Goal: Task Accomplishment & Management: Use online tool/utility

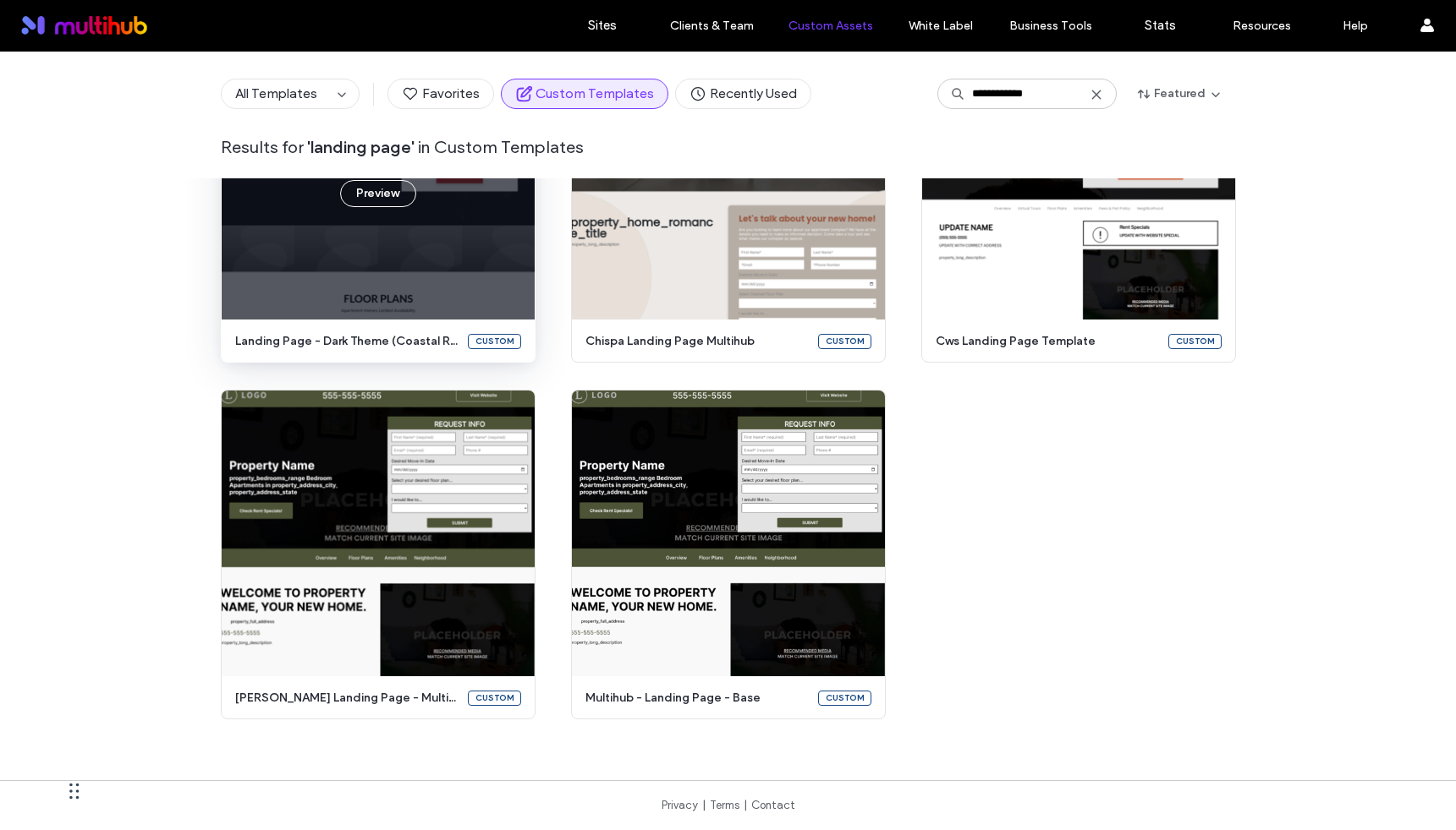
scroll to position [896, 0]
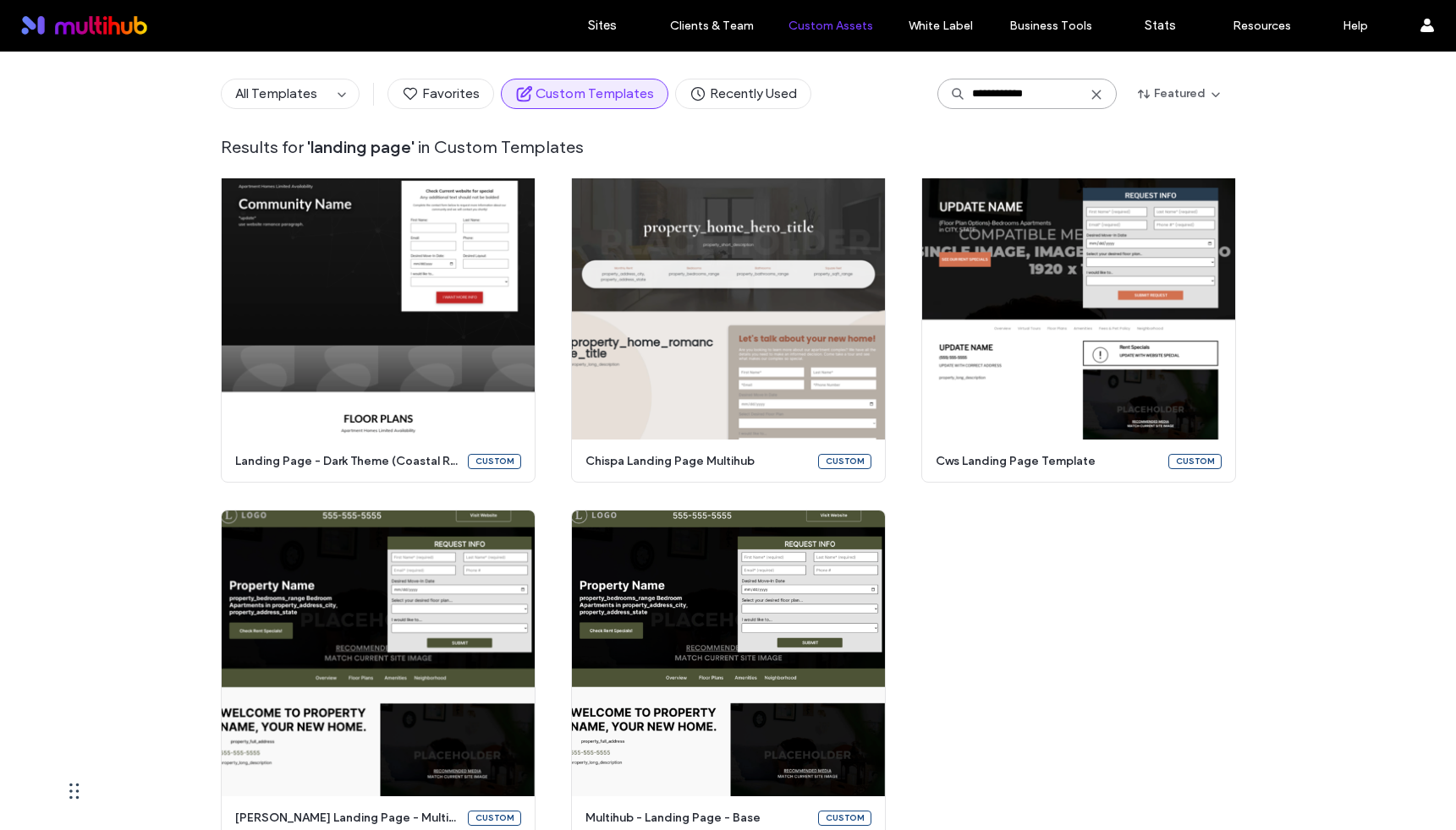
click at [1012, 90] on input "**********" at bounding box center [1026, 94] width 179 height 31
click at [1091, 85] on input "**********" at bounding box center [1026, 94] width 179 height 31
click at [1091, 90] on icon at bounding box center [1096, 95] width 14 height 14
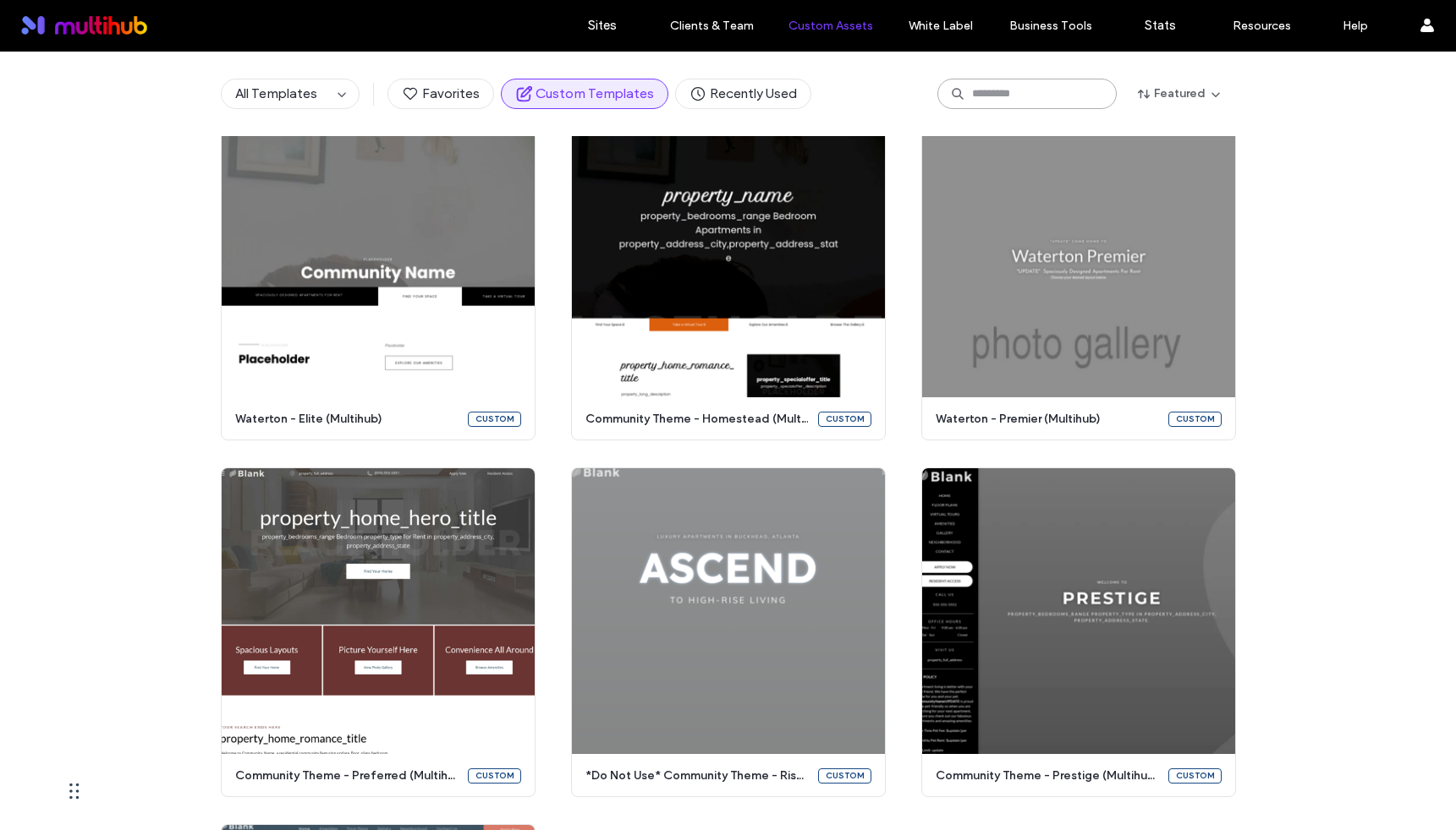
scroll to position [0, 0]
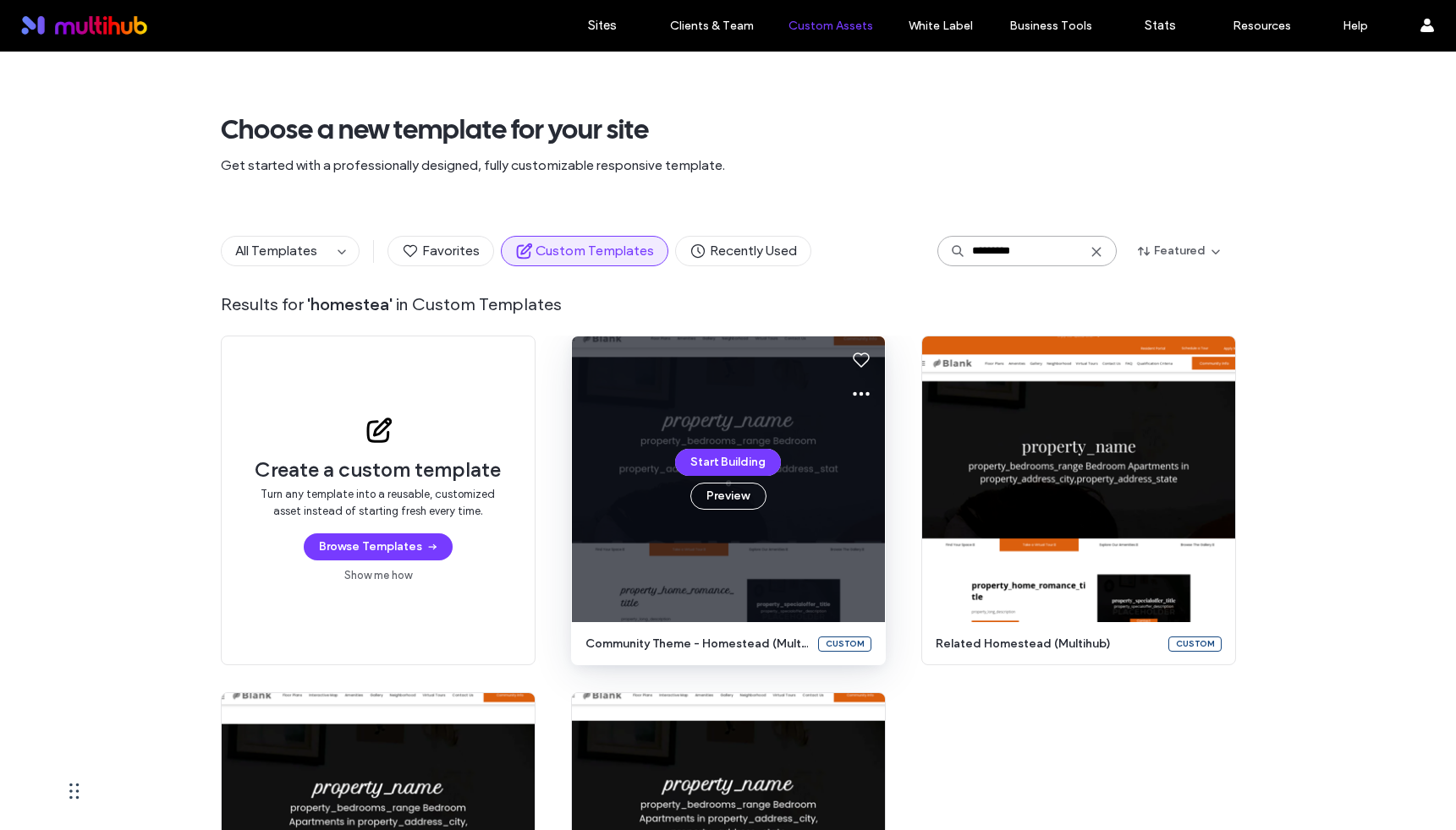
type input "*********"
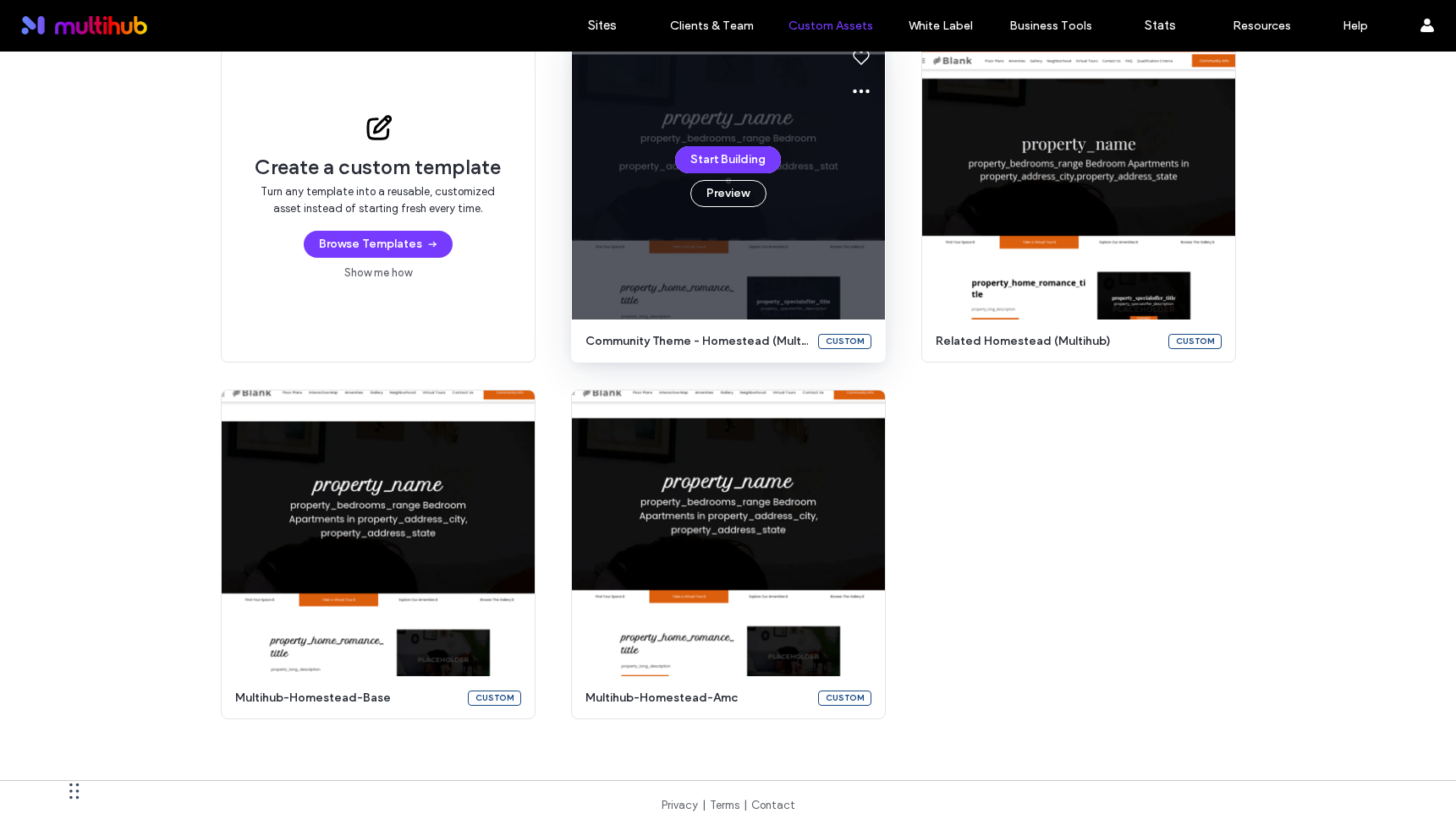
scroll to position [176, 0]
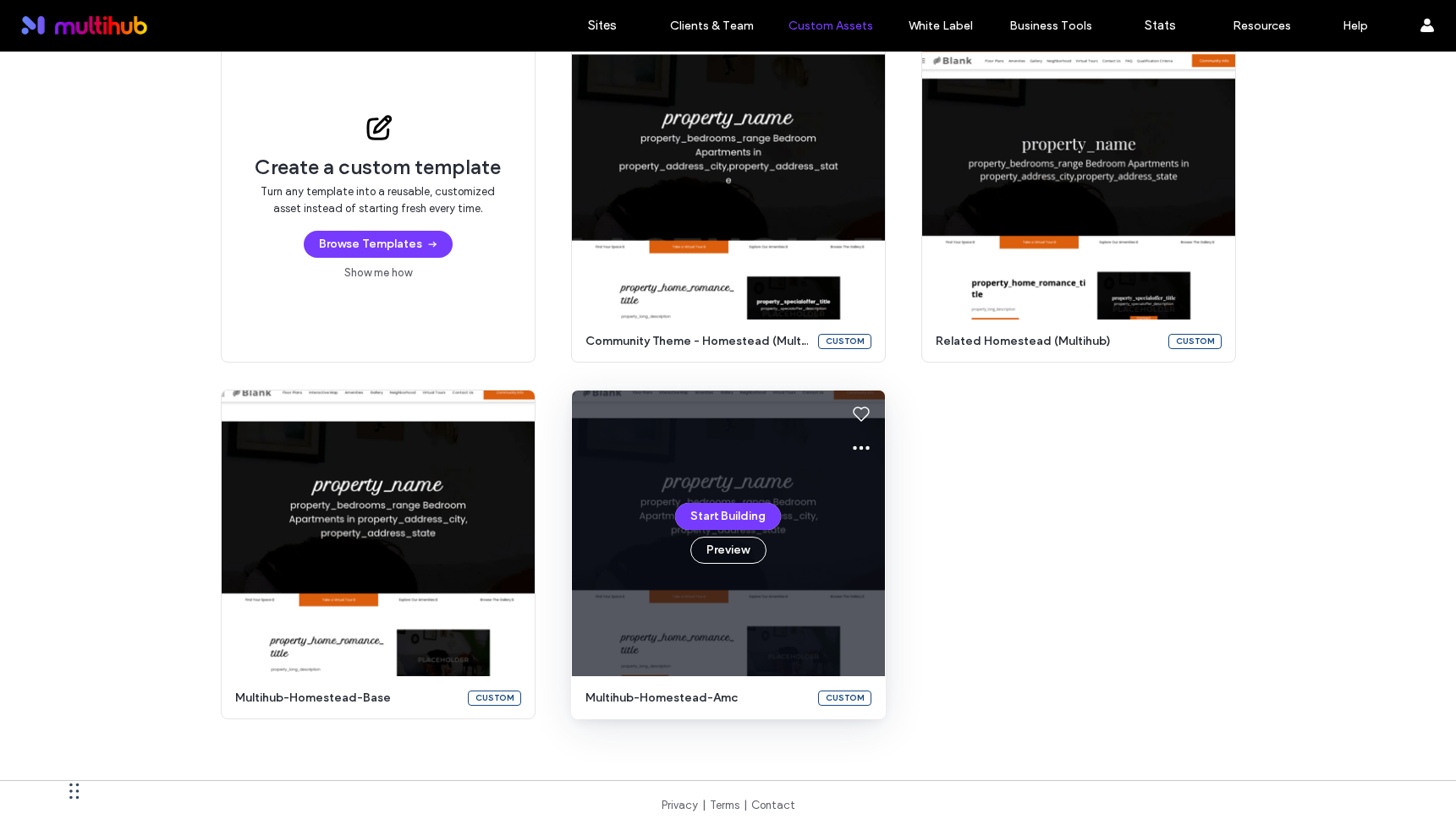
click at [810, 601] on div "Start Building Preview" at bounding box center [728, 533] width 313 height 286
click at [851, 444] on icon at bounding box center [861, 448] width 21 height 21
click at [875, 524] on span "Edit template" at bounding box center [908, 527] width 71 height 17
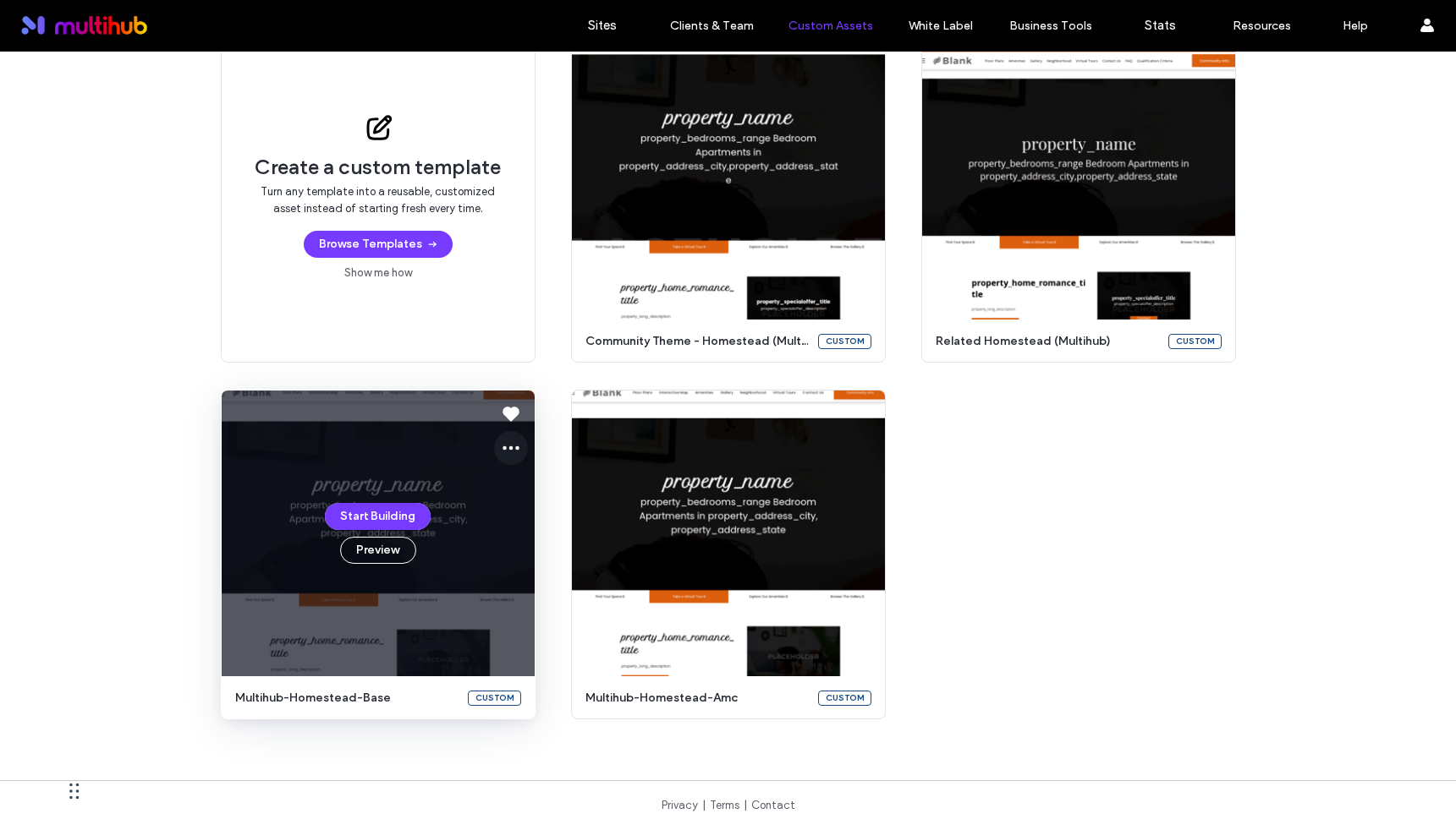
click at [501, 451] on icon at bounding box center [511, 448] width 21 height 21
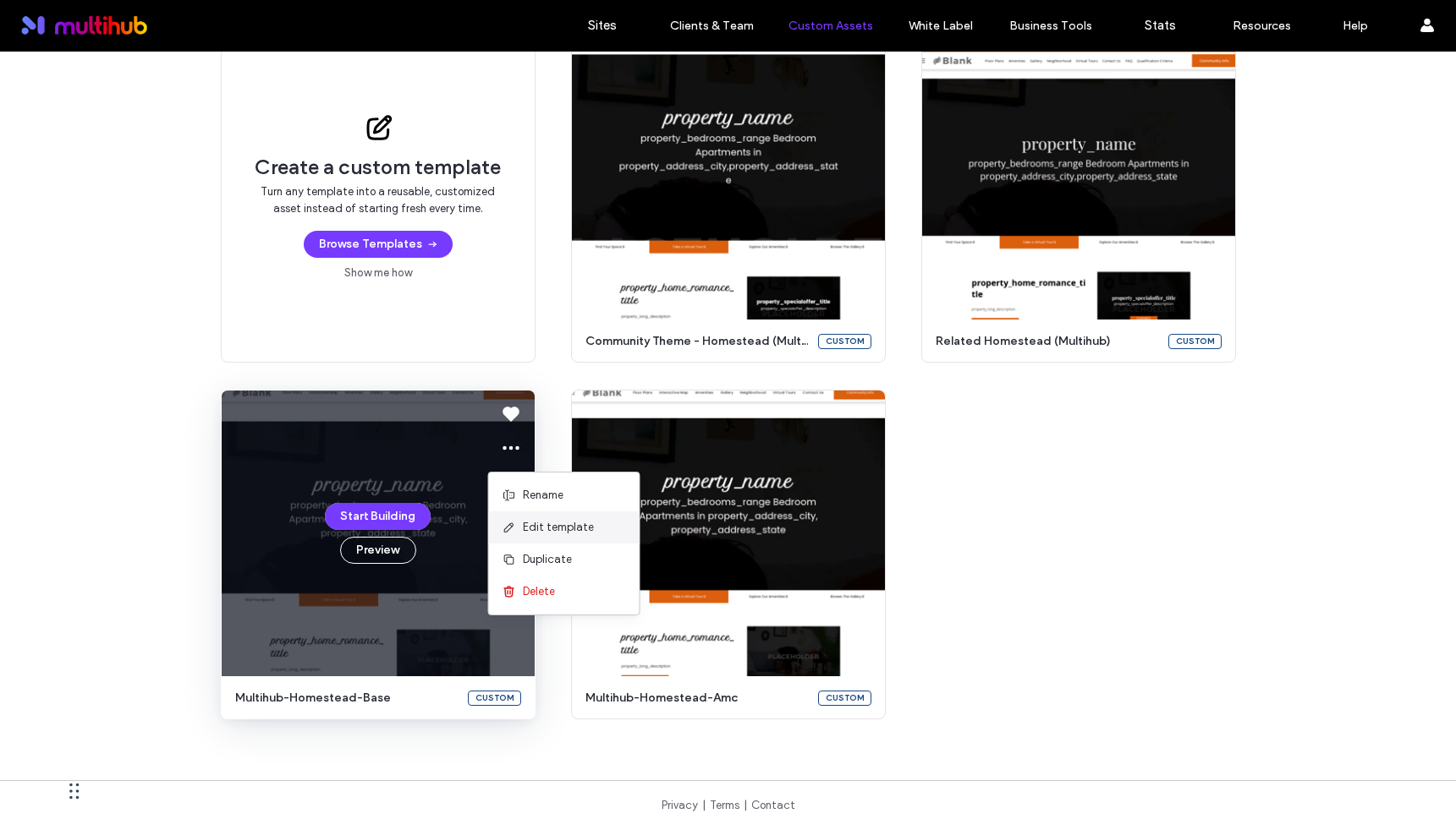
click at [534, 527] on span "Edit template" at bounding box center [558, 527] width 71 height 17
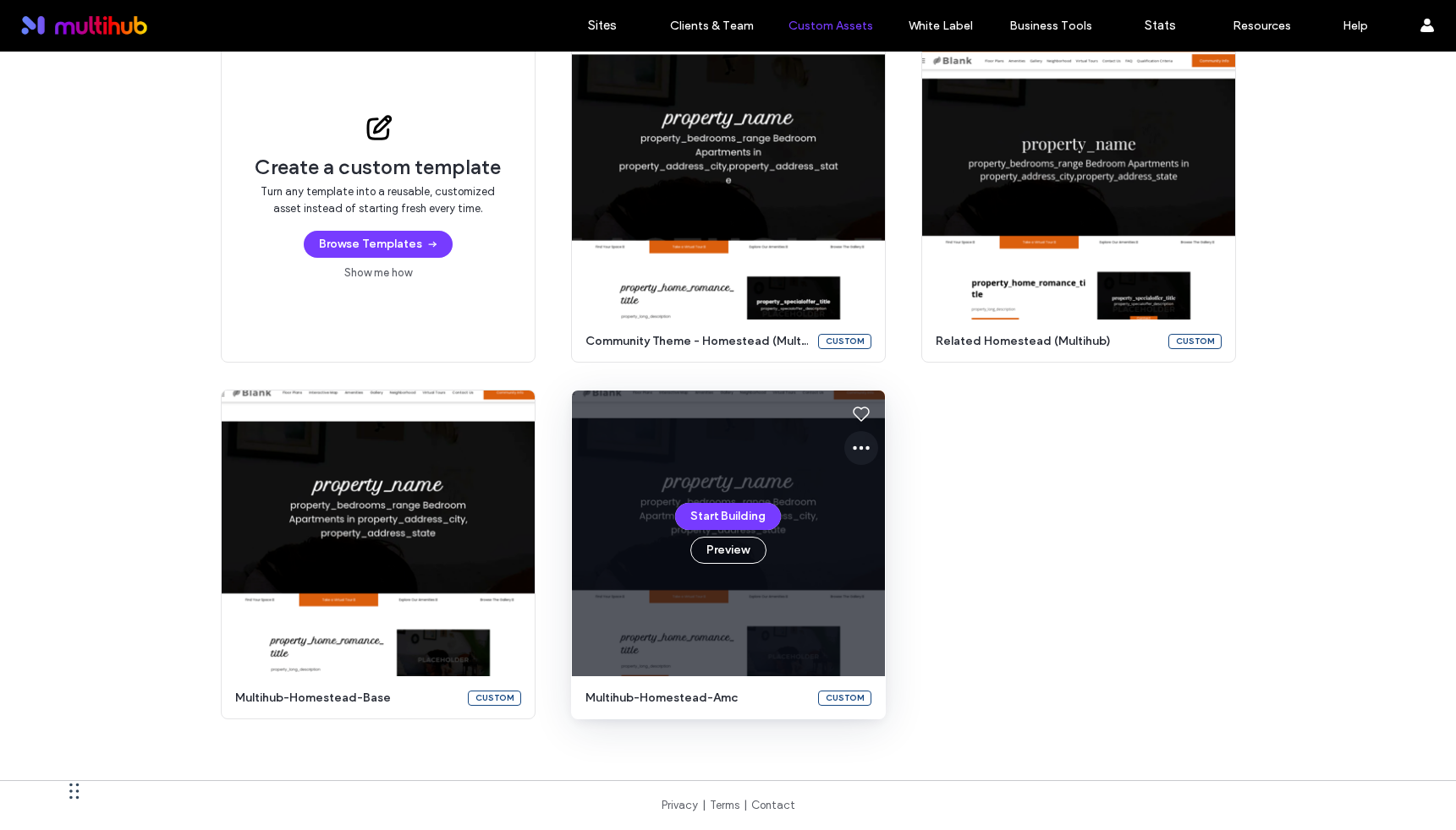
click at [853, 439] on icon at bounding box center [861, 448] width 21 height 21
click at [883, 518] on div "Edit template" at bounding box center [914, 528] width 150 height 33
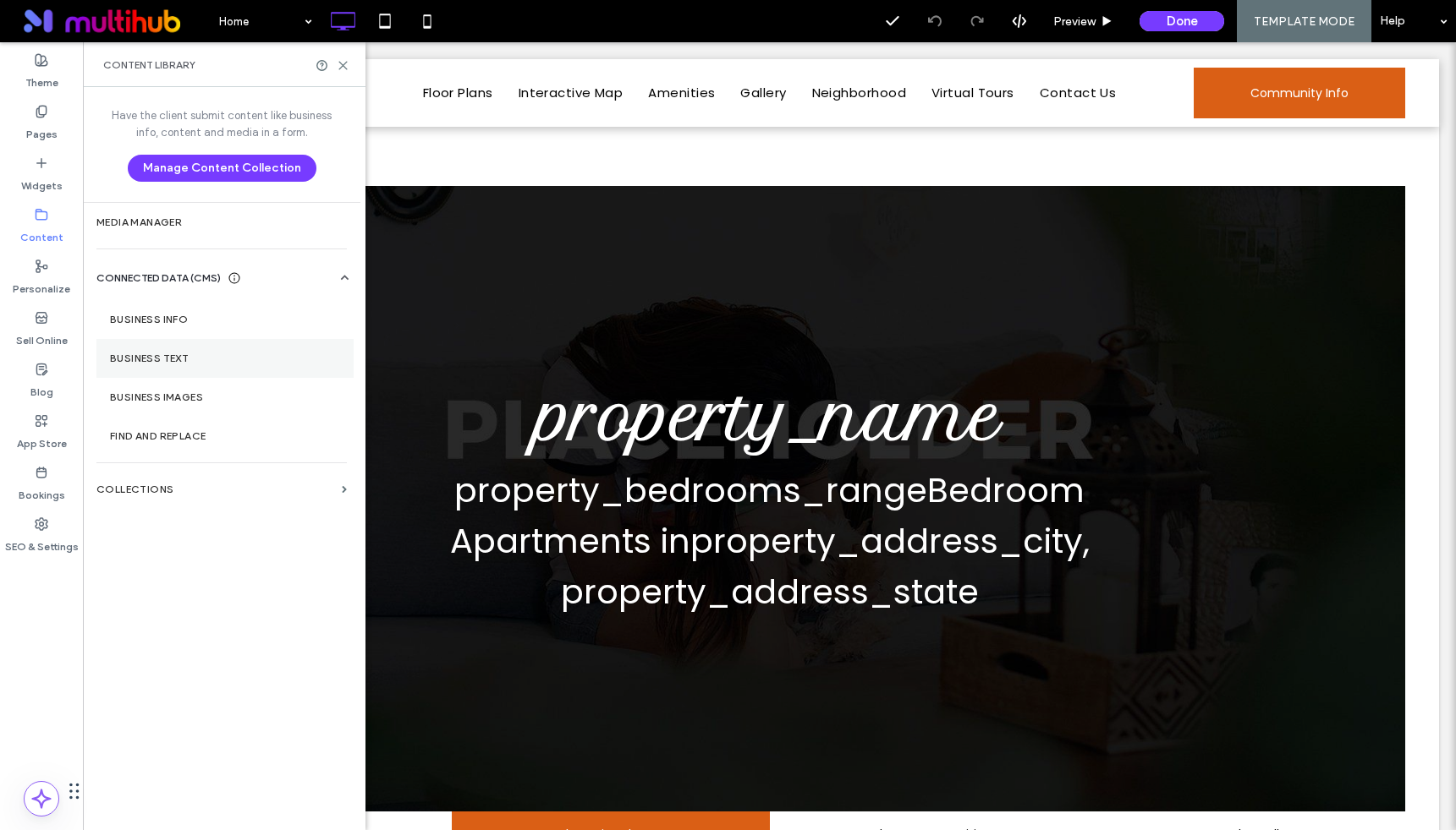
click at [167, 355] on label "Business Text" at bounding box center [224, 359] width 230 height 12
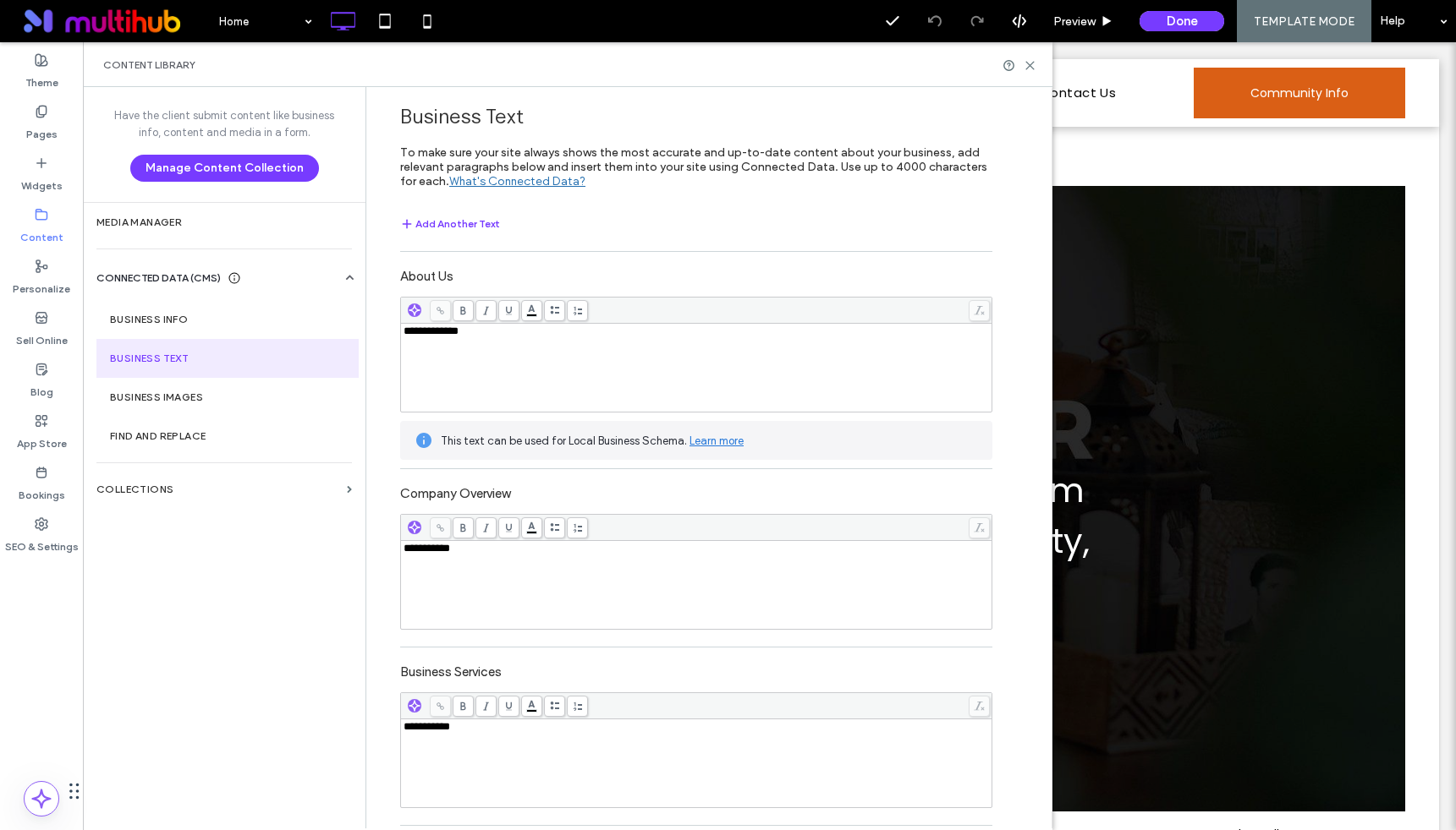
scroll to position [5921, 0]
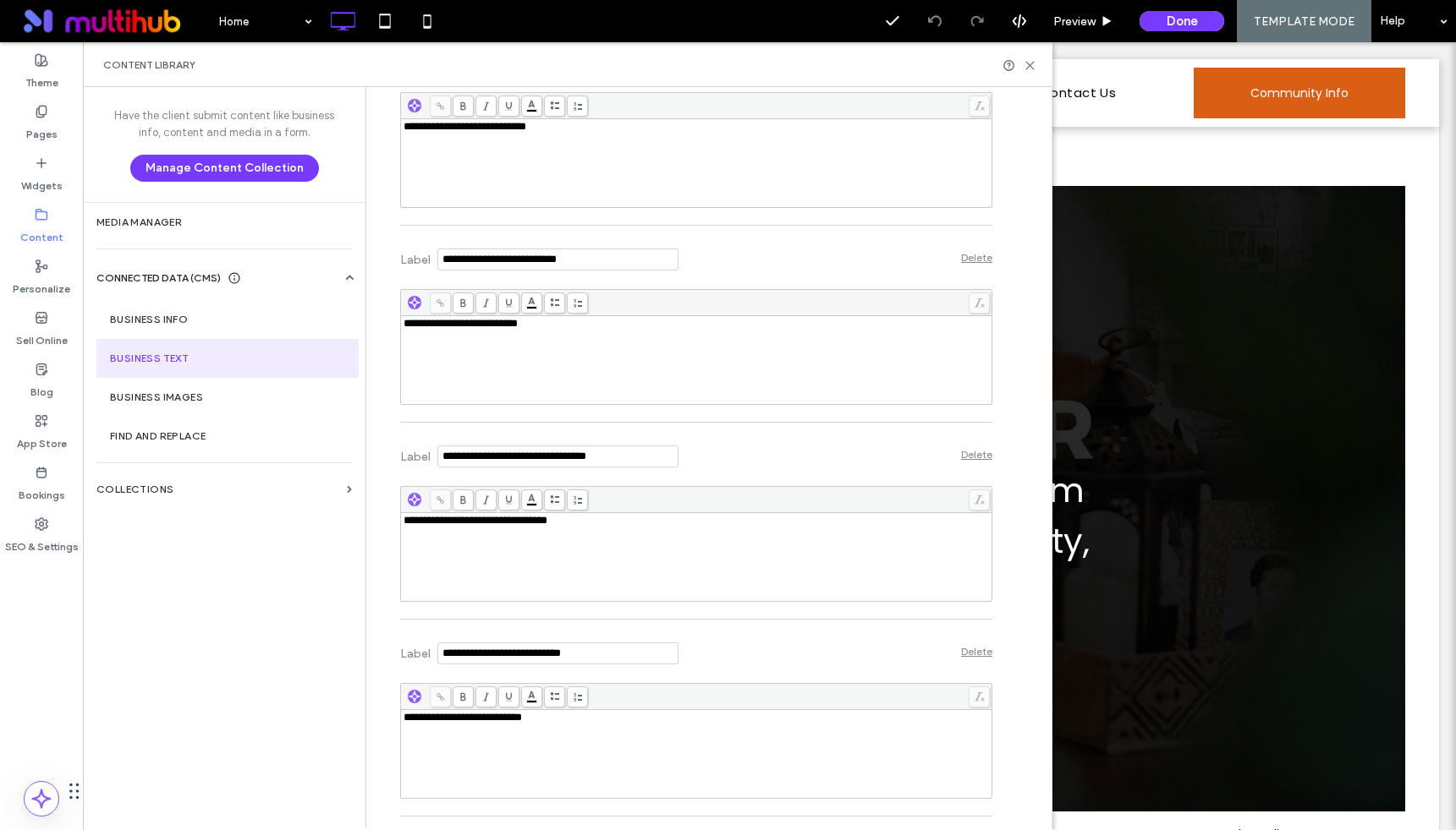
click at [618, 459] on input "Label" at bounding box center [557, 456] width 241 height 22
click at [975, 451] on div "Delete" at bounding box center [977, 455] width 32 height 13
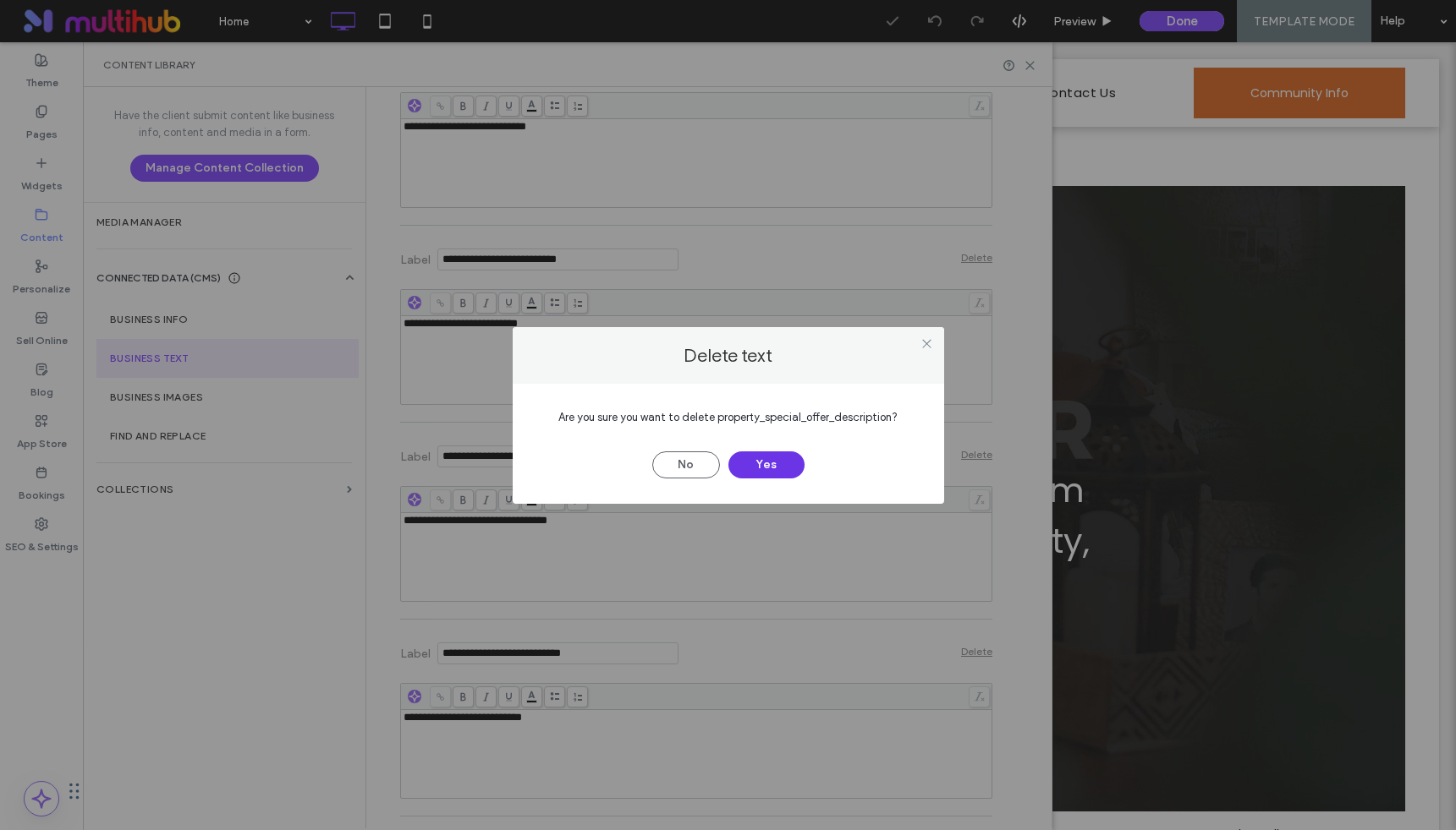
click at [757, 461] on button "Yes" at bounding box center [766, 464] width 76 height 27
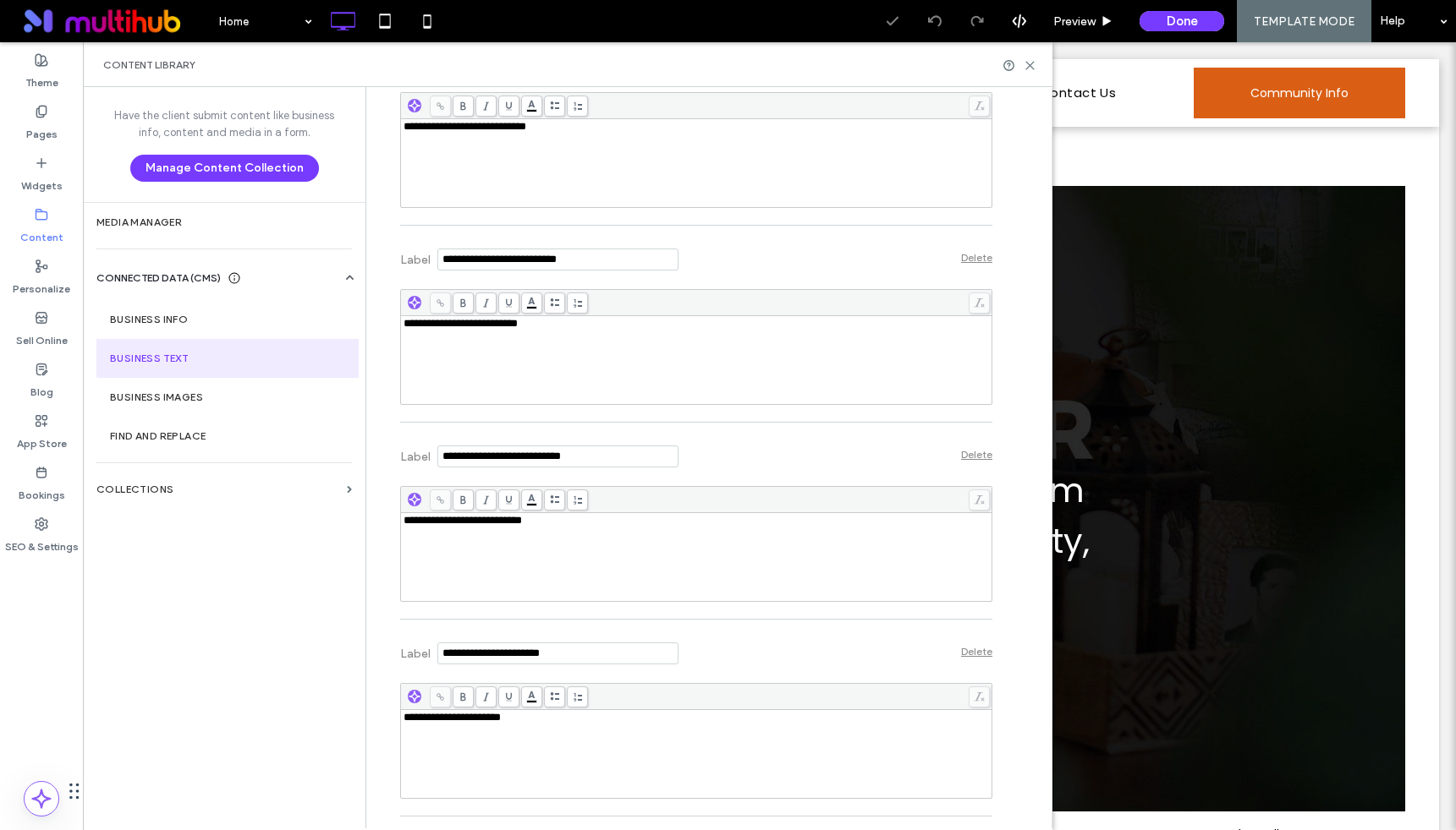
click at [971, 453] on div "Delete" at bounding box center [977, 455] width 32 height 13
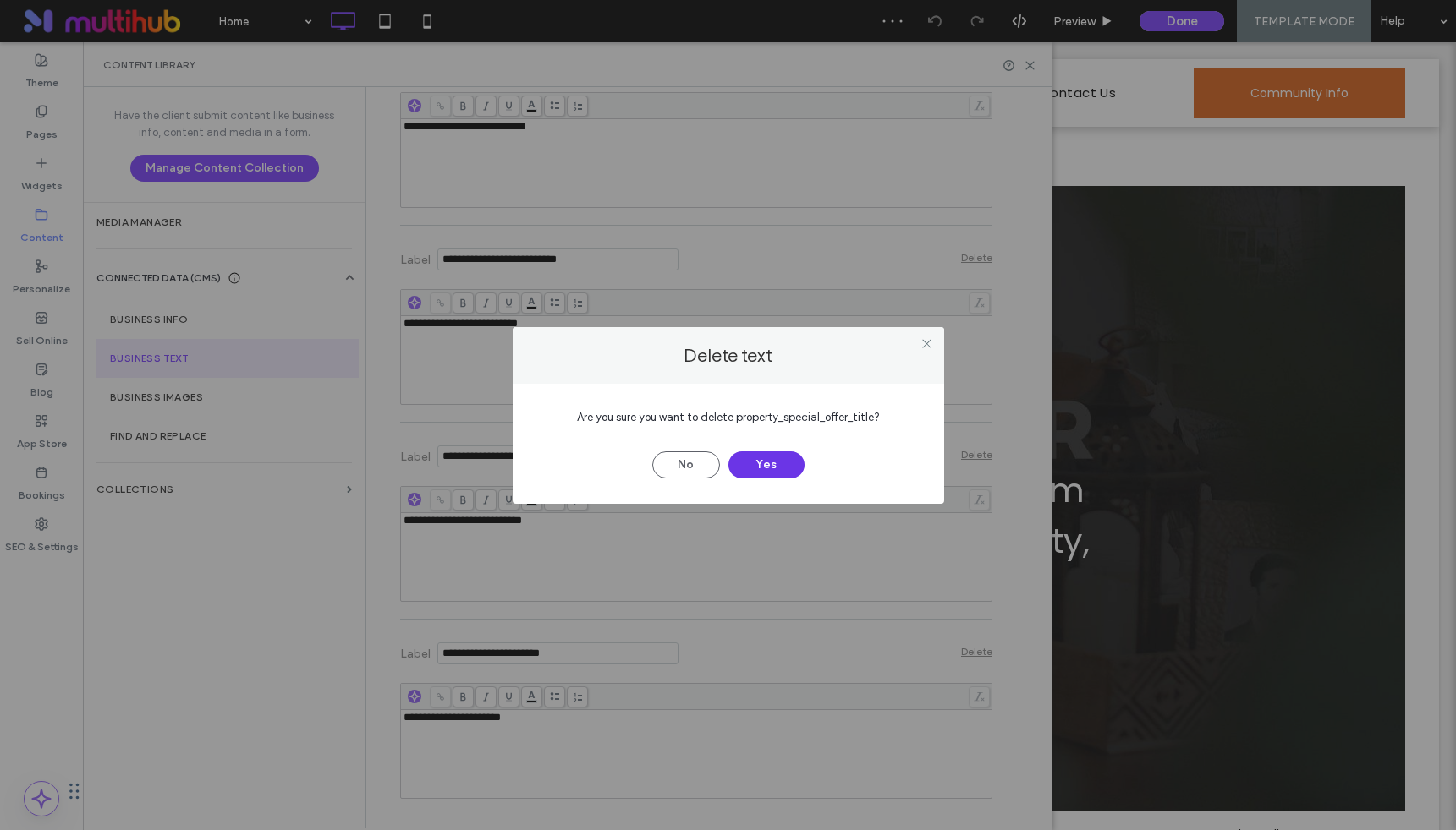
click at [762, 461] on button "Yes" at bounding box center [766, 464] width 76 height 27
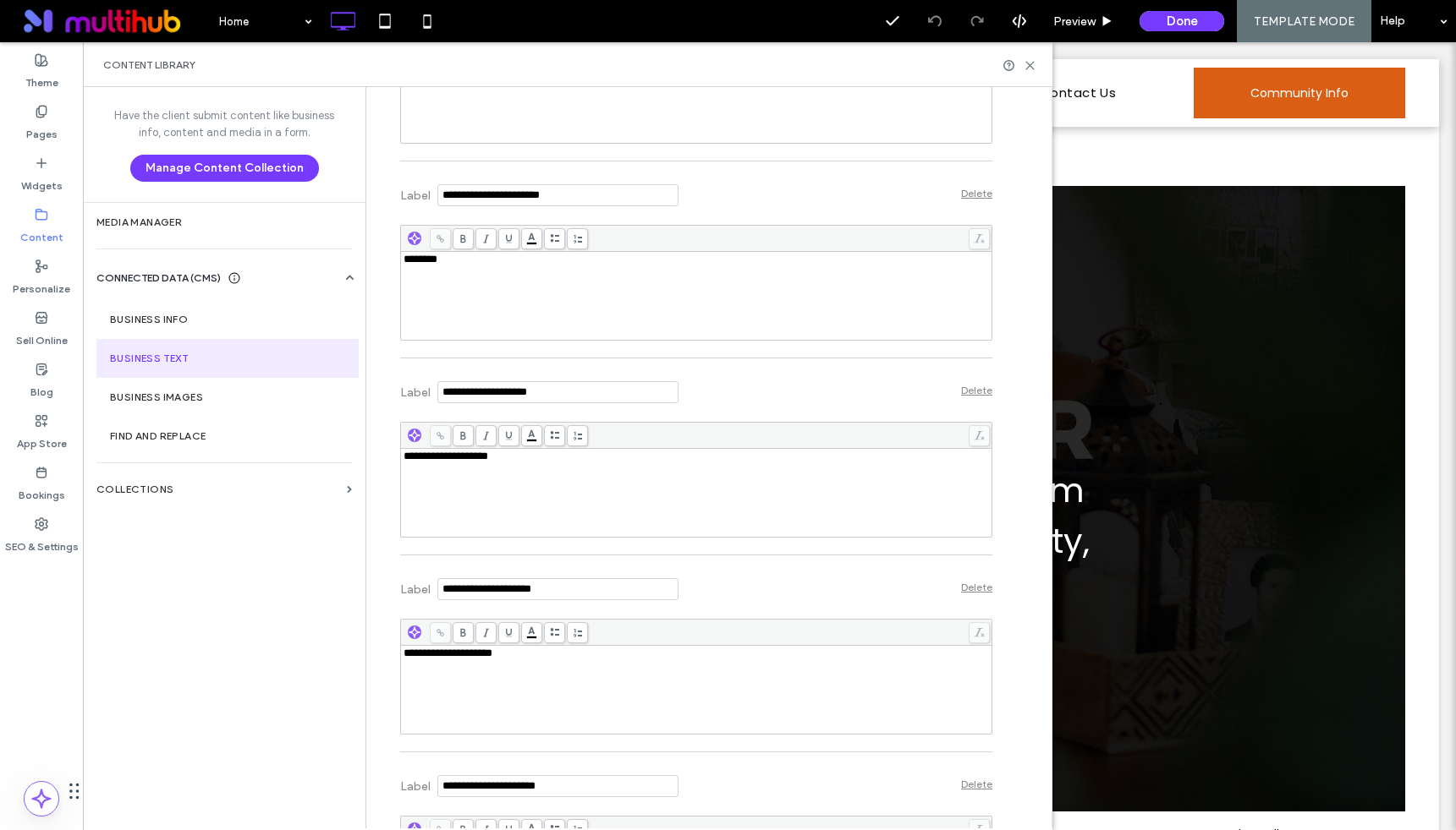
scroll to position [0, 0]
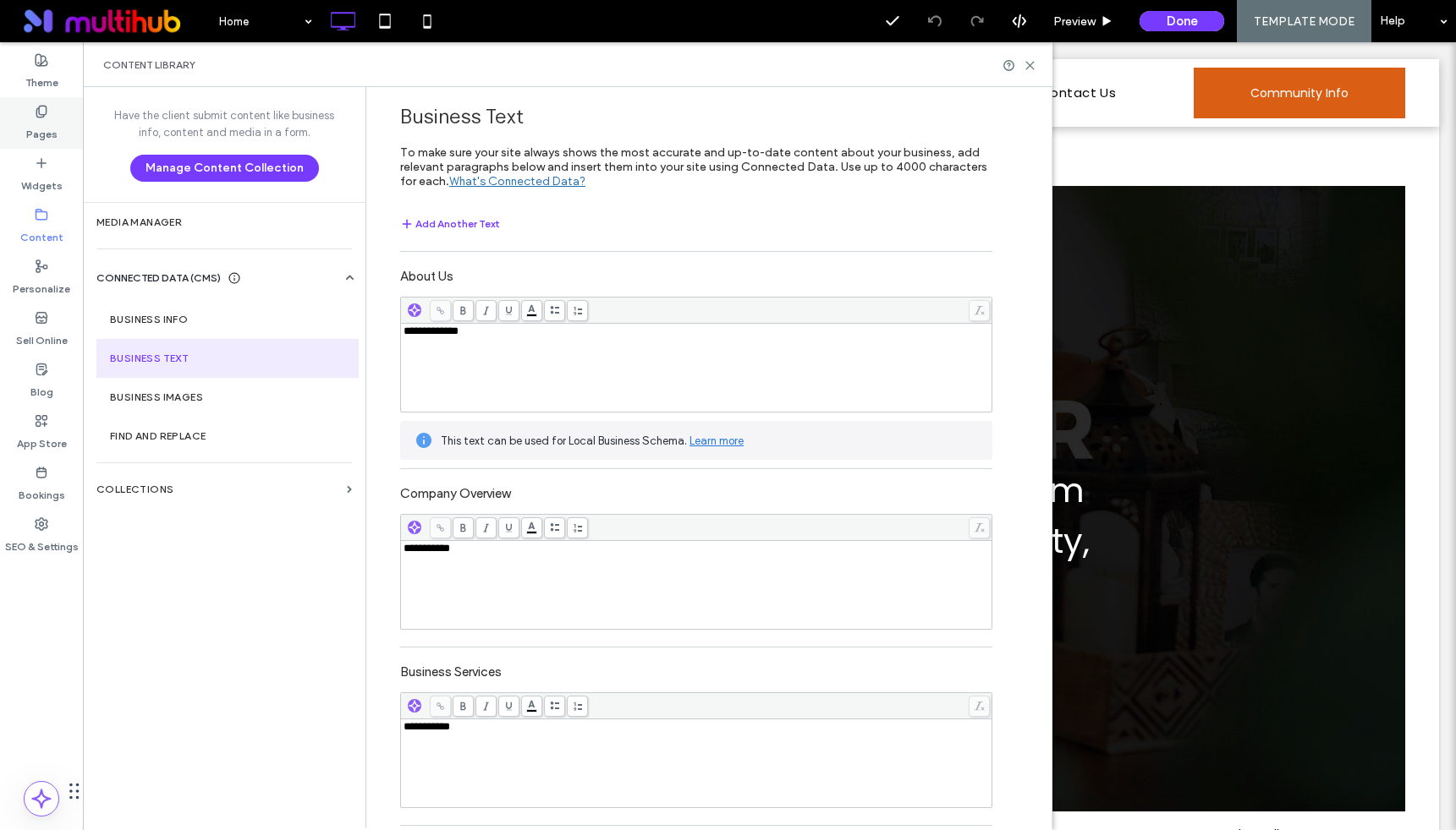
click at [51, 116] on div "Pages" at bounding box center [42, 123] width 83 height 51
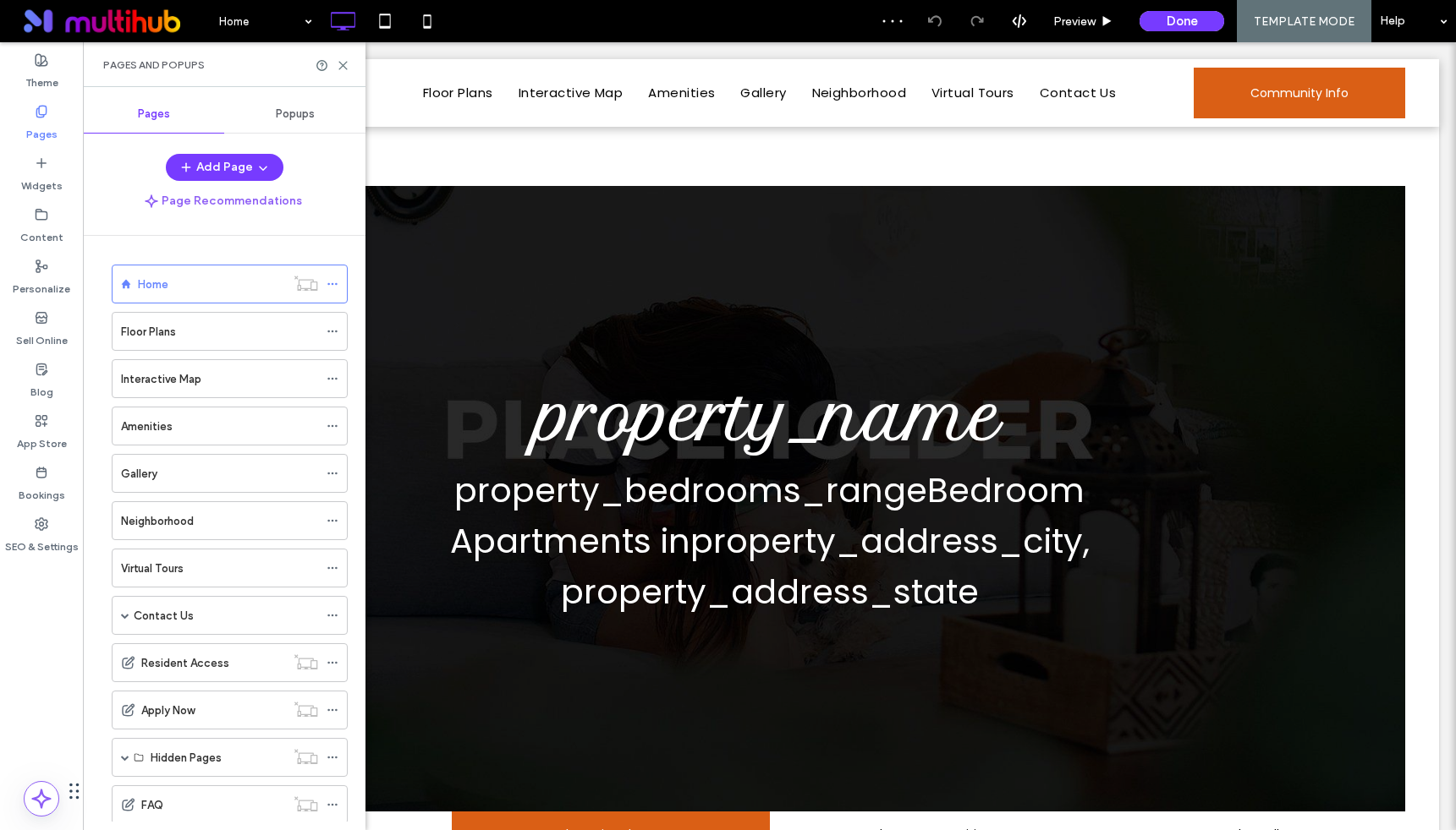
click at [27, 124] on label "Pages" at bounding box center [43, 130] width 32 height 24
click at [43, 218] on use at bounding box center [42, 213] width 11 height 10
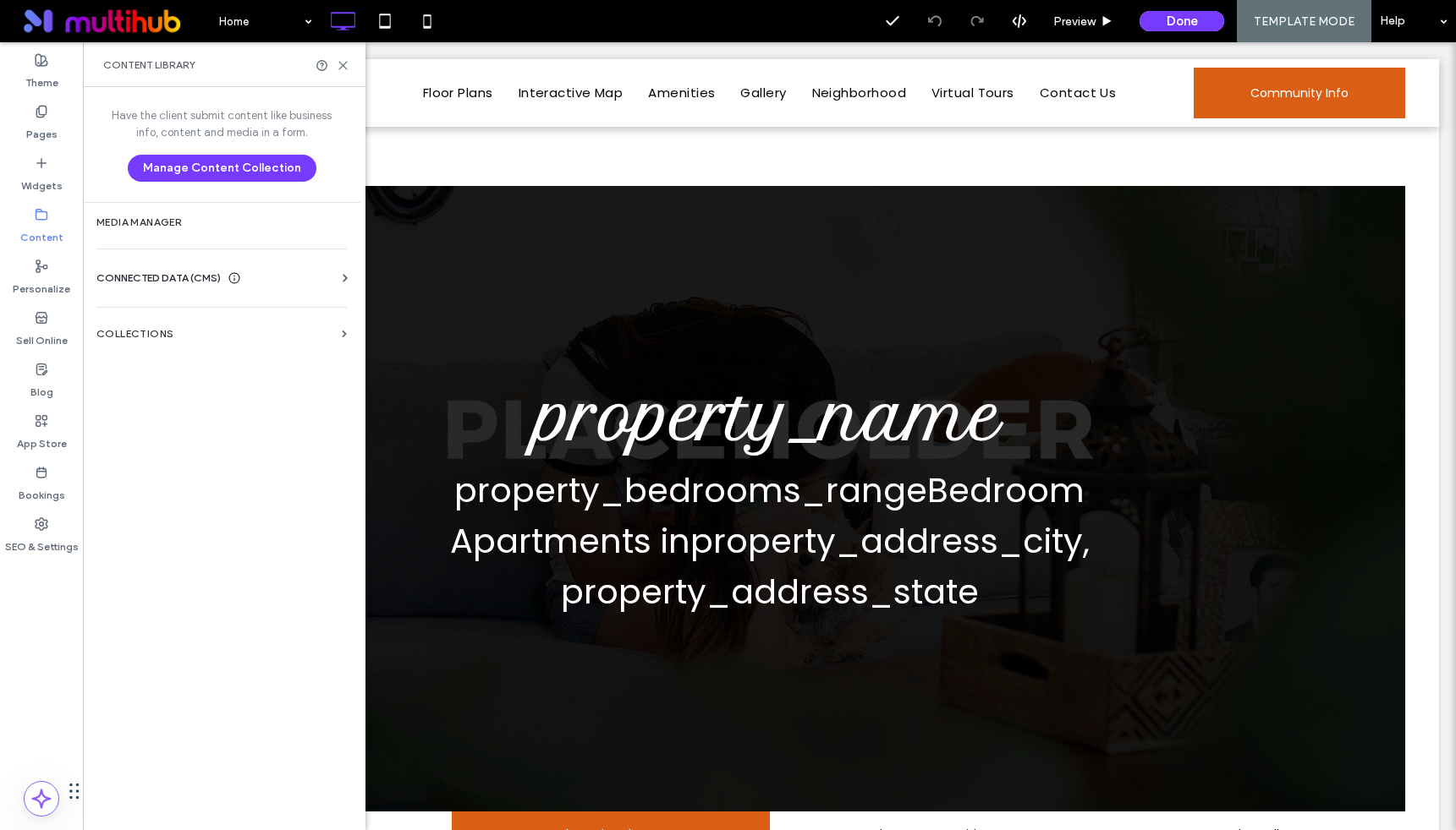
click at [277, 285] on div "CONNECTED DATA (CMS)" at bounding box center [225, 278] width 257 height 17
click at [191, 366] on section "Business Text" at bounding box center [225, 358] width 257 height 39
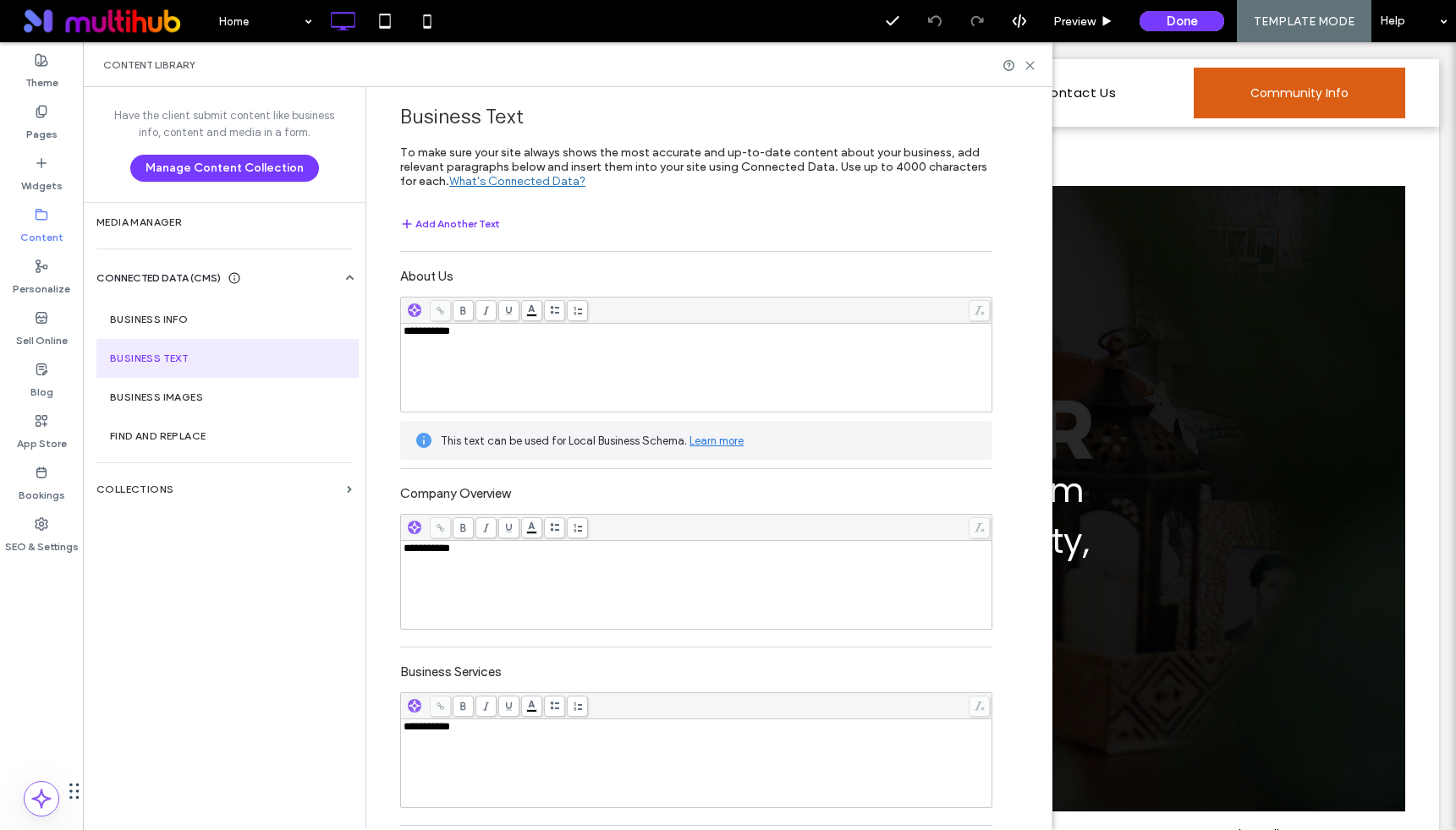
scroll to position [5526, 0]
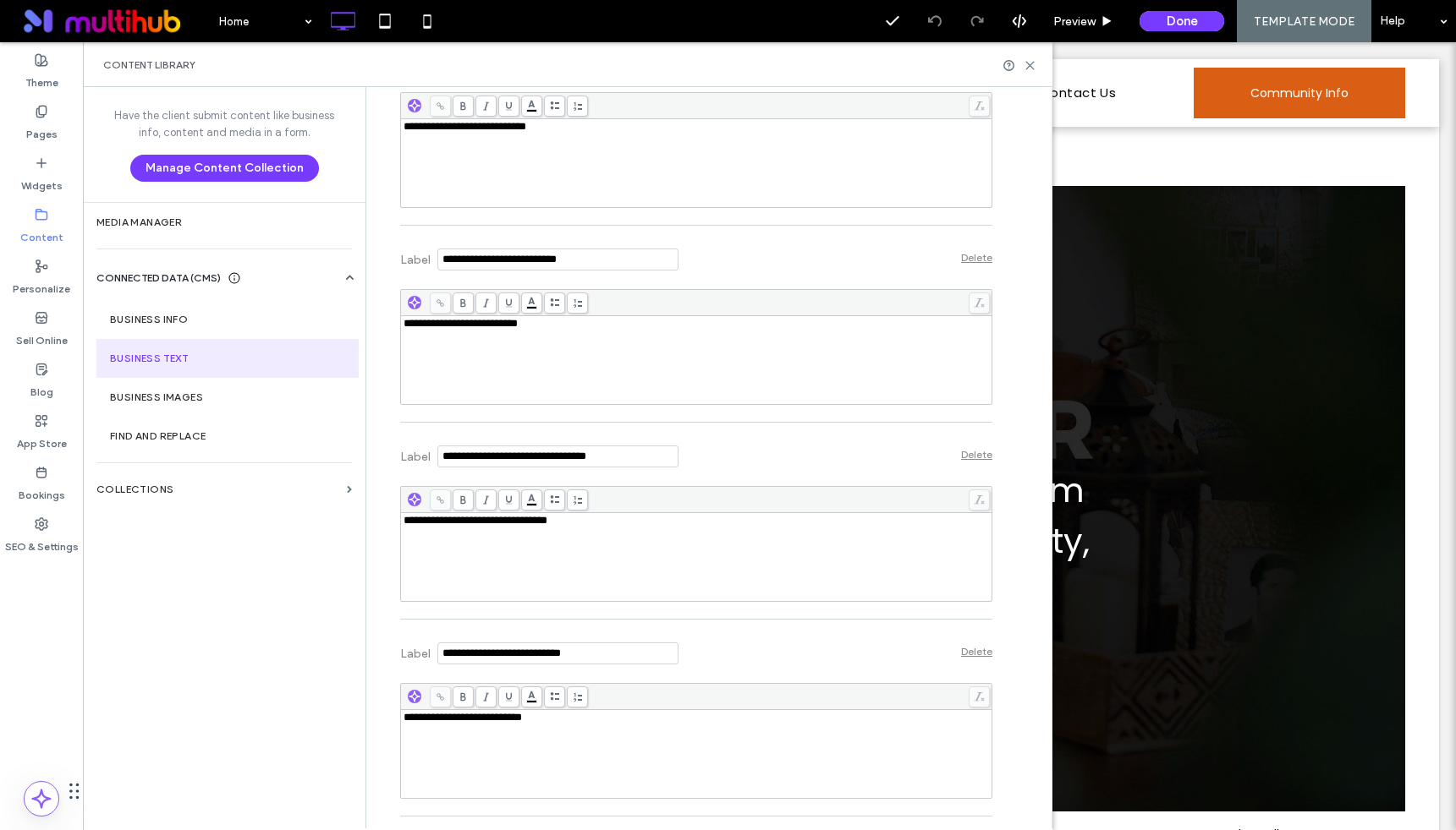
click at [990, 460] on div "**********" at bounding box center [713, 457] width 677 height 742
click at [980, 458] on div "Delete" at bounding box center [977, 455] width 32 height 13
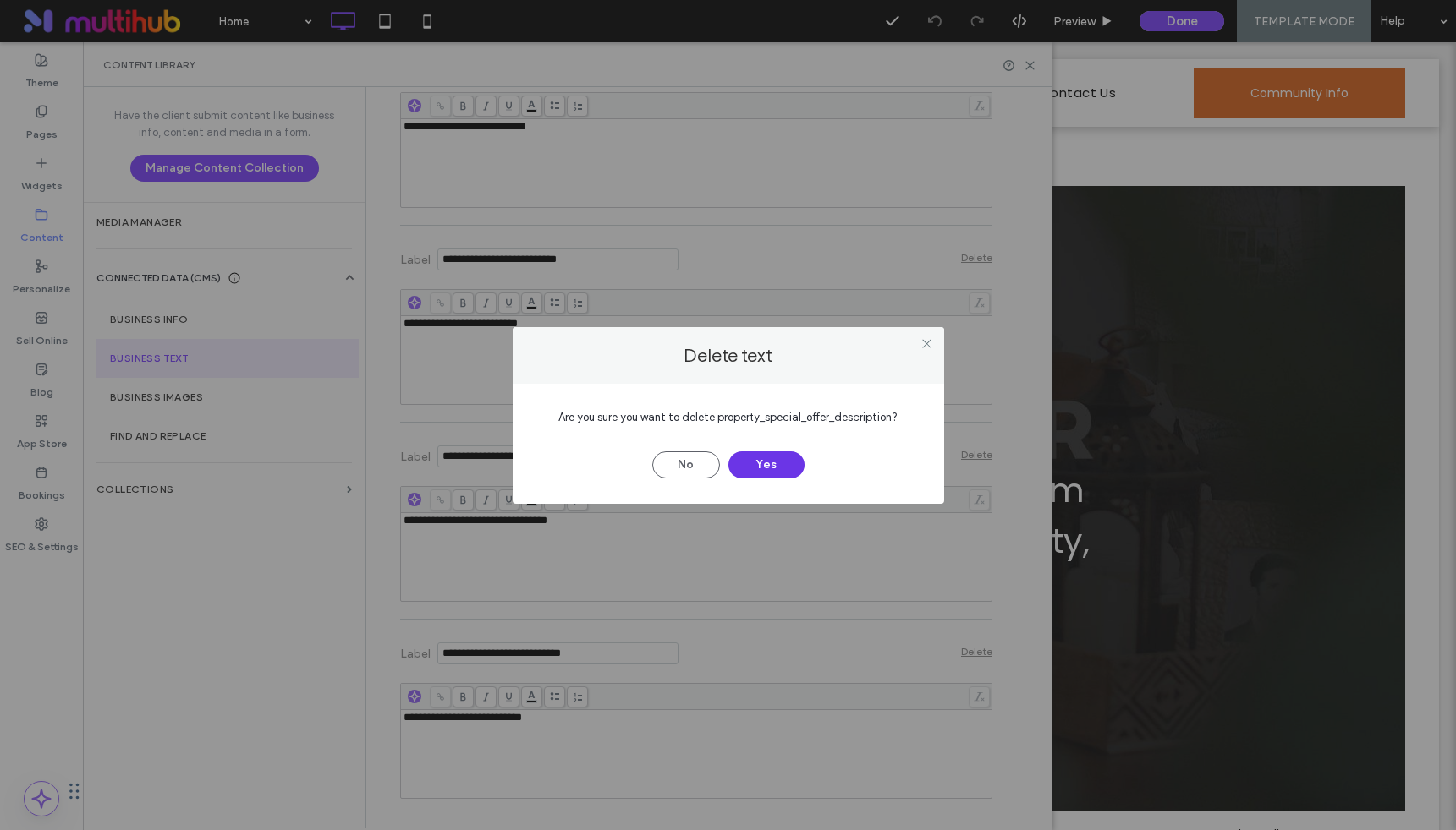
click at [783, 456] on button "Yes" at bounding box center [766, 464] width 76 height 27
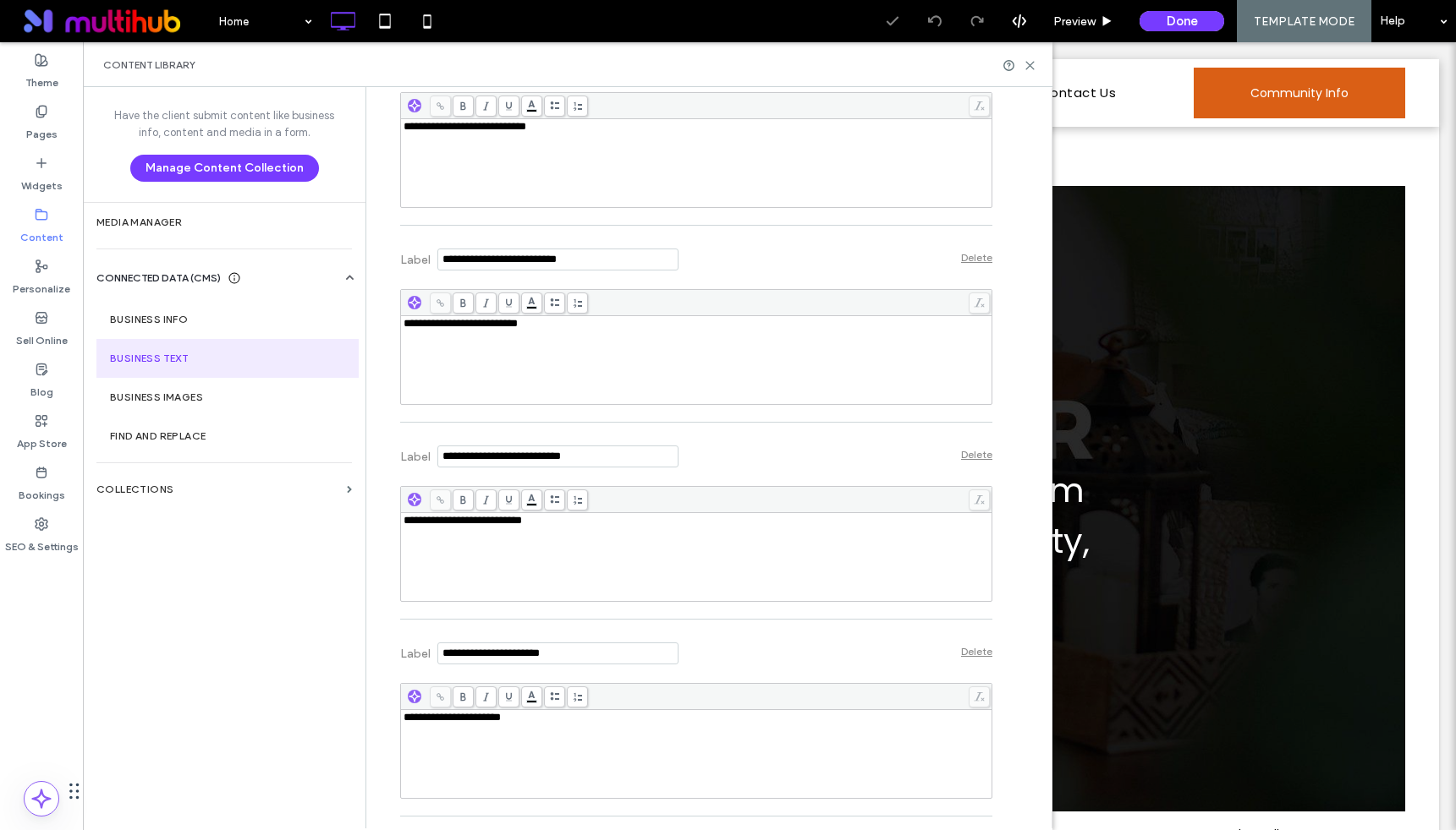
click at [977, 458] on div "Delete" at bounding box center [977, 455] width 32 height 13
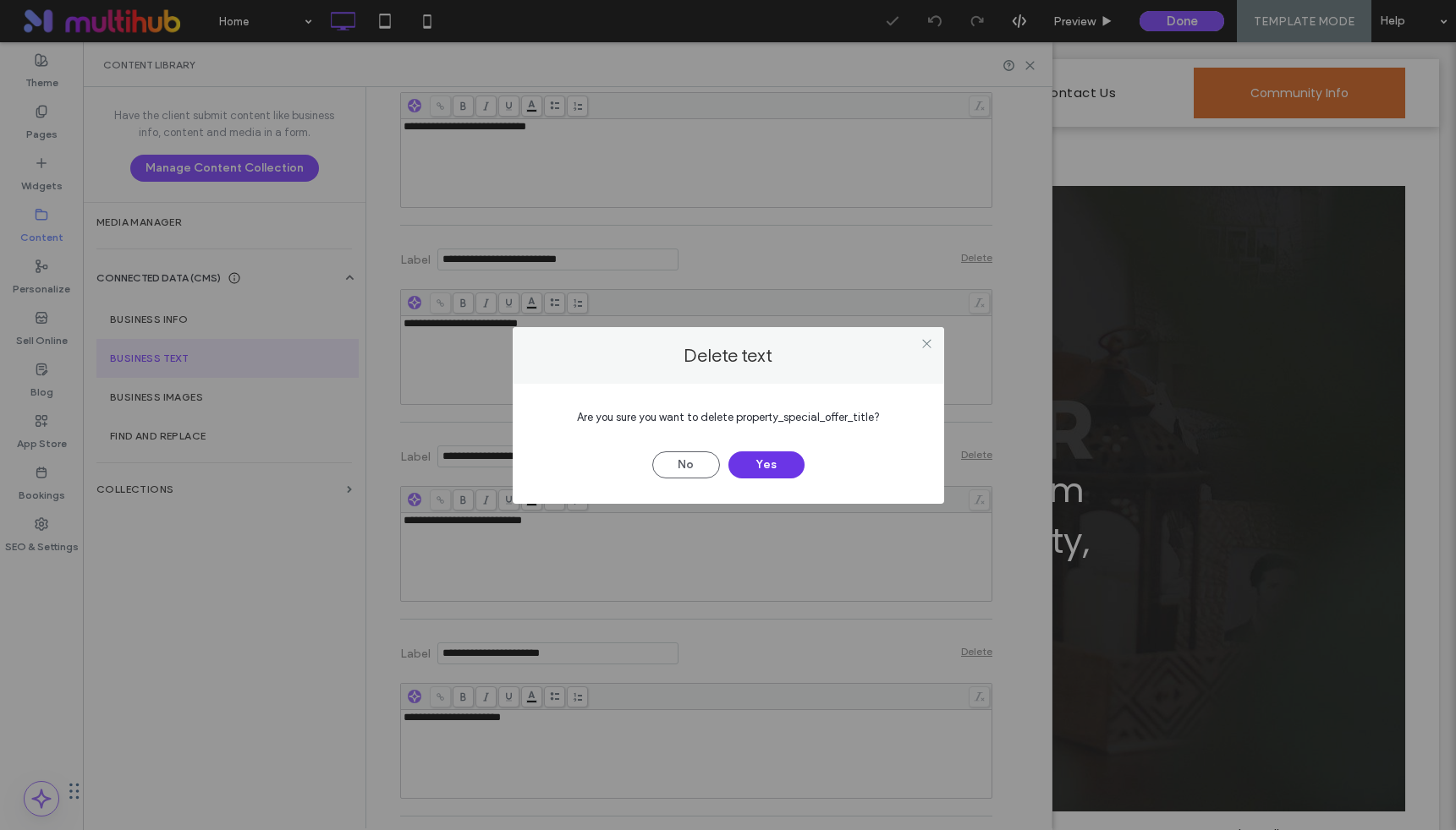
click at [783, 468] on button "Yes" at bounding box center [766, 464] width 76 height 27
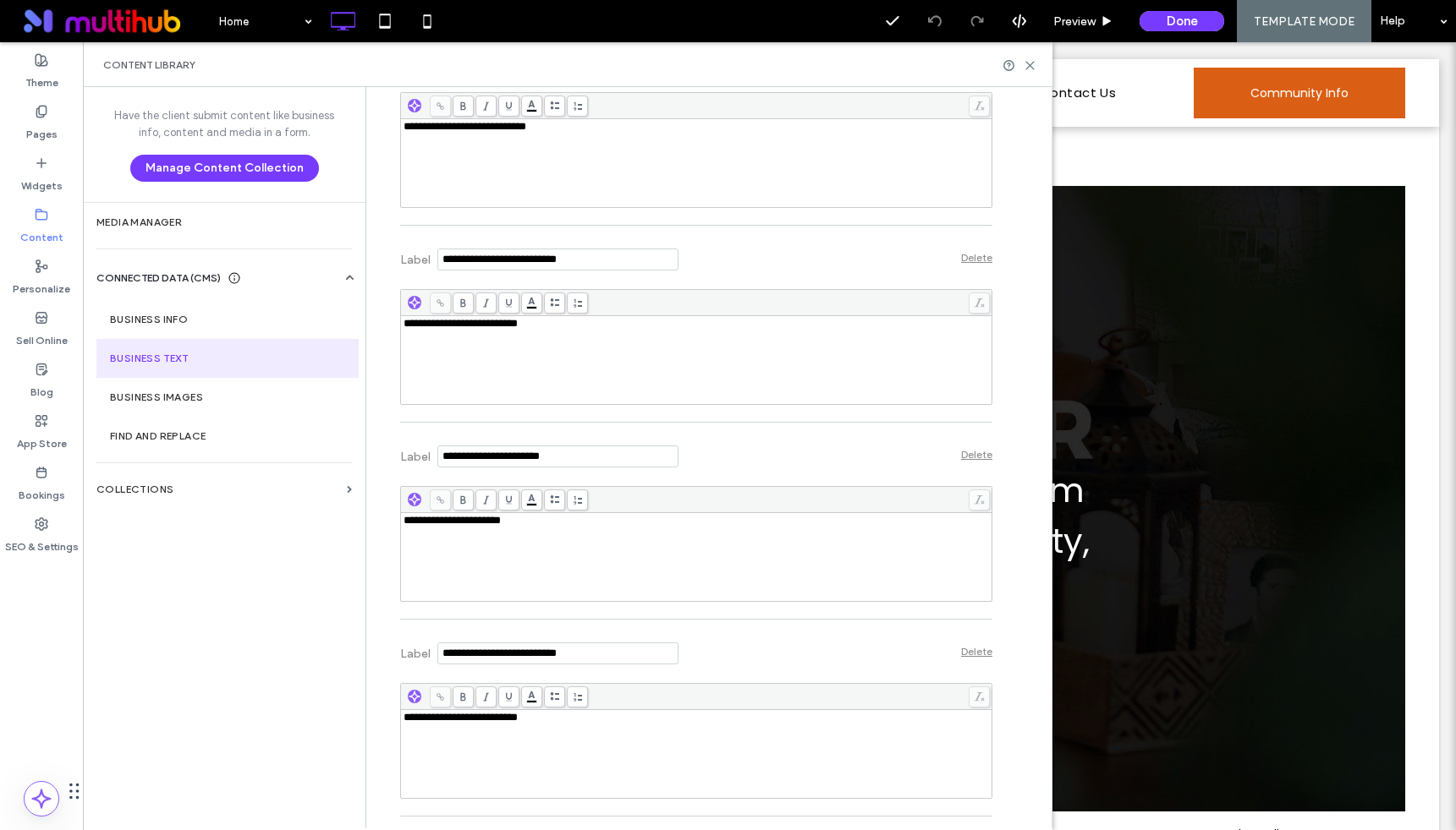
click at [1034, 458] on div "**********" at bounding box center [713, 457] width 677 height 742
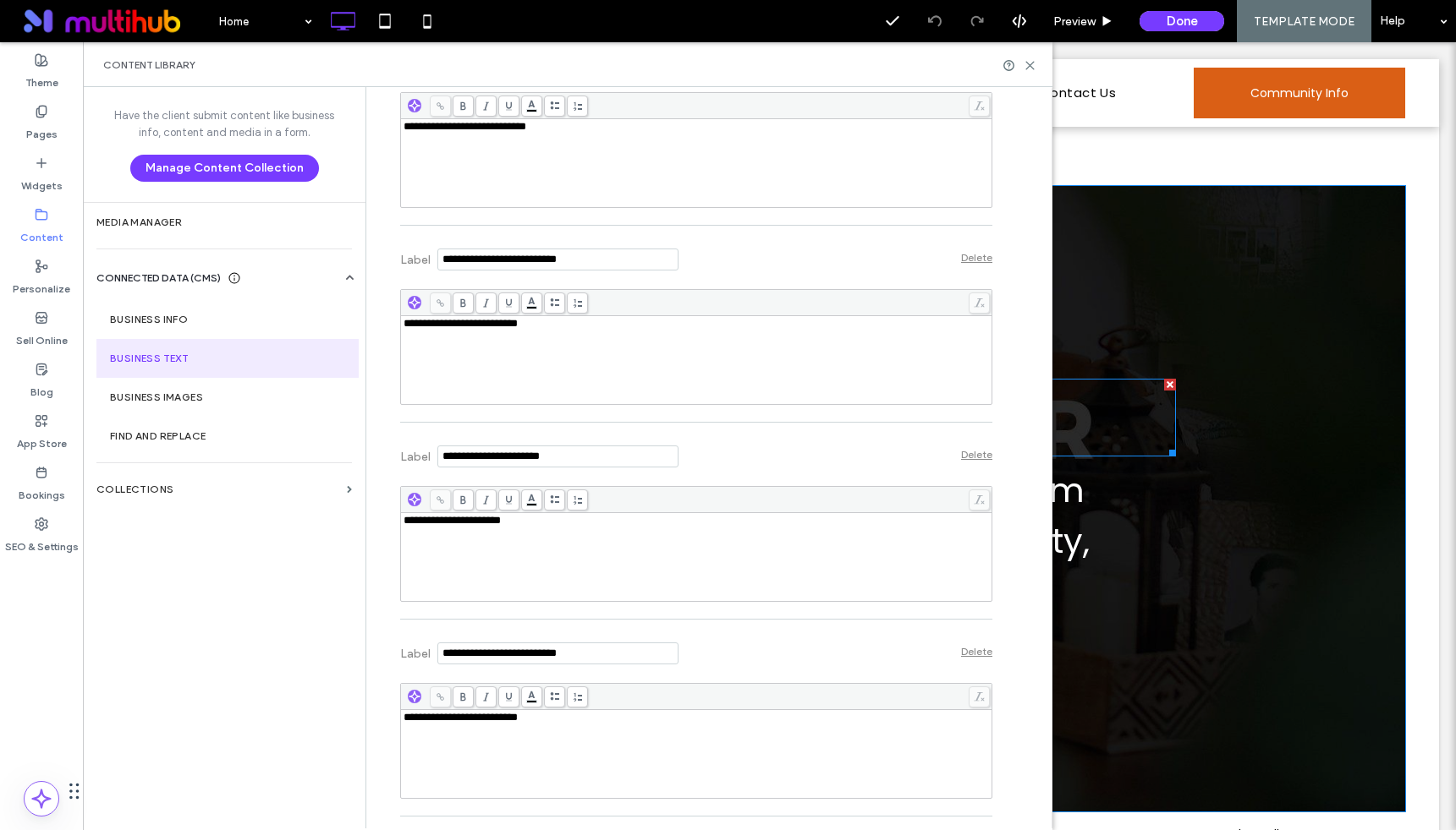
click at [1112, 420] on h1 "property_name" at bounding box center [770, 417] width 813 height 74
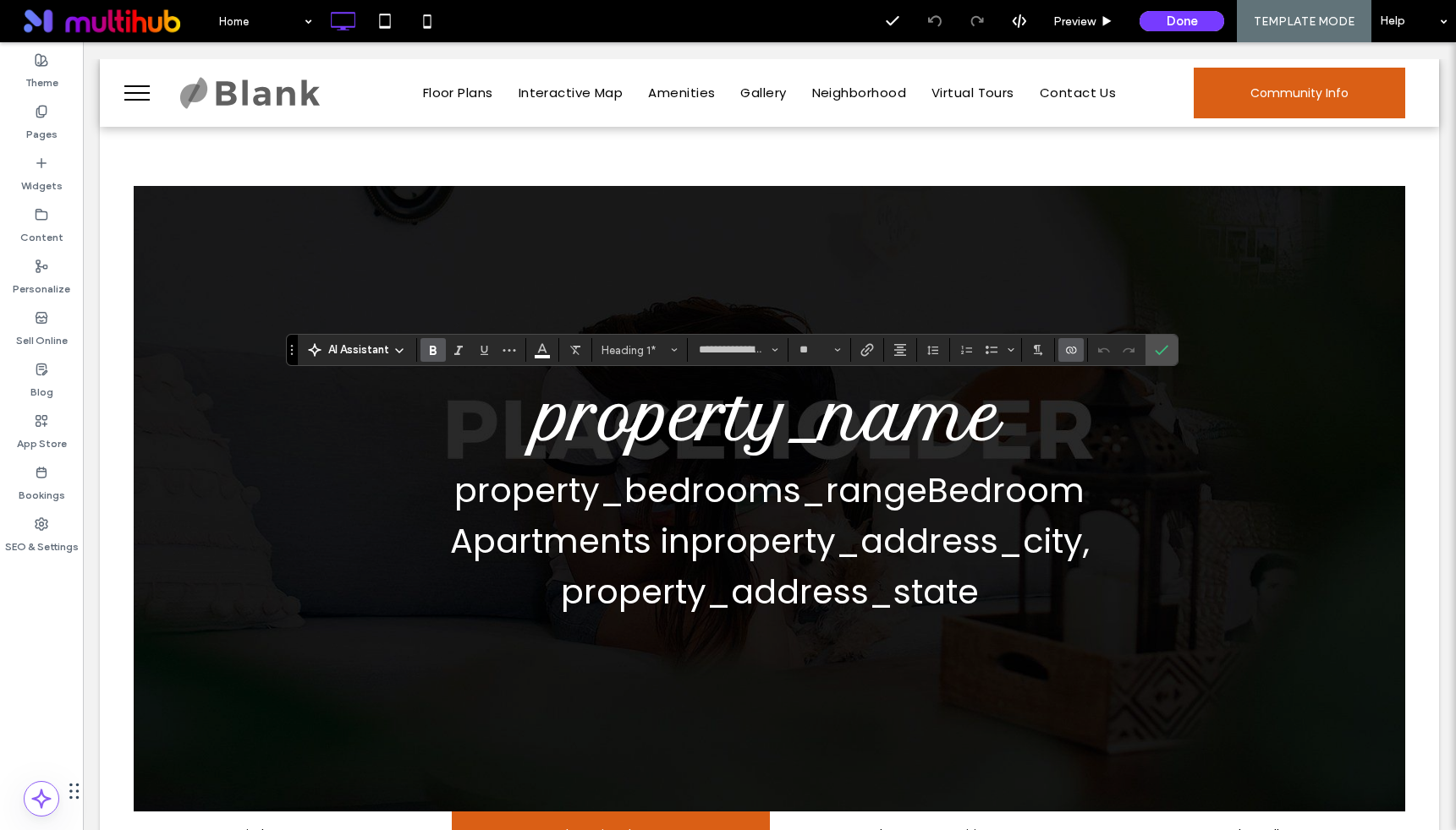
scroll to position [0, 0]
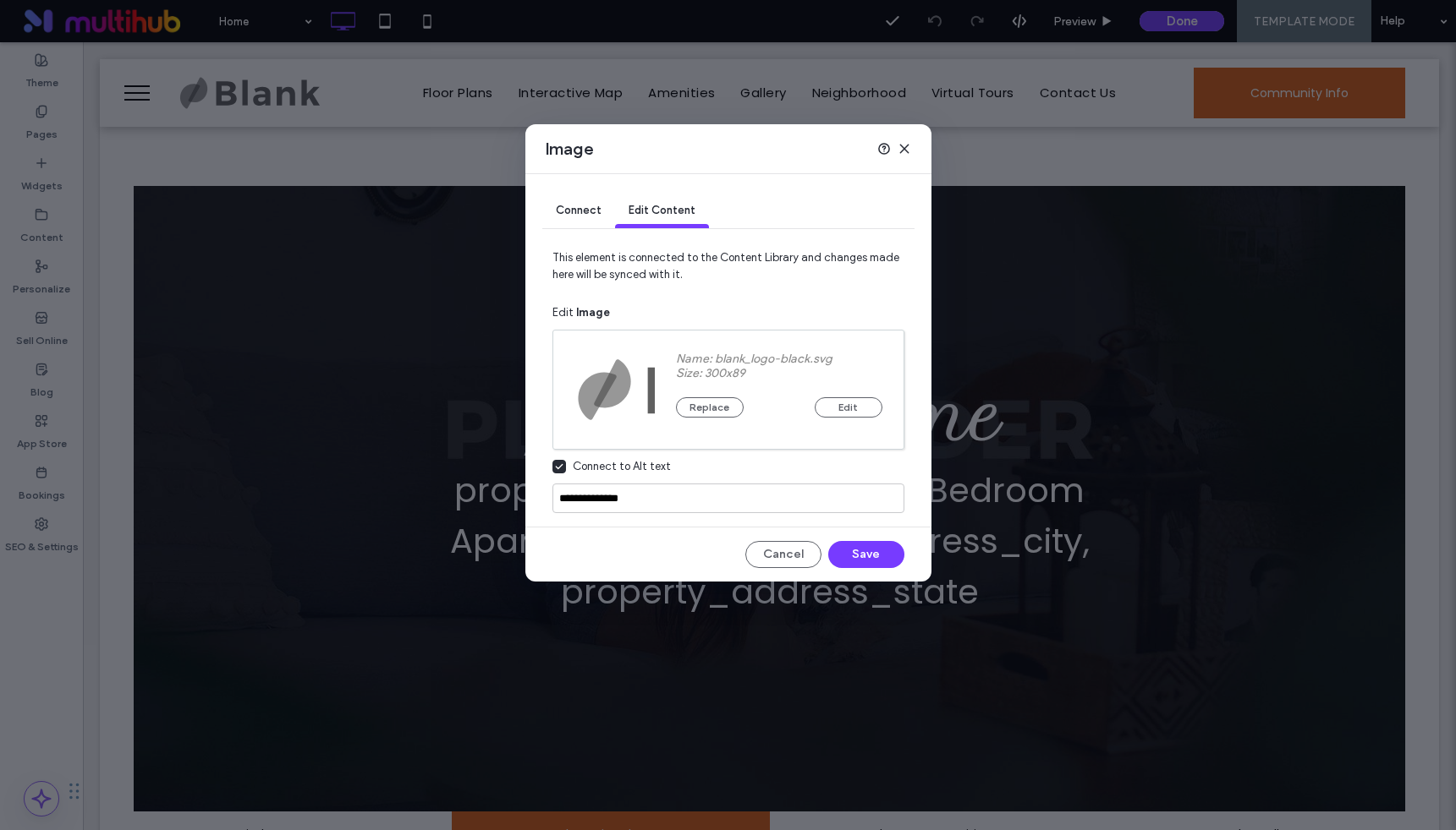
click at [595, 208] on span "Connect" at bounding box center [578, 209] width 45 height 13
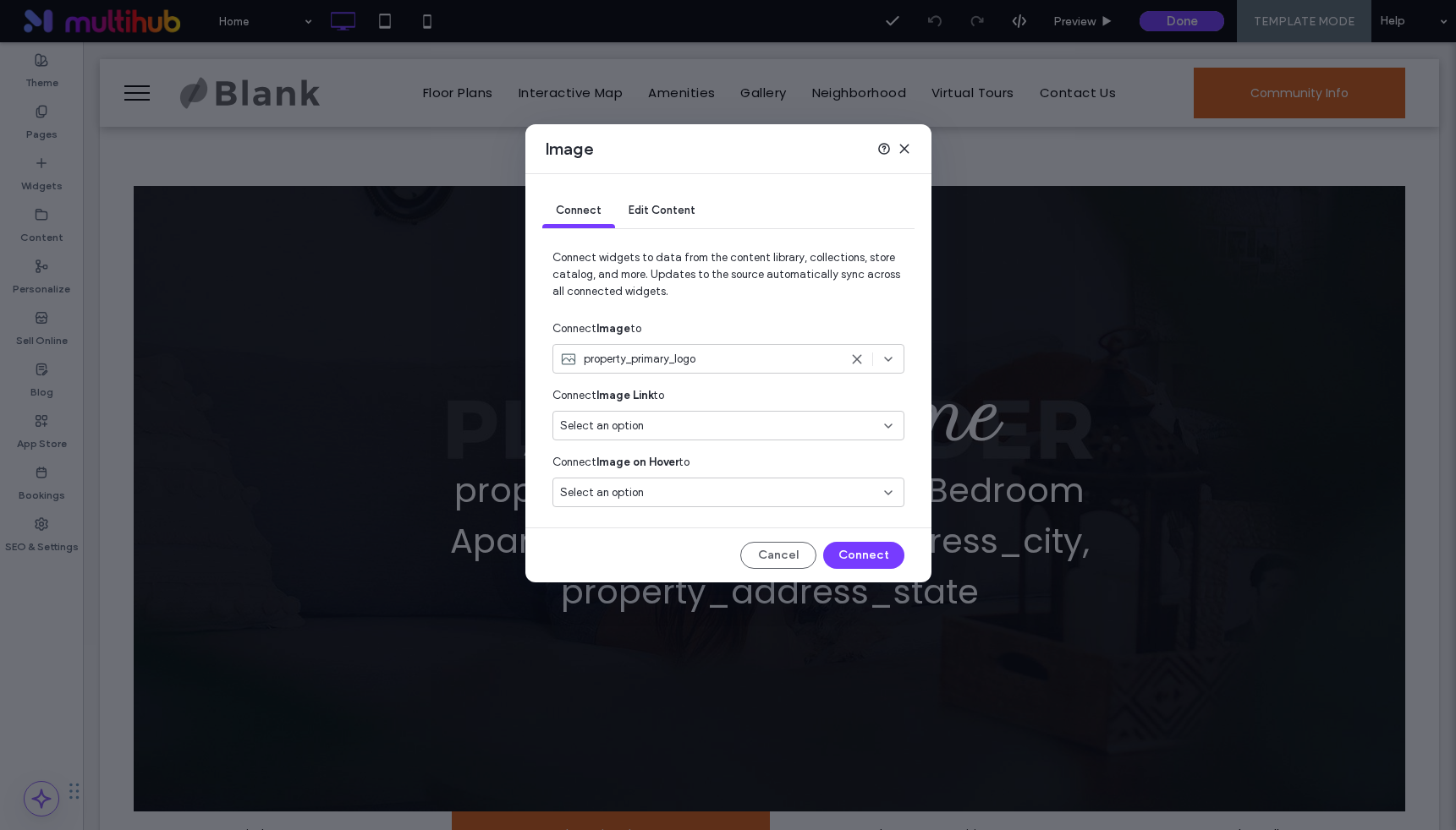
click at [708, 355] on div "property_primary_logo" at bounding box center [700, 359] width 279 height 17
type input "*****"
click at [666, 431] on div "property_monoblack_logo" at bounding box center [728, 419] width 350 height 30
click at [716, 355] on div "property_monoblack_logo" at bounding box center [700, 359] width 279 height 17
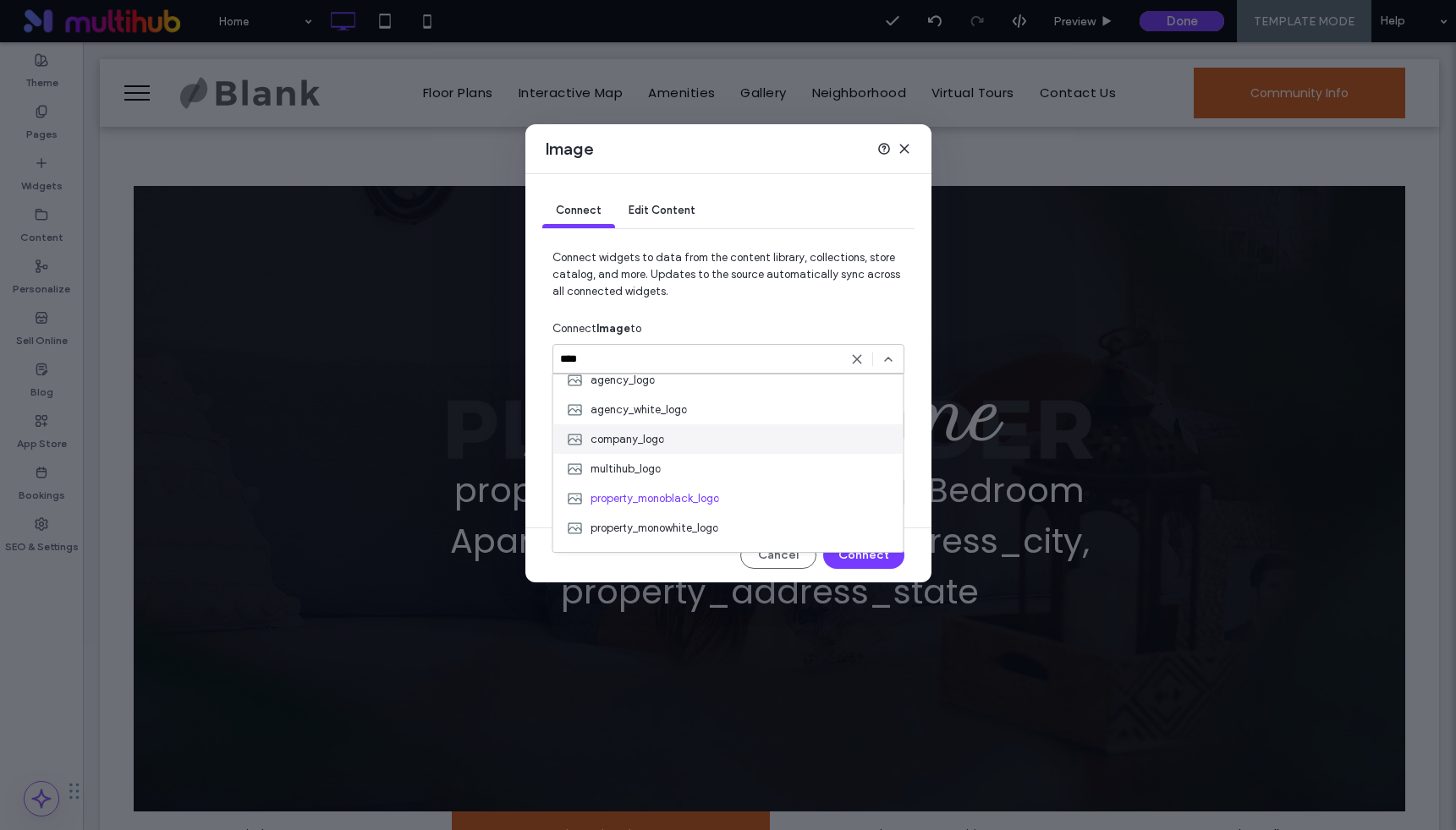
scroll to position [85, 0]
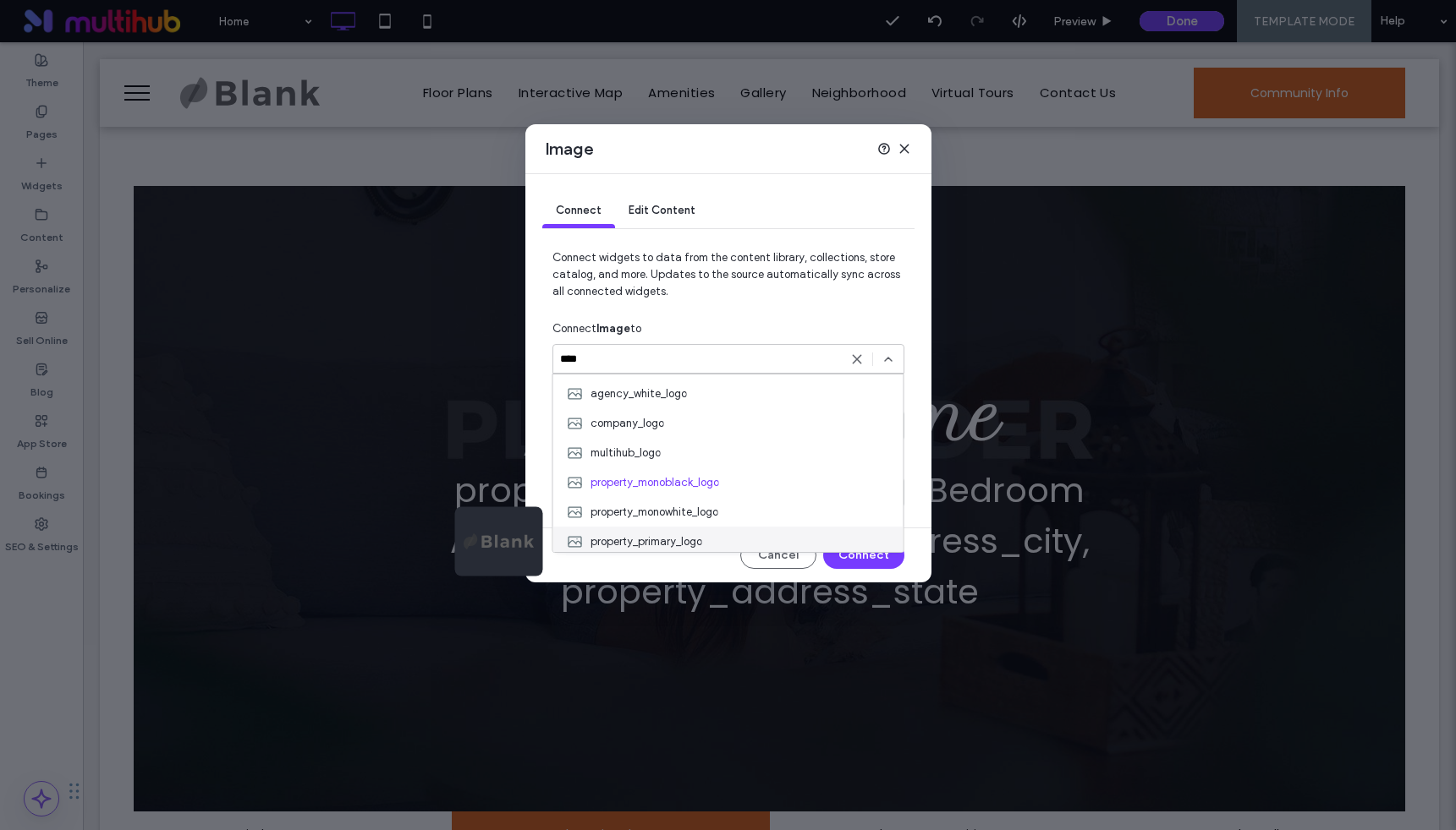
type input "****"
click at [679, 546] on span "property_primary_logo" at bounding box center [645, 541] width 112 height 17
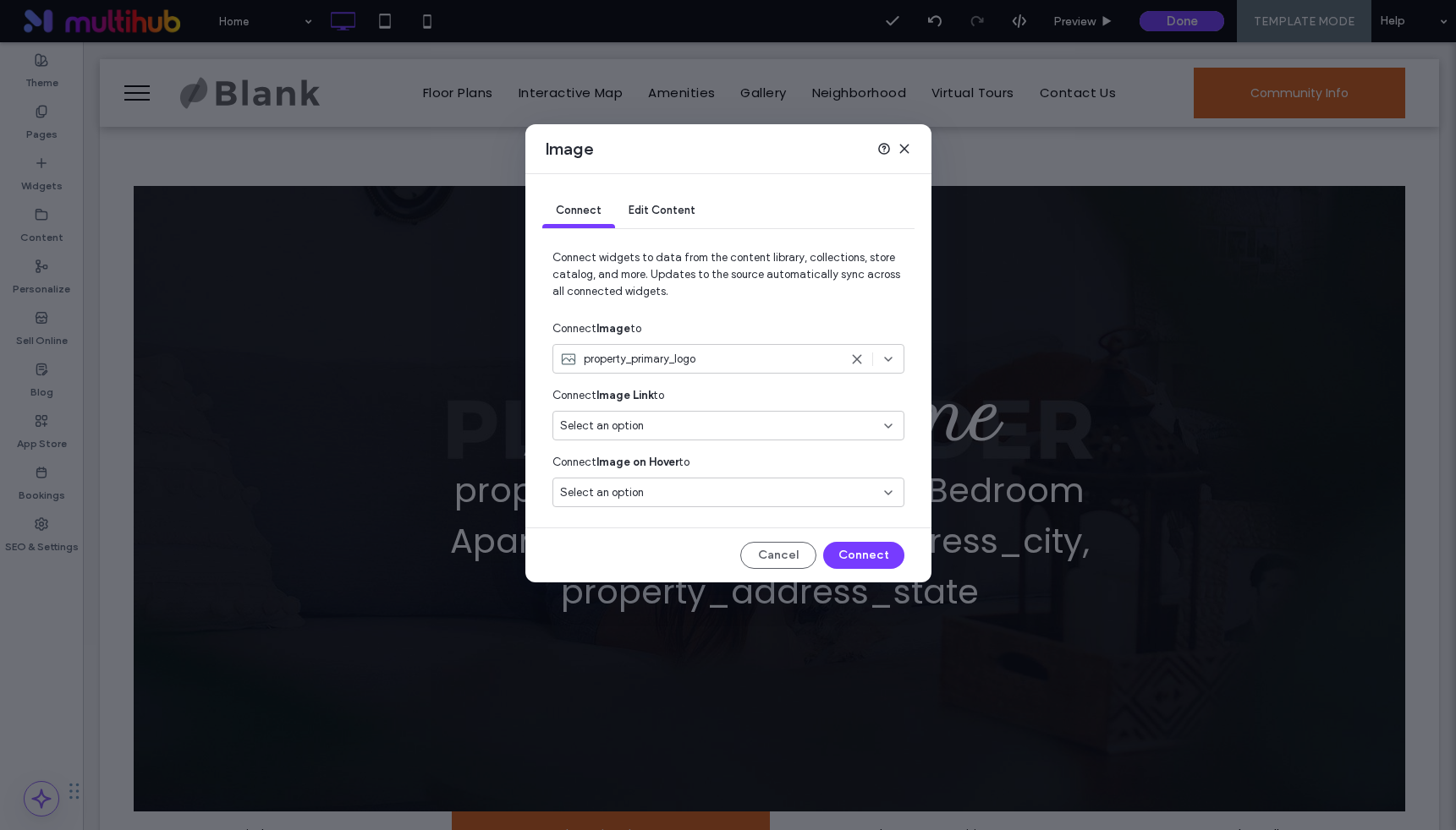
click at [335, 410] on div "Image Connect Edit Content Connect widgets to data from the content library, co…" at bounding box center [728, 415] width 1456 height 830
click at [909, 145] on div "Image" at bounding box center [728, 149] width 406 height 49
click at [907, 148] on icon at bounding box center [904, 149] width 14 height 14
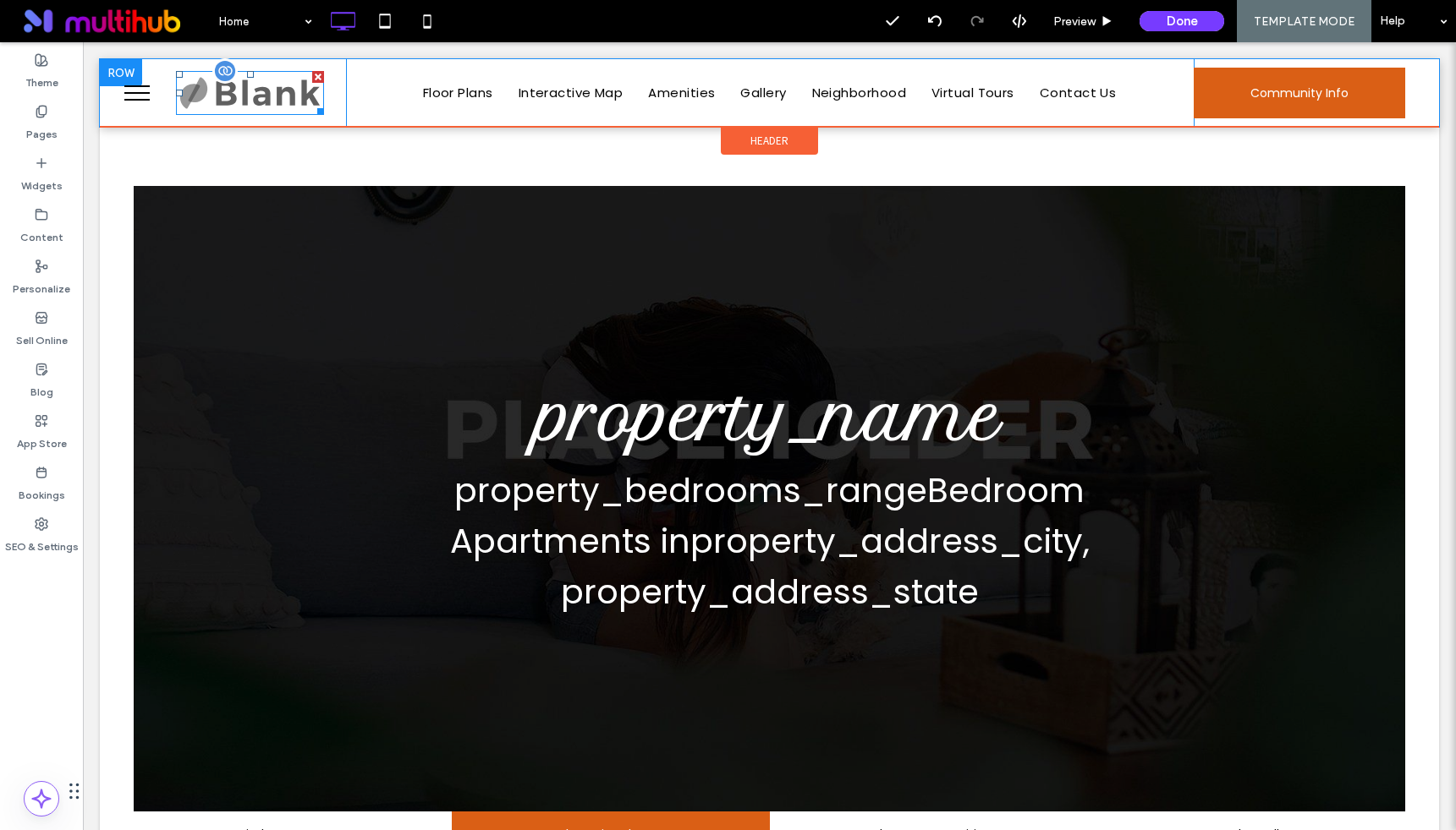
click at [247, 94] on img at bounding box center [250, 93] width 148 height 44
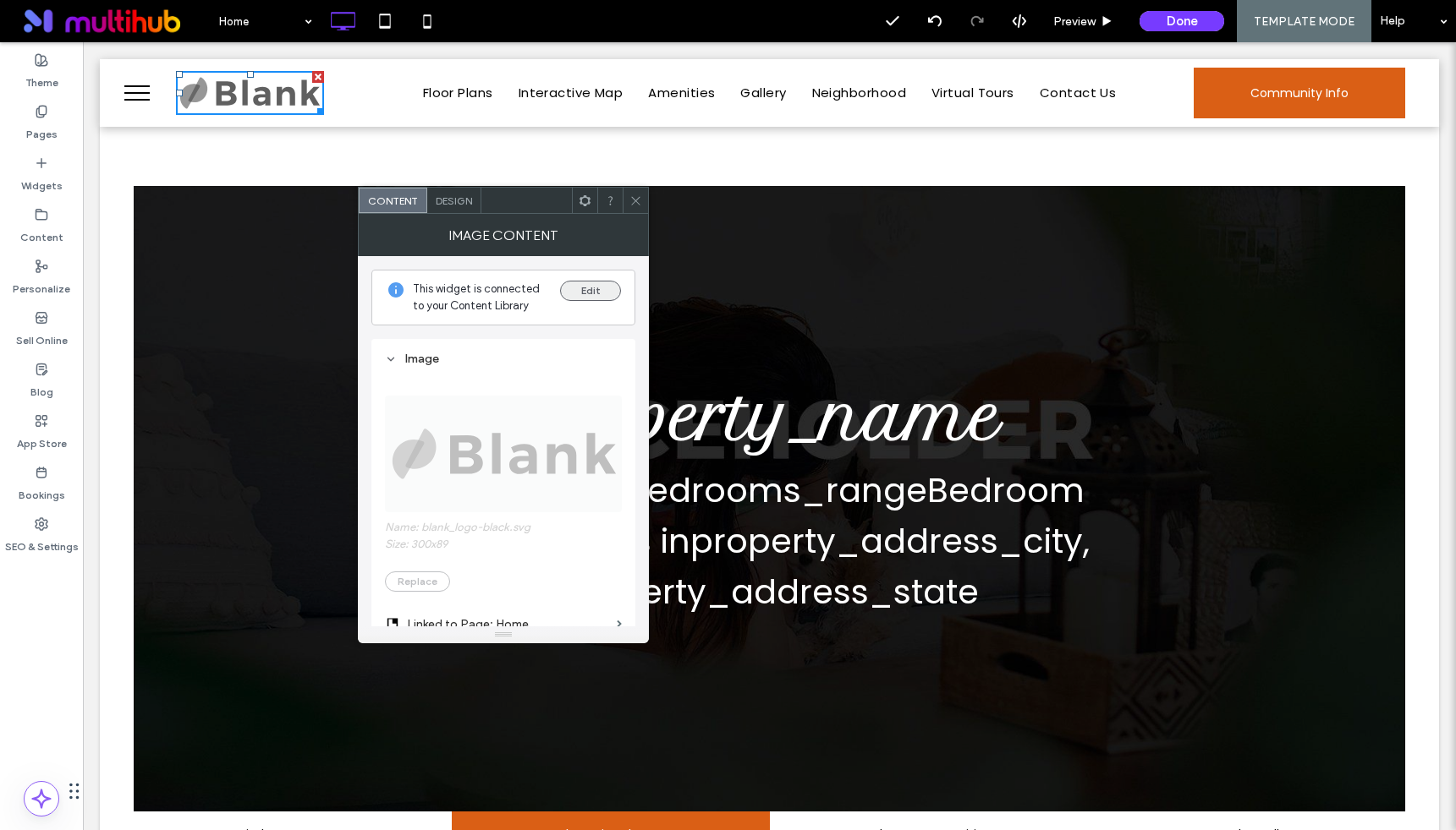
click at [597, 297] on button "Edit" at bounding box center [591, 290] width 61 height 21
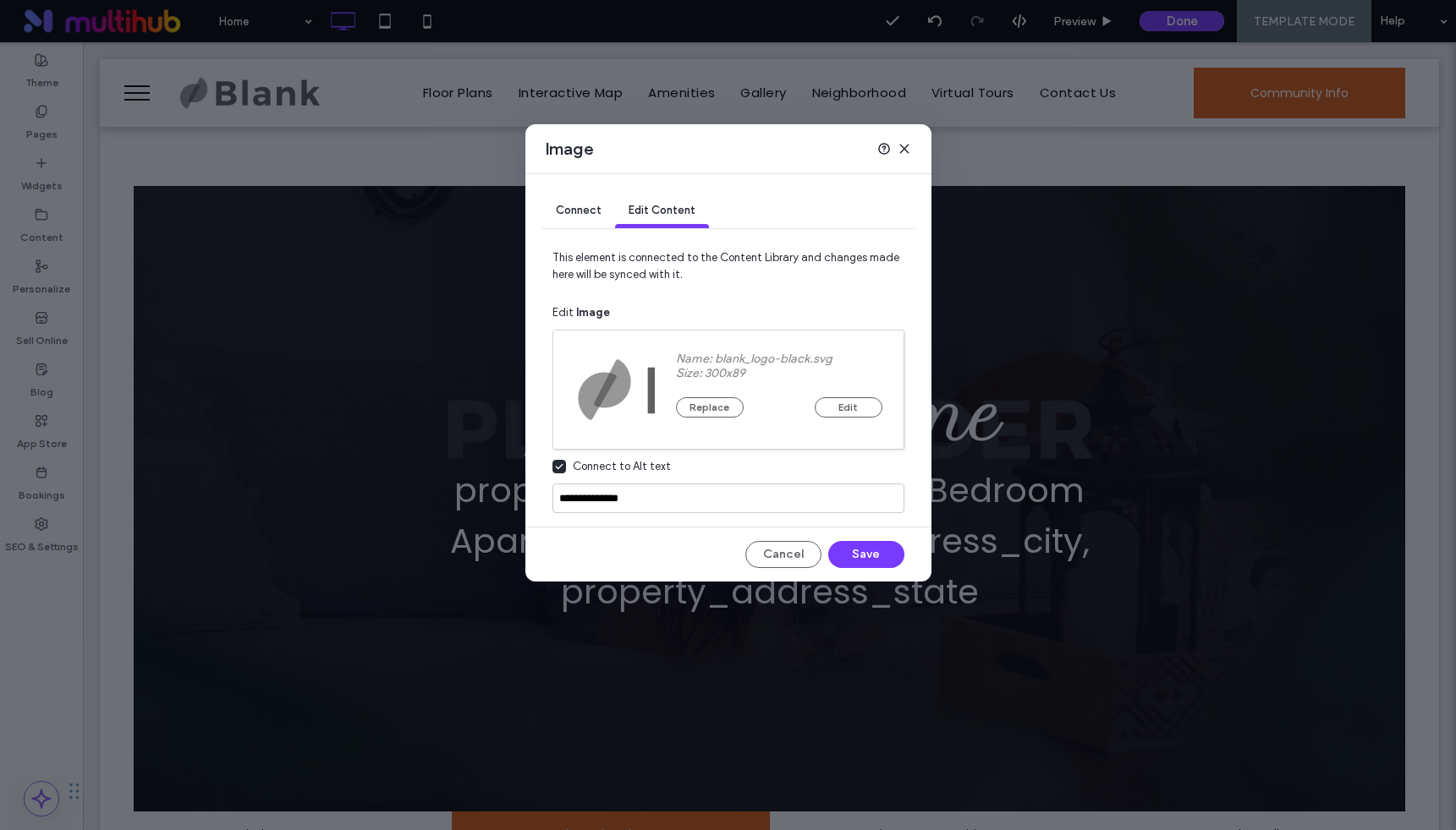
click at [578, 215] on span "Connect" at bounding box center [578, 209] width 45 height 13
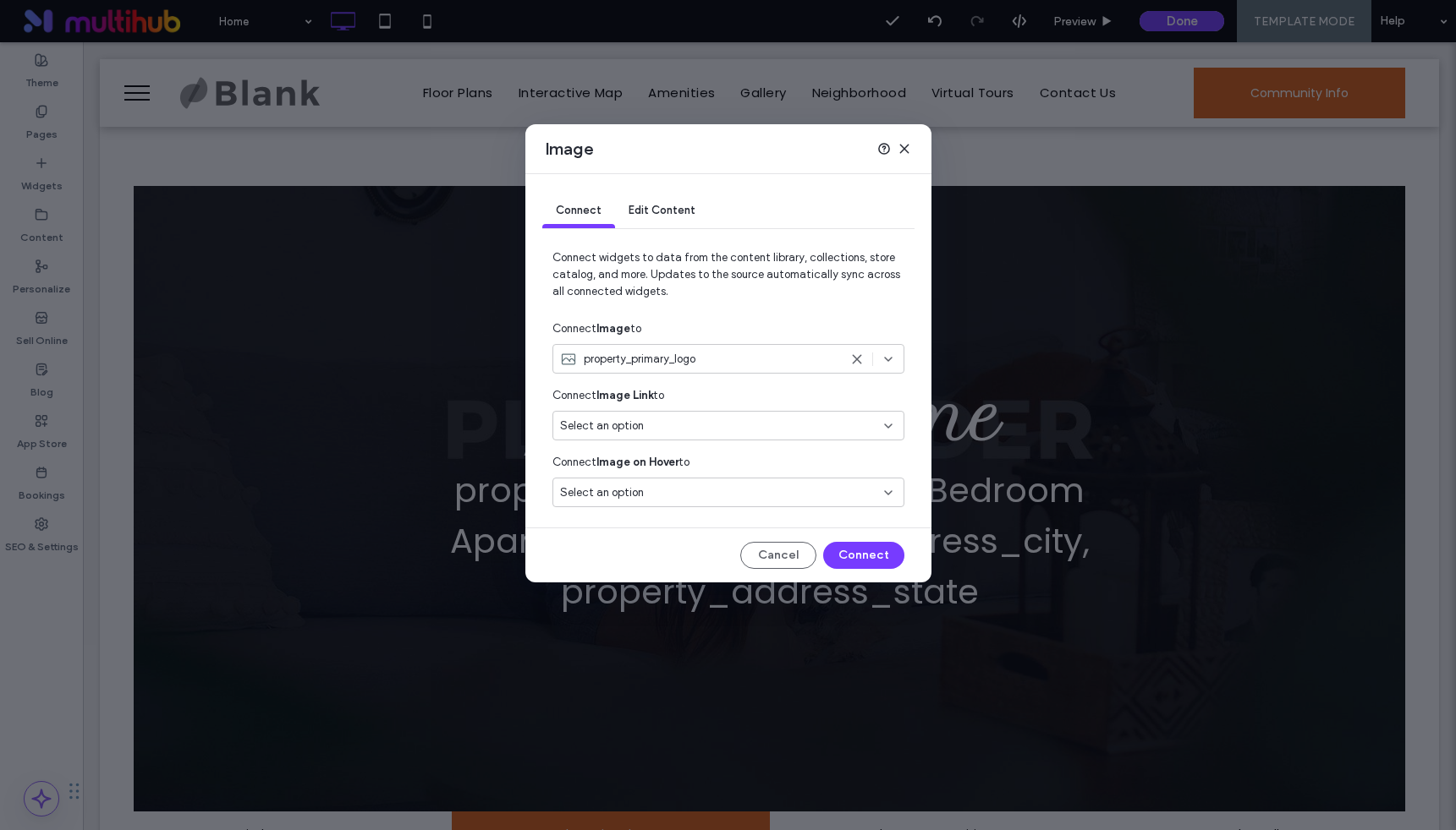
click at [892, 154] on div at bounding box center [894, 149] width 34 height 14
click at [898, 149] on icon at bounding box center [904, 149] width 14 height 14
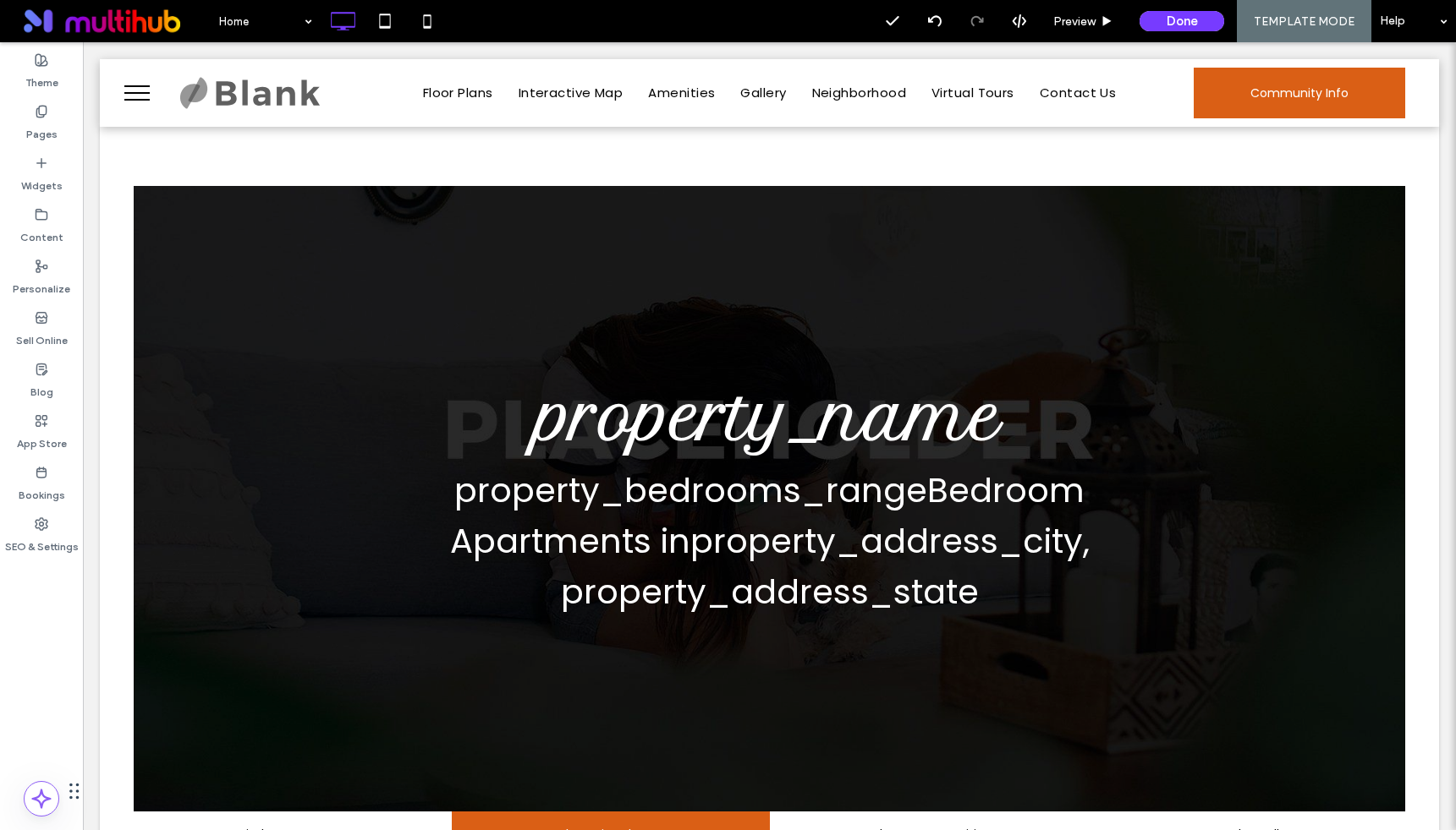
click at [132, 90] on button "menu" at bounding box center [136, 93] width 44 height 44
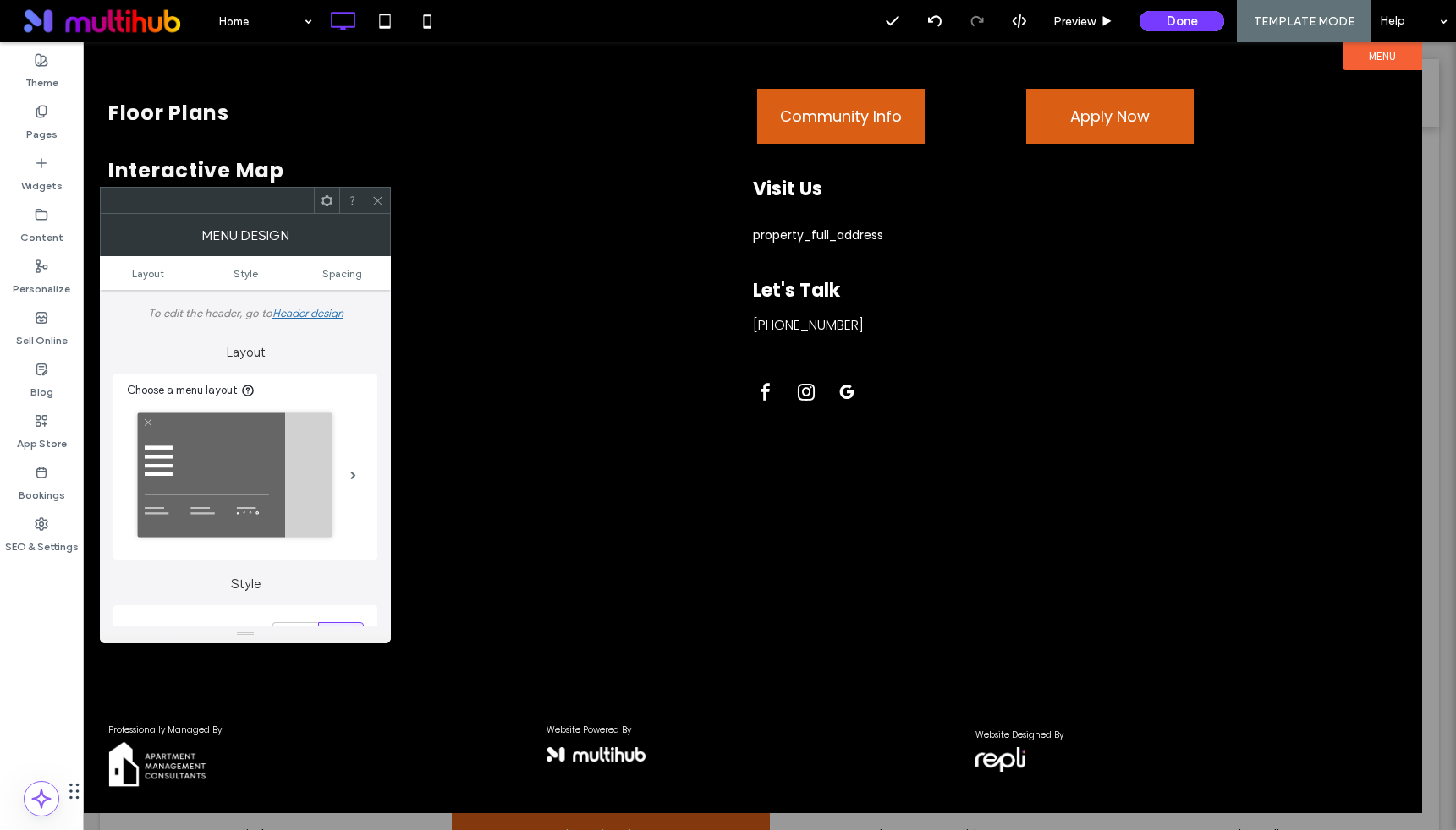
click at [379, 201] on icon at bounding box center [378, 201] width 13 height 13
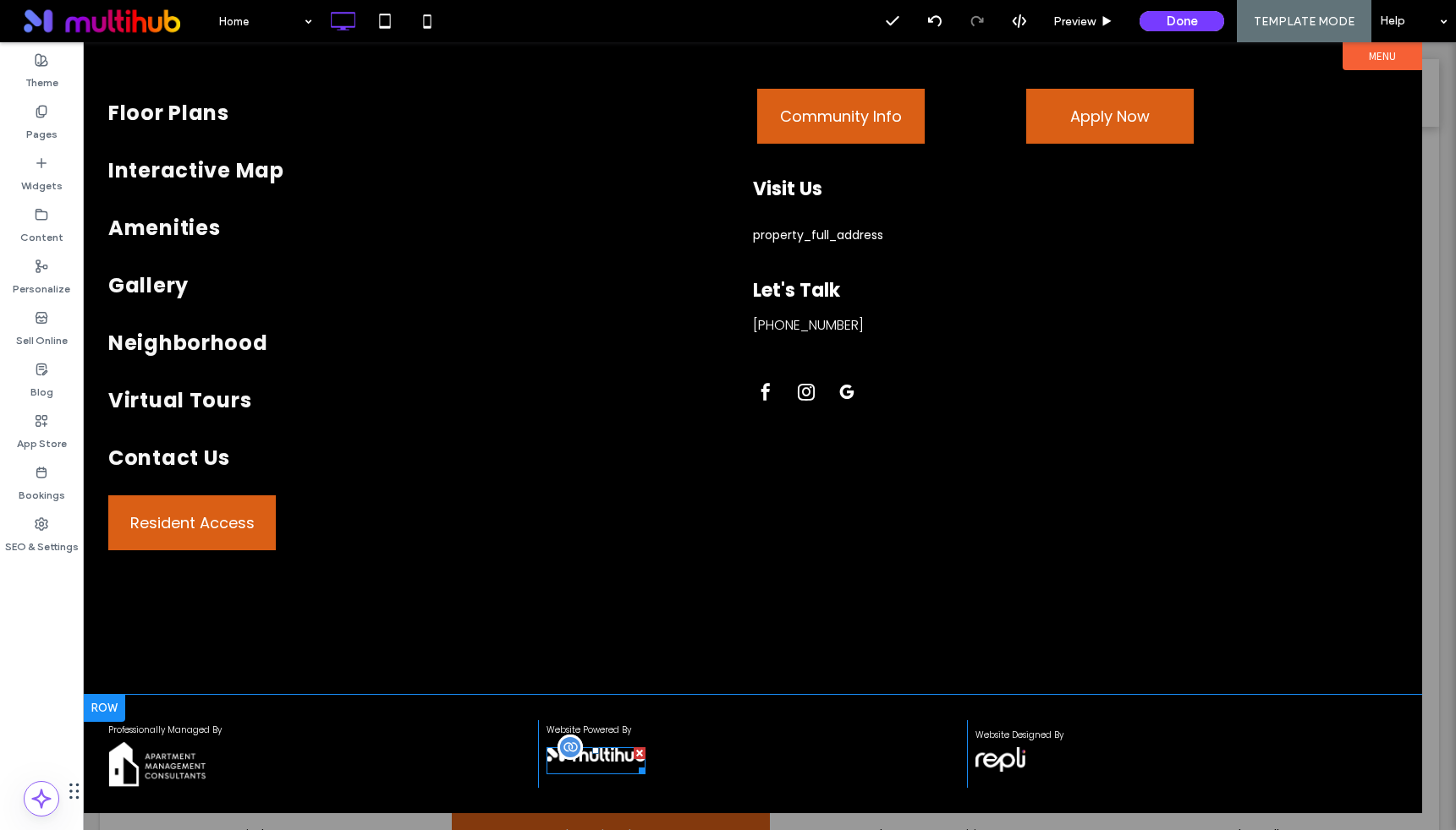
click at [573, 748] on div at bounding box center [570, 748] width 26 height 26
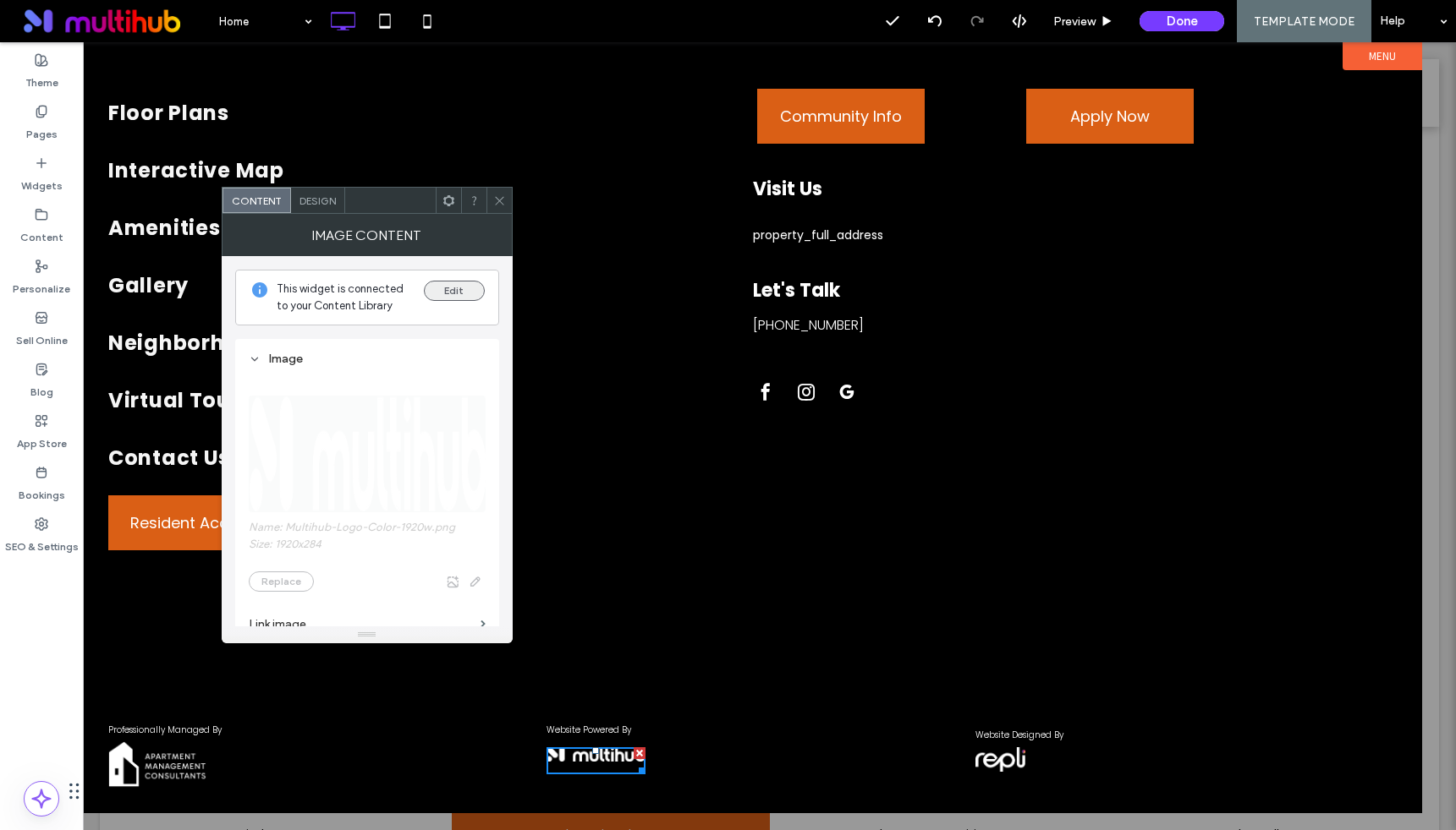
click at [456, 286] on button "Edit" at bounding box center [455, 290] width 61 height 21
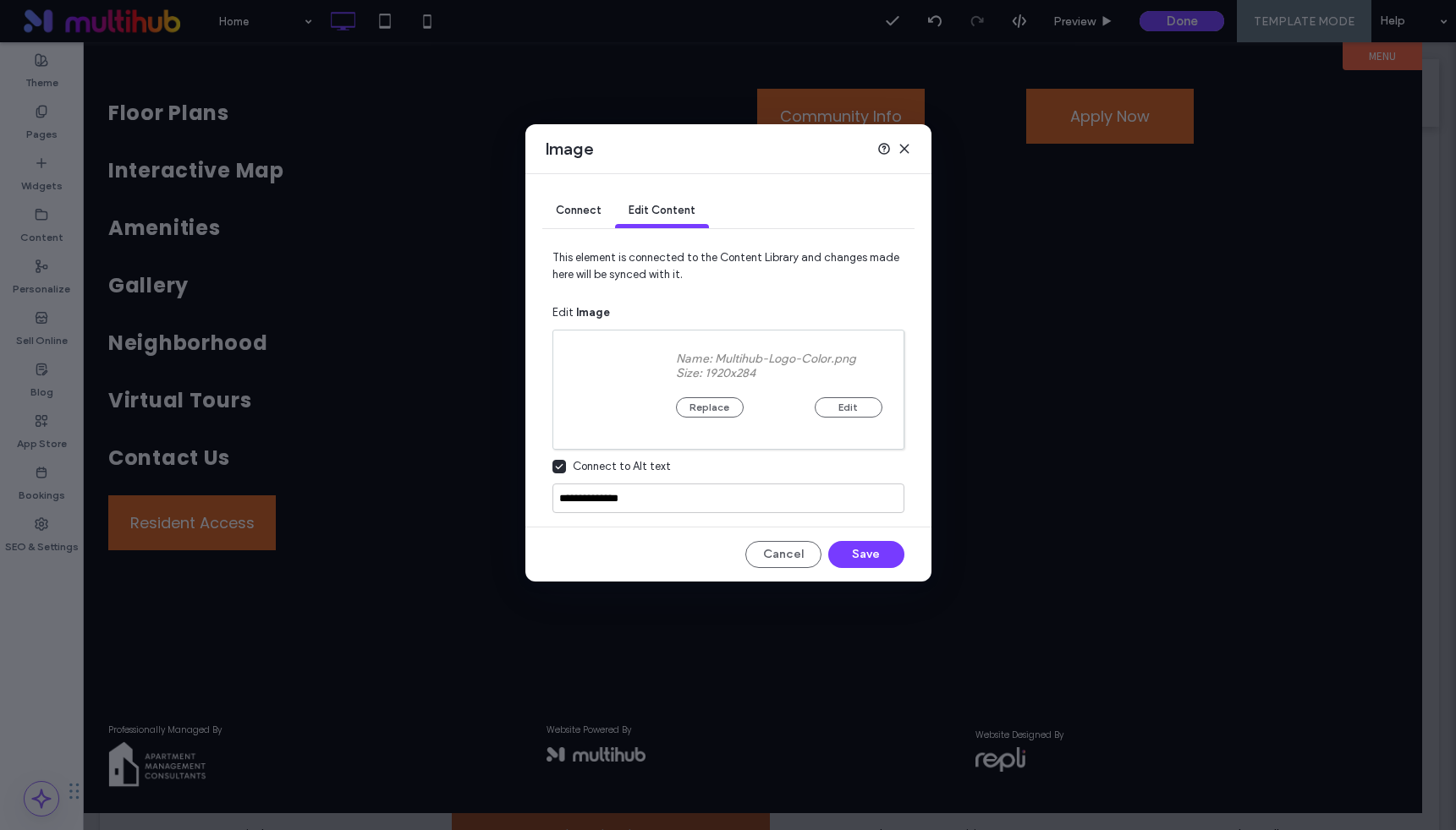
click at [576, 208] on span "Connect" at bounding box center [578, 209] width 45 height 13
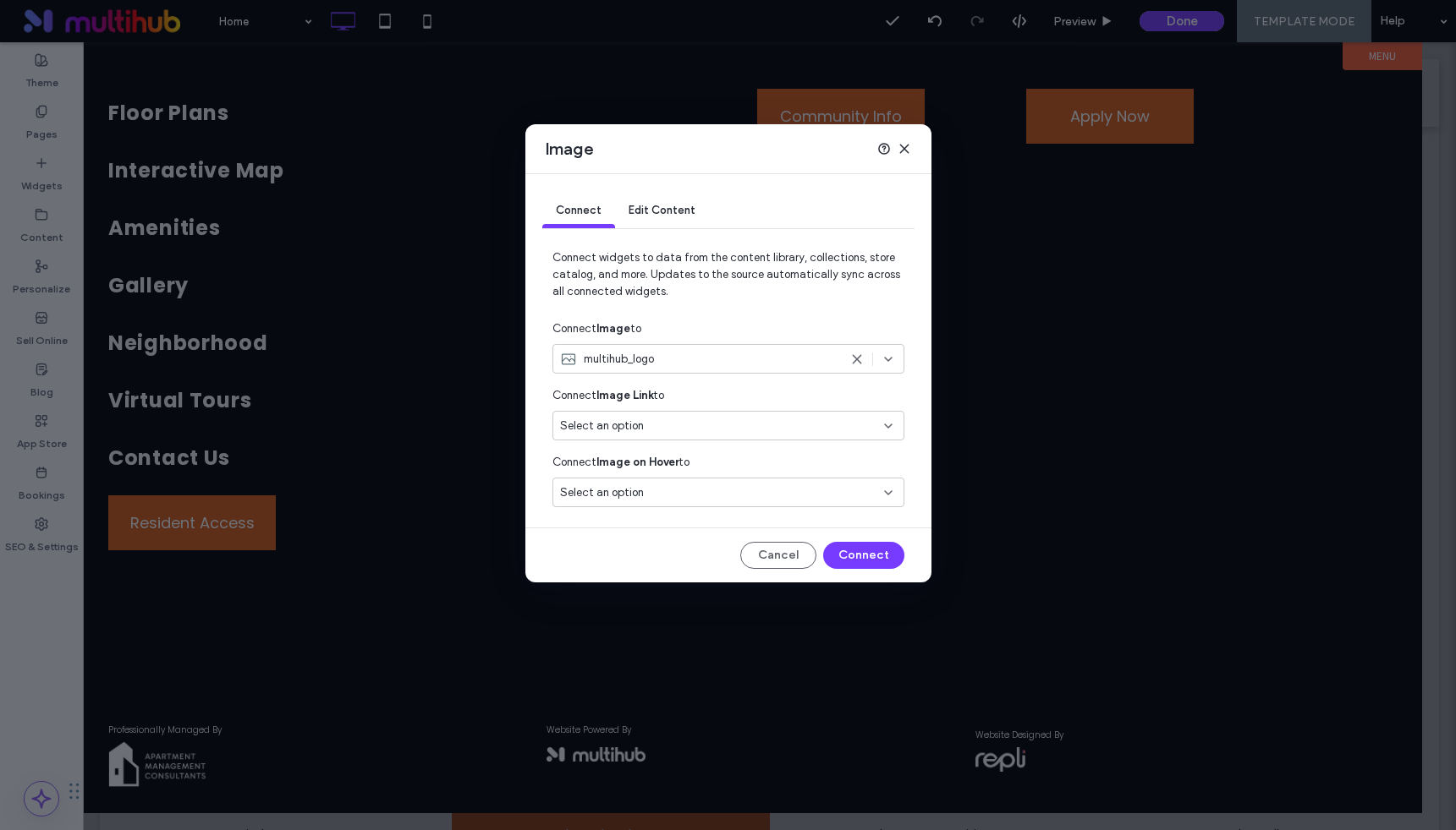
click at [732, 367] on div "multihub_logo" at bounding box center [700, 359] width 279 height 17
click at [910, 149] on div "Image" at bounding box center [728, 149] width 406 height 49
click at [910, 148] on div "Image" at bounding box center [728, 149] width 406 height 49
click at [902, 149] on use at bounding box center [904, 149] width 8 height 8
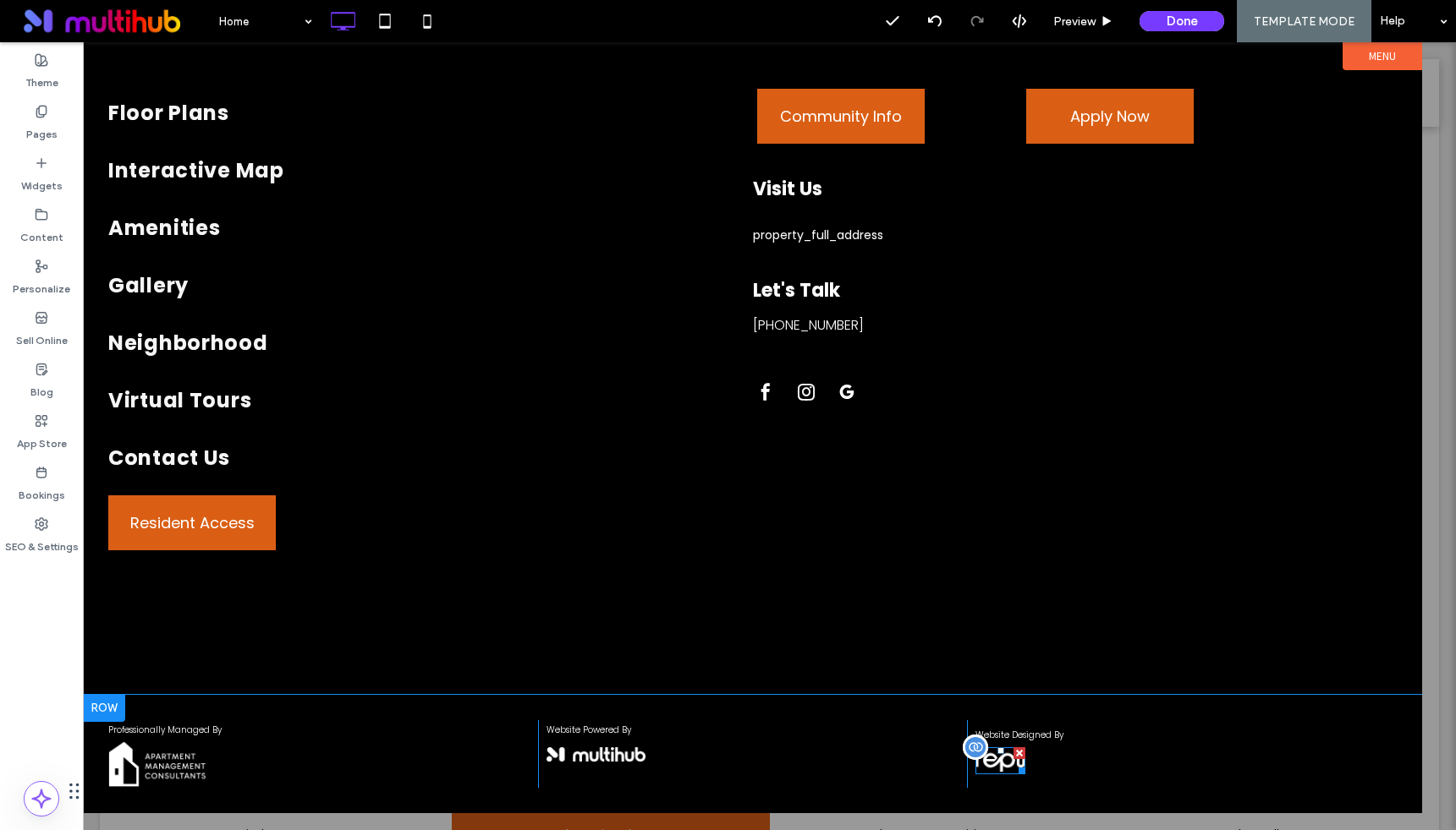
click at [1014, 756] on div at bounding box center [1019, 754] width 12 height 12
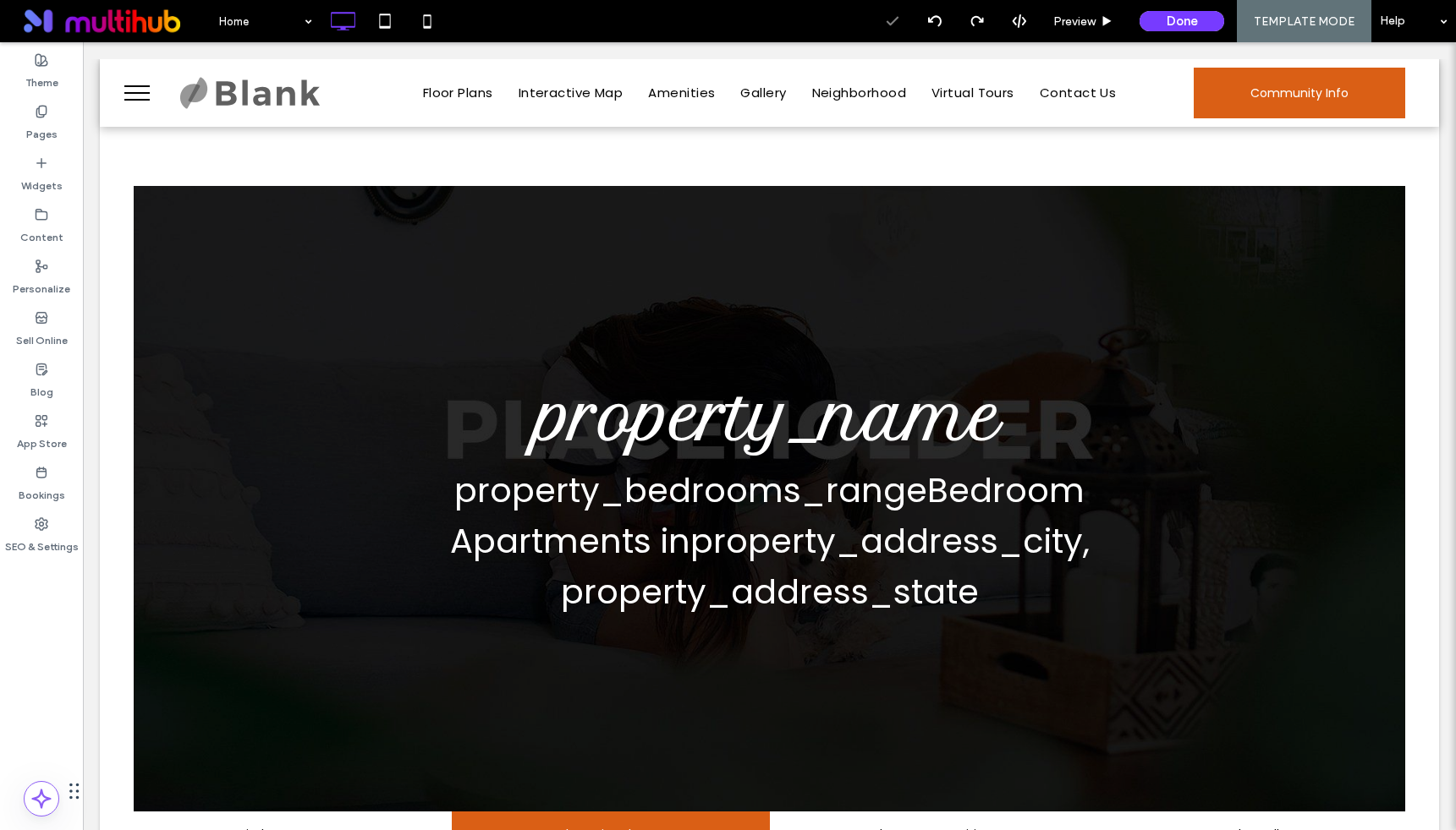
scroll to position [0, 0]
click at [129, 102] on button "menu" at bounding box center [136, 93] width 44 height 44
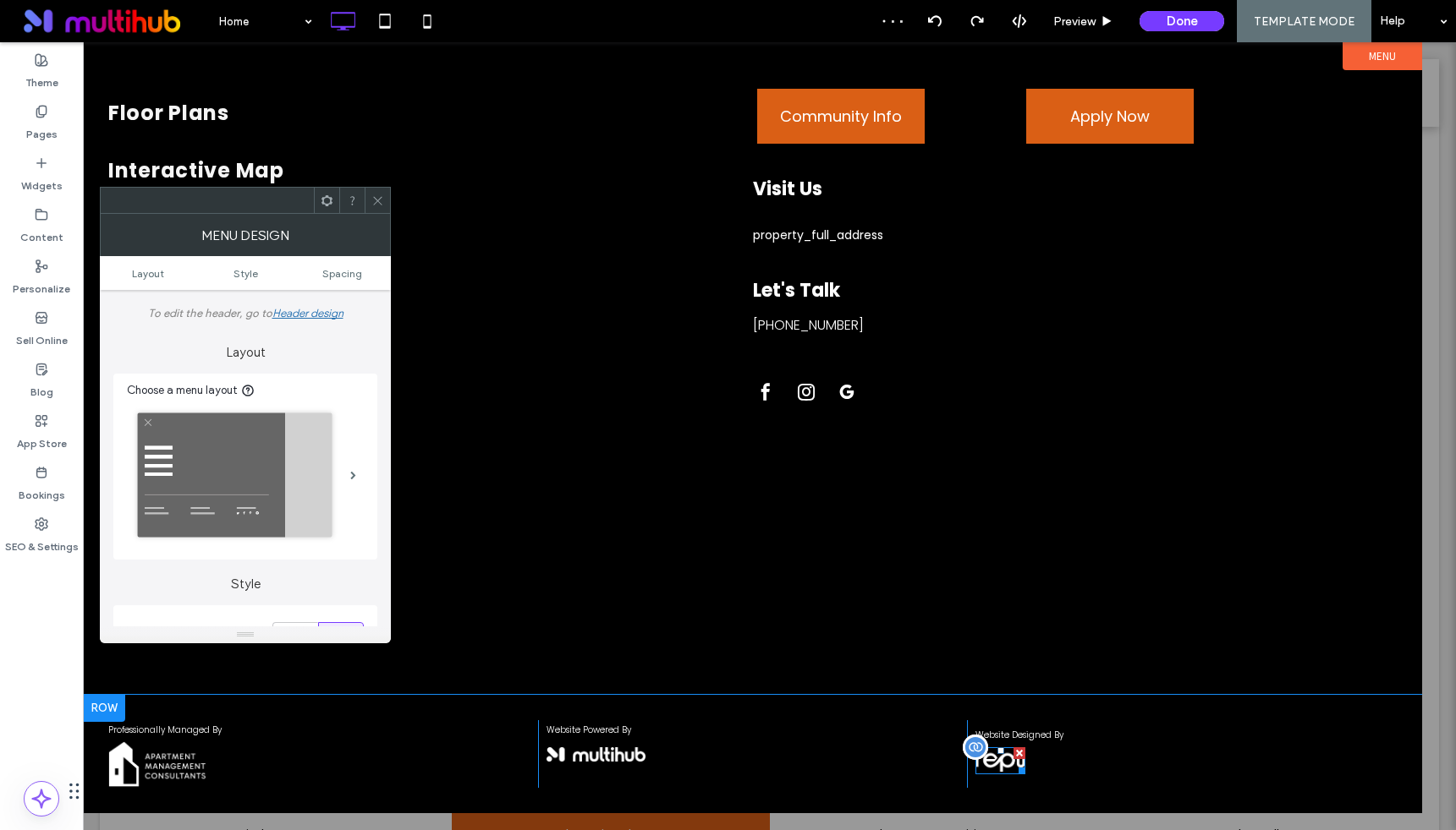
click at [976, 749] on div at bounding box center [976, 748] width 26 height 26
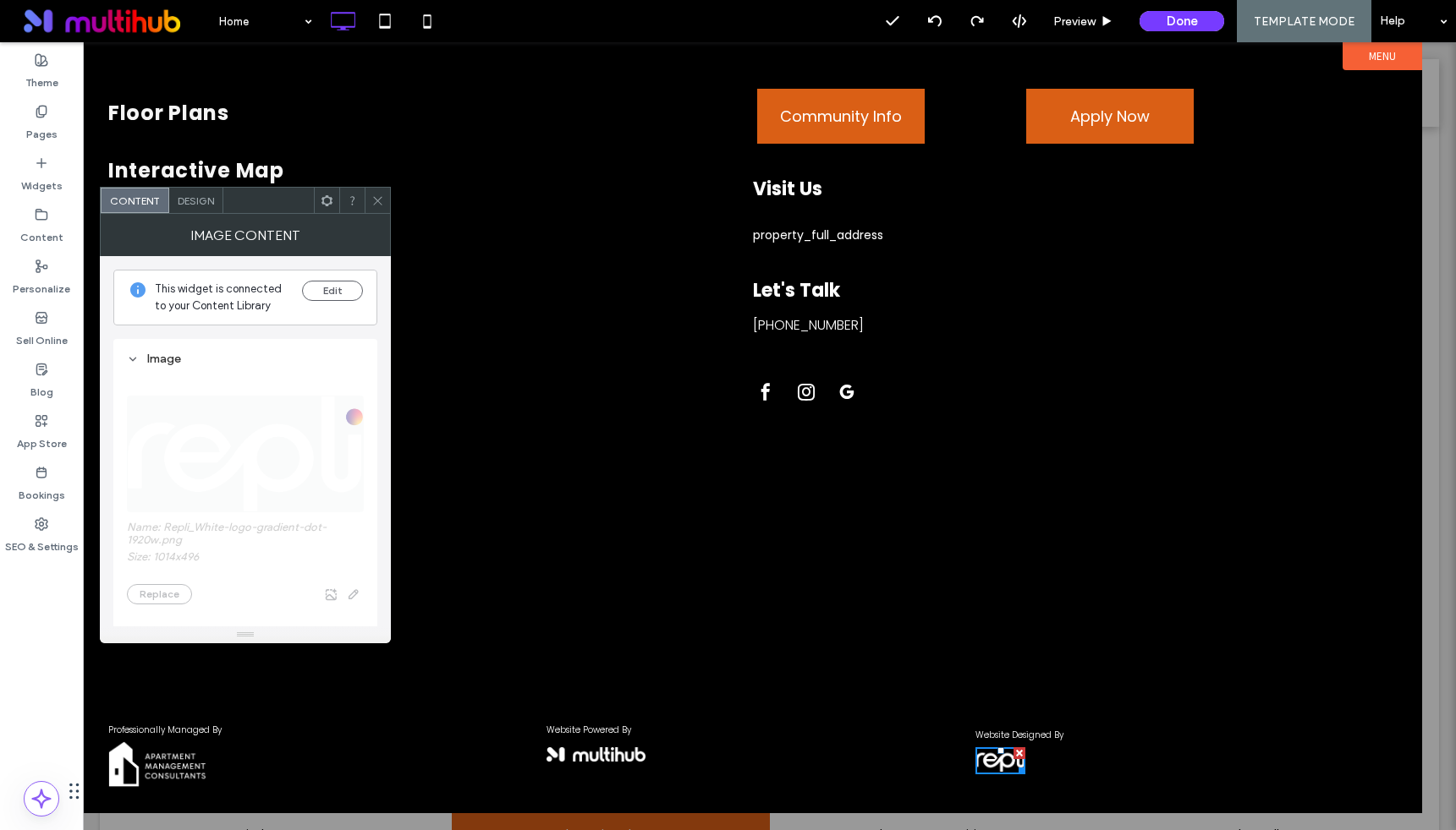
click at [379, 197] on icon at bounding box center [378, 201] width 13 height 13
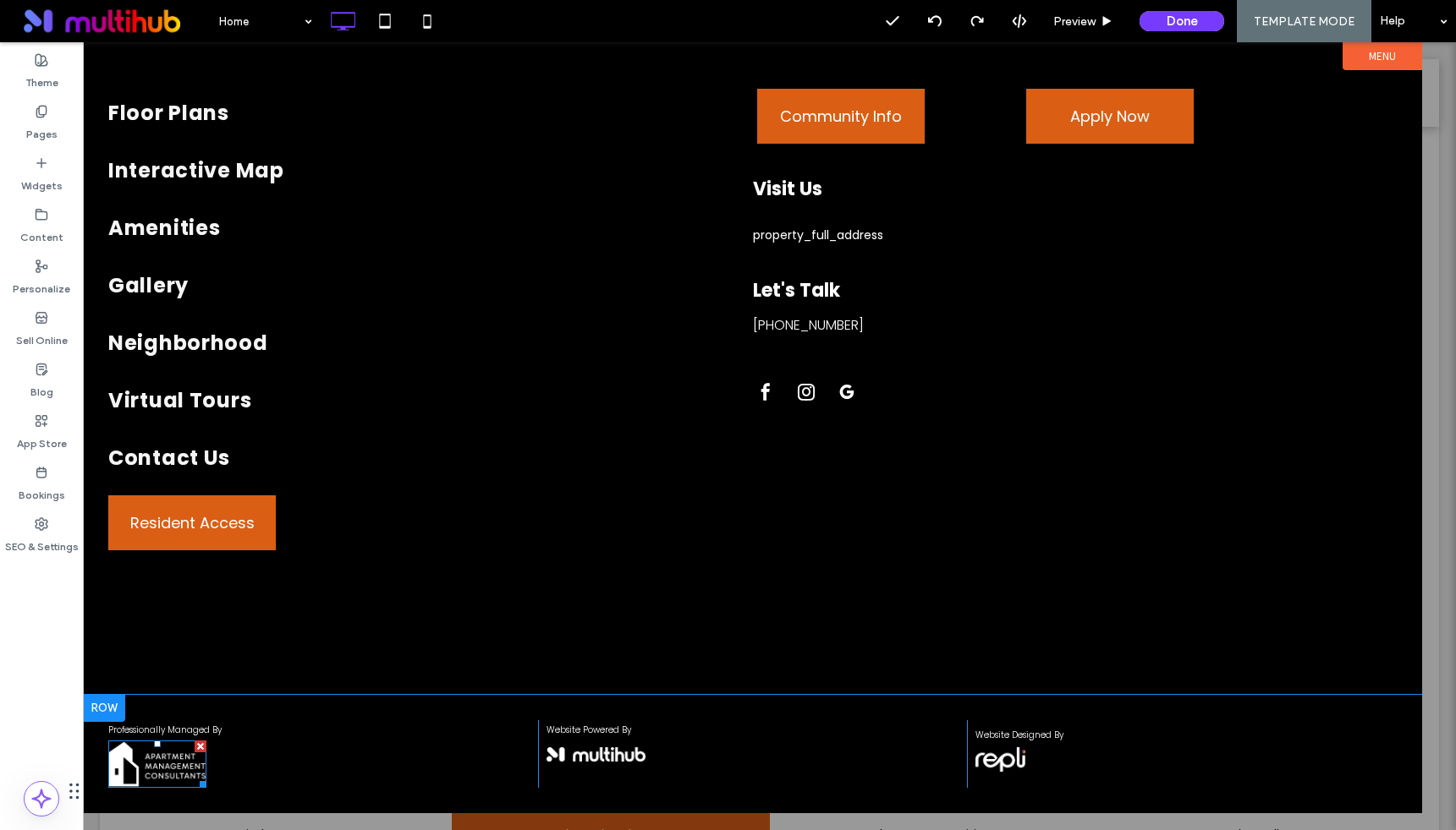
click at [165, 763] on img at bounding box center [157, 765] width 98 height 47
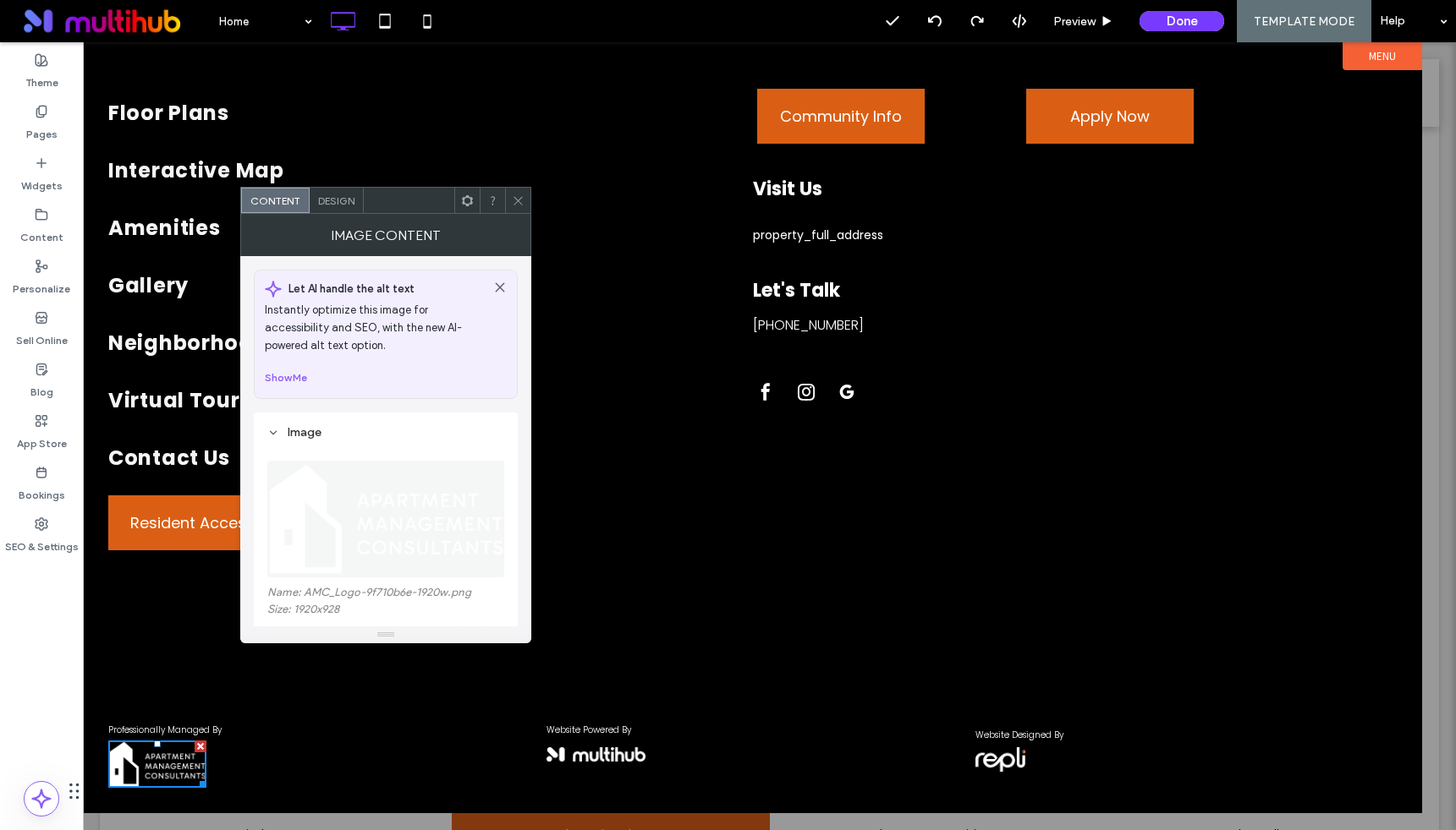
click at [523, 204] on icon at bounding box center [518, 201] width 13 height 13
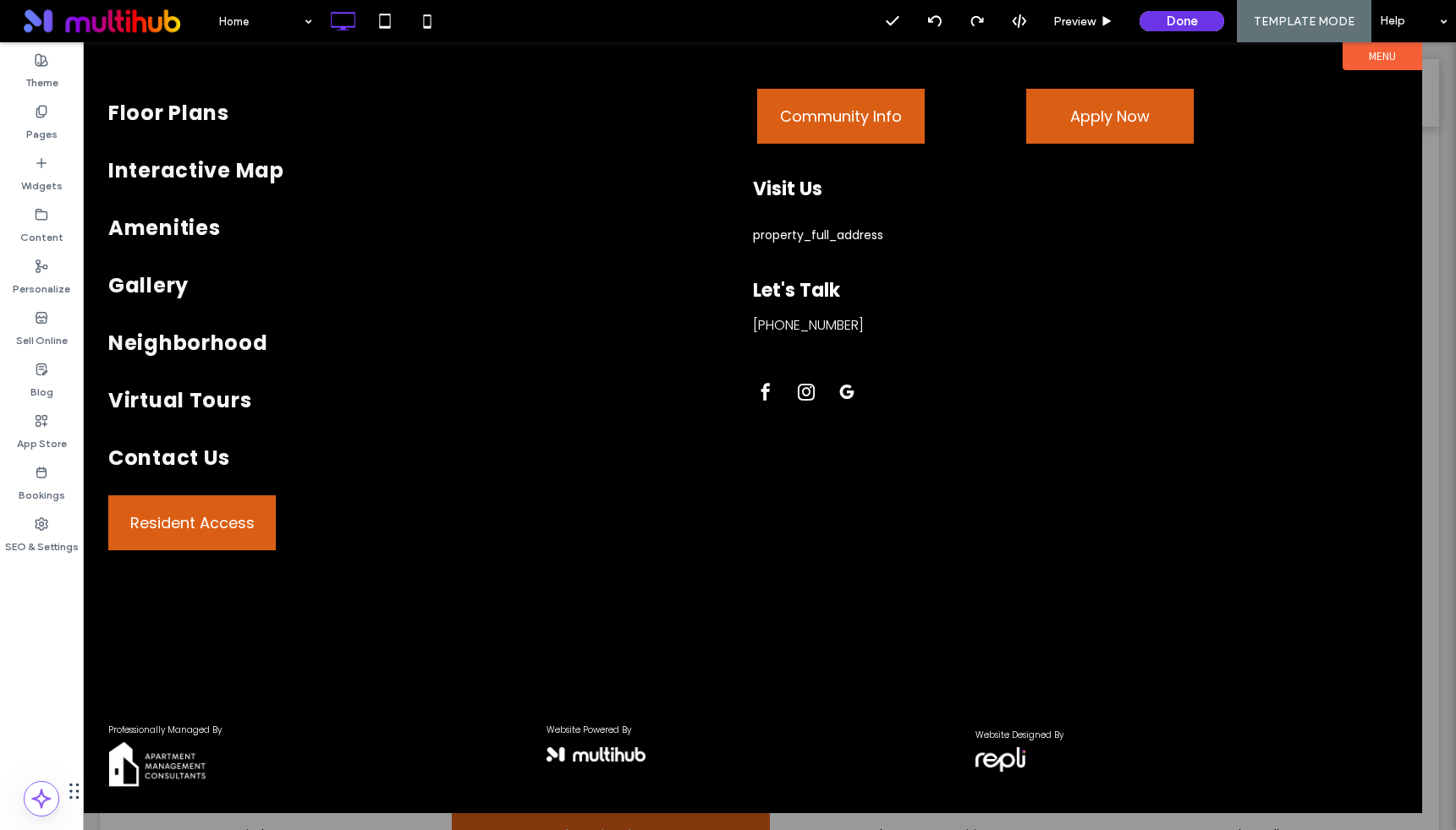
click at [1186, 16] on button "Done" at bounding box center [1182, 21] width 85 height 21
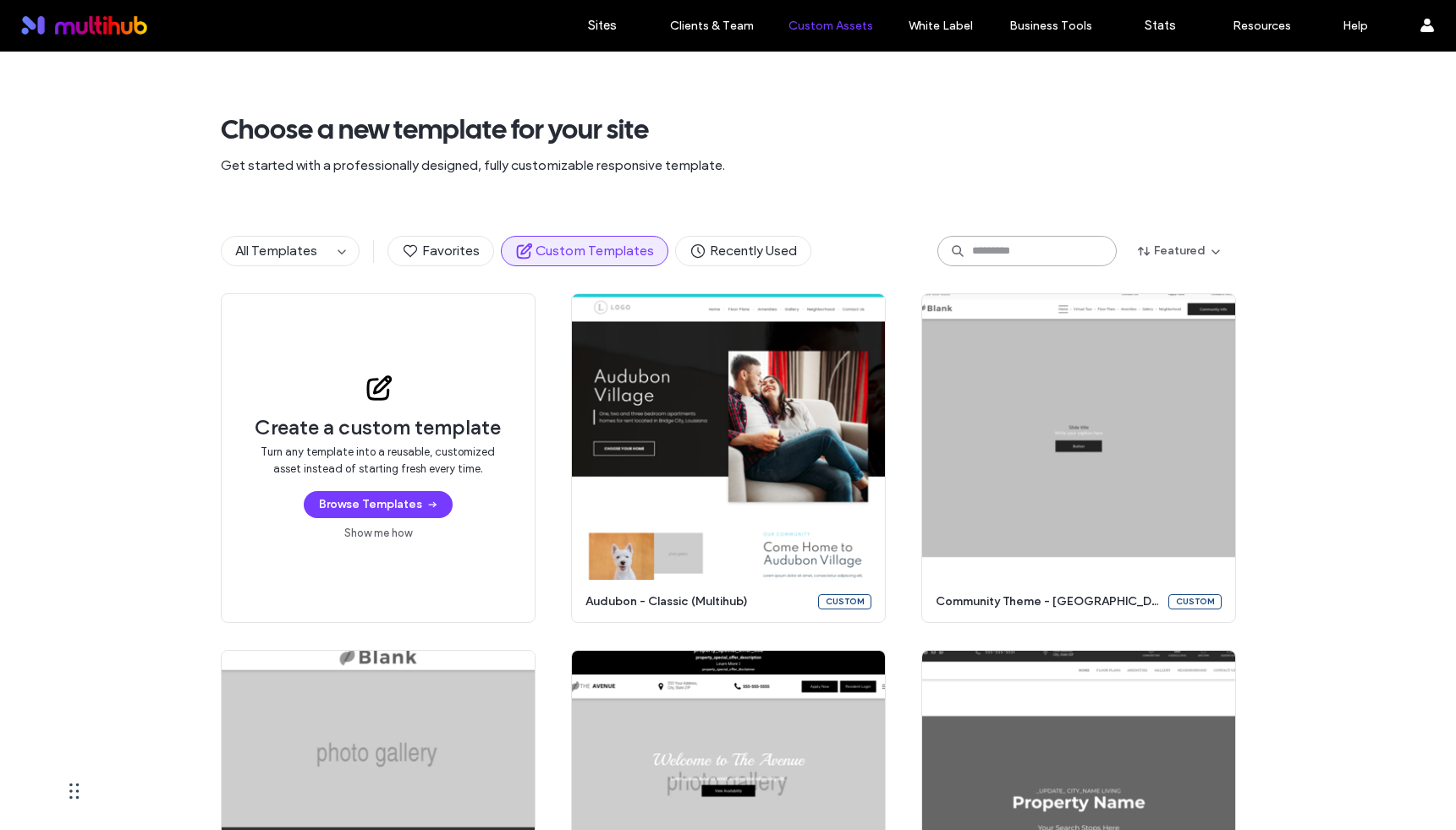
click at [997, 246] on input at bounding box center [1026, 251] width 179 height 31
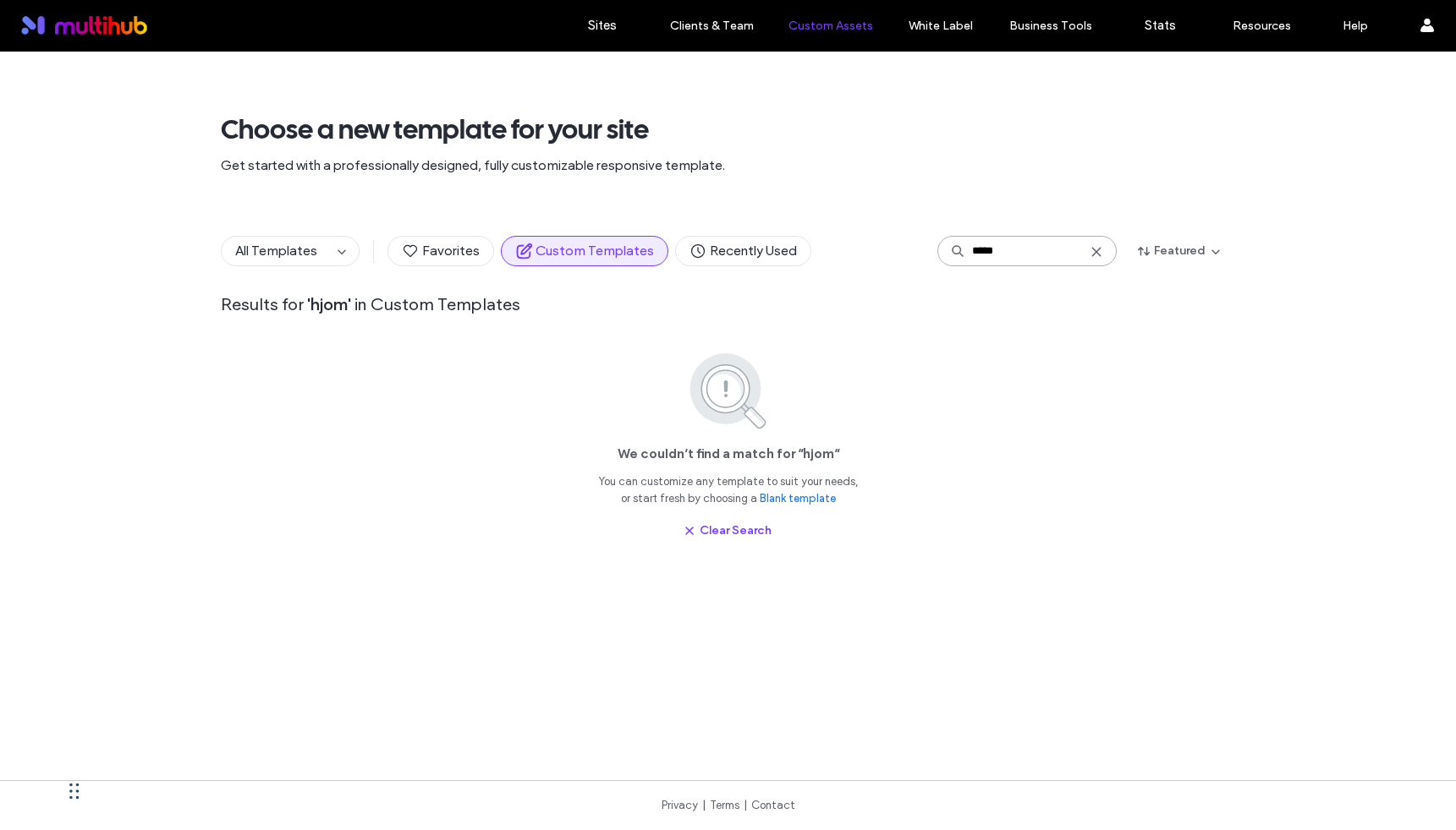
type input "******"
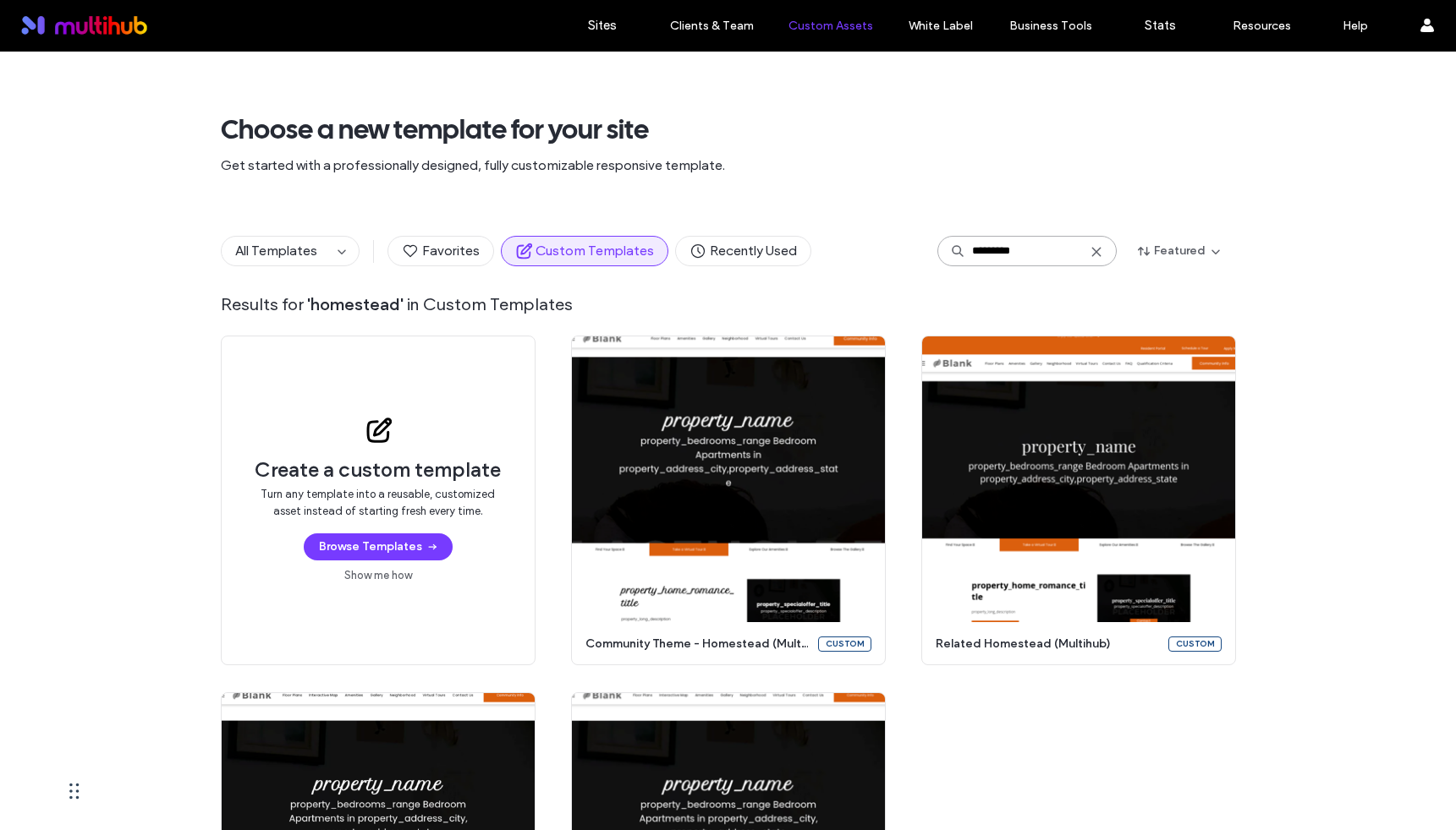
type input "*********"
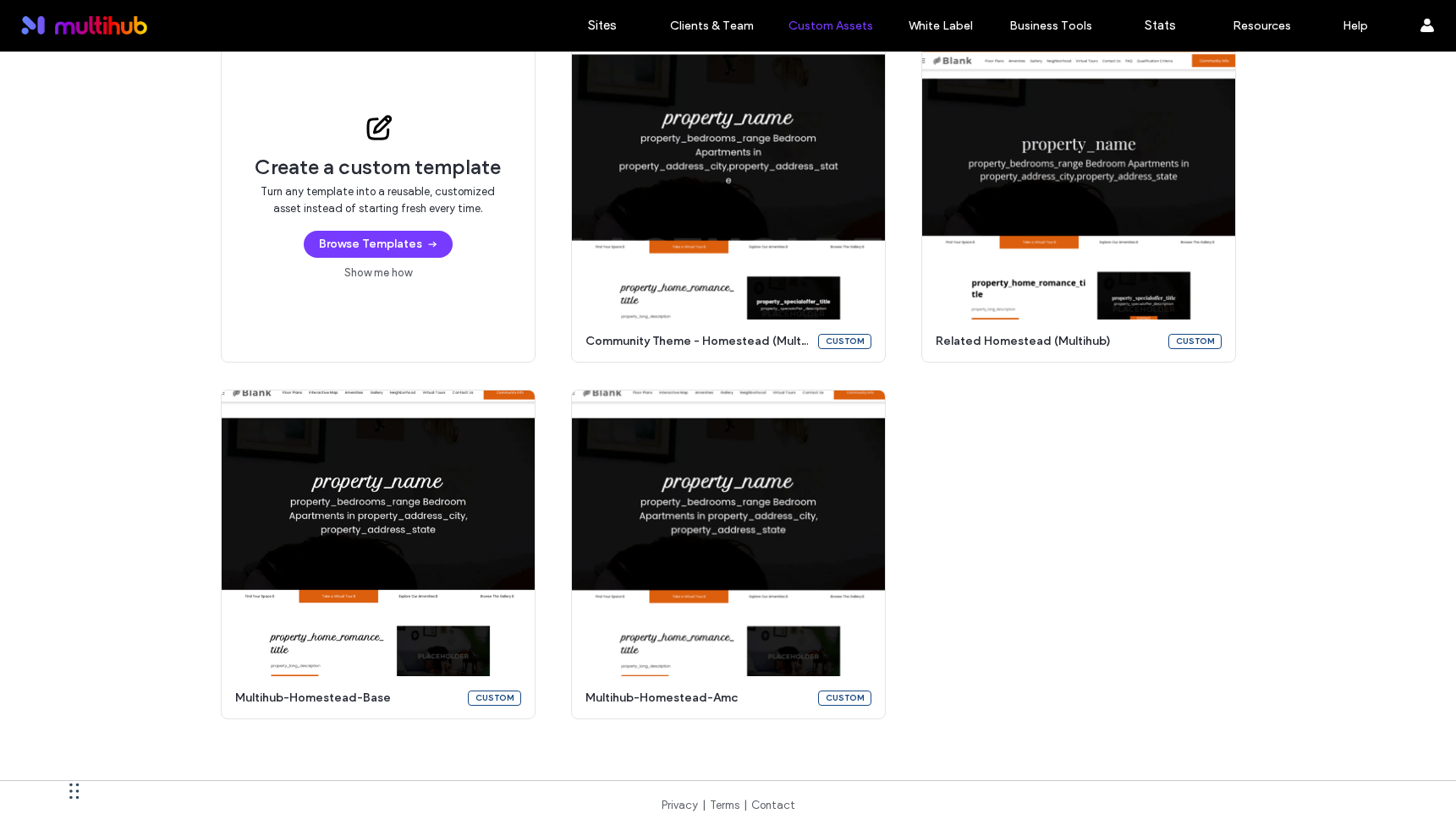
scroll to position [176, 0]
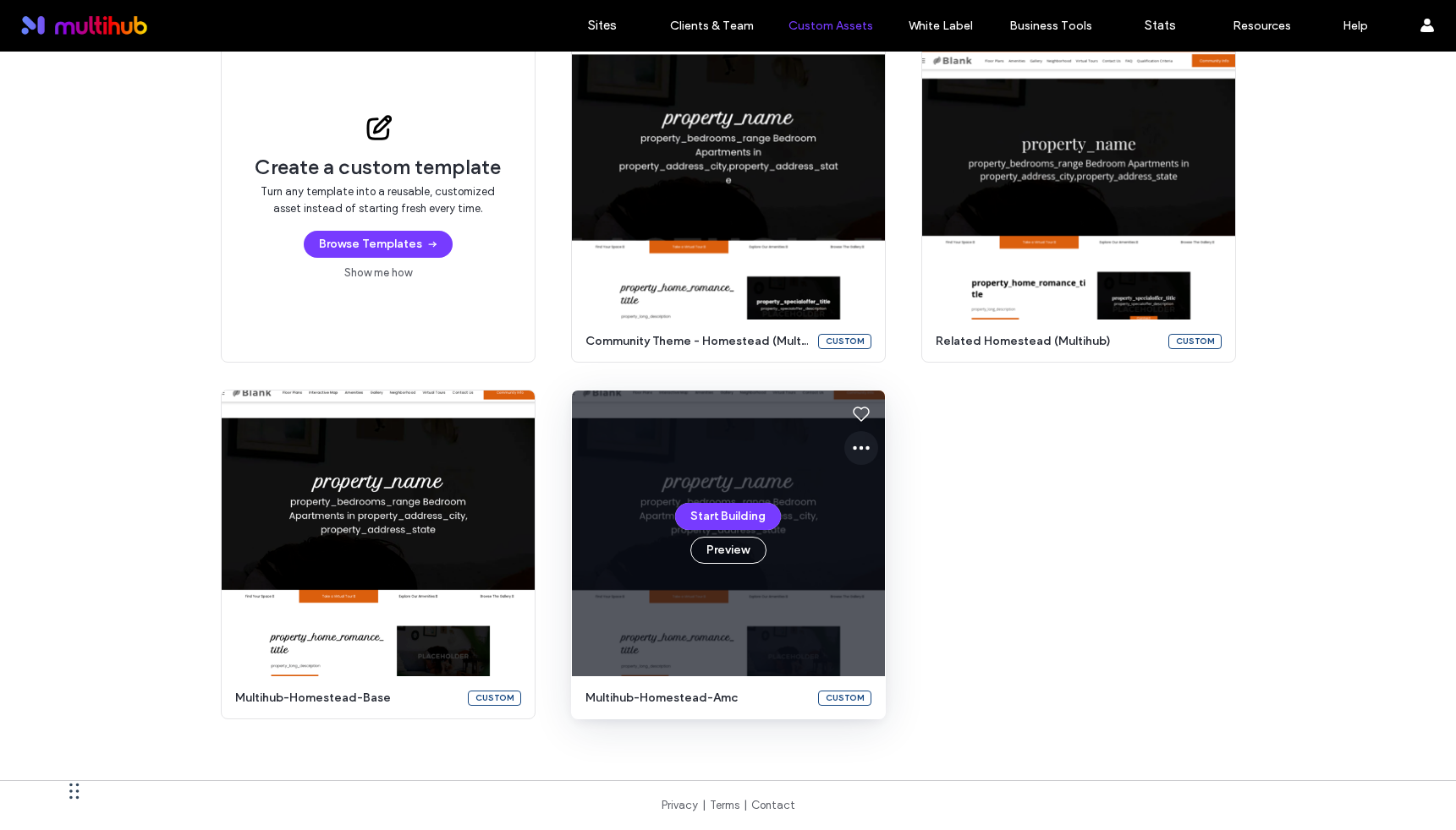
click at [854, 443] on icon at bounding box center [861, 448] width 21 height 21
click at [877, 525] on span "Edit template" at bounding box center [908, 527] width 71 height 17
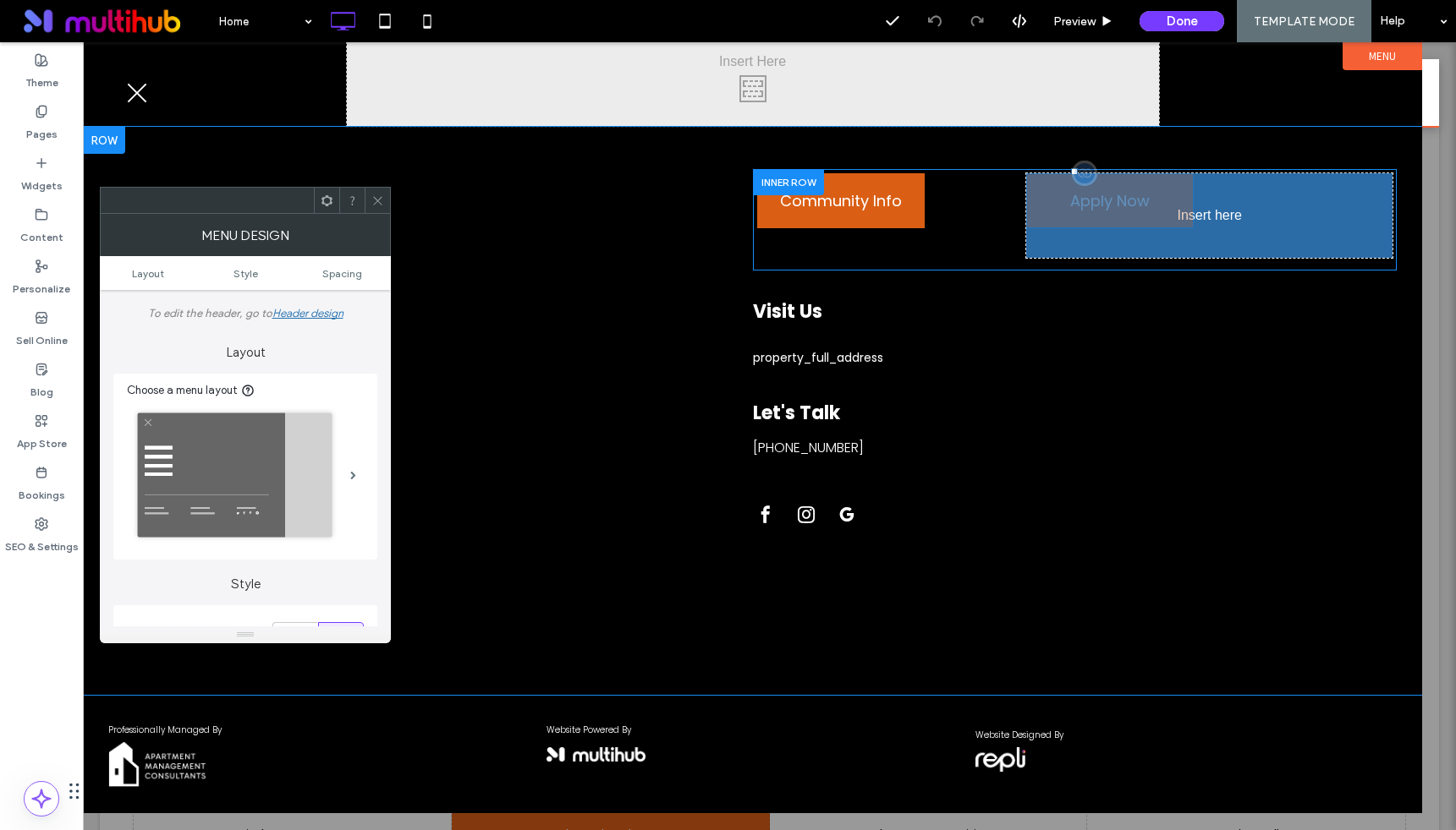
drag, startPoint x: 1116, startPoint y: 115, endPoint x: 1132, endPoint y: 197, distance: 83.5
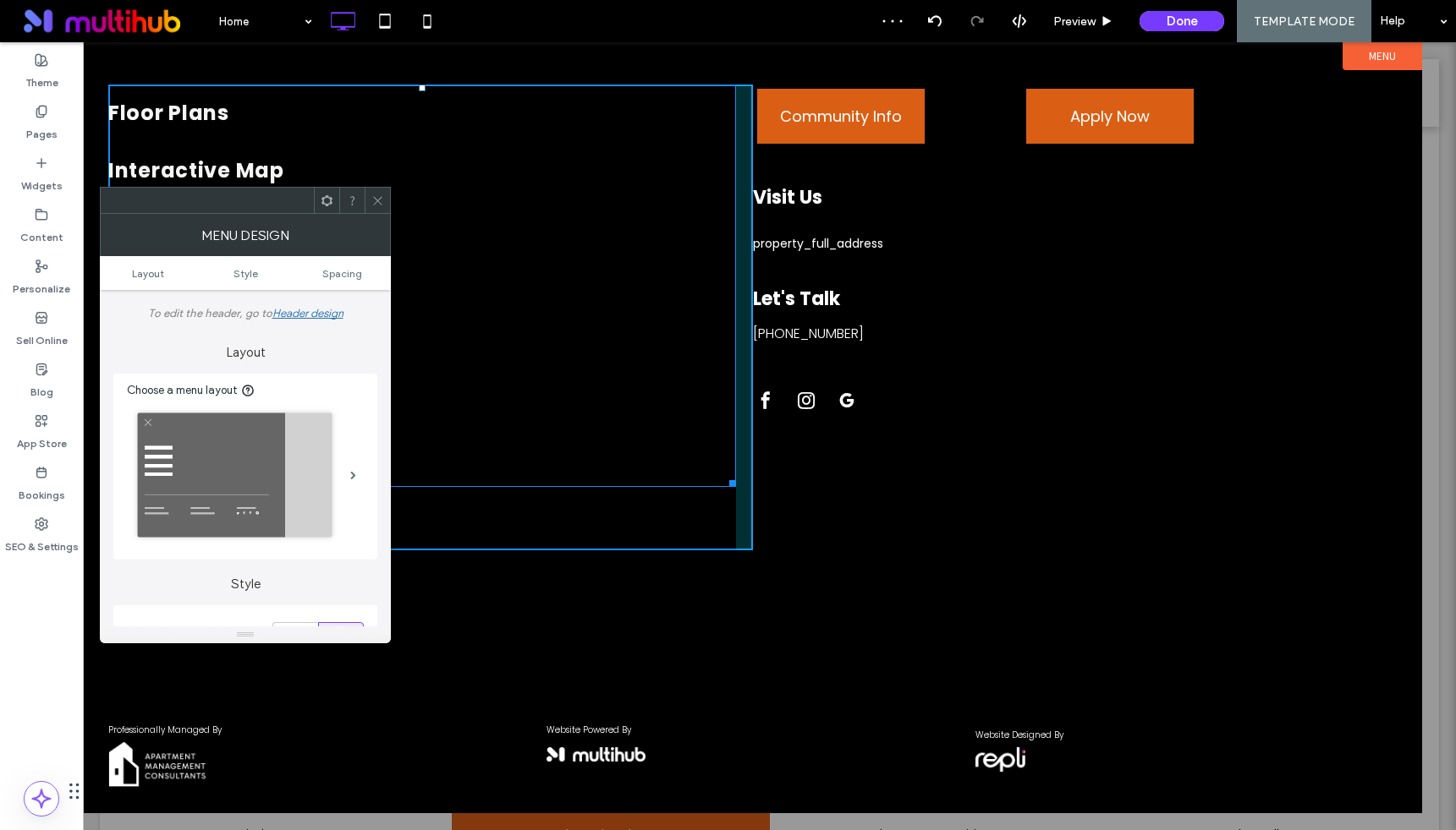
drag, startPoint x: 729, startPoint y: 481, endPoint x: 607, endPoint y: 492, distance: 122.5
click at [607, 492] on div "Floor Plans Interactive Map Amenities Gallery Neighborhood Virtual Tours Contac…" at bounding box center [431, 318] width 644 height 466
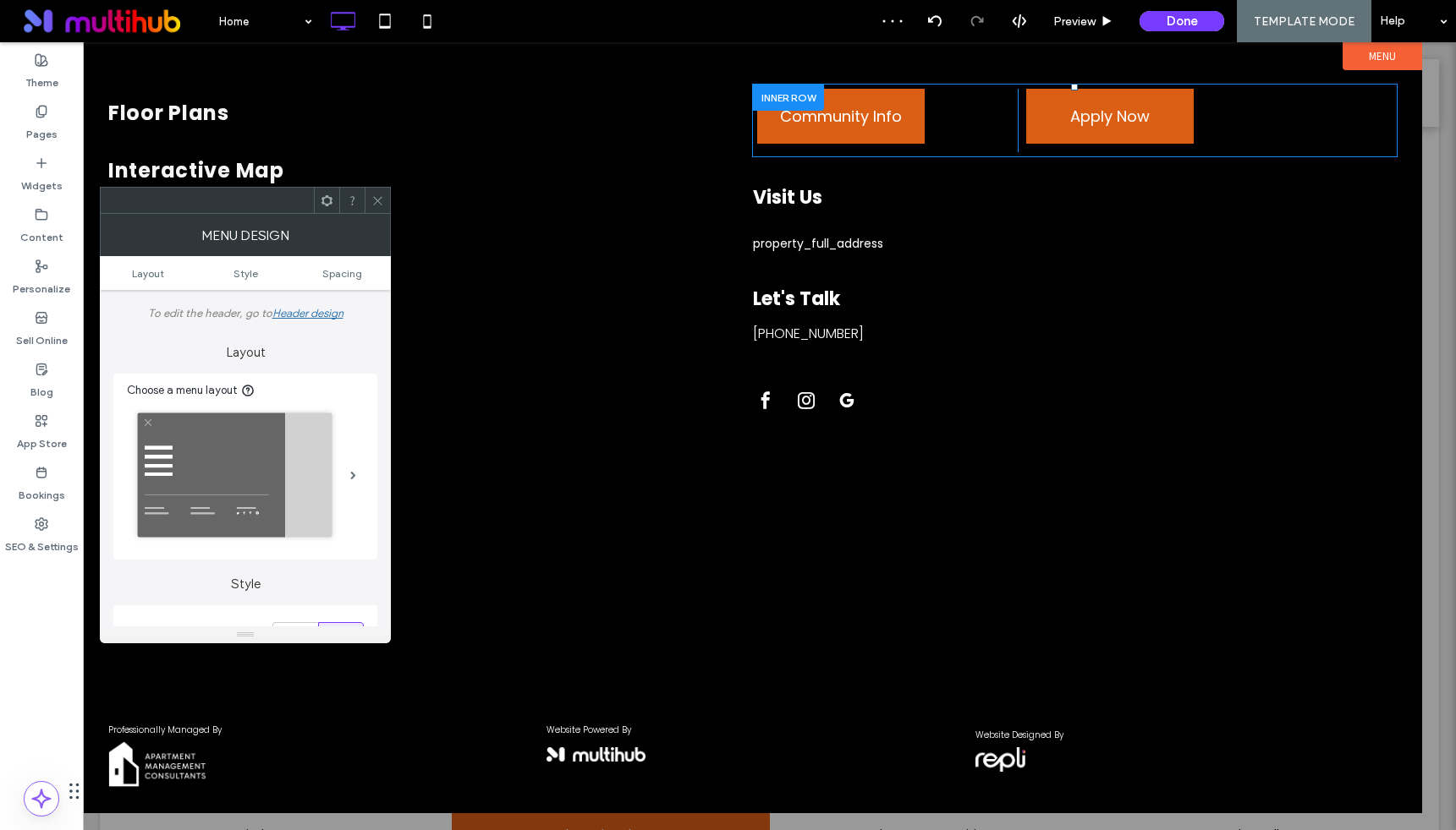
click at [246, 282] on ul "Layout Style Spacing" at bounding box center [245, 273] width 291 height 34
click at [221, 275] on link "Style" at bounding box center [245, 273] width 97 height 13
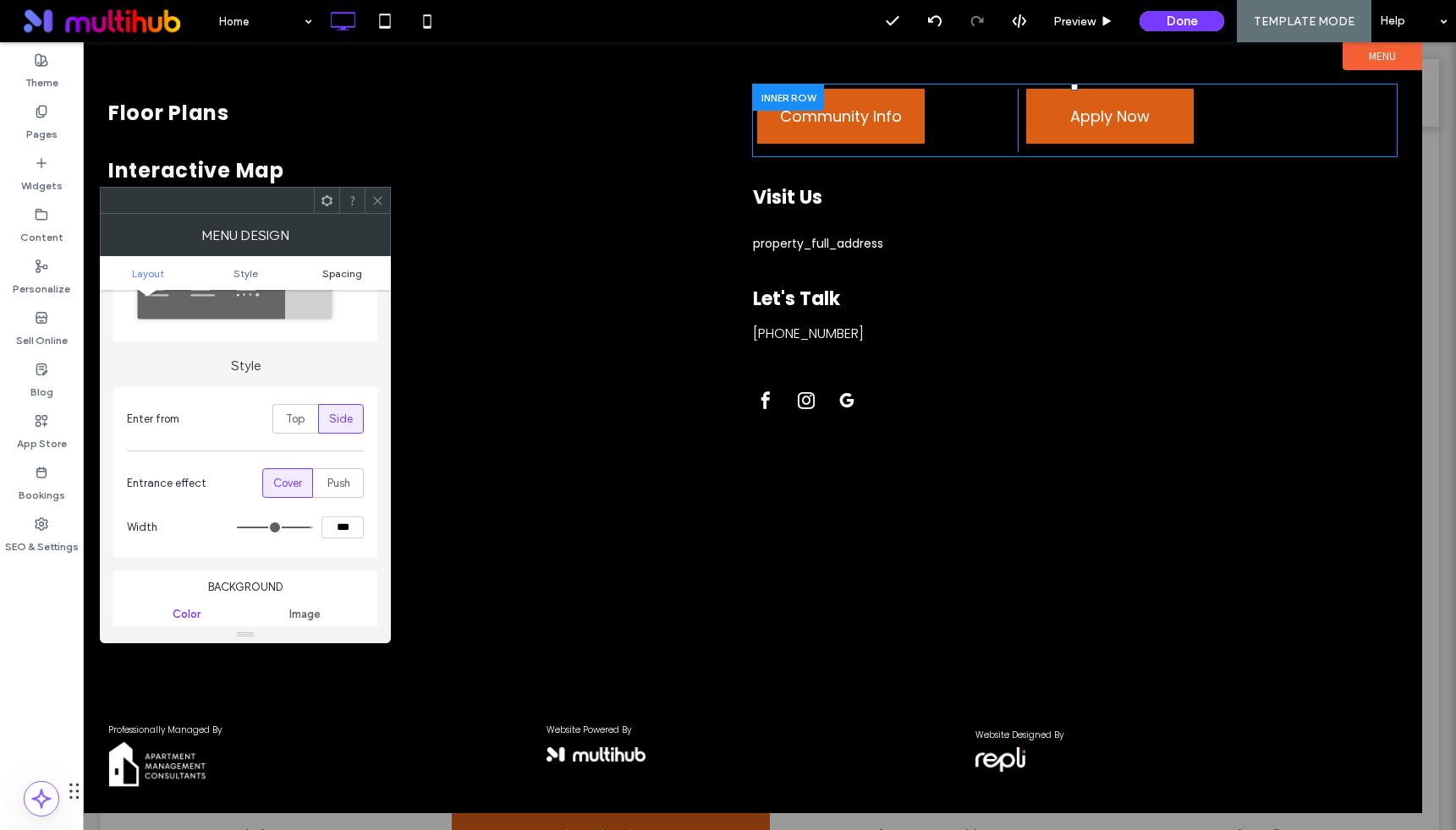
scroll to position [272, 0]
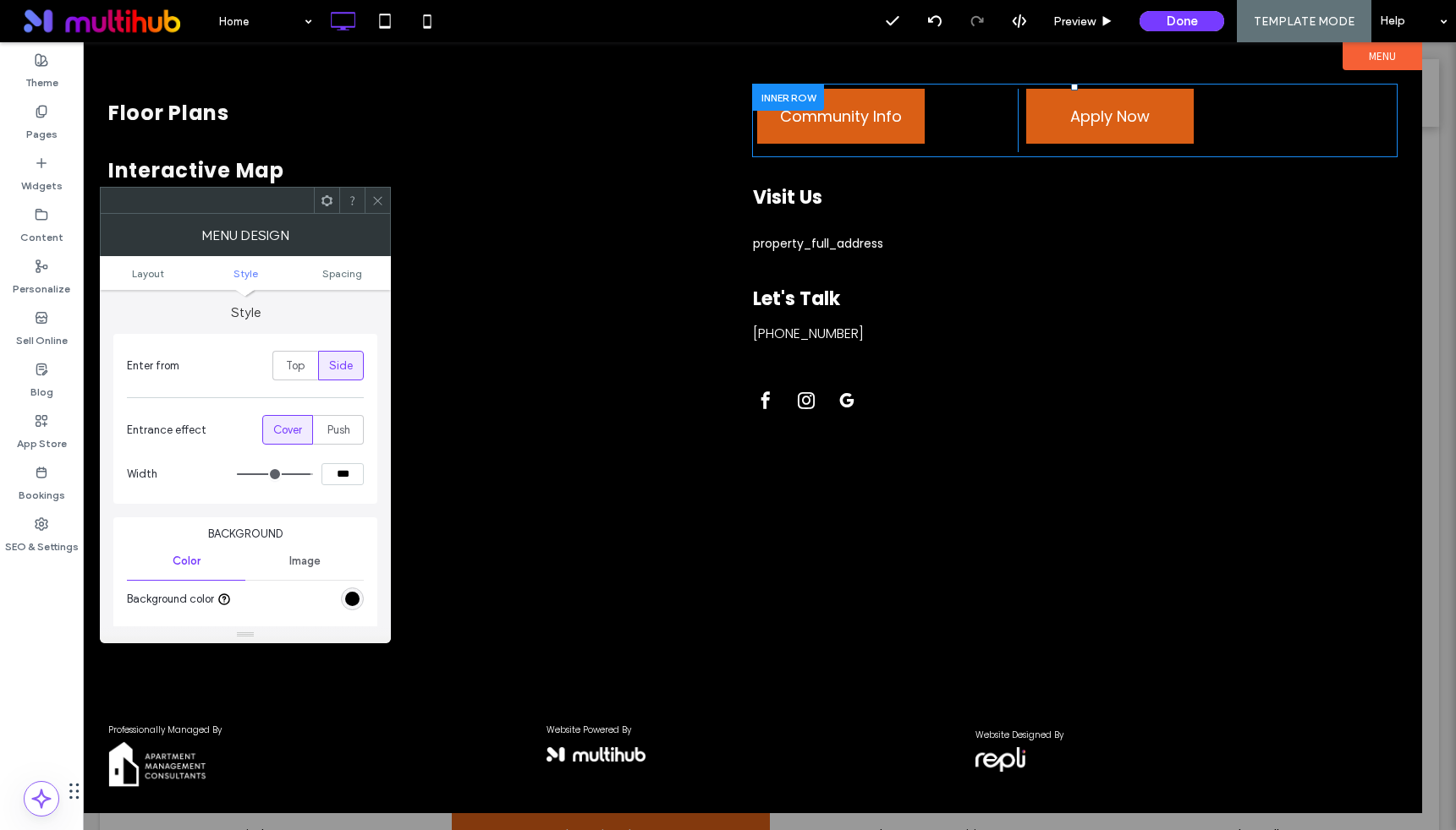
type input "***"
type input "****"
type input "**"
type input "***"
type input "**"
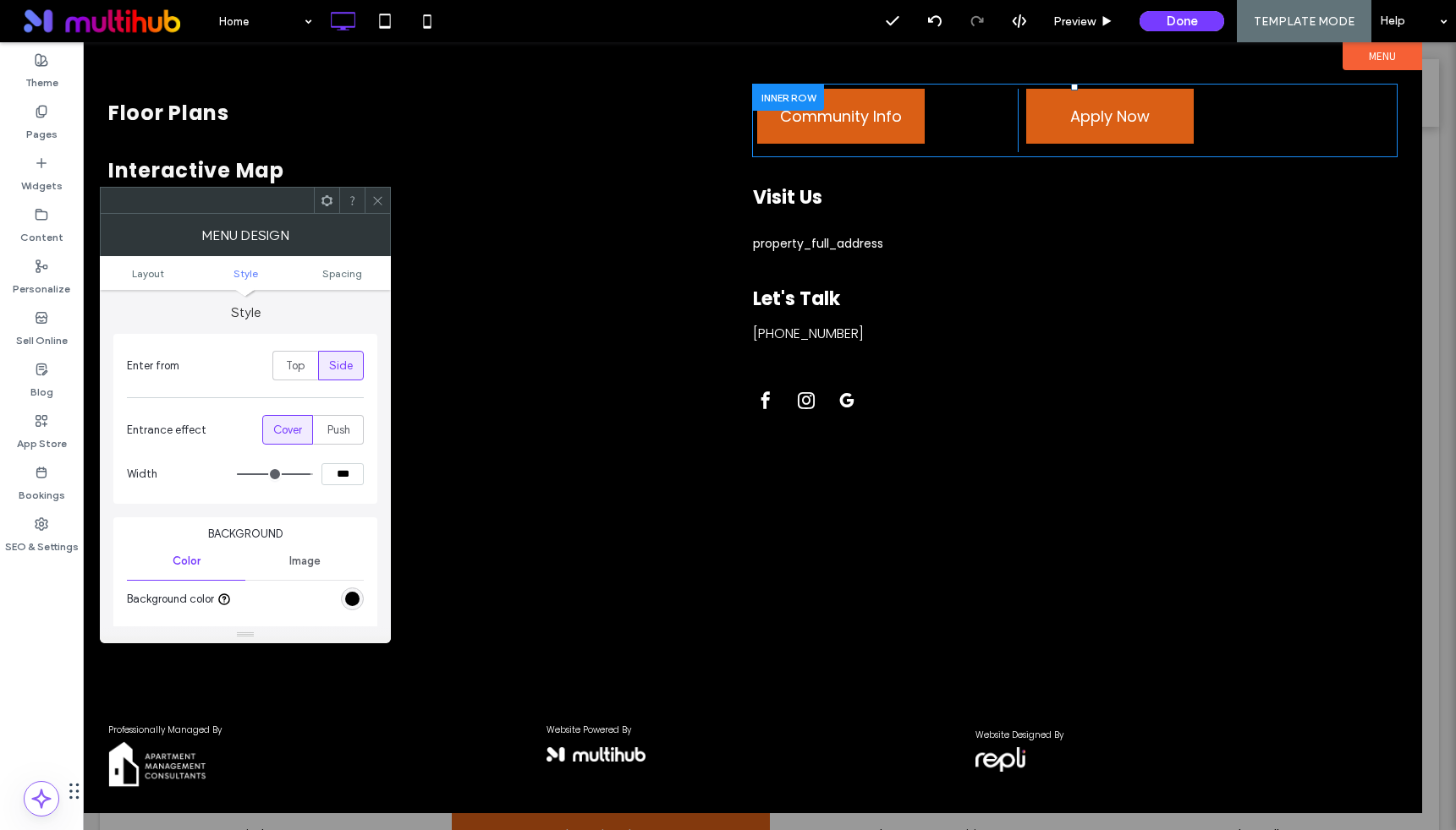
type input "***"
type input "**"
type input "***"
type input "**"
type input "***"
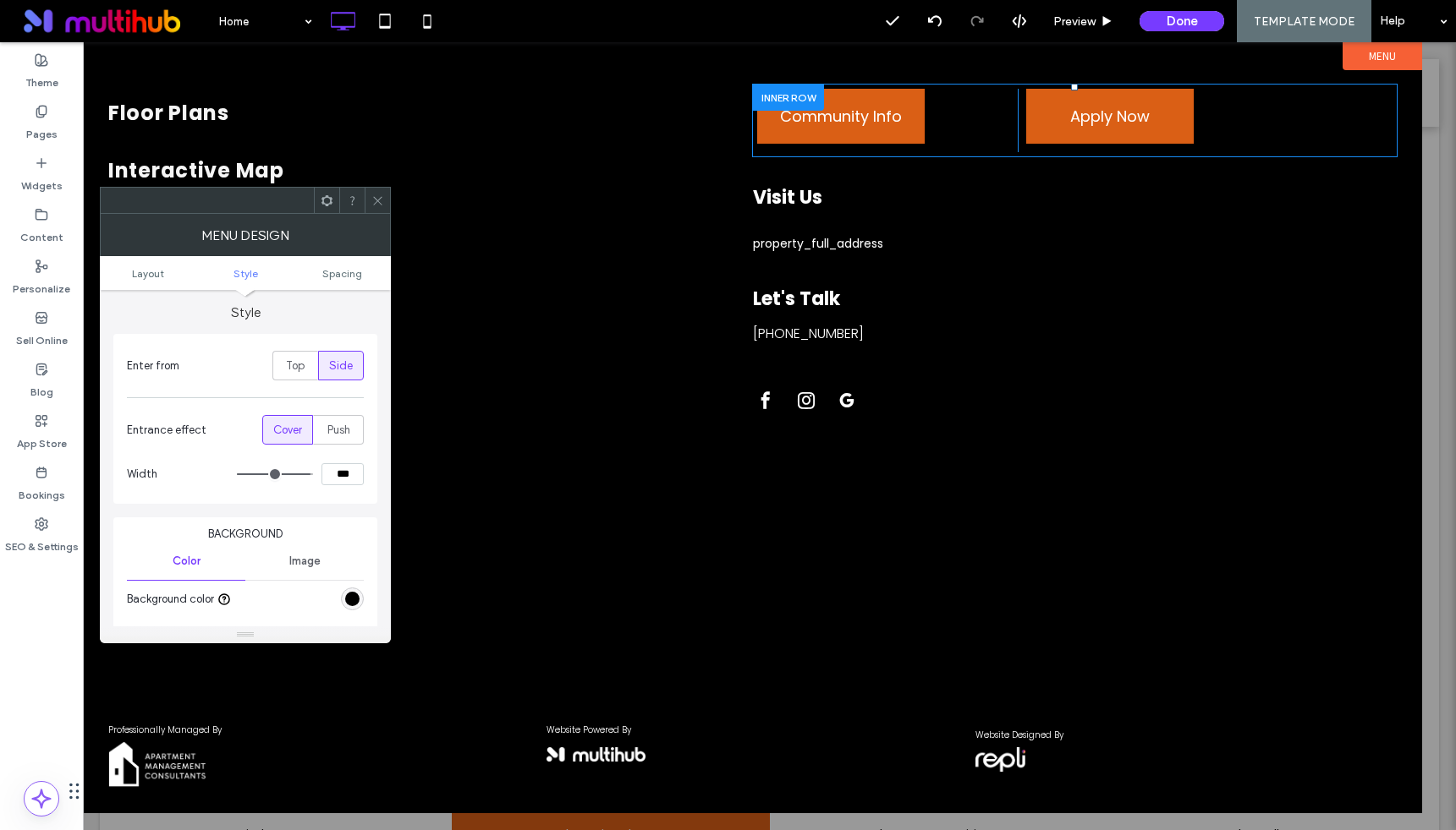
type input "**"
type input "***"
type input "**"
type input "***"
type input "**"
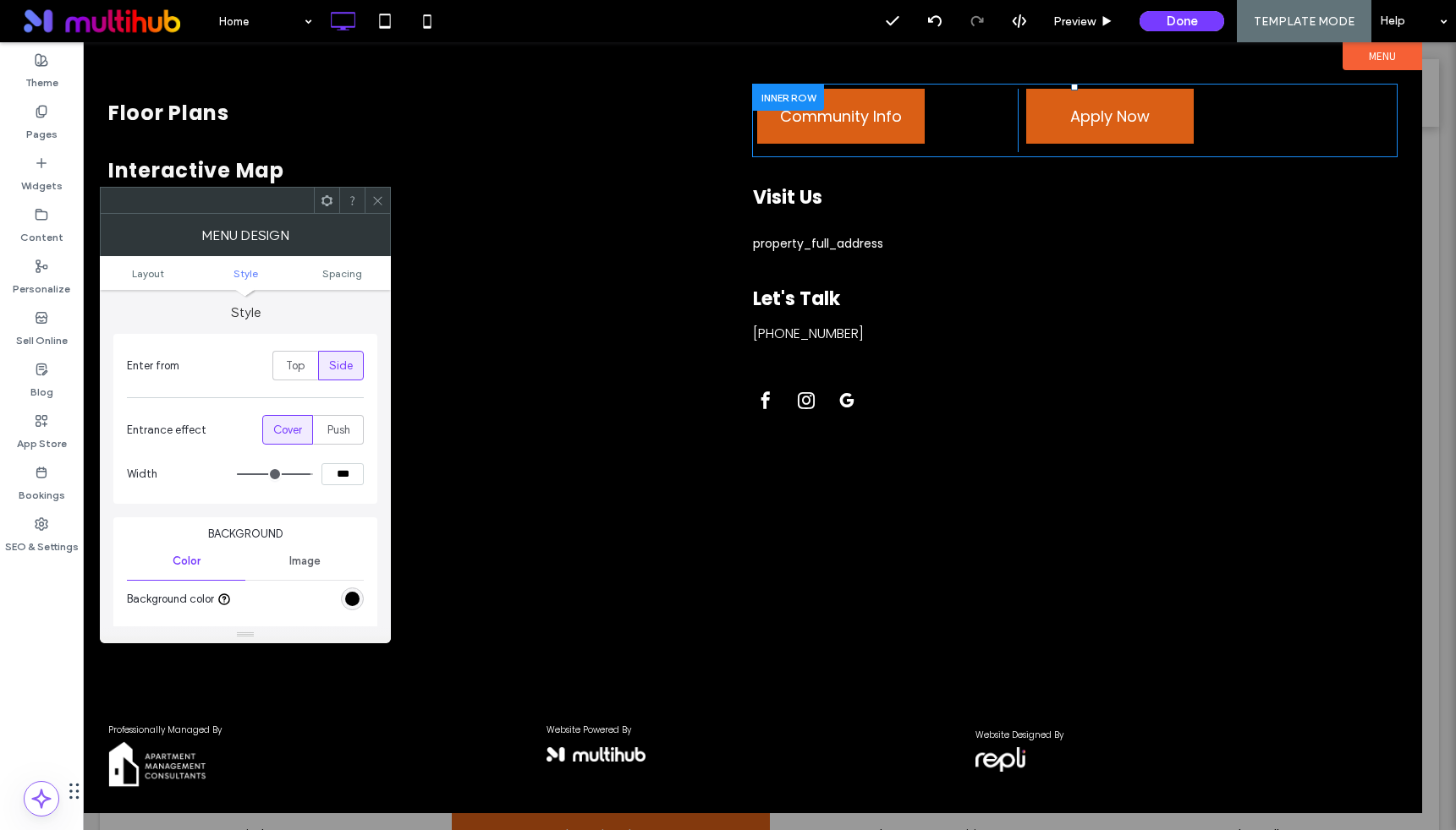
type input "***"
type input "**"
type input "***"
type input "**"
type input "***"
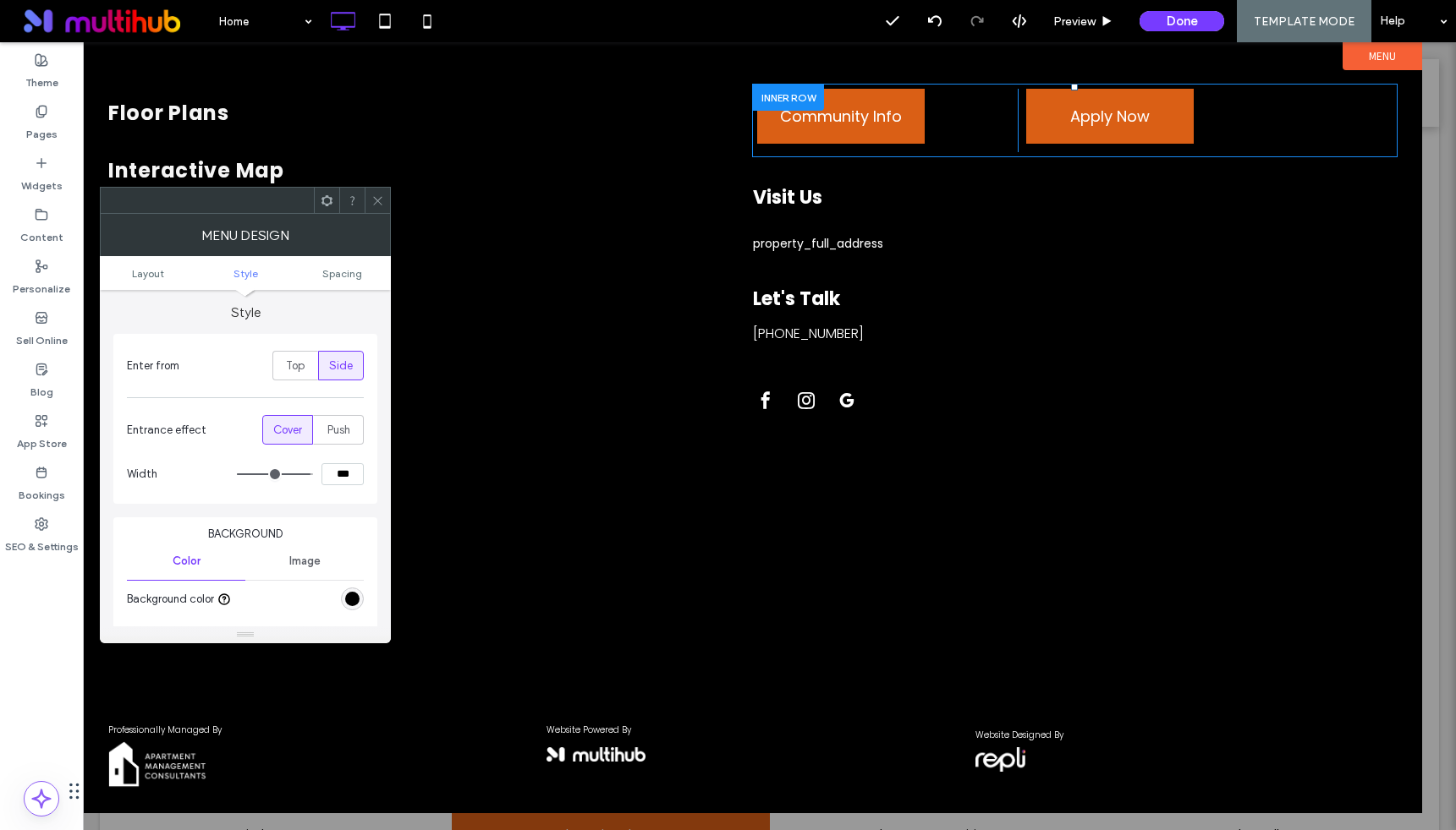
type input "**"
type input "***"
type input "**"
type input "***"
type input "**"
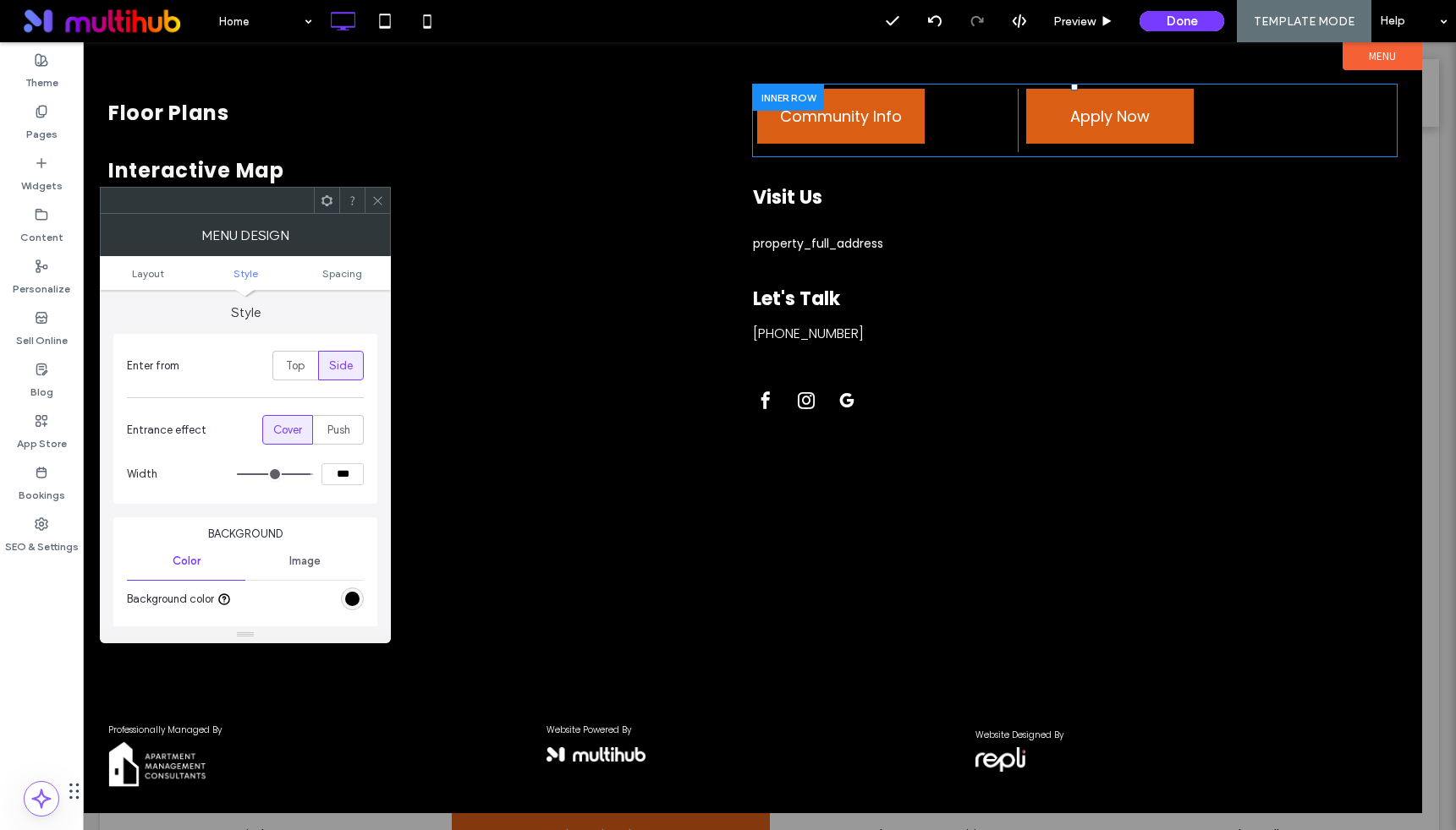
type input "***"
type input "**"
type input "***"
type input "**"
type input "***"
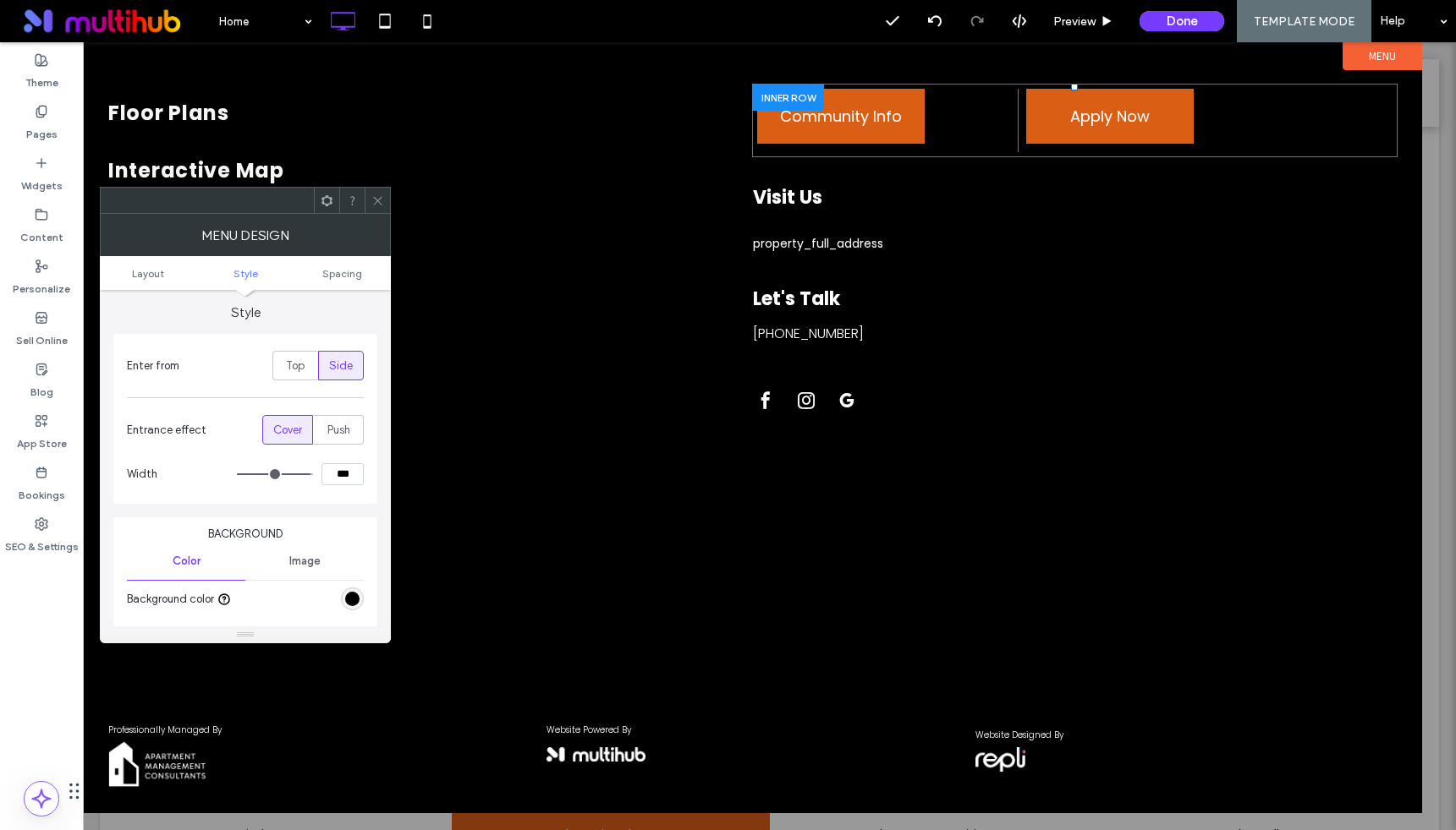
type input "**"
type input "***"
type input "**"
type input "***"
type input "**"
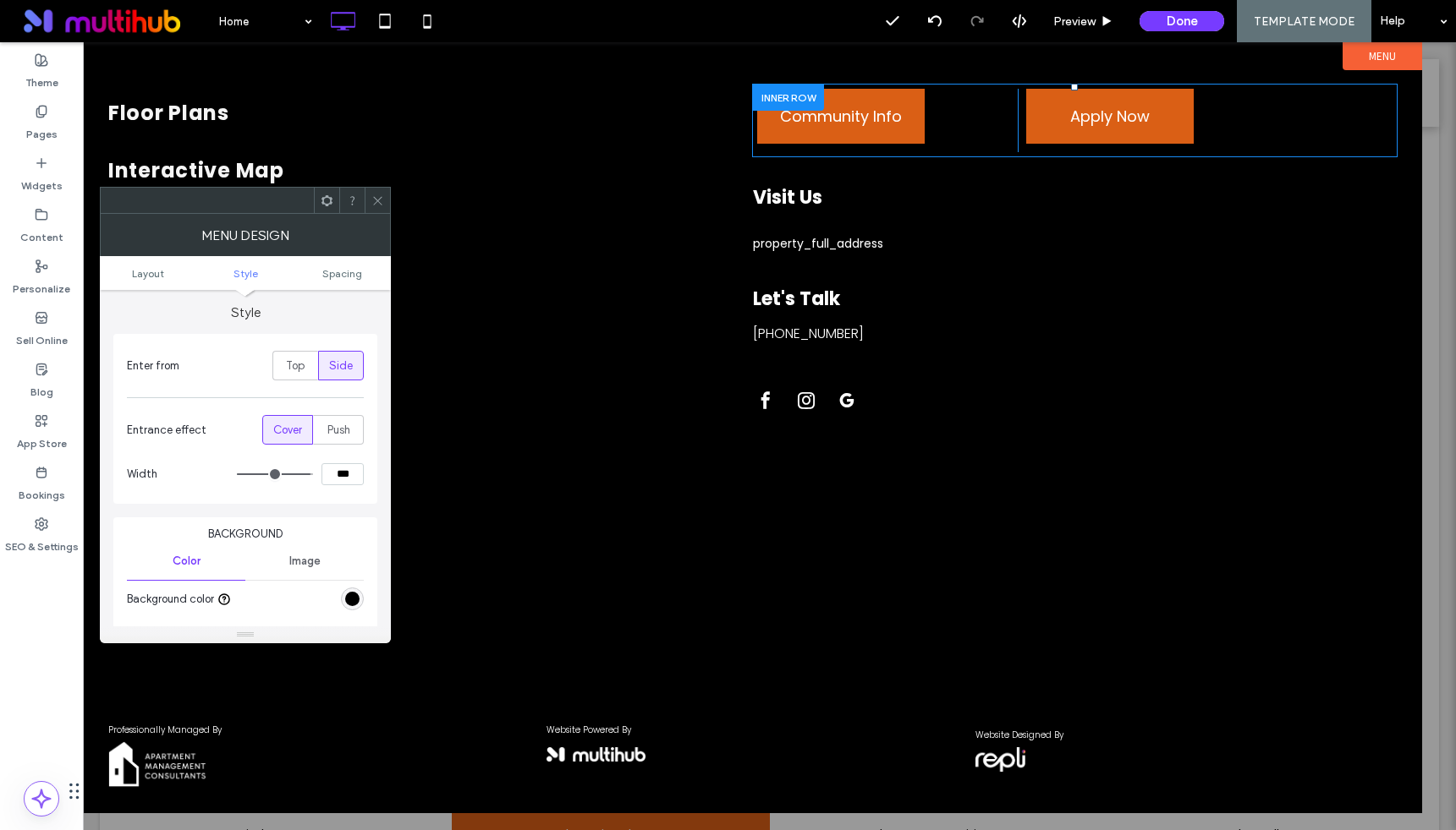
type input "***"
type input "**"
type input "***"
type input "**"
type input "***"
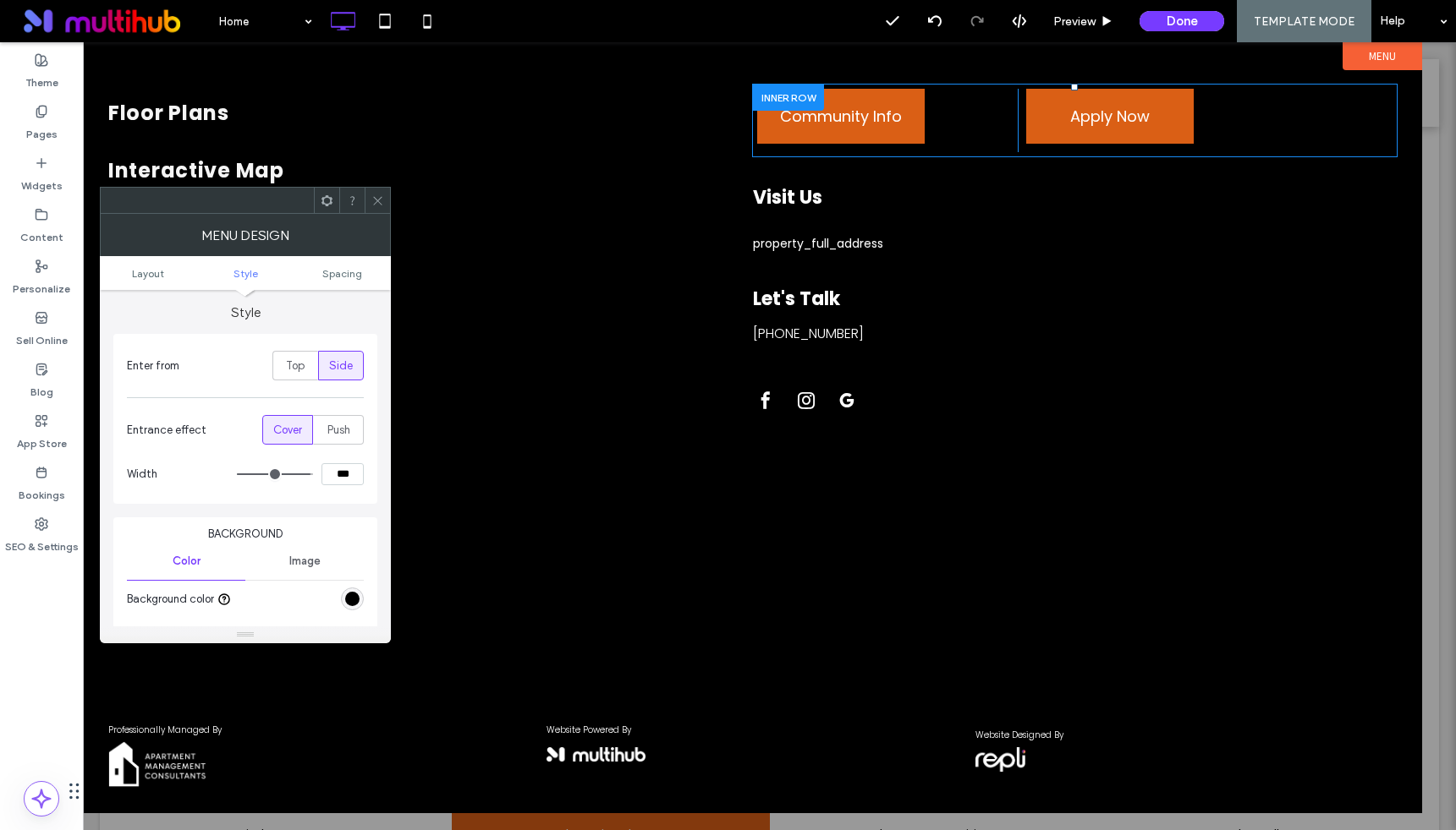
type input "**"
type input "***"
type input "**"
type input "***"
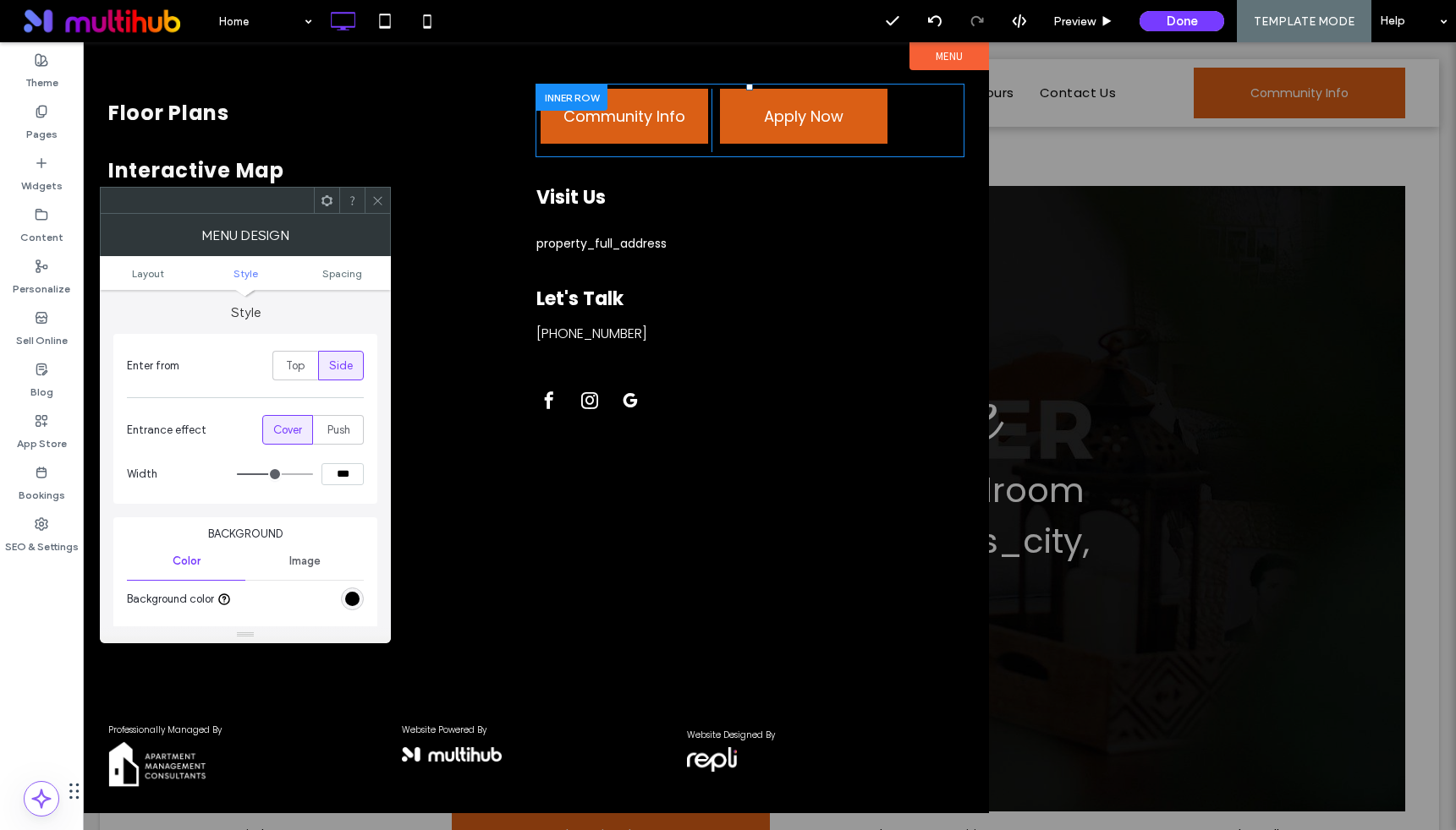
type input "**"
type input "***"
type input "**"
type input "***"
type input "**"
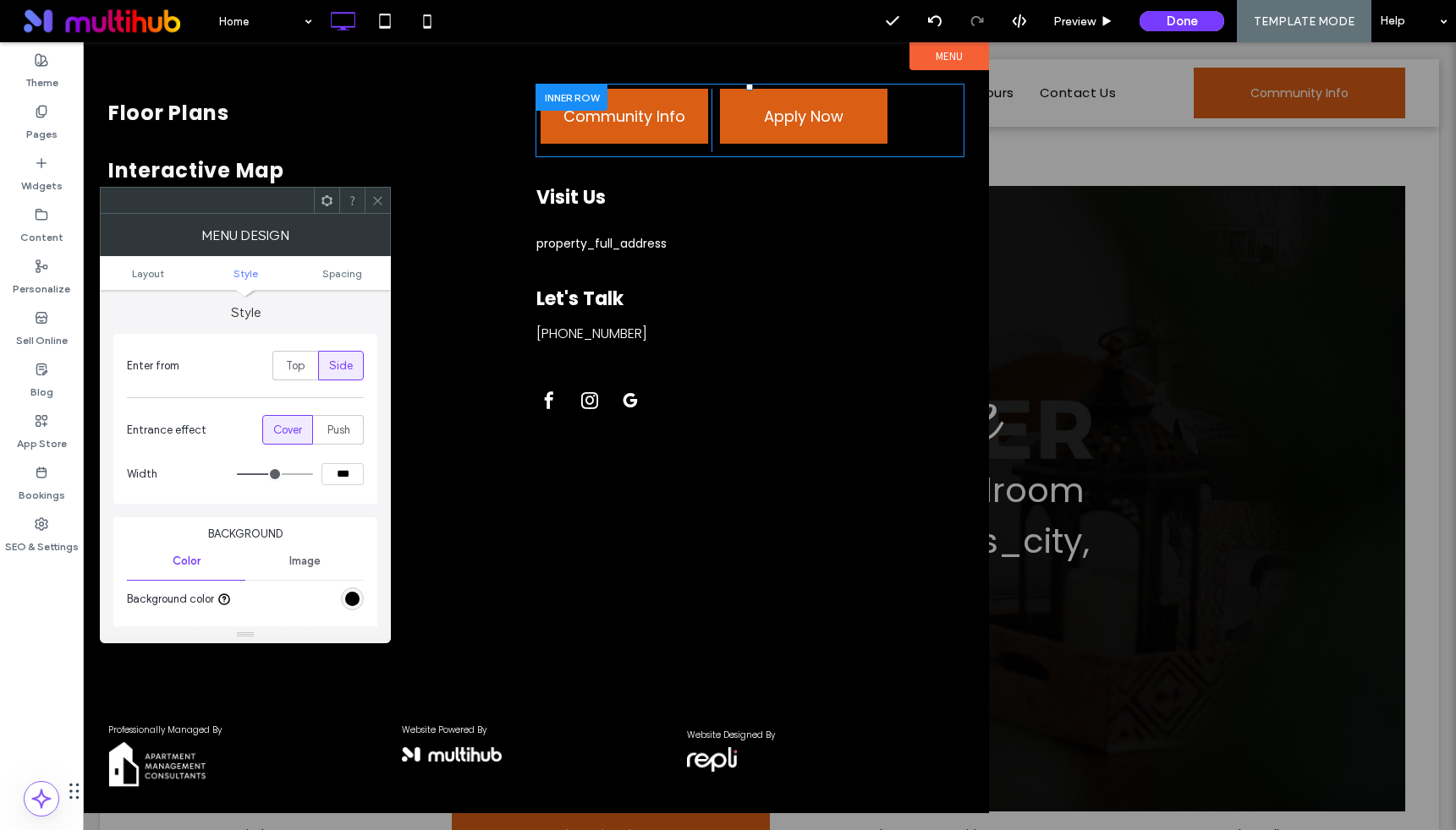
type input "***"
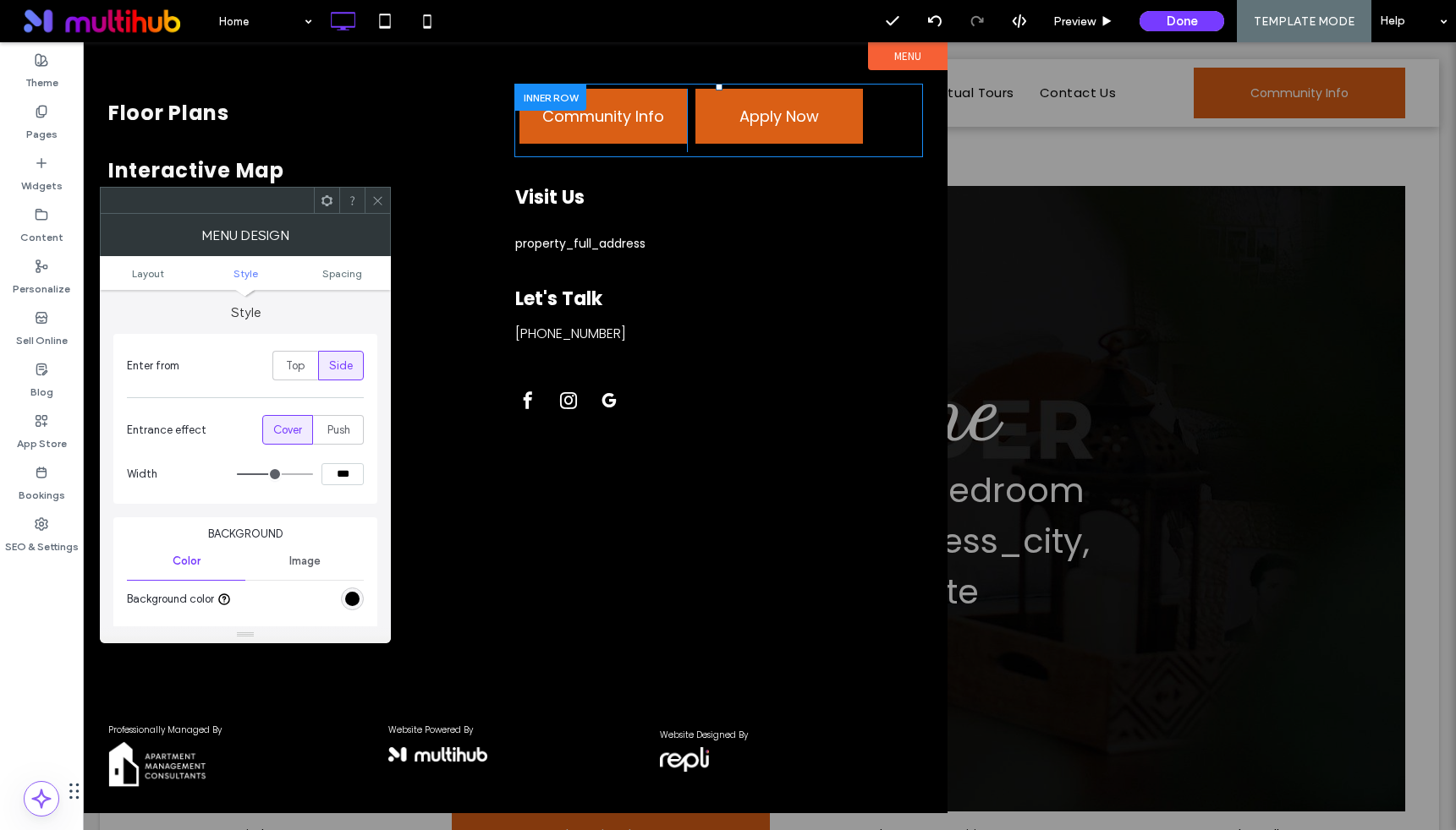
type input "**"
type input "***"
type input "**"
type input "***"
type input "**"
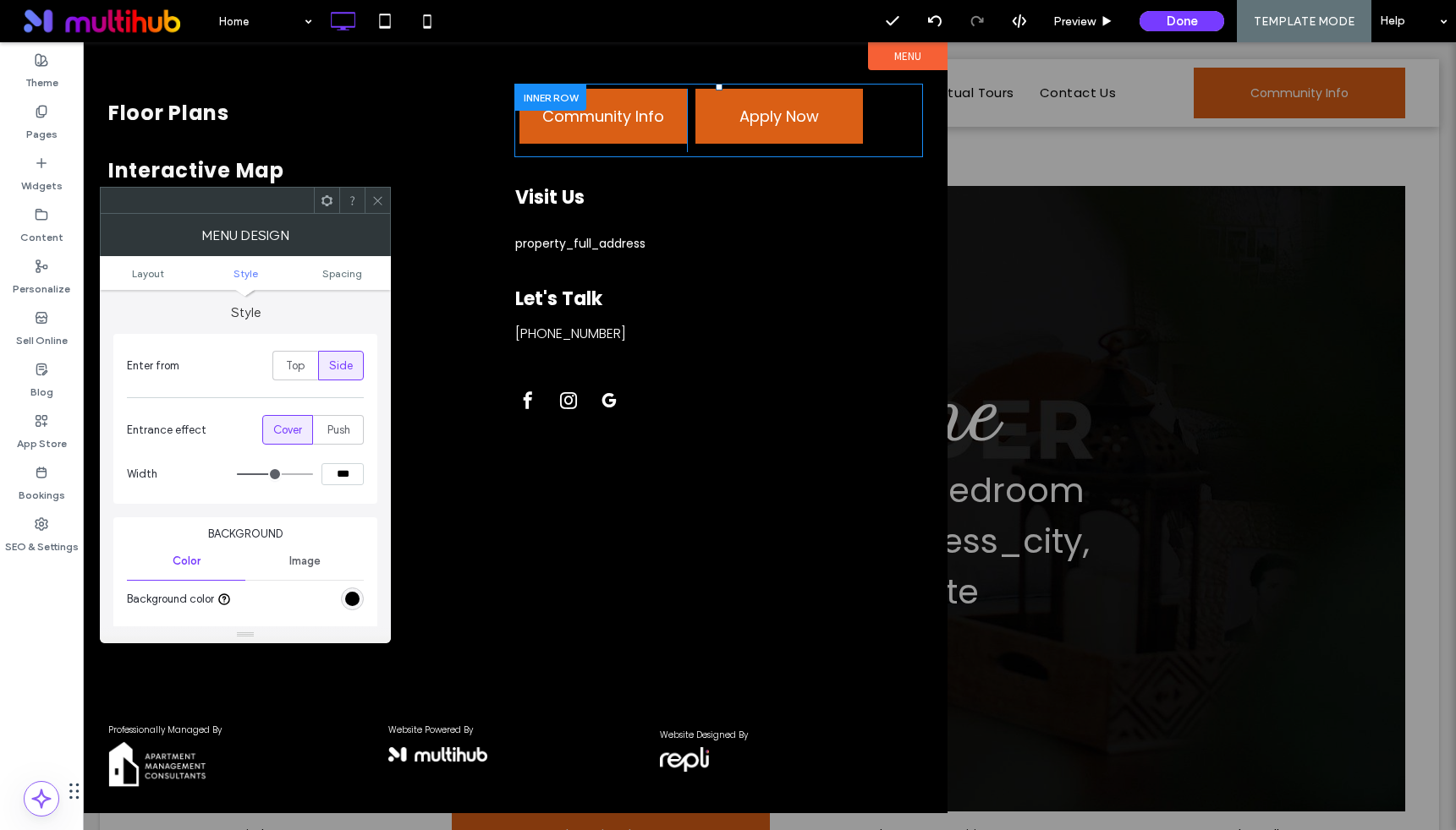
type input "***"
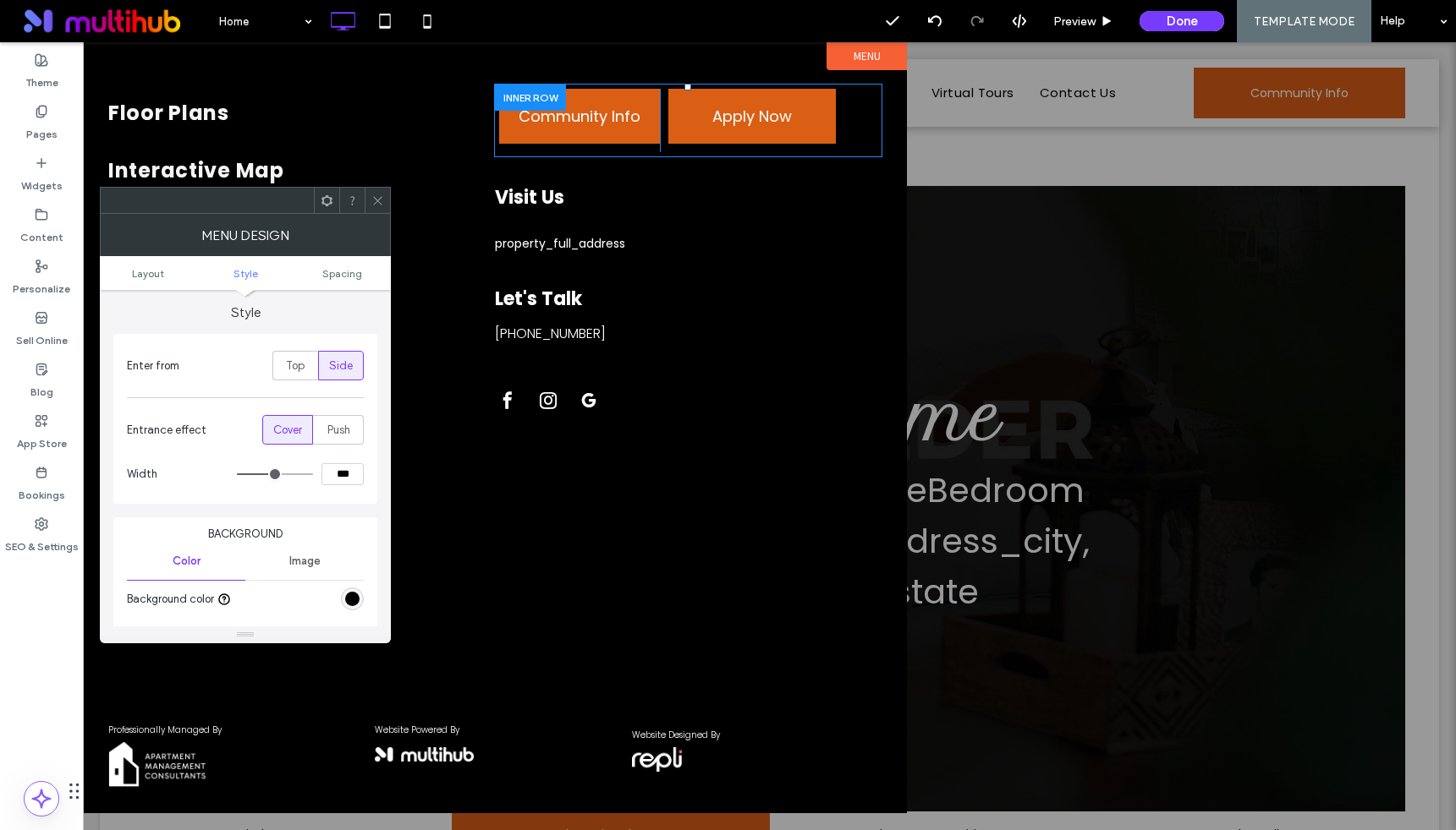
drag, startPoint x: 307, startPoint y: 472, endPoint x: 270, endPoint y: 477, distance: 37.3
type input "**"
click at [270, 475] on input "range" at bounding box center [275, 474] width 76 height 2
click at [372, 207] on span at bounding box center [378, 201] width 13 height 26
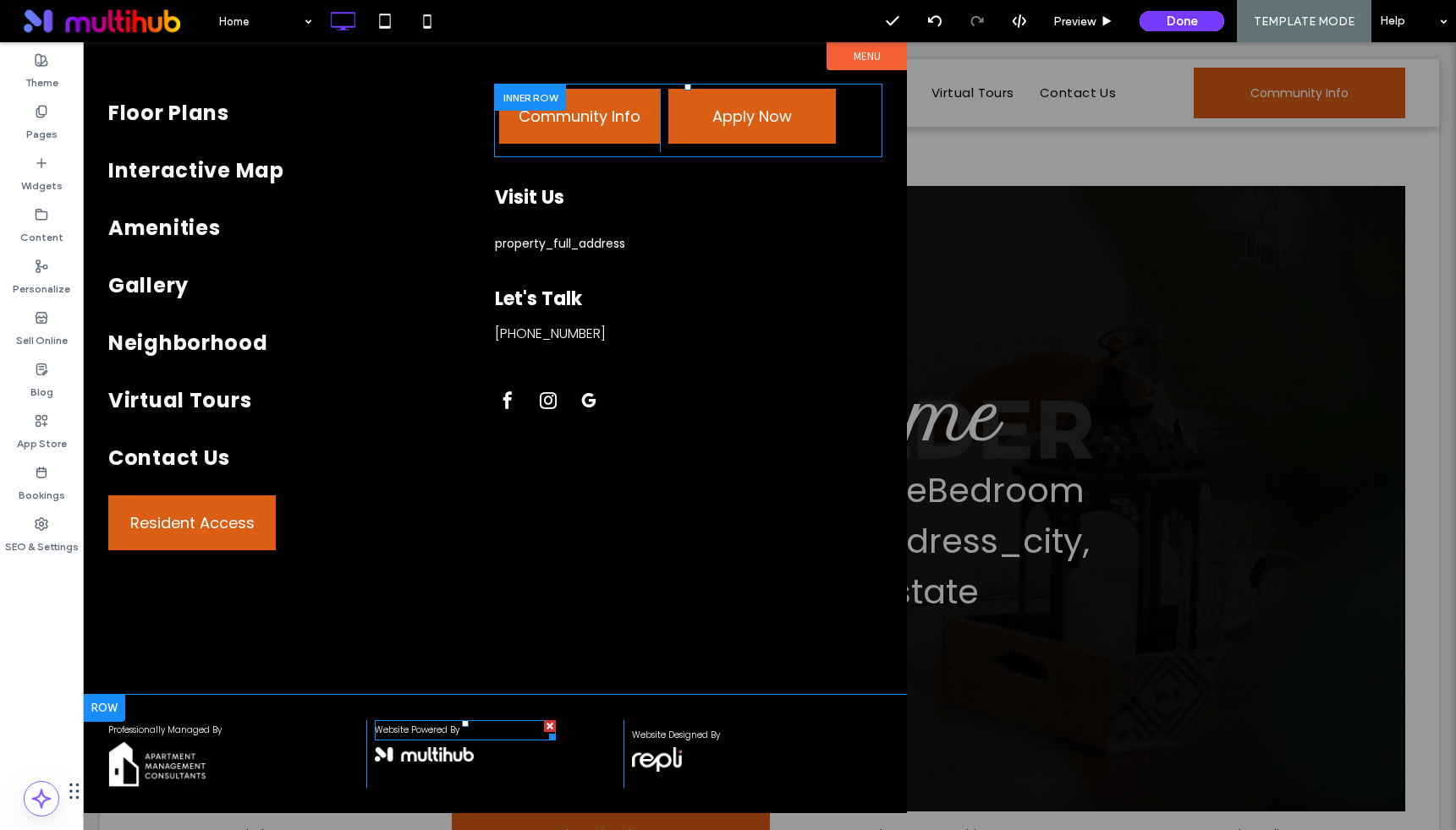
click at [431, 731] on span "Website Powered By" at bounding box center [417, 730] width 85 height 13
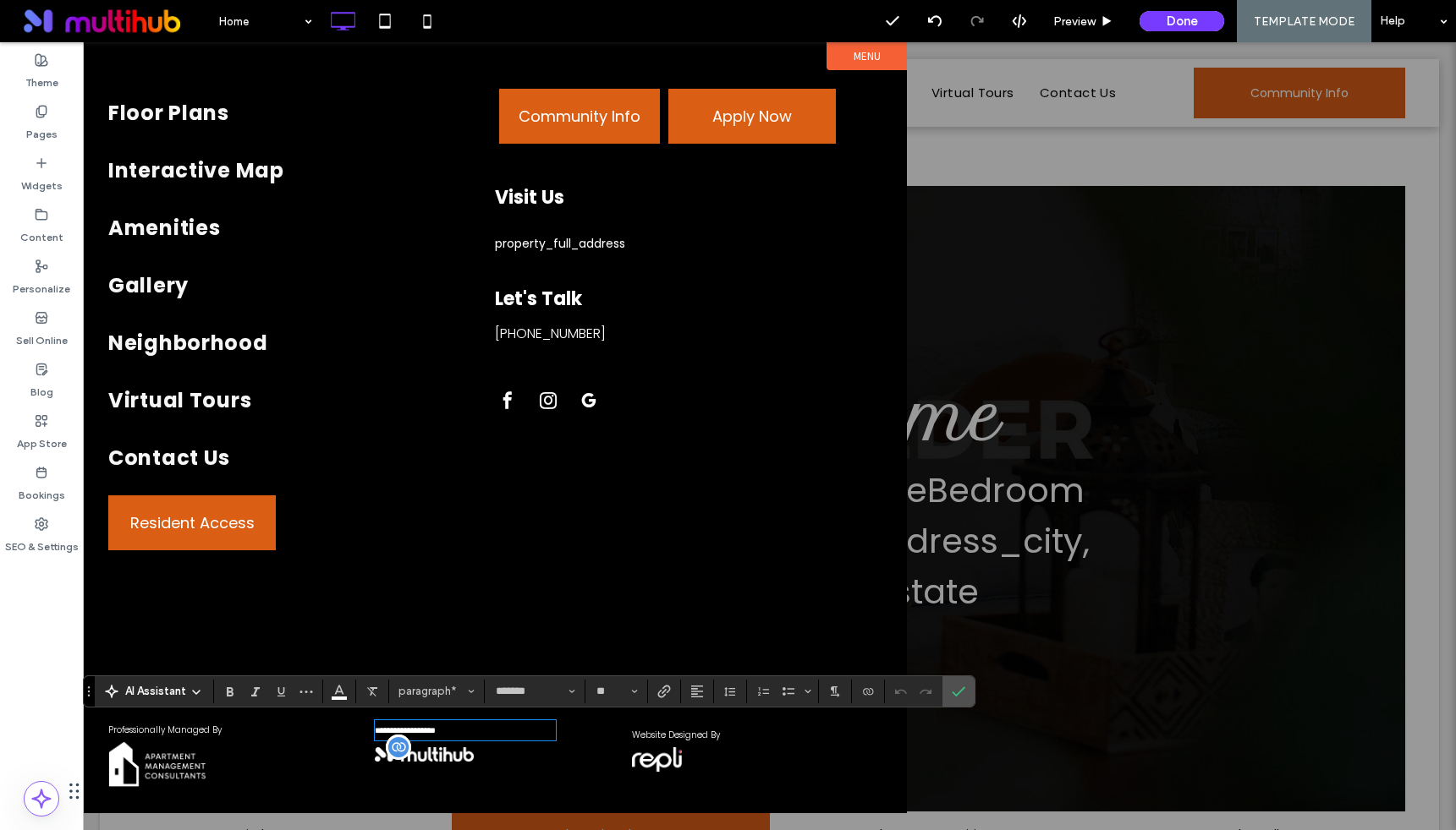
click at [434, 772] on div at bounding box center [424, 761] width 100 height 27
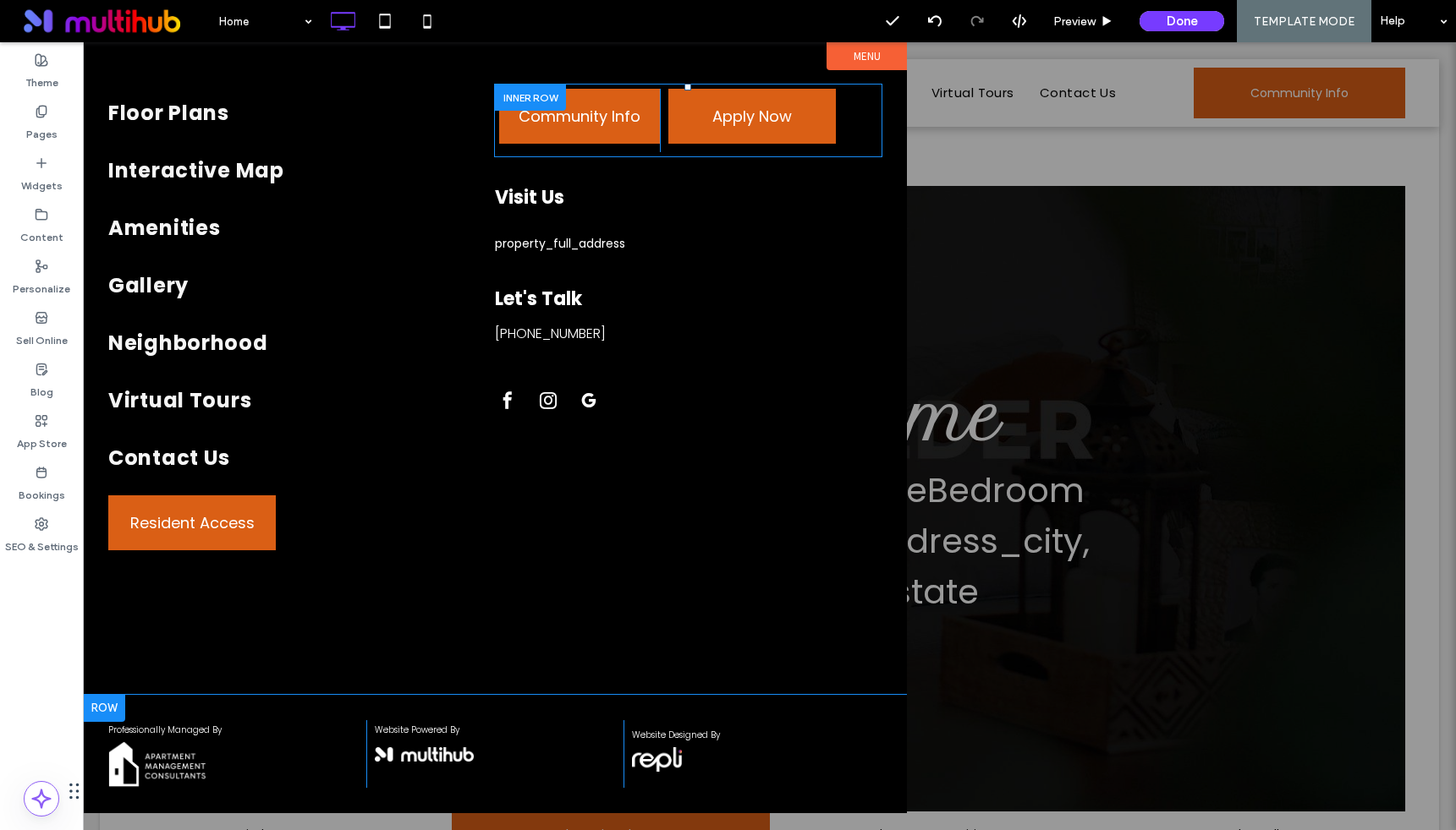
click at [435, 789] on div "Professionally Managed By Click To Paste Website Powered By Click To Paste Webs…" at bounding box center [495, 754] width 824 height 119
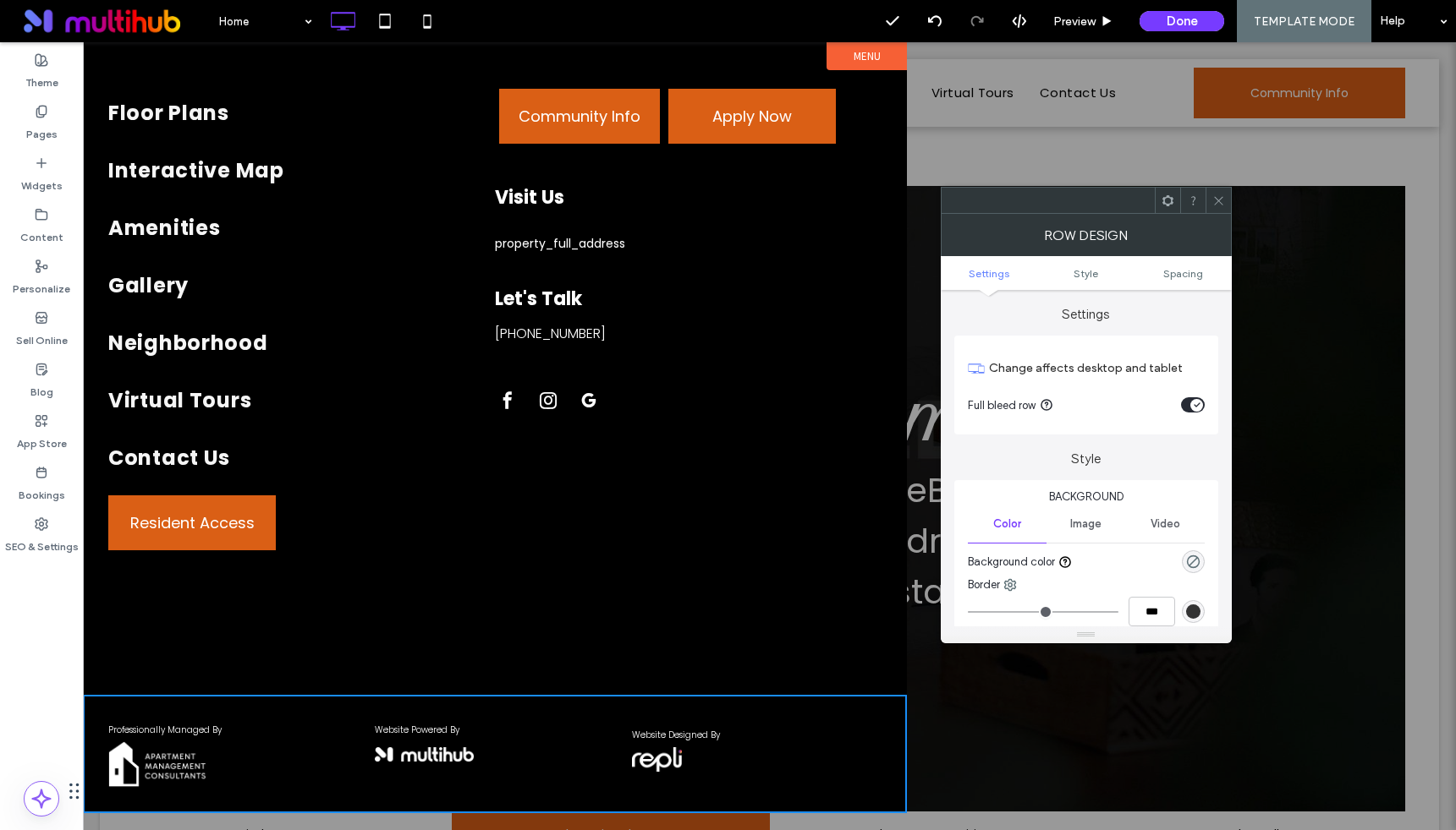
click at [253, 767] on div "Professionally Managed By Click To Paste" at bounding box center [237, 754] width 258 height 67
click at [166, 771] on img at bounding box center [157, 765] width 98 height 47
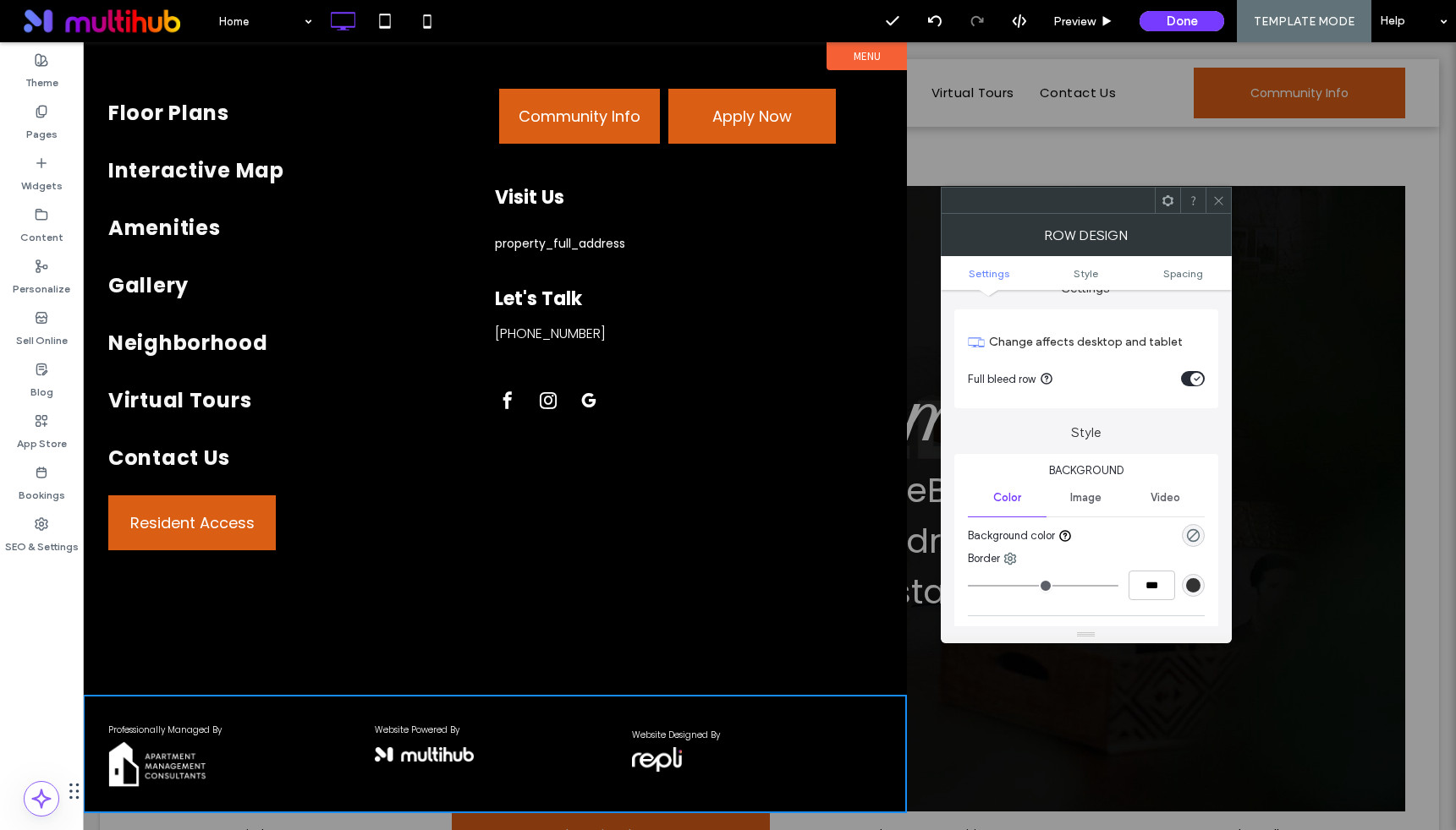
scroll to position [30, 0]
click at [1084, 279] on ul "Settings Style Spacing" at bounding box center [1086, 273] width 291 height 34
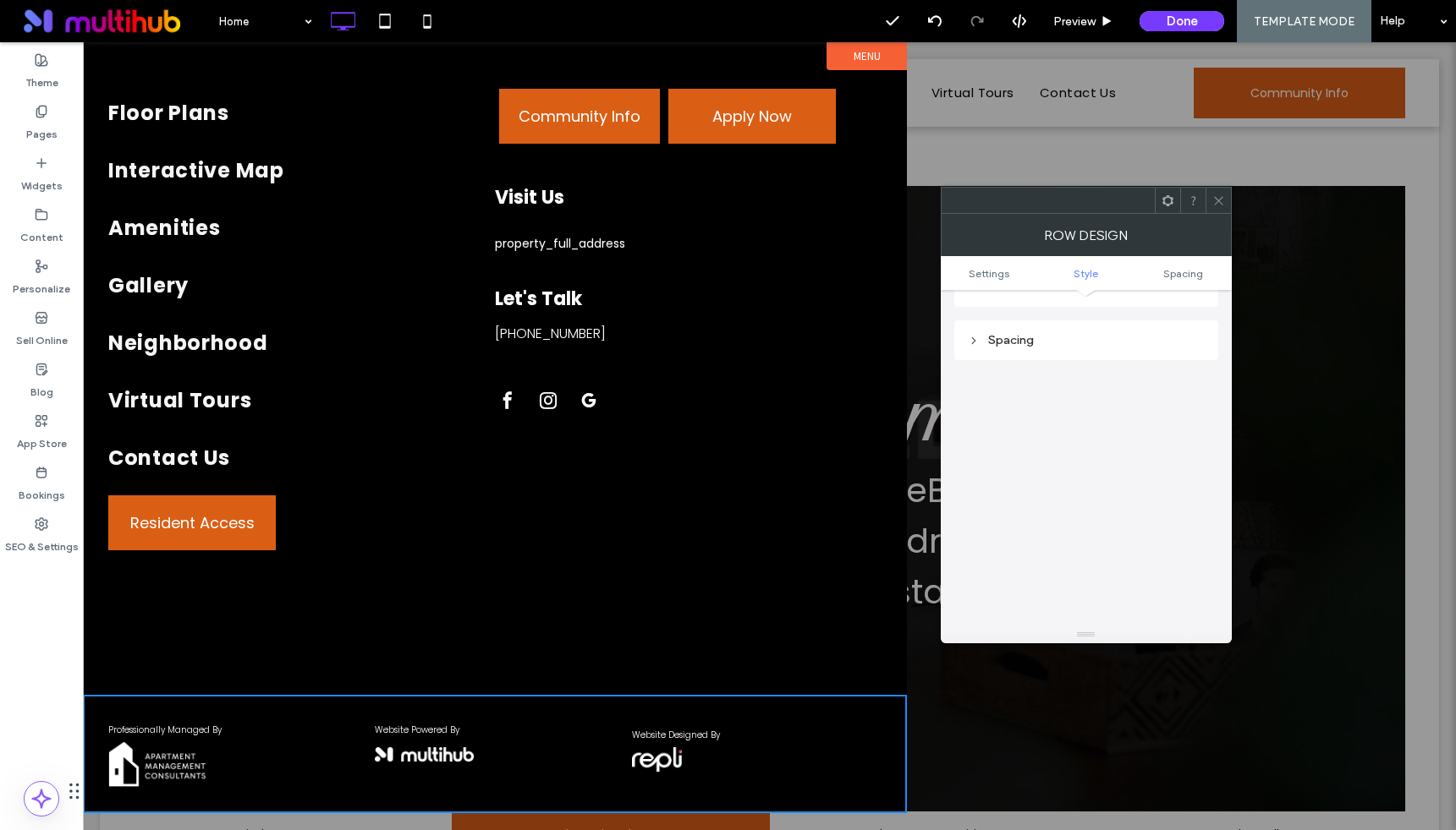
scroll to position [413, 0]
click at [1228, 203] on div at bounding box center [1219, 201] width 26 height 26
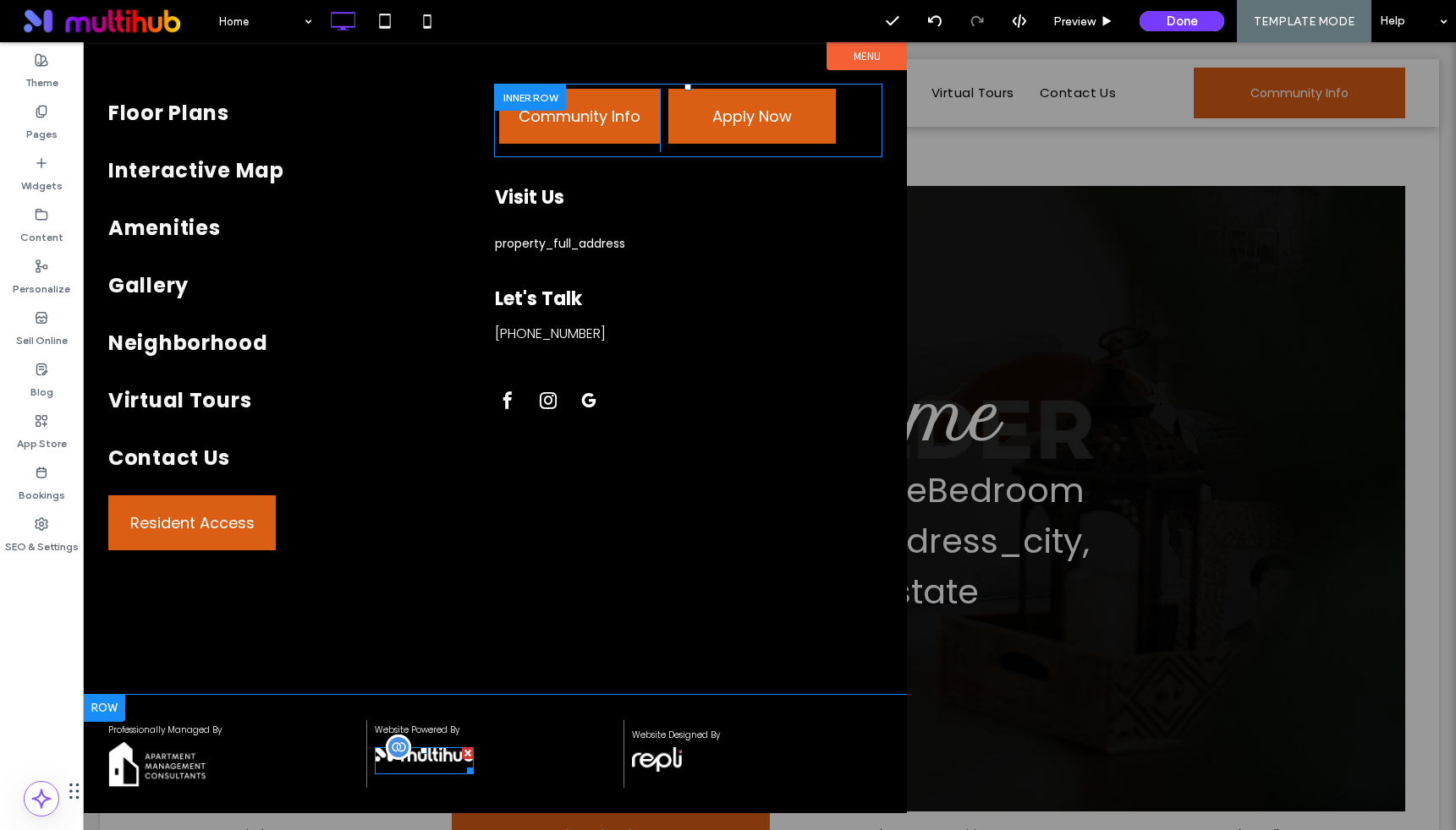
click at [451, 761] on img at bounding box center [424, 755] width 100 height 15
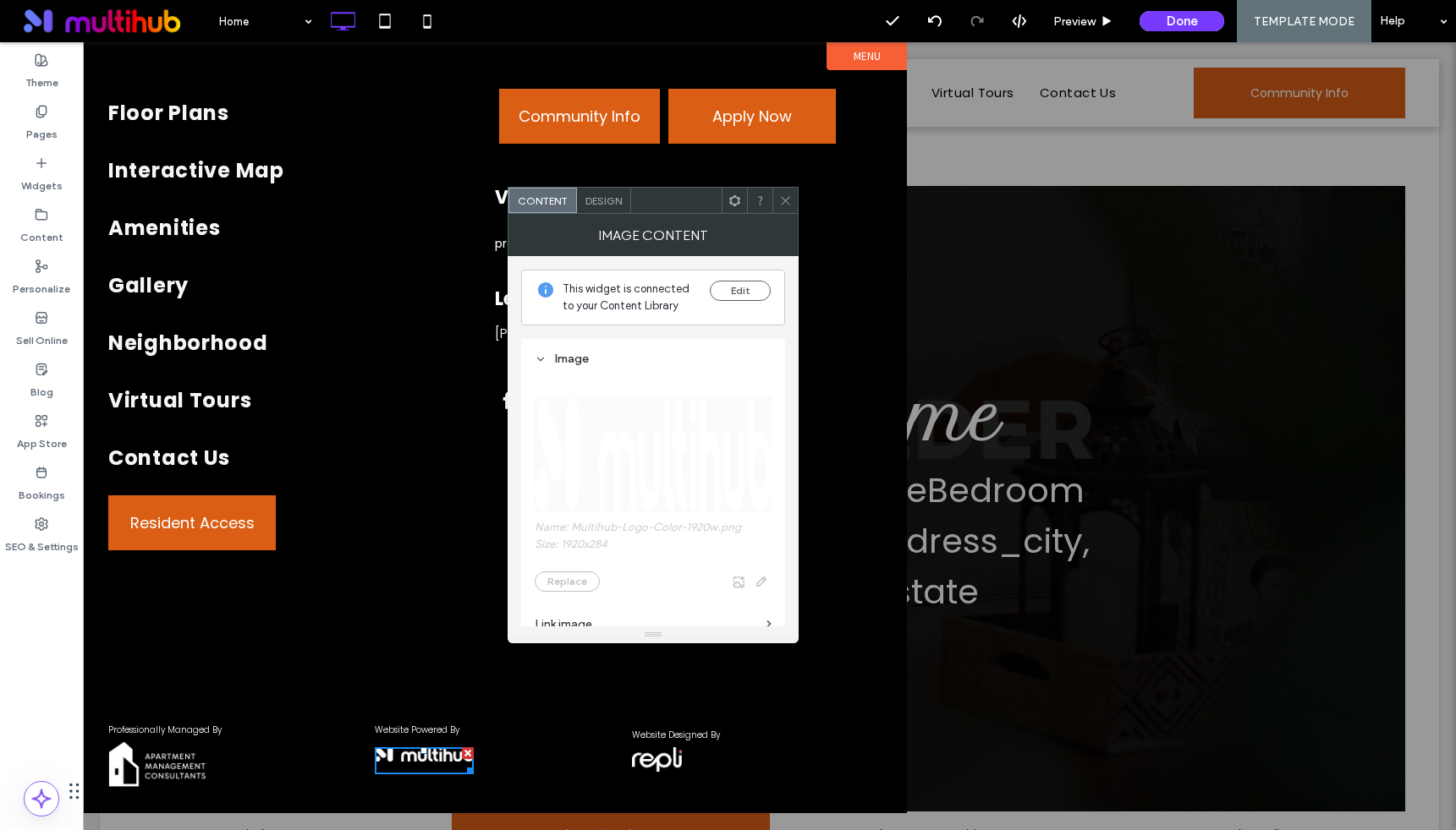
click at [599, 212] on div "Design" at bounding box center [604, 201] width 54 height 26
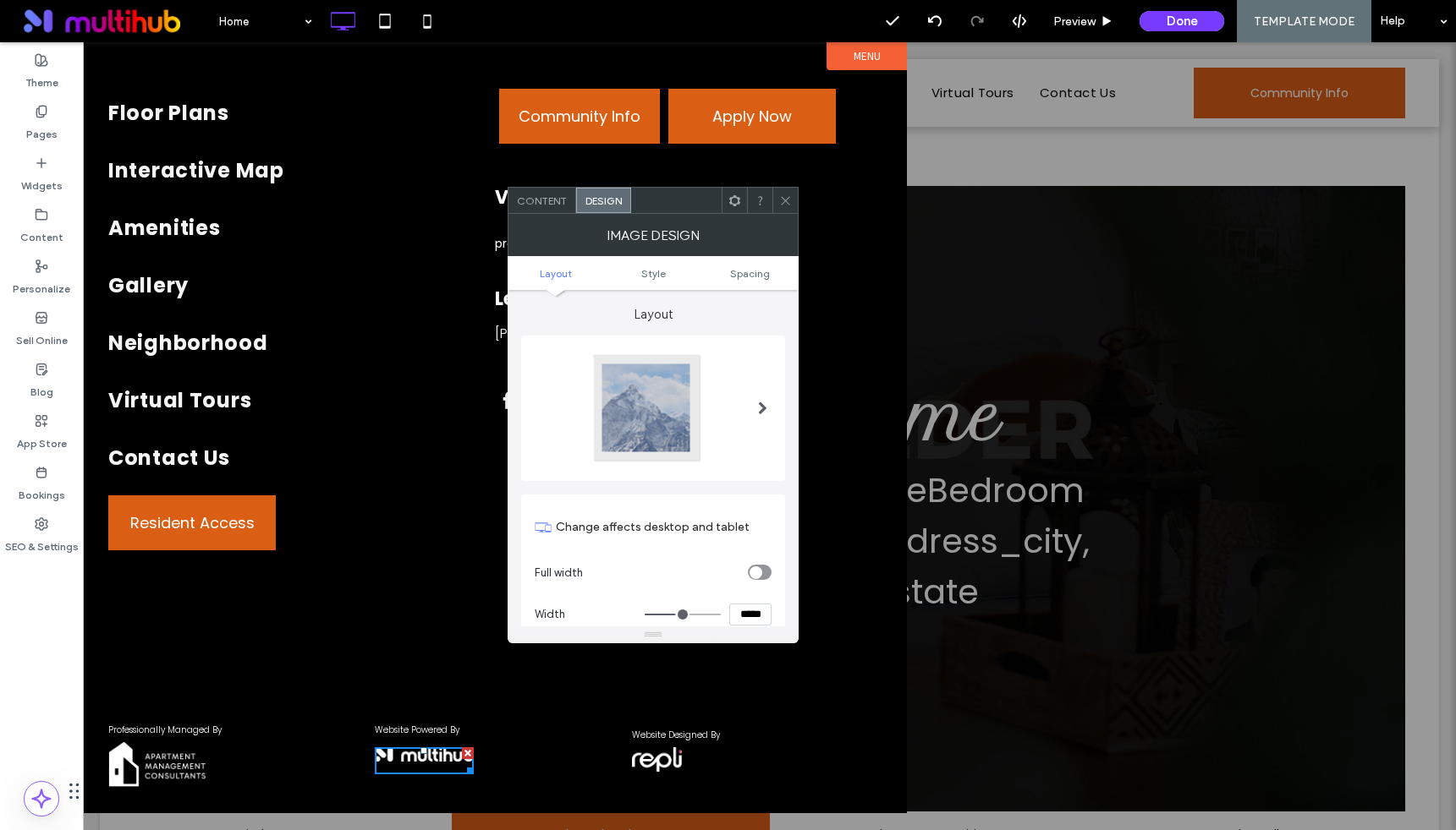
click at [775, 206] on div at bounding box center [785, 201] width 26 height 26
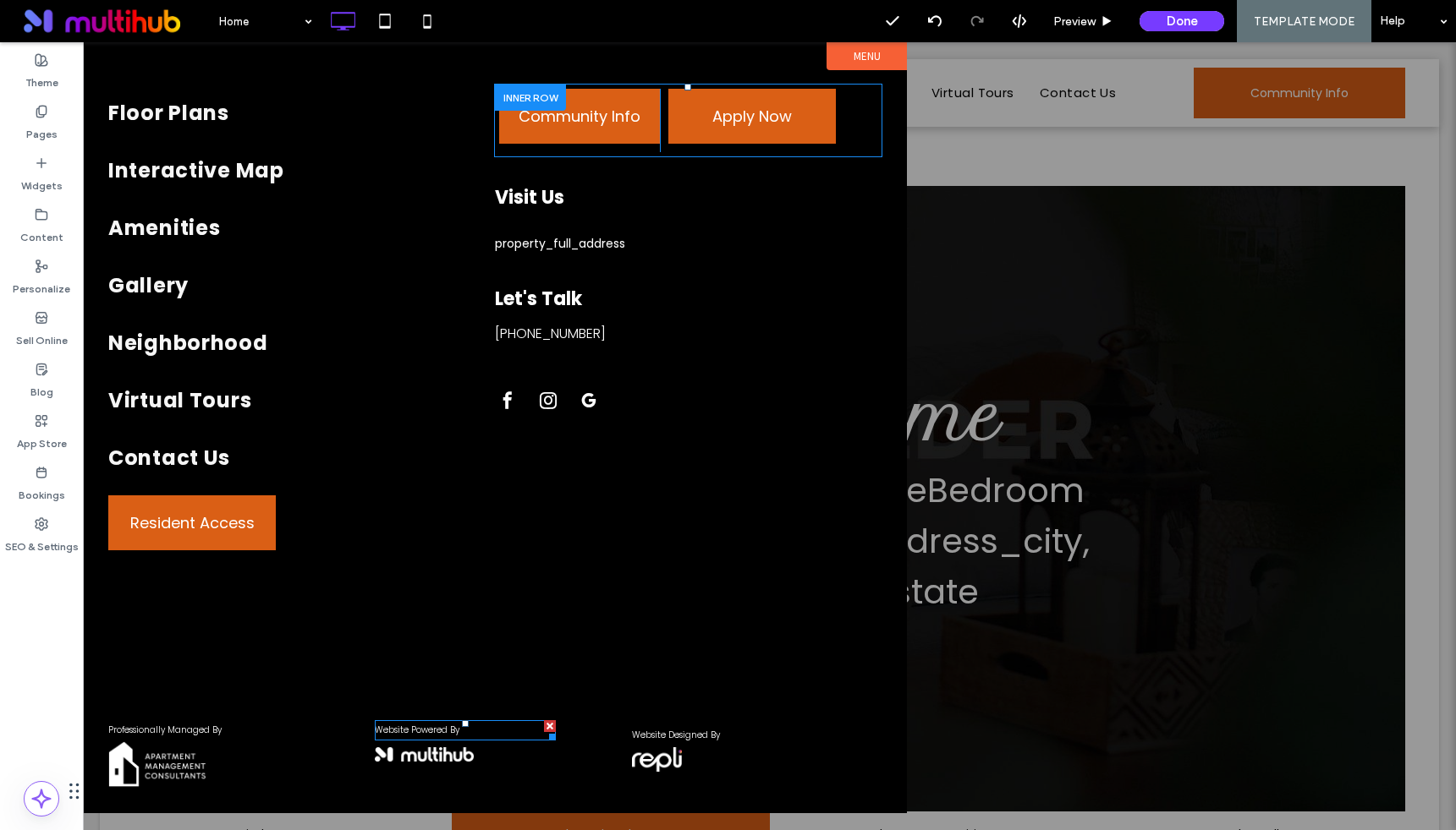
click at [467, 734] on p "Website Powered By" at bounding box center [465, 730] width 181 height 17
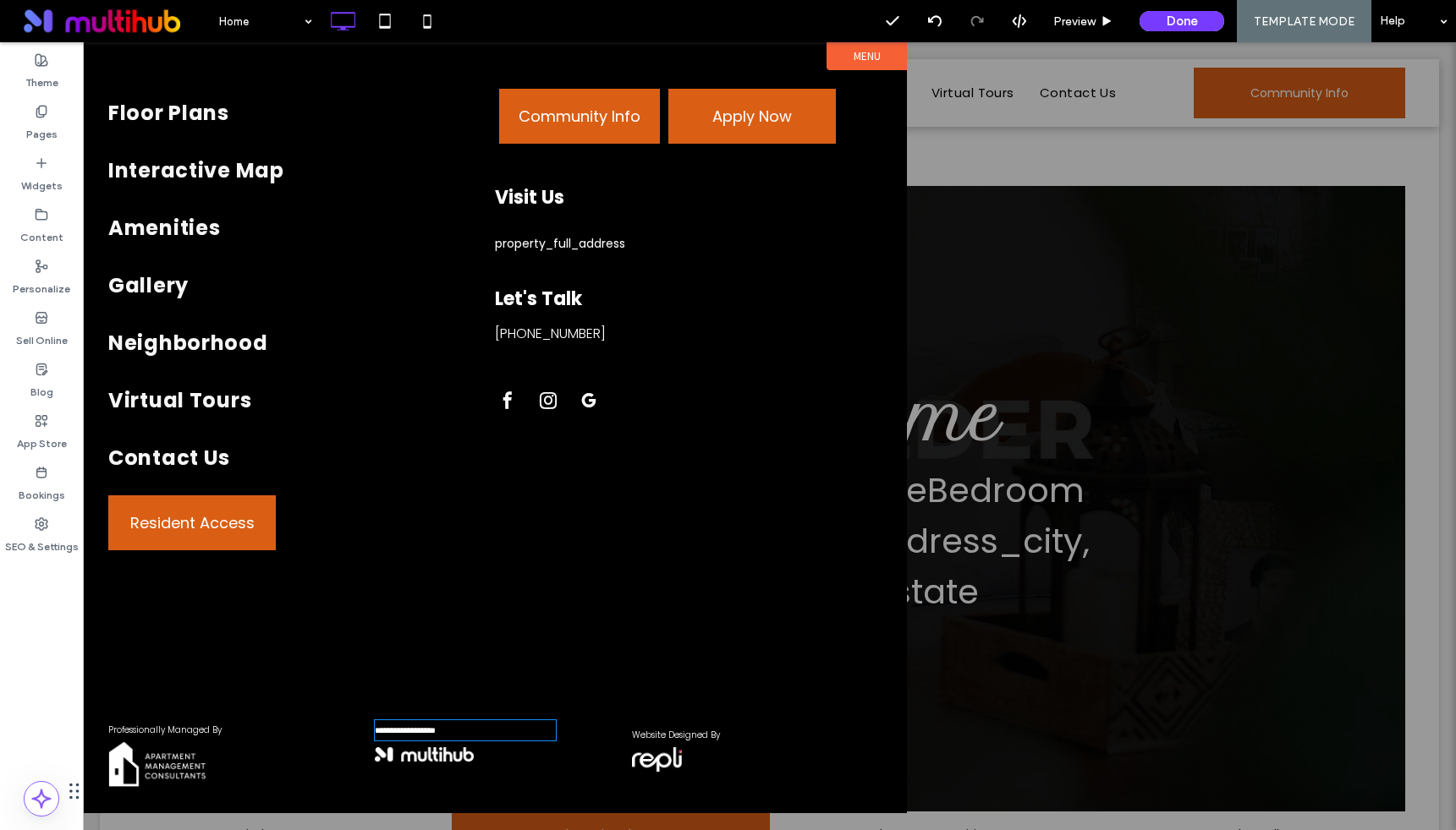
type input "*******"
type input "**"
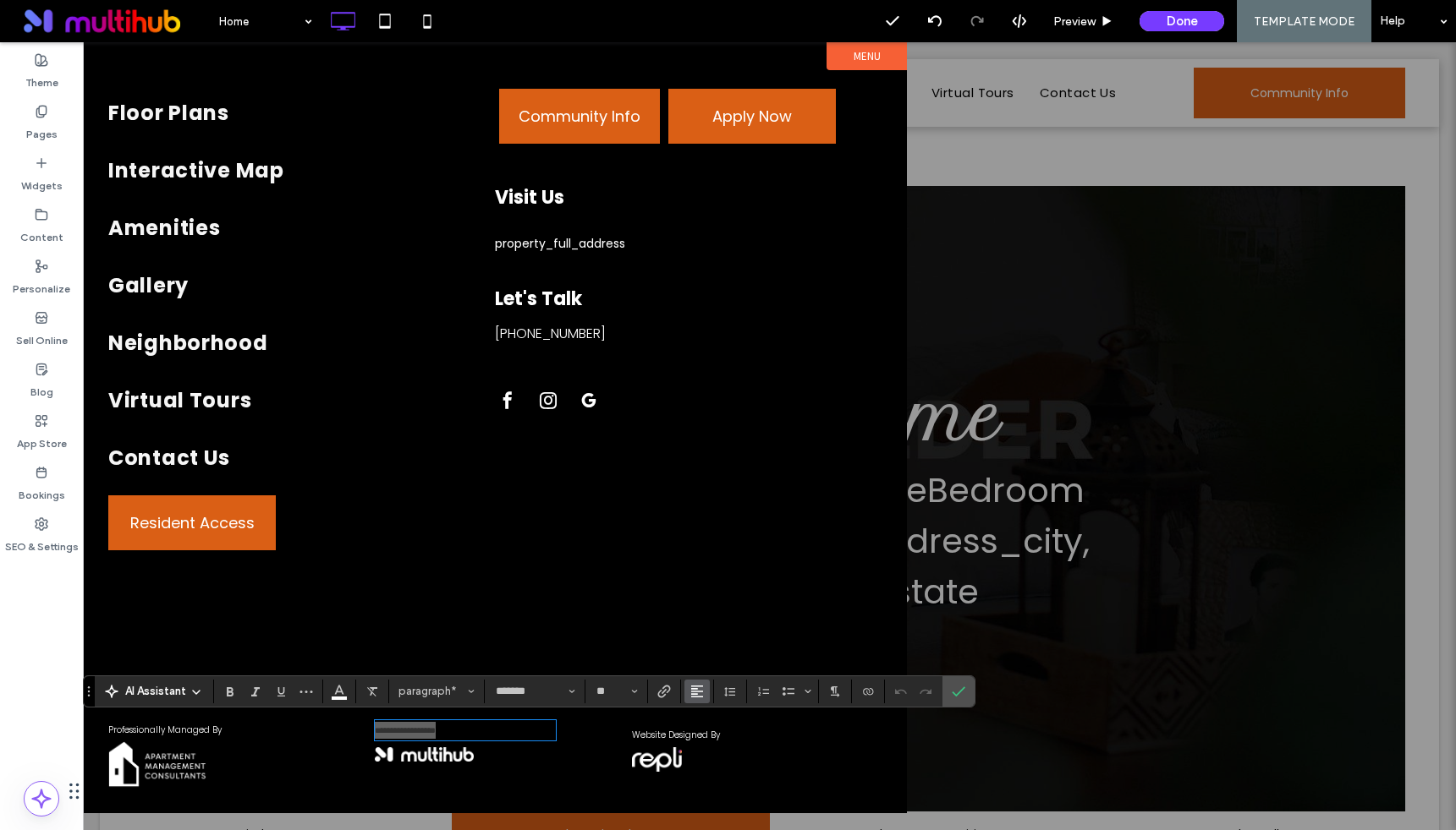
click at [702, 694] on icon "Alignment" at bounding box center [697, 692] width 14 height 14
click at [708, 611] on icon "ui.textEditor.alignment.center" at bounding box center [710, 615] width 14 height 14
click at [469, 748] on img at bounding box center [424, 755] width 100 height 15
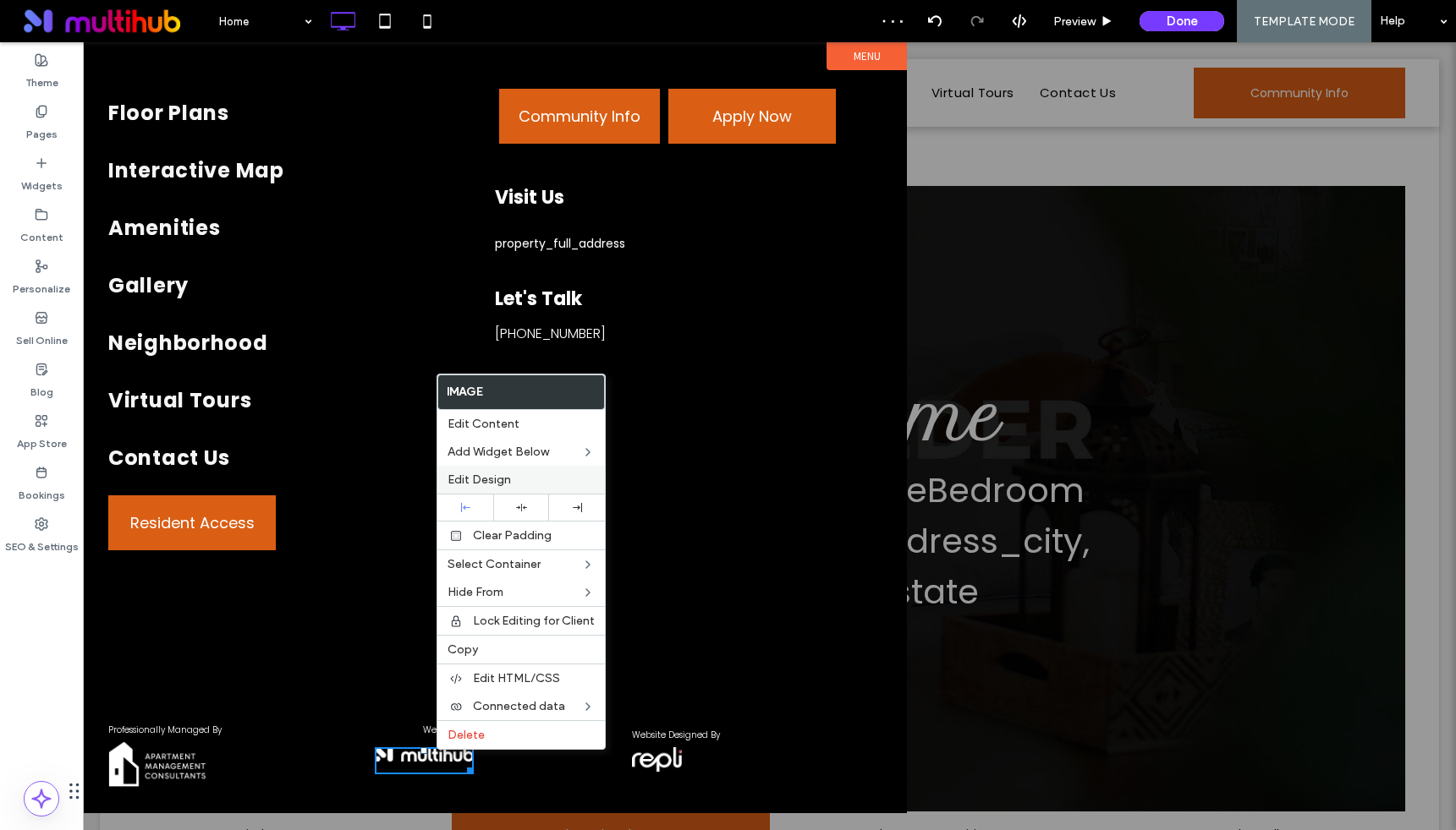
click at [513, 479] on label "Edit Design" at bounding box center [521, 479] width 147 height 15
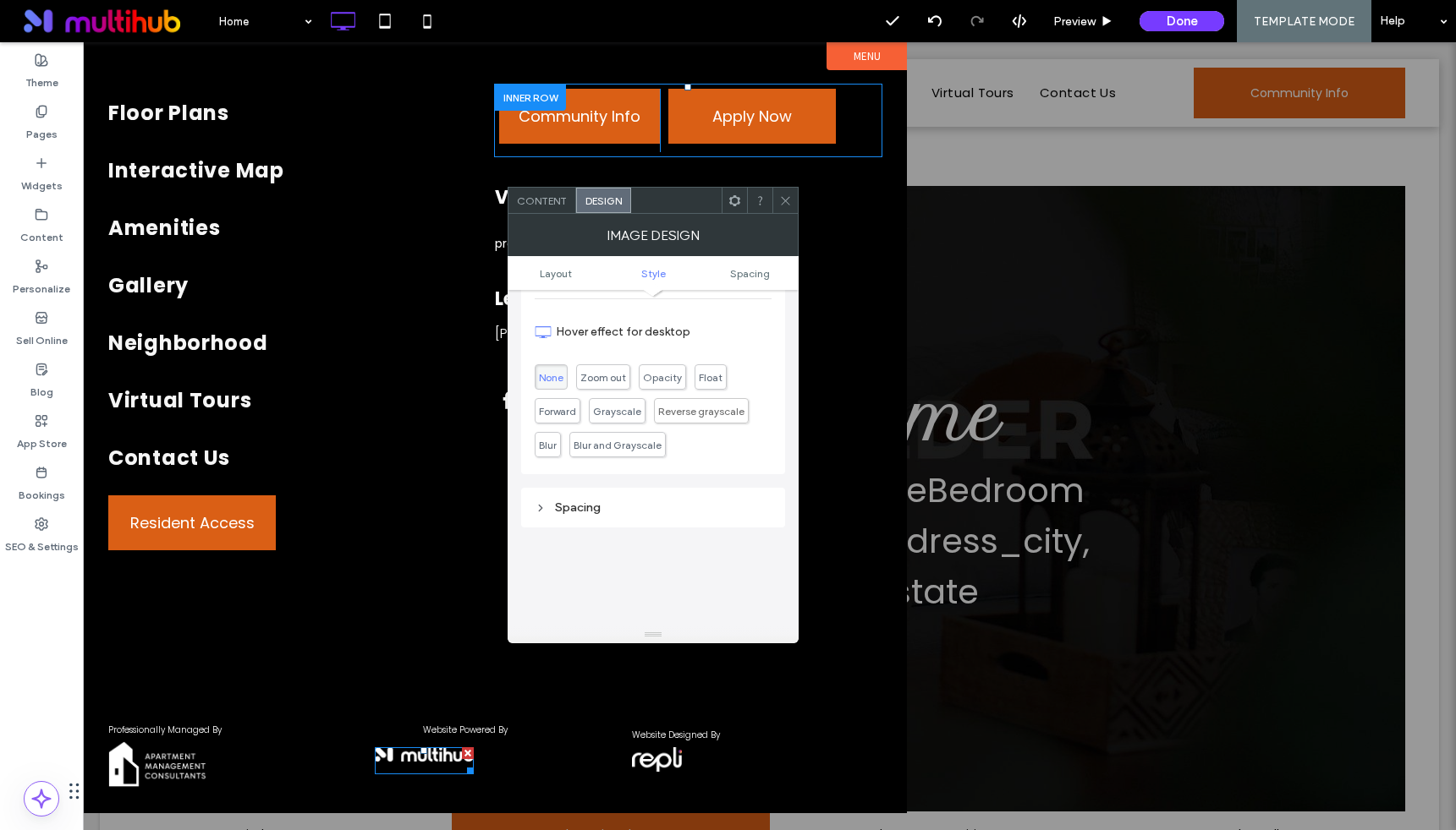
scroll to position [567, 0]
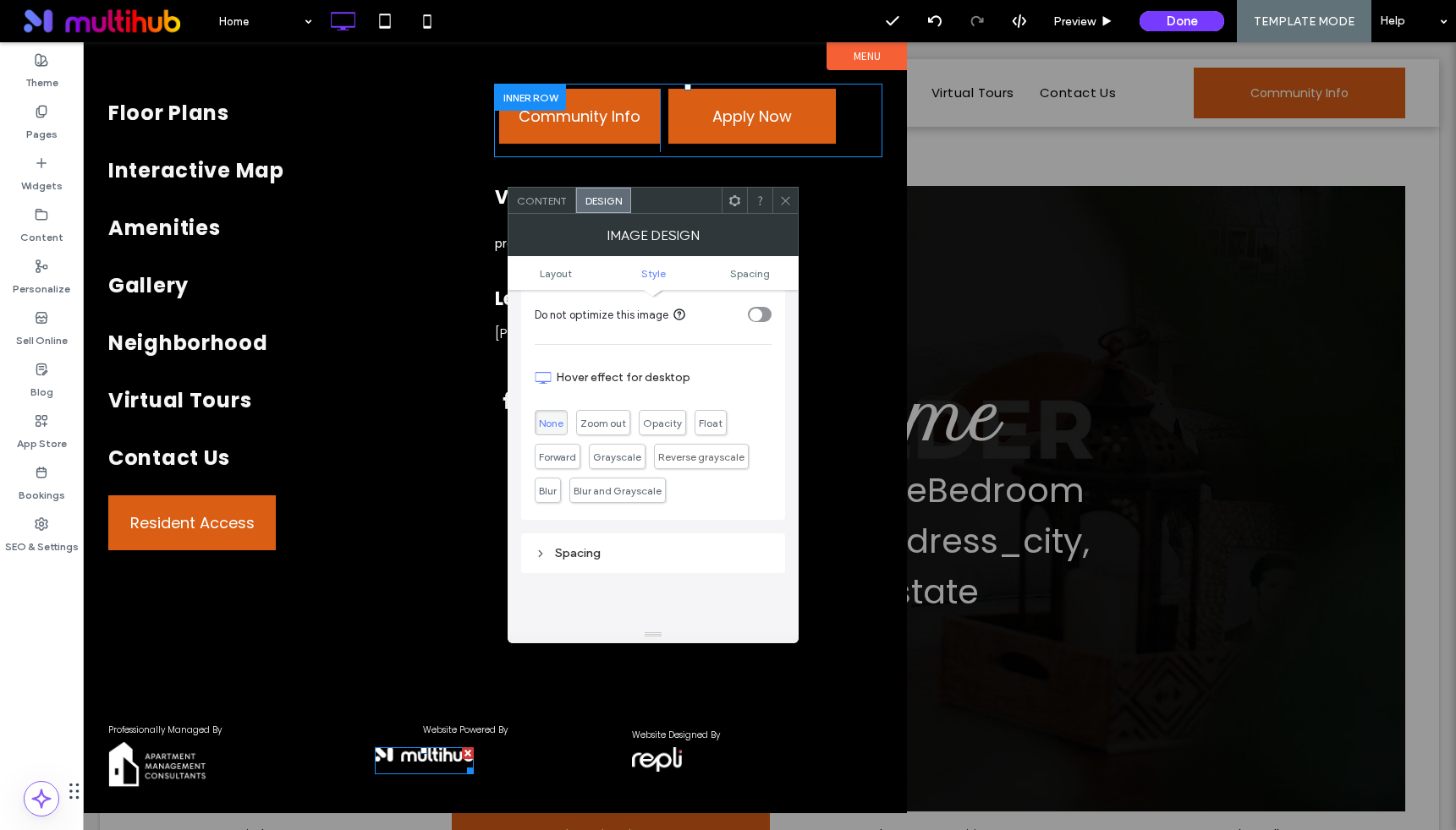
click at [550, 555] on div "Spacing" at bounding box center [653, 553] width 237 height 15
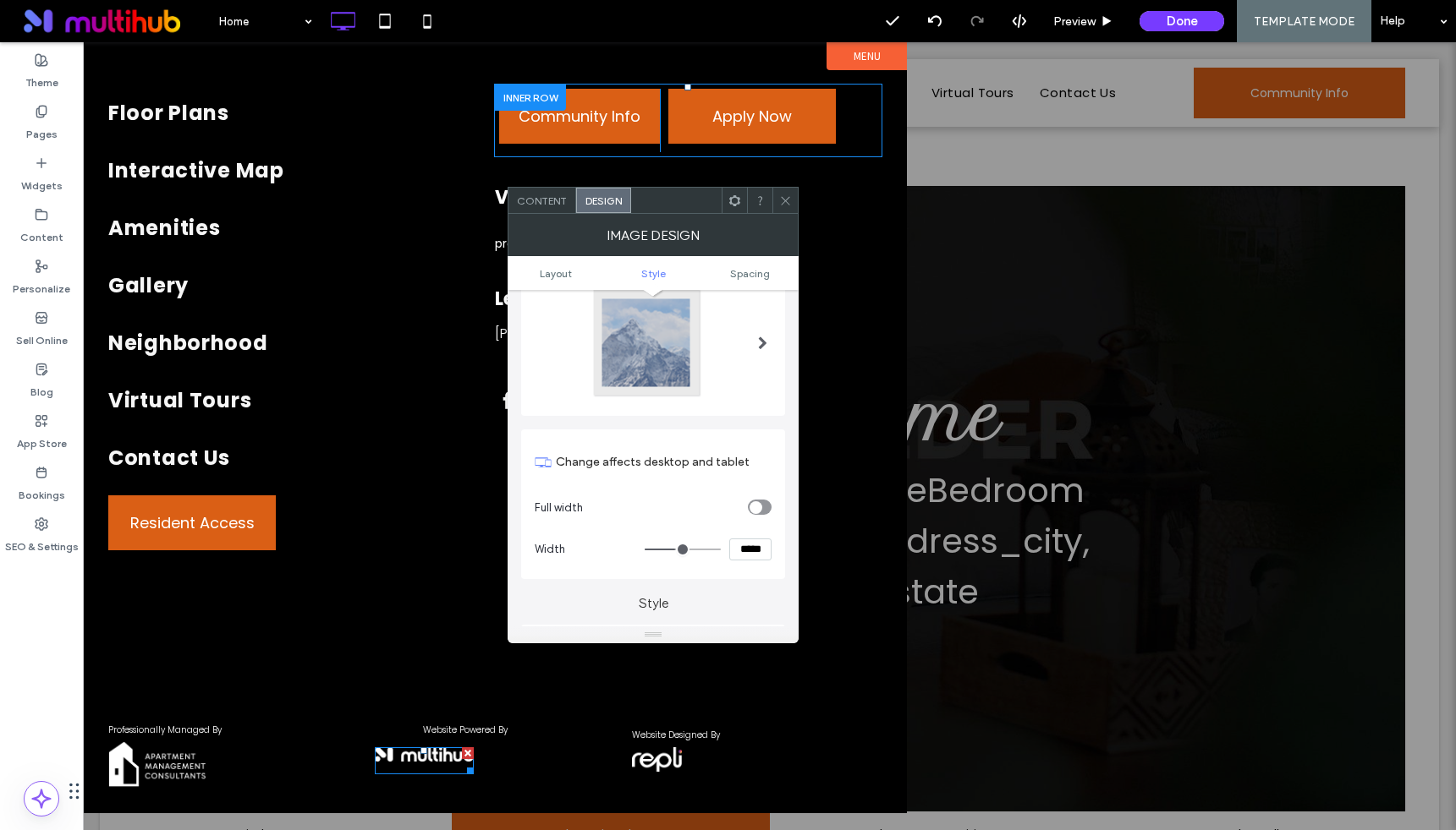
scroll to position [0, 0]
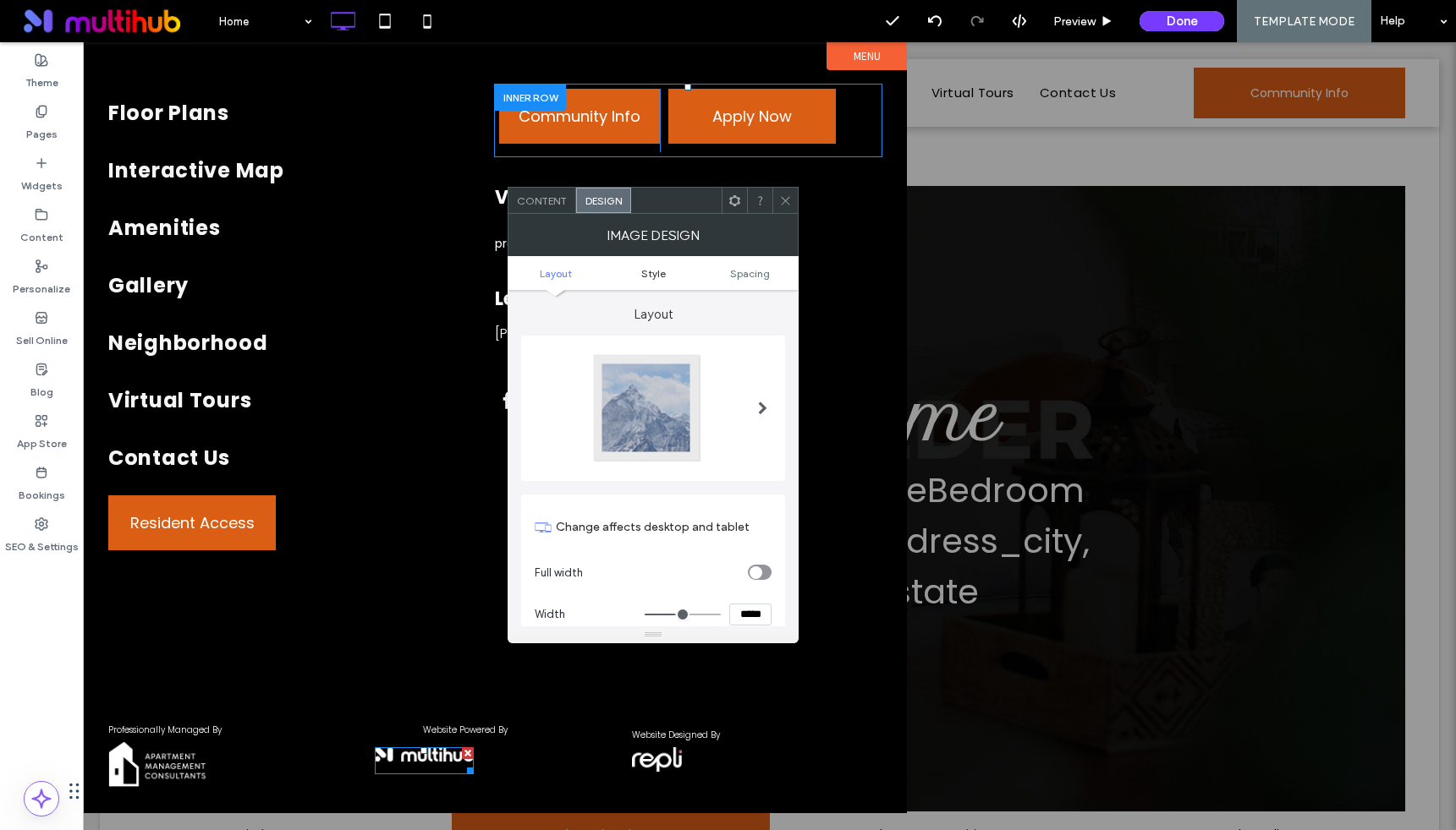
click at [661, 270] on span "Style" at bounding box center [653, 273] width 25 height 13
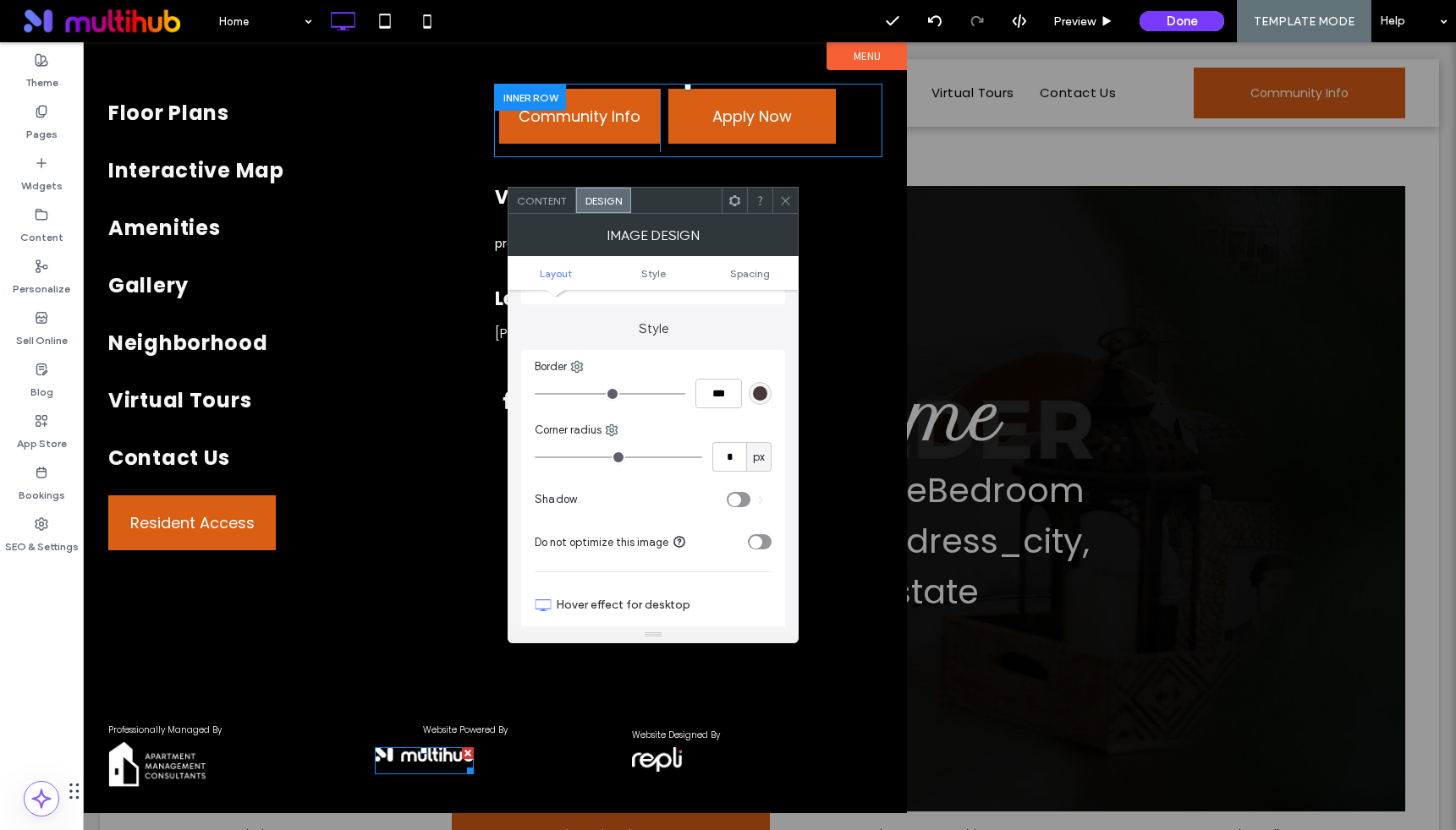
scroll to position [355, 0]
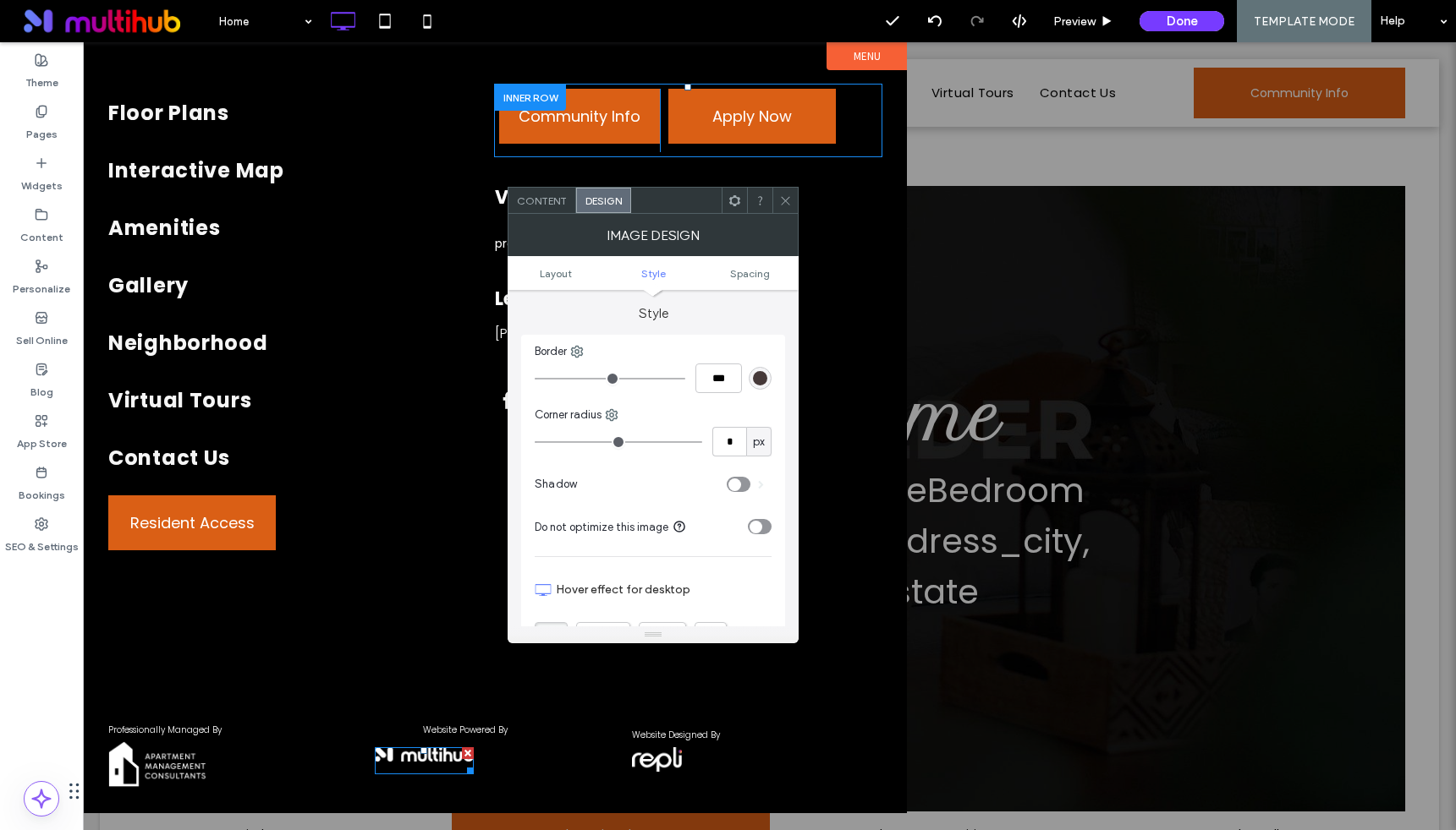
click at [739, 264] on ul "Layout Style Spacing" at bounding box center [652, 273] width 291 height 34
click at [782, 198] on icon at bounding box center [785, 201] width 13 height 13
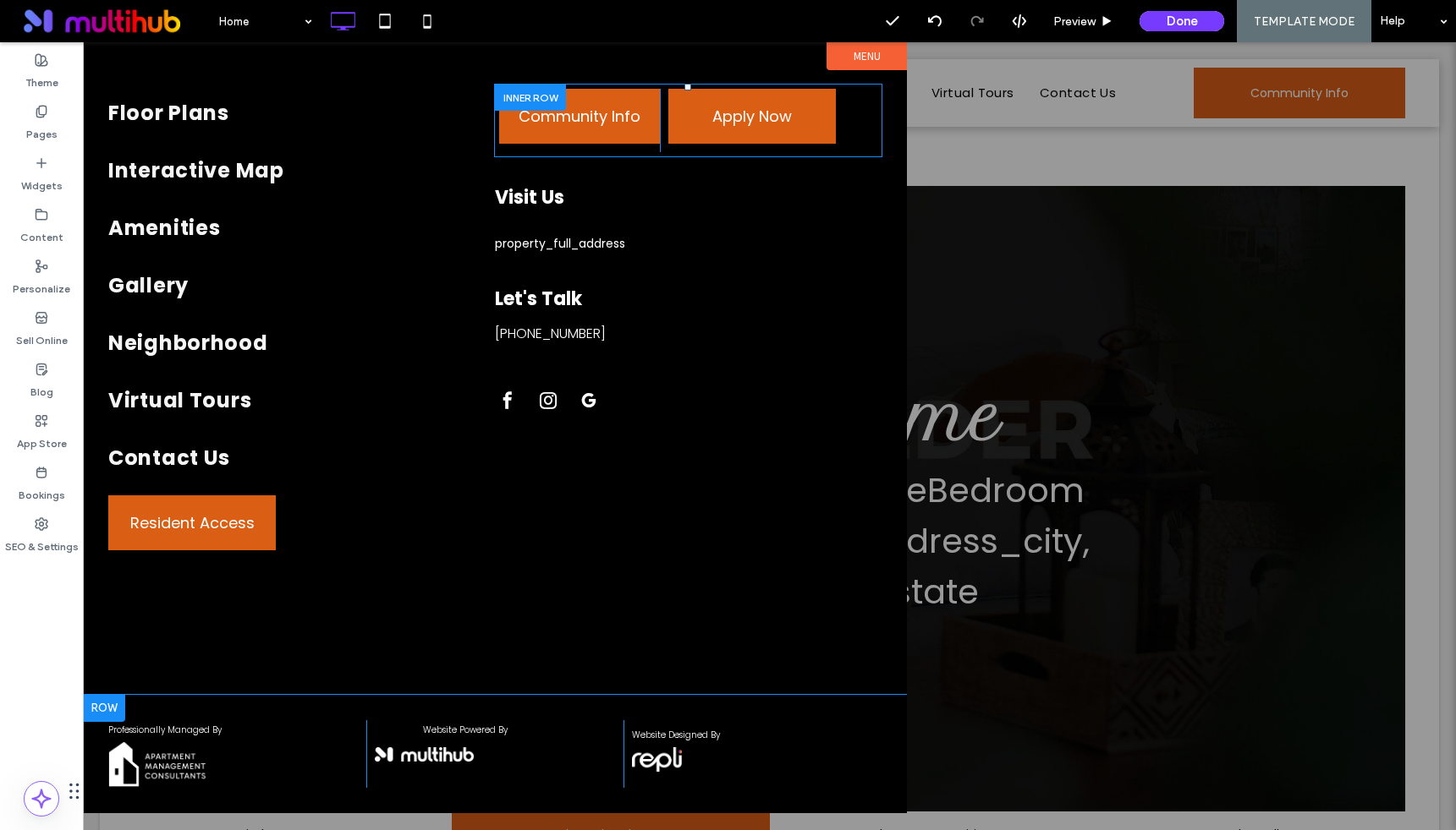
click at [97, 702] on div at bounding box center [104, 707] width 43 height 27
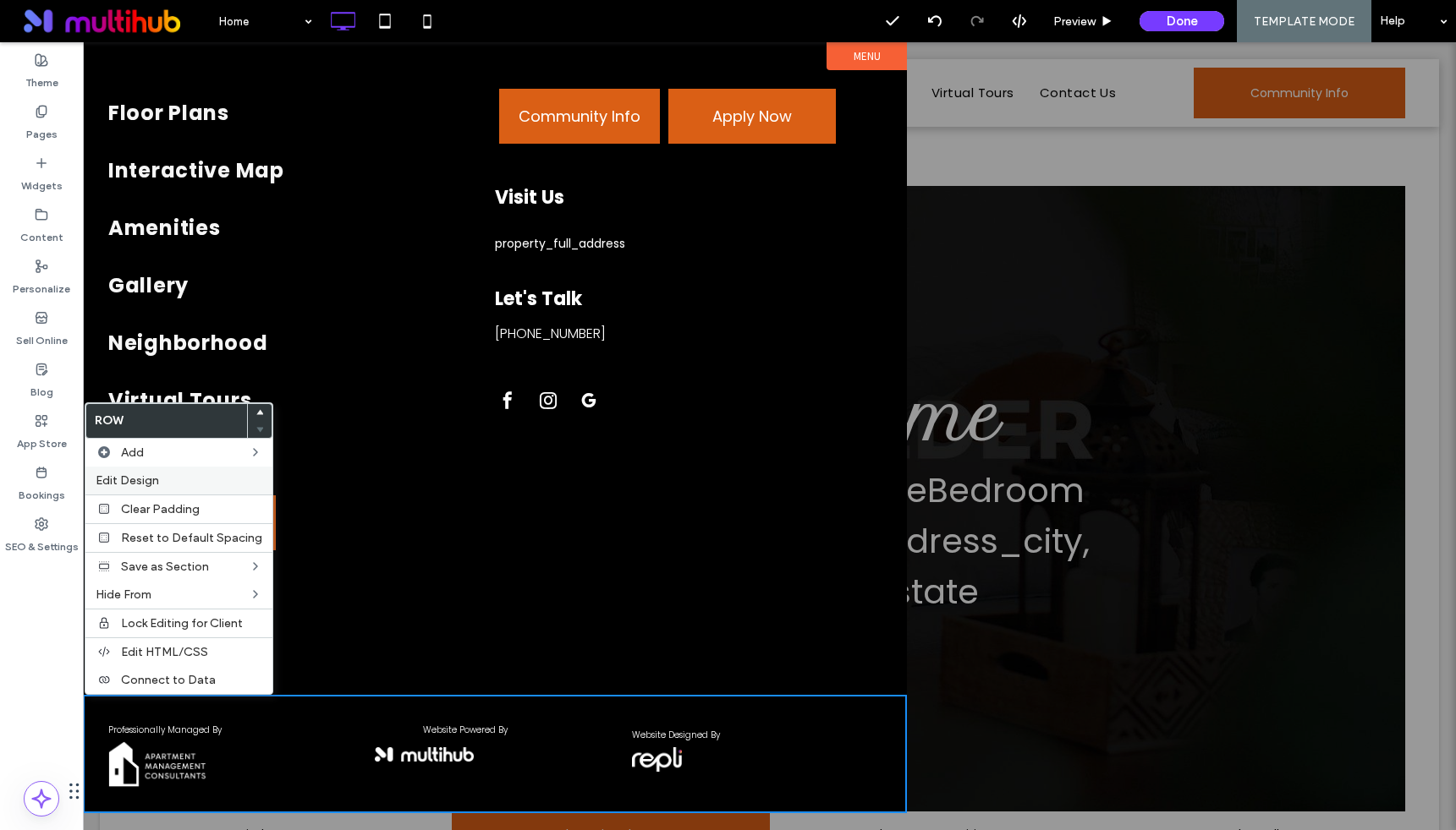
click at [155, 486] on span "Edit Design" at bounding box center [128, 480] width 63 height 15
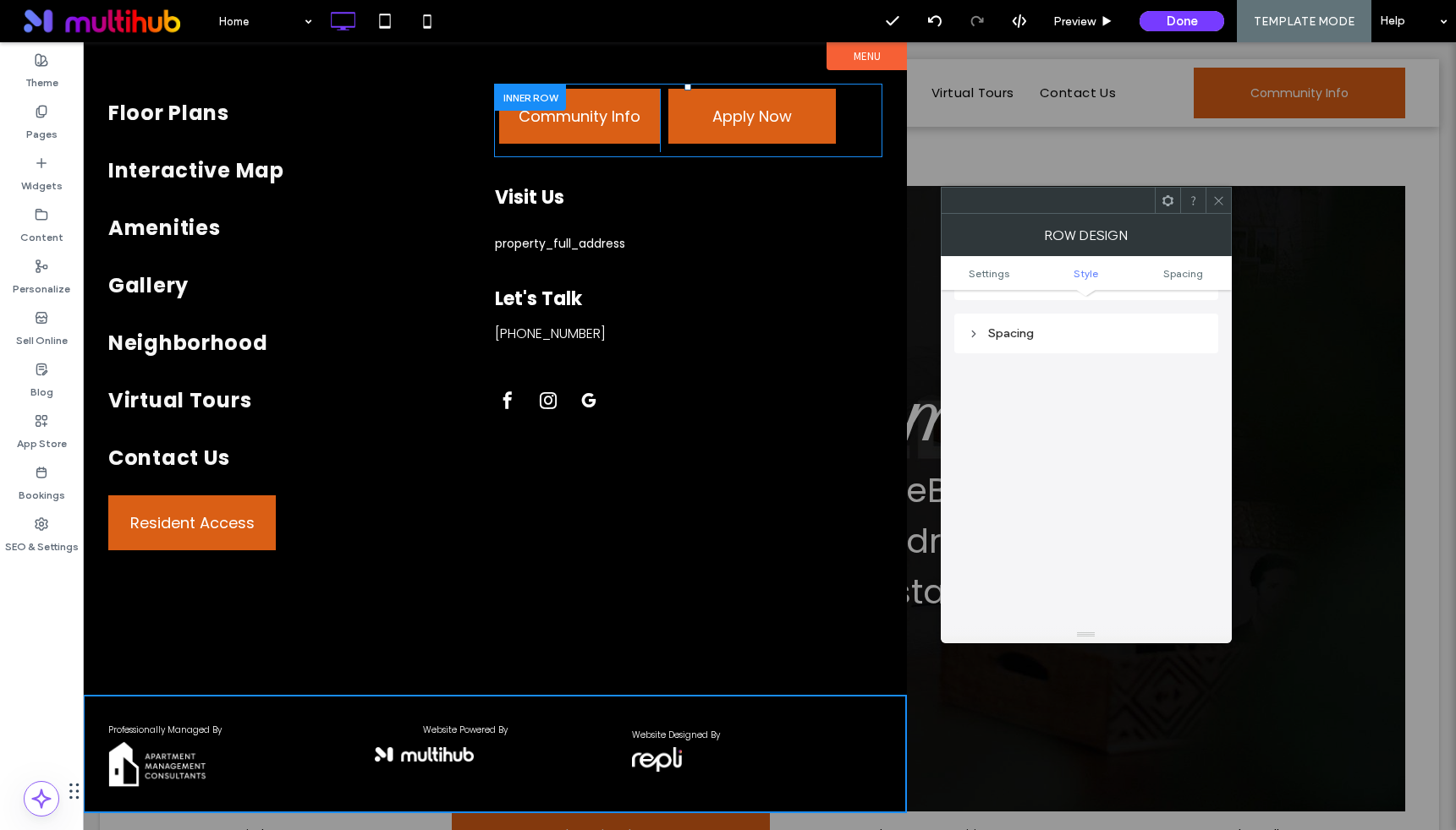
click at [1114, 272] on link "Style" at bounding box center [1085, 273] width 97 height 13
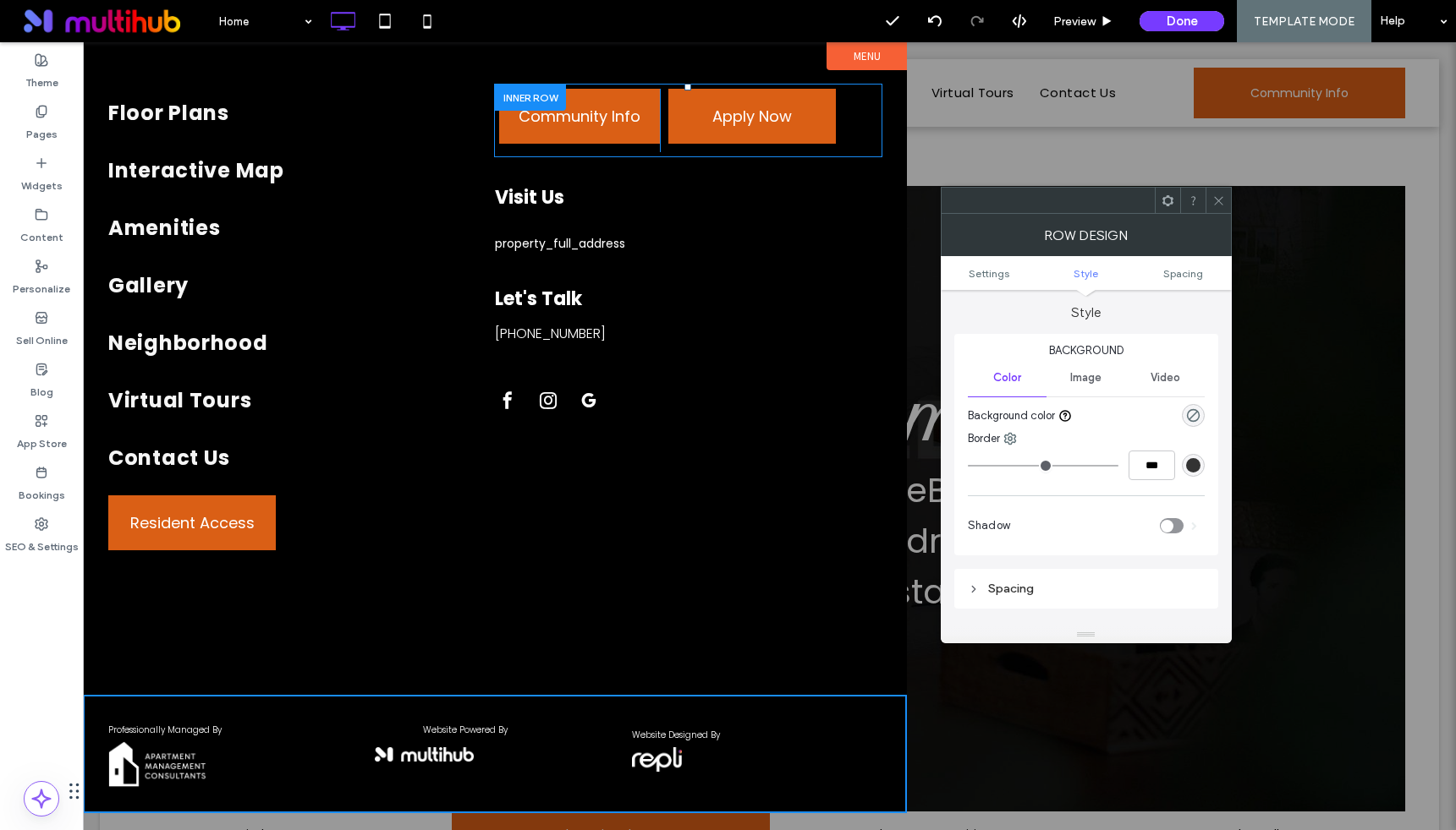
scroll to position [145, 0]
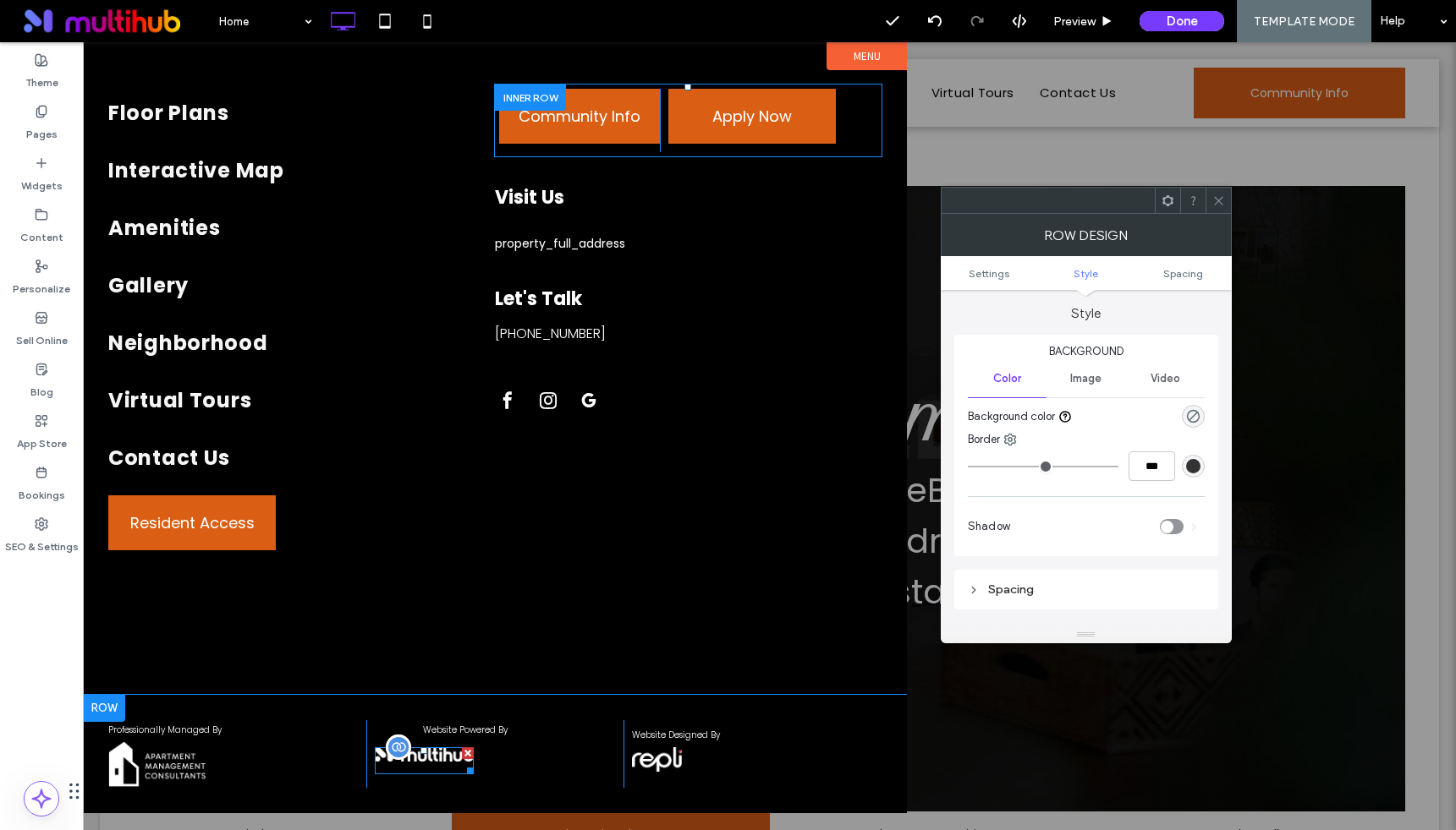
click at [419, 756] on img at bounding box center [424, 755] width 100 height 15
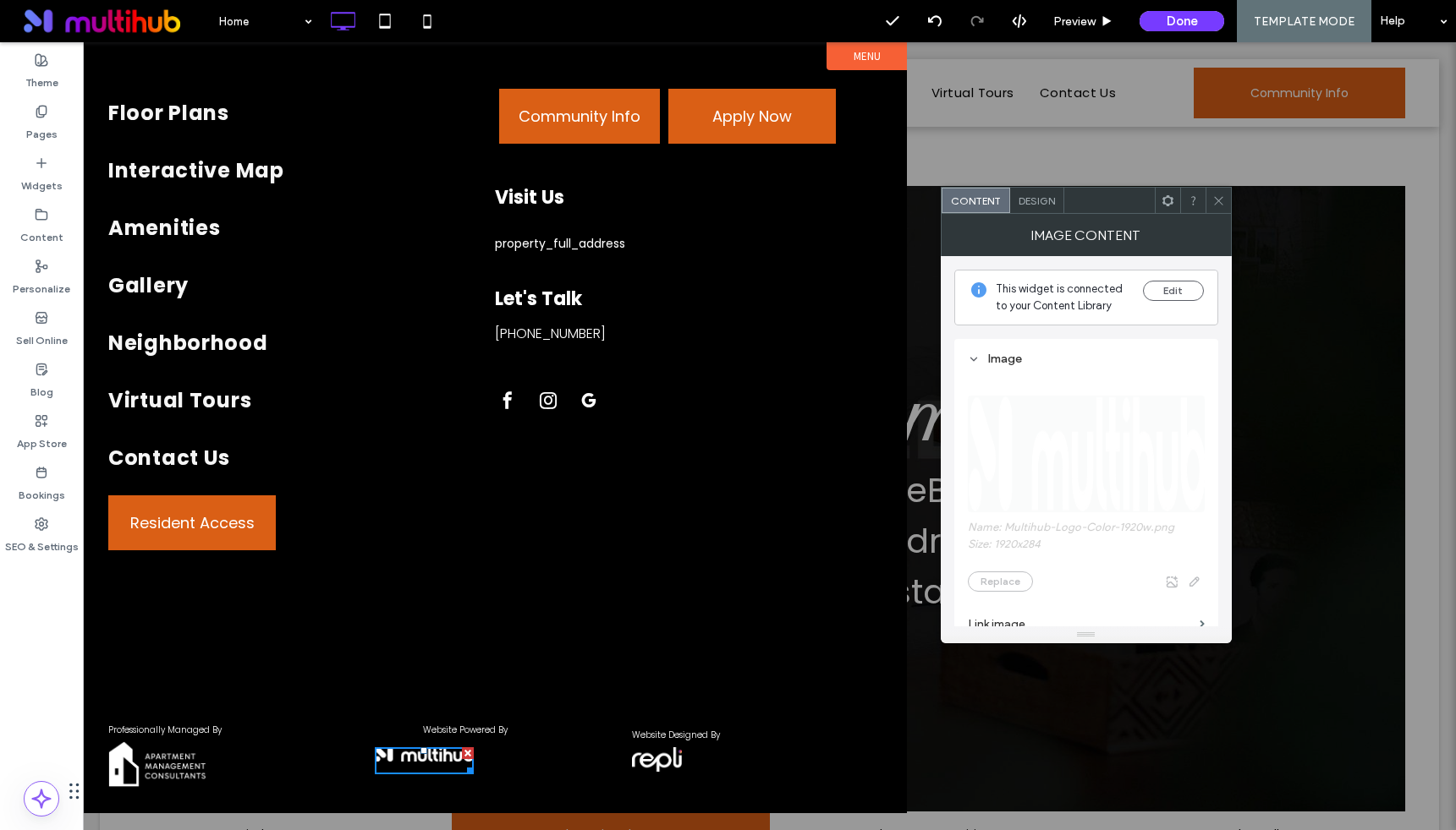
click at [1042, 214] on div "Image Content" at bounding box center [1086, 235] width 291 height 42
click at [1041, 200] on span "Design" at bounding box center [1036, 201] width 37 height 13
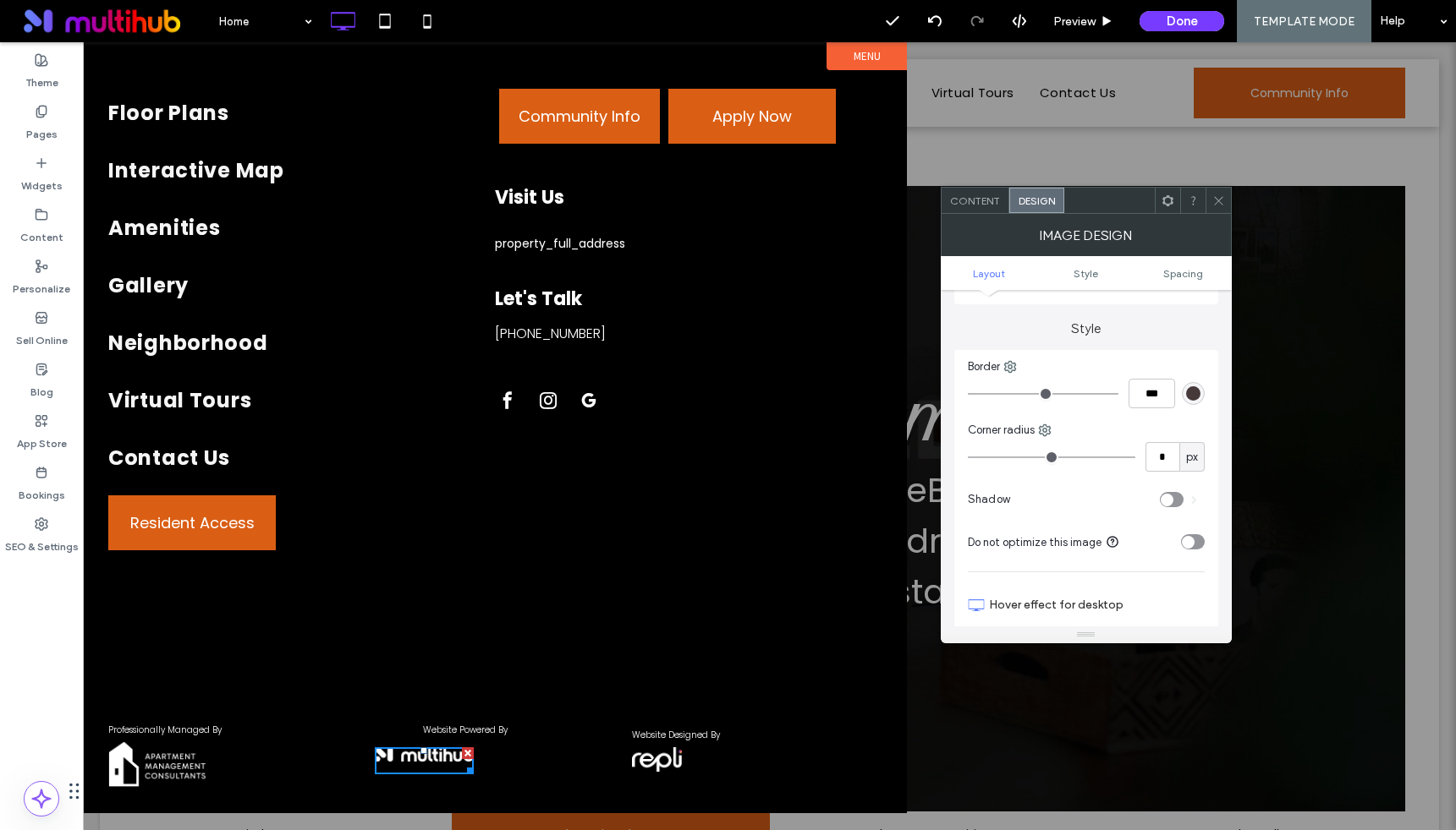
scroll to position [347, 0]
click at [1216, 198] on use at bounding box center [1218, 201] width 9 height 9
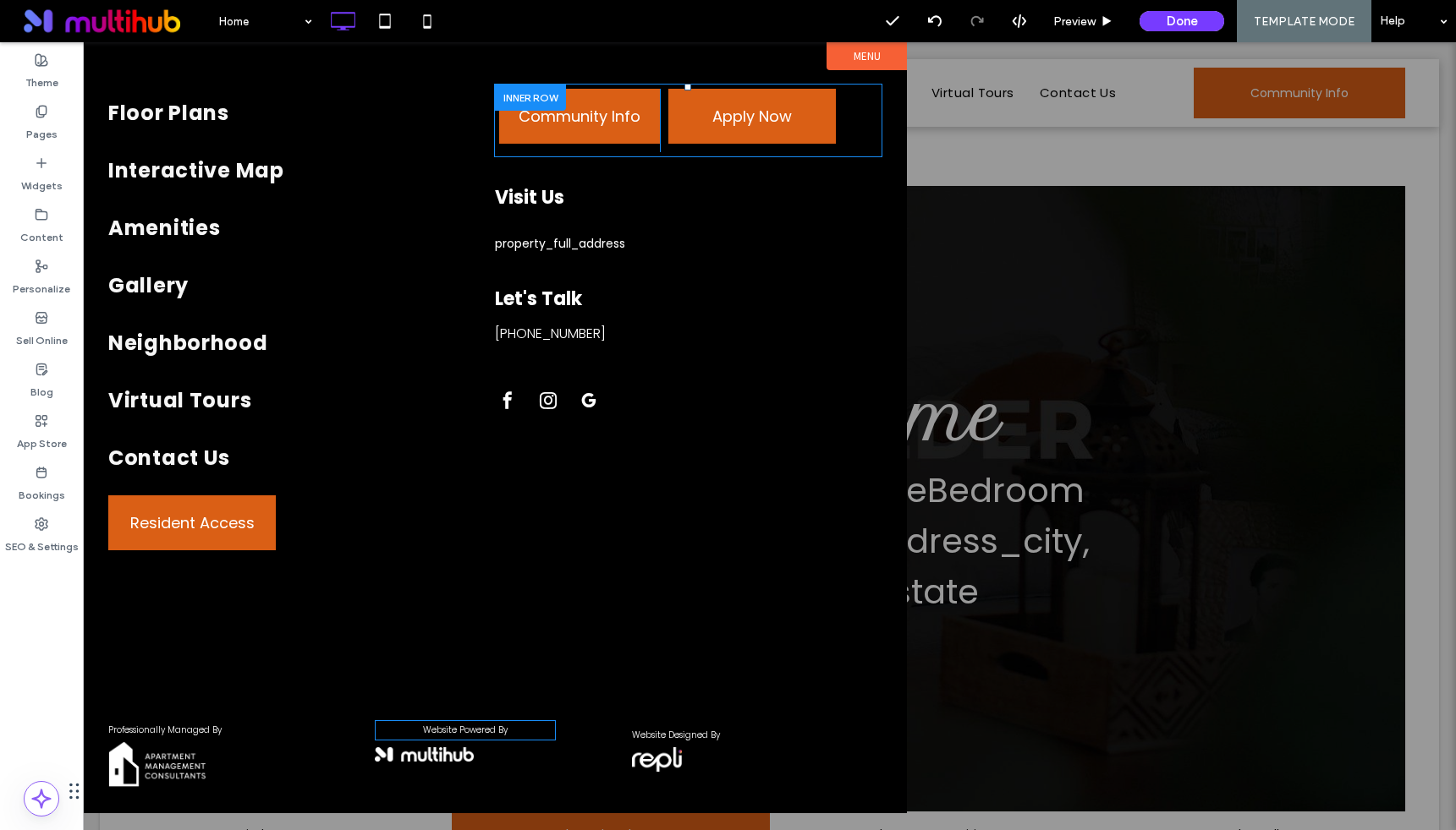
click at [496, 727] on span "Website Powered By" at bounding box center [466, 730] width 85 height 13
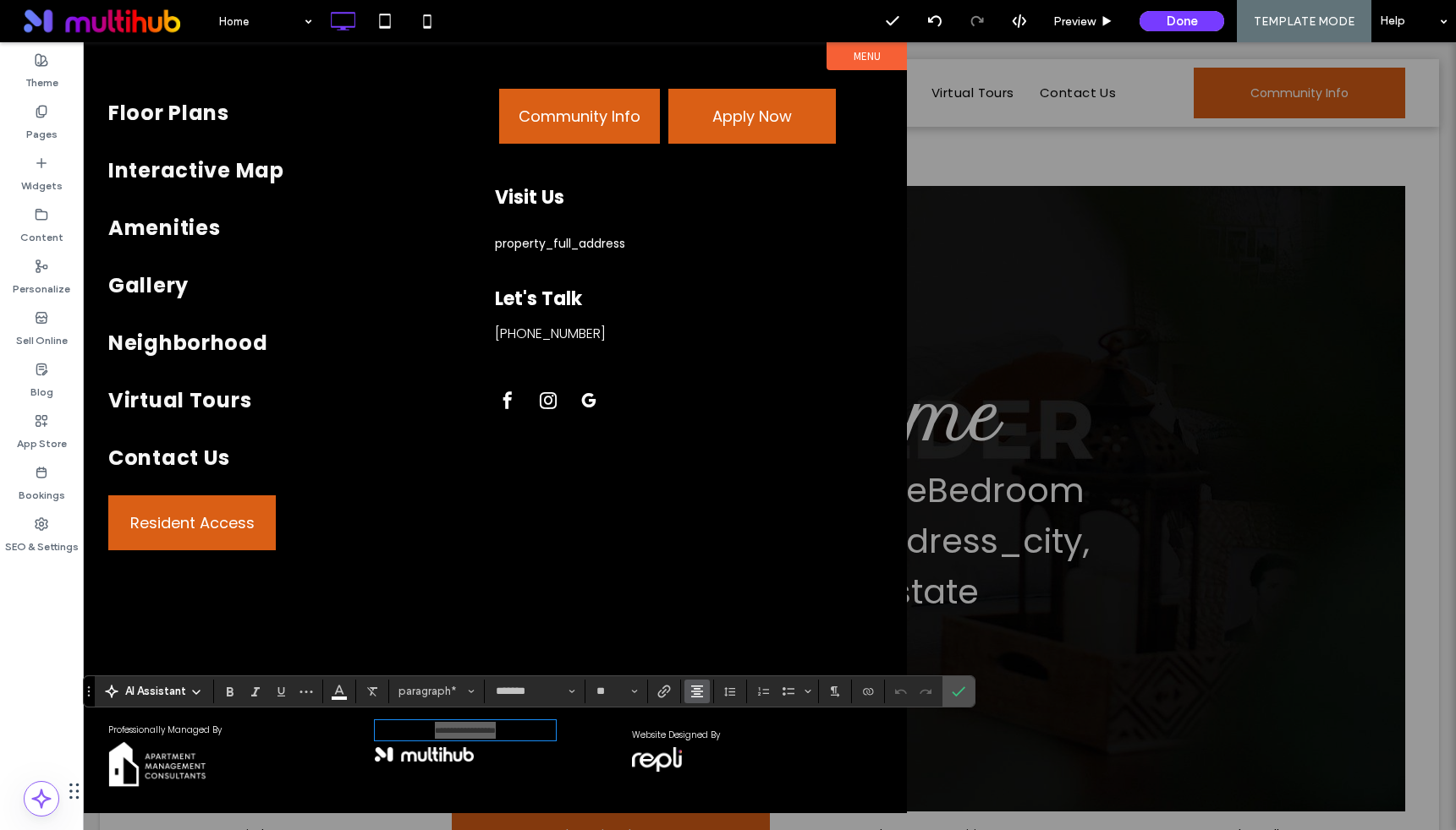
click at [698, 696] on icon "Alignment" at bounding box center [697, 692] width 14 height 14
click at [705, 588] on use "ui.textEditor.alignment.left" at bounding box center [710, 590] width 12 height 12
click at [471, 607] on div "Floor Plans Interactive Map Amenities Gallery Neighborhood Virtual Tours Contac…" at bounding box center [495, 369] width 824 height 653
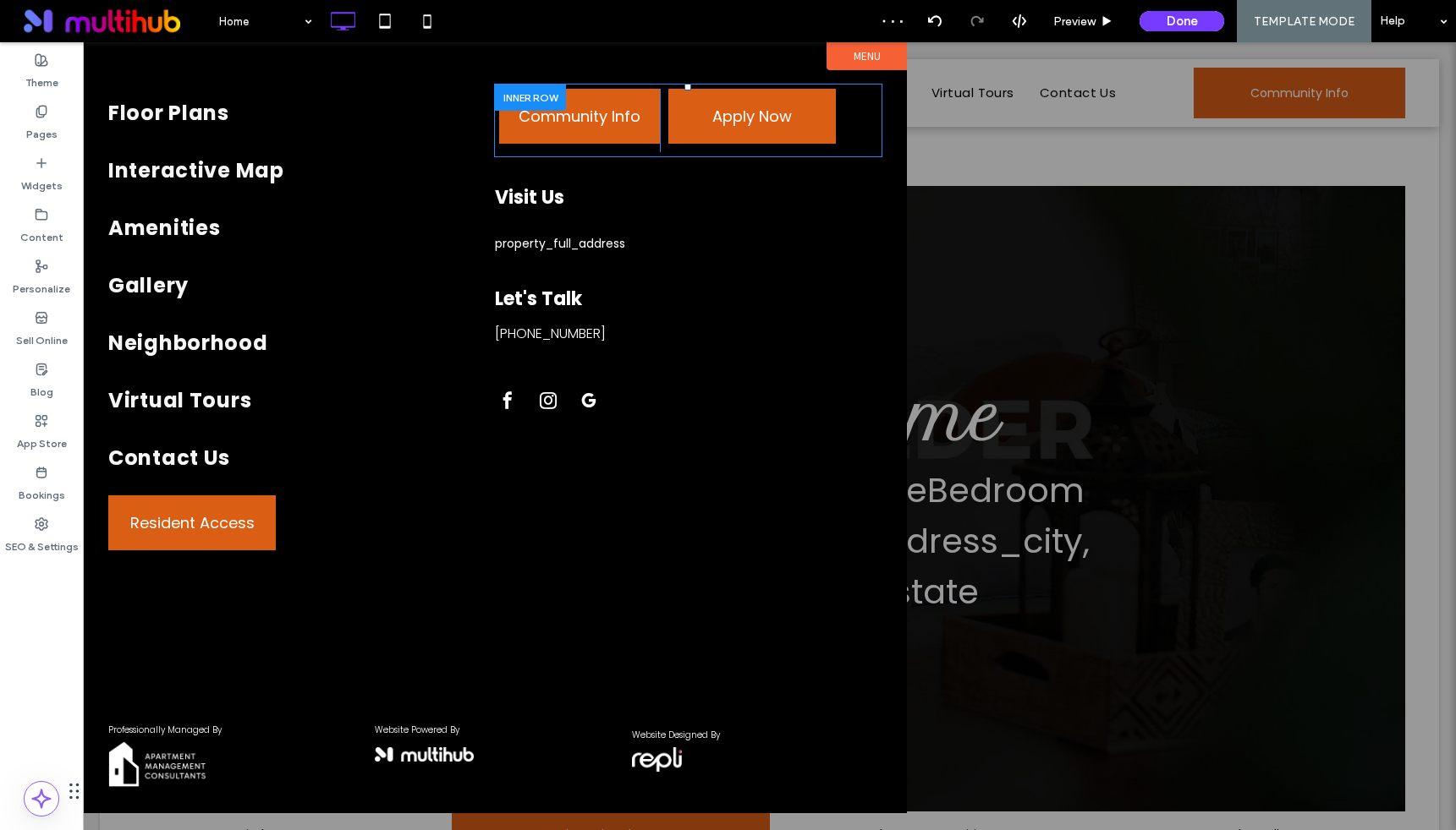
click at [1002, 215] on div at bounding box center [769, 437] width 1373 height 788
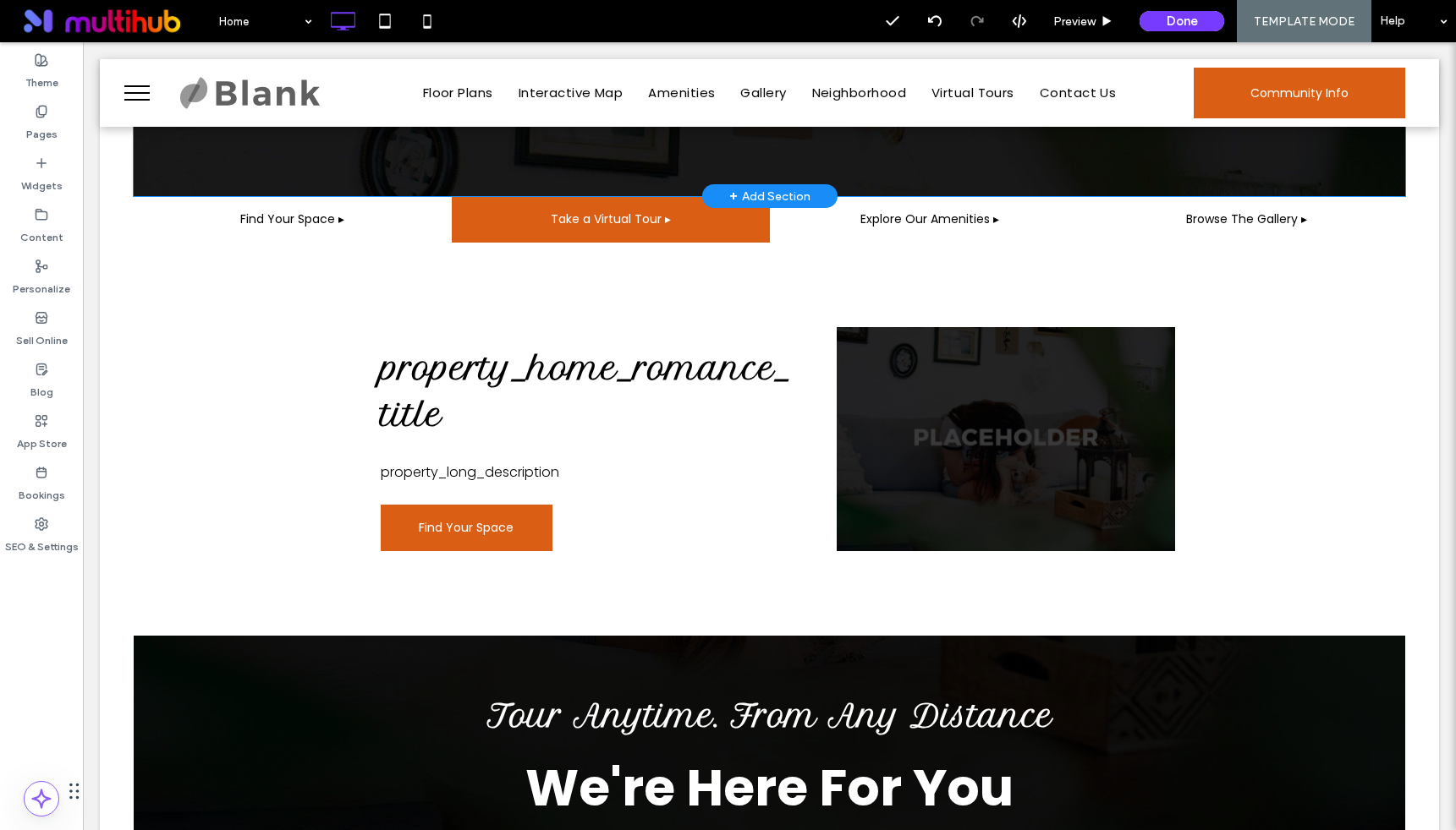
scroll to position [739, 0]
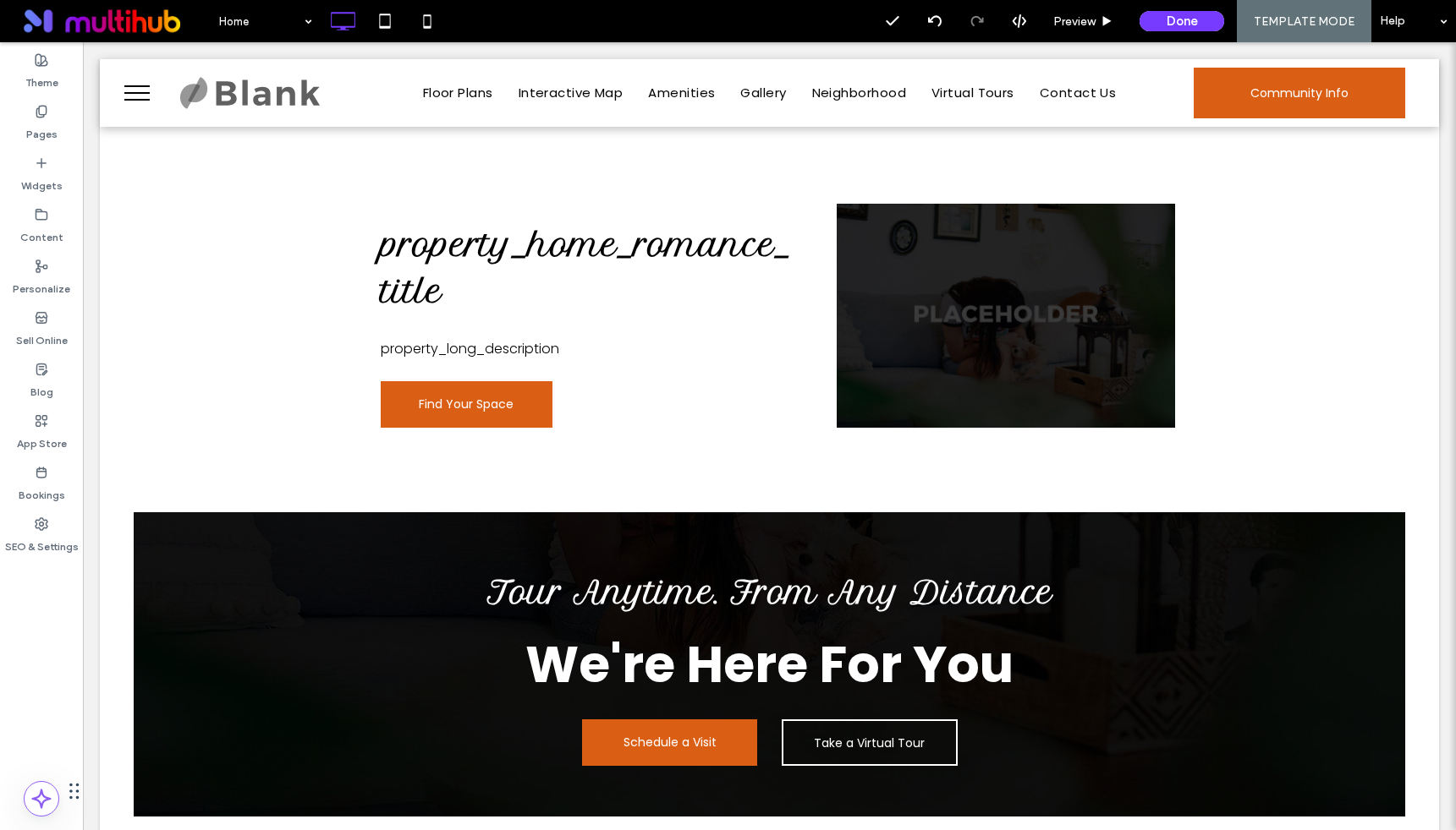
click at [139, 100] on span "menu" at bounding box center [137, 100] width 26 height 2
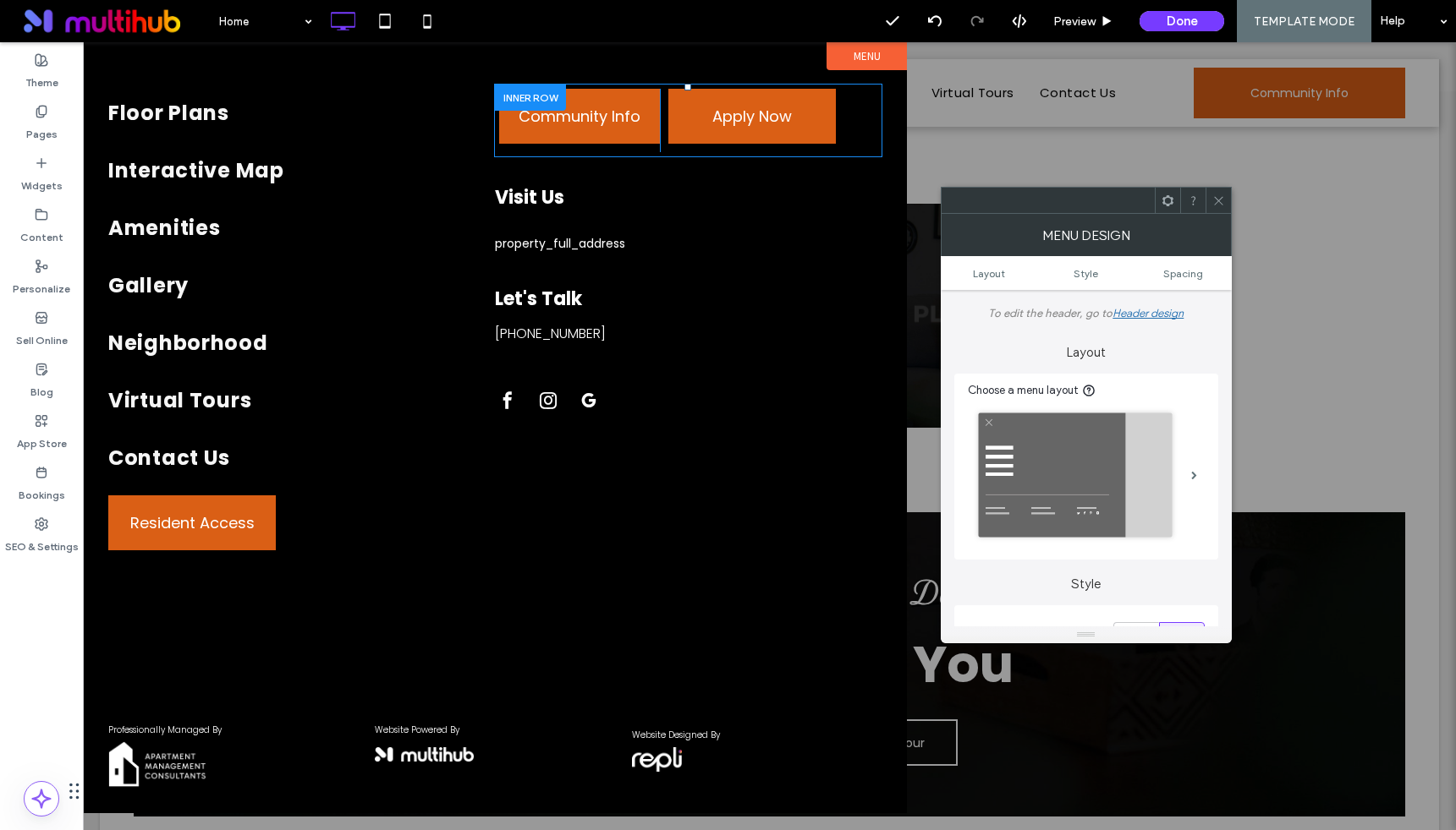
click at [1388, 413] on div at bounding box center [769, 437] width 1373 height 788
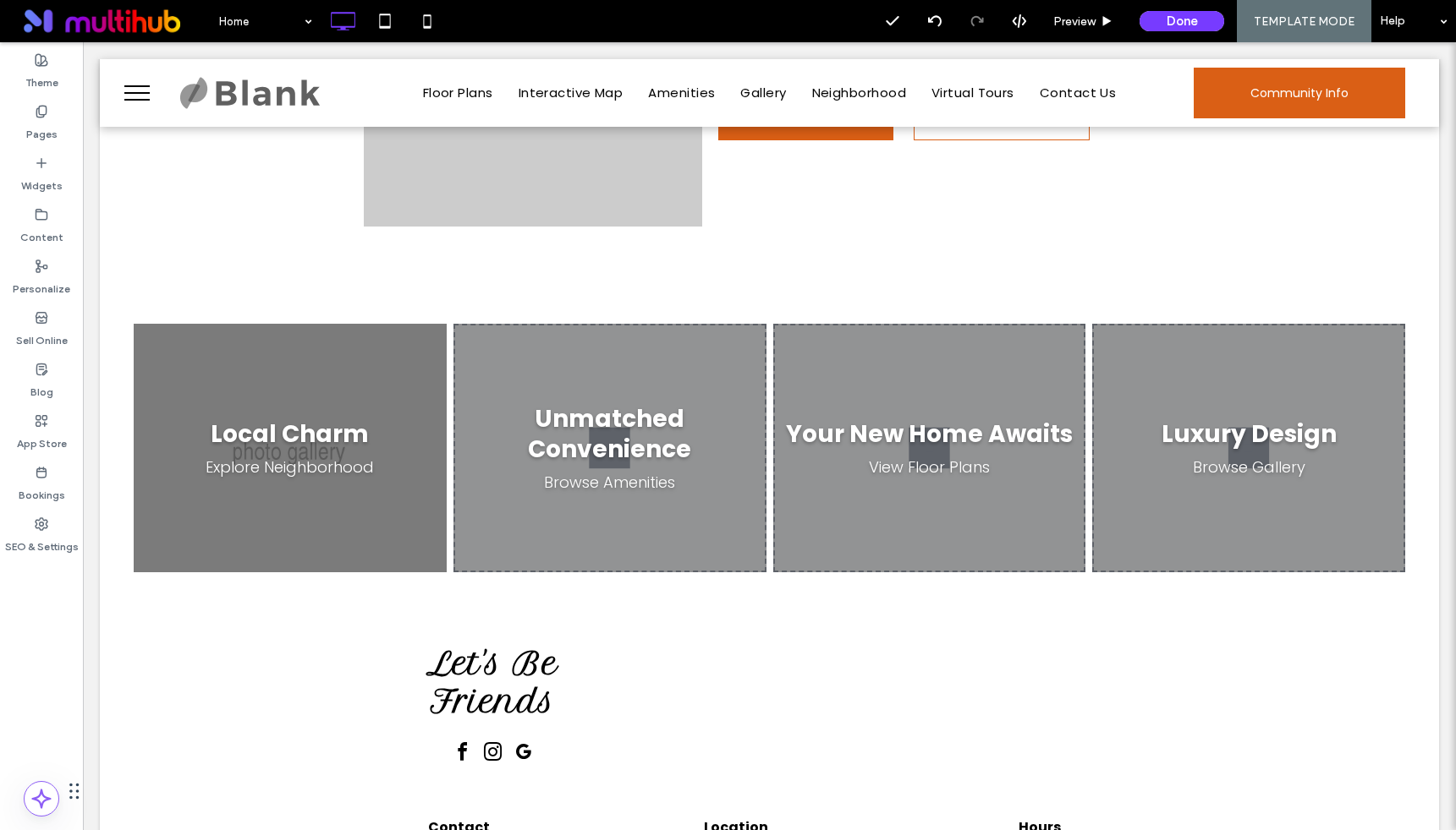
scroll to position [2091, 0]
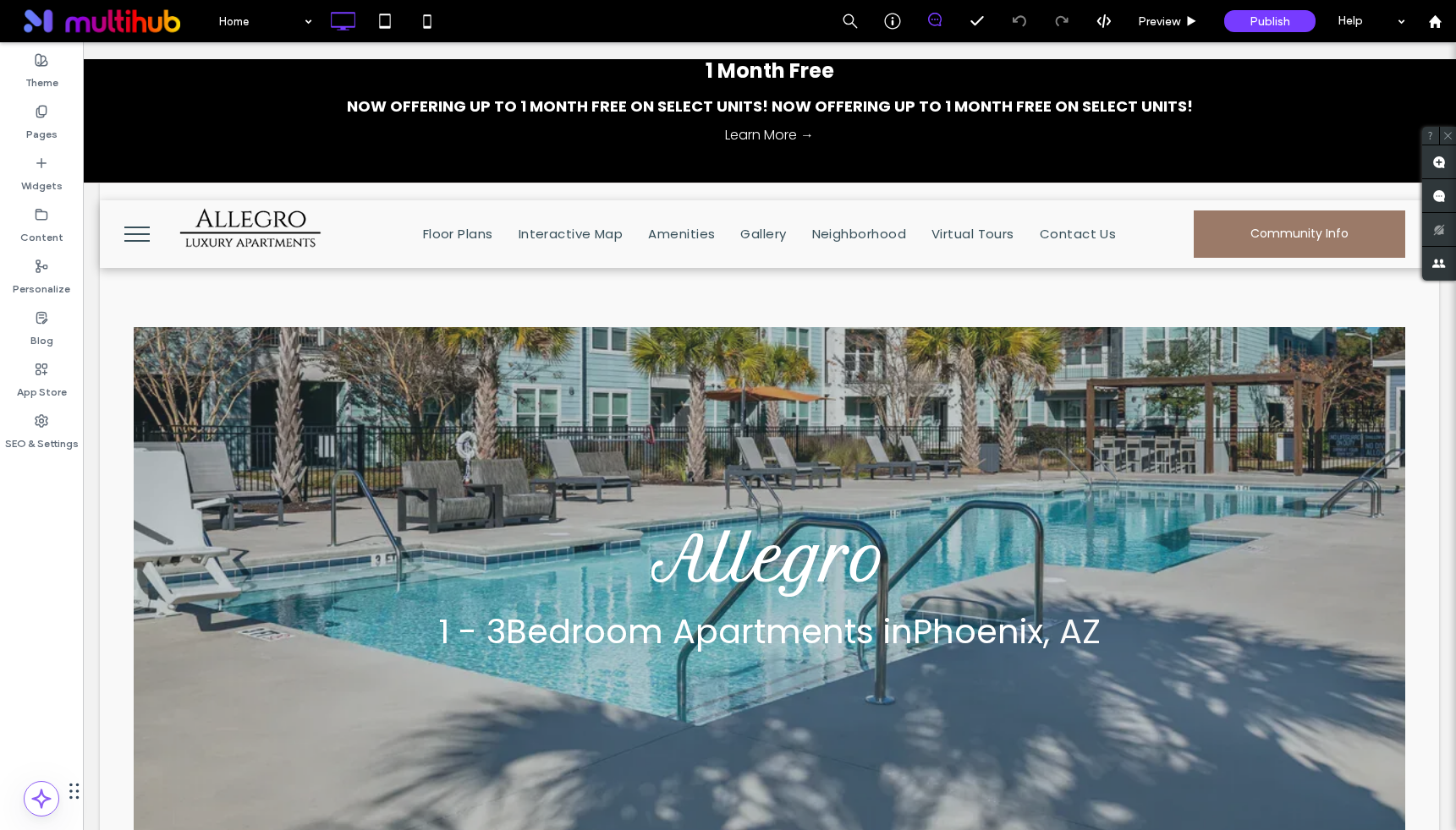
click at [51, 99] on div "Pages" at bounding box center [42, 123] width 83 height 51
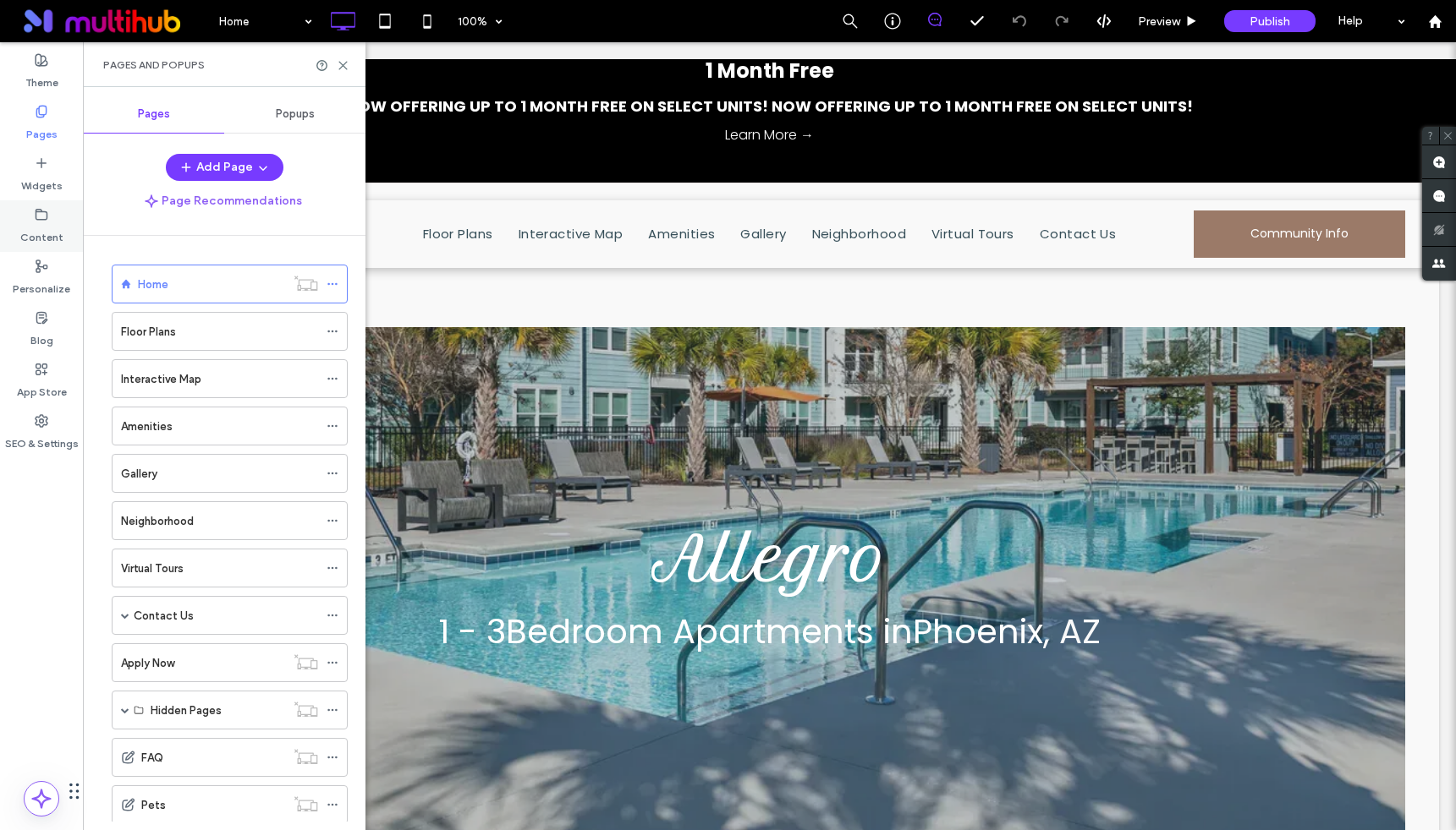
click at [19, 220] on div "Content" at bounding box center [42, 226] width 83 height 51
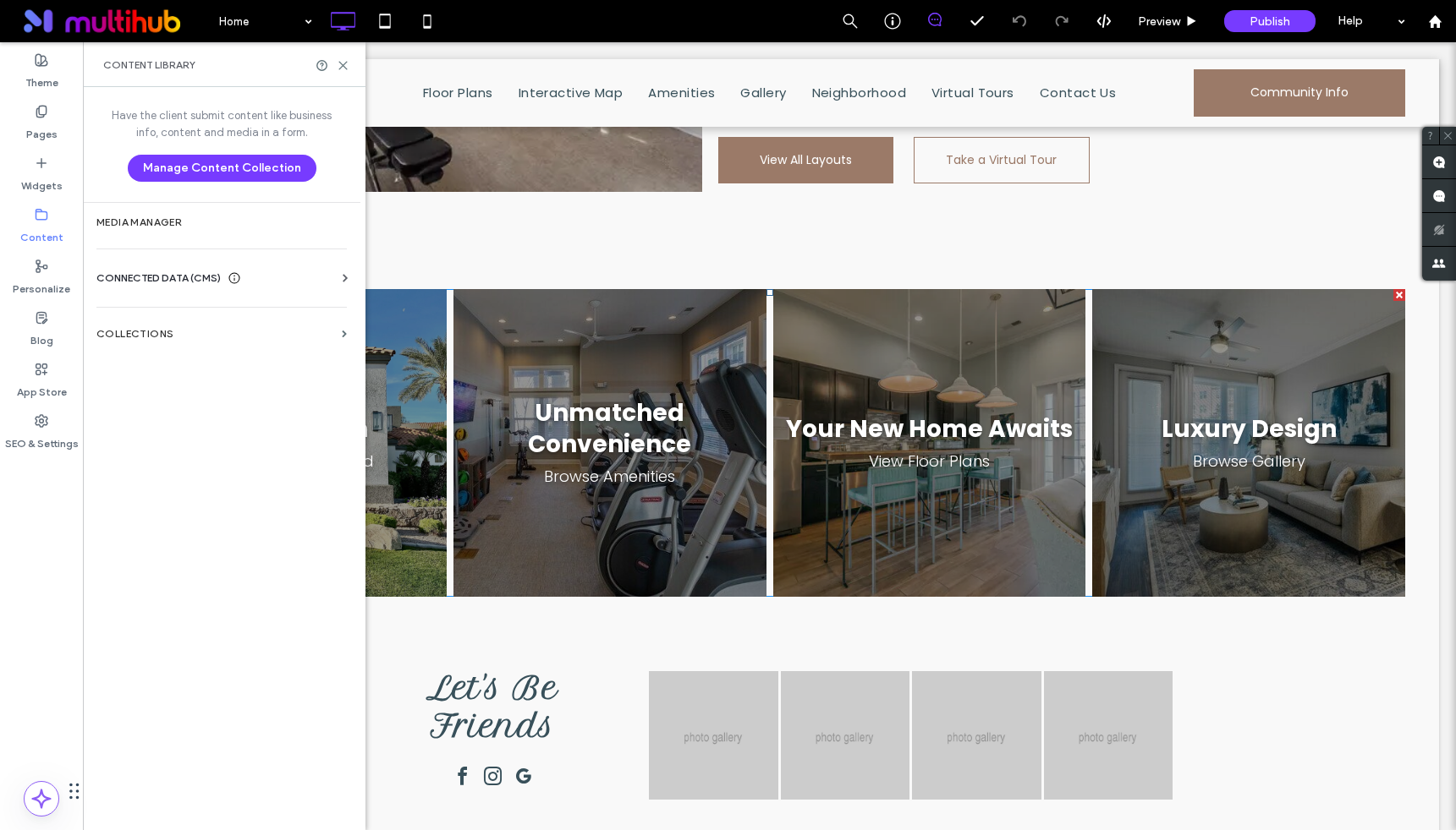
scroll to position [1911, 0]
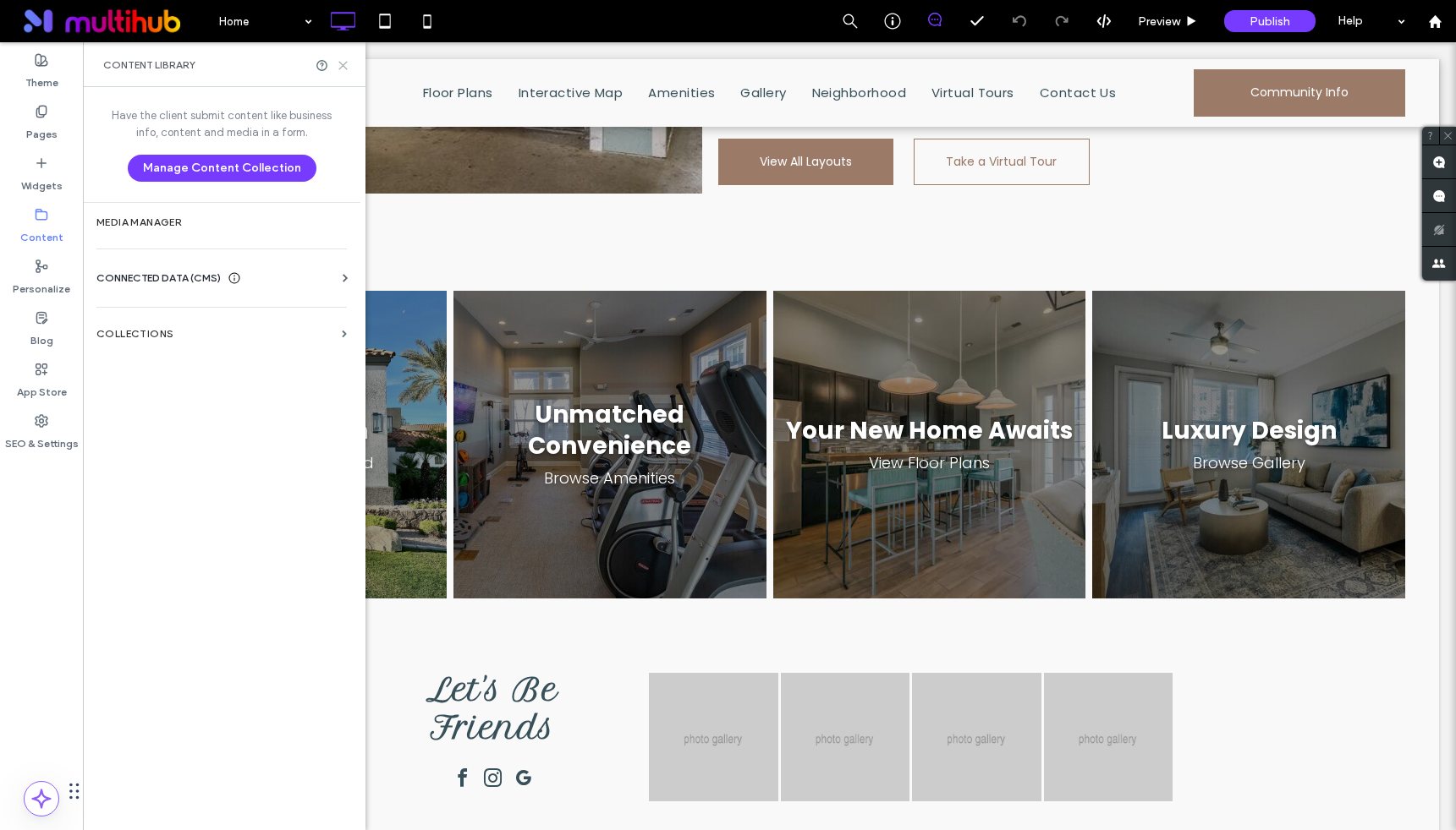
click at [342, 67] on icon at bounding box center [343, 65] width 13 height 13
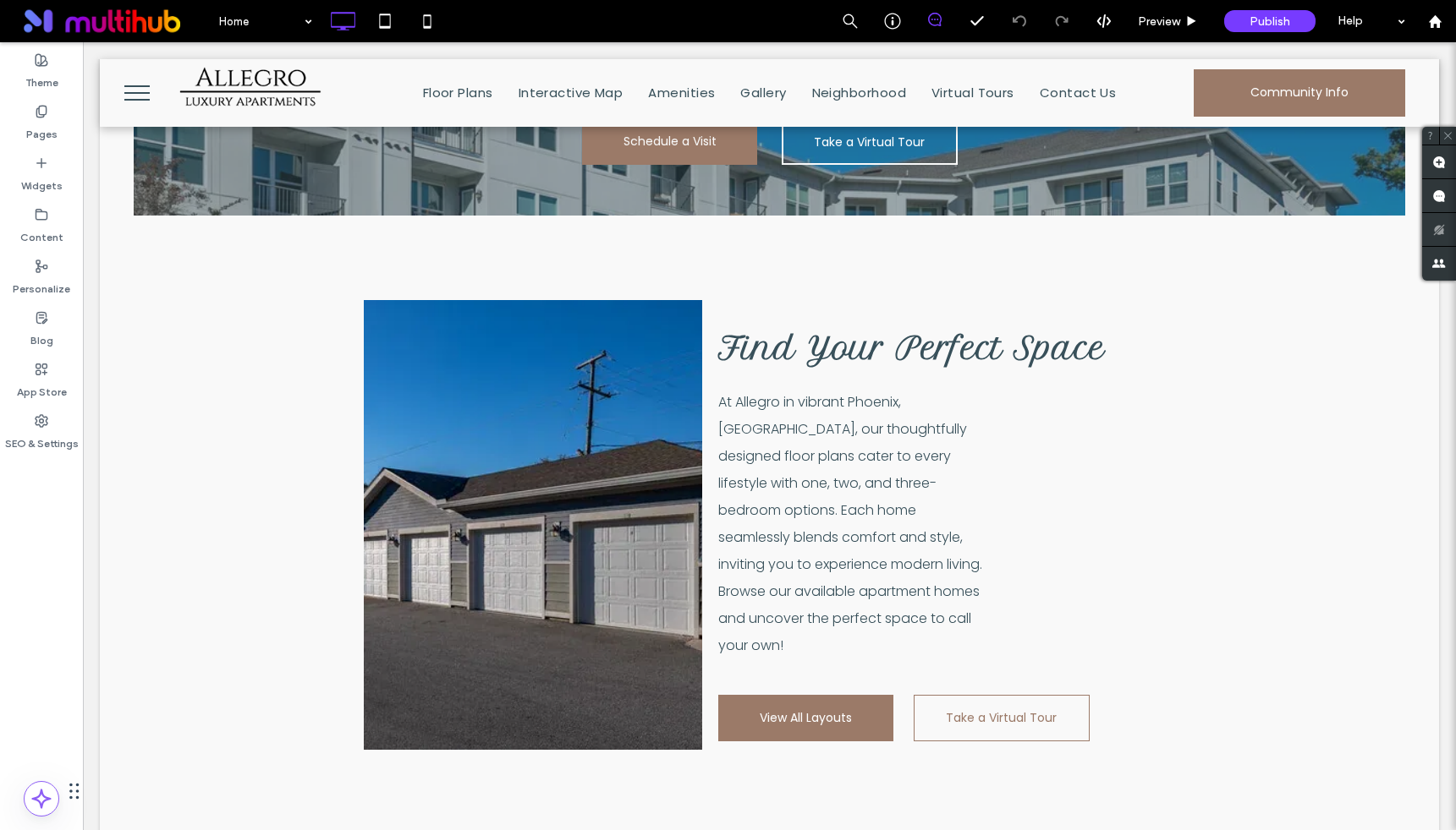
scroll to position [1023, 0]
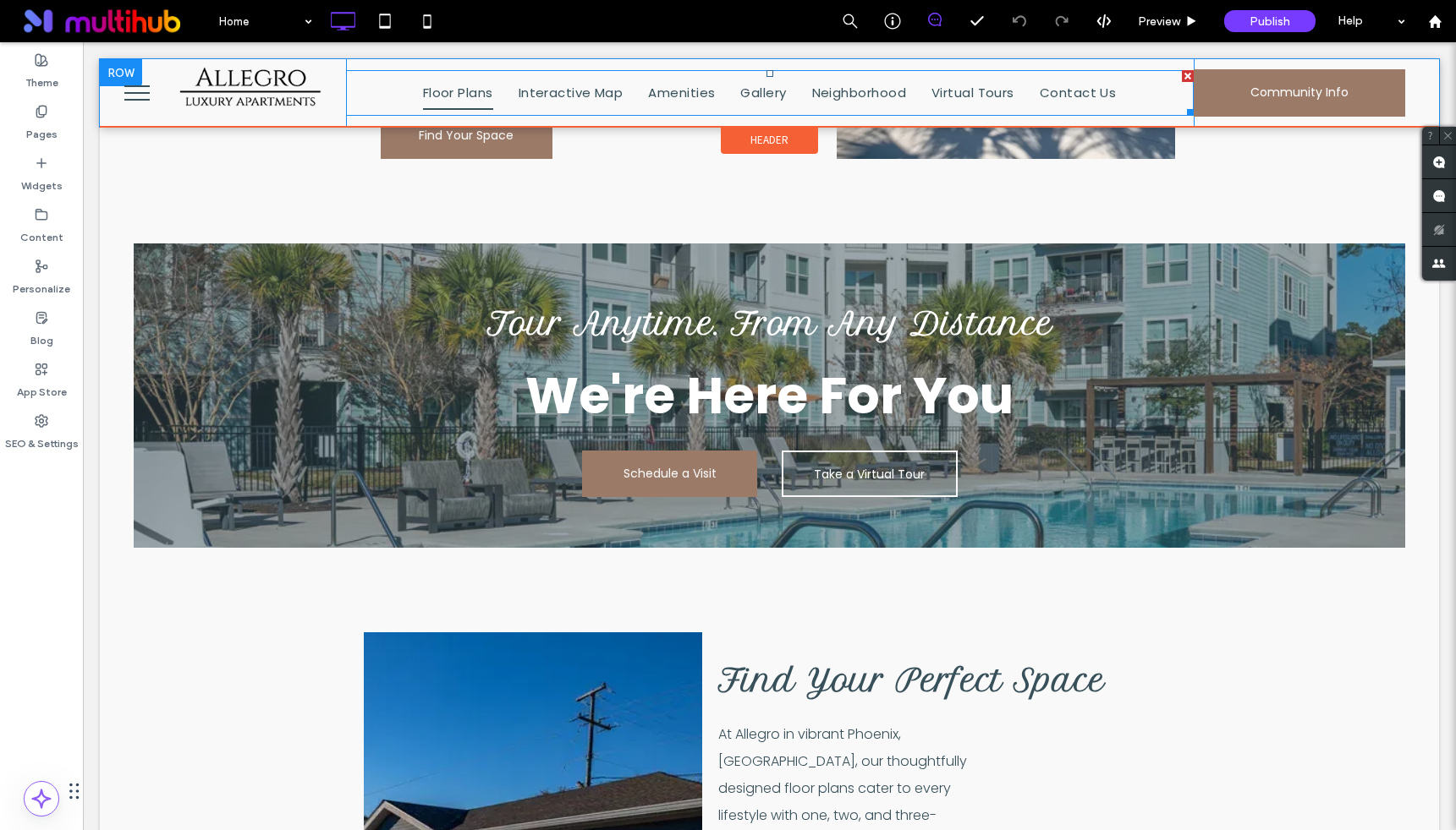
click at [418, 95] on link "Floor Plans" at bounding box center [458, 93] width 96 height 34
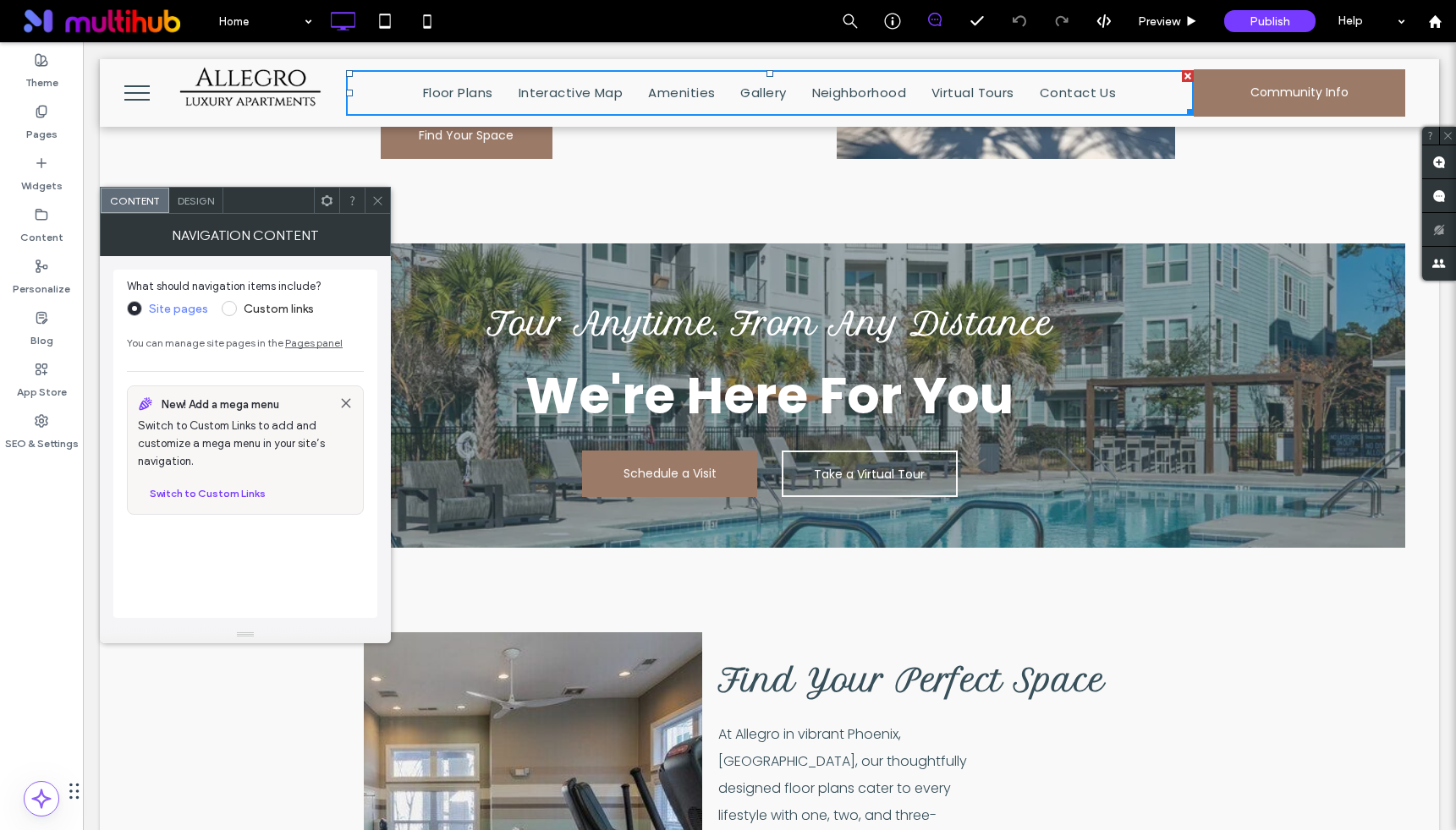
click at [371, 197] on div at bounding box center [378, 201] width 26 height 26
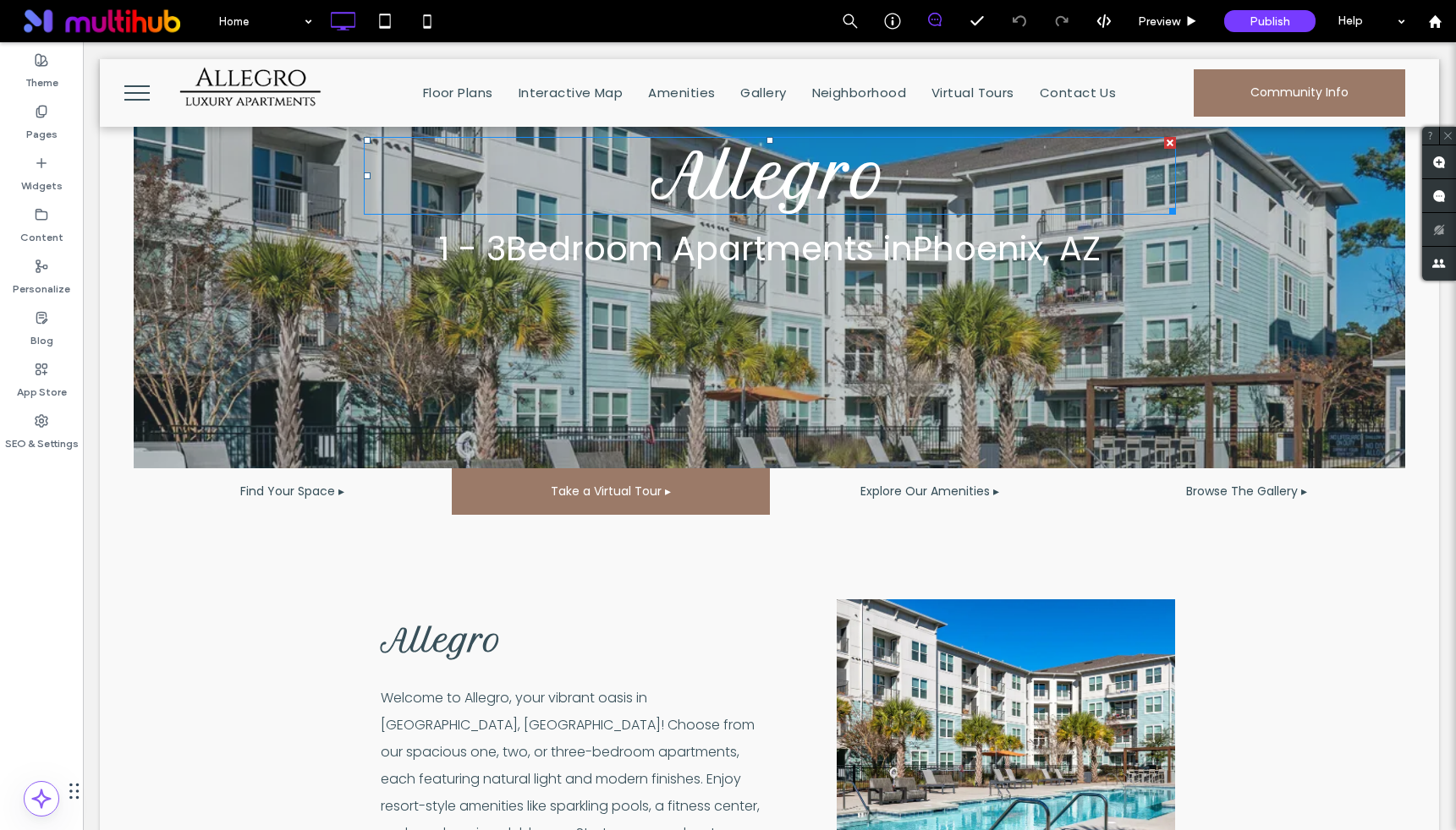
scroll to position [0, 0]
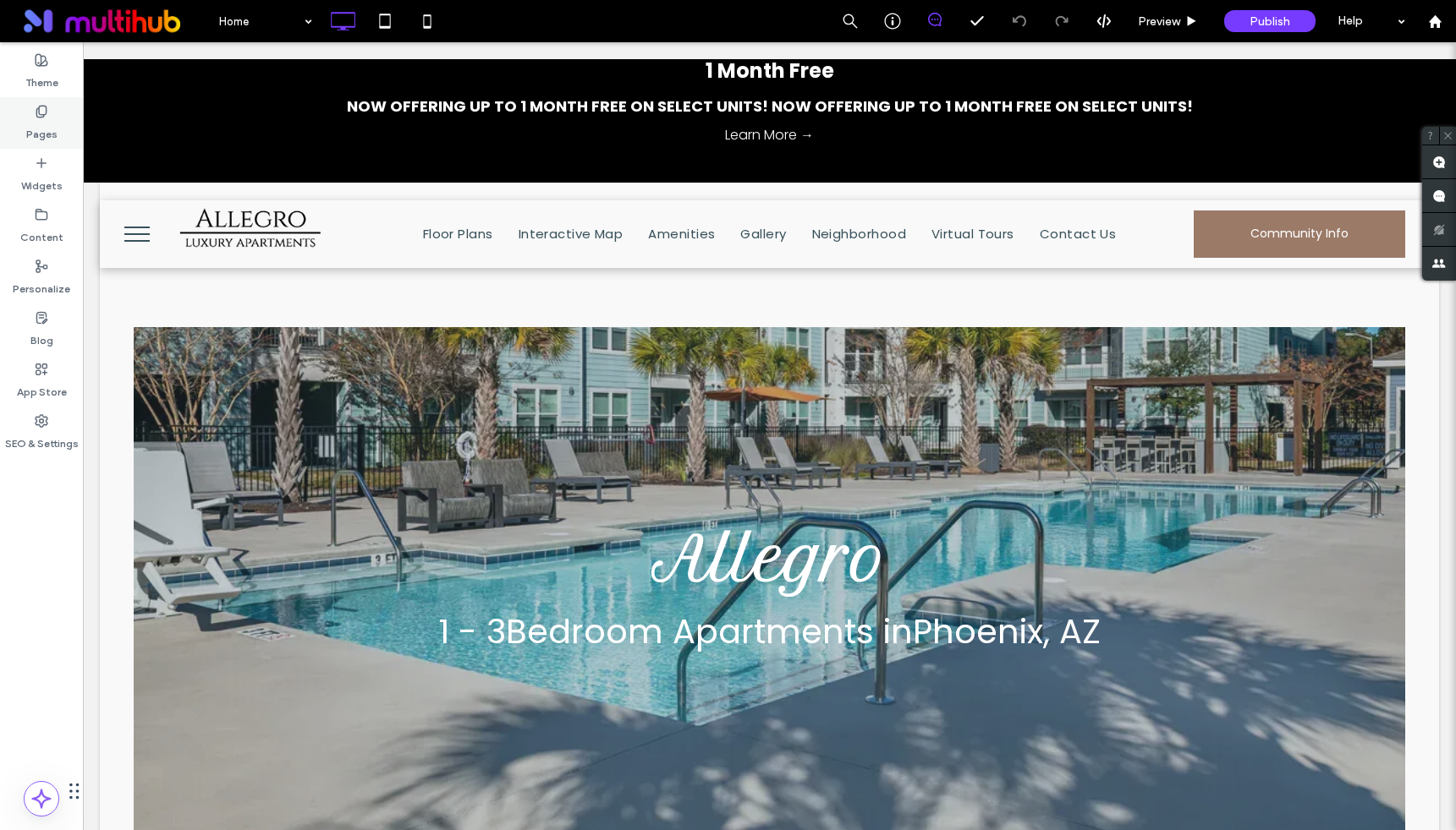
click at [45, 124] on label "Pages" at bounding box center [43, 130] width 32 height 24
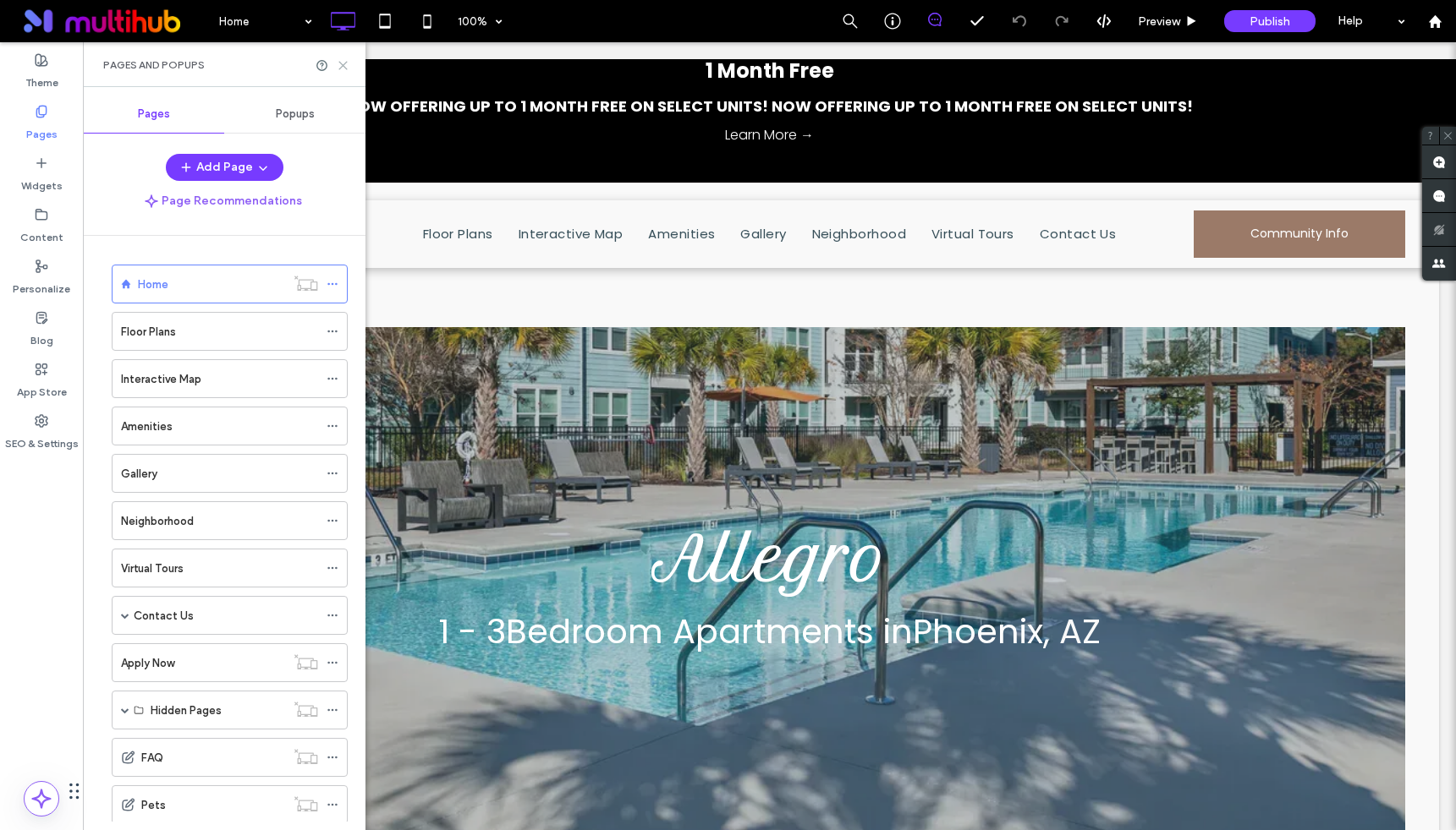
click at [343, 60] on icon at bounding box center [343, 65] width 13 height 13
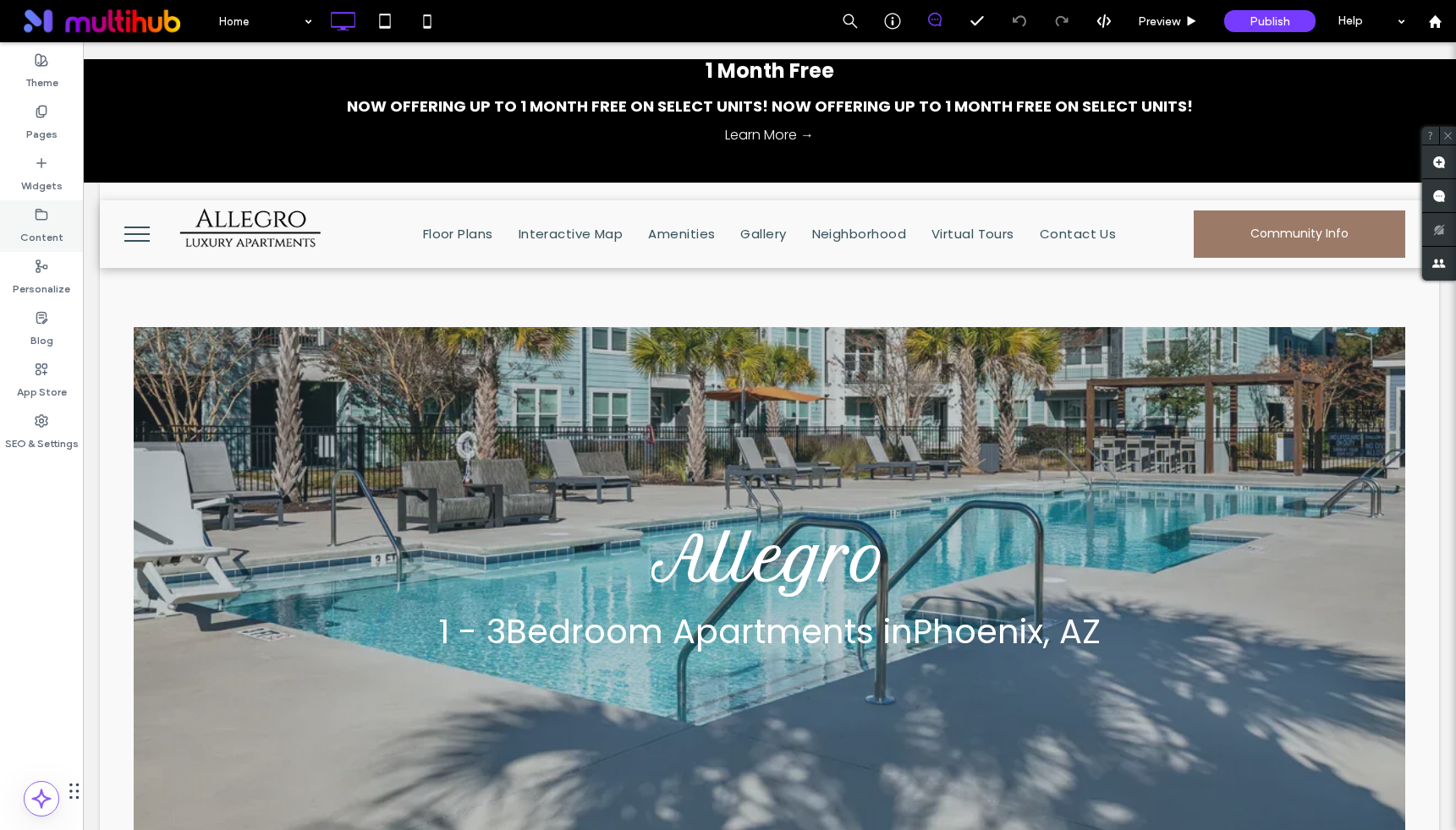
click at [36, 205] on div "Content" at bounding box center [42, 226] width 83 height 51
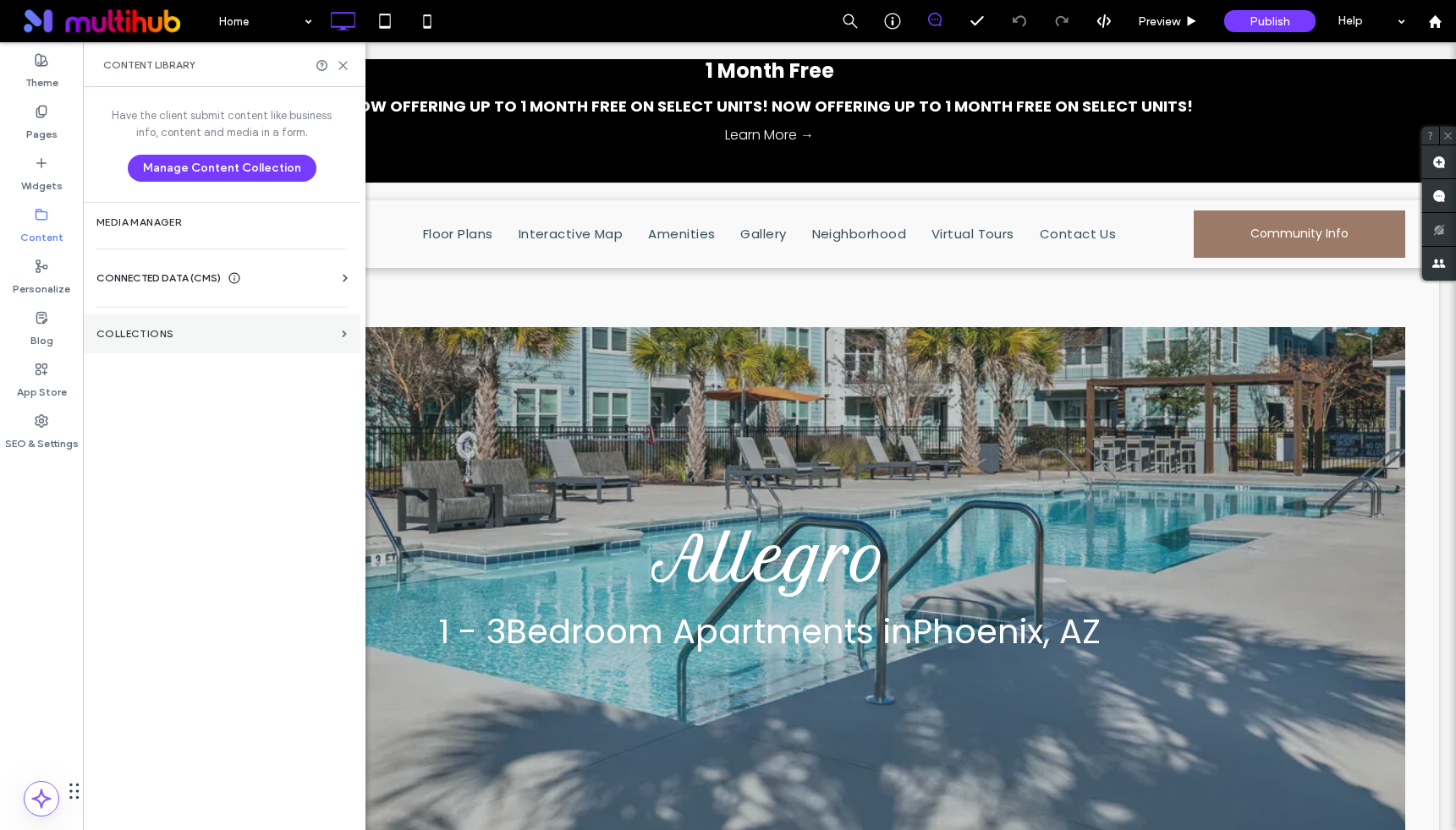
click at [160, 336] on label "Collections" at bounding box center [215, 334] width 238 height 12
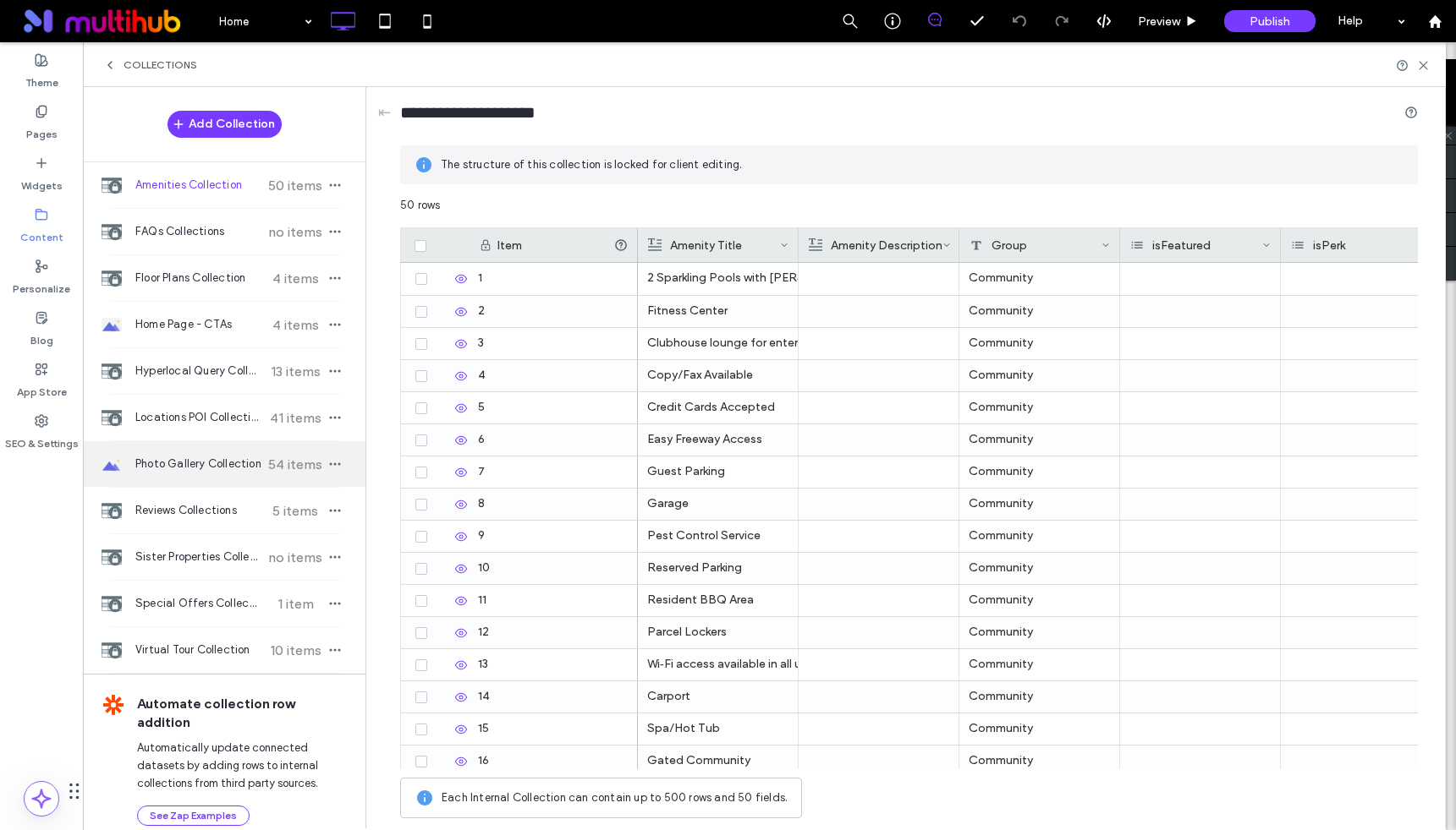
click at [196, 465] on span "Photo Gallery Collection" at bounding box center [199, 463] width 127 height 17
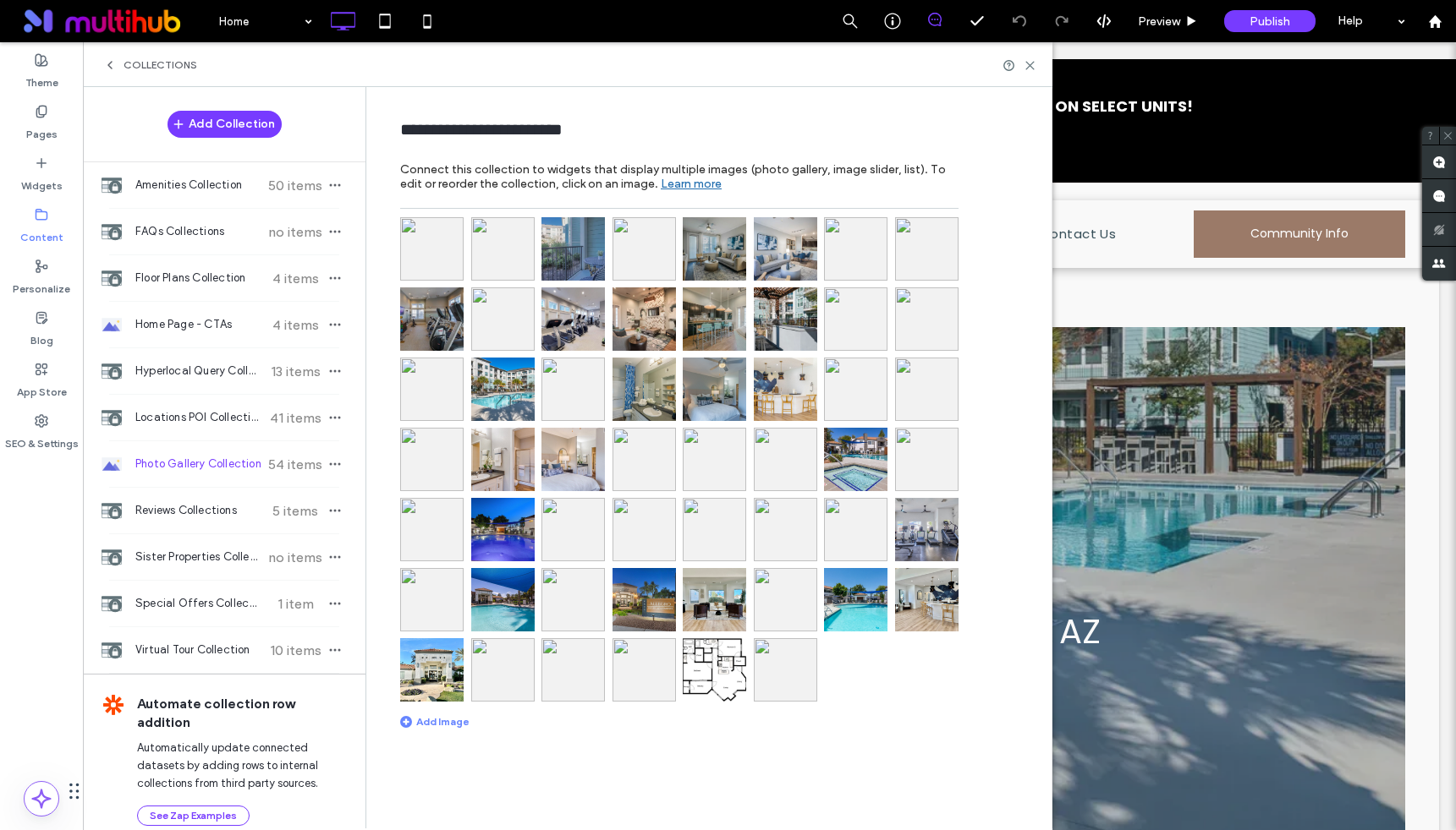
click at [424, 259] on img at bounding box center [432, 249] width 63 height 63
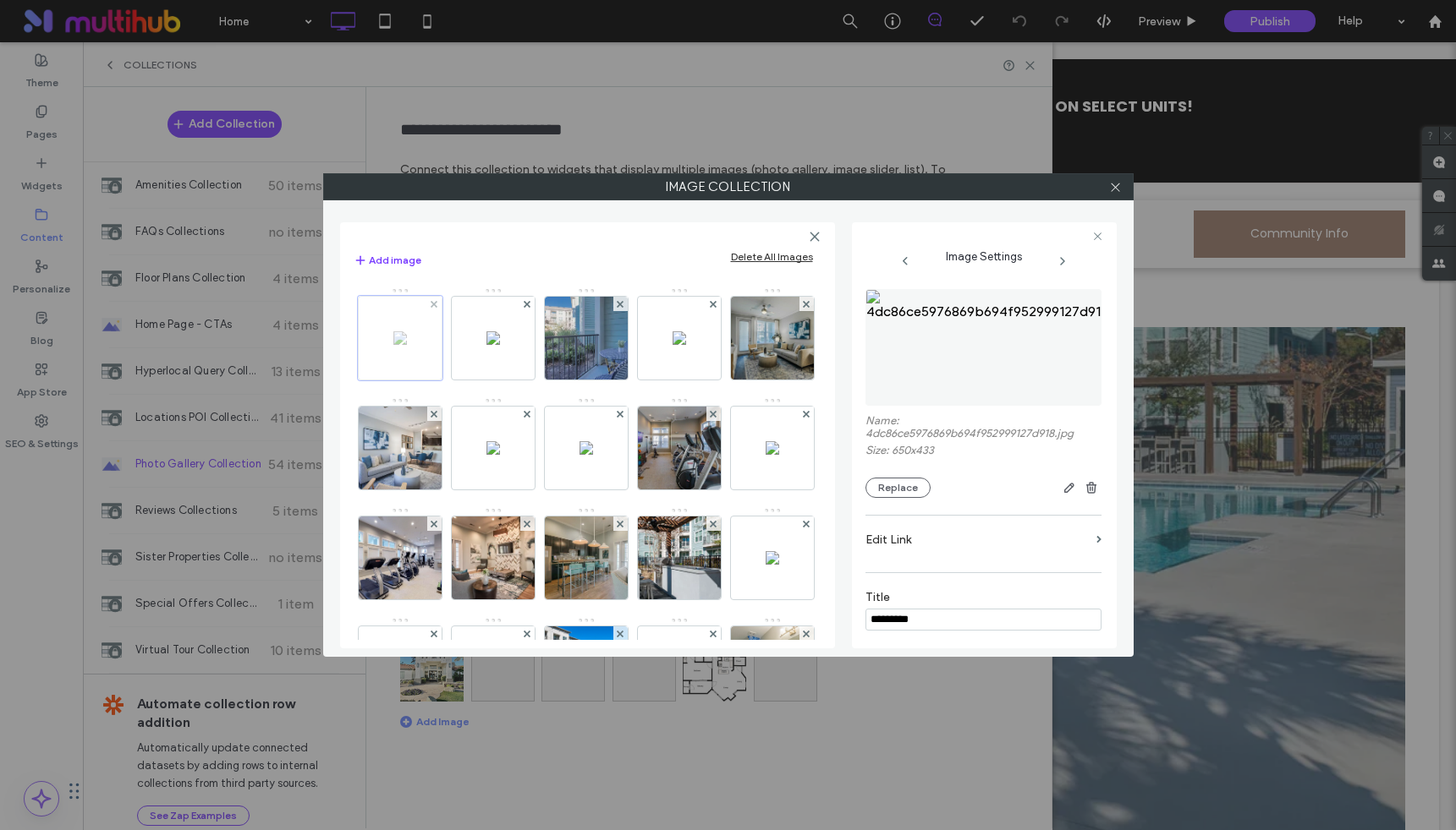
click at [429, 302] on div at bounding box center [434, 303] width 15 height 15
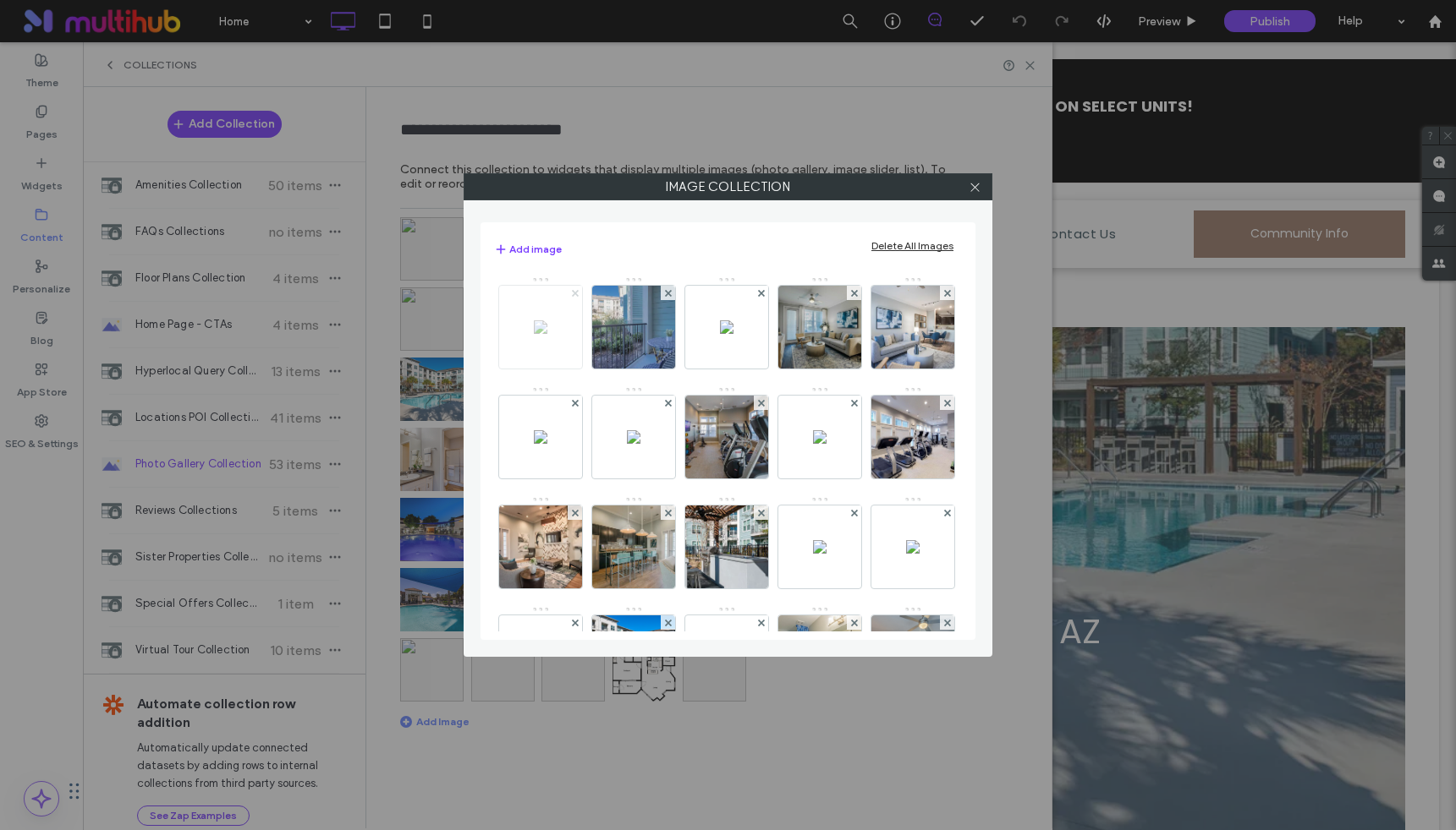
click at [576, 296] on icon at bounding box center [575, 293] width 7 height 7
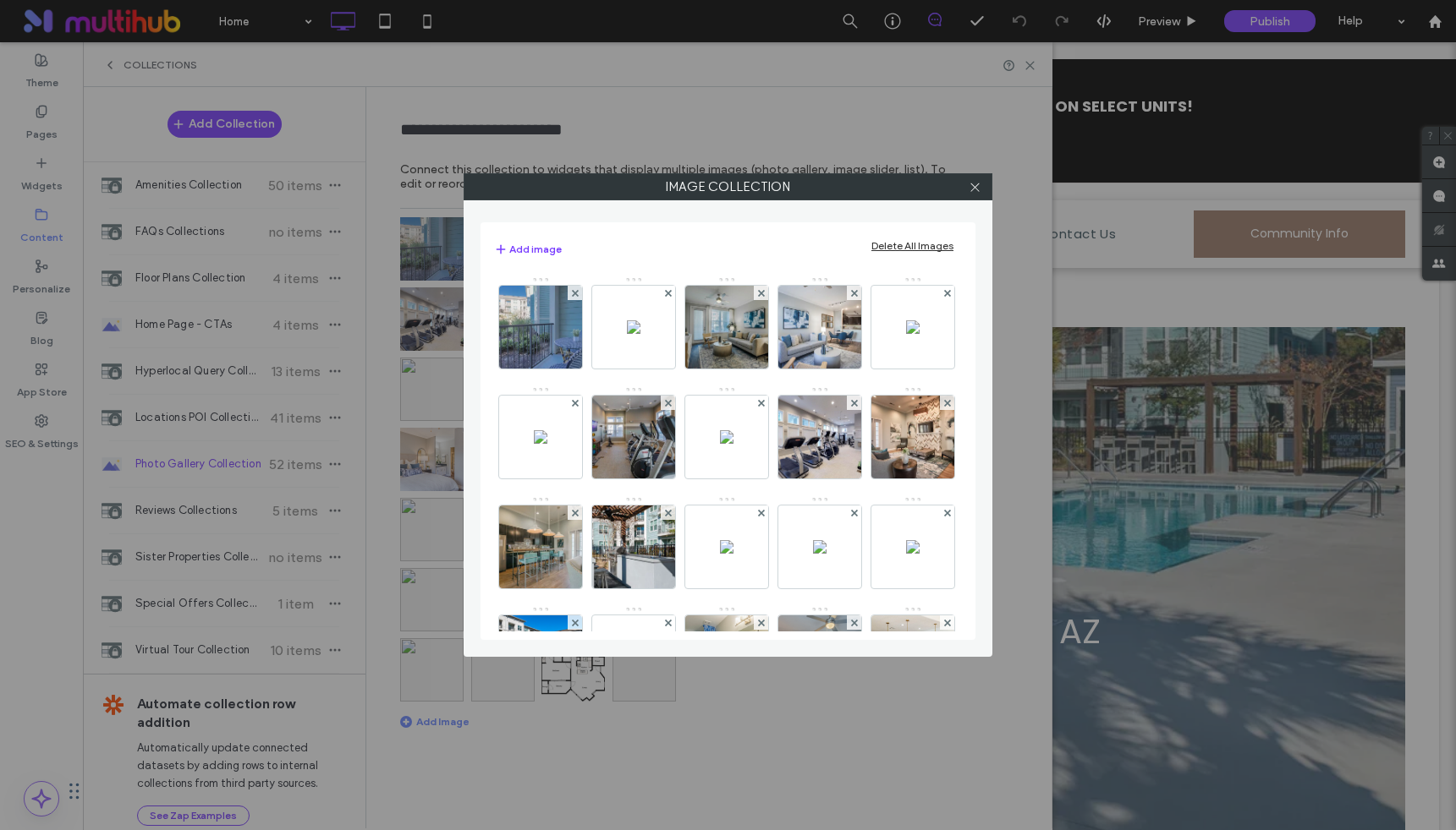
click at [576, 296] on icon at bounding box center [575, 293] width 7 height 7
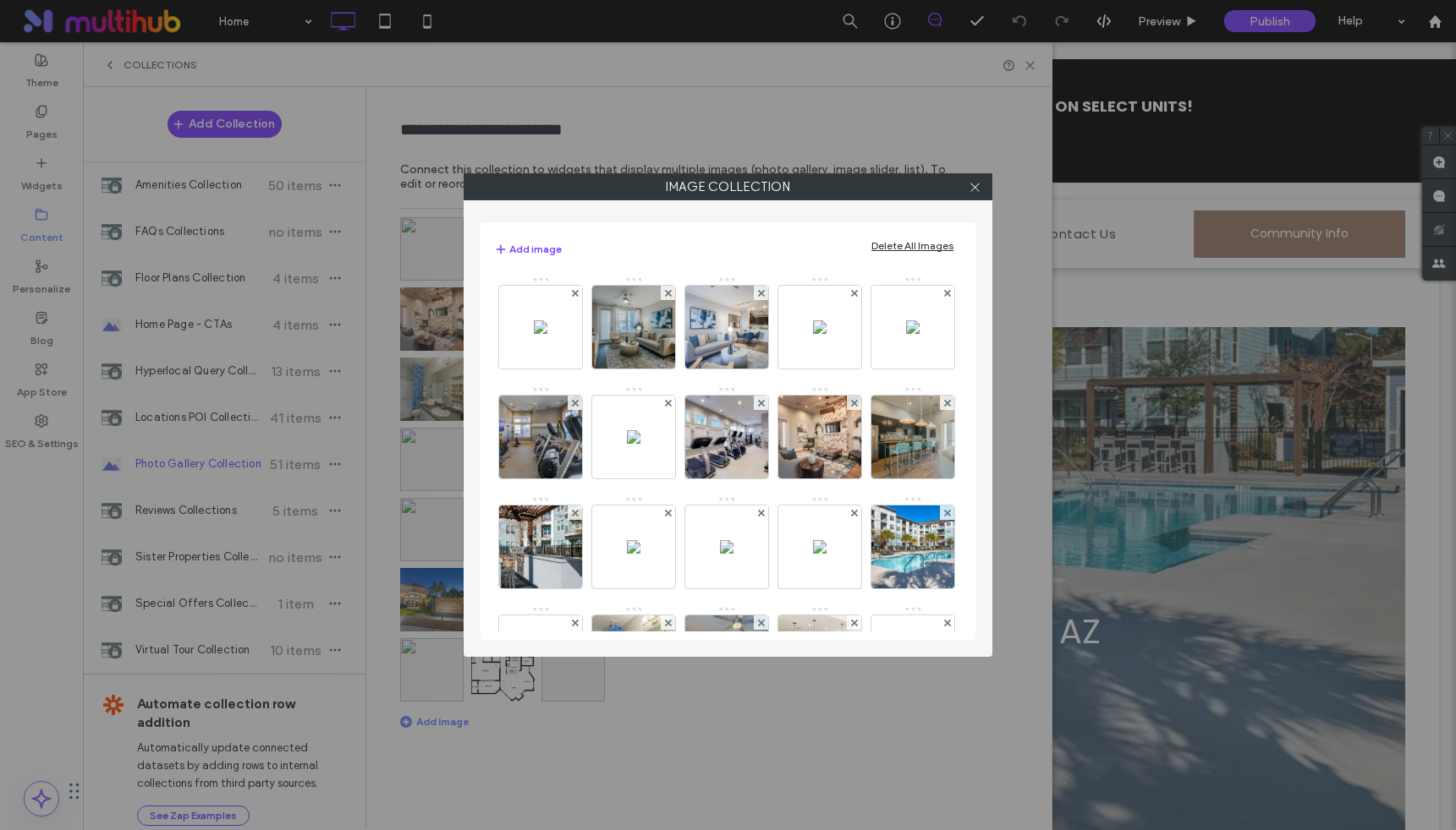
click at [576, 296] on icon at bounding box center [575, 293] width 7 height 7
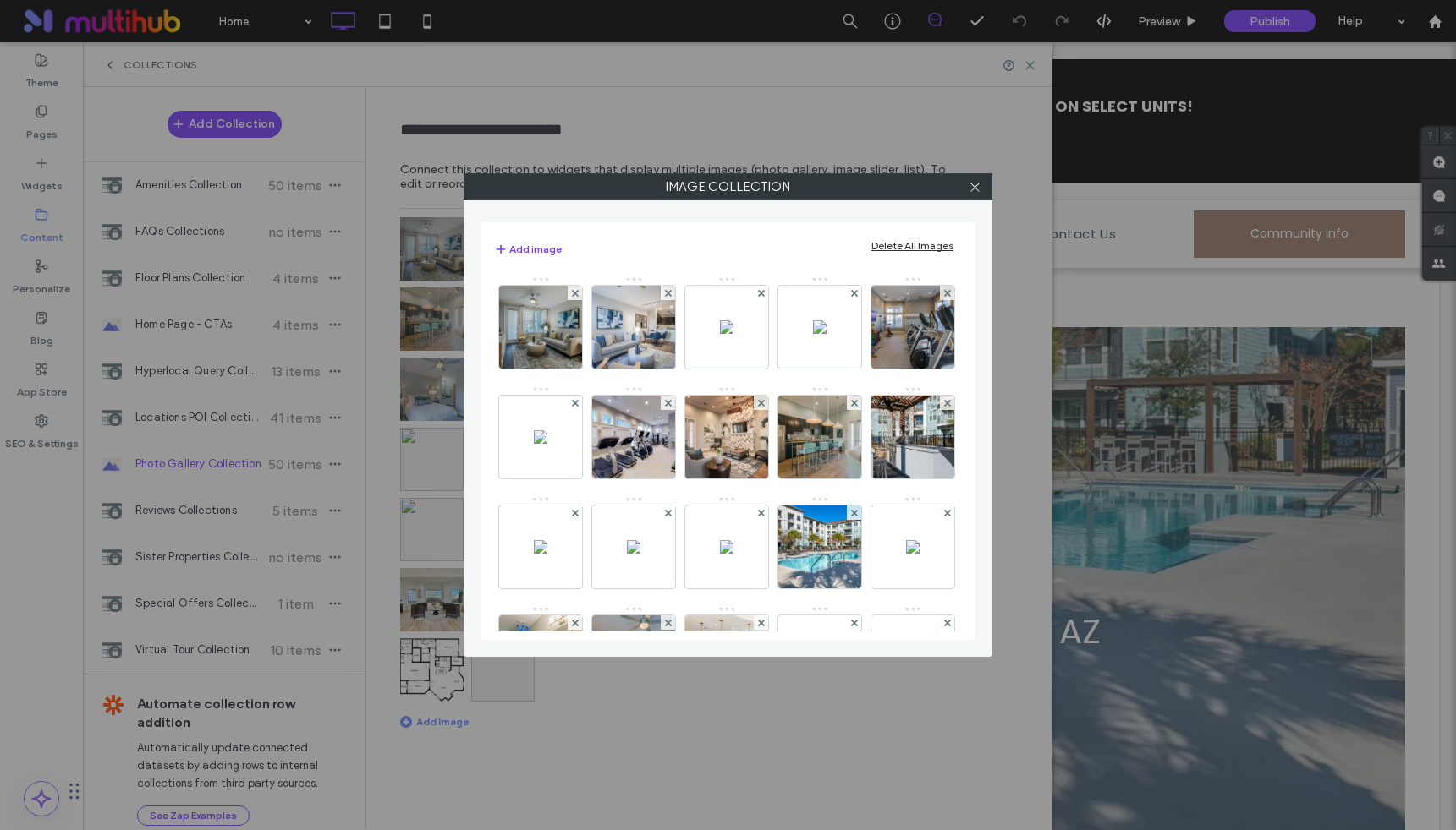
click at [576, 296] on icon at bounding box center [575, 293] width 7 height 7
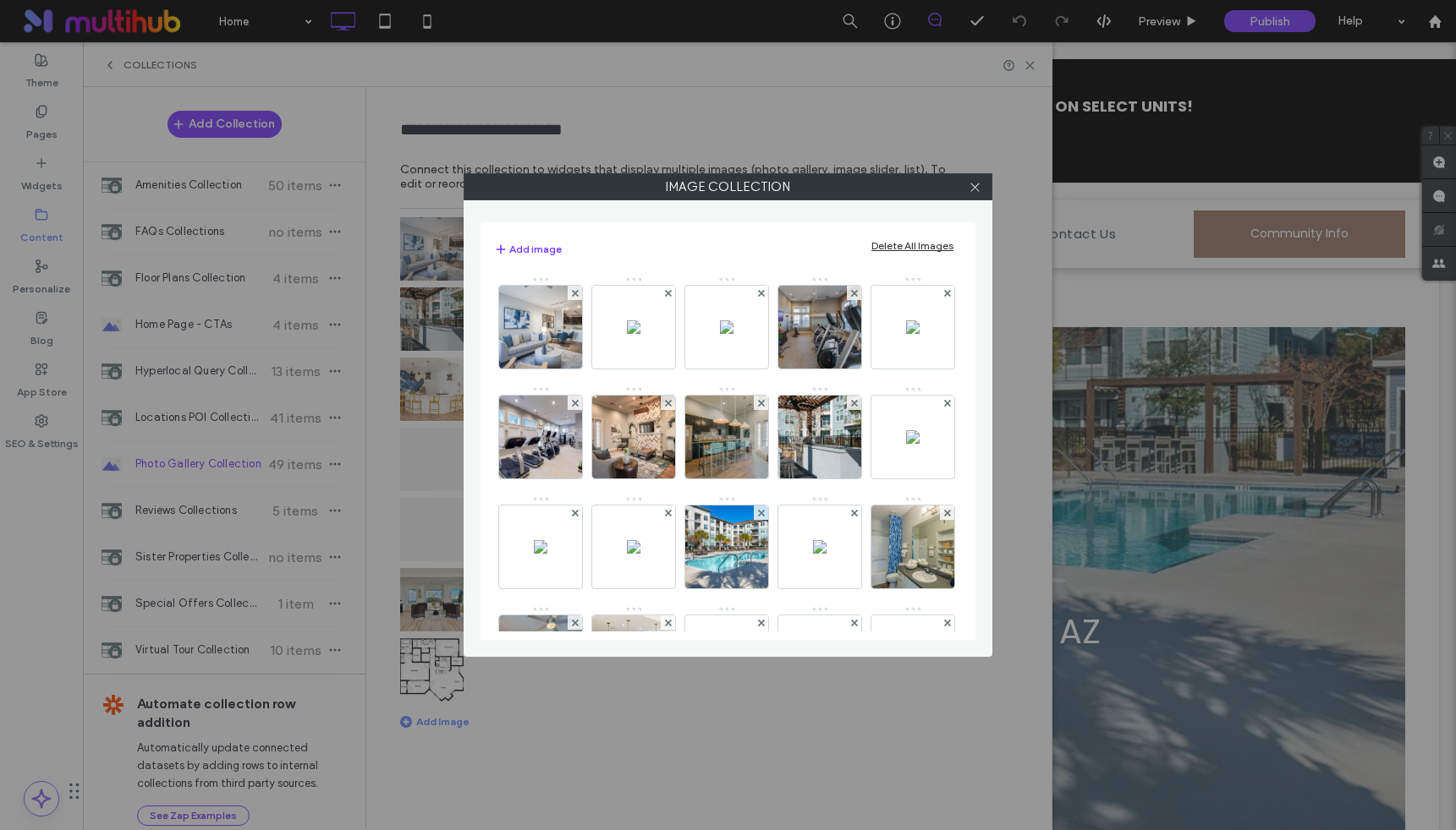
click at [576, 296] on icon at bounding box center [575, 293] width 7 height 7
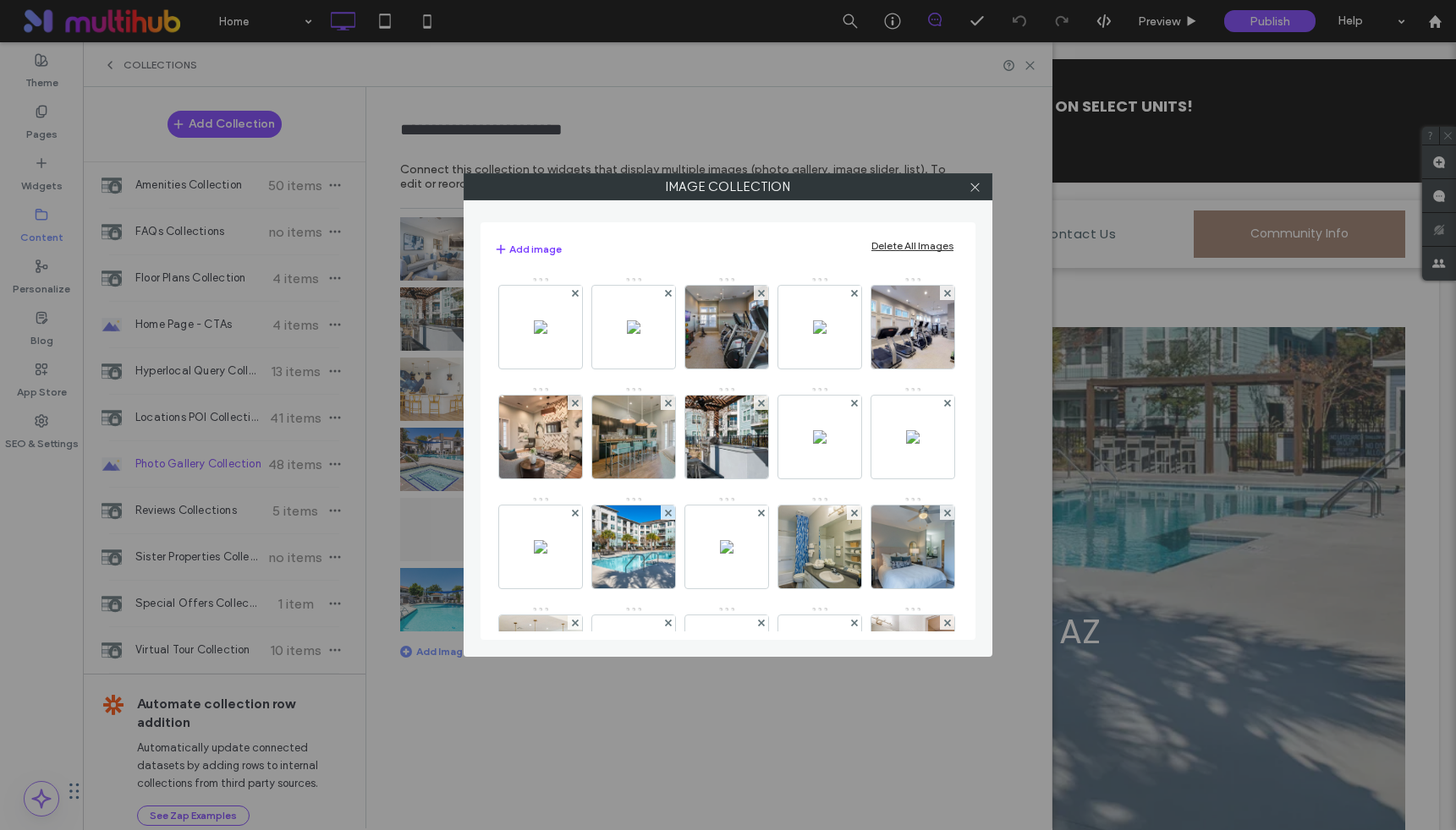
click at [576, 296] on icon at bounding box center [575, 293] width 7 height 7
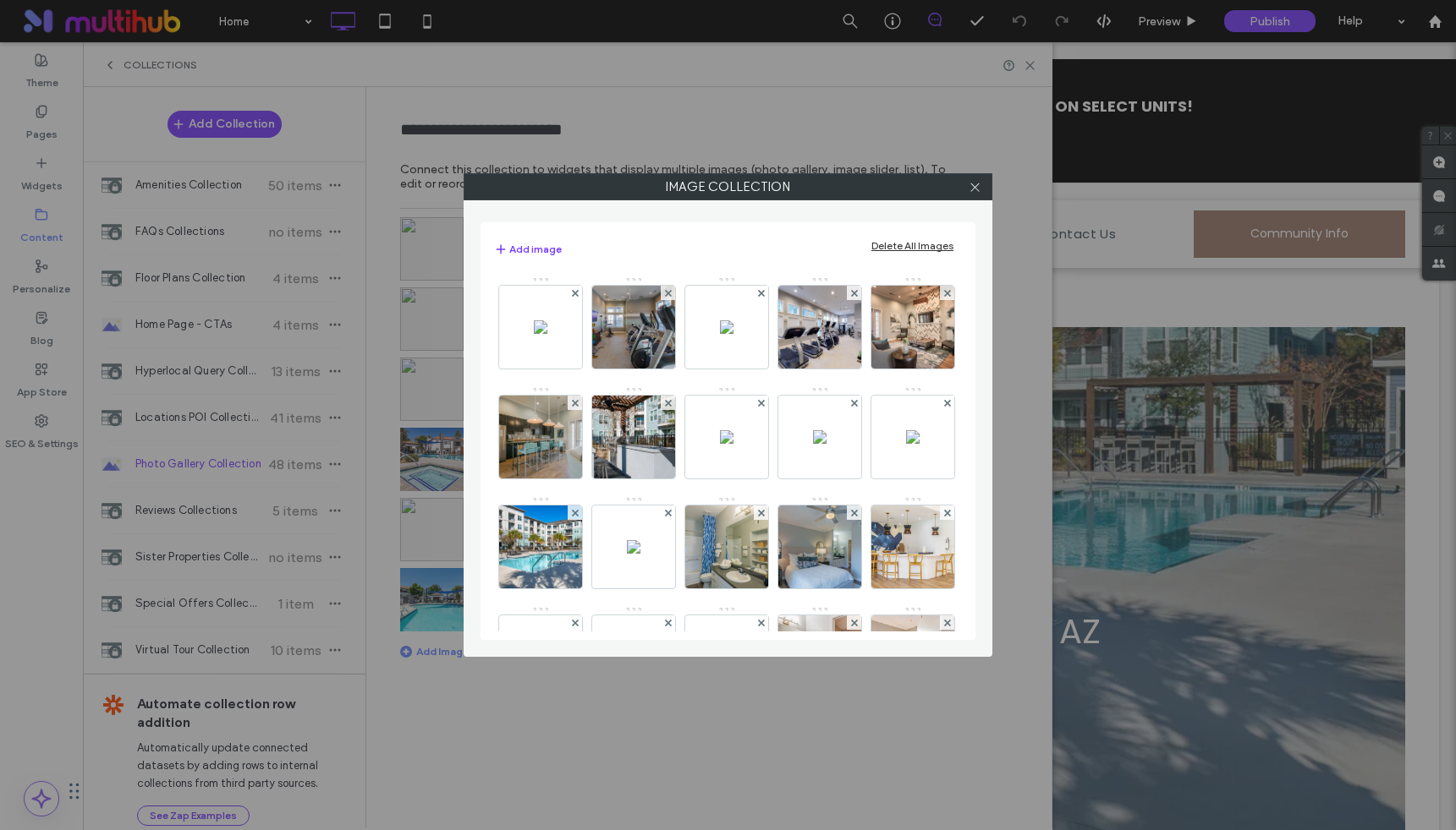
click at [576, 296] on icon at bounding box center [575, 293] width 7 height 7
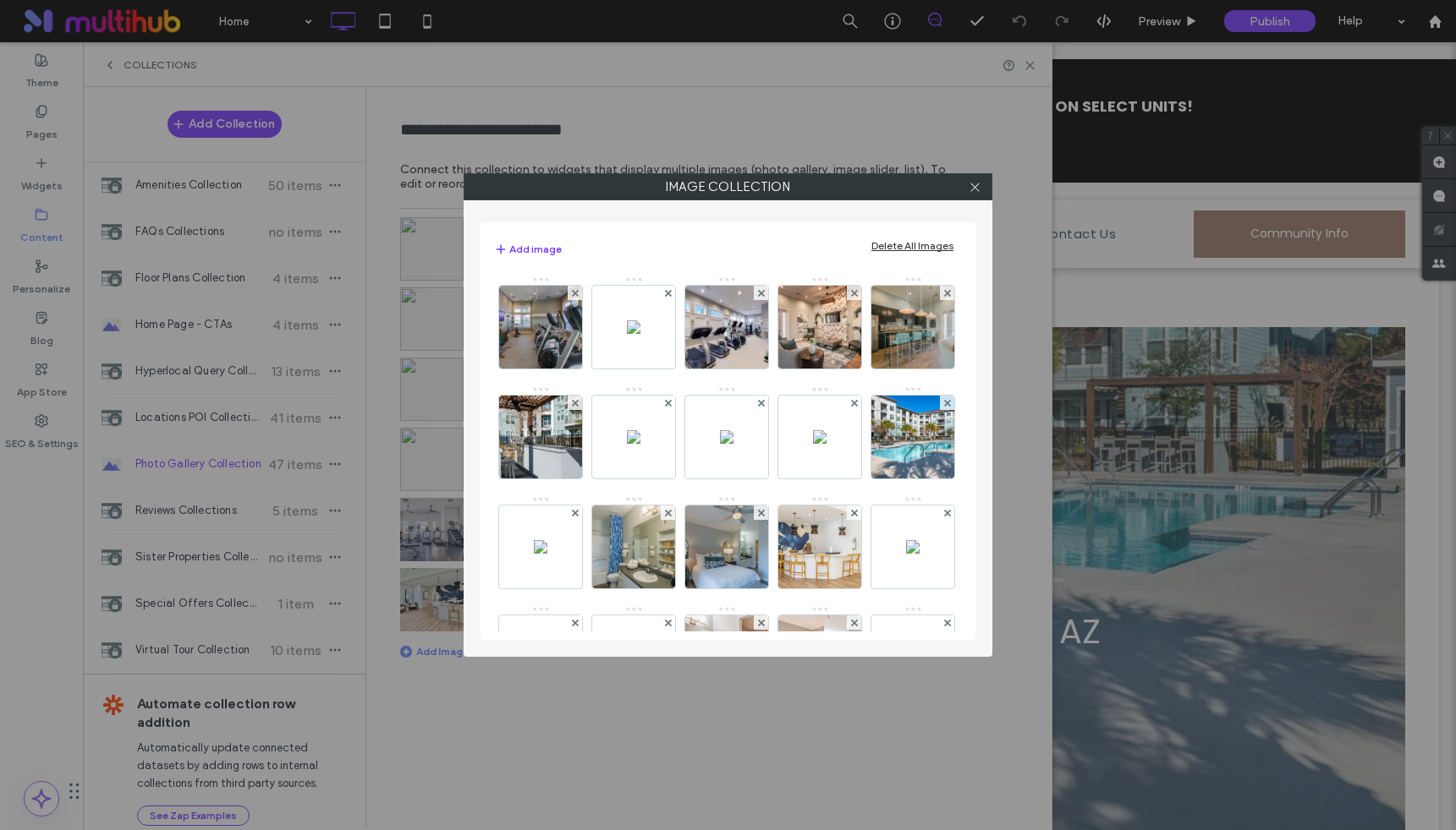
click at [576, 296] on icon at bounding box center [575, 293] width 7 height 7
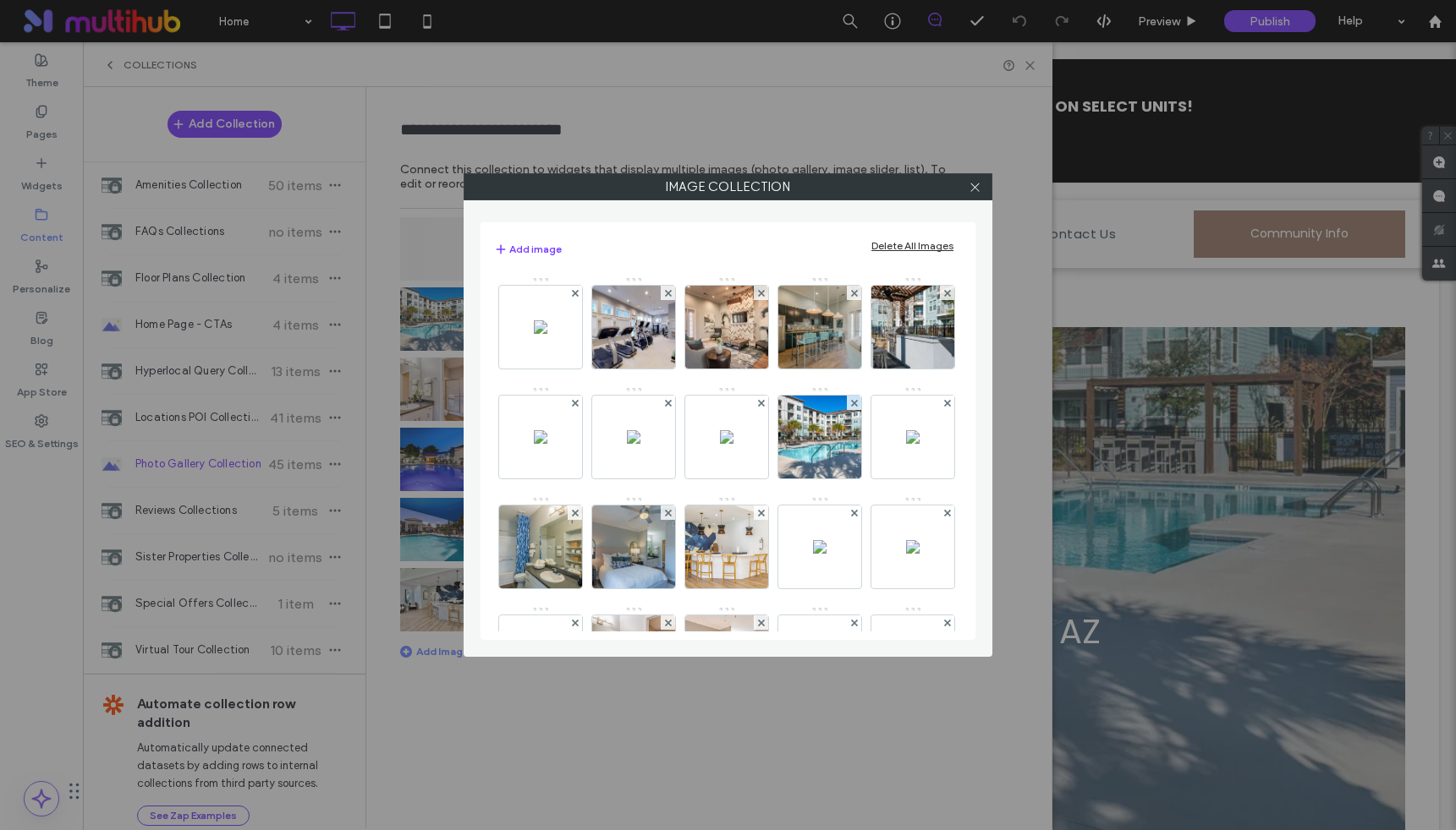
click at [576, 296] on icon at bounding box center [575, 293] width 7 height 7
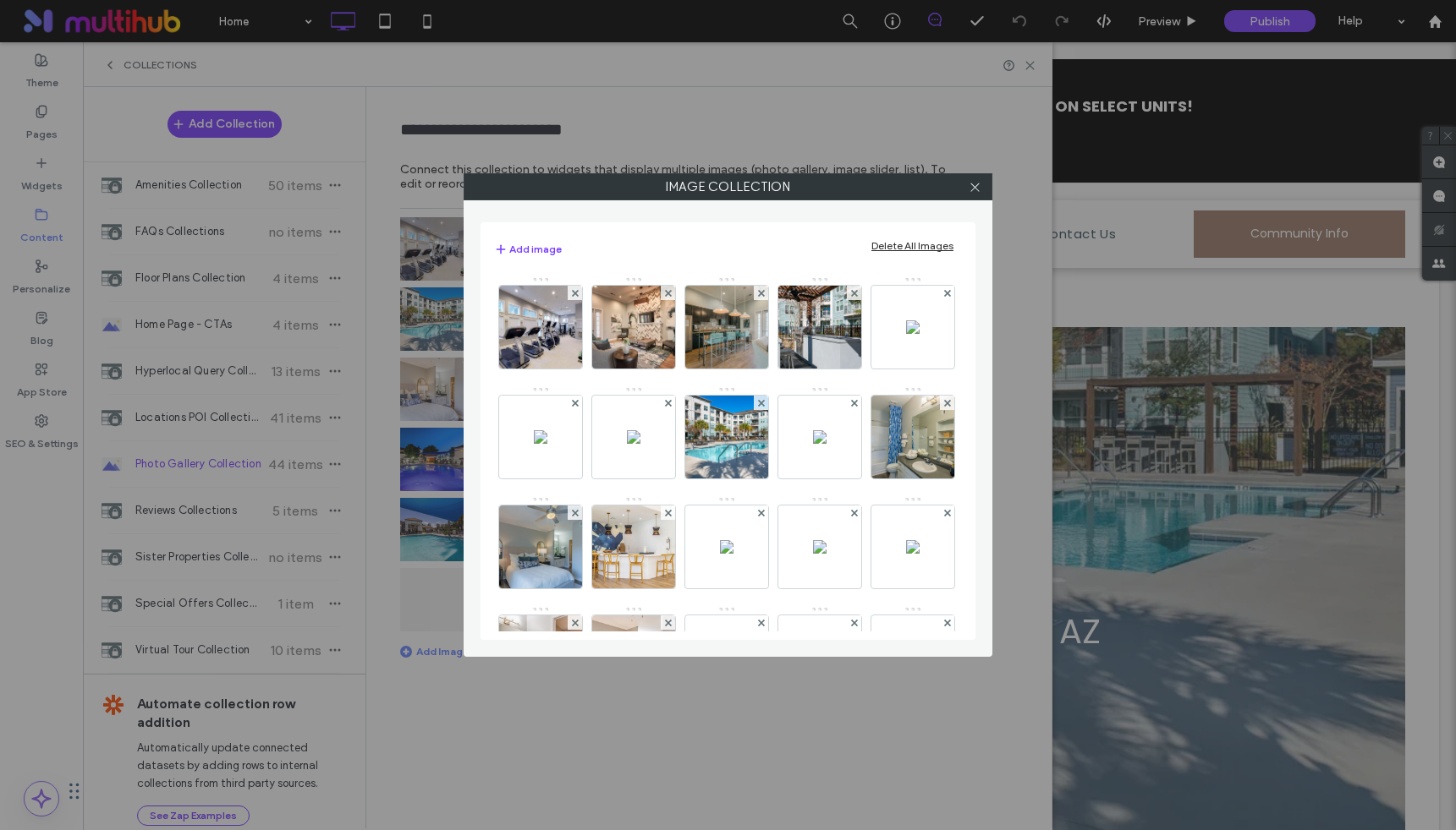
click at [576, 296] on icon at bounding box center [575, 293] width 7 height 7
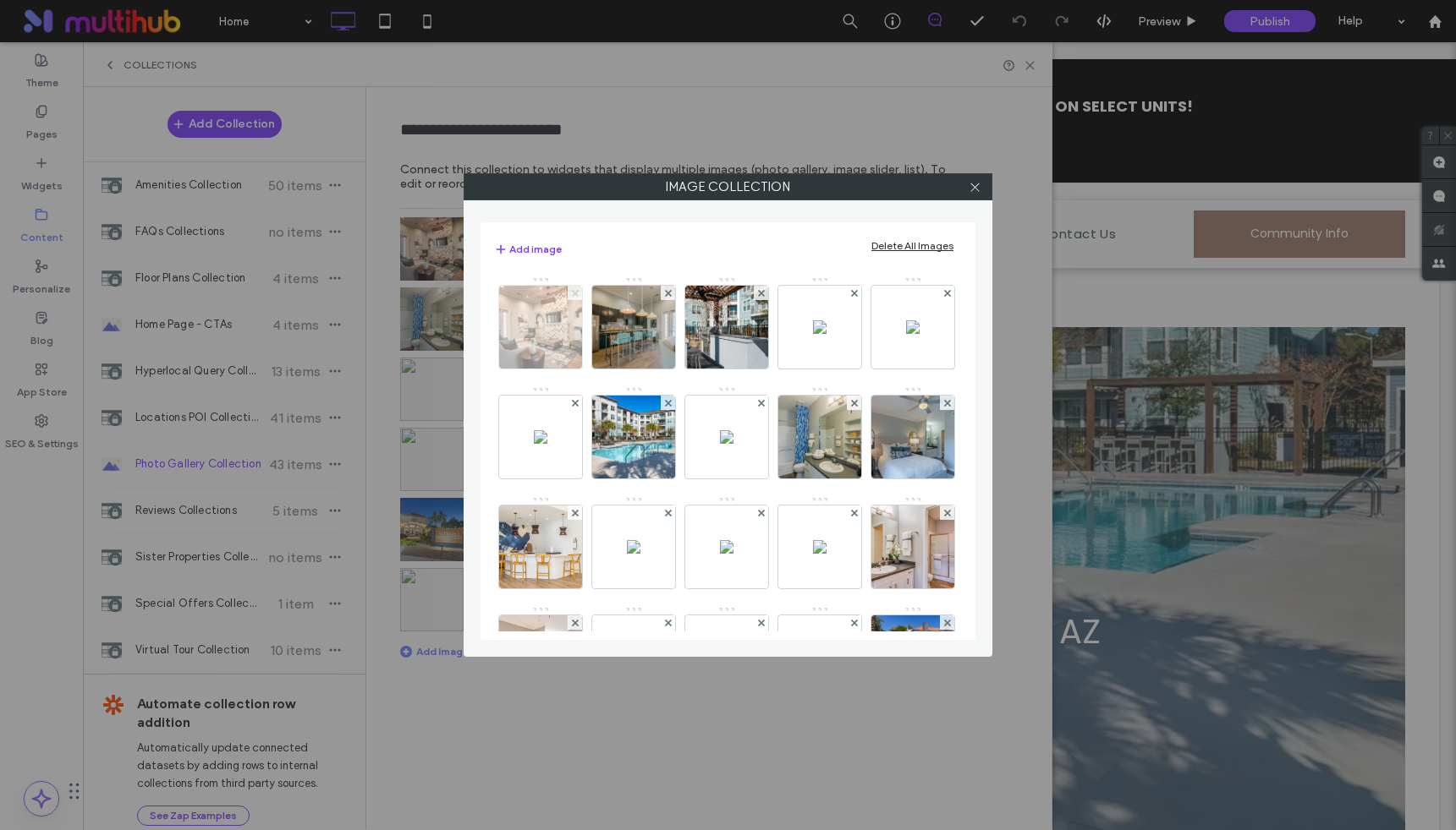
click at [576, 295] on icon at bounding box center [575, 293] width 7 height 7
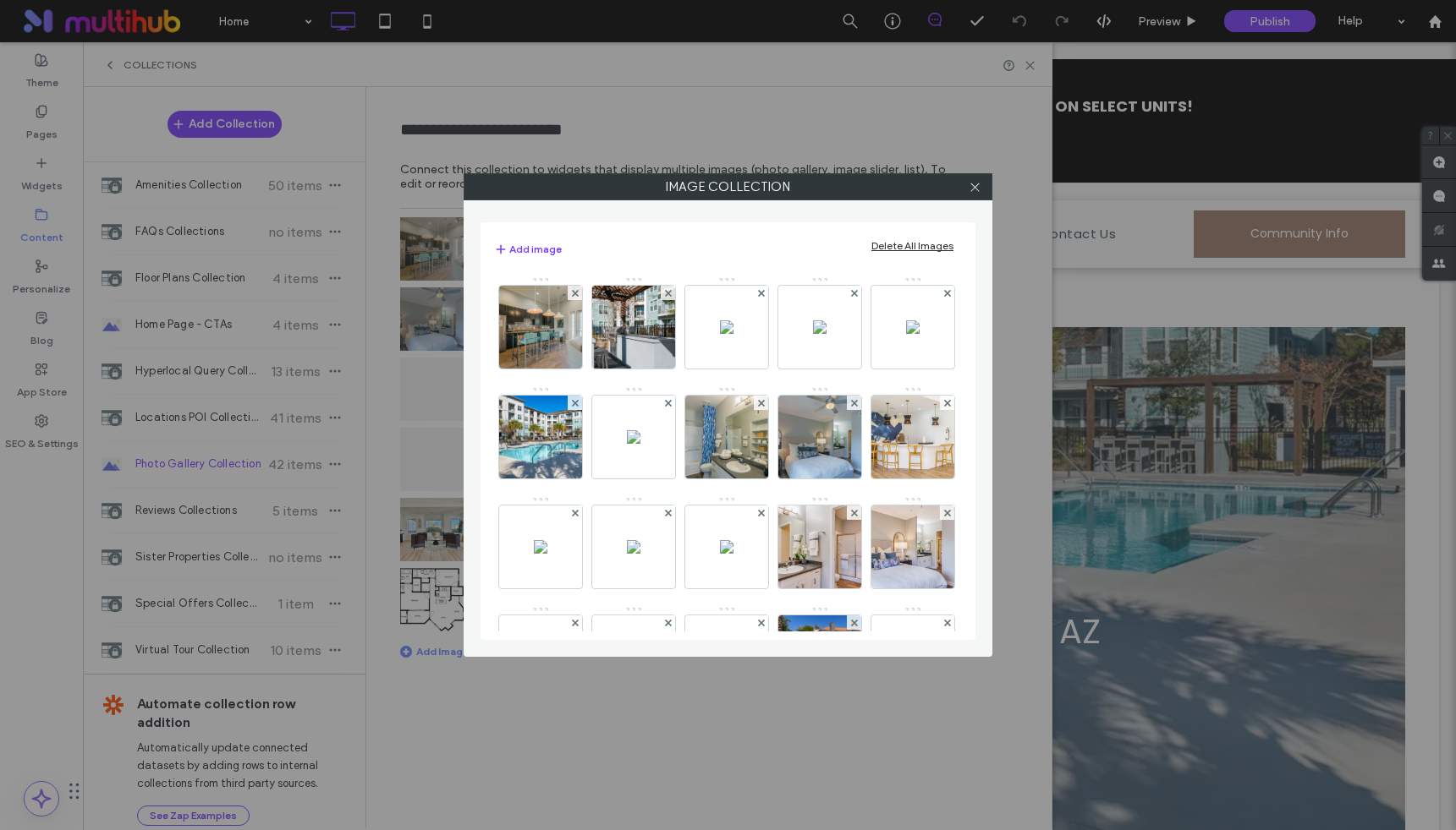
click at [576, 295] on use at bounding box center [574, 292] width 7 height 7
click at [664, 295] on use at bounding box center [667, 292] width 7 height 7
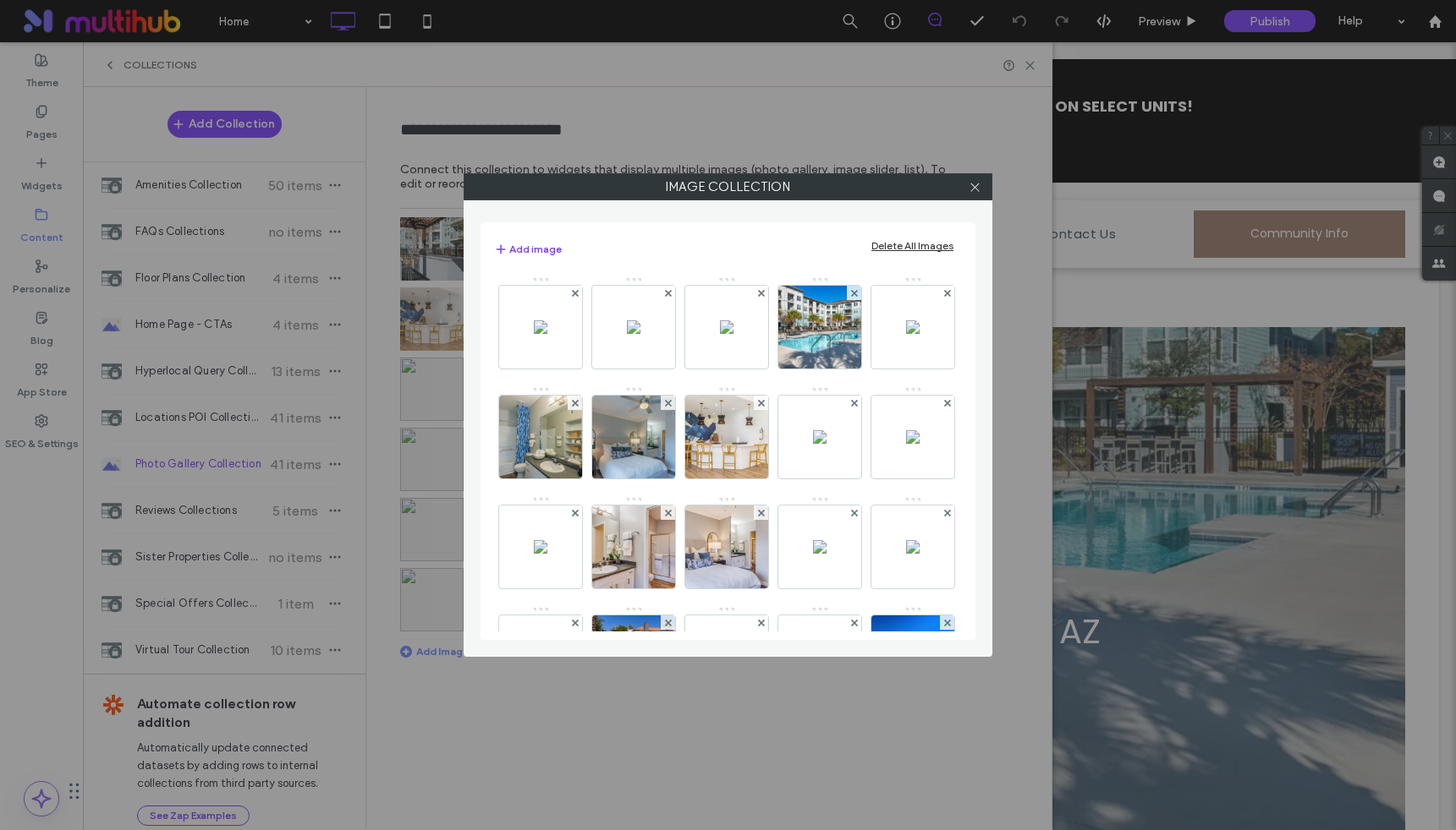
click at [576, 295] on use at bounding box center [574, 292] width 7 height 7
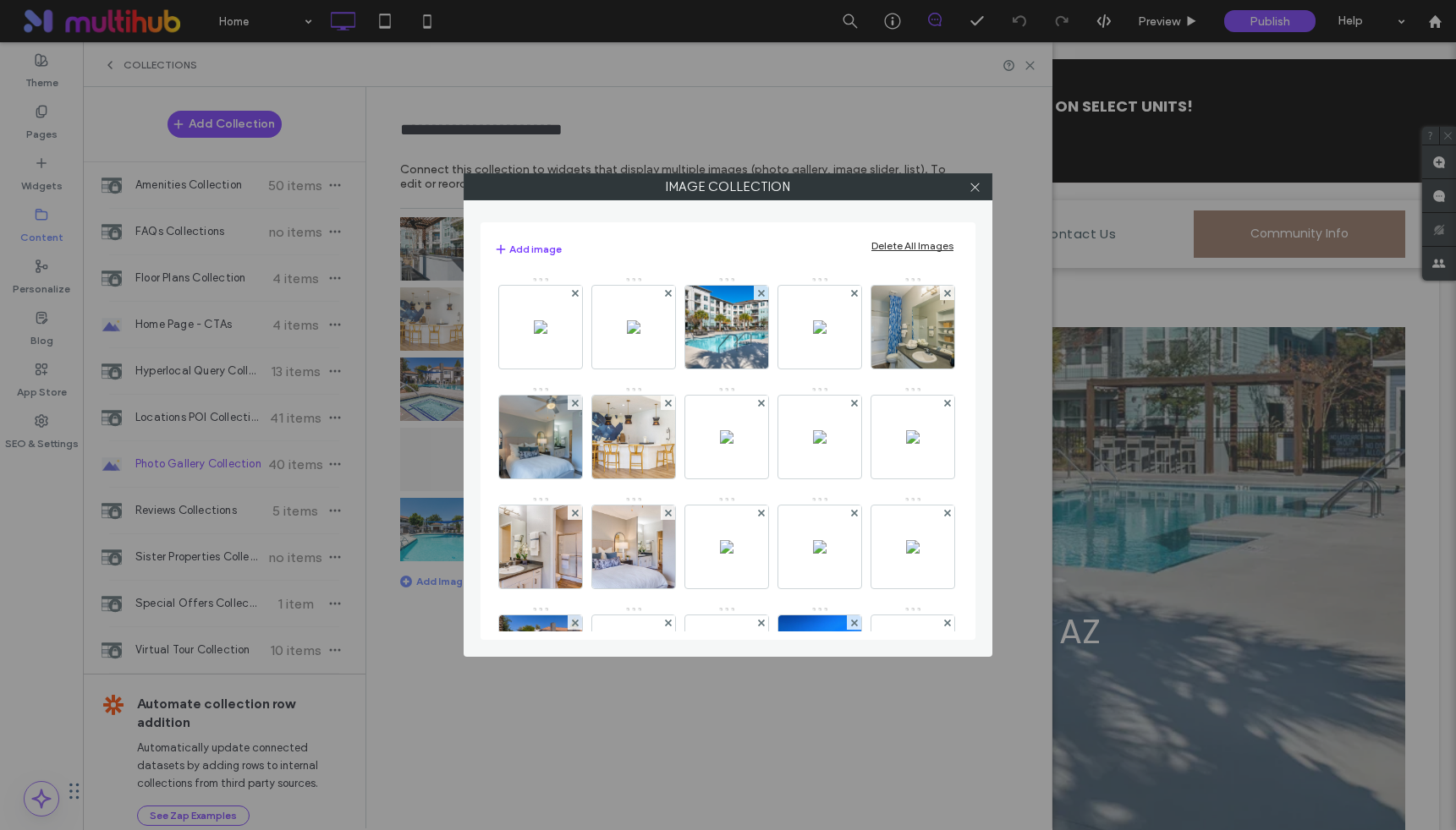
click at [576, 295] on use at bounding box center [574, 292] width 7 height 7
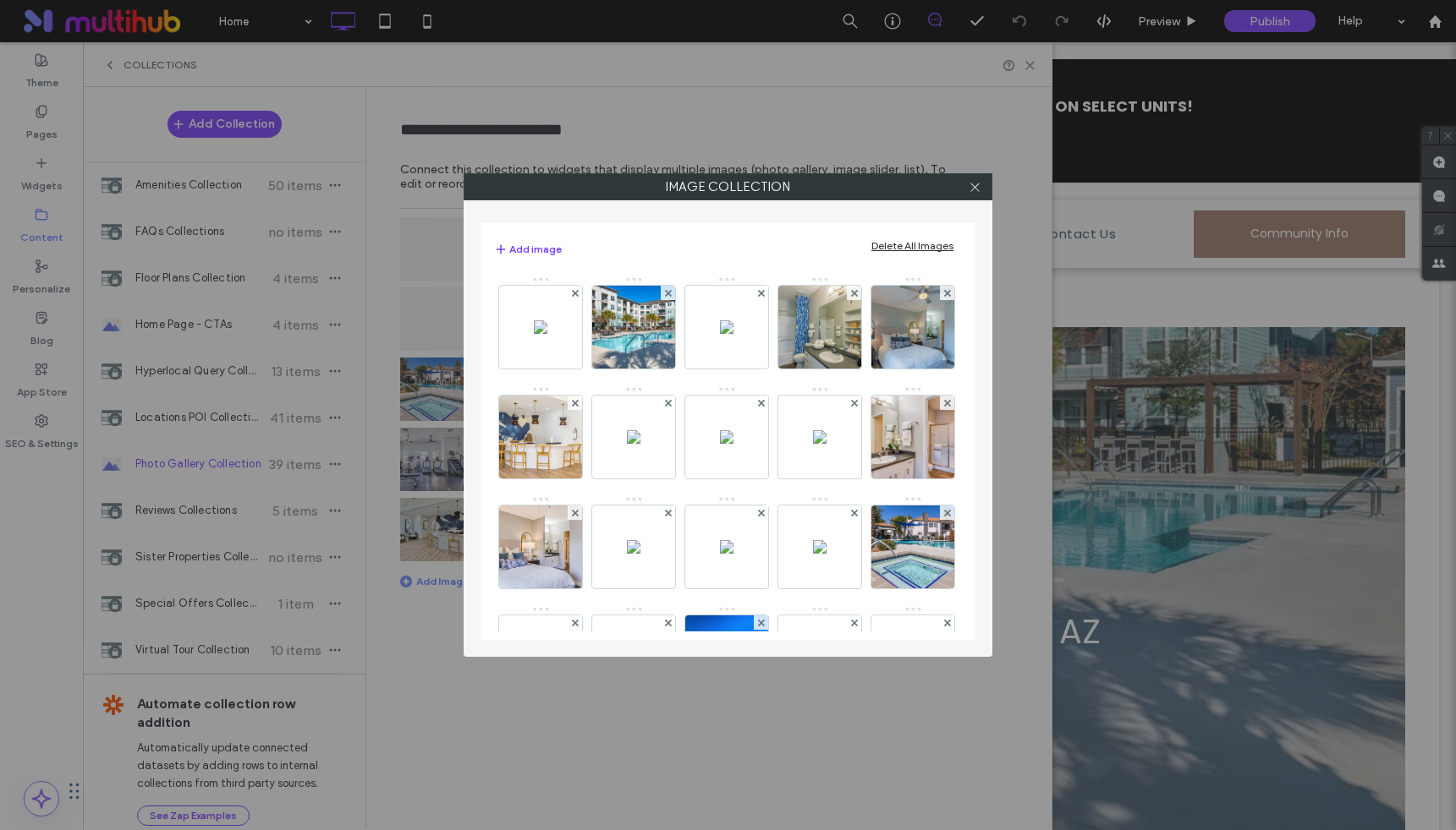
click at [576, 295] on use at bounding box center [574, 292] width 7 height 7
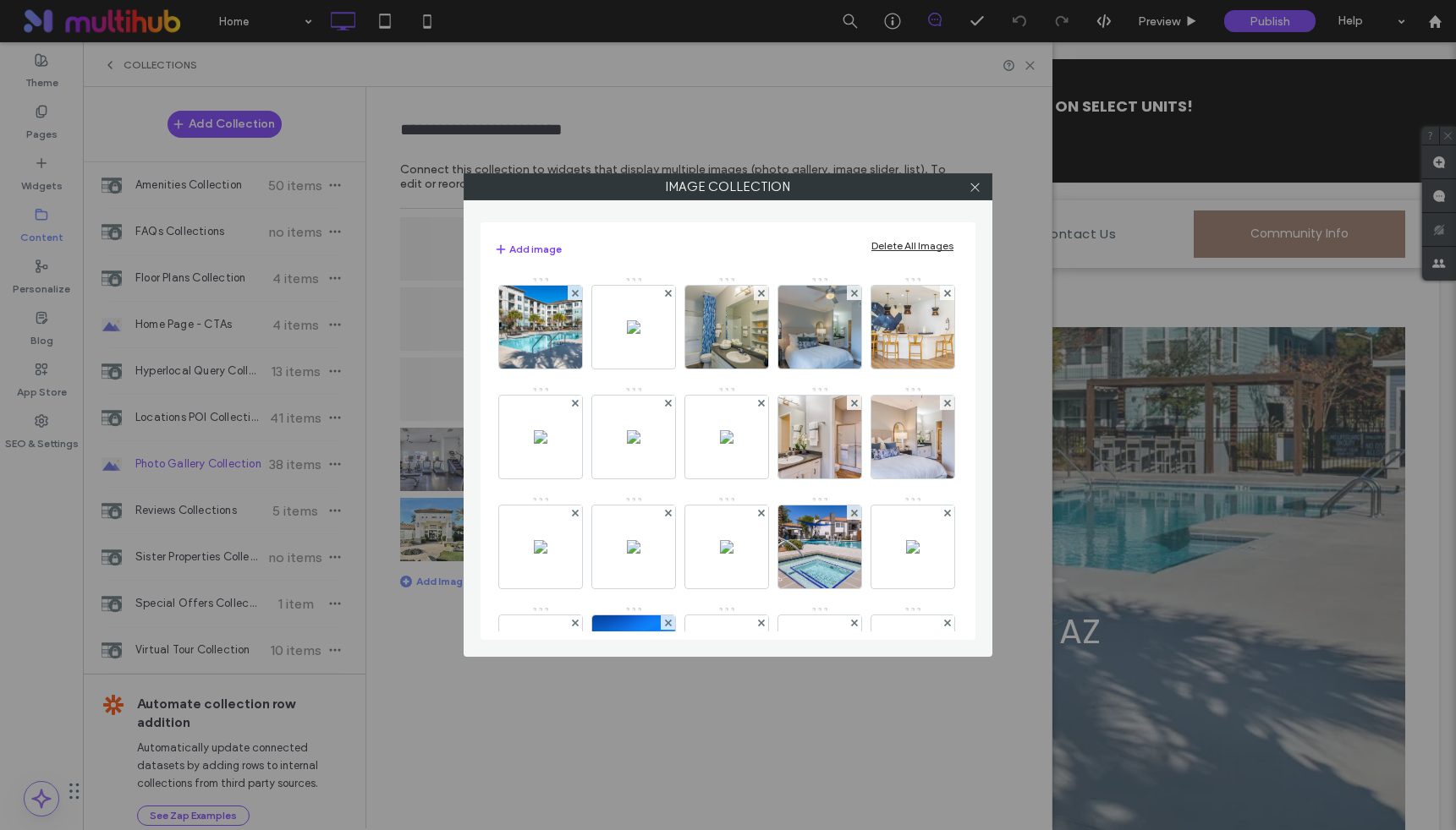
click at [576, 295] on use at bounding box center [574, 292] width 7 height 7
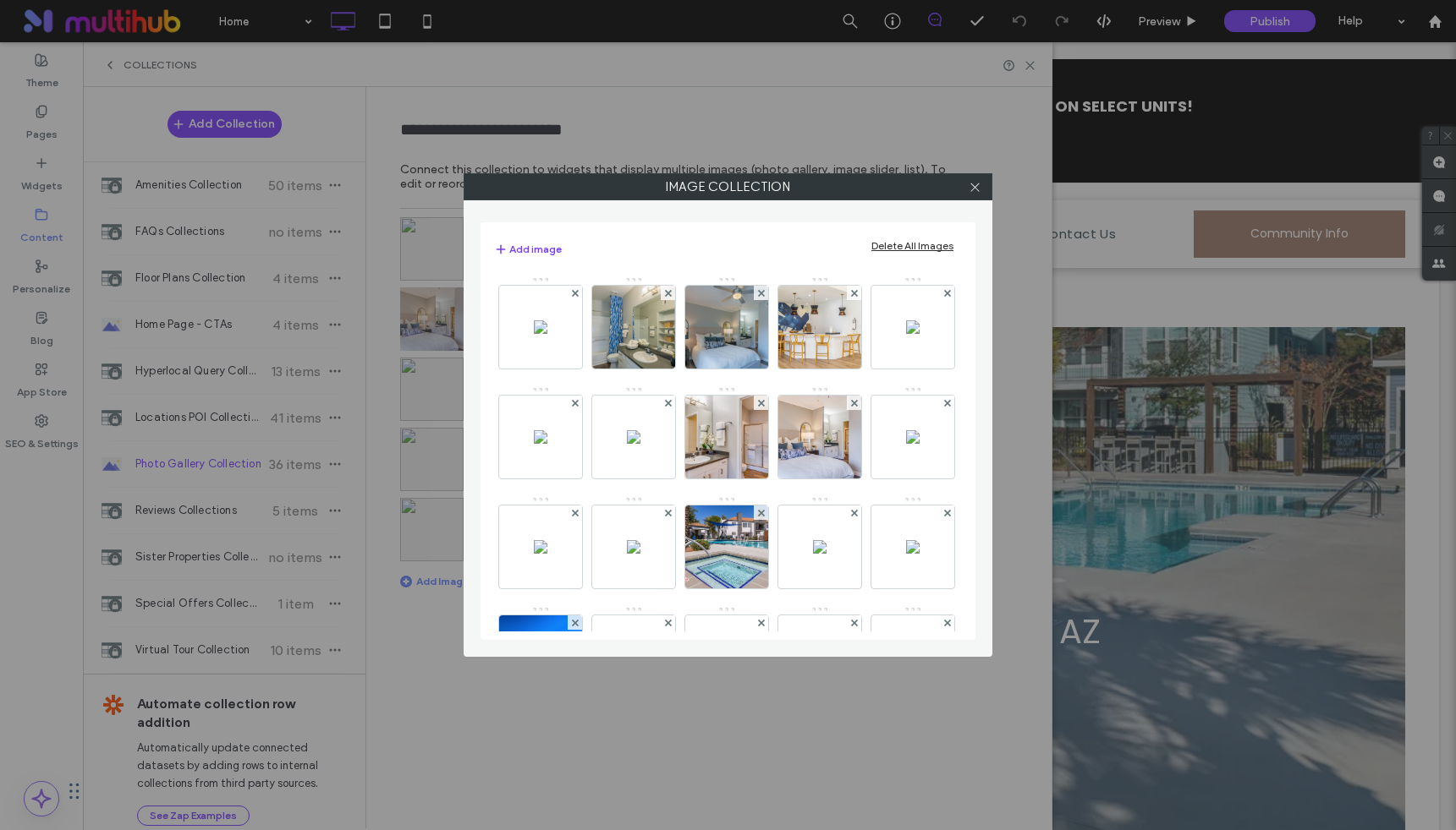
click at [576, 295] on use at bounding box center [574, 292] width 7 height 7
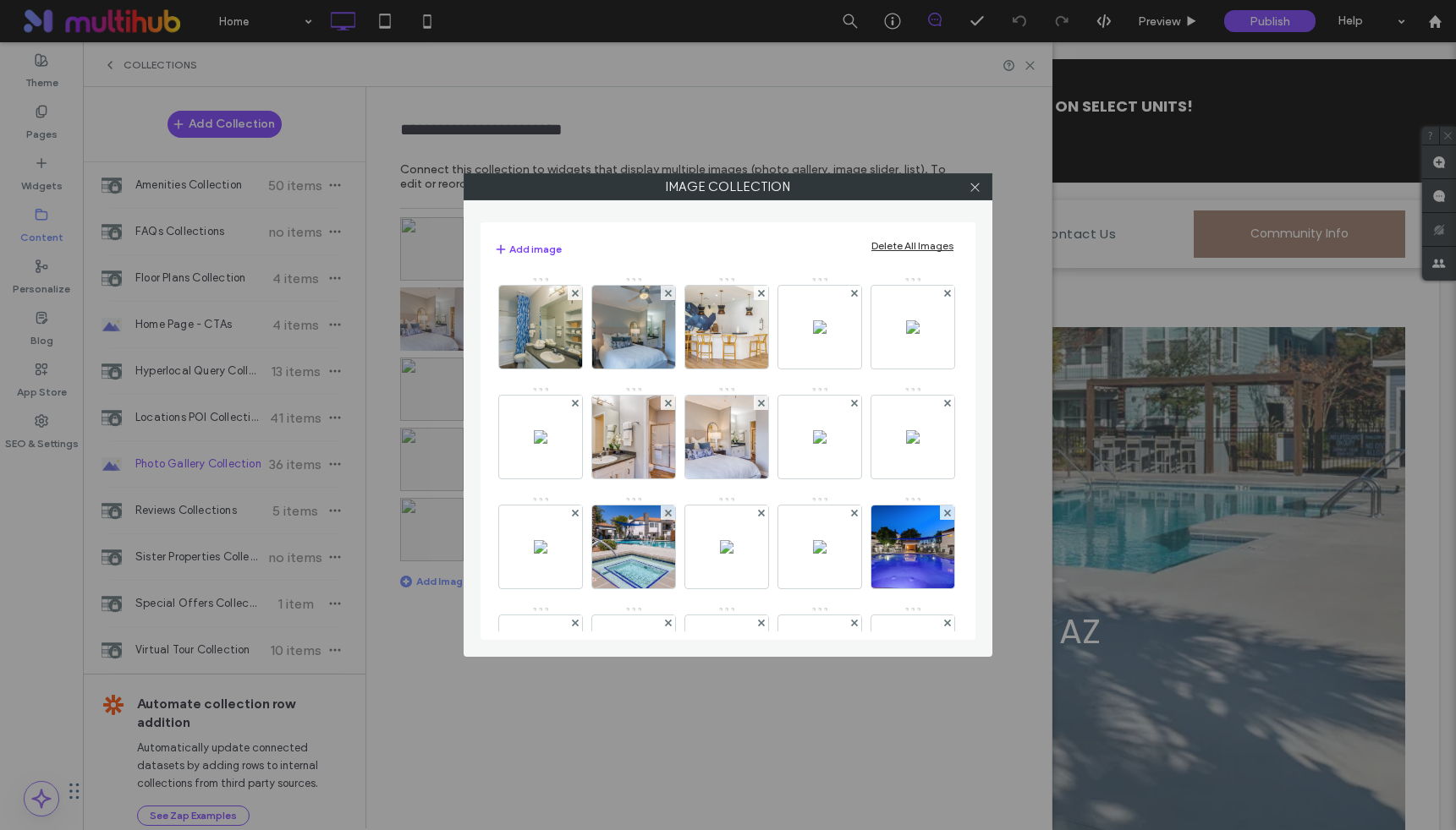
click at [576, 295] on use at bounding box center [574, 292] width 7 height 7
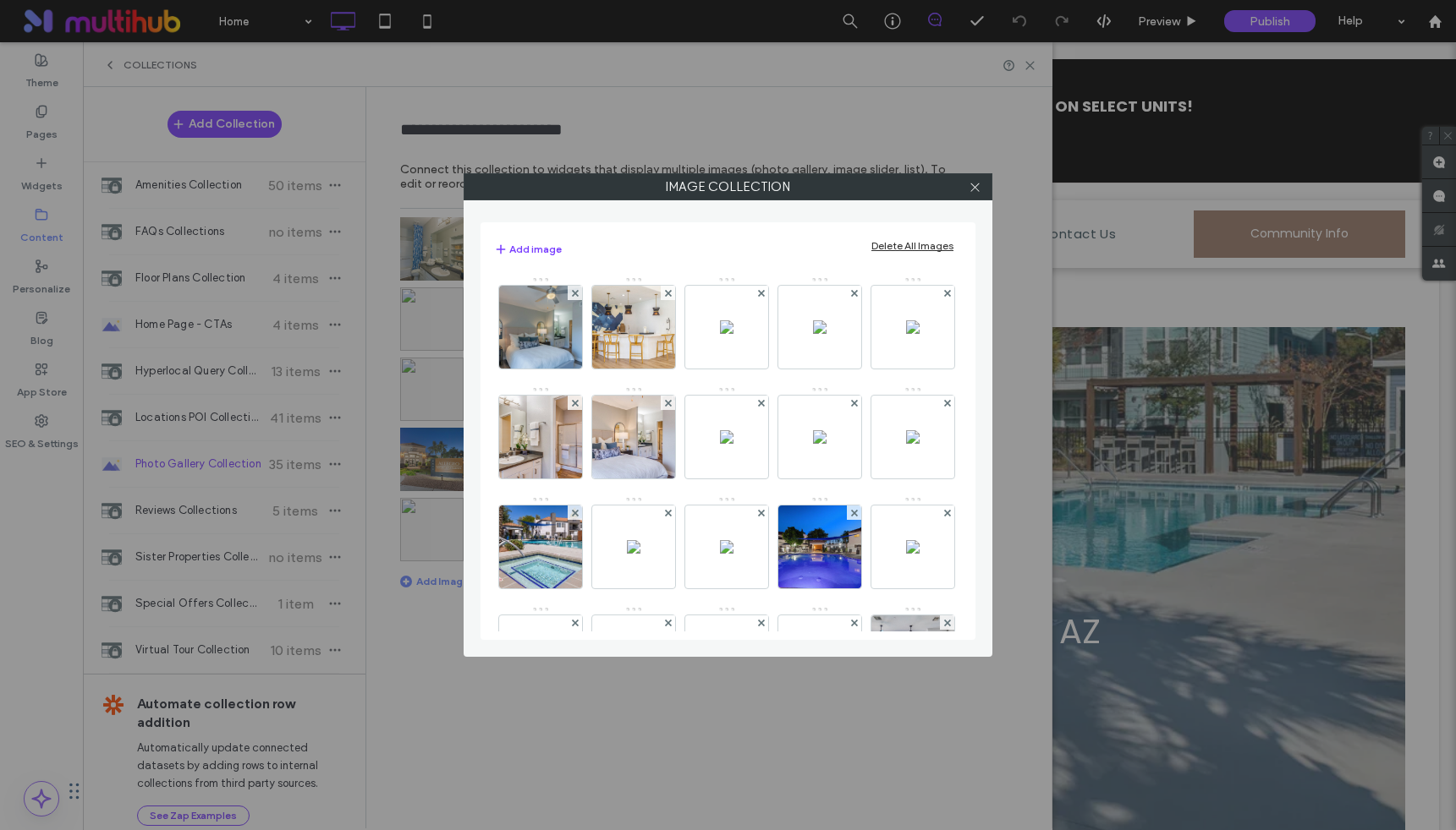
click at [576, 295] on use at bounding box center [574, 292] width 7 height 7
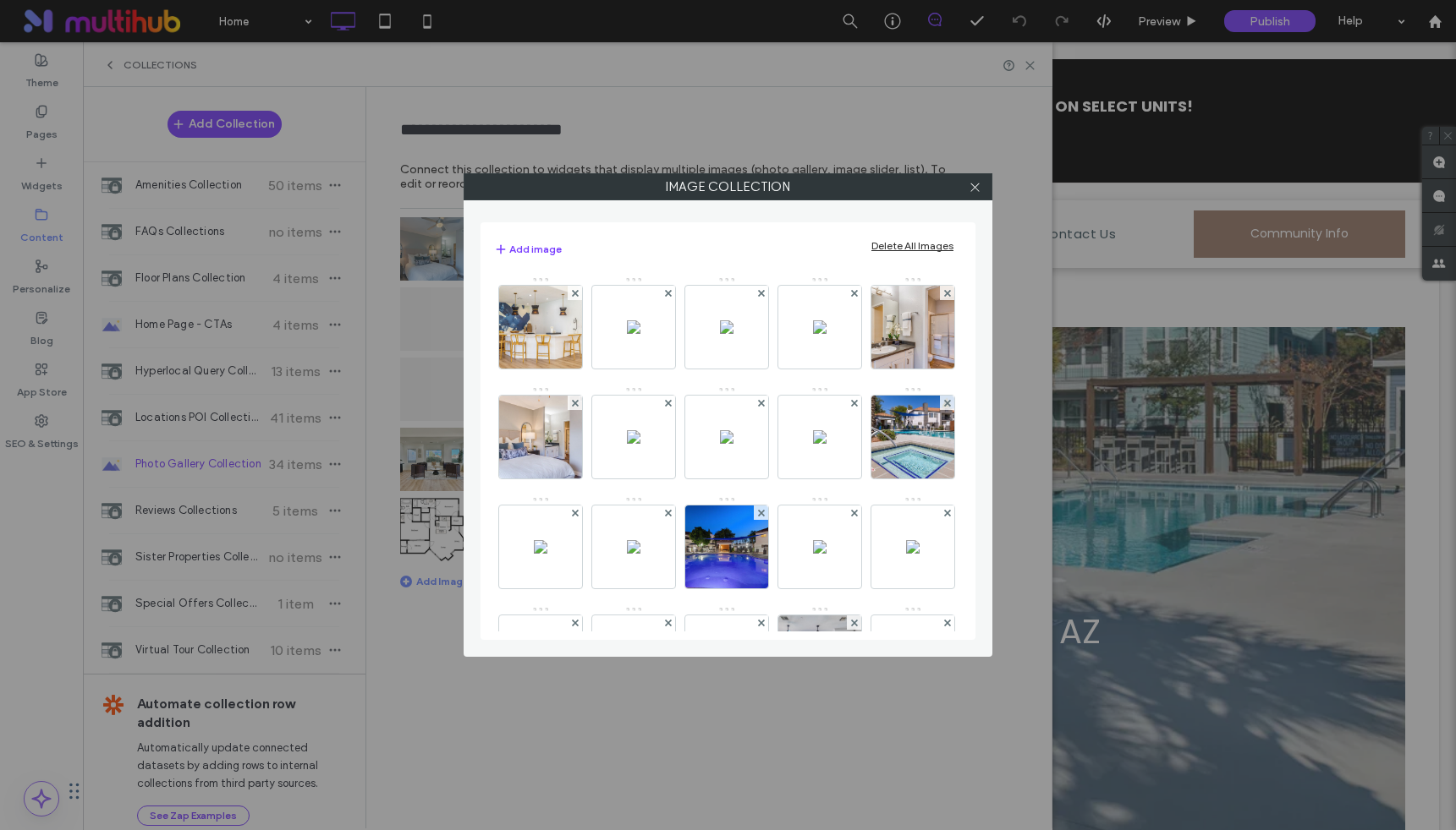
click at [576, 295] on use at bounding box center [574, 292] width 7 height 7
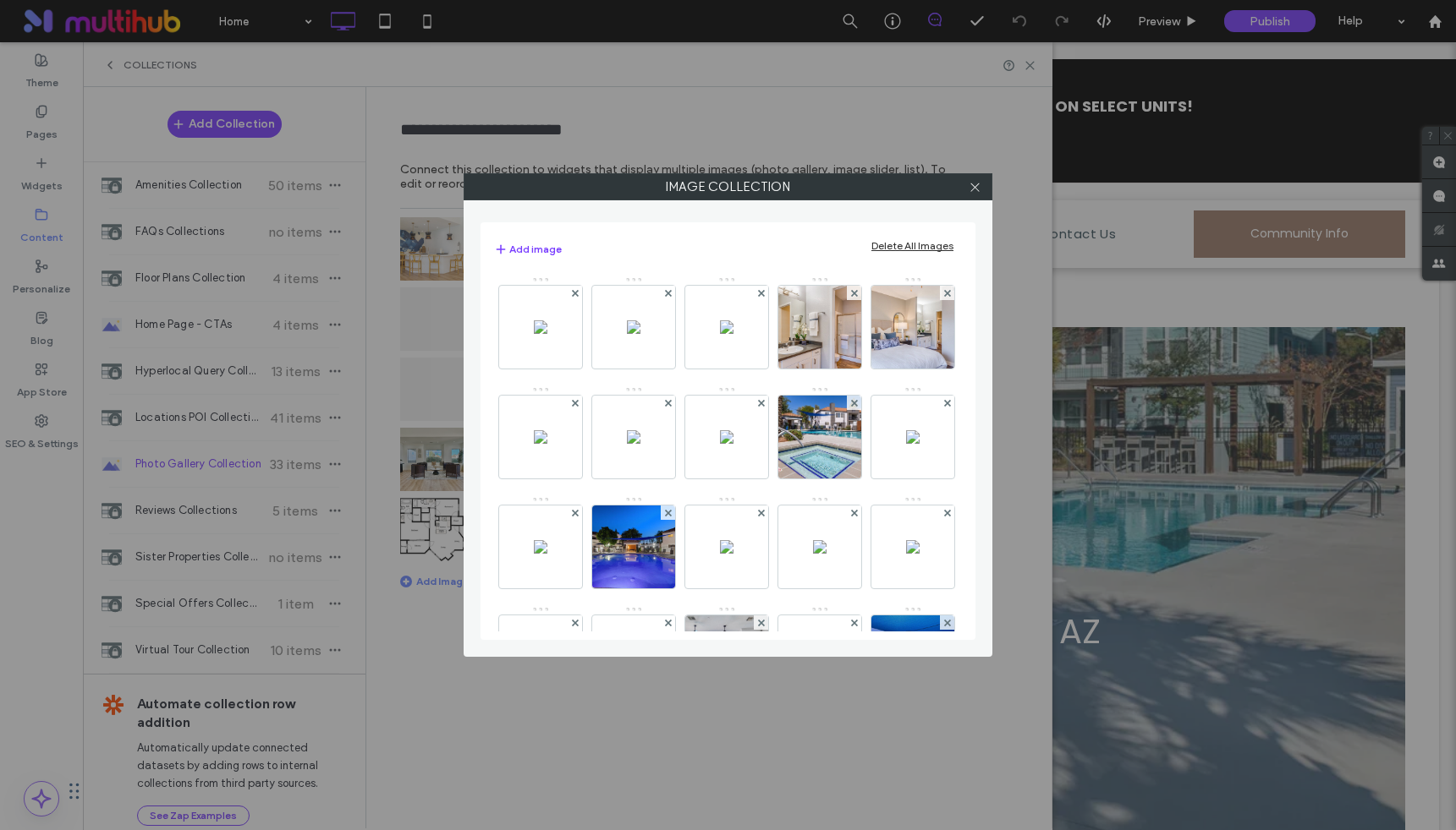
click at [576, 295] on use at bounding box center [574, 292] width 7 height 7
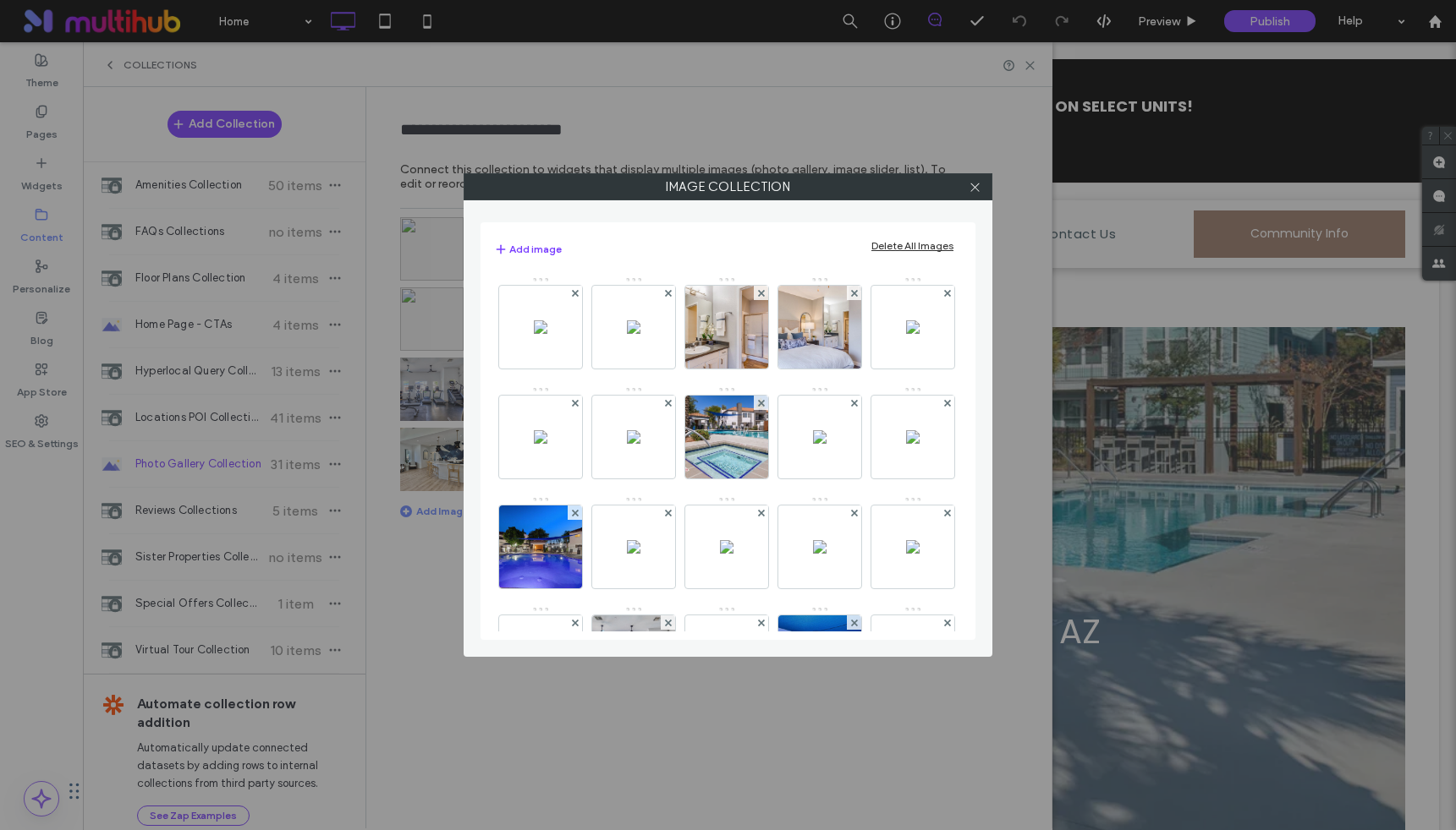
click at [576, 295] on use at bounding box center [574, 292] width 7 height 7
click at [664, 295] on use at bounding box center [667, 292] width 7 height 7
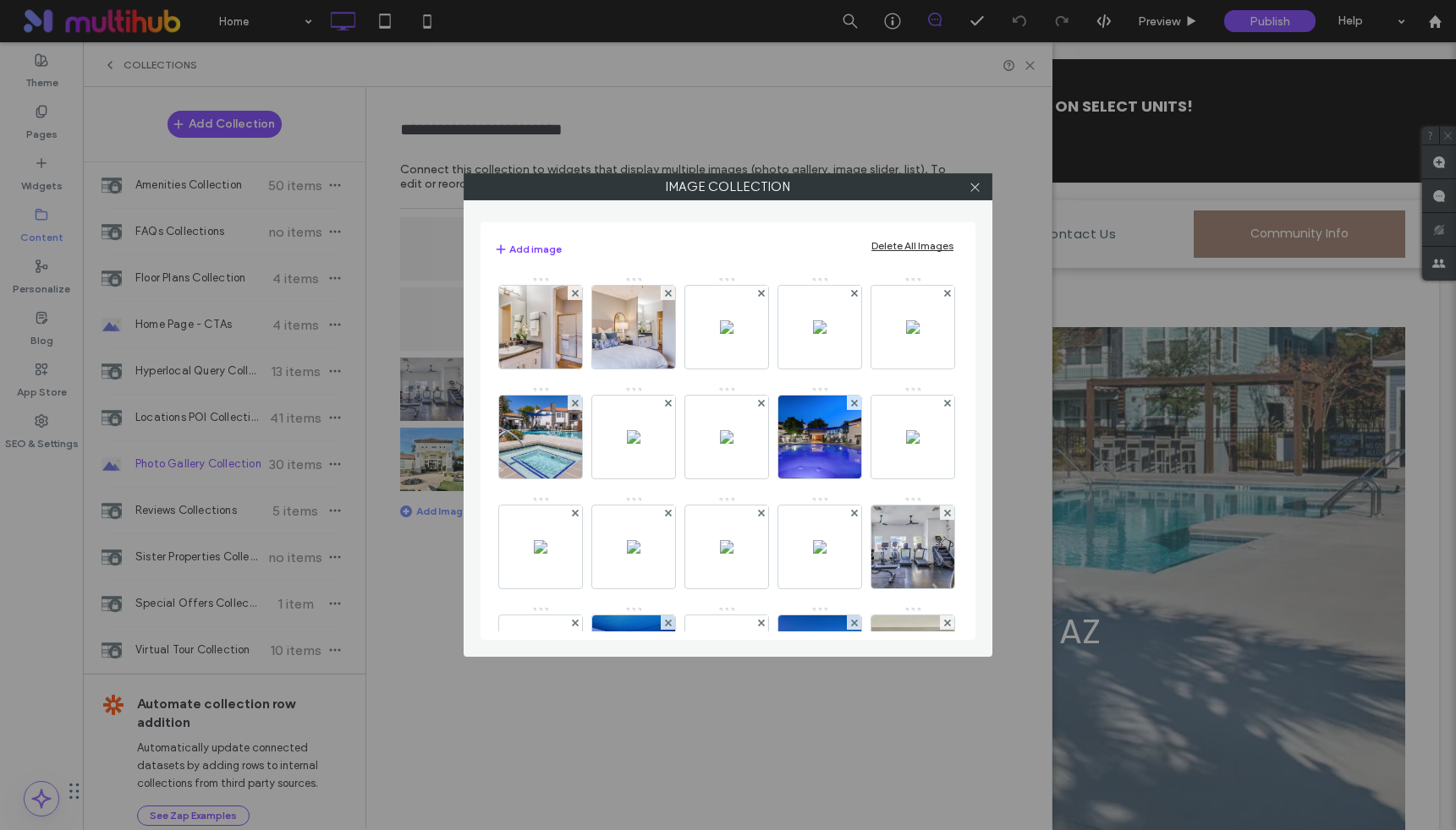
click at [576, 295] on use at bounding box center [574, 292] width 7 height 7
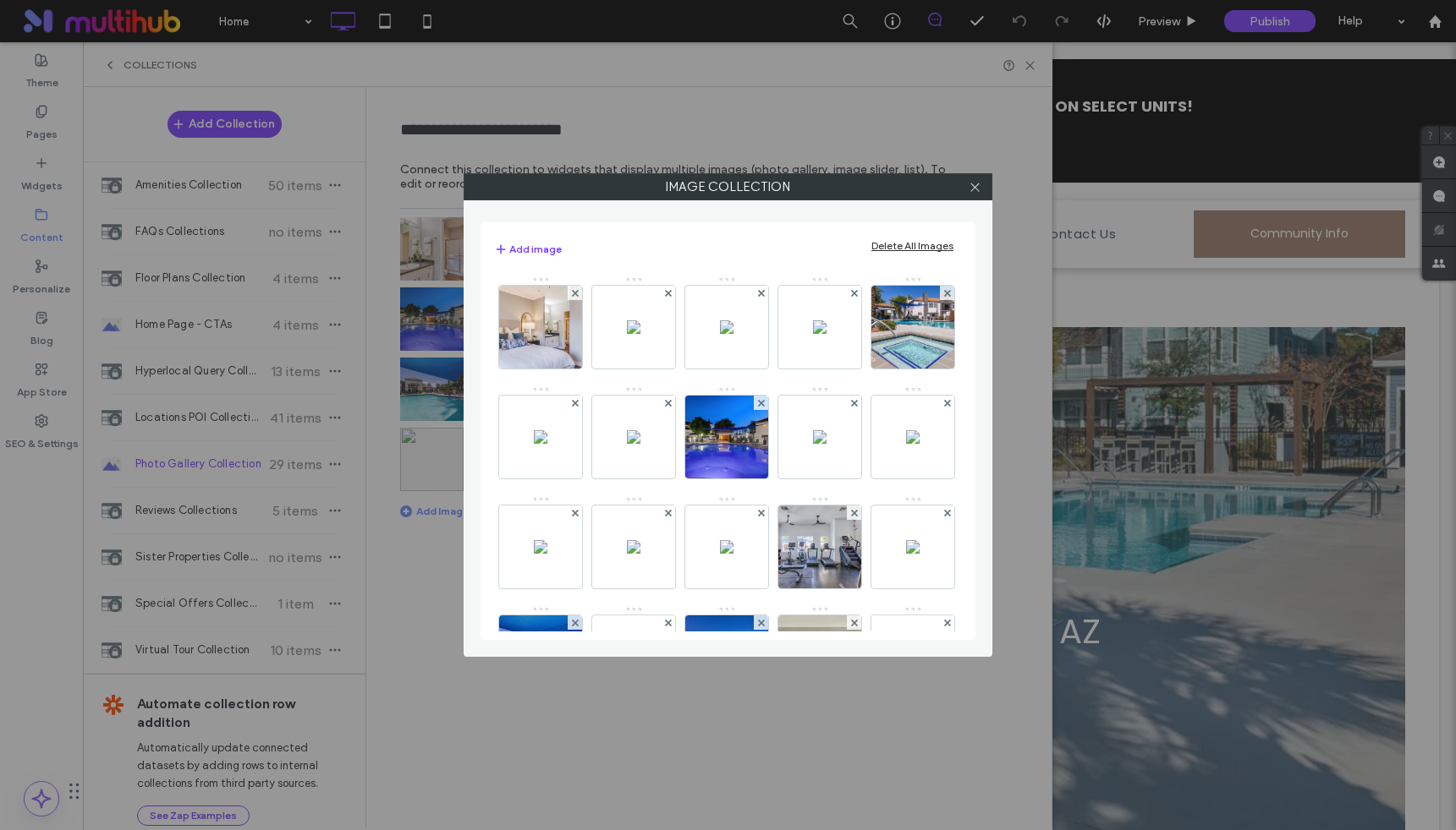
click at [576, 295] on use at bounding box center [574, 292] width 7 height 7
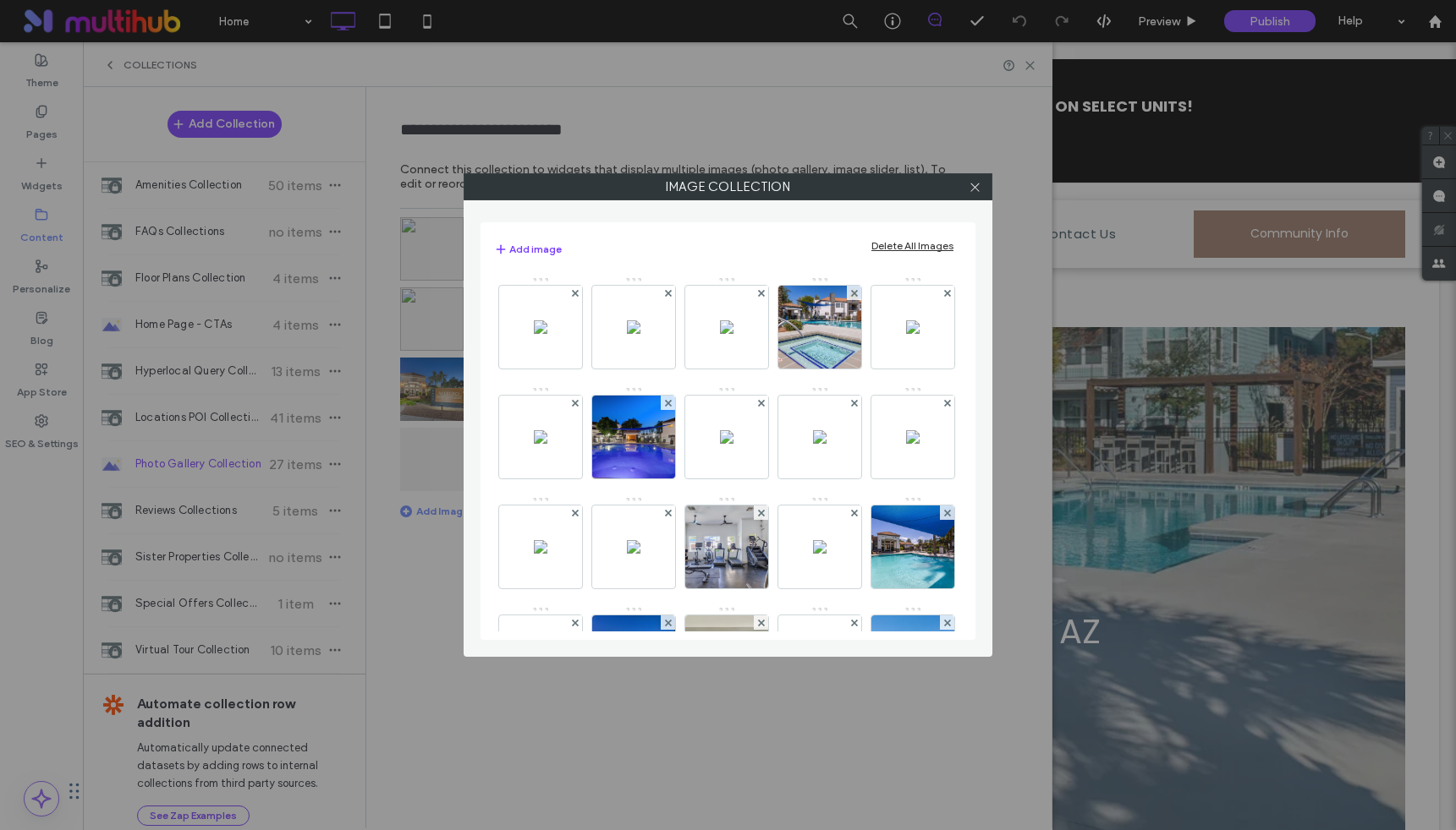
click at [576, 295] on use at bounding box center [574, 292] width 7 height 7
click at [664, 295] on use at bounding box center [667, 292] width 7 height 7
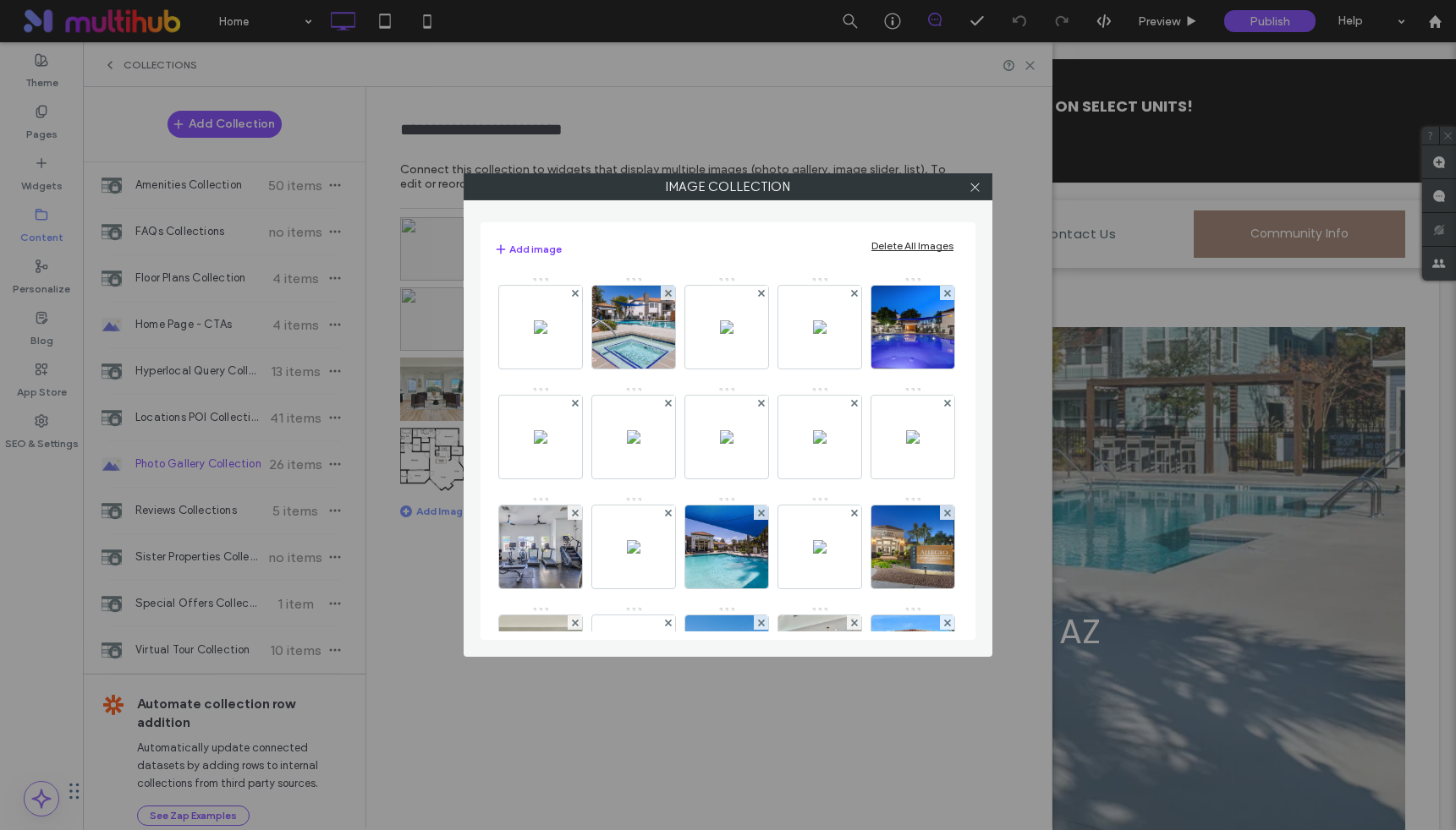
click at [576, 295] on use at bounding box center [574, 292] width 7 height 7
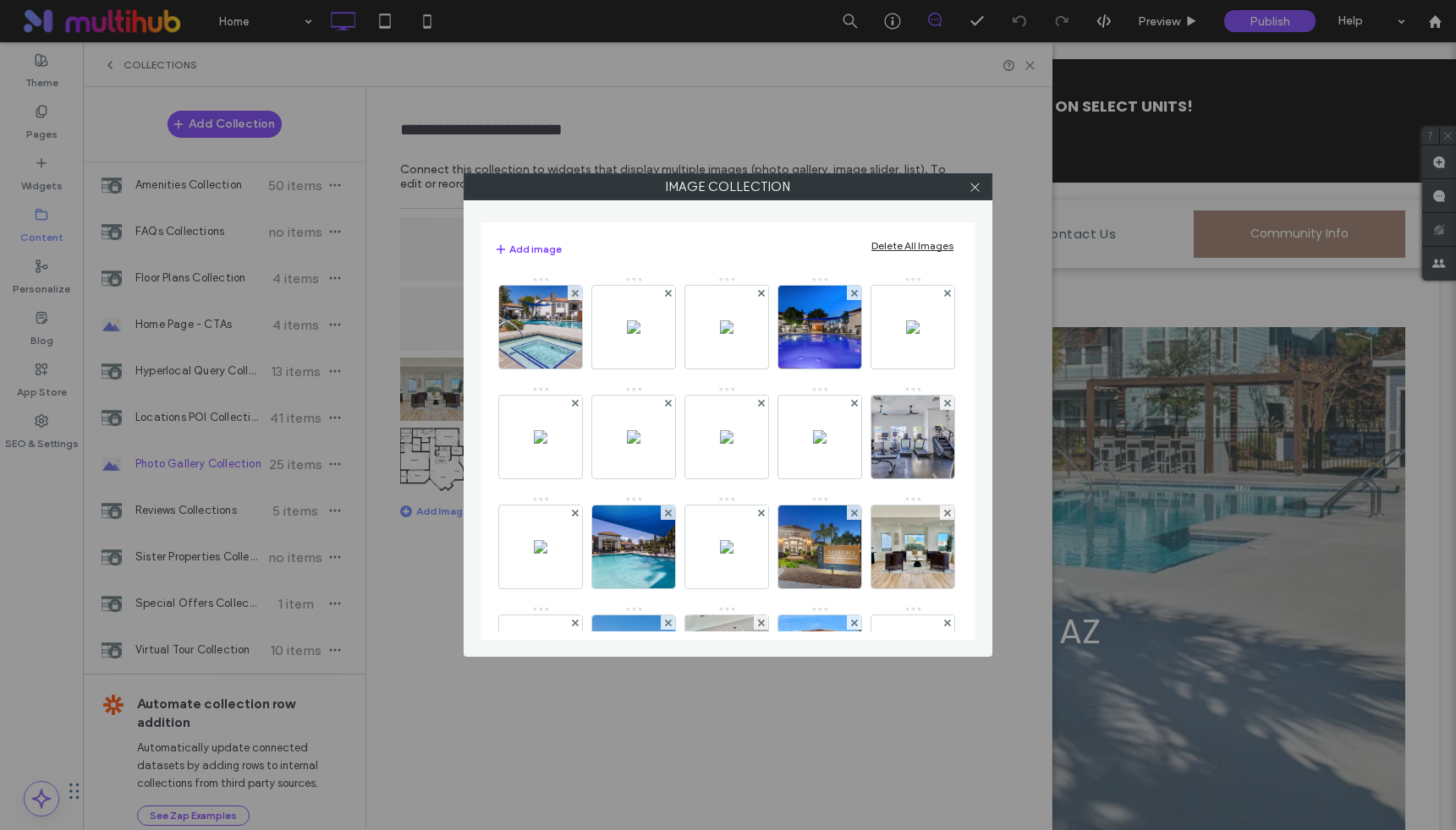
click at [576, 295] on use at bounding box center [574, 292] width 7 height 7
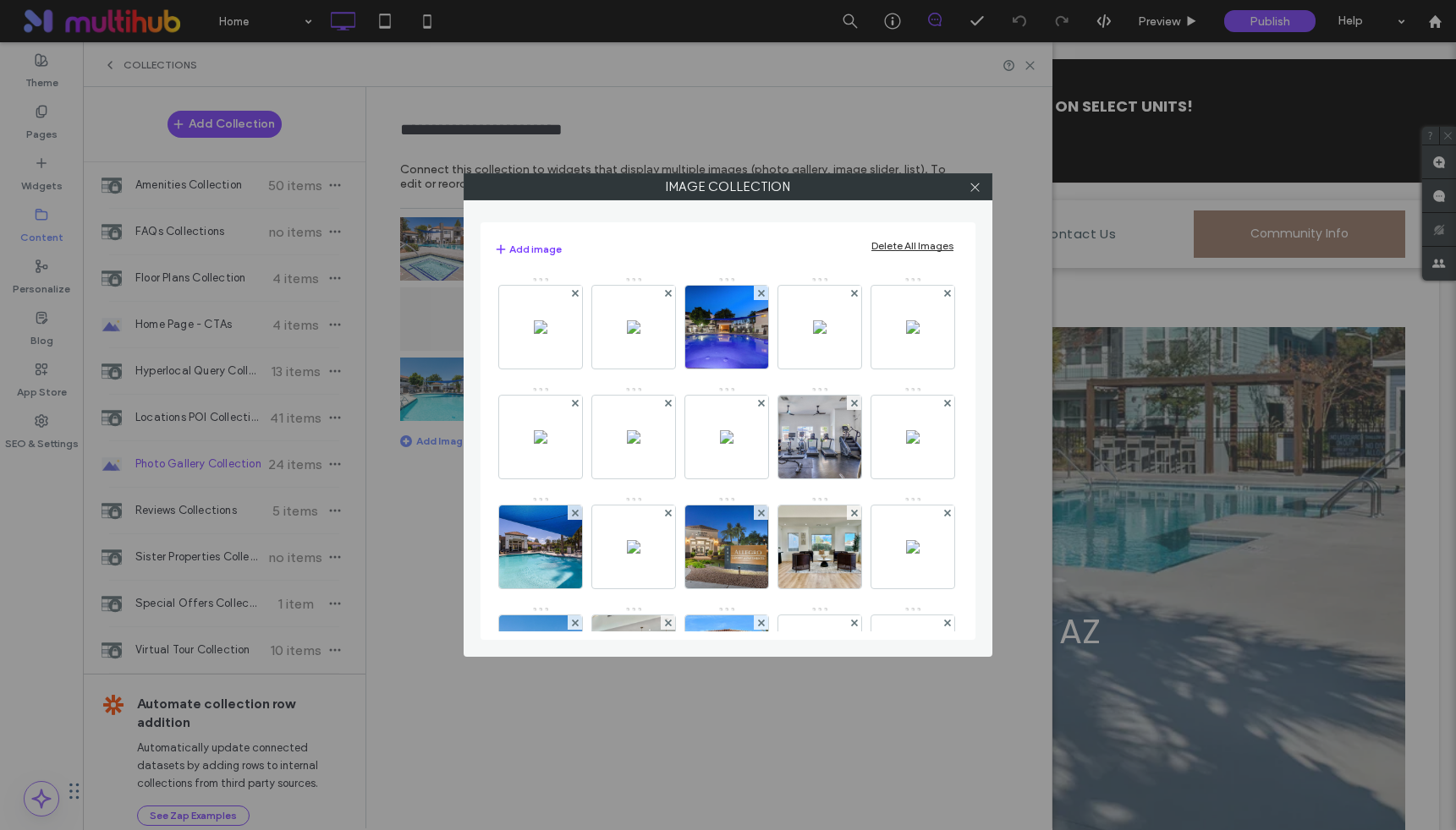
click at [576, 295] on use at bounding box center [574, 292] width 7 height 7
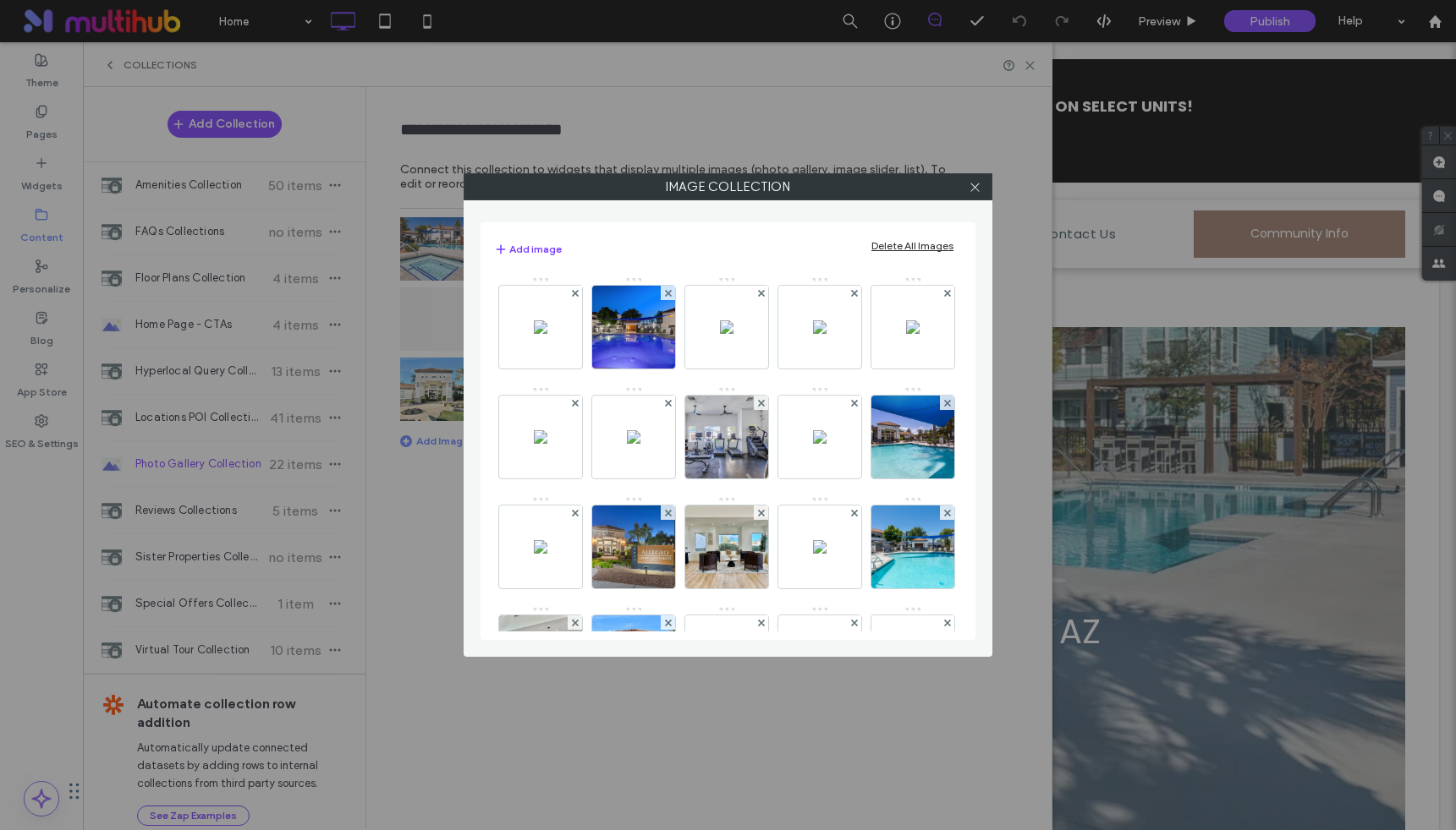
click at [576, 295] on use at bounding box center [574, 292] width 7 height 7
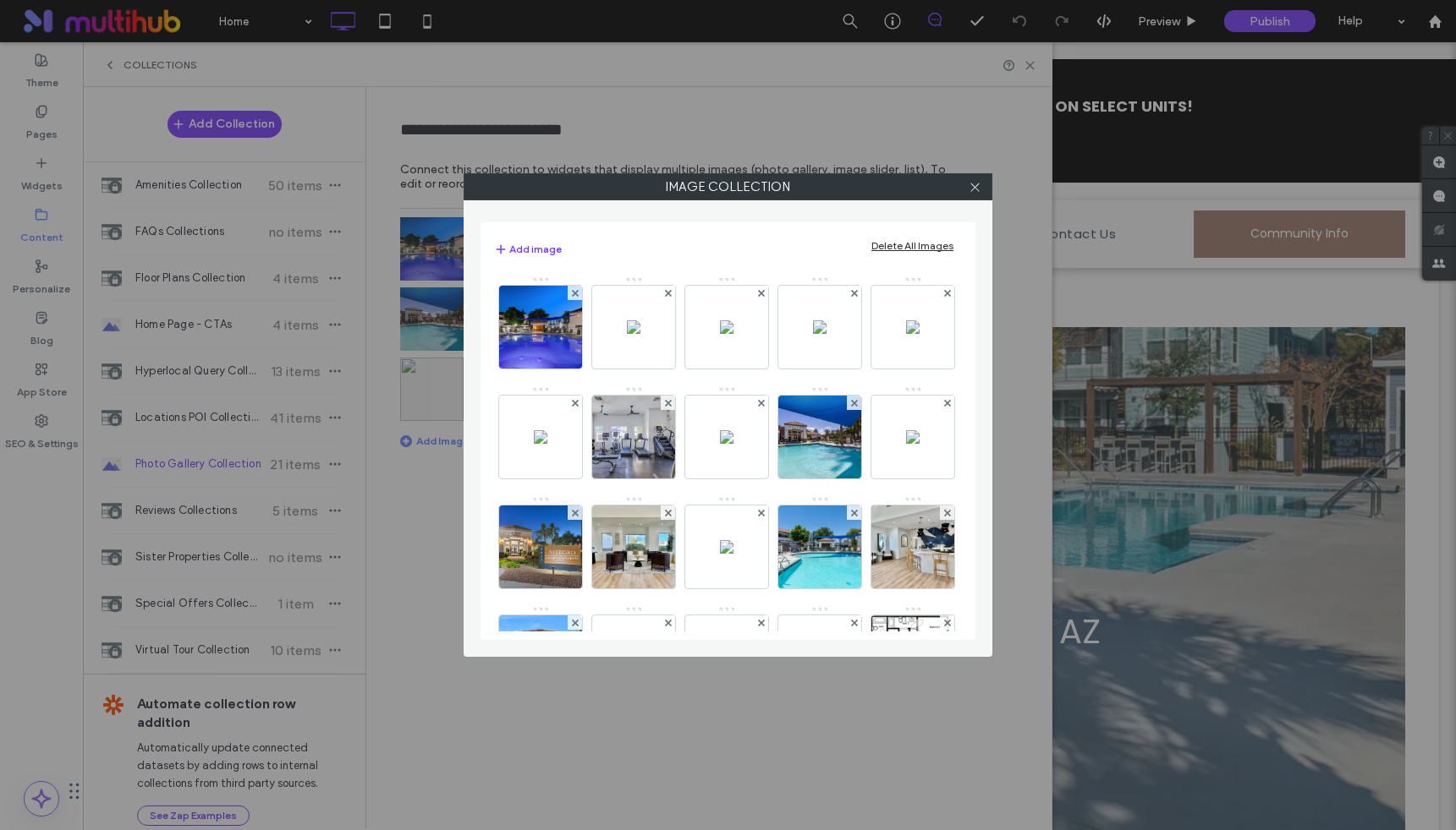
click at [576, 295] on use at bounding box center [574, 292] width 7 height 7
click at [664, 295] on use at bounding box center [667, 292] width 7 height 7
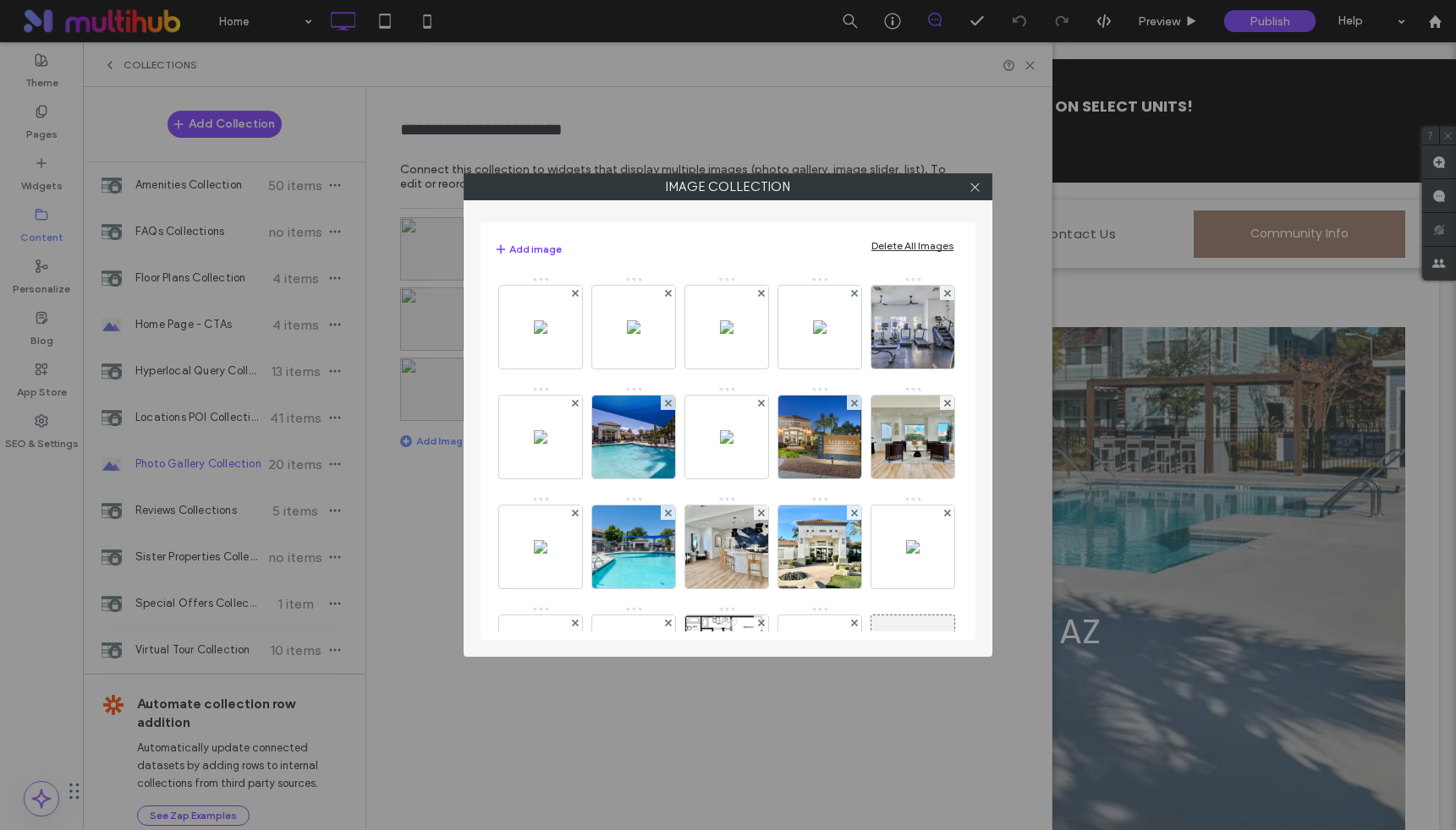
click at [576, 295] on use at bounding box center [574, 292] width 7 height 7
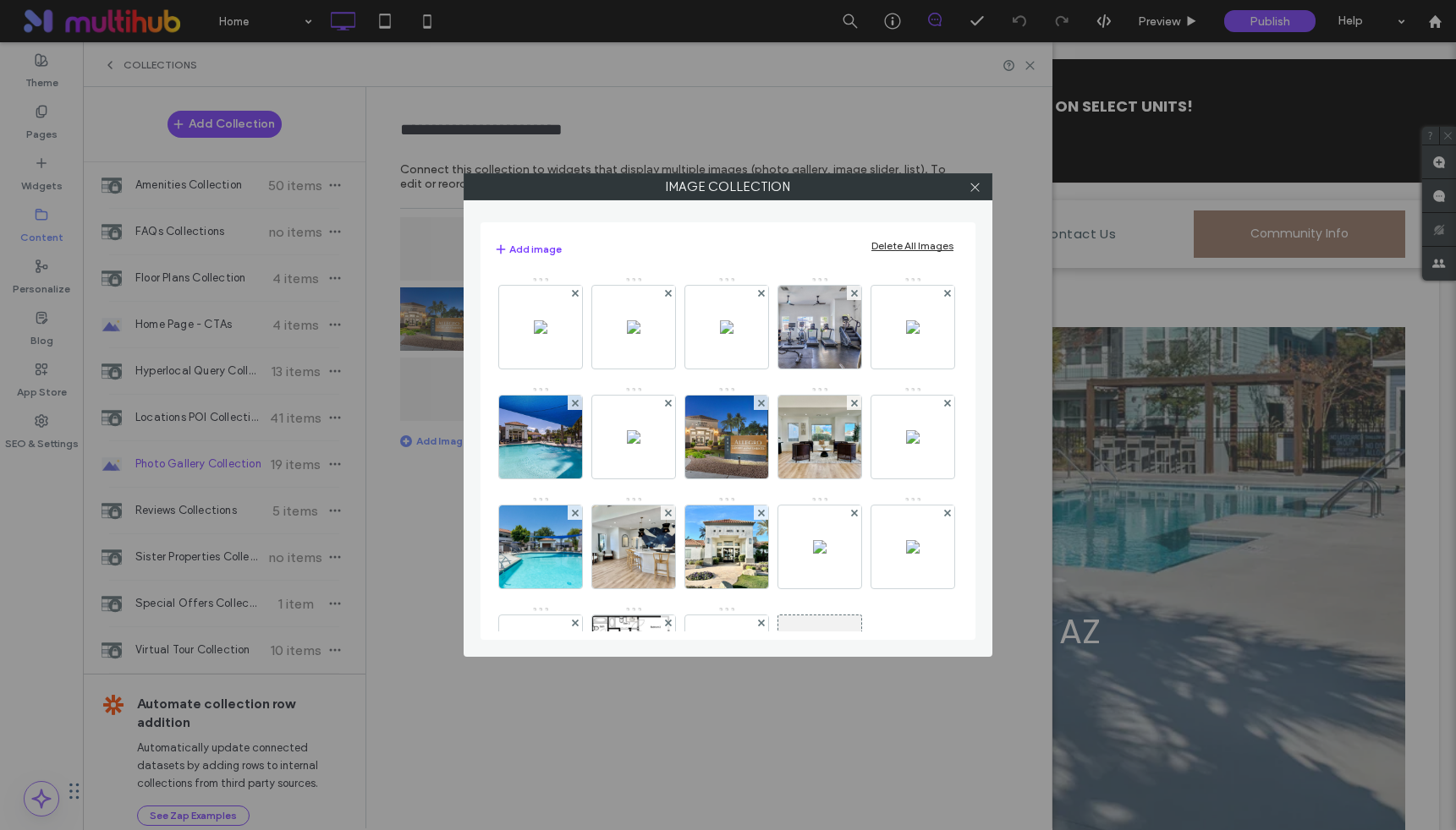
click at [576, 295] on use at bounding box center [574, 292] width 7 height 7
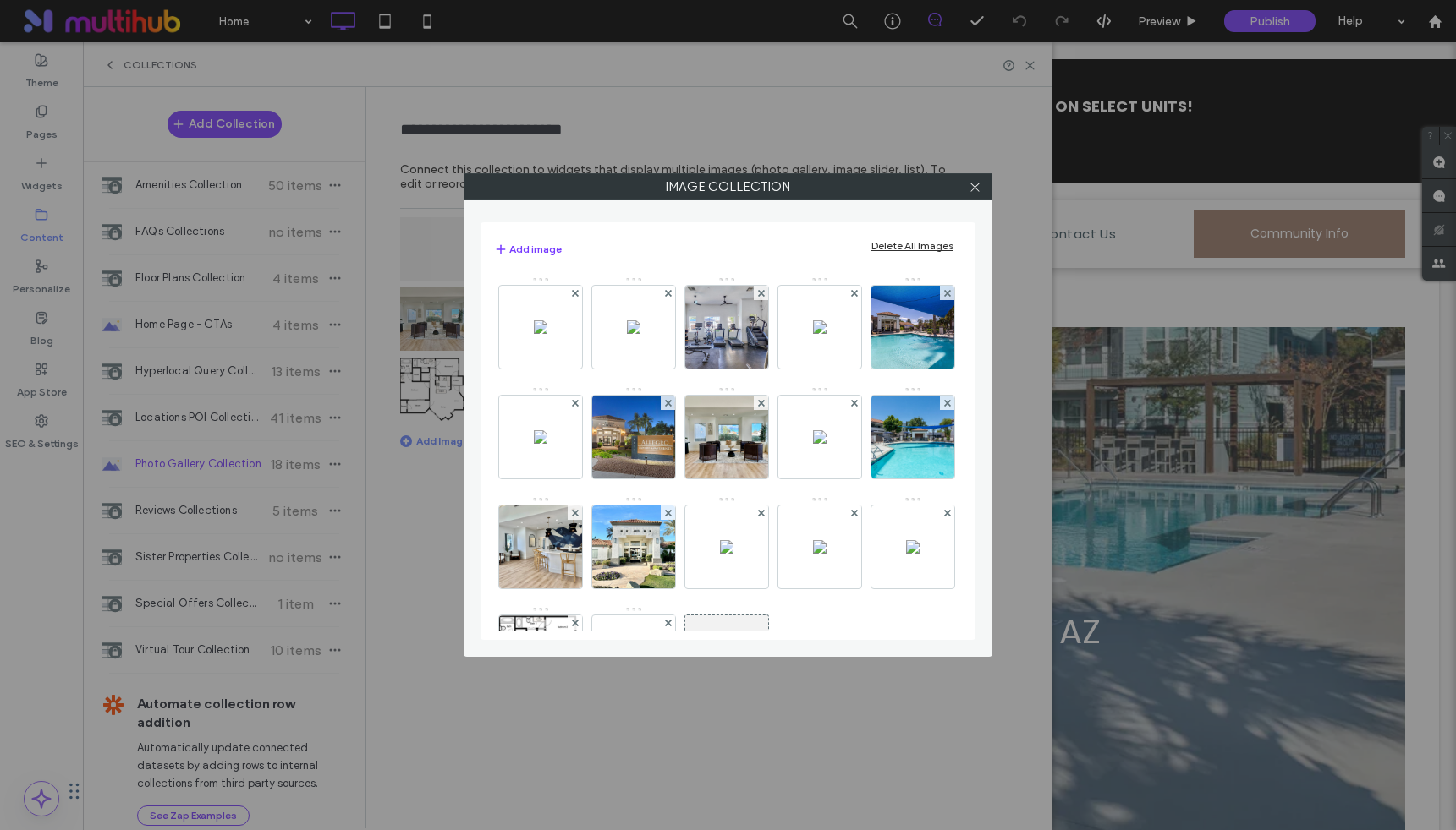
click at [576, 295] on use at bounding box center [574, 292] width 7 height 7
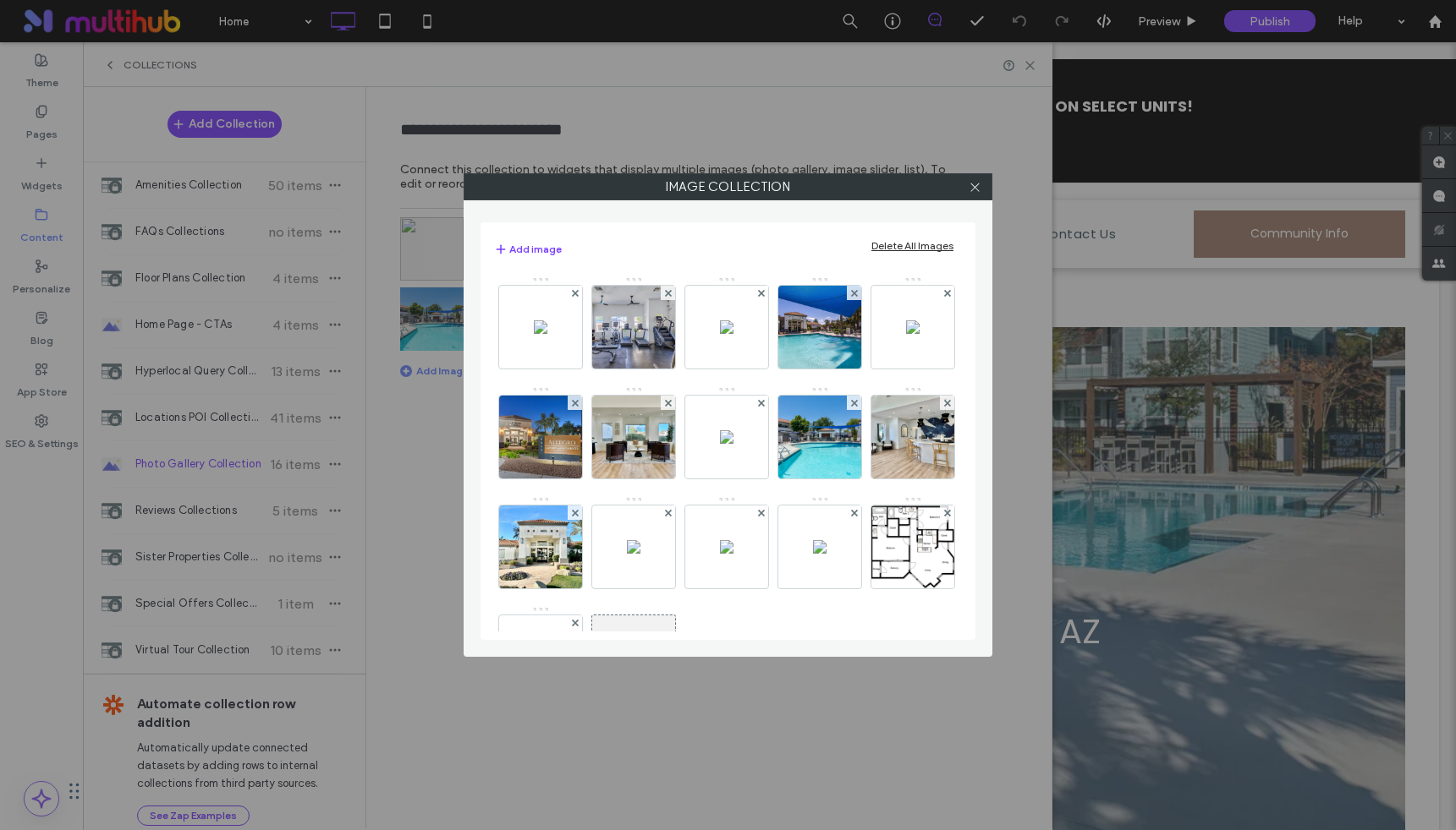
click at [576, 295] on use at bounding box center [574, 292] width 7 height 7
click at [664, 295] on use at bounding box center [667, 292] width 7 height 7
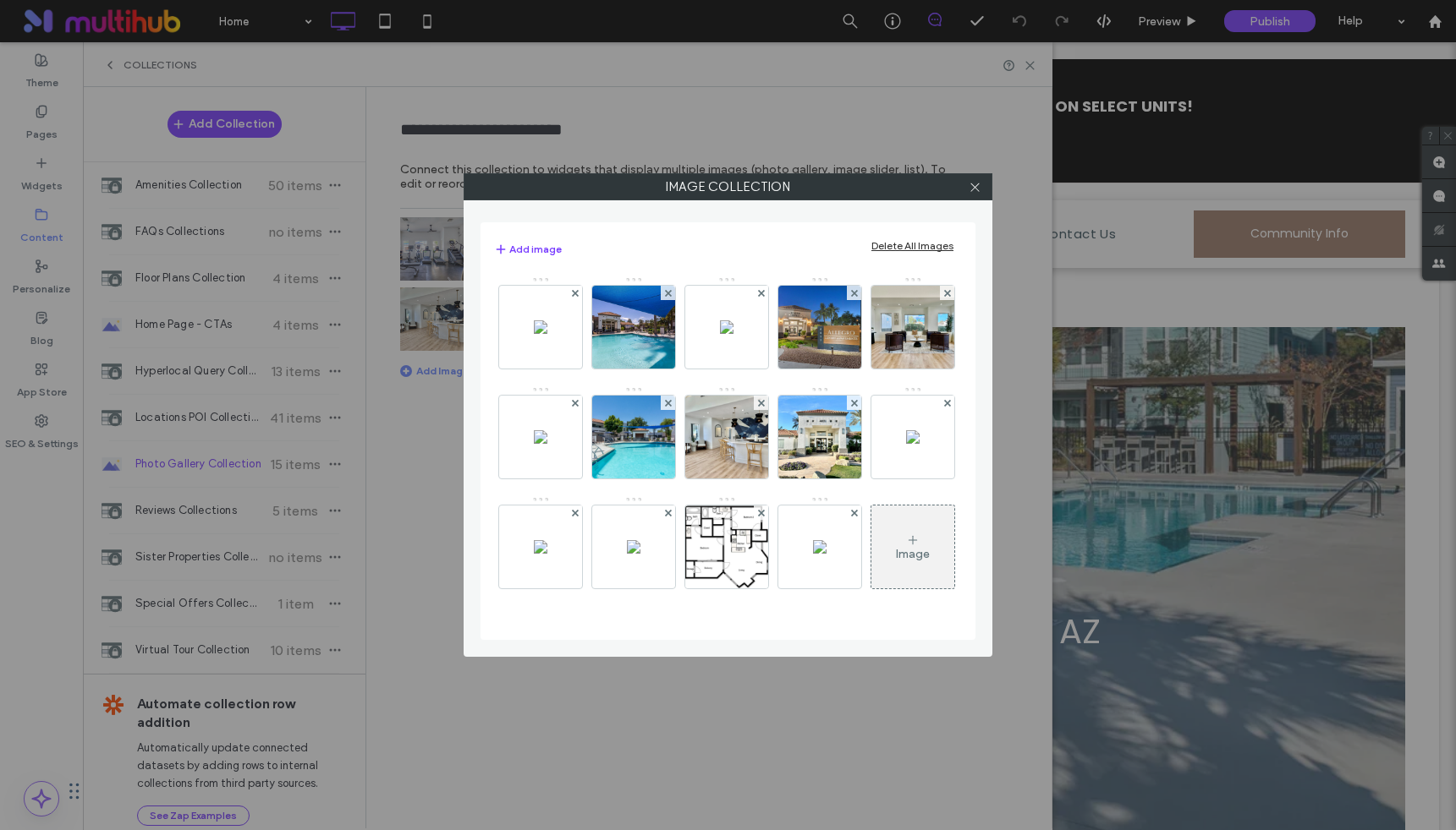
click at [576, 295] on use at bounding box center [574, 292] width 7 height 7
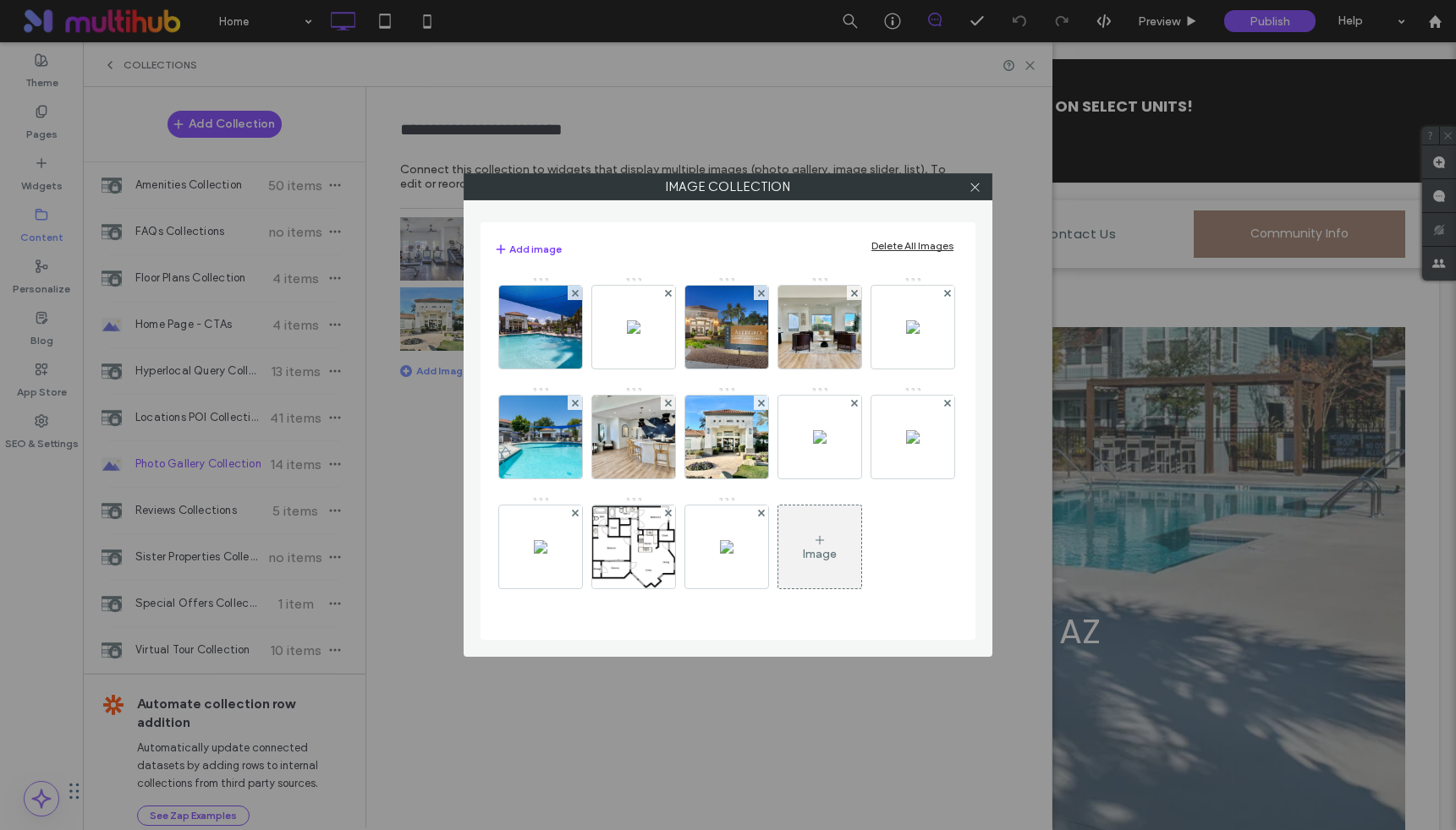
click at [576, 295] on use at bounding box center [574, 292] width 7 height 7
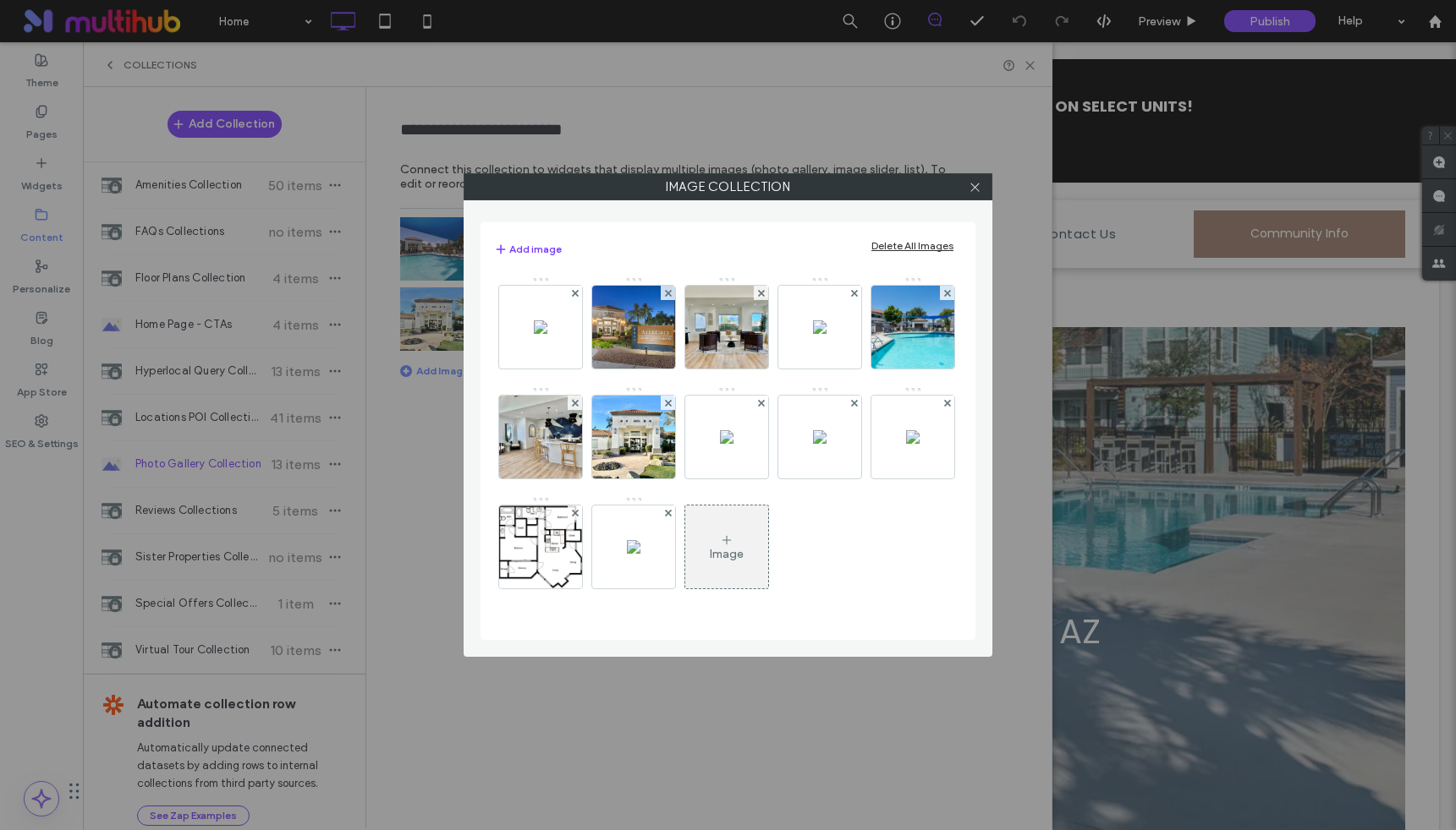
click at [576, 295] on use at bounding box center [574, 292] width 7 height 7
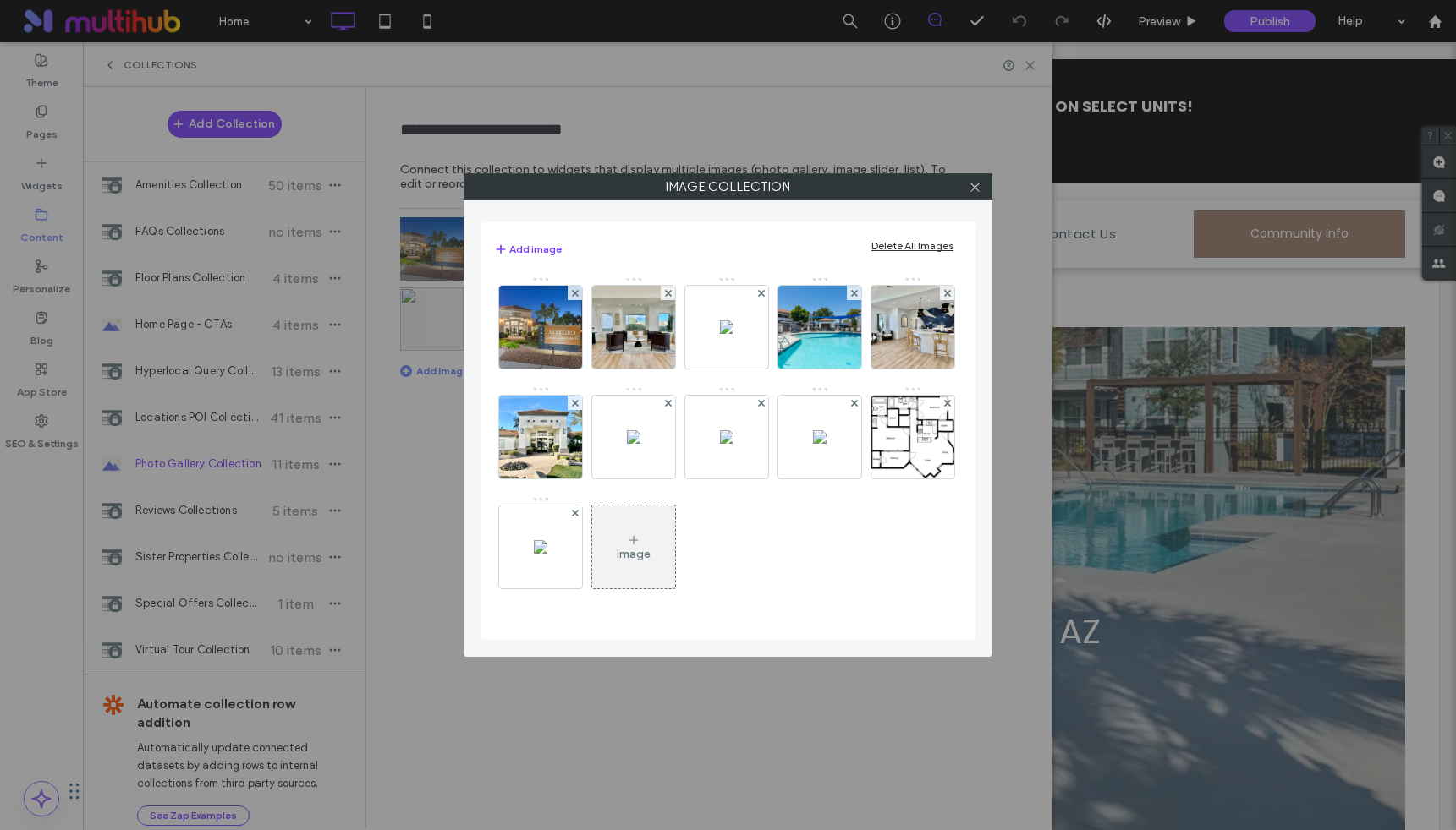
click at [576, 295] on use at bounding box center [574, 292] width 7 height 7
click at [664, 295] on use at bounding box center [667, 292] width 7 height 7
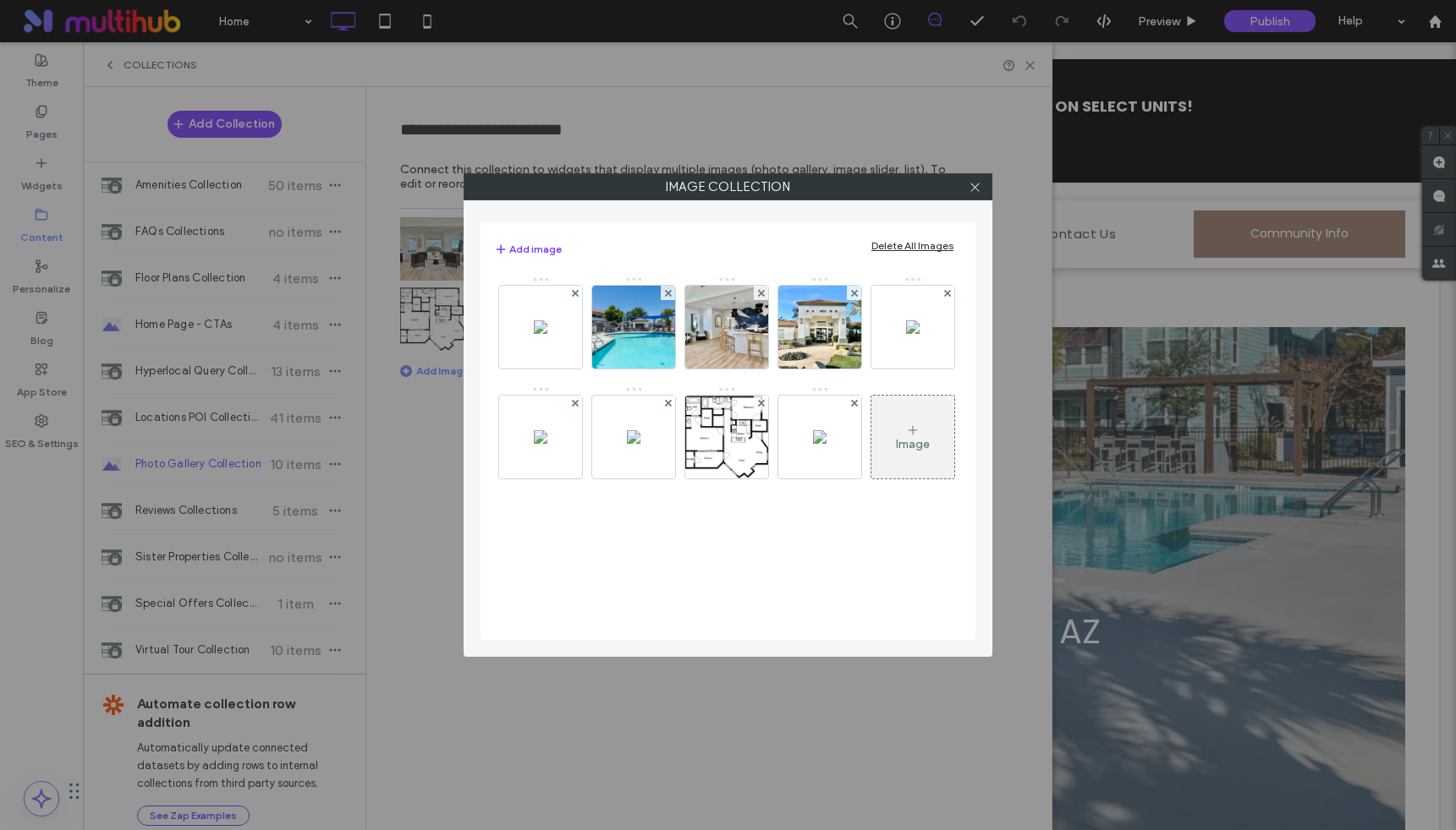
click at [576, 295] on use at bounding box center [574, 292] width 7 height 7
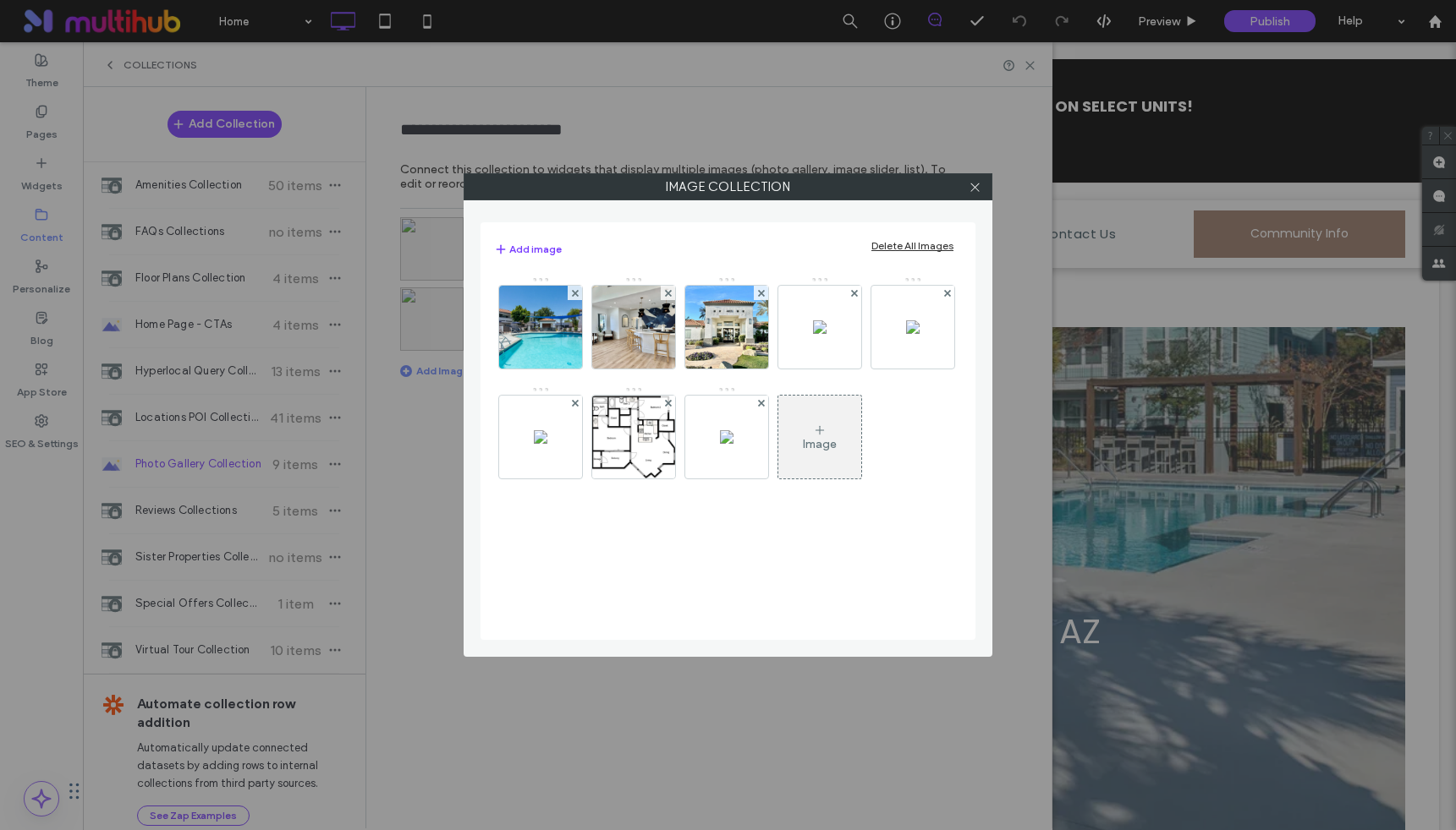
click at [576, 295] on use at bounding box center [574, 292] width 7 height 7
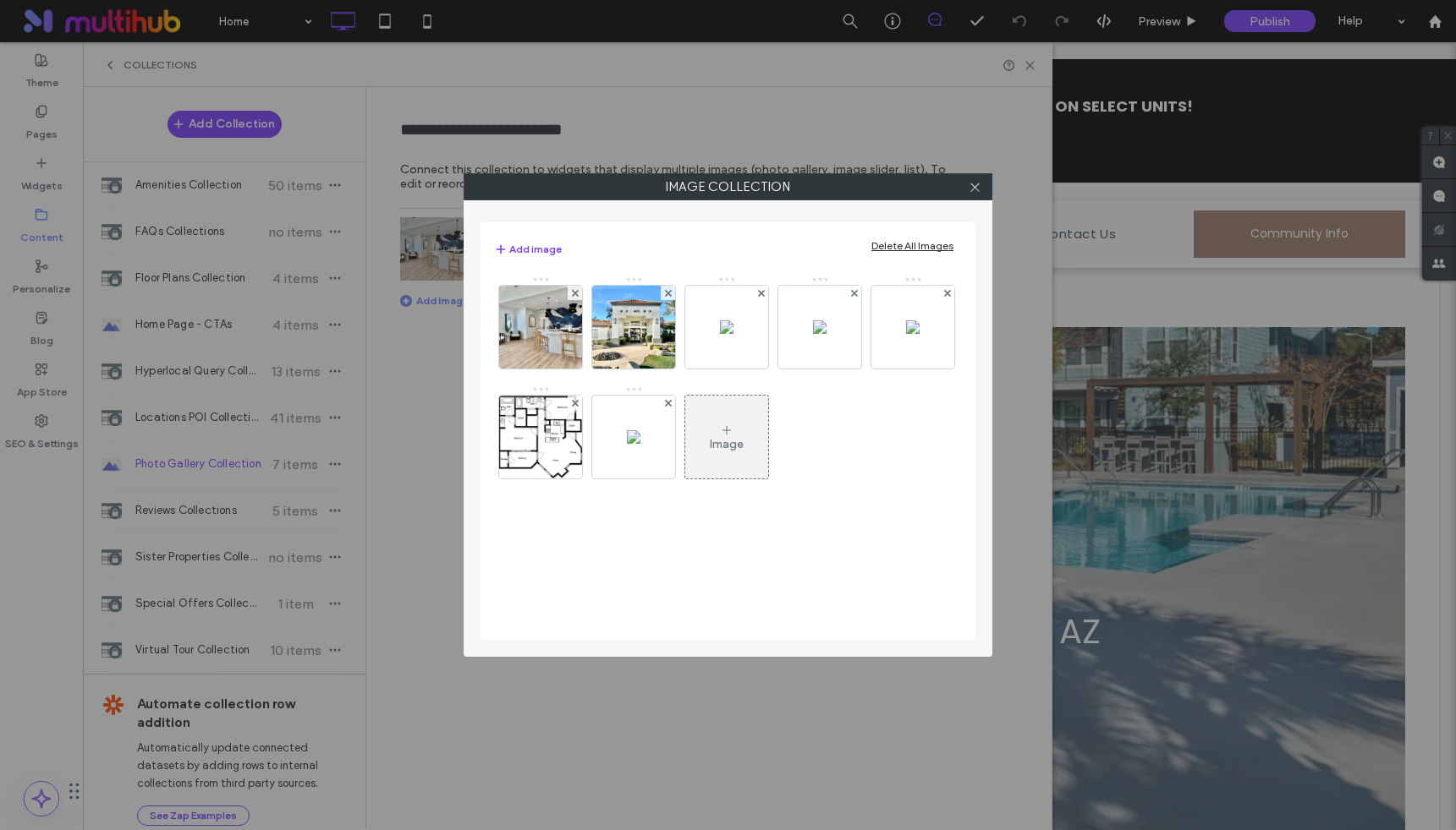
click at [576, 295] on use at bounding box center [574, 292] width 7 height 7
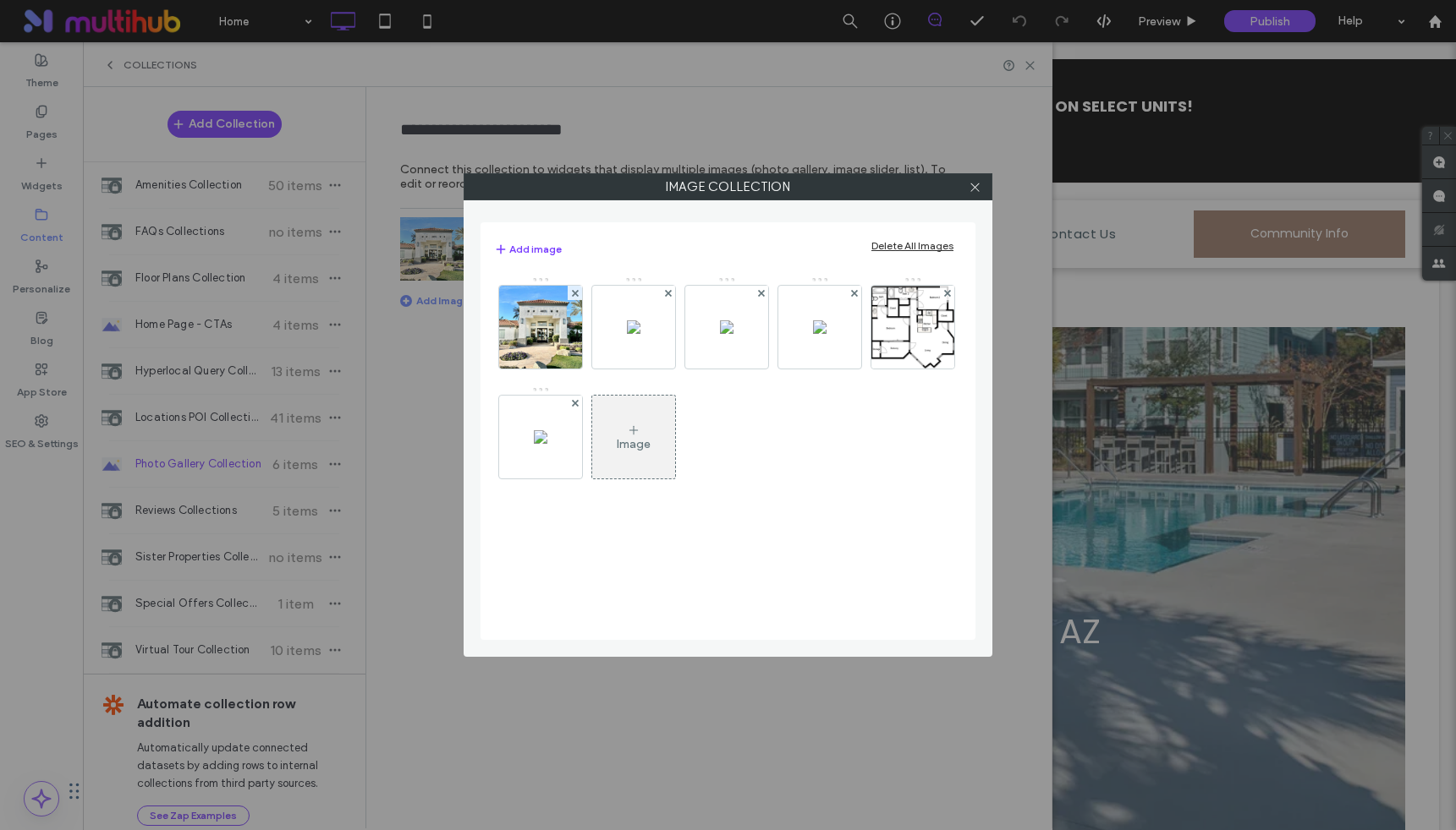
click at [576, 295] on use at bounding box center [574, 292] width 7 height 7
click at [664, 295] on use at bounding box center [667, 292] width 7 height 7
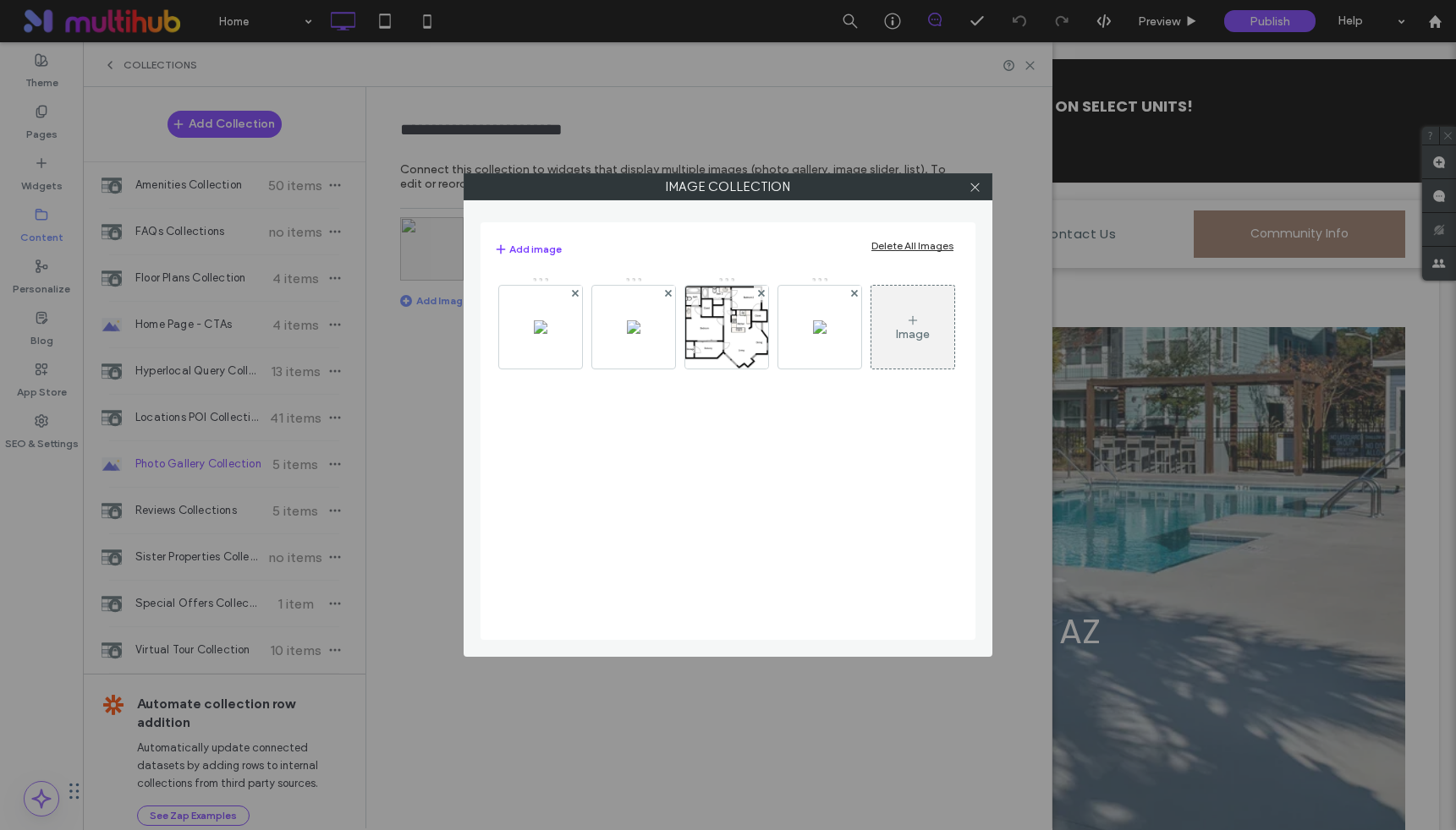
click at [576, 295] on use at bounding box center [574, 292] width 7 height 7
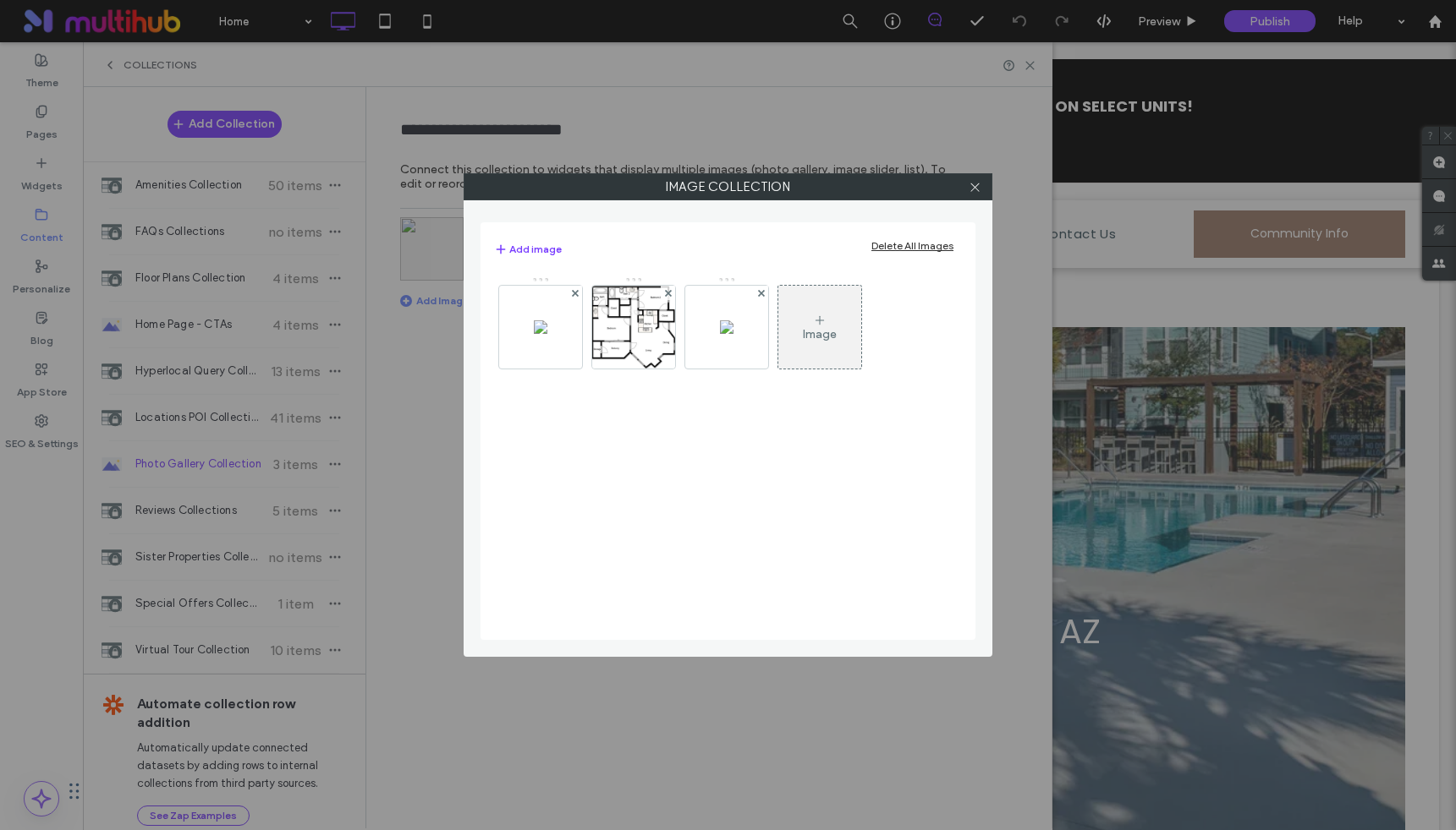
click at [576, 295] on use at bounding box center [574, 292] width 7 height 7
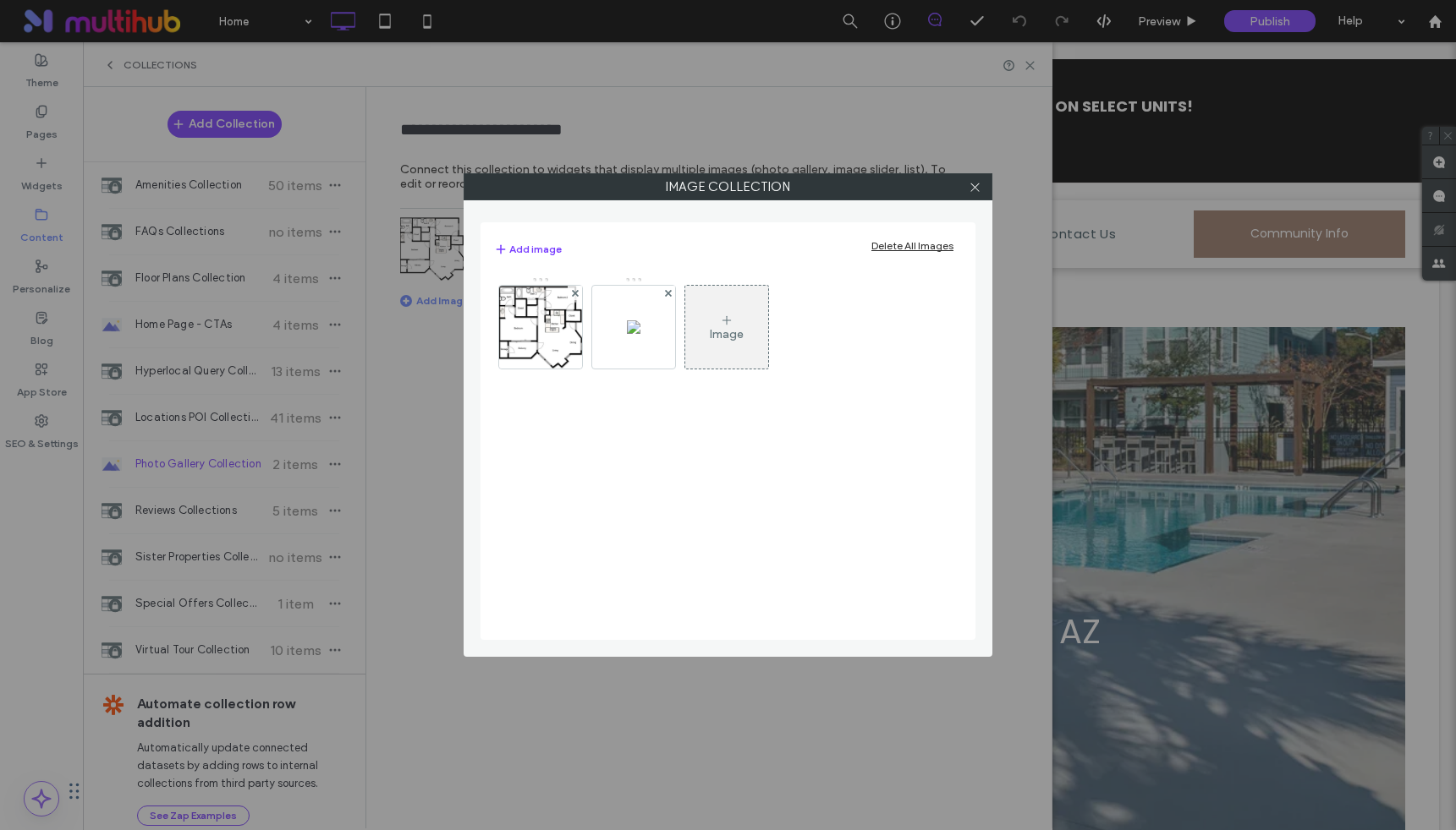
click at [576, 295] on use at bounding box center [574, 292] width 7 height 7
click at [978, 185] on icon at bounding box center [975, 187] width 13 height 13
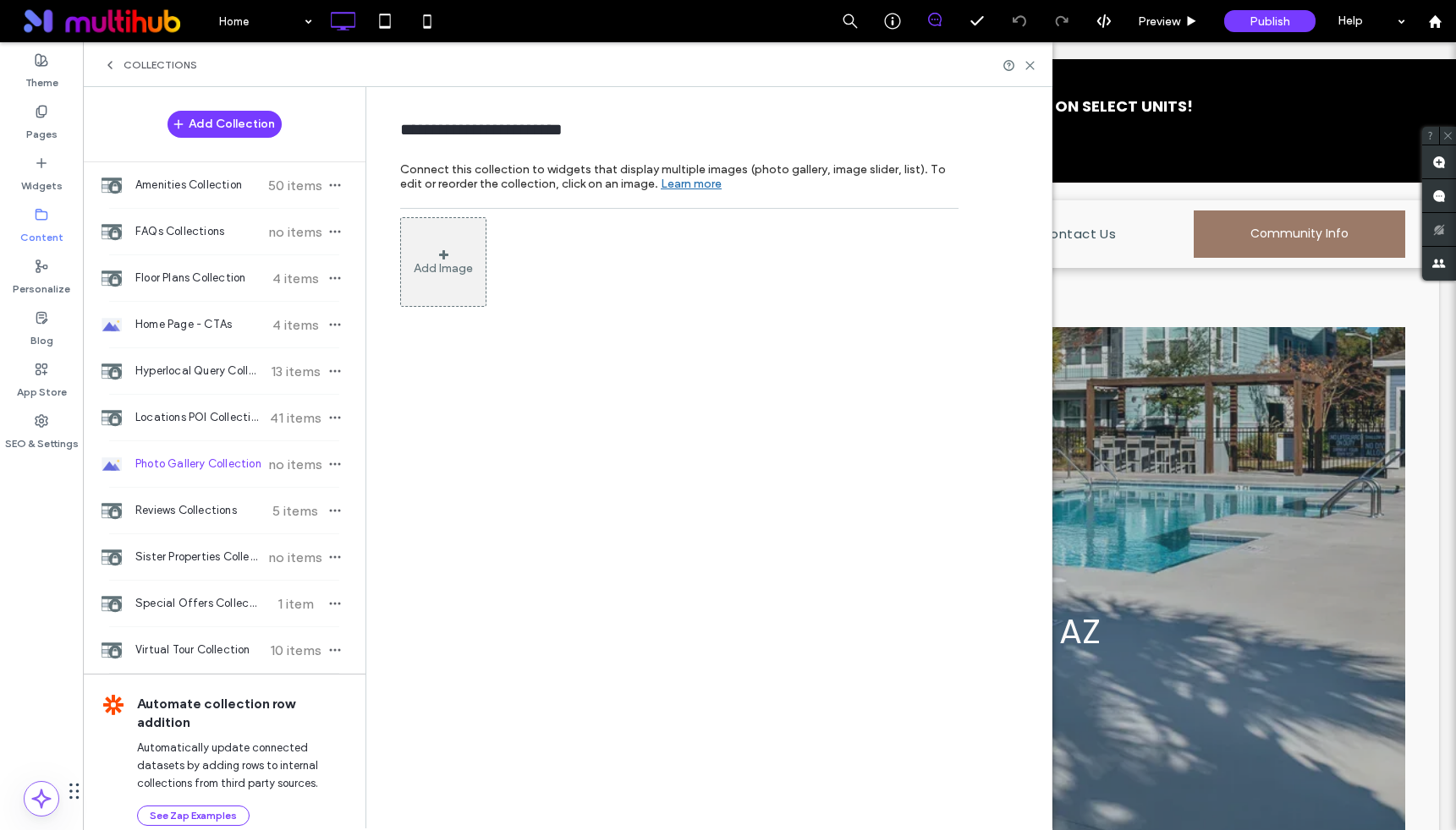
click at [44, 219] on use at bounding box center [42, 213] width 11 height 10
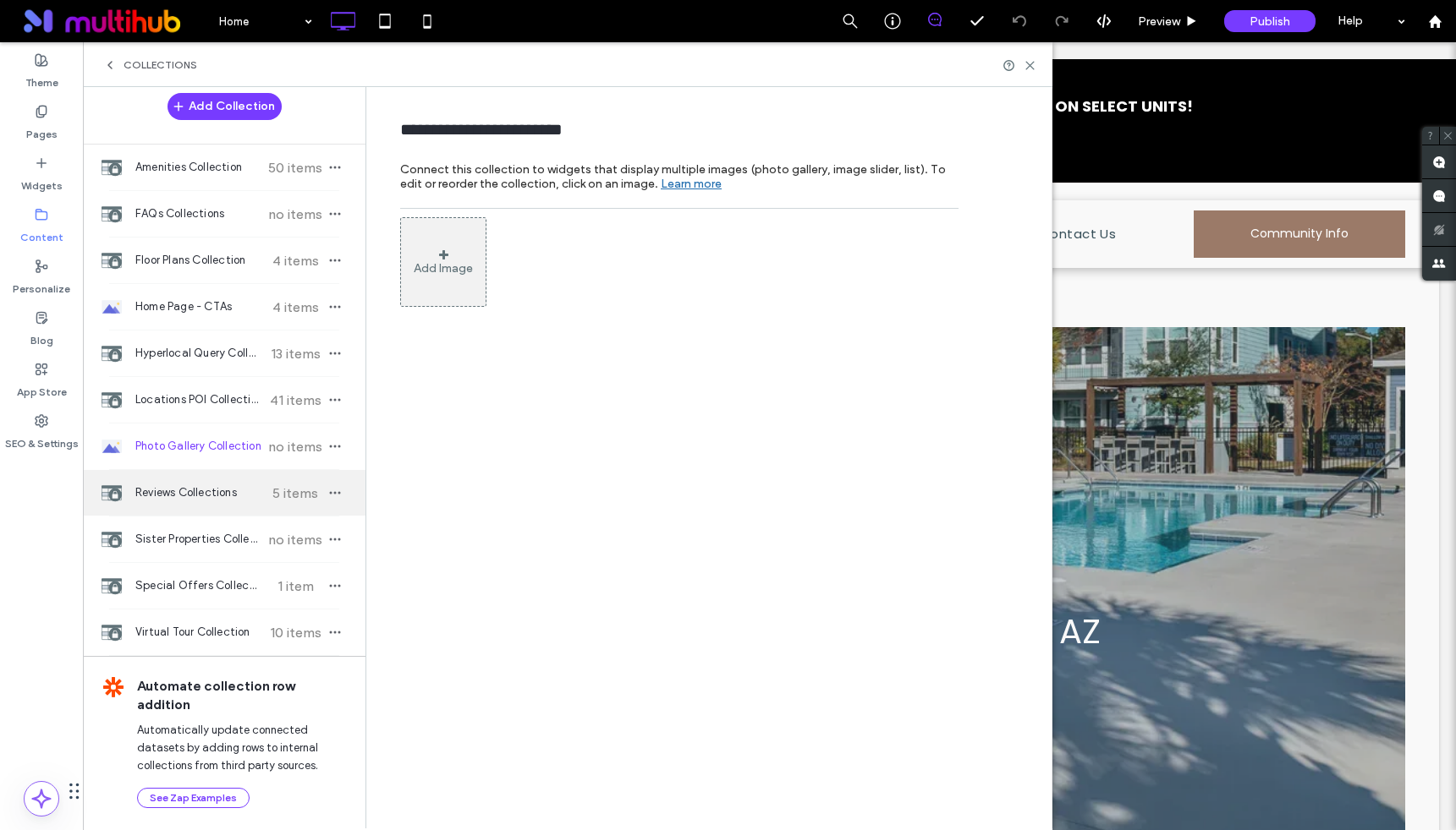
scroll to position [20, 0]
click at [167, 77] on div "Collections" at bounding box center [567, 64] width 970 height 44
click at [159, 67] on span "Collections" at bounding box center [160, 65] width 73 height 14
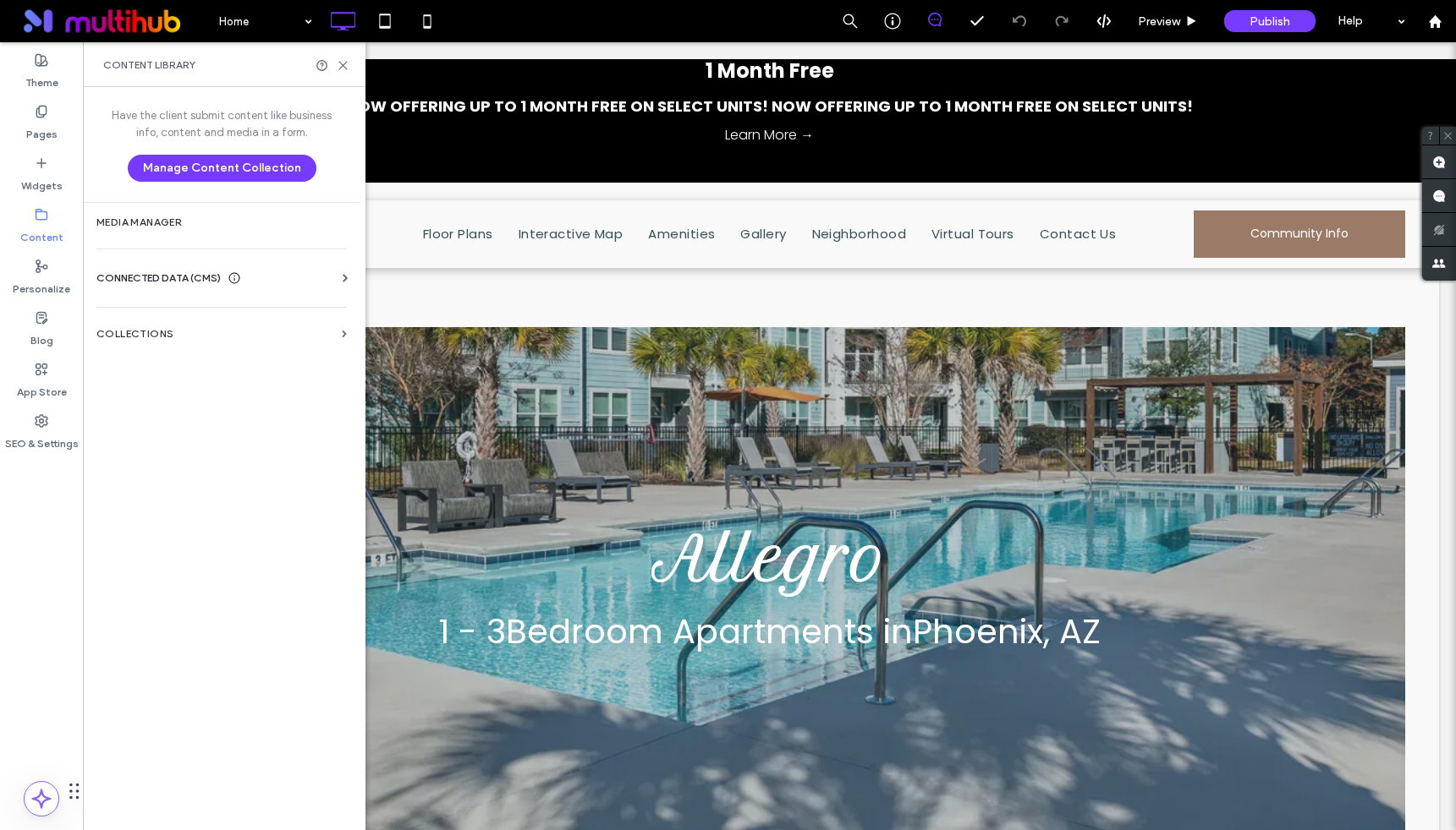
scroll to position [0, 0]
click at [180, 225] on label "Media Manager" at bounding box center [221, 222] width 250 height 12
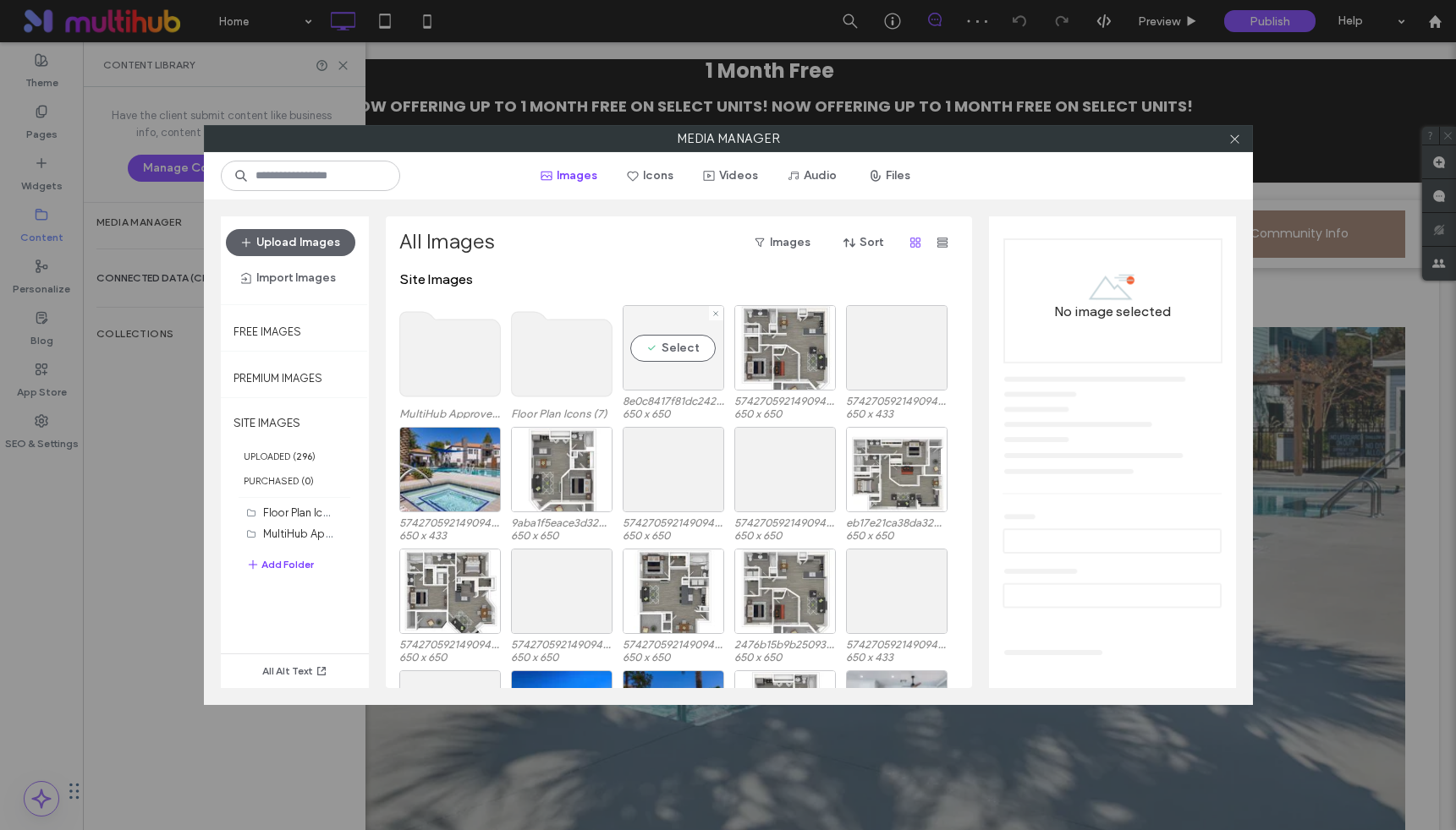
click at [684, 340] on div "Select" at bounding box center [673, 348] width 102 height 85
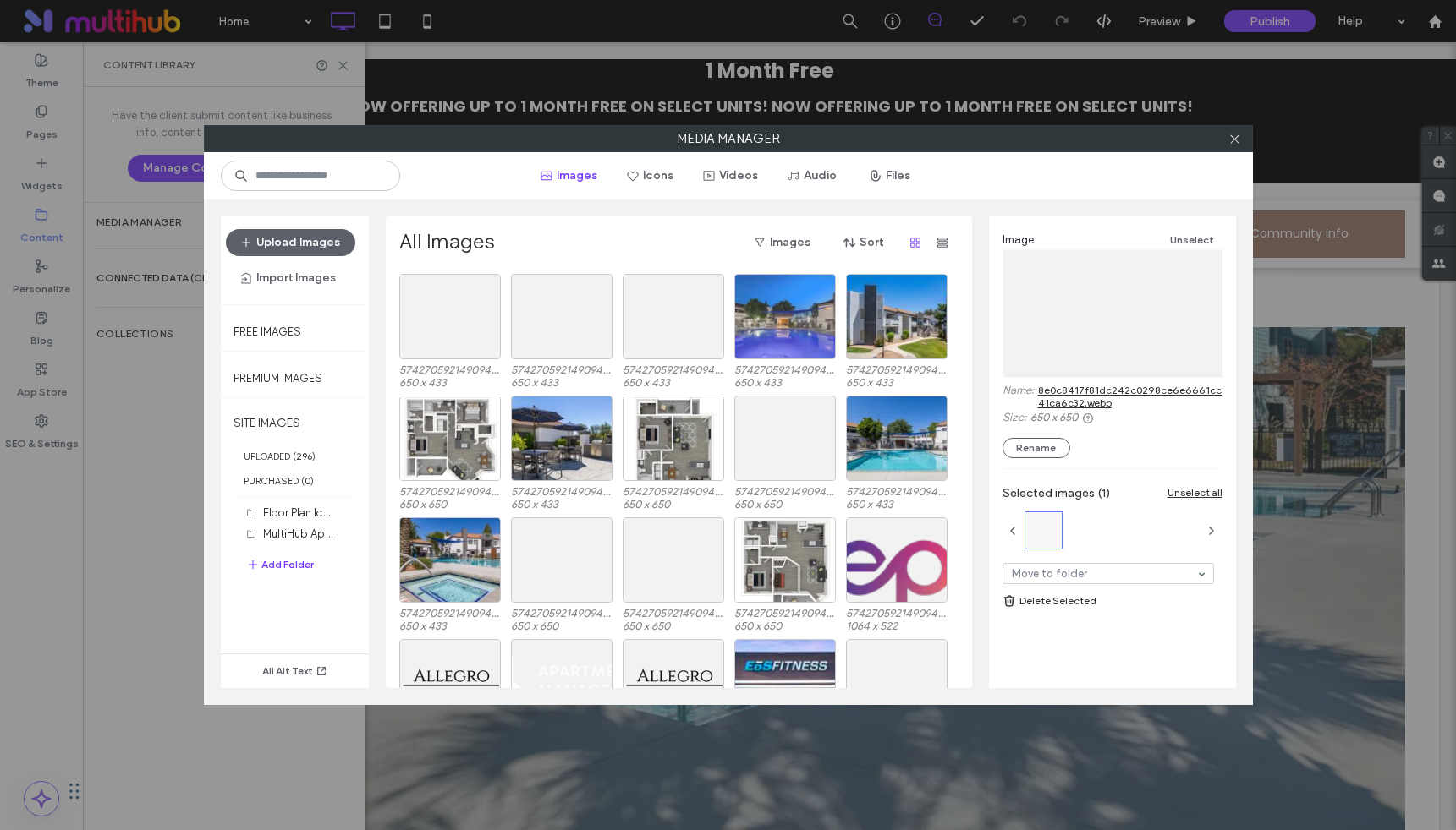
scroll to position [1300, 0]
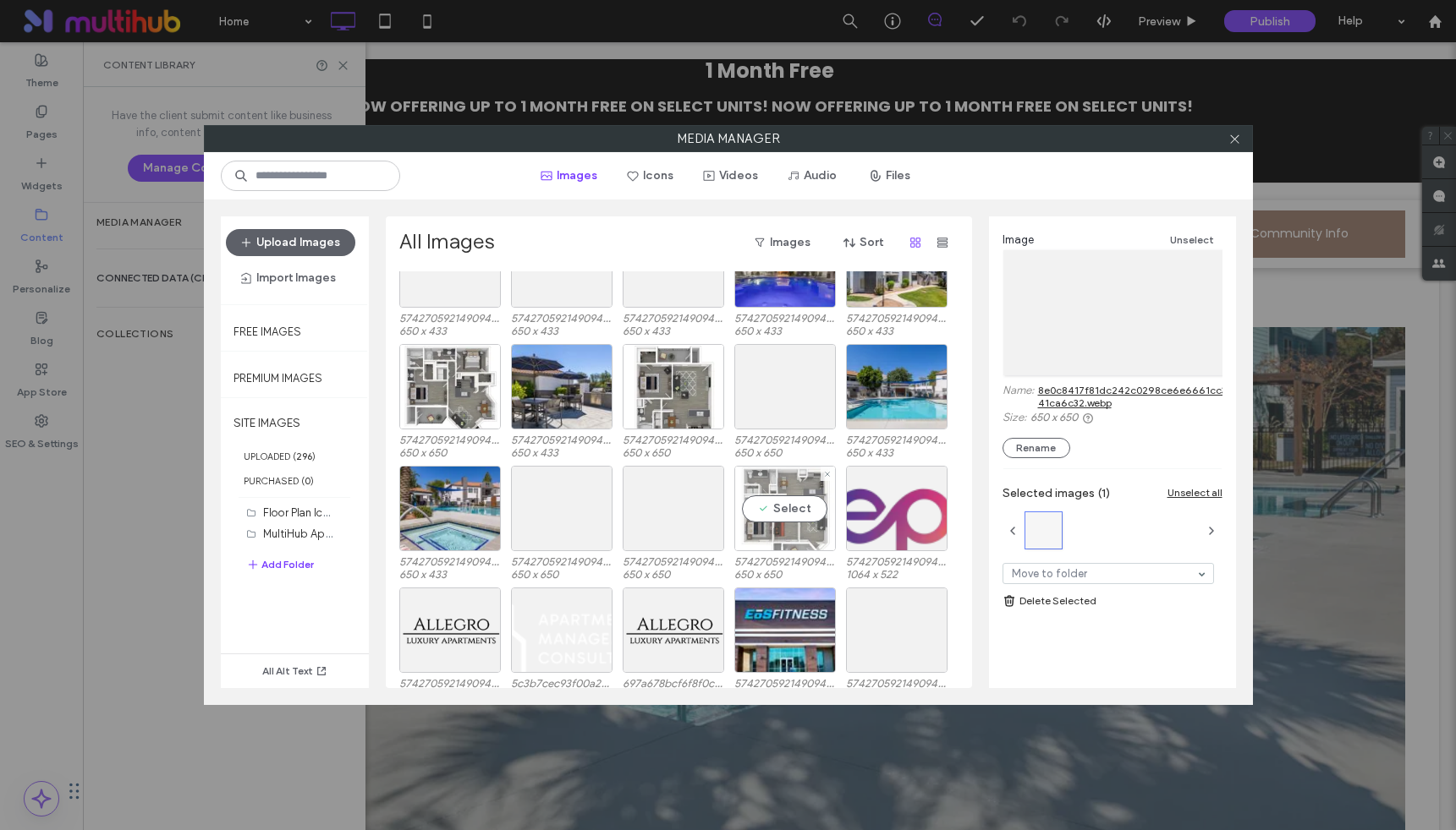
click at [784, 509] on div "Select" at bounding box center [785, 509] width 102 height 85
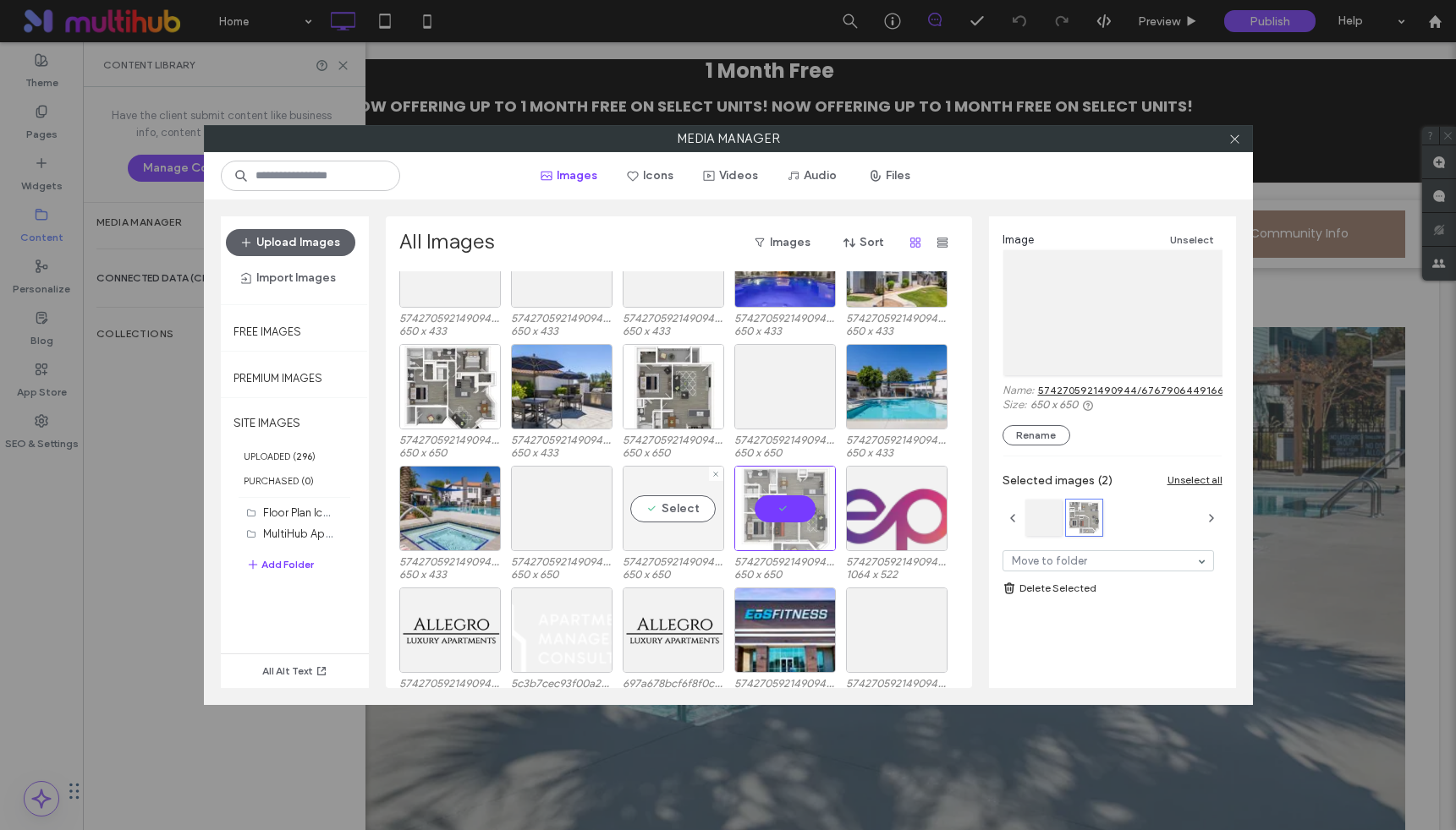
click at [687, 506] on div "Select" at bounding box center [673, 509] width 102 height 85
click at [559, 502] on div "Select" at bounding box center [561, 509] width 102 height 85
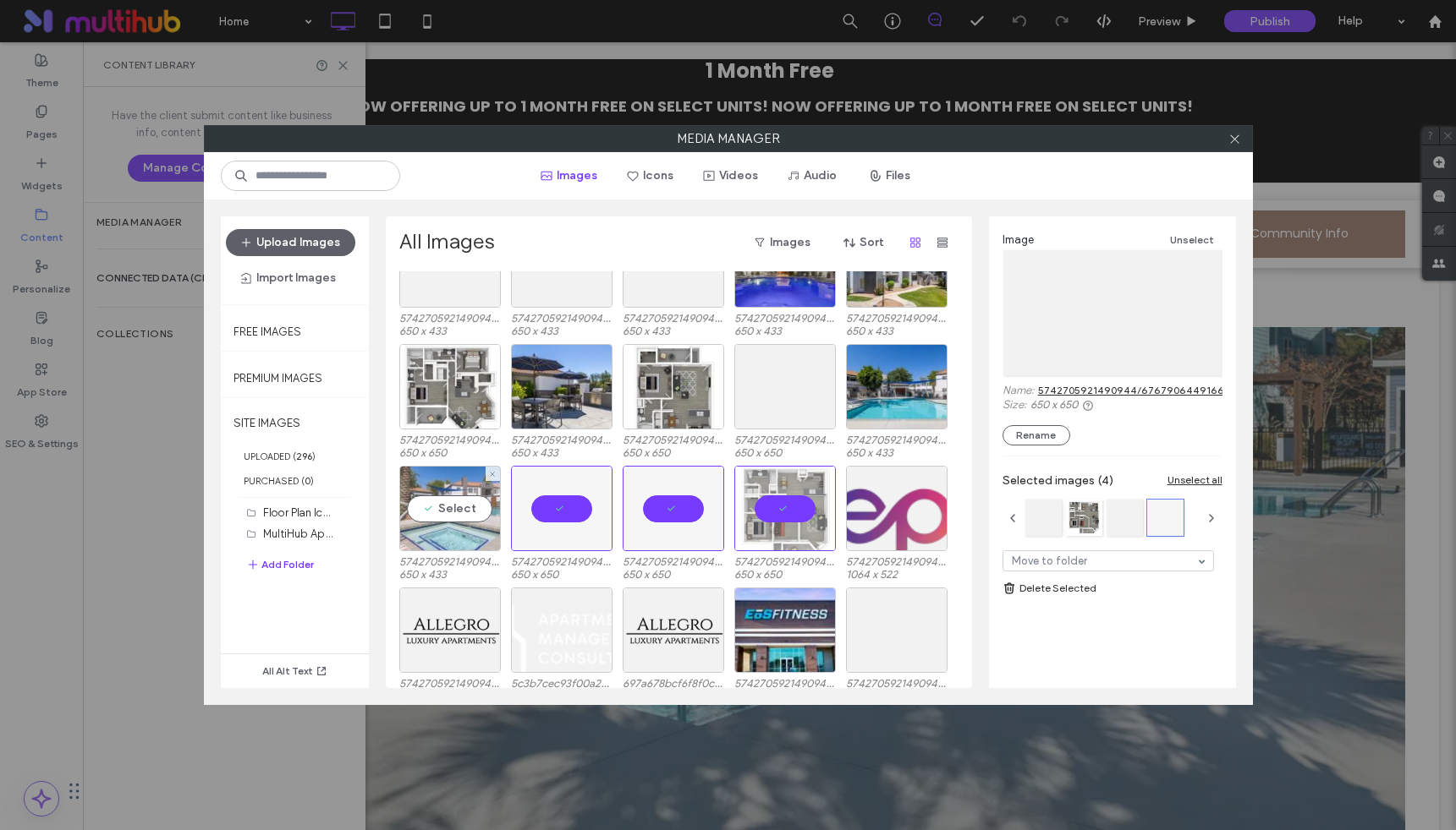
click at [447, 501] on div "Select" at bounding box center [450, 509] width 102 height 85
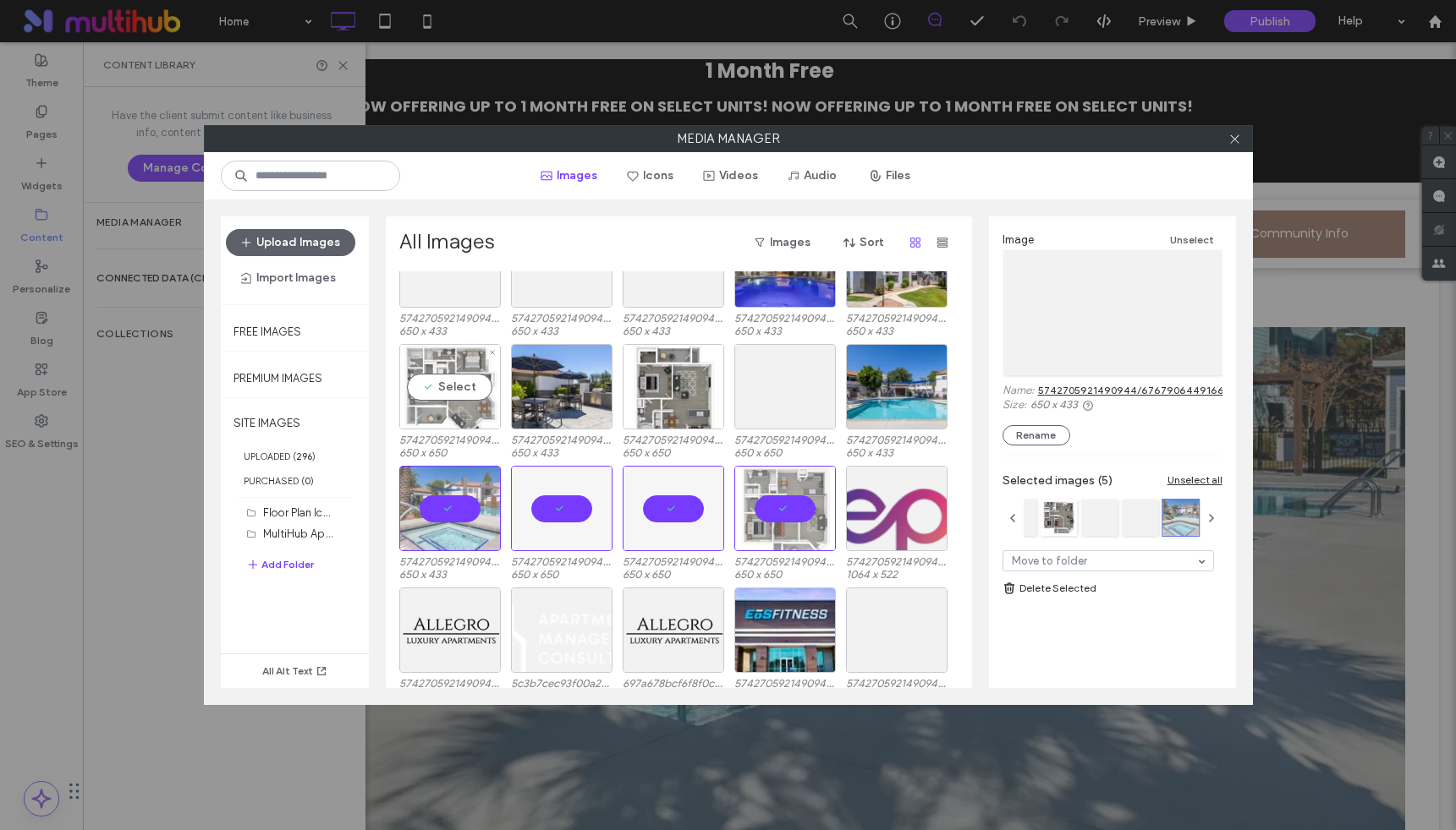
click at [455, 383] on div "Select" at bounding box center [450, 386] width 102 height 85
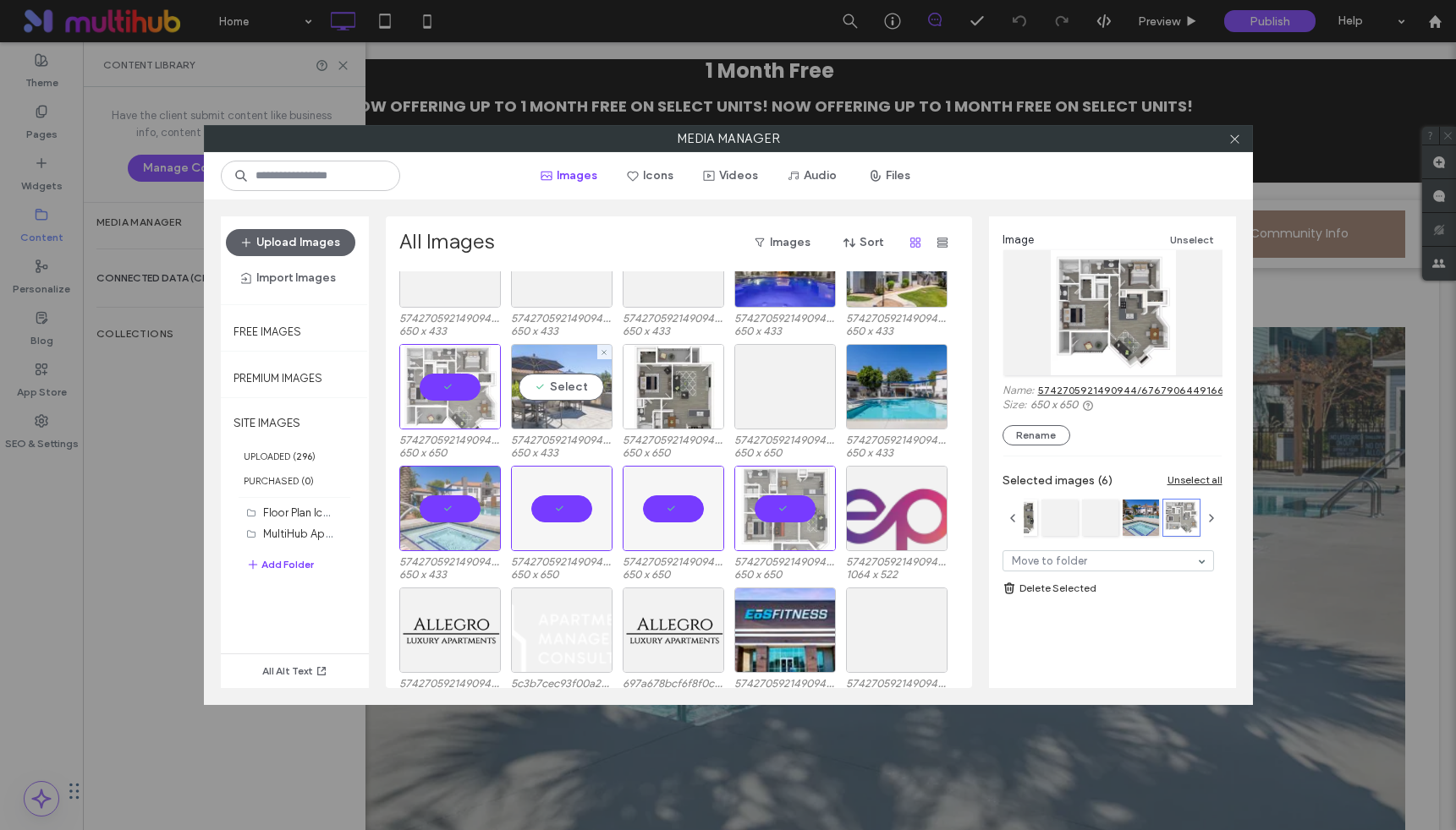
click at [593, 396] on div "Select" at bounding box center [561, 386] width 102 height 85
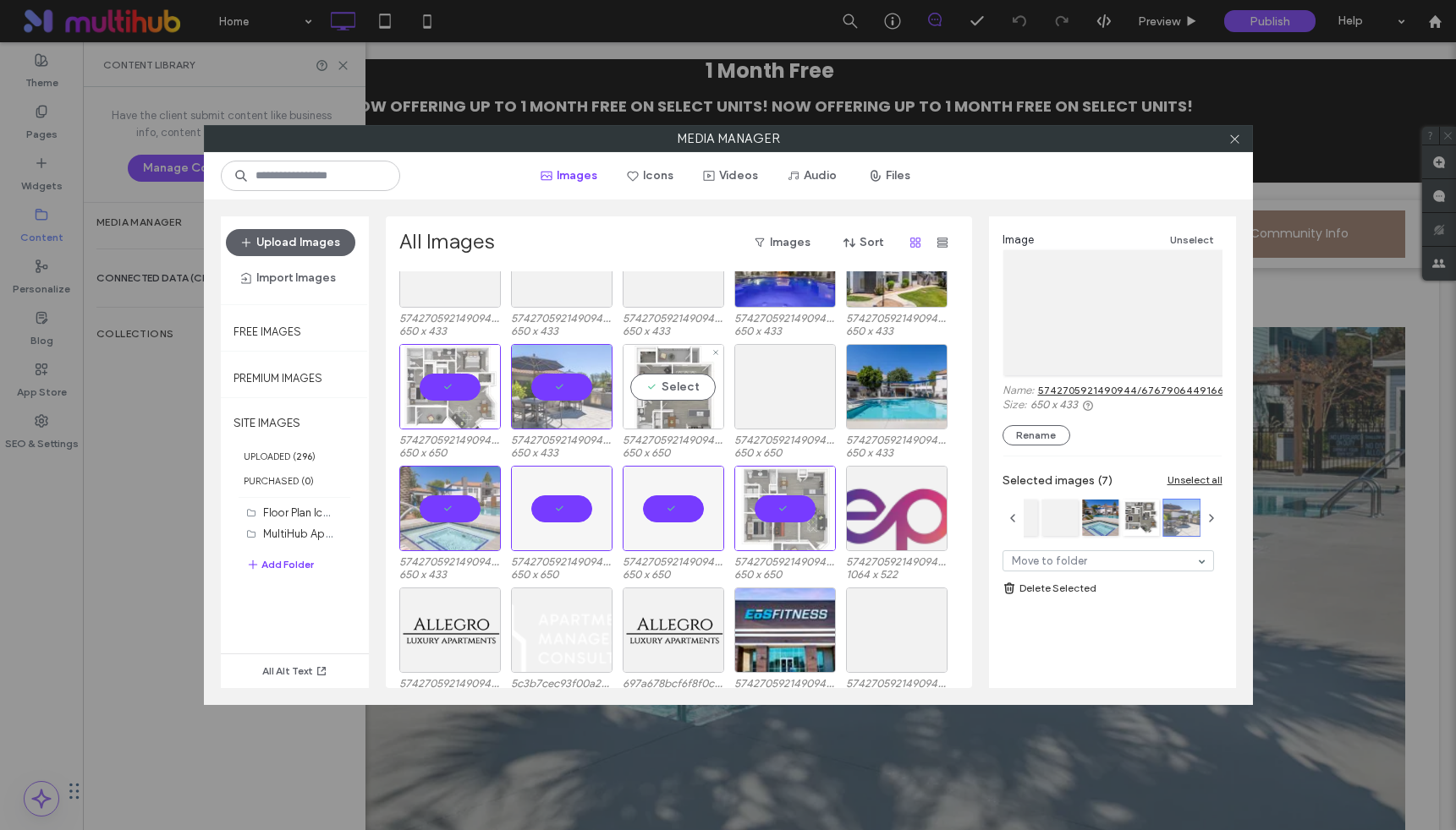
click at [669, 389] on div "Select" at bounding box center [673, 386] width 102 height 85
click at [803, 393] on div "Select" at bounding box center [785, 386] width 102 height 85
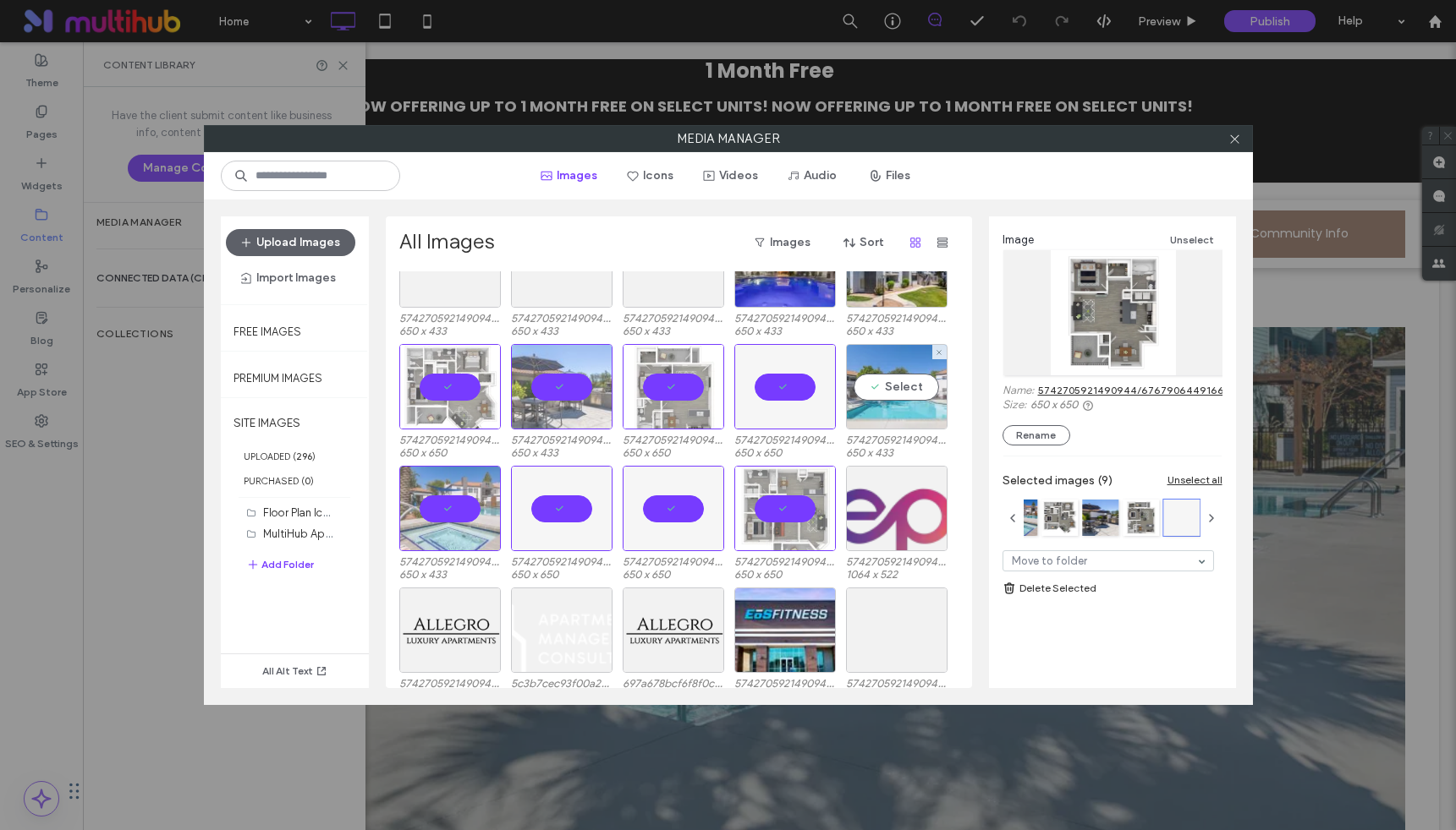
click at [898, 396] on div "Select" at bounding box center [897, 386] width 102 height 85
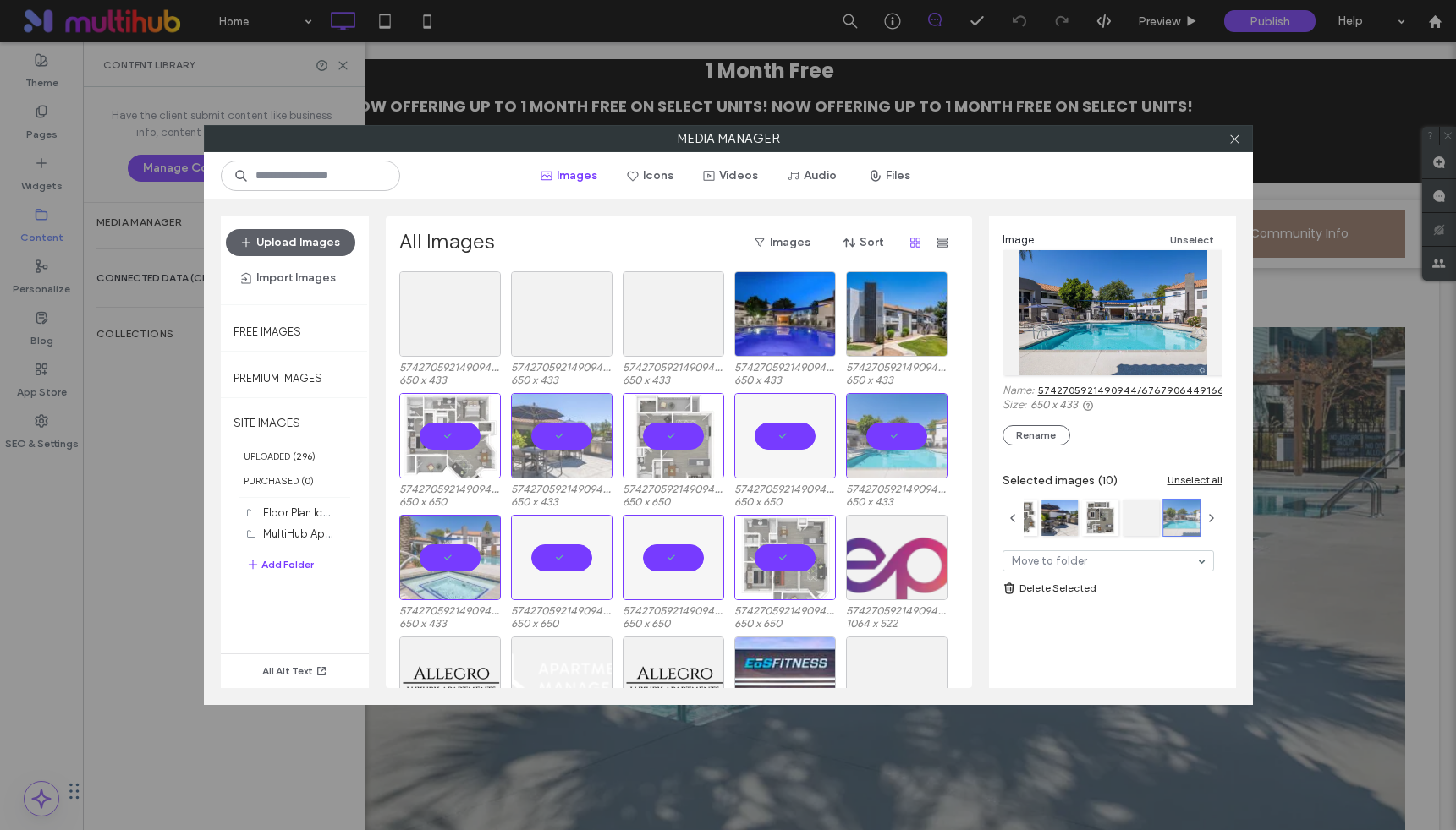
scroll to position [1229, 0]
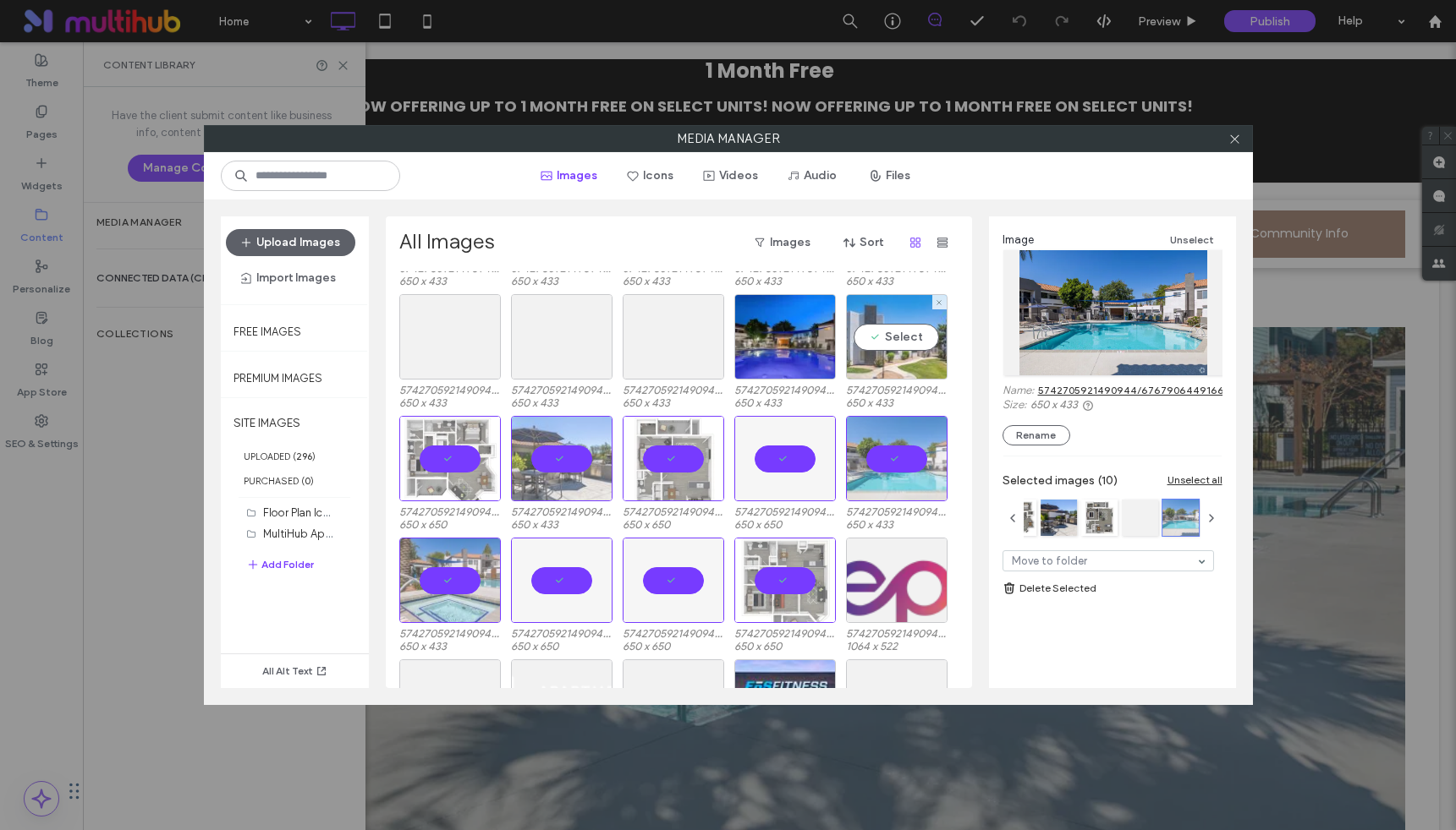
click at [905, 349] on div "Select" at bounding box center [897, 337] width 102 height 85
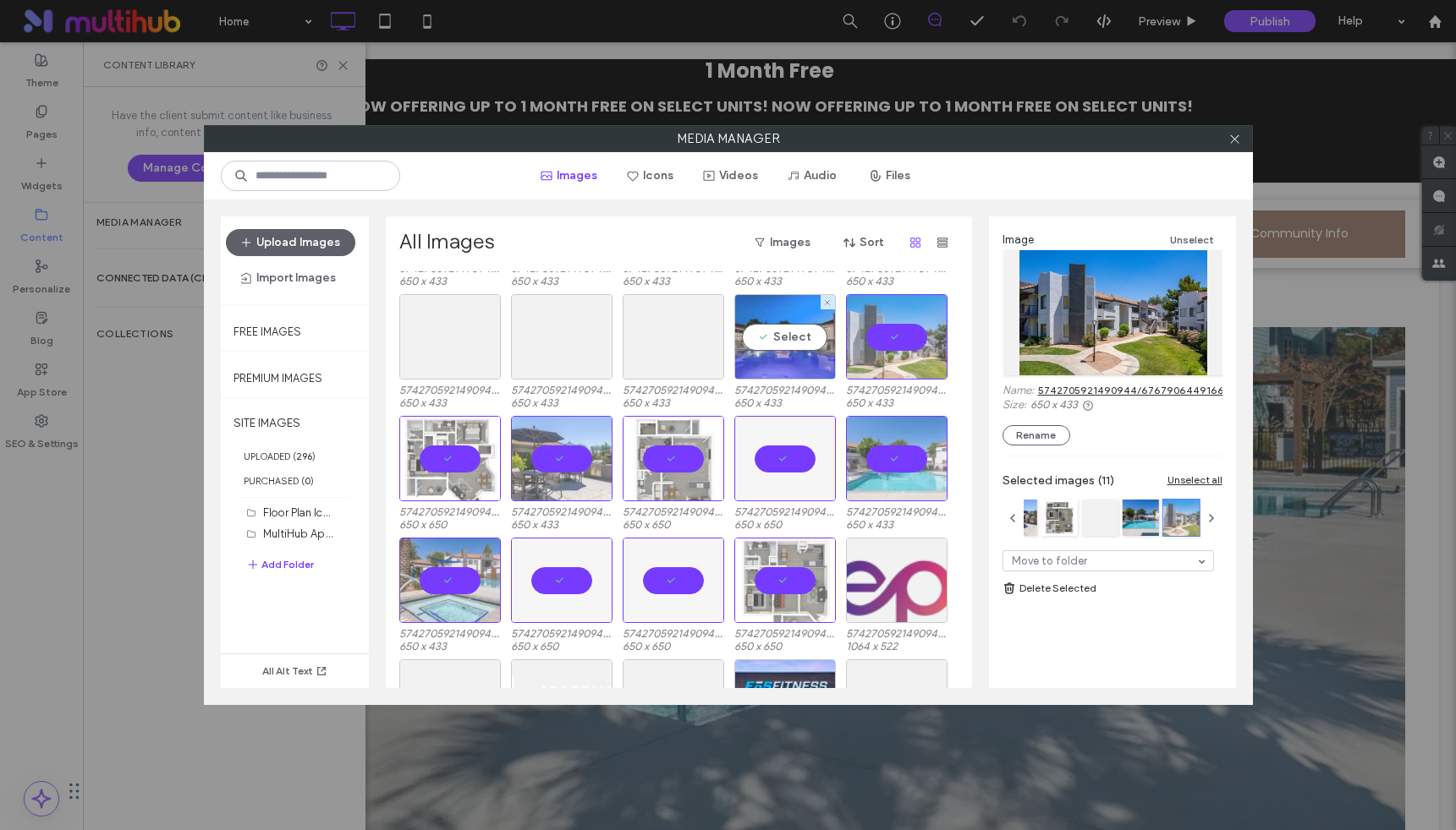
click at [778, 335] on div "Select" at bounding box center [785, 337] width 102 height 85
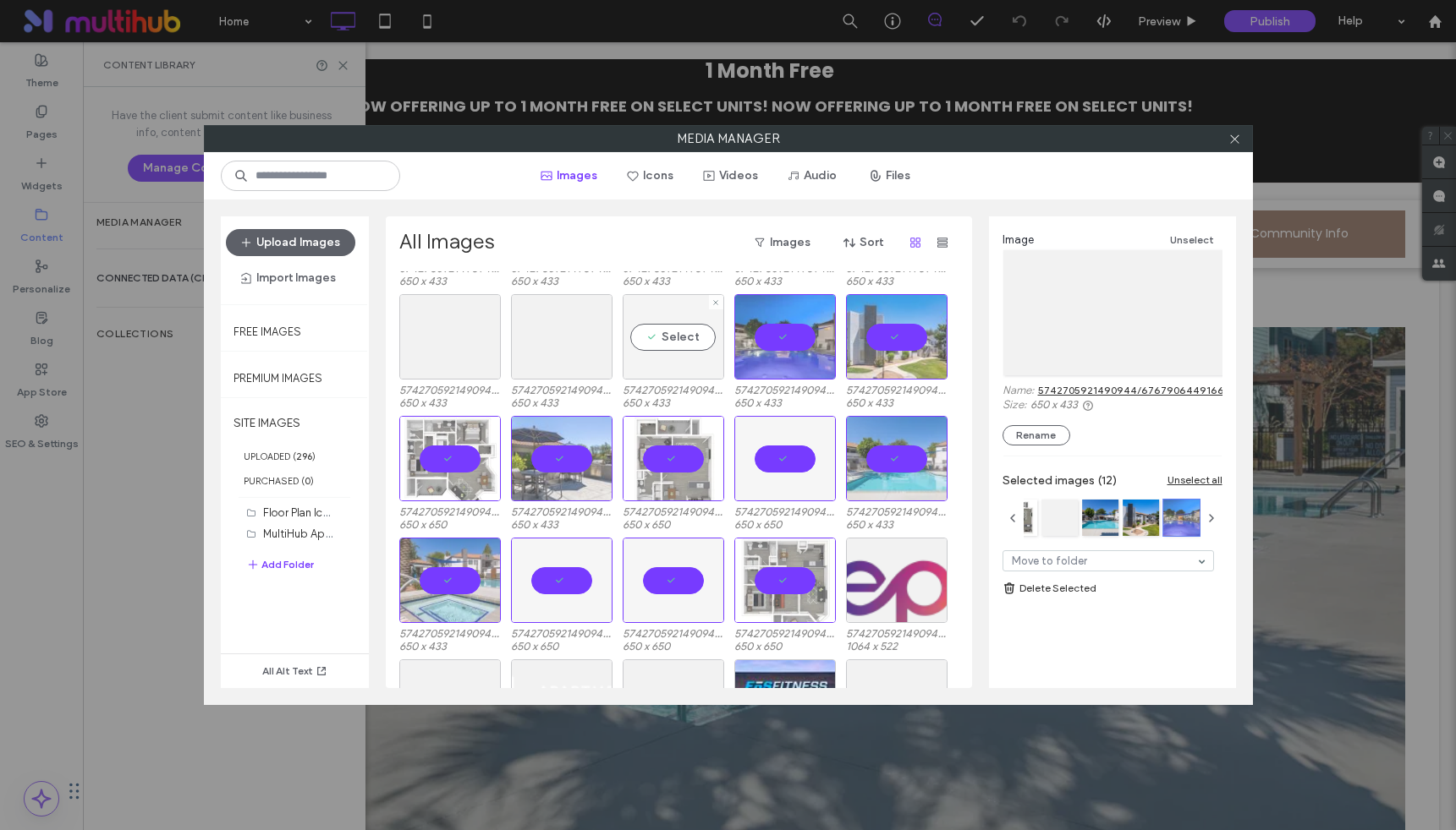
click at [676, 330] on div "Select" at bounding box center [673, 337] width 102 height 85
click at [562, 327] on div "Select" at bounding box center [561, 337] width 102 height 85
click at [425, 337] on div "Select" at bounding box center [450, 337] width 102 height 85
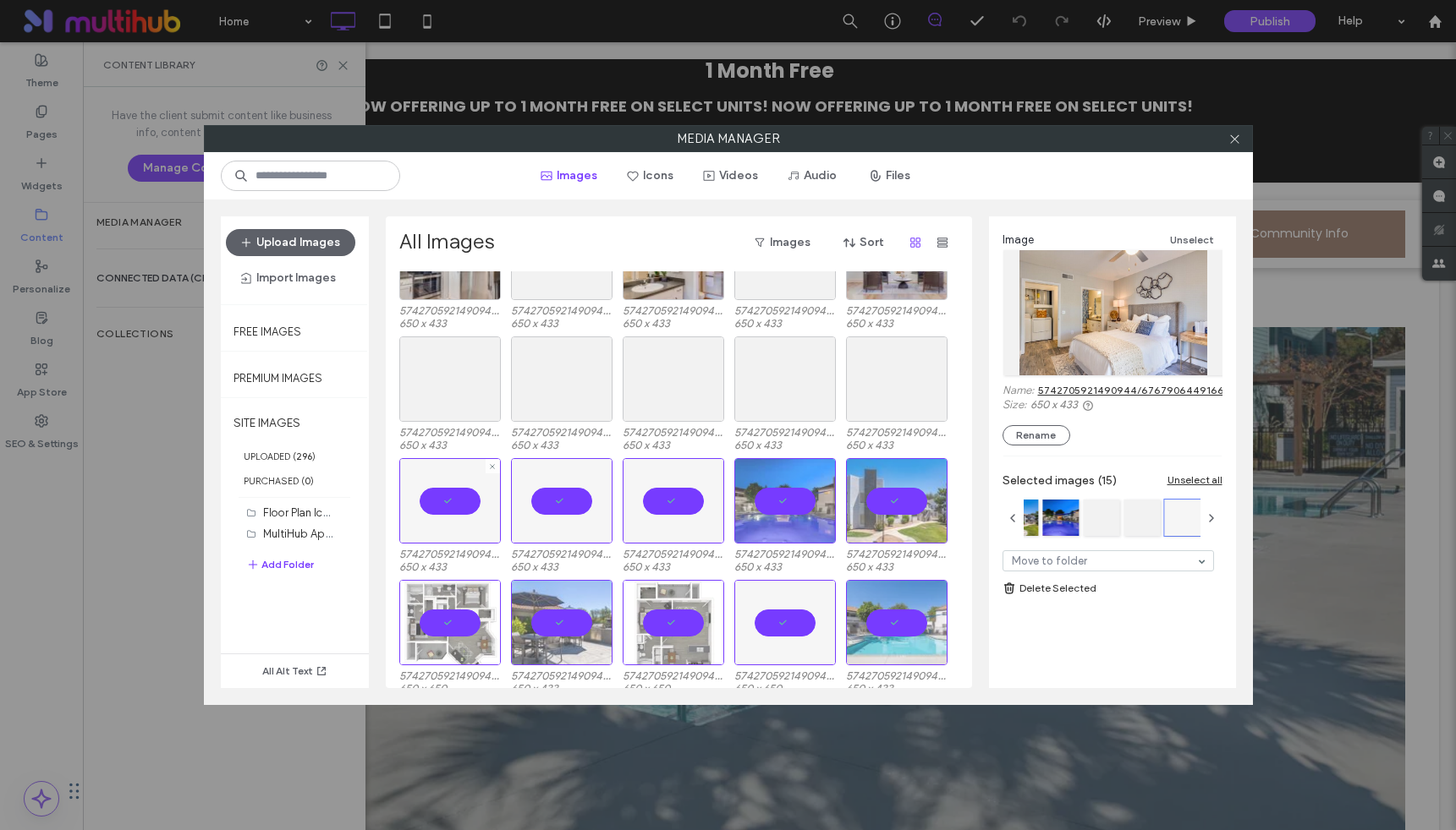
scroll to position [994, 0]
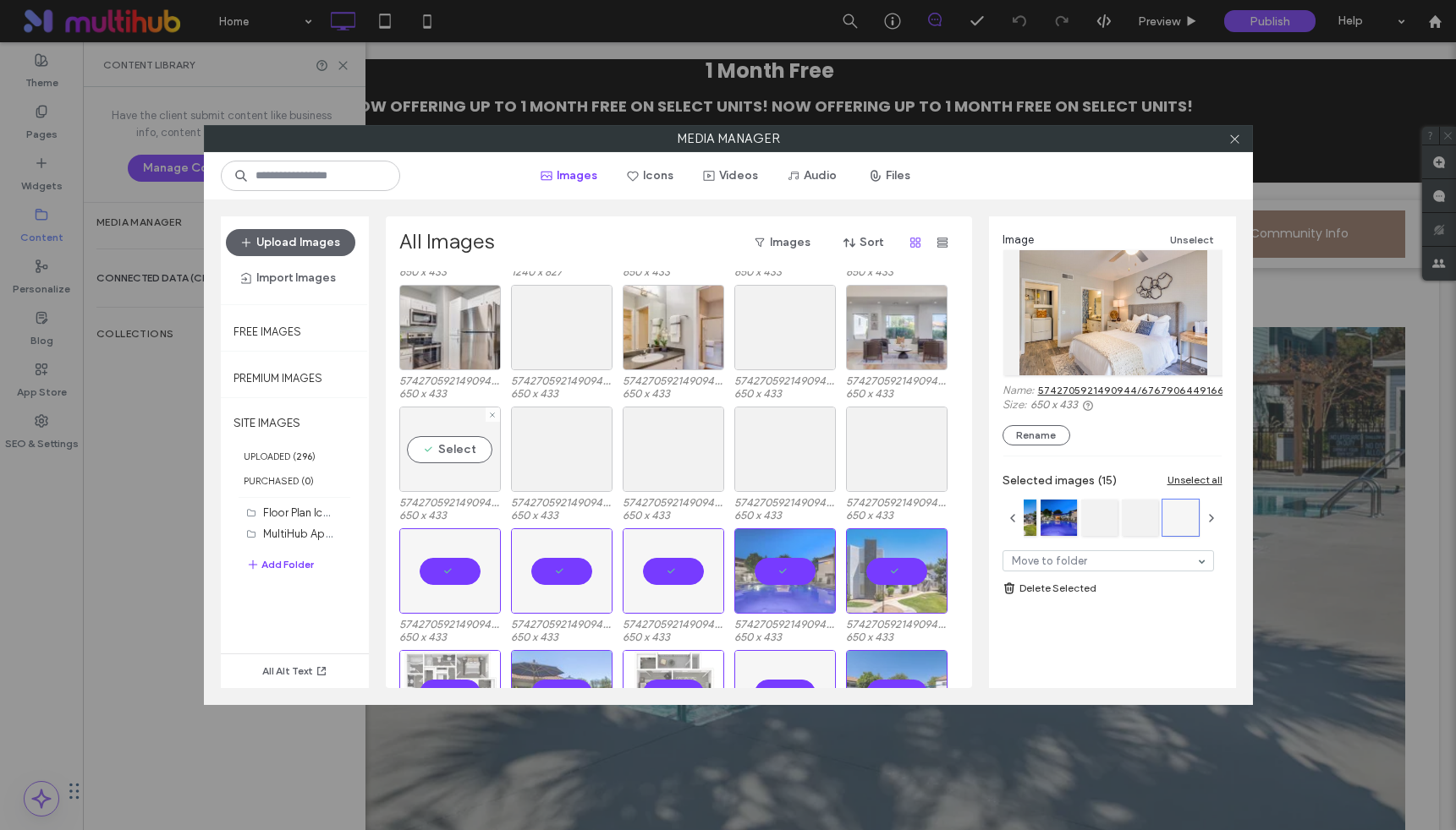
click at [464, 460] on div "Select" at bounding box center [450, 450] width 102 height 85
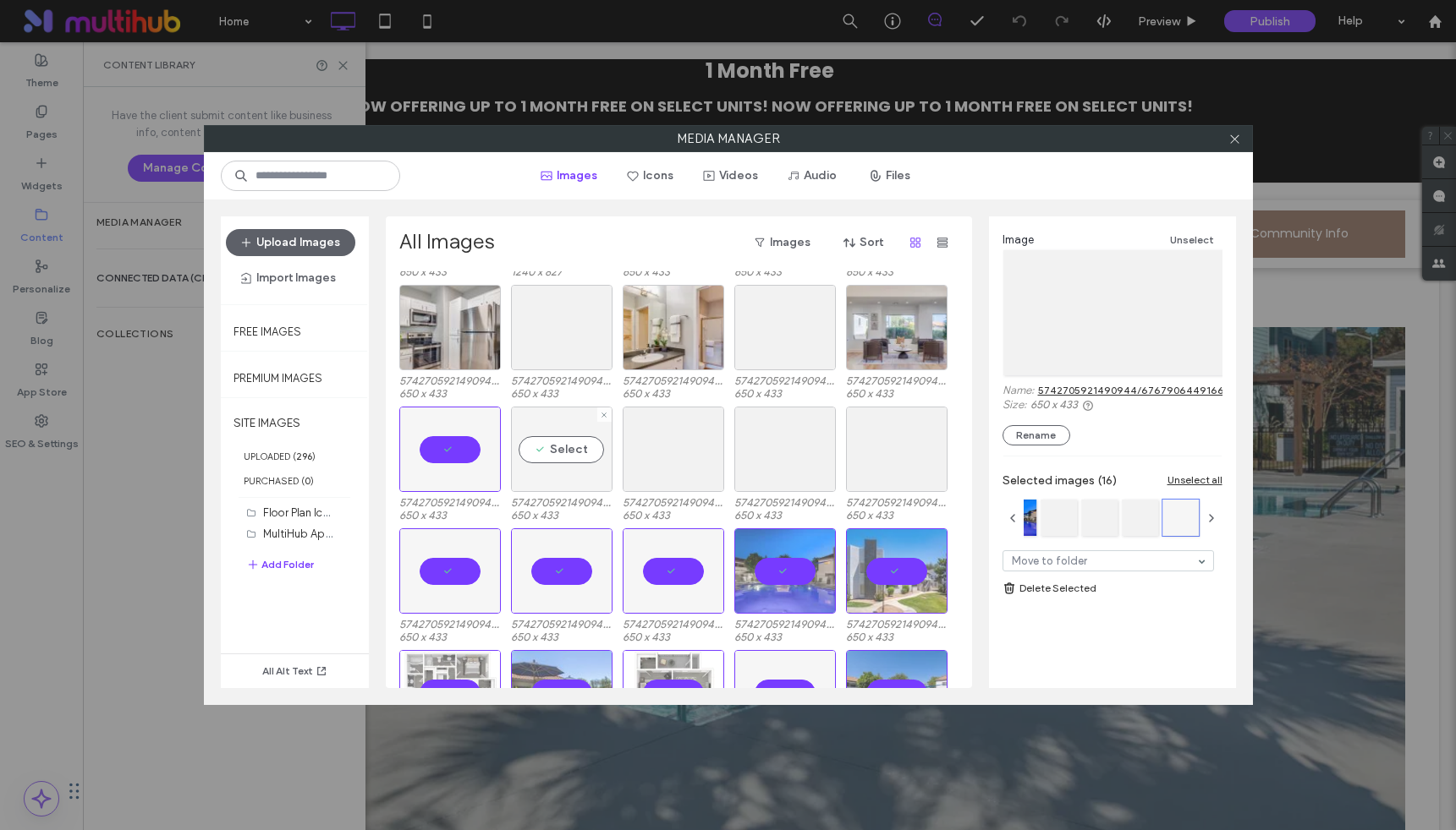
click at [565, 456] on div "Select" at bounding box center [561, 450] width 102 height 85
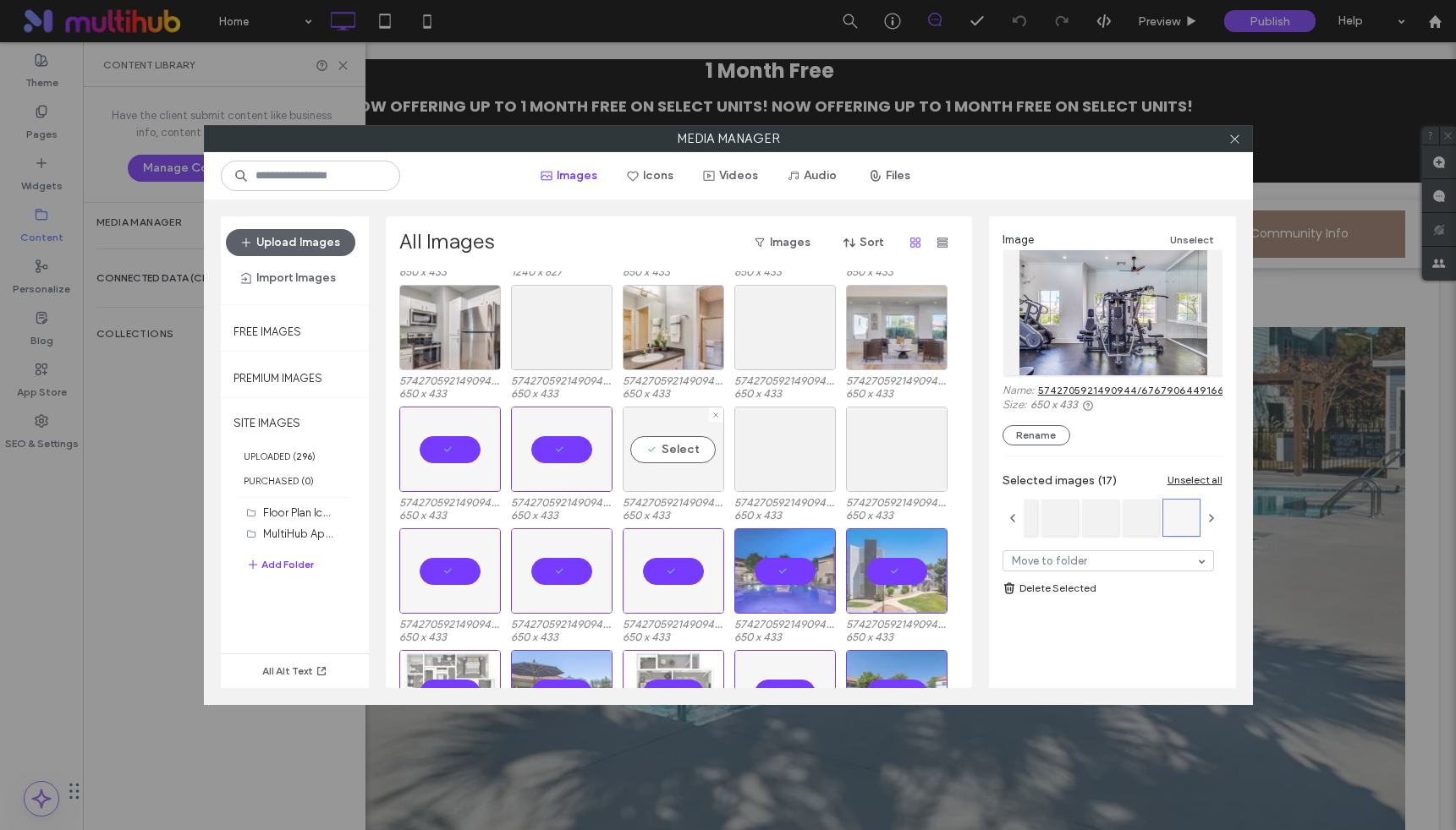
click at [695, 456] on div "Select" at bounding box center [673, 450] width 102 height 85
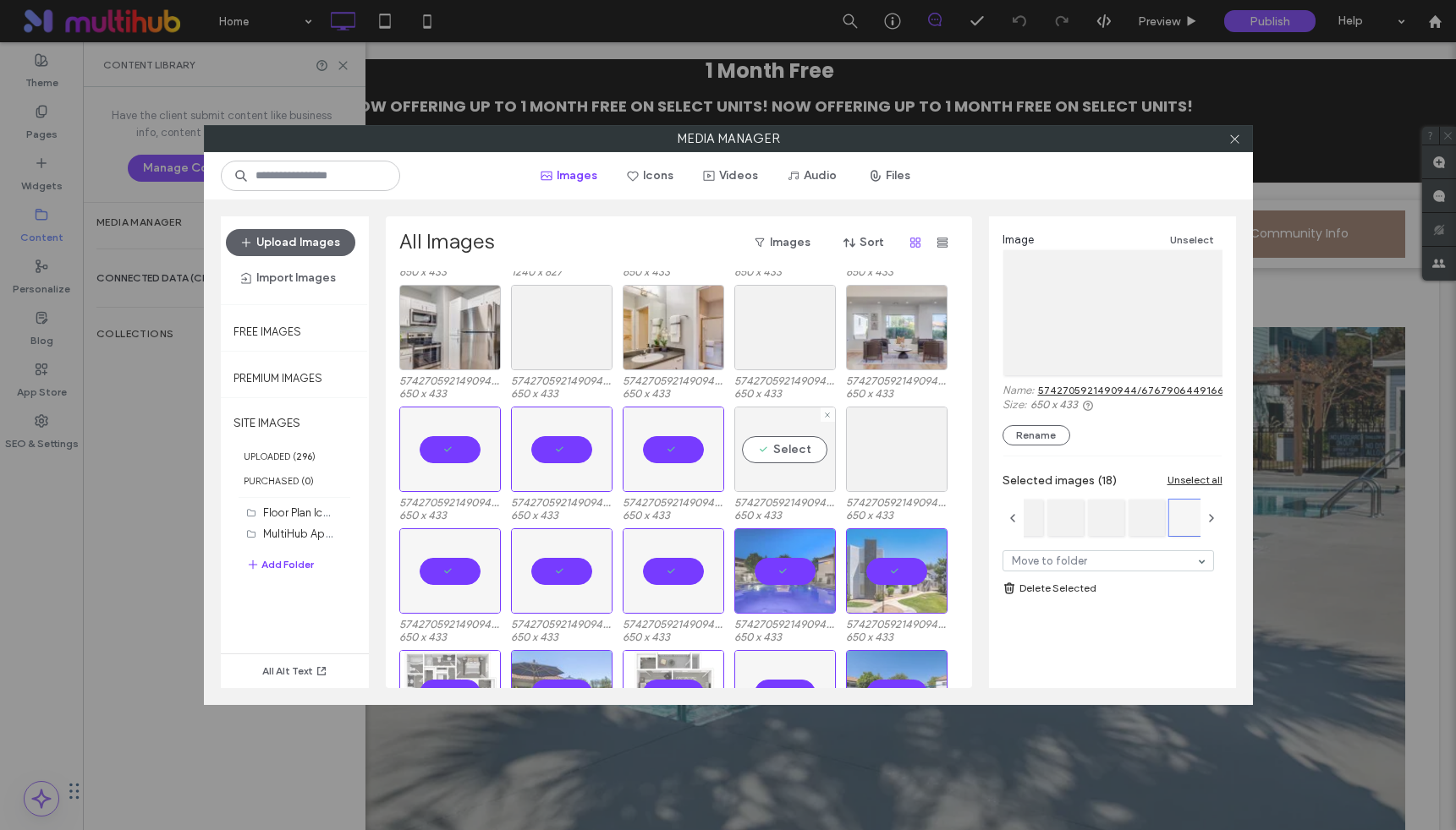
click at [776, 448] on div "Select" at bounding box center [785, 450] width 102 height 85
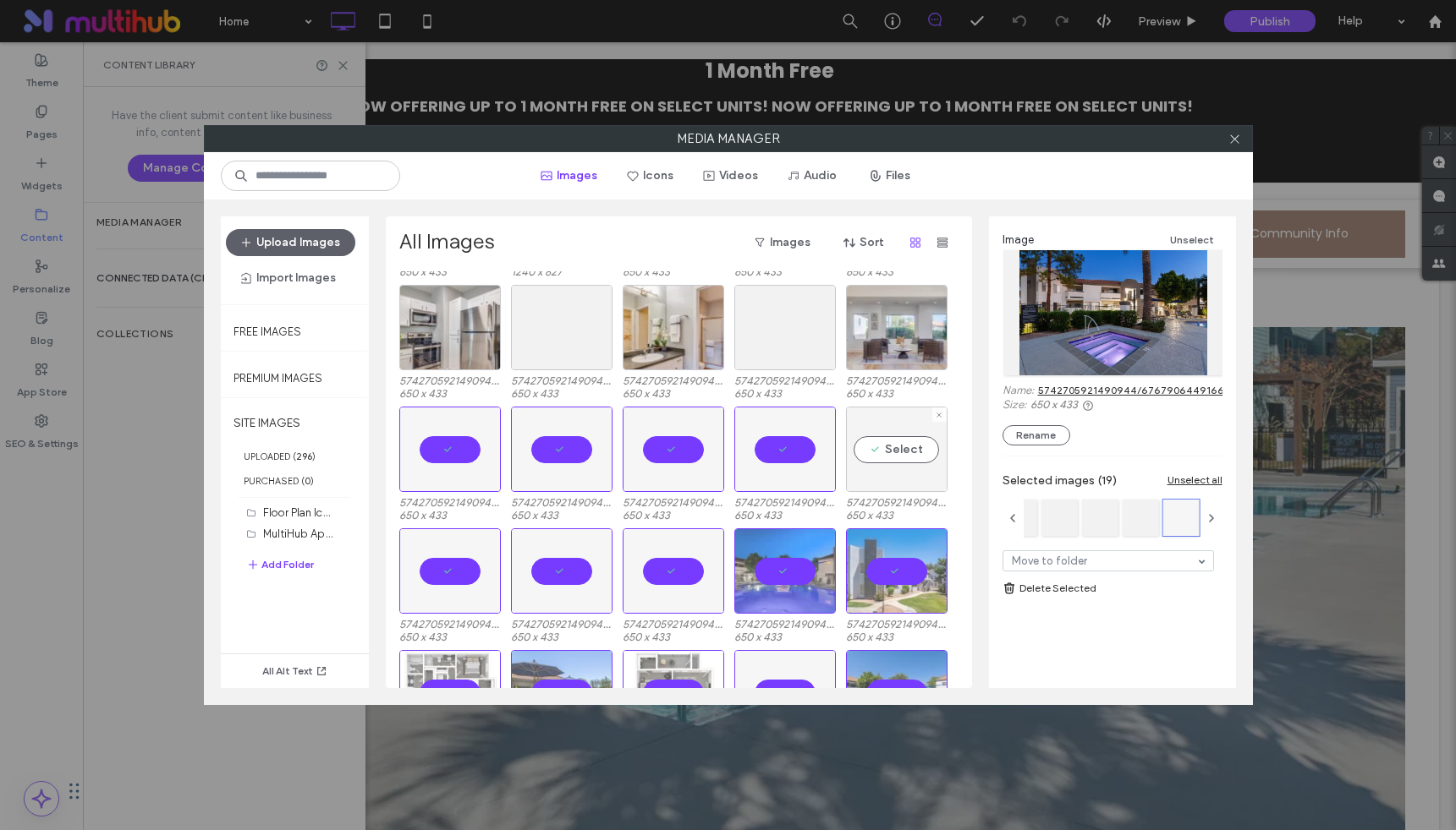
click at [904, 449] on div "Select" at bounding box center [897, 450] width 102 height 85
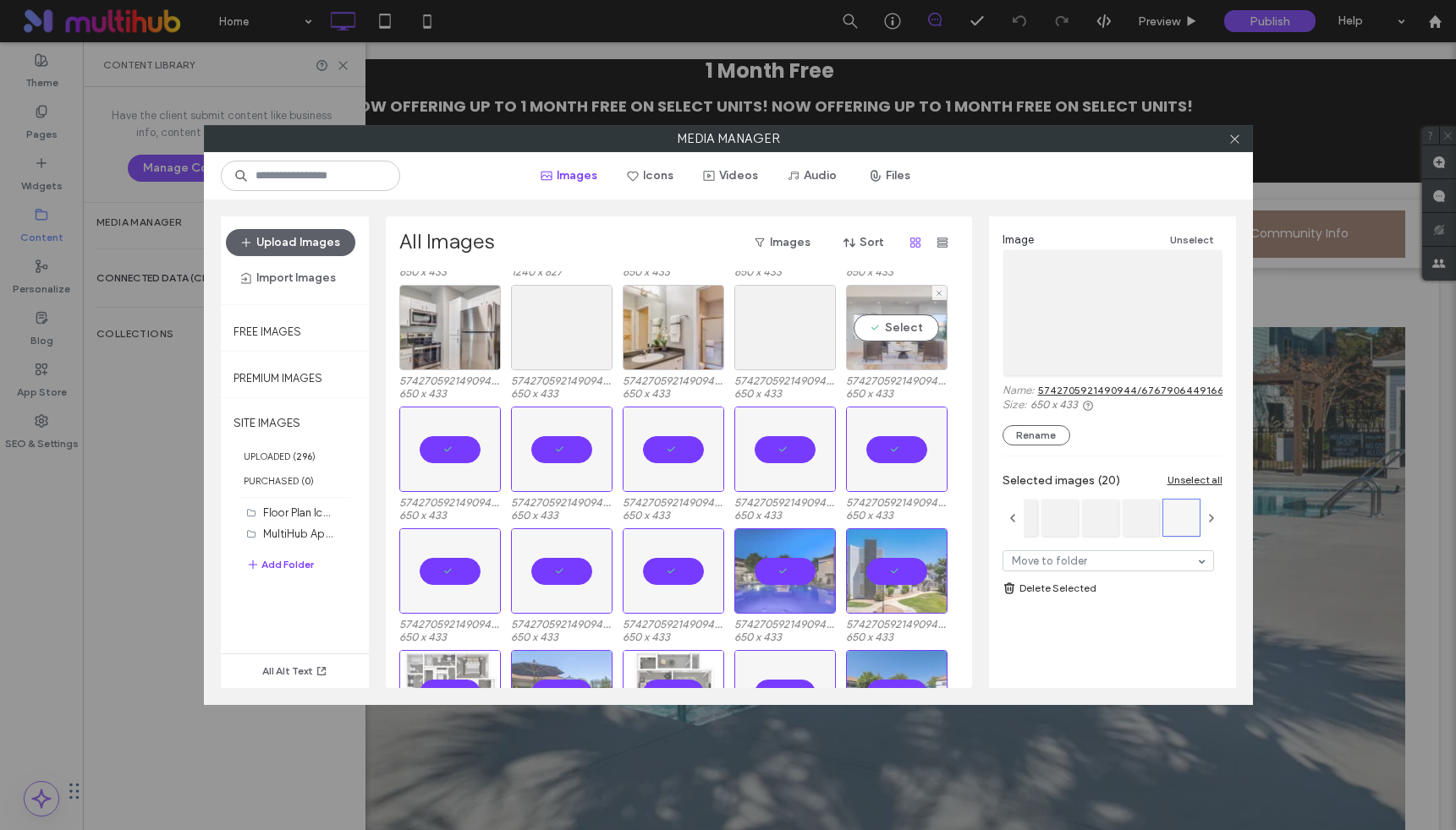
click at [903, 325] on div "Select" at bounding box center [897, 327] width 102 height 85
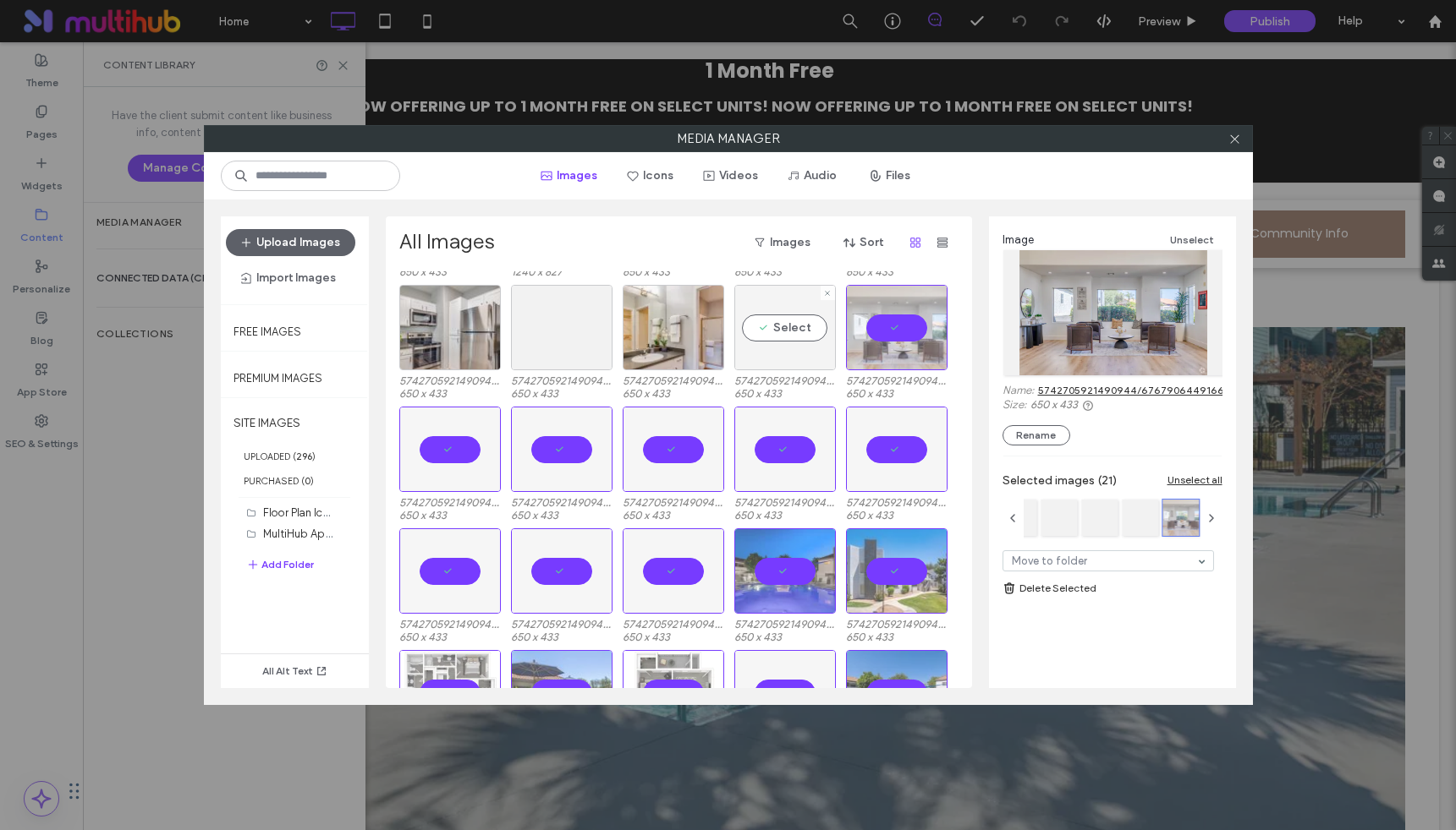
click at [808, 317] on div "Select" at bounding box center [785, 327] width 102 height 85
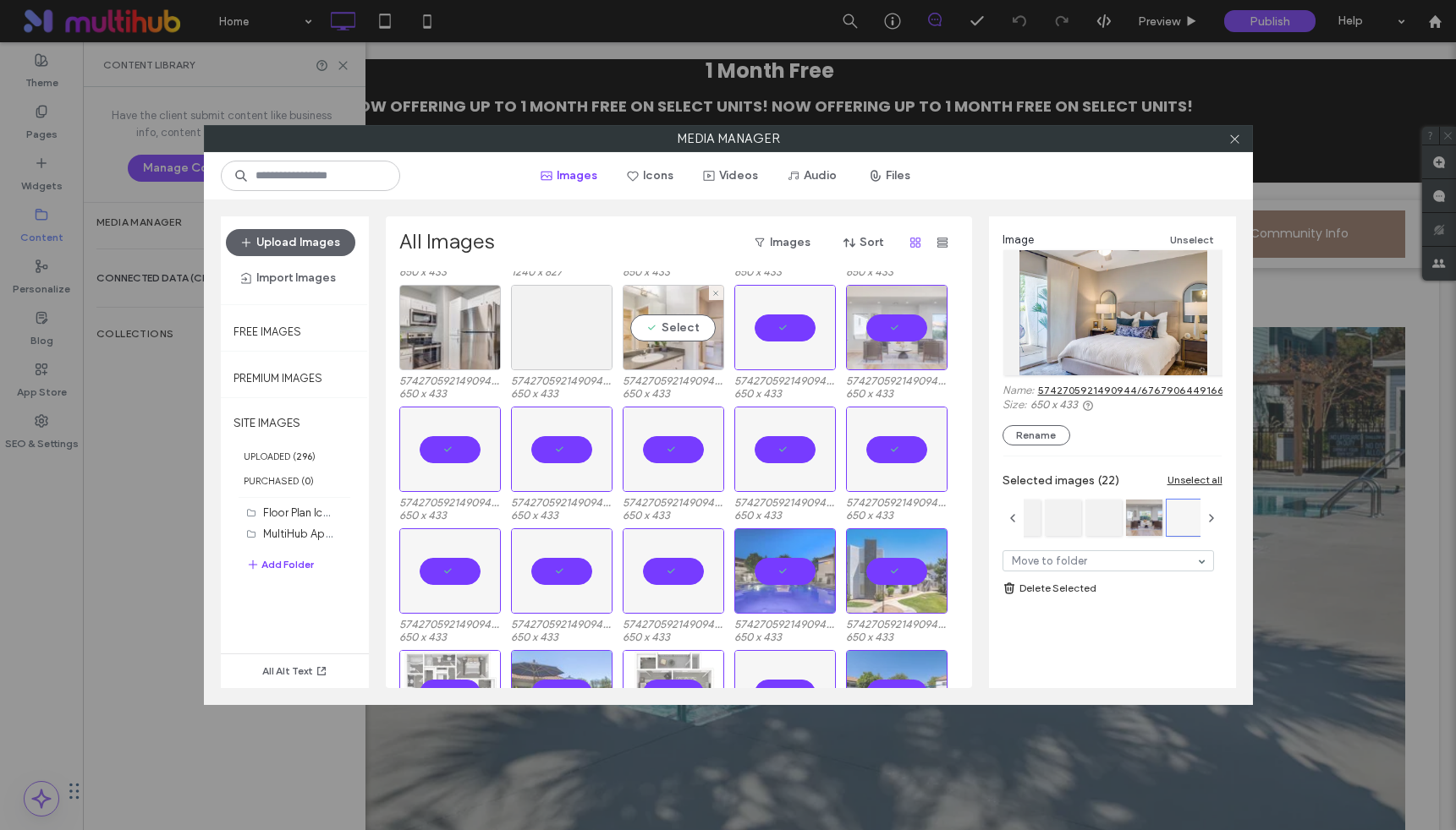
click at [677, 320] on div "Select" at bounding box center [673, 327] width 102 height 85
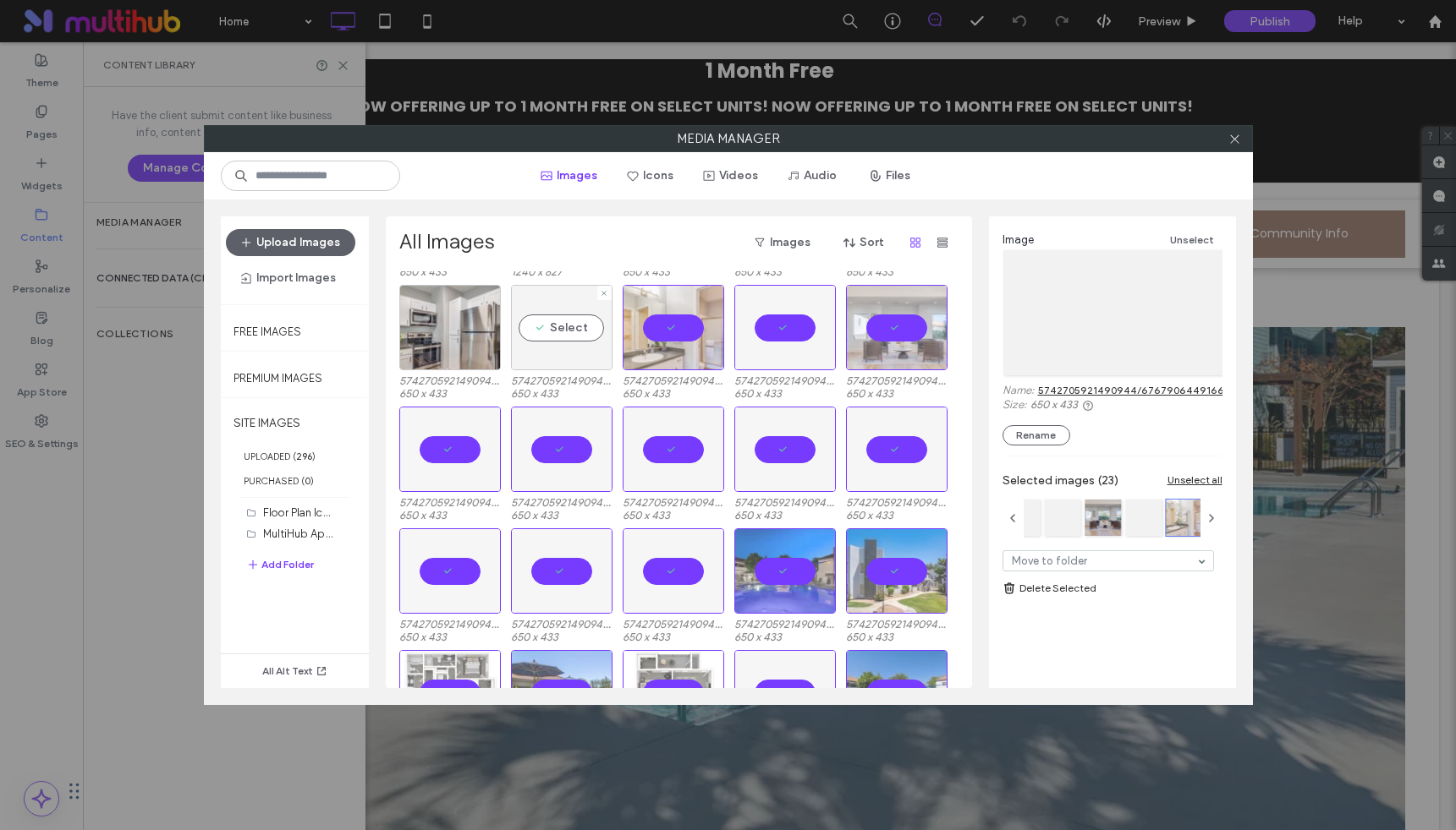
click at [548, 325] on div "Select" at bounding box center [561, 327] width 102 height 85
click at [449, 328] on div at bounding box center [450, 327] width 102 height 85
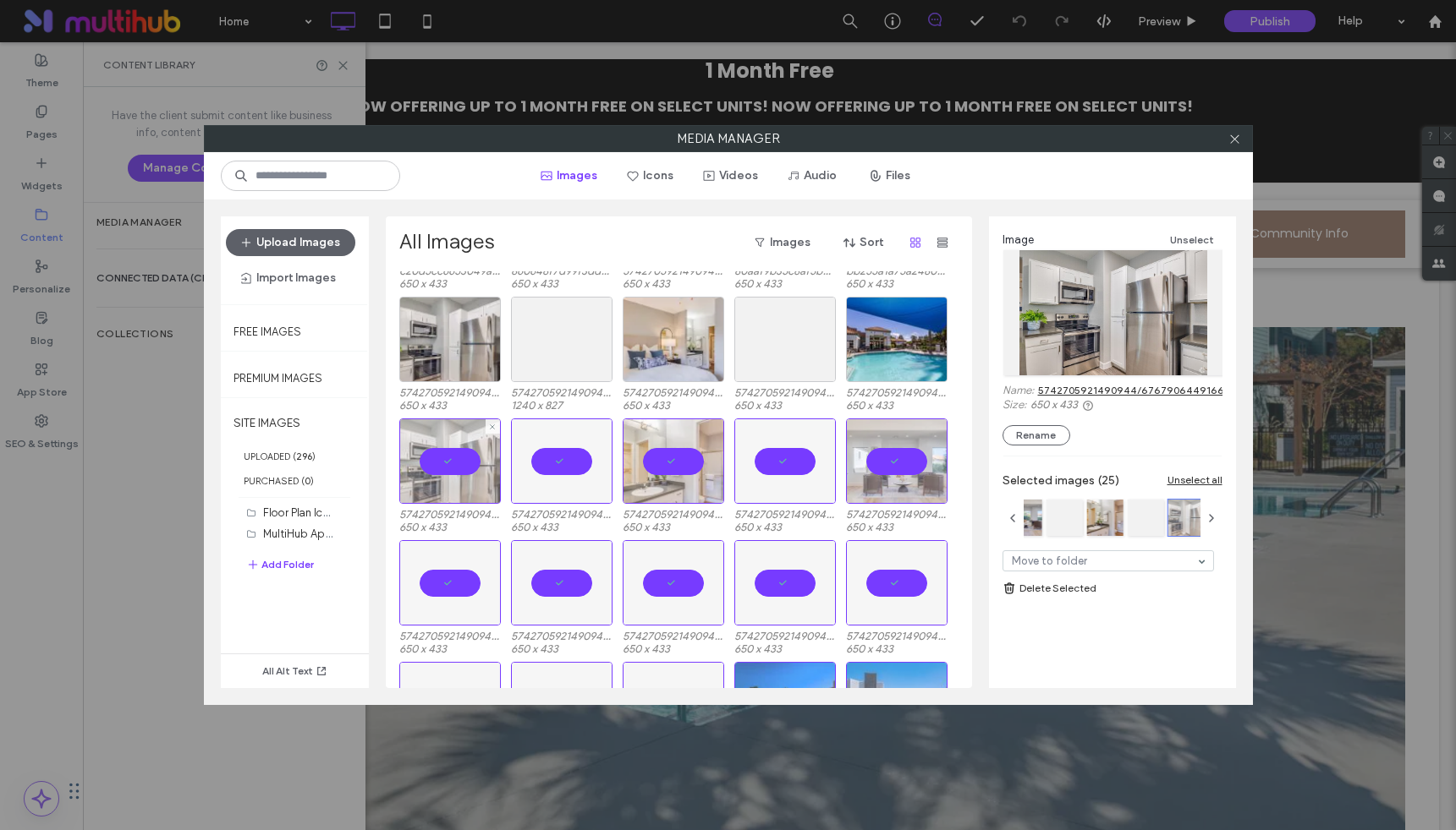
scroll to position [807, 0]
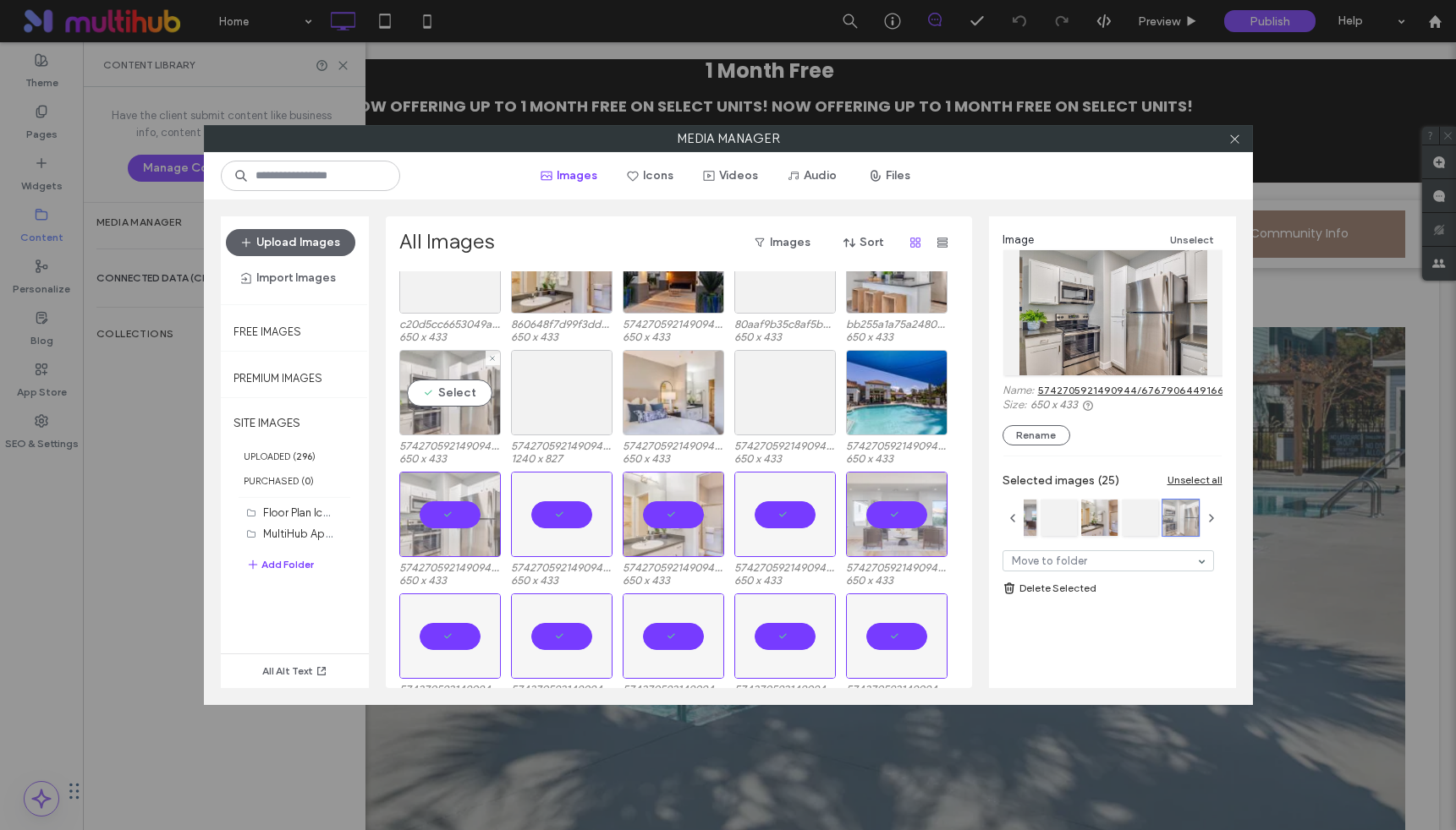
click at [455, 392] on div "Select" at bounding box center [450, 392] width 102 height 85
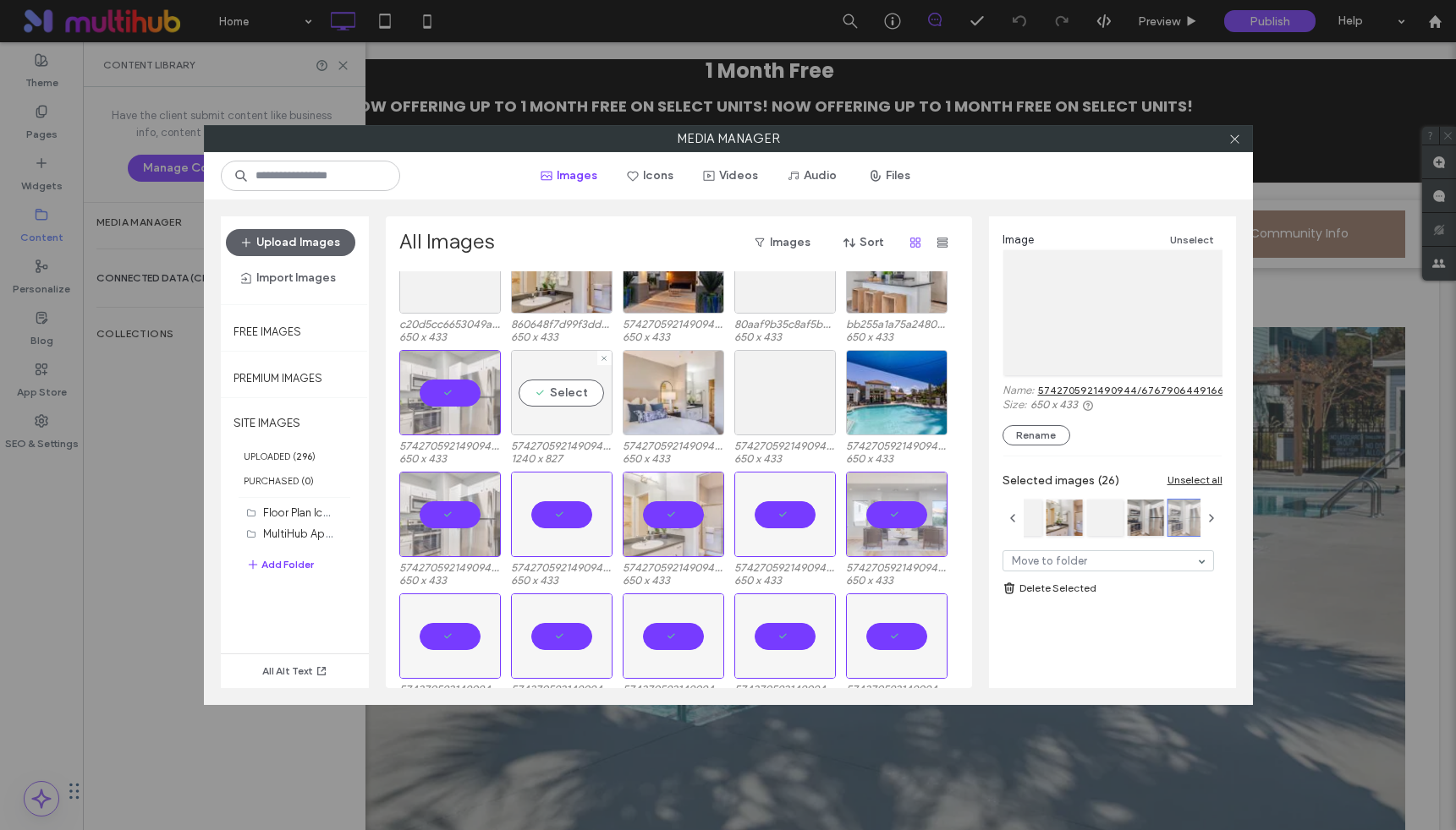
click at [564, 388] on div "Select" at bounding box center [561, 392] width 102 height 85
click at [667, 394] on div "Select" at bounding box center [673, 392] width 102 height 85
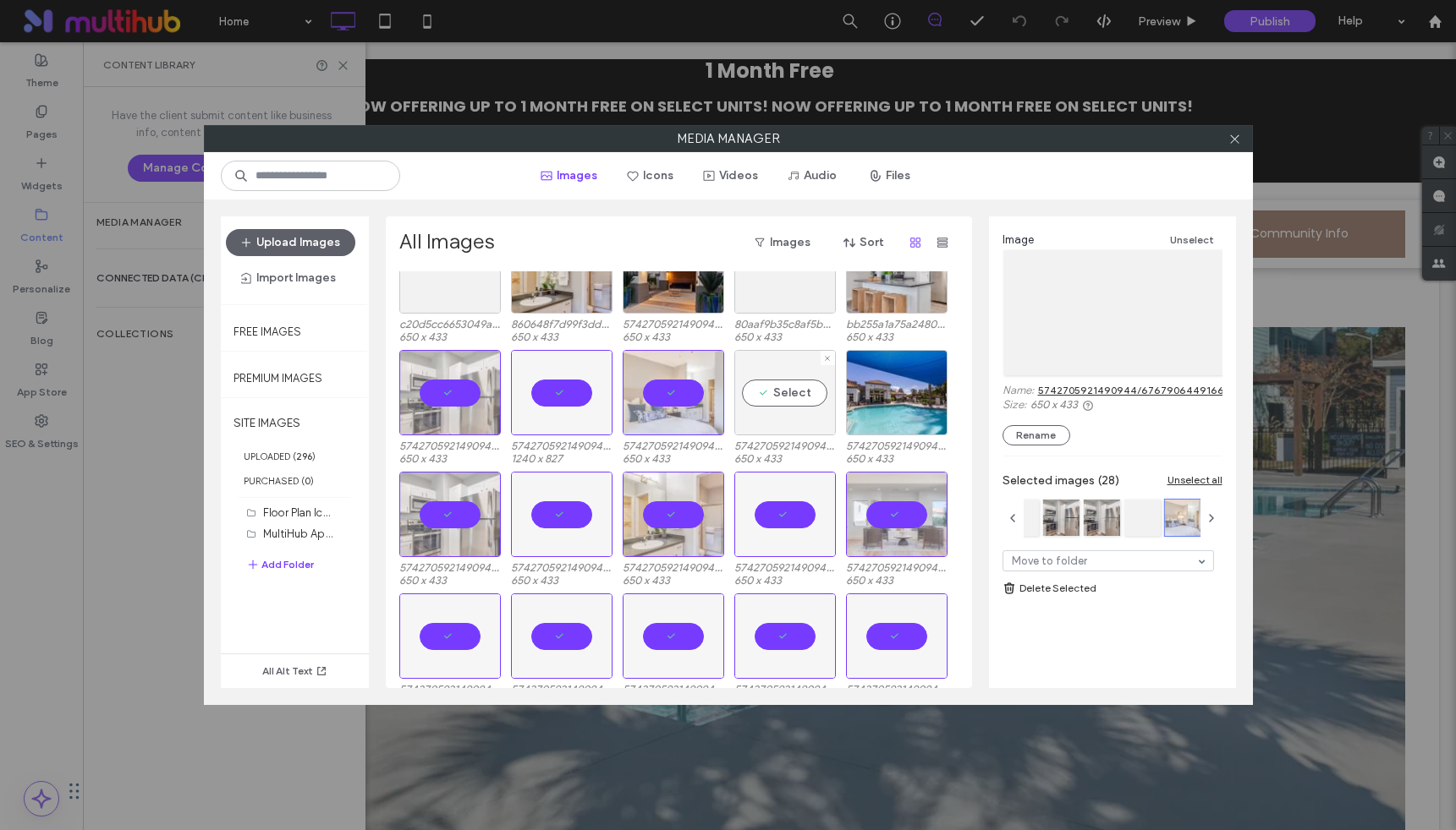
click at [777, 390] on div "Select" at bounding box center [785, 392] width 102 height 85
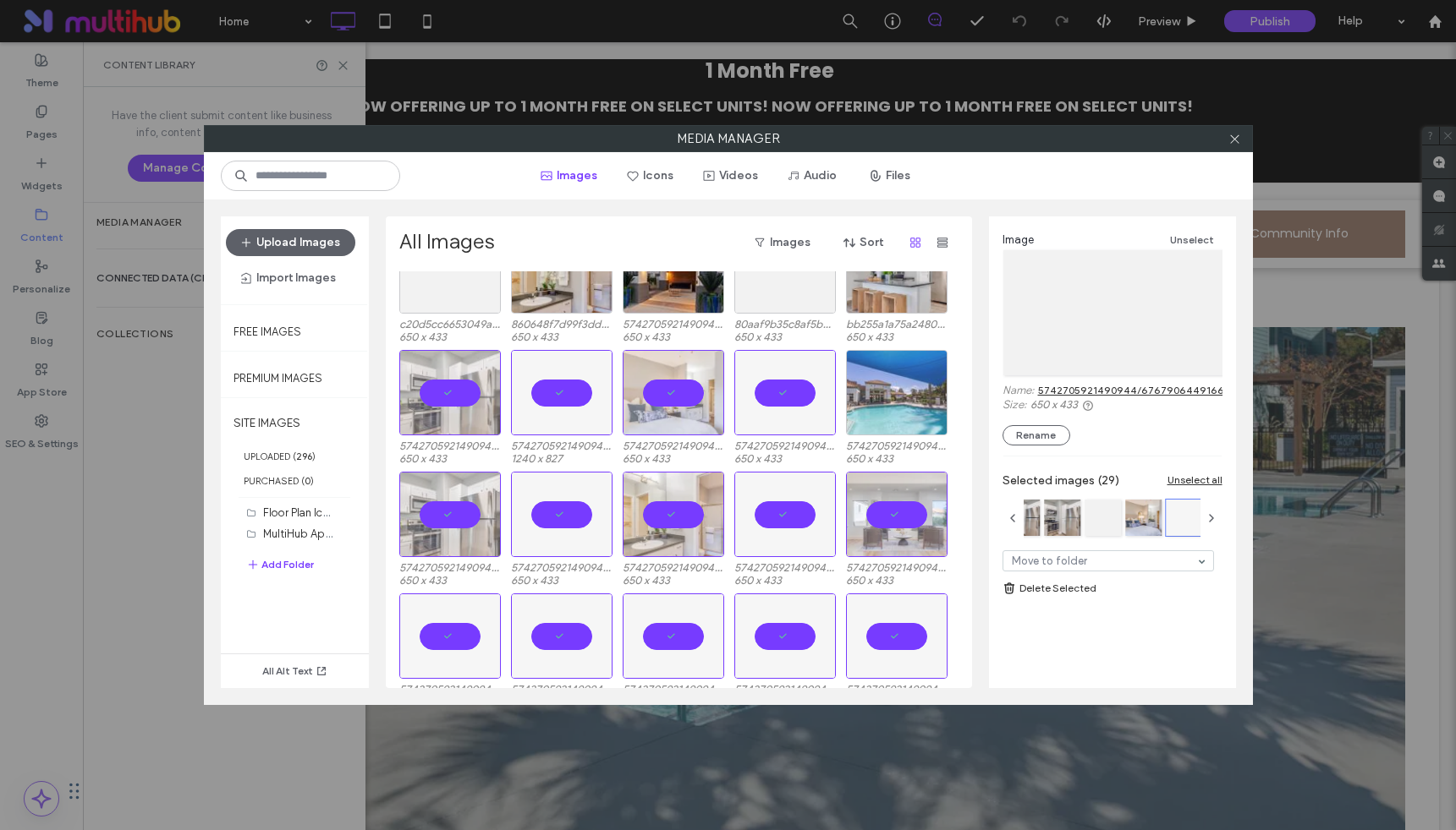
click at [900, 379] on div at bounding box center [897, 392] width 102 height 85
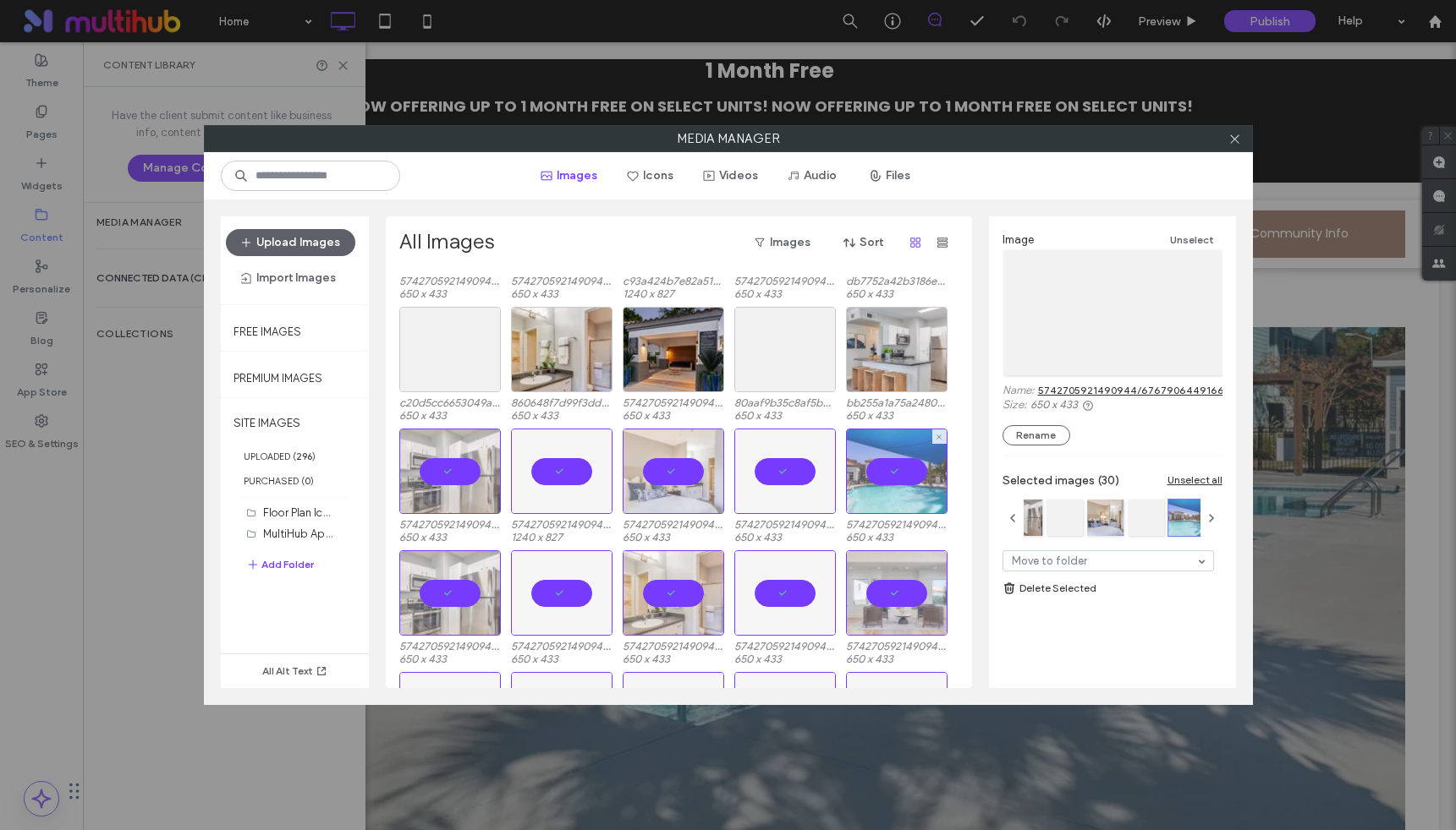
scroll to position [711, 0]
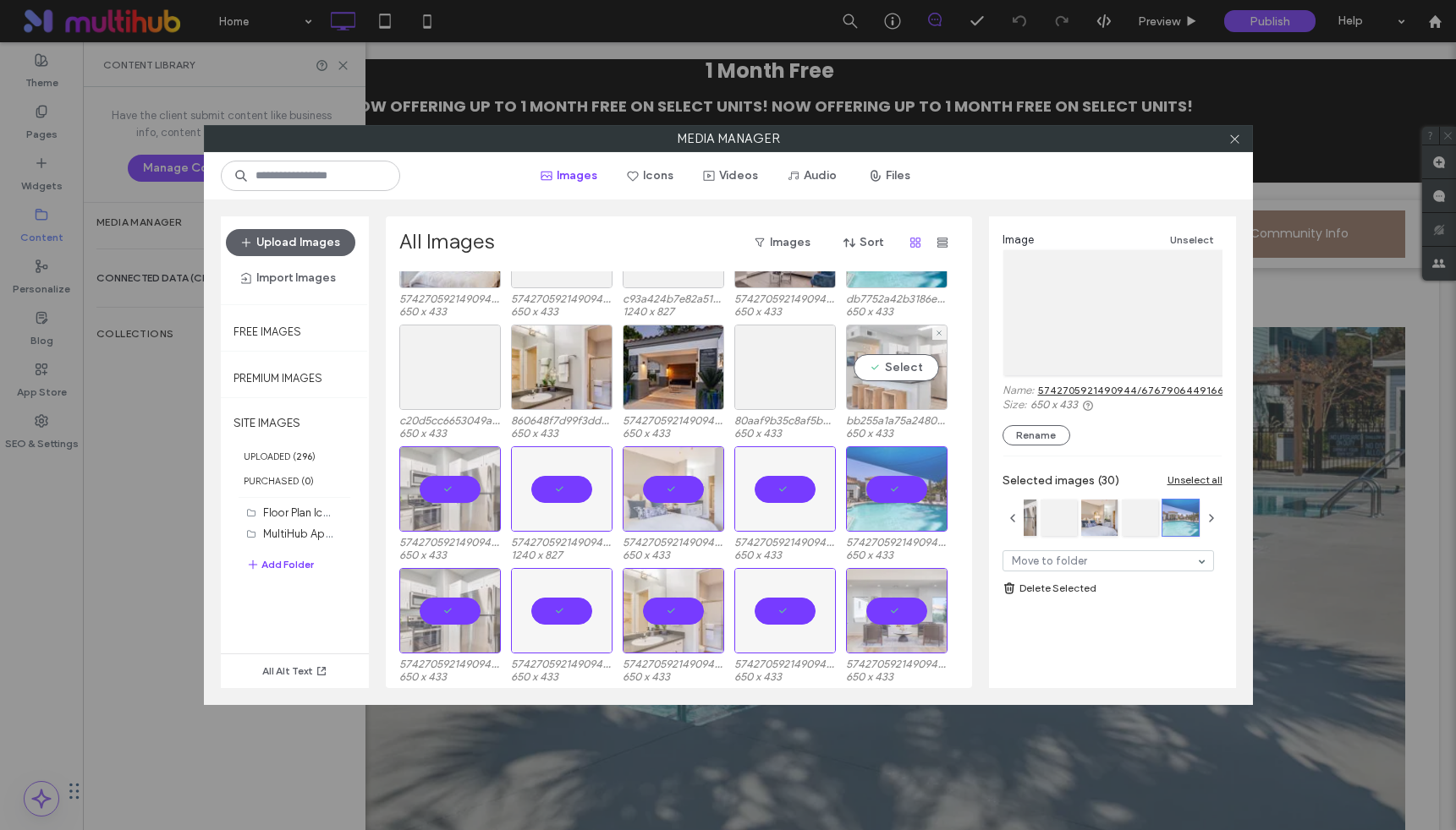
click at [902, 365] on div "Select" at bounding box center [897, 368] width 102 height 85
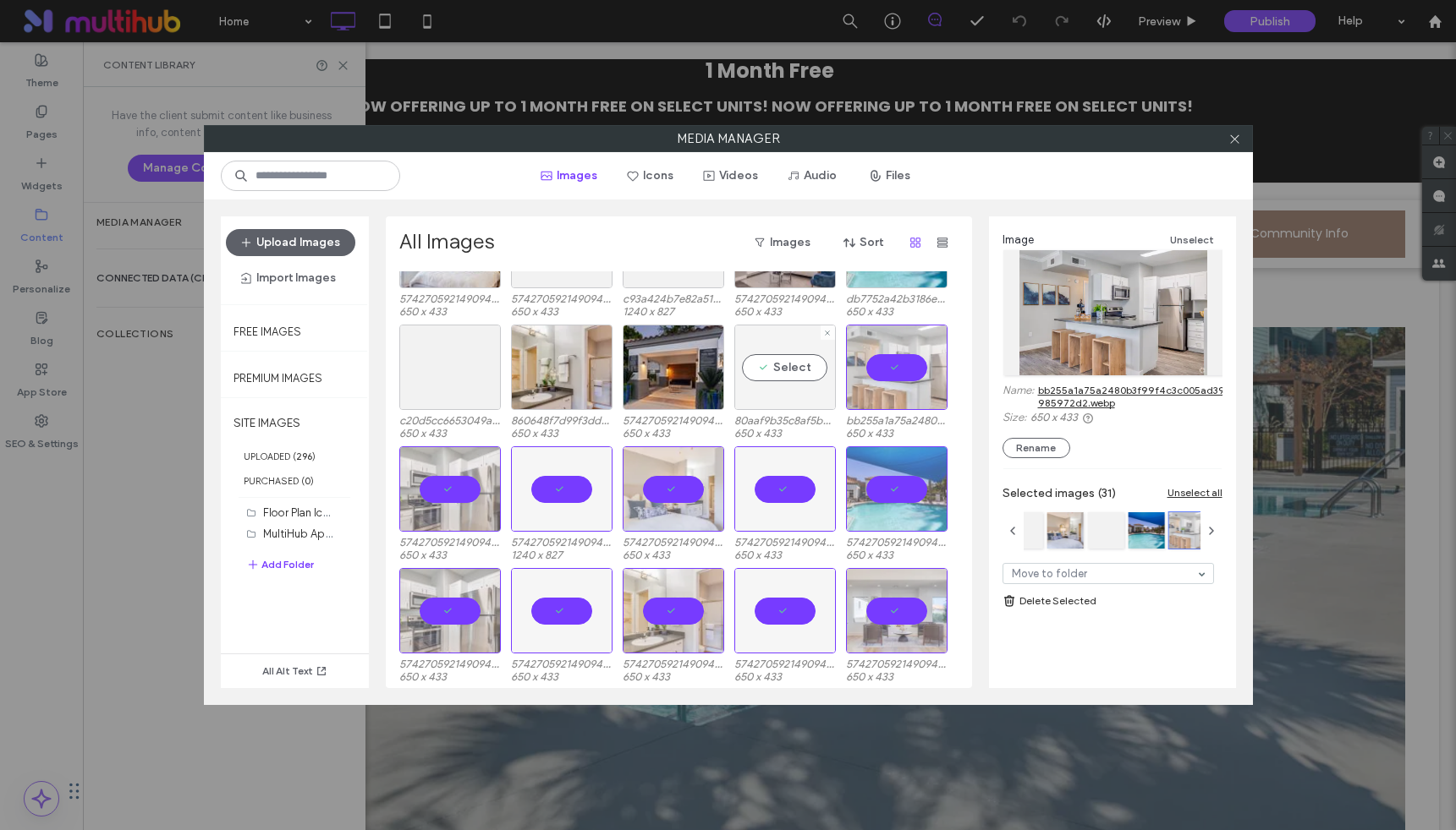
click at [776, 360] on div "Select" at bounding box center [785, 368] width 102 height 85
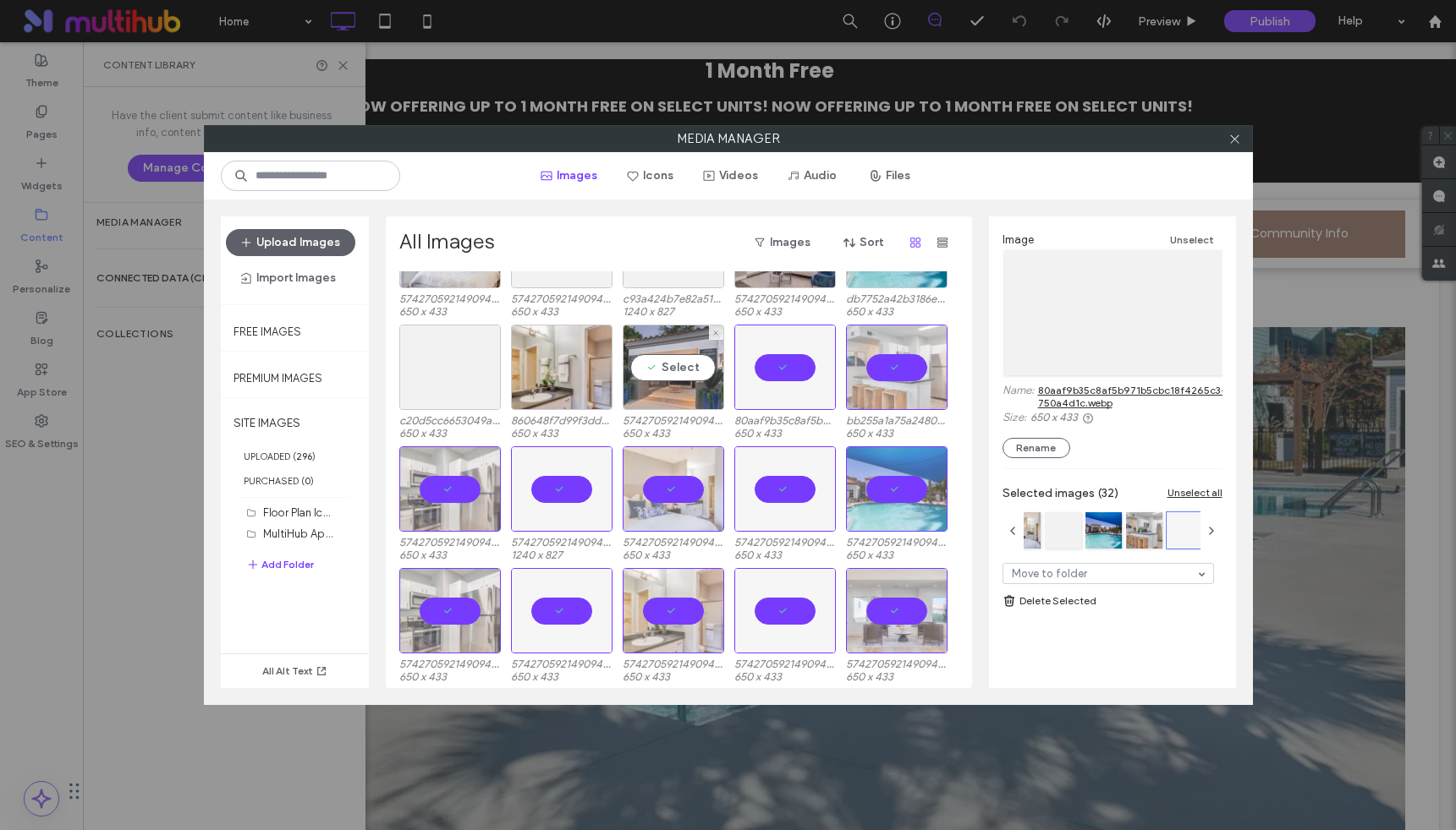
click at [652, 357] on div "Select" at bounding box center [673, 368] width 102 height 85
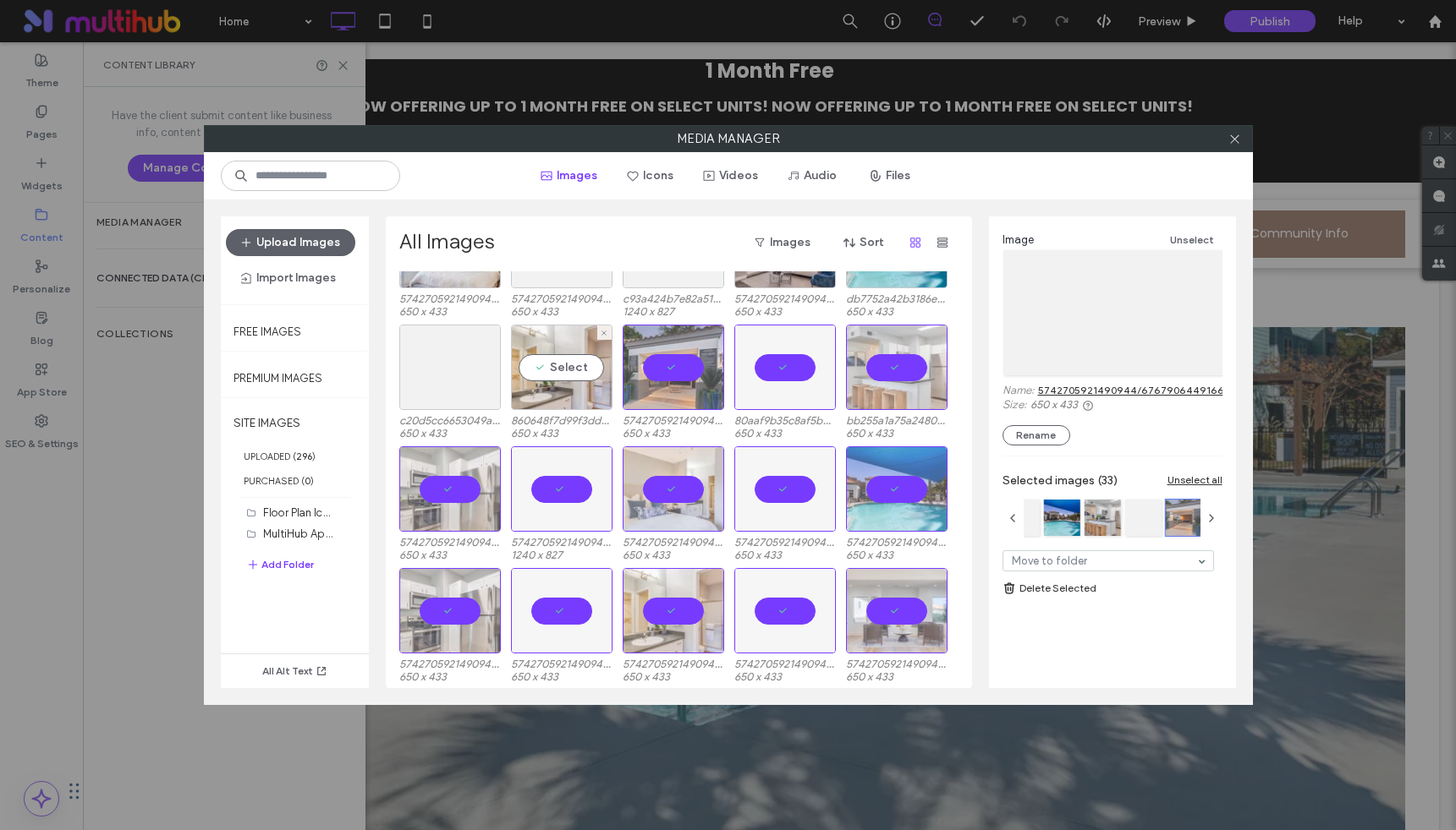
click at [558, 353] on div "Select" at bounding box center [561, 368] width 102 height 85
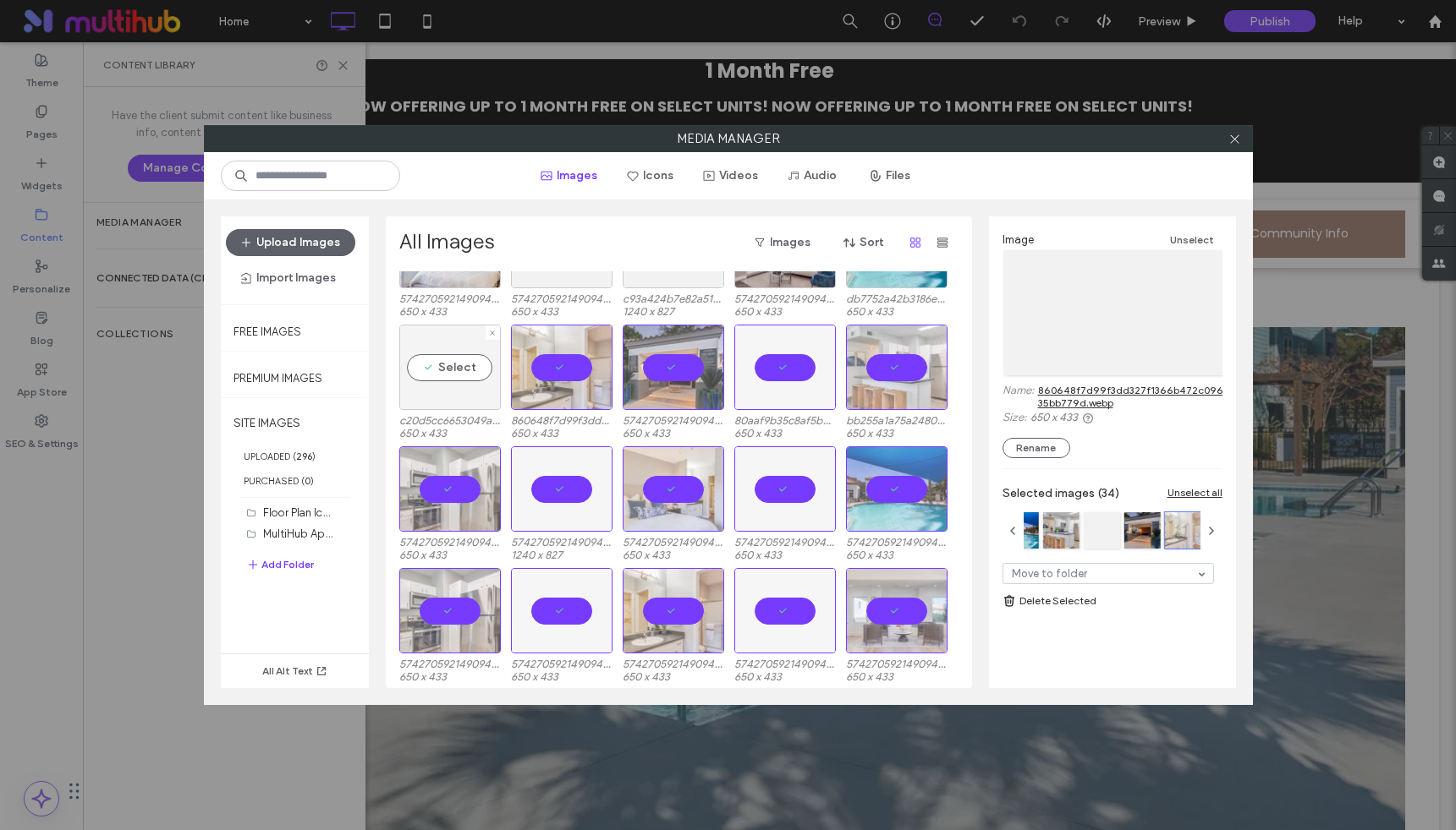
click at [483, 365] on div "Select" at bounding box center [450, 368] width 102 height 85
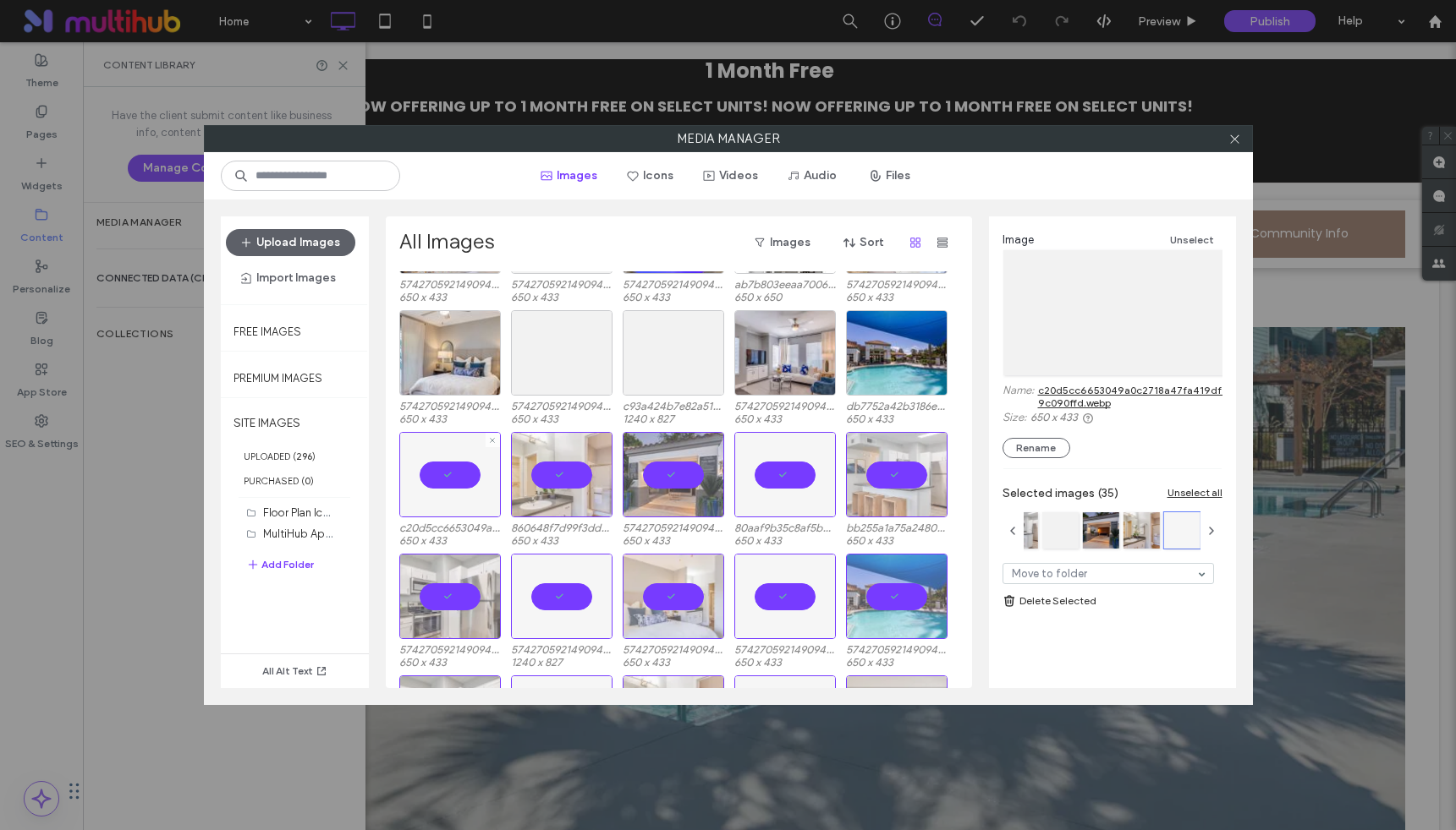
scroll to position [547, 0]
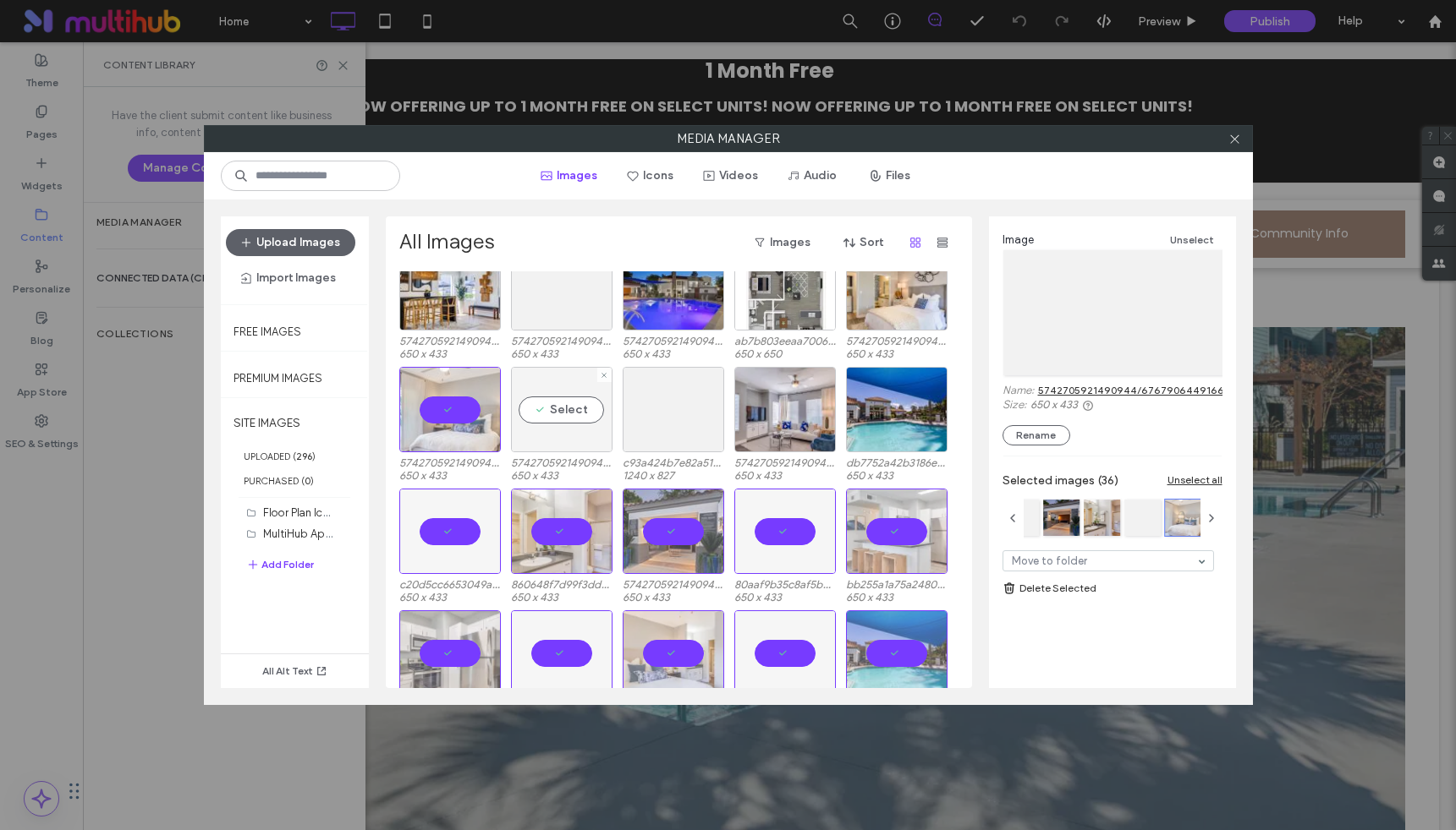
click at [573, 406] on div "Select" at bounding box center [561, 409] width 102 height 85
click at [695, 407] on div "Select" at bounding box center [673, 409] width 102 height 85
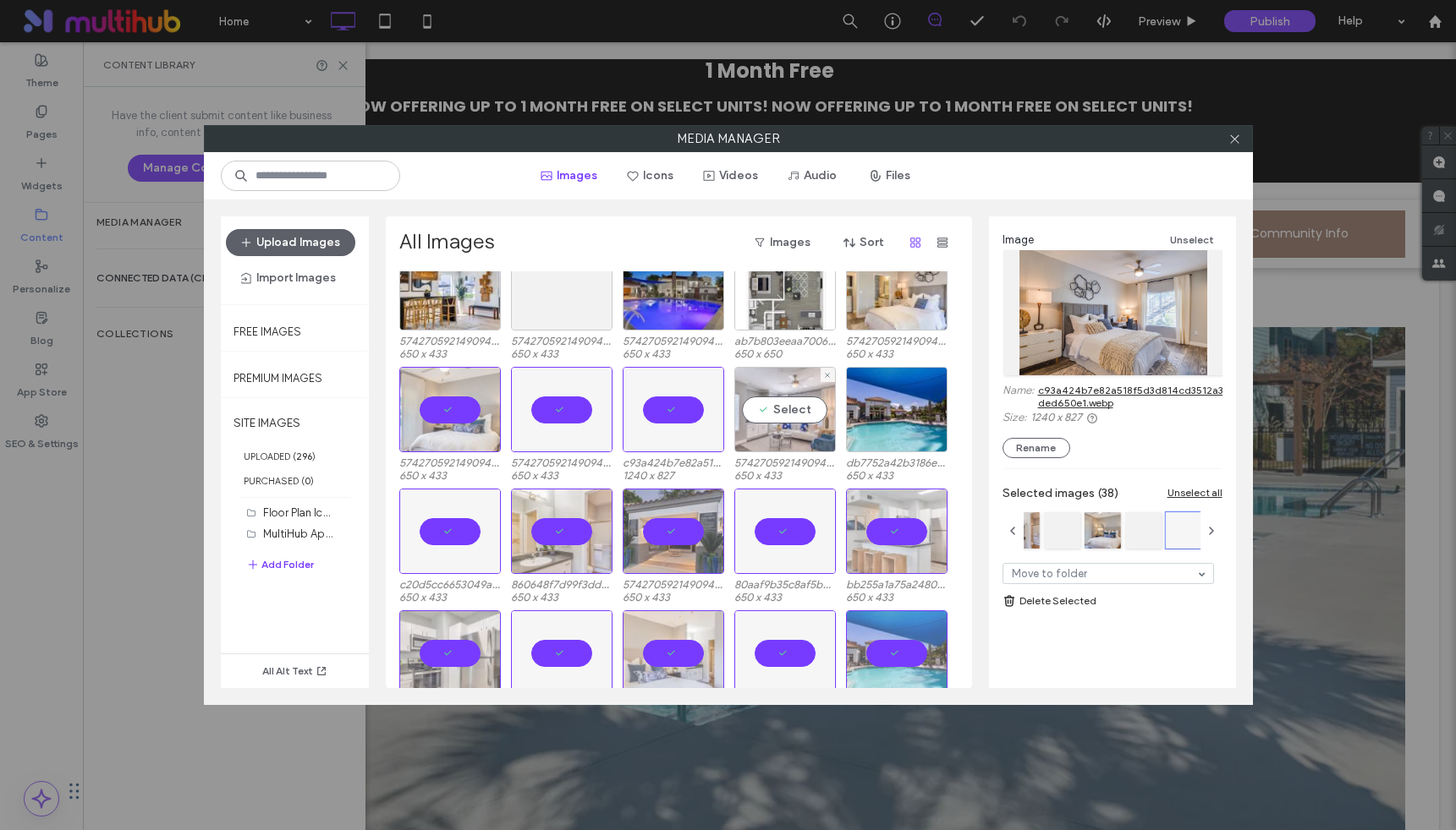
click at [802, 402] on div "Select" at bounding box center [785, 409] width 102 height 85
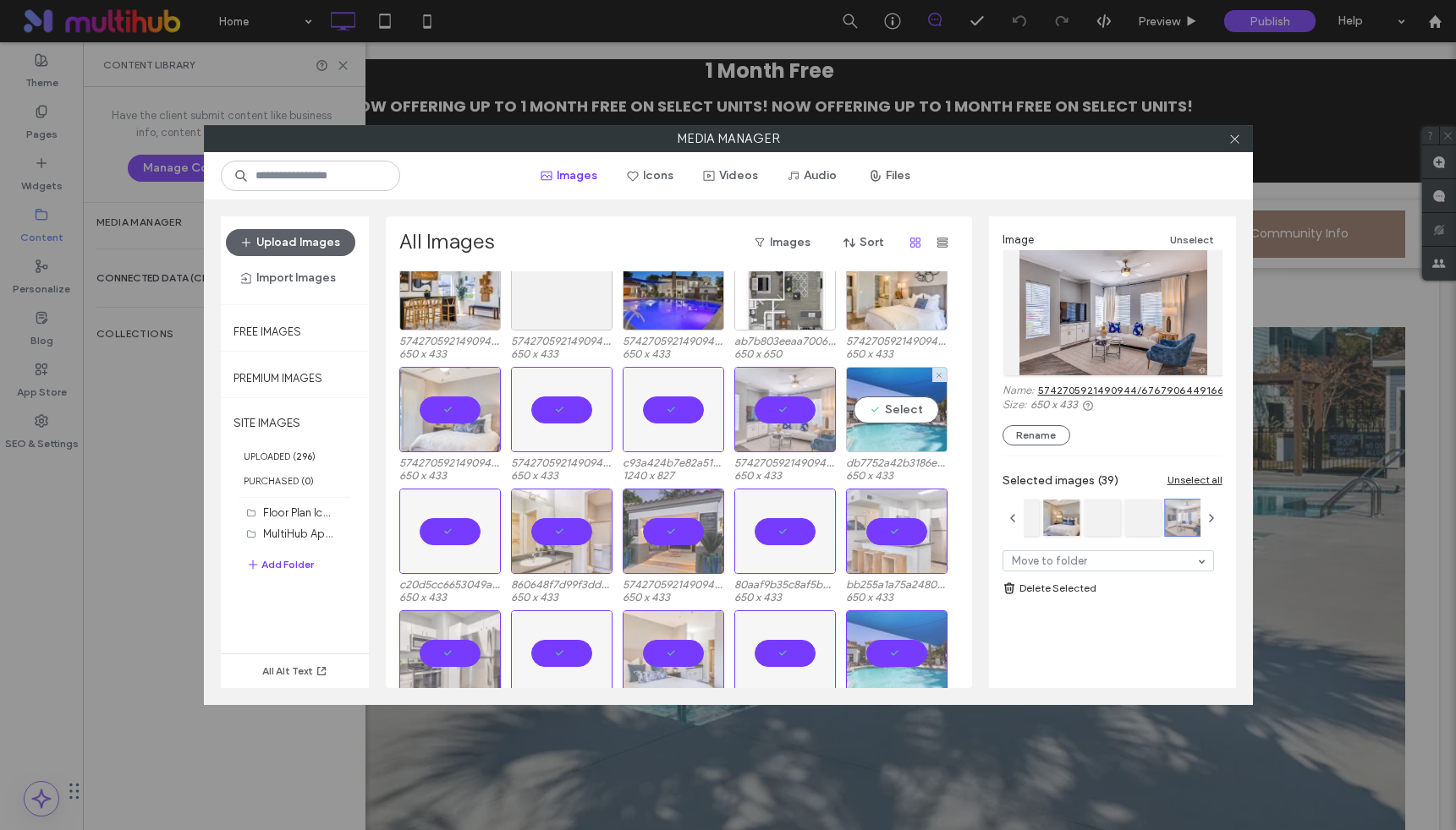
click at [903, 409] on div "Select" at bounding box center [897, 409] width 102 height 85
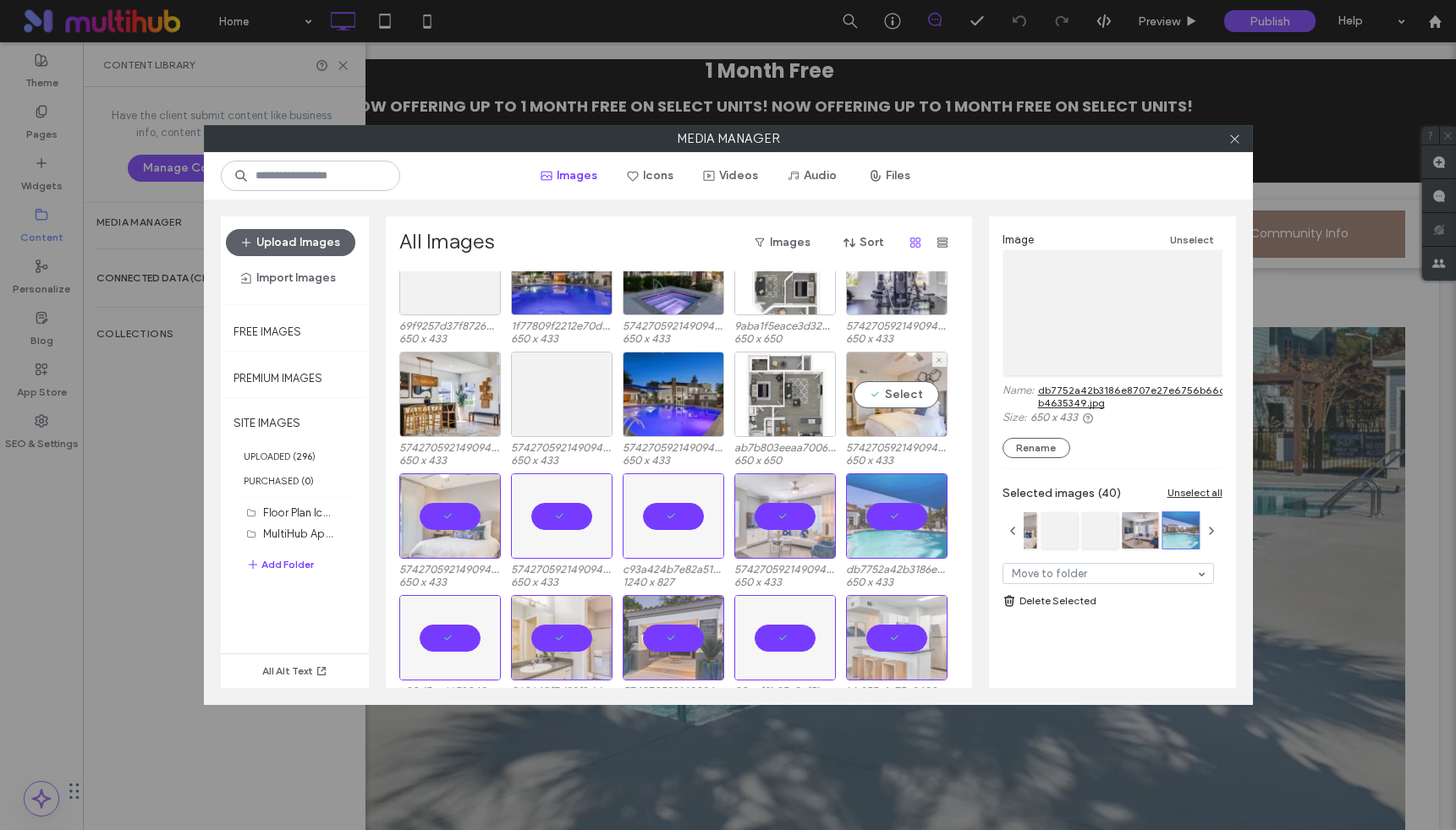
scroll to position [386, 0]
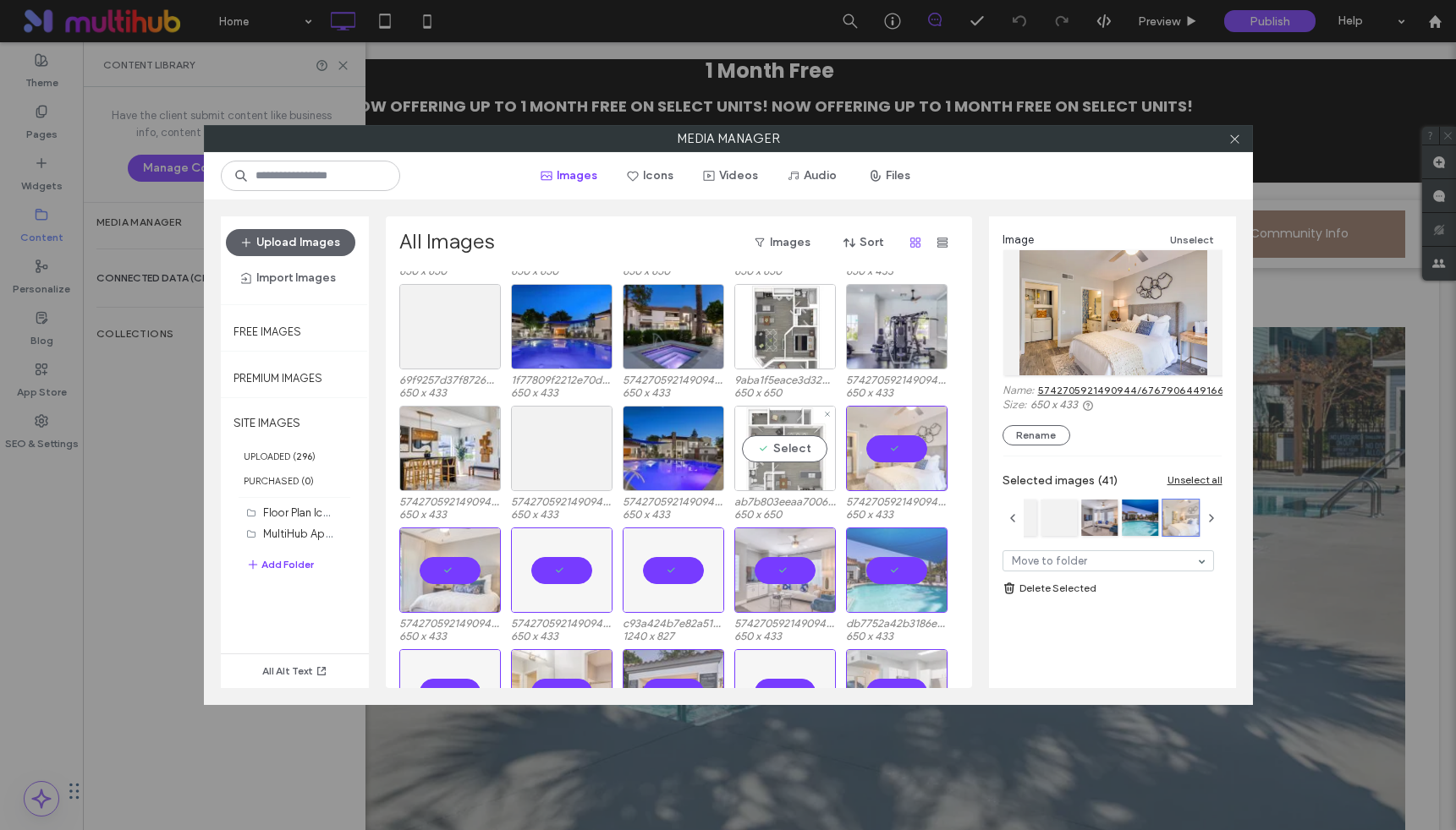
click at [778, 449] on div "Select" at bounding box center [785, 449] width 102 height 85
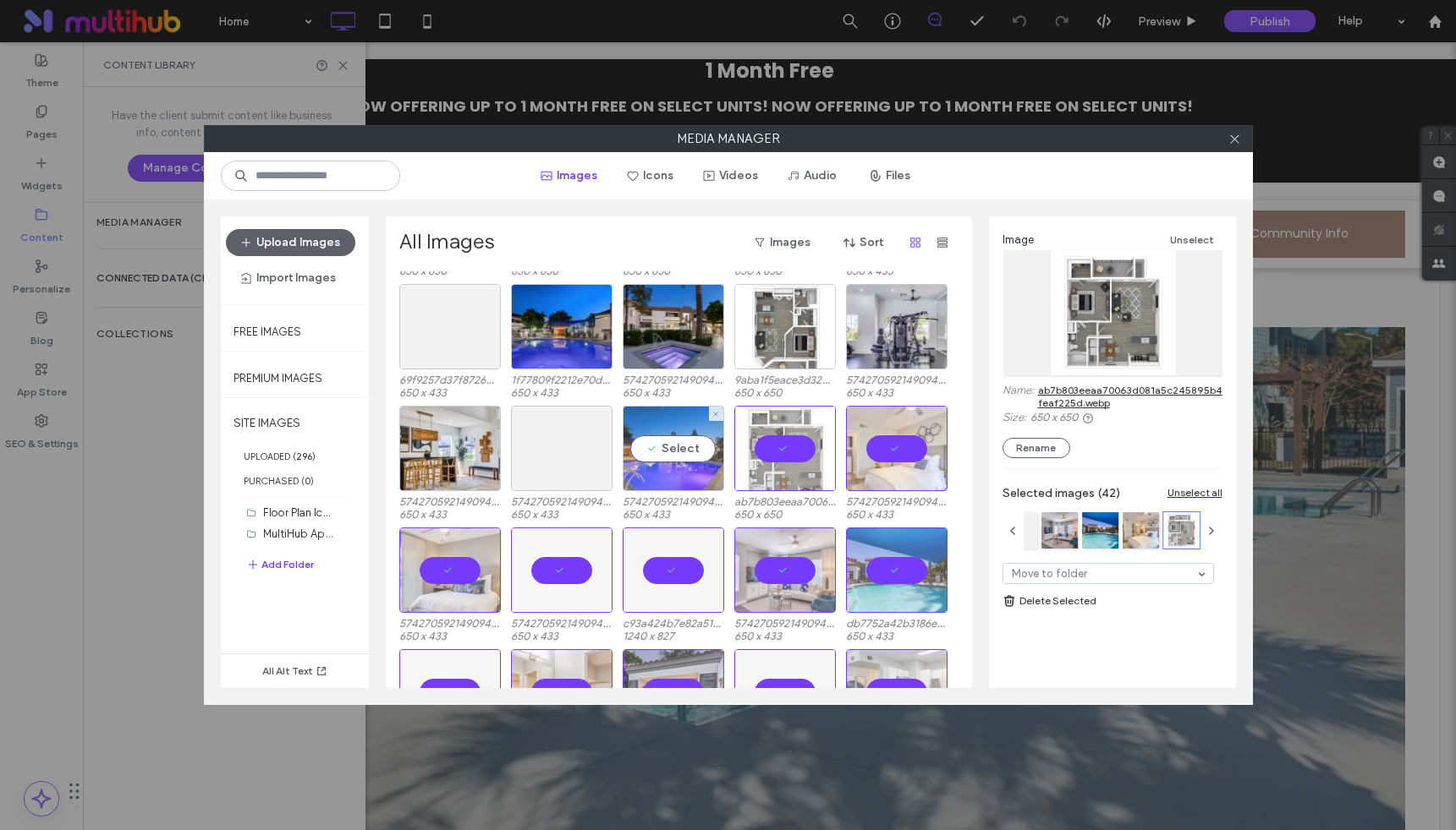
click at [642, 440] on div "Select" at bounding box center [673, 449] width 102 height 85
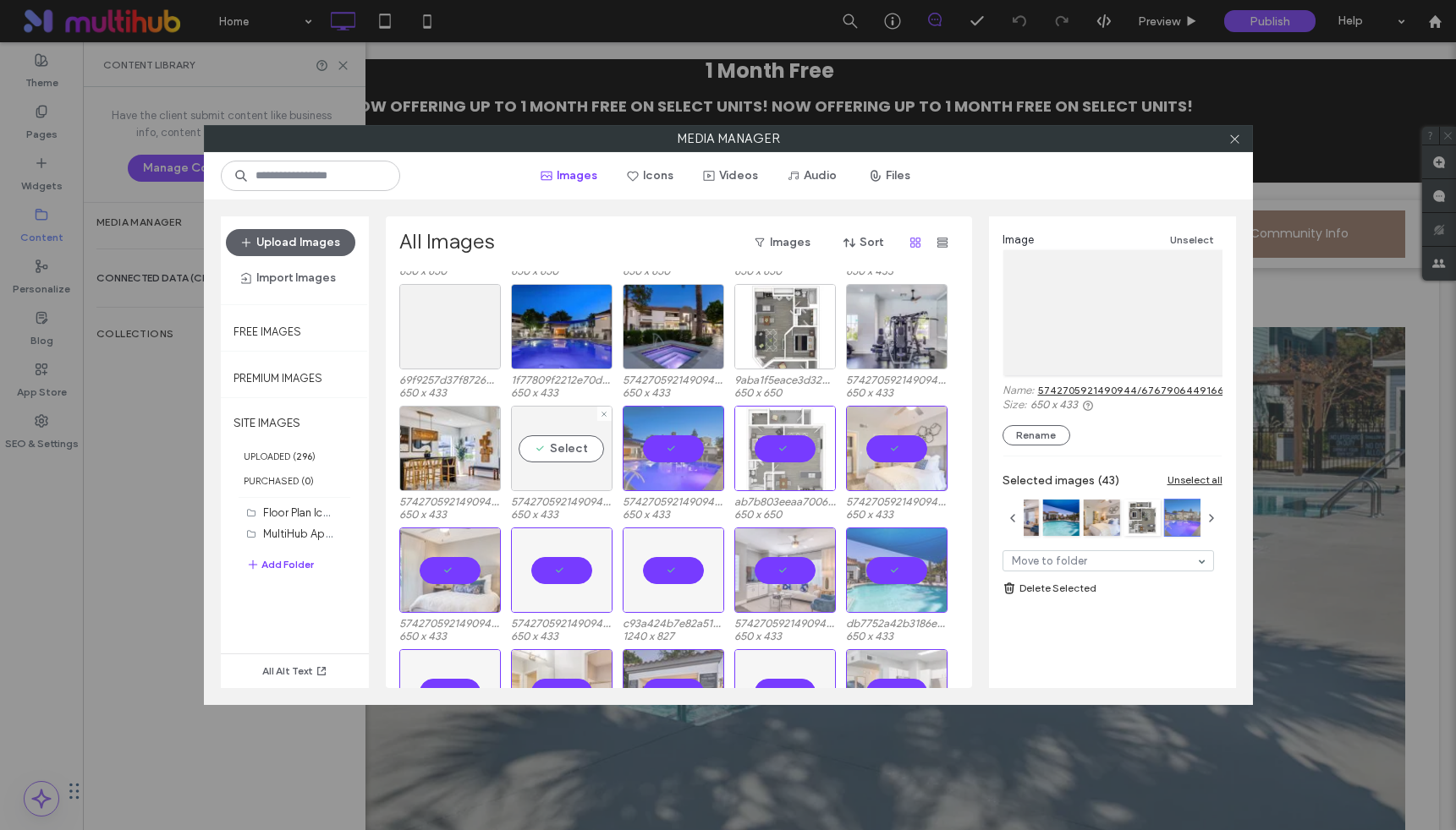
click at [511, 453] on div "Select" at bounding box center [561, 449] width 102 height 85
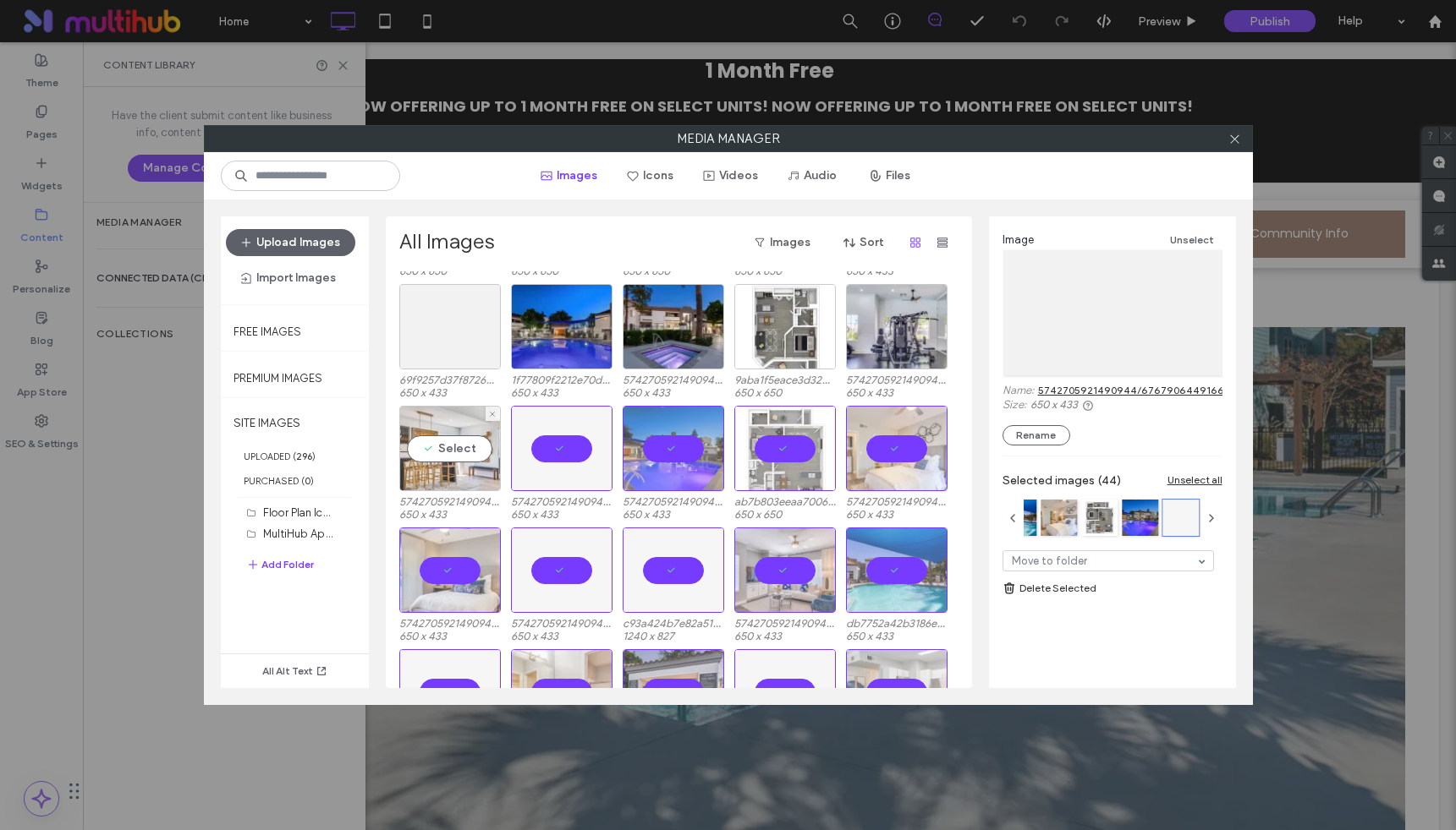
click at [435, 454] on div "Select" at bounding box center [450, 449] width 102 height 85
click at [451, 318] on div "Select" at bounding box center [450, 327] width 102 height 85
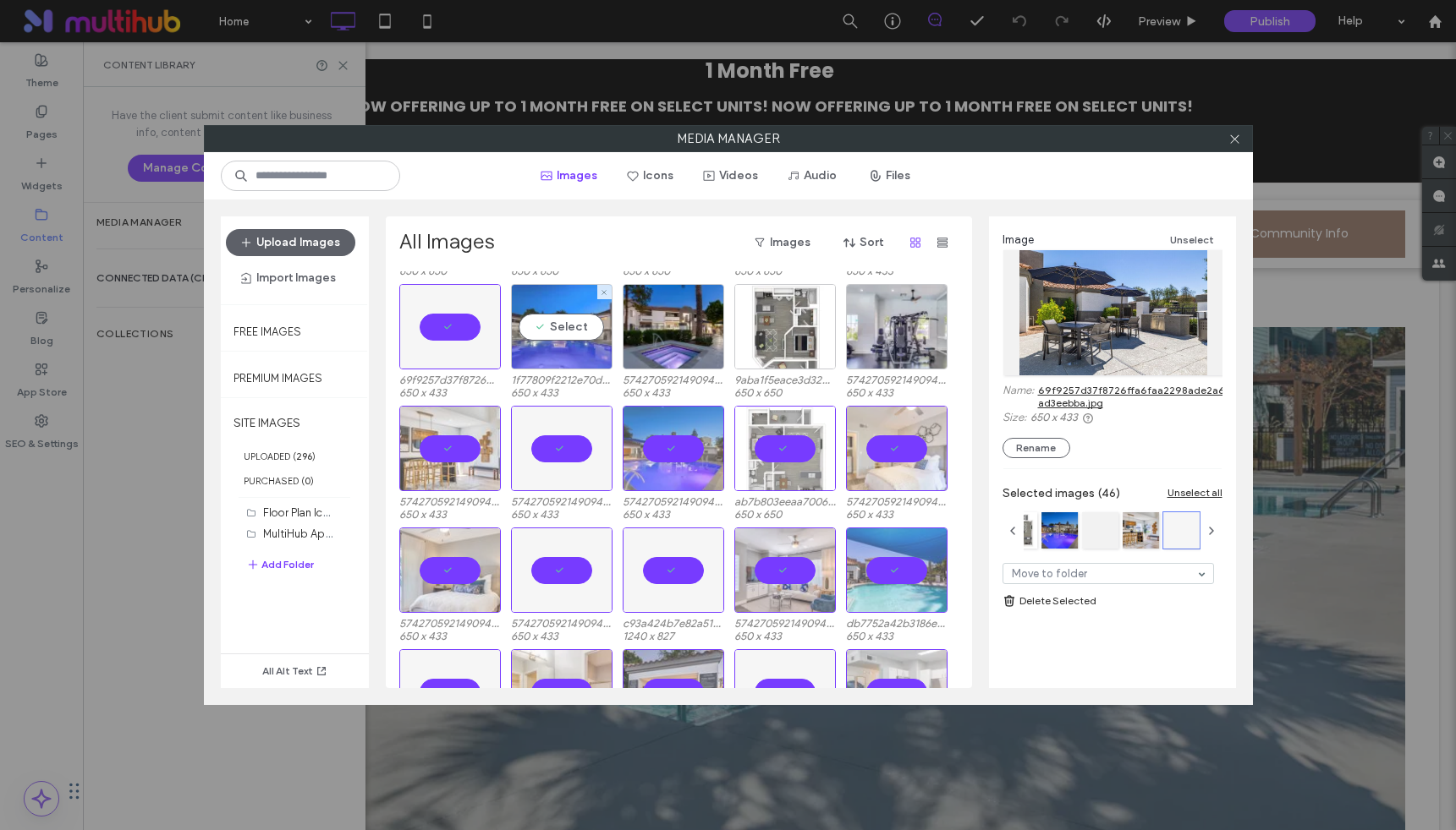
click at [565, 322] on div "Select" at bounding box center [561, 327] width 102 height 85
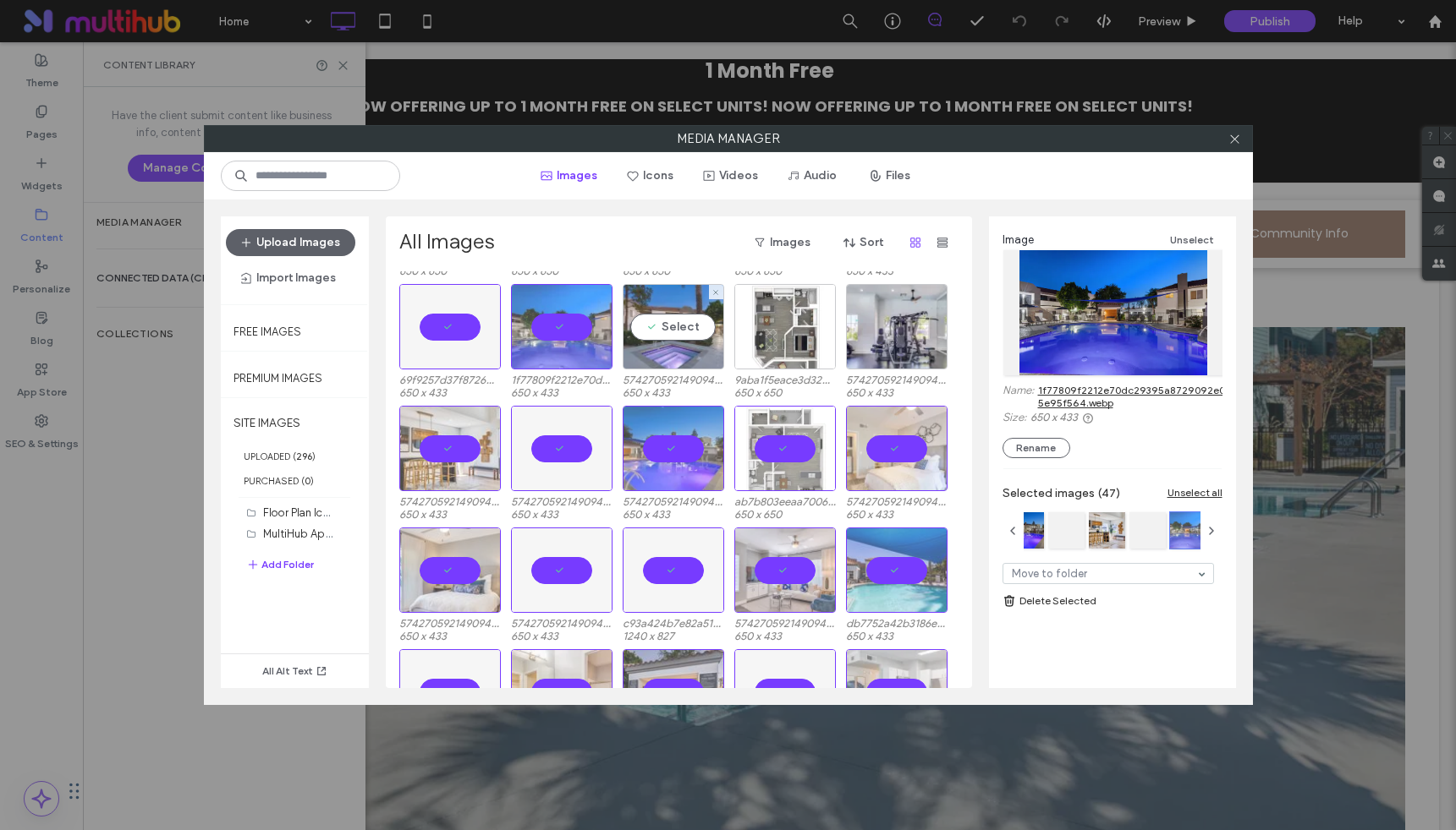
click at [690, 328] on div "Select" at bounding box center [673, 327] width 102 height 85
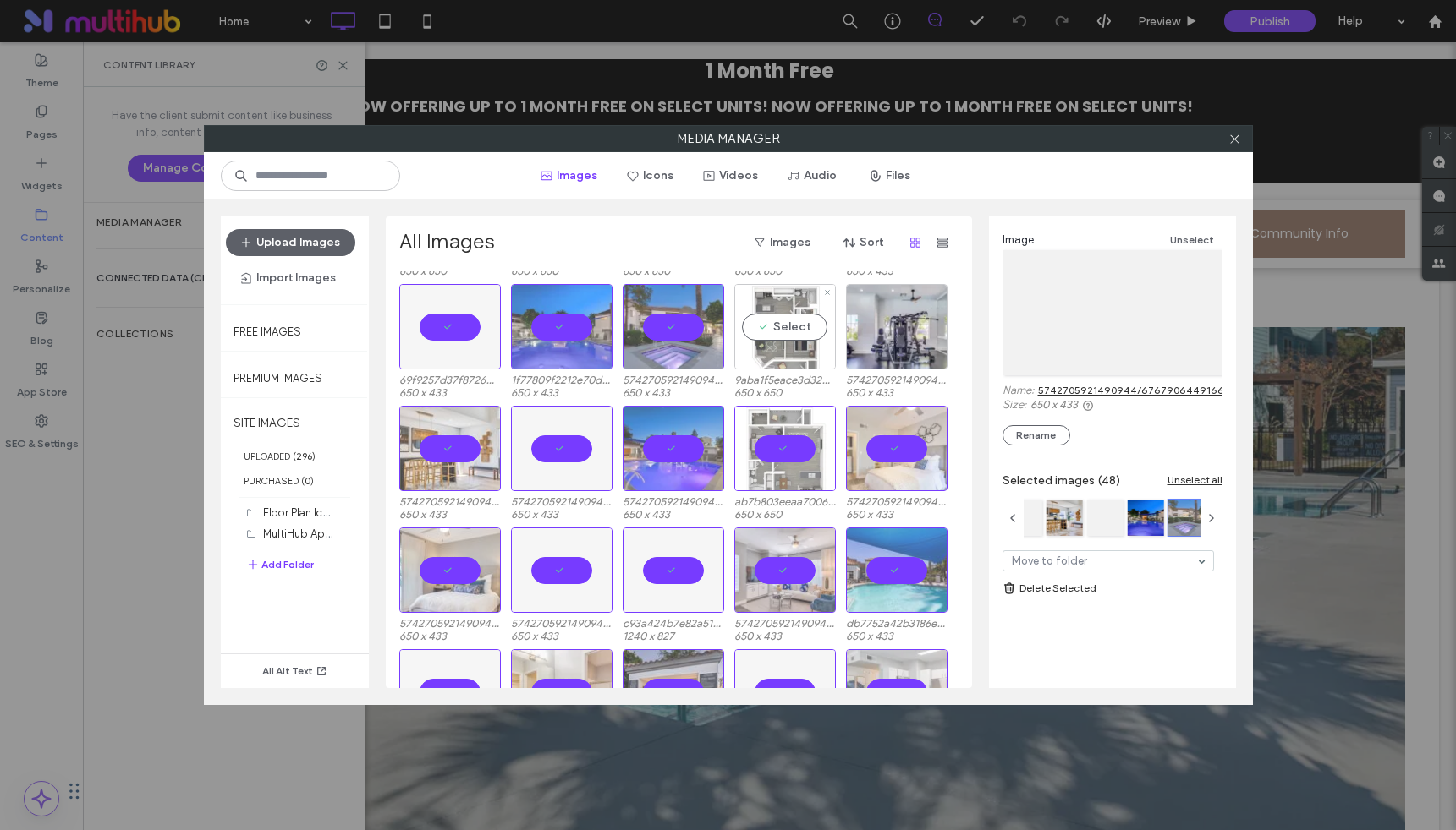
click at [783, 327] on div "Select" at bounding box center [785, 327] width 102 height 85
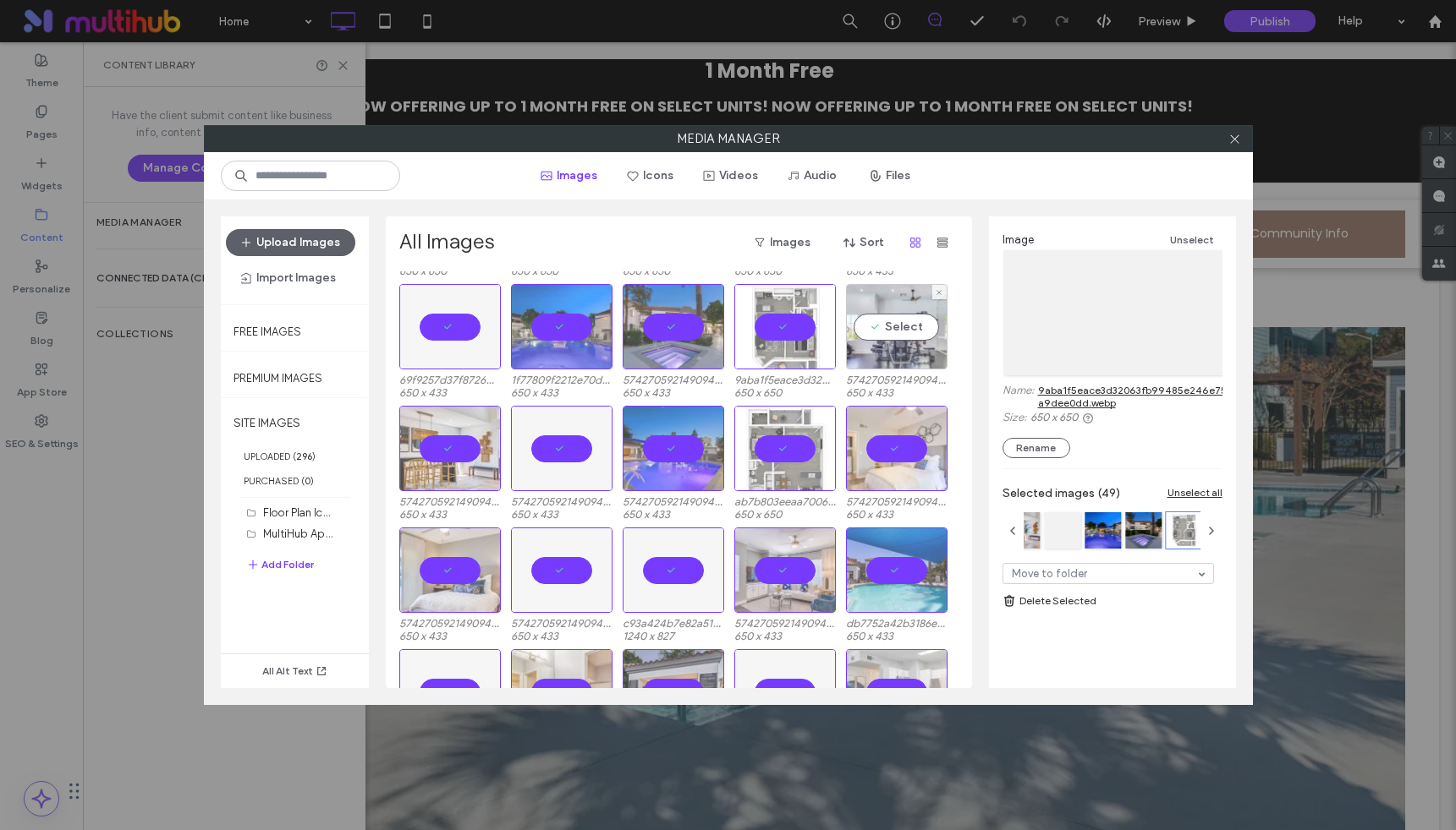
click at [892, 325] on div "Select" at bounding box center [897, 327] width 102 height 85
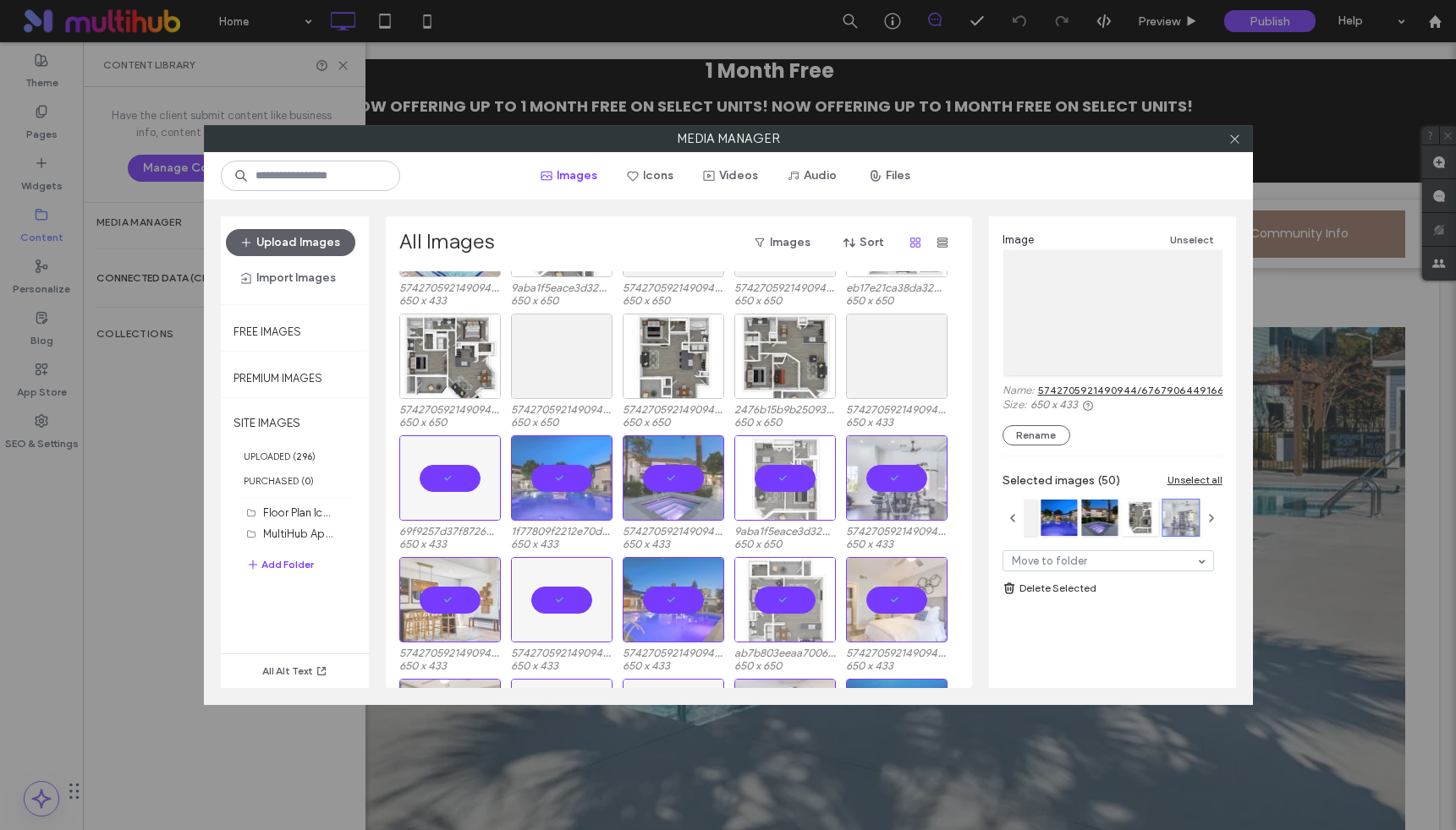
scroll to position [227, 0]
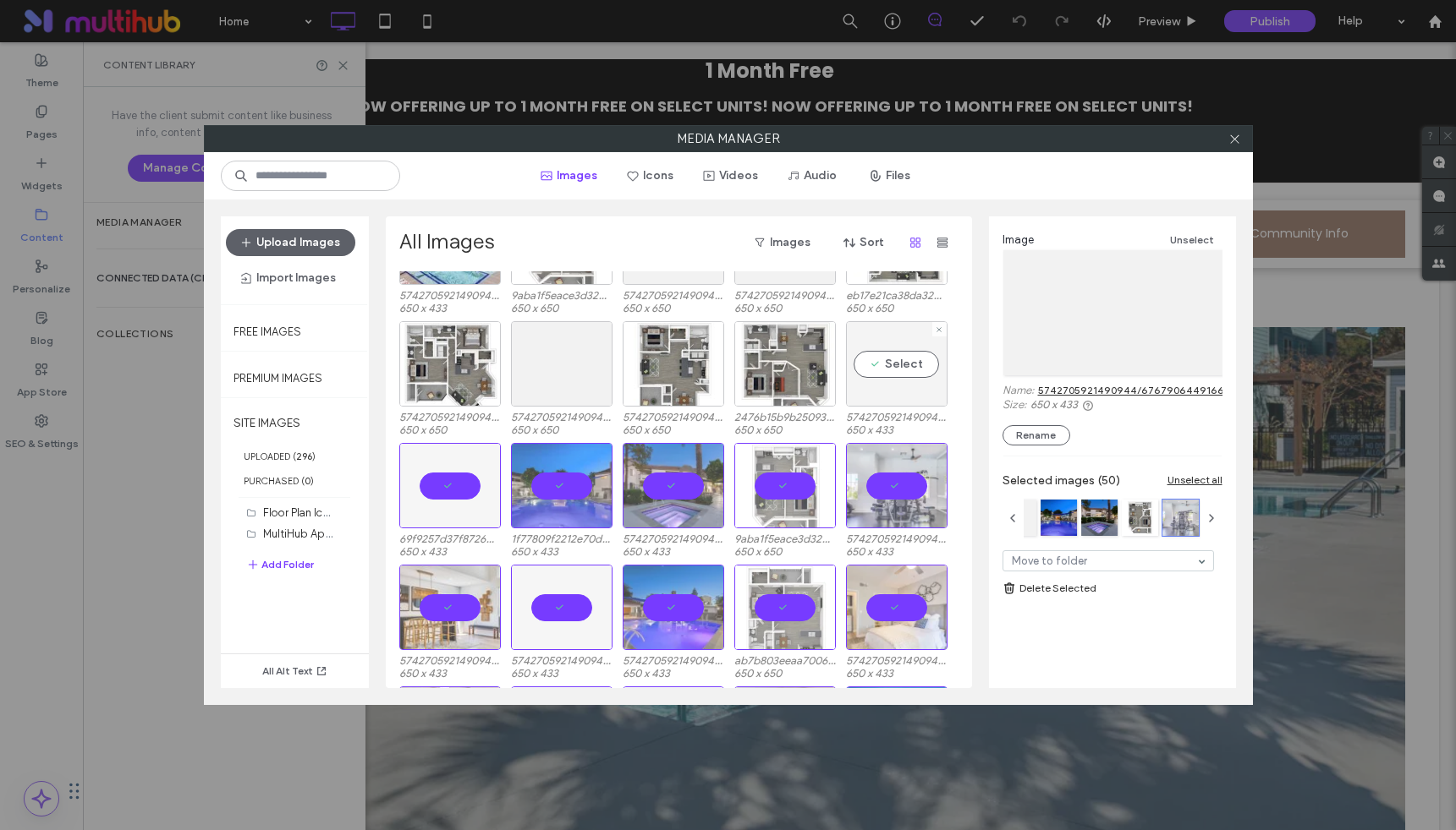
click at [897, 357] on div "Select" at bounding box center [897, 364] width 102 height 85
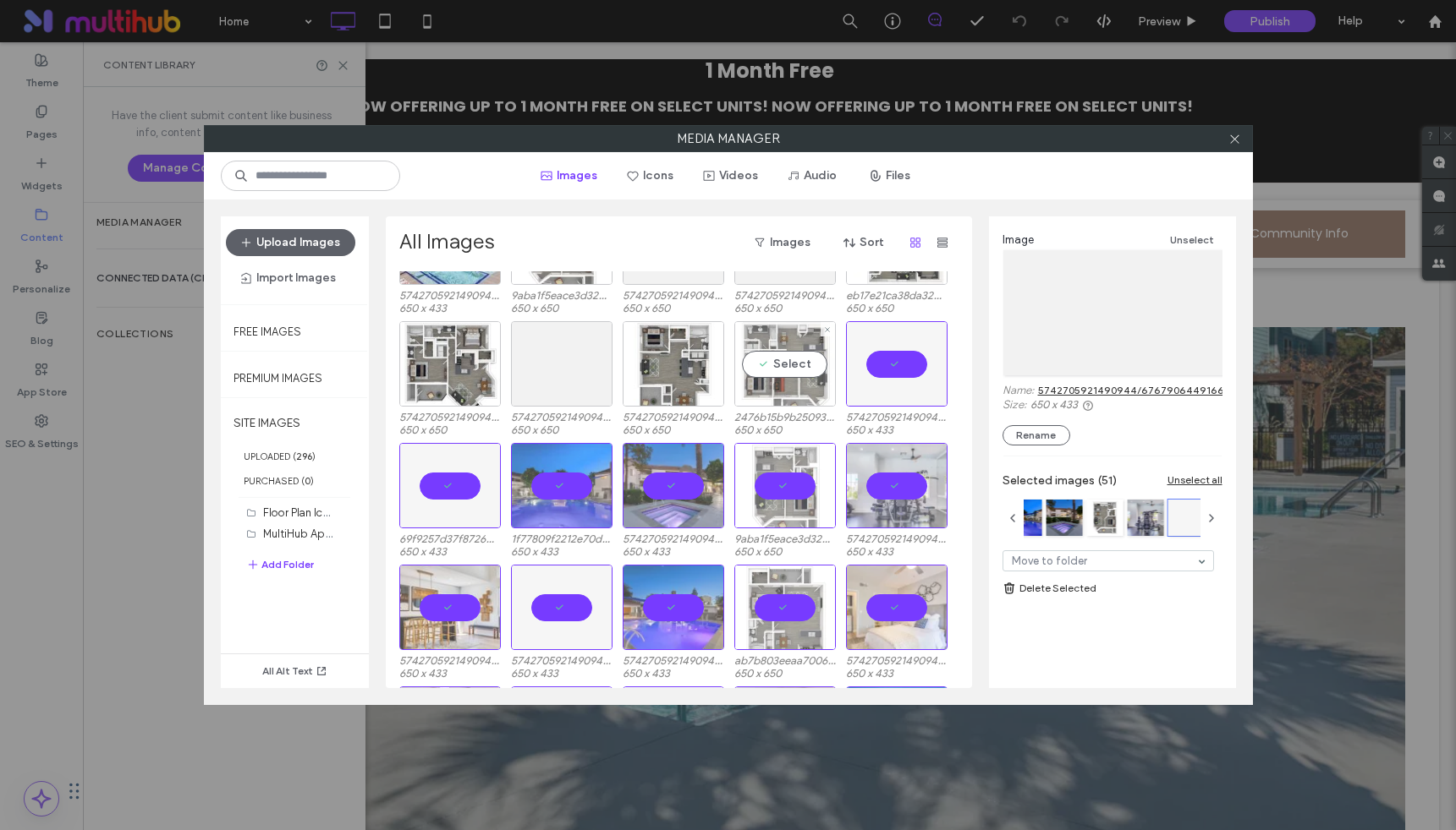
click at [783, 355] on div "Select" at bounding box center [785, 364] width 102 height 85
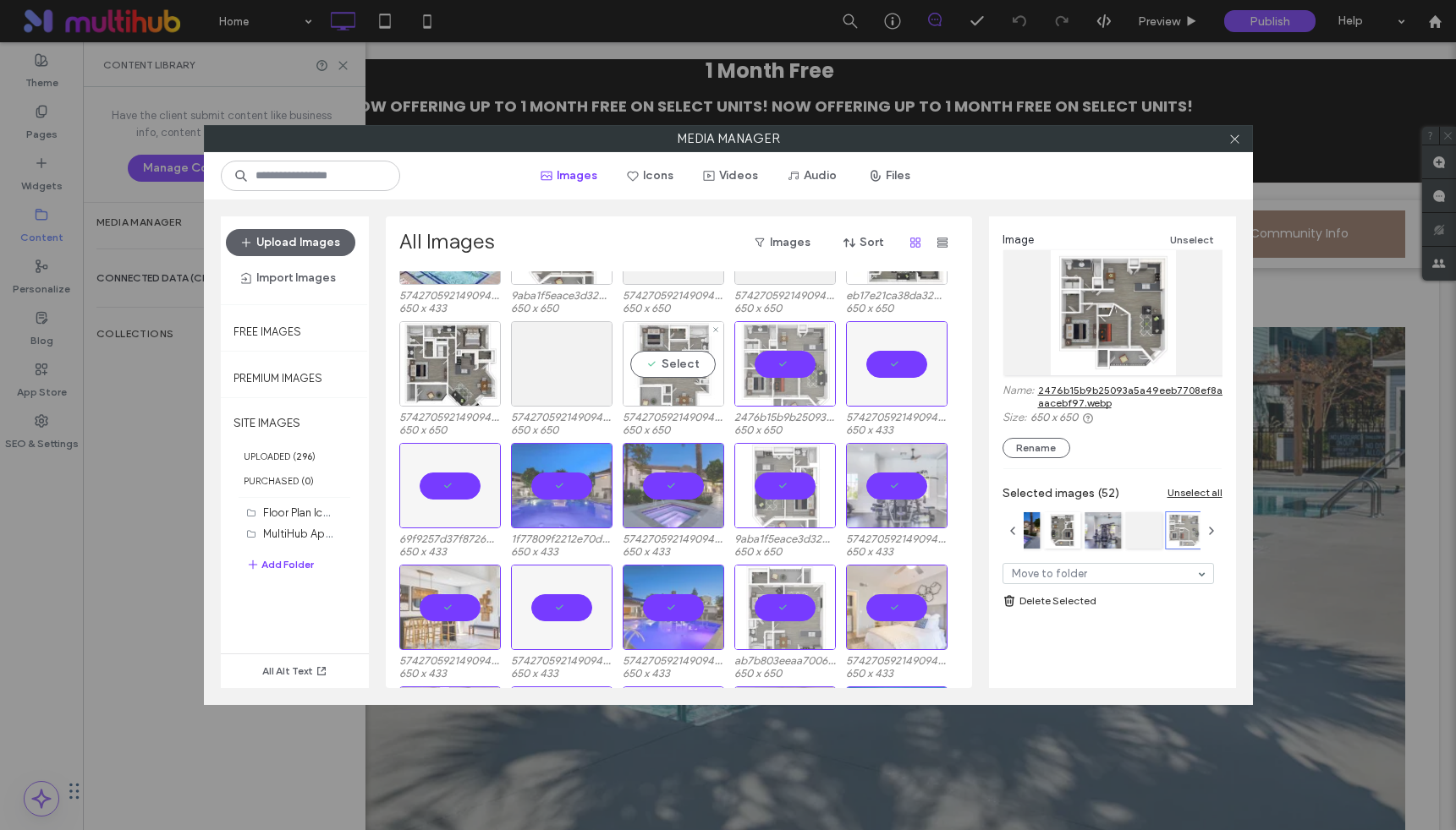
click at [672, 361] on div "Select" at bounding box center [673, 364] width 102 height 85
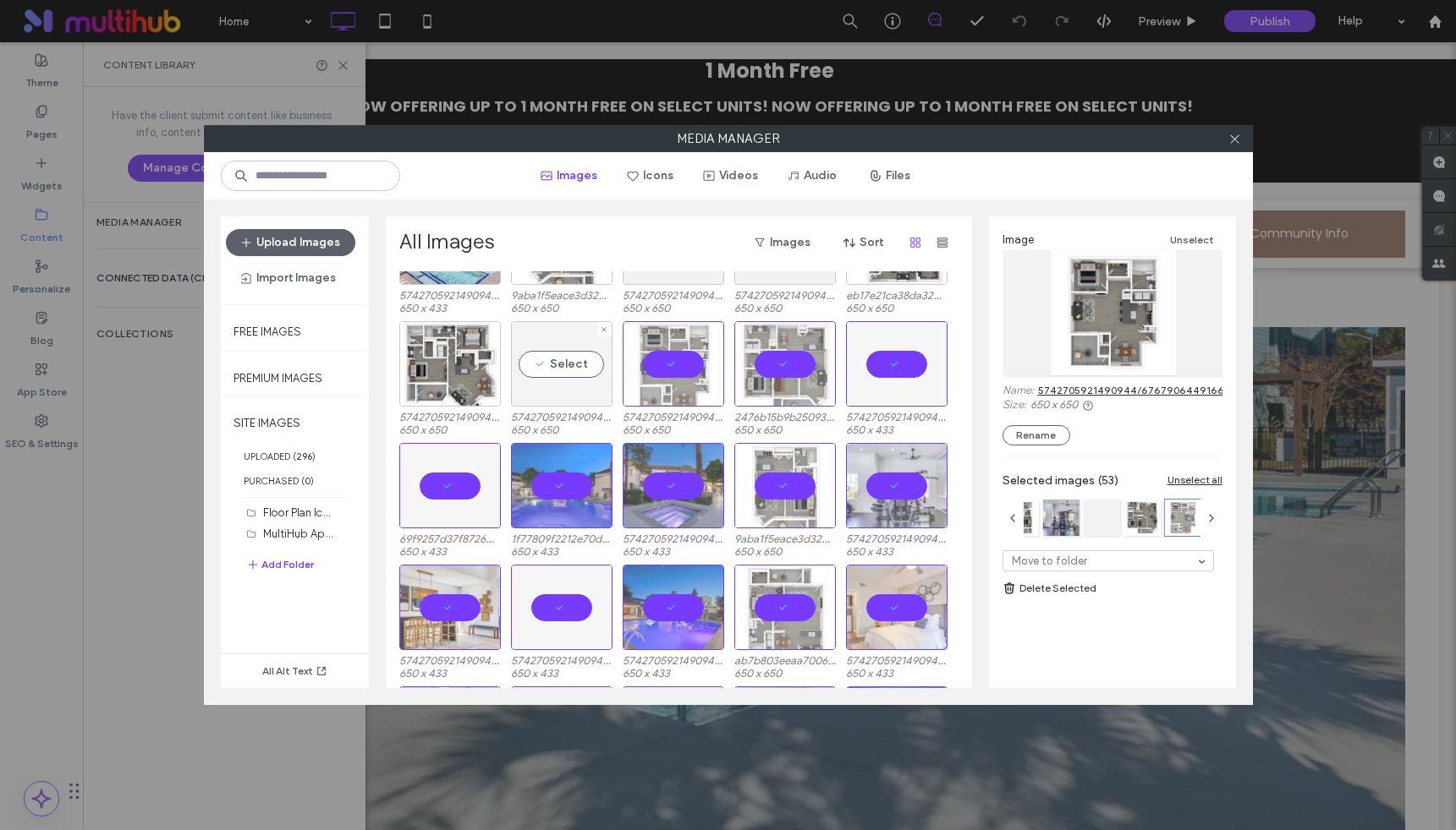
click at [560, 364] on div "Select" at bounding box center [561, 364] width 102 height 85
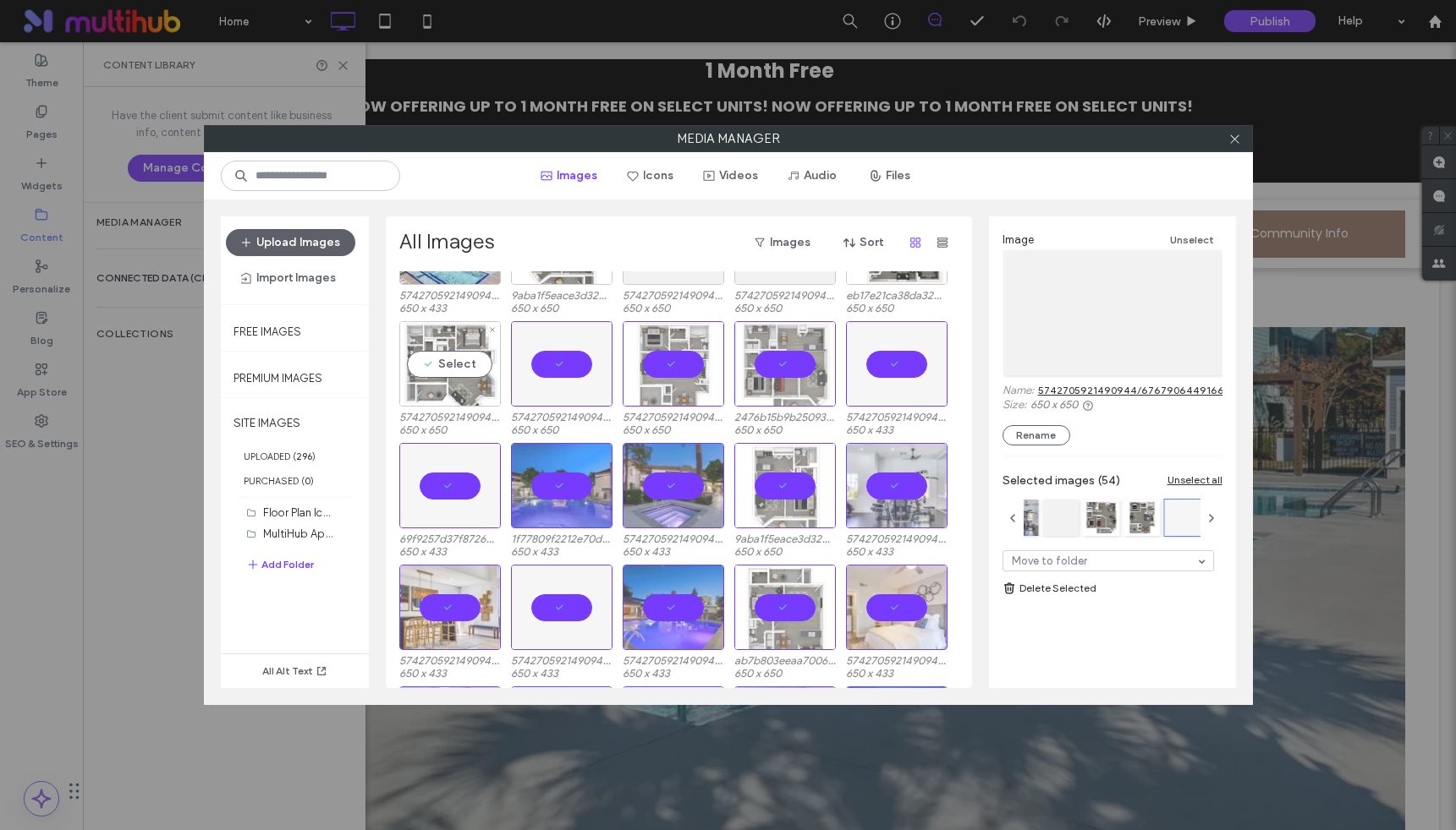
click at [462, 353] on div "Select" at bounding box center [450, 364] width 102 height 85
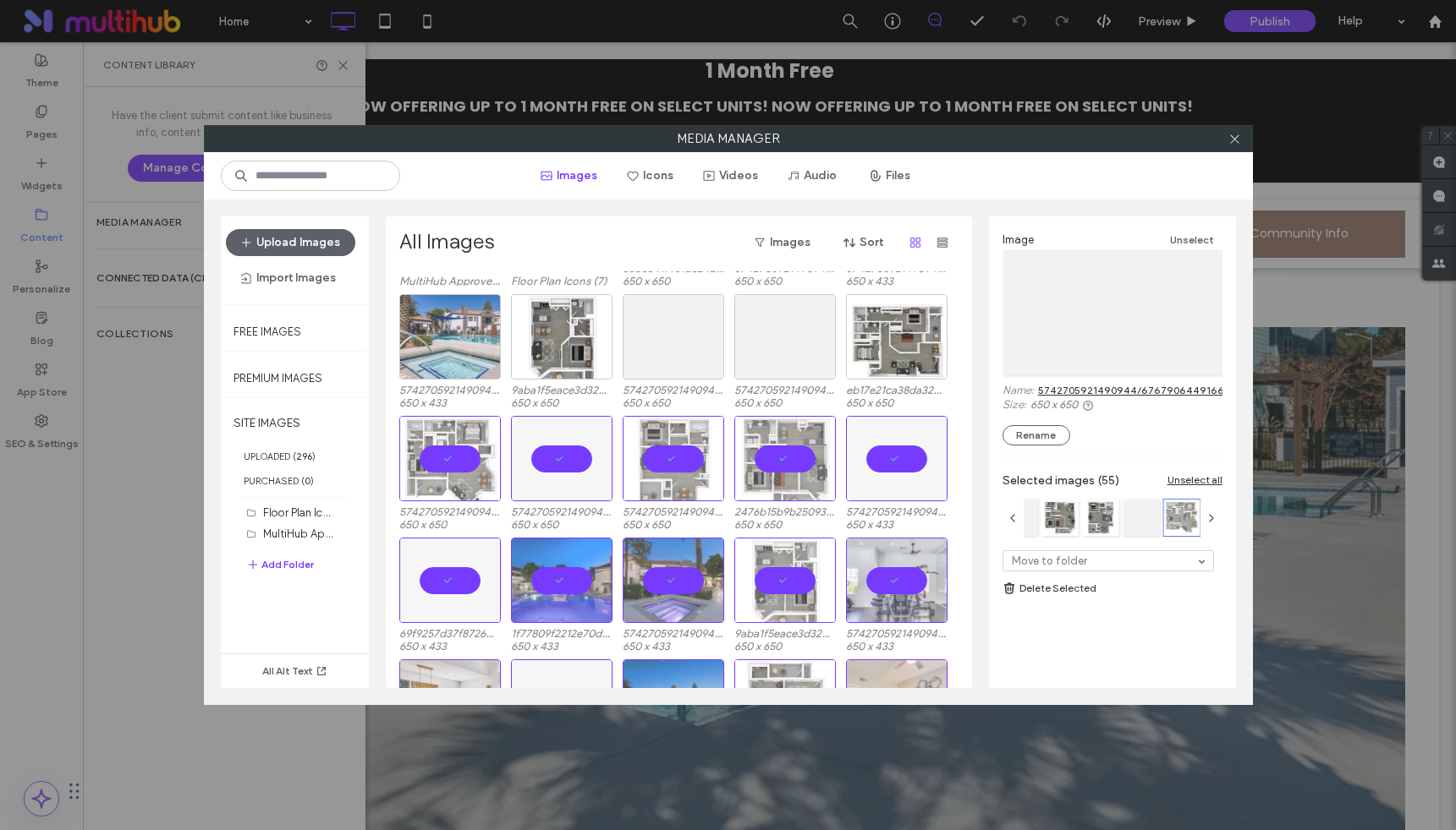
scroll to position [103, 0]
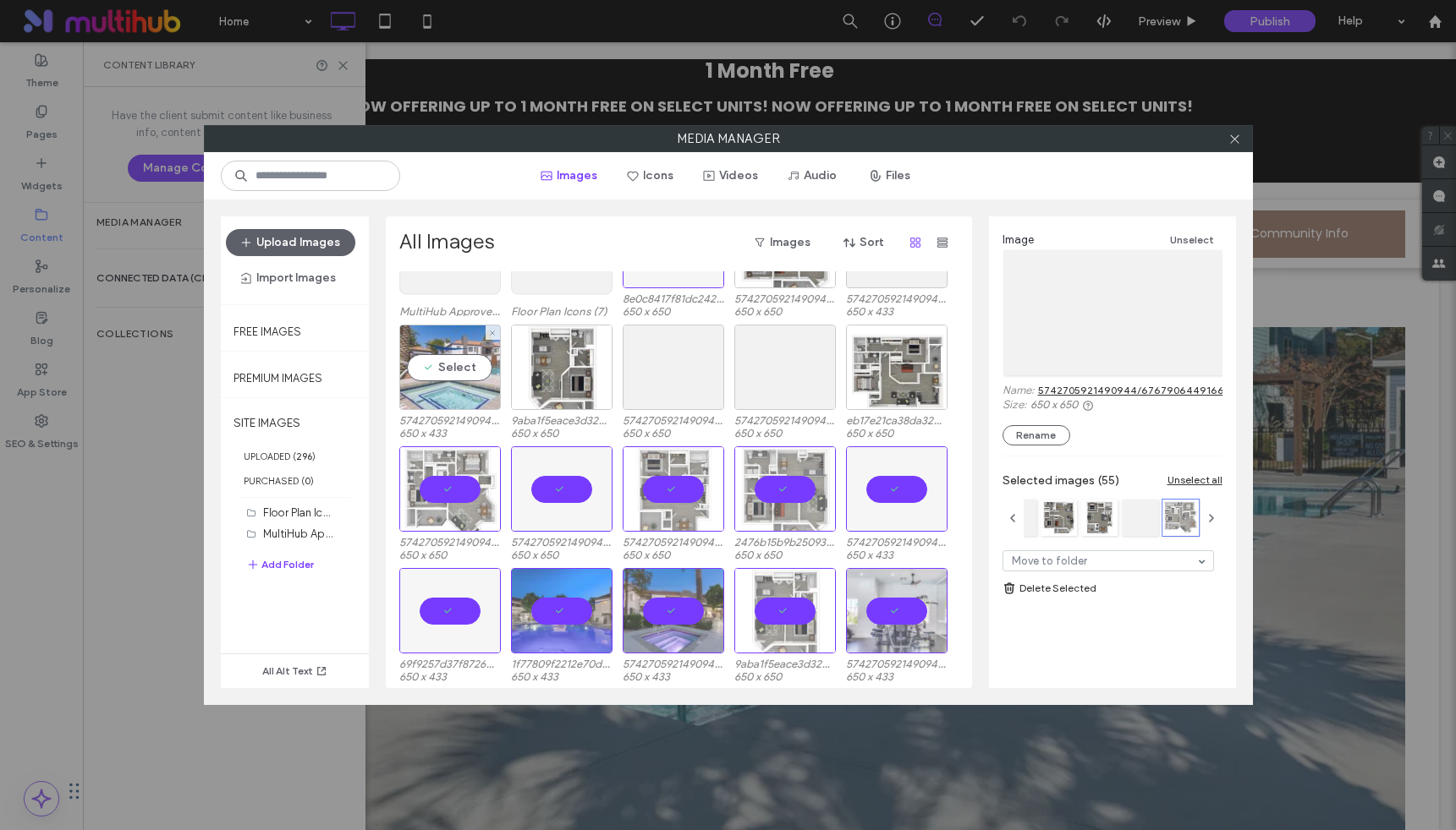
click at [459, 364] on div "Select" at bounding box center [450, 368] width 102 height 85
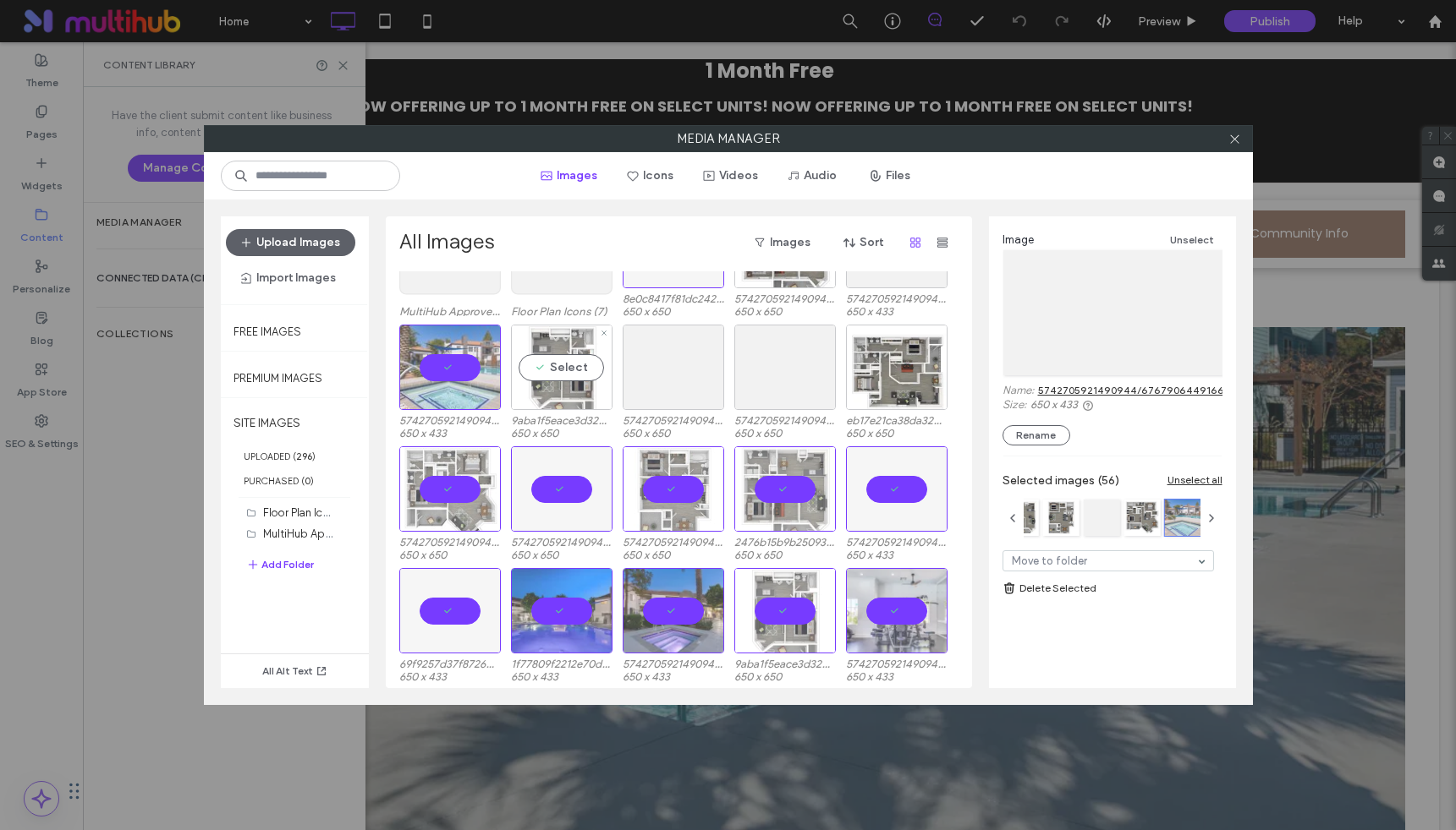
click at [562, 362] on div "Select" at bounding box center [561, 368] width 102 height 85
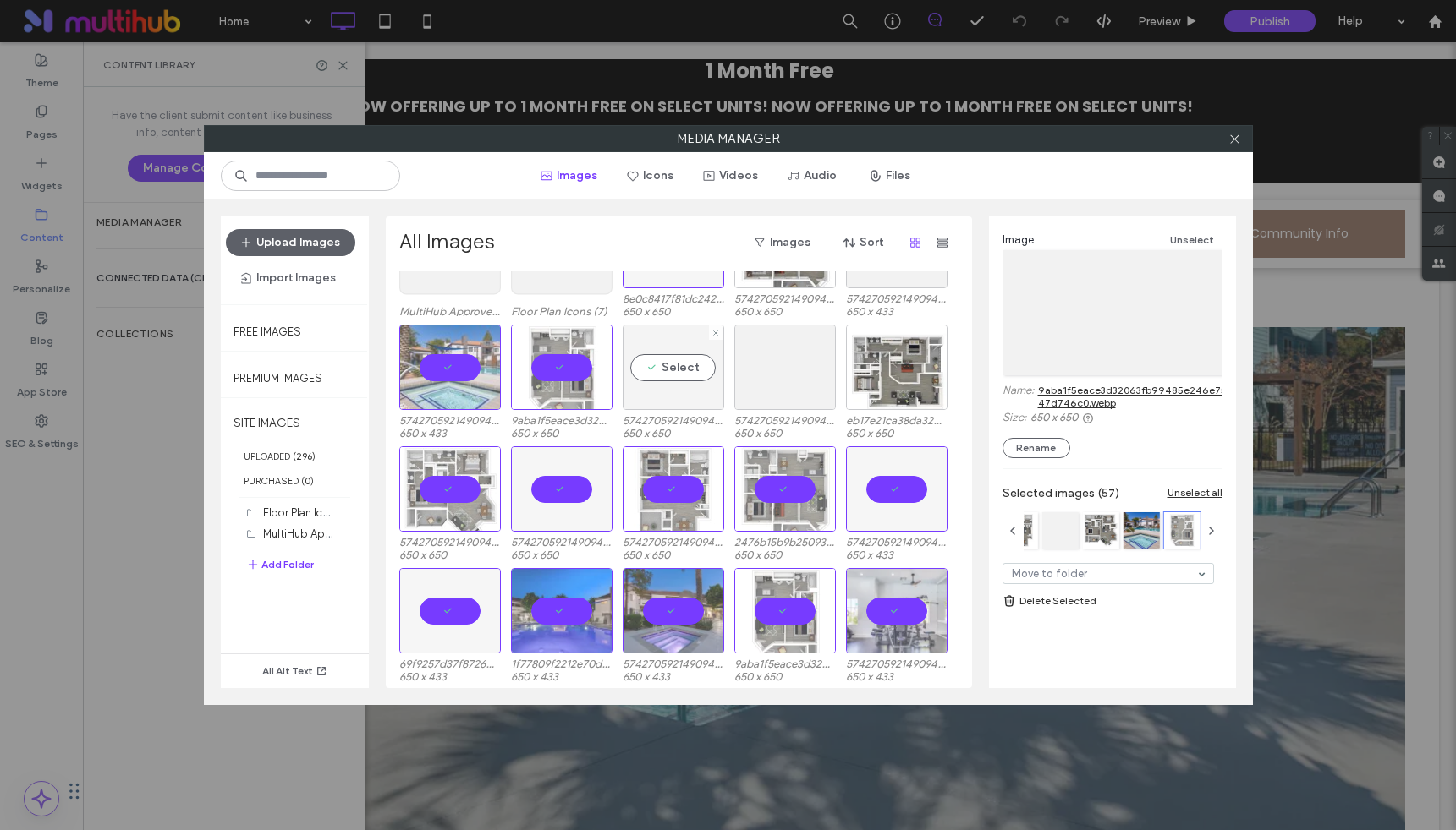
click at [666, 361] on div "Select" at bounding box center [673, 368] width 102 height 85
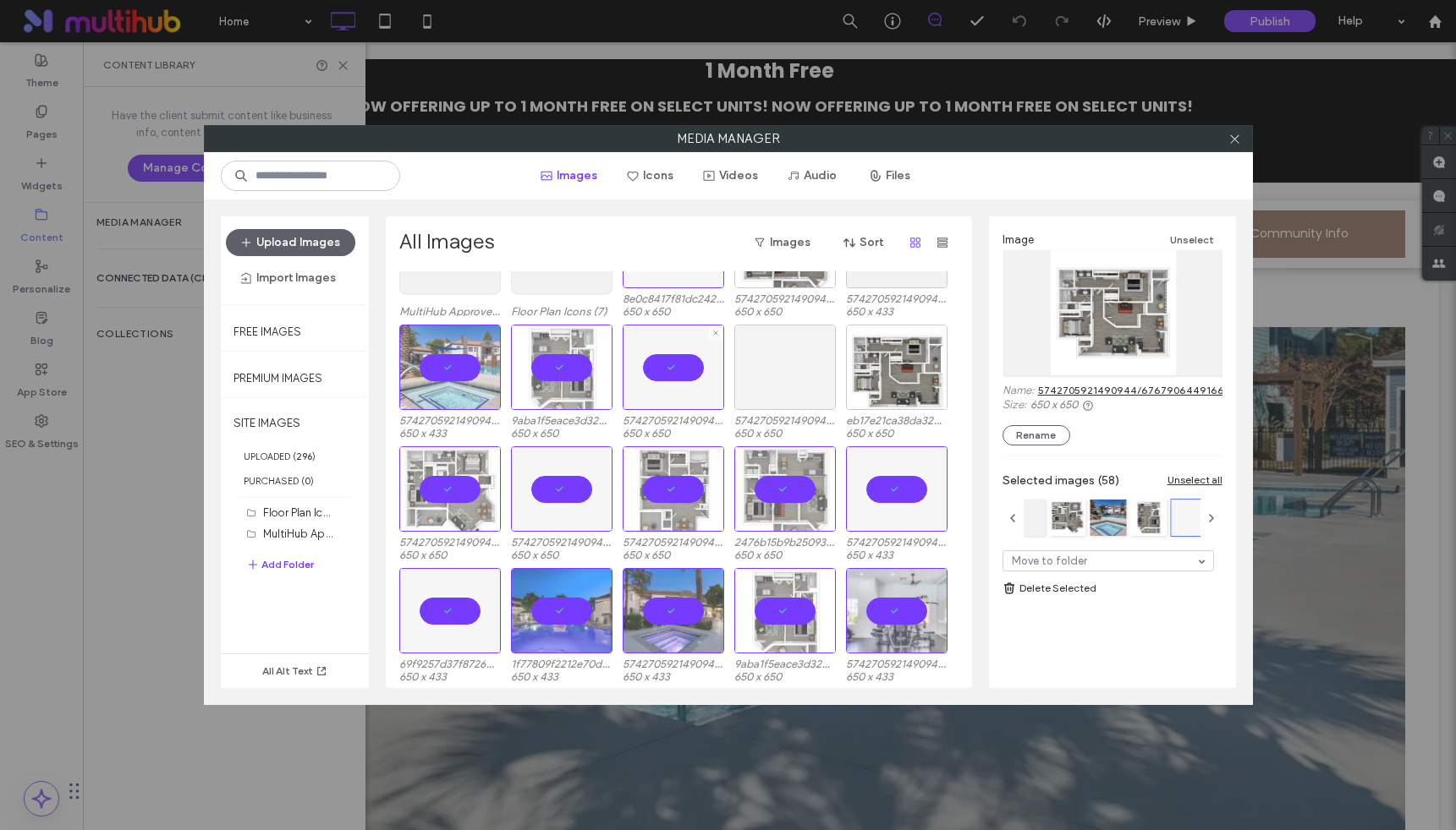
click at [777, 368] on div at bounding box center [785, 368] width 102 height 85
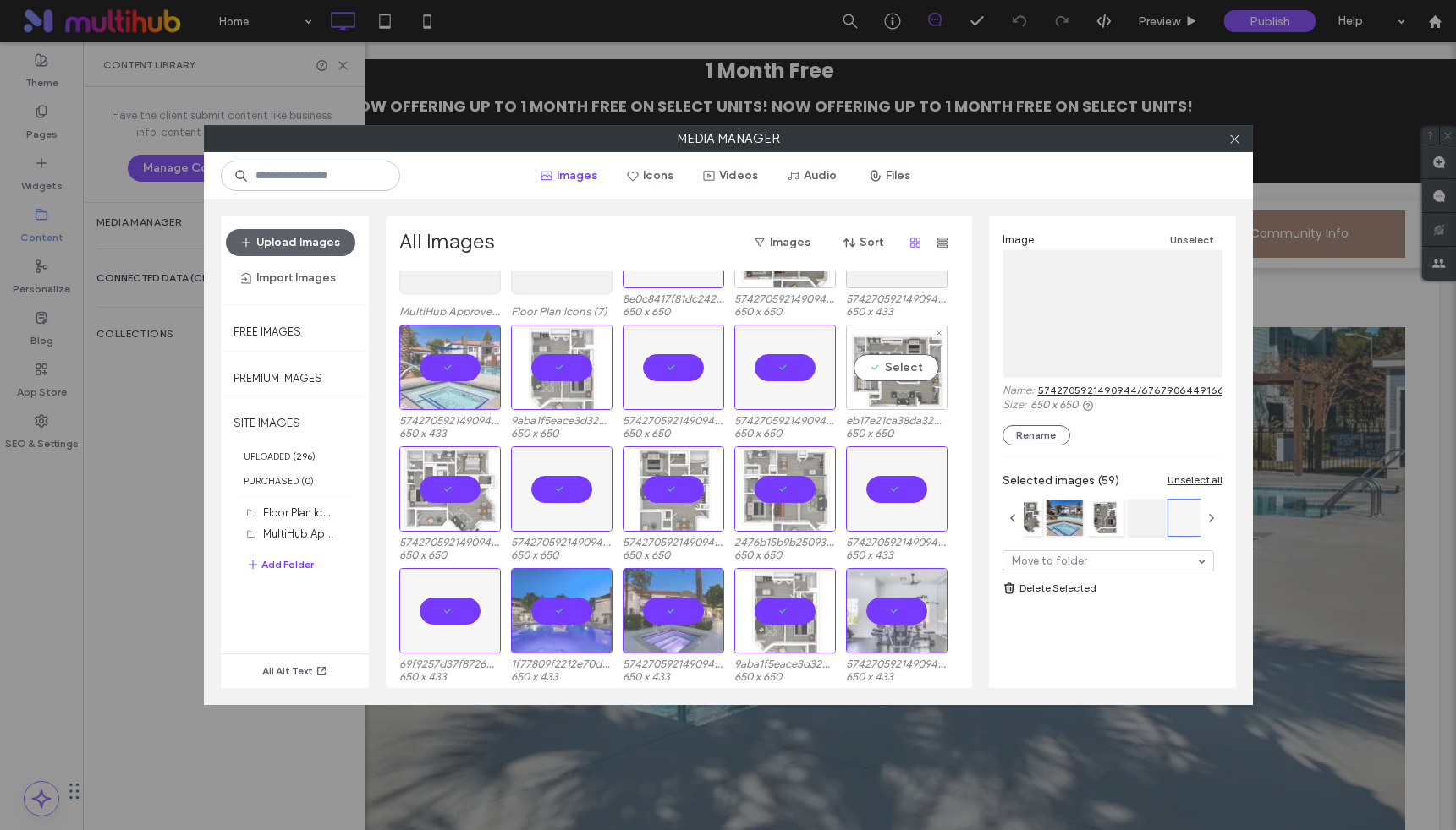
click at [900, 367] on div "Select" at bounding box center [897, 368] width 102 height 85
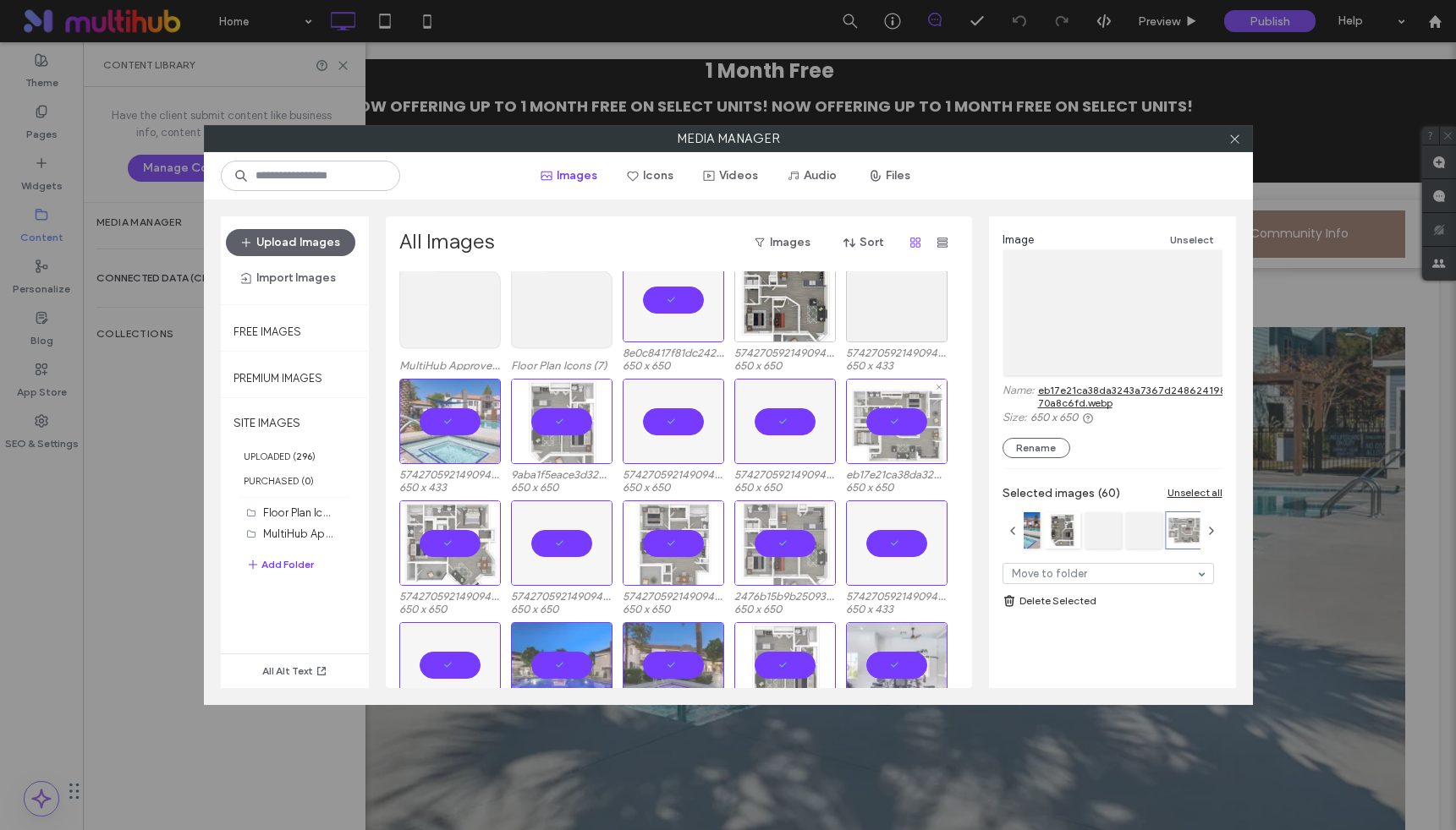
scroll to position [0, 0]
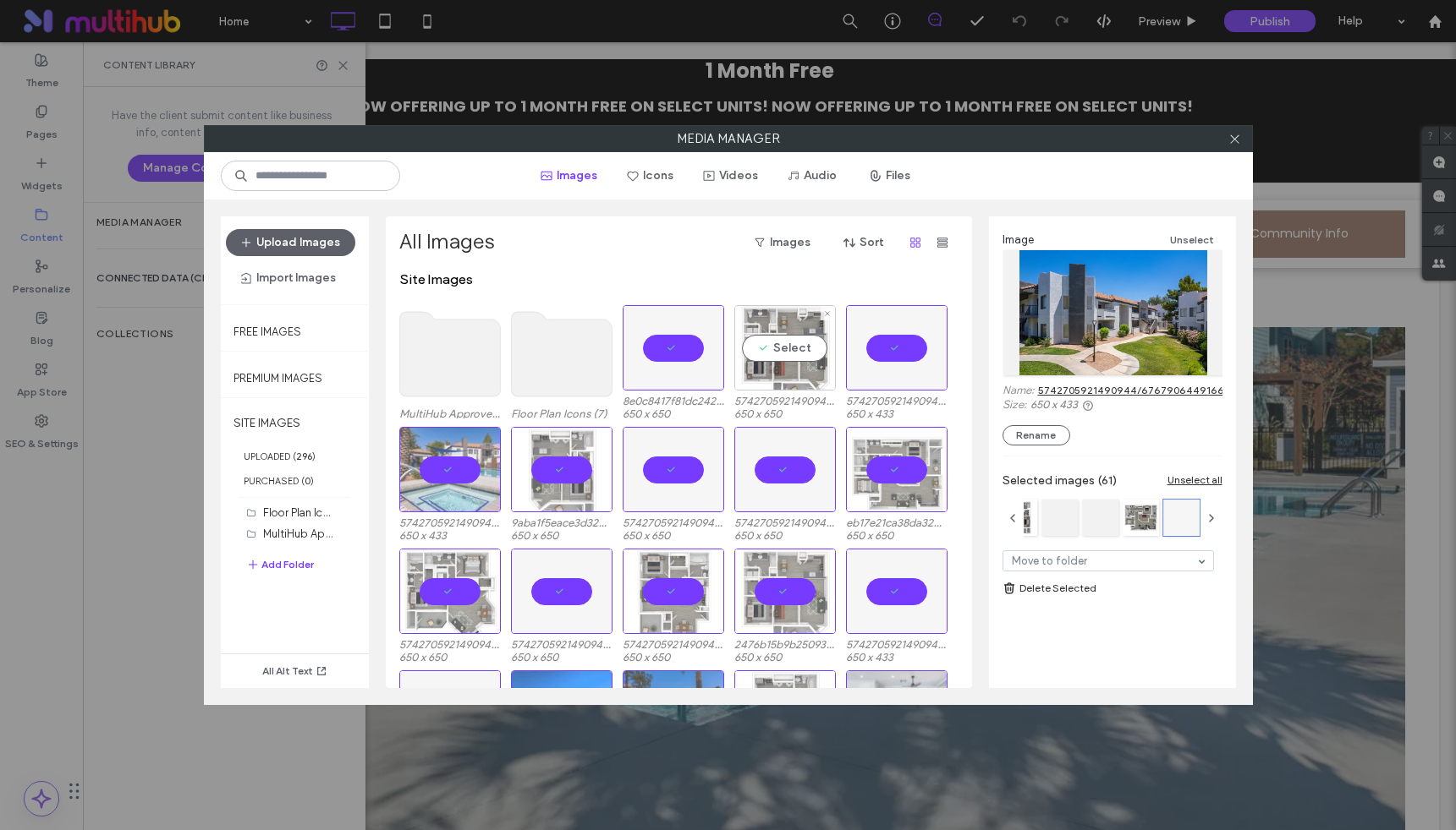
click at [789, 336] on div "Select" at bounding box center [785, 348] width 102 height 85
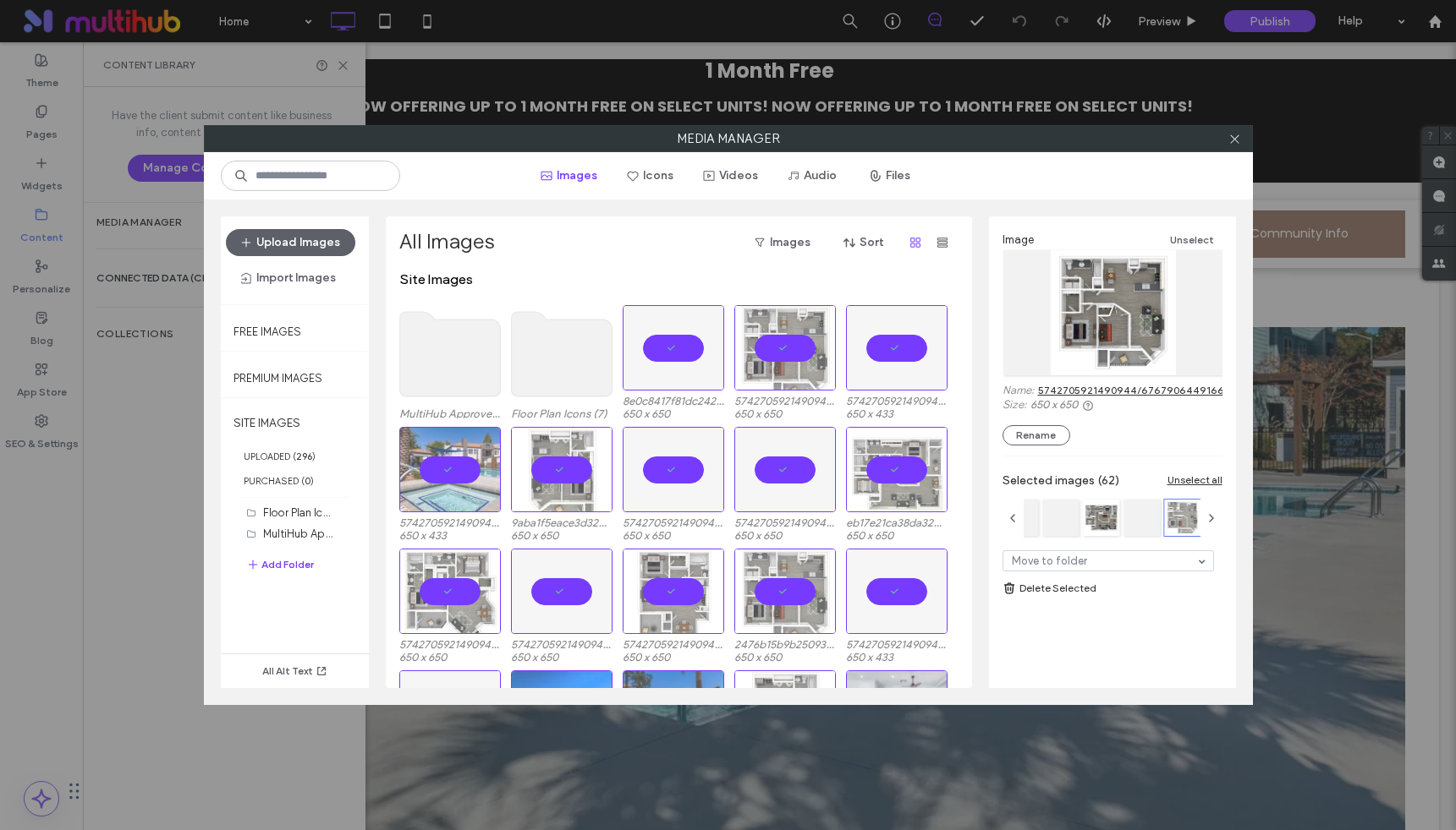
click at [686, 350] on div at bounding box center [673, 348] width 102 height 85
click at [780, 348] on div at bounding box center [785, 348] width 102 height 85
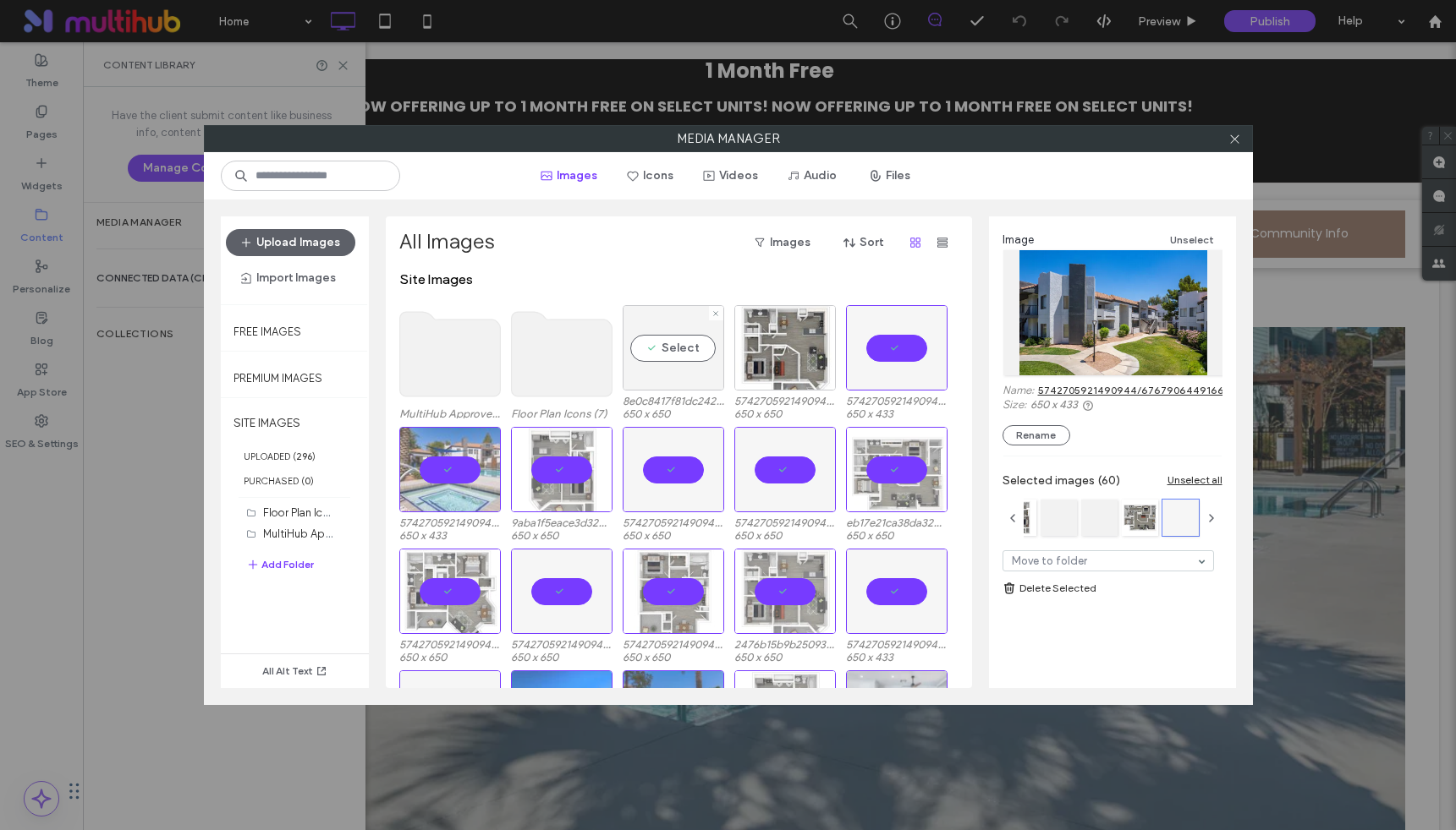
click at [674, 357] on div "Select" at bounding box center [673, 348] width 102 height 85
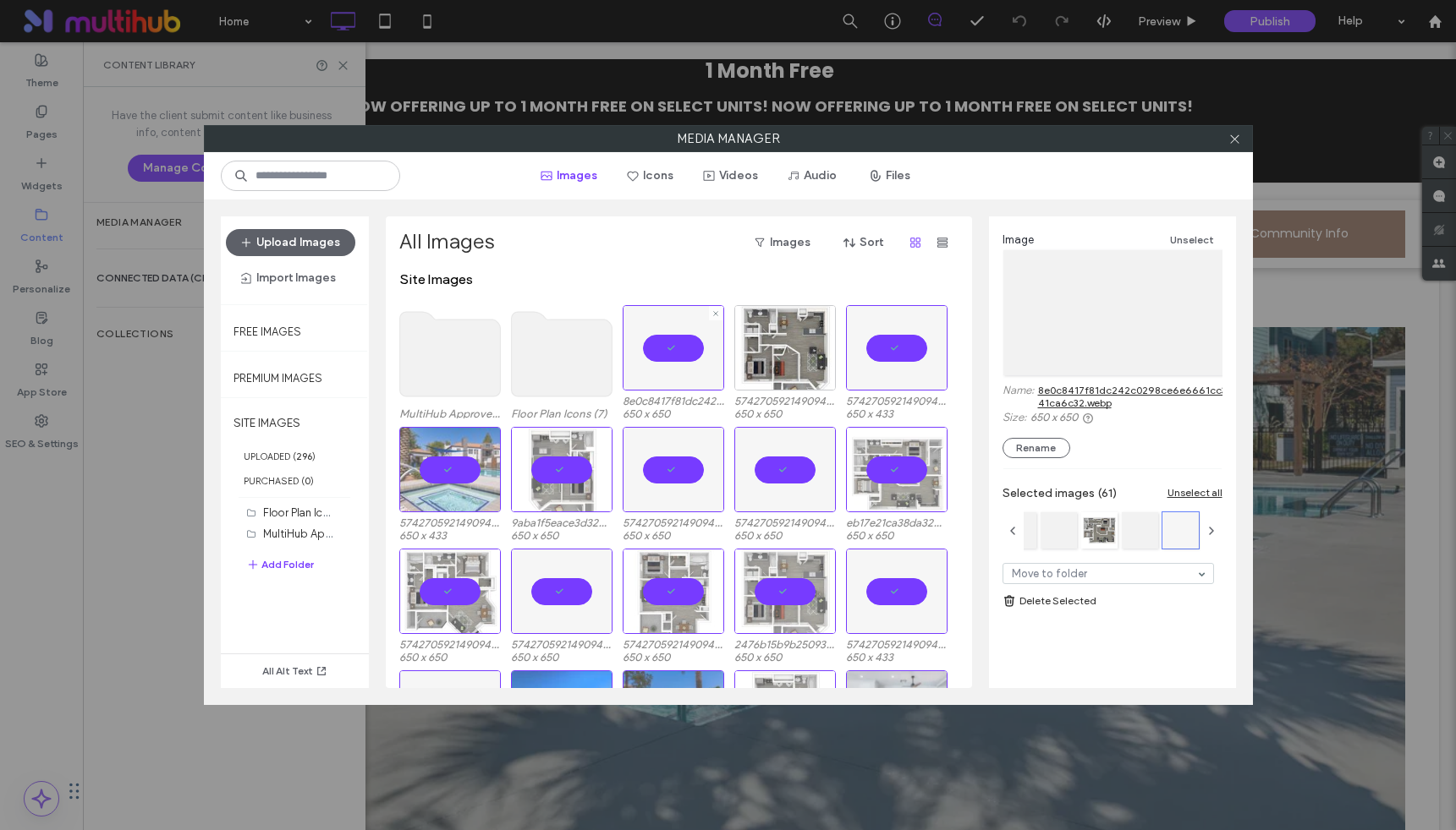
click at [670, 348] on div at bounding box center [673, 348] width 102 height 85
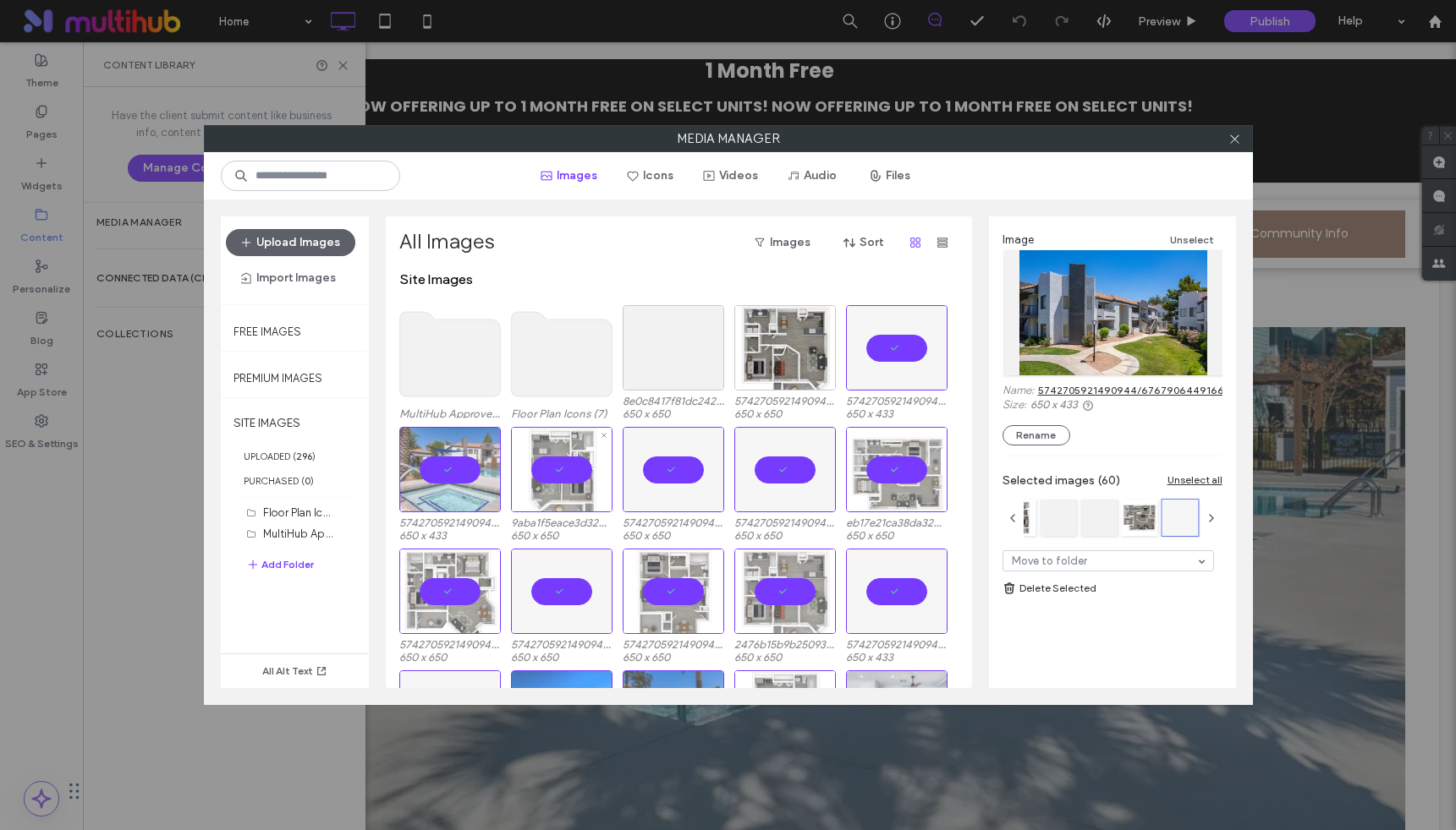
click at [571, 459] on div at bounding box center [561, 469] width 102 height 85
click at [683, 462] on div at bounding box center [673, 469] width 102 height 85
click at [792, 469] on div at bounding box center [785, 469] width 102 height 85
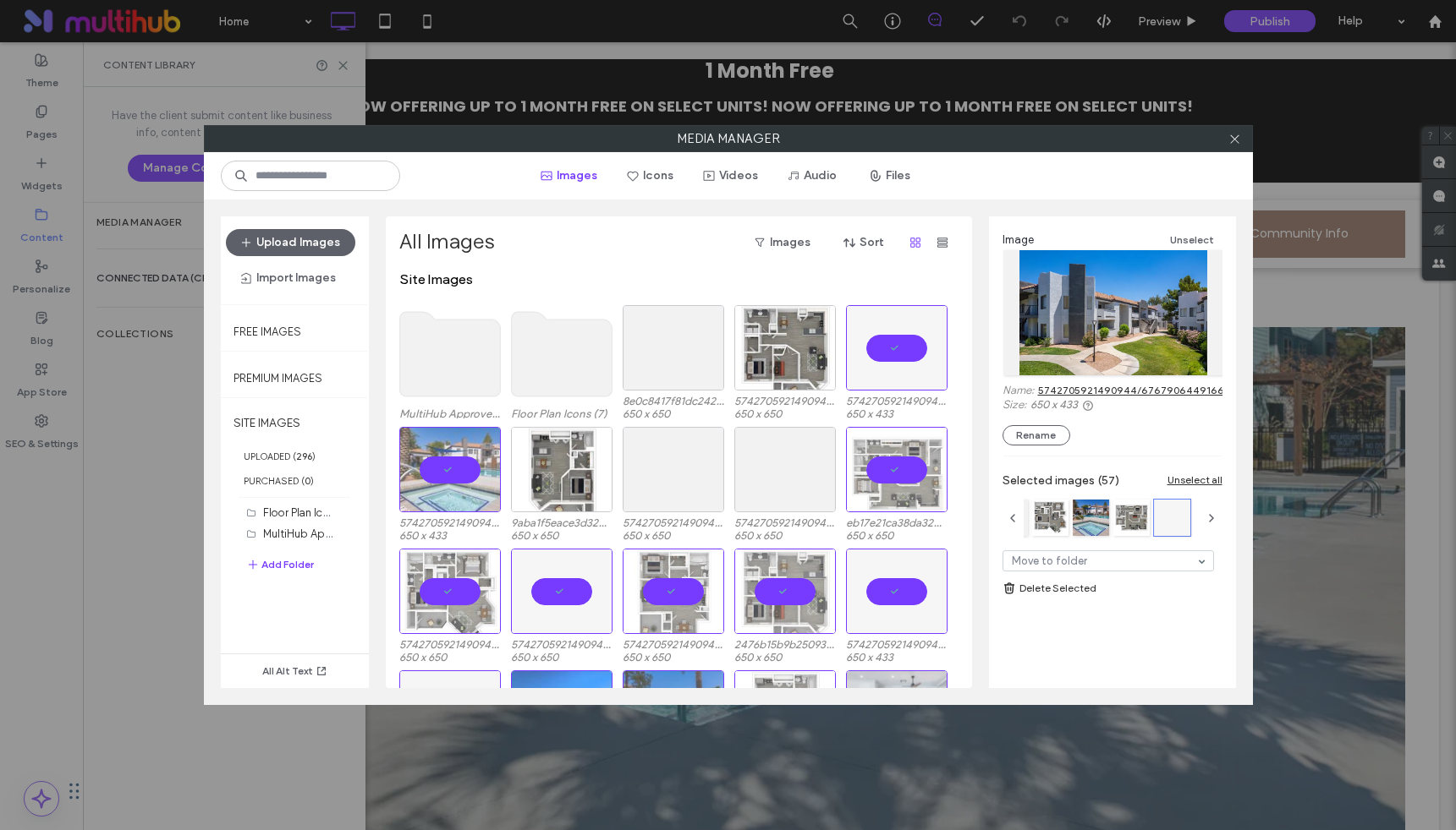
click at [902, 472] on div at bounding box center [897, 469] width 102 height 85
click at [789, 586] on div at bounding box center [785, 591] width 102 height 85
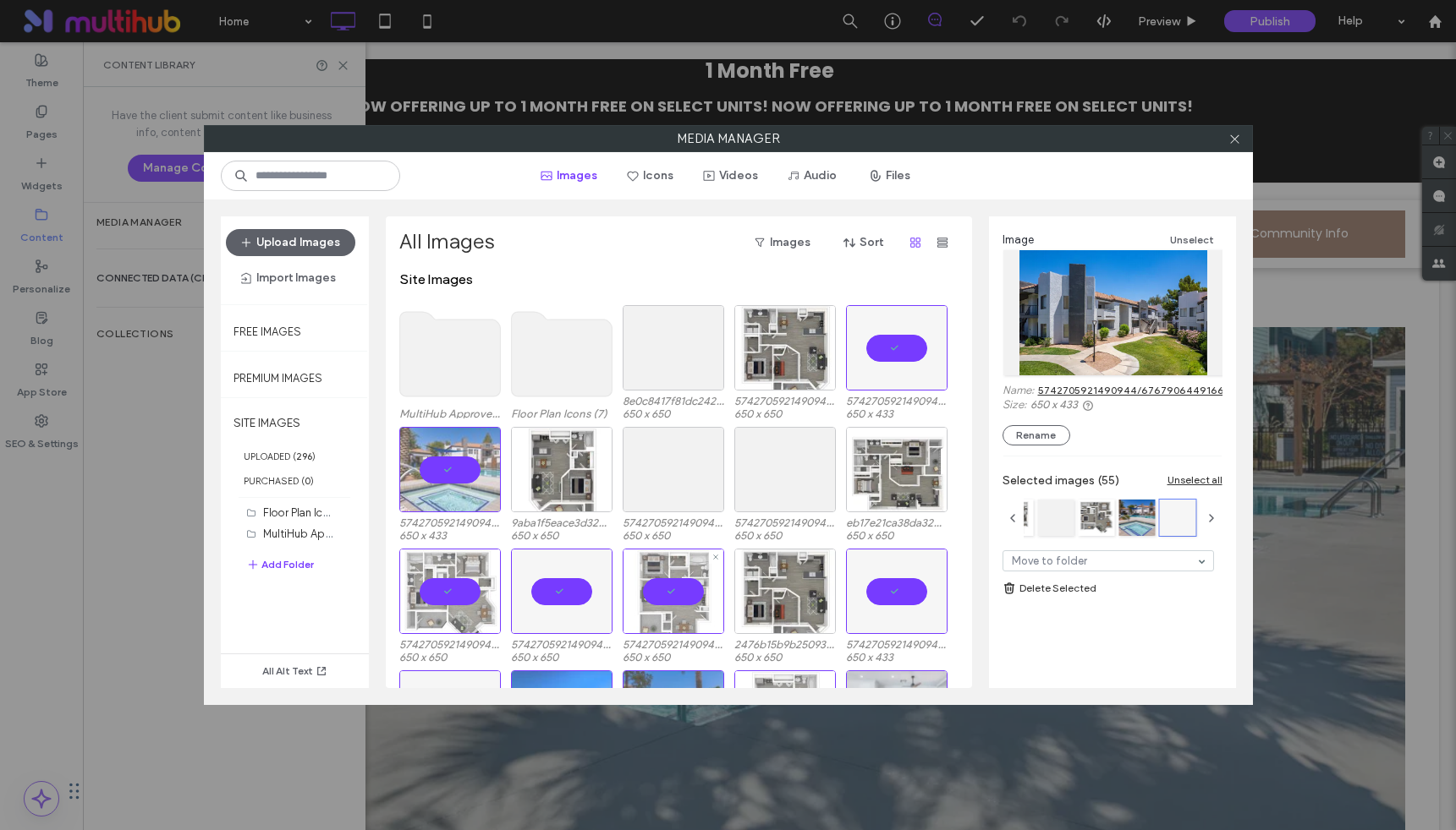
click at [691, 584] on div at bounding box center [673, 591] width 102 height 85
click at [588, 590] on div at bounding box center [561, 591] width 102 height 85
click at [452, 586] on div at bounding box center [450, 591] width 102 height 85
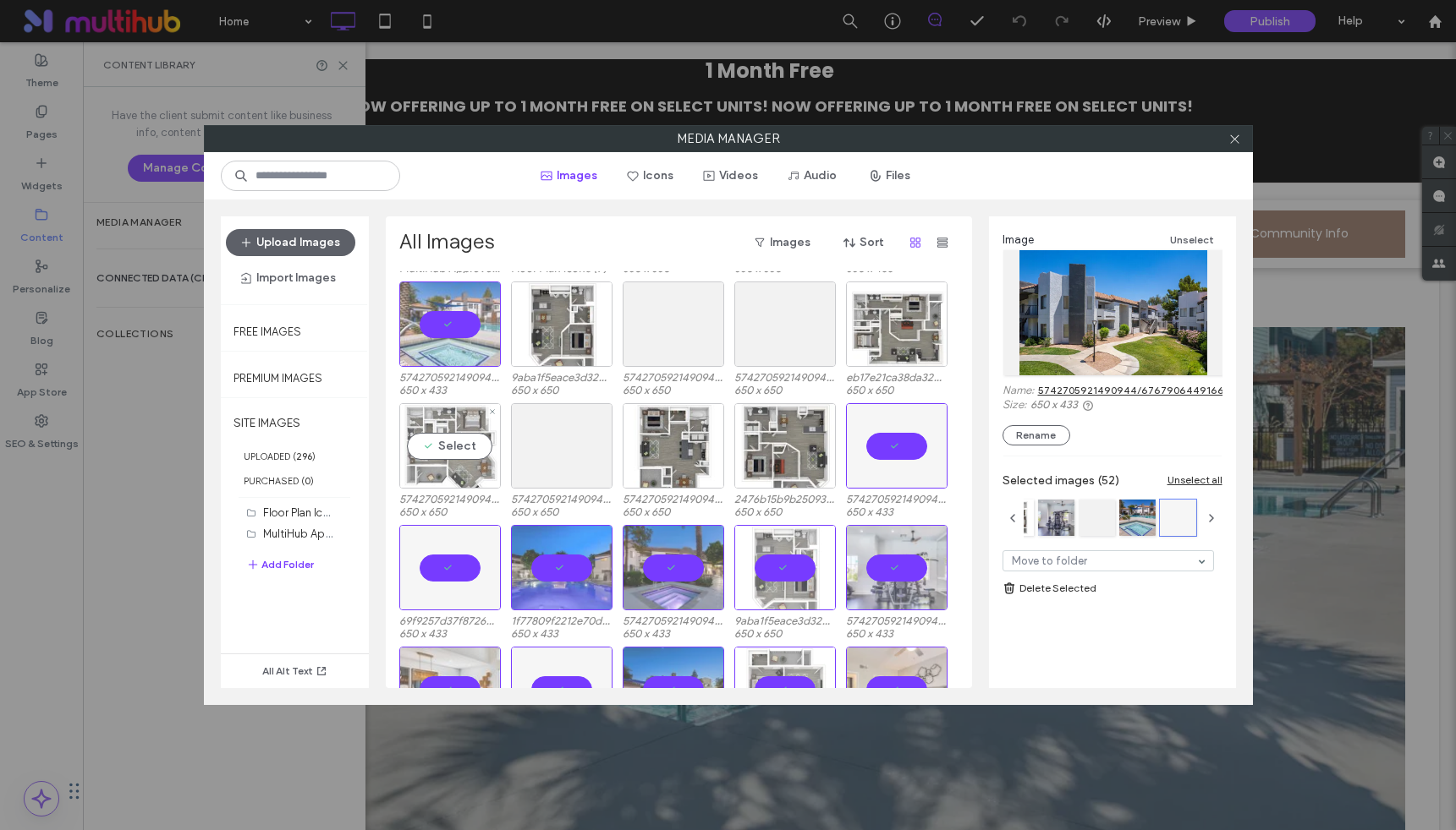
scroll to position [204, 0]
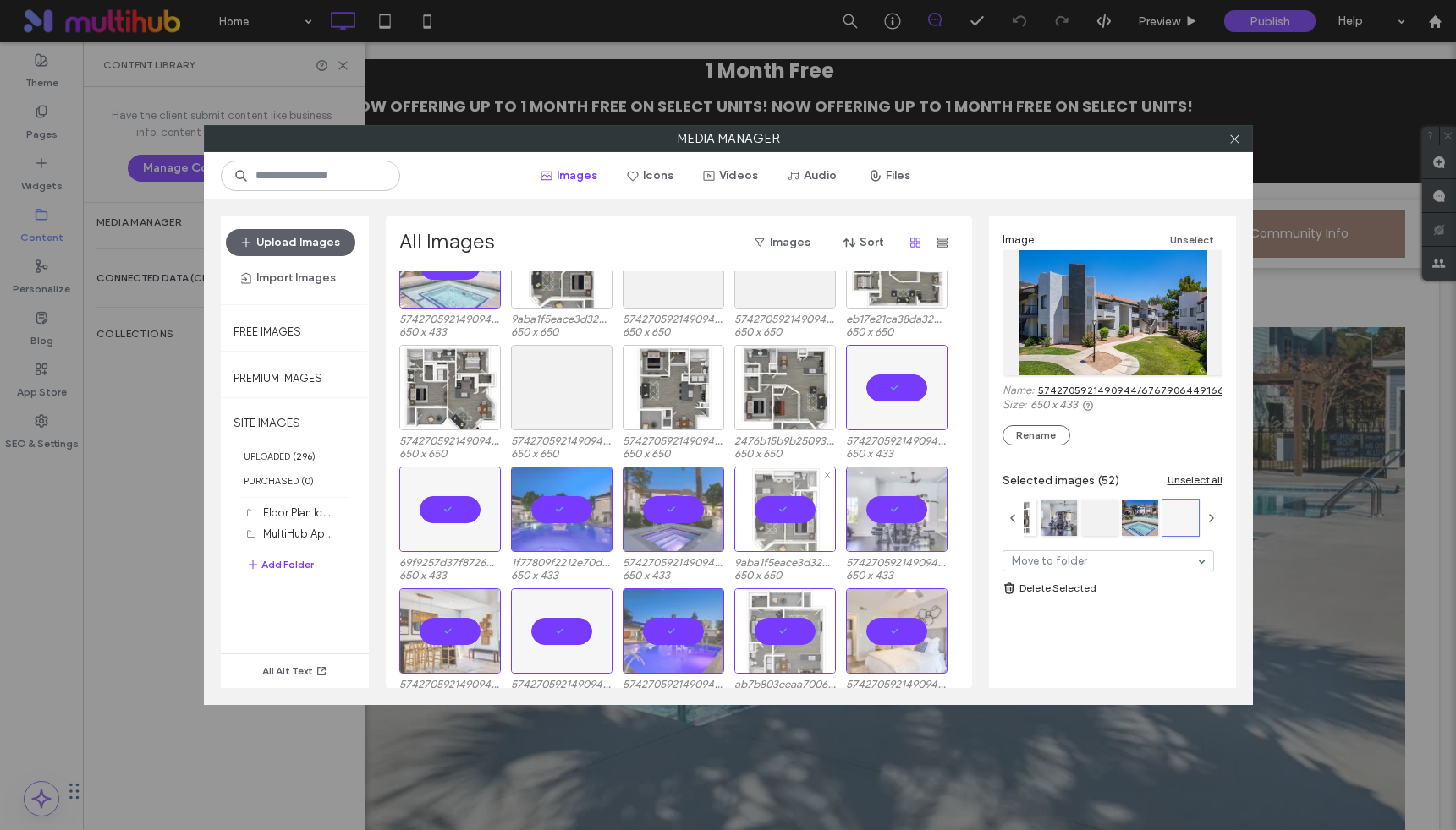
click at [799, 513] on div at bounding box center [785, 509] width 102 height 85
click at [793, 619] on div at bounding box center [785, 631] width 102 height 85
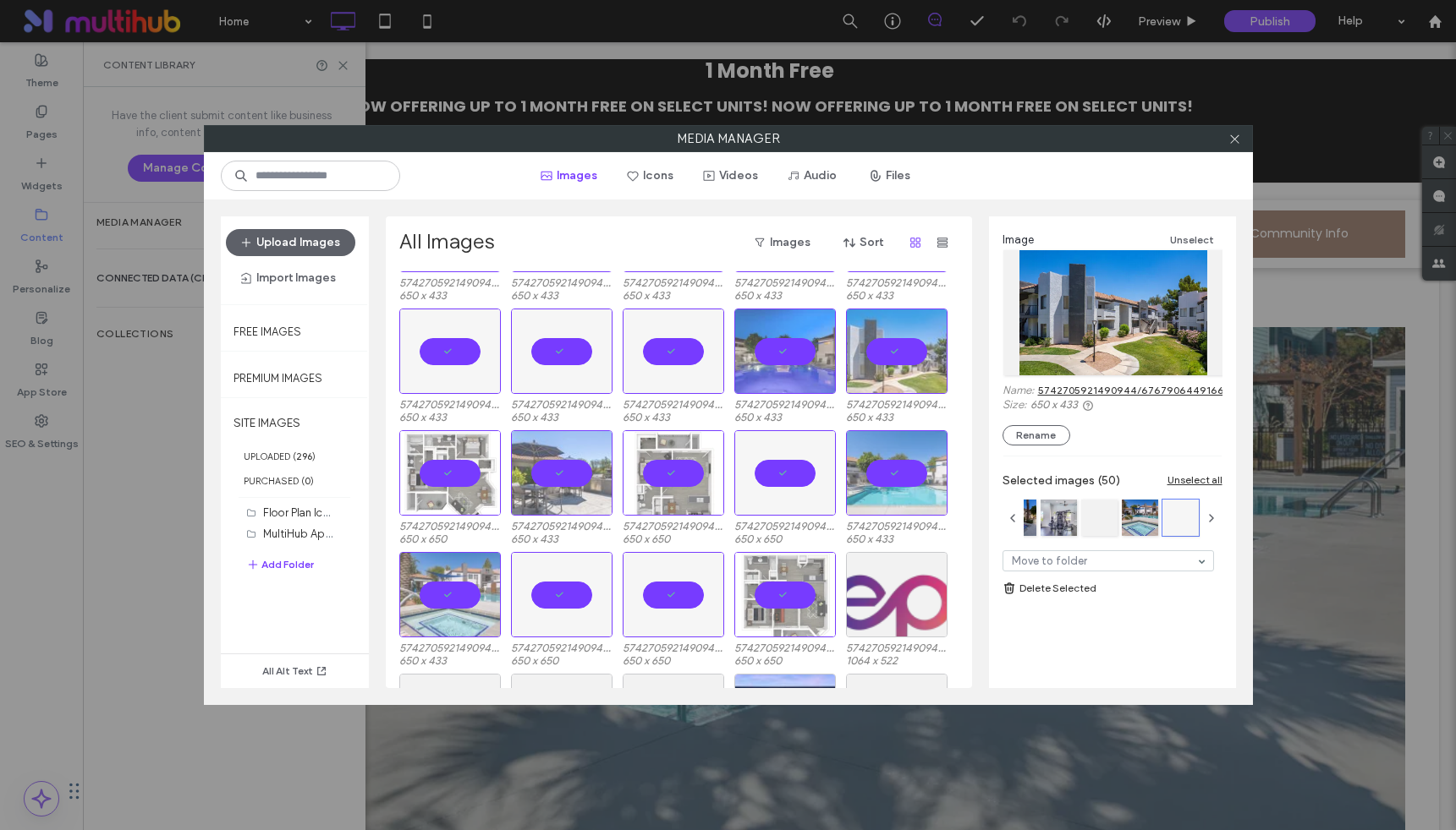
scroll to position [1216, 0]
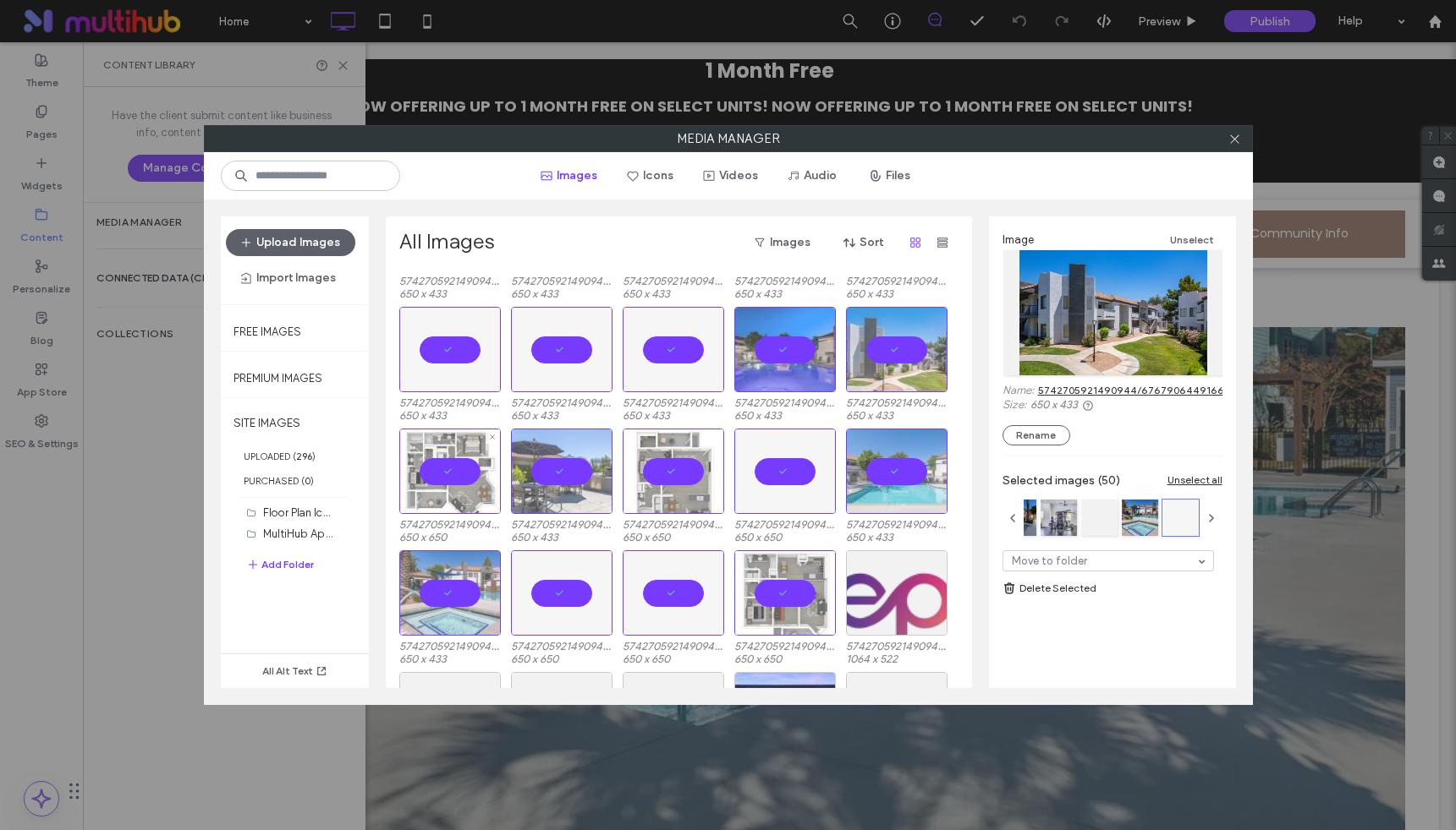
click at [431, 470] on div at bounding box center [450, 471] width 102 height 85
click at [666, 469] on div at bounding box center [673, 471] width 102 height 85
click at [789, 468] on div at bounding box center [785, 471] width 102 height 85
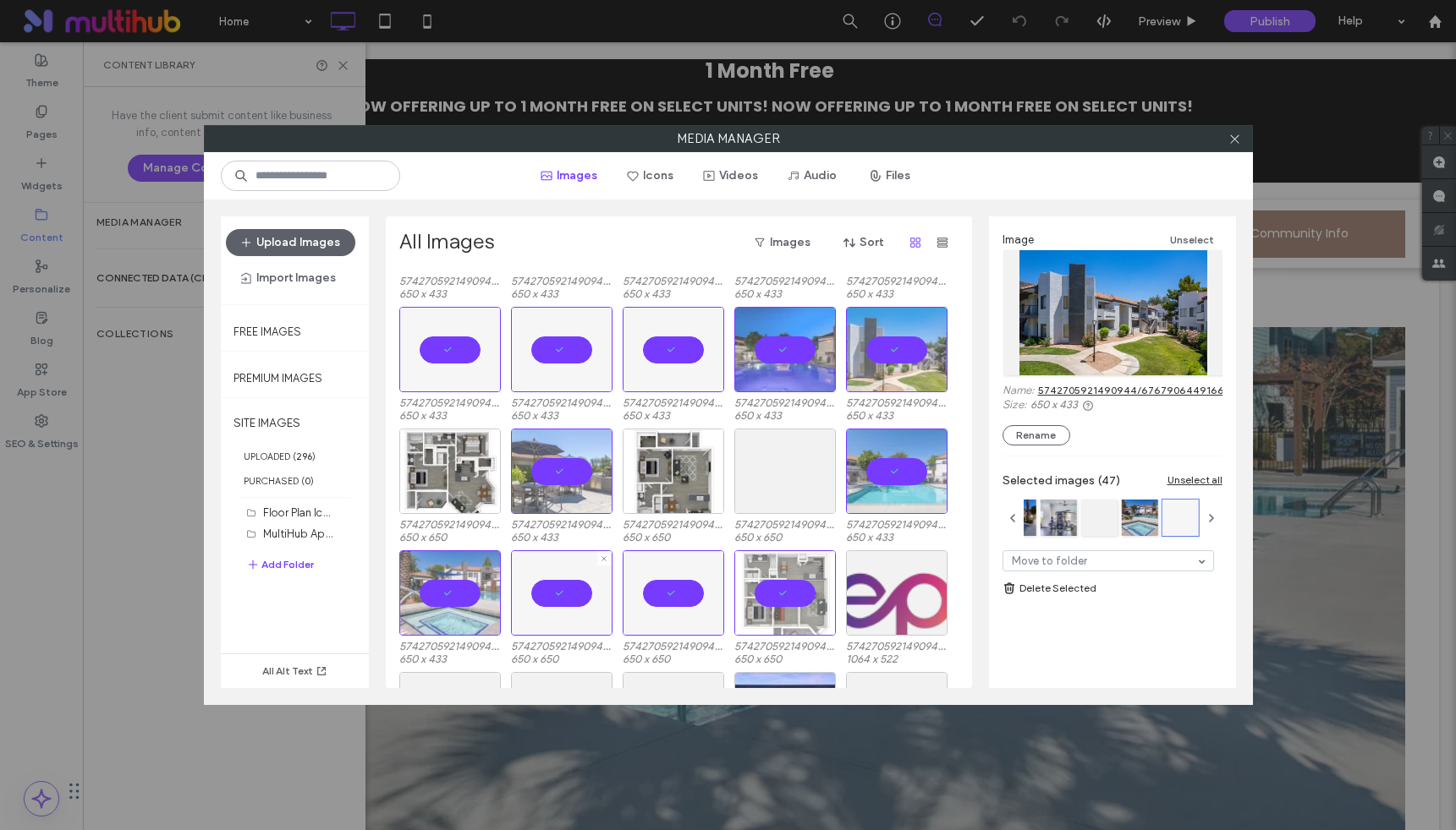
click at [587, 579] on div at bounding box center [561, 593] width 102 height 85
click at [804, 586] on div at bounding box center [785, 593] width 102 height 85
click at [658, 581] on div at bounding box center [673, 593] width 102 height 85
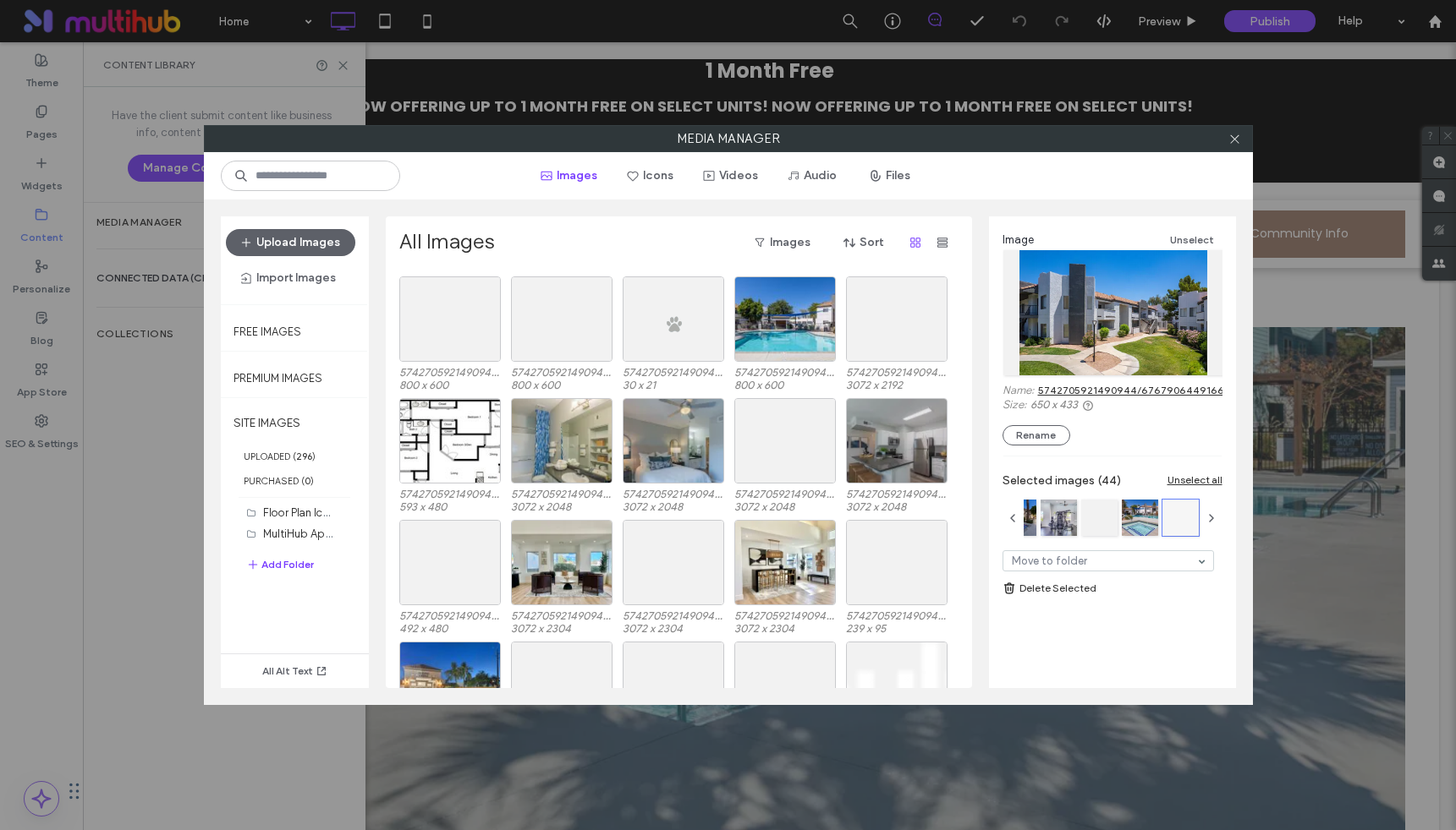
scroll to position [4668, 0]
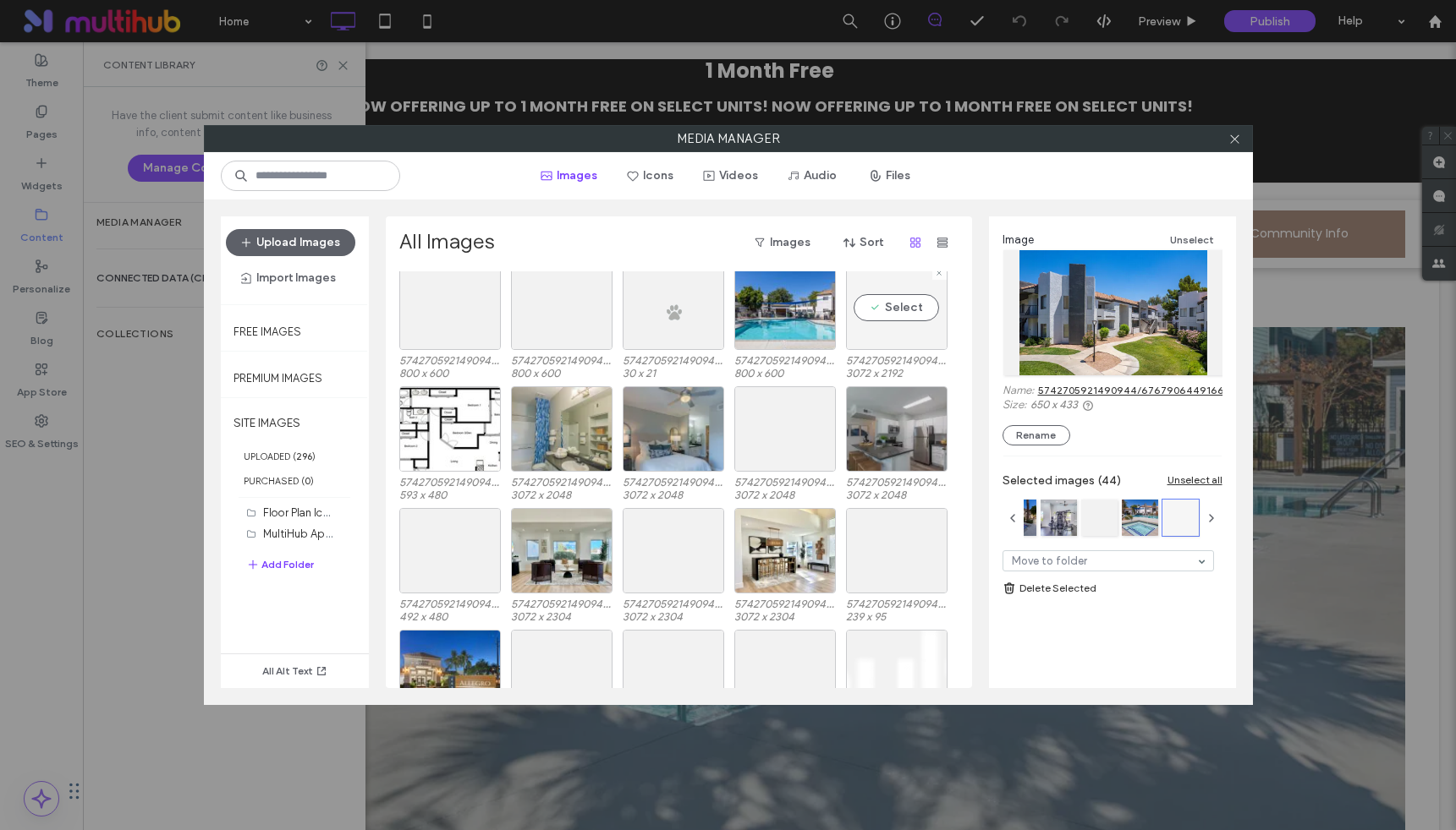
click at [889, 300] on div "Select" at bounding box center [897, 307] width 102 height 85
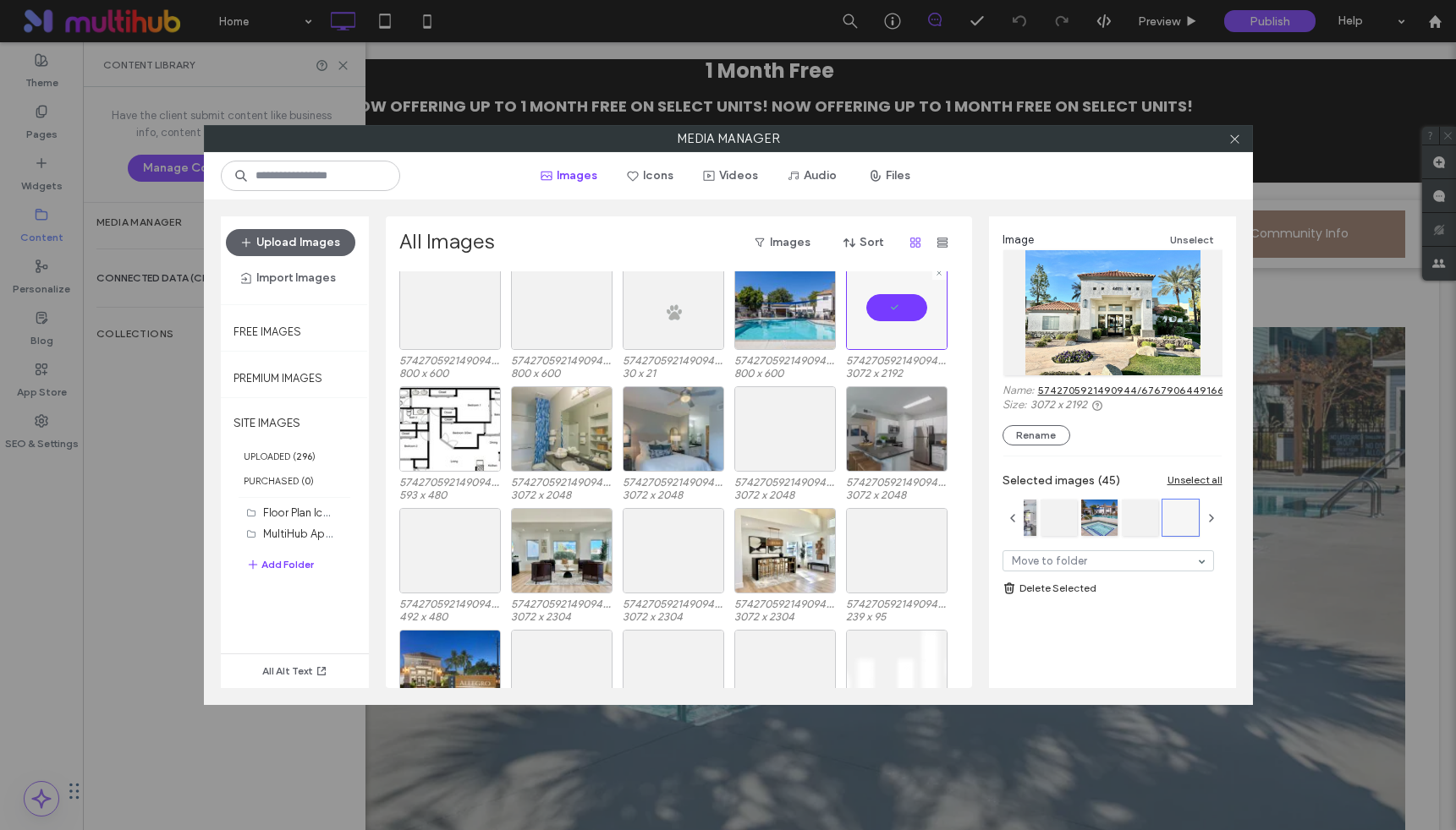
click at [895, 308] on div at bounding box center [897, 307] width 102 height 85
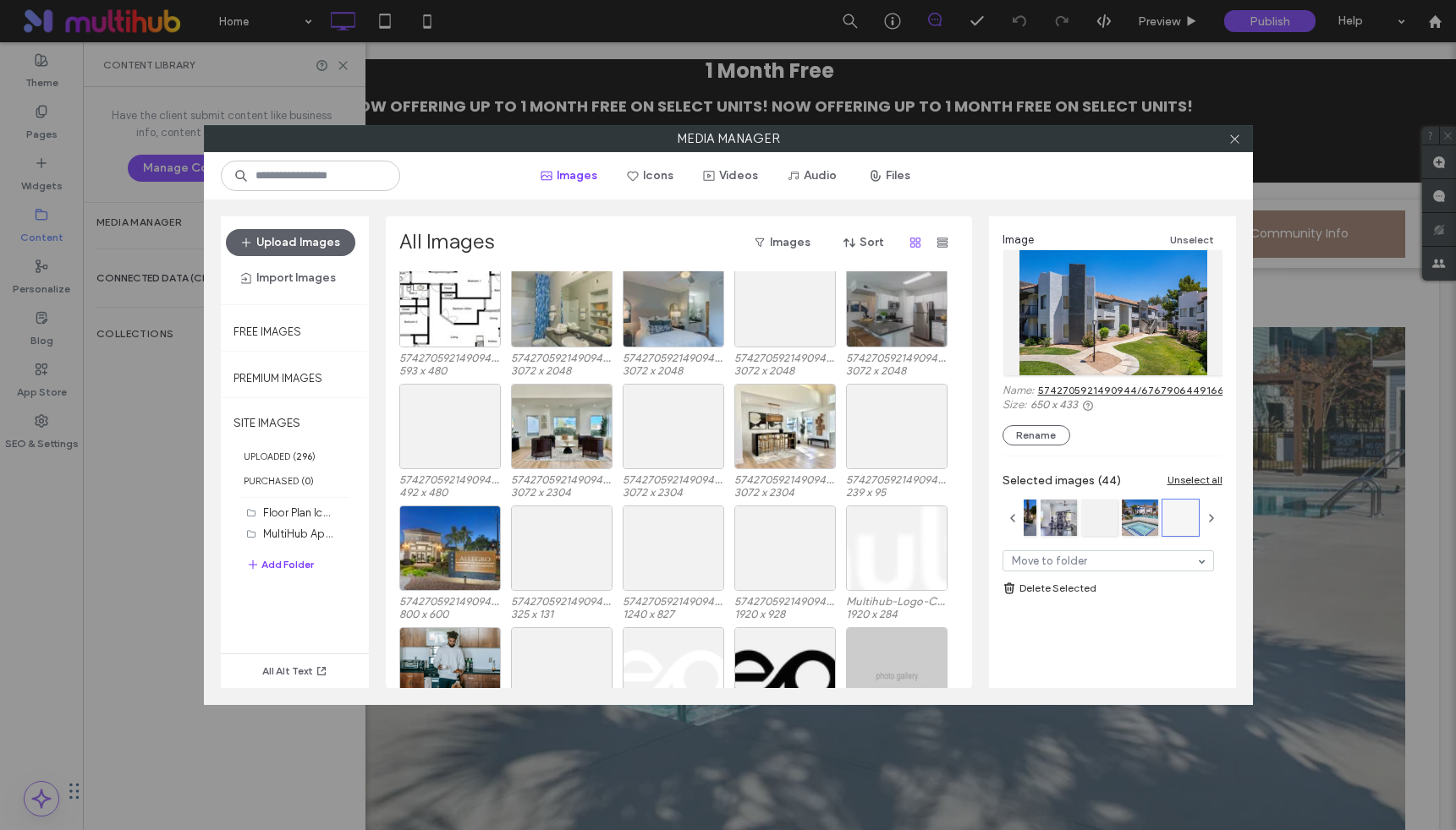
scroll to position [4778, 0]
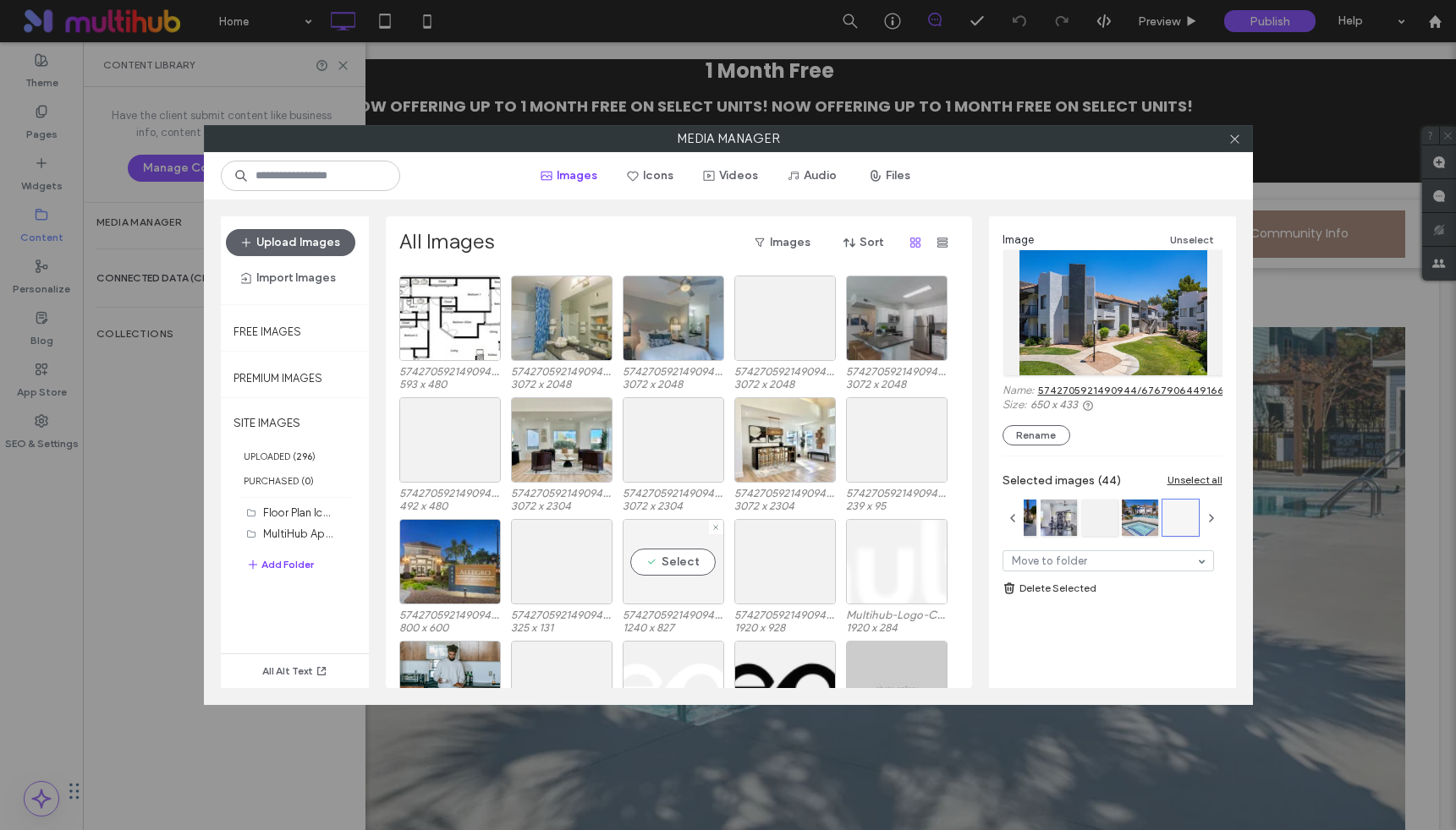
click at [663, 566] on div "Select" at bounding box center [673, 561] width 102 height 85
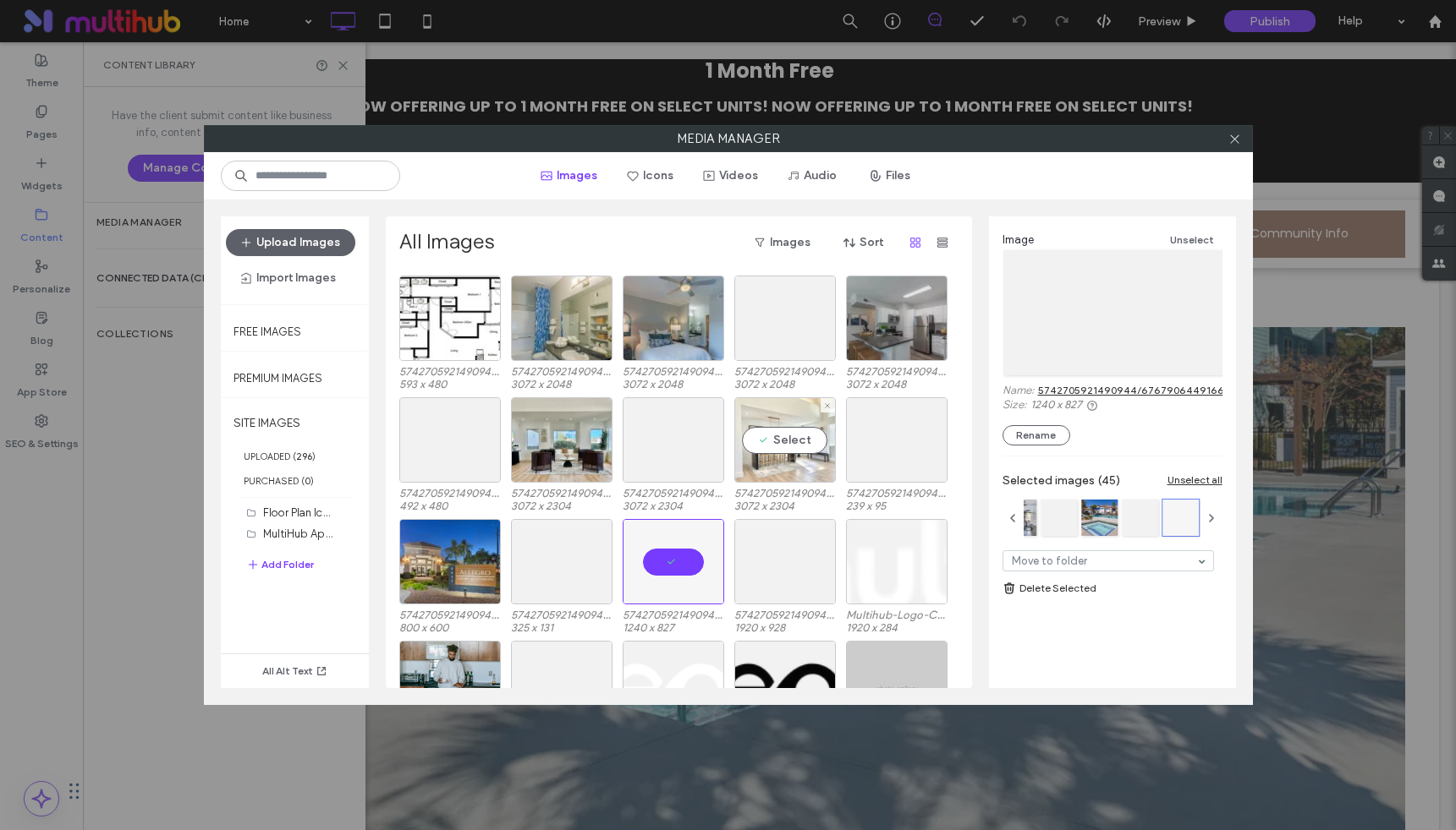
click at [792, 445] on div "Select" at bounding box center [785, 440] width 102 height 85
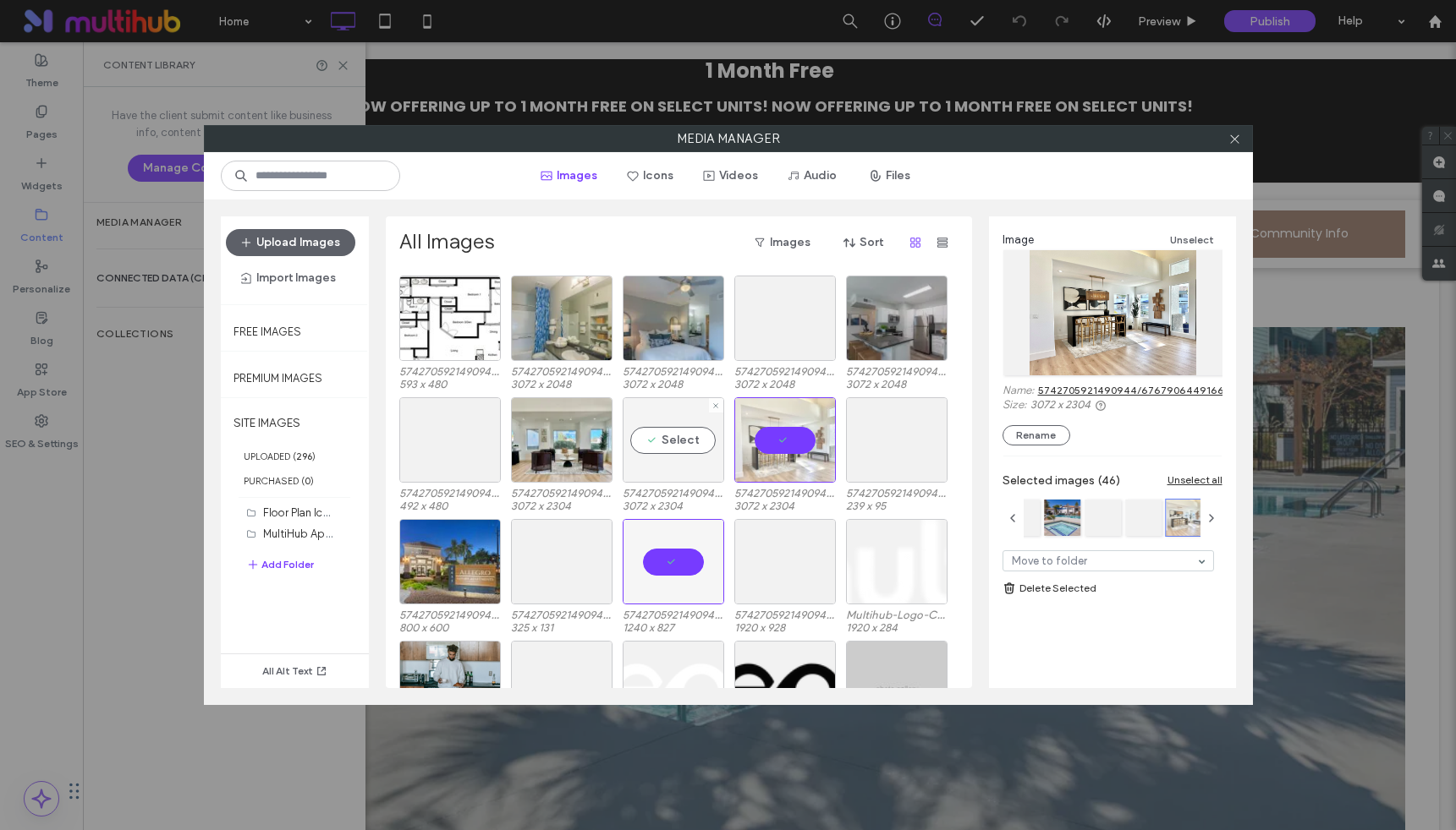
click at [685, 435] on div "Select" at bounding box center [673, 440] width 102 height 85
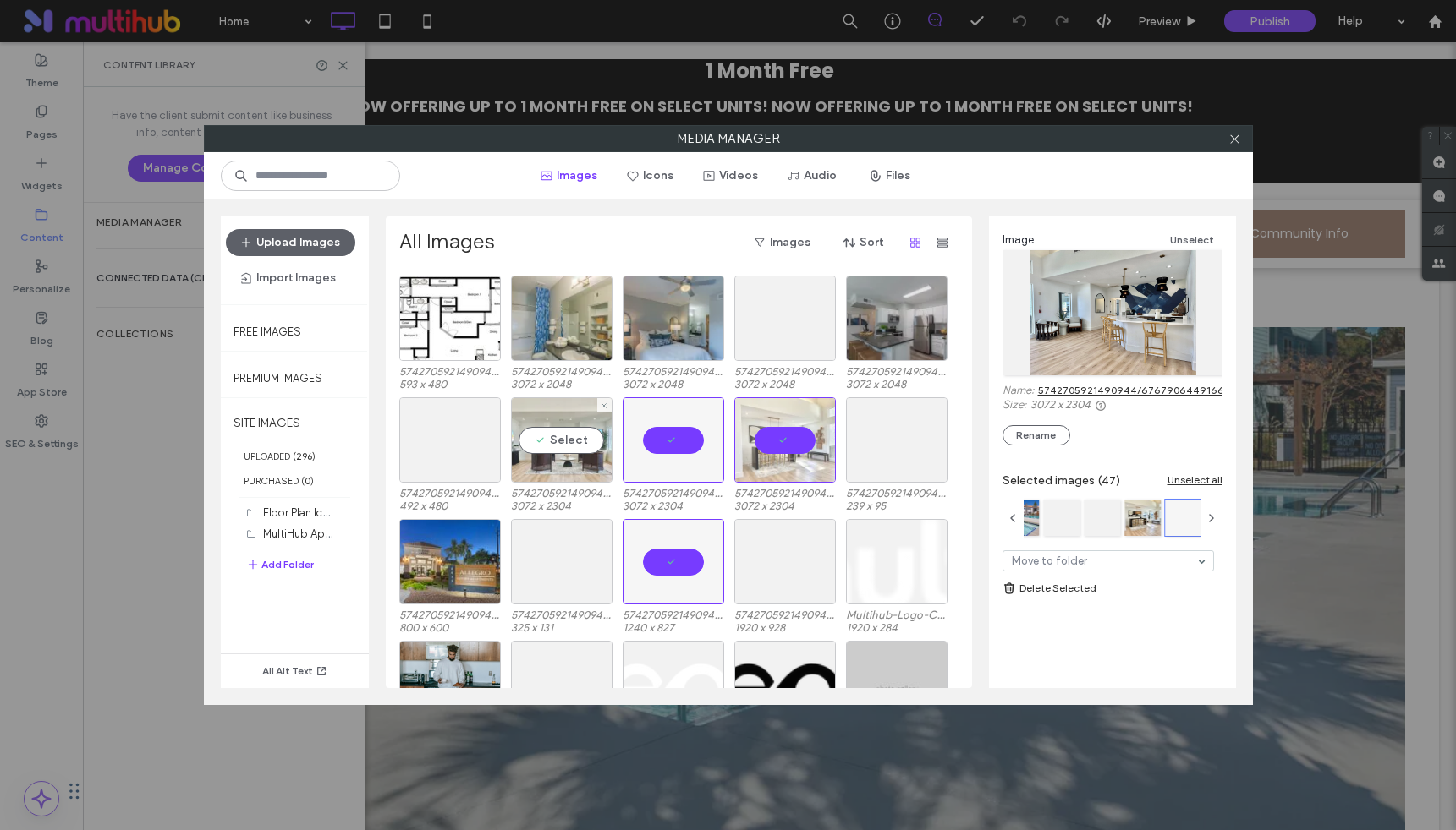
click at [574, 436] on div "Select" at bounding box center [561, 440] width 102 height 85
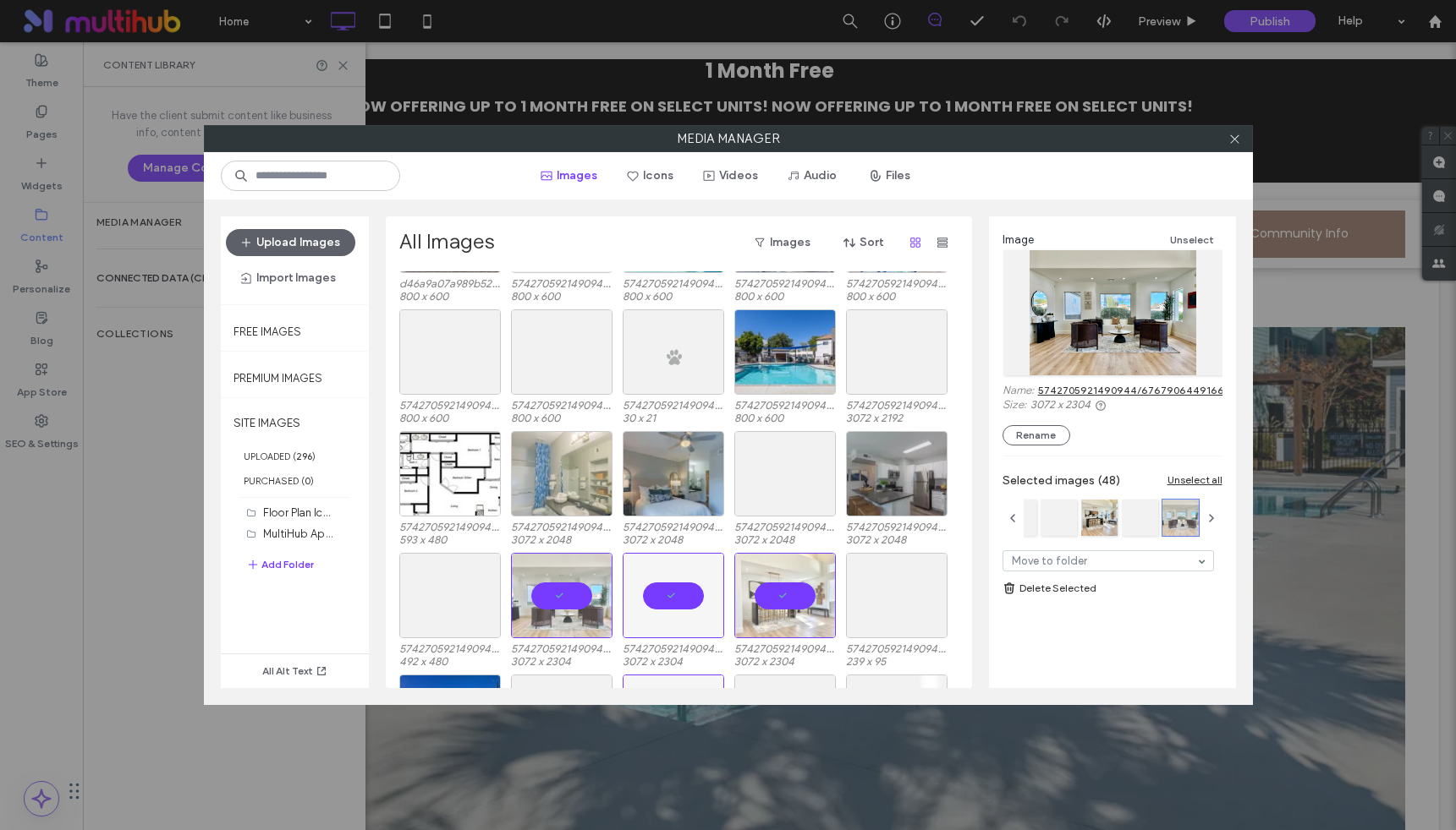
scroll to position [4602, 0]
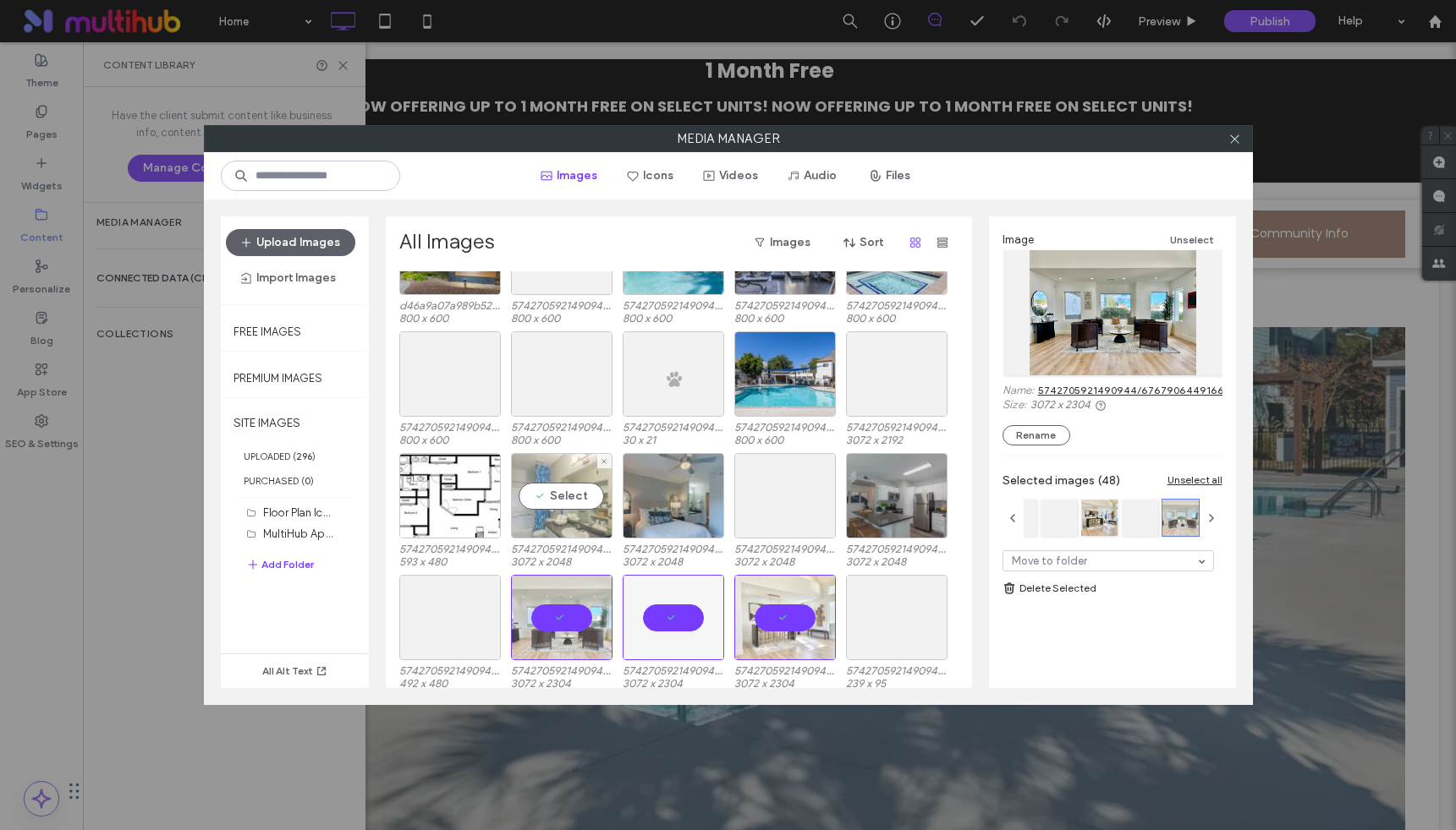
click at [537, 501] on div "Select" at bounding box center [561, 496] width 102 height 85
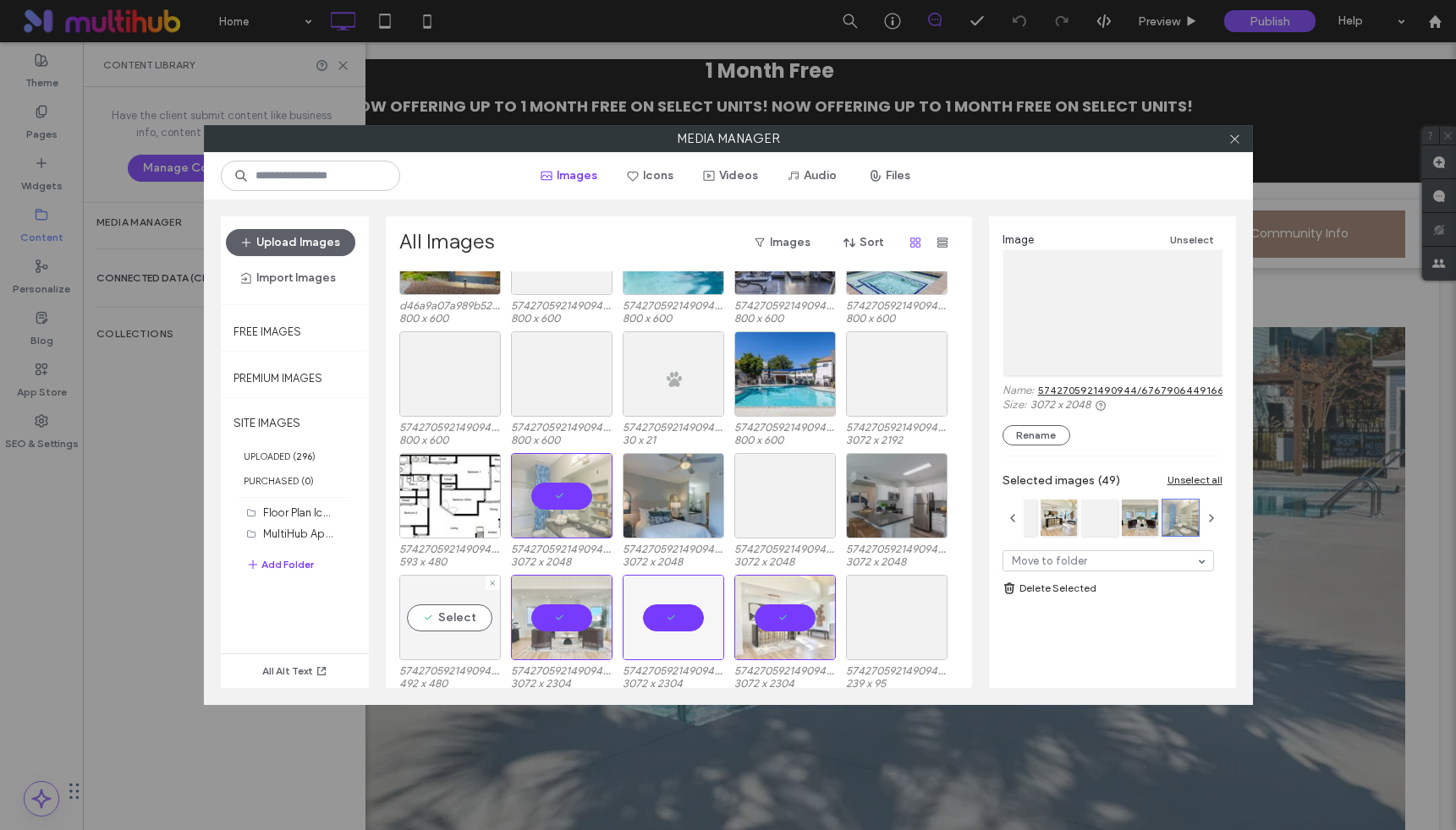
click at [441, 623] on div "Select" at bounding box center [450, 618] width 102 height 85
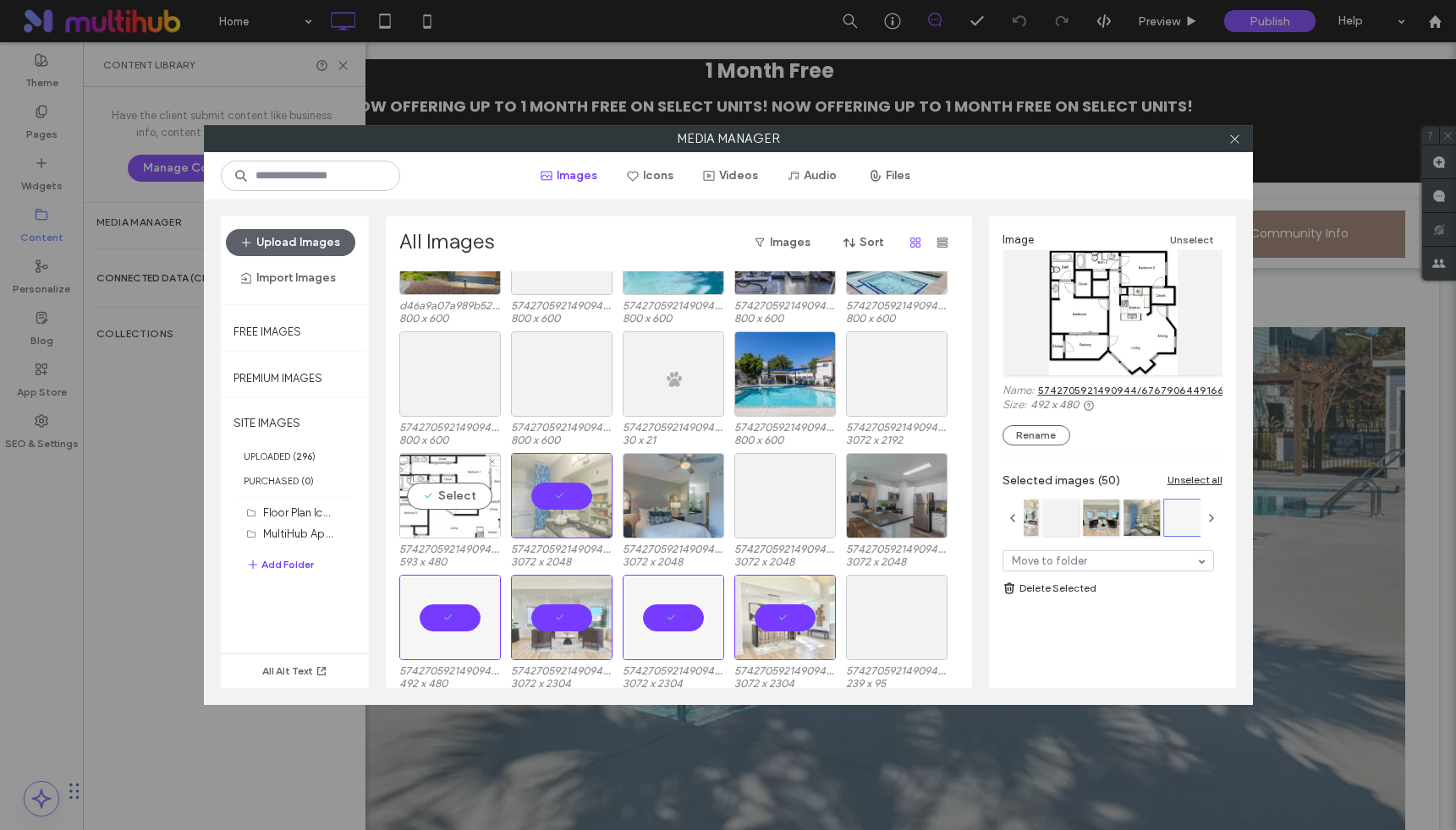
click at [450, 504] on div "Select" at bounding box center [450, 496] width 102 height 85
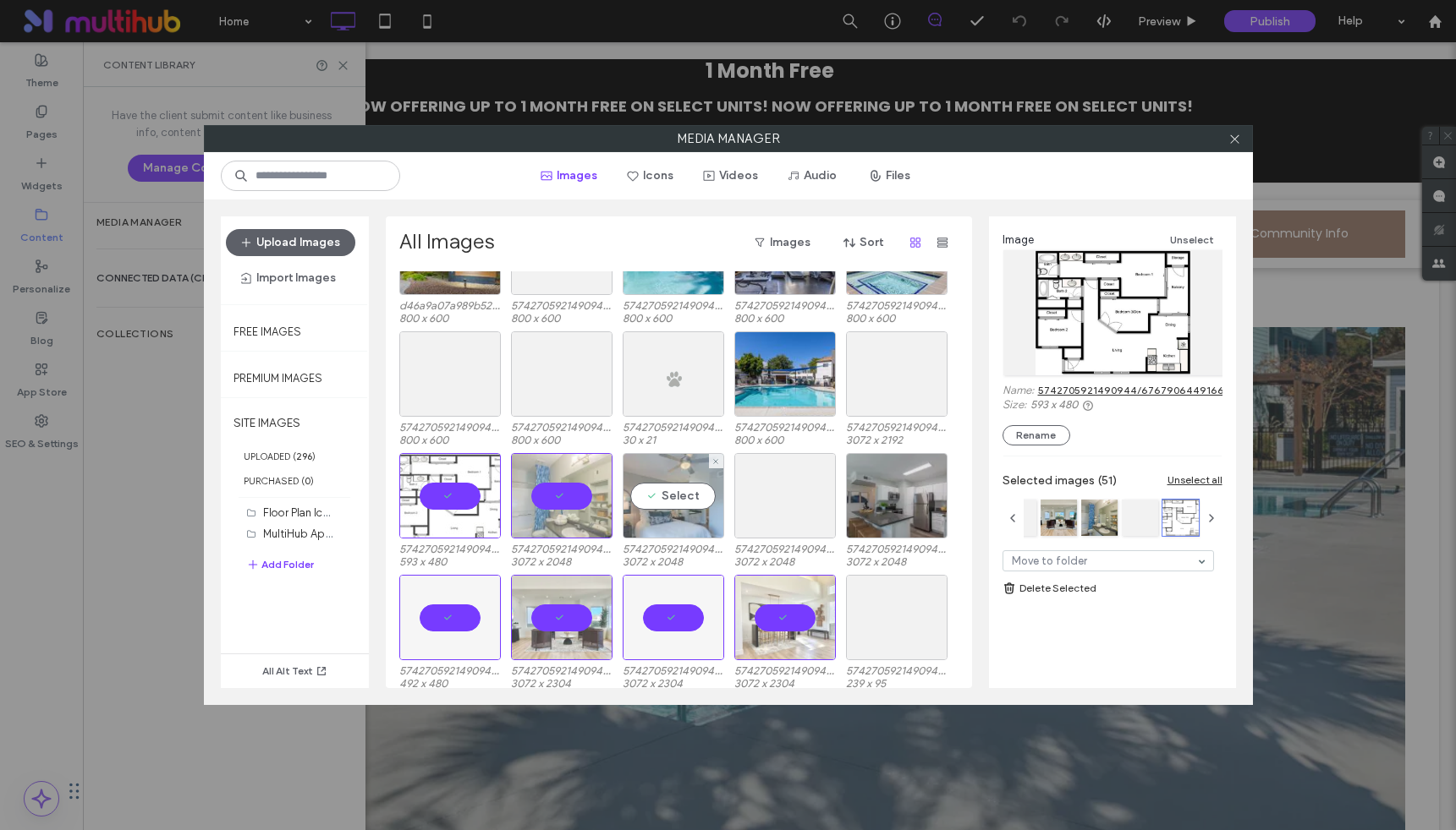
click at [684, 487] on div "Select" at bounding box center [673, 496] width 102 height 85
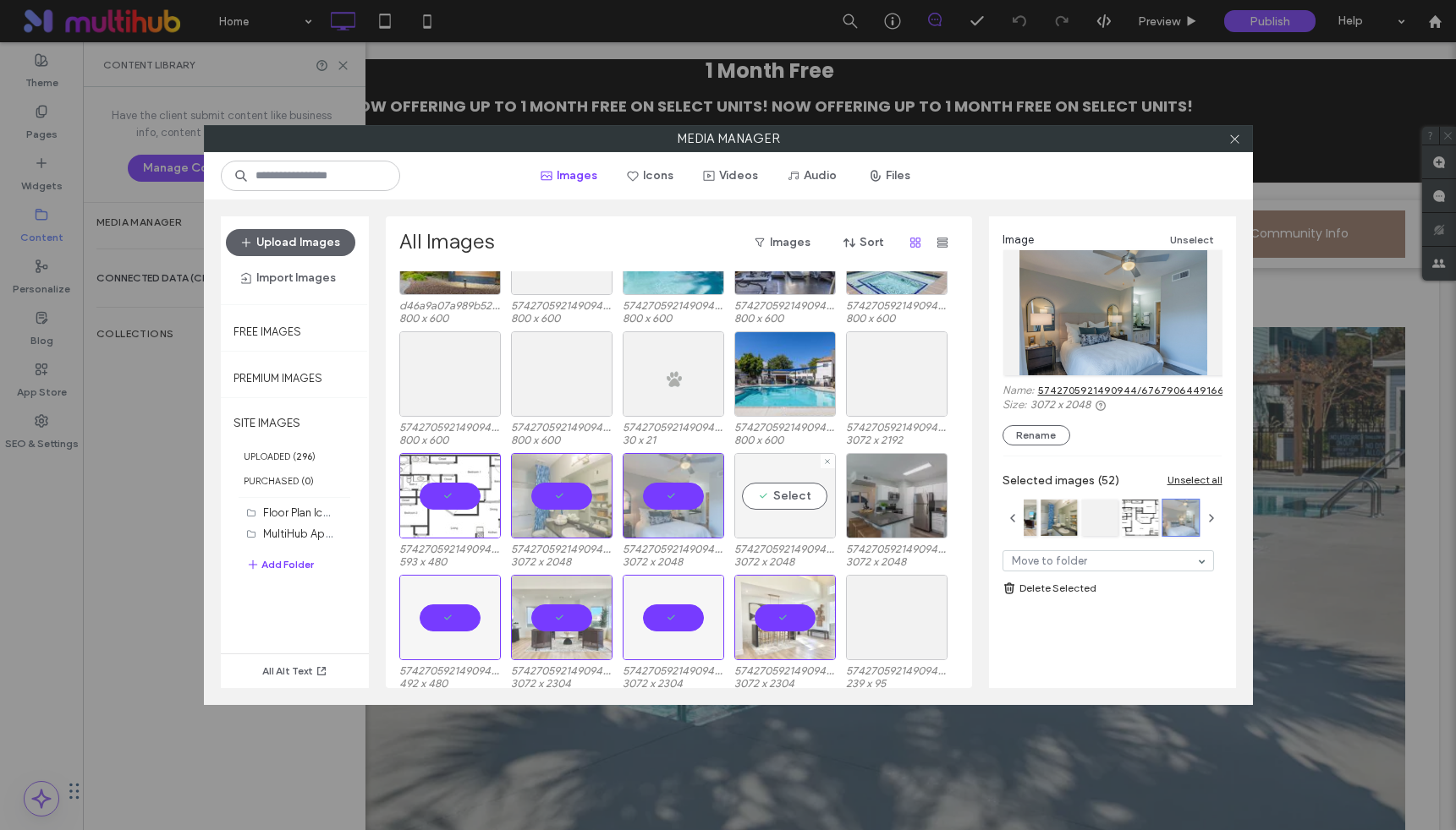
click at [801, 509] on div "Select" at bounding box center [785, 496] width 102 height 85
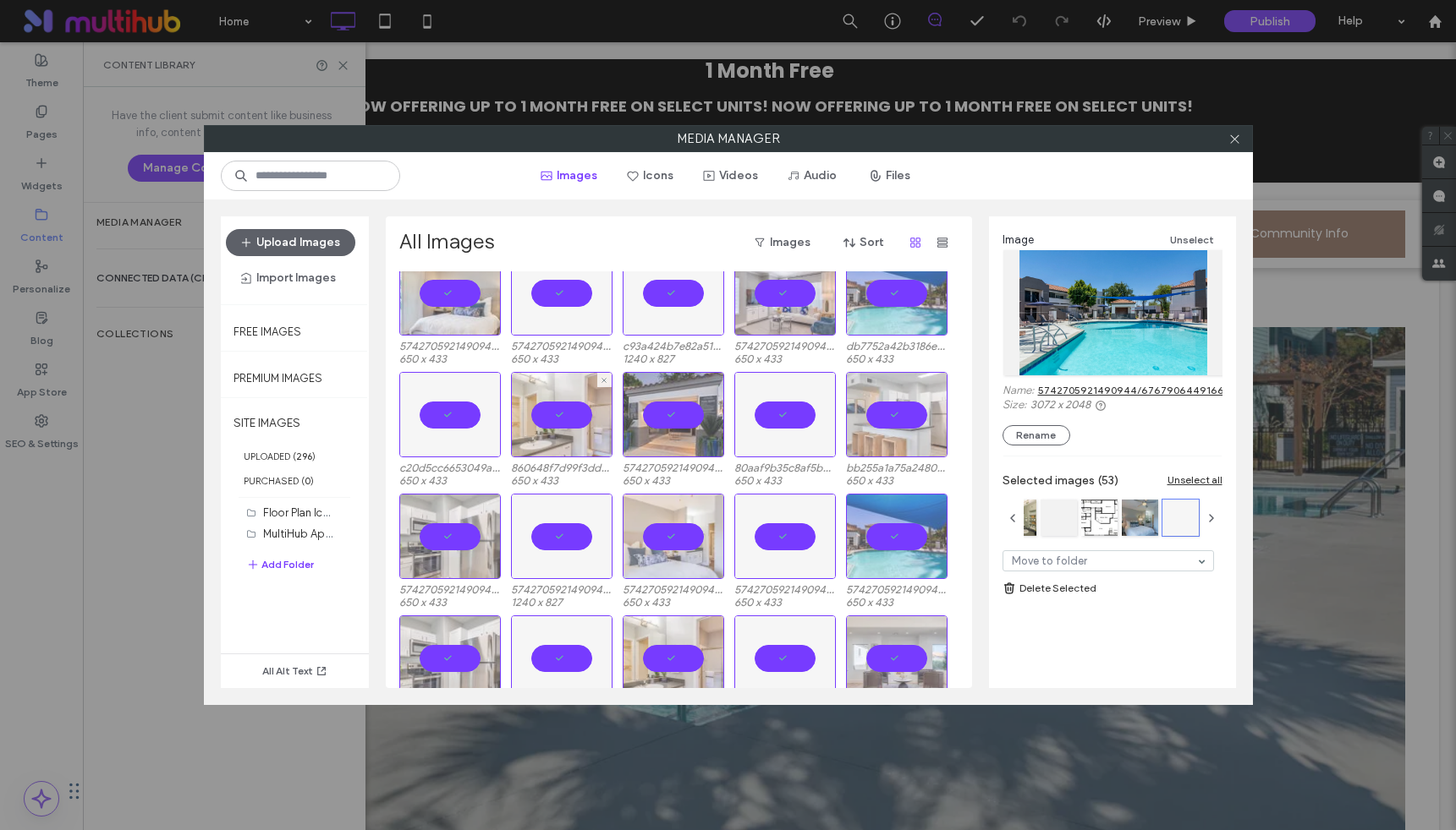
scroll to position [0, 0]
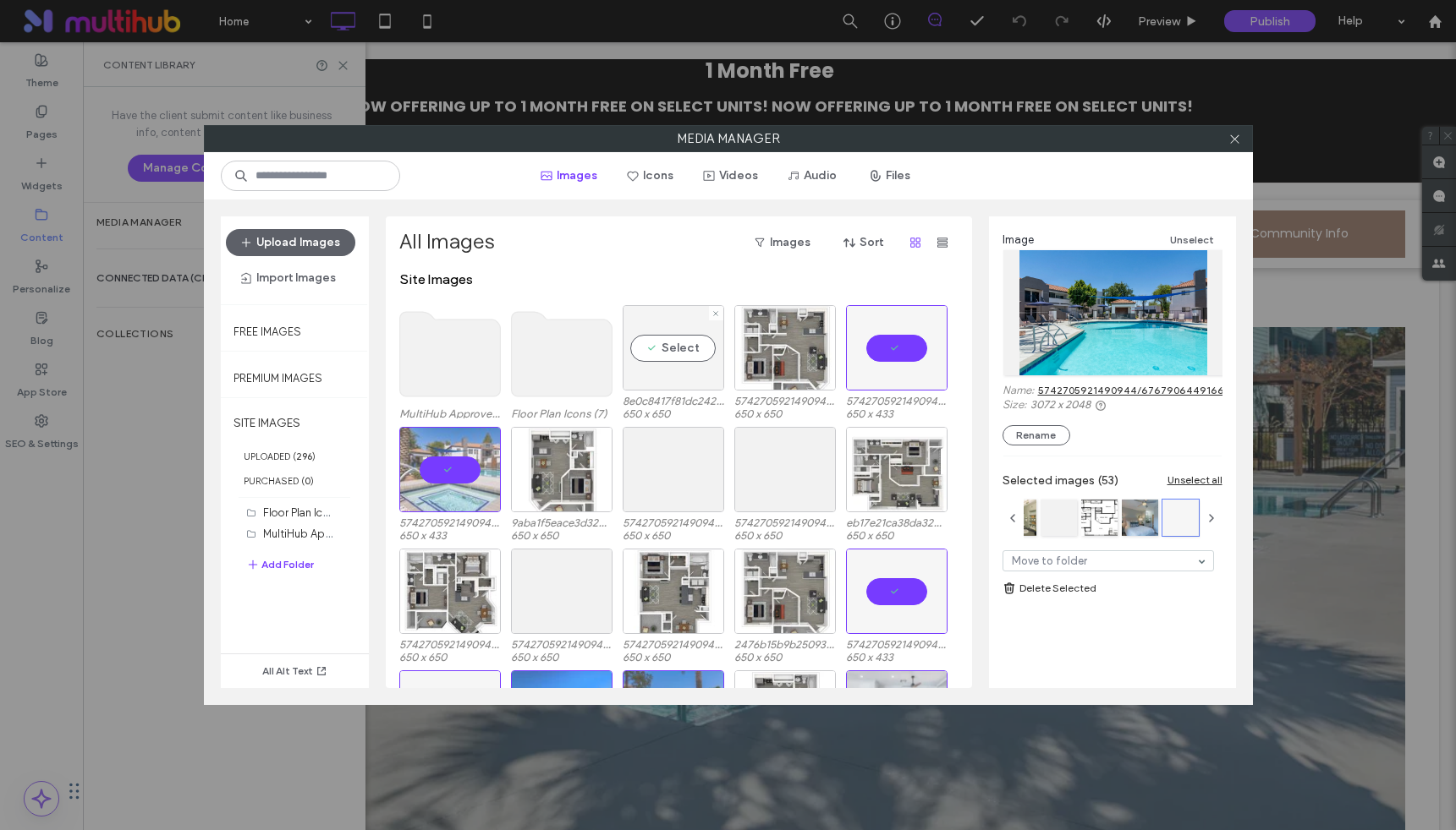
click at [671, 348] on div "Select" at bounding box center [673, 348] width 102 height 85
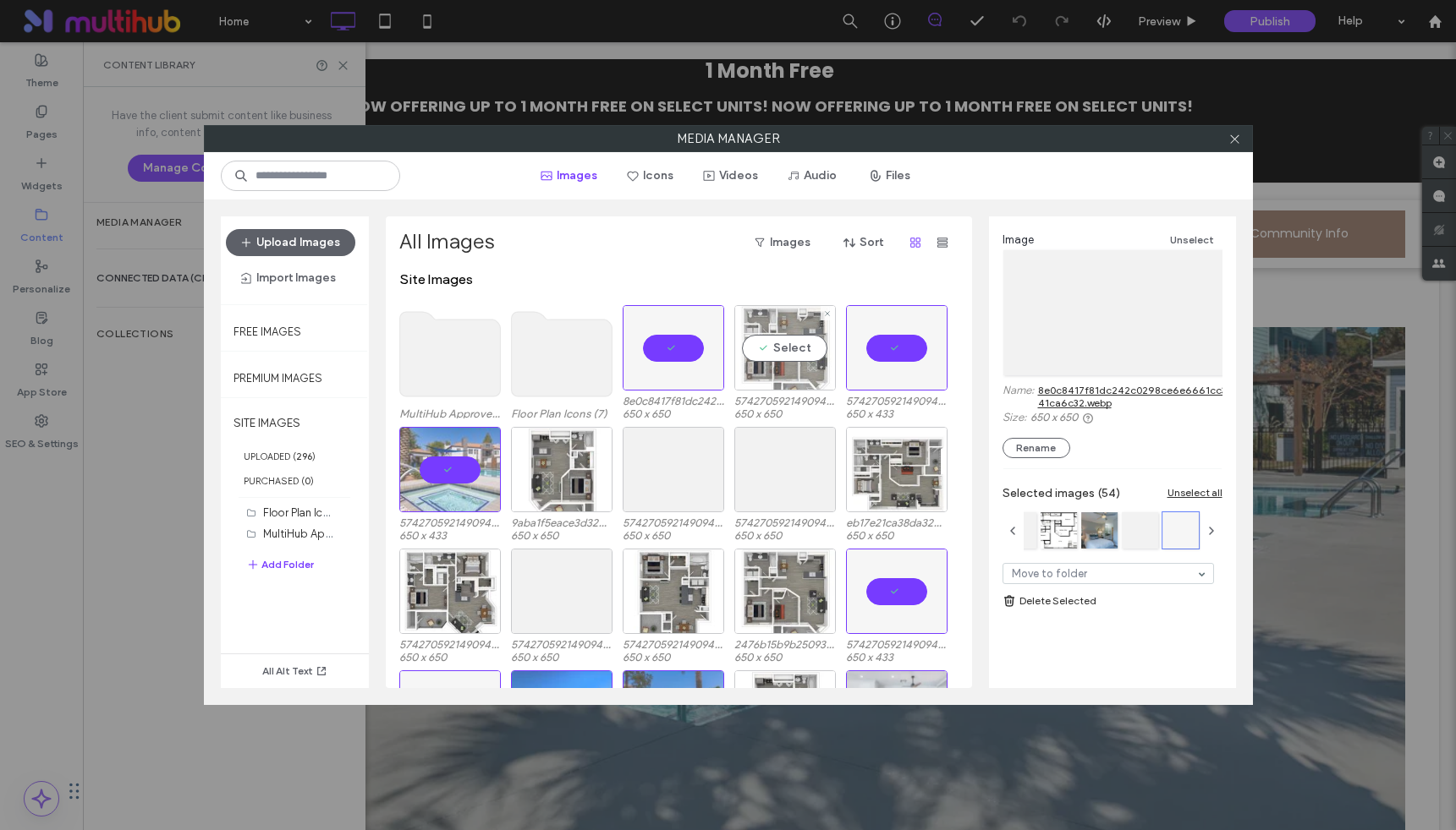
click at [793, 352] on div "Select" at bounding box center [785, 348] width 102 height 85
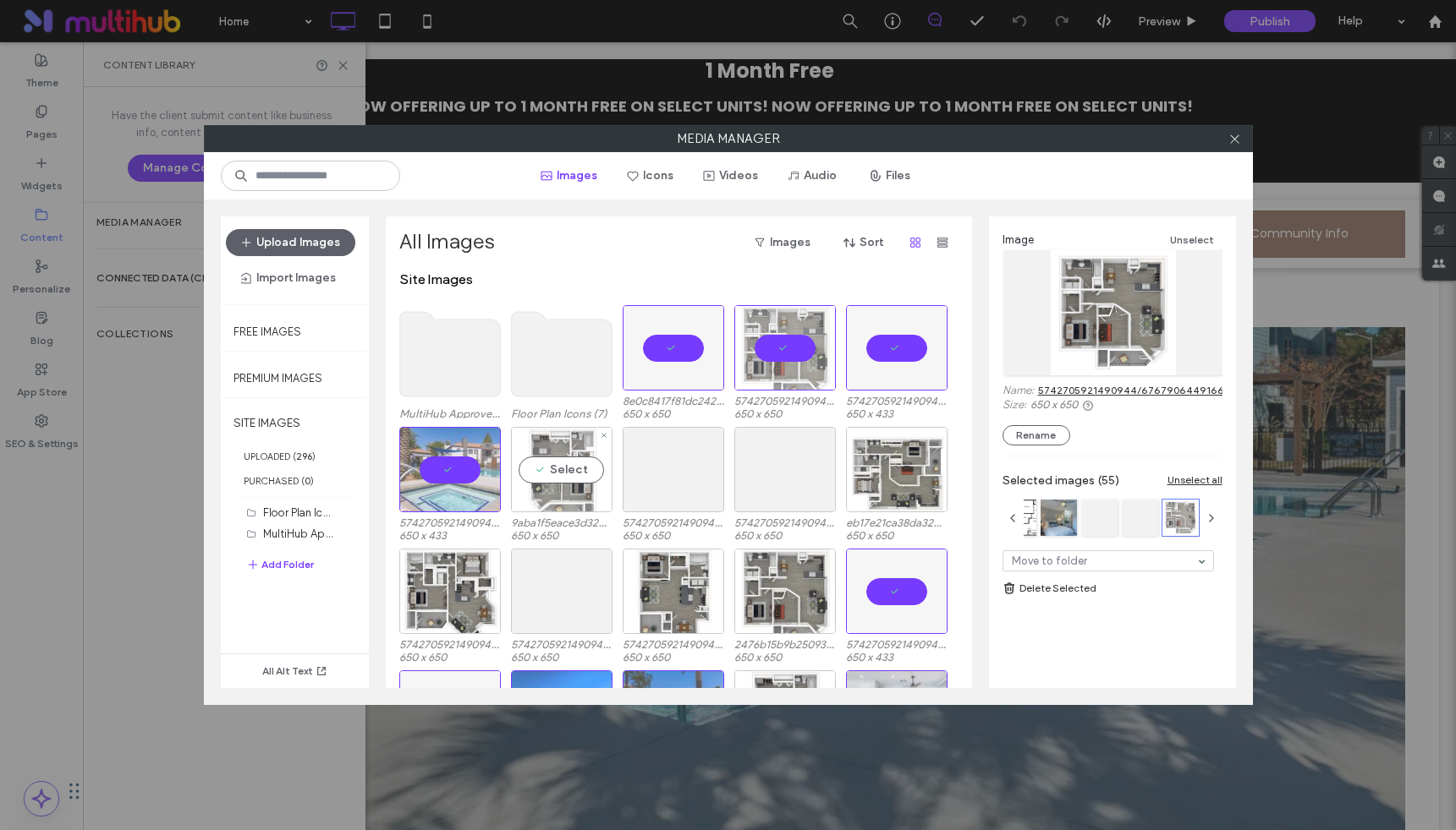
click at [577, 466] on div "Select" at bounding box center [561, 469] width 102 height 85
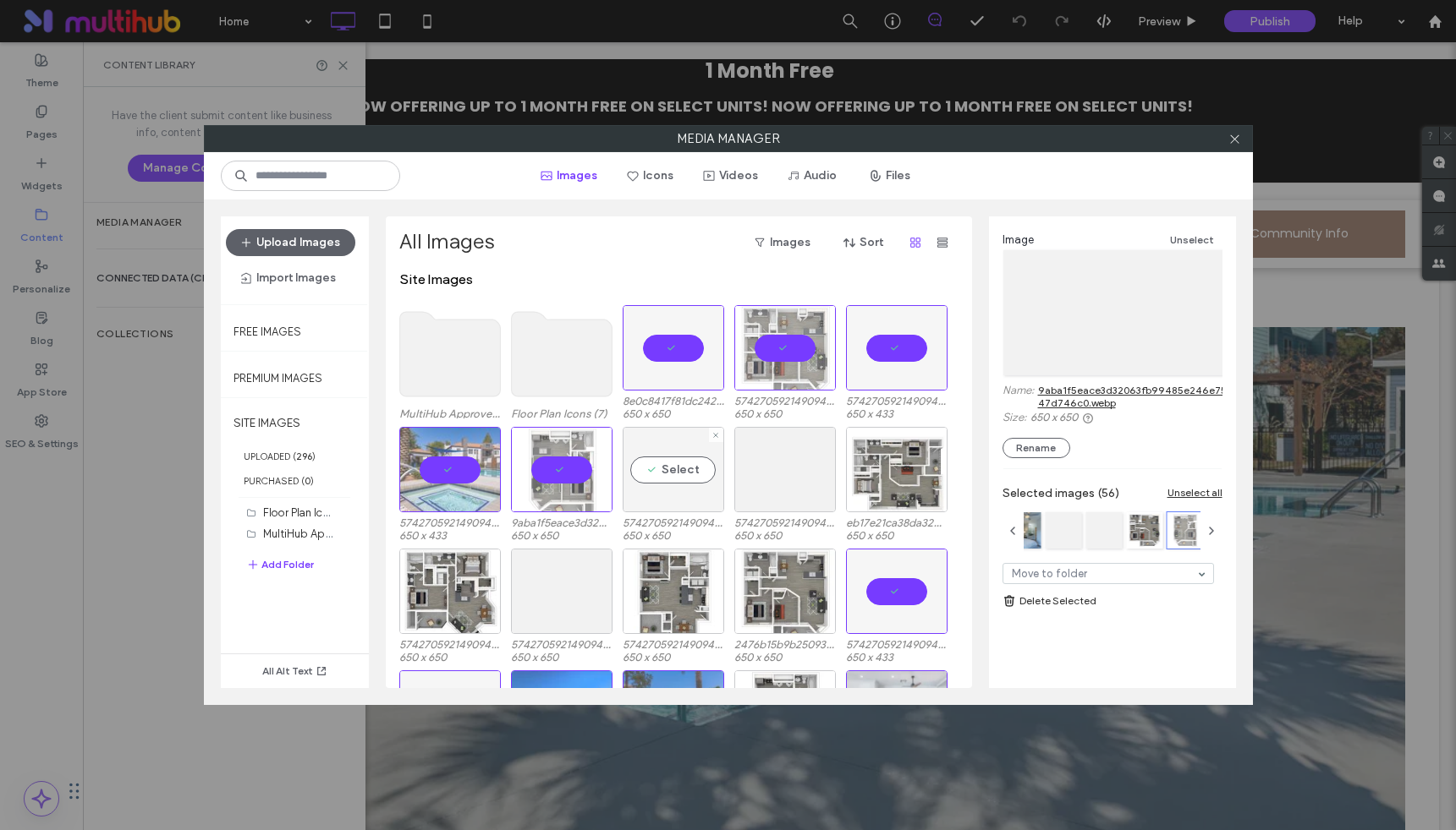
click at [676, 478] on div "Select" at bounding box center [673, 469] width 102 height 85
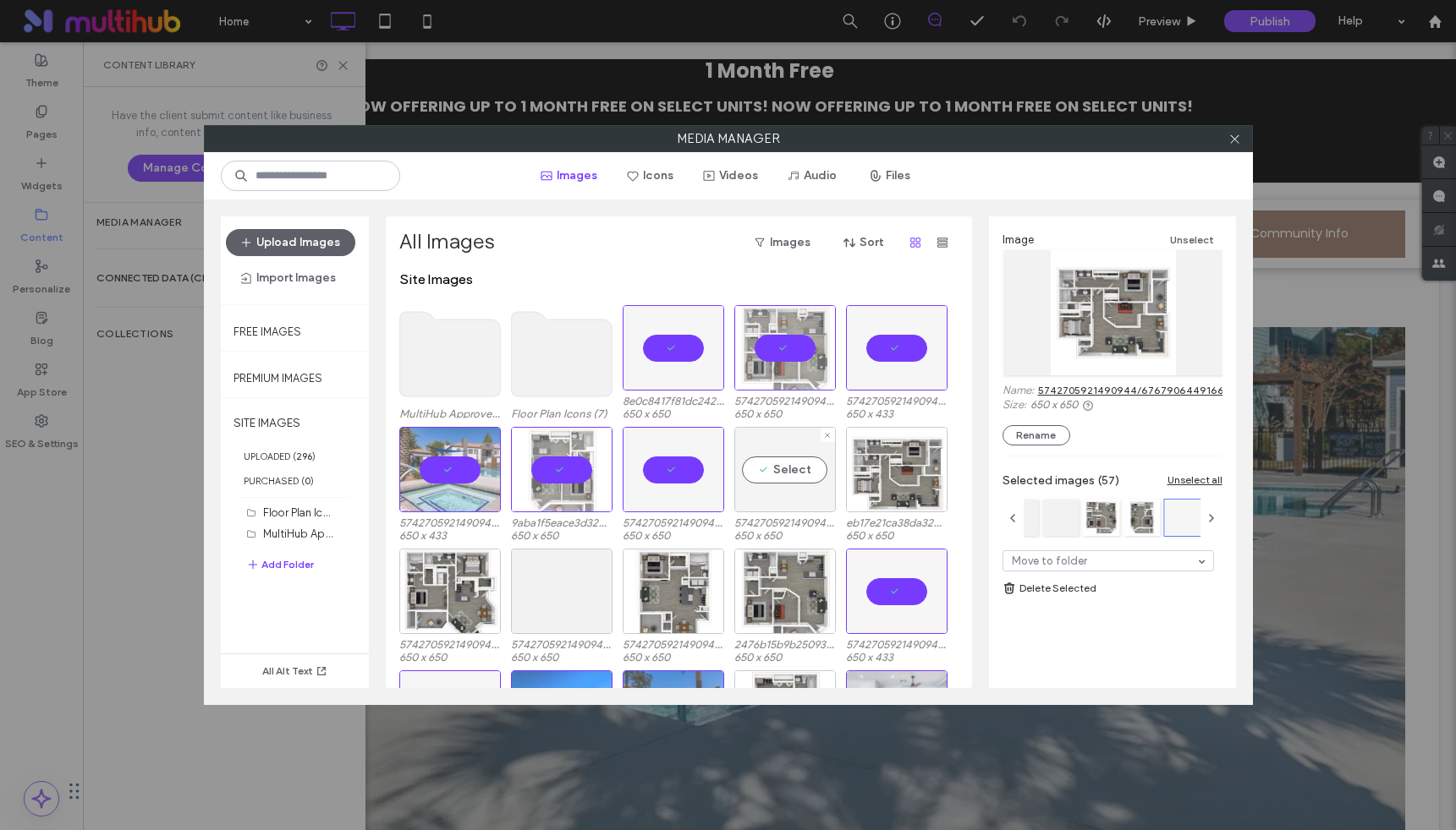
click at [796, 478] on div "Select" at bounding box center [785, 469] width 102 height 85
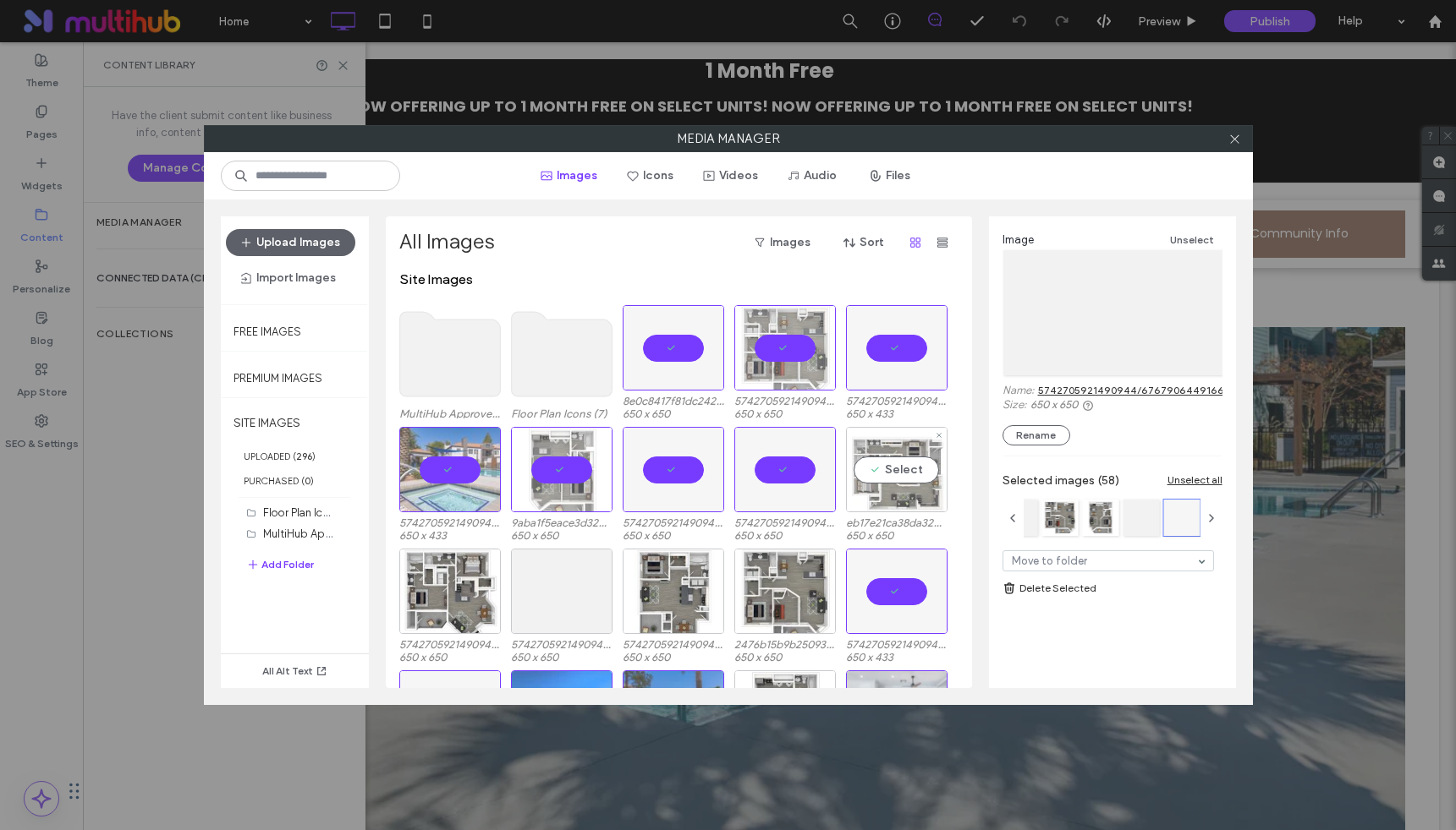
click at [902, 474] on div "Select" at bounding box center [897, 469] width 102 height 85
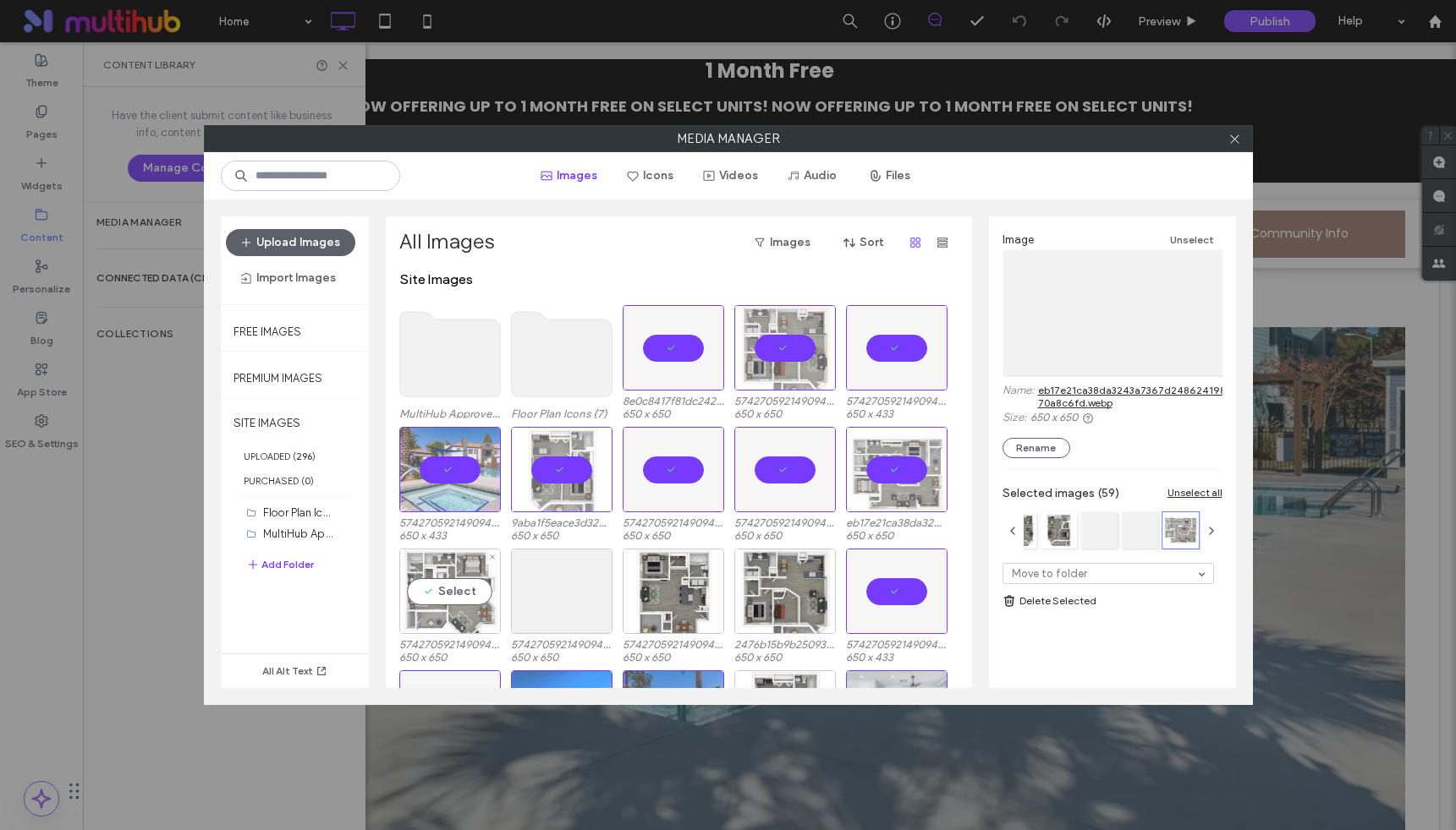
click at [450, 593] on div "Select" at bounding box center [450, 591] width 102 height 85
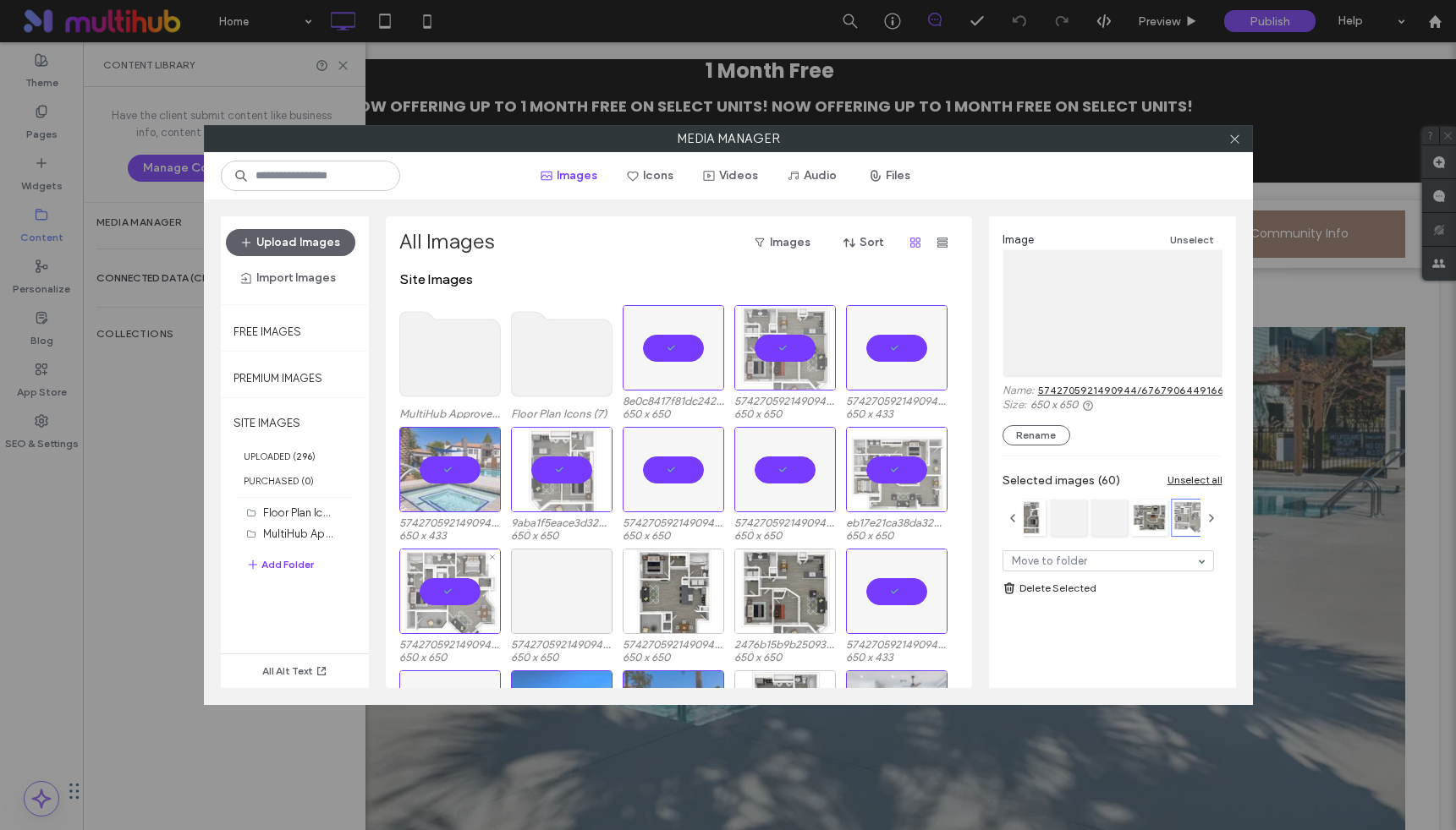
click at [553, 585] on div at bounding box center [561, 591] width 102 height 85
click at [668, 601] on div "Select" at bounding box center [673, 591] width 102 height 85
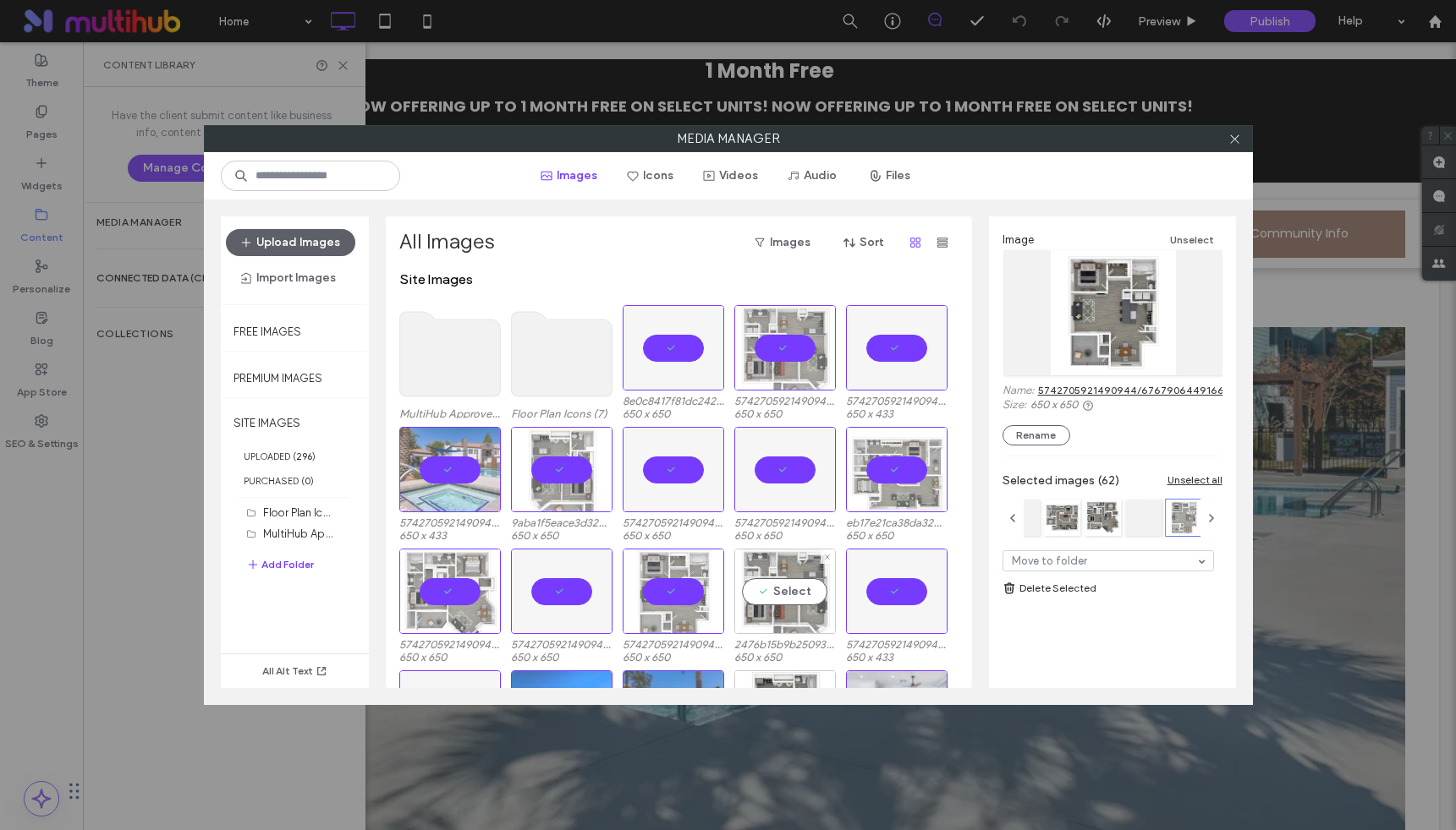
click at [812, 591] on div "Select" at bounding box center [785, 591] width 102 height 85
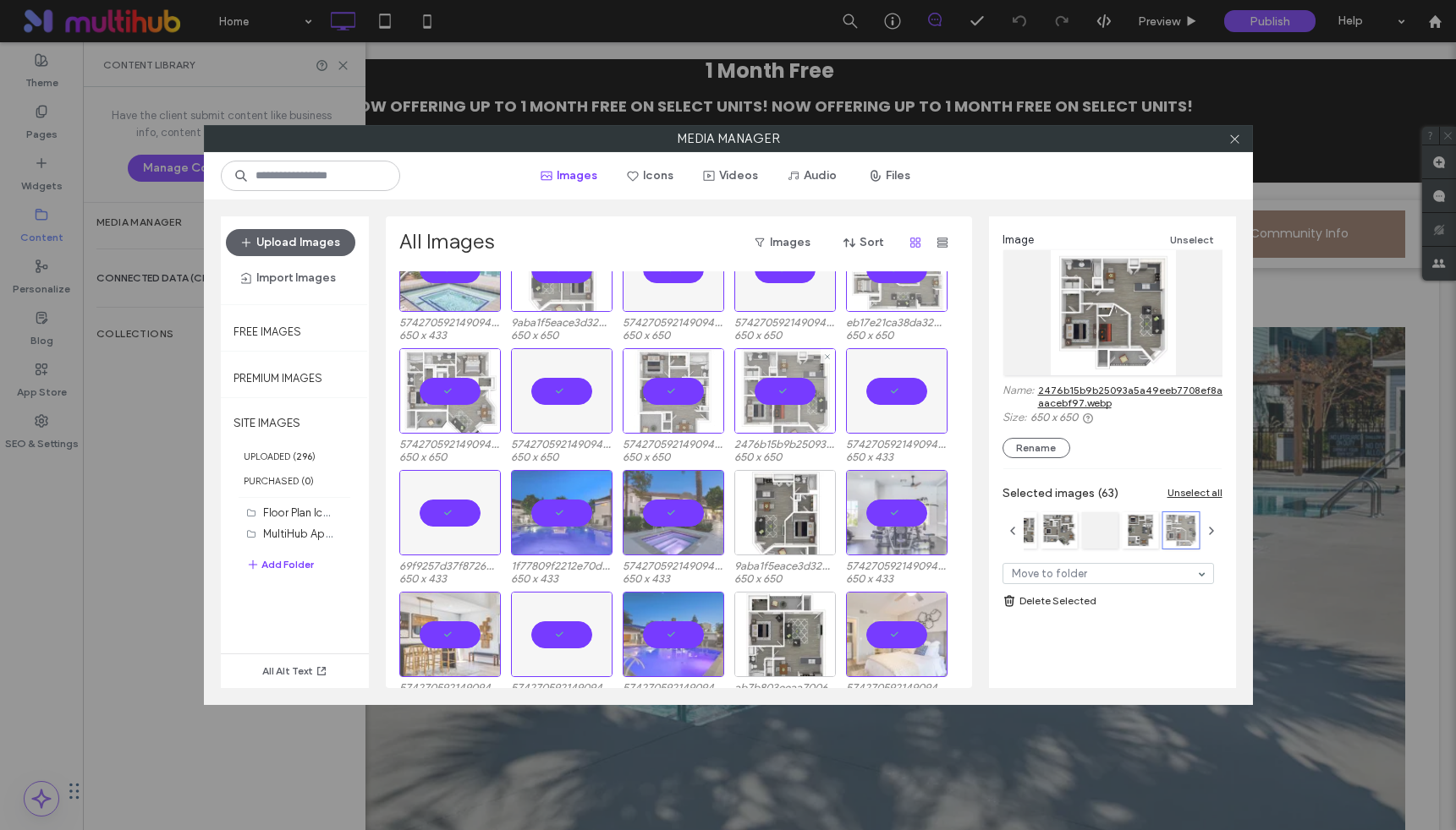
scroll to position [272, 0]
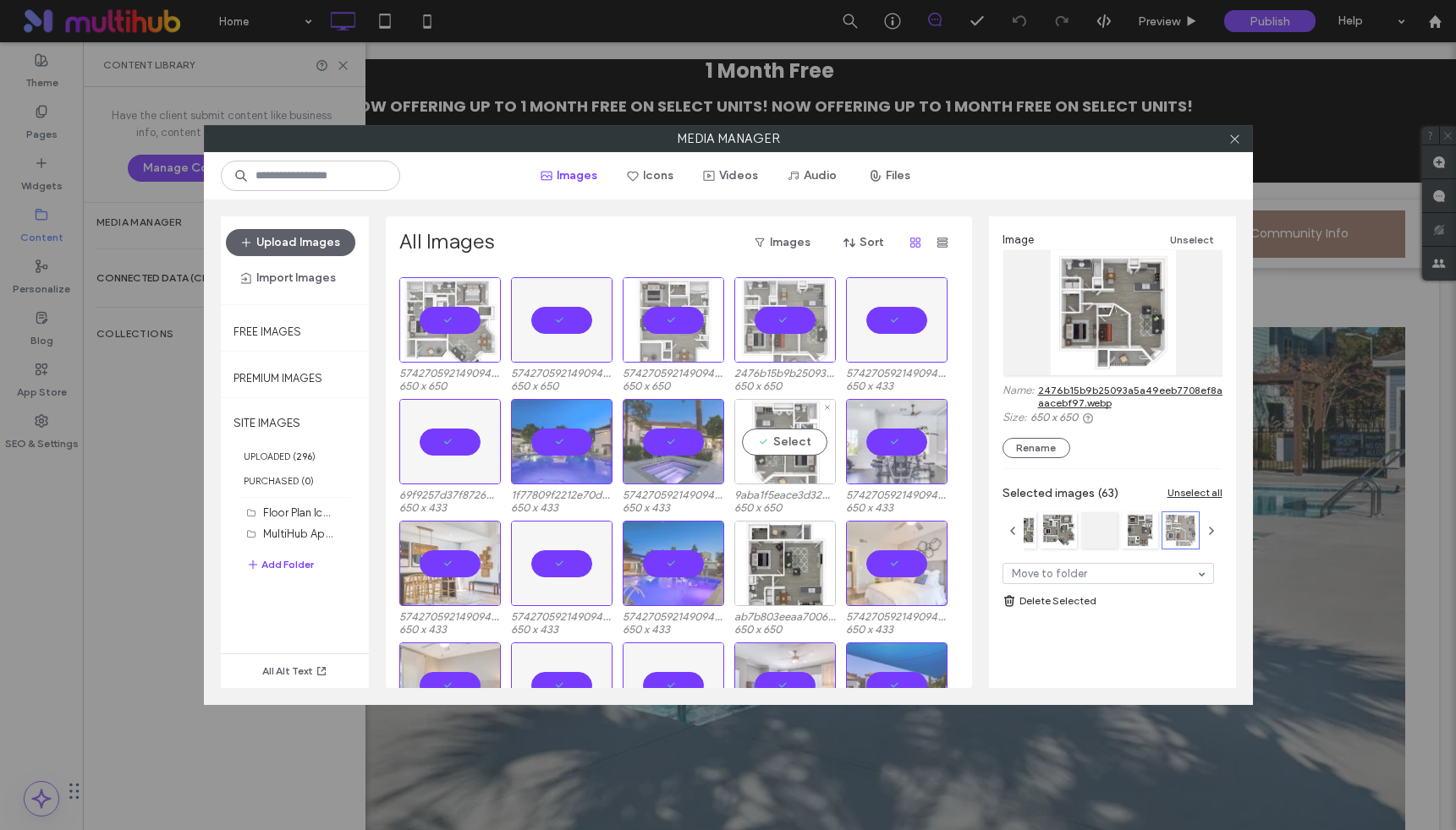
click at [771, 446] on div "Select" at bounding box center [785, 442] width 102 height 85
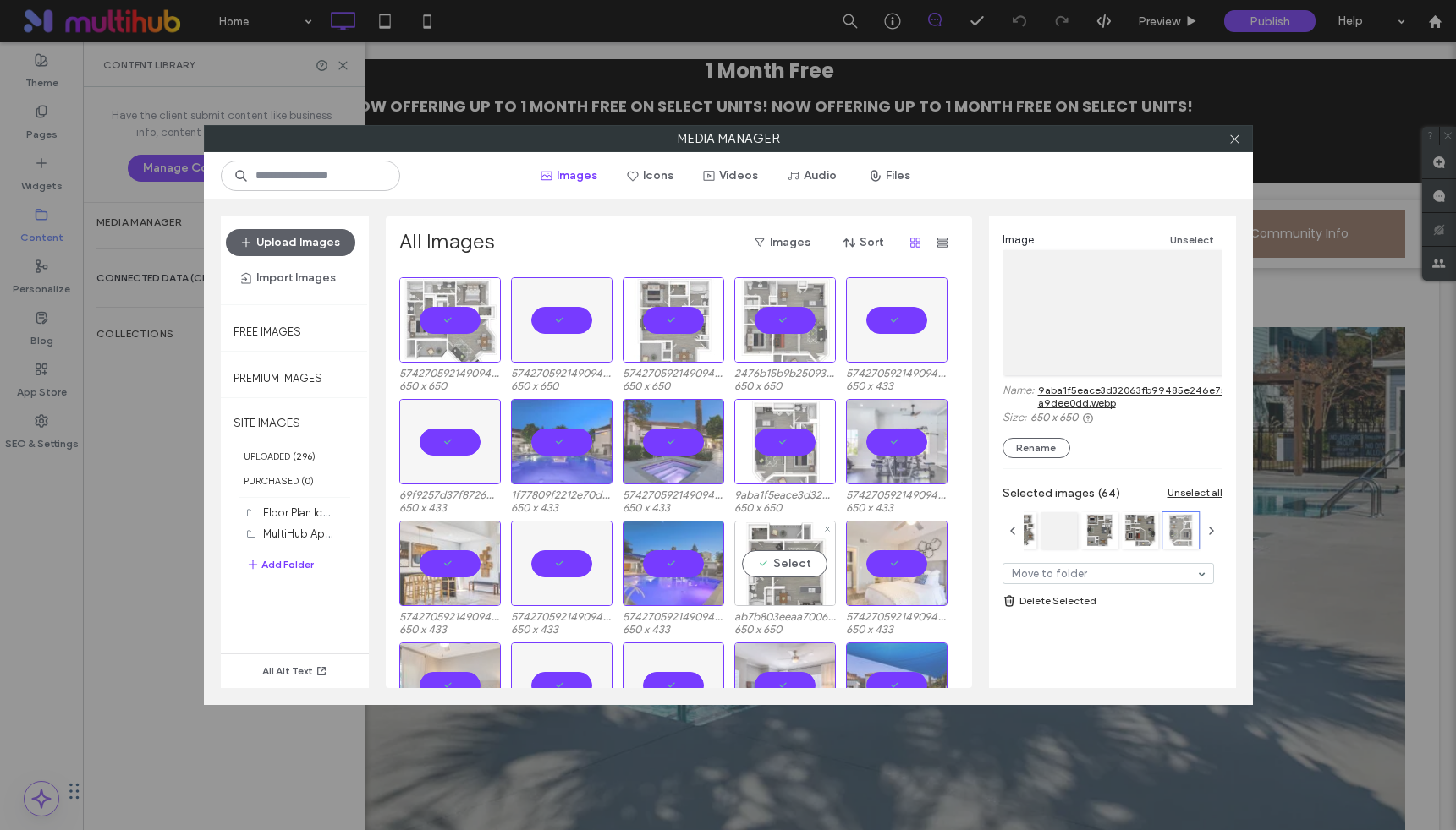
click at [782, 568] on div "Select" at bounding box center [785, 563] width 102 height 85
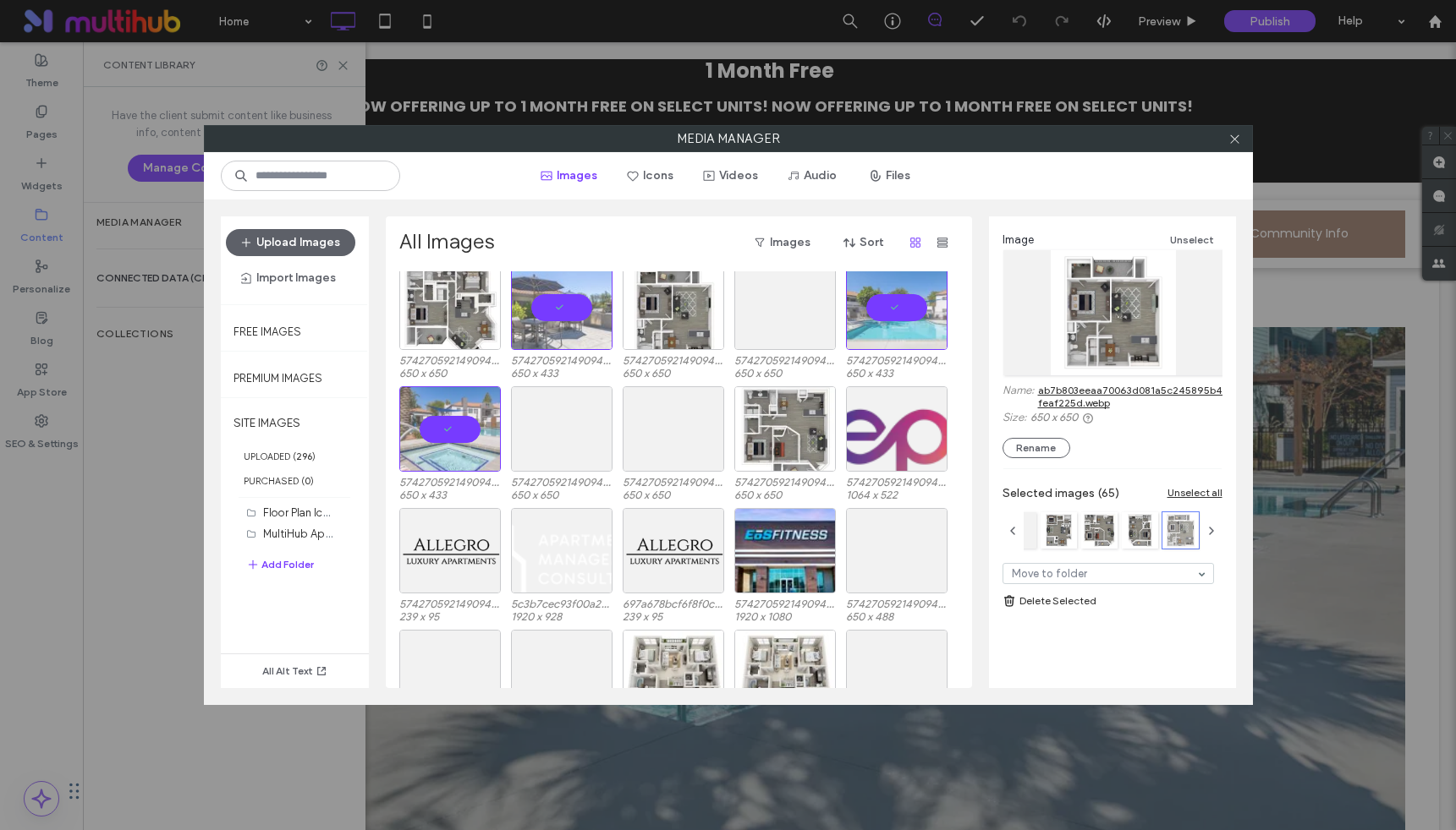
scroll to position [1387, 0]
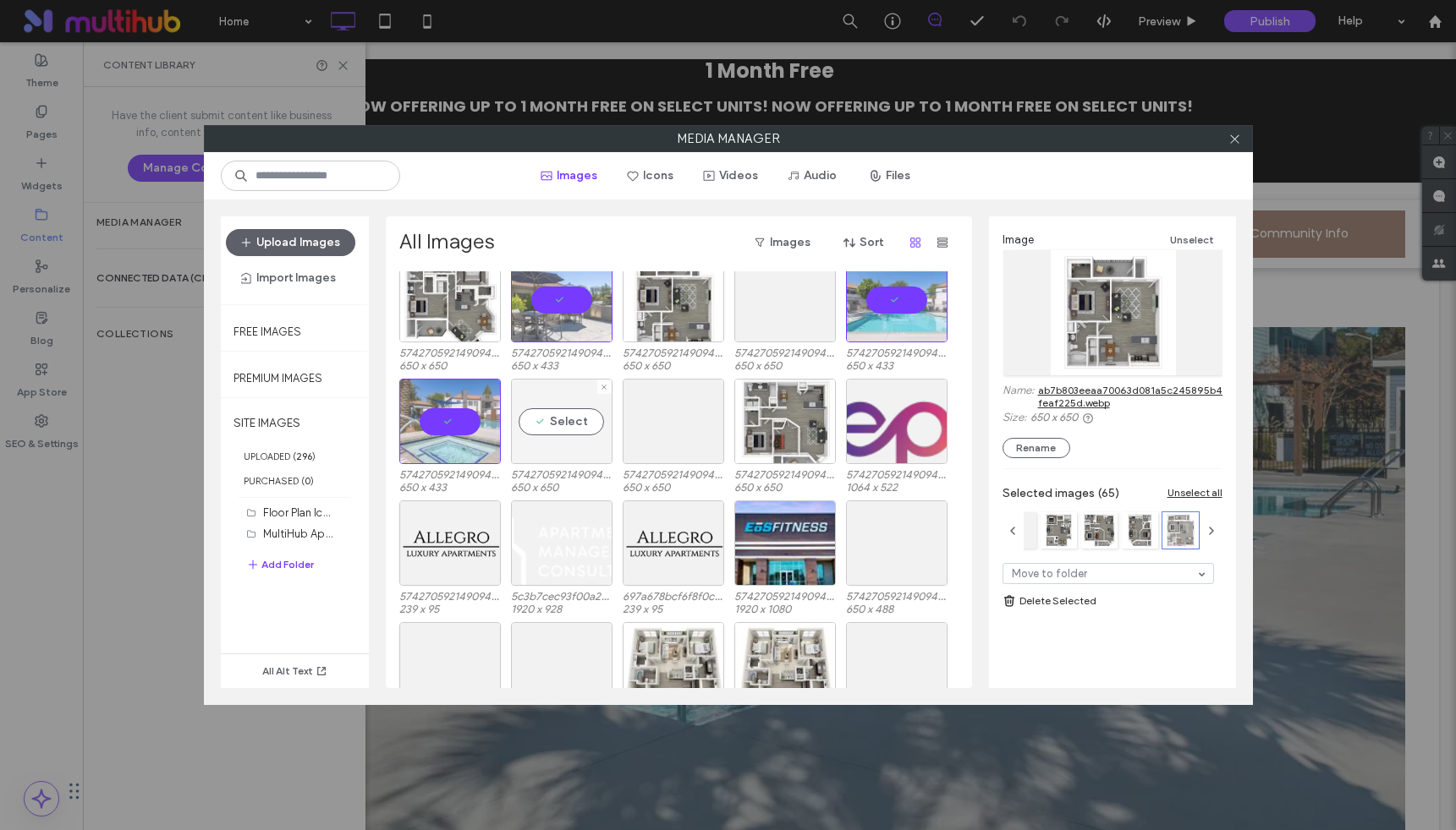
click at [549, 416] on div "Select" at bounding box center [561, 421] width 102 height 85
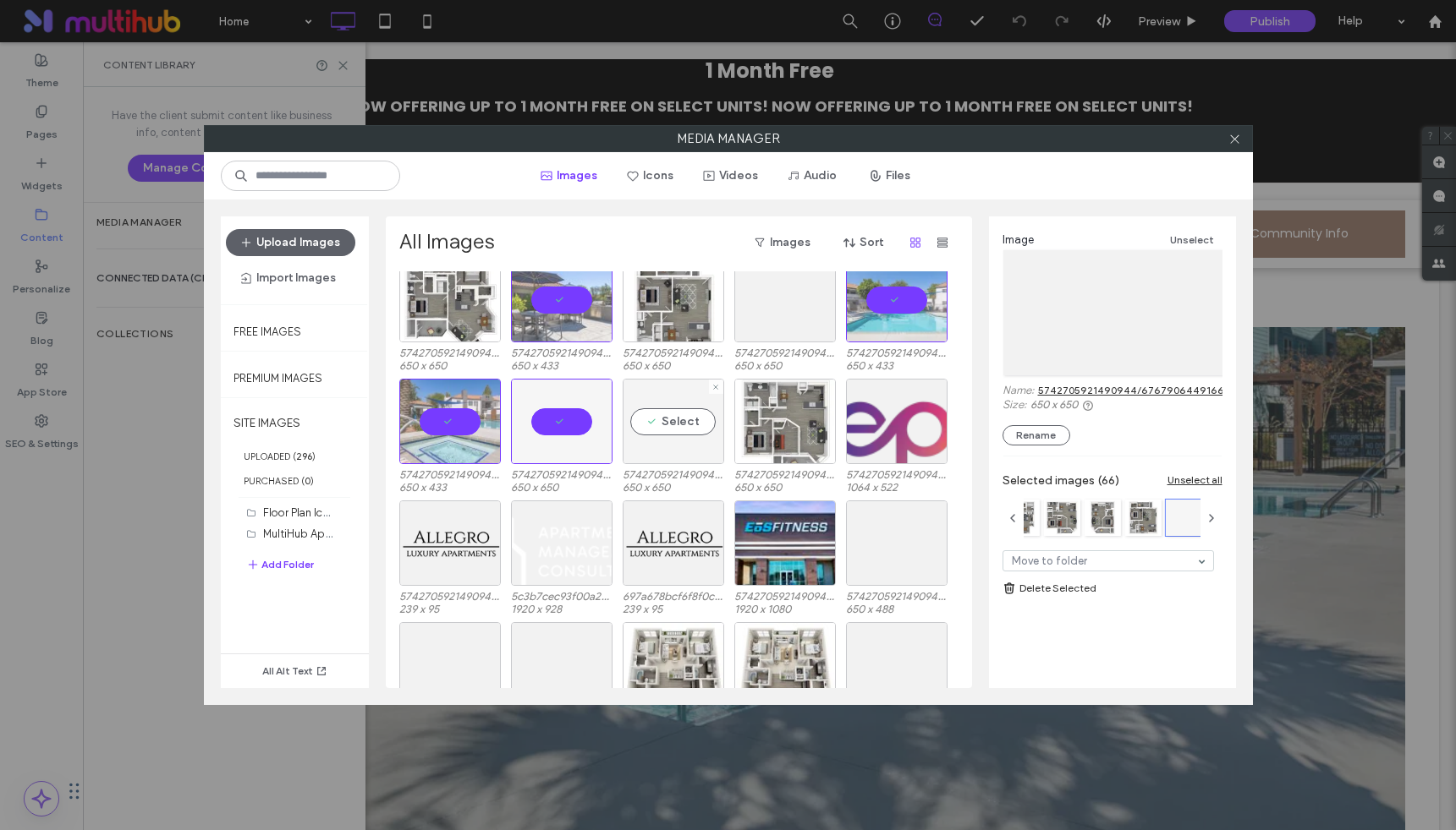
click at [678, 416] on div "Select" at bounding box center [673, 421] width 102 height 85
click at [767, 426] on div "Select" at bounding box center [785, 421] width 102 height 85
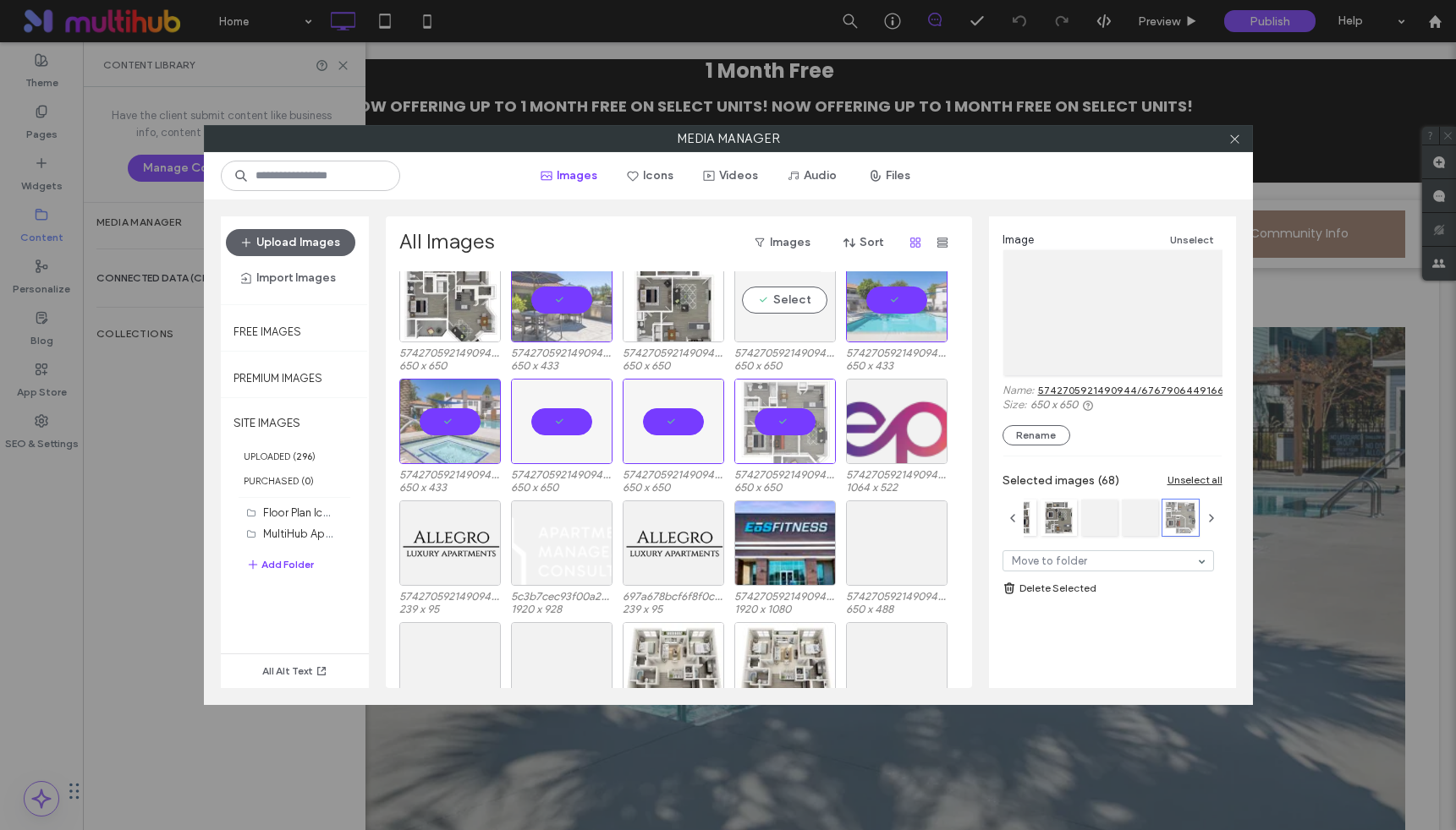
click at [773, 299] on div "Select" at bounding box center [785, 299] width 102 height 85
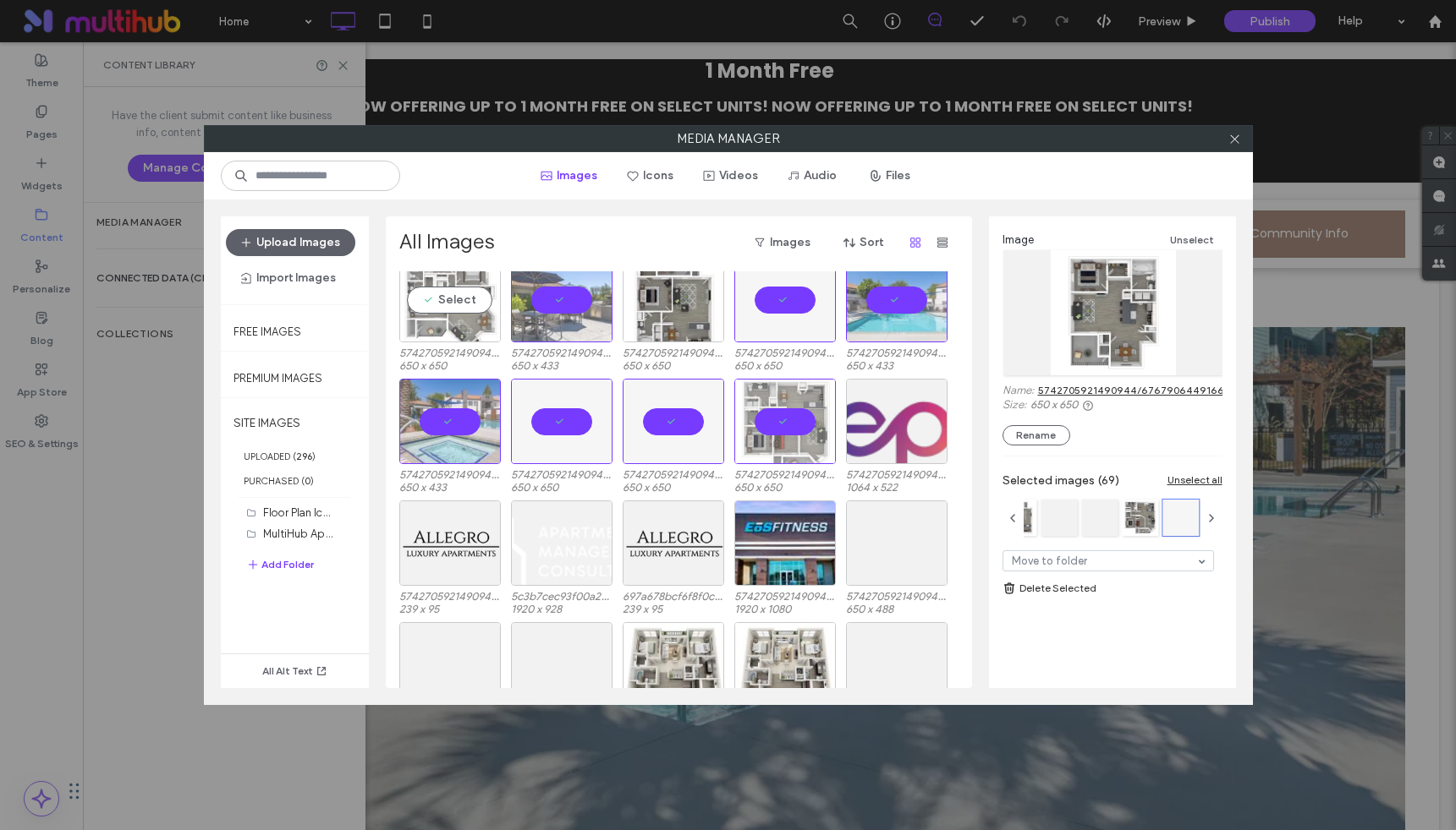
click at [460, 300] on div "Select" at bounding box center [450, 299] width 102 height 85
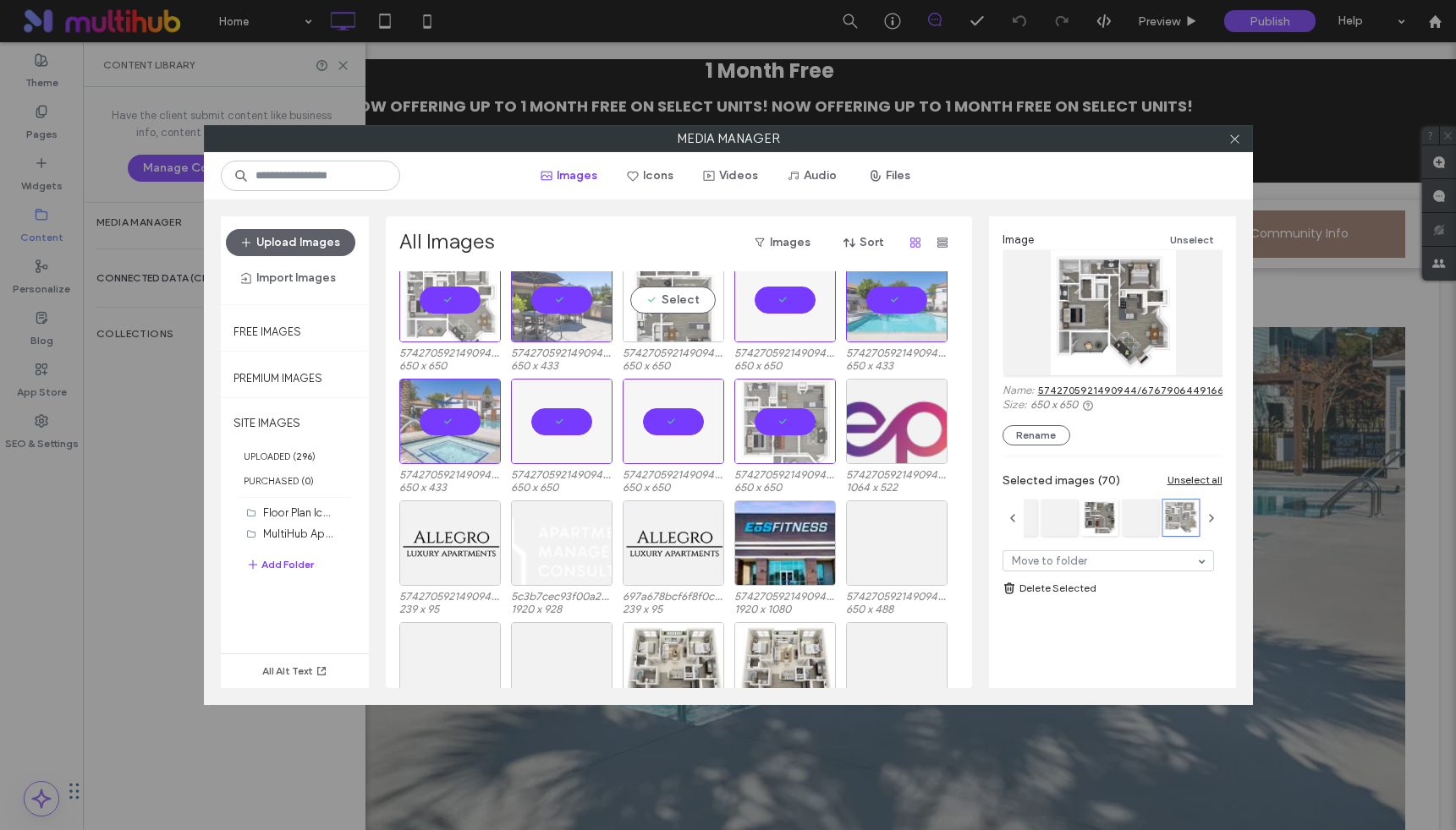
click at [684, 302] on div "Select" at bounding box center [673, 299] width 102 height 85
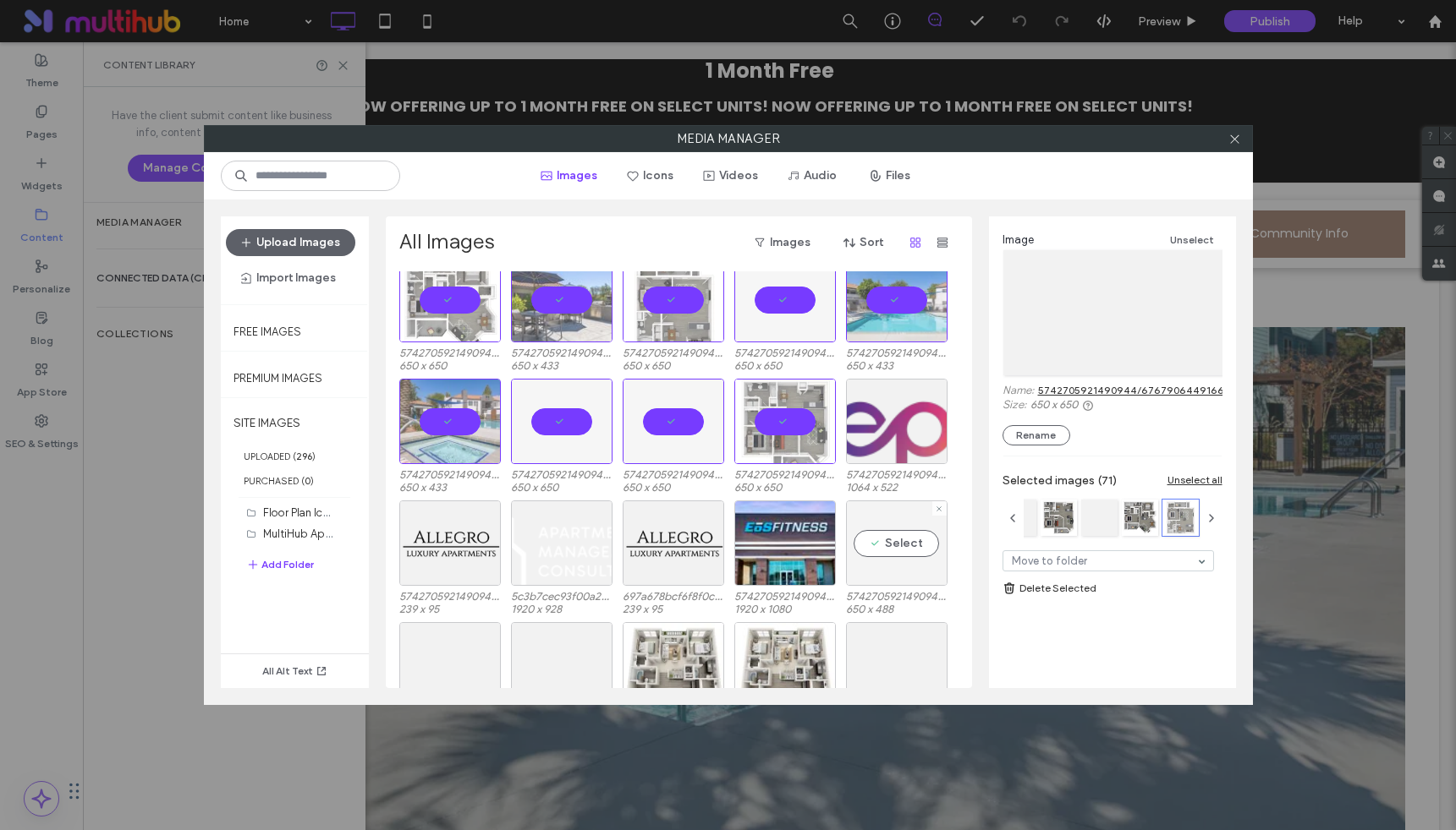
click at [920, 548] on div "Select" at bounding box center [897, 543] width 102 height 85
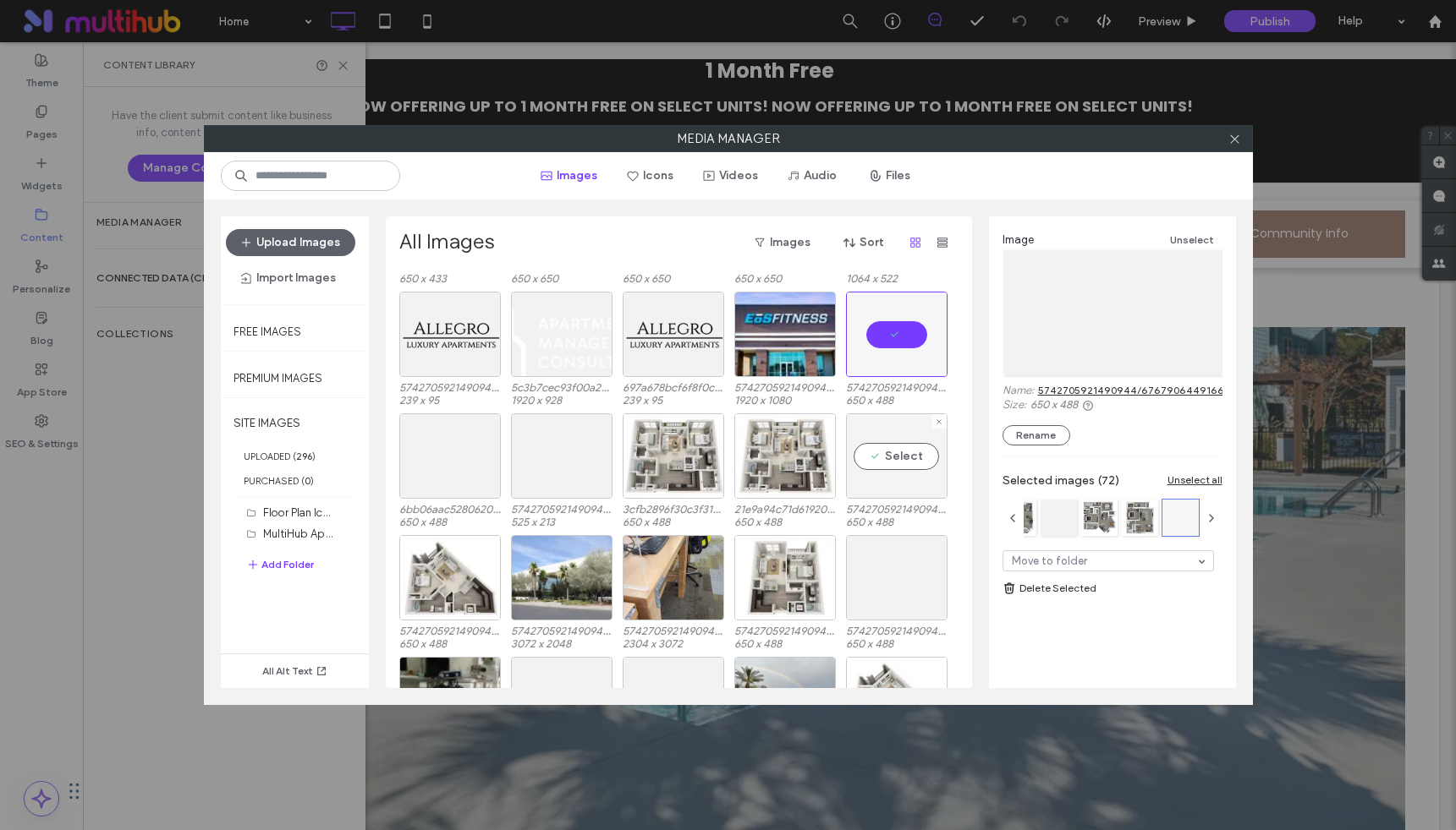
click at [900, 456] on div "Select" at bounding box center [897, 456] width 102 height 85
click at [799, 460] on div "Select" at bounding box center [785, 456] width 102 height 85
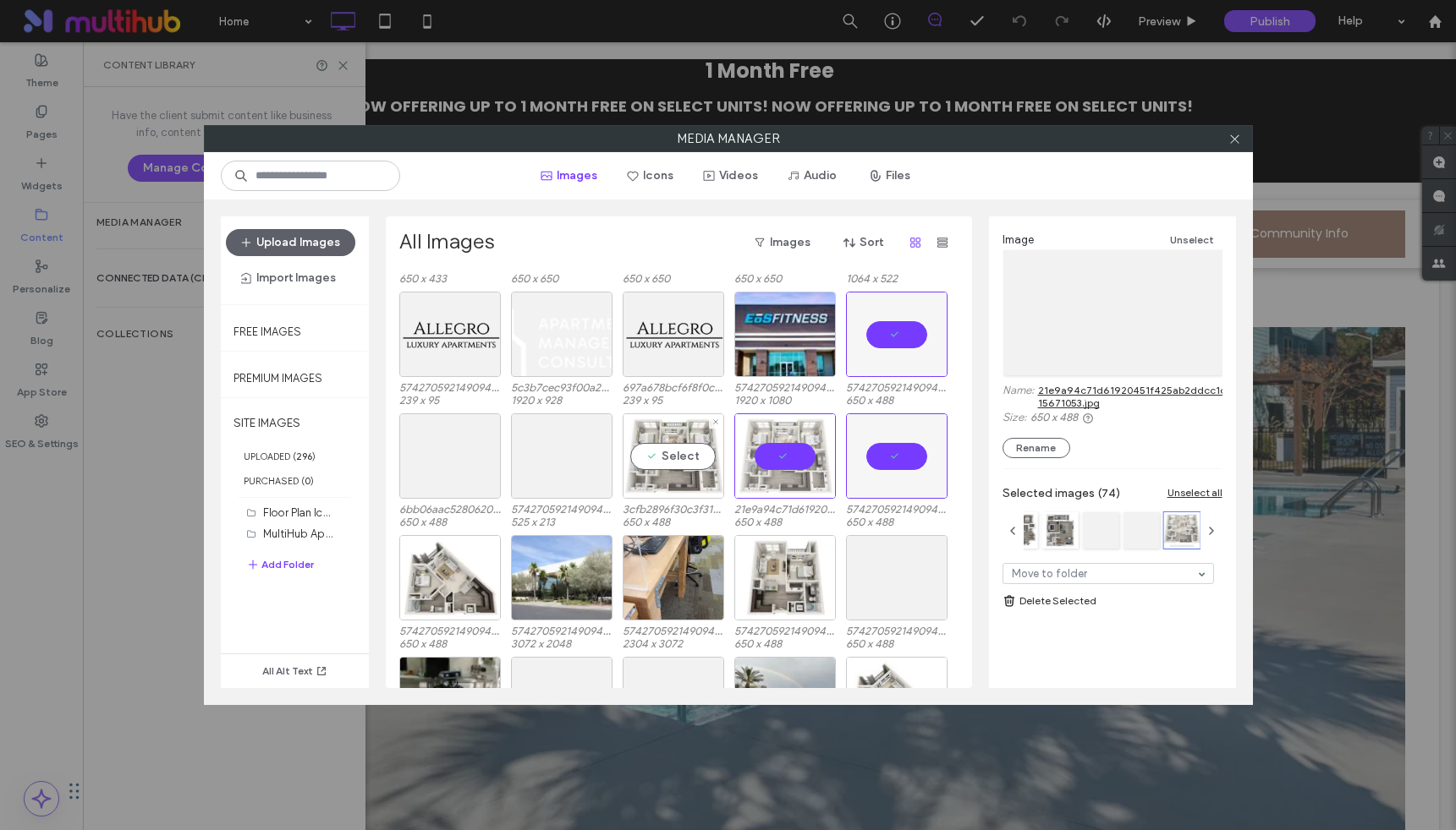
click at [675, 446] on div "Select" at bounding box center [673, 456] width 102 height 85
click at [468, 452] on div "Select" at bounding box center [450, 456] width 102 height 85
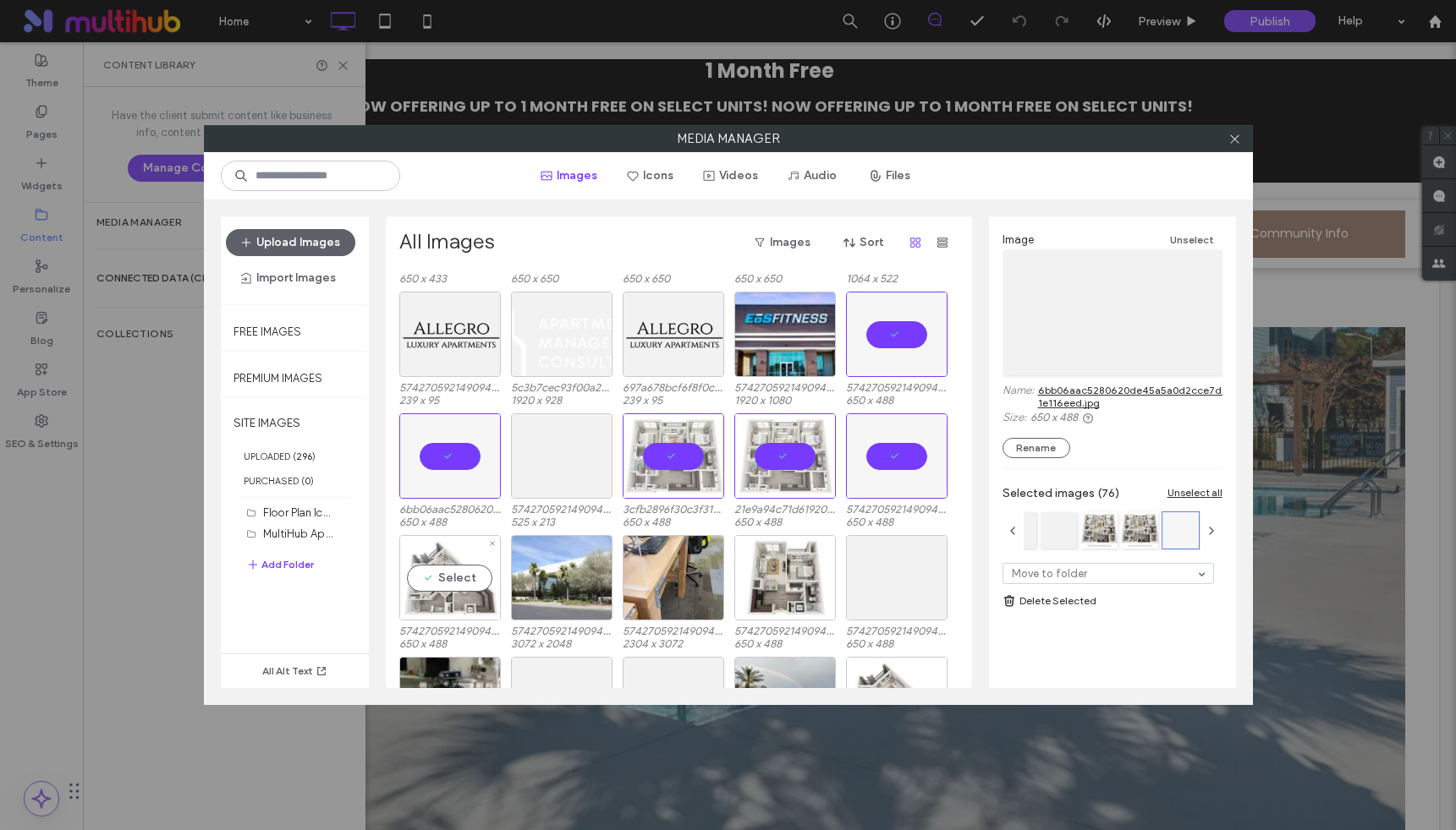
click at [449, 584] on div "Select" at bounding box center [450, 578] width 102 height 85
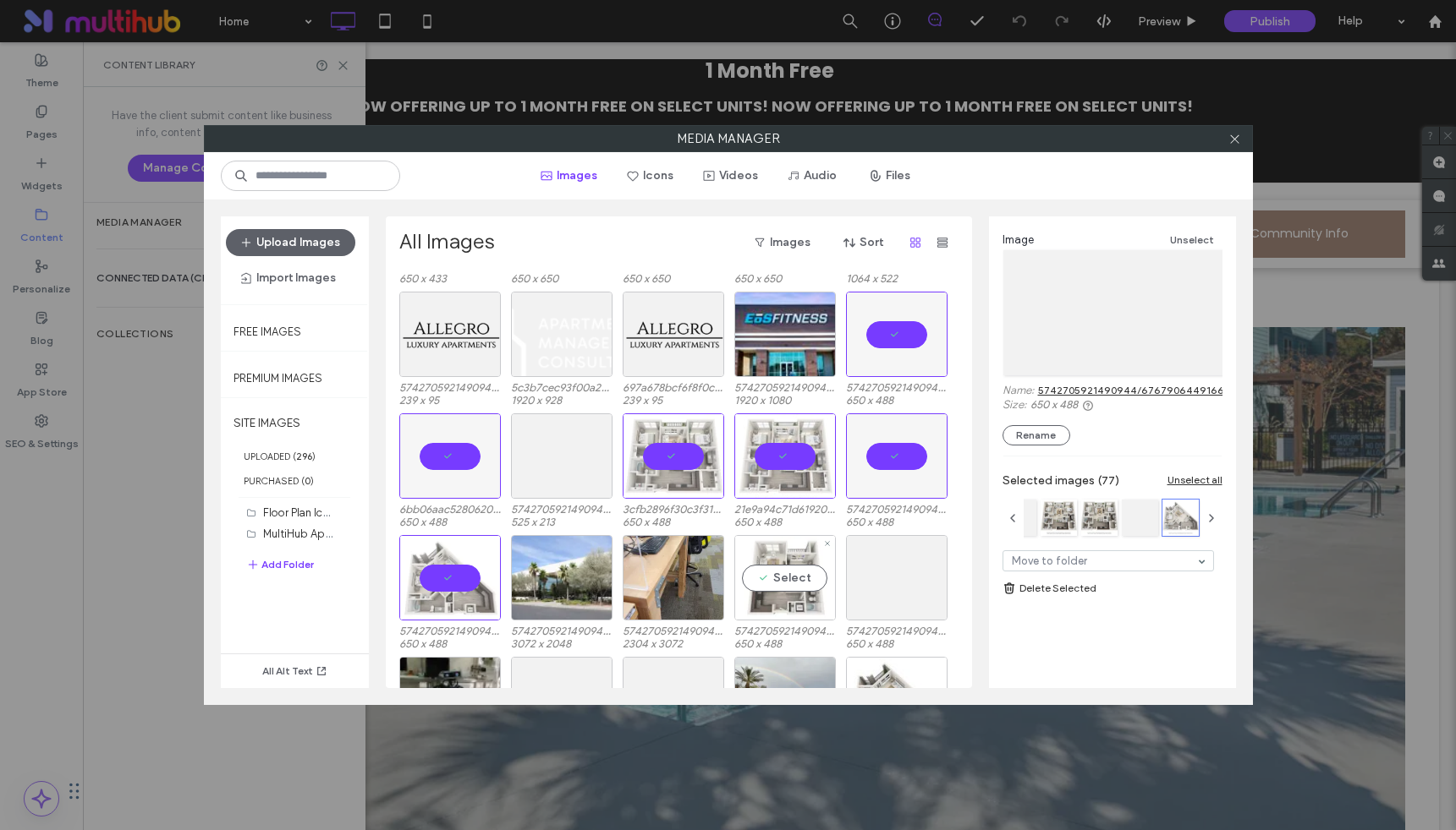
click at [767, 576] on div "Select" at bounding box center [785, 578] width 102 height 85
click at [898, 584] on div "Select" at bounding box center [897, 578] width 102 height 85
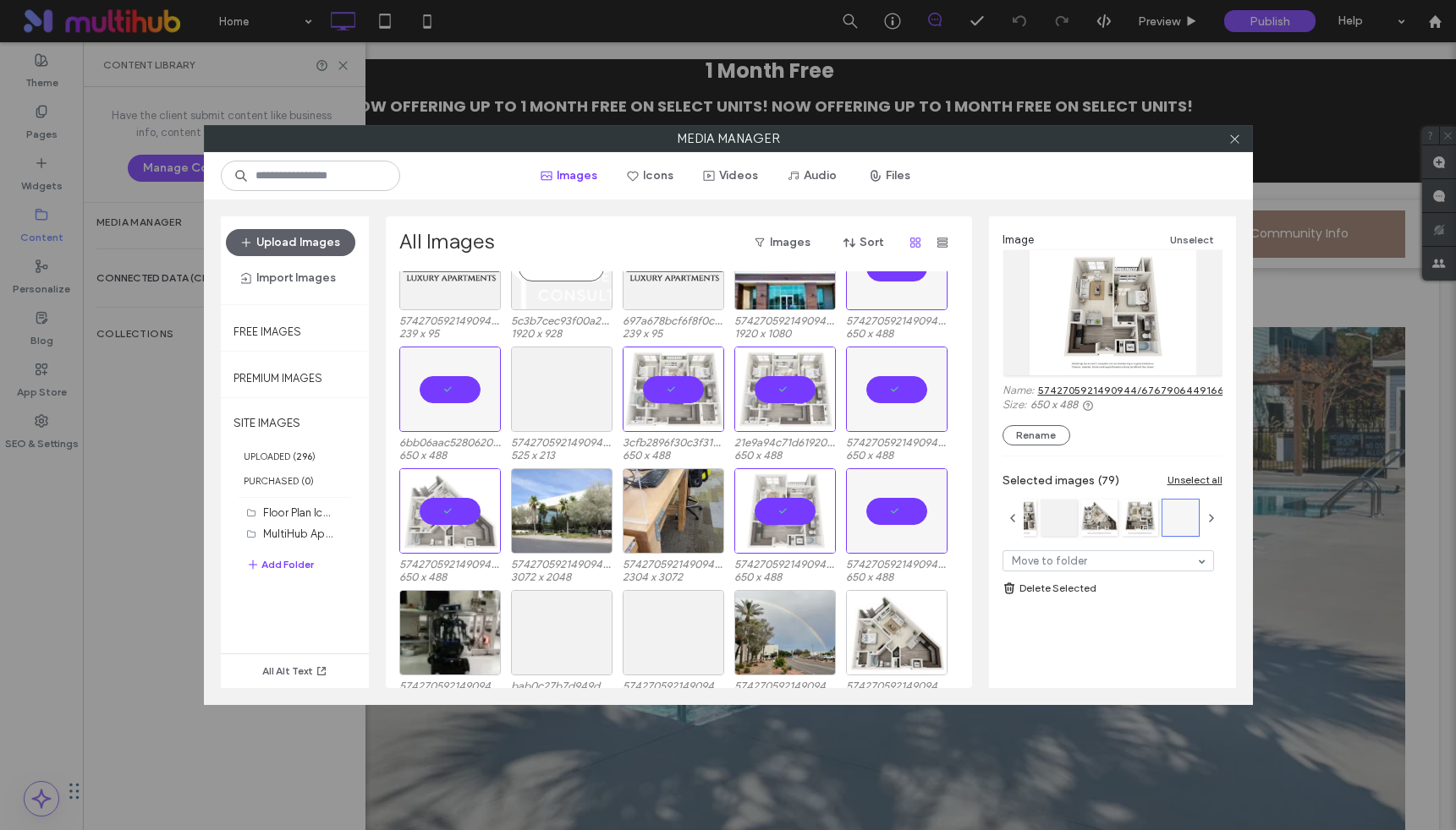
scroll to position [1715, 0]
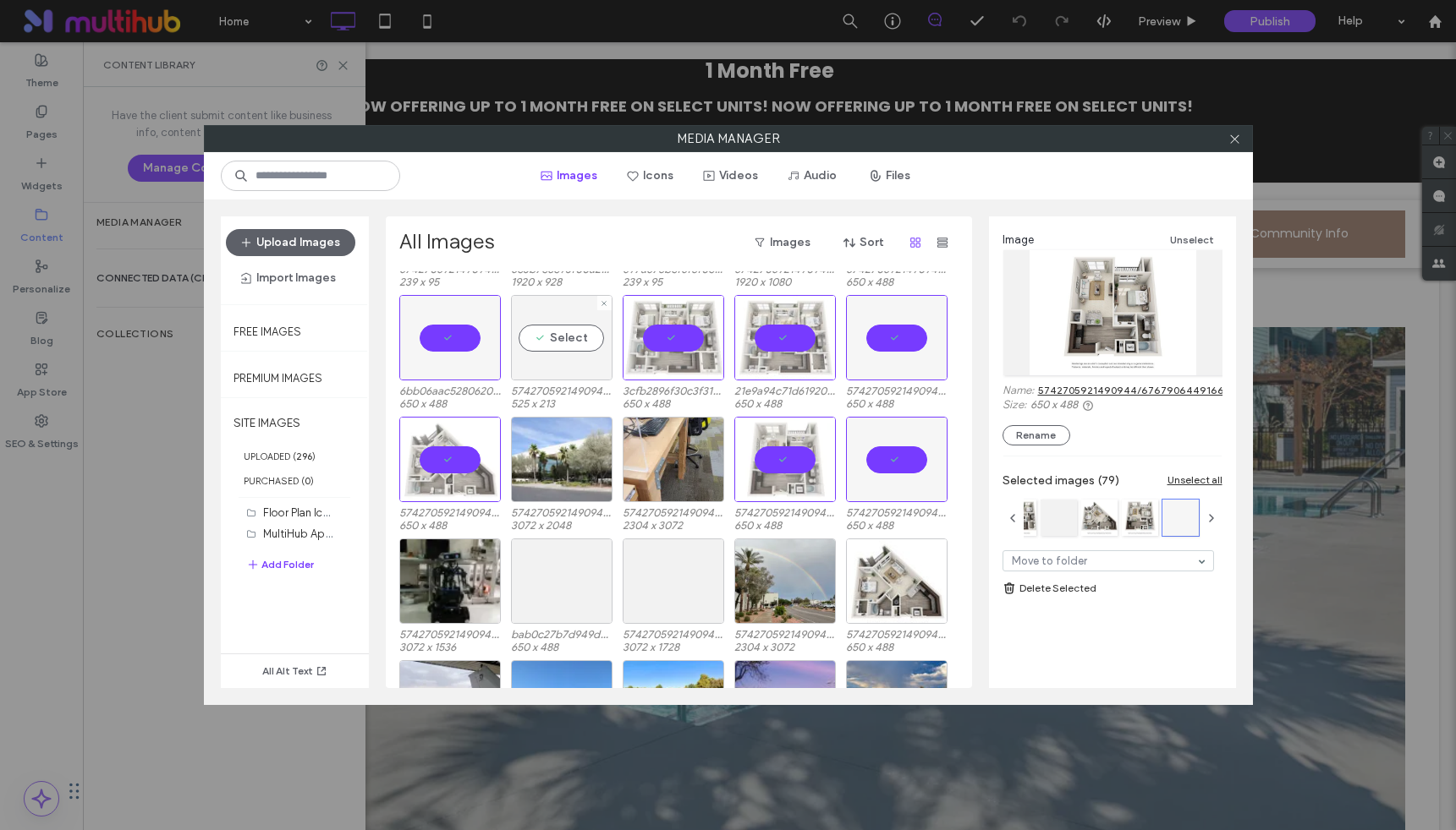
click at [555, 340] on div "Select" at bounding box center [561, 338] width 102 height 85
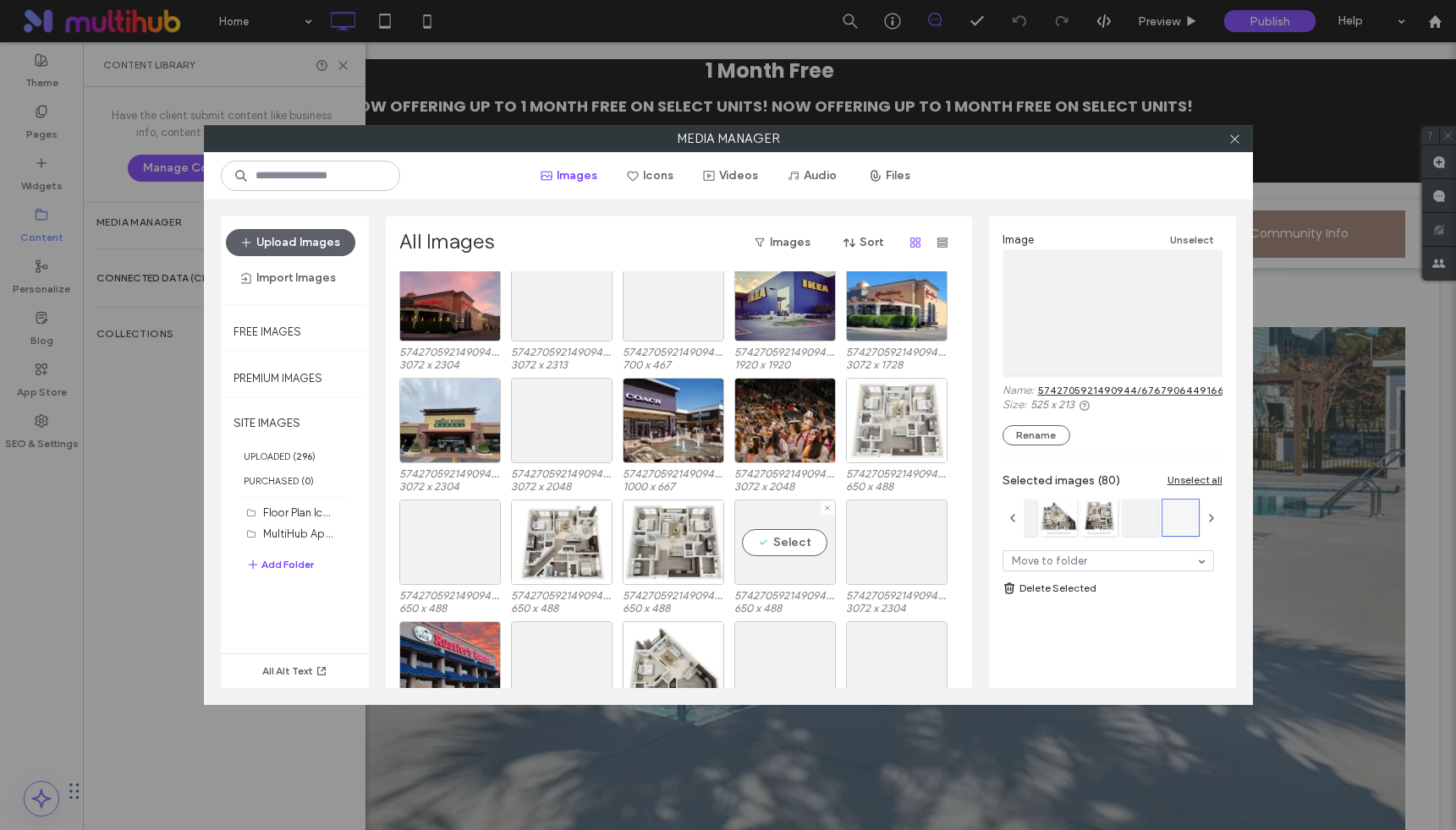
scroll to position [2572, 0]
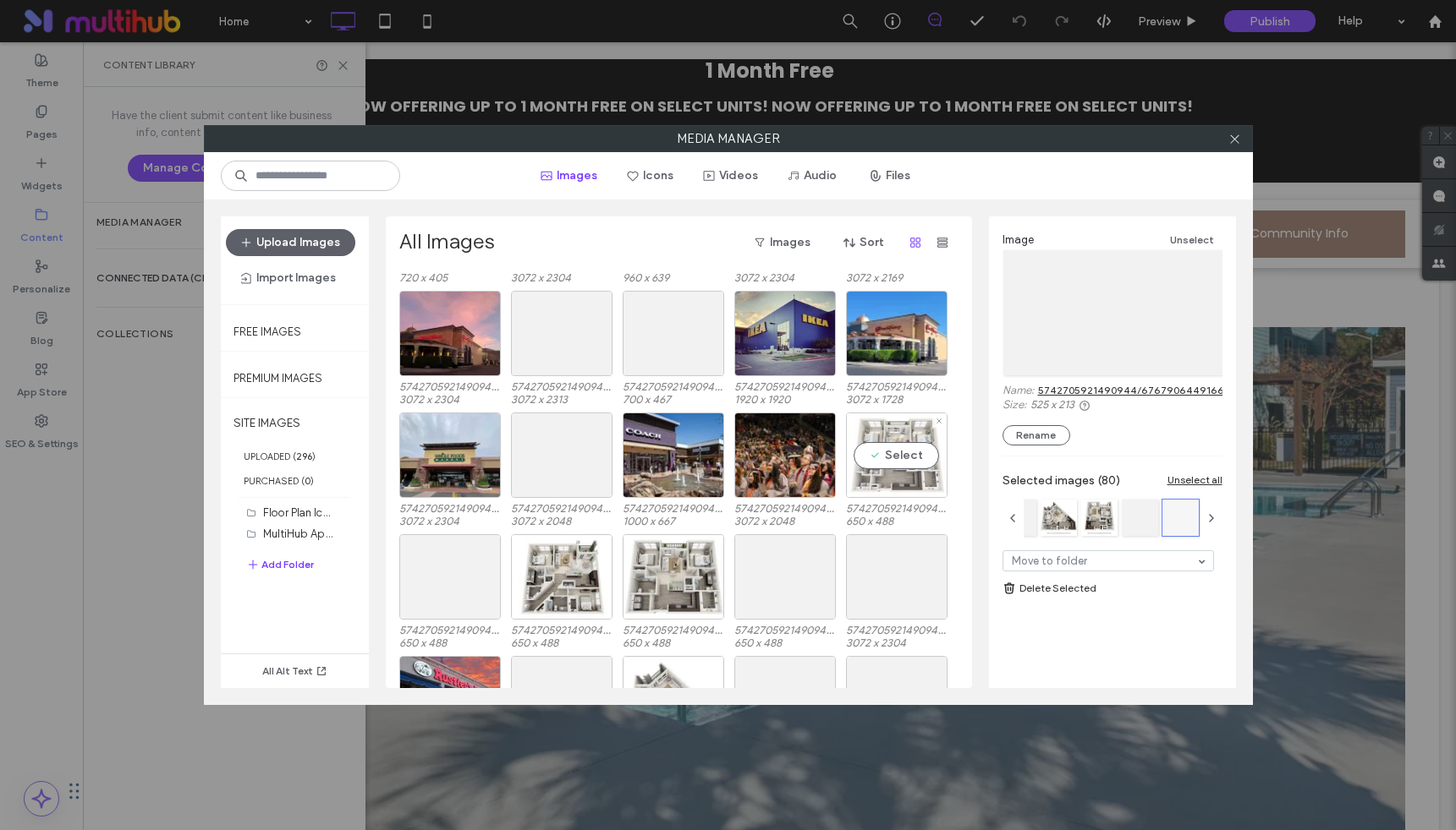
click at [895, 460] on div "Select" at bounding box center [897, 456] width 102 height 85
click at [801, 579] on div "Select" at bounding box center [785, 577] width 102 height 85
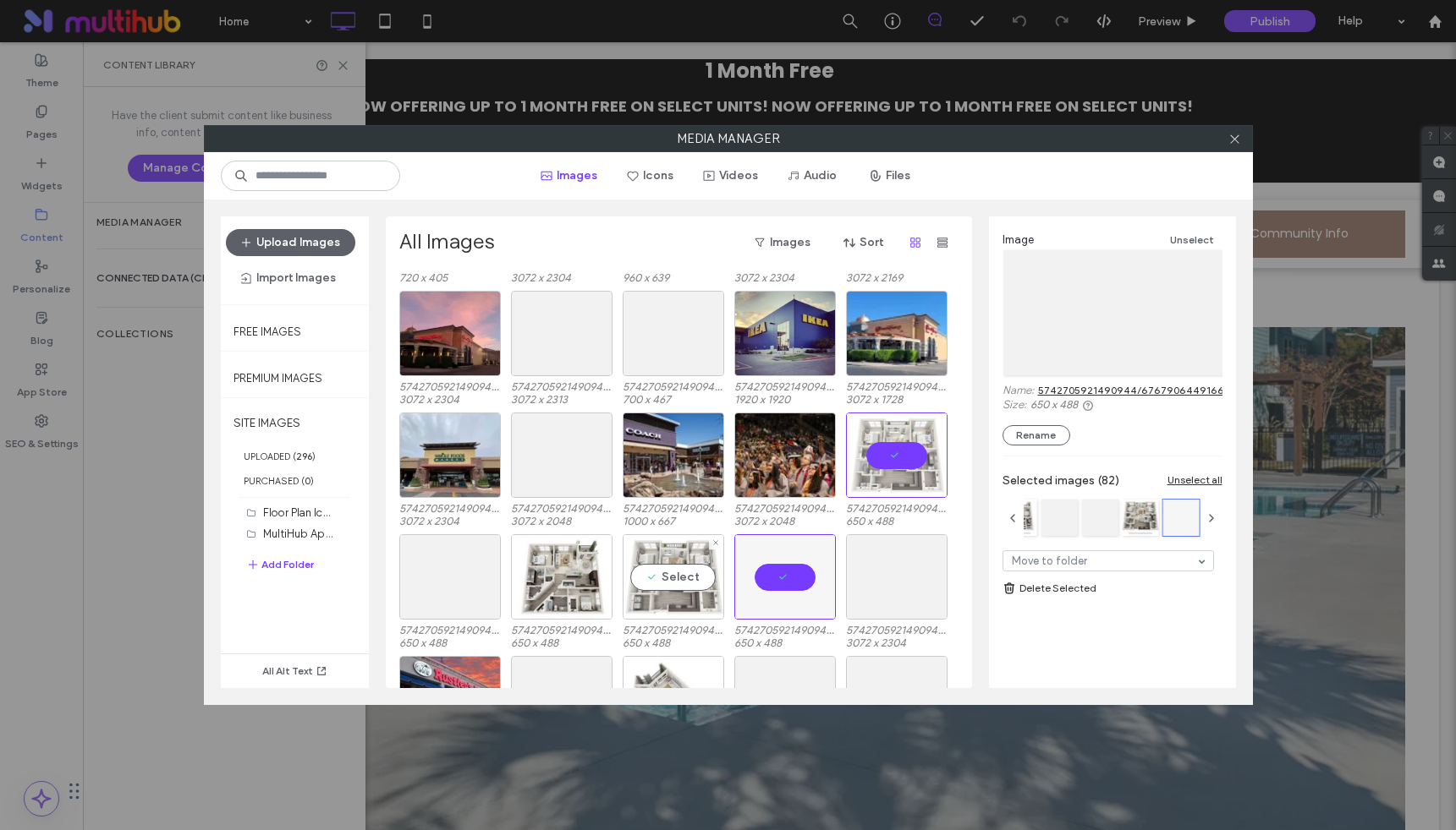
click at [675, 572] on div "Select" at bounding box center [673, 577] width 102 height 85
click at [560, 573] on div "Select" at bounding box center [561, 577] width 102 height 85
click at [451, 571] on div "Select" at bounding box center [450, 577] width 102 height 85
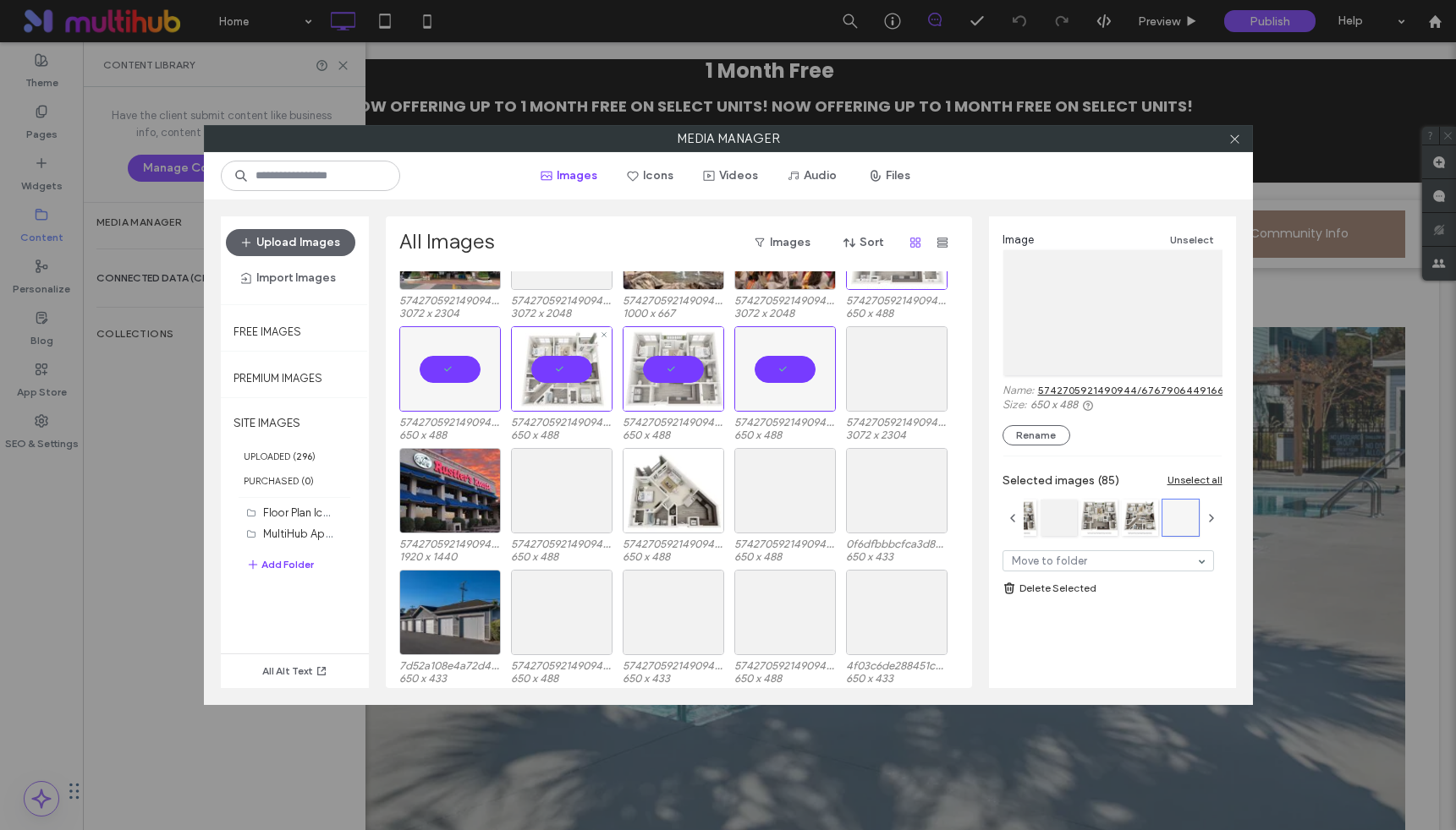
scroll to position [2805, 0]
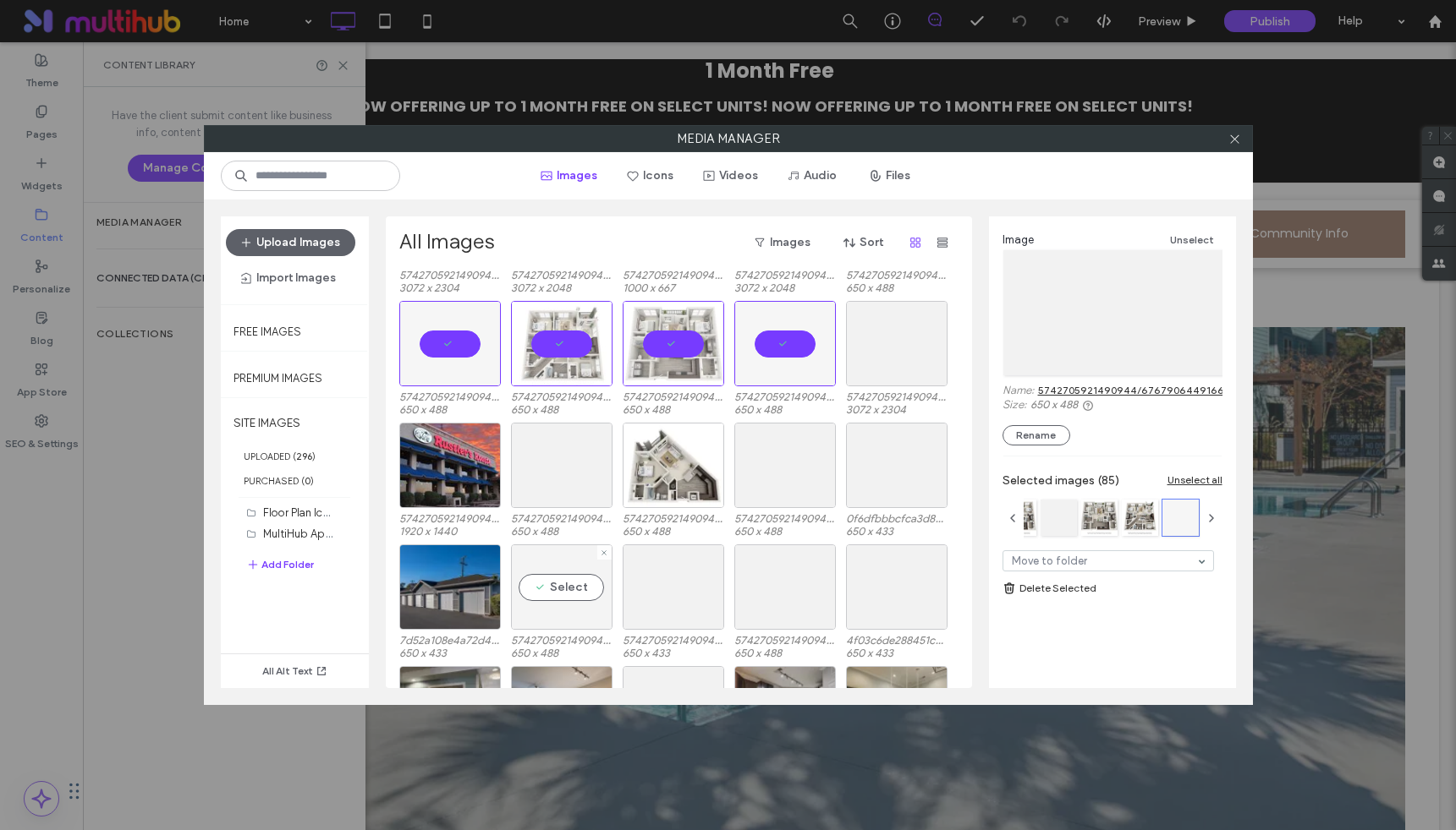
click at [559, 589] on div "Select" at bounding box center [561, 587] width 102 height 85
click at [571, 465] on div "Select" at bounding box center [561, 465] width 102 height 85
click at [672, 465] on div "Select" at bounding box center [673, 465] width 102 height 85
click at [776, 456] on div "Select" at bounding box center [785, 465] width 102 height 85
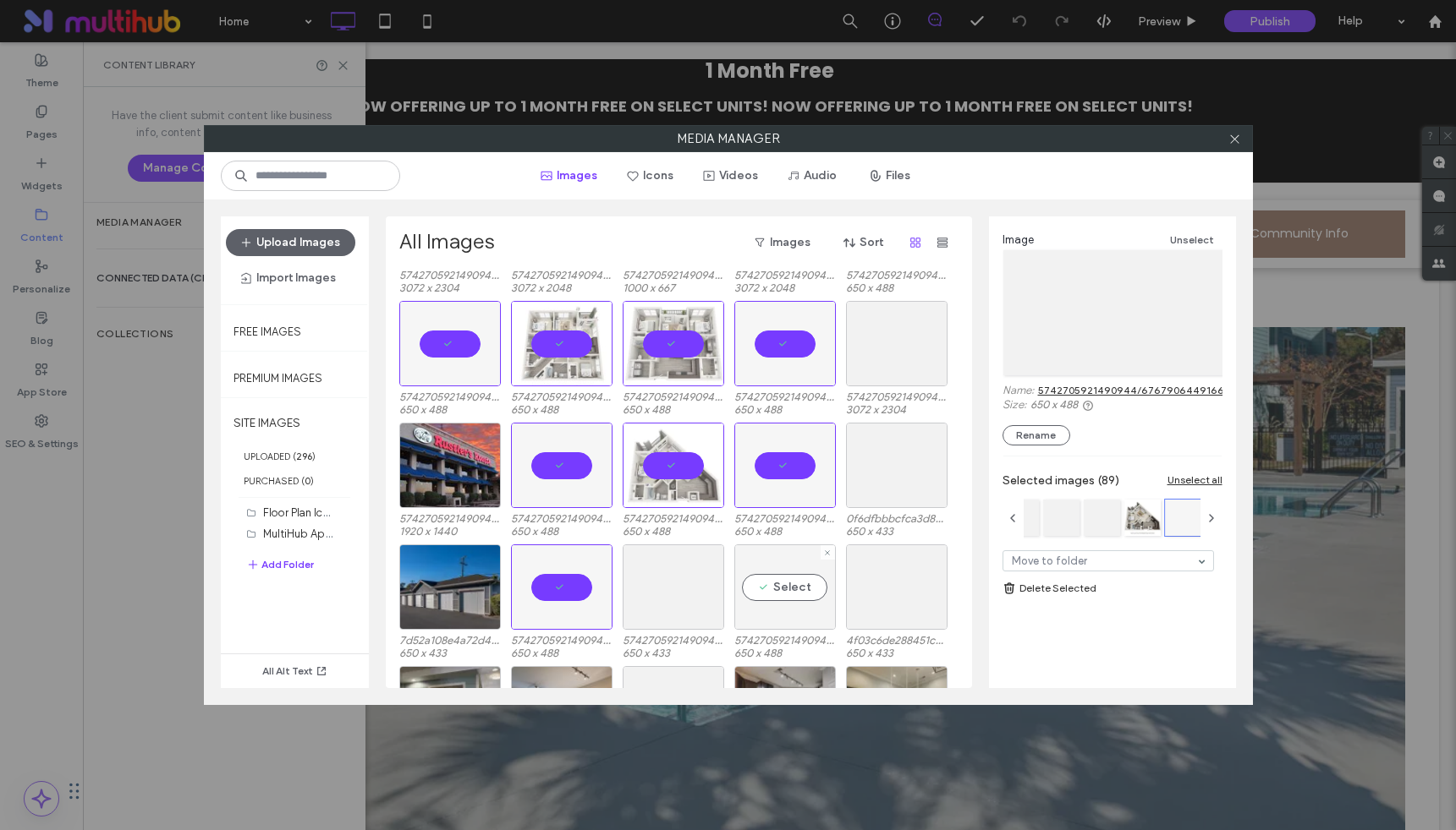
click at [780, 583] on div "Select" at bounding box center [785, 587] width 102 height 85
click at [684, 578] on div "Select" at bounding box center [673, 587] width 102 height 85
click at [900, 466] on div "Select" at bounding box center [897, 465] width 102 height 85
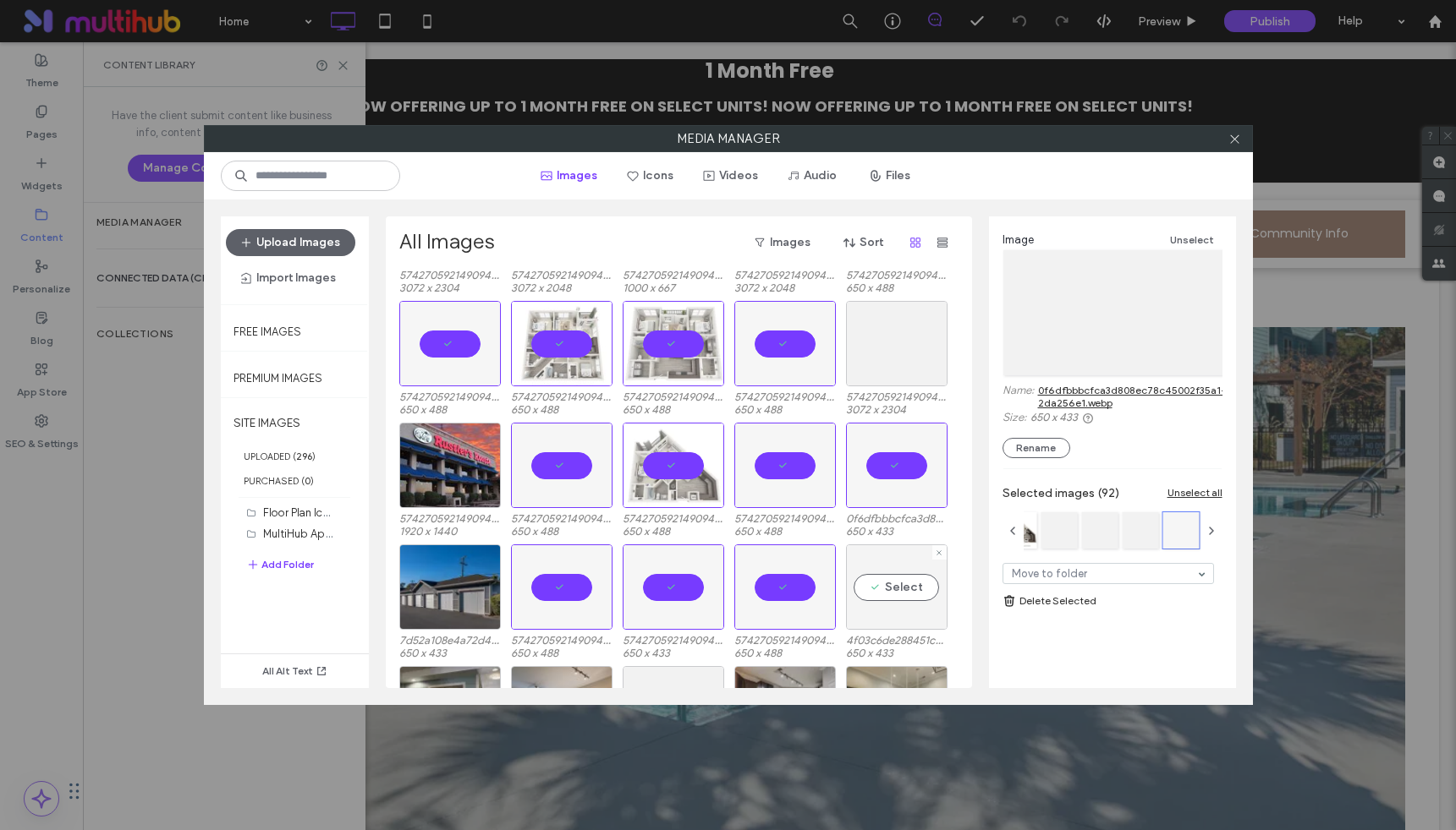
click at [887, 572] on div "Select" at bounding box center [897, 587] width 102 height 85
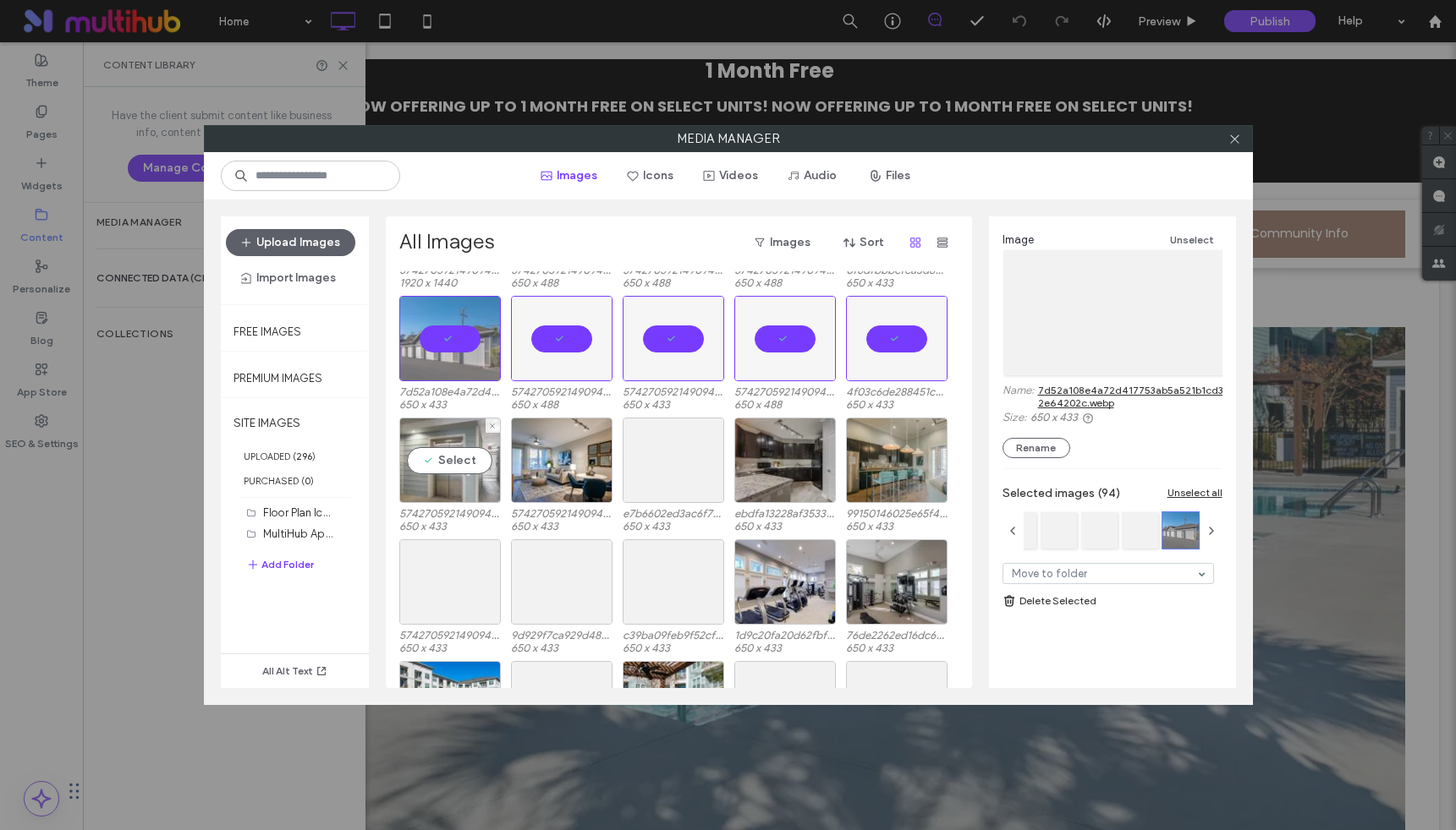
click at [447, 466] on div "Select" at bounding box center [450, 460] width 102 height 85
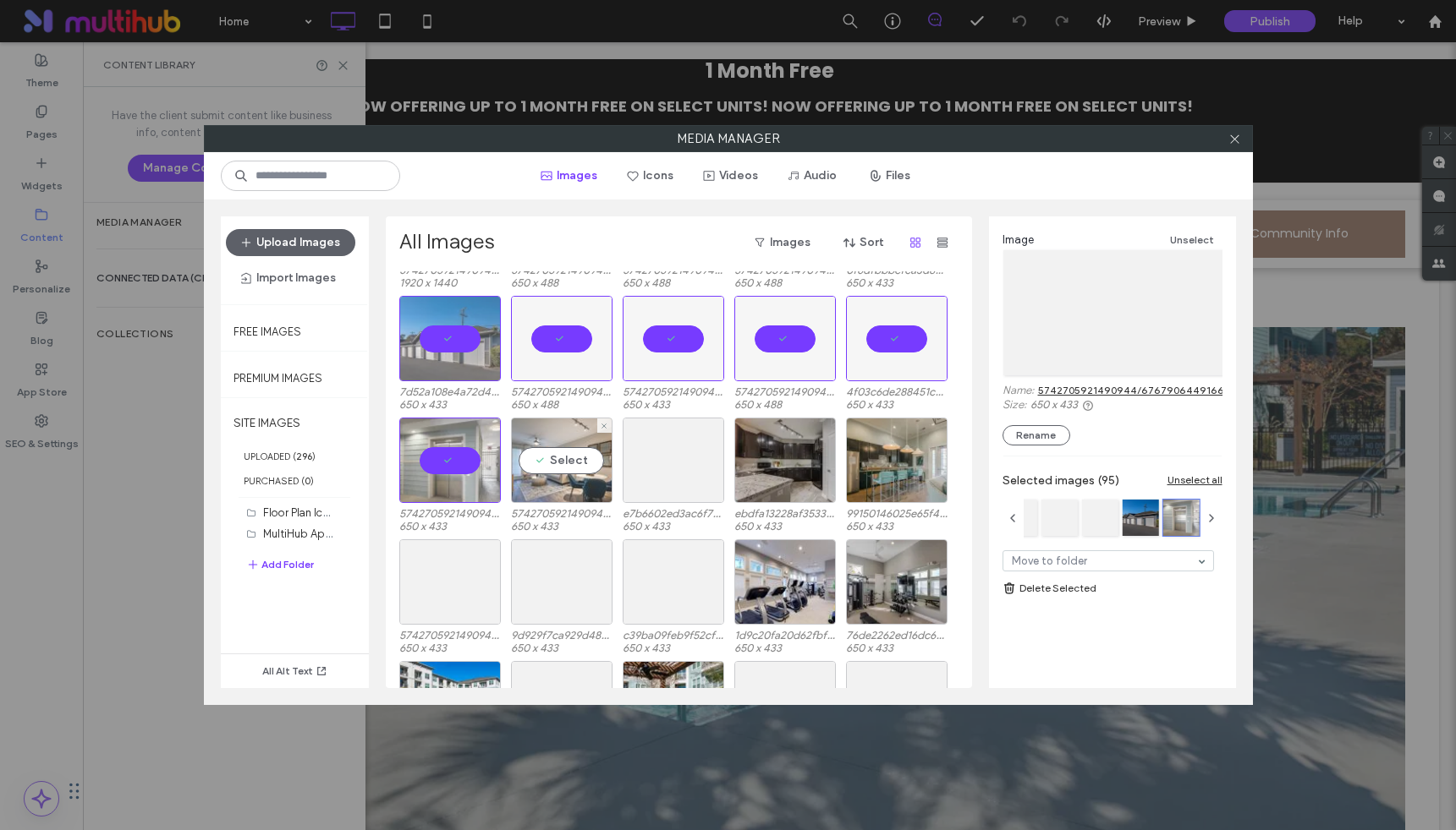
click at [561, 460] on div "Select" at bounding box center [561, 460] width 102 height 85
click at [692, 466] on div "Select" at bounding box center [673, 460] width 102 height 85
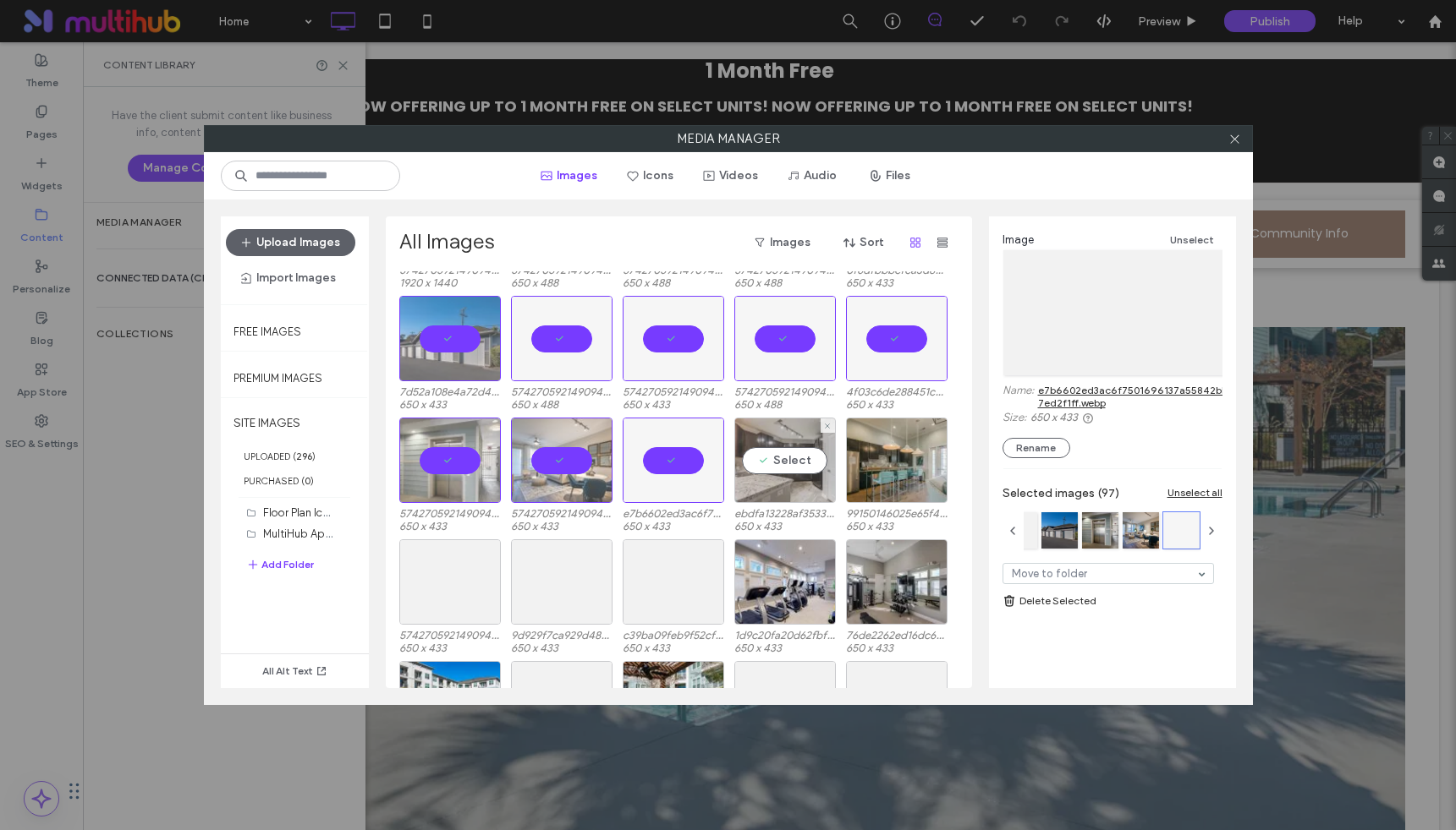
click at [795, 457] on div "Select" at bounding box center [785, 460] width 102 height 85
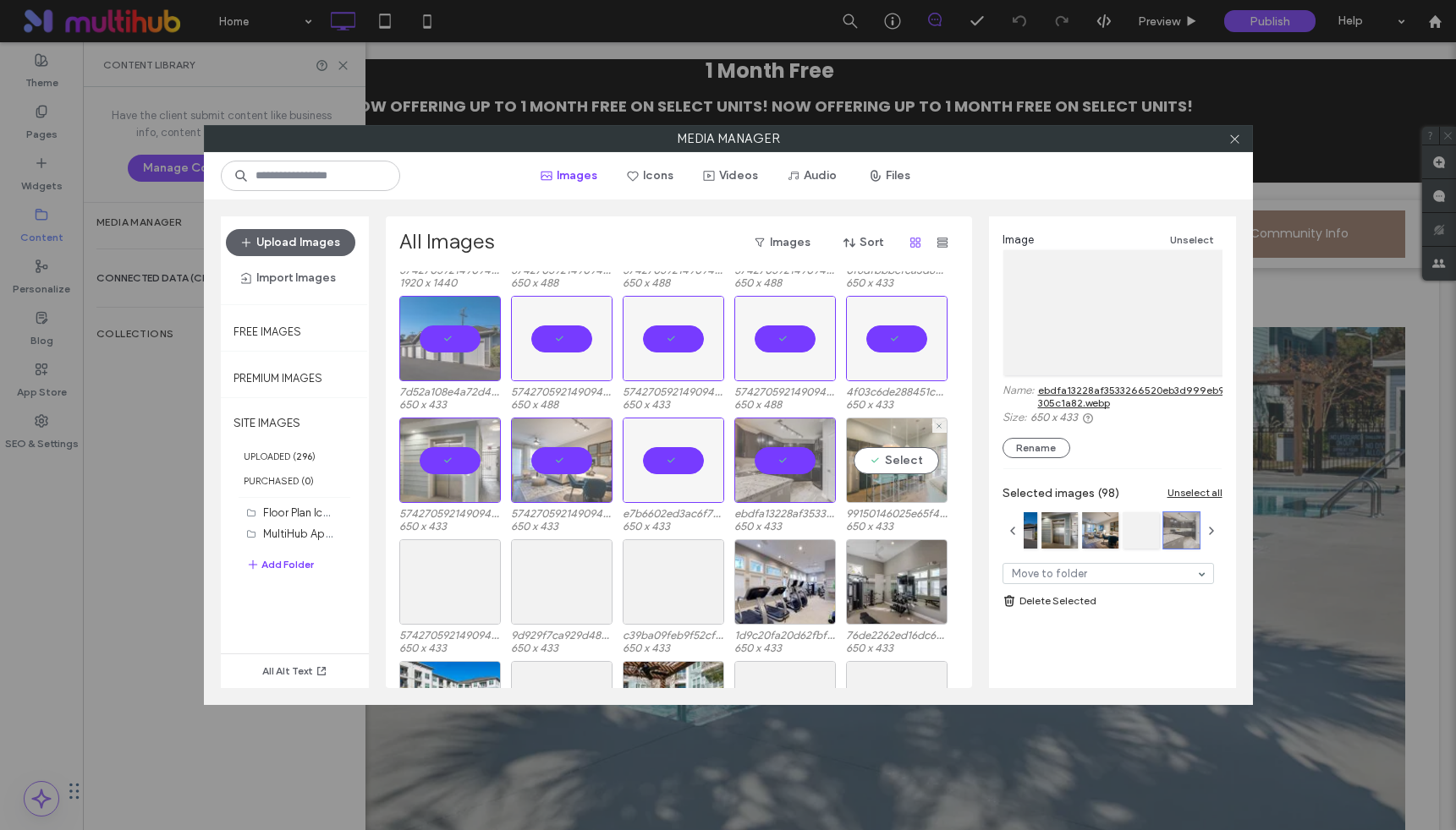
click at [910, 452] on div "Select" at bounding box center [897, 460] width 102 height 85
click at [451, 578] on div "Select" at bounding box center [450, 582] width 102 height 85
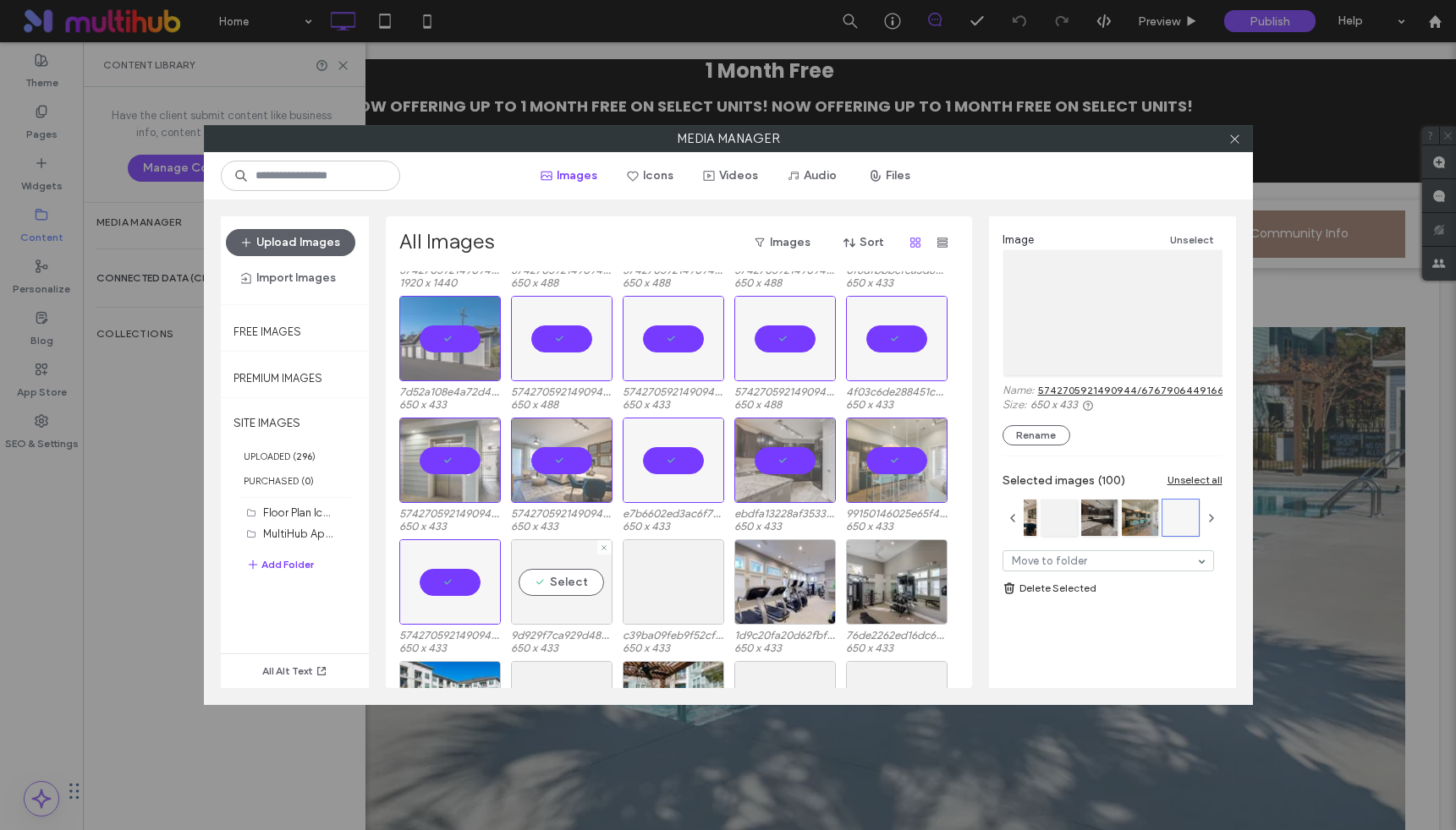
click at [574, 584] on div "Select" at bounding box center [561, 582] width 102 height 85
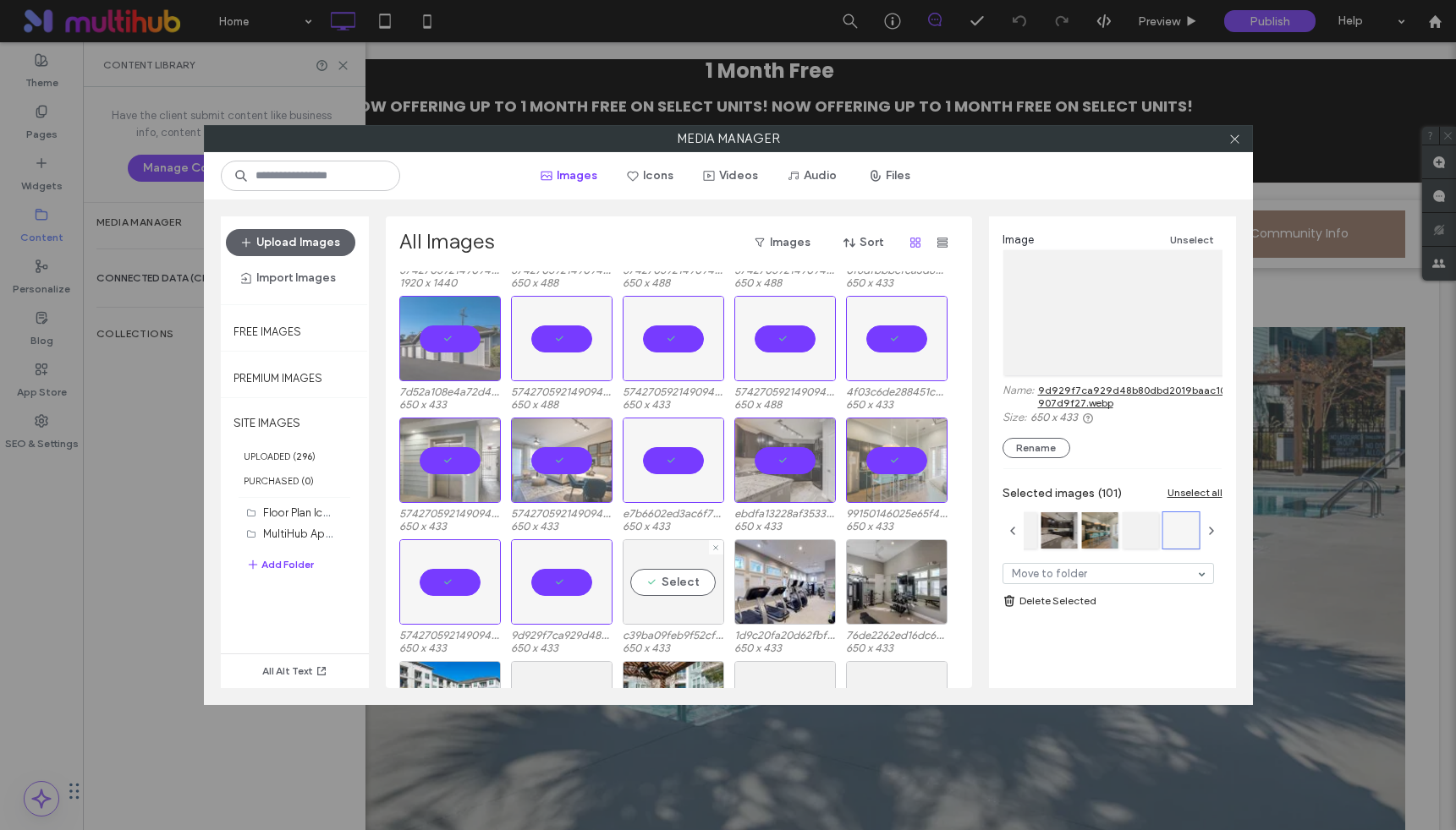
click at [660, 585] on div "Select" at bounding box center [673, 582] width 102 height 85
click at [783, 587] on div "Select" at bounding box center [785, 582] width 102 height 85
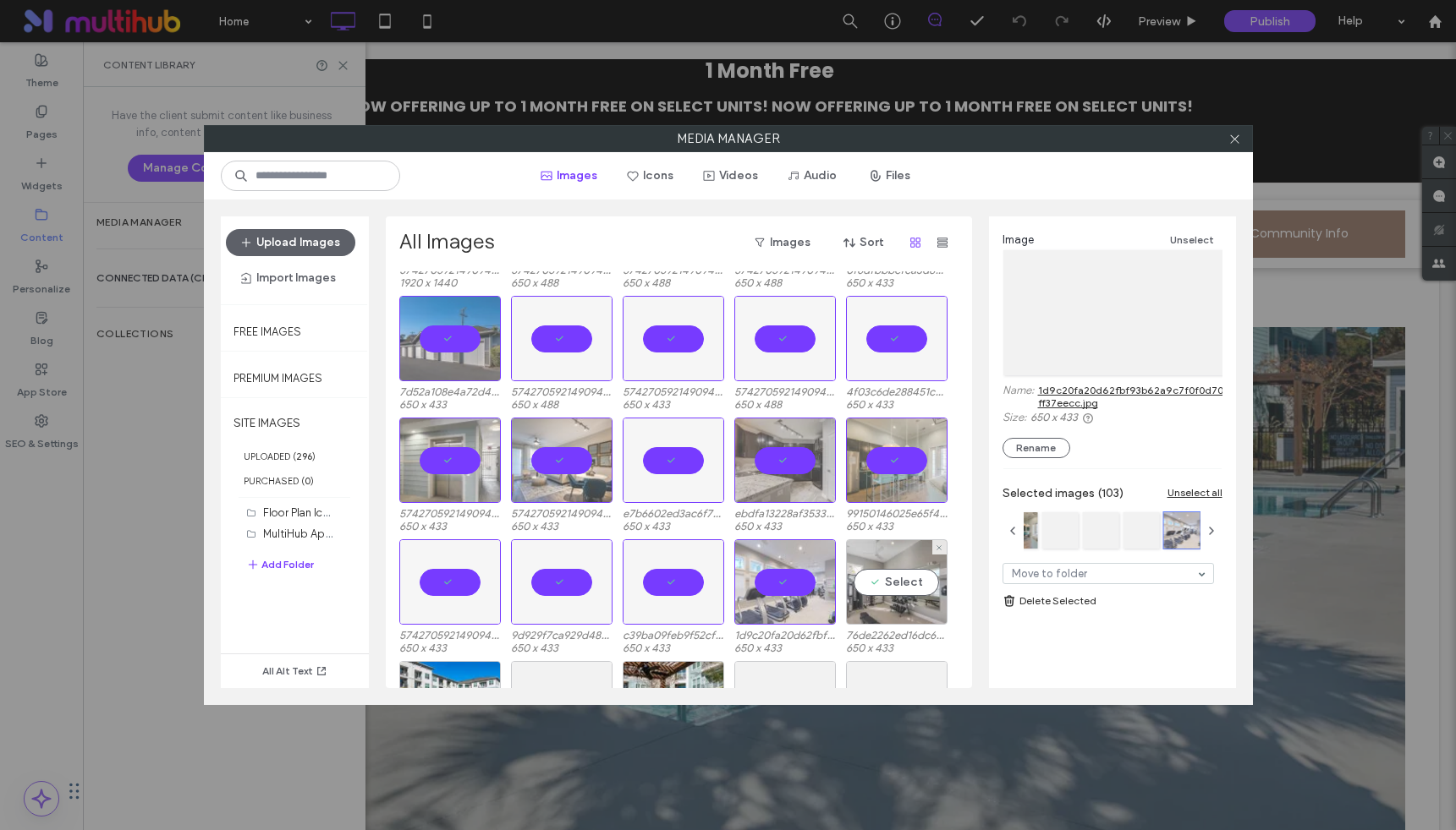
click at [906, 589] on div "Select" at bounding box center [897, 582] width 102 height 85
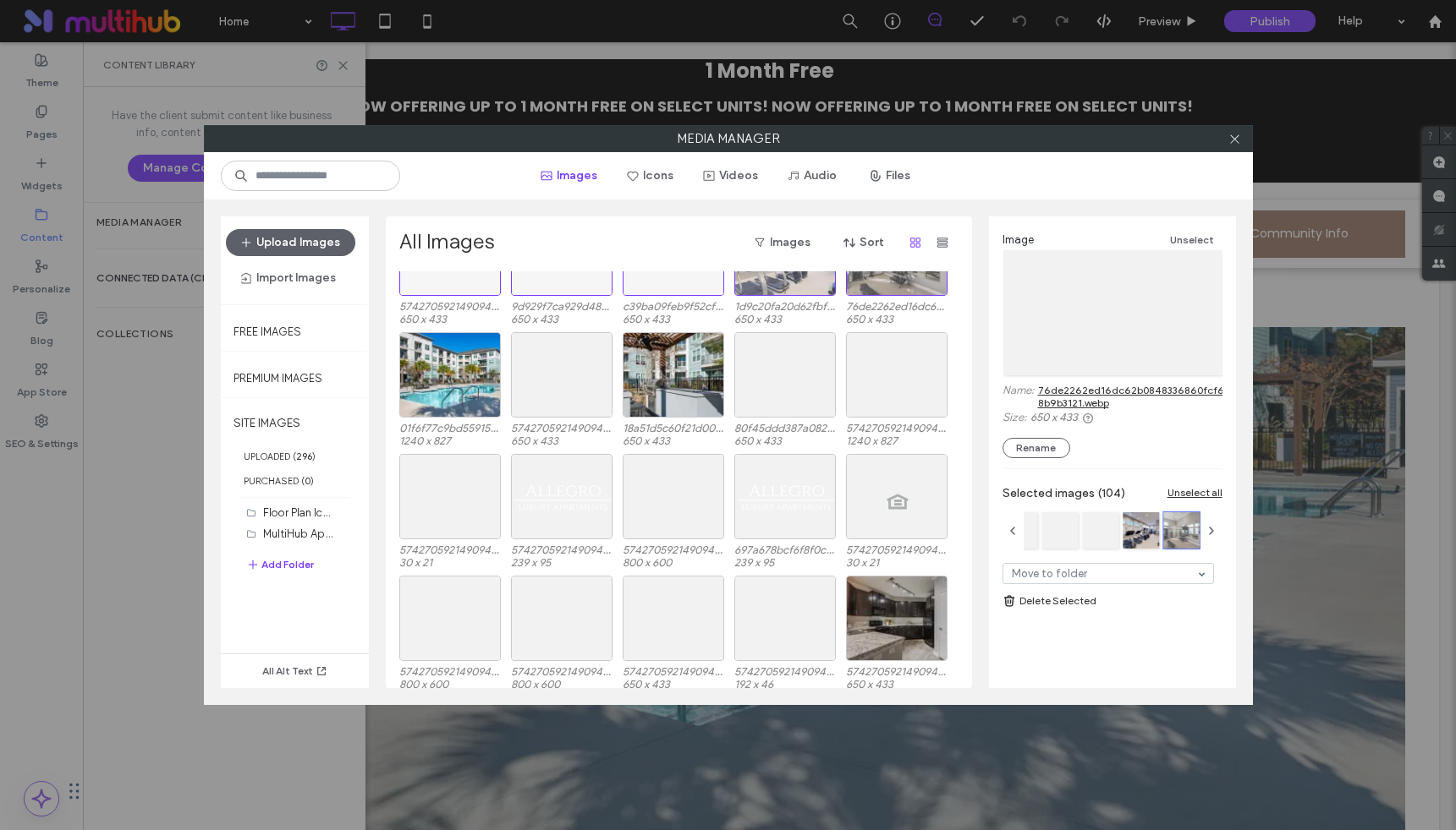
scroll to position [3424, 0]
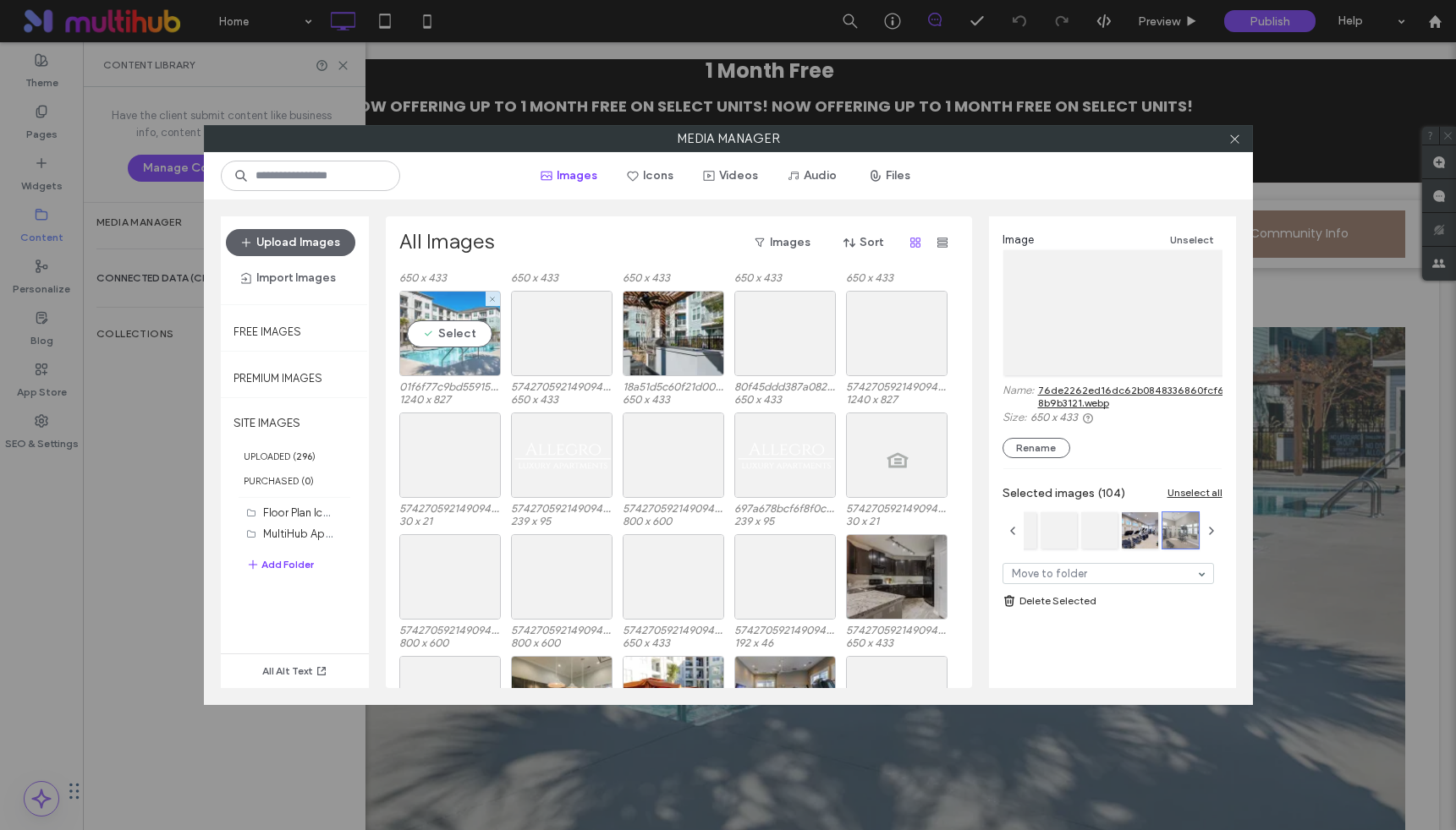
click at [457, 332] on div "Select" at bounding box center [450, 333] width 102 height 85
click at [561, 335] on div "Select" at bounding box center [561, 333] width 102 height 85
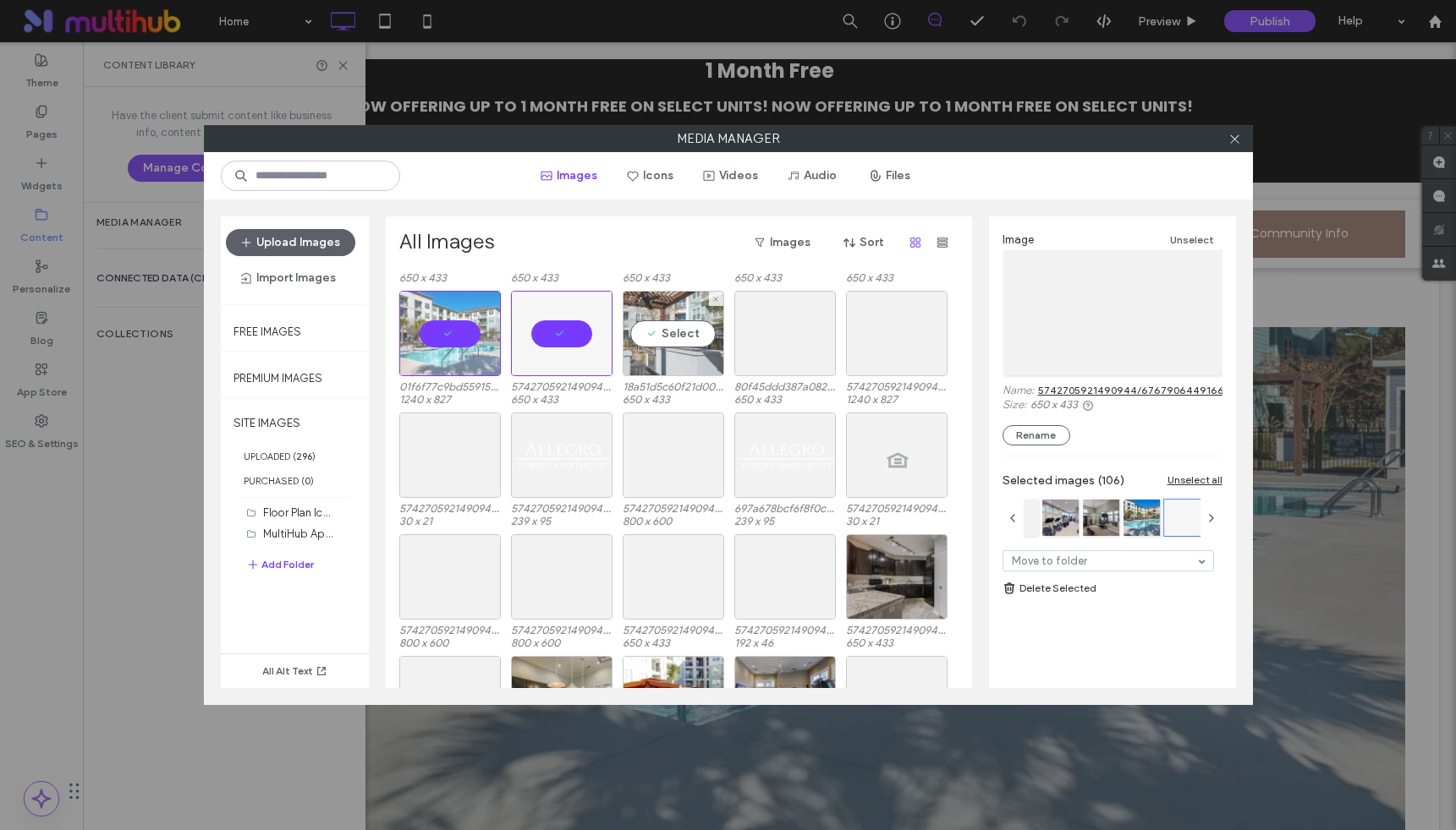
click at [672, 336] on div "Select" at bounding box center [673, 333] width 102 height 85
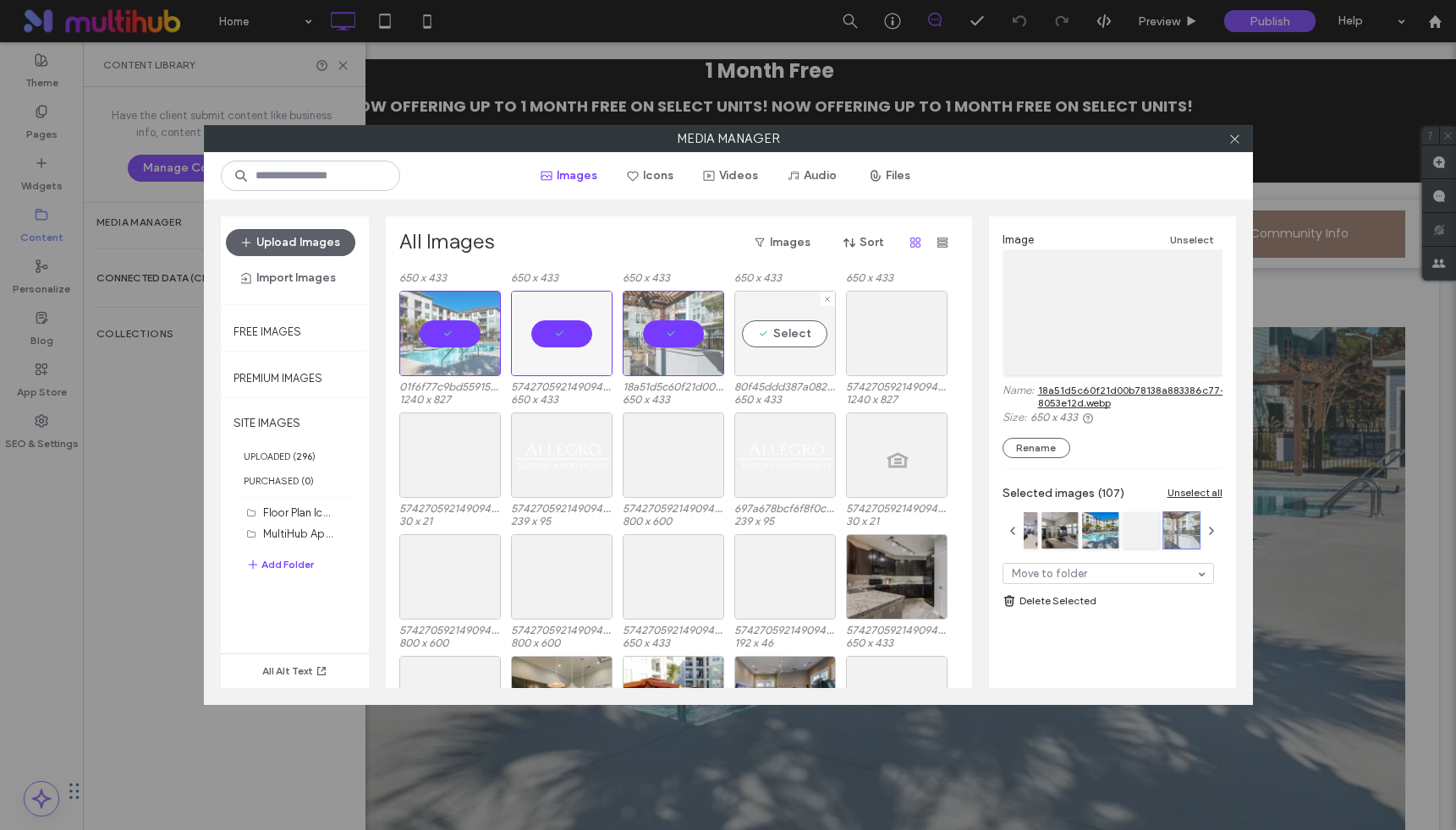
click at [777, 337] on div "Select" at bounding box center [785, 333] width 102 height 85
click at [902, 341] on div "Select" at bounding box center [897, 333] width 102 height 85
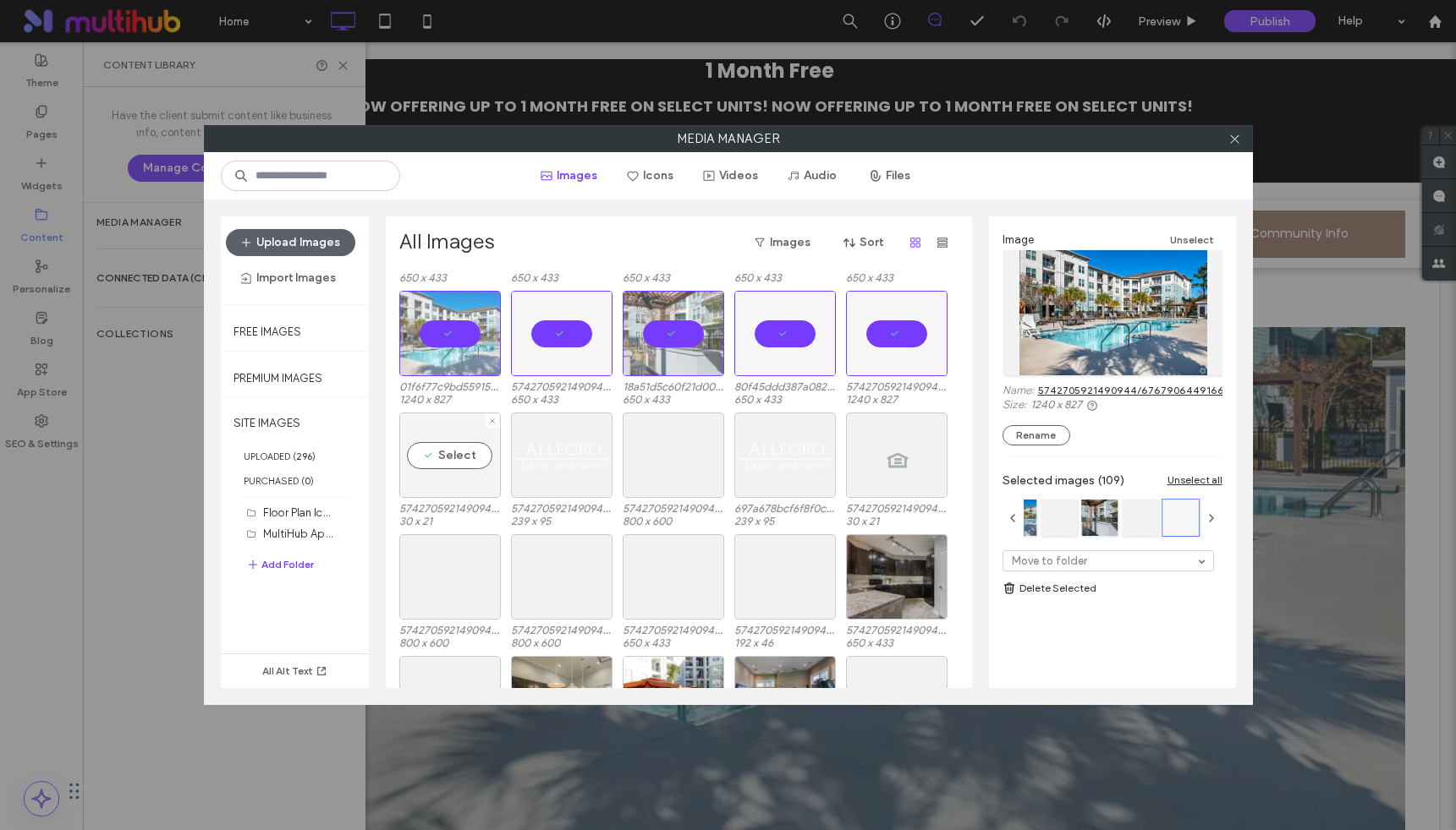
click at [462, 455] on div "Select" at bounding box center [450, 456] width 102 height 85
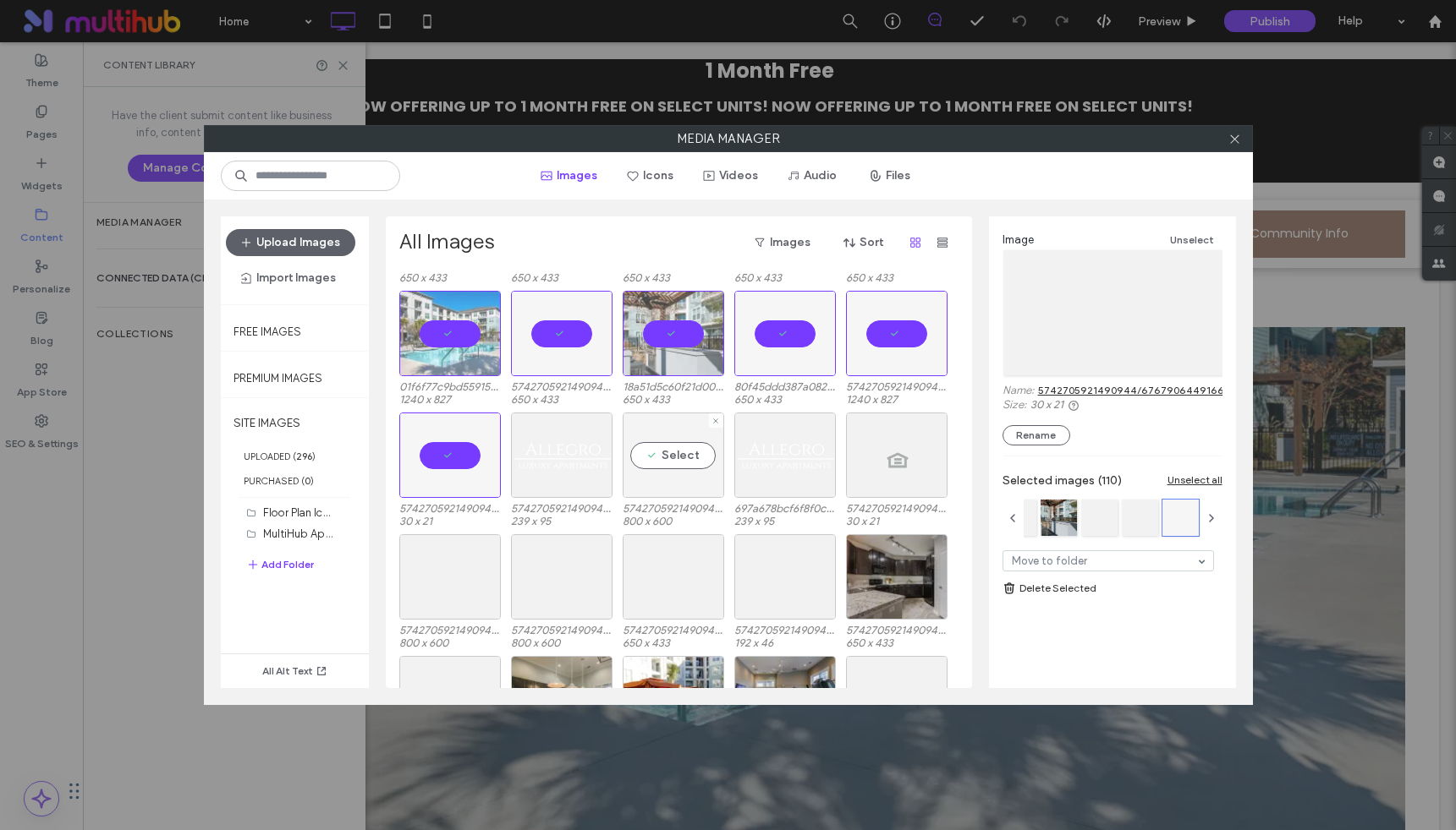
click at [655, 454] on div "Select" at bounding box center [673, 456] width 102 height 85
click at [891, 459] on div "Select" at bounding box center [897, 456] width 102 height 85
click at [425, 571] on div "Select" at bounding box center [450, 577] width 102 height 85
click at [594, 573] on div "Select" at bounding box center [561, 577] width 102 height 85
click at [674, 579] on div "Select" at bounding box center [673, 577] width 102 height 85
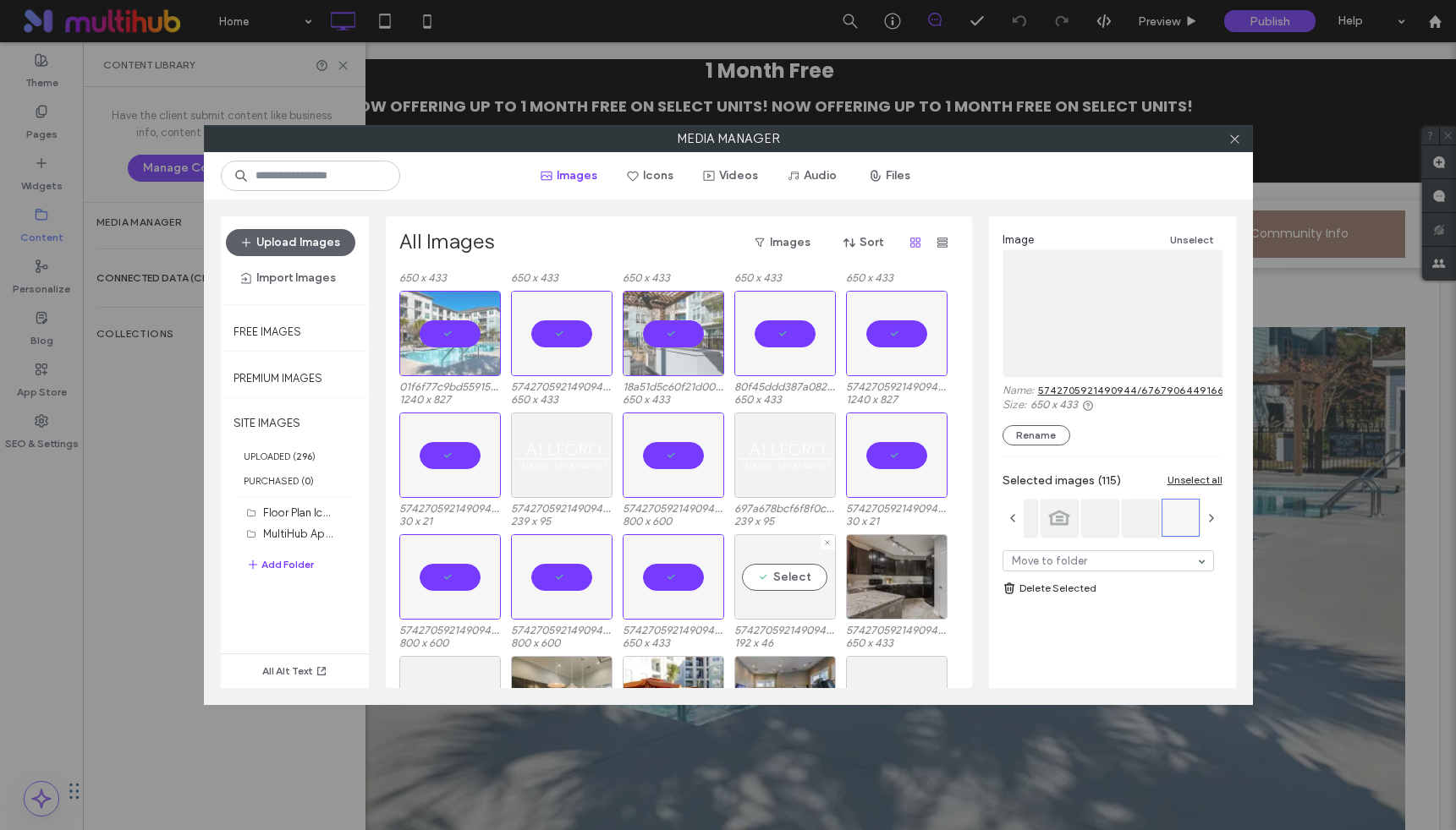
click at [790, 571] on div "Select" at bounding box center [785, 577] width 102 height 85
click at [889, 573] on div "Select" at bounding box center [897, 577] width 102 height 85
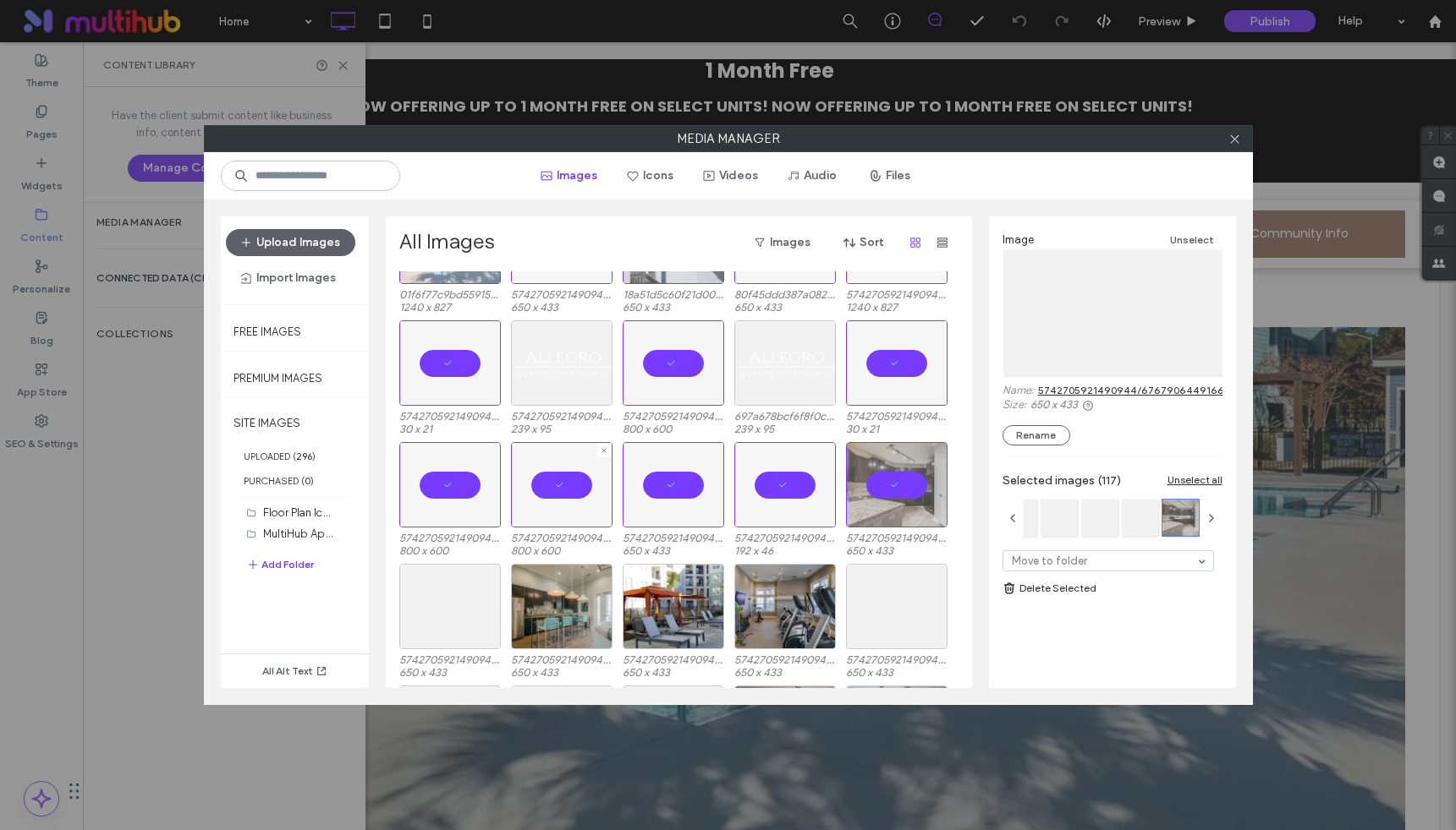
scroll to position [3620, 0]
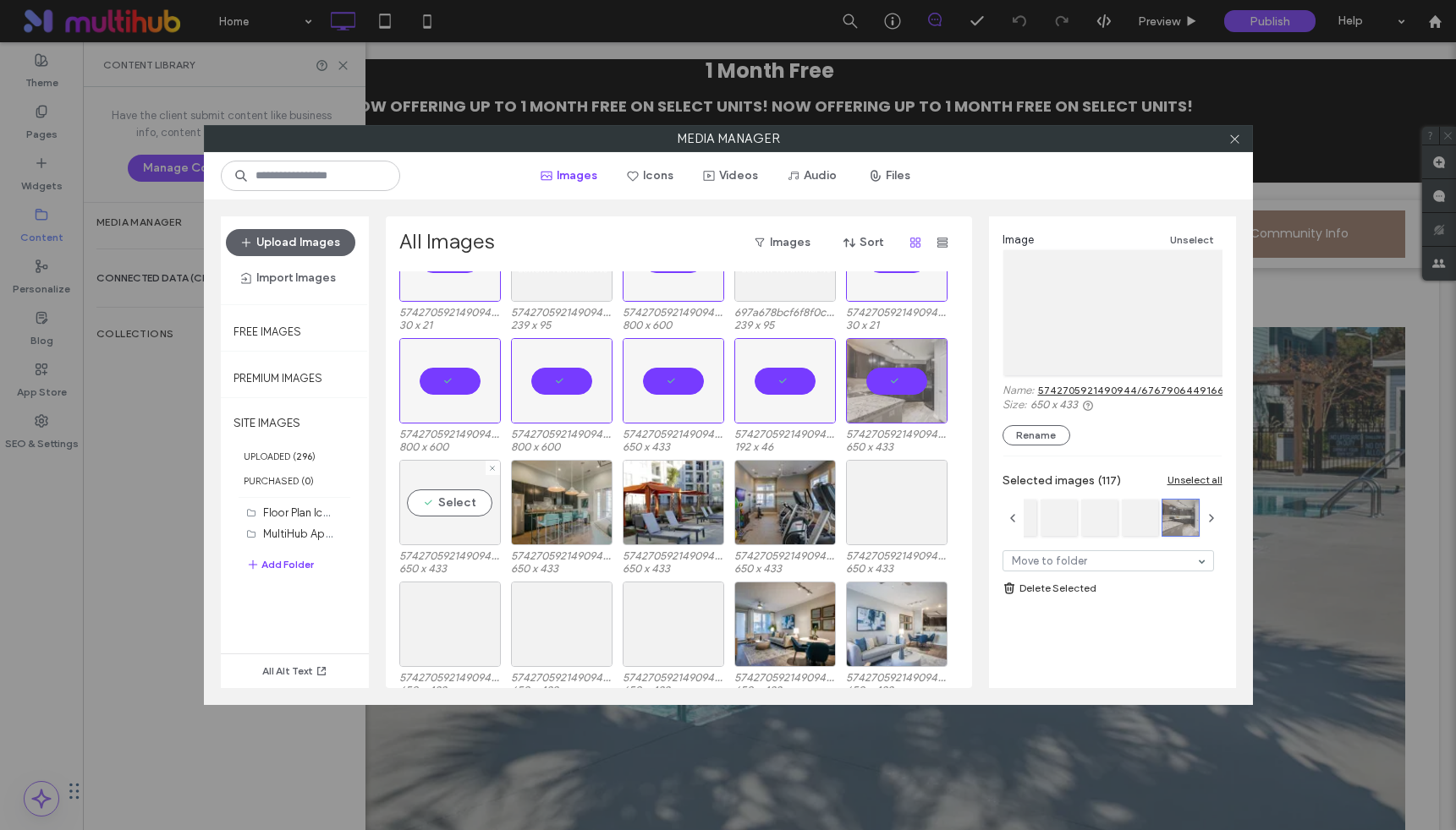
click at [455, 509] on div "Select" at bounding box center [450, 503] width 102 height 85
click at [564, 507] on div "Select" at bounding box center [561, 503] width 102 height 85
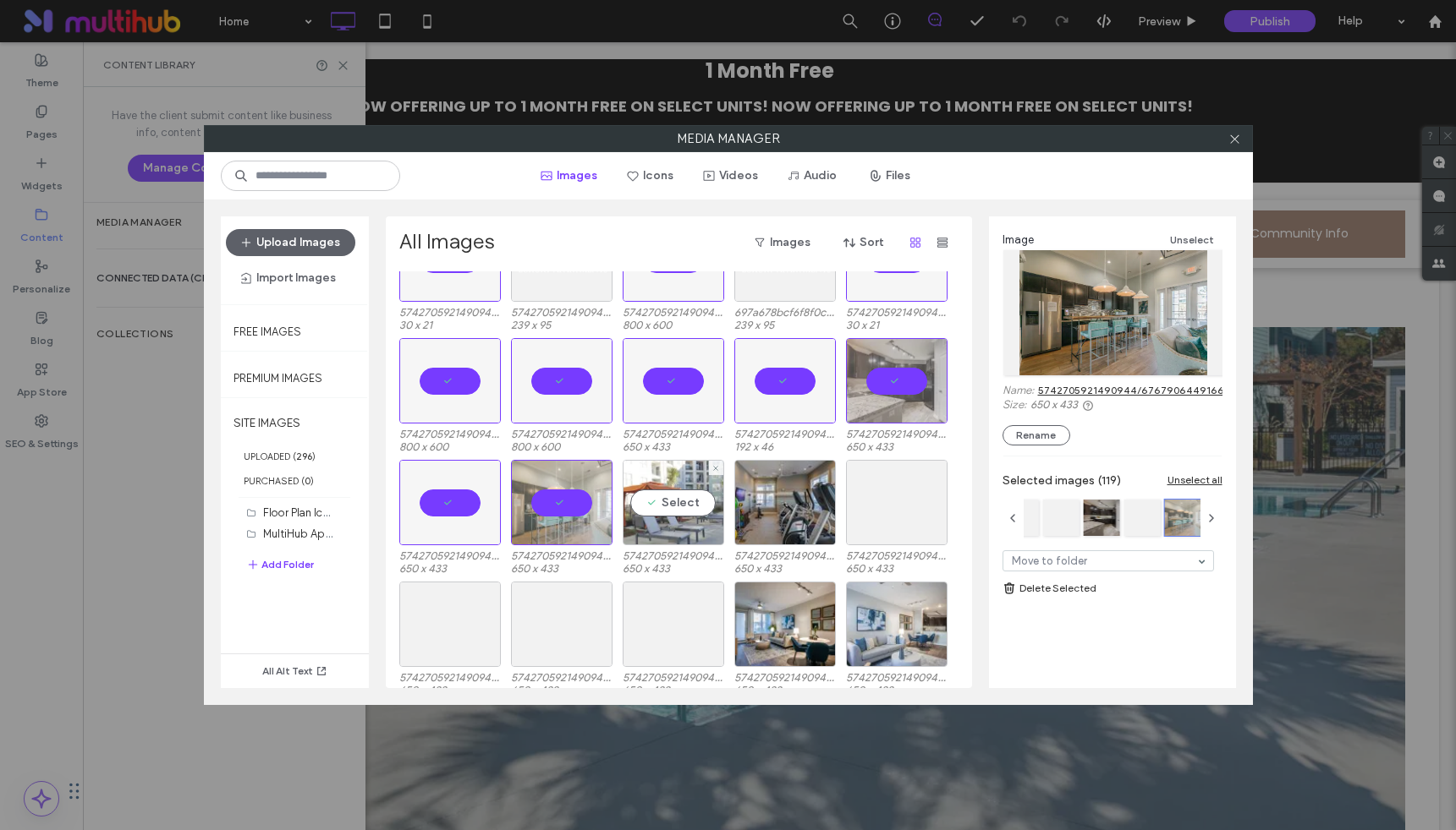
click at [675, 505] on div "Select" at bounding box center [673, 503] width 102 height 85
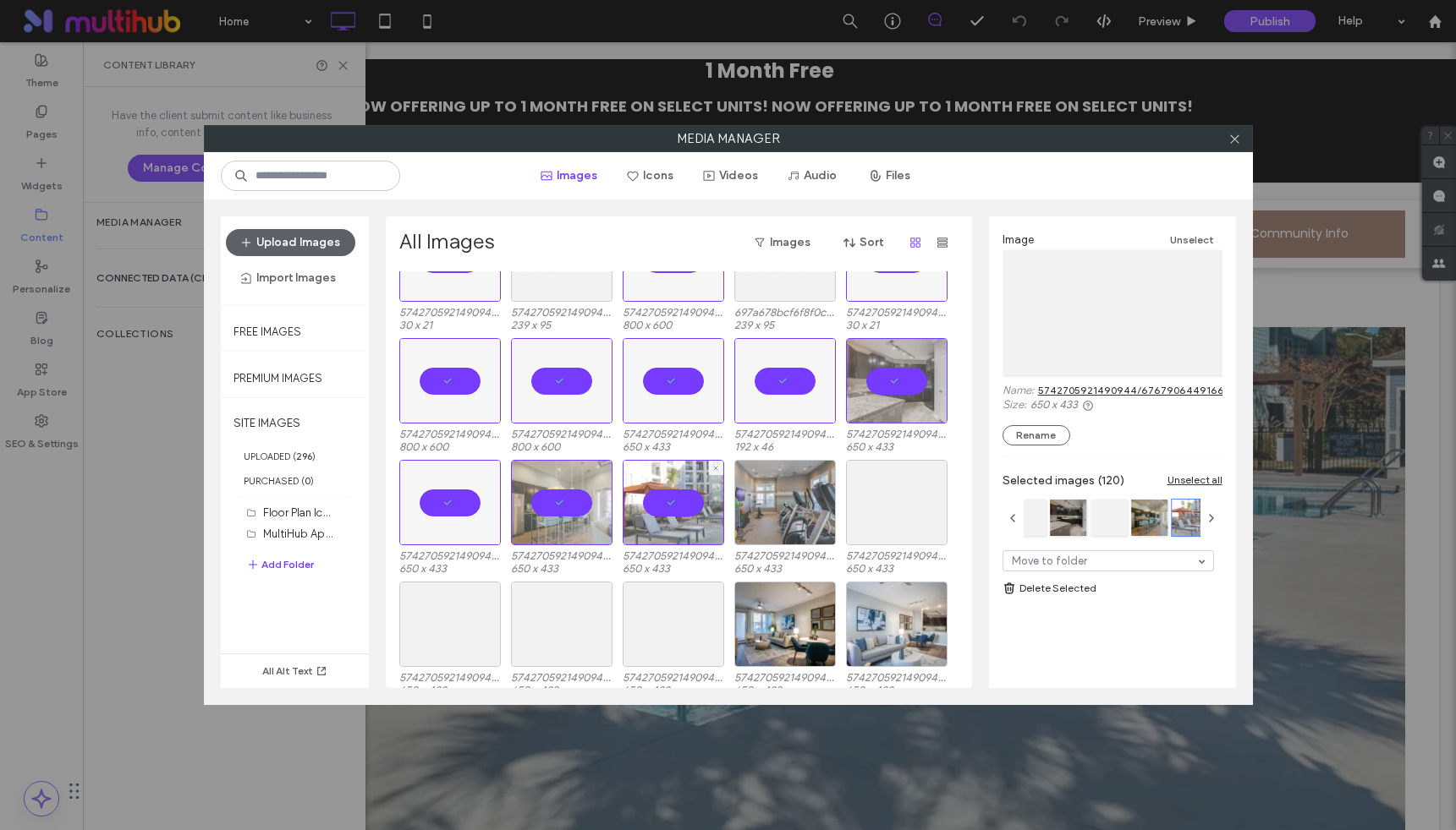
click at [788, 504] on div at bounding box center [785, 503] width 102 height 85
click at [884, 509] on div "Select" at bounding box center [897, 503] width 102 height 85
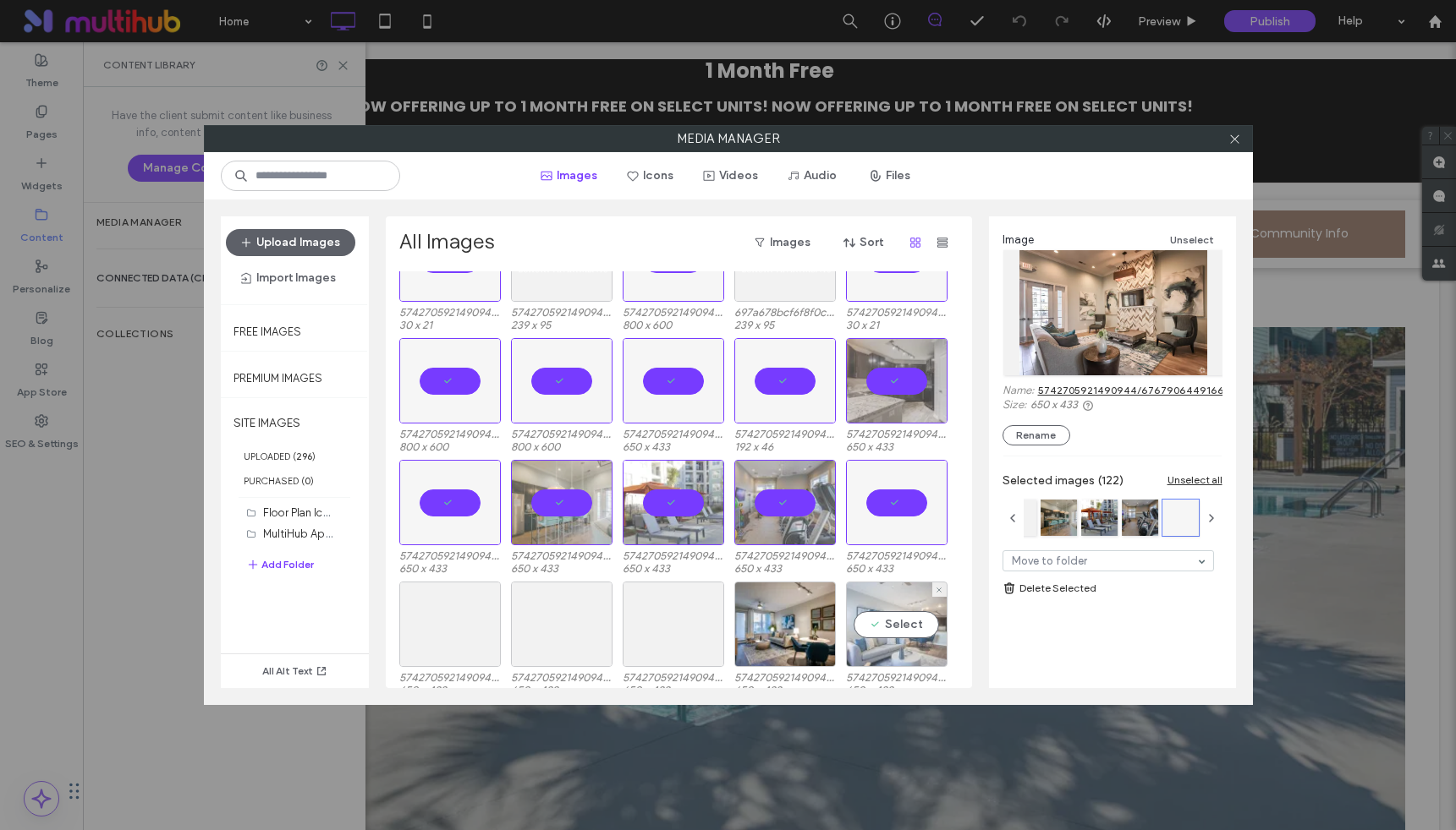
click at [896, 620] on div "Select" at bounding box center [897, 624] width 102 height 85
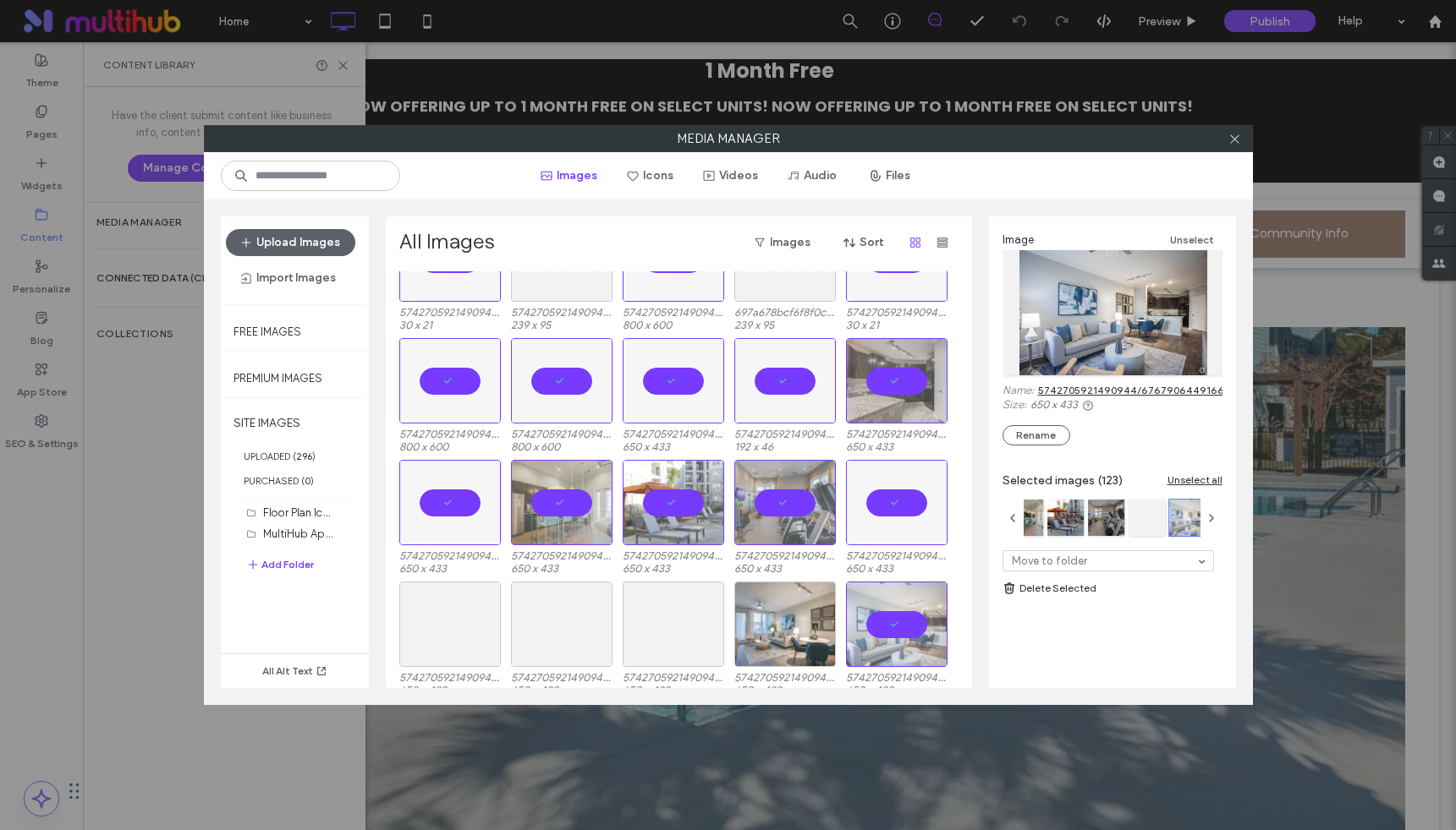
click at [782, 622] on div at bounding box center [785, 624] width 102 height 85
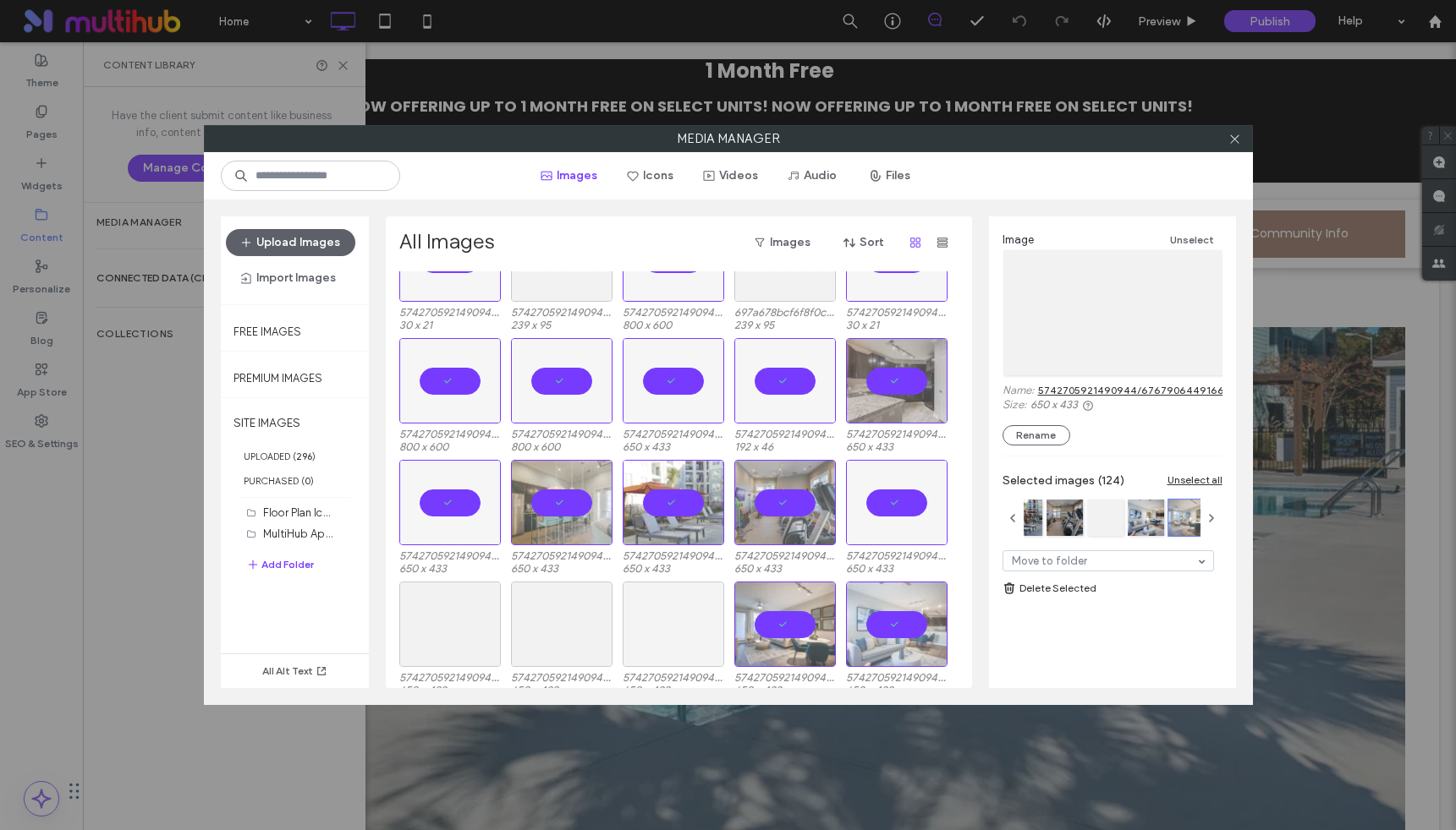
click at [645, 622] on div at bounding box center [673, 624] width 102 height 85
click at [537, 620] on div at bounding box center [561, 624] width 102 height 85
click at [453, 614] on div "Select" at bounding box center [450, 624] width 102 height 85
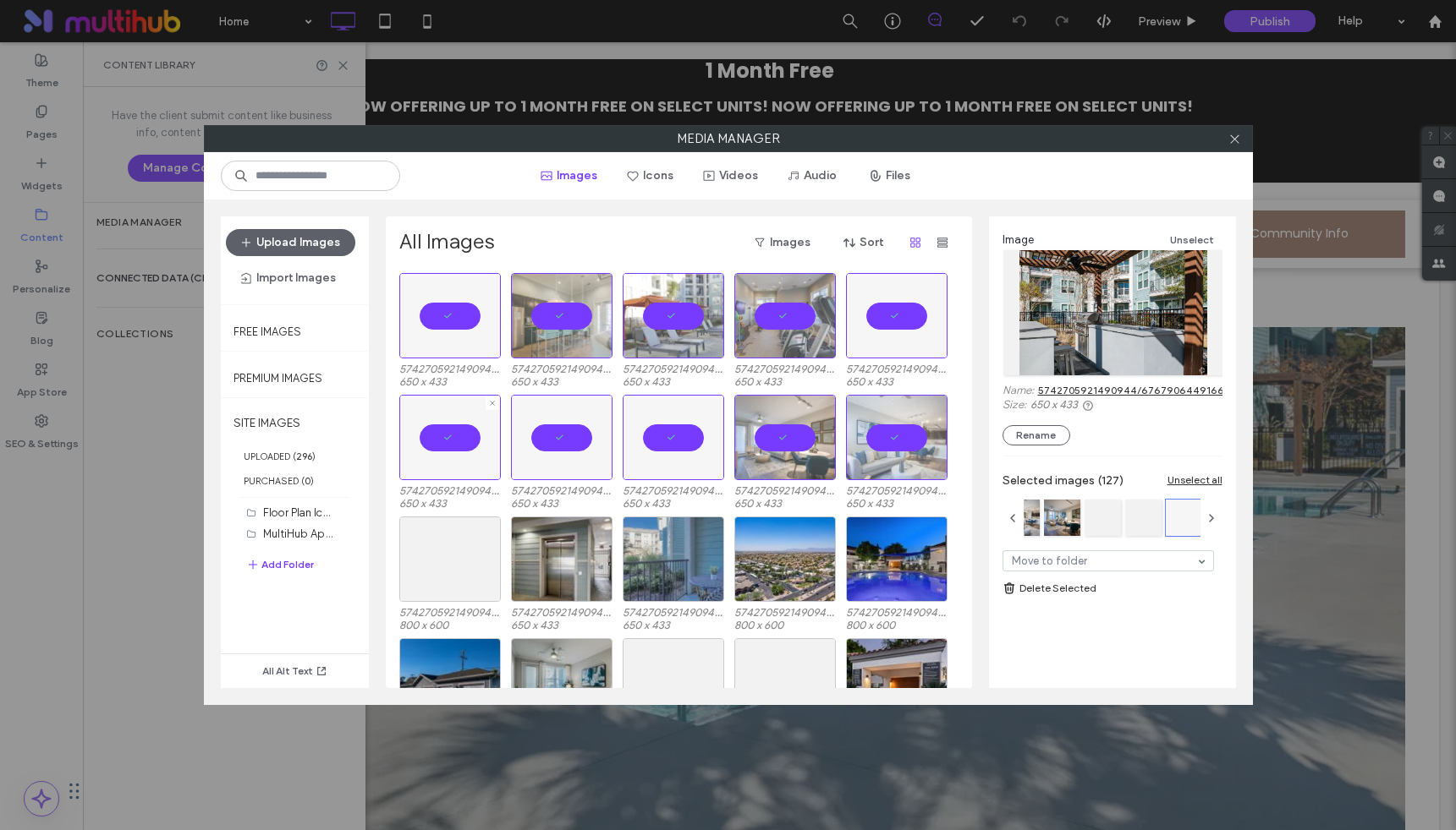
scroll to position [3861, 0]
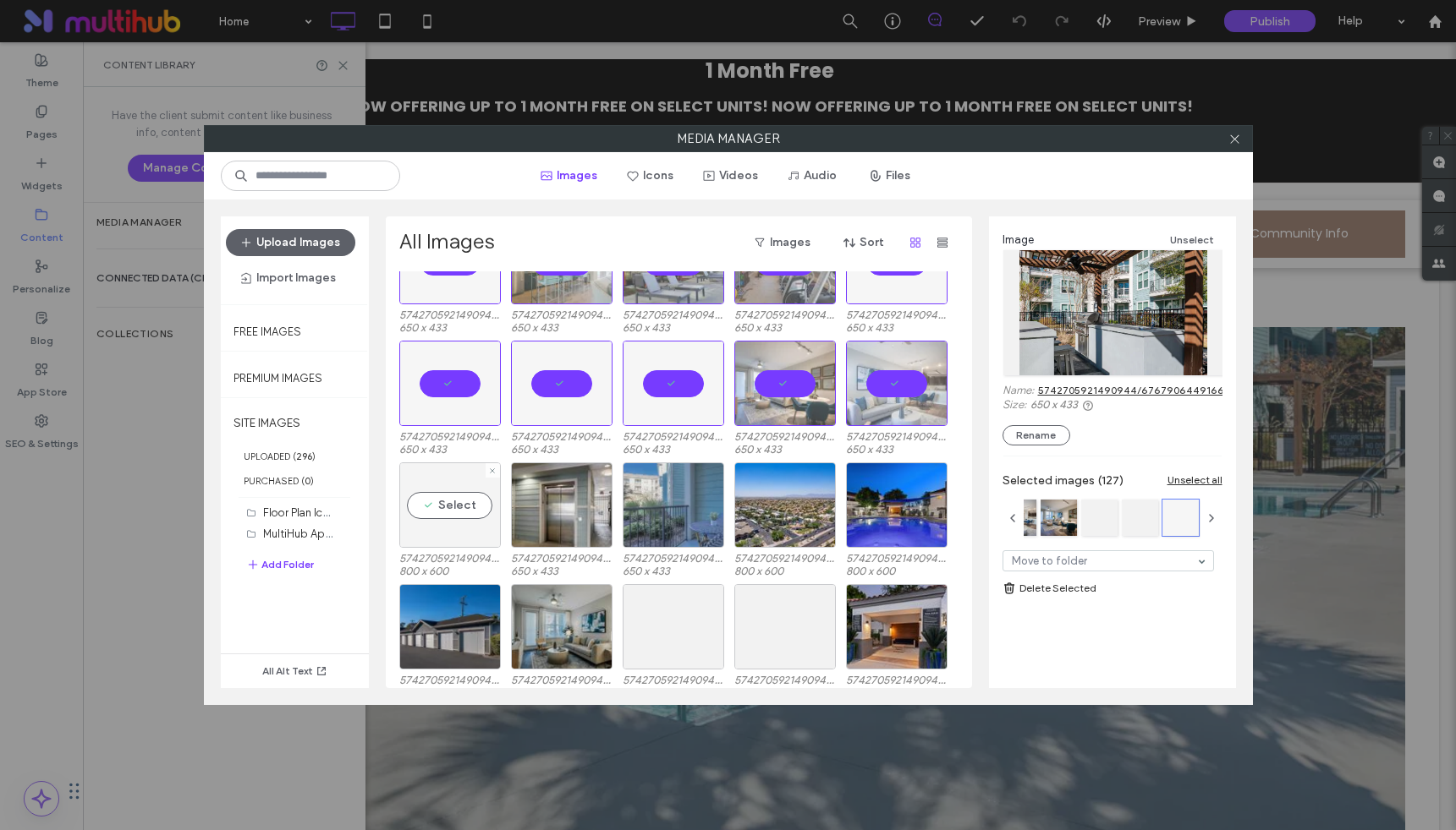
click at [427, 495] on div "Select" at bounding box center [450, 505] width 102 height 85
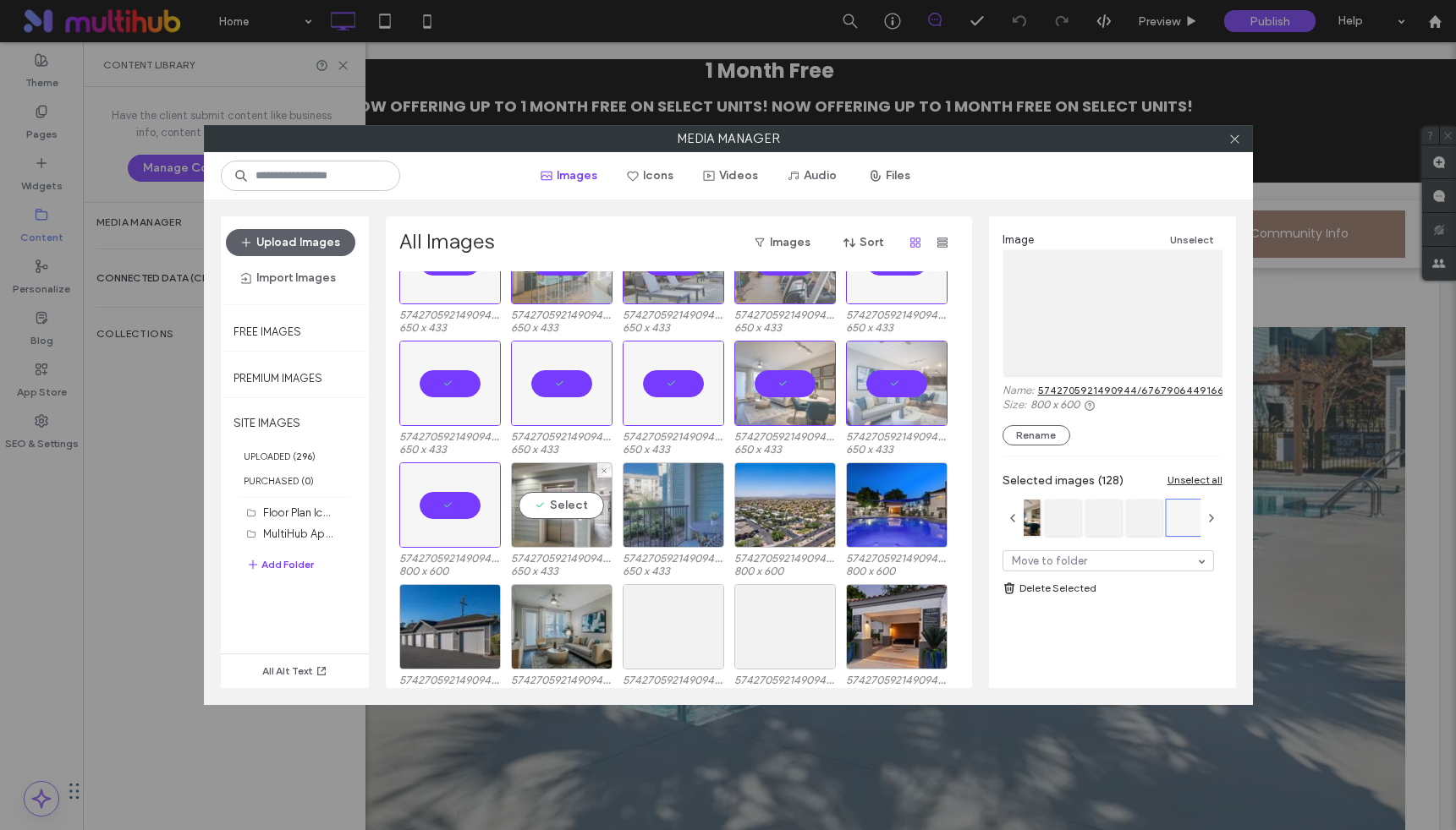
click at [574, 511] on div "Select" at bounding box center [561, 505] width 102 height 85
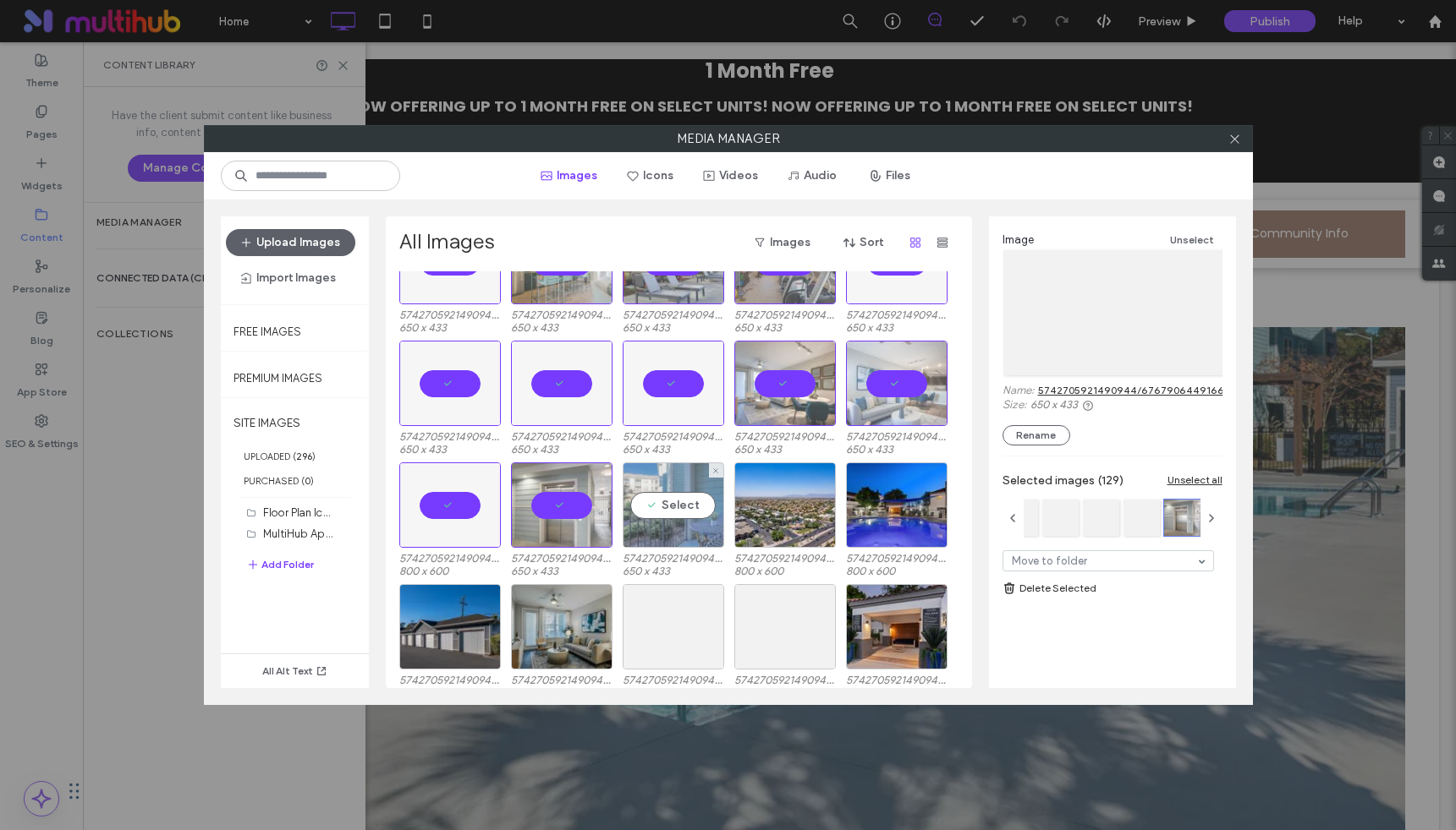
click at [698, 511] on div "Select" at bounding box center [673, 505] width 102 height 85
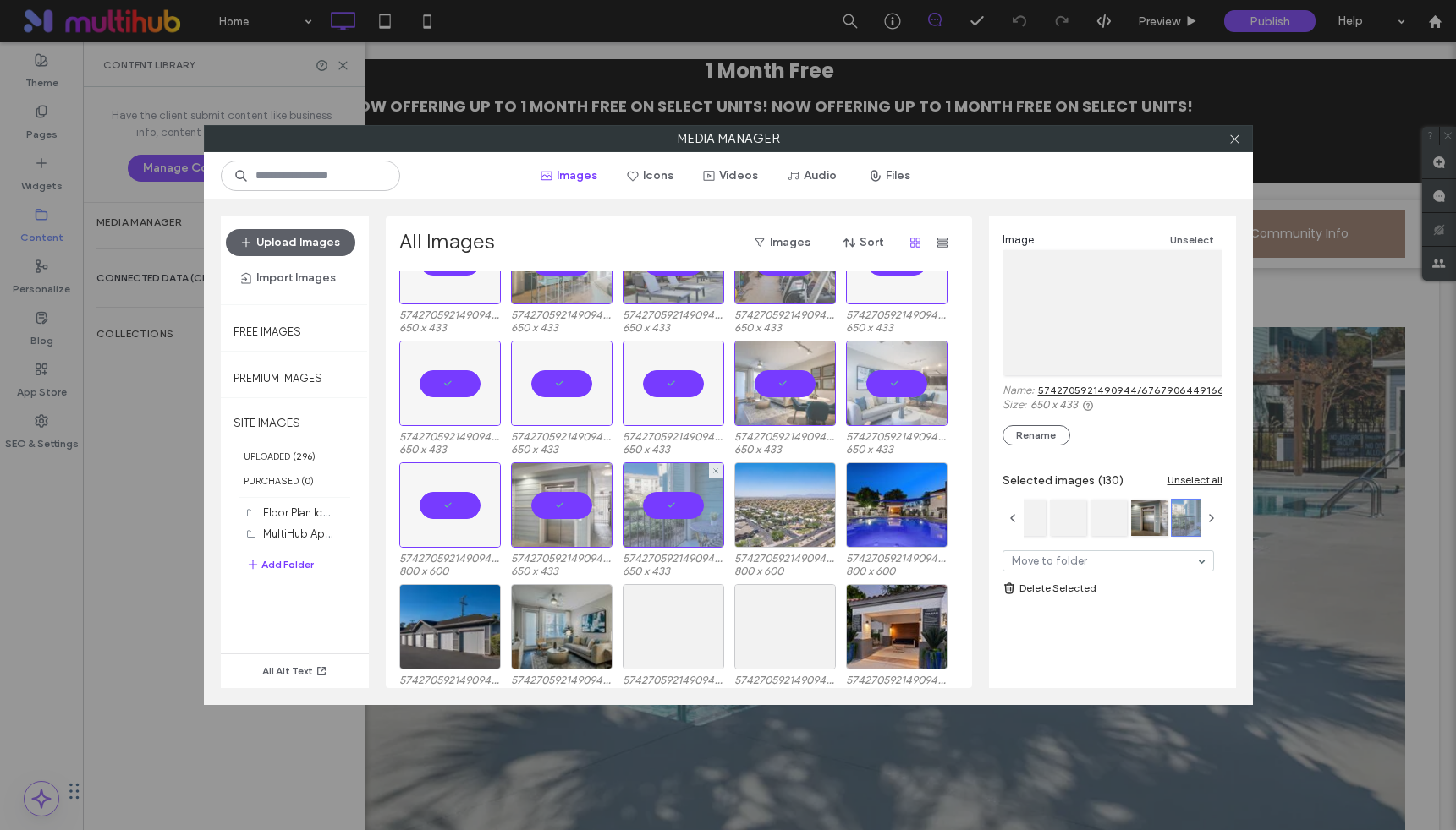
click at [795, 508] on div at bounding box center [785, 505] width 102 height 85
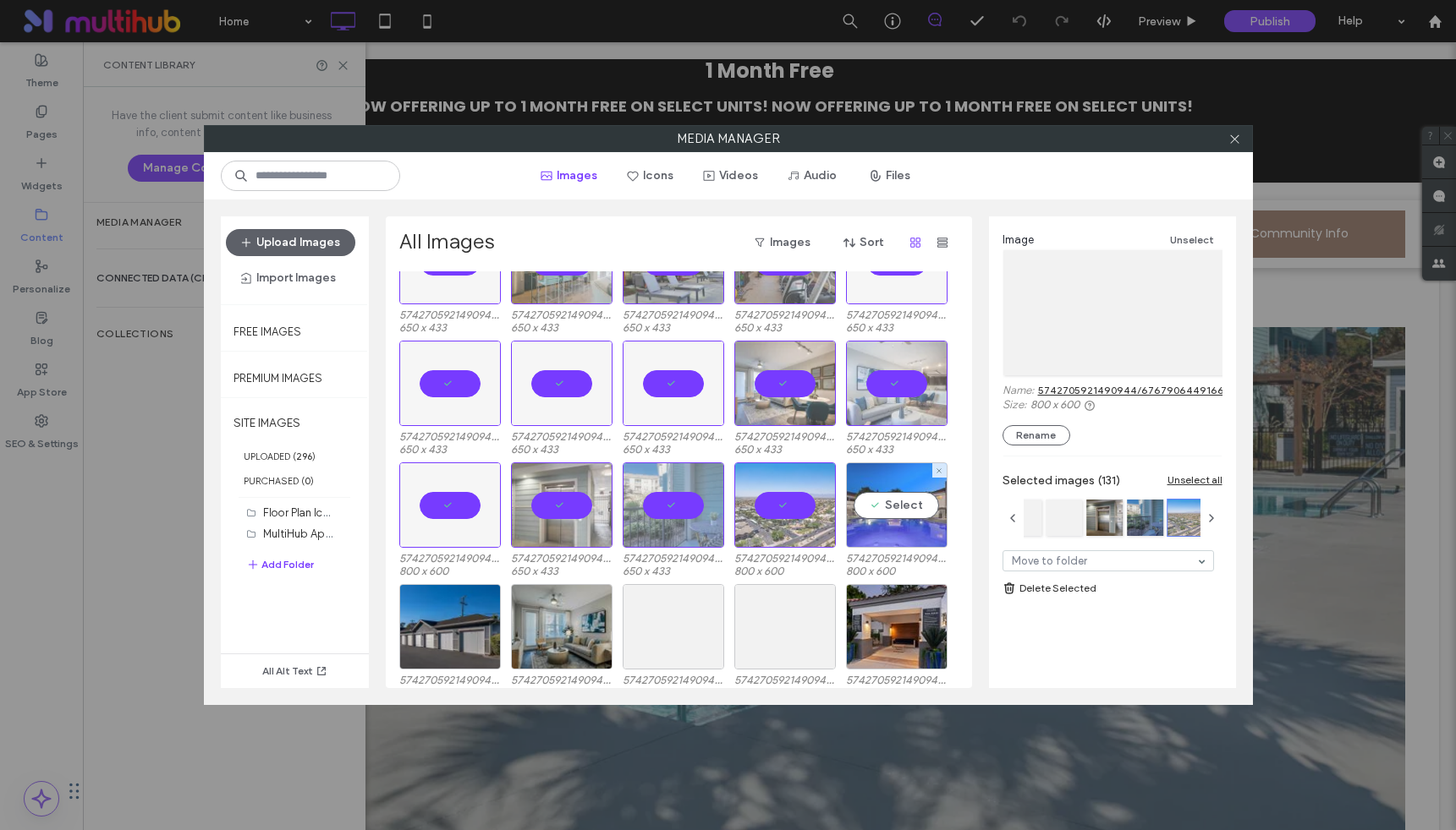
click at [912, 502] on div "Select" at bounding box center [897, 505] width 102 height 85
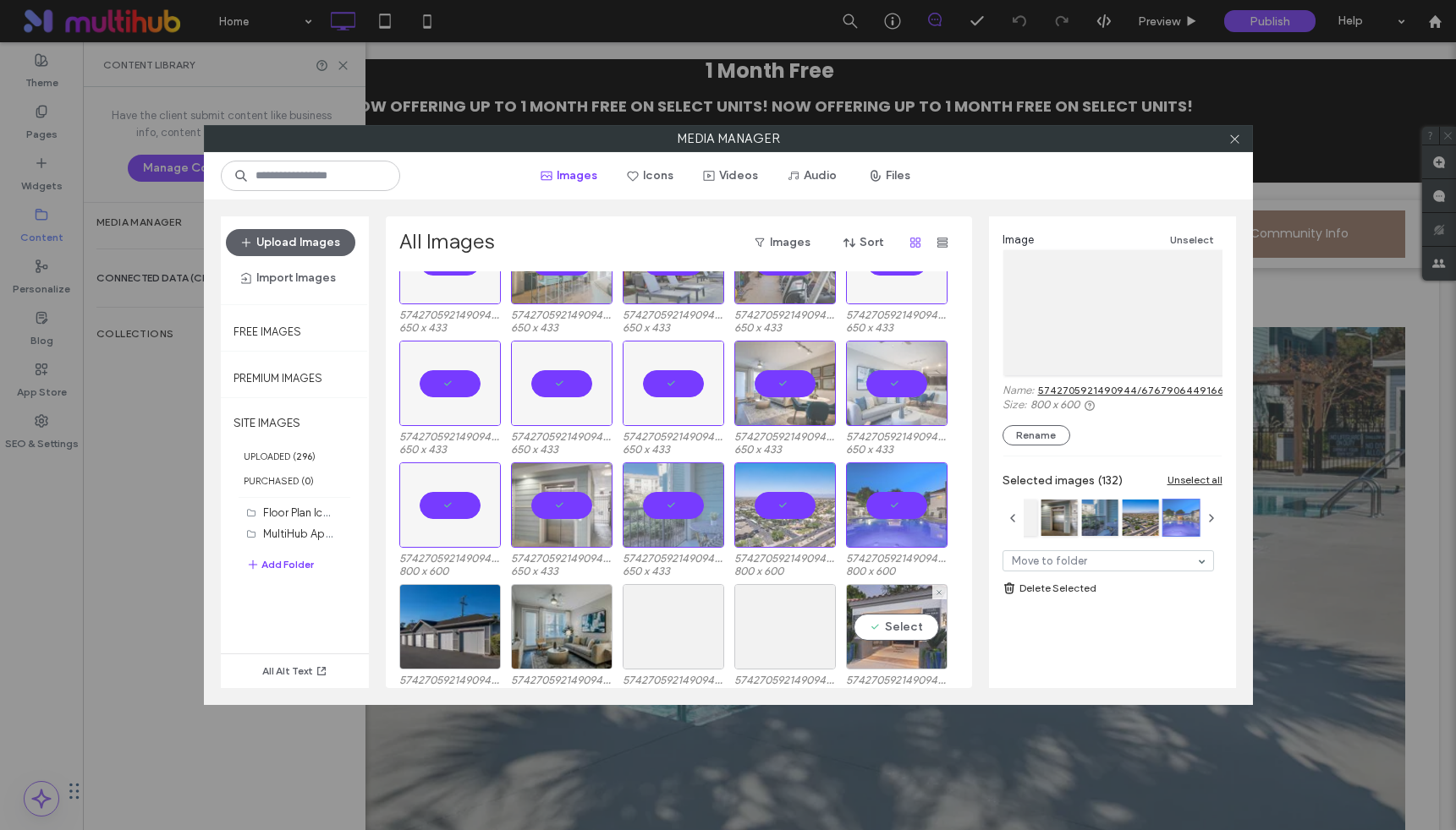
click at [899, 627] on div "Select" at bounding box center [897, 626] width 102 height 85
click at [778, 624] on div "Select" at bounding box center [785, 626] width 102 height 85
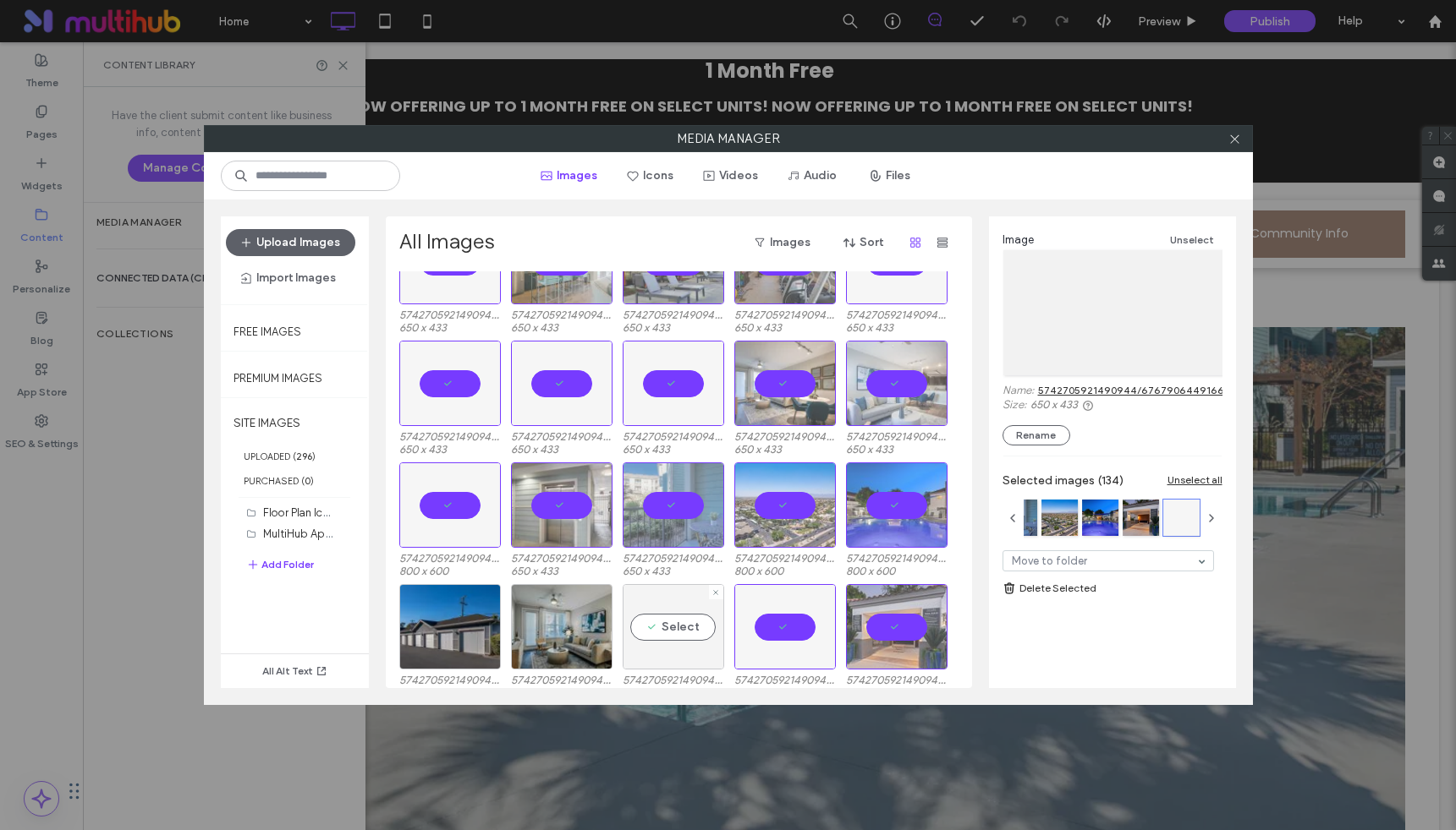
click at [653, 622] on div "Select" at bounding box center [673, 626] width 102 height 85
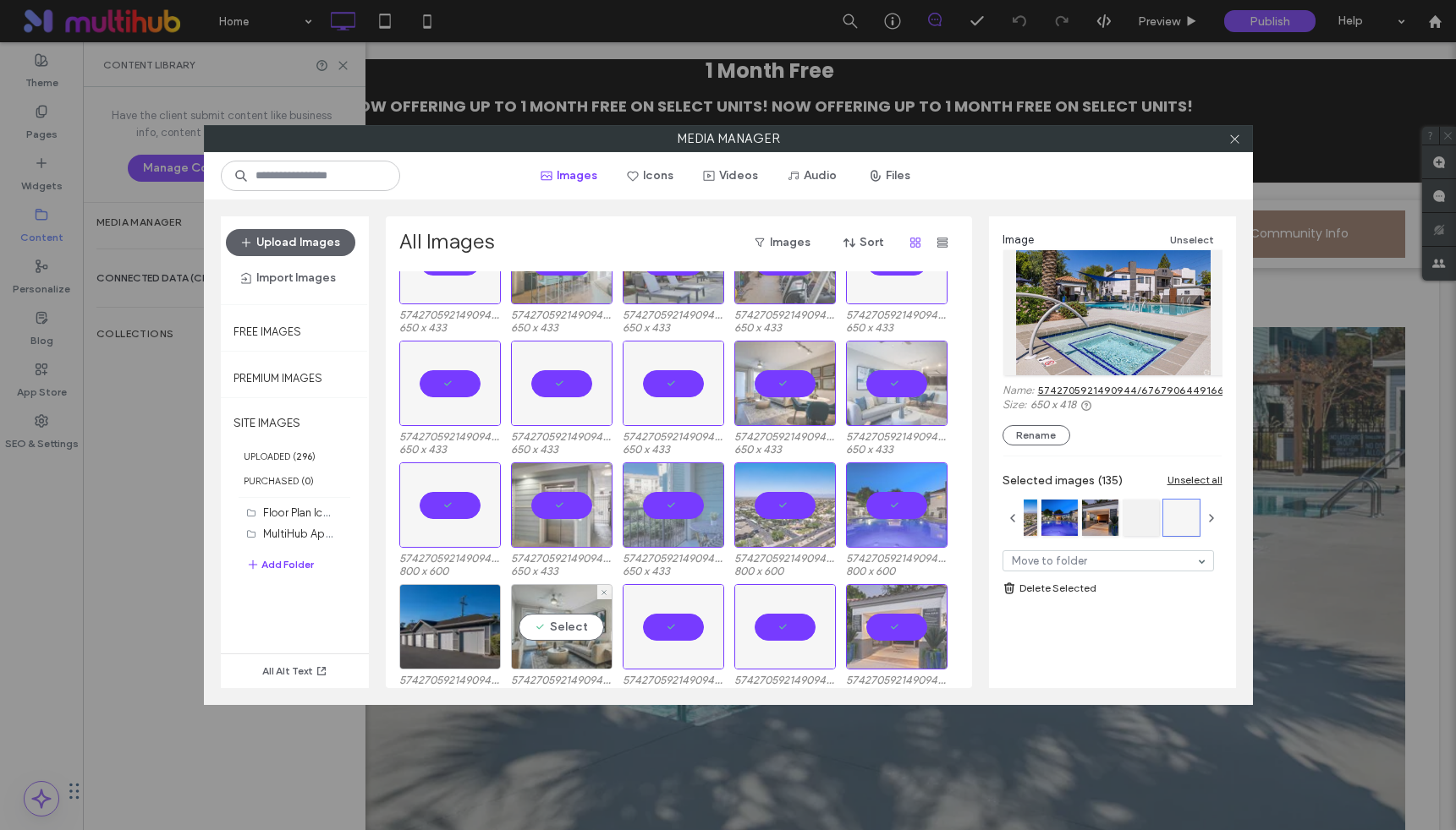
click at [539, 619] on div "Select" at bounding box center [561, 626] width 102 height 85
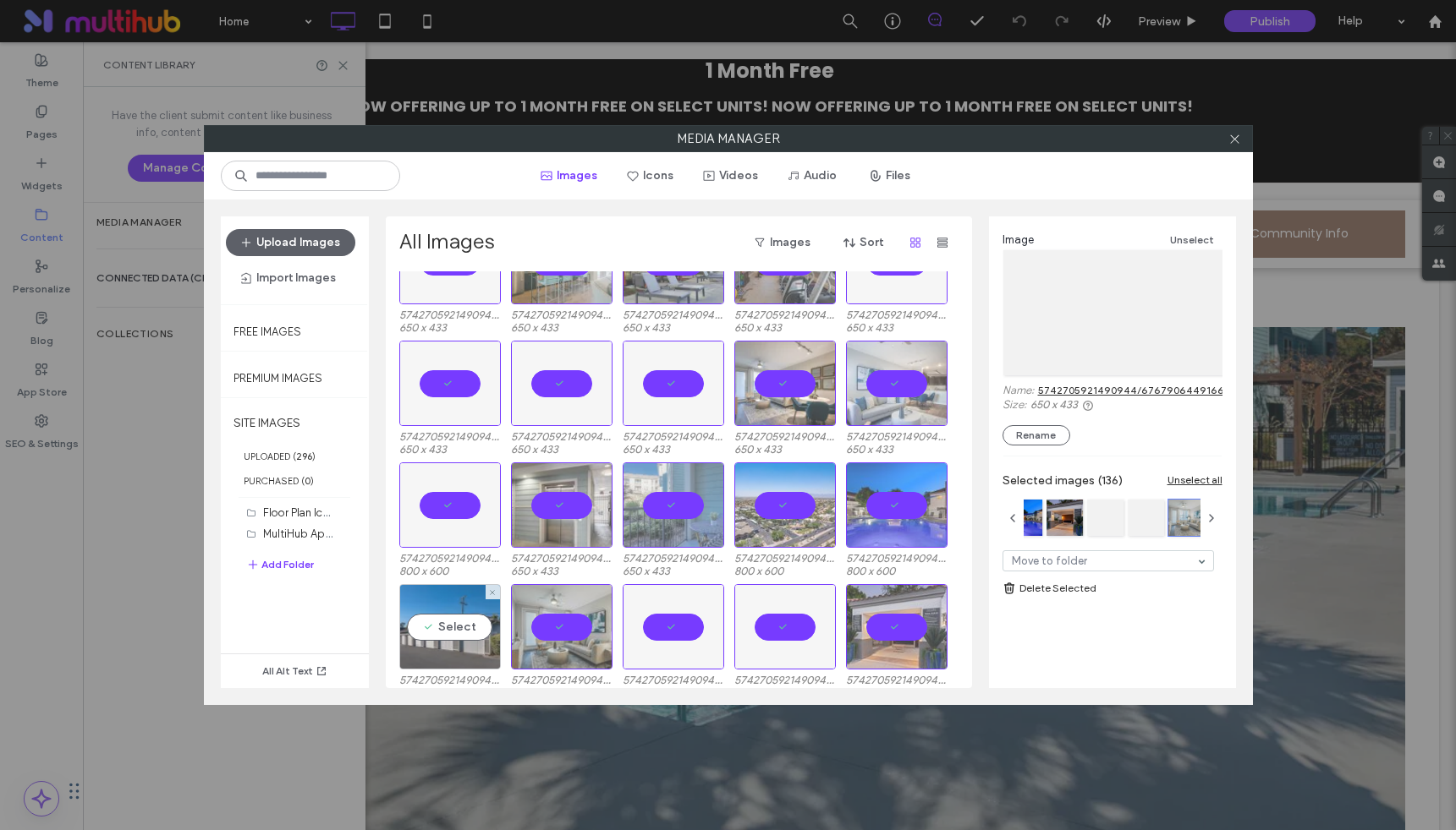
click at [446, 625] on div "Select" at bounding box center [450, 626] width 102 height 85
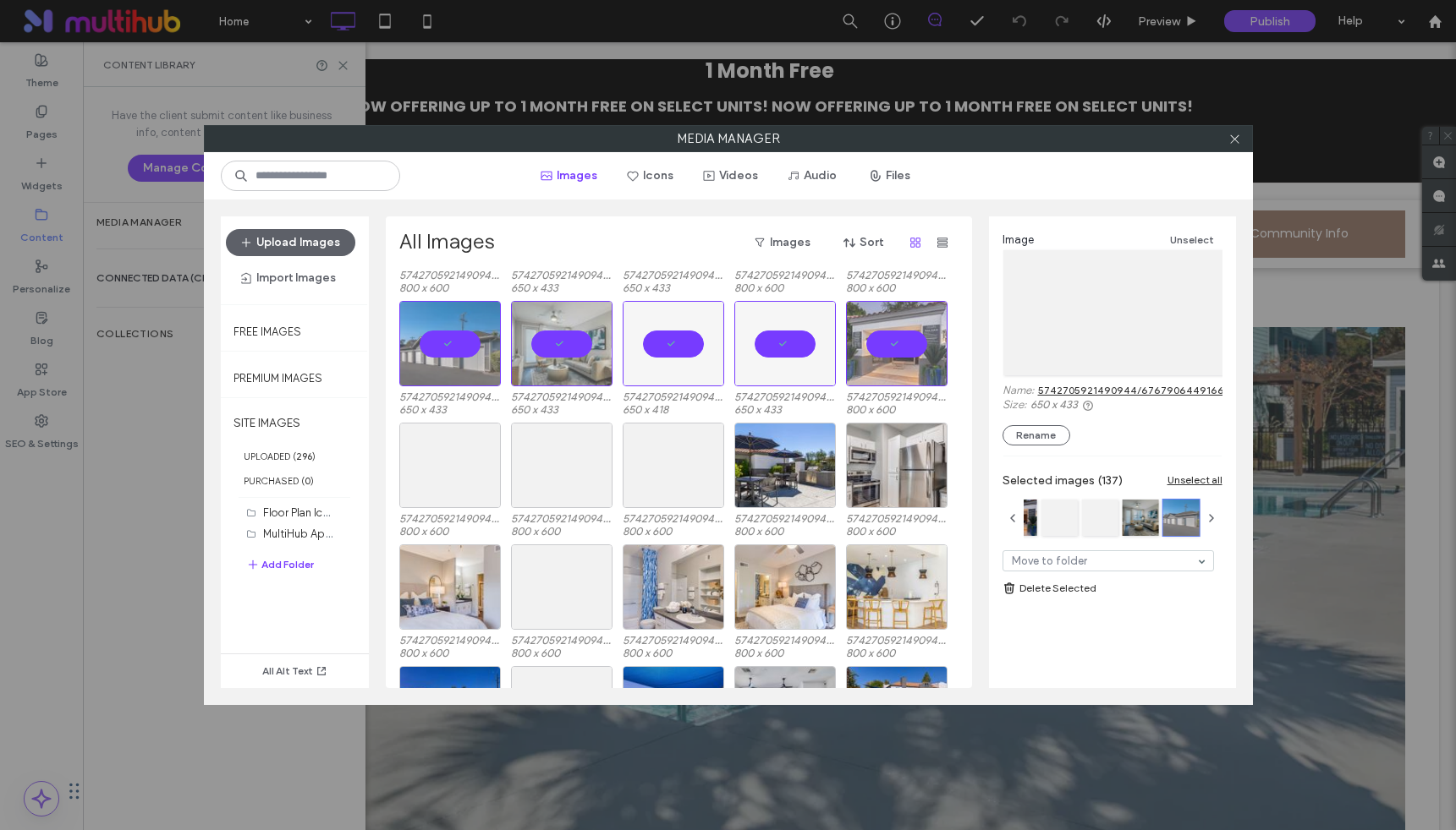
scroll to position [4156, 0]
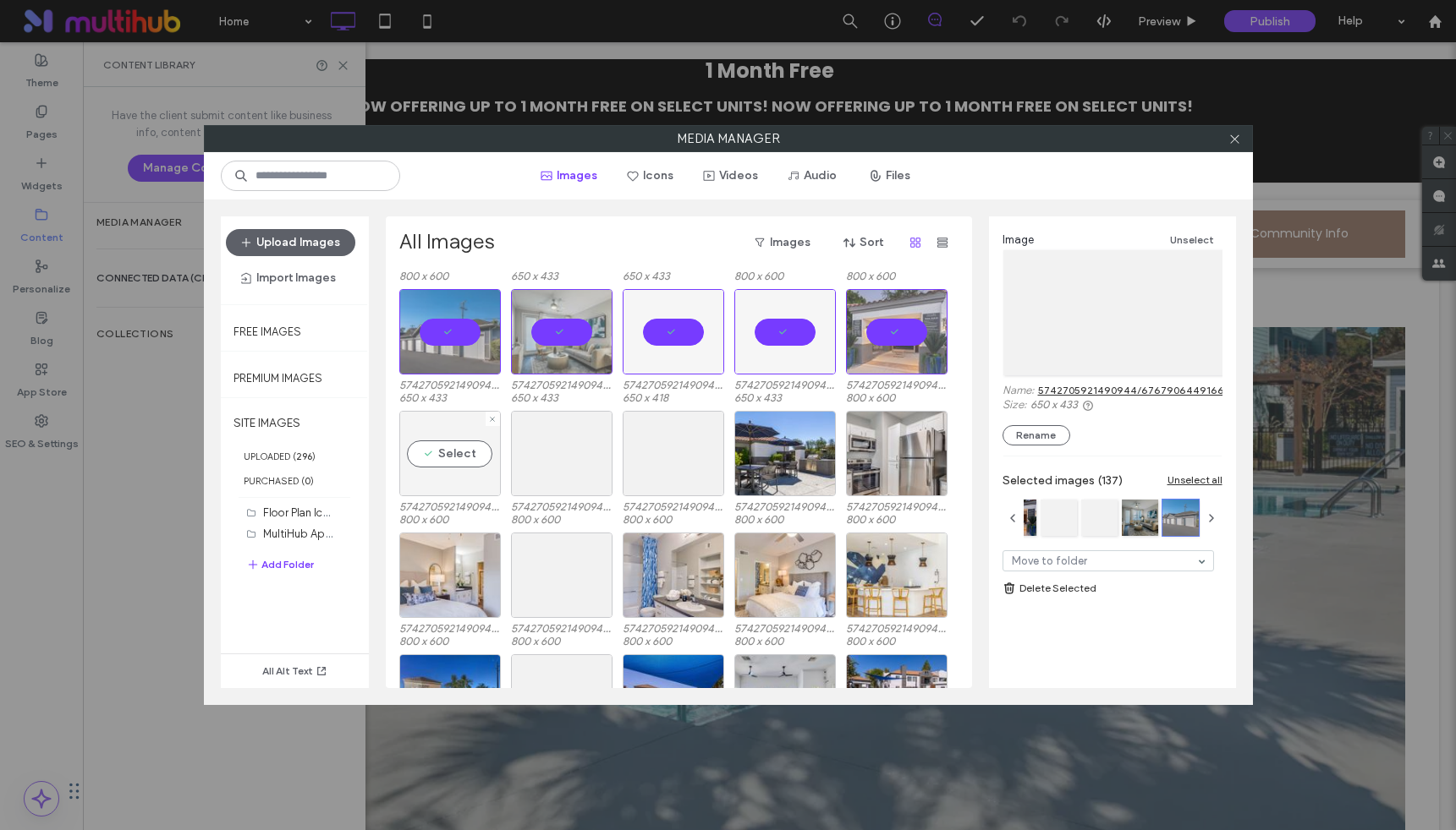
click at [451, 449] on div "Select" at bounding box center [450, 454] width 102 height 85
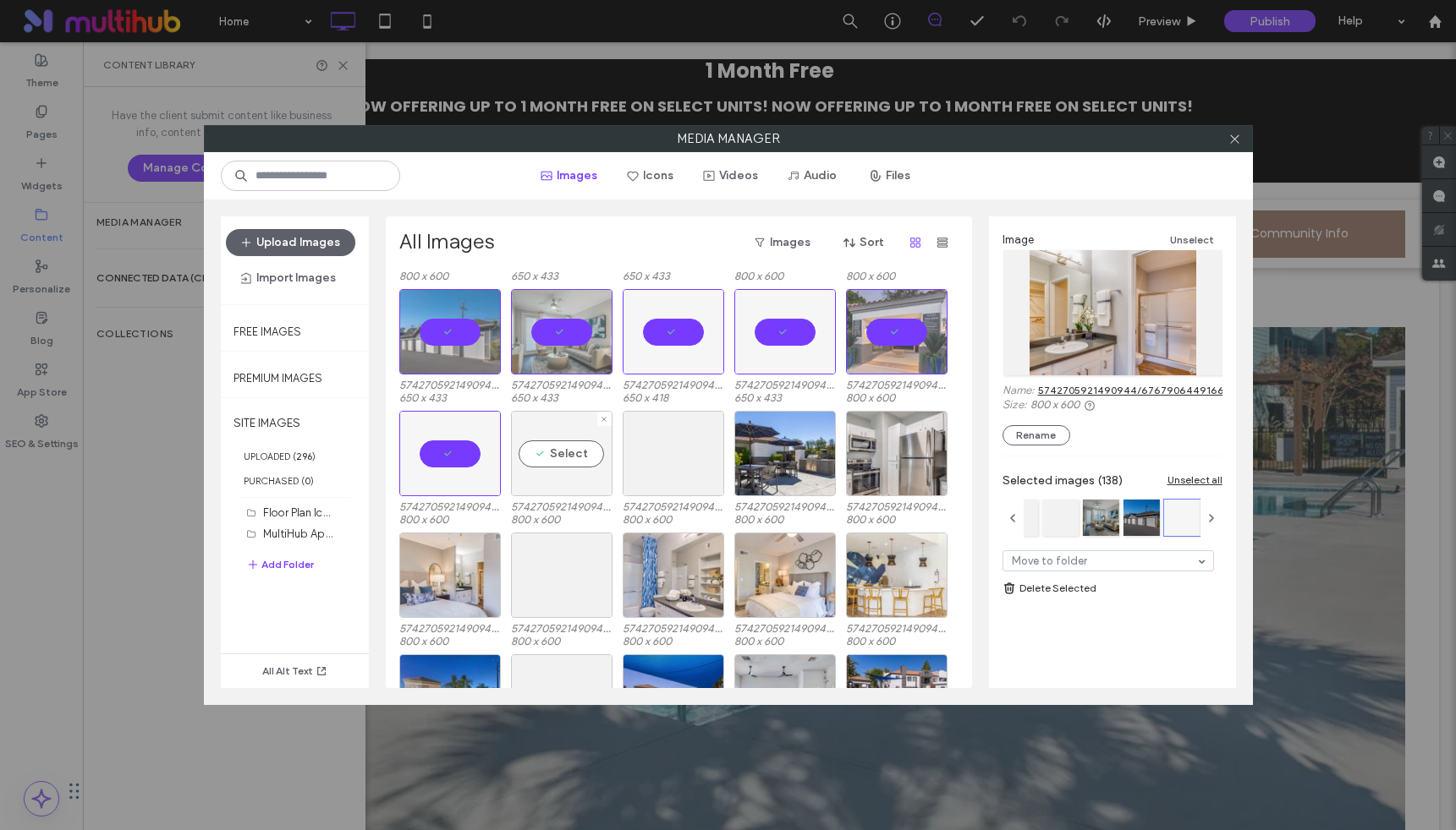
click at [572, 455] on div "Select" at bounding box center [561, 454] width 102 height 85
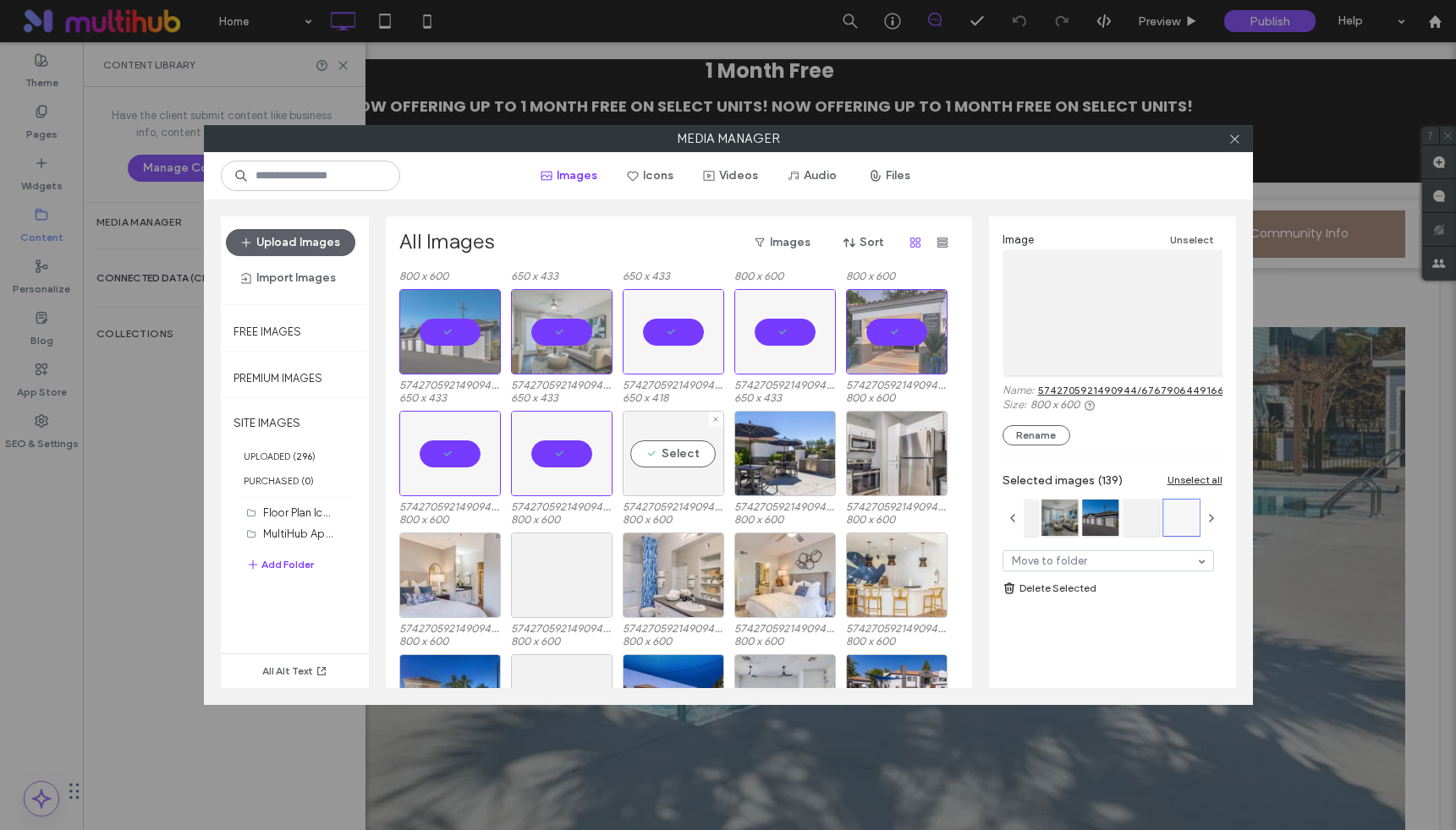
click at [681, 457] on div "Select" at bounding box center [673, 454] width 102 height 85
click at [780, 455] on div "Select" at bounding box center [785, 454] width 102 height 85
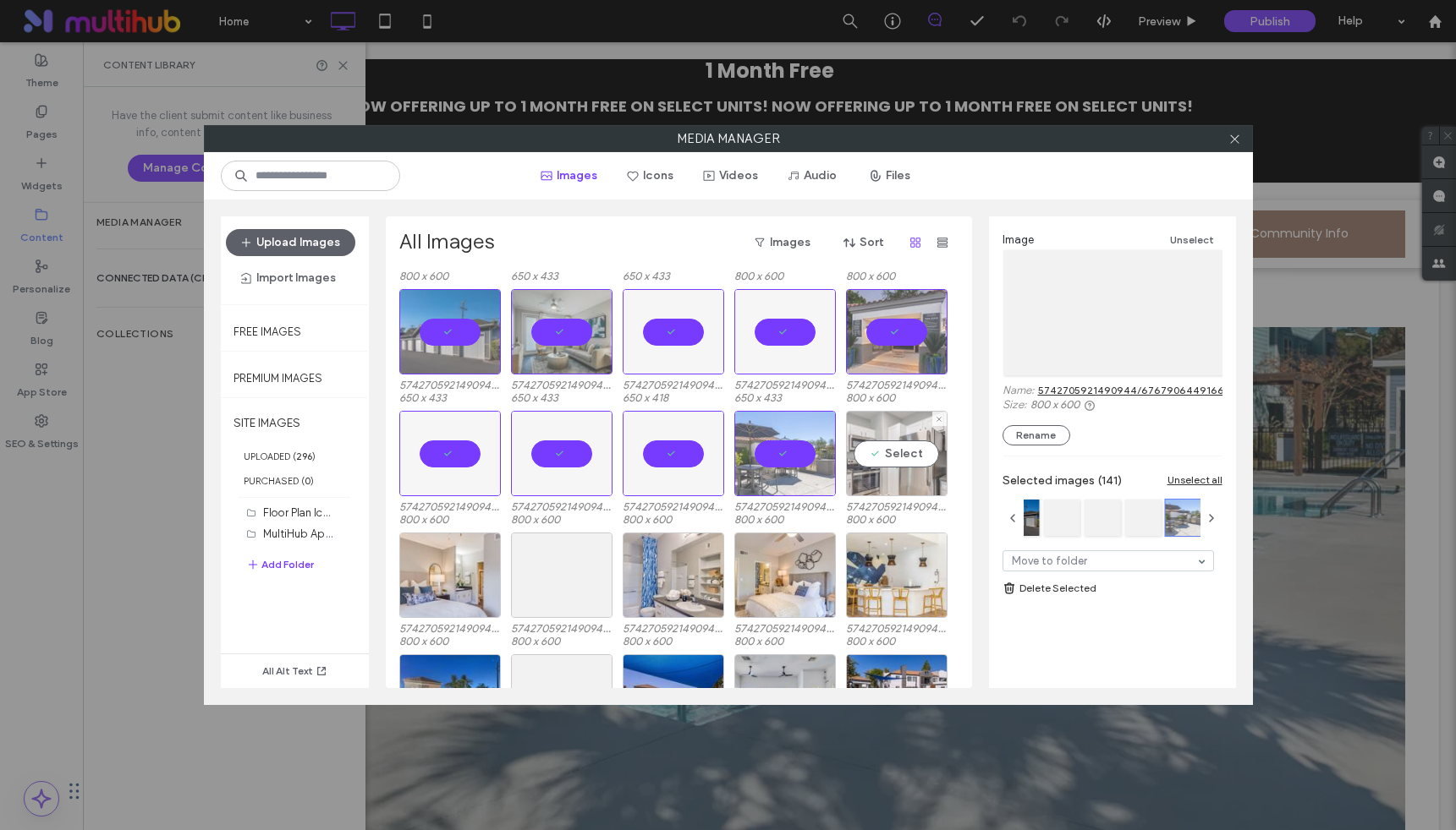
click at [877, 459] on div "Select" at bounding box center [897, 454] width 102 height 85
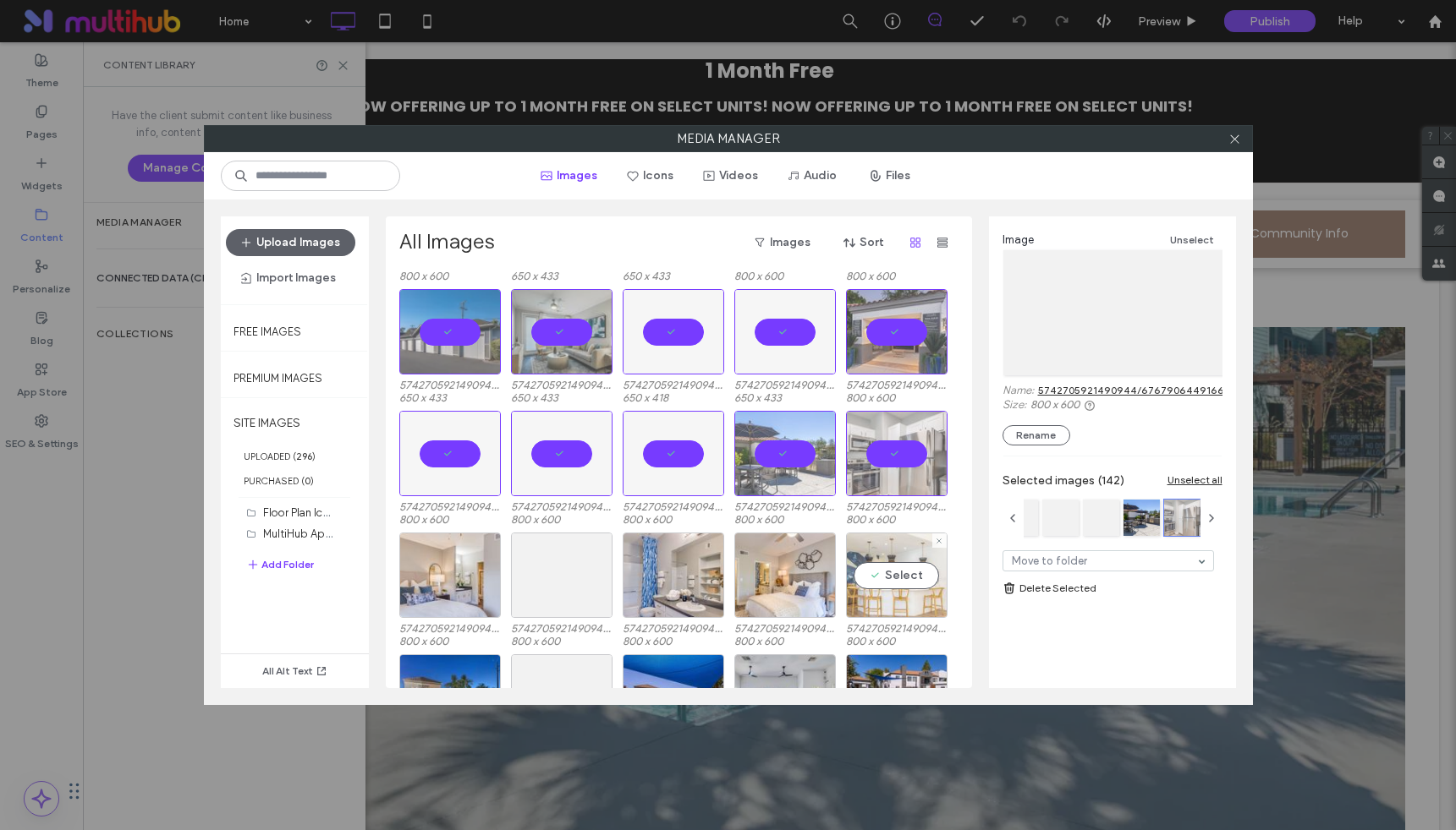
click at [899, 563] on div "Select" at bounding box center [897, 575] width 102 height 85
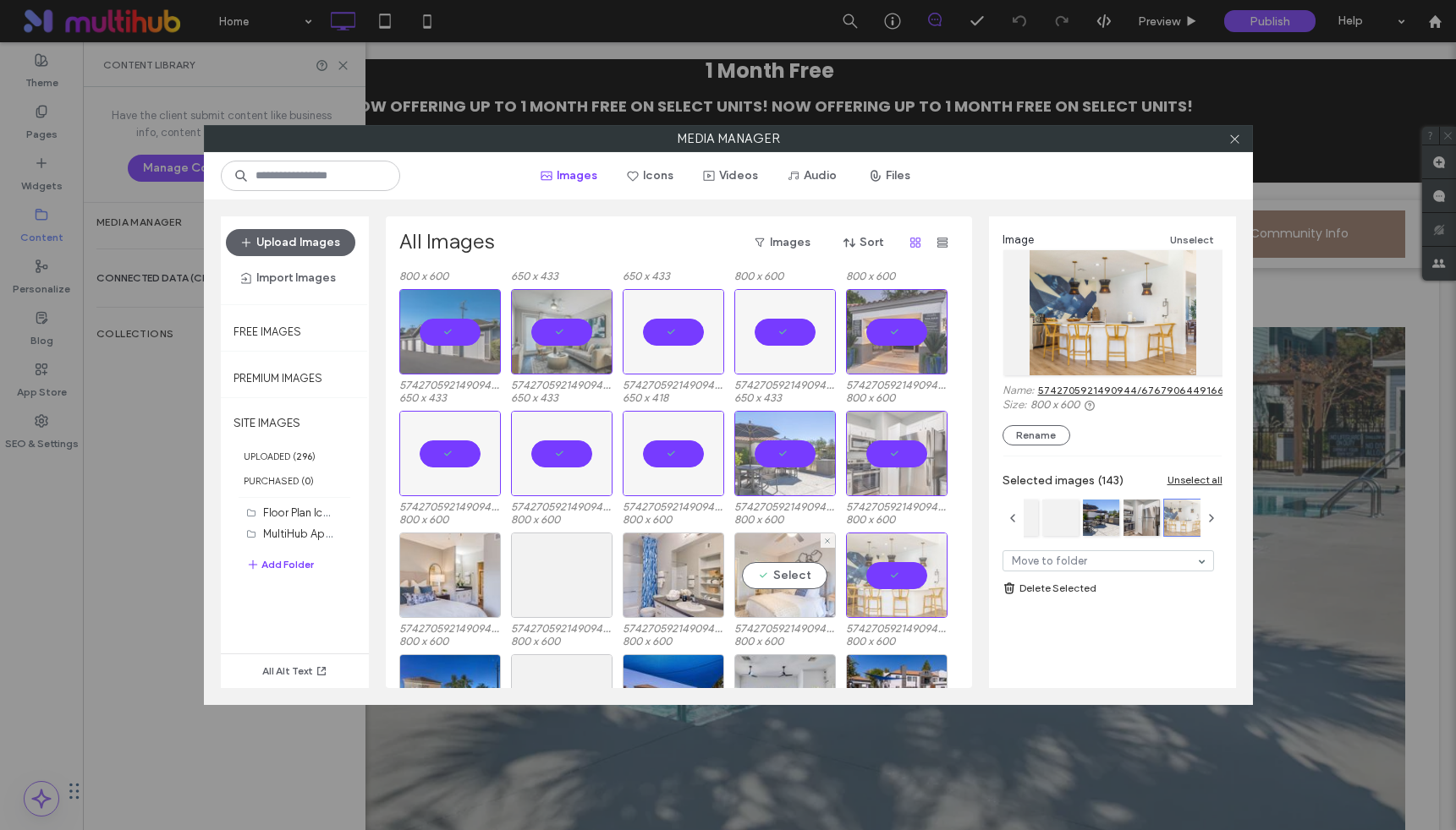
click at [769, 573] on div "Select" at bounding box center [785, 575] width 102 height 85
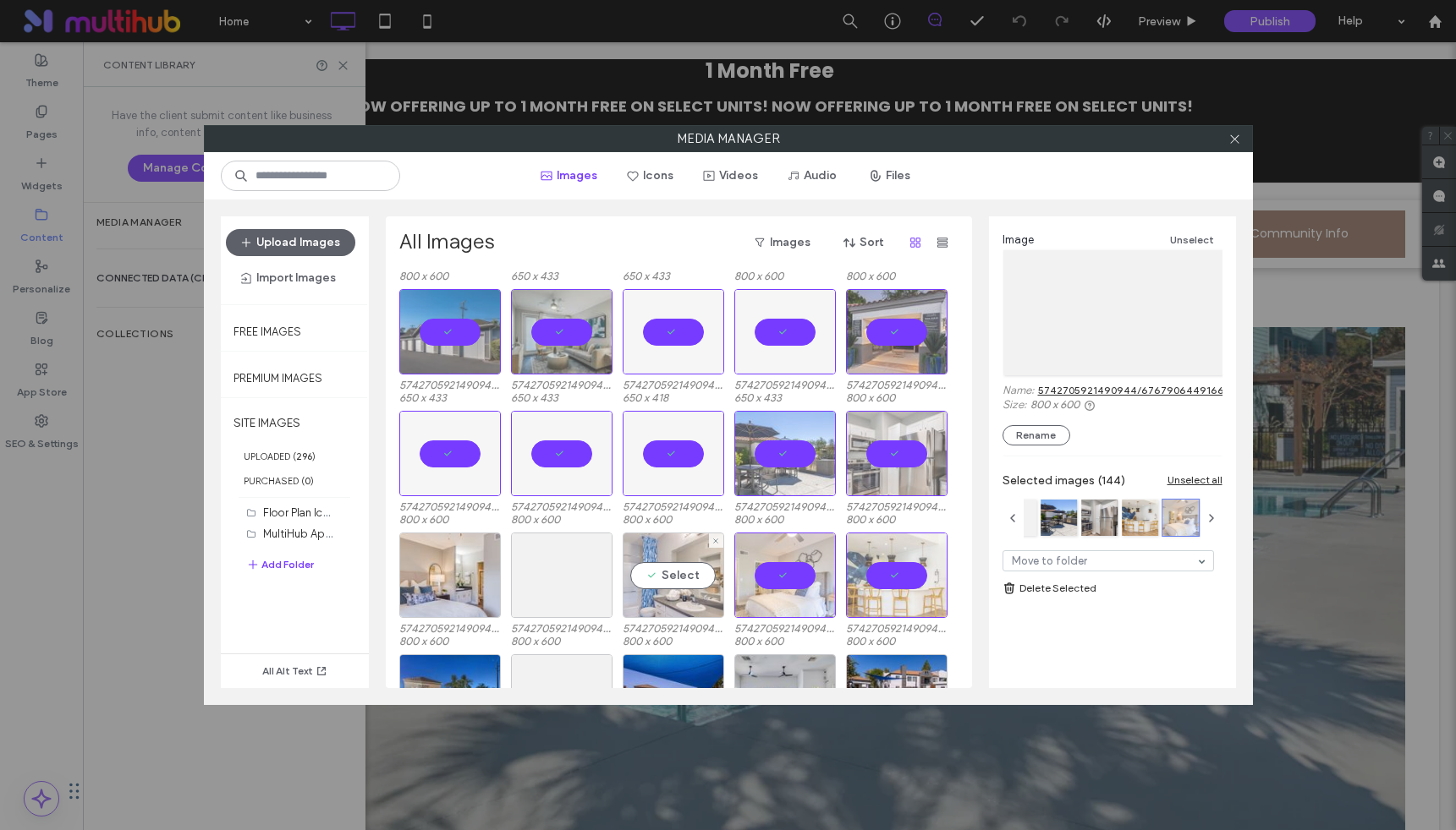
click at [673, 574] on div "Select" at bounding box center [673, 575] width 102 height 85
click at [563, 571] on div "Select" at bounding box center [561, 575] width 102 height 85
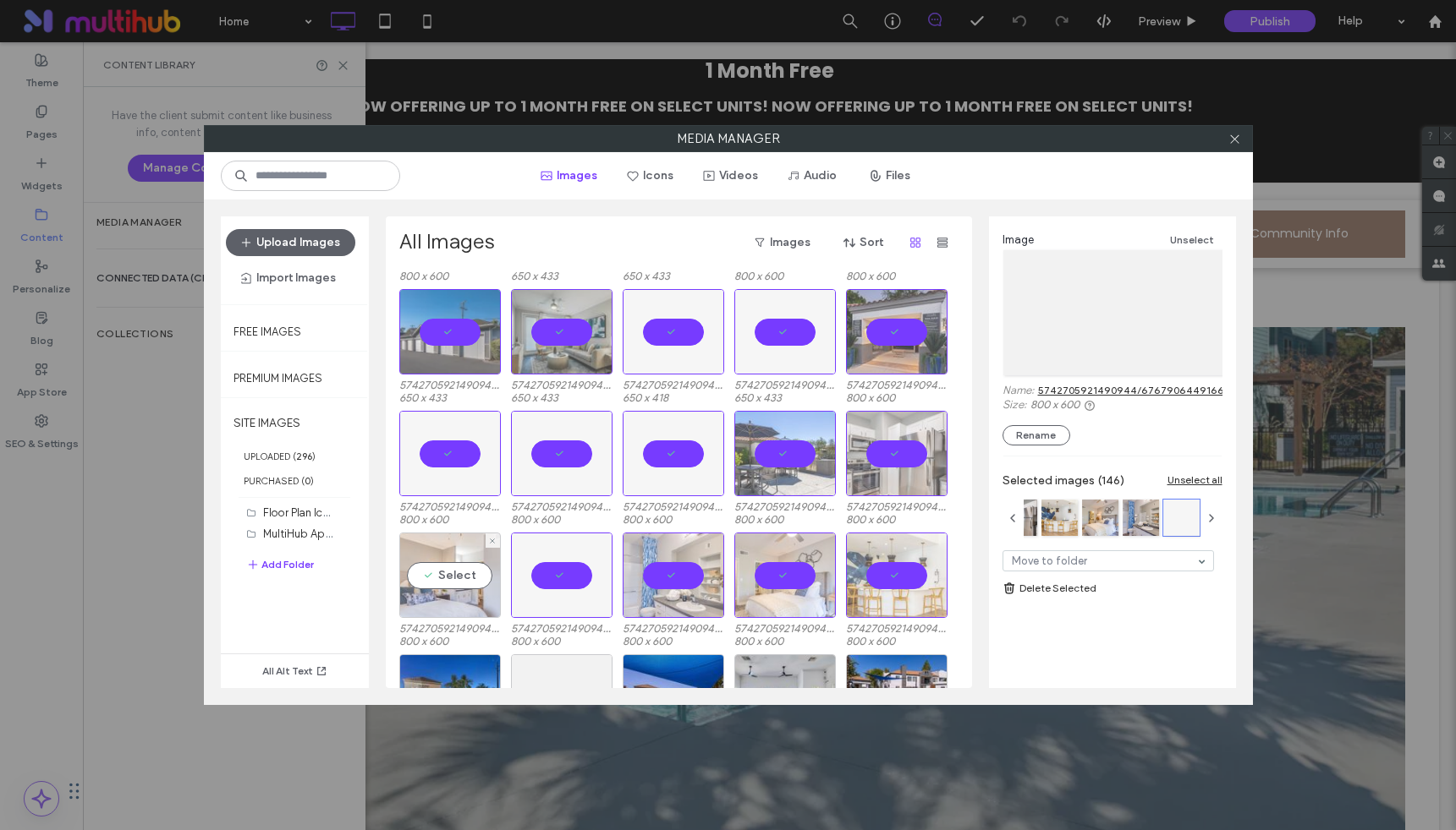
click at [429, 567] on div "Select" at bounding box center [450, 575] width 102 height 85
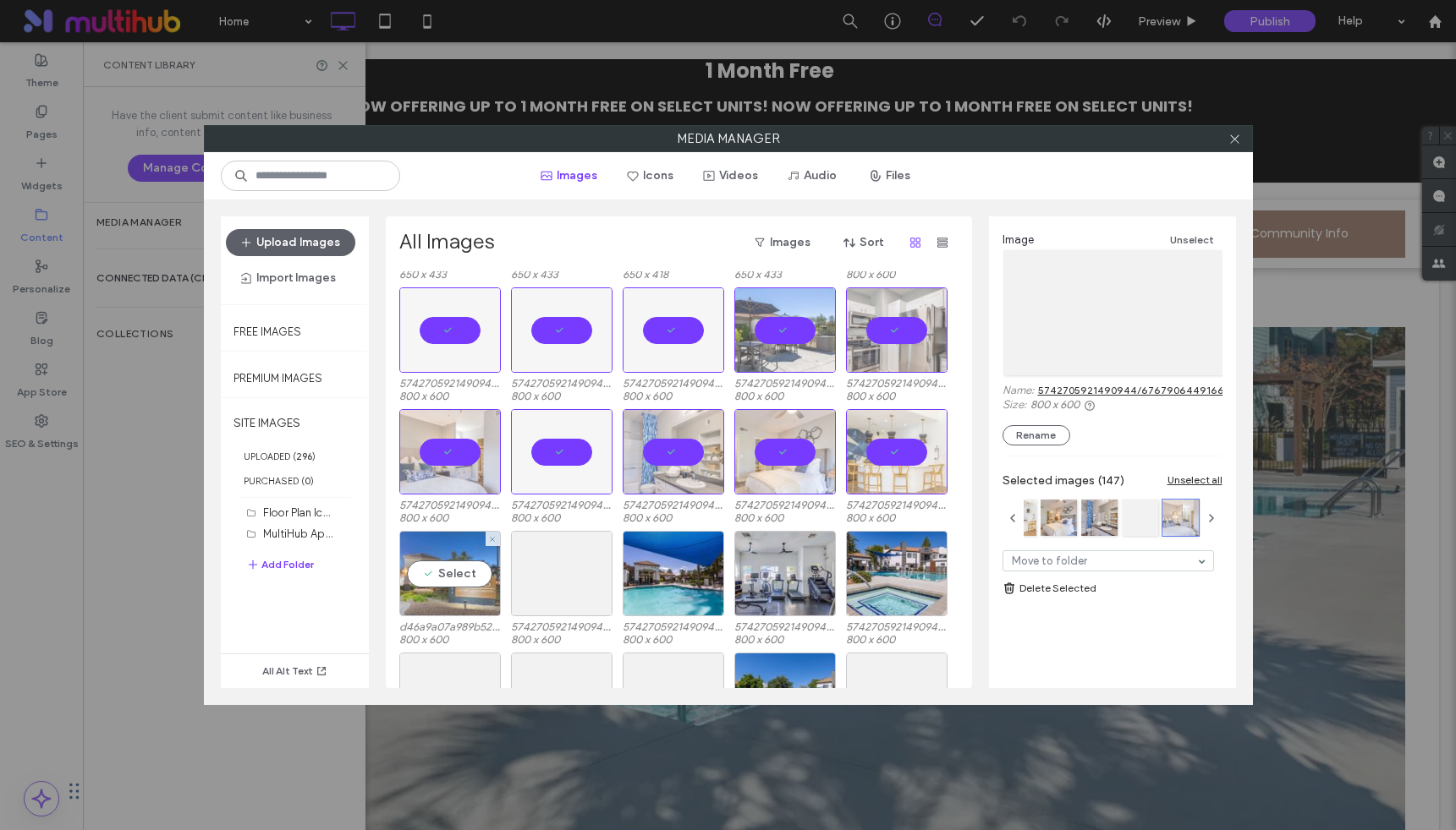
click at [452, 576] on div "Select" at bounding box center [450, 573] width 102 height 85
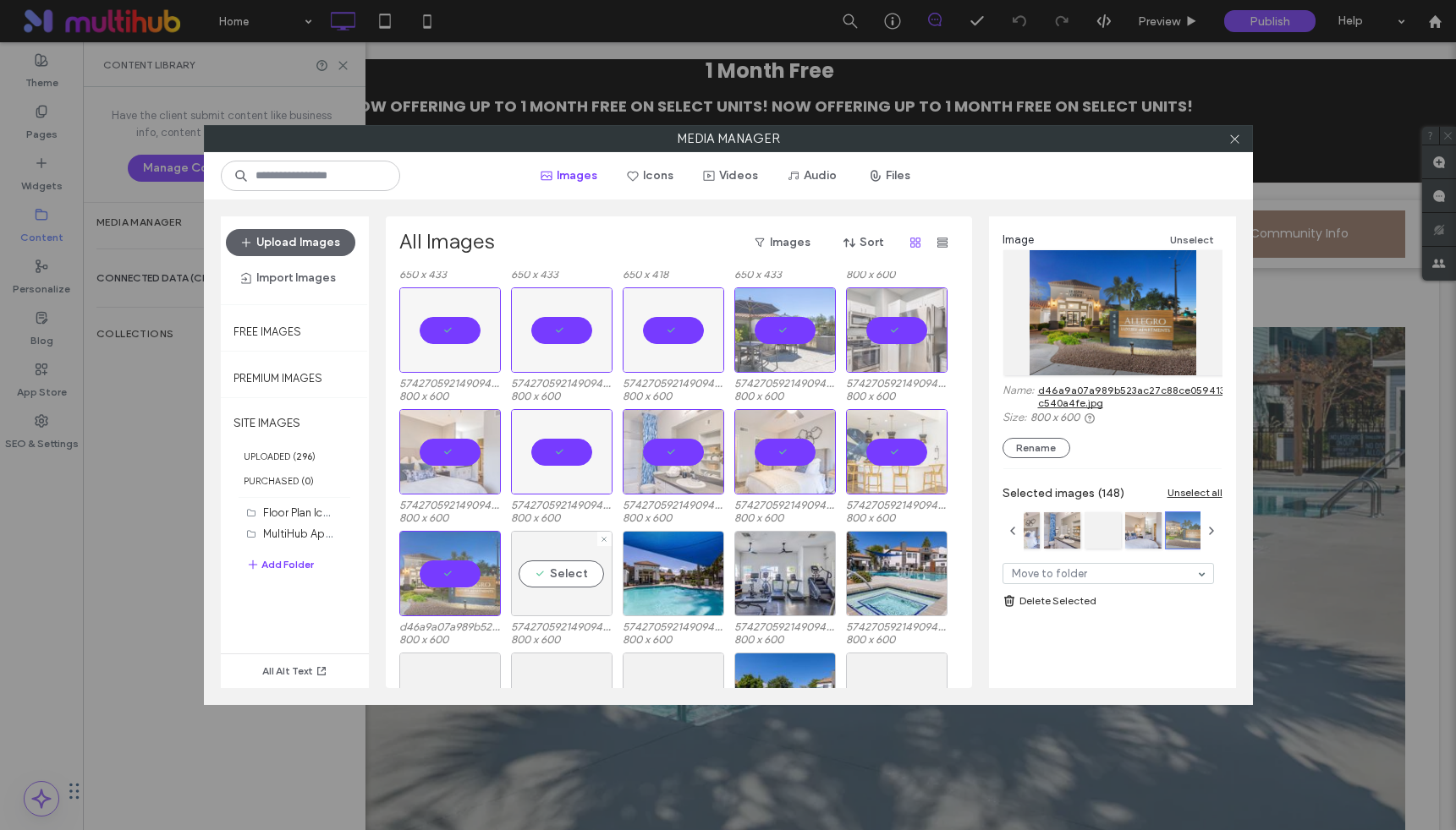
click at [602, 584] on div "Select" at bounding box center [561, 573] width 102 height 85
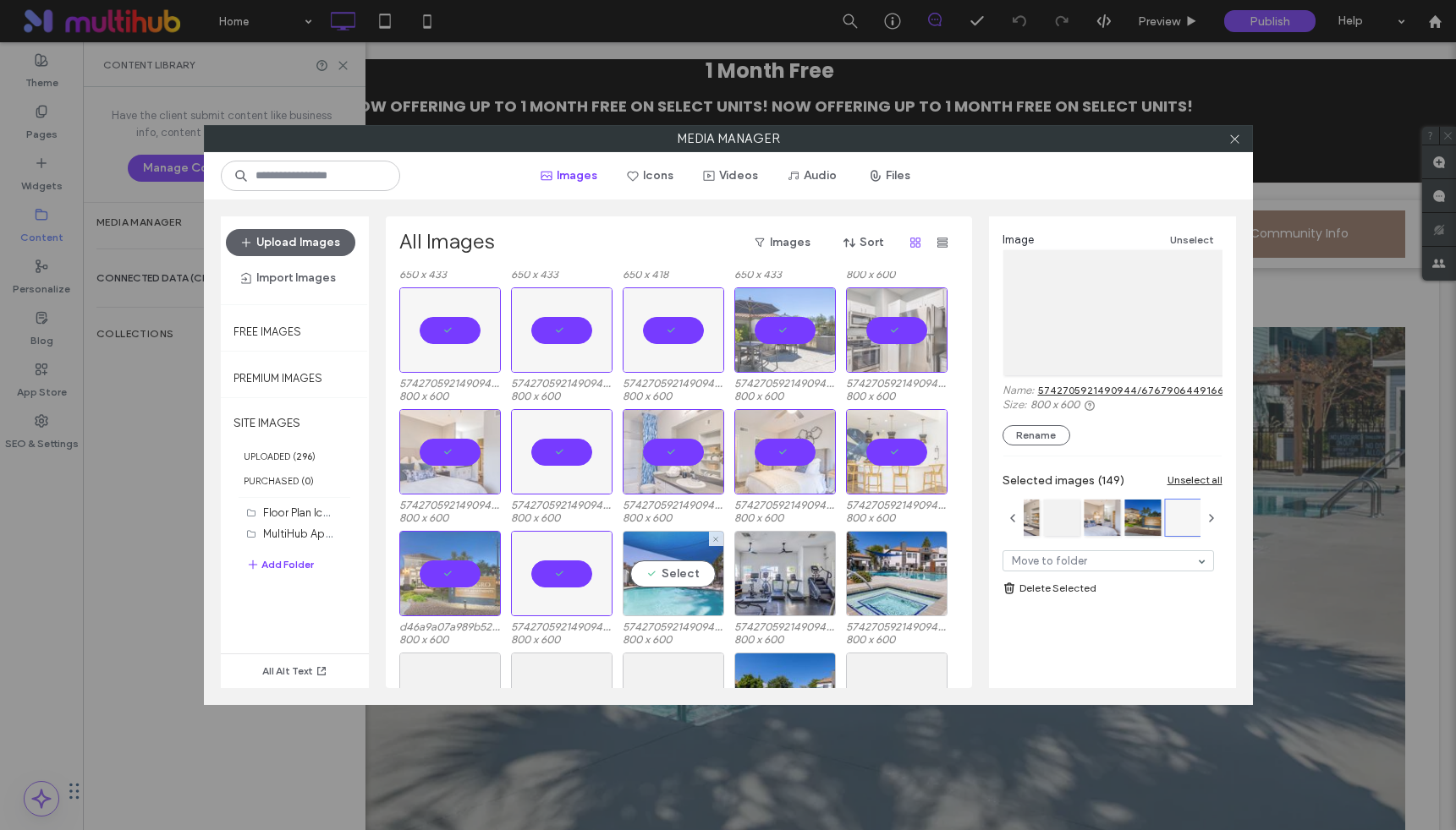
click at [686, 568] on div "Select" at bounding box center [673, 573] width 102 height 85
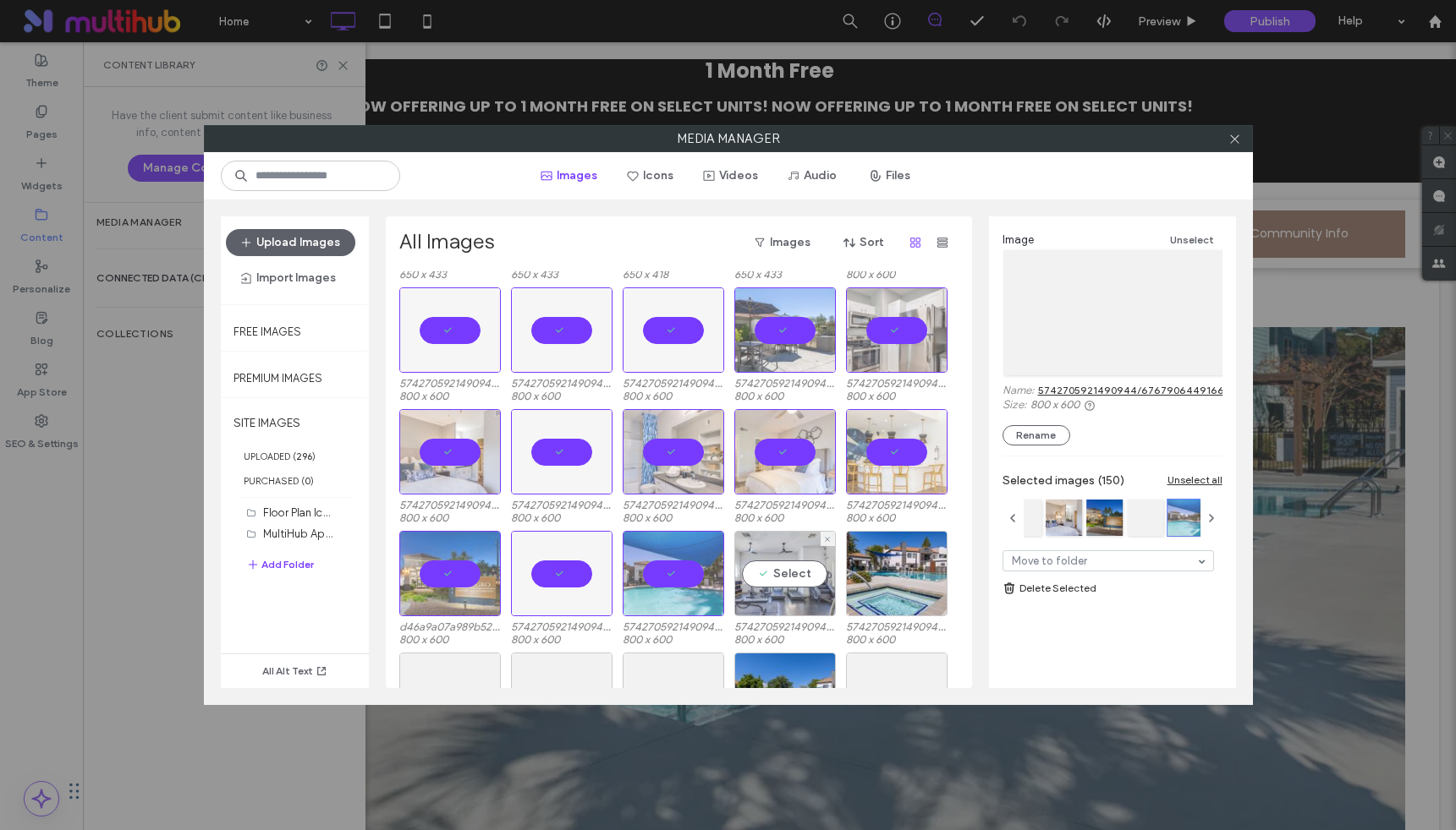
click at [789, 570] on div "Select" at bounding box center [785, 573] width 102 height 85
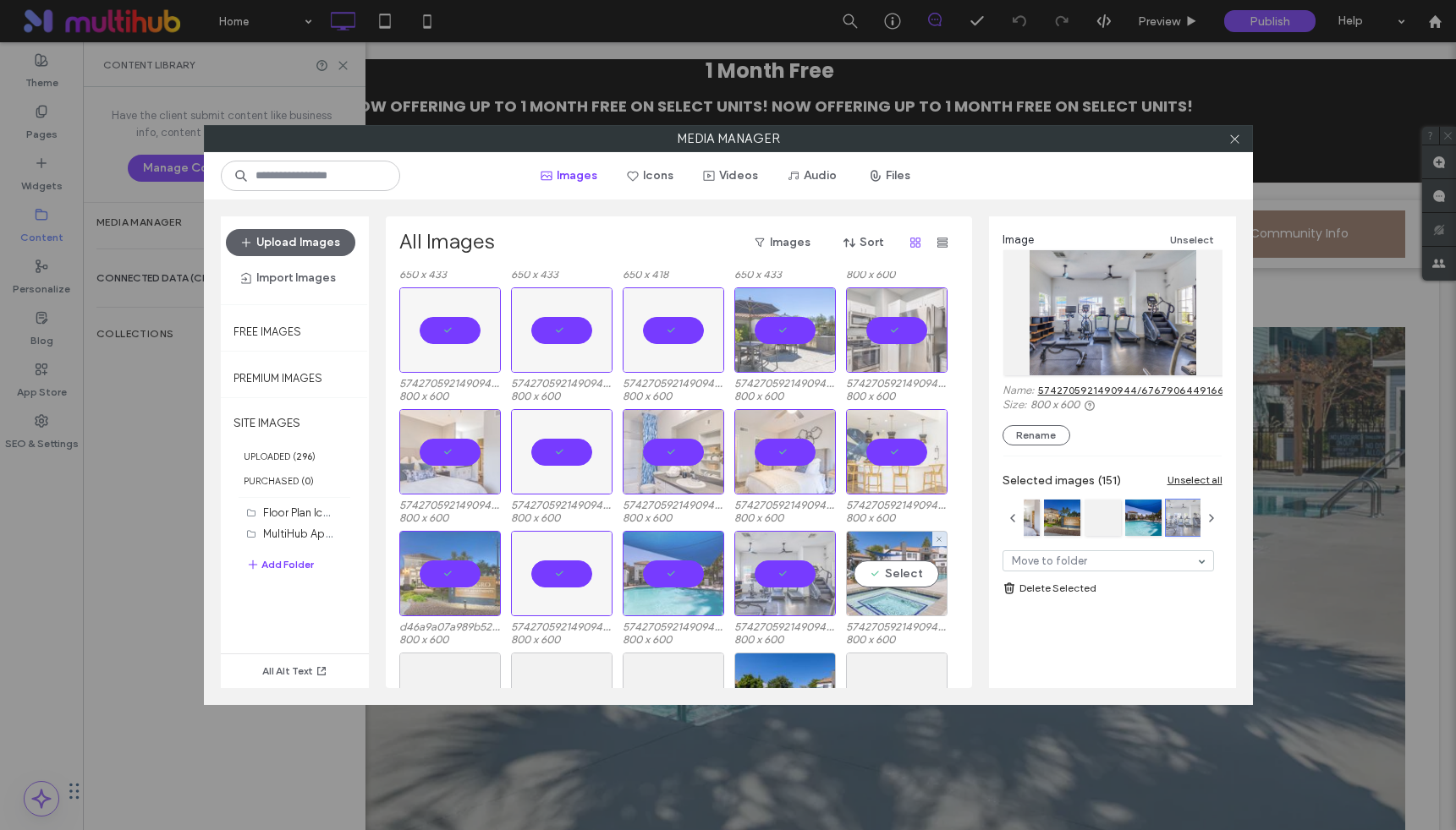
click at [916, 574] on div "Select" at bounding box center [897, 573] width 102 height 85
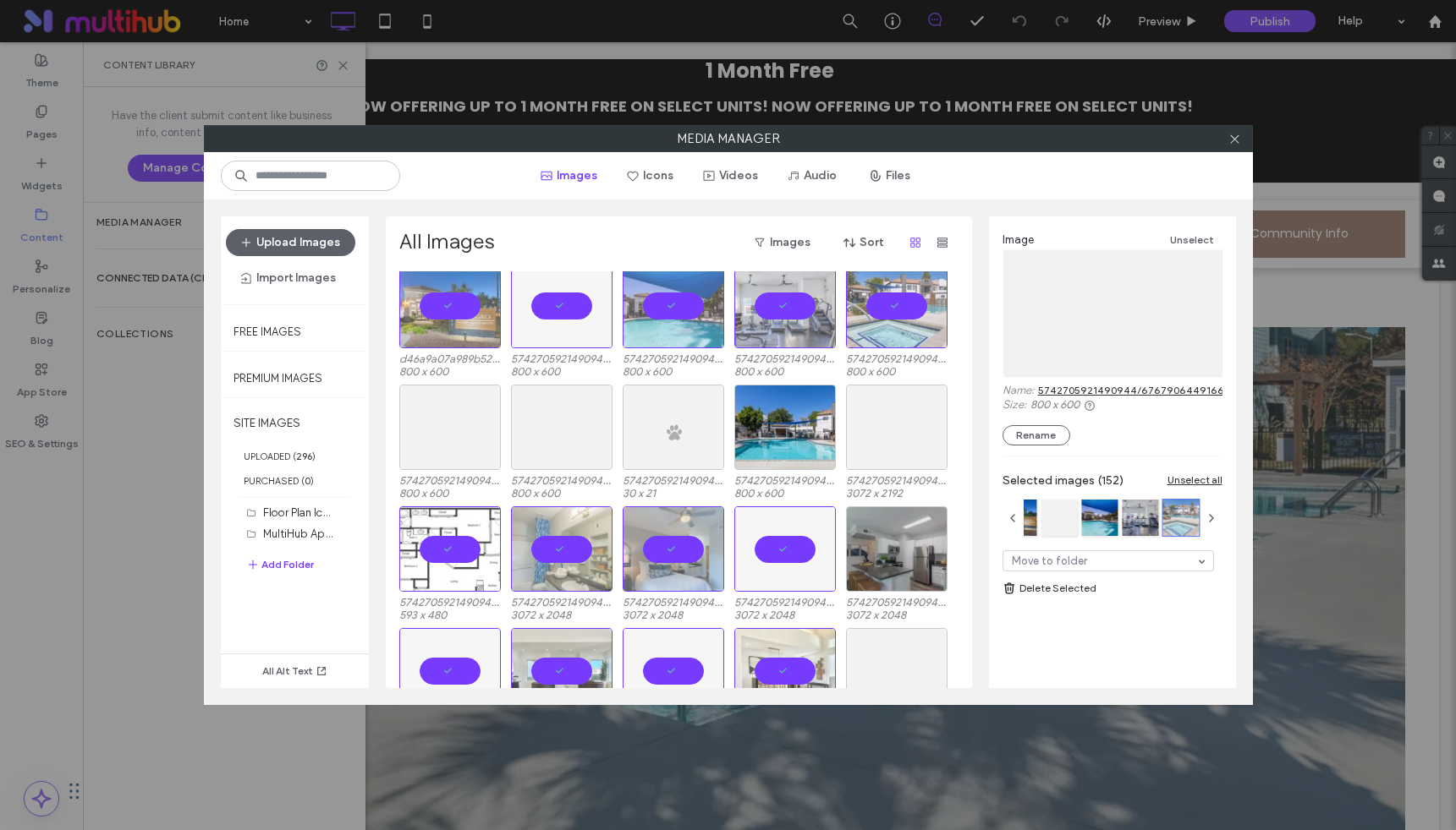
scroll to position [4653, 0]
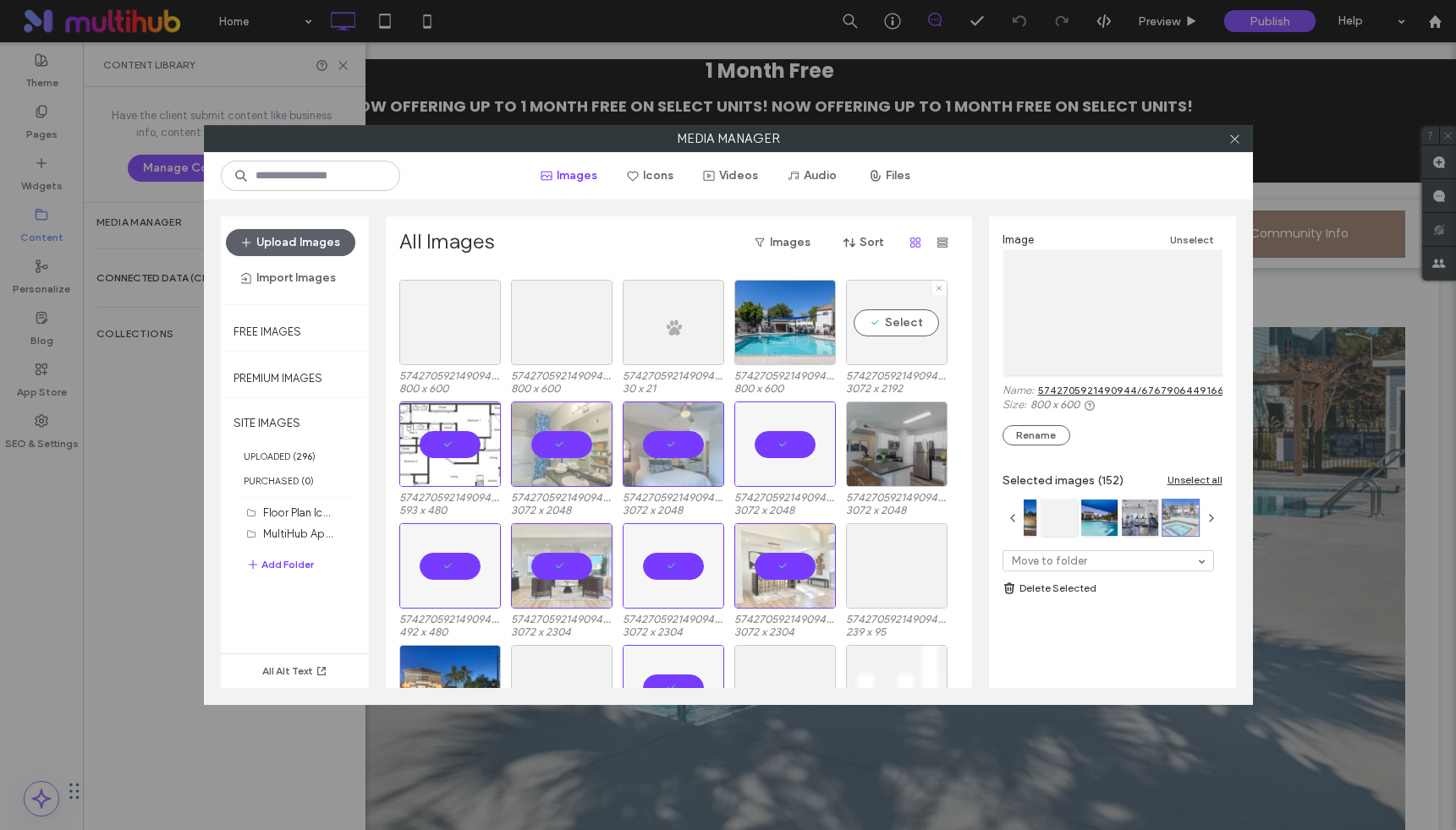
click at [880, 331] on div "Select" at bounding box center [897, 322] width 102 height 85
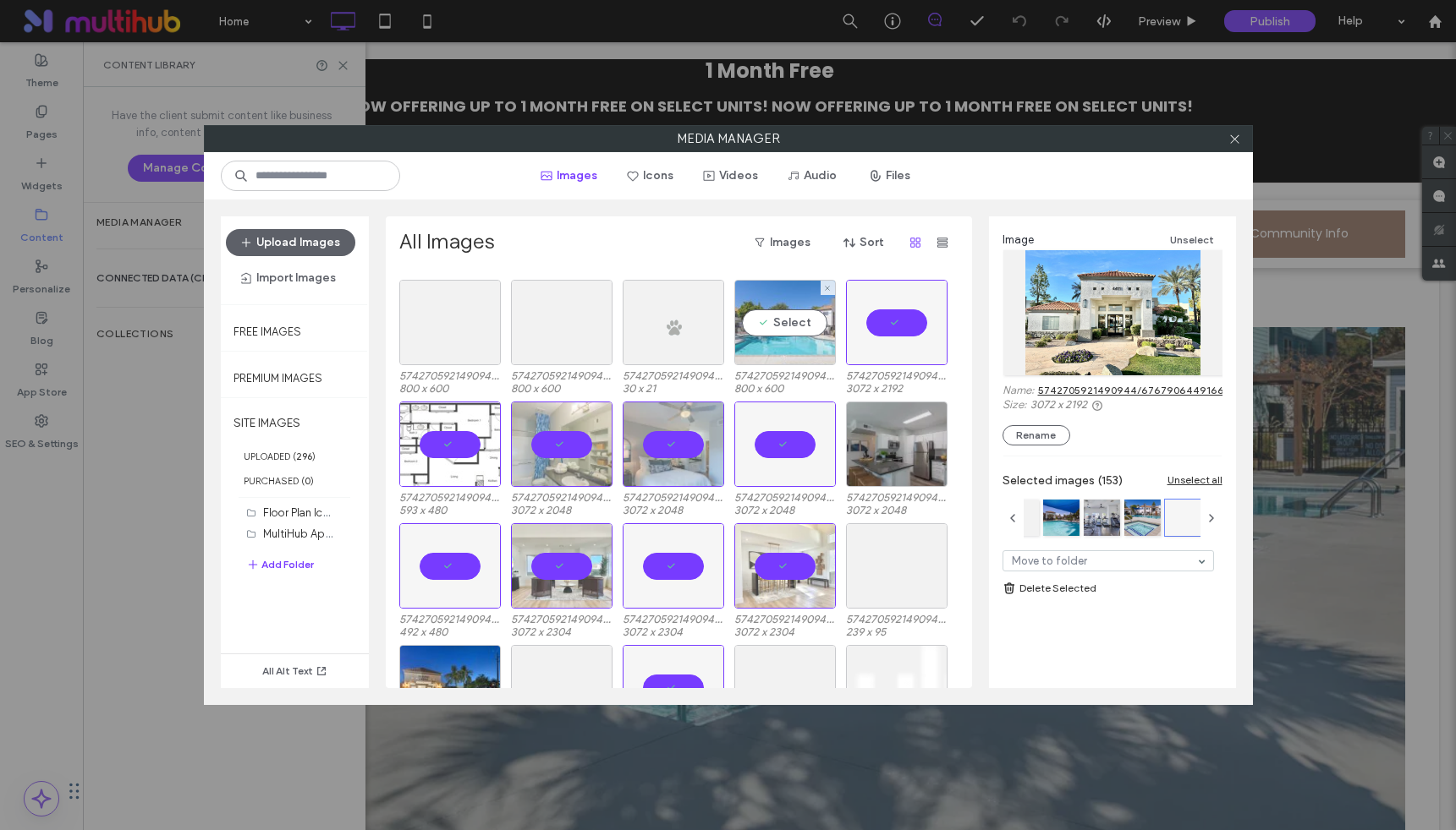
click at [774, 312] on div "Select" at bounding box center [785, 322] width 102 height 85
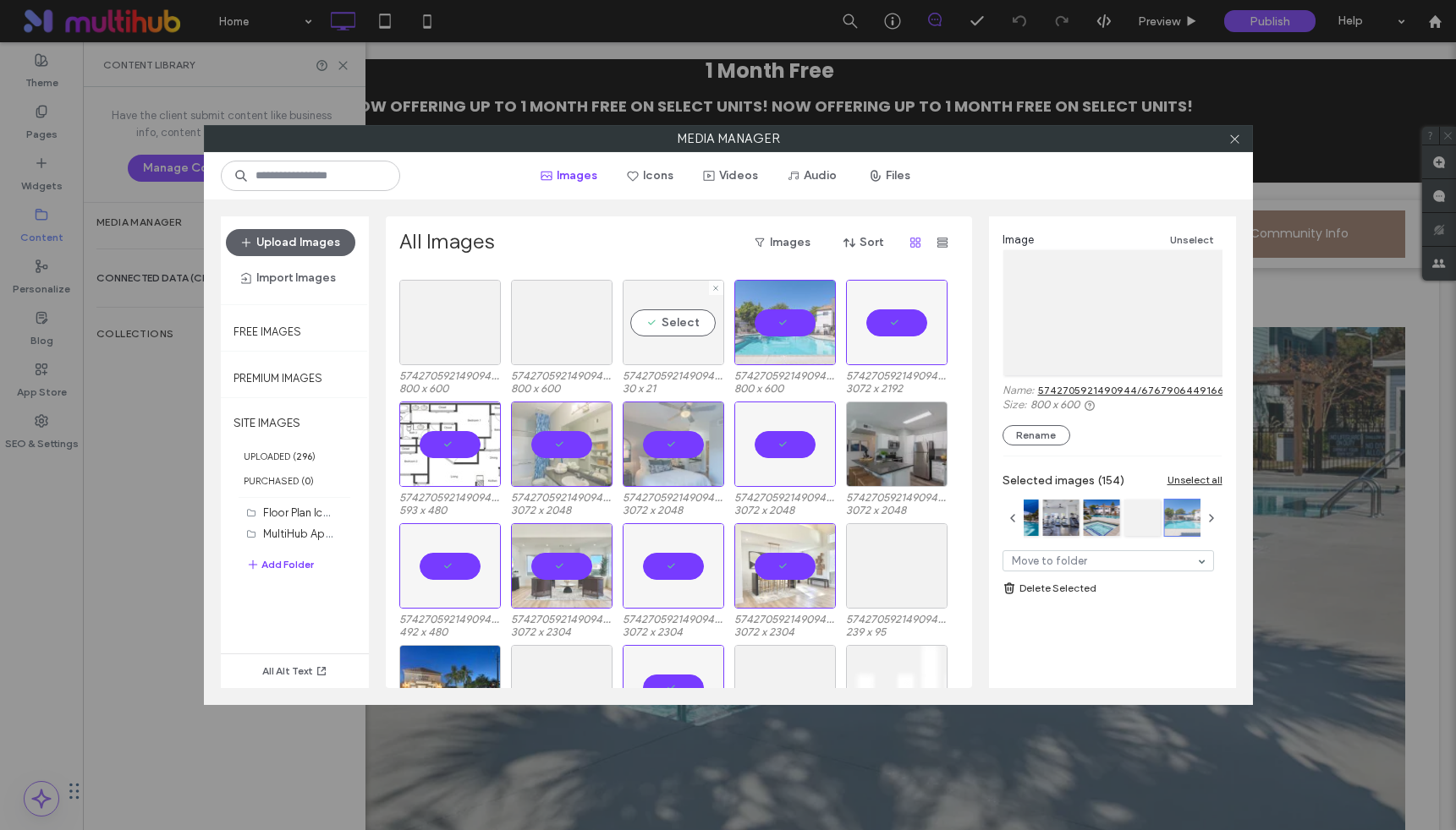
click at [678, 321] on div "Select" at bounding box center [673, 322] width 102 height 85
click at [561, 323] on div "Select" at bounding box center [561, 322] width 102 height 85
click at [437, 326] on div "Select" at bounding box center [450, 322] width 102 height 85
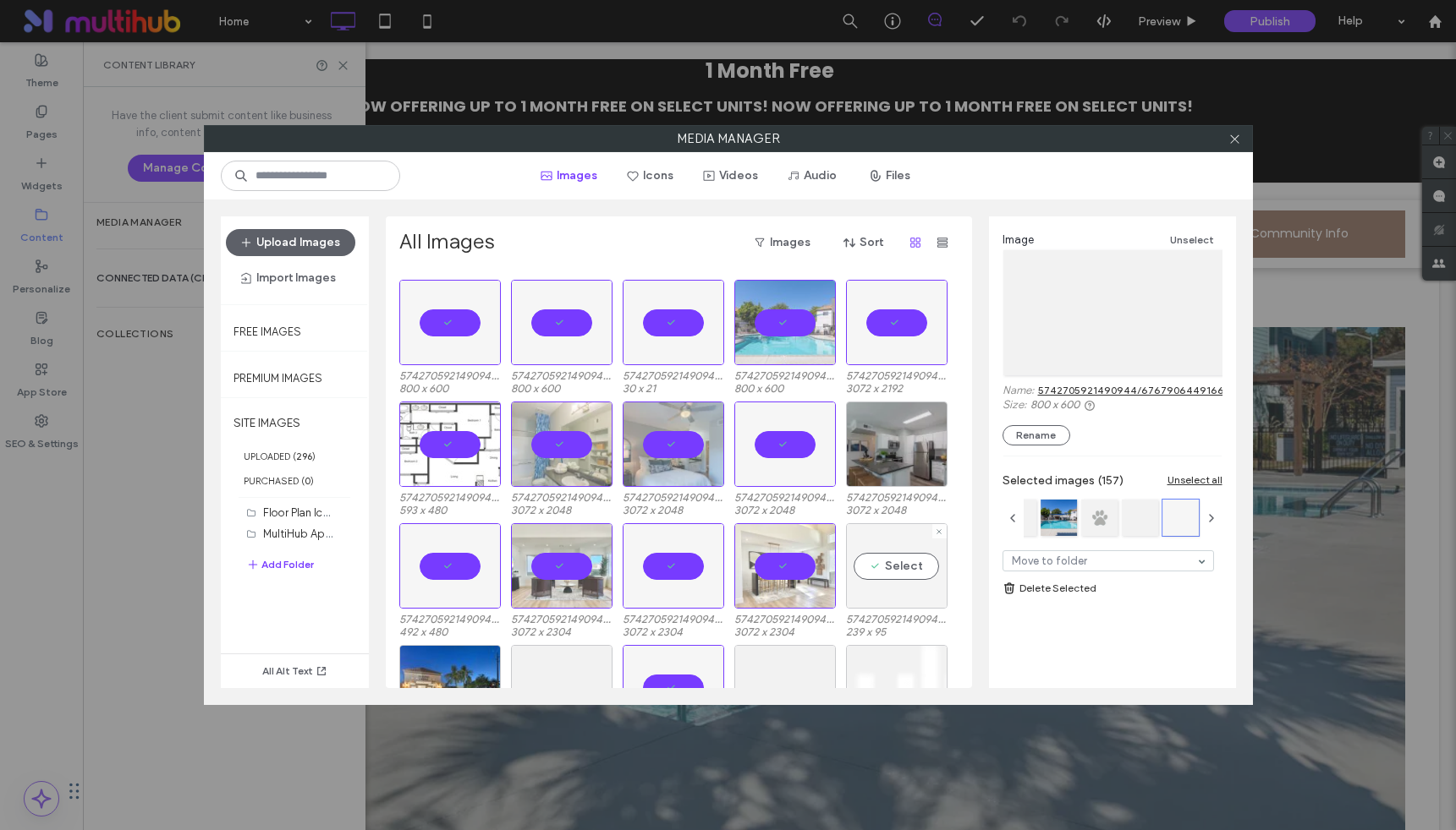
click at [907, 556] on div "Select" at bounding box center [897, 566] width 102 height 85
drag, startPoint x: 889, startPoint y: 413, endPoint x: 889, endPoint y: 426, distance: 13.0
click at [889, 413] on div "Select" at bounding box center [897, 445] width 102 height 85
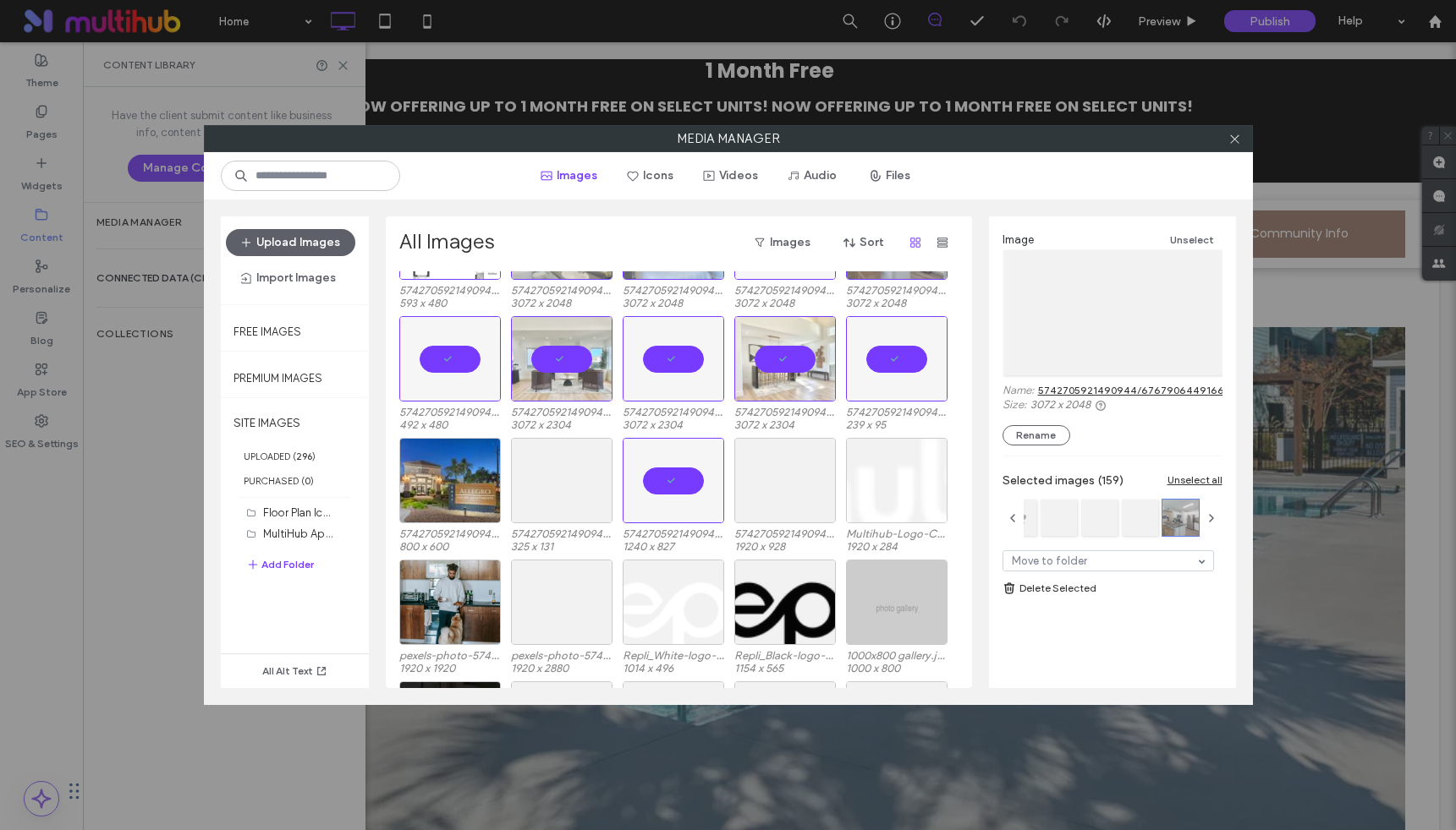
scroll to position [4925, 0]
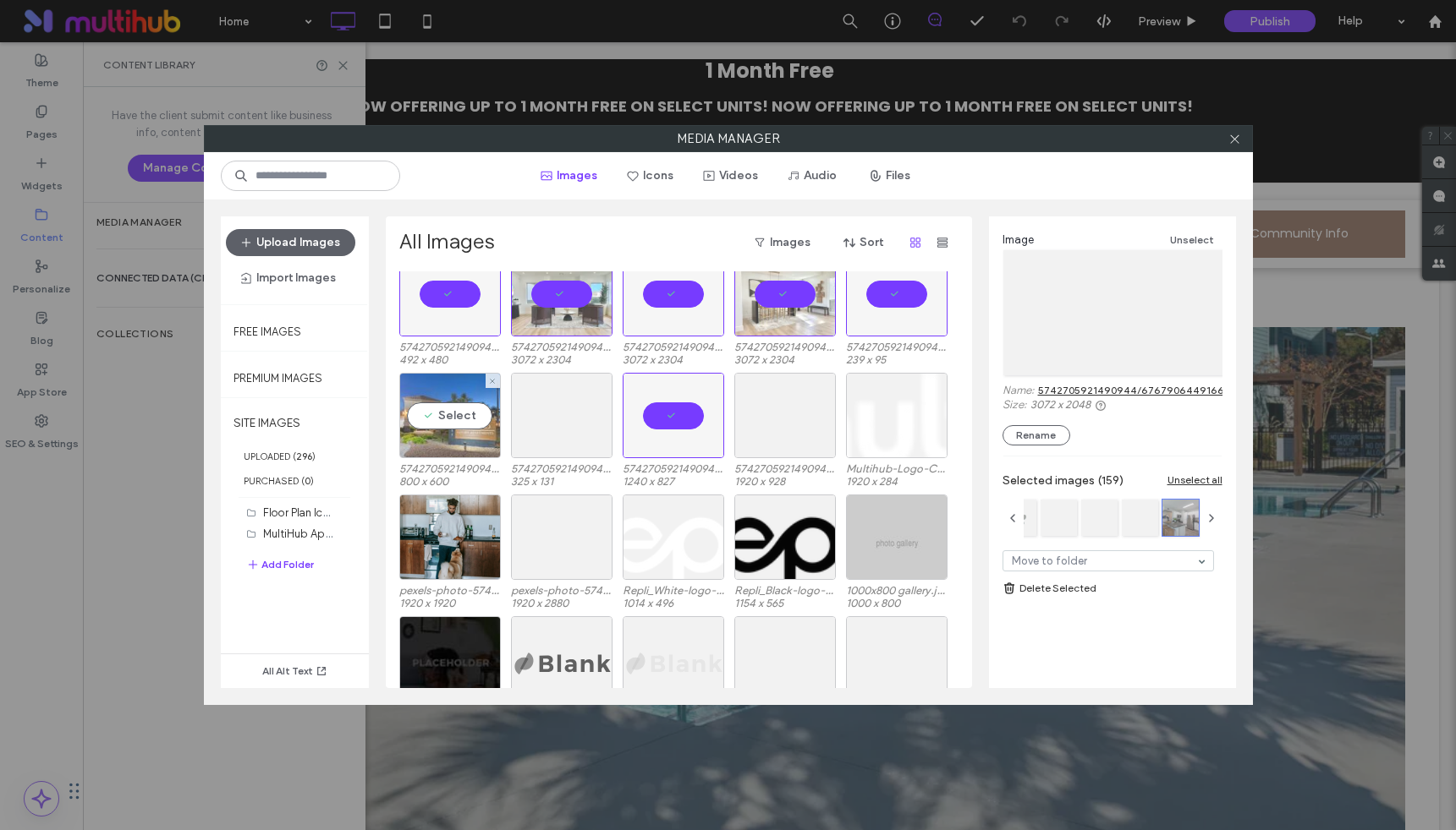
click at [447, 407] on div "Select" at bounding box center [450, 415] width 102 height 85
click at [555, 413] on div "Select" at bounding box center [561, 415] width 102 height 85
click at [821, 412] on div "Select" at bounding box center [785, 415] width 102 height 85
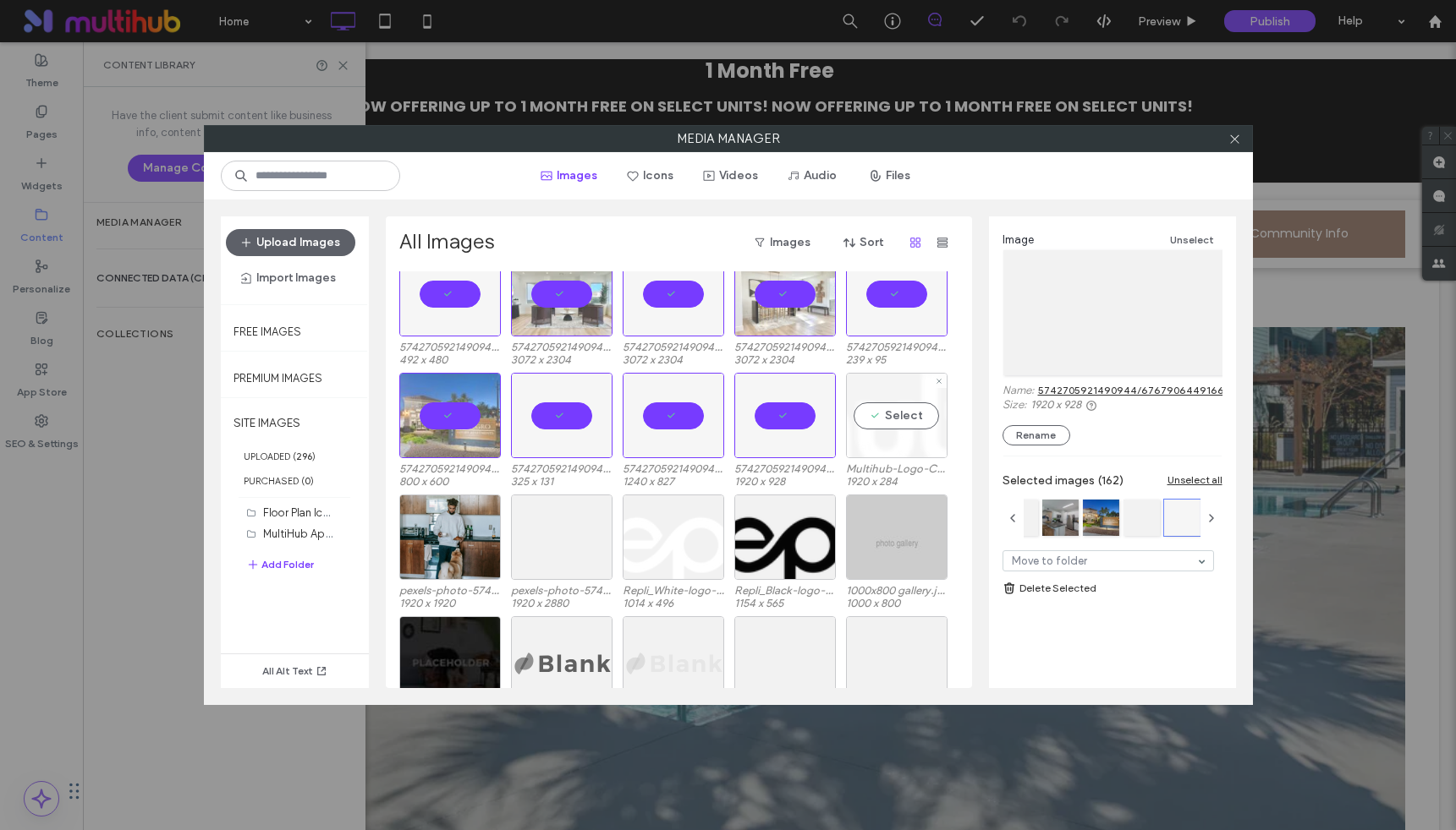
click at [939, 414] on div "Select" at bounding box center [897, 415] width 102 height 85
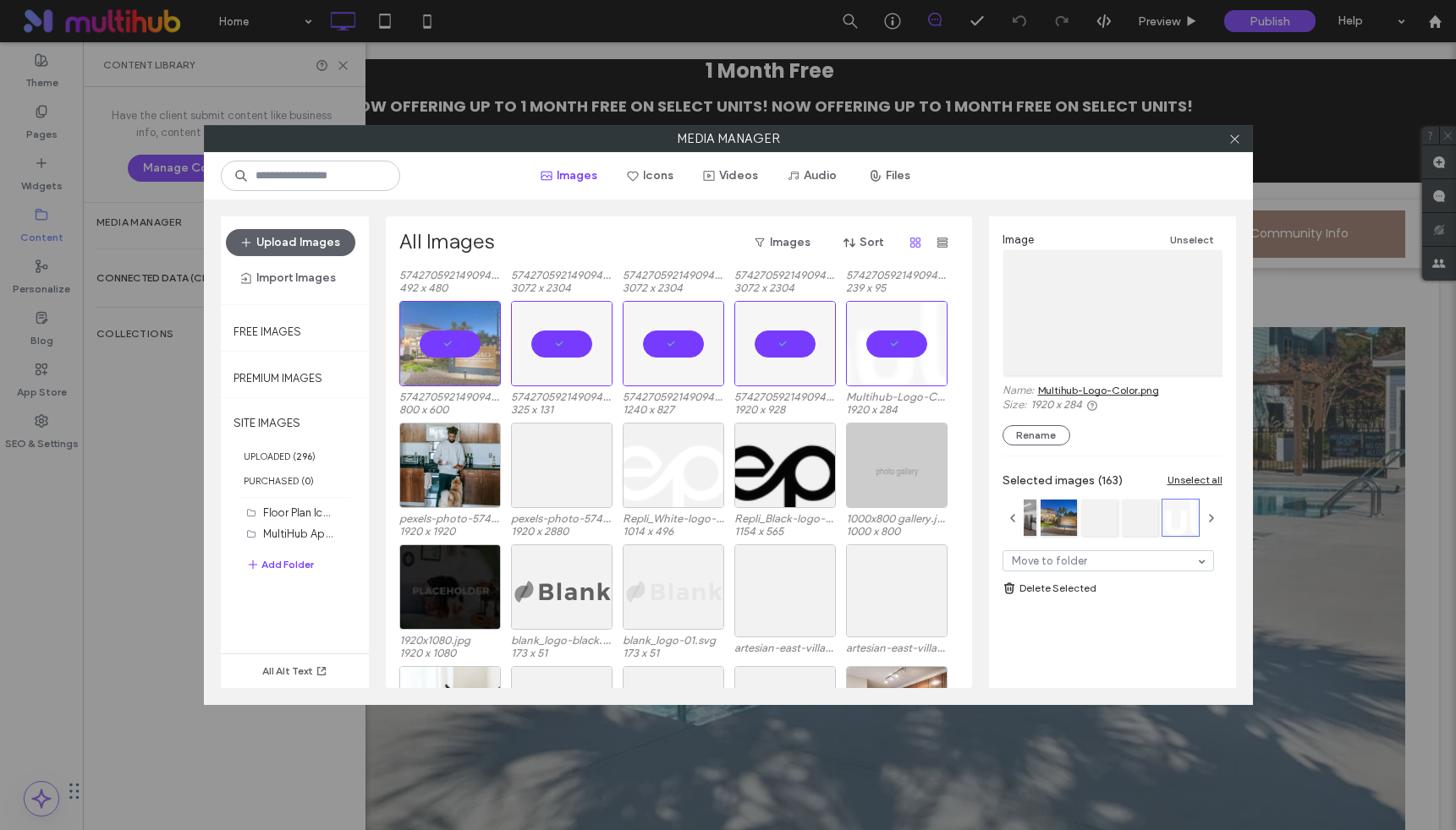
scroll to position [5006, 0]
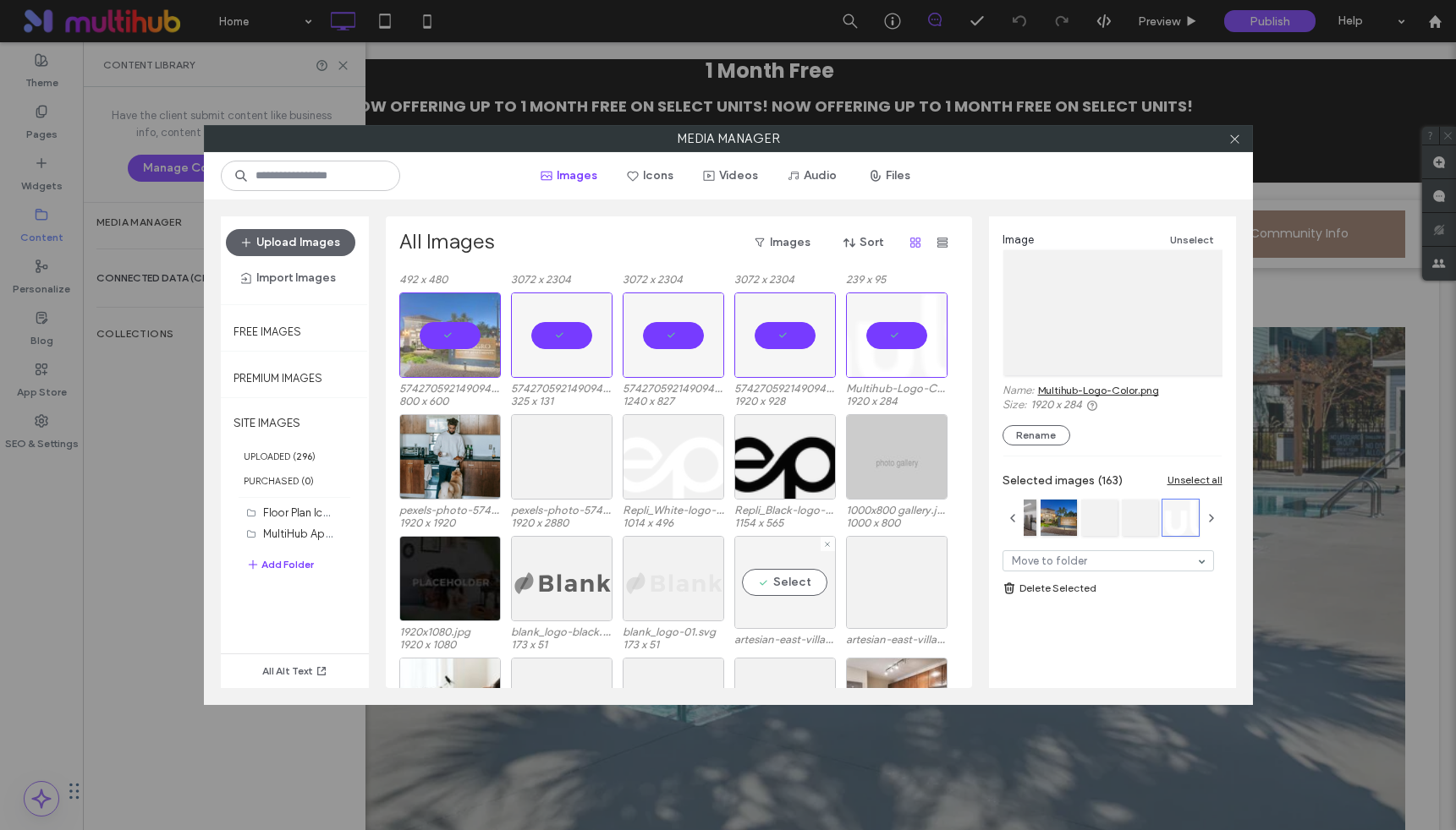
click at [804, 585] on div "Select" at bounding box center [785, 583] width 102 height 93
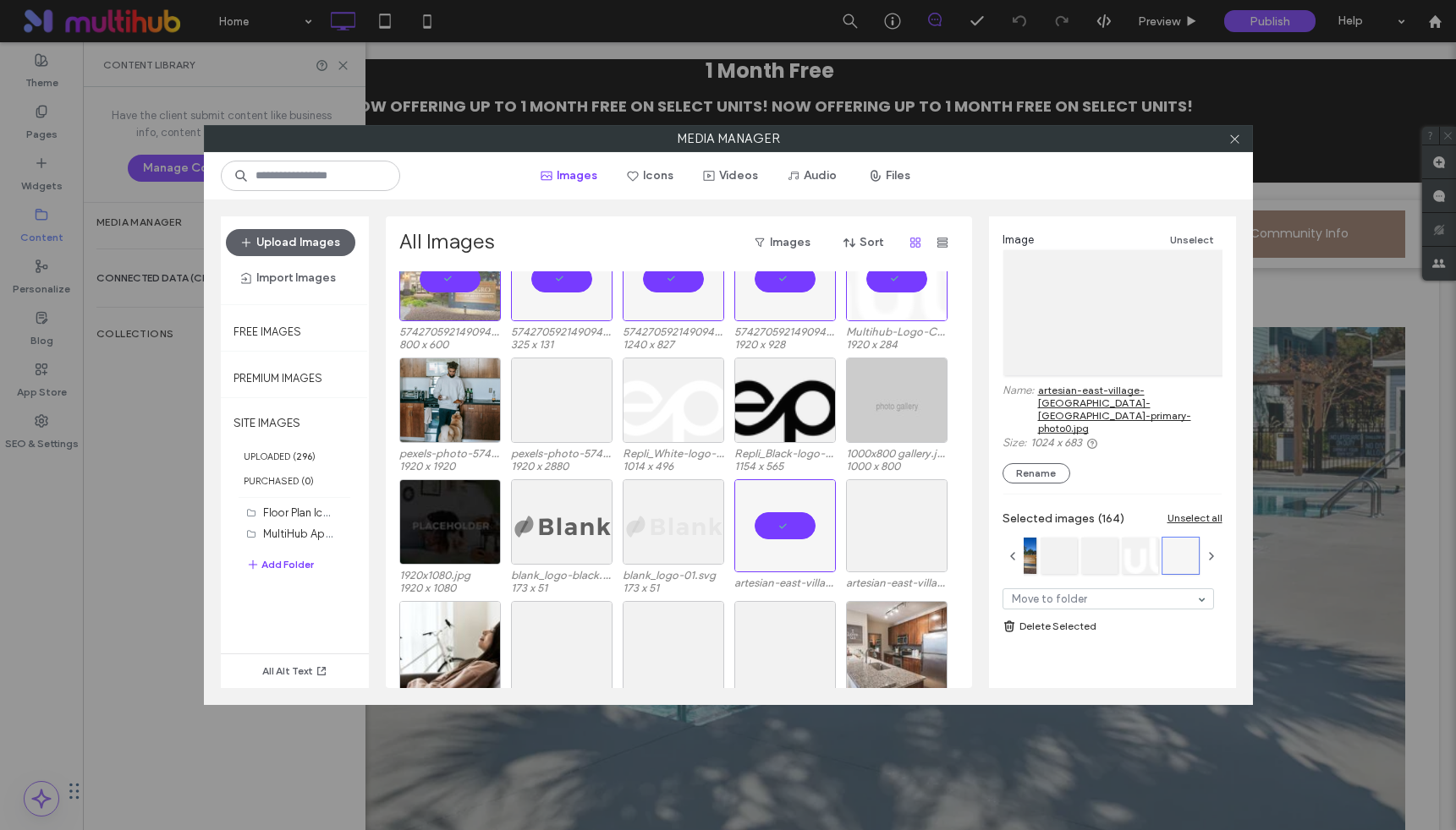
scroll to position [5145, 0]
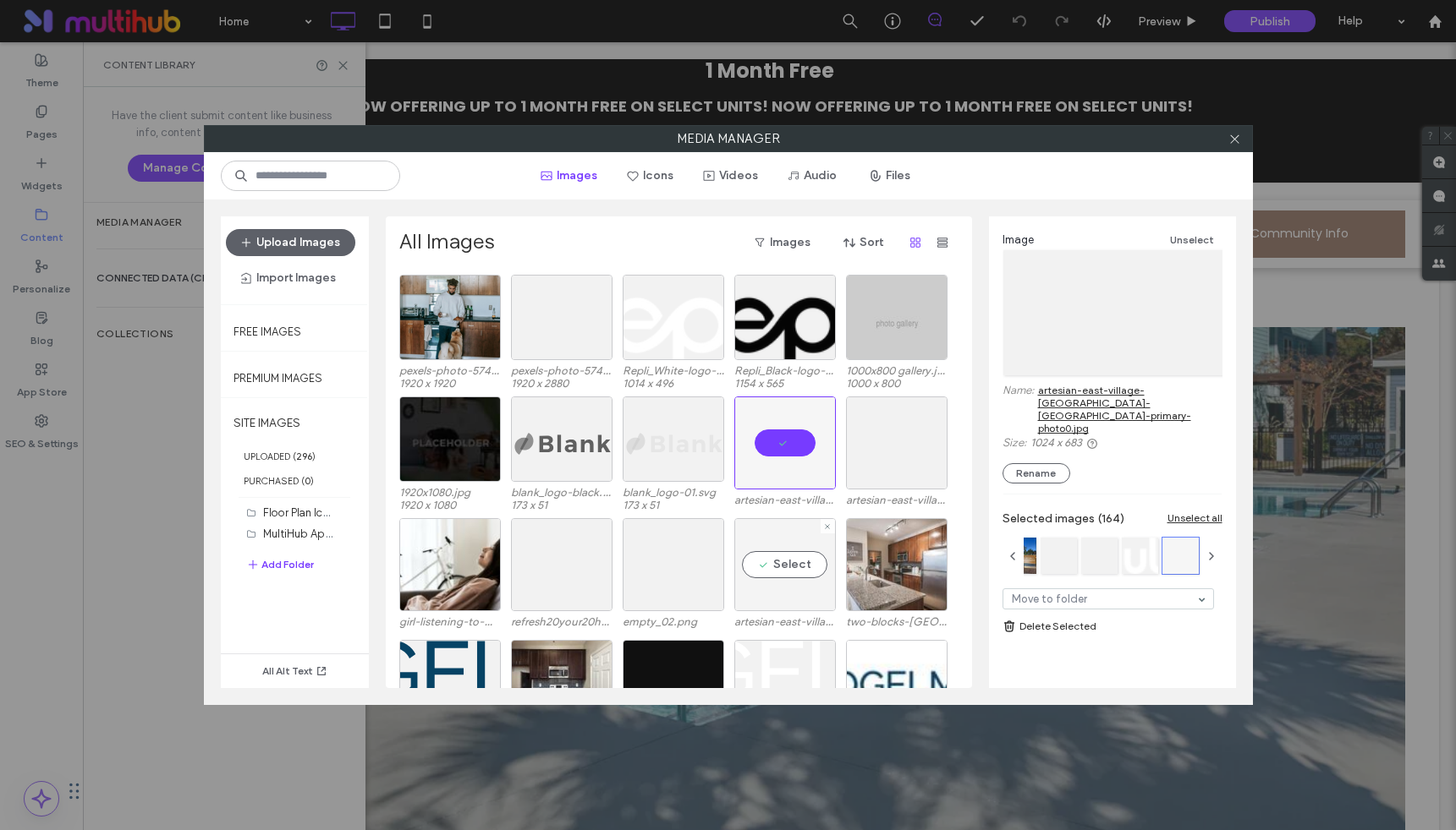
click at [795, 560] on div "Select" at bounding box center [785, 565] width 102 height 93
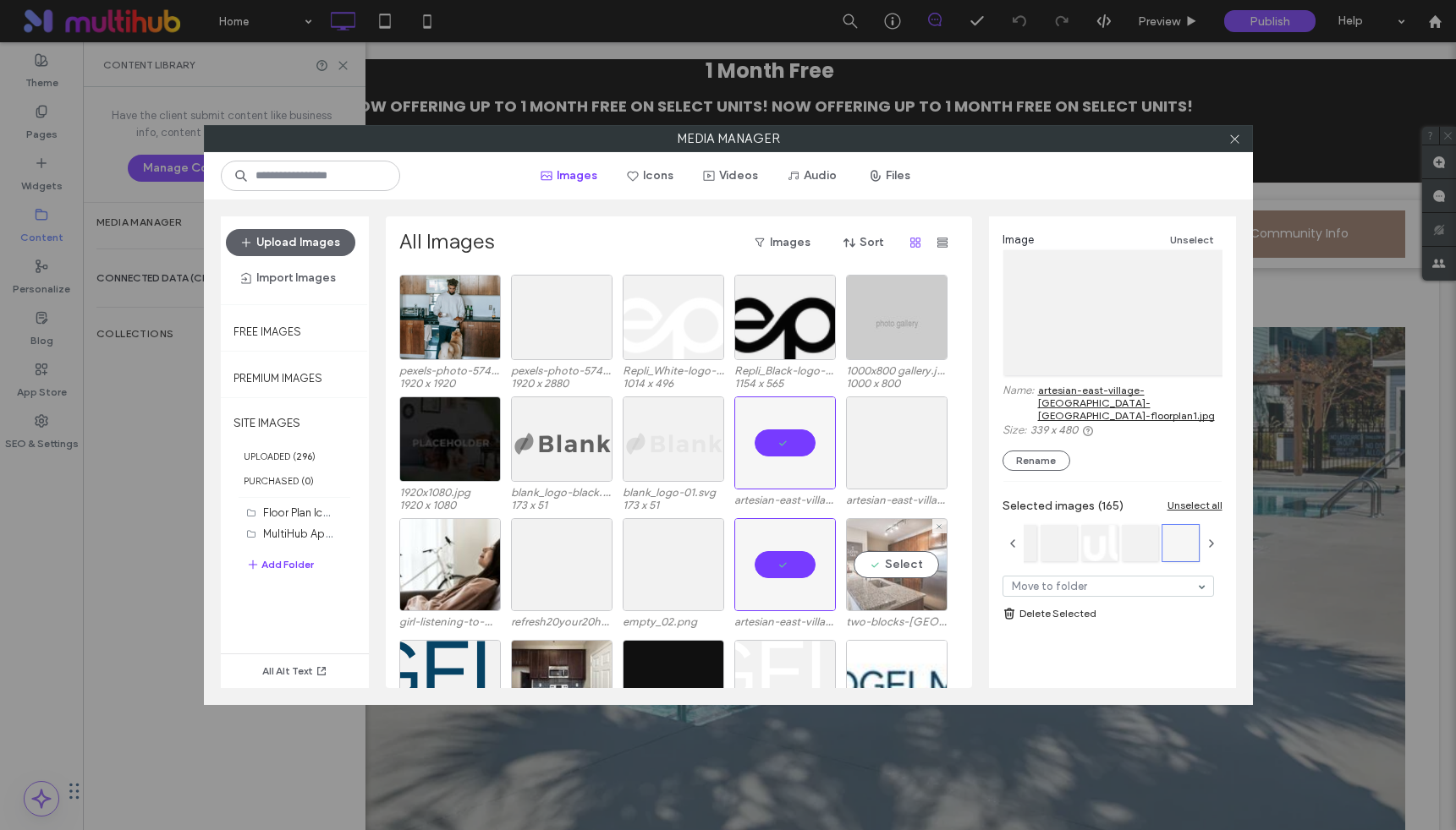
click at [917, 567] on div "Select" at bounding box center [897, 565] width 102 height 93
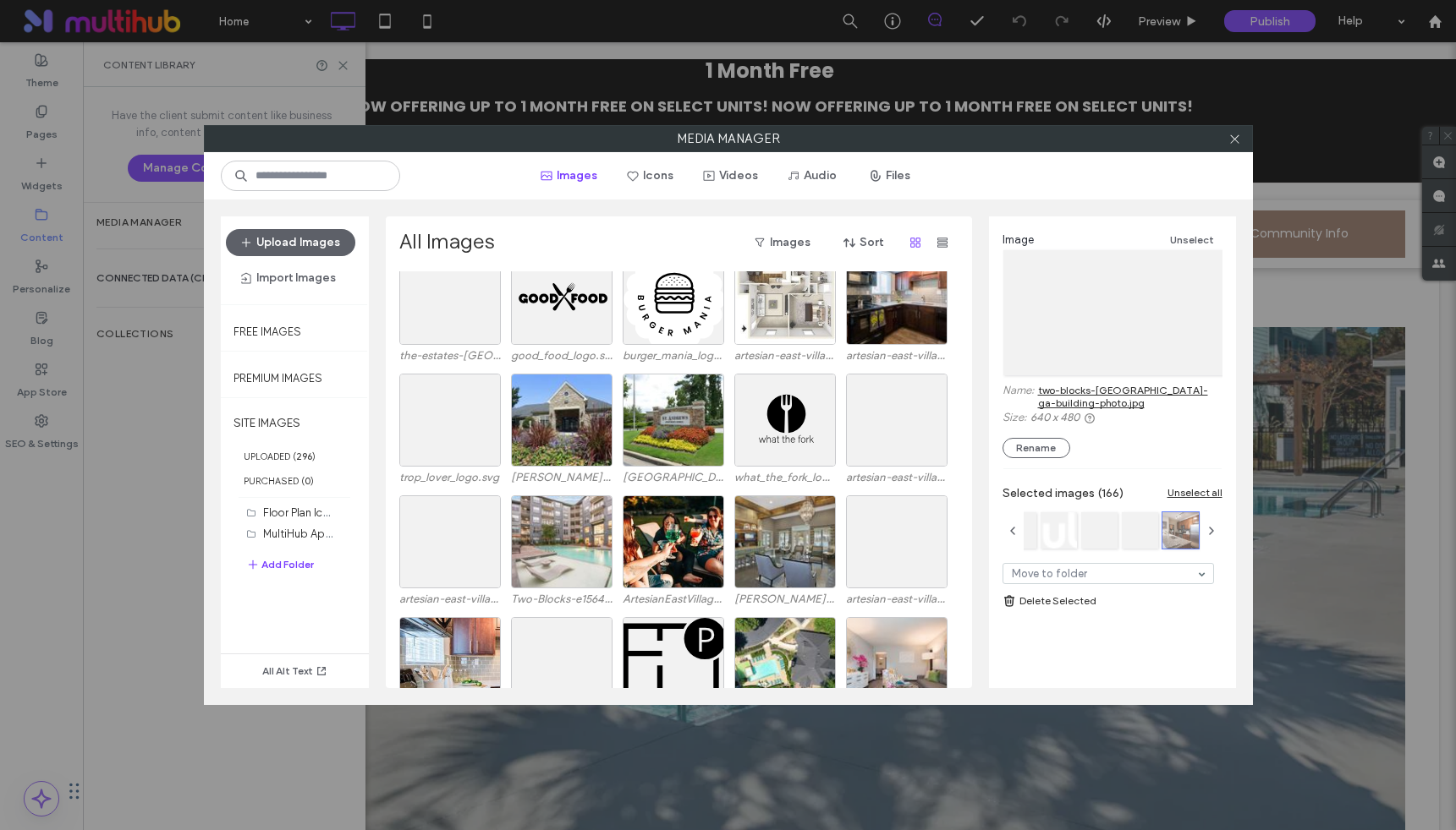
scroll to position [5645, 0]
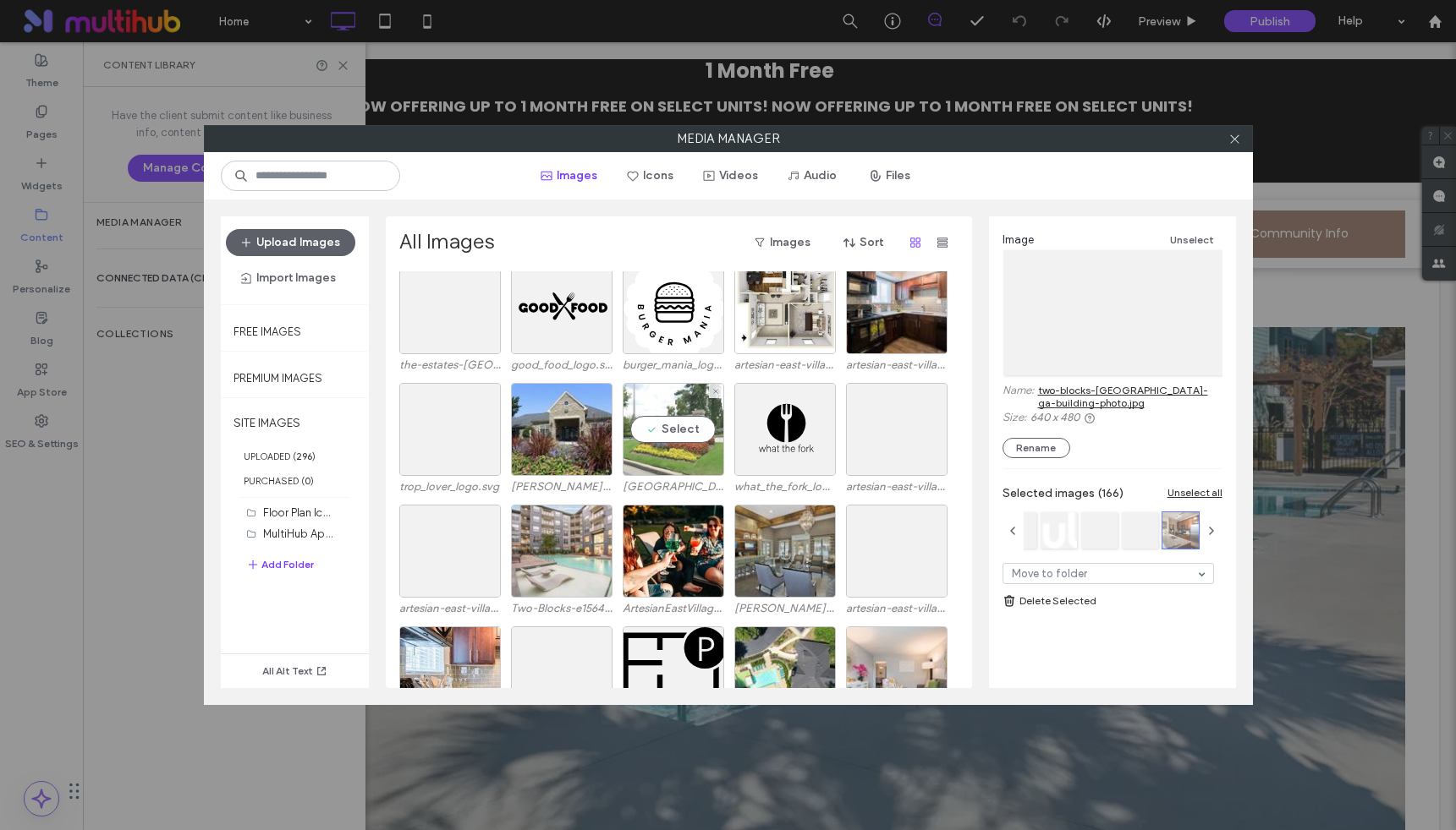
click at [679, 437] on div "Select" at bounding box center [673, 430] width 102 height 93
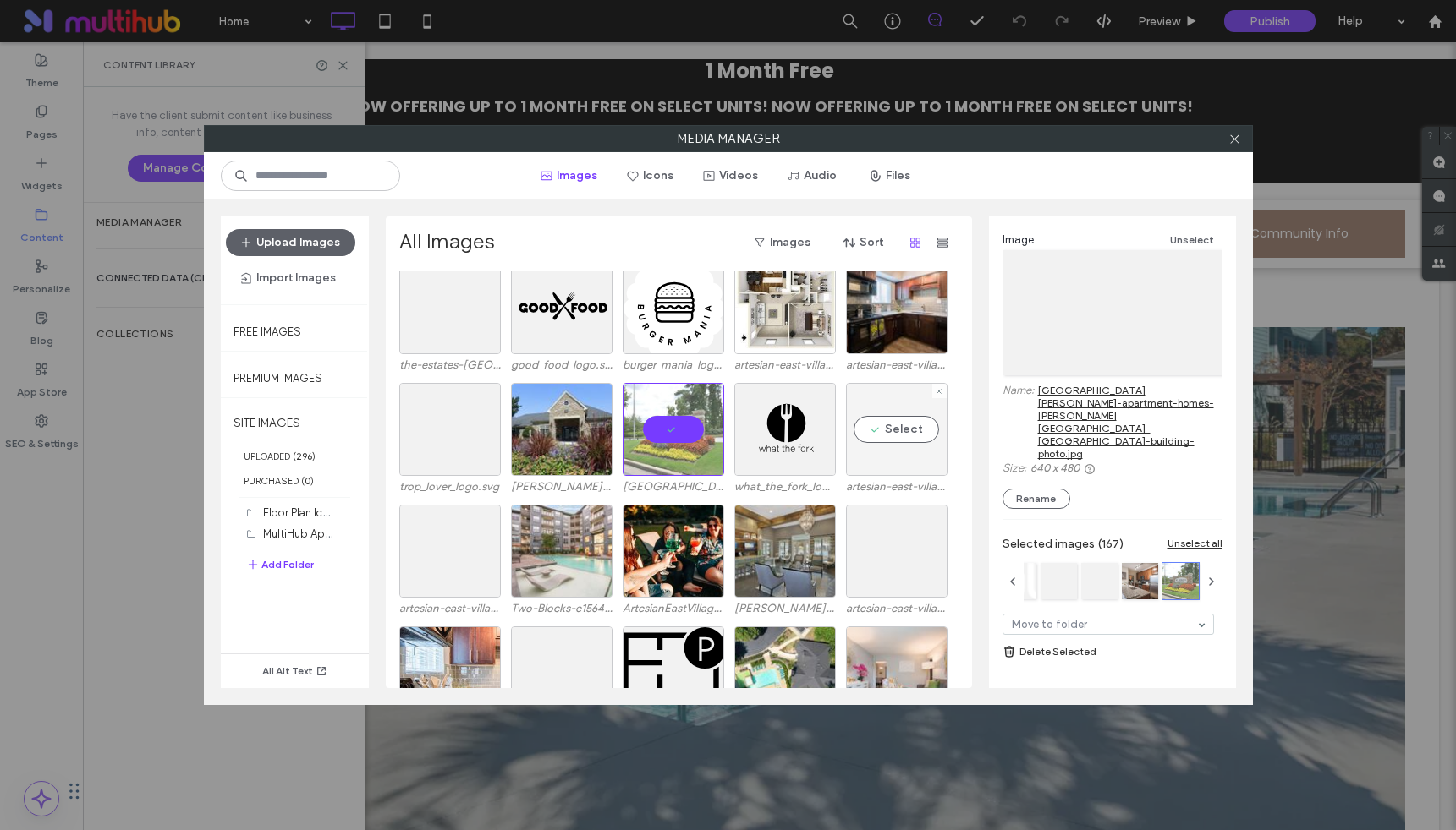
click at [897, 425] on div "Select" at bounding box center [897, 430] width 102 height 93
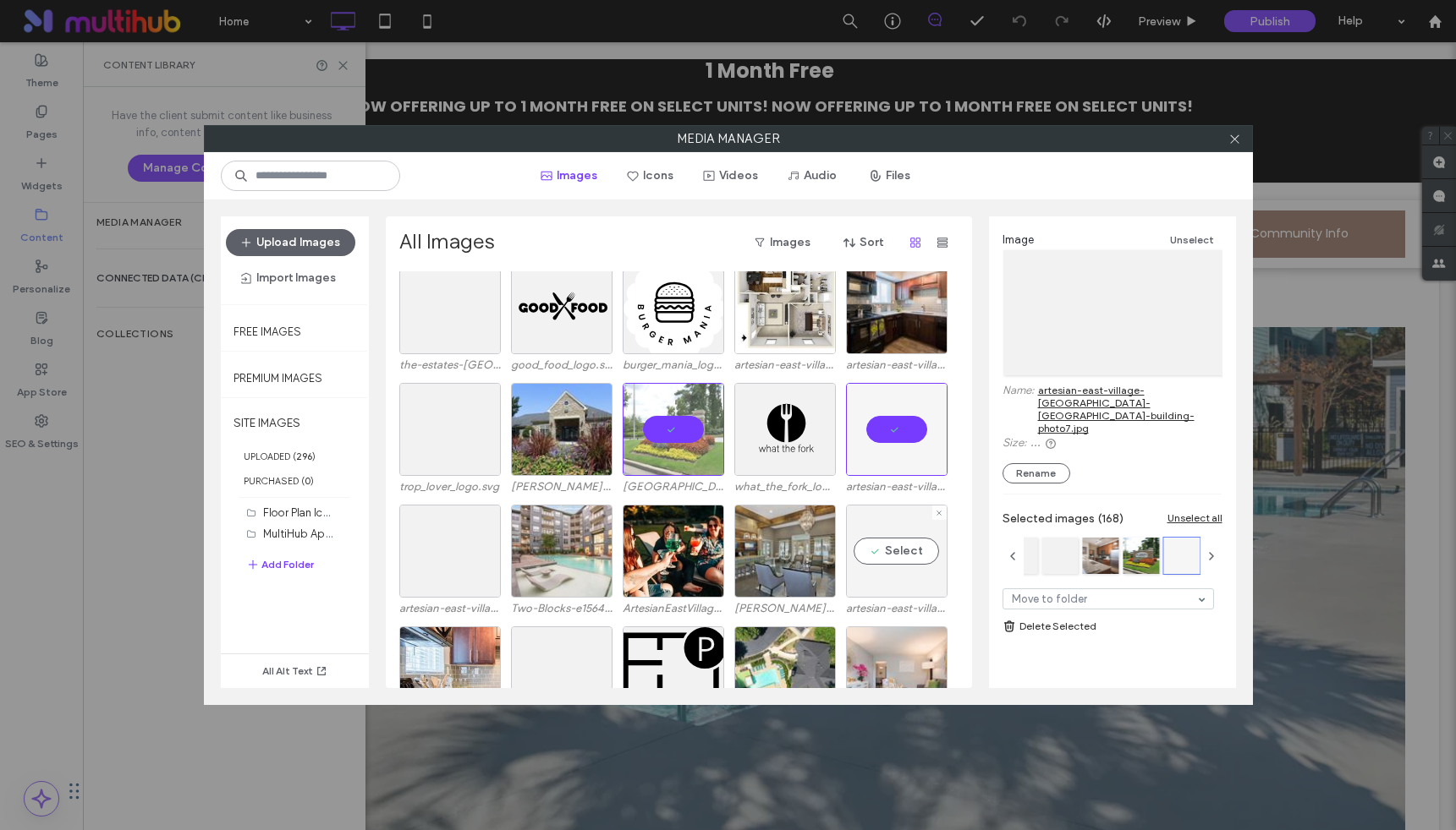
click at [920, 554] on div "Select" at bounding box center [897, 551] width 102 height 93
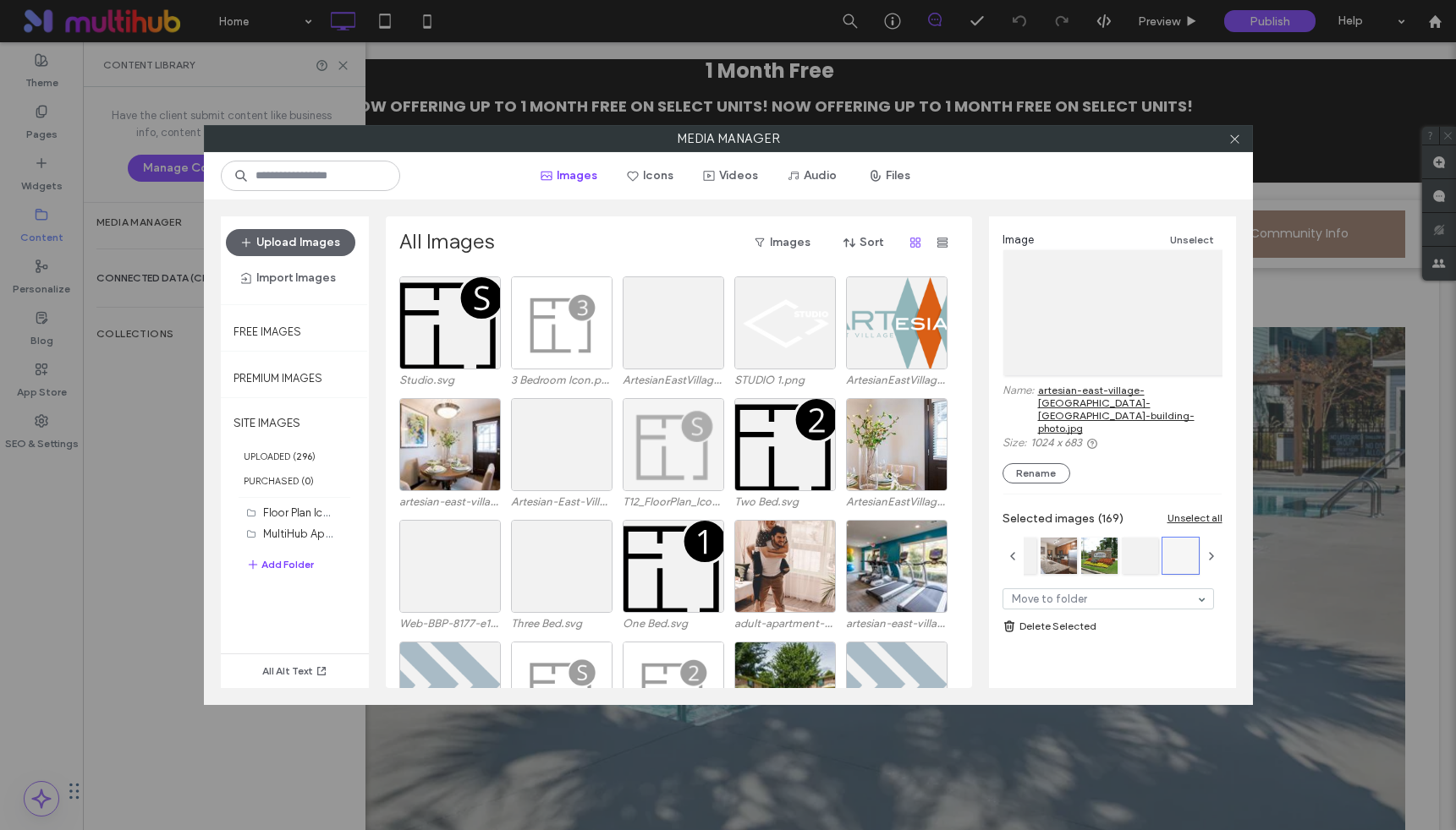
scroll to position [6104, 0]
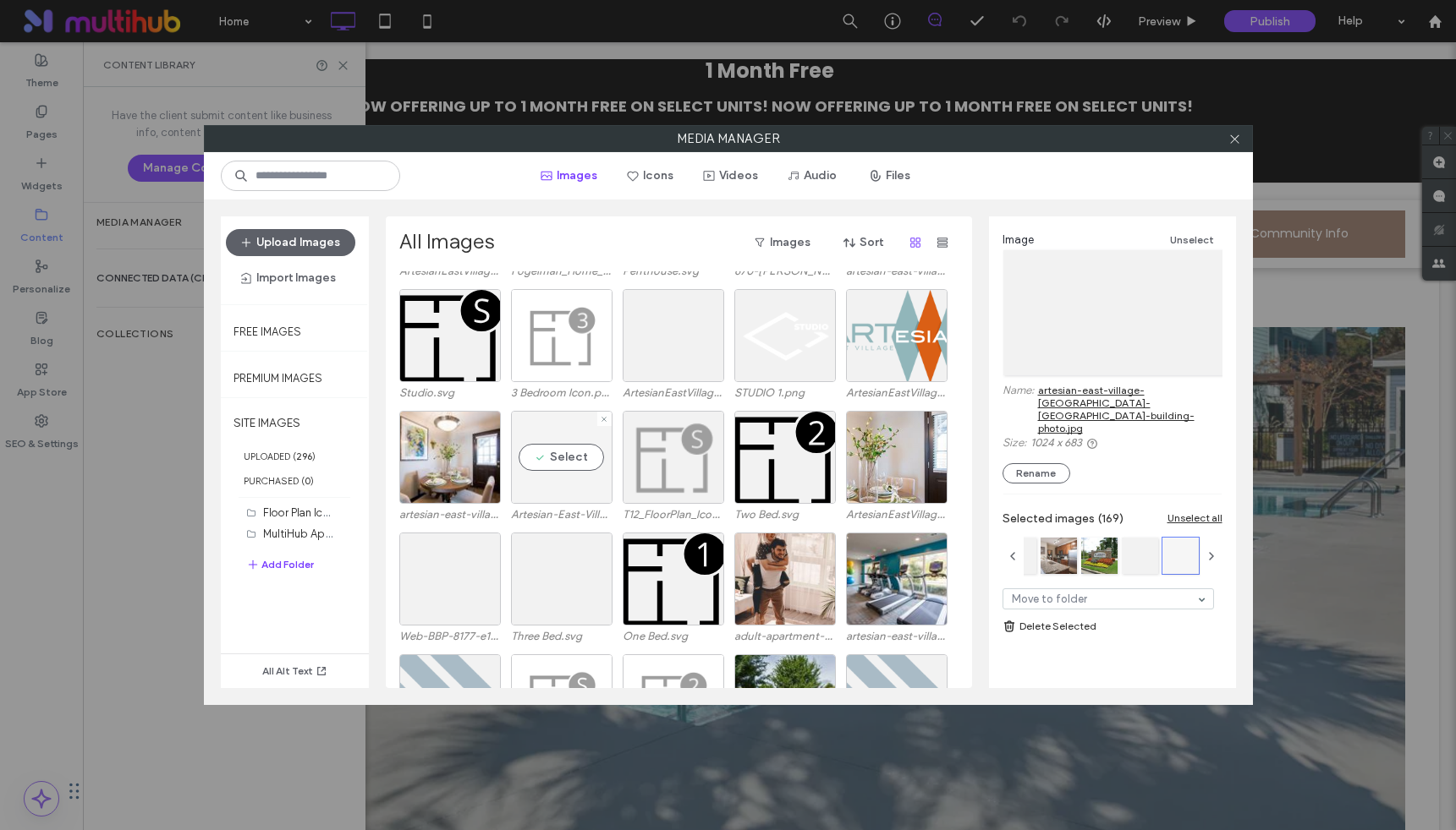
click at [563, 457] on div "Select" at bounding box center [561, 457] width 102 height 93
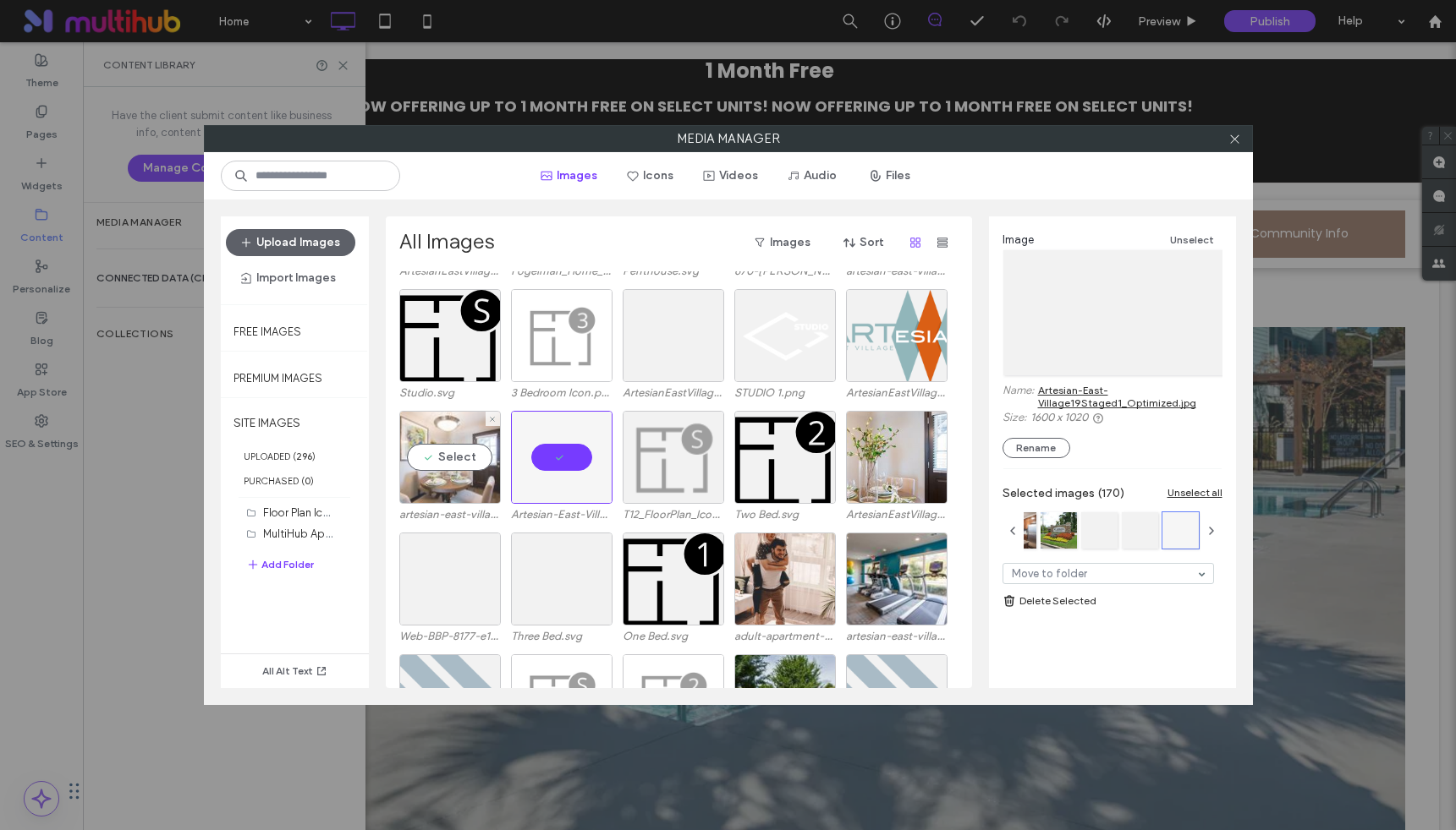
click at [462, 456] on div "Select" at bounding box center [450, 457] width 102 height 93
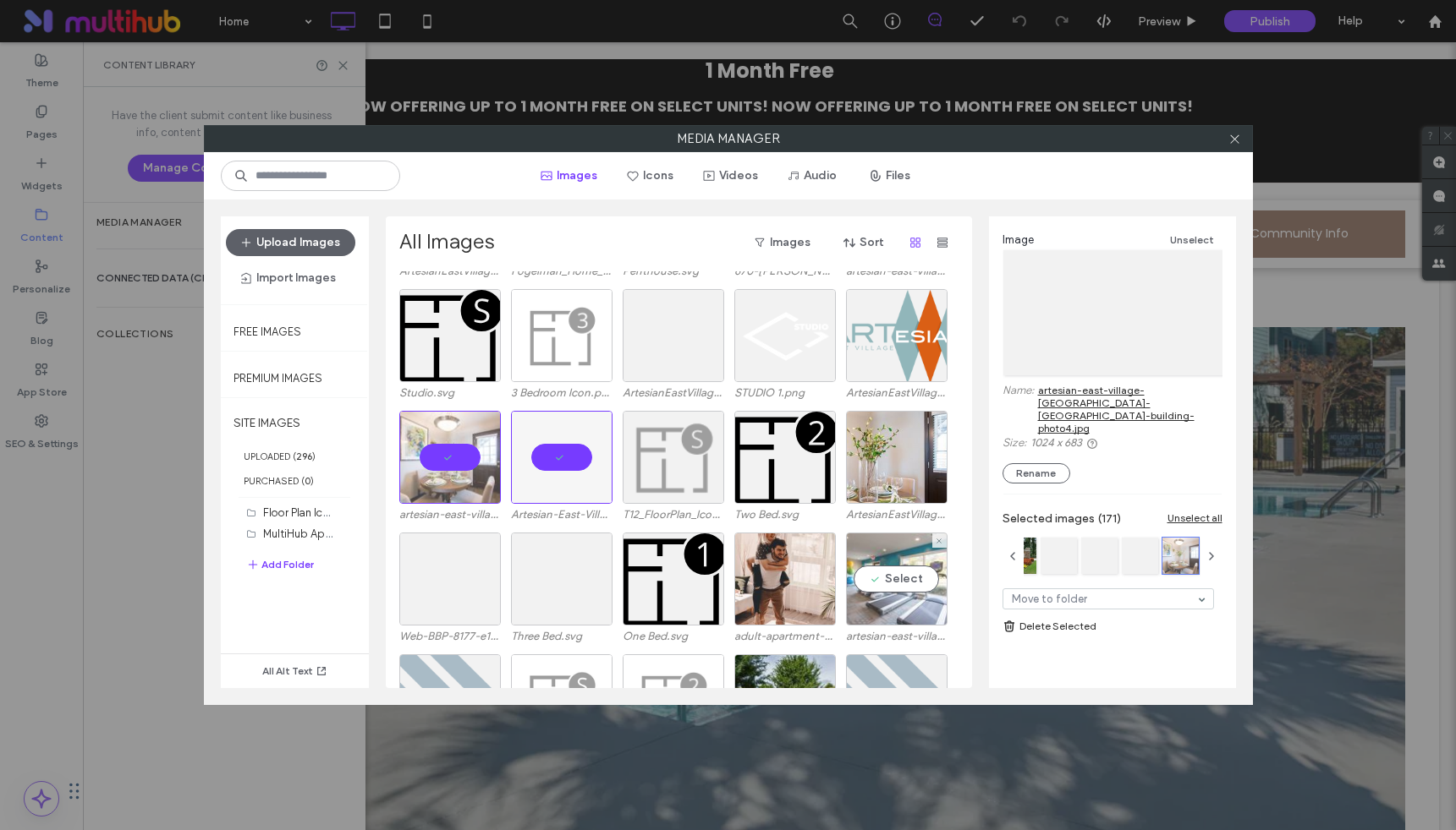
click at [921, 575] on div "Select" at bounding box center [897, 579] width 102 height 93
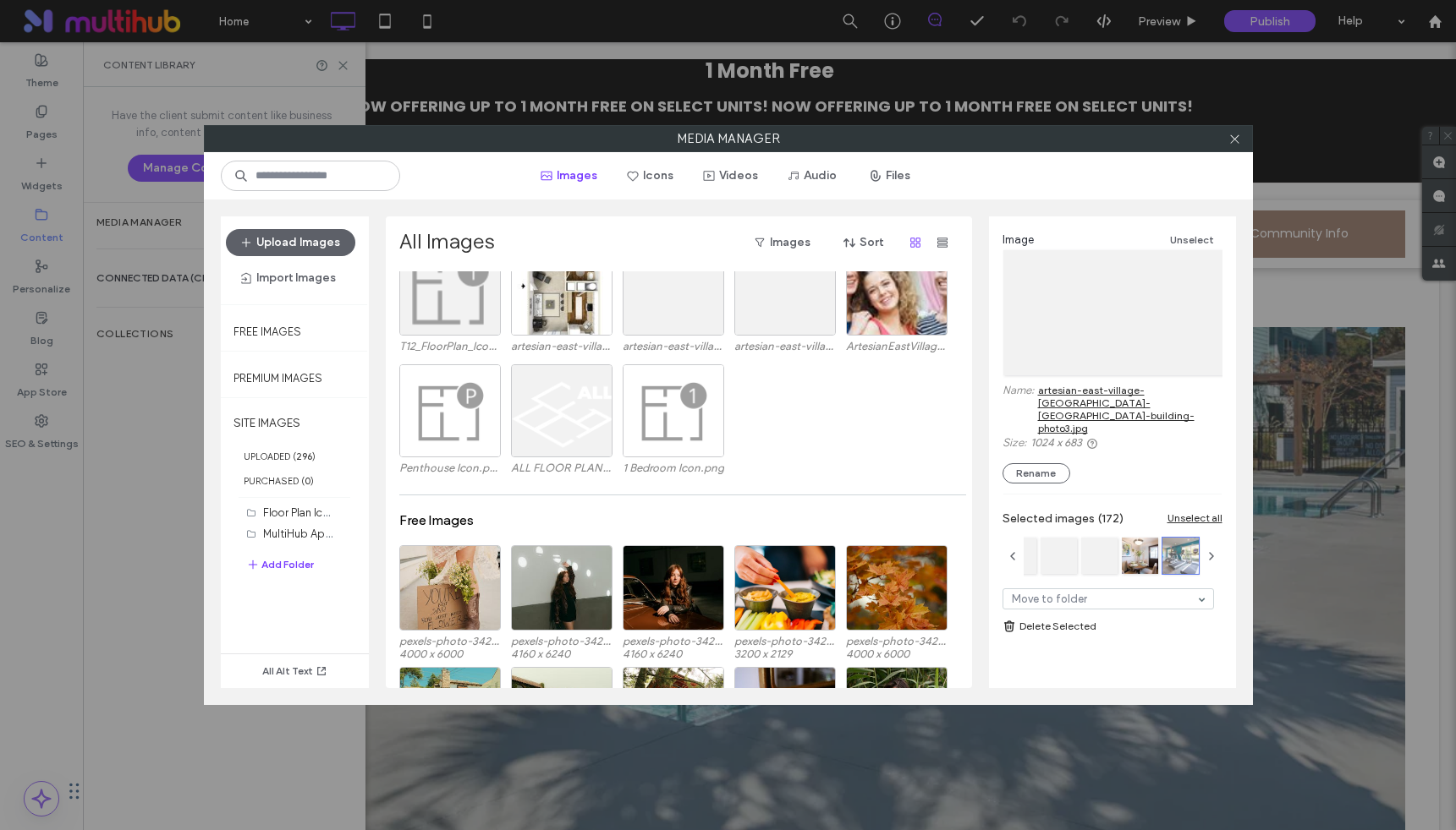
scroll to position [6865, 0]
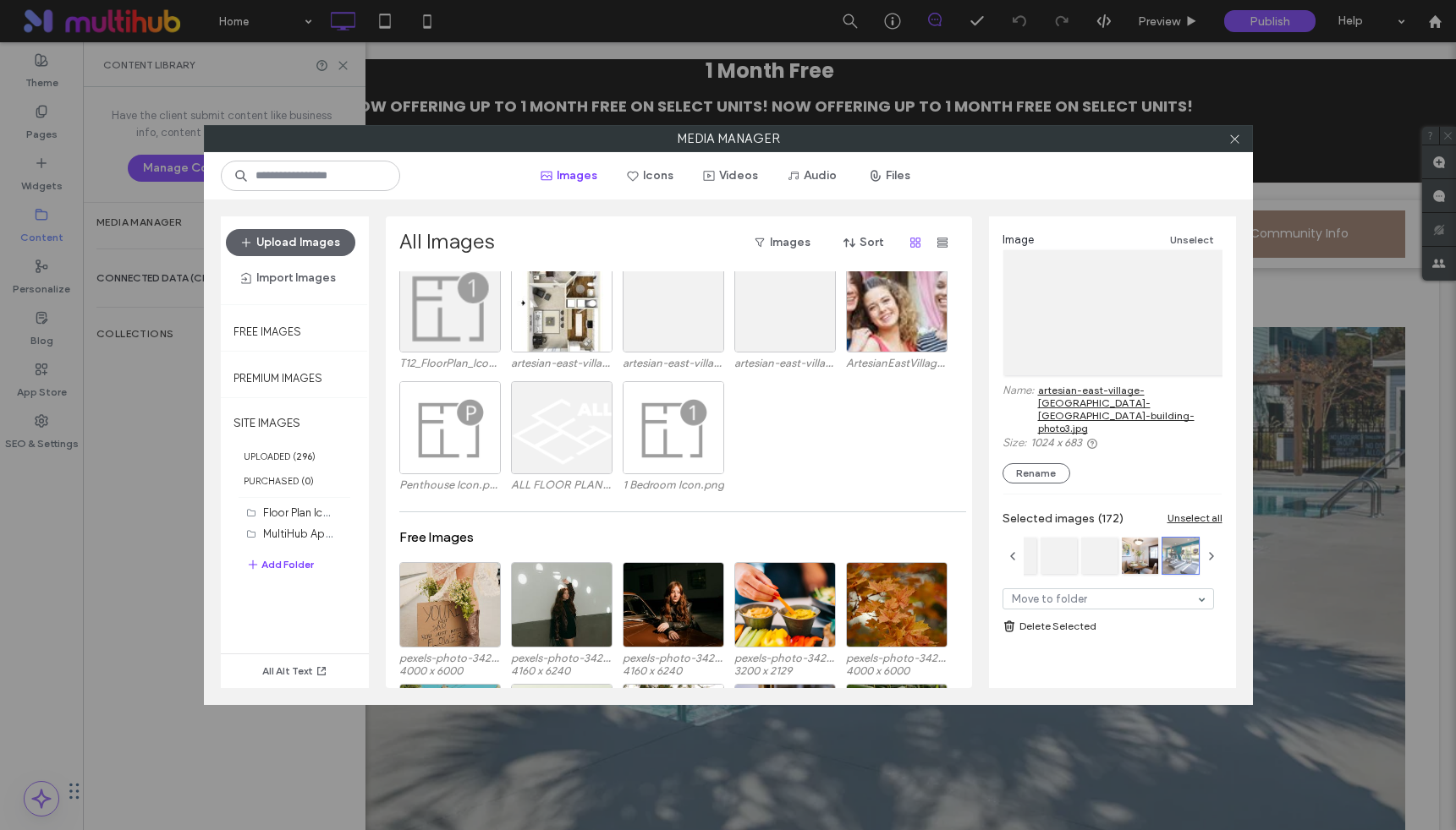
click at [1031, 619] on link "Delete Selected" at bounding box center [1112, 626] width 220 height 17
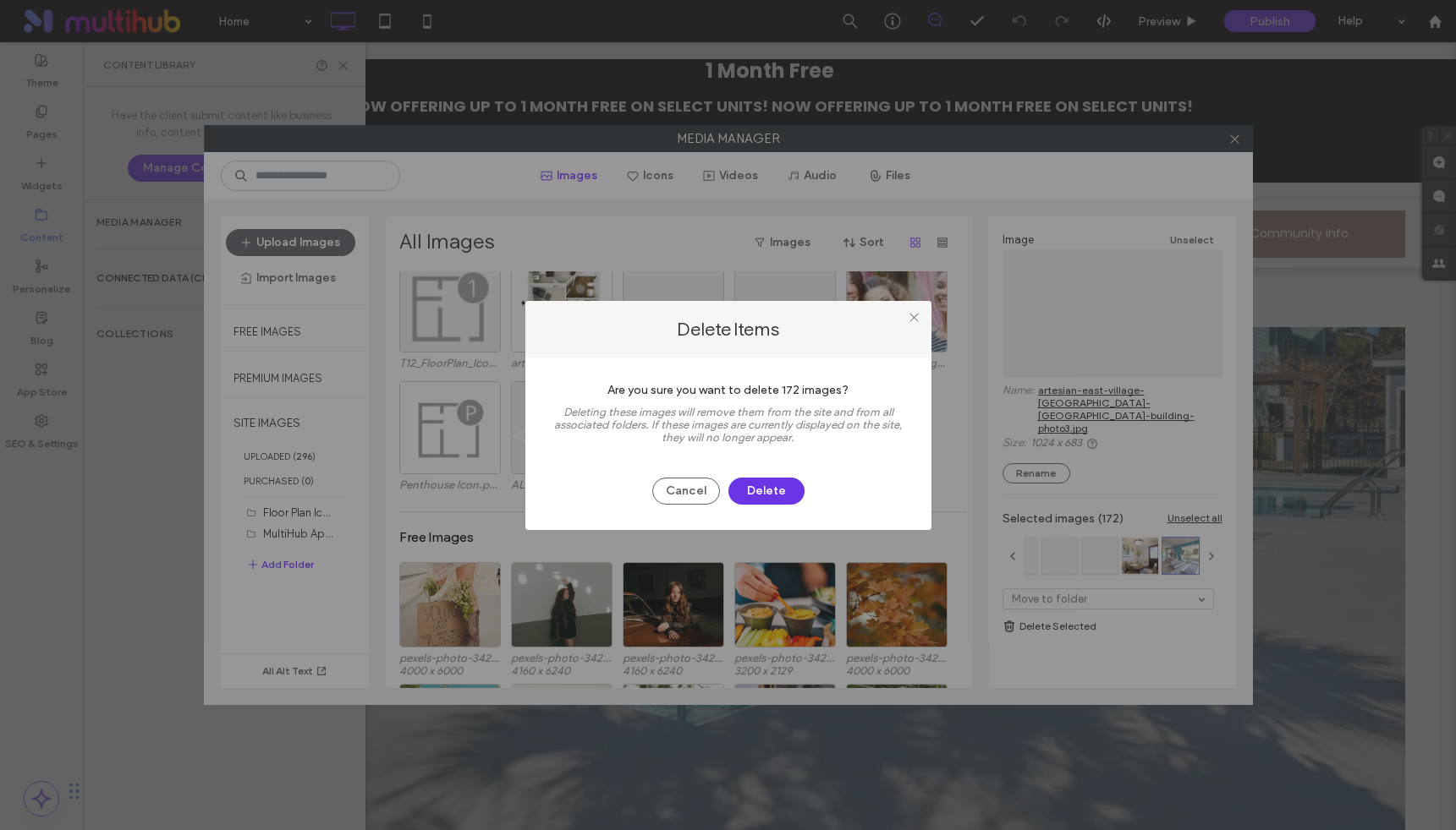
click at [779, 484] on button "Delete" at bounding box center [766, 491] width 76 height 27
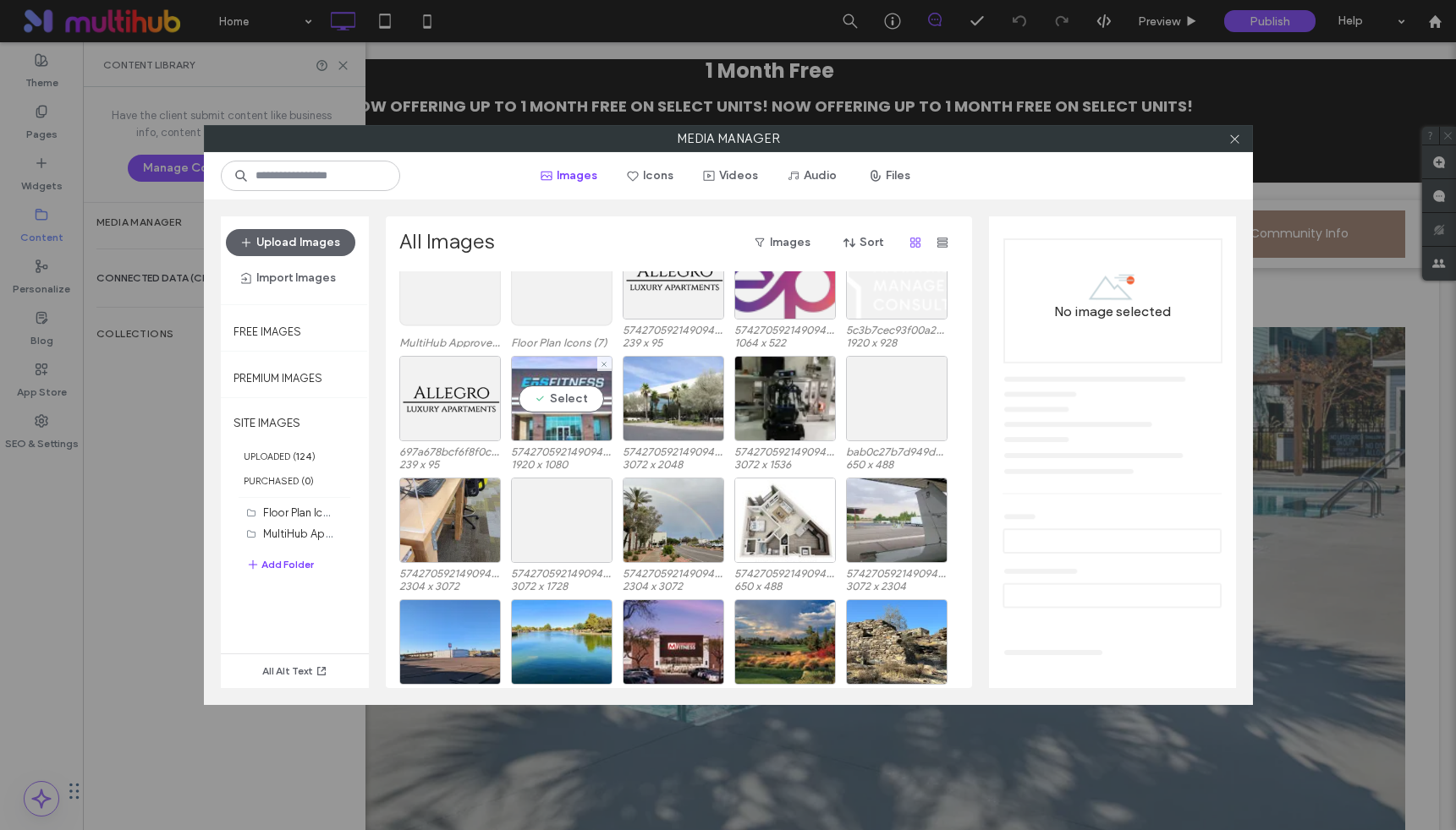
scroll to position [0, 0]
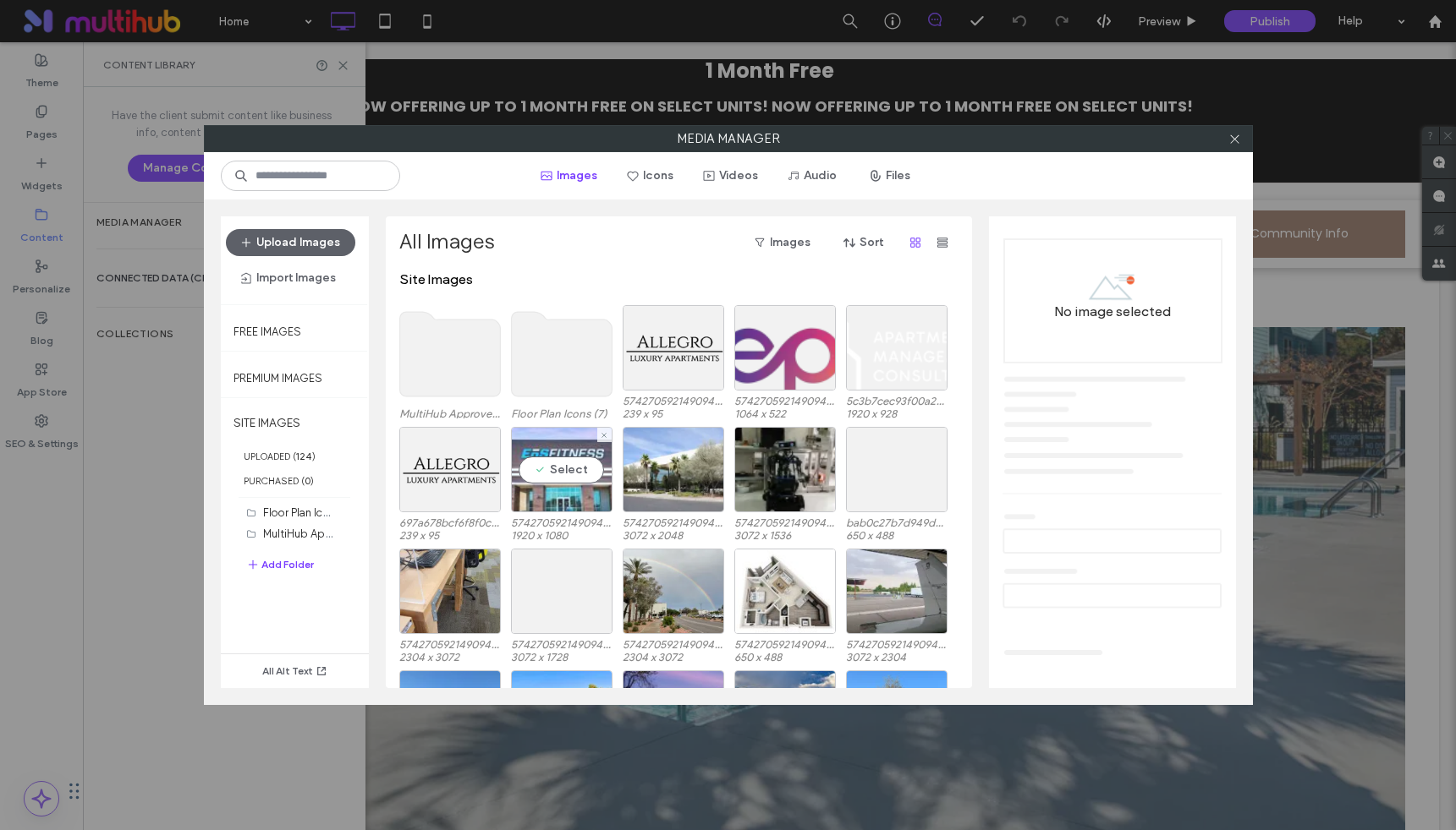
click at [576, 490] on div "Select" at bounding box center [561, 469] width 102 height 85
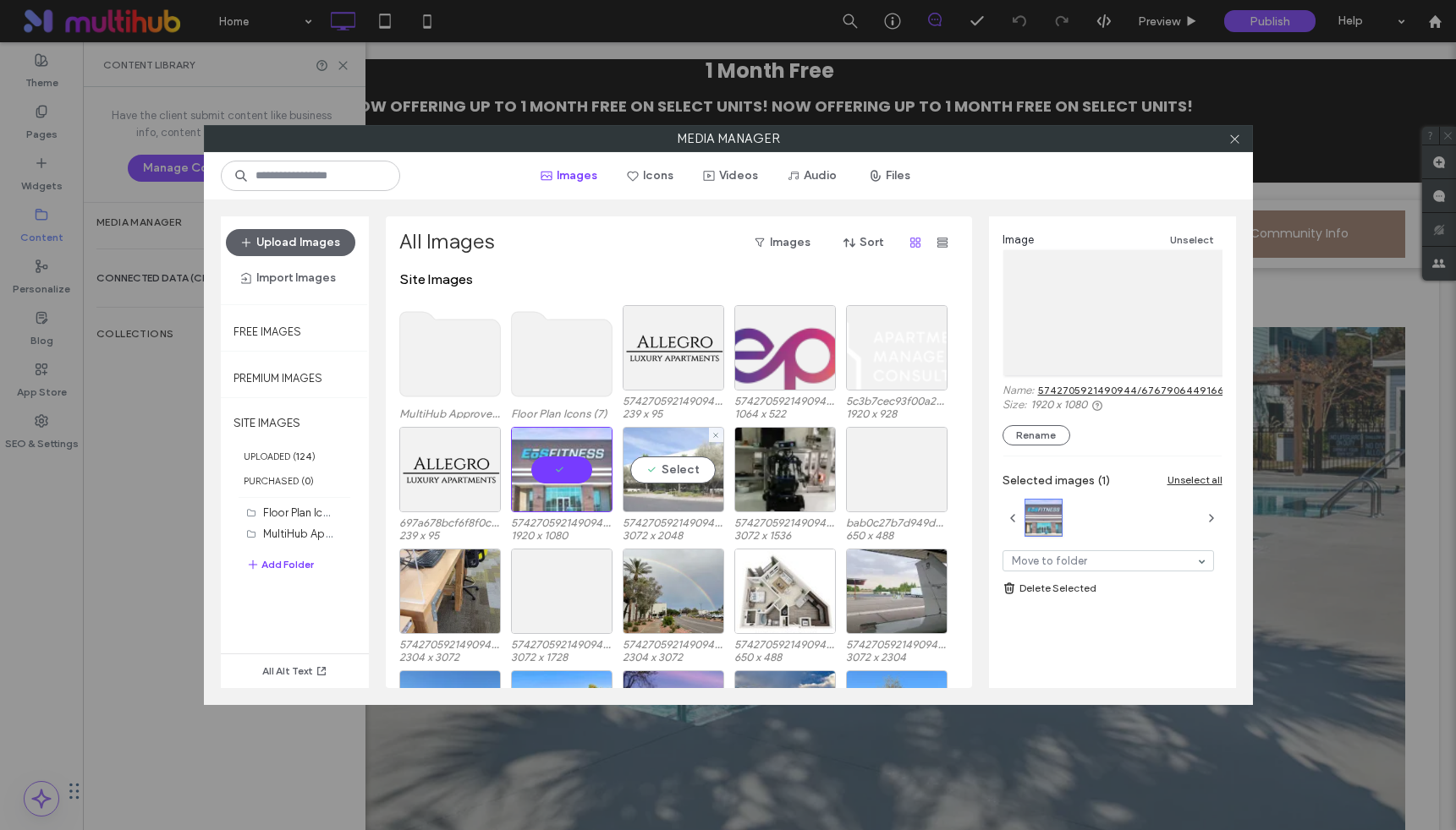
click at [676, 481] on div "Select" at bounding box center [673, 469] width 102 height 85
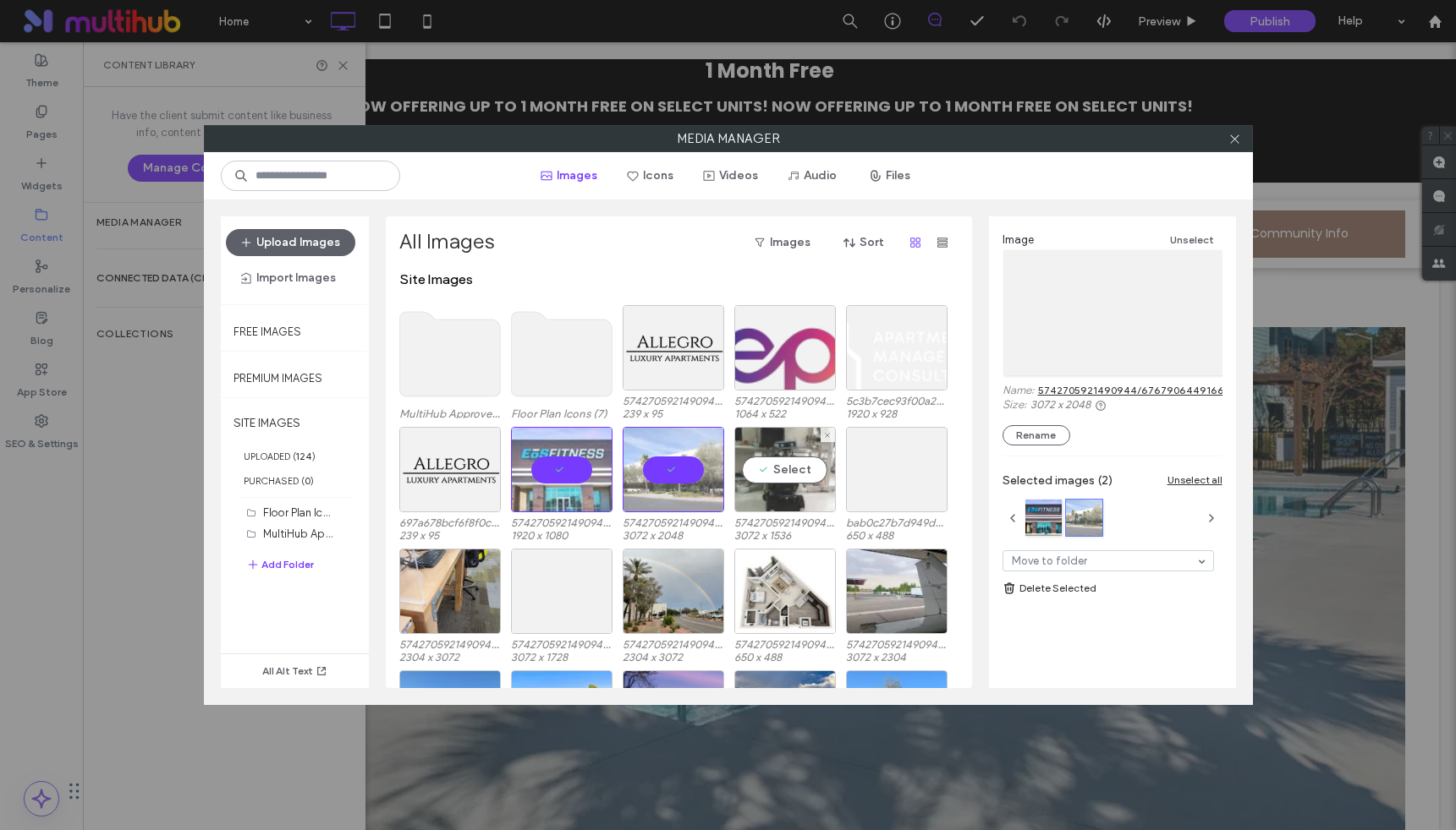
click at [782, 480] on div "Select" at bounding box center [785, 469] width 102 height 85
click at [894, 467] on div "Select" at bounding box center [897, 469] width 102 height 85
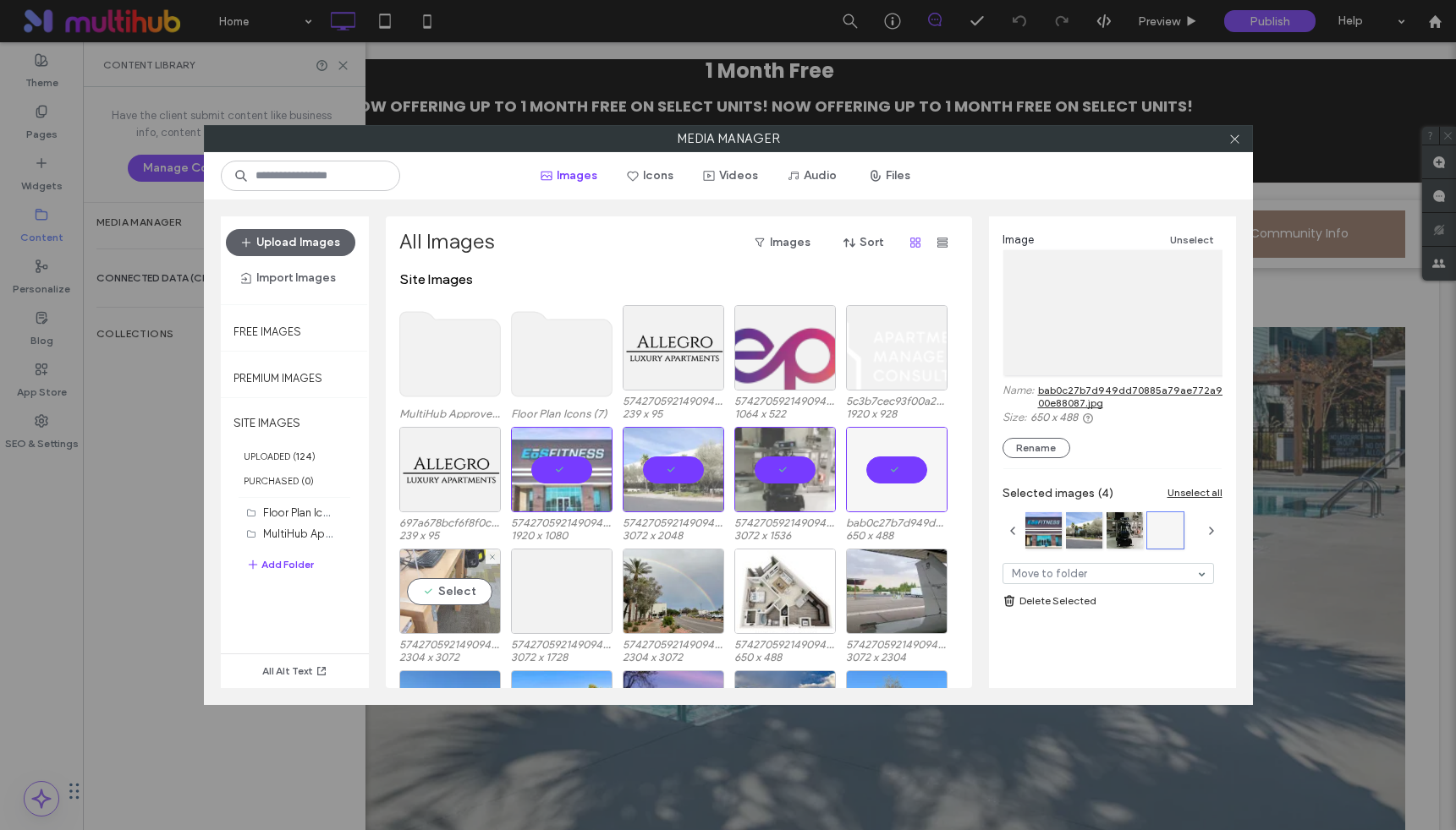
click at [456, 587] on div "Select" at bounding box center [450, 591] width 102 height 85
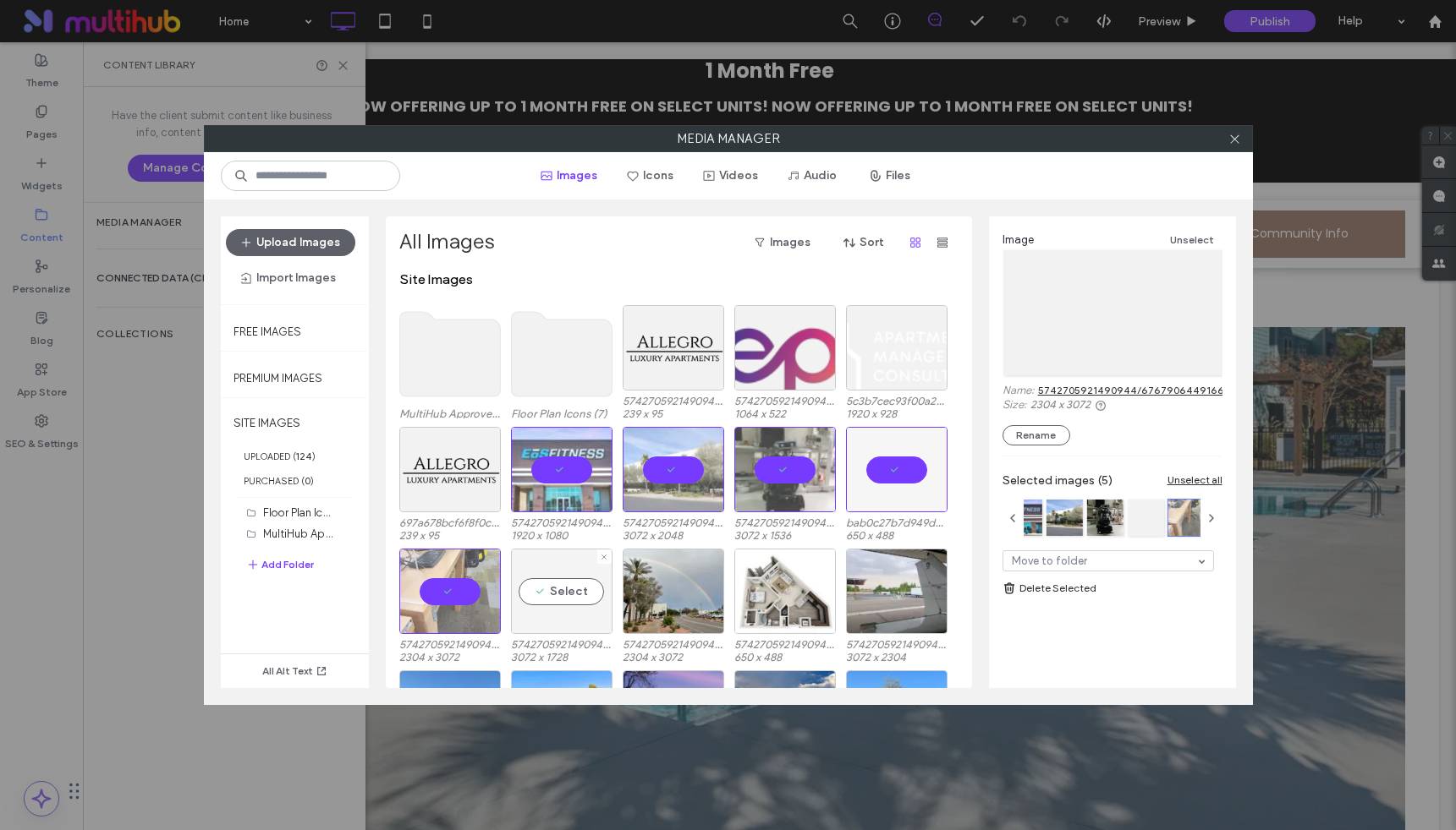
click at [558, 590] on div "Select" at bounding box center [561, 591] width 102 height 85
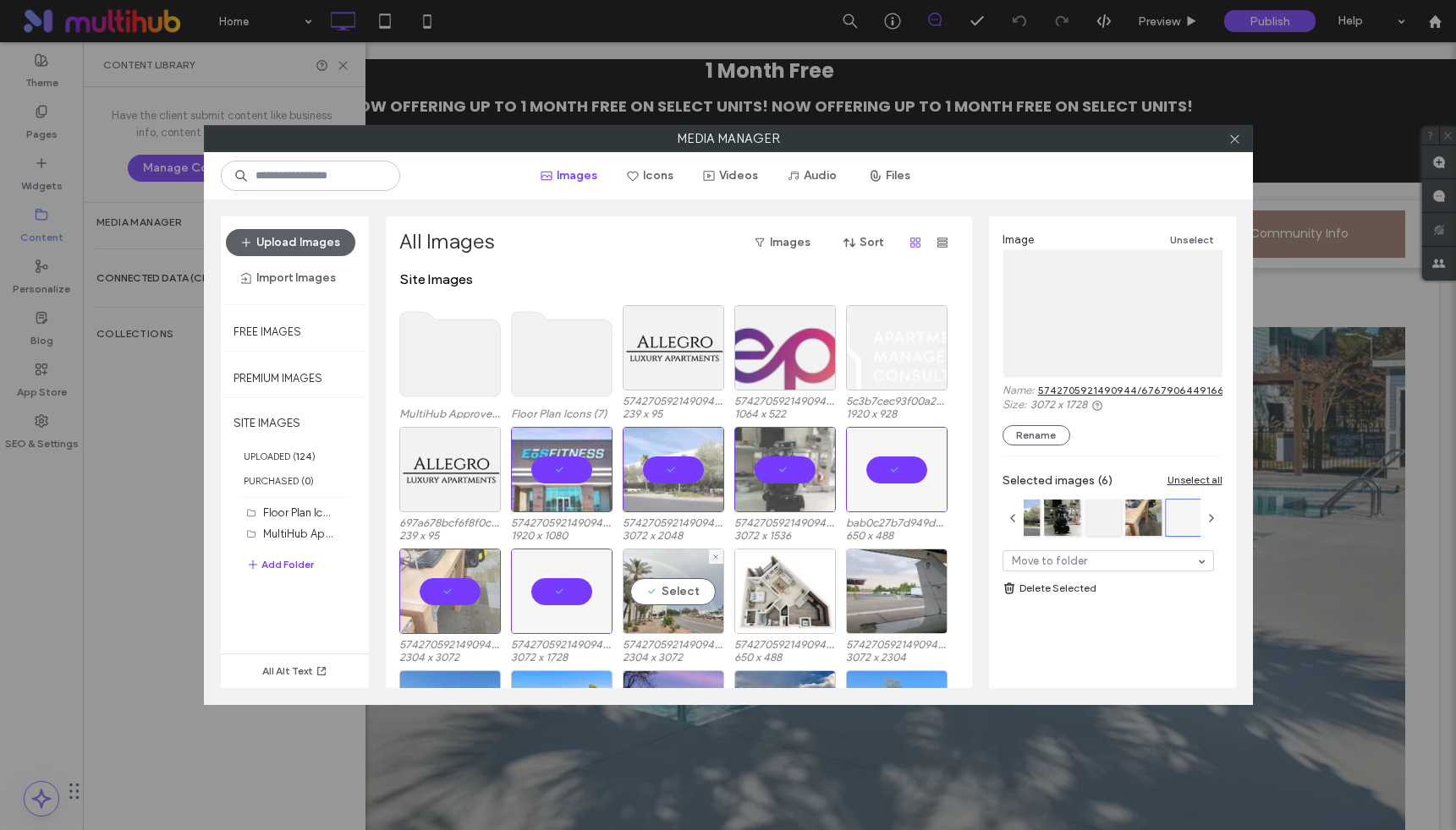
click at [673, 599] on div "Select" at bounding box center [673, 591] width 102 height 85
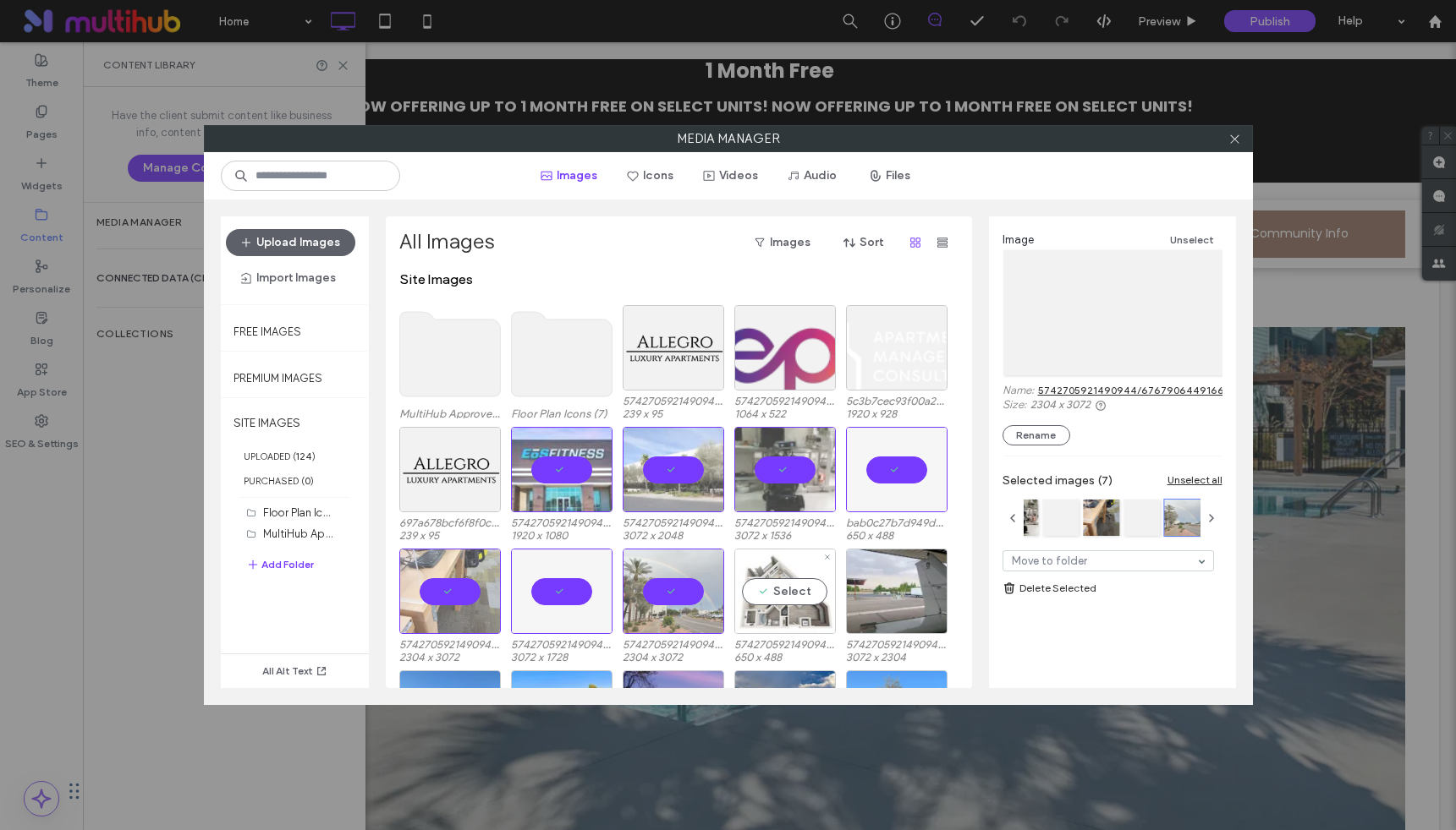
click at [814, 585] on div "Select" at bounding box center [785, 591] width 102 height 85
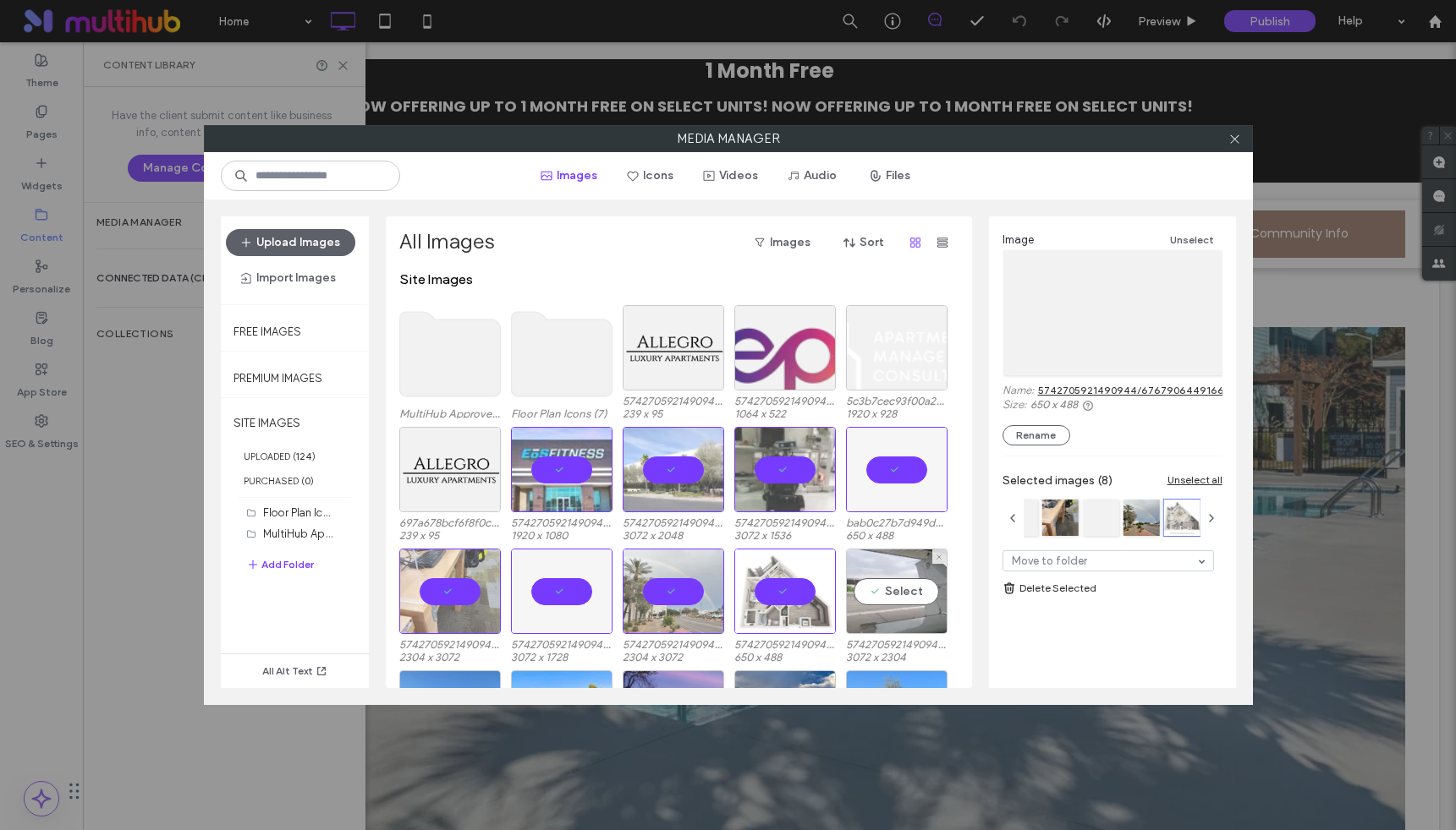
click at [907, 601] on div "Select" at bounding box center [897, 591] width 102 height 85
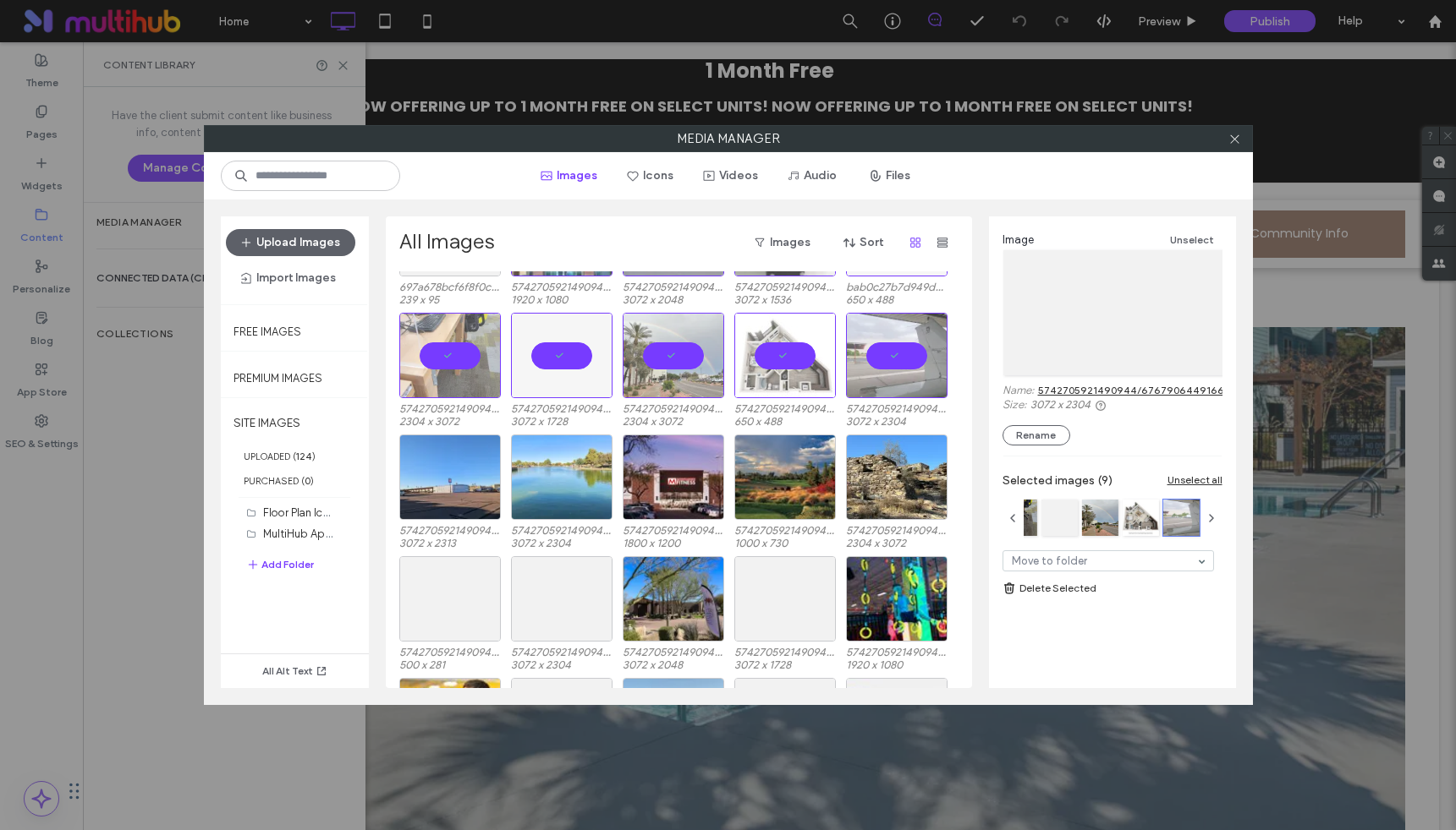
scroll to position [274, 0]
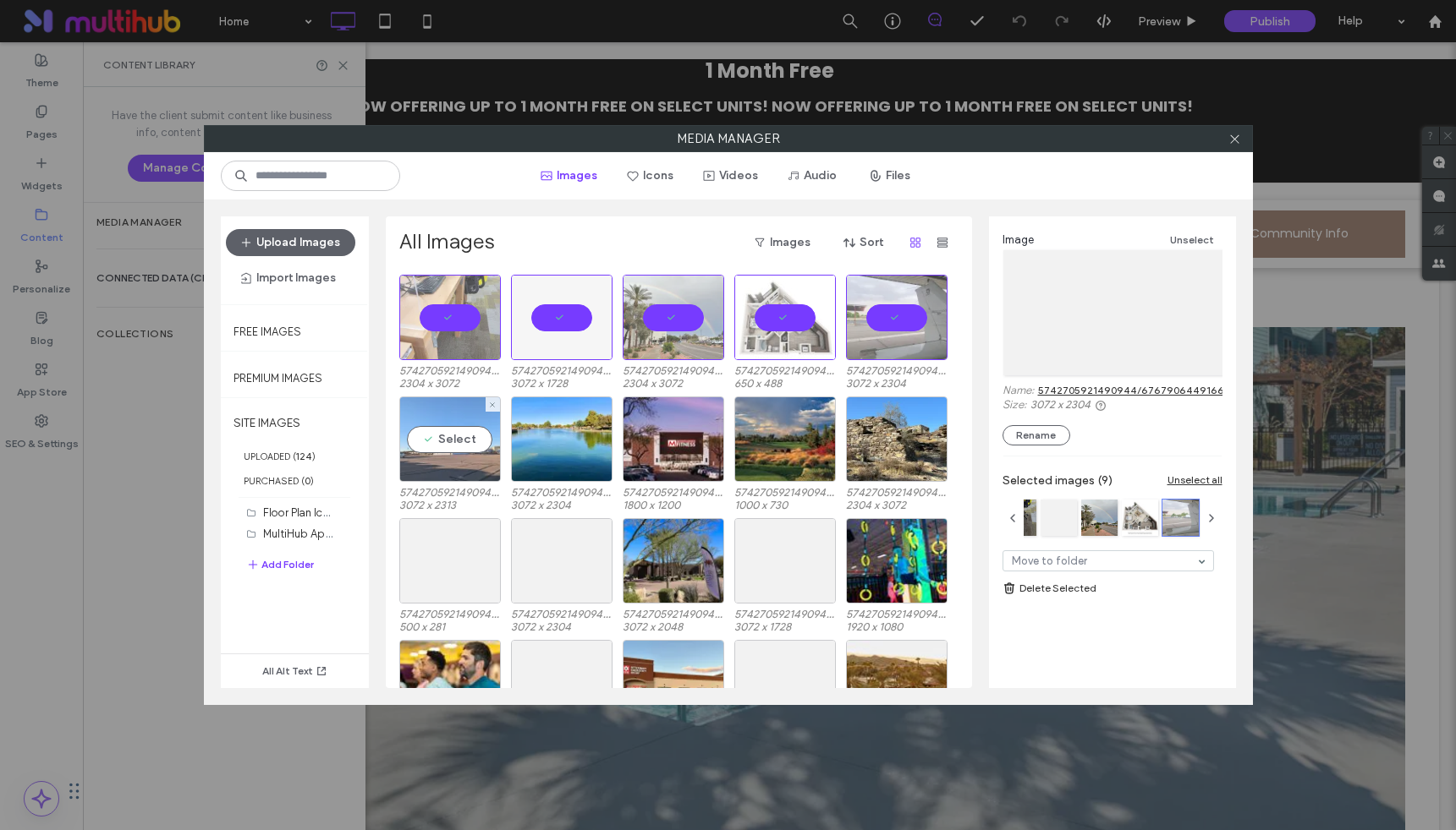
click at [467, 453] on div "Select" at bounding box center [450, 439] width 102 height 85
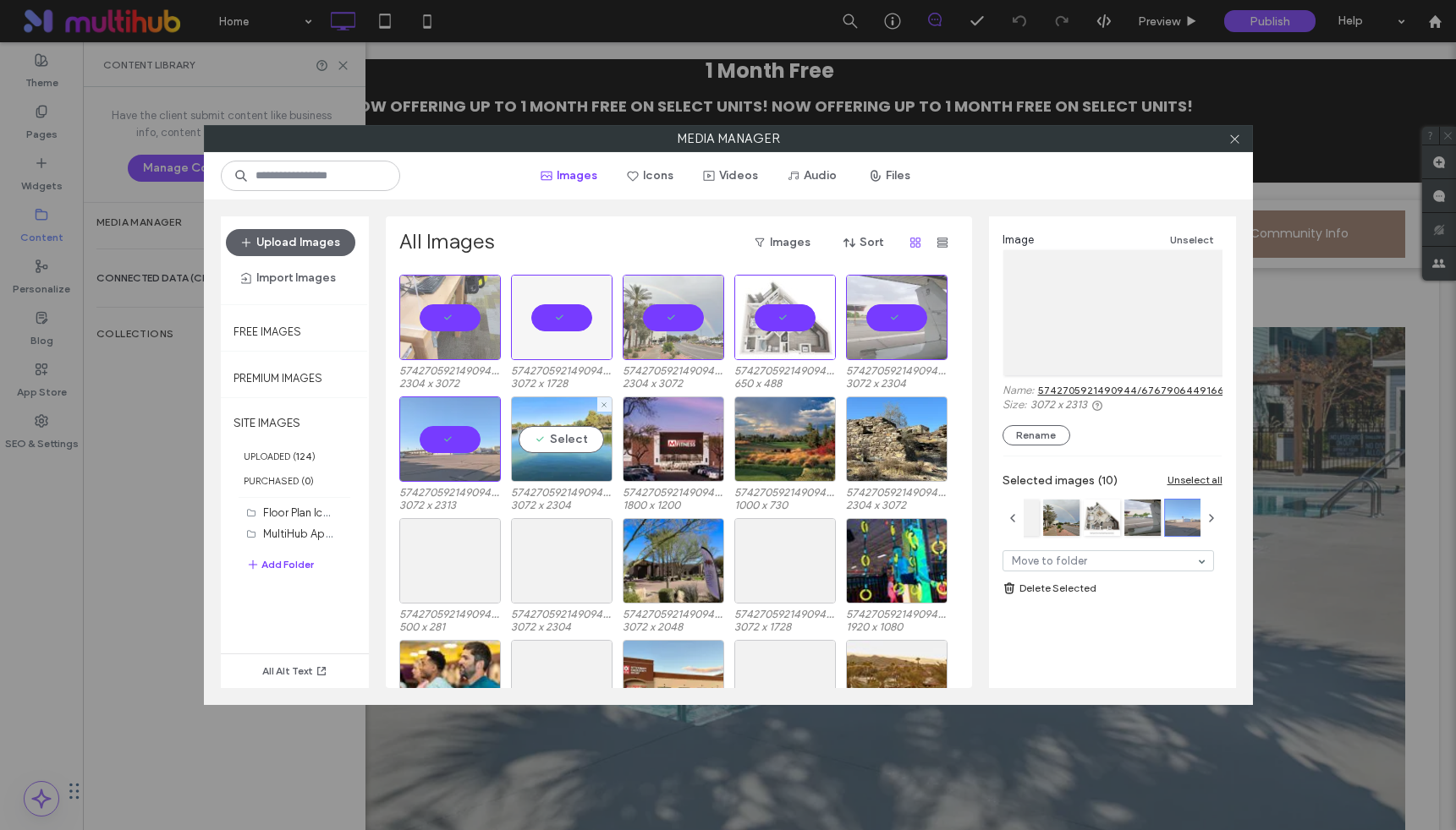
click at [572, 440] on div "Select" at bounding box center [561, 439] width 102 height 85
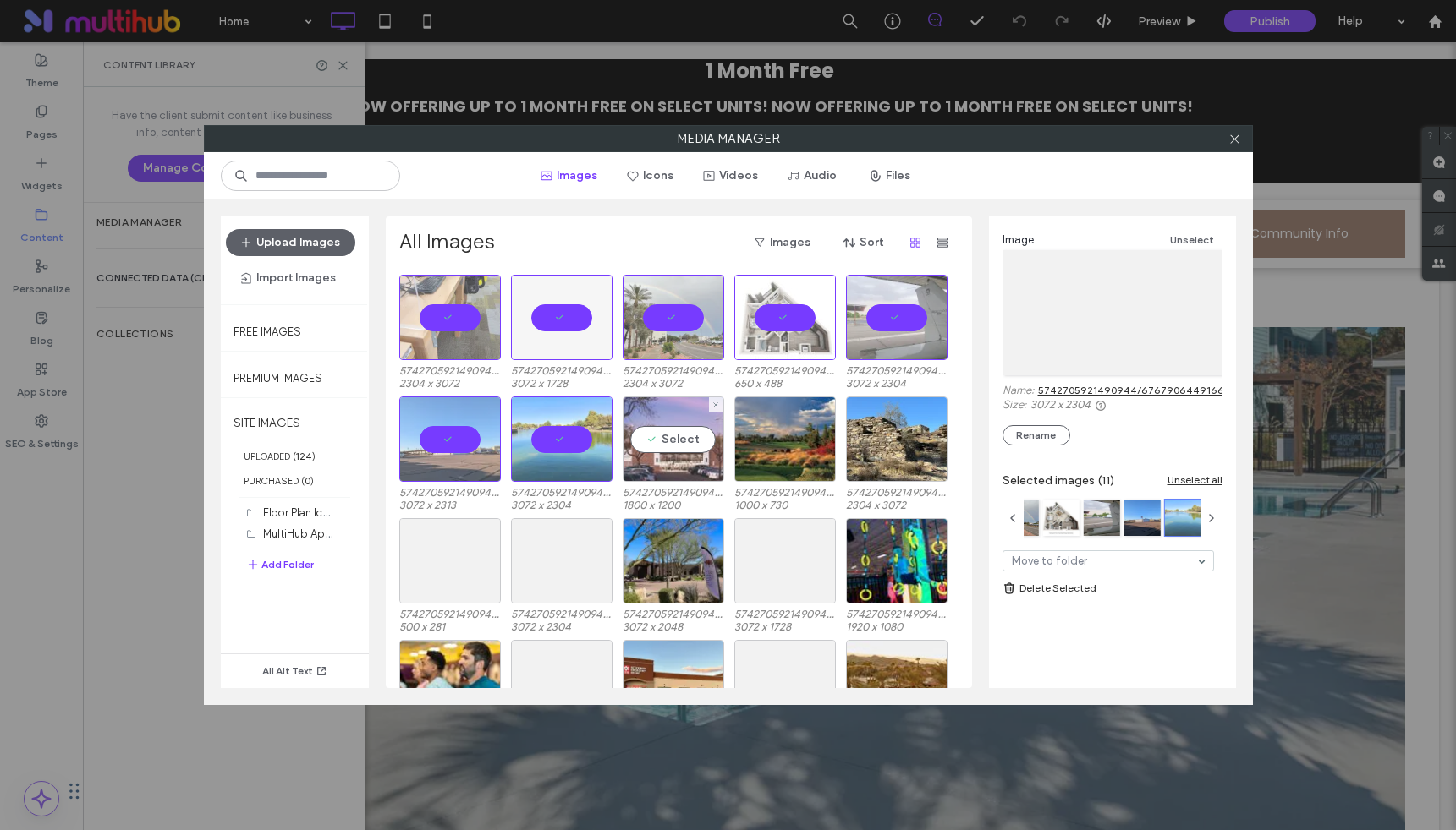
click at [672, 440] on div "Select" at bounding box center [673, 439] width 102 height 85
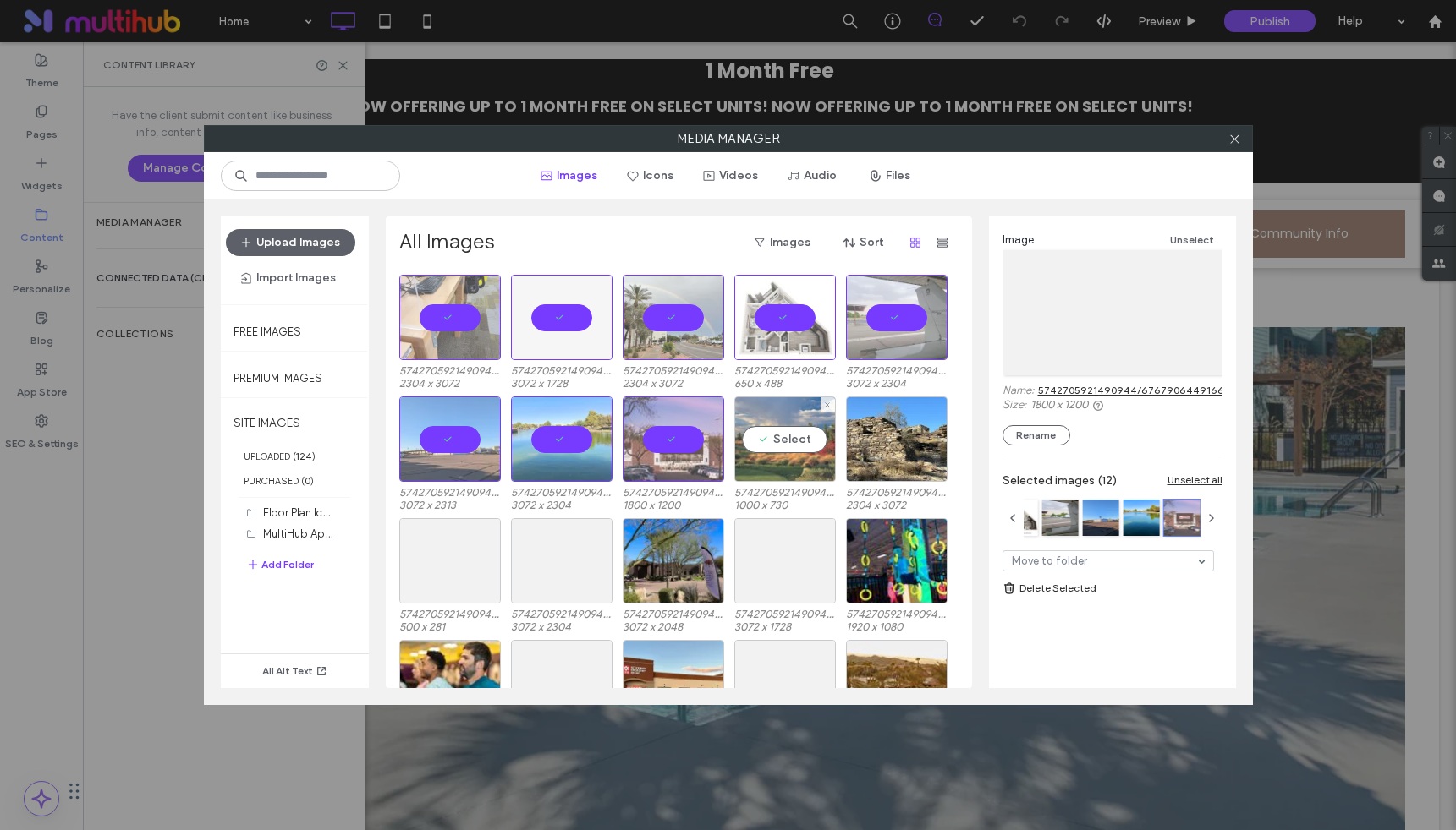
click at [808, 443] on div "Select" at bounding box center [785, 439] width 102 height 85
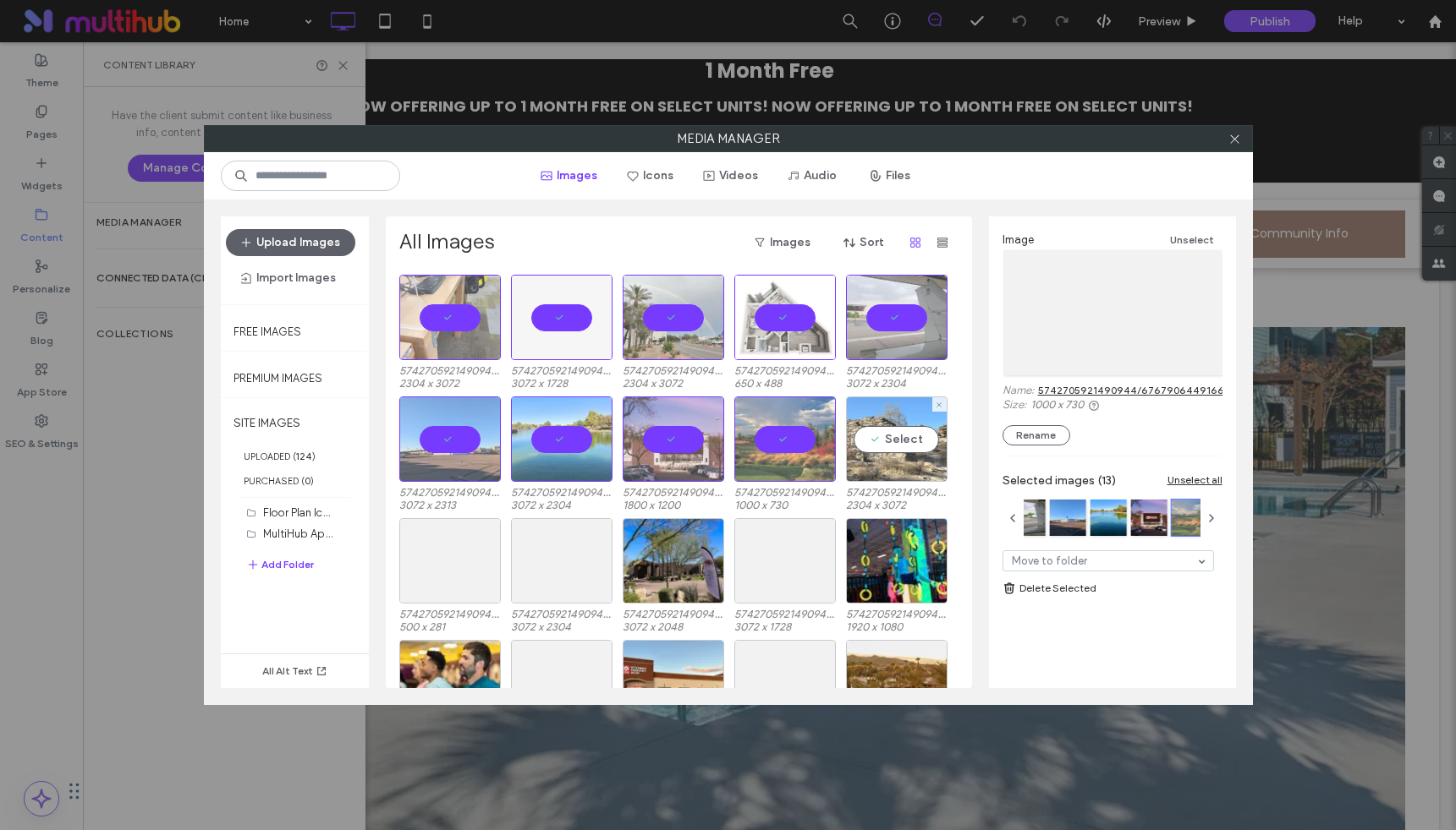
click at [900, 442] on div "Select" at bounding box center [897, 439] width 102 height 85
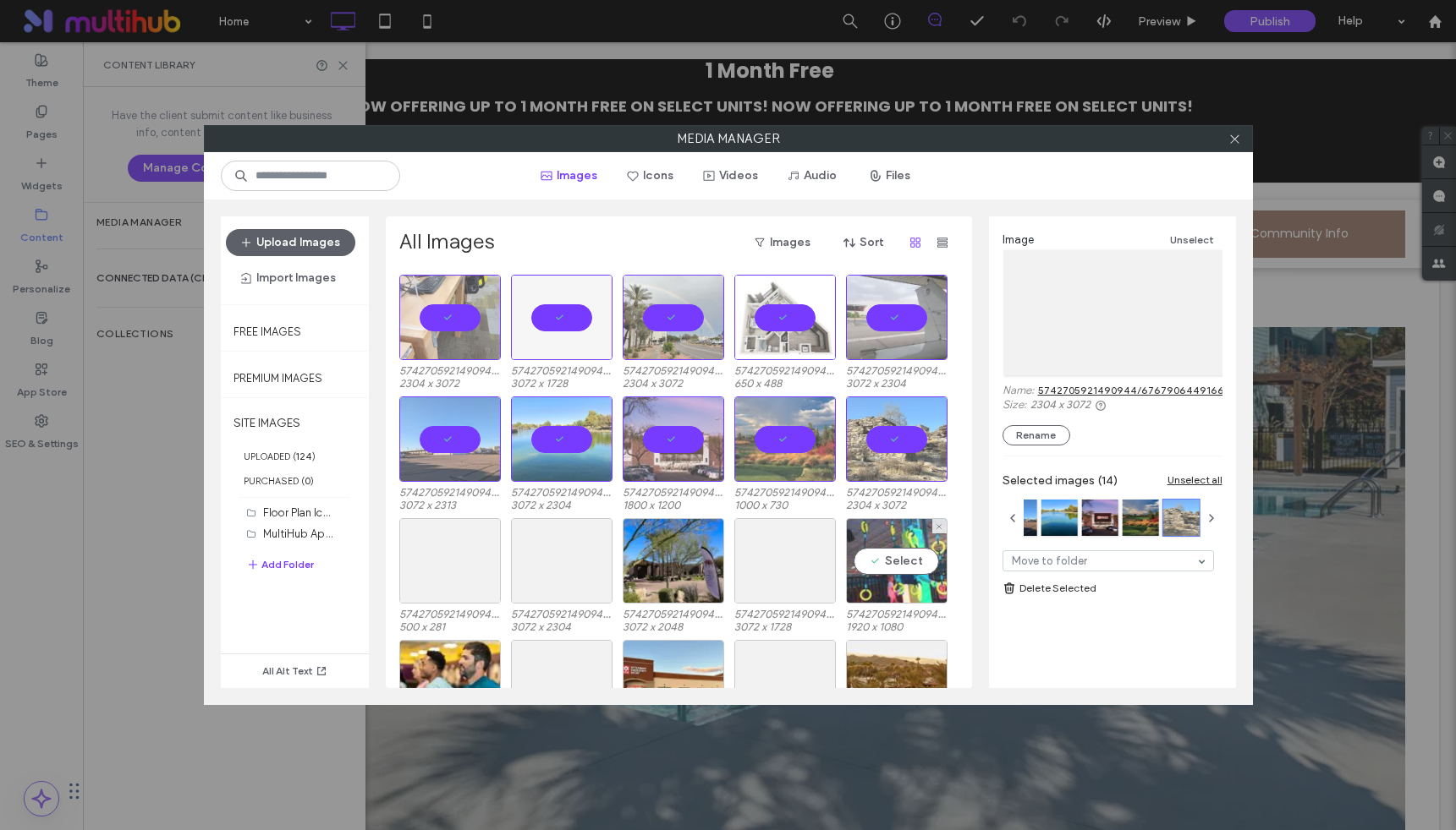
click at [904, 540] on div "Select" at bounding box center [897, 561] width 102 height 85
click at [789, 572] on div "Select" at bounding box center [785, 561] width 102 height 85
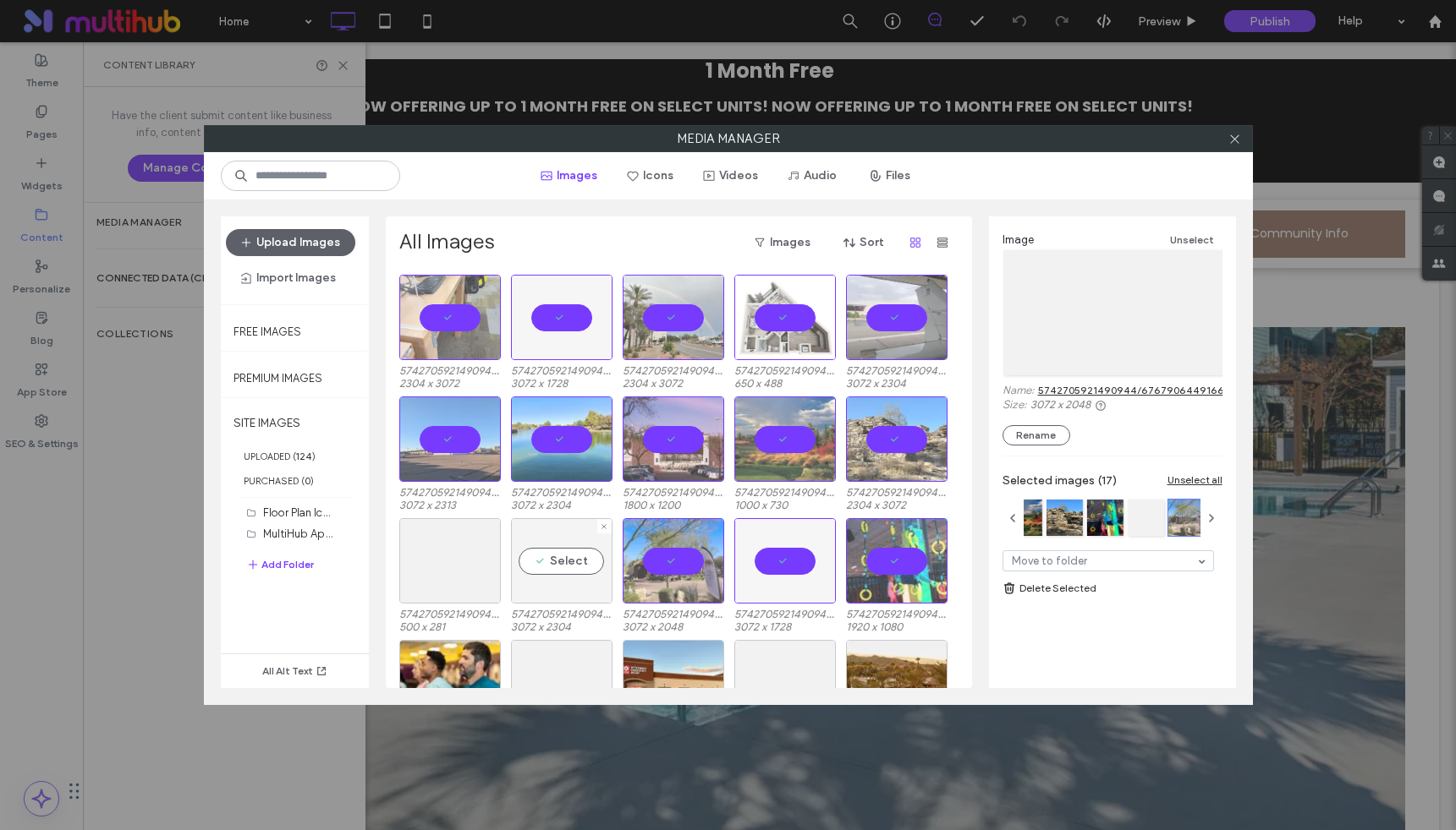
click at [542, 556] on div "Select" at bounding box center [561, 561] width 102 height 85
click at [464, 557] on div "Select" at bounding box center [450, 561] width 102 height 85
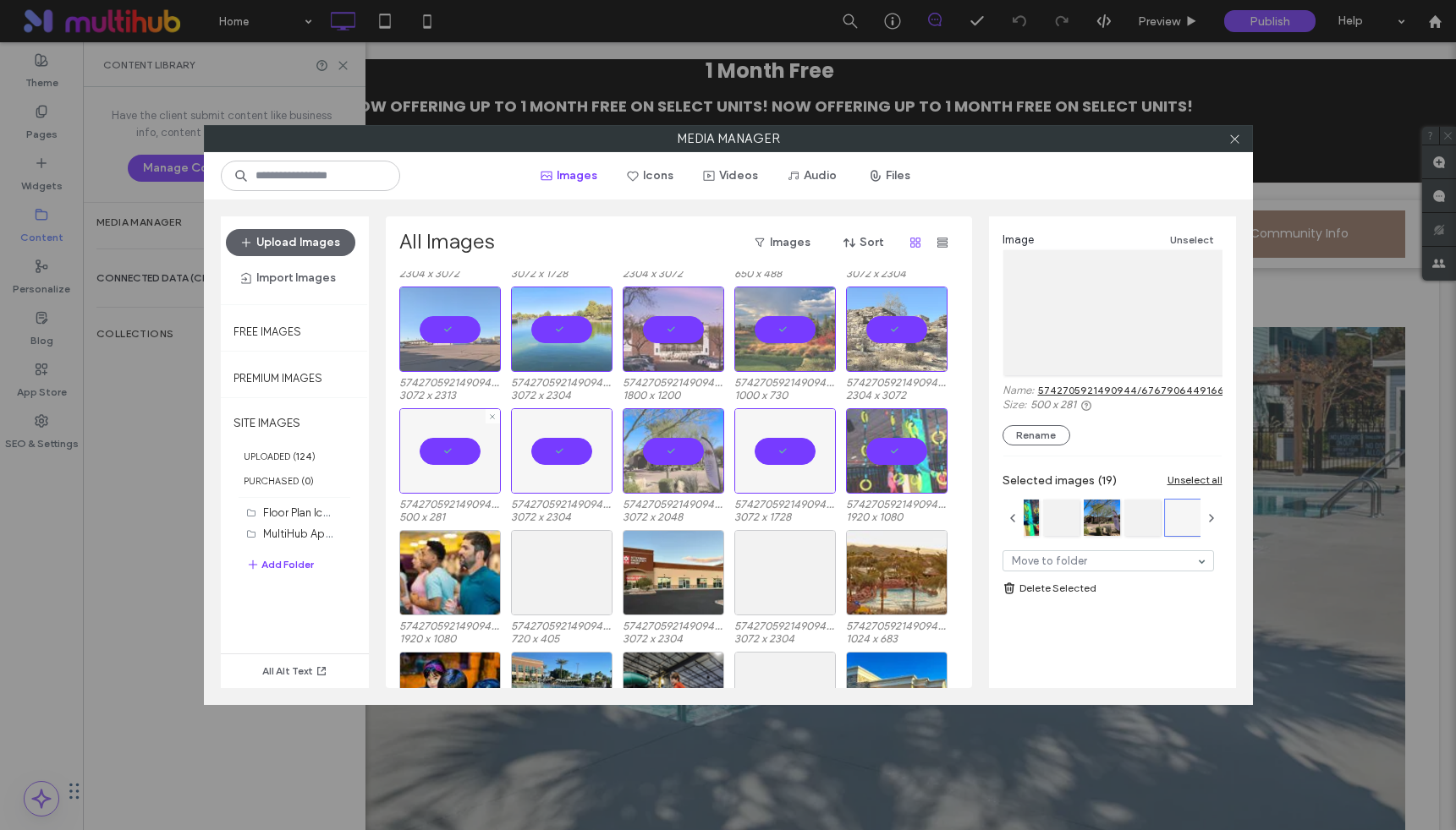
scroll to position [558, 0]
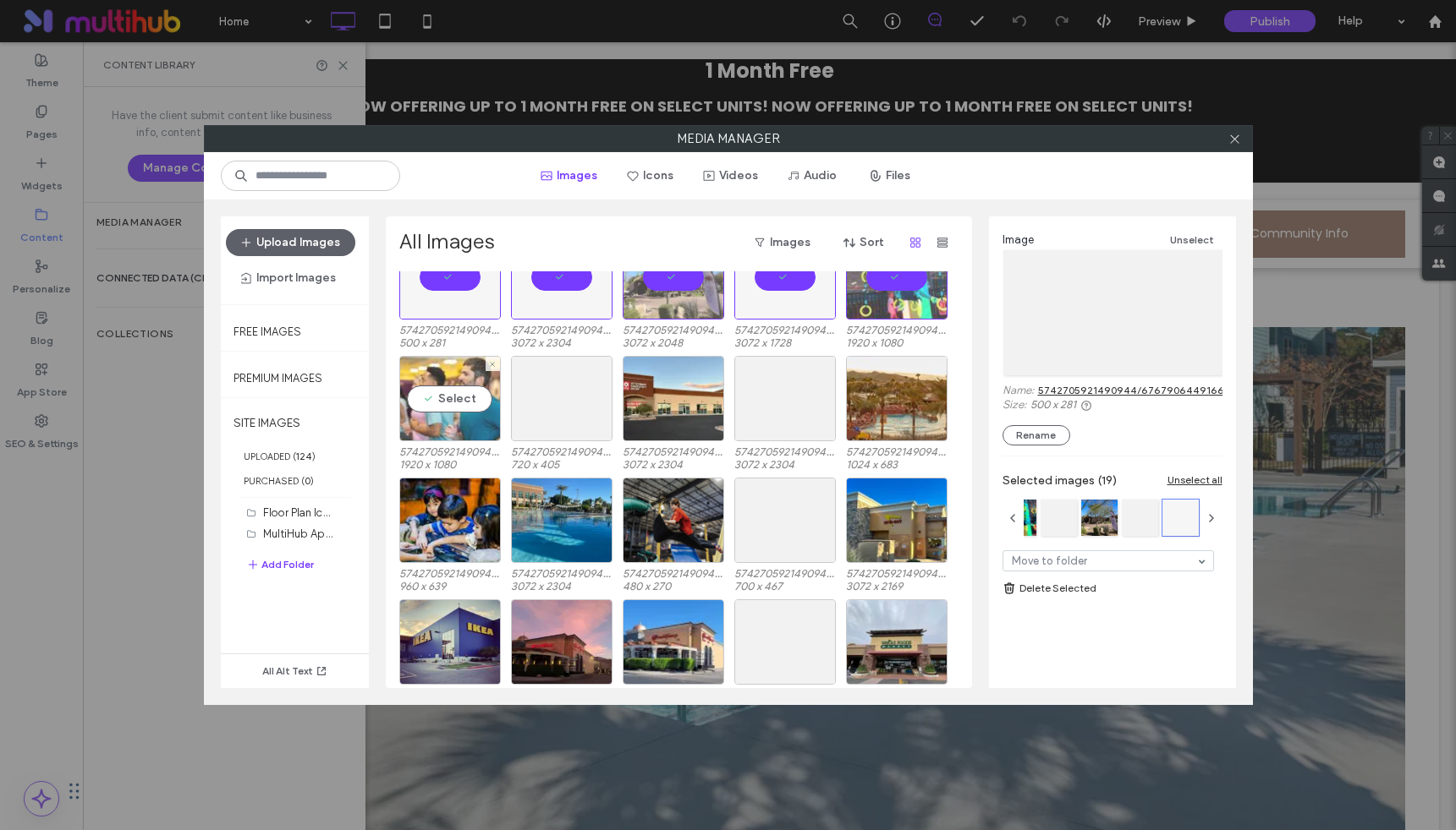
click at [452, 386] on div "Select" at bounding box center [450, 398] width 102 height 85
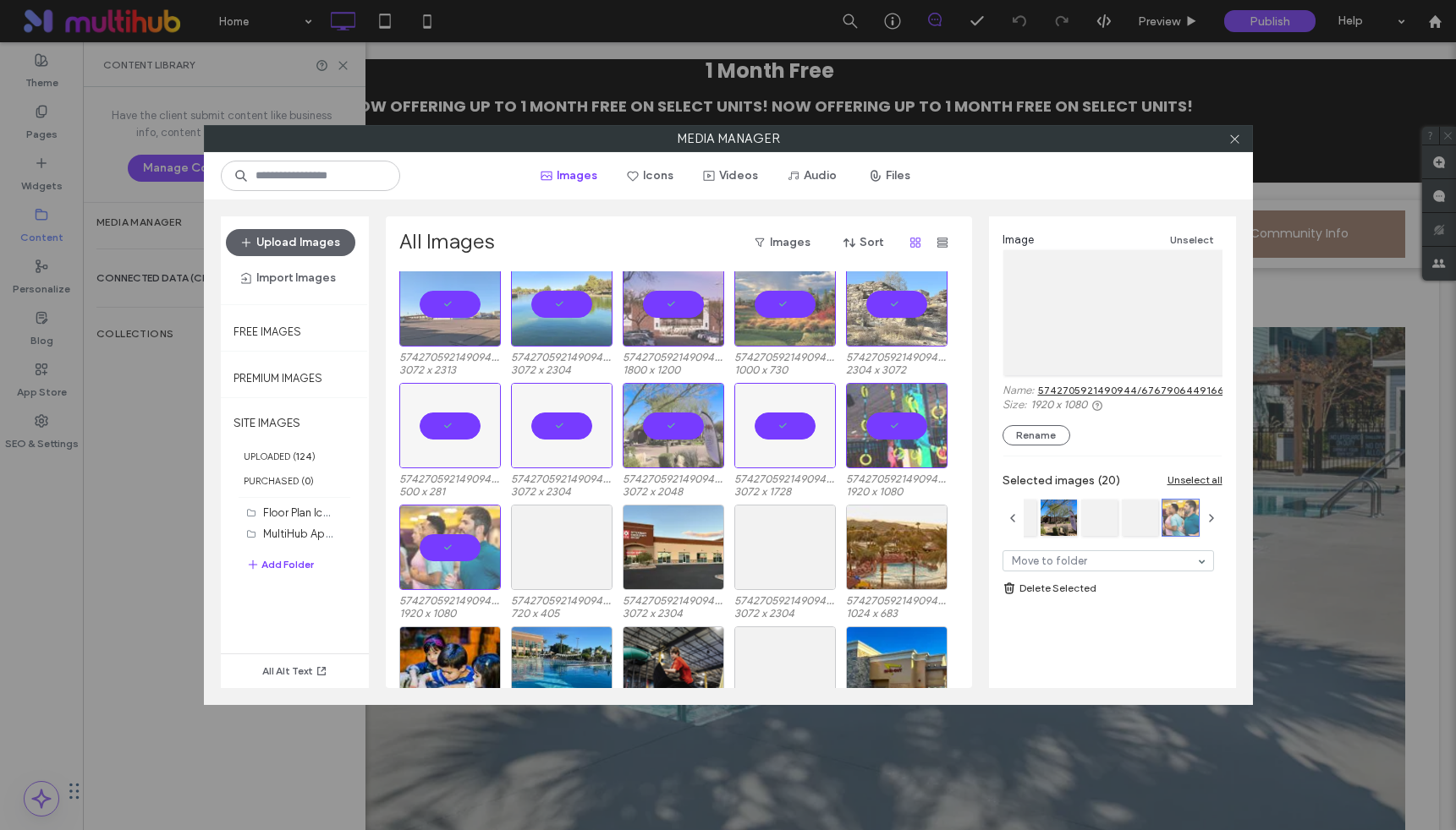
scroll to position [431, 0]
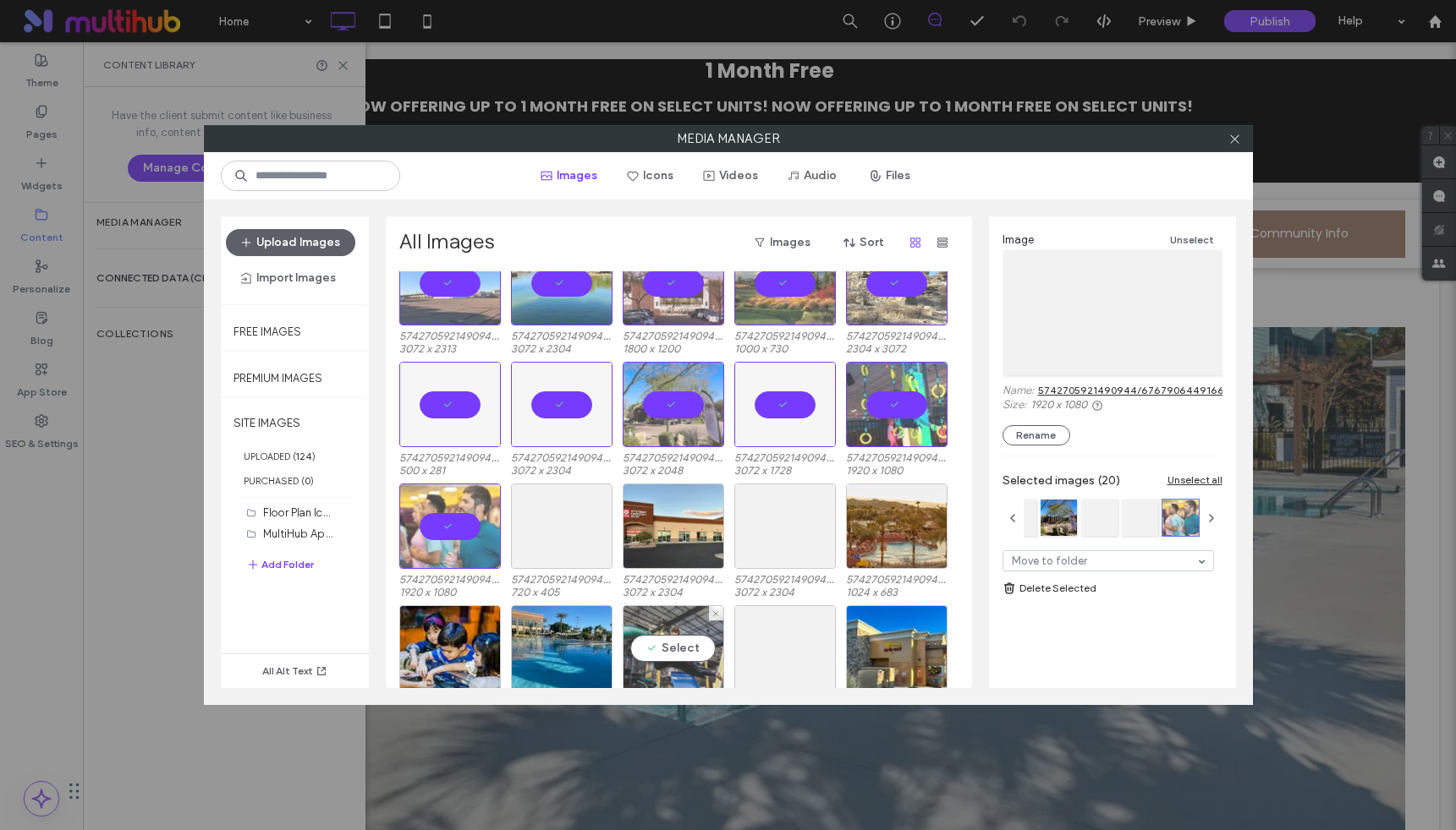
drag, startPoint x: 393, startPoint y: 466, endPoint x: 697, endPoint y: 624, distance: 342.6
click at [698, 627] on div "All Images Images Sort Site Images MultiHub Approved Logos (4) Floor Plan Icons…" at bounding box center [678, 453] width 586 height 472
click at [541, 530] on div "Select" at bounding box center [561, 527] width 102 height 85
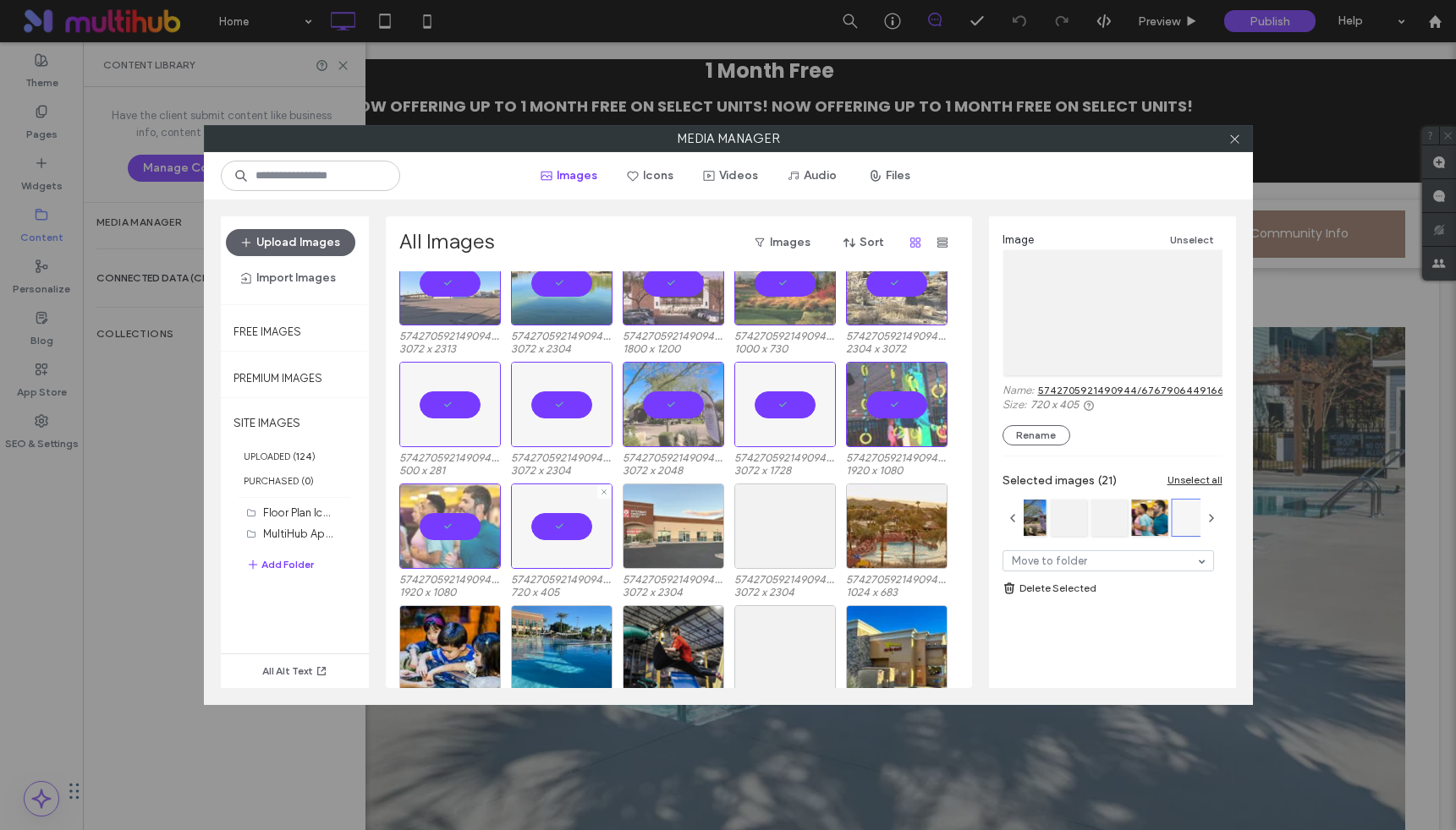
click at [660, 534] on div at bounding box center [673, 527] width 102 height 85
click at [781, 540] on div "Select" at bounding box center [785, 527] width 102 height 85
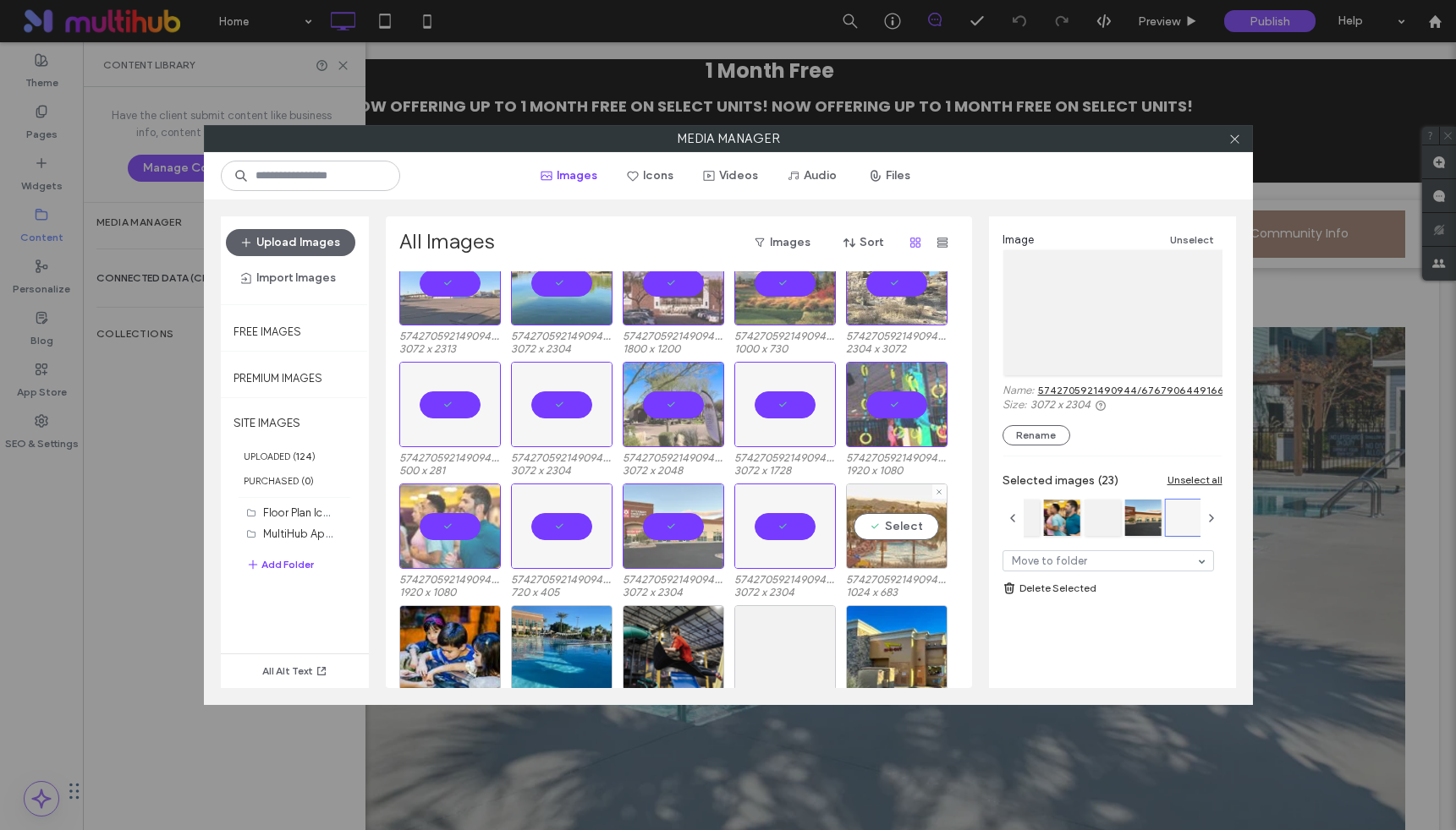
click at [895, 529] on div "Select" at bounding box center [897, 527] width 102 height 85
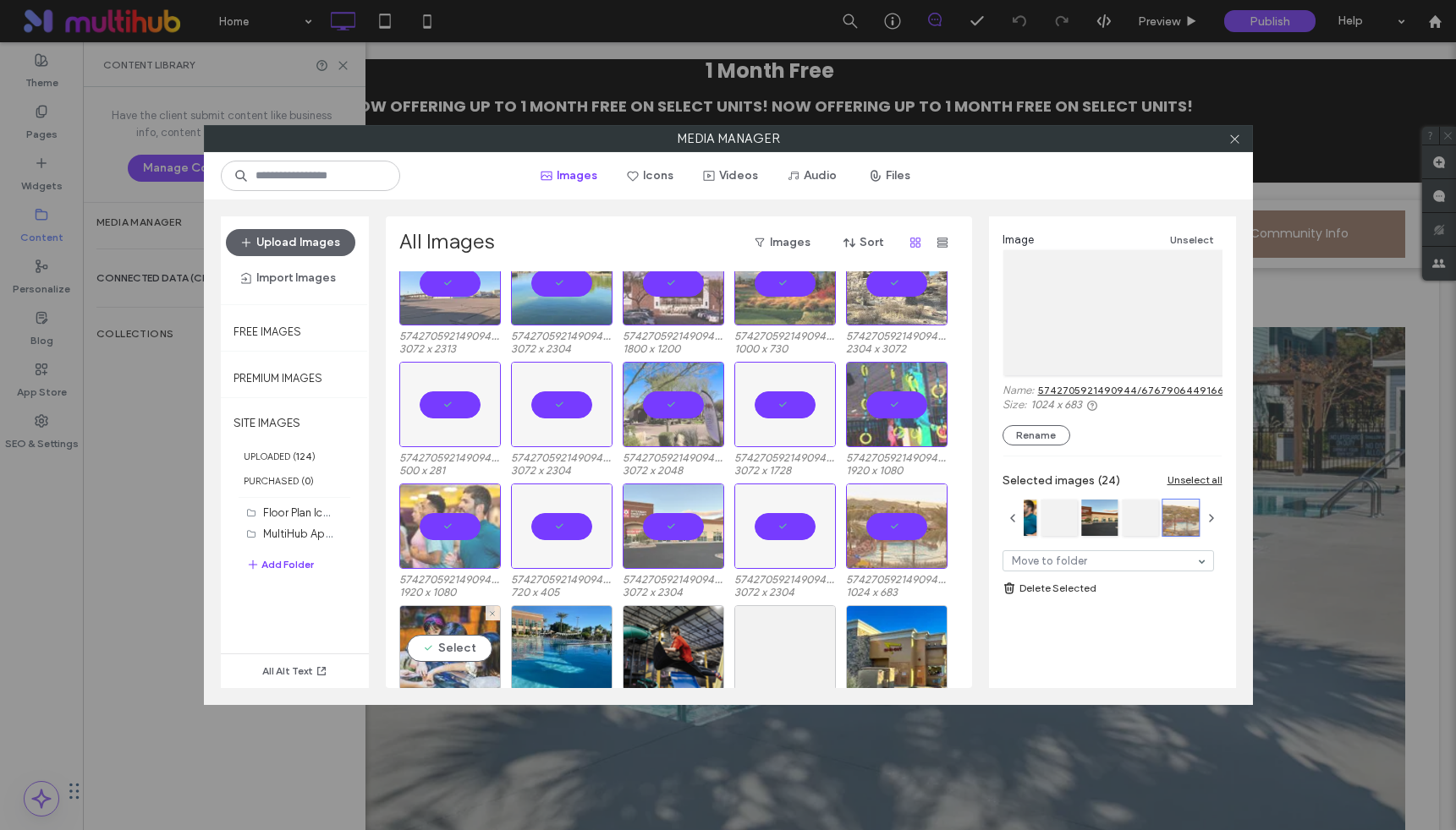
click at [430, 652] on div "Select" at bounding box center [450, 648] width 102 height 85
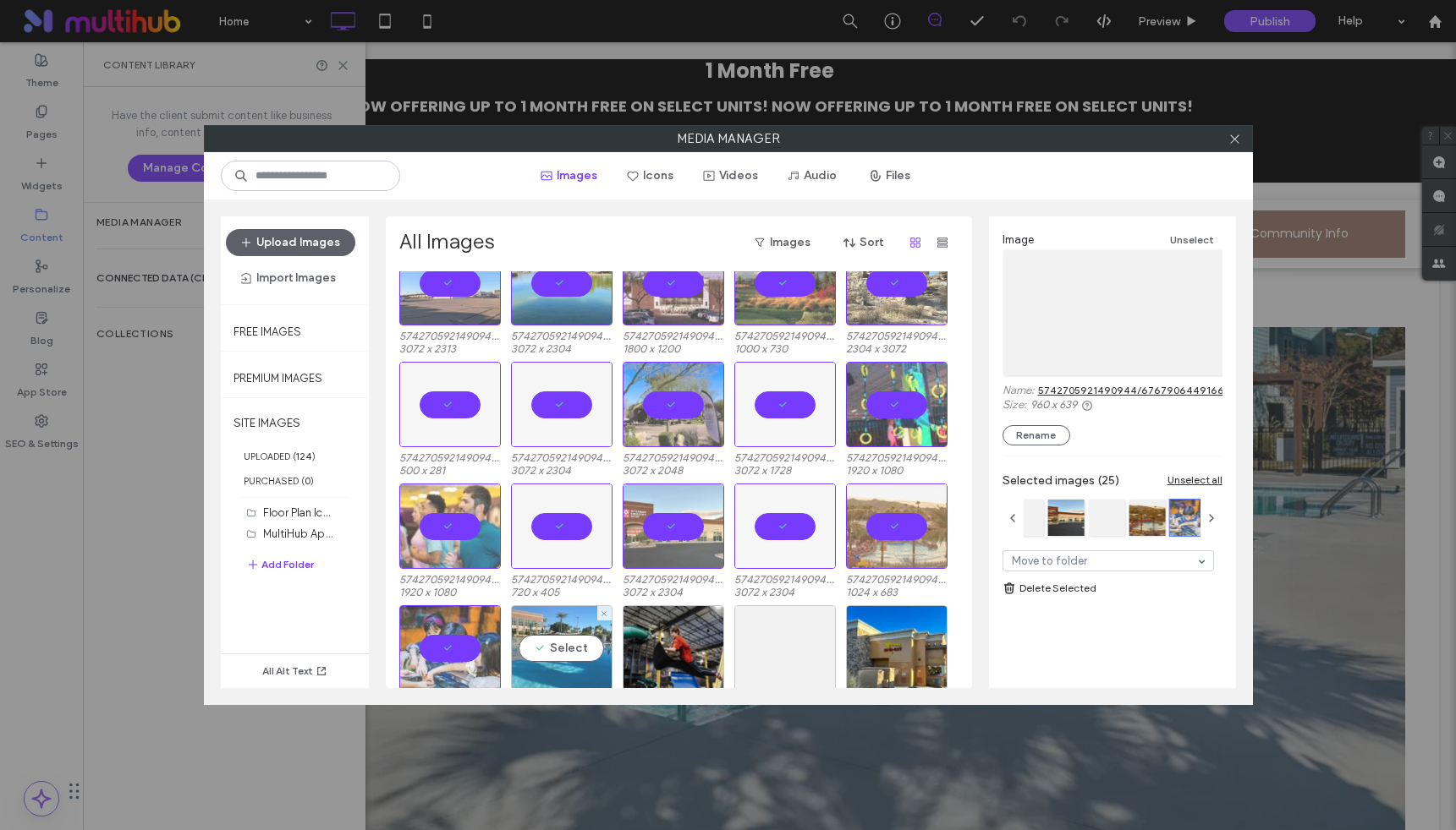
click at [543, 651] on div "Select" at bounding box center [561, 648] width 102 height 85
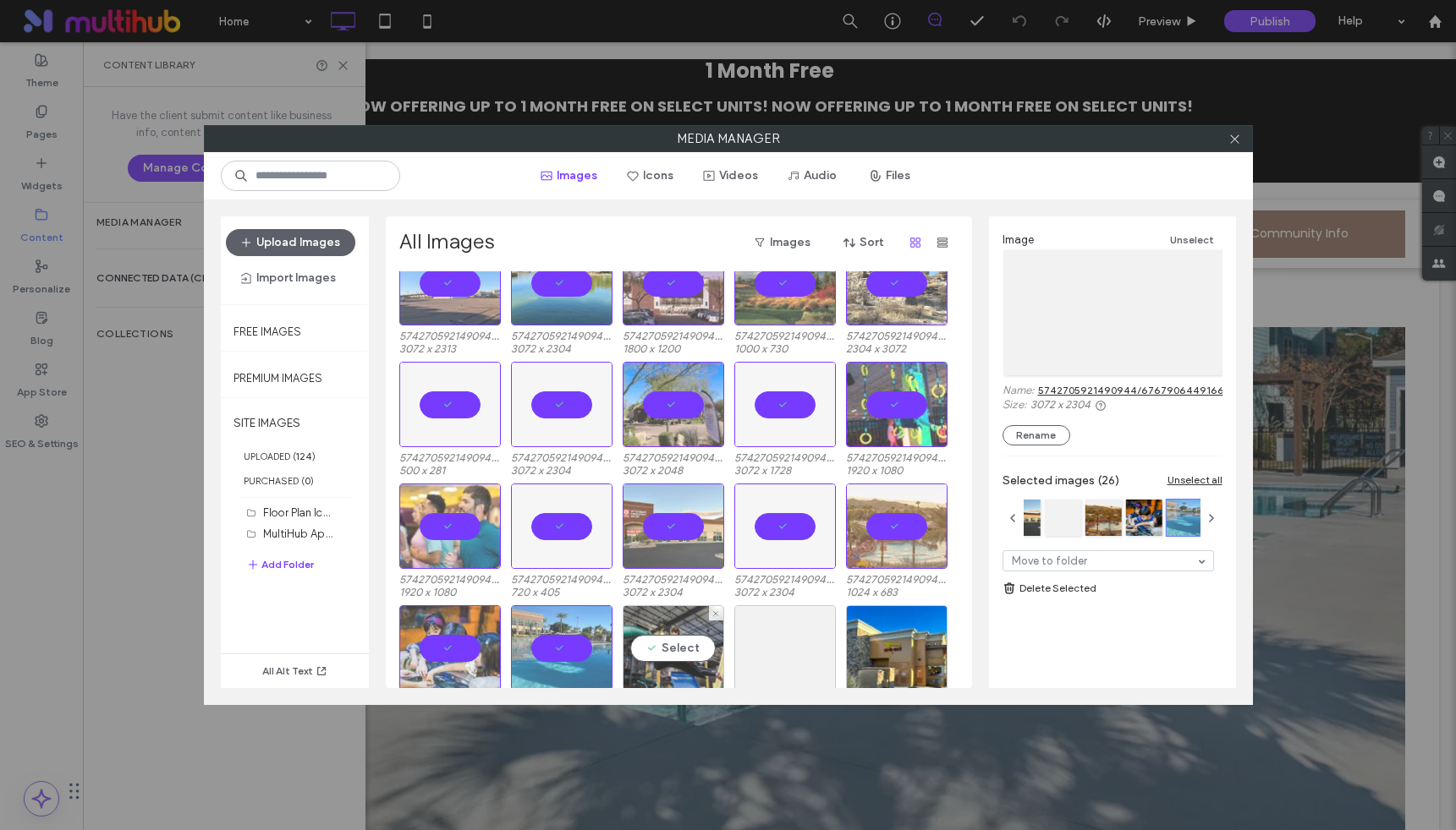
click at [685, 656] on div "Select" at bounding box center [673, 648] width 102 height 85
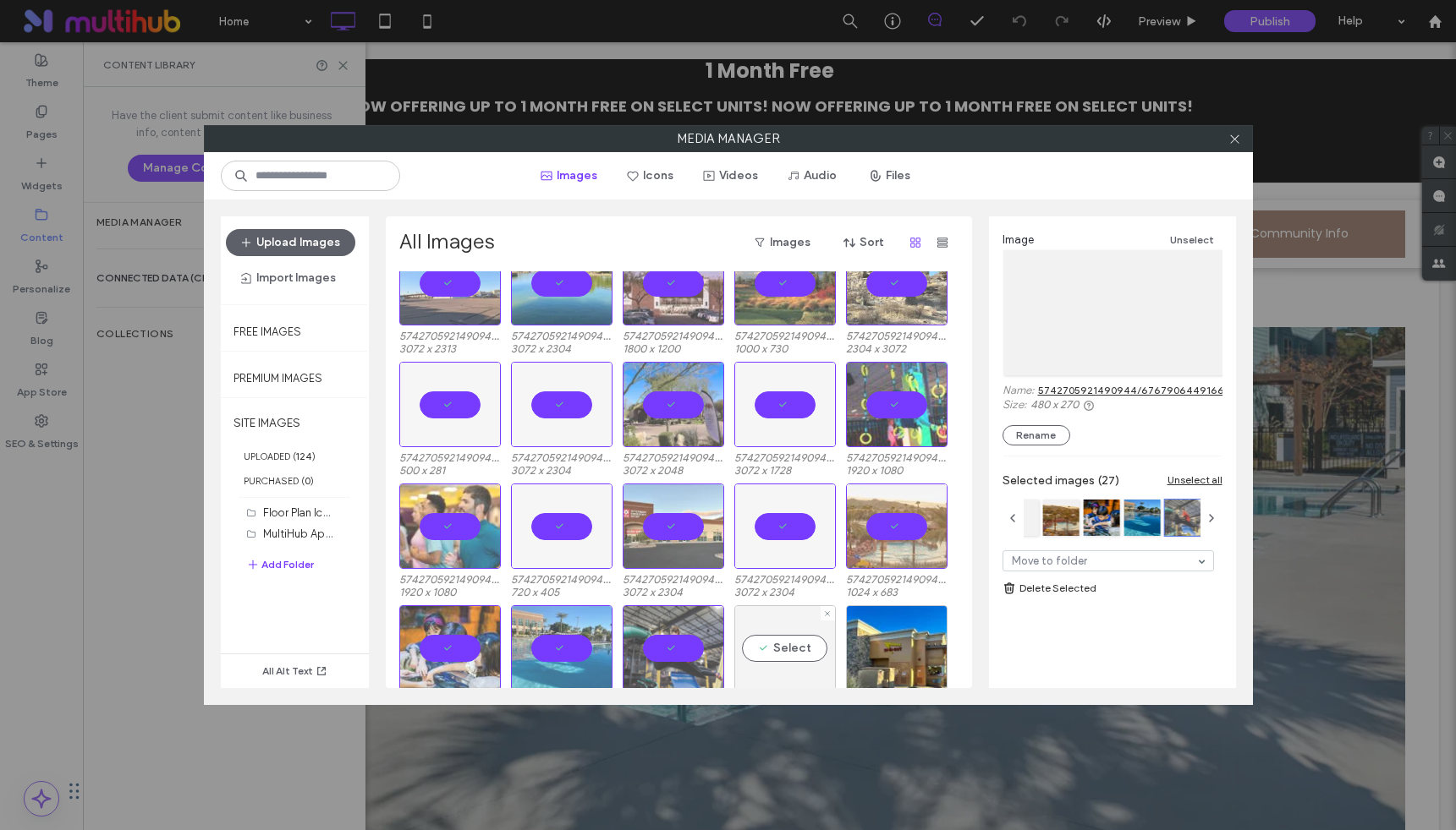
click at [793, 648] on div "Select" at bounding box center [785, 648] width 102 height 85
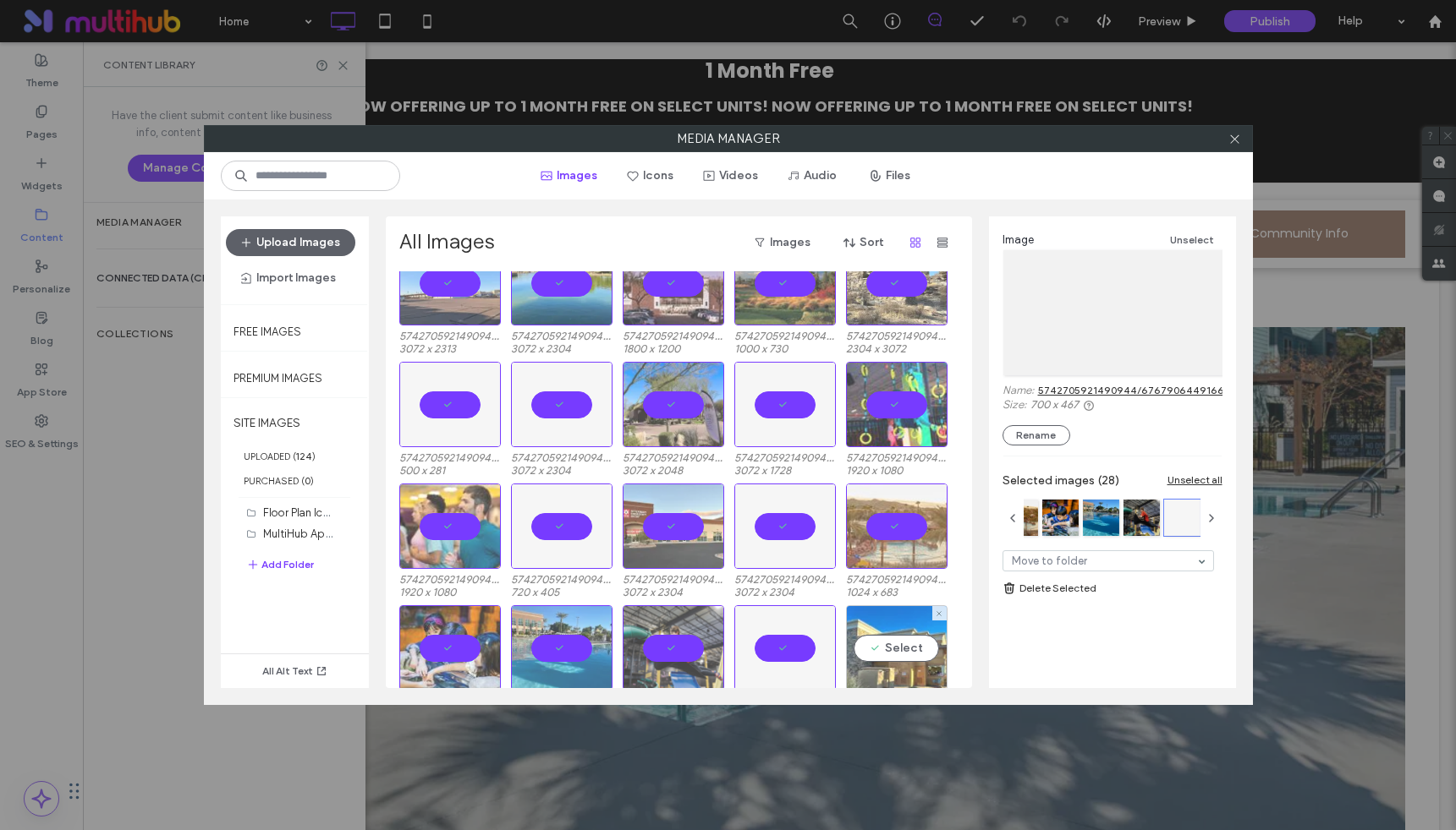
click at [870, 654] on div "Select" at bounding box center [897, 648] width 102 height 85
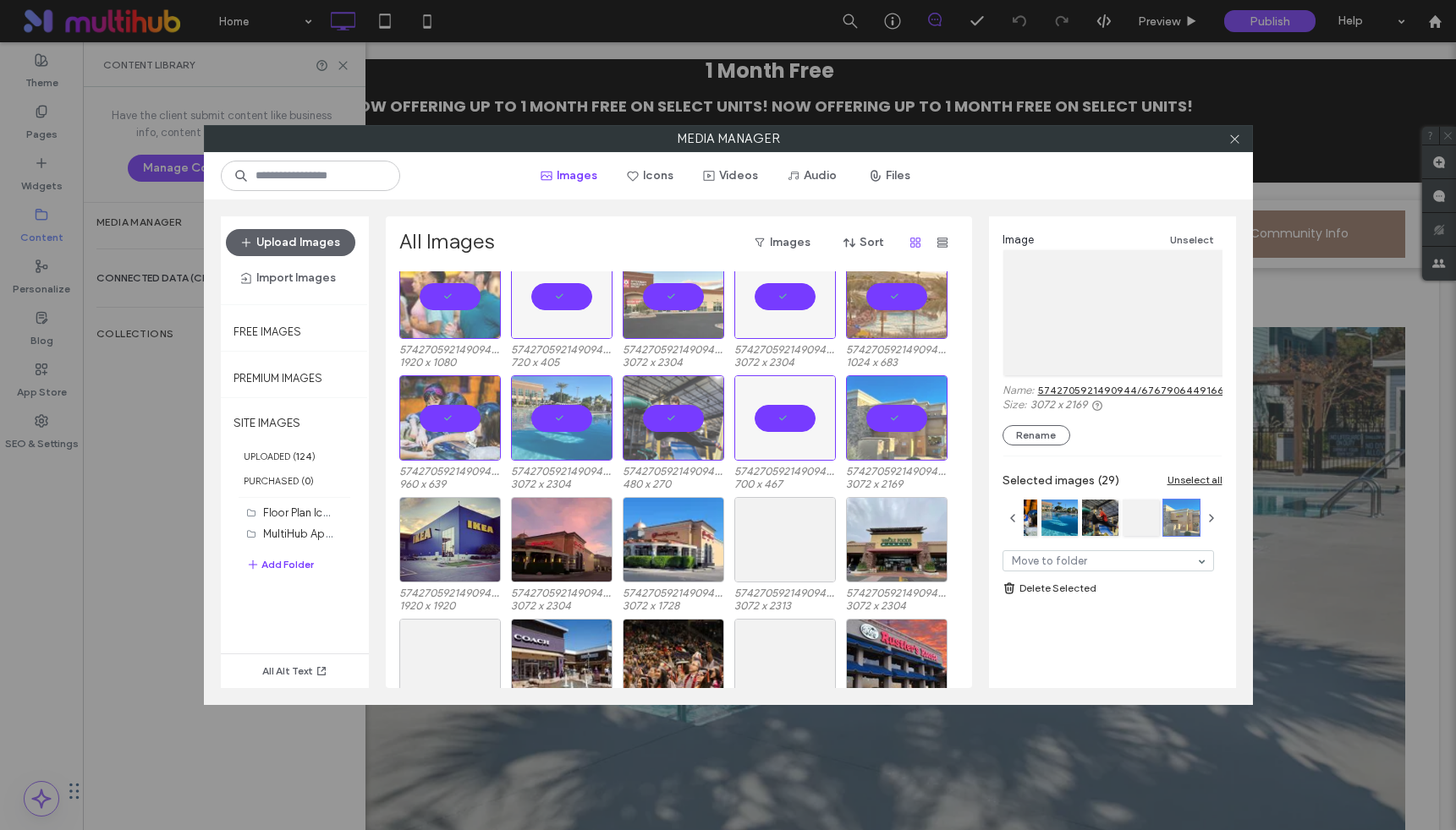
scroll to position [729, 0]
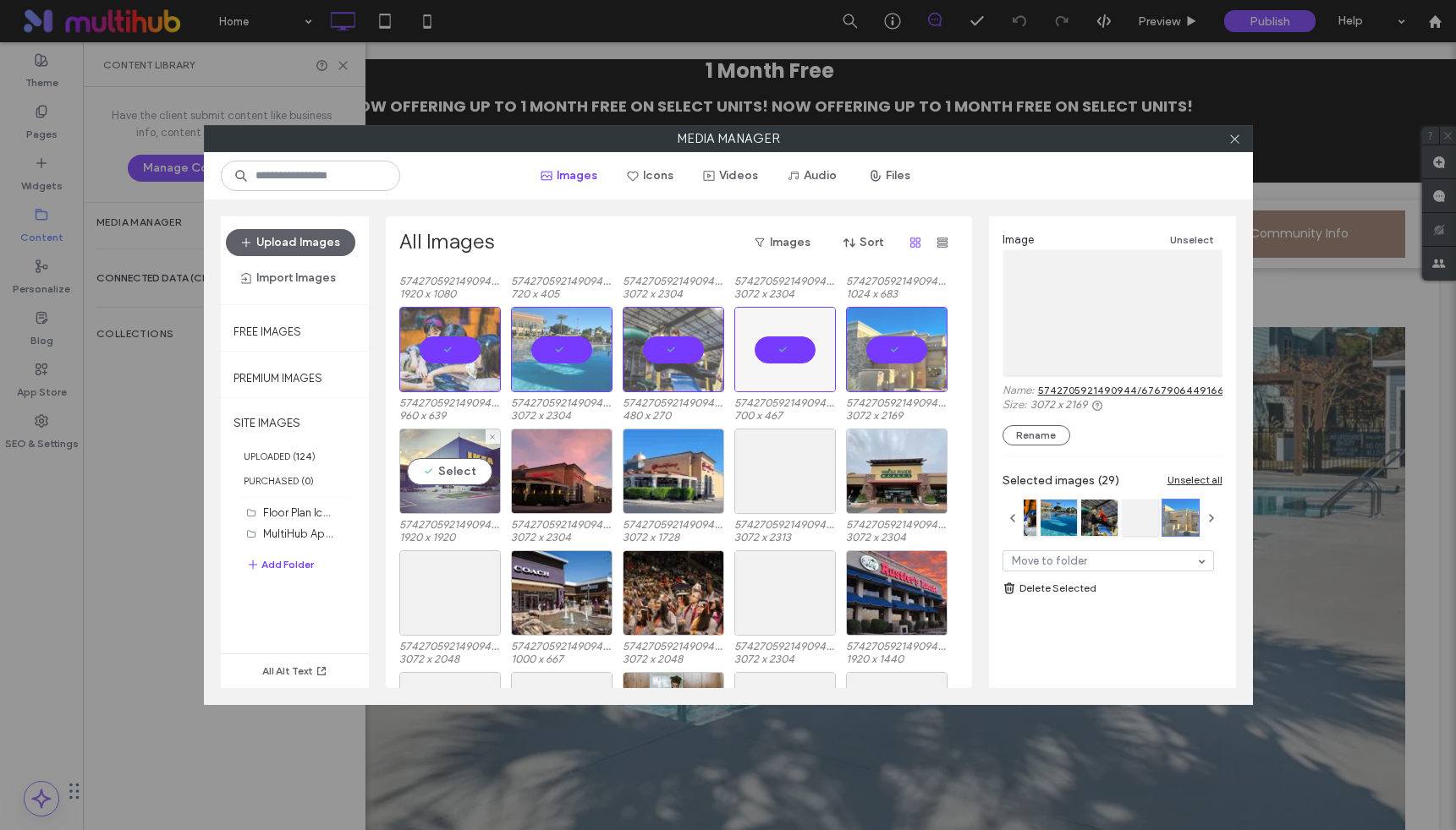
click at [453, 467] on div "Select" at bounding box center [450, 471] width 102 height 85
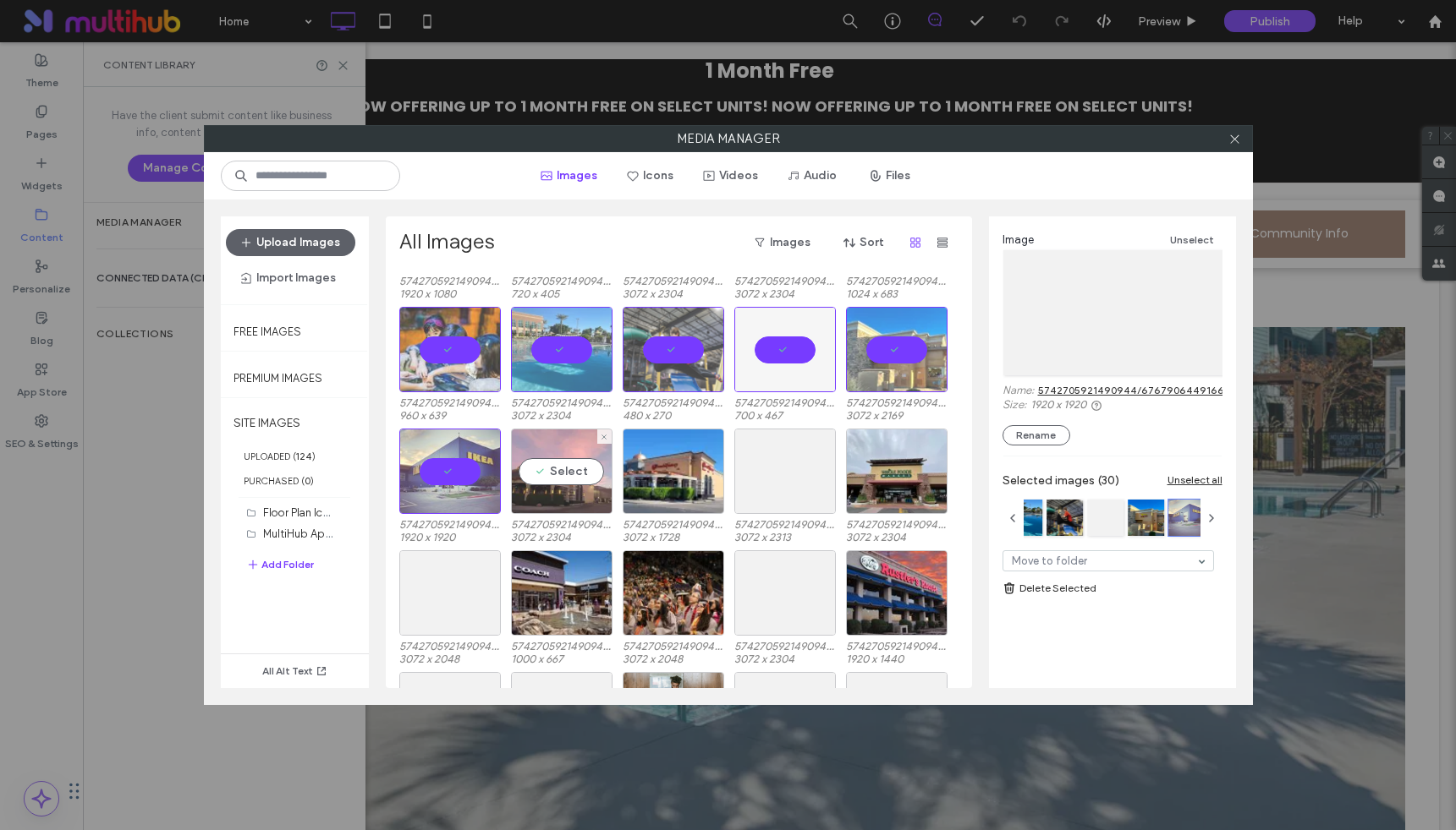
click at [559, 467] on div "Select" at bounding box center [561, 471] width 102 height 85
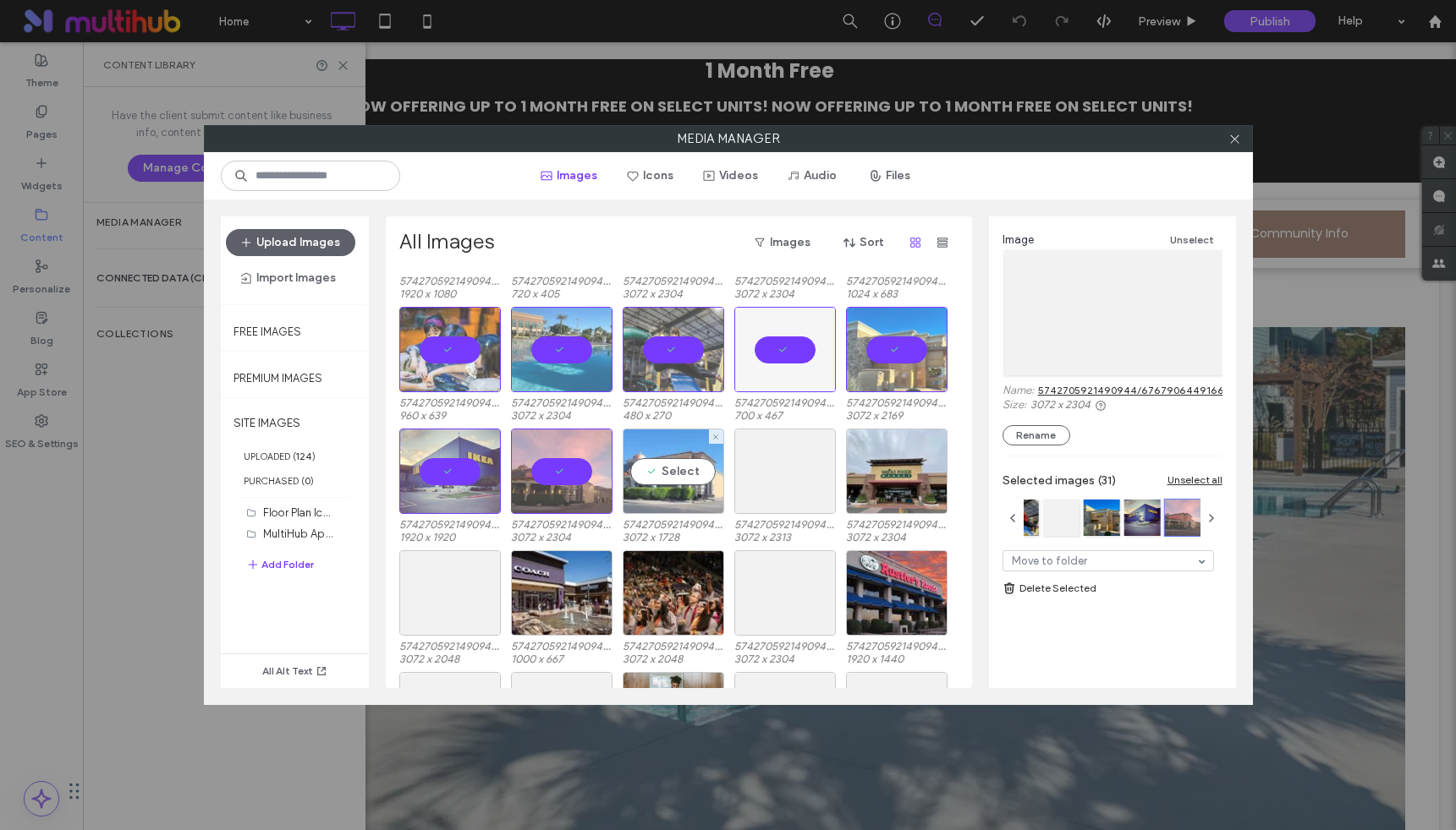
click at [663, 468] on div "Select" at bounding box center [673, 471] width 102 height 85
click at [793, 470] on div at bounding box center [785, 471] width 102 height 85
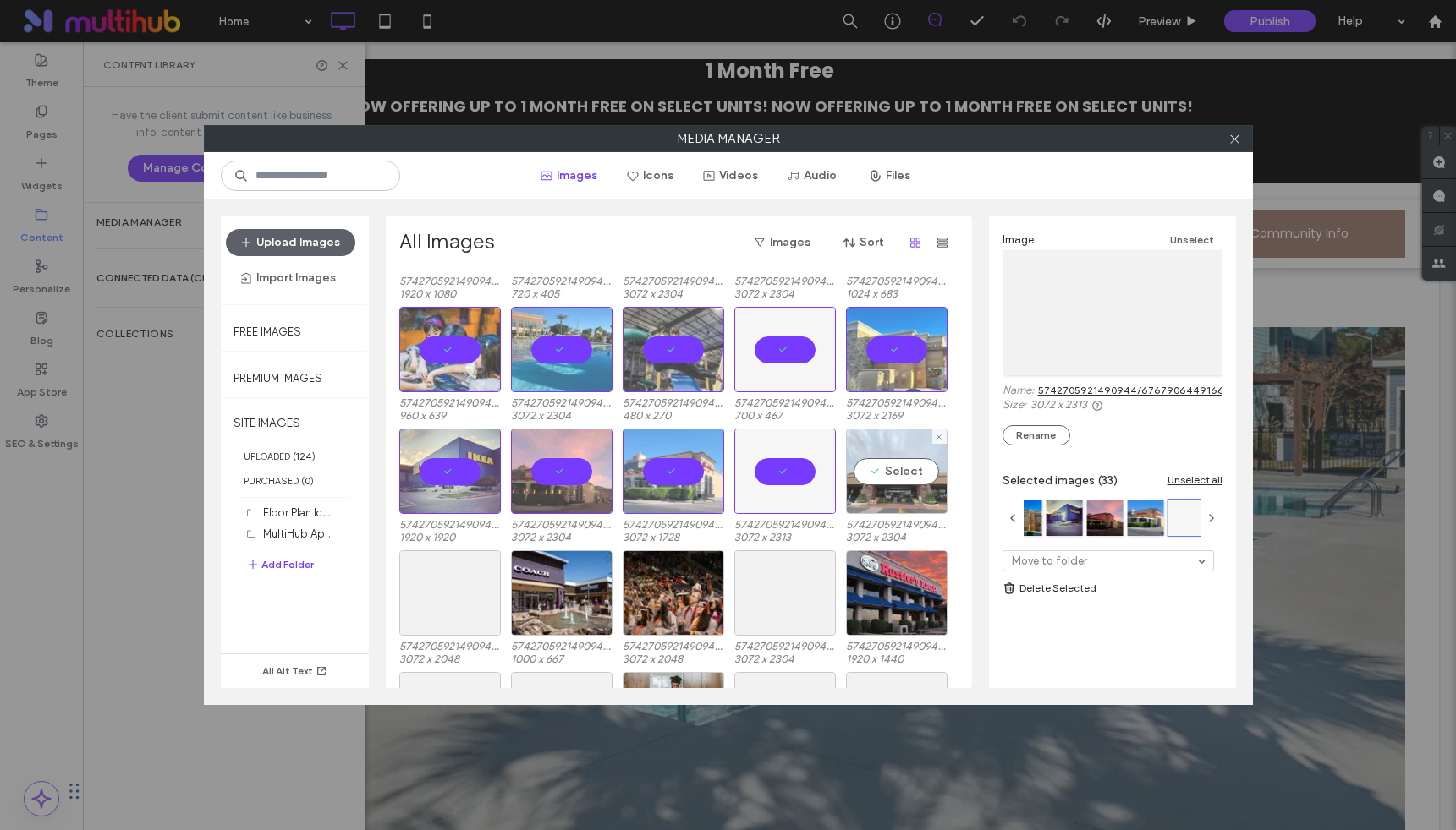
click at [899, 475] on div "Select" at bounding box center [897, 471] width 102 height 85
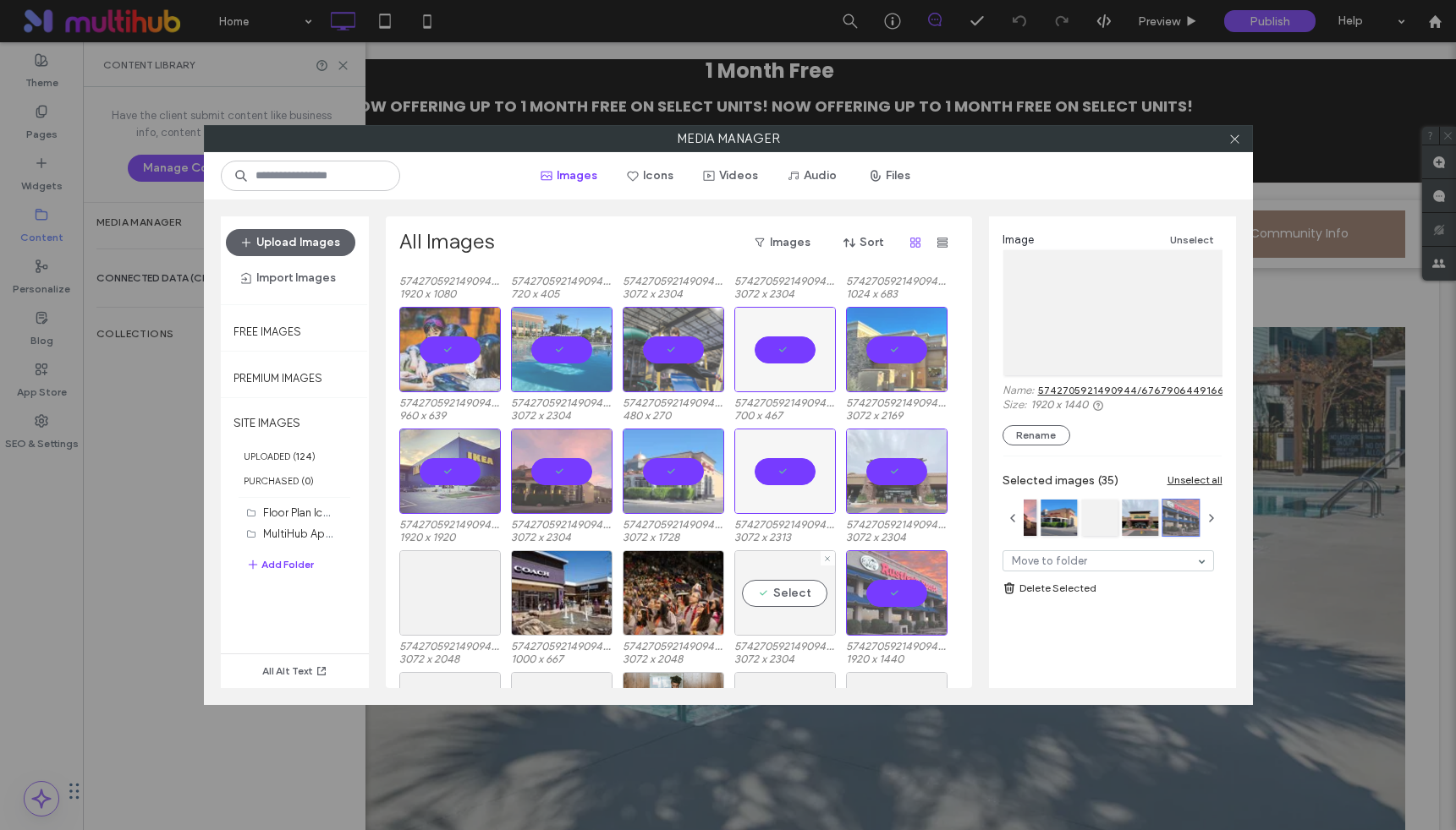
click at [793, 592] on div "Select" at bounding box center [785, 593] width 102 height 85
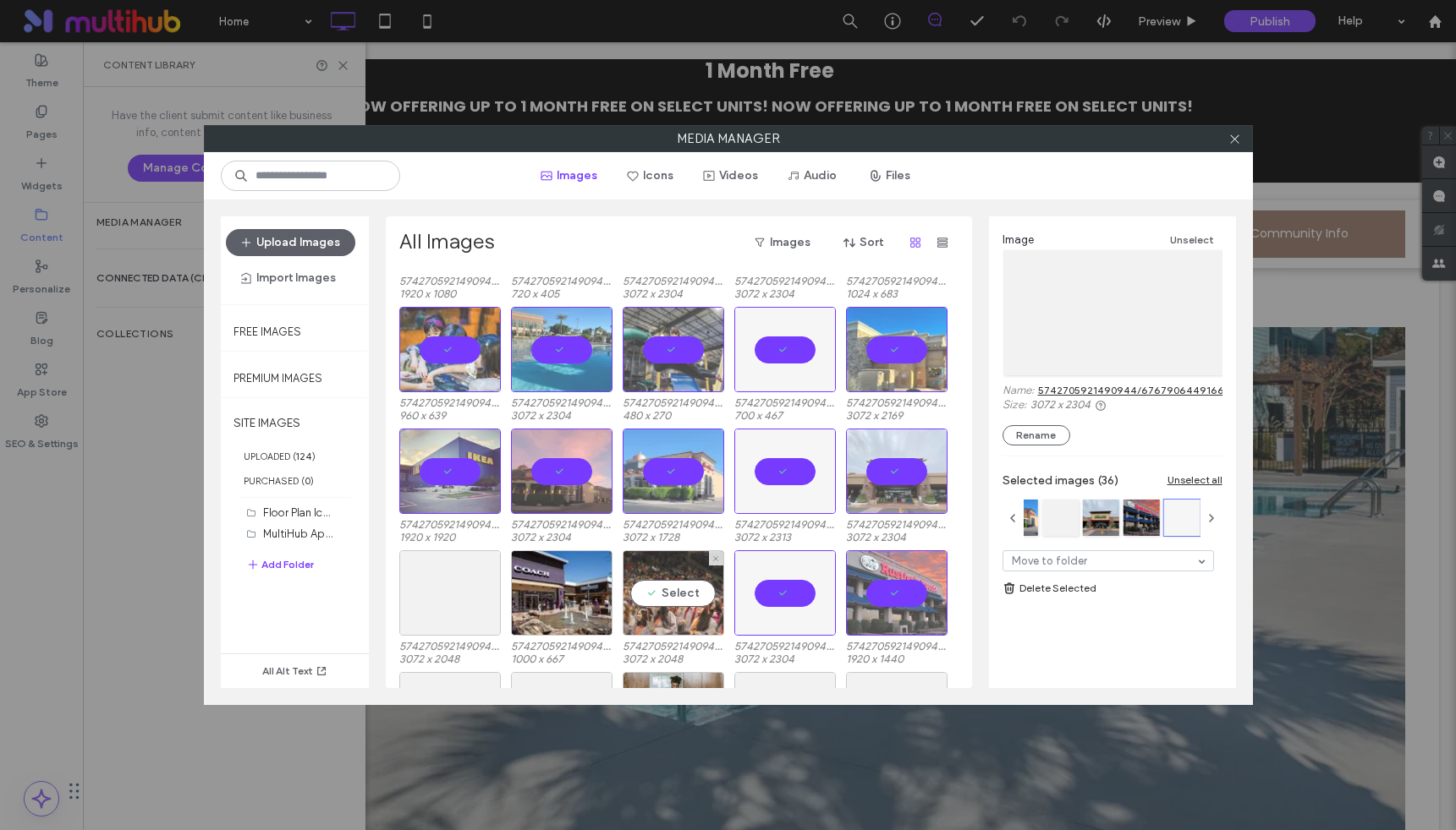
click at [650, 587] on div "Select" at bounding box center [673, 593] width 102 height 85
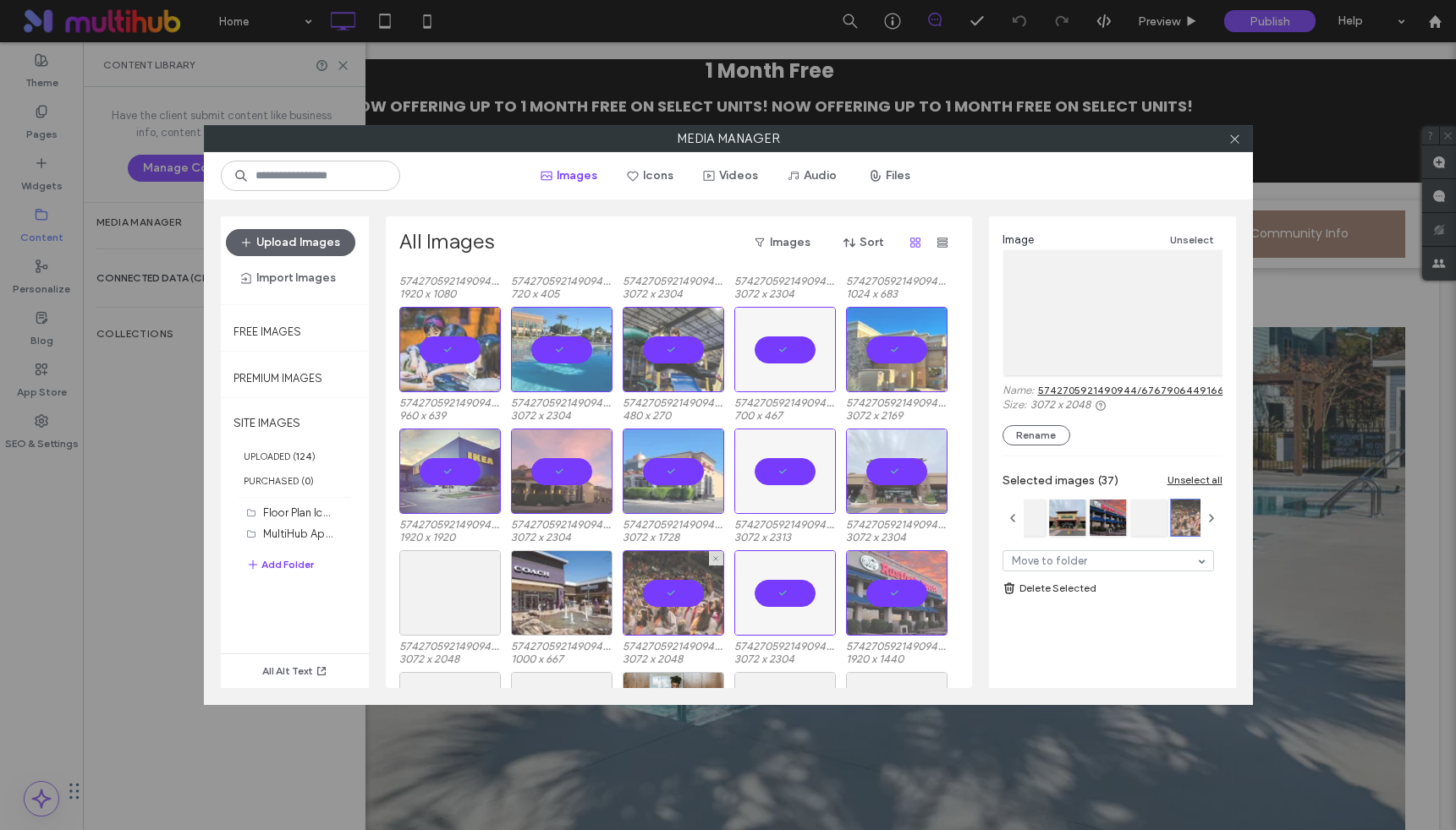
click at [526, 585] on div at bounding box center [561, 593] width 102 height 85
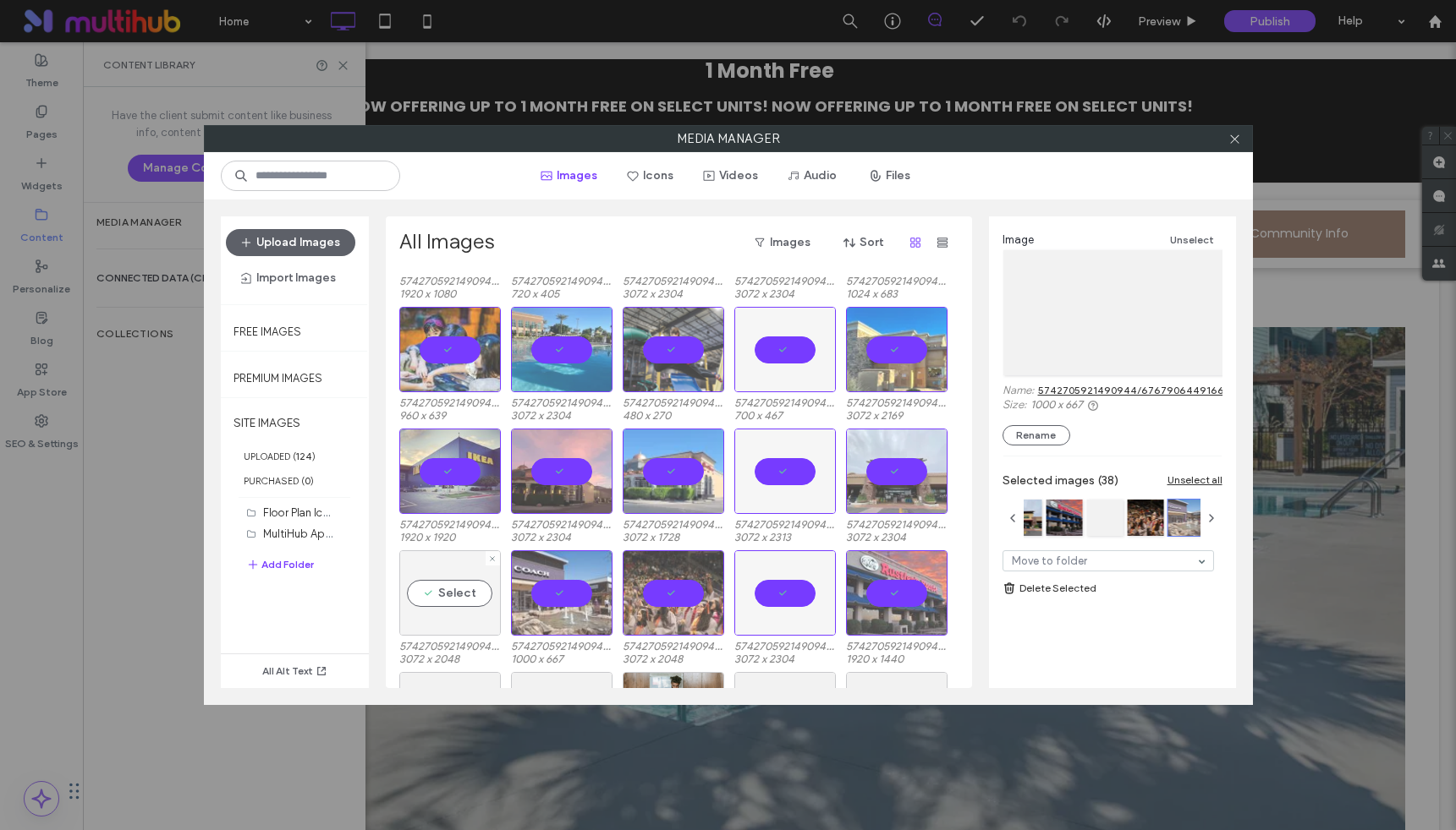
click at [431, 598] on div "Select" at bounding box center [450, 593] width 102 height 85
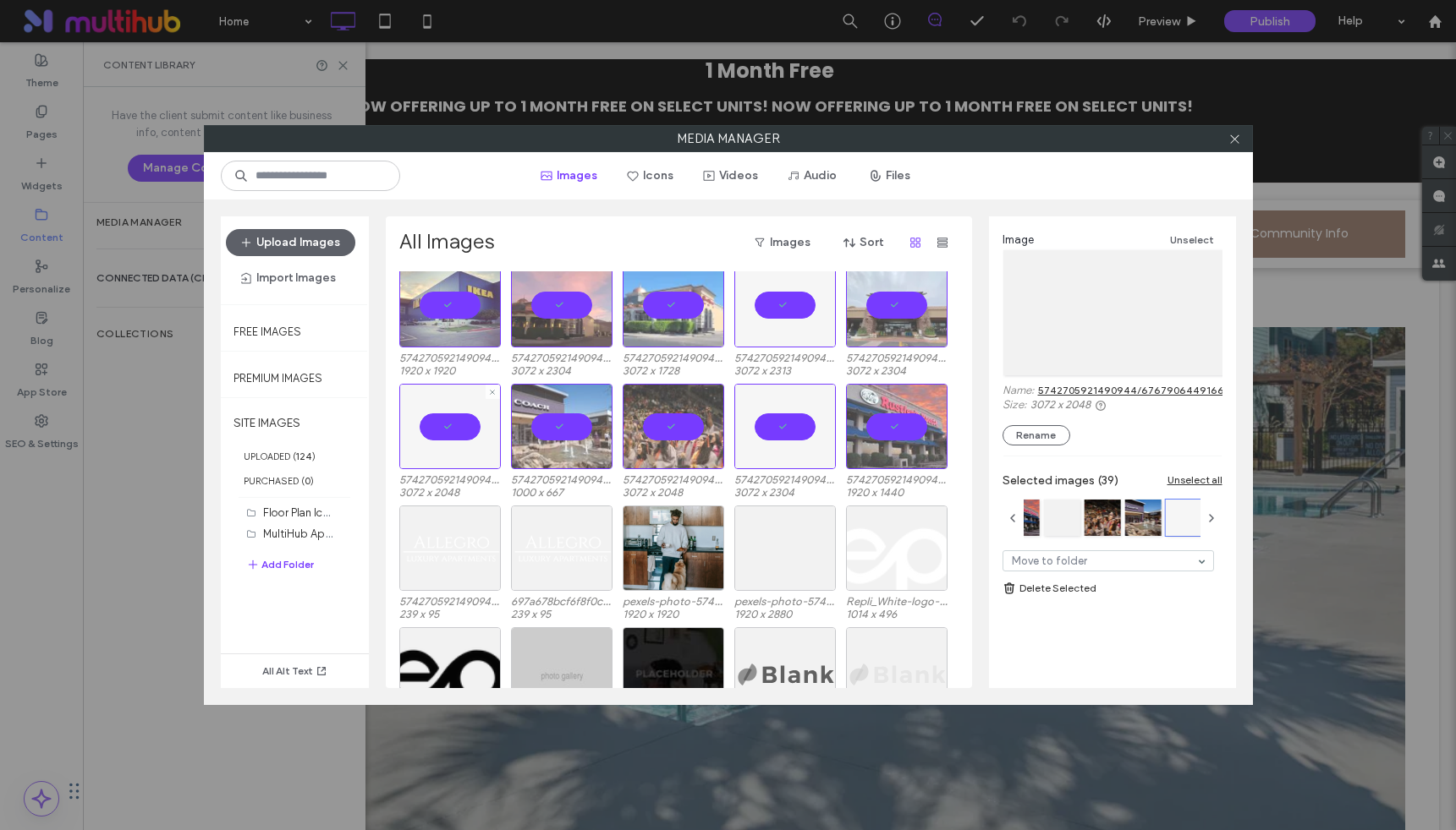
scroll to position [959, 0]
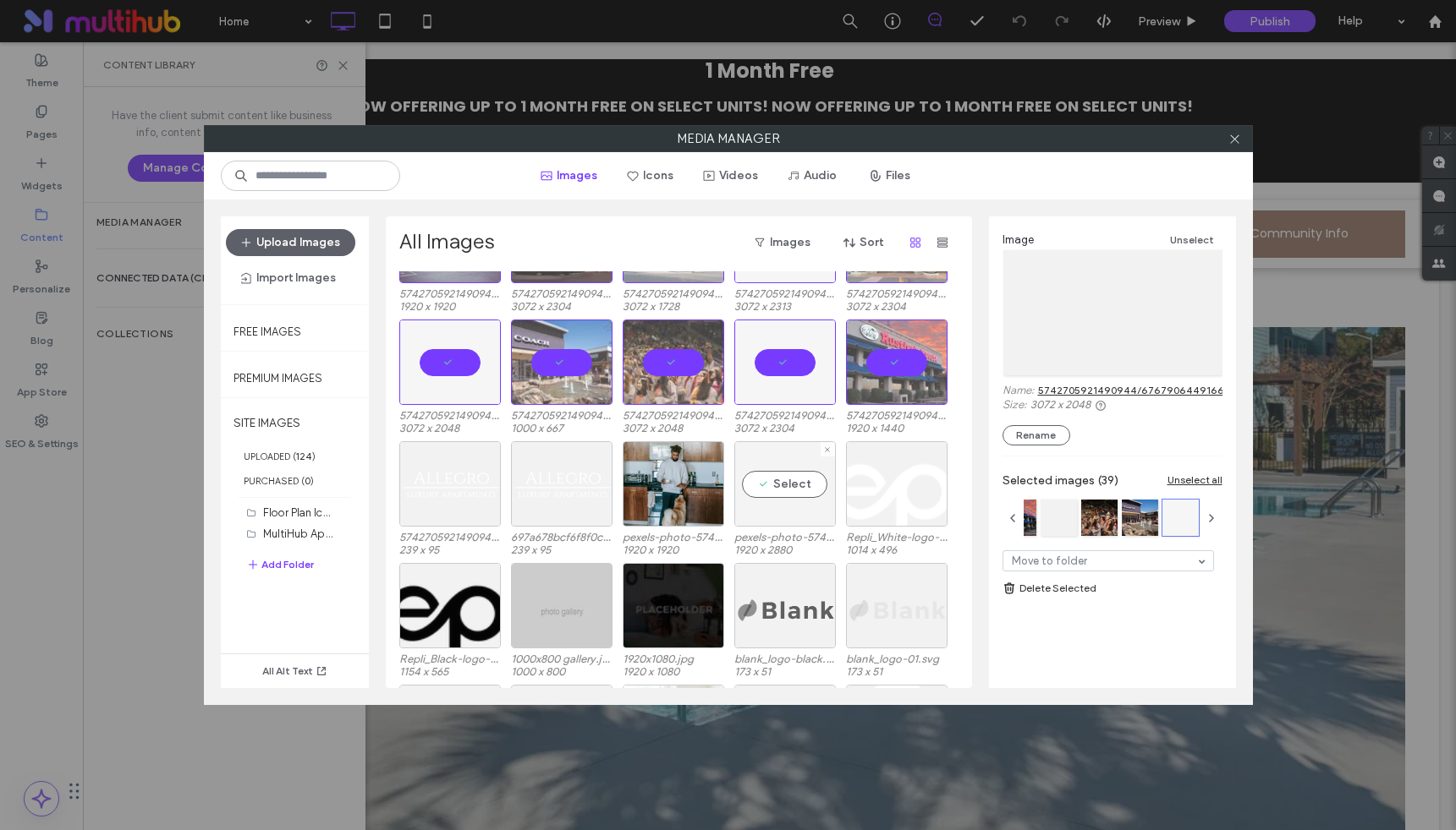
click at [784, 490] on div "Select" at bounding box center [785, 484] width 102 height 85
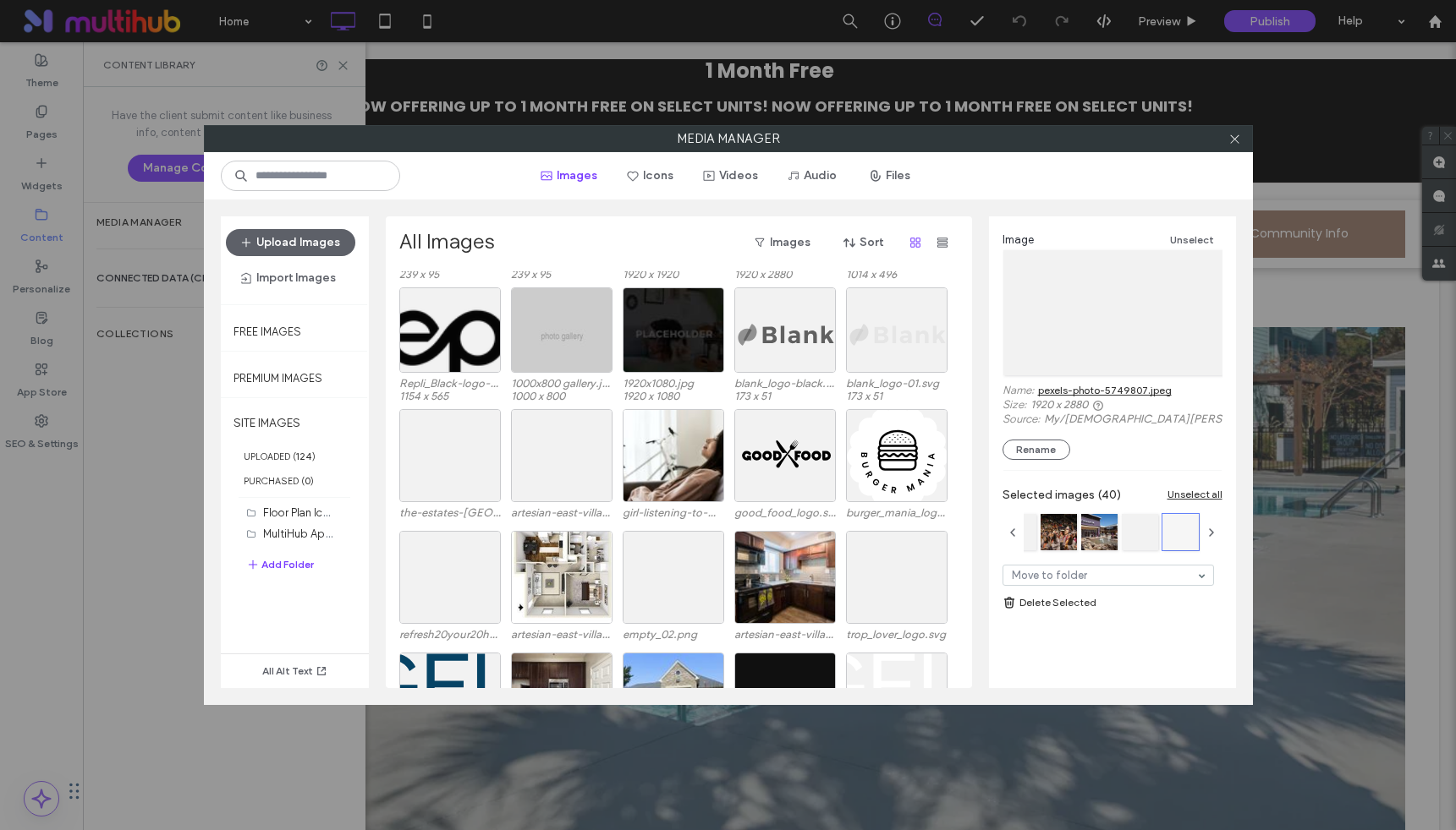
scroll to position [1242, 0]
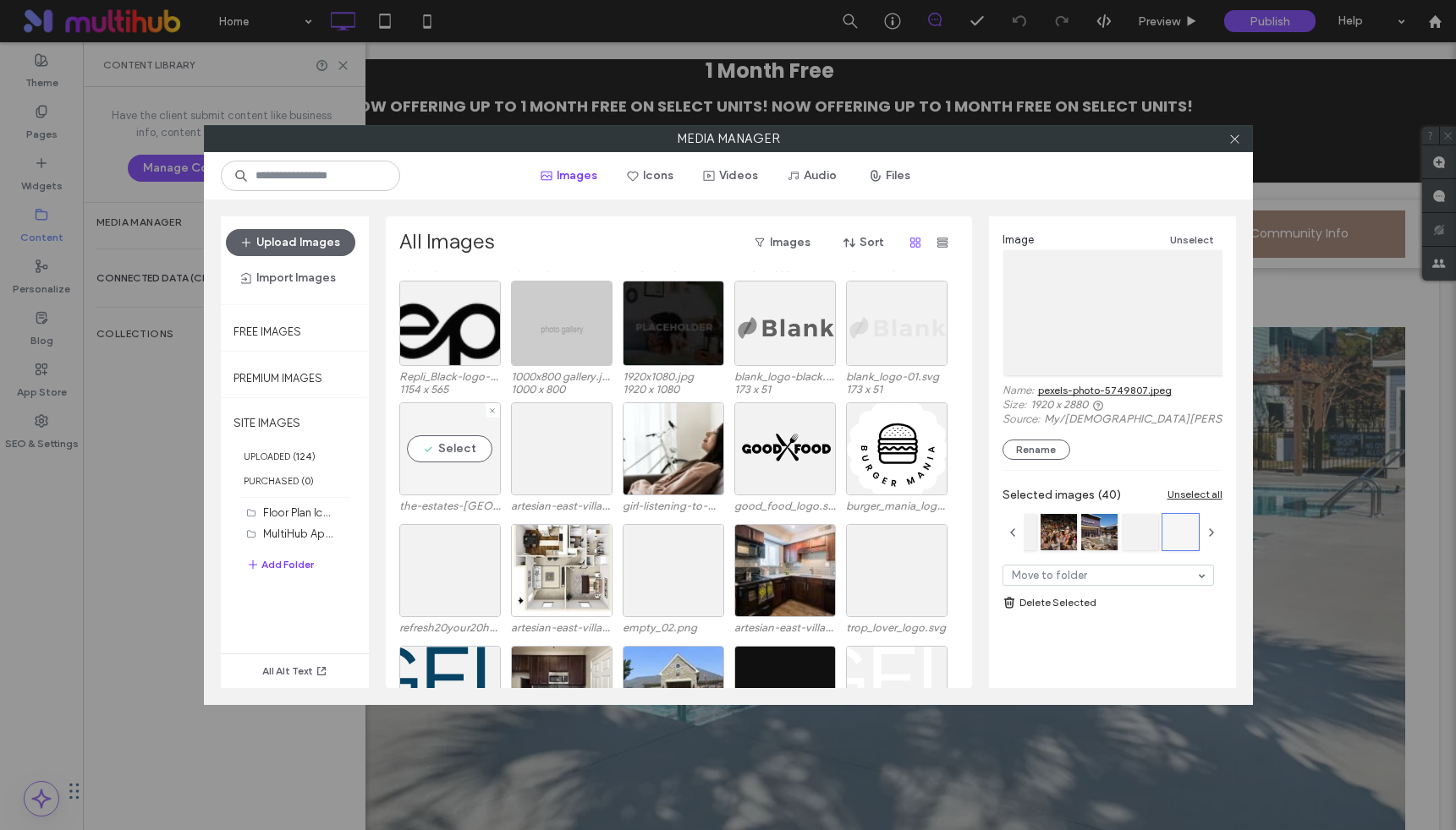
click at [442, 454] on div "Select" at bounding box center [450, 449] width 102 height 93
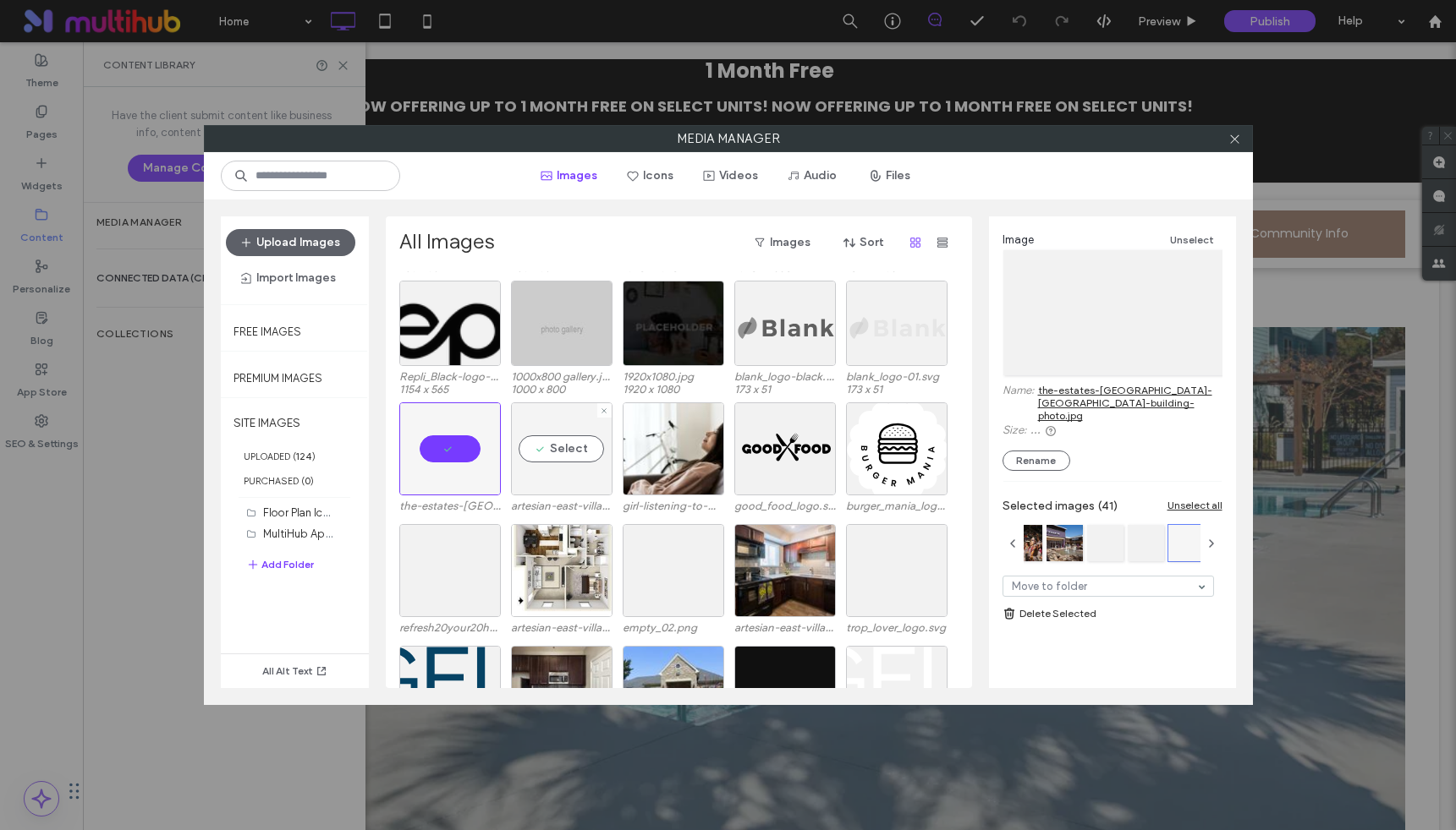
click at [561, 448] on div "Select" at bounding box center [561, 449] width 102 height 93
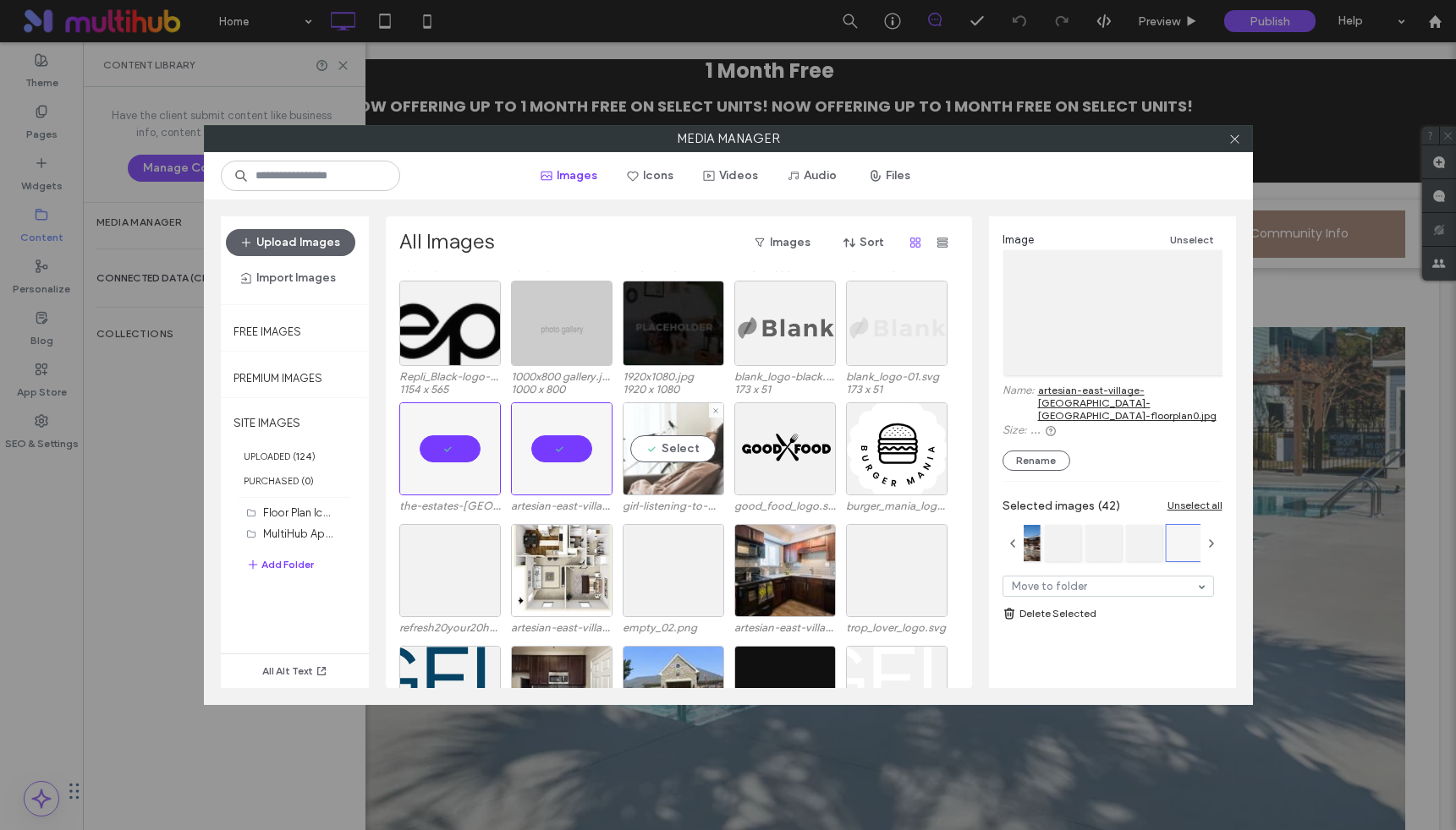
click at [684, 444] on div "Select" at bounding box center [673, 449] width 102 height 93
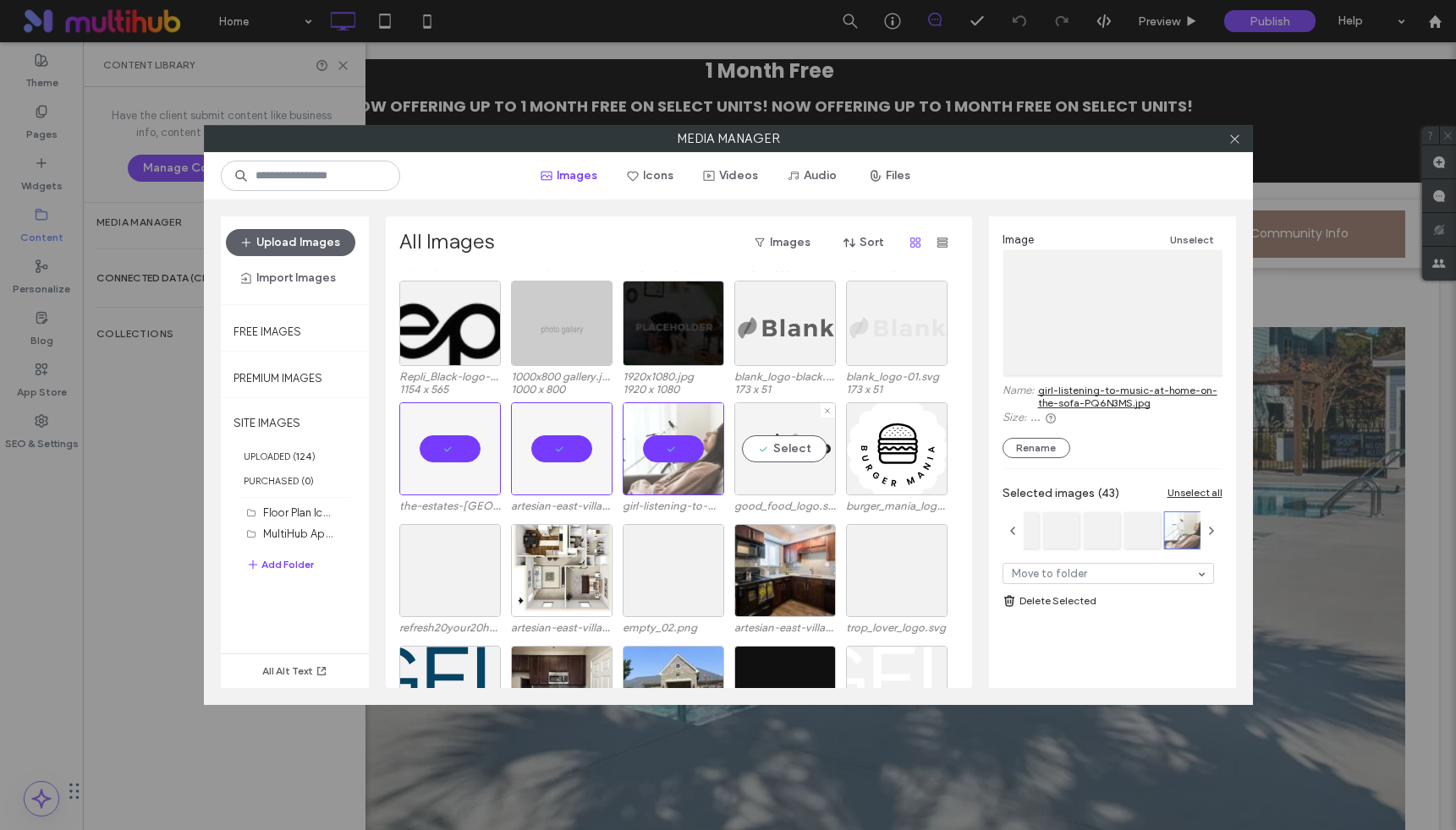
click at [794, 444] on div "Select" at bounding box center [785, 449] width 102 height 93
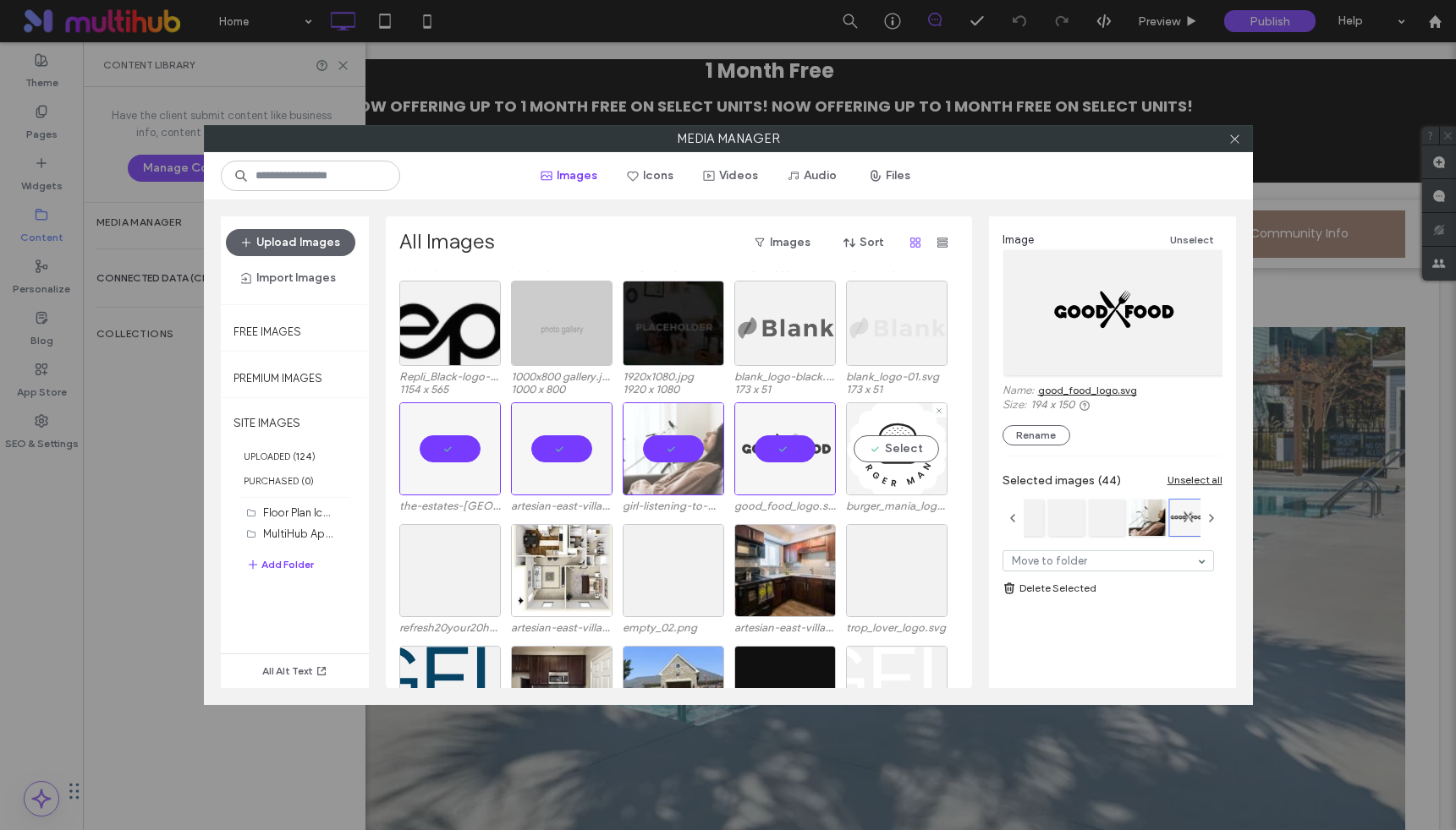
click at [889, 443] on div "Select" at bounding box center [897, 449] width 102 height 93
click at [453, 571] on div "Select" at bounding box center [450, 571] width 102 height 93
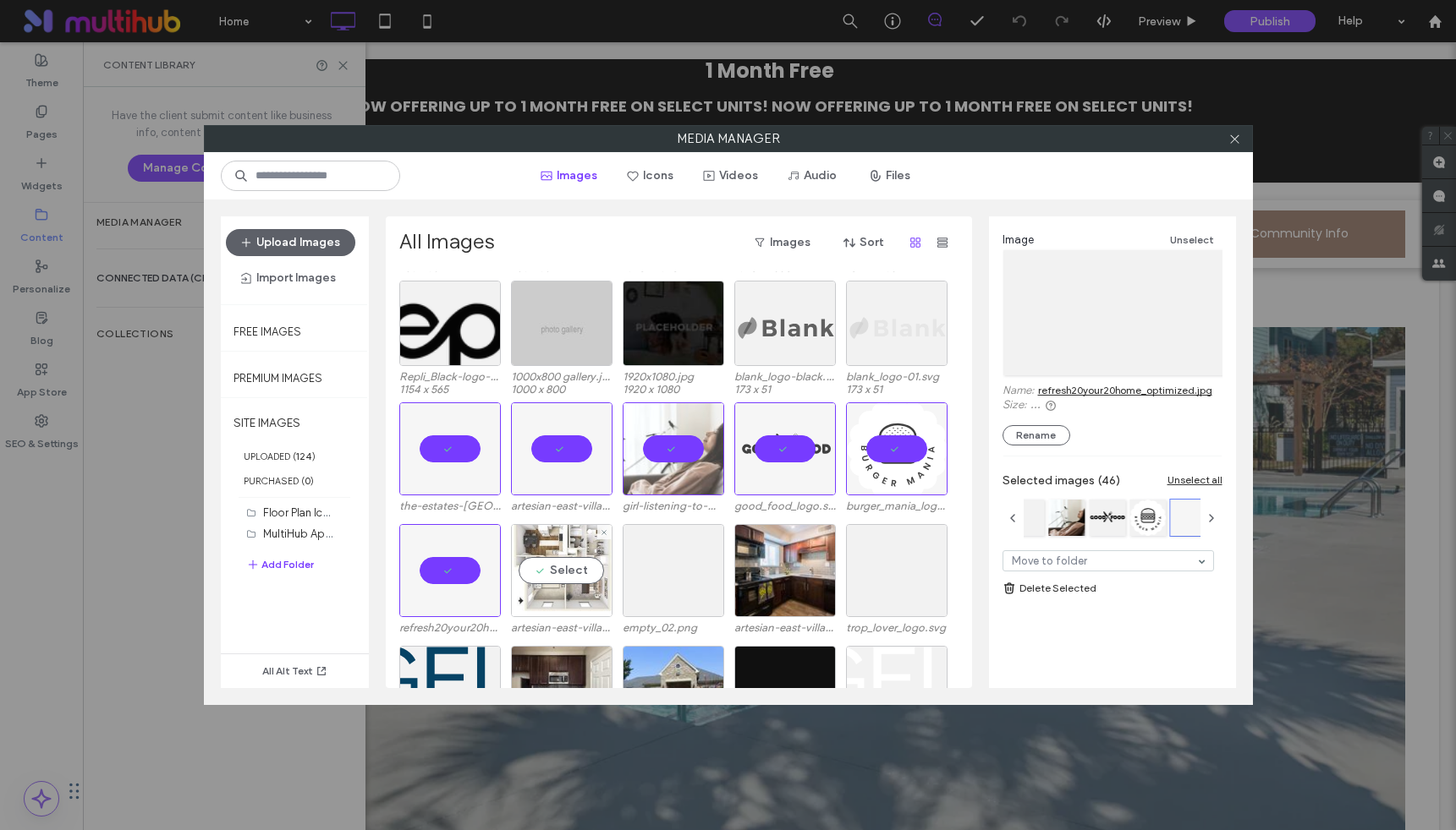
click at [540, 568] on div "Select" at bounding box center [561, 571] width 102 height 93
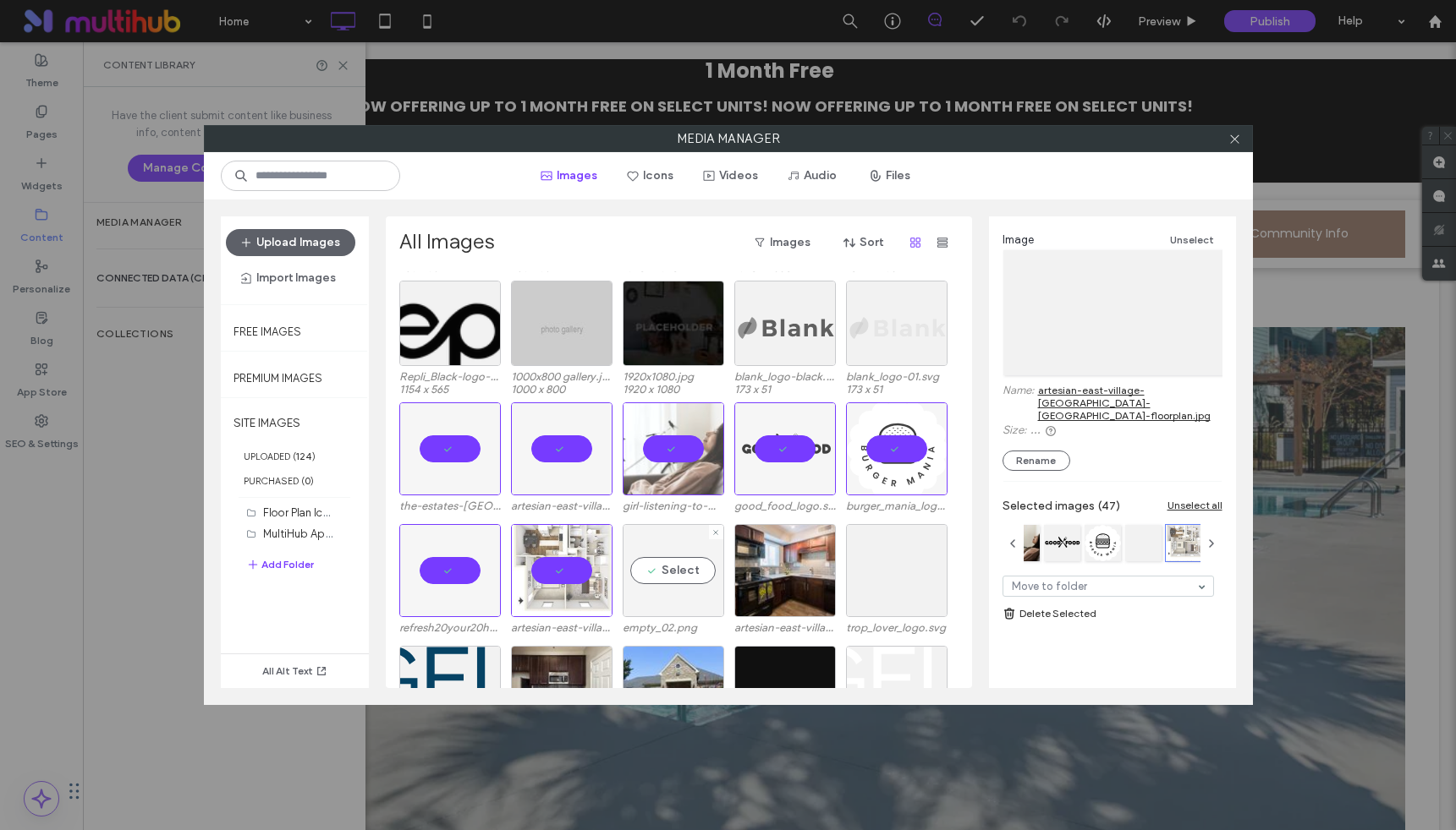
click at [684, 572] on div "Select" at bounding box center [673, 571] width 102 height 93
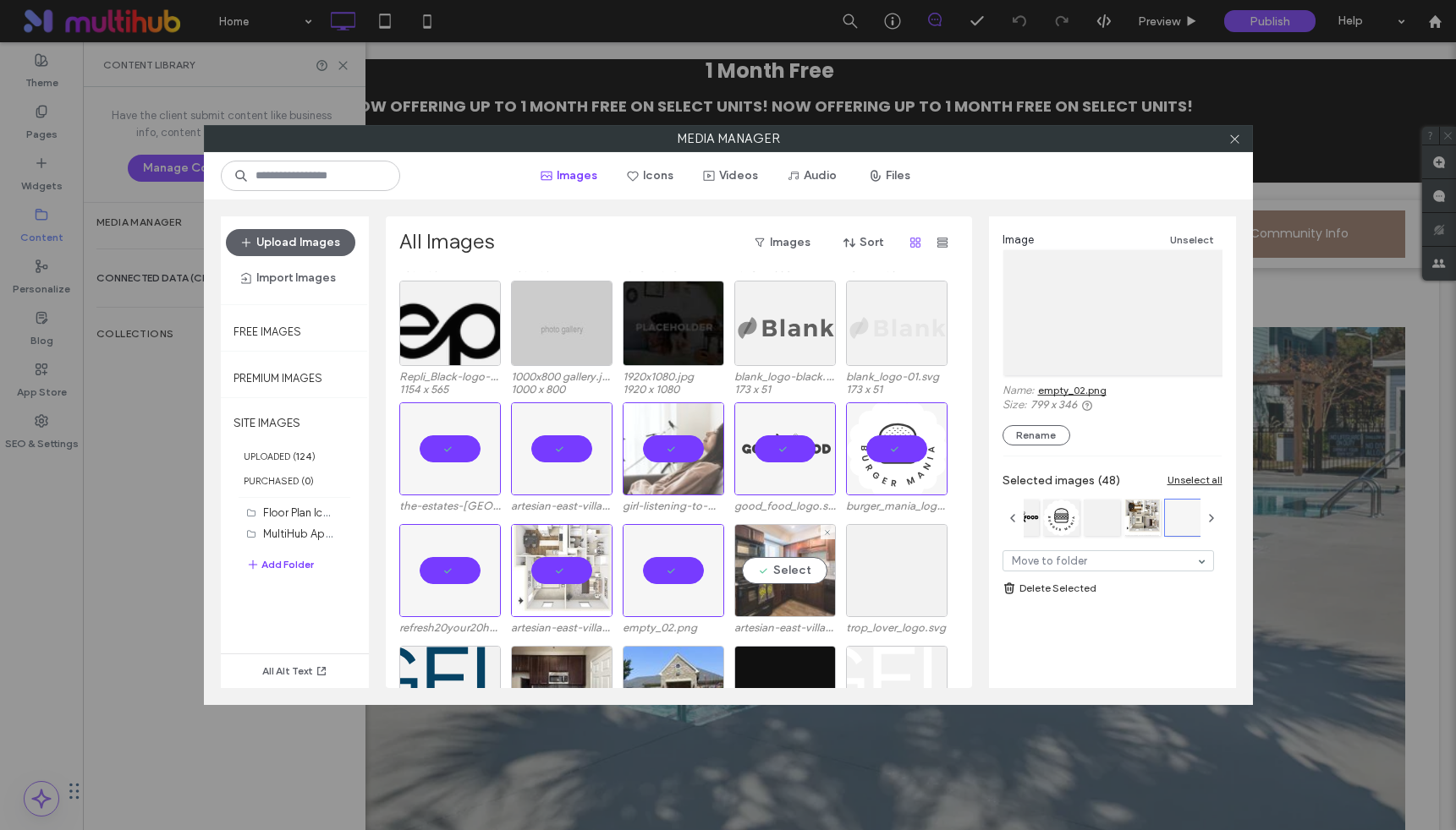
click at [797, 566] on div "Select" at bounding box center [785, 571] width 102 height 93
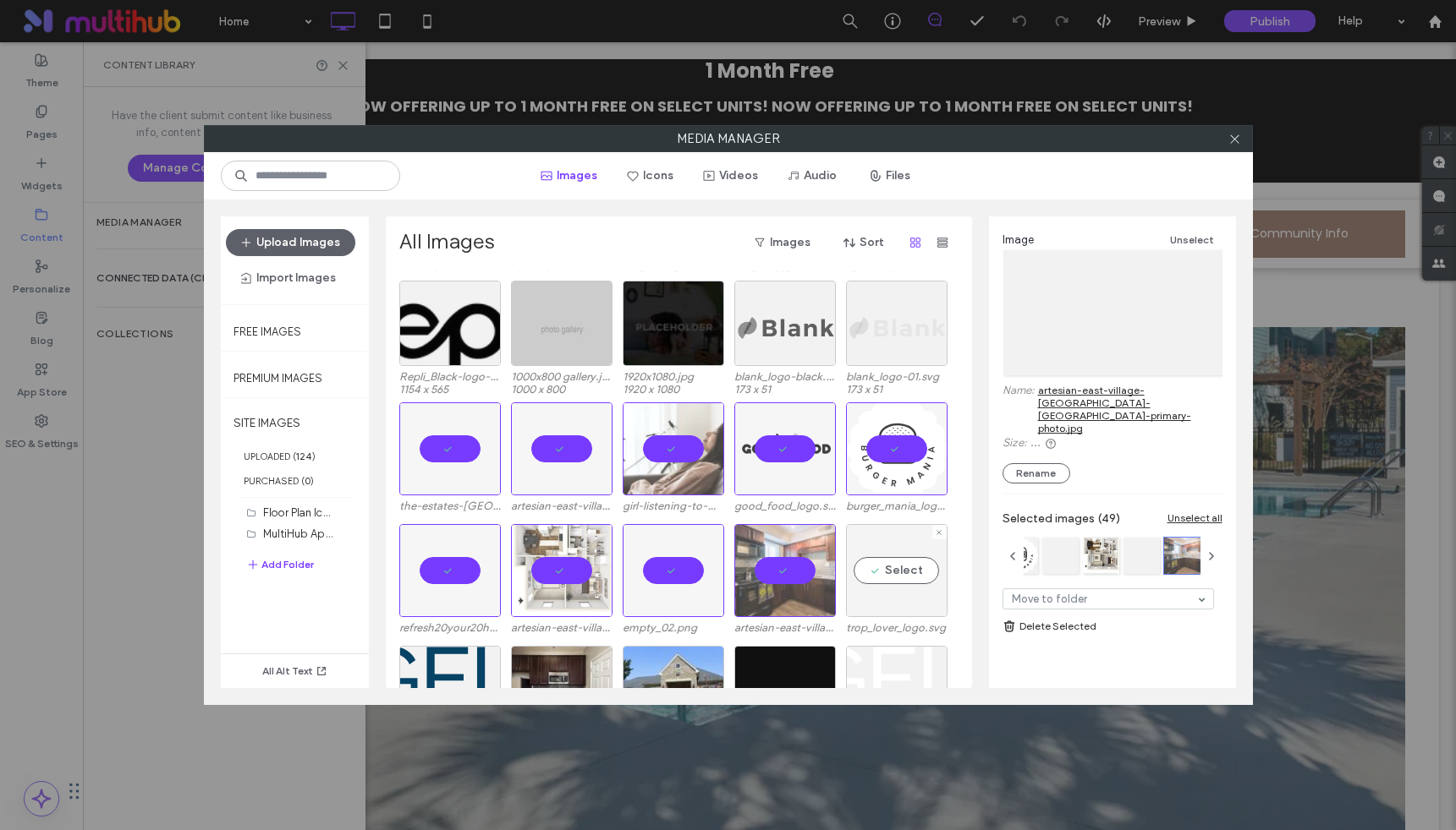
click at [903, 578] on div "Select" at bounding box center [897, 571] width 102 height 93
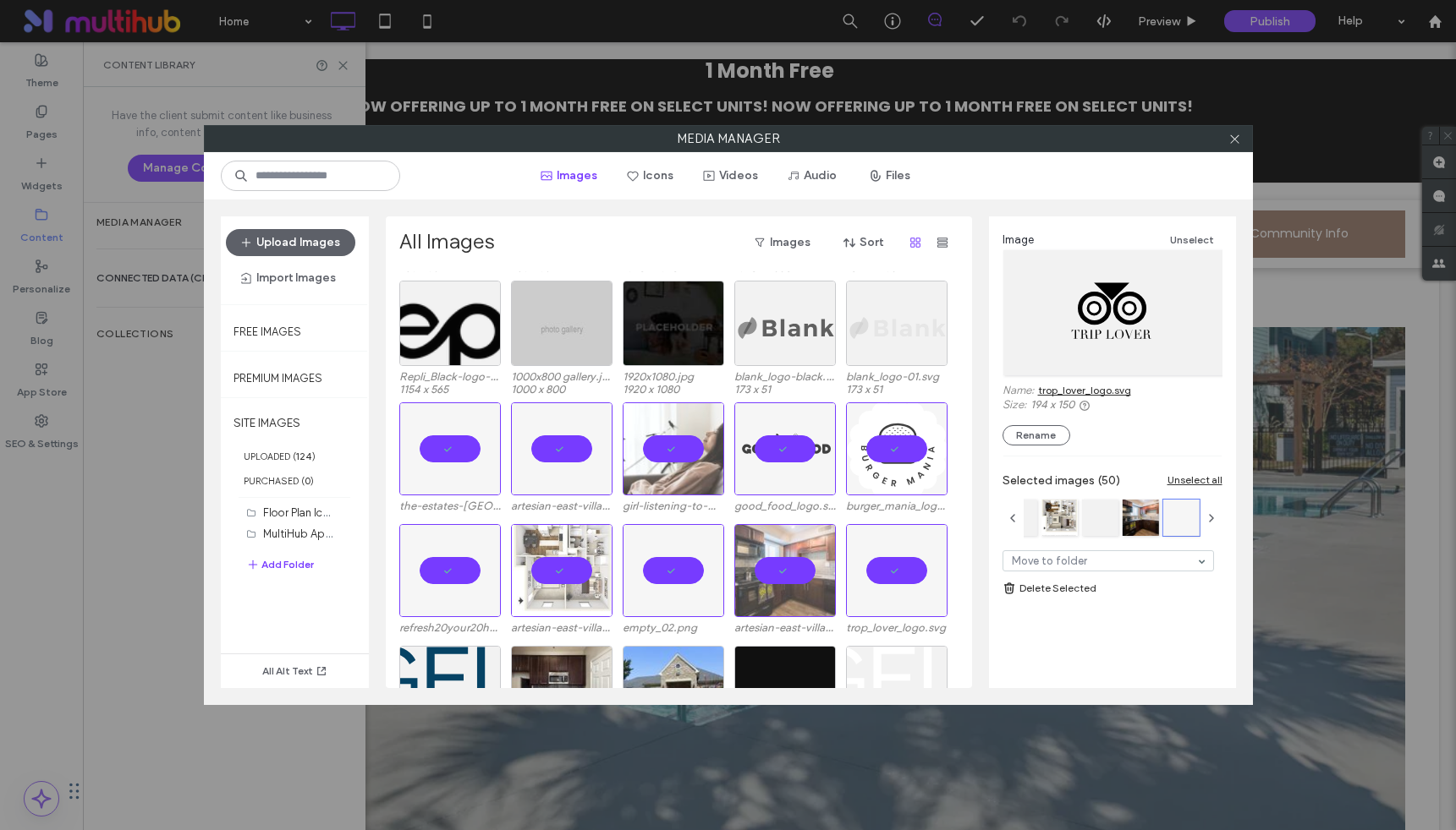
scroll to position [1338, 0]
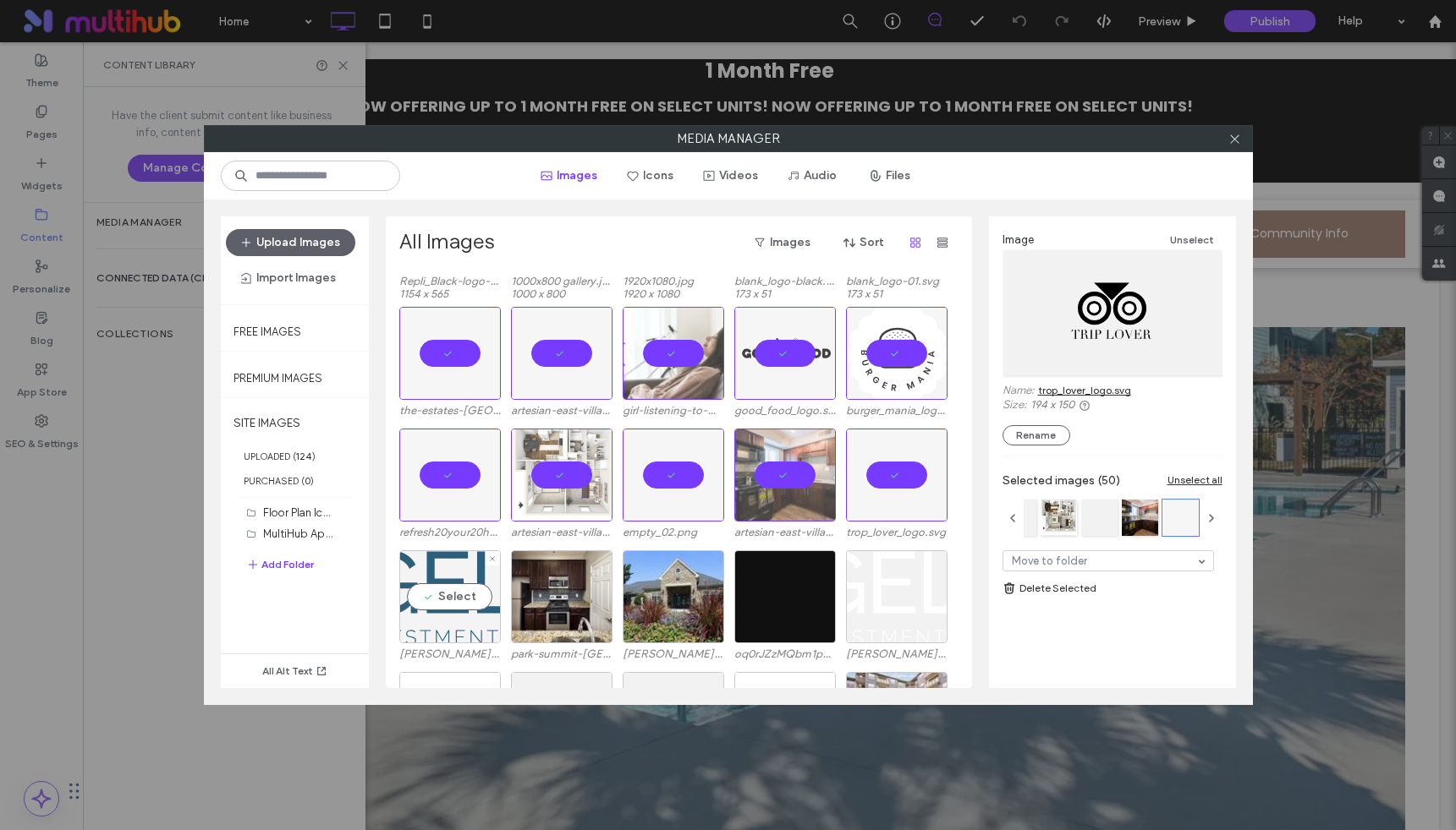
click at [469, 591] on div "Select" at bounding box center [450, 597] width 102 height 93
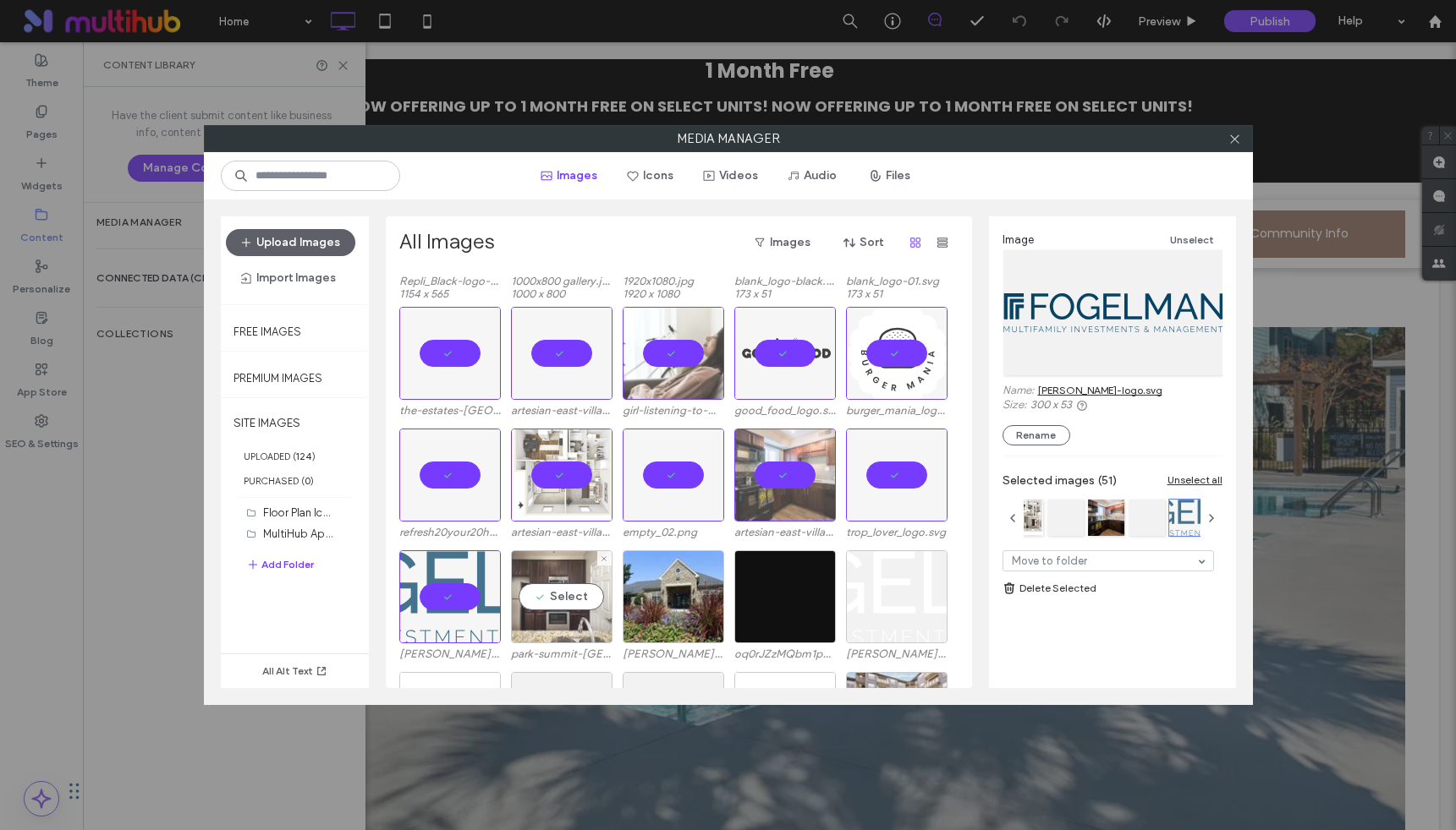
click at [573, 595] on div "Select" at bounding box center [561, 597] width 102 height 93
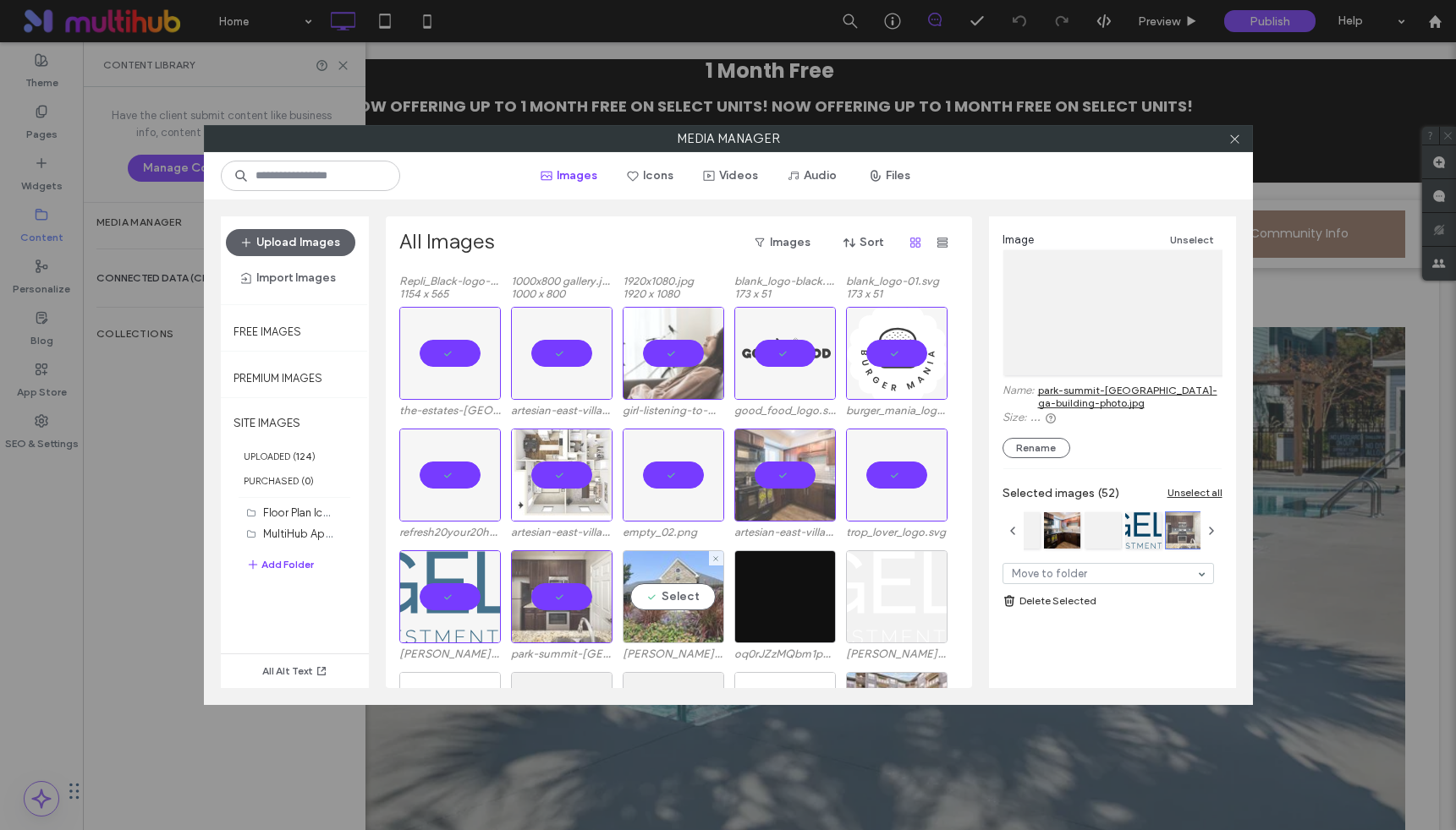
click at [689, 598] on div "Select" at bounding box center [673, 597] width 102 height 93
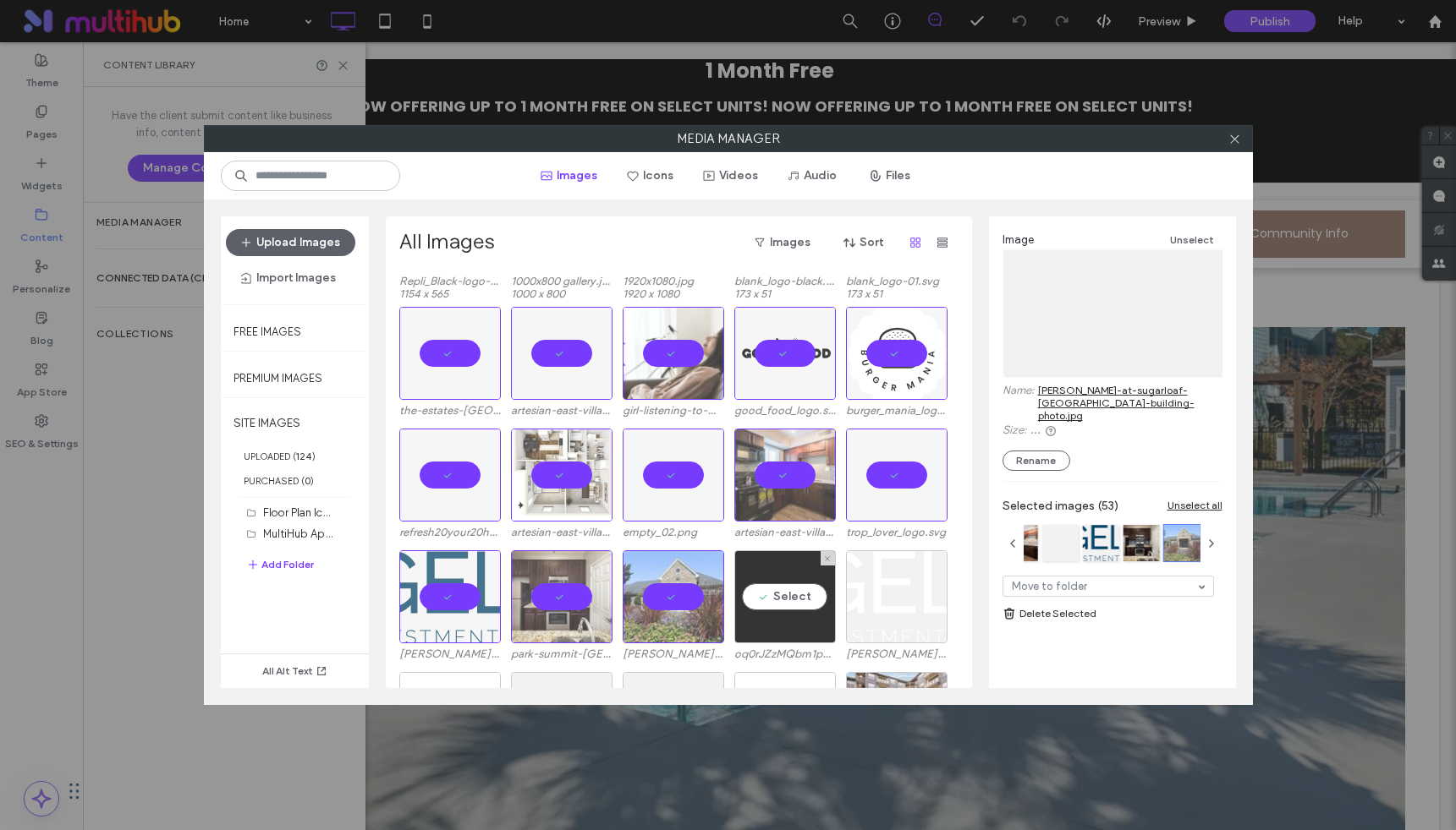
click at [783, 606] on div "Select" at bounding box center [785, 597] width 102 height 93
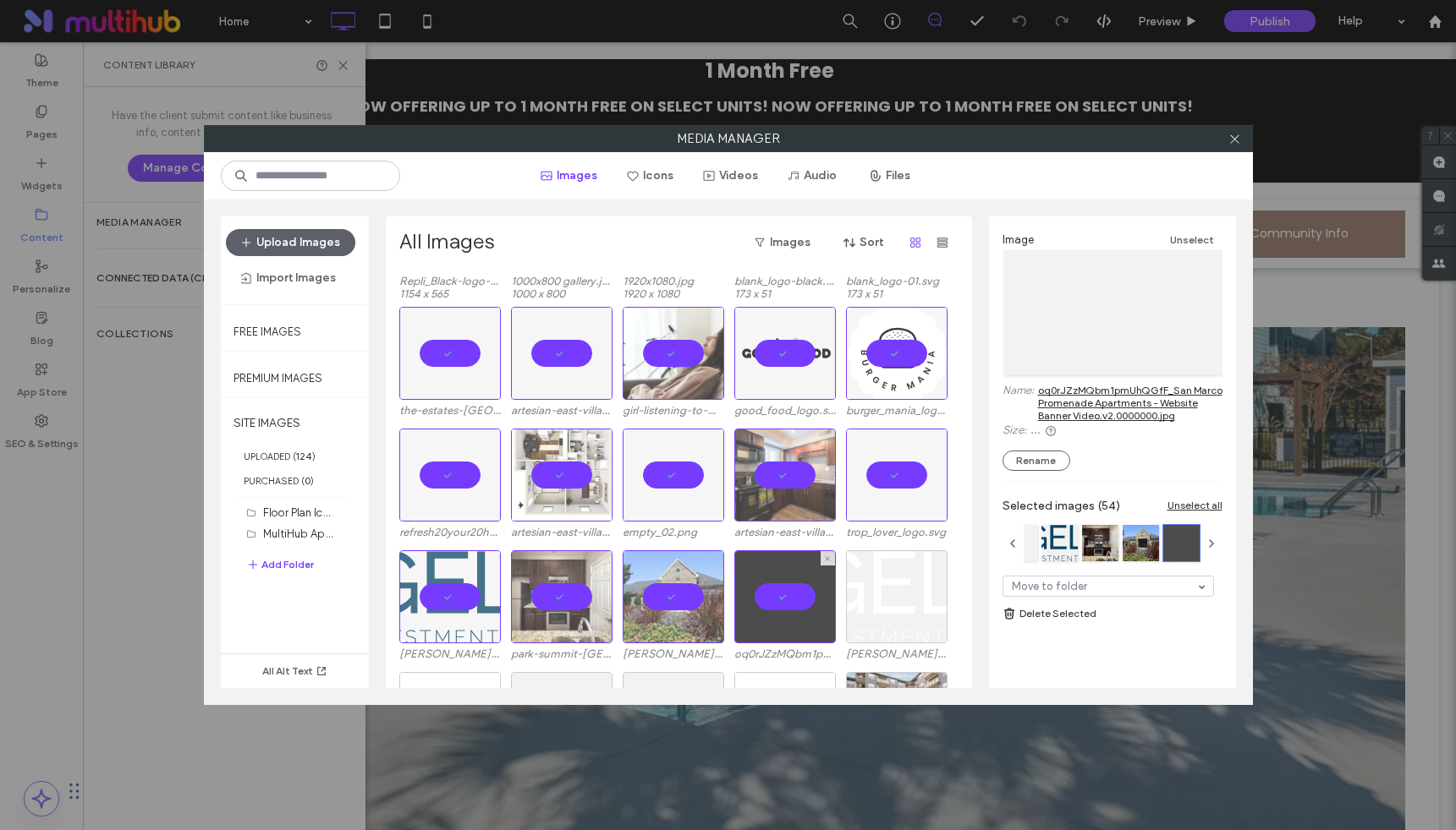
click at [780, 597] on div at bounding box center [785, 597] width 102 height 93
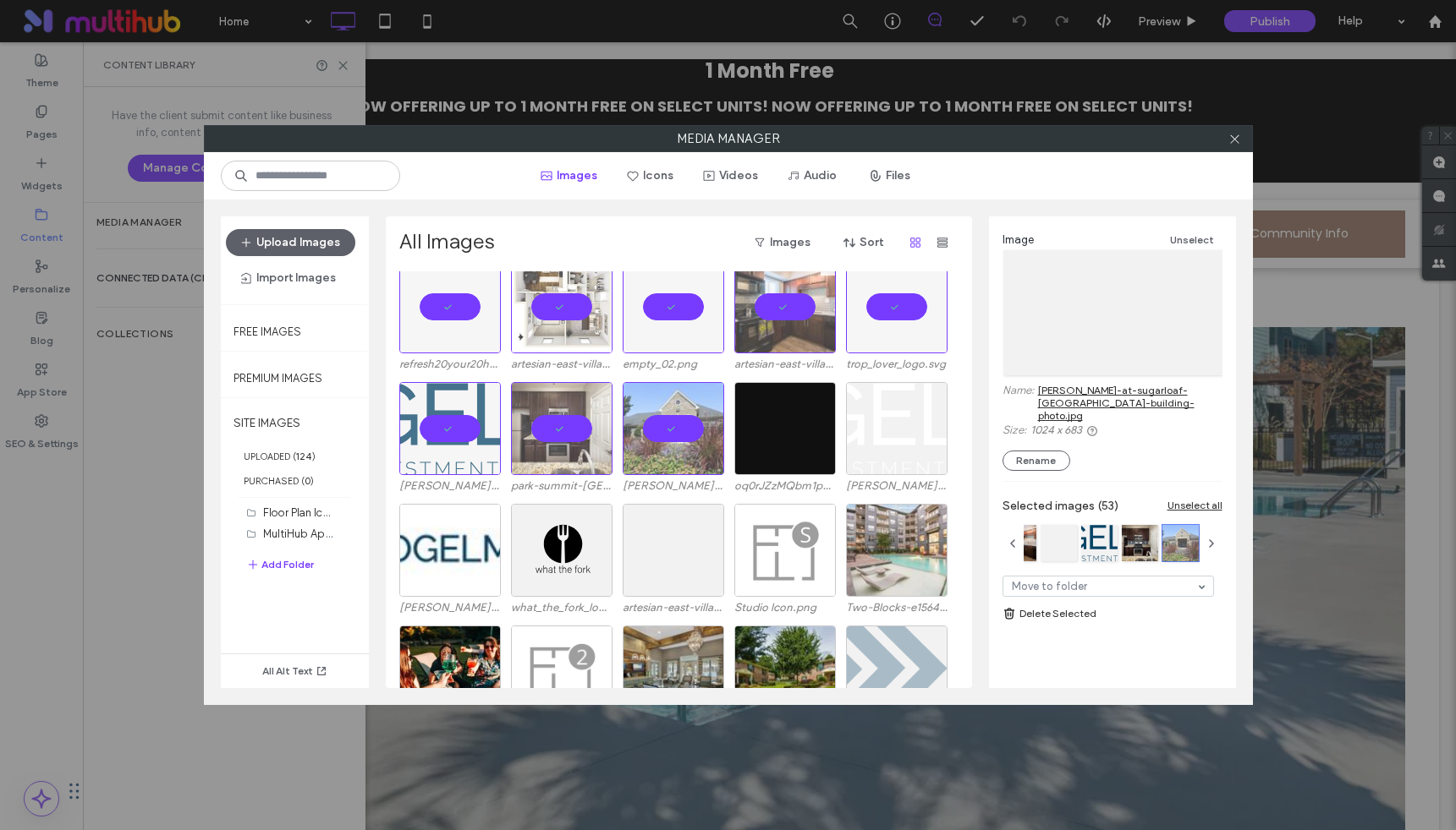
scroll to position [1567, 0]
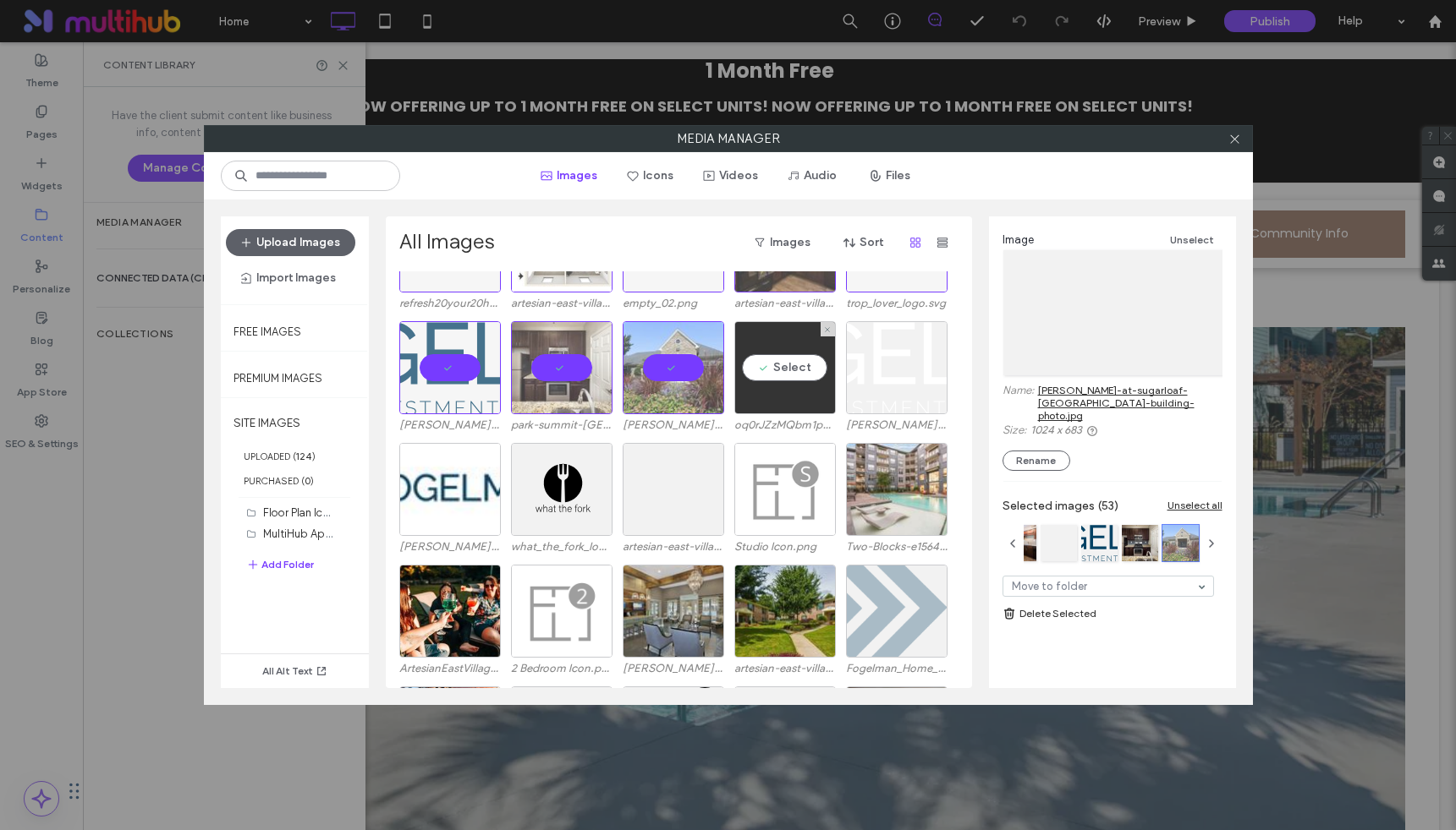
click at [778, 356] on div "Select" at bounding box center [785, 368] width 102 height 93
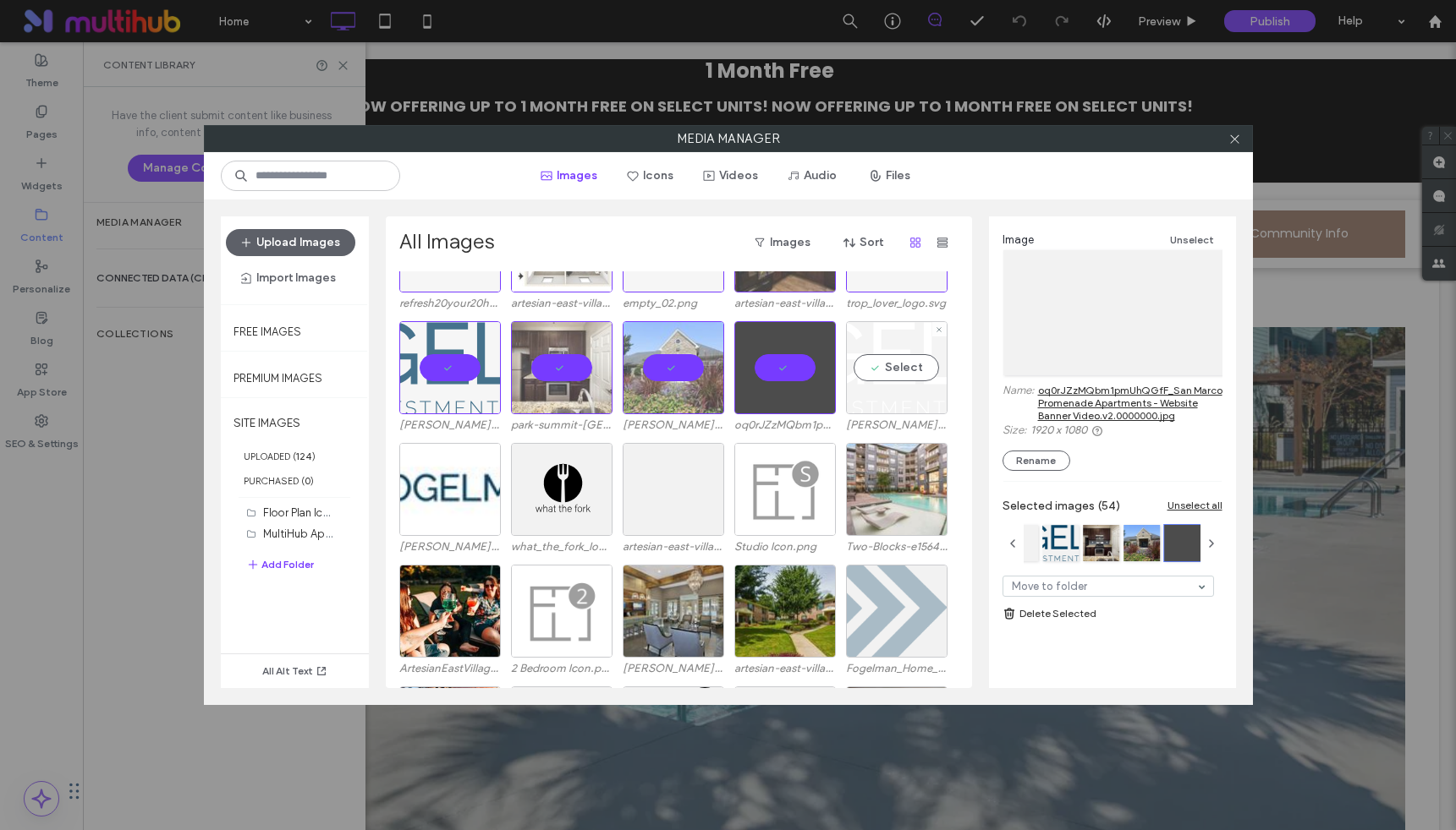
click at [895, 365] on div "Select" at bounding box center [897, 368] width 102 height 93
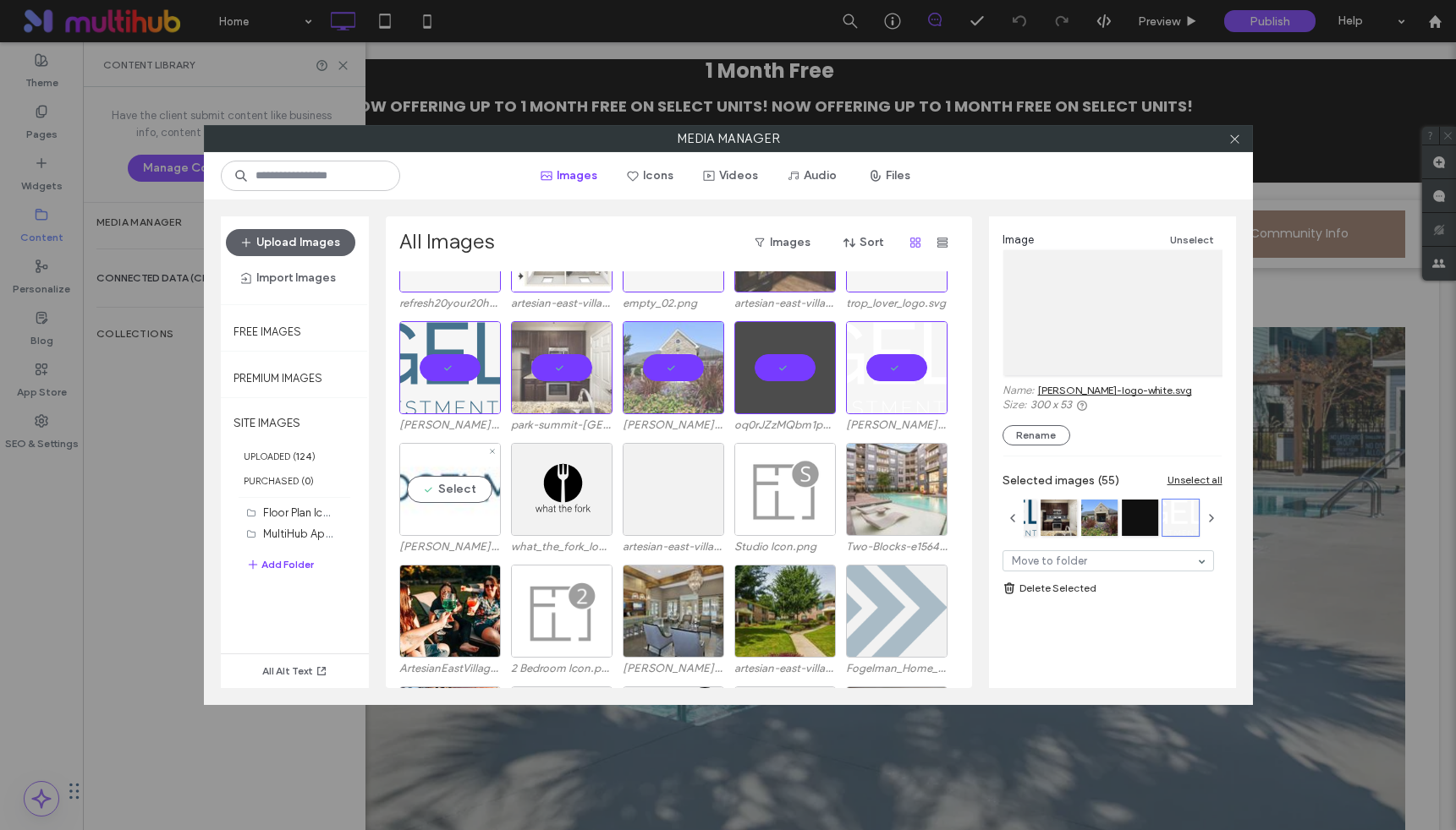
click at [450, 481] on div "Select" at bounding box center [450, 489] width 102 height 93
click at [566, 483] on div "Select" at bounding box center [561, 489] width 102 height 93
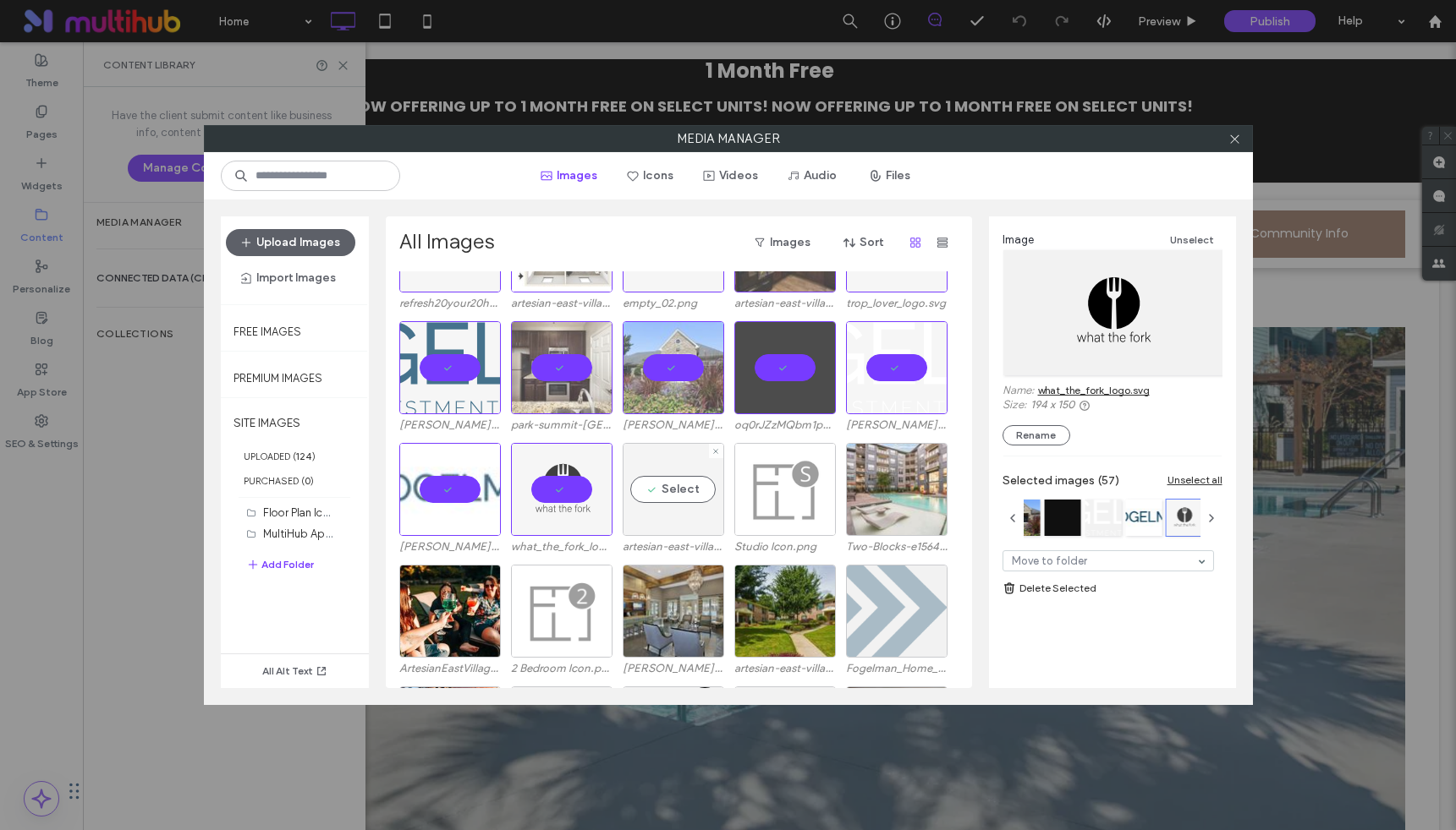
click at [654, 486] on div "Select" at bounding box center [673, 489] width 102 height 93
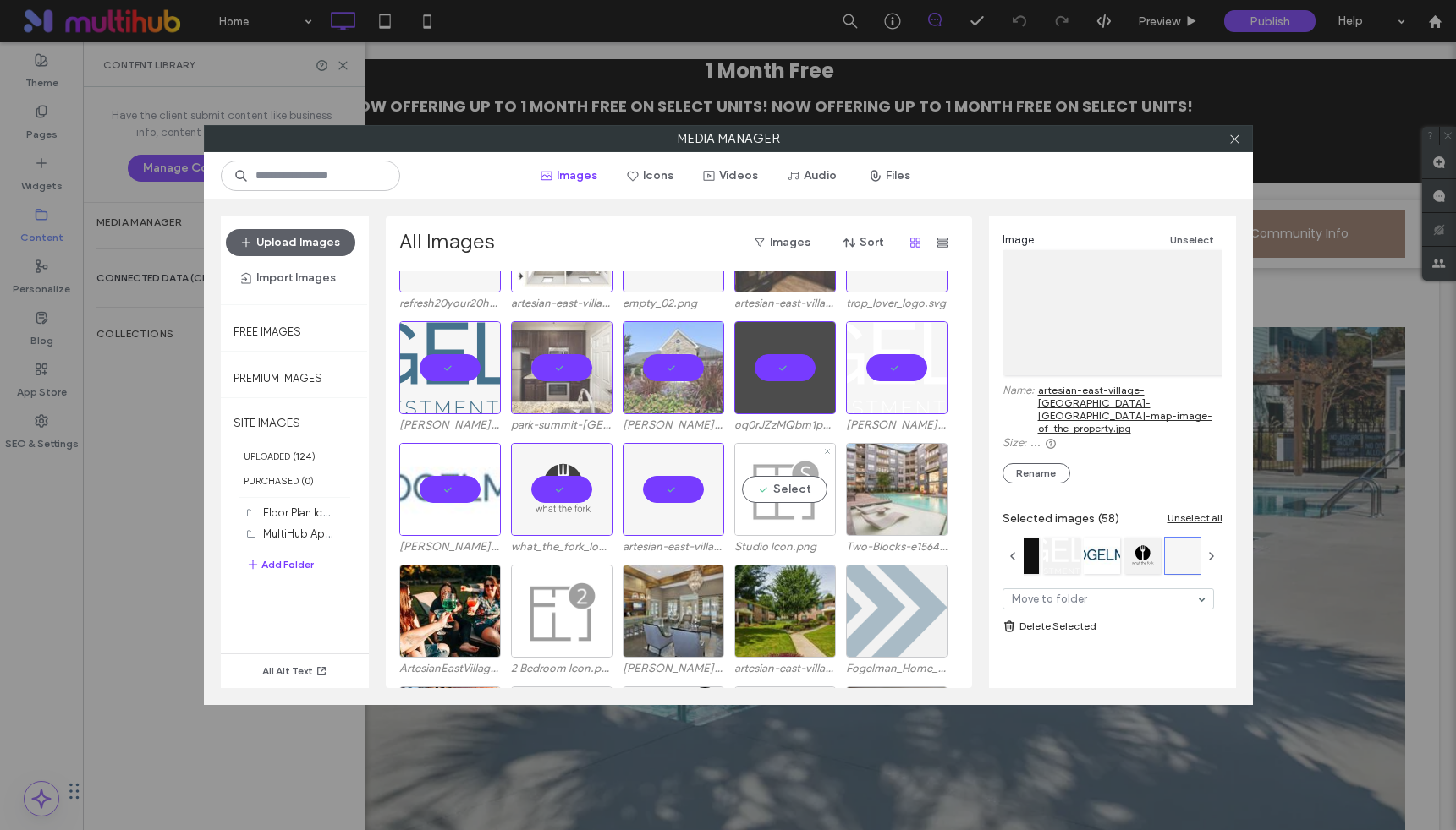
click at [786, 496] on div "Select" at bounding box center [785, 489] width 102 height 93
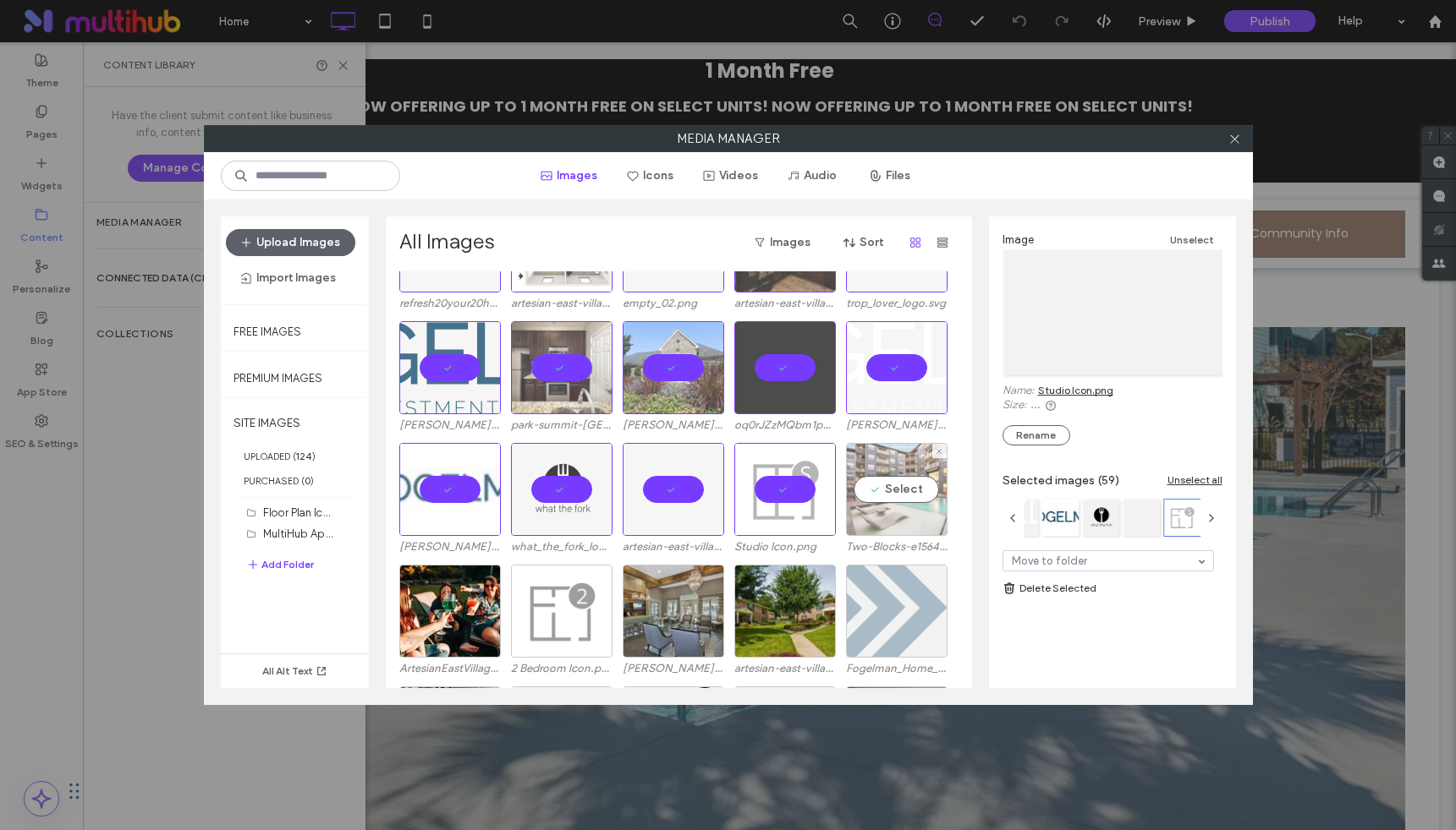
click at [895, 486] on div "Select" at bounding box center [897, 489] width 102 height 93
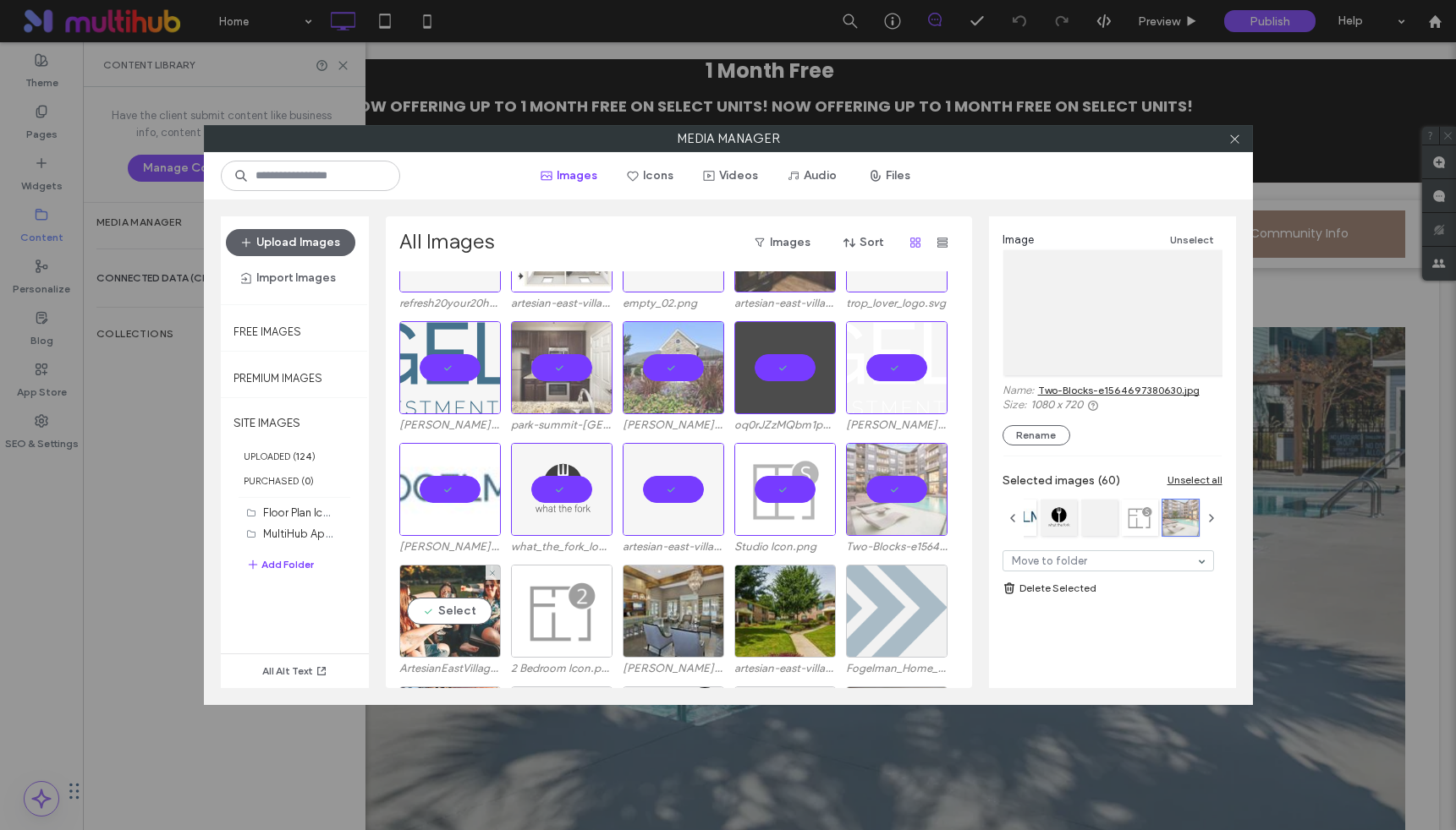
click at [467, 601] on div "Select" at bounding box center [450, 612] width 102 height 93
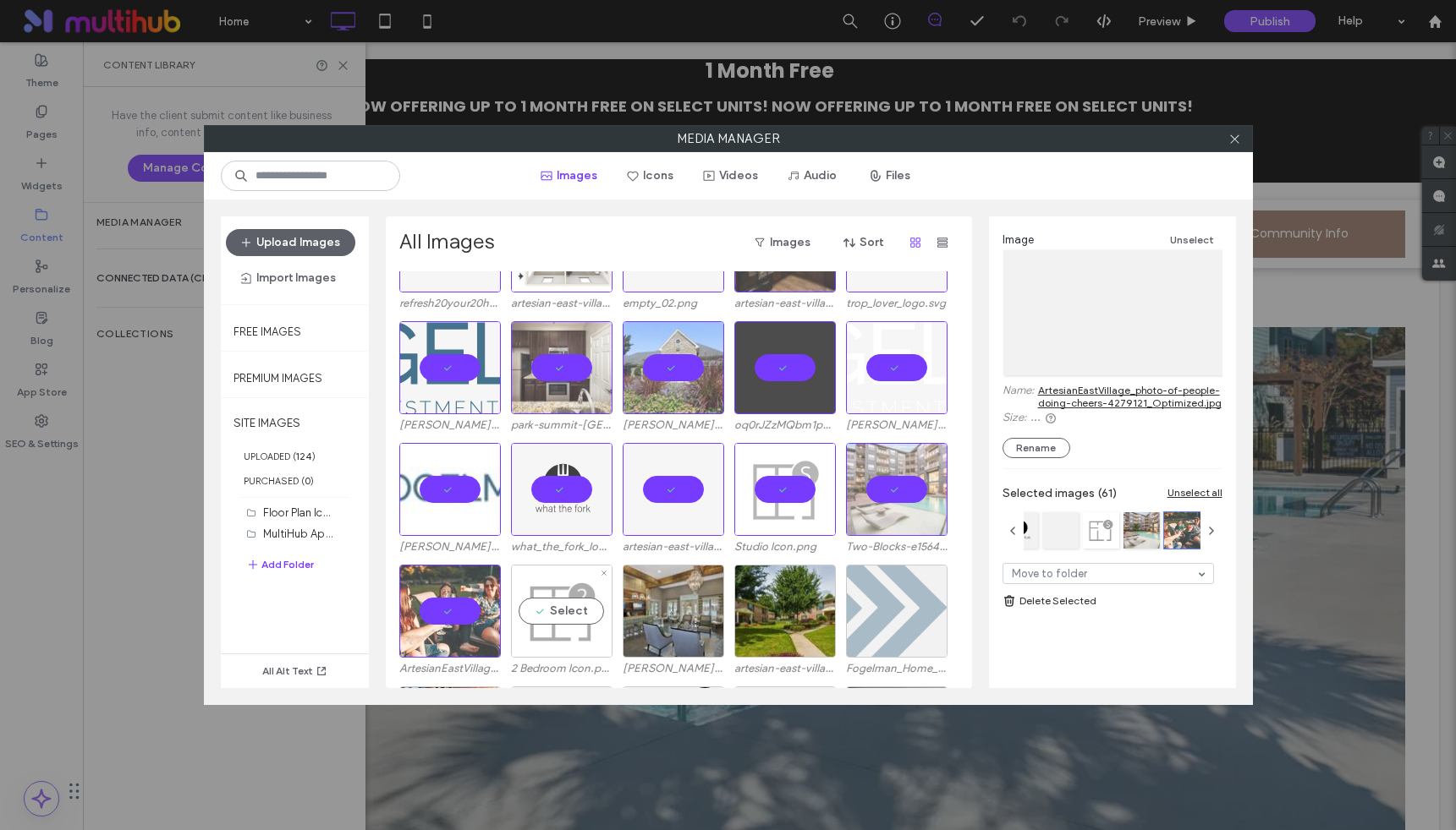
click at [574, 613] on div "Select" at bounding box center [561, 612] width 102 height 93
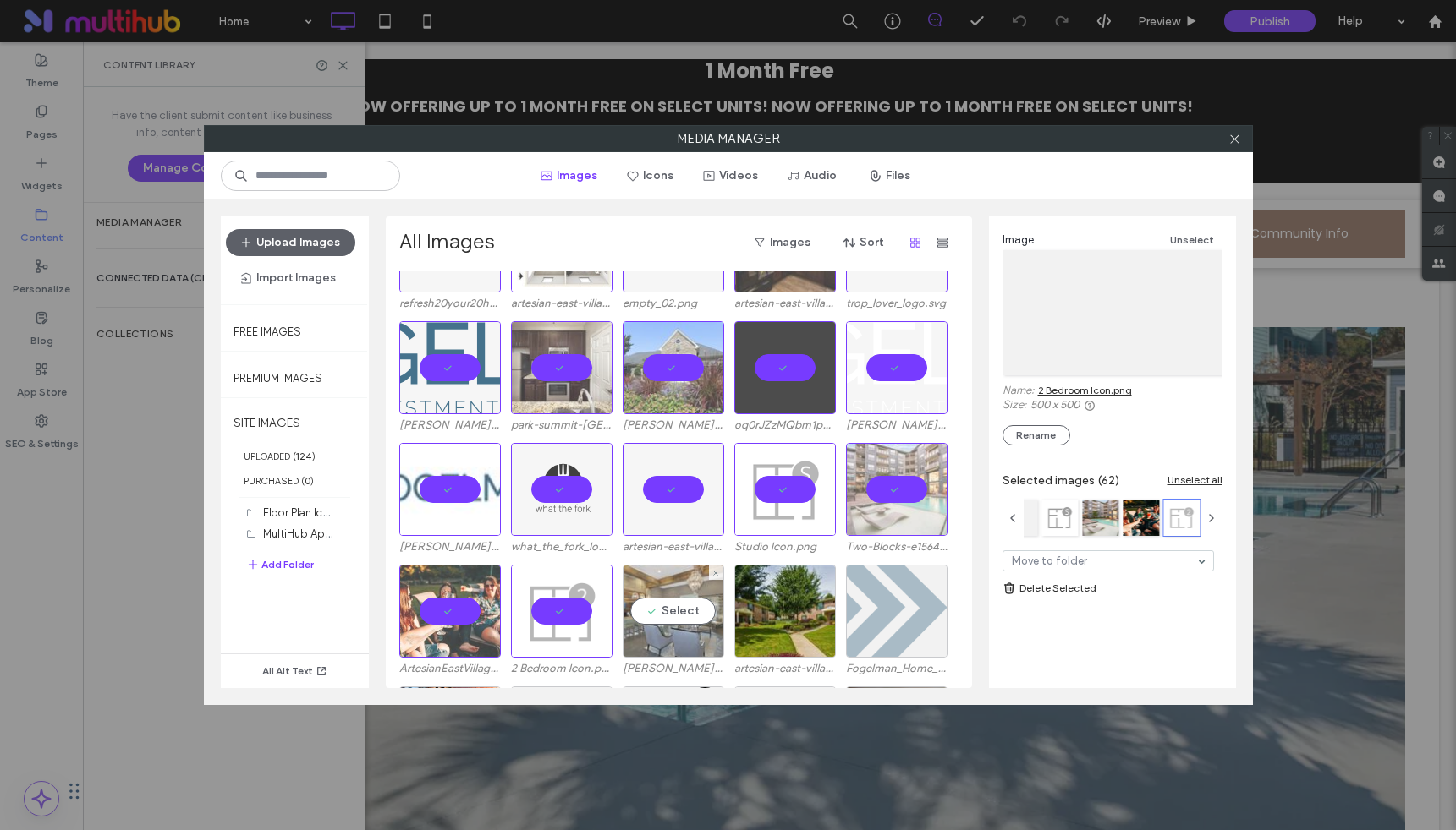
click at [688, 614] on div "Select" at bounding box center [673, 612] width 102 height 93
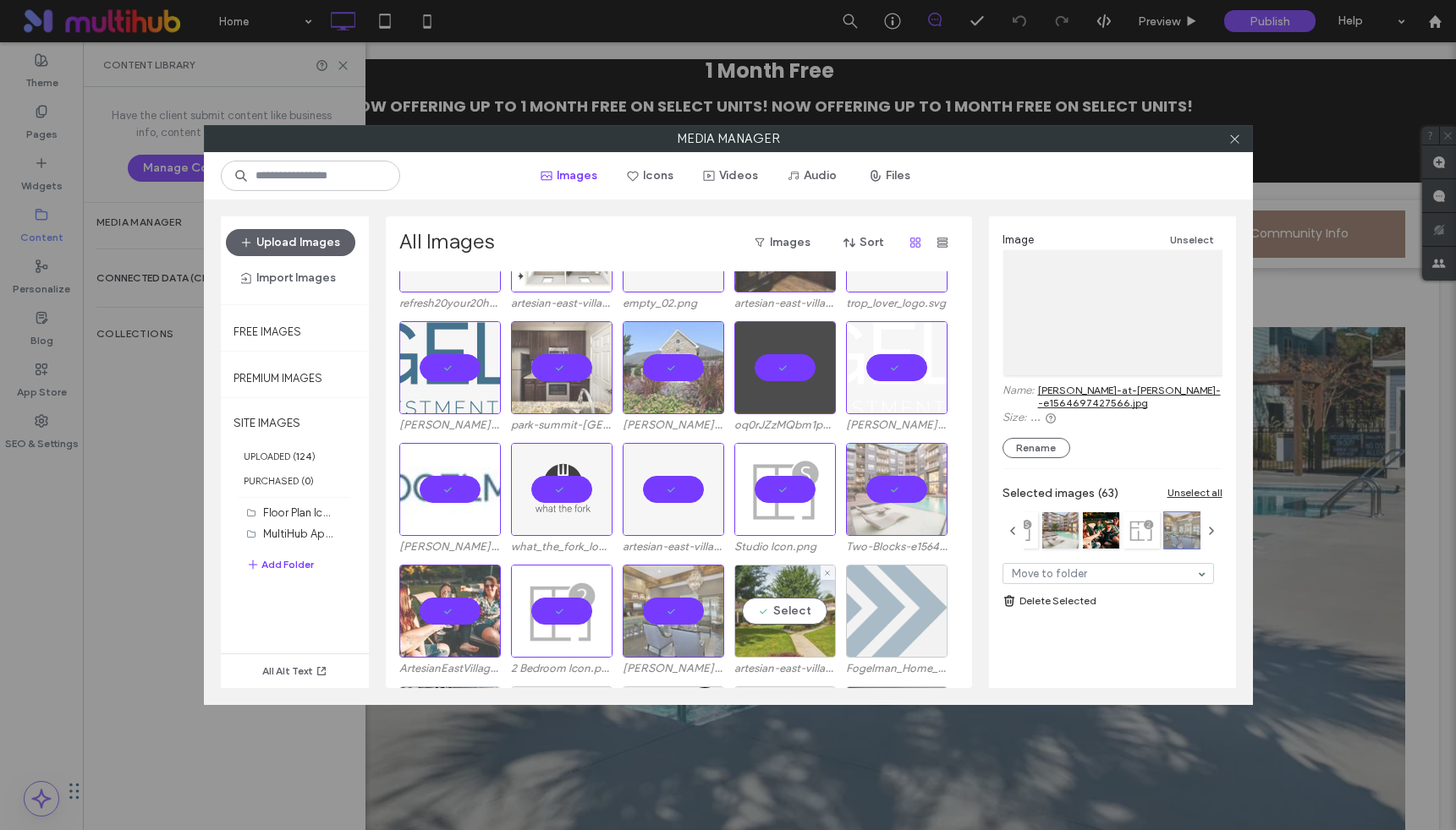
click at [790, 622] on div "Select" at bounding box center [785, 612] width 102 height 93
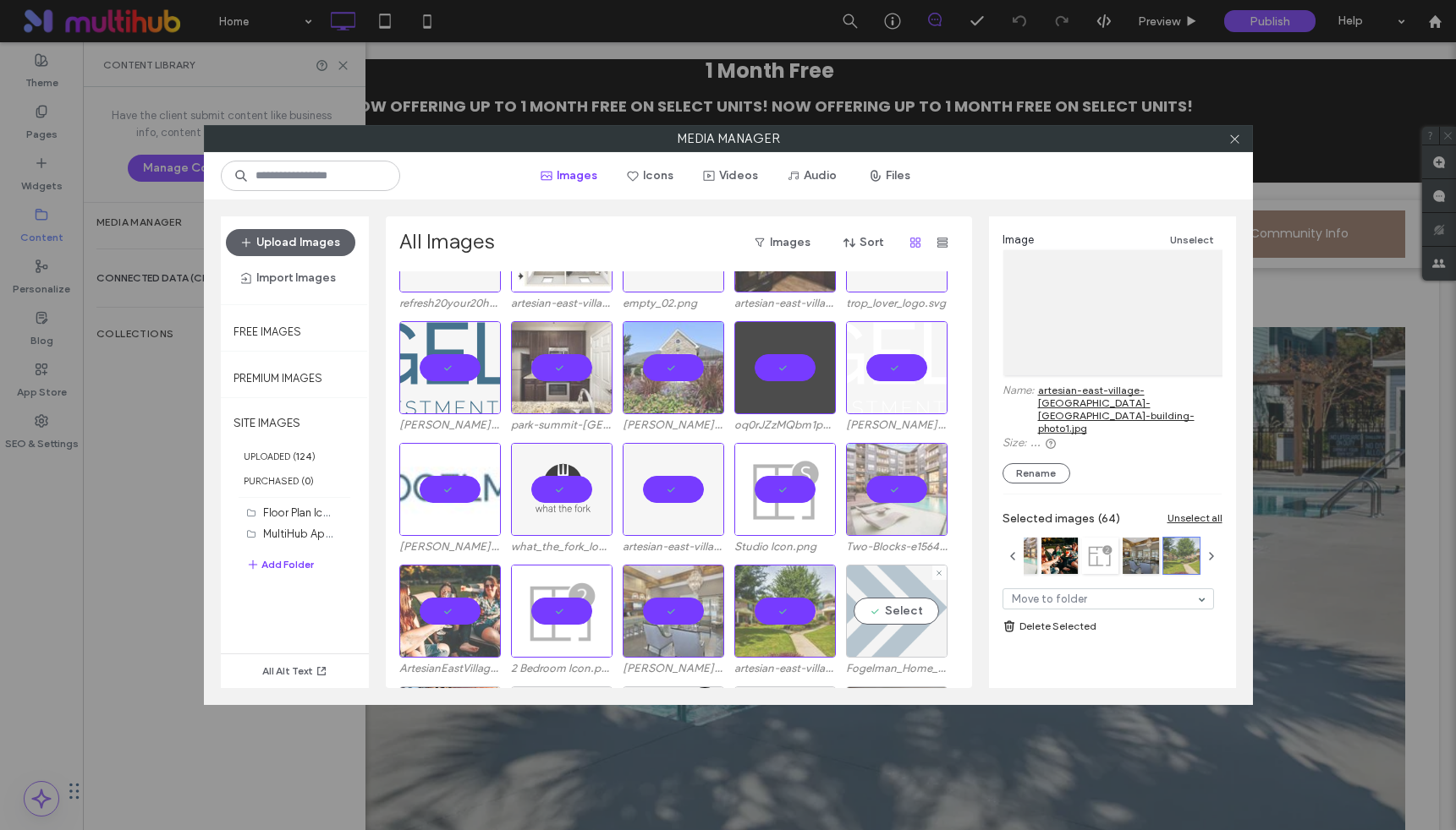
click at [886, 620] on div "Select" at bounding box center [897, 612] width 102 height 93
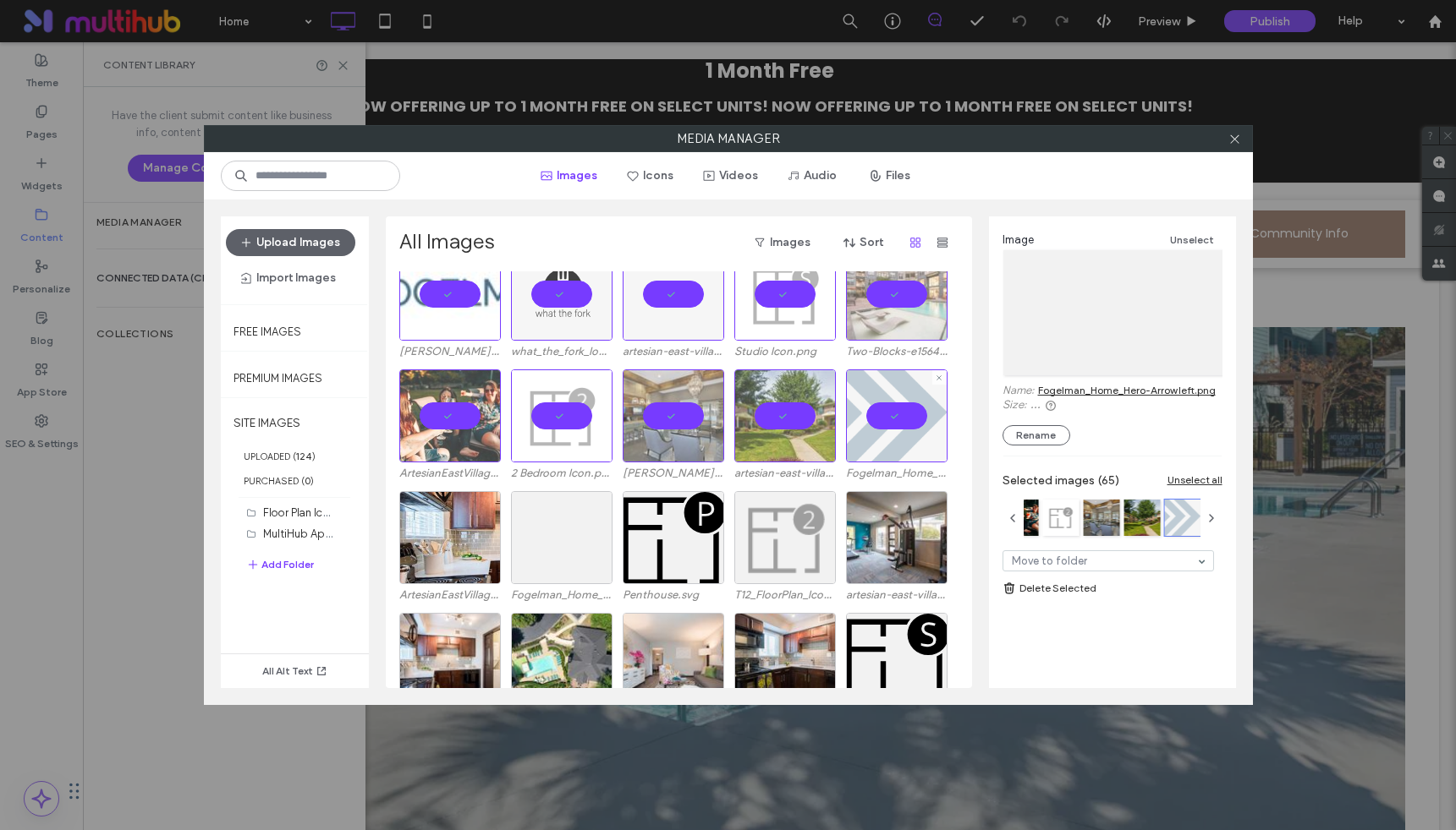
scroll to position [1826, 0]
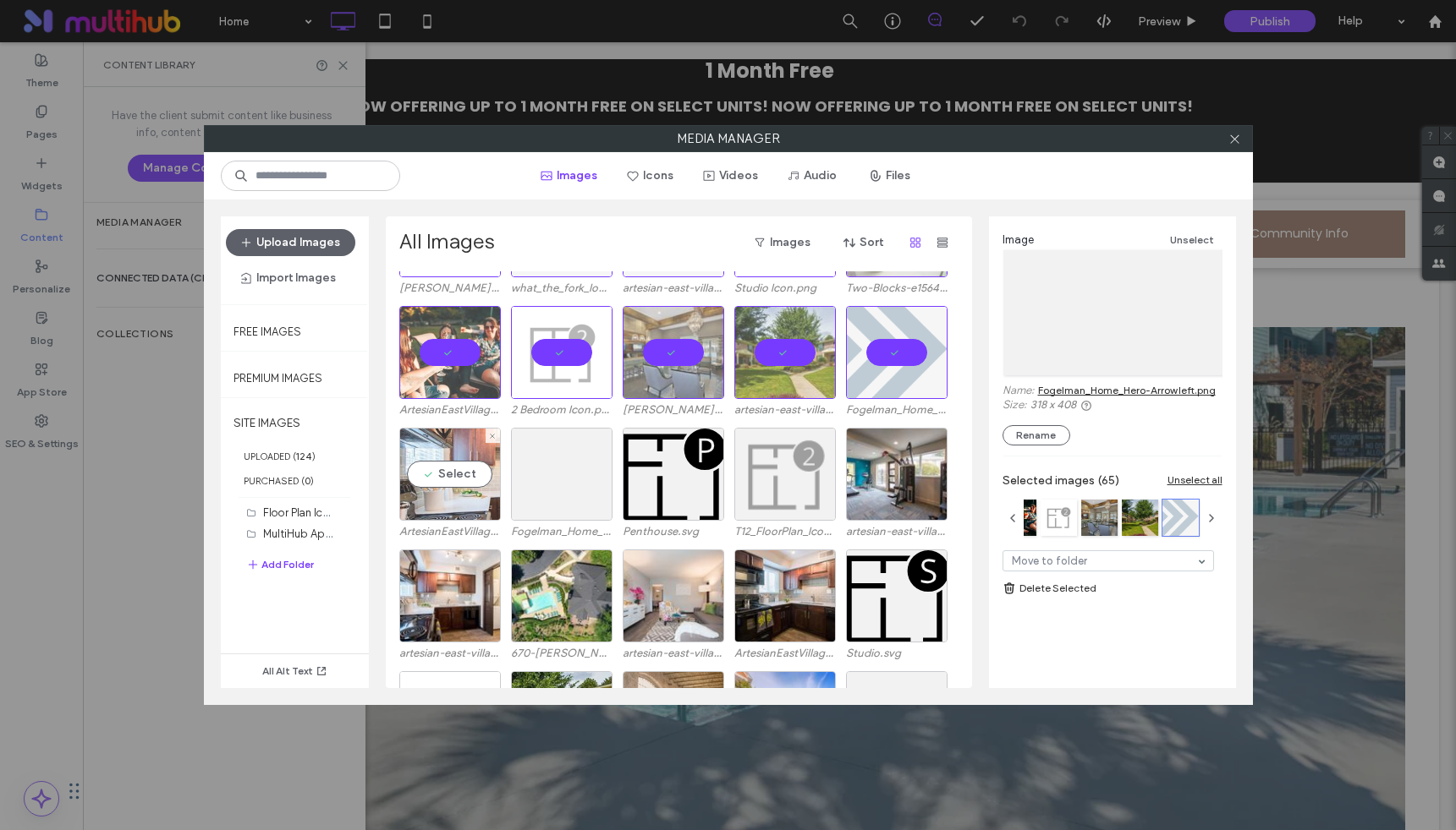
click at [462, 475] on div "Select" at bounding box center [450, 474] width 102 height 93
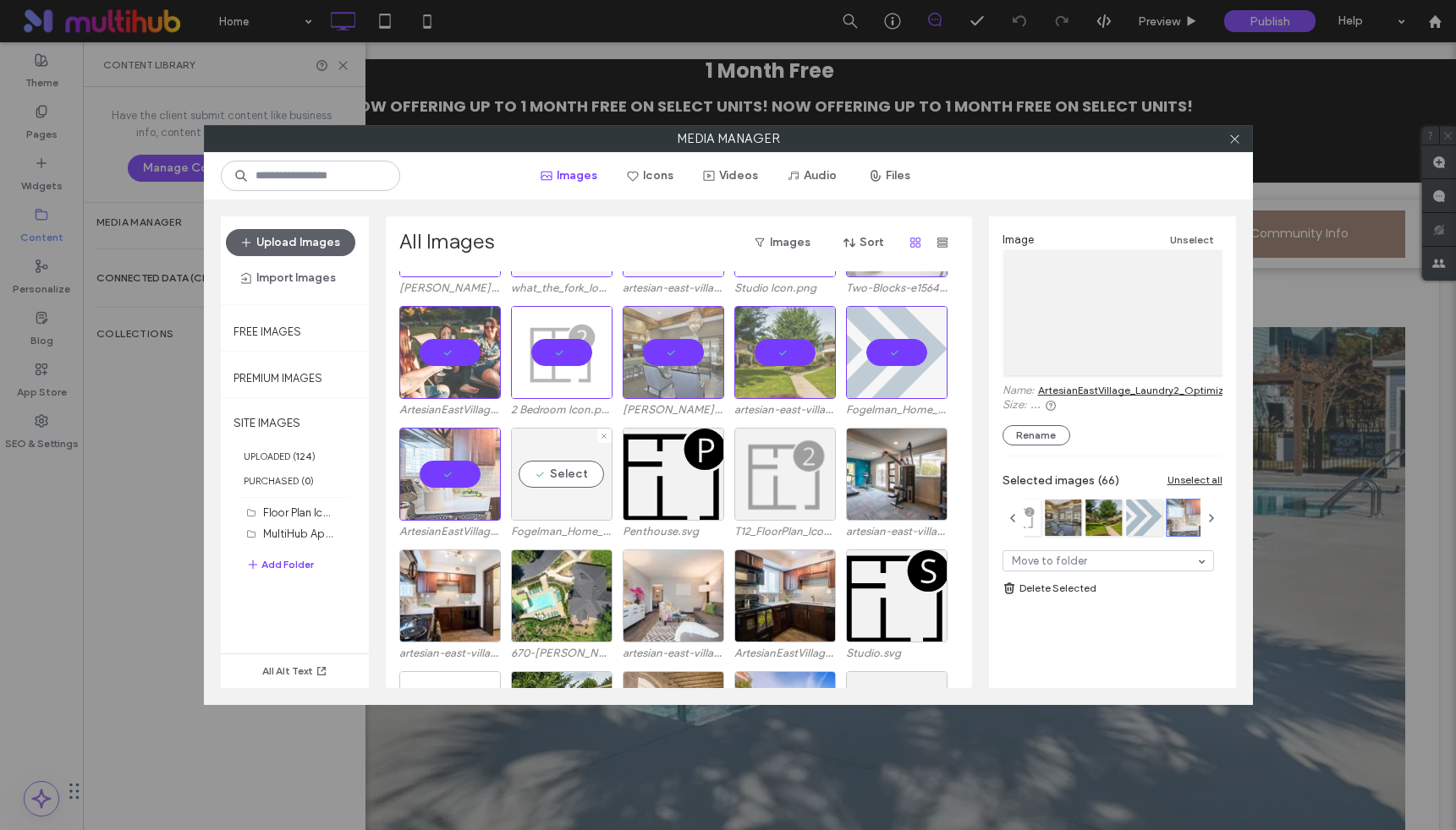
click at [607, 472] on div "Select" at bounding box center [561, 474] width 102 height 93
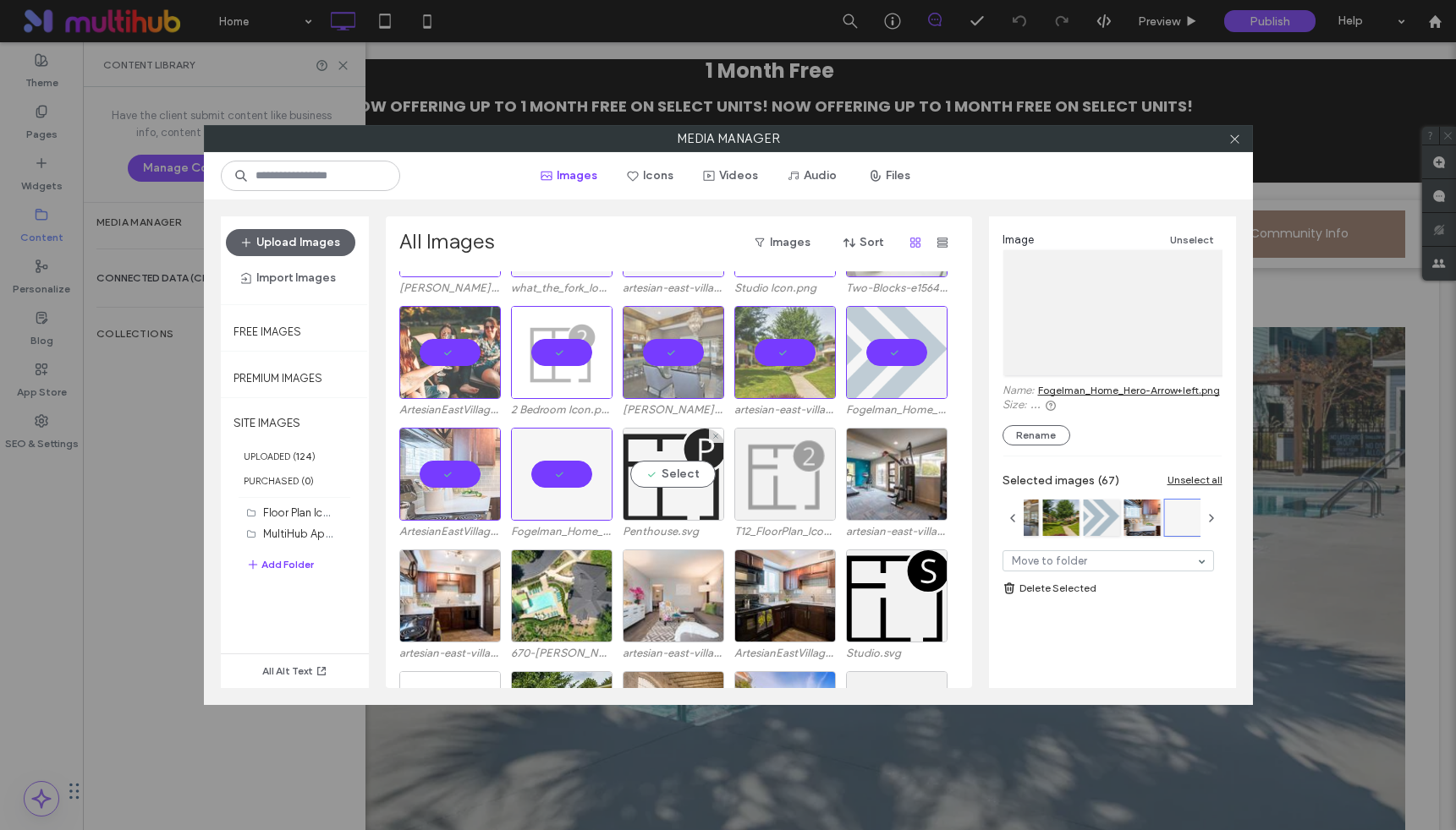
click at [659, 472] on div "Select" at bounding box center [673, 474] width 102 height 93
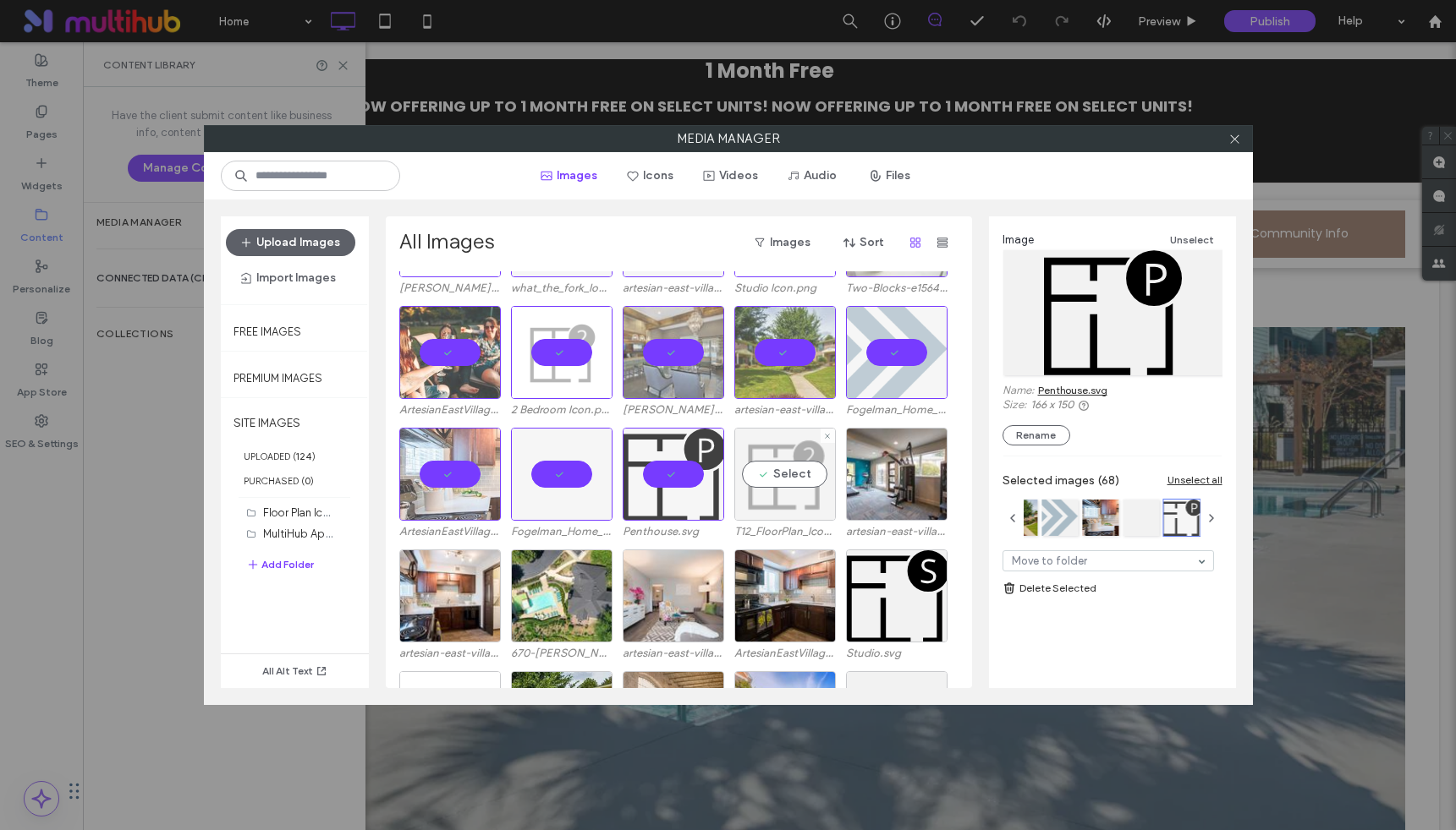
click at [803, 477] on div "Select" at bounding box center [785, 474] width 102 height 93
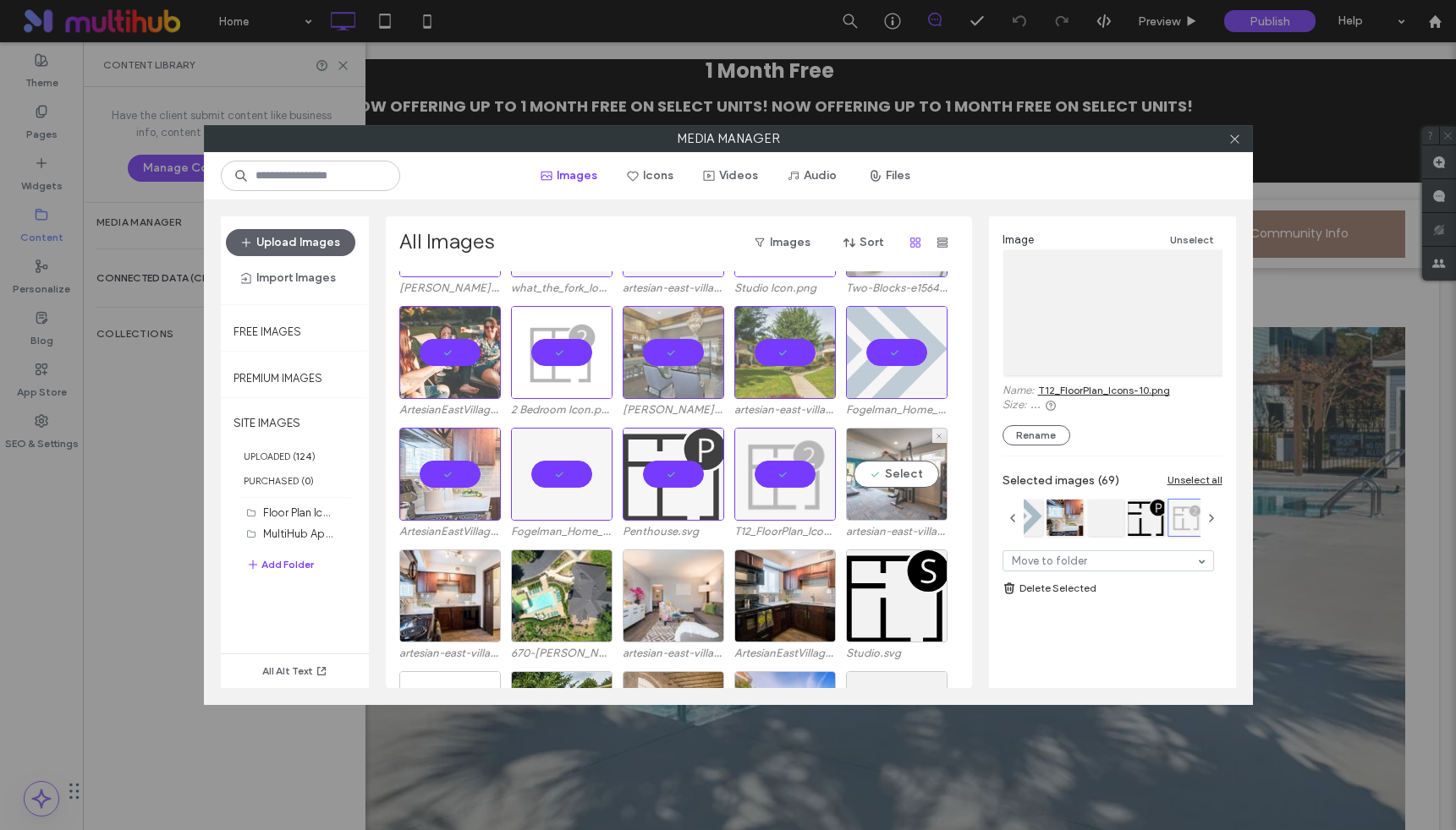
click at [894, 475] on div "Select" at bounding box center [897, 474] width 102 height 93
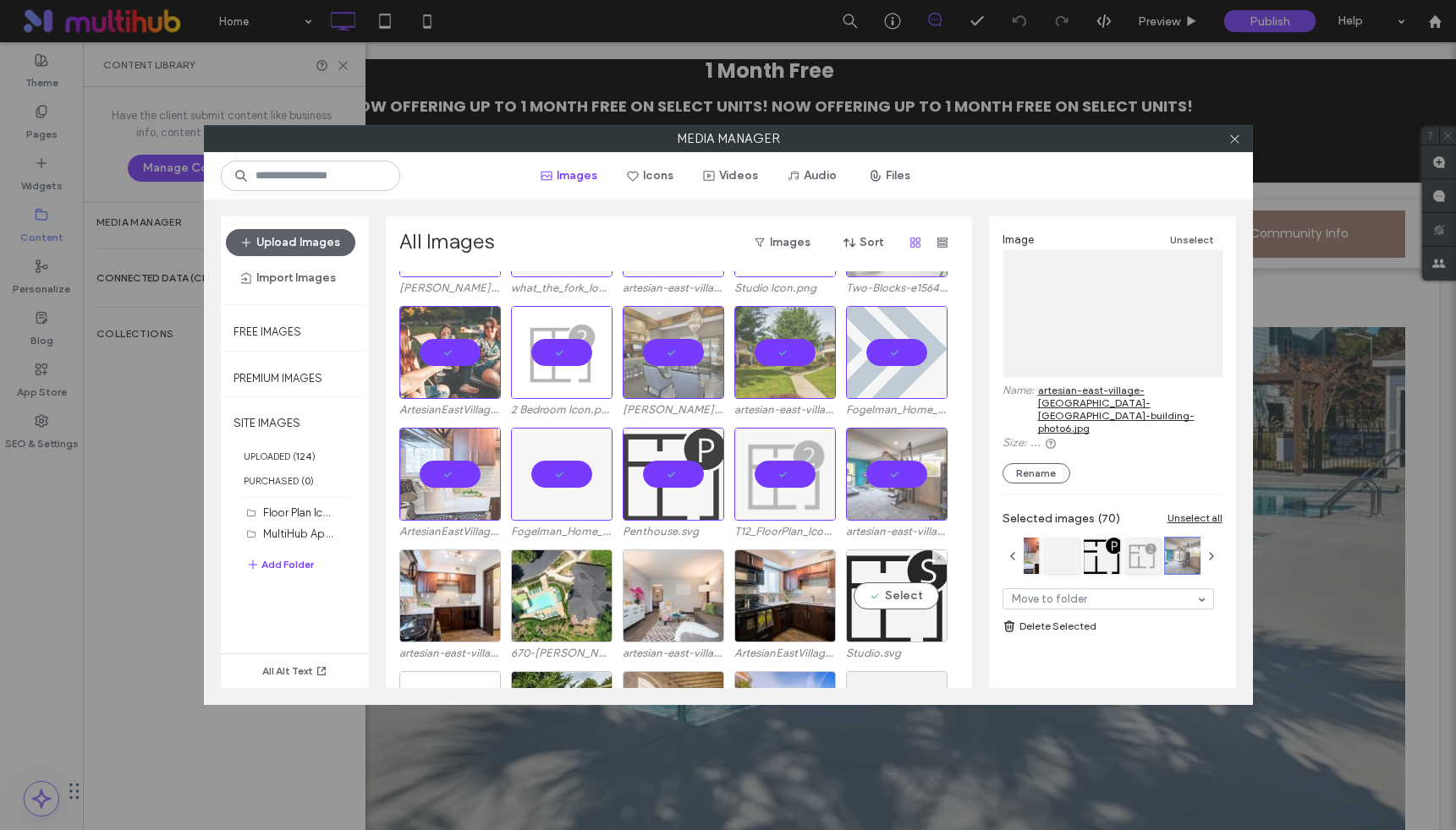
click at [890, 625] on div "Select" at bounding box center [897, 596] width 102 height 93
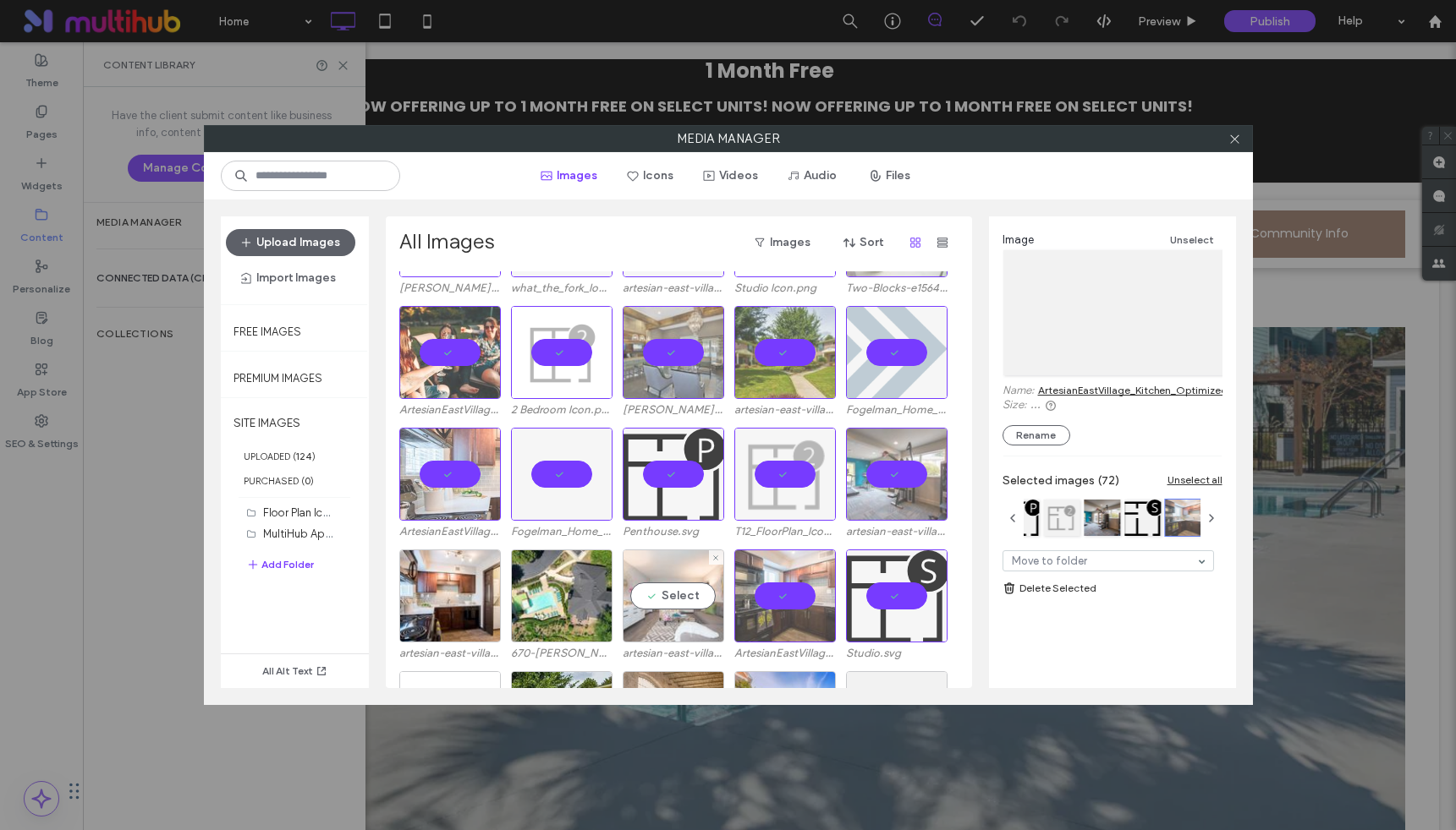
click at [644, 596] on div "Select" at bounding box center [673, 596] width 102 height 93
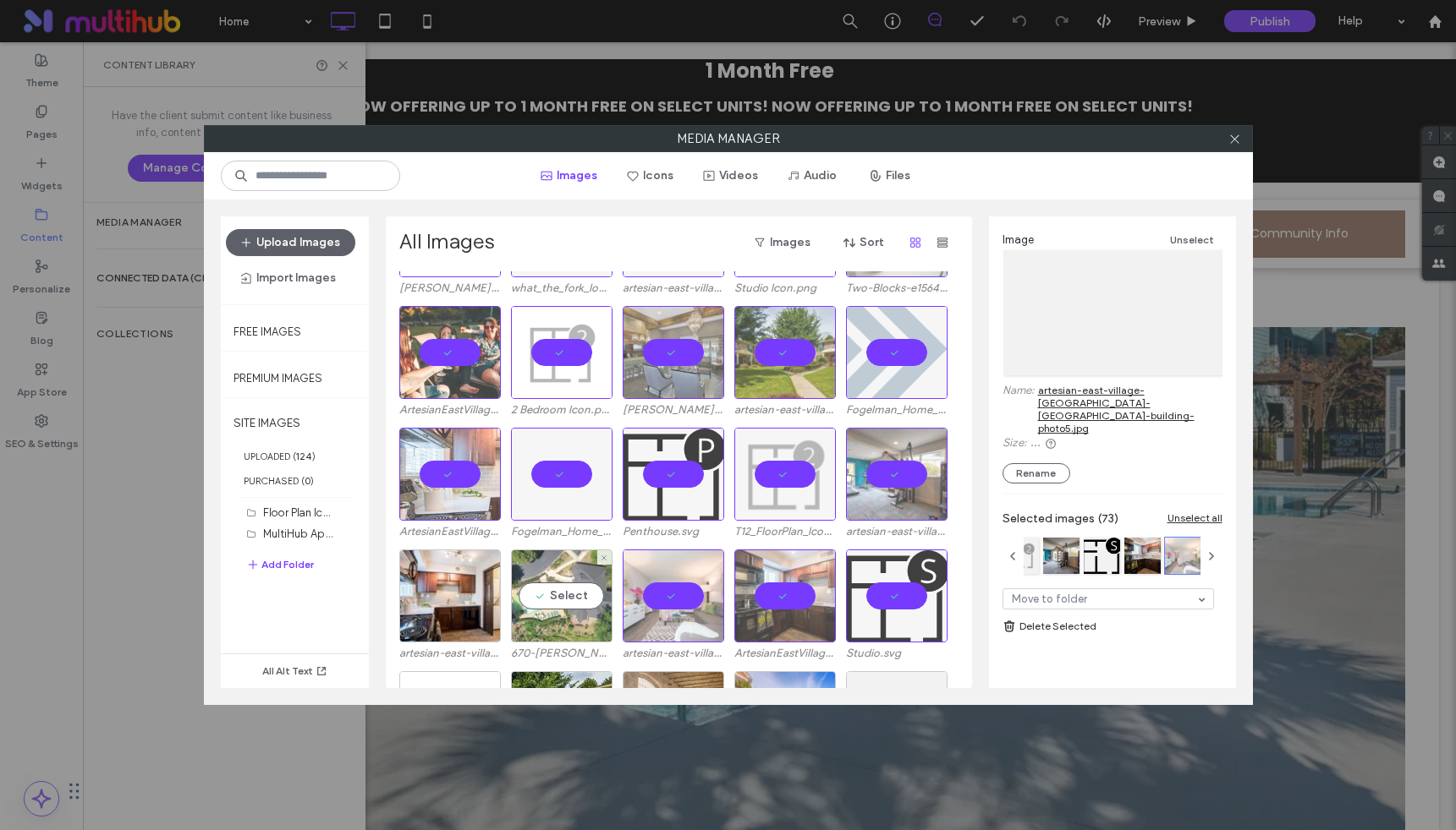
click at [552, 598] on div "Select" at bounding box center [561, 596] width 102 height 93
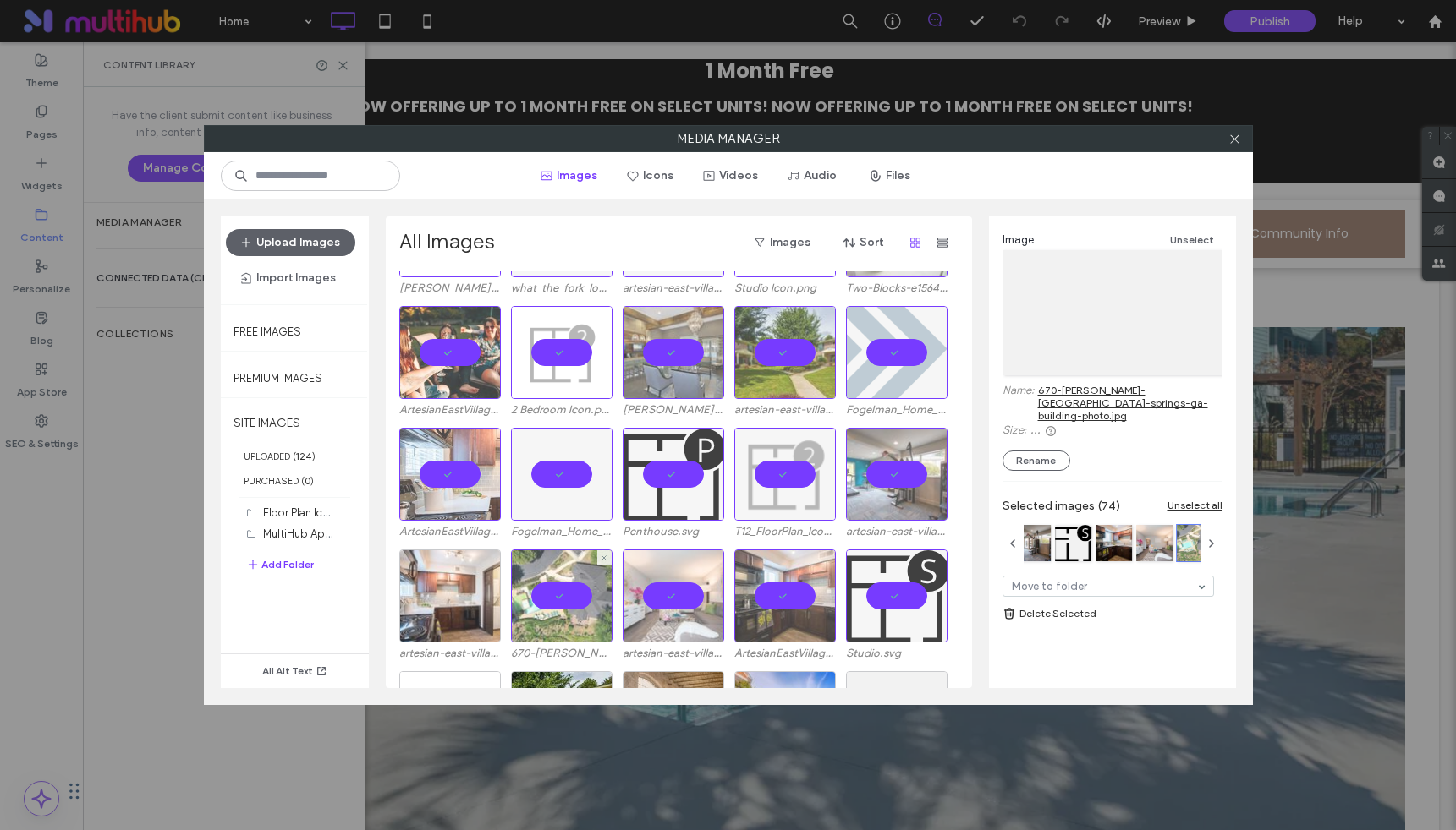
click at [451, 598] on div at bounding box center [450, 596] width 102 height 93
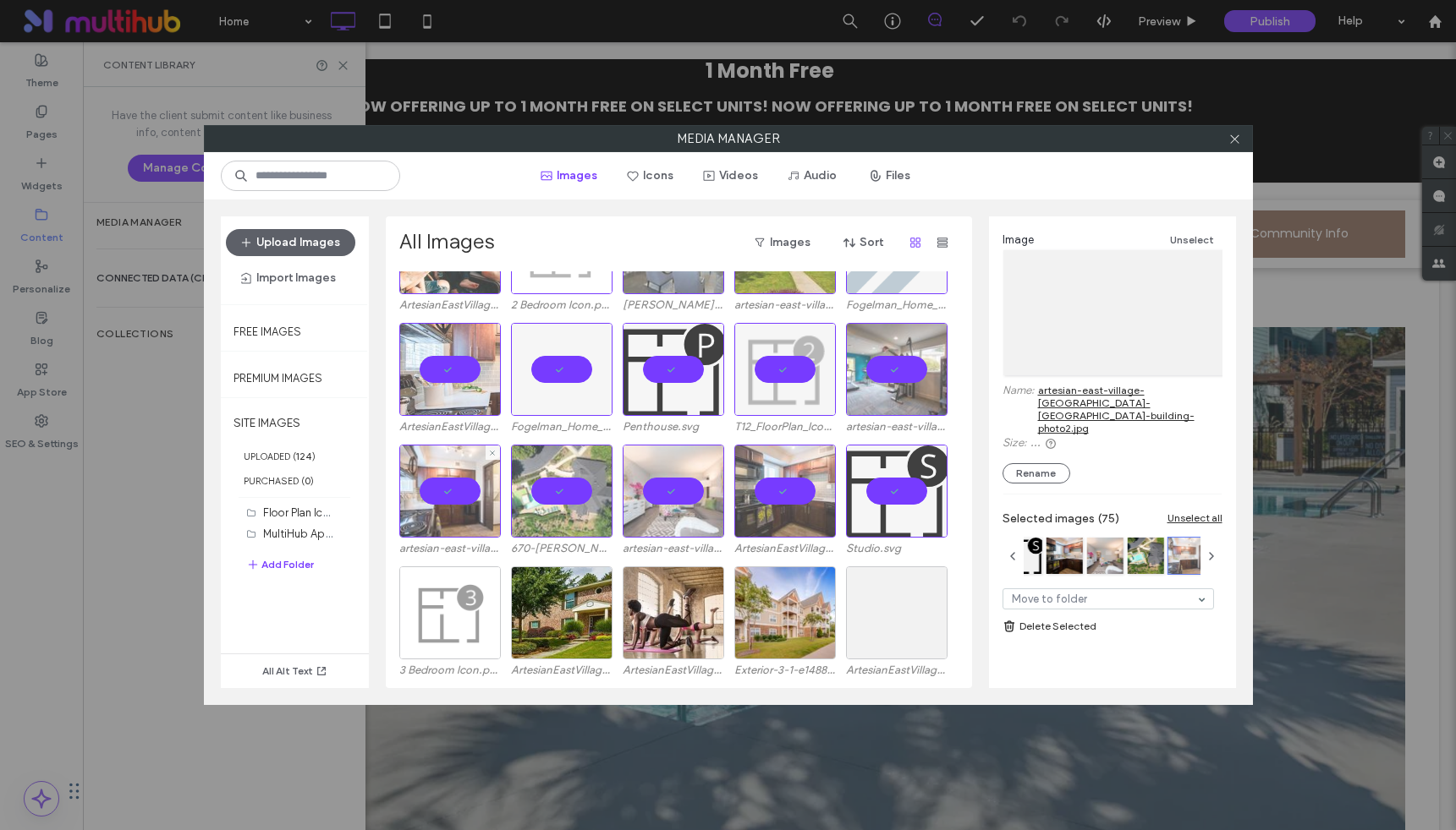
scroll to position [1947, 0]
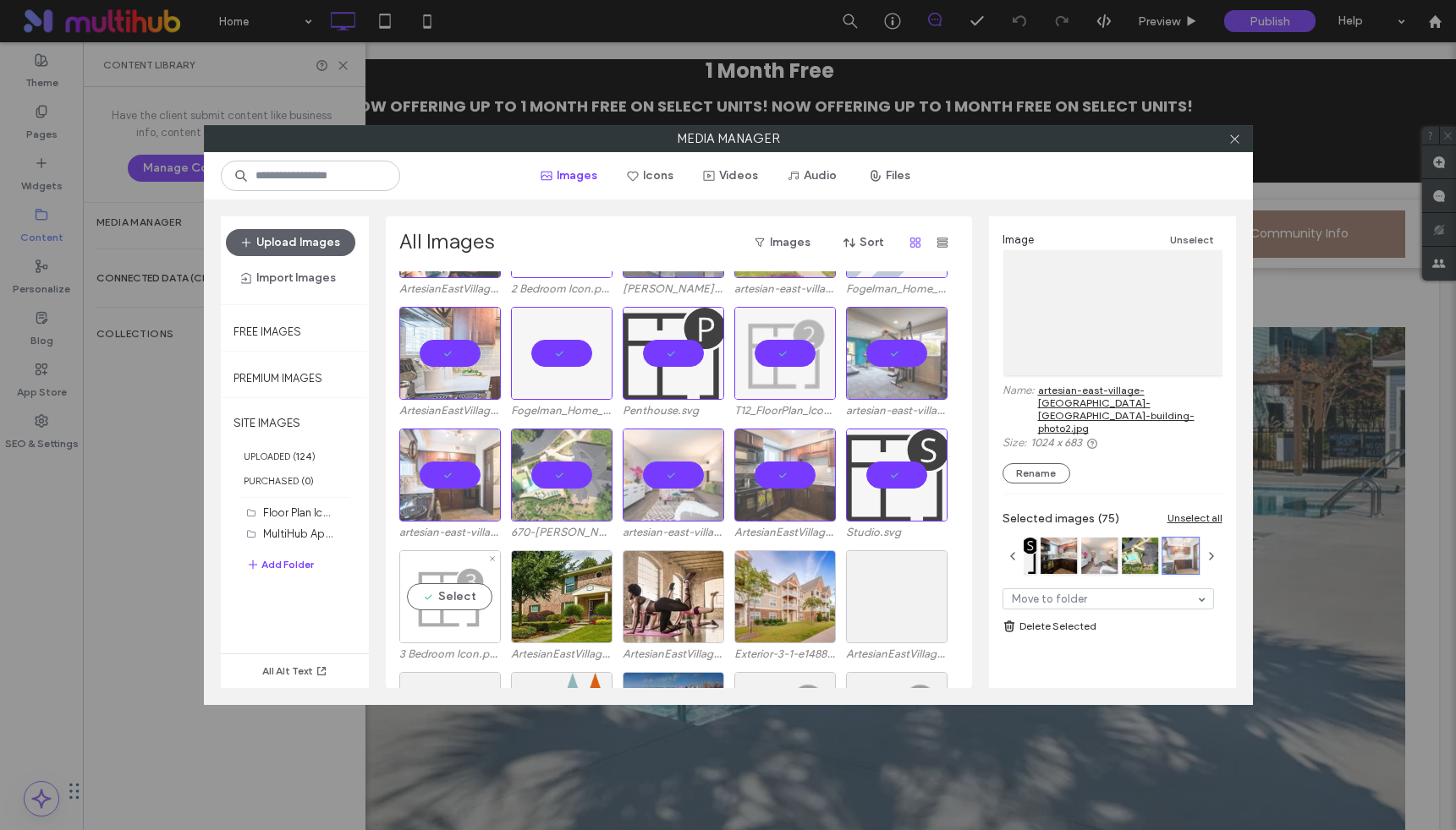
click at [438, 577] on div "Select" at bounding box center [450, 597] width 102 height 93
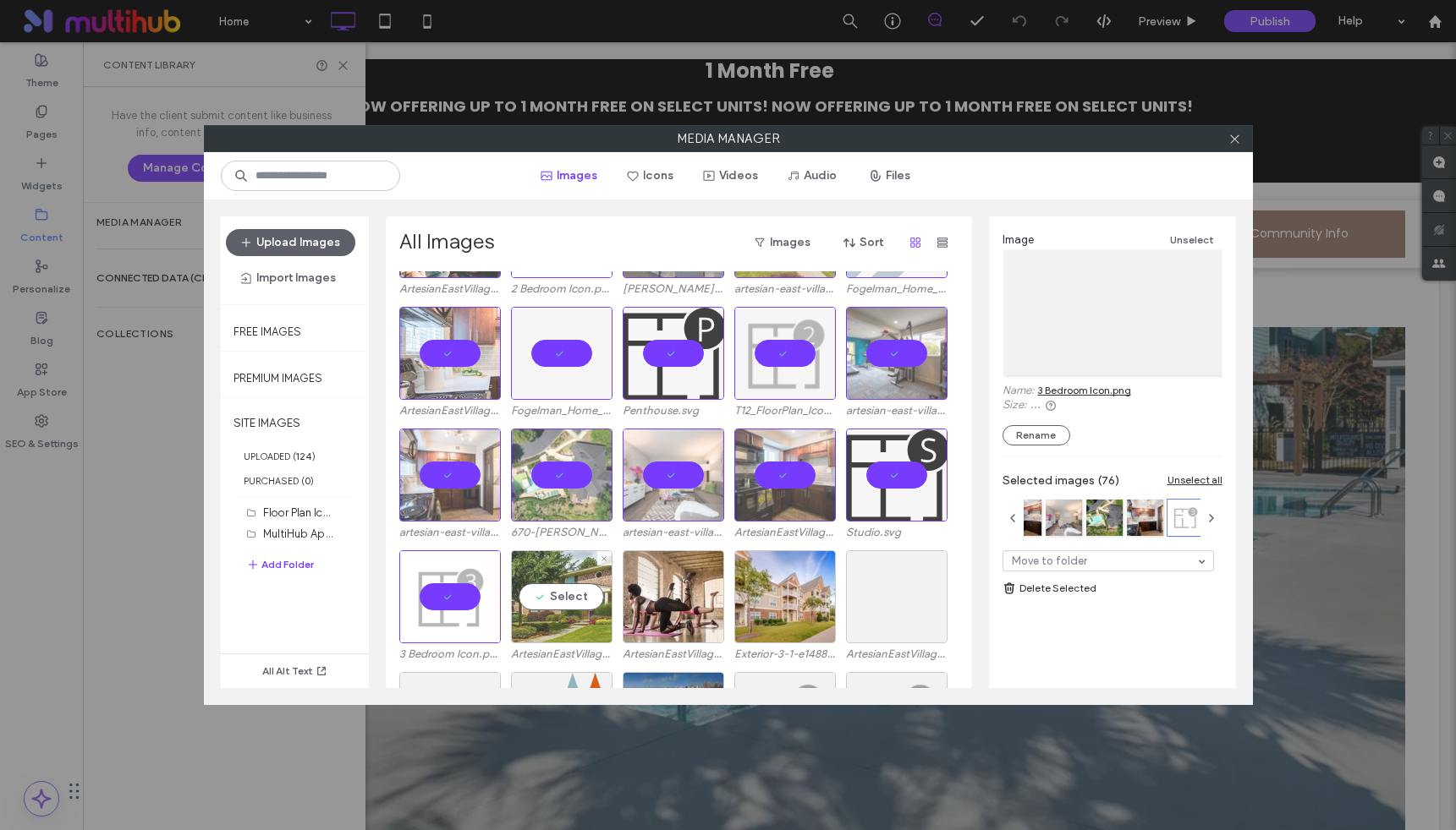
click at [566, 592] on div "Select" at bounding box center [561, 597] width 102 height 93
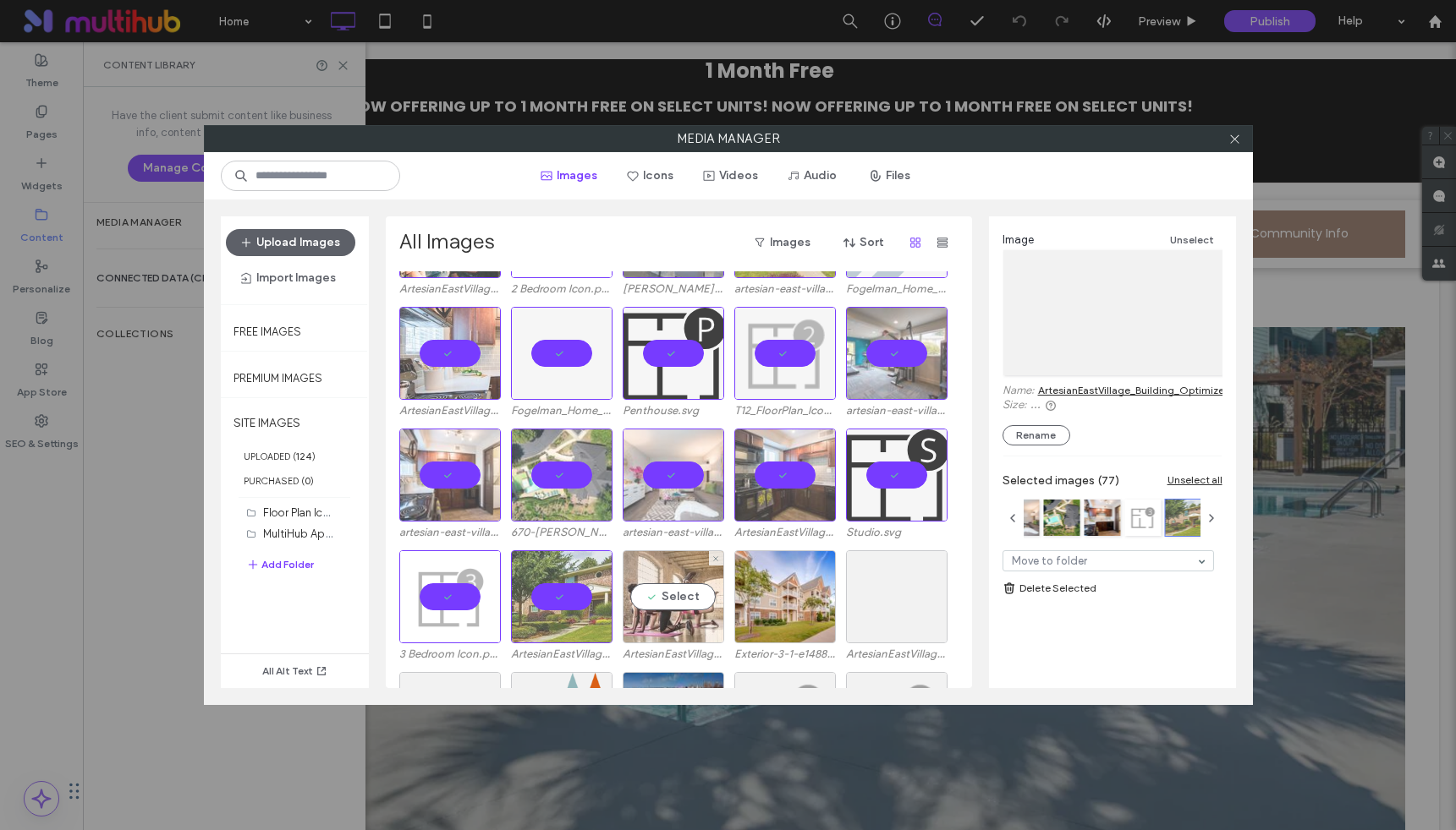
click at [698, 595] on div "Select" at bounding box center [673, 597] width 102 height 93
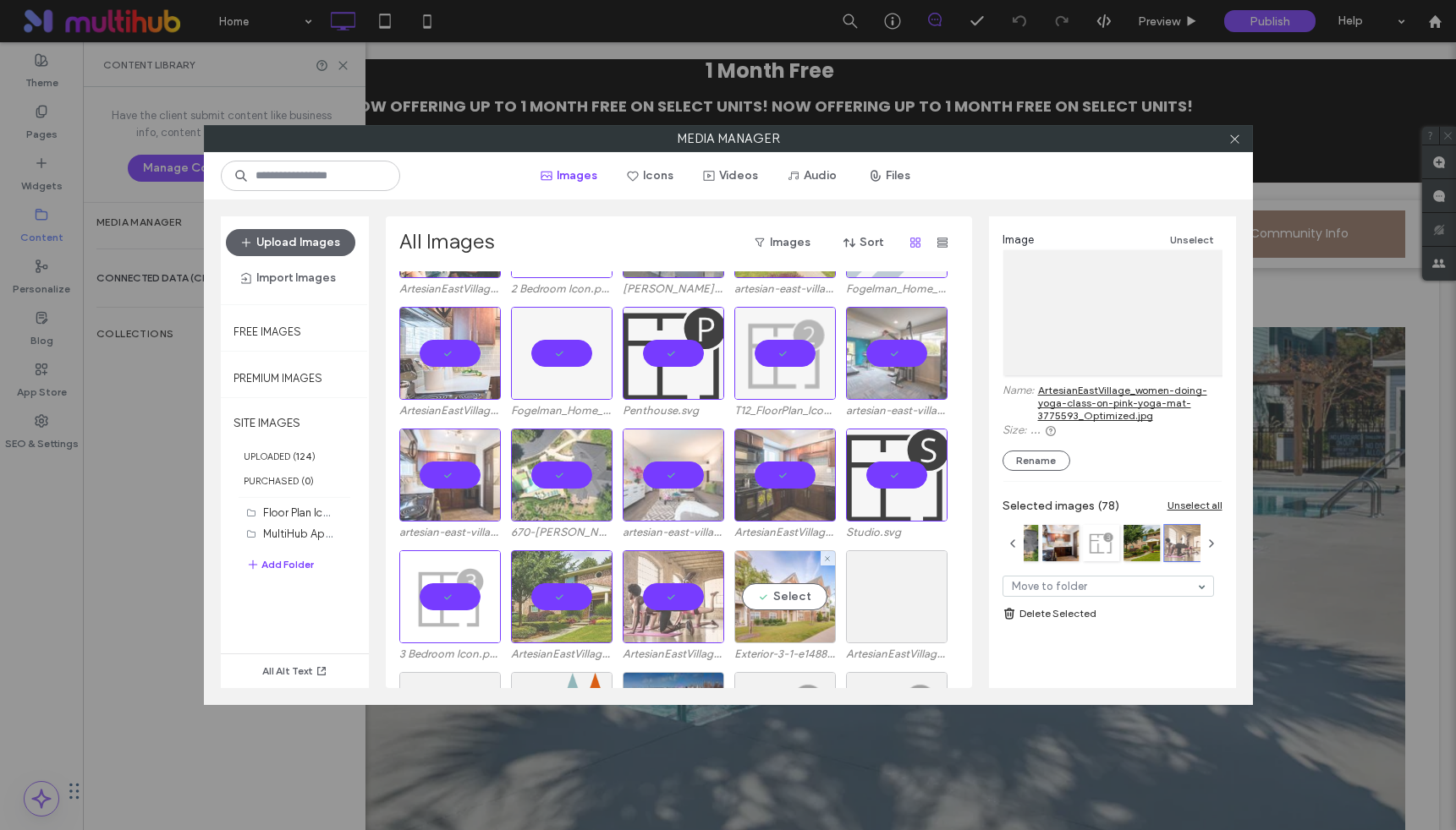
click at [783, 596] on div "Select" at bounding box center [785, 597] width 102 height 93
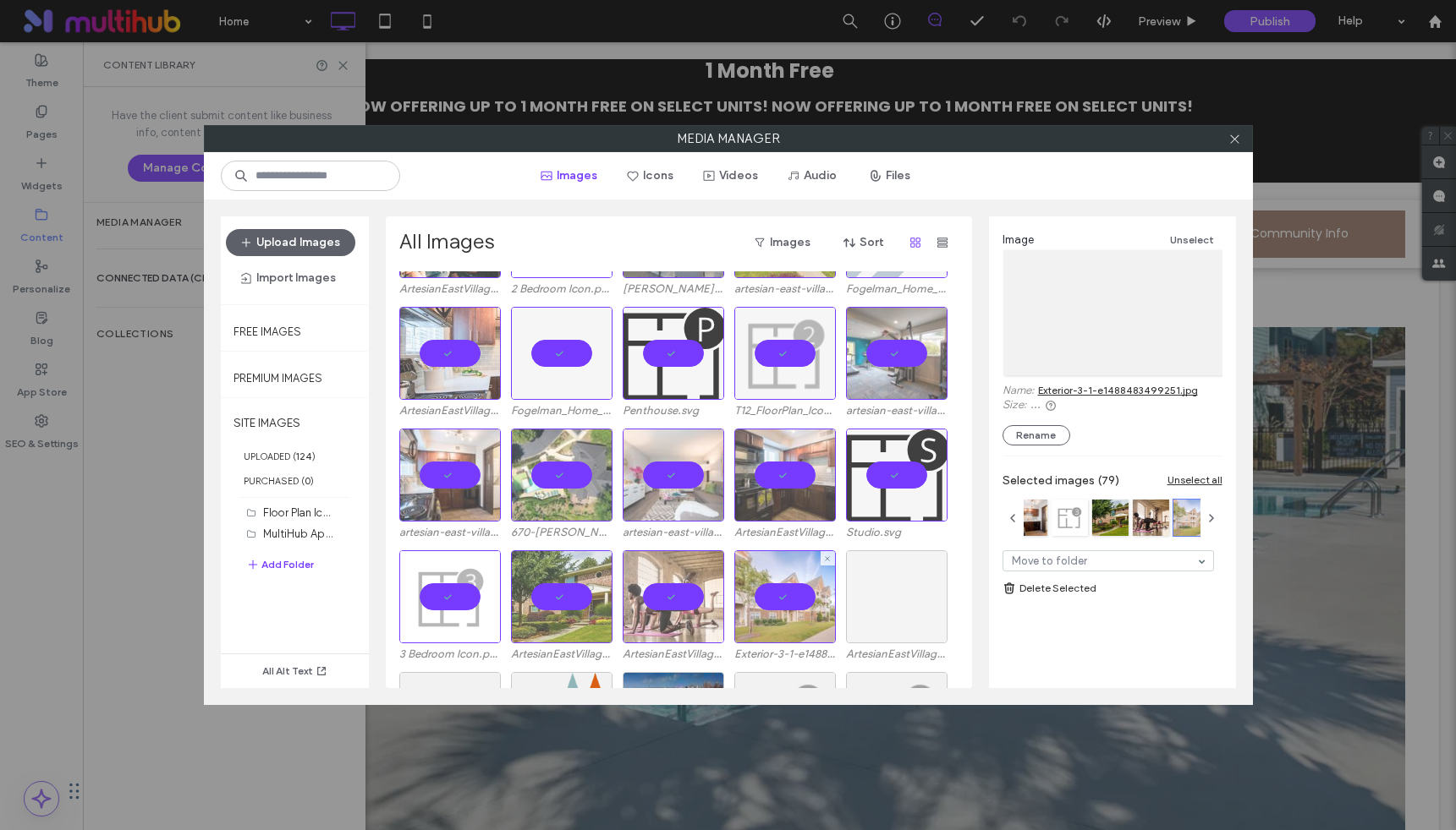
click at [898, 596] on div at bounding box center [897, 597] width 102 height 93
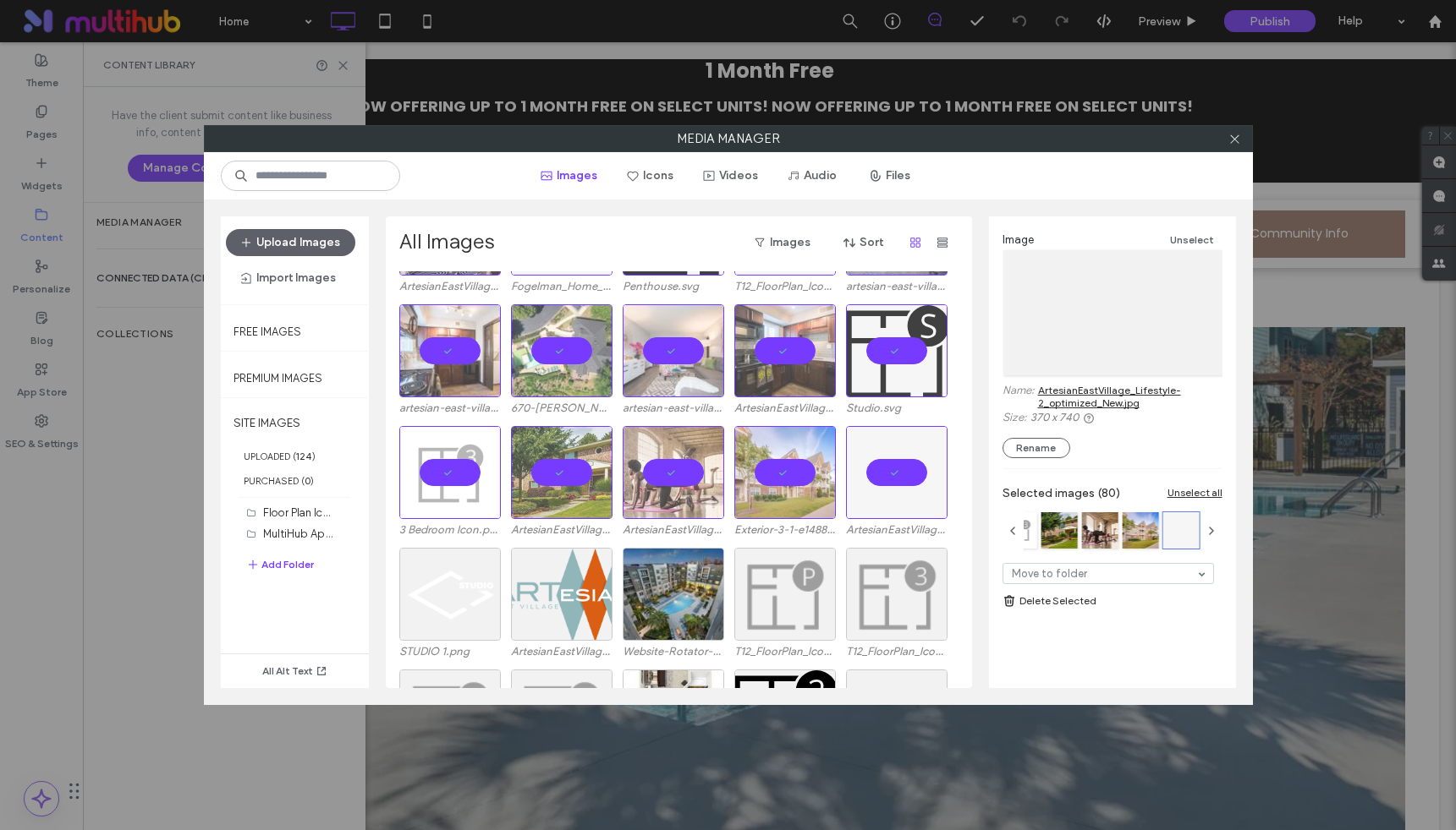
scroll to position [2107, 0]
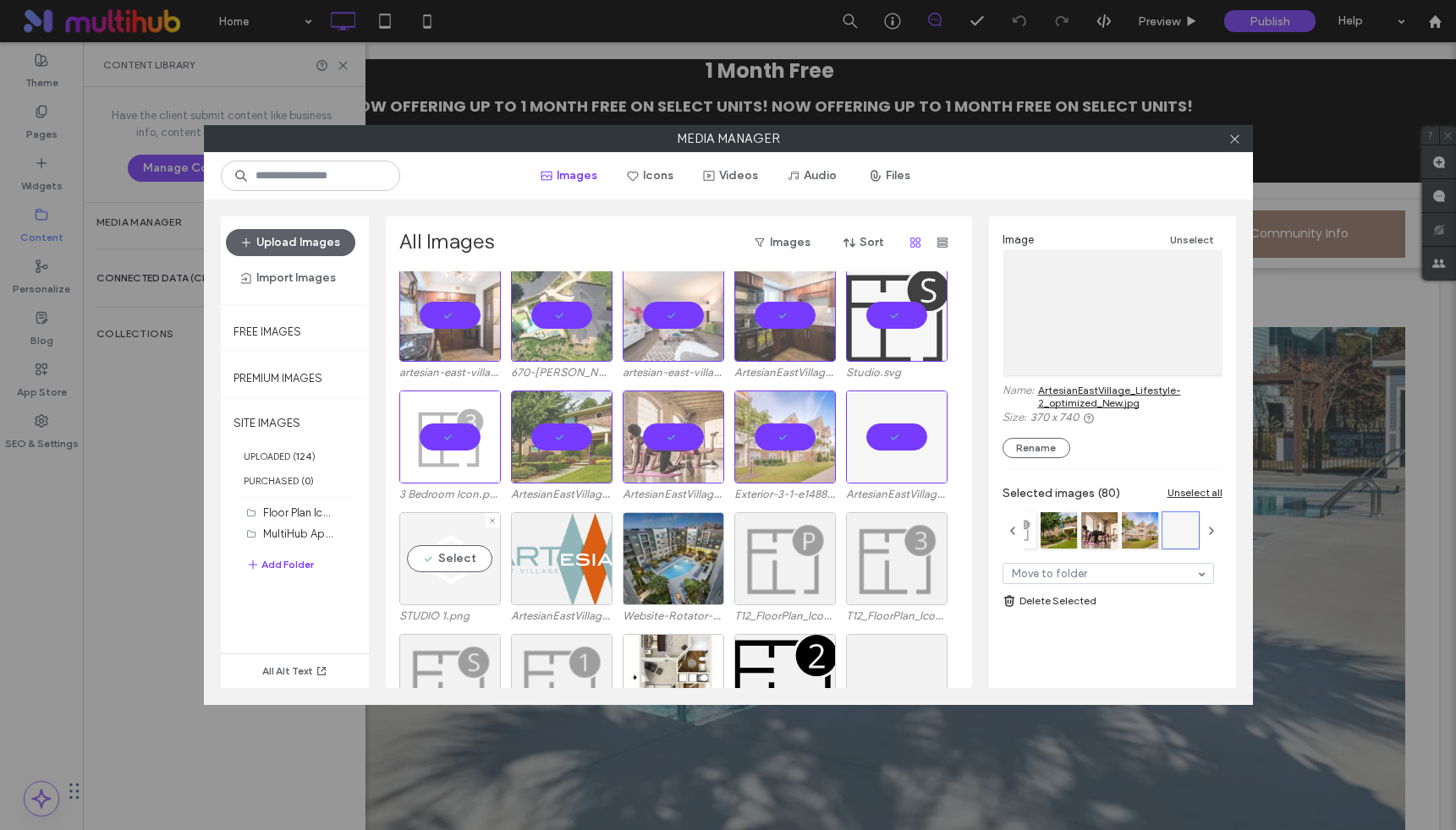
click at [477, 555] on div "Select" at bounding box center [450, 559] width 102 height 93
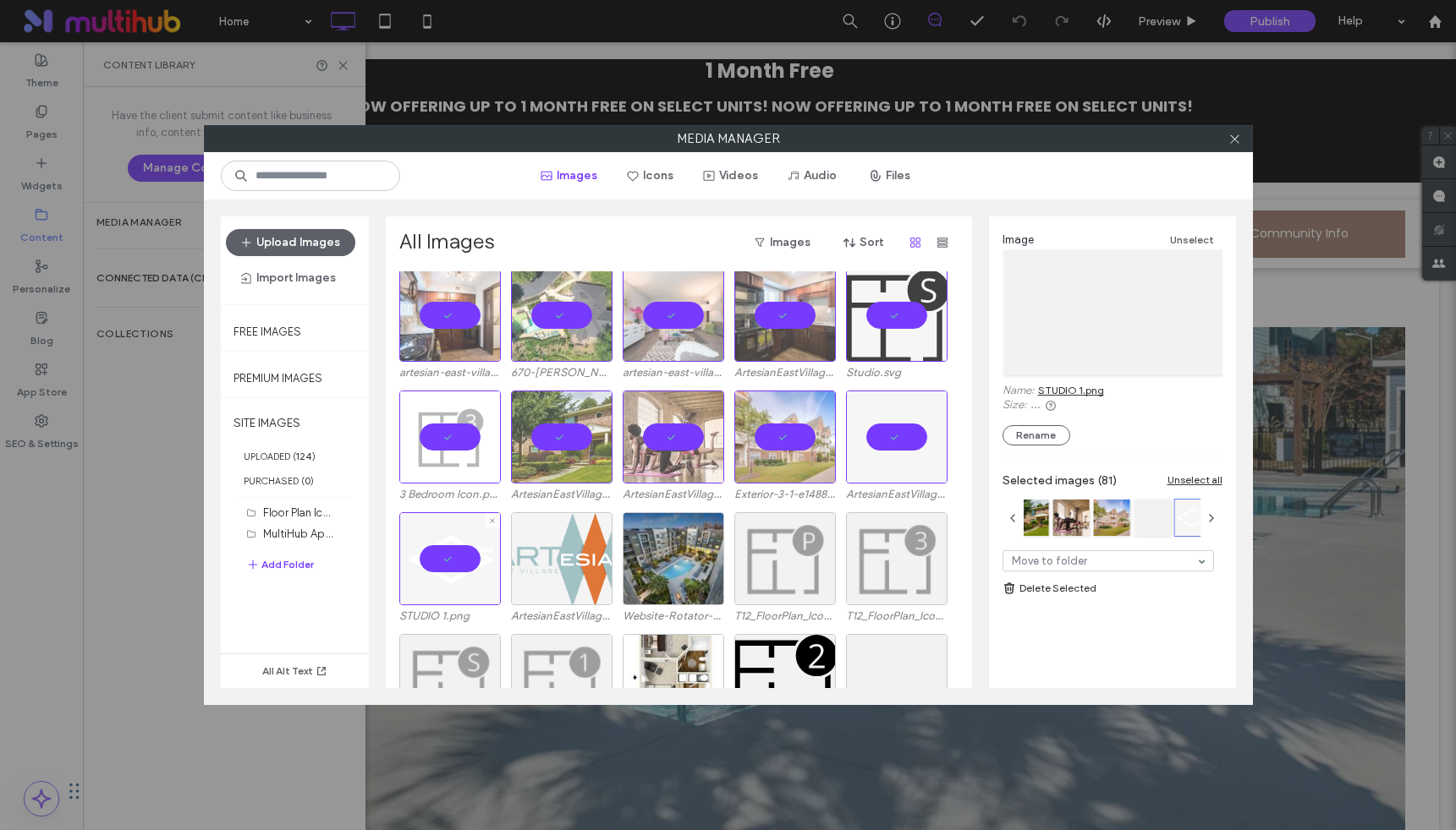
click at [558, 547] on div at bounding box center [561, 559] width 102 height 93
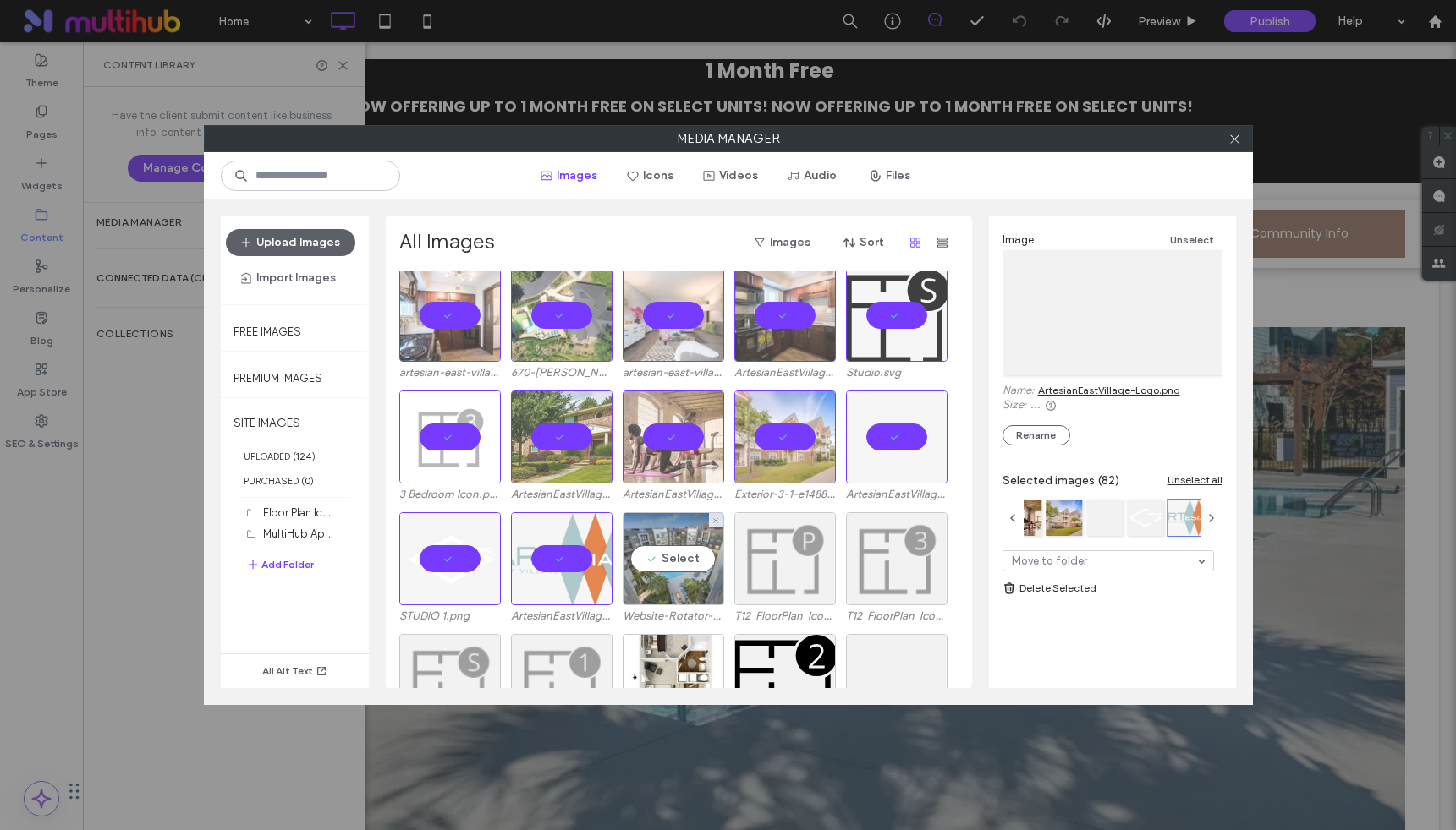
click at [638, 554] on div "Select" at bounding box center [673, 559] width 102 height 93
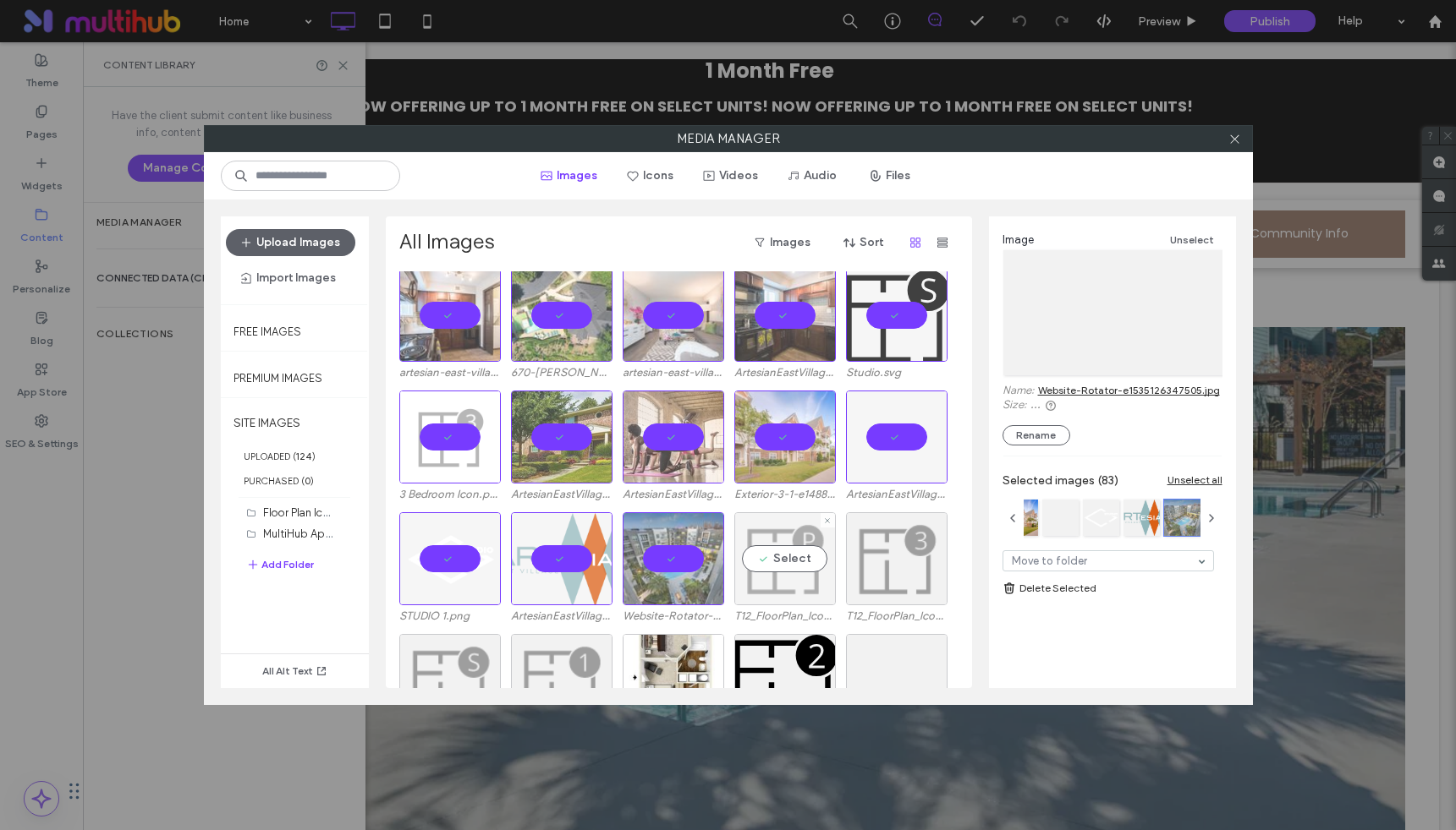
click at [788, 566] on div "Select" at bounding box center [785, 559] width 102 height 93
click at [889, 566] on div "Select" at bounding box center [897, 559] width 102 height 93
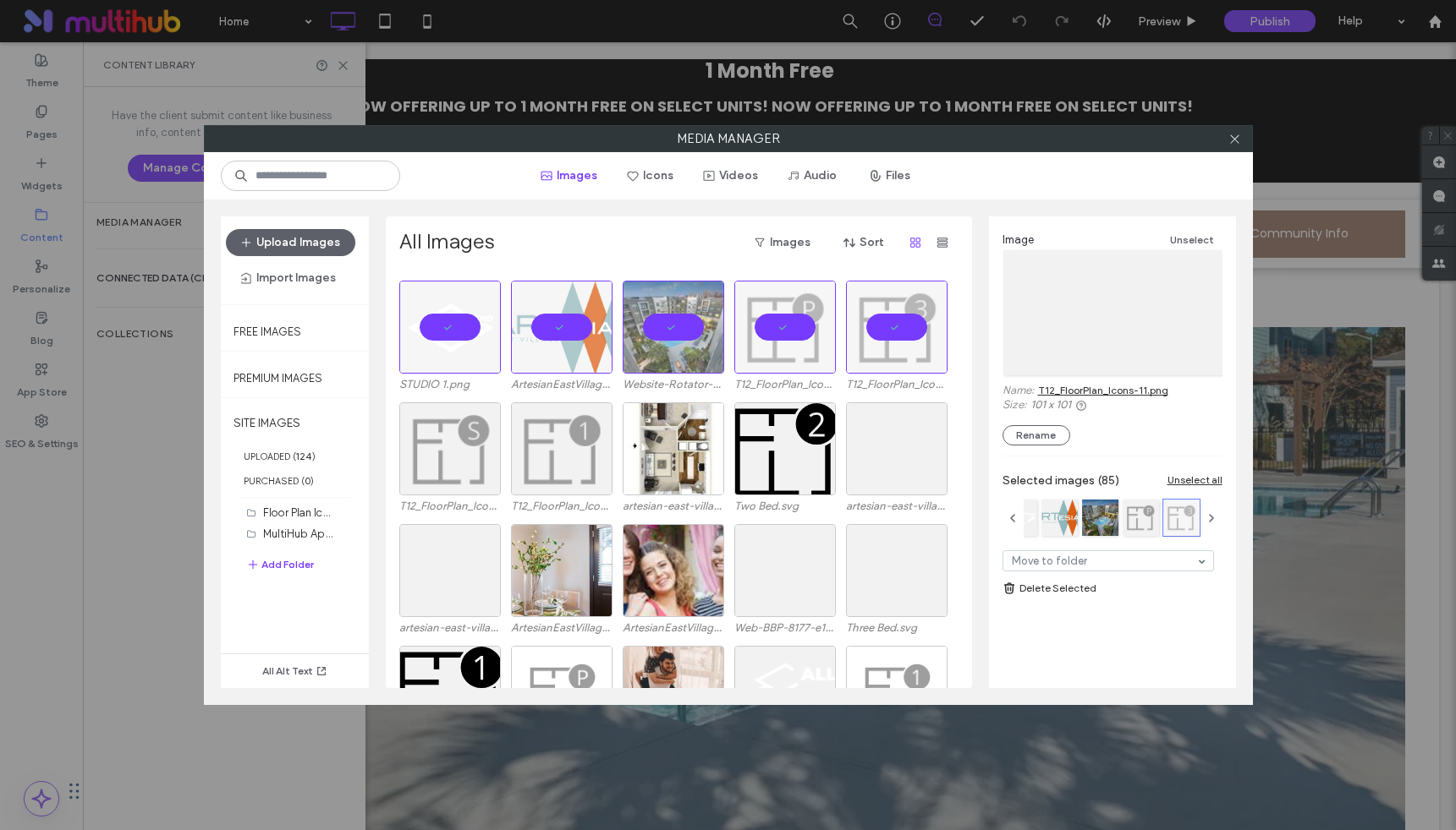
scroll to position [2455, 0]
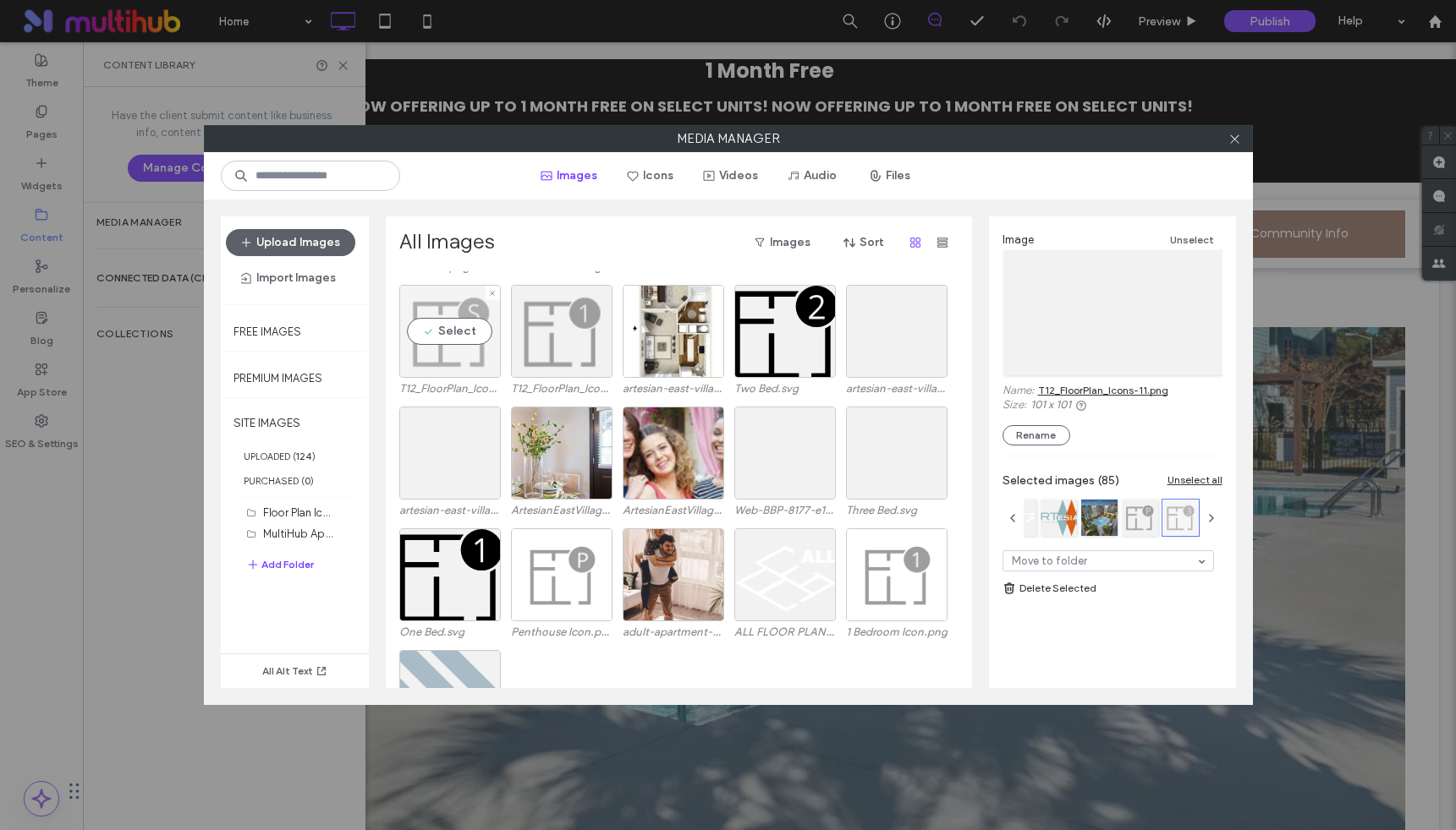
click at [425, 328] on div "Select" at bounding box center [450, 331] width 102 height 93
click at [588, 327] on div "Select" at bounding box center [561, 331] width 102 height 93
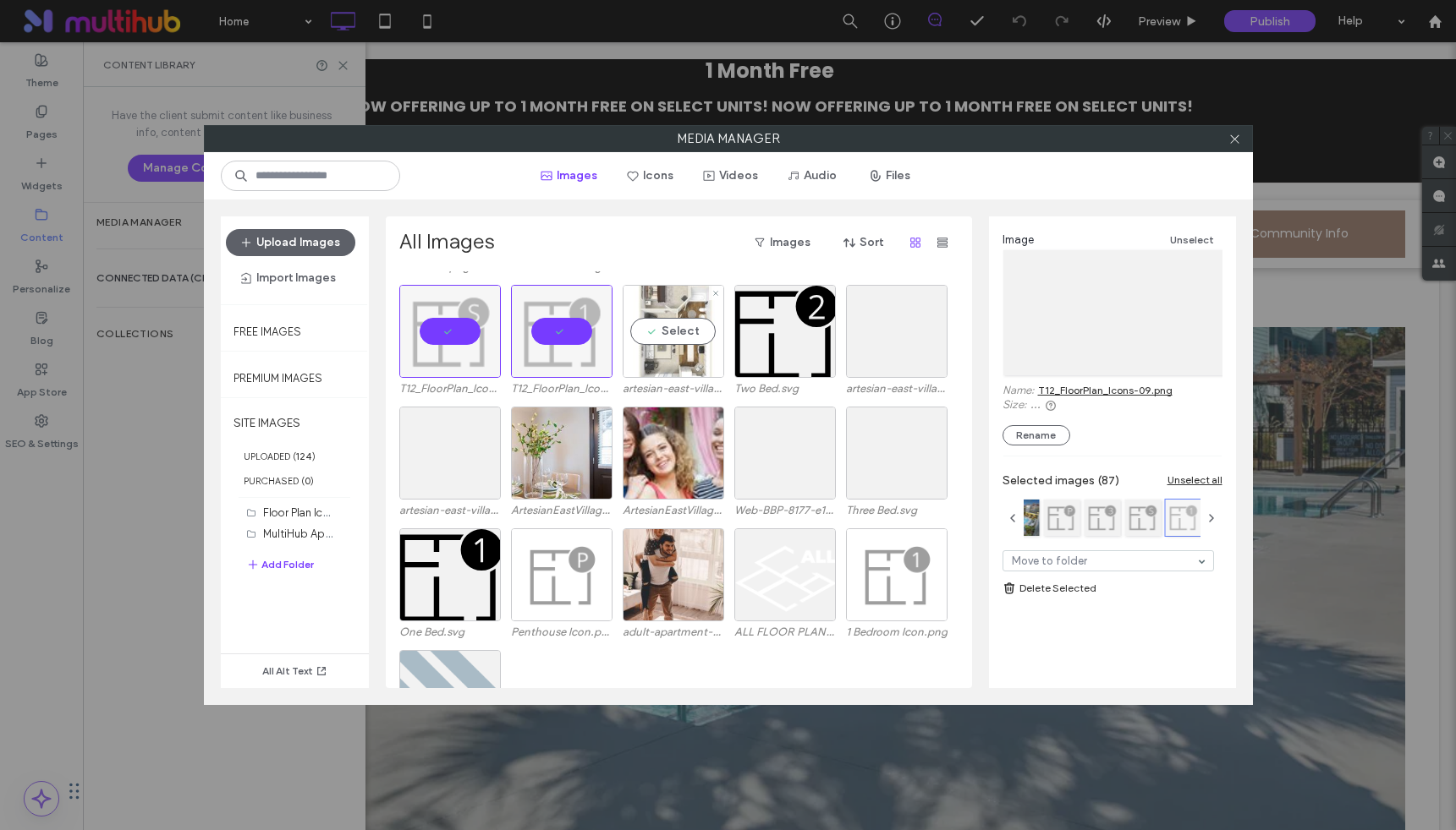
click at [669, 331] on div "Select" at bounding box center [673, 331] width 102 height 93
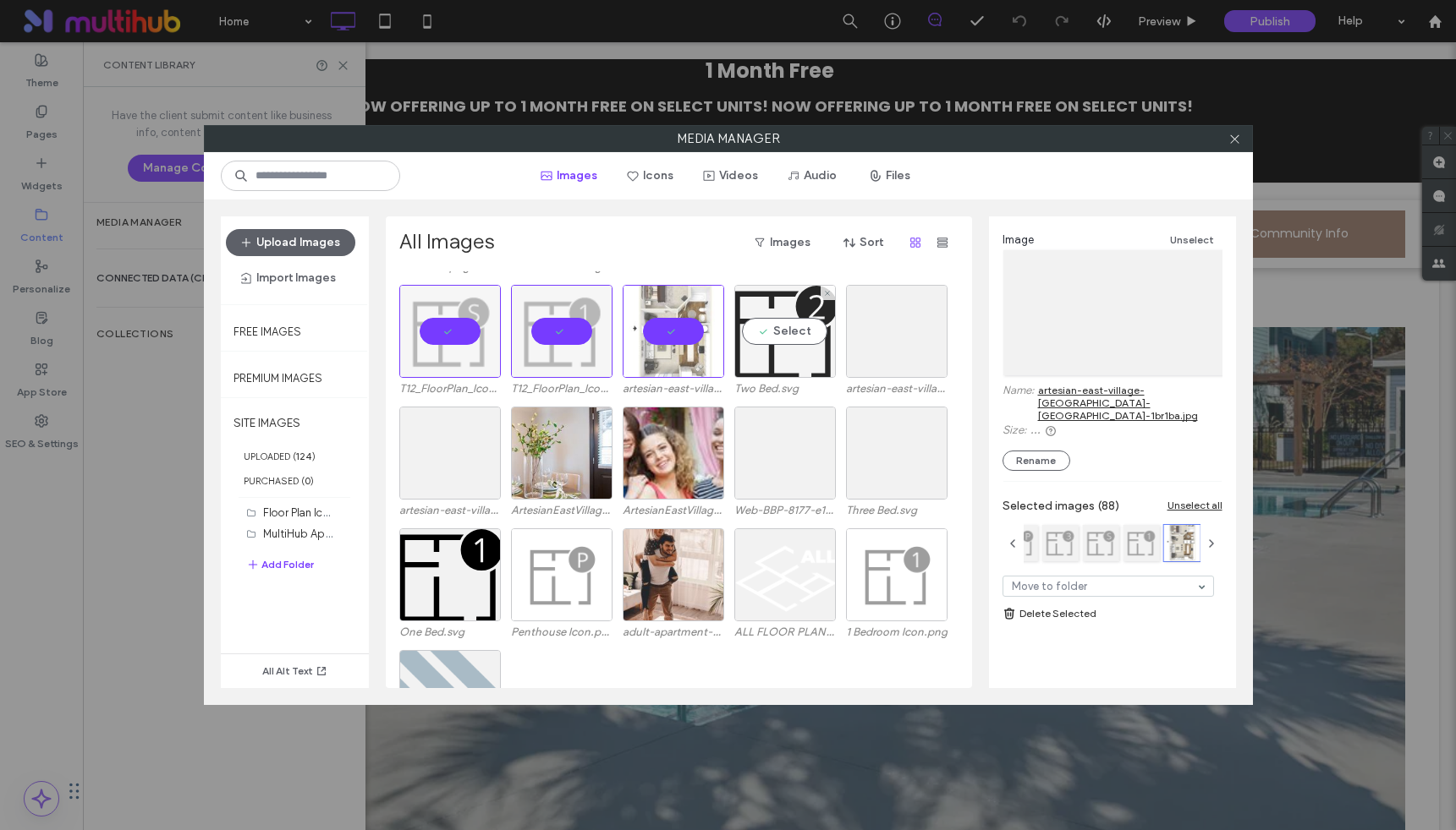
click at [797, 331] on div "Select" at bounding box center [785, 331] width 102 height 93
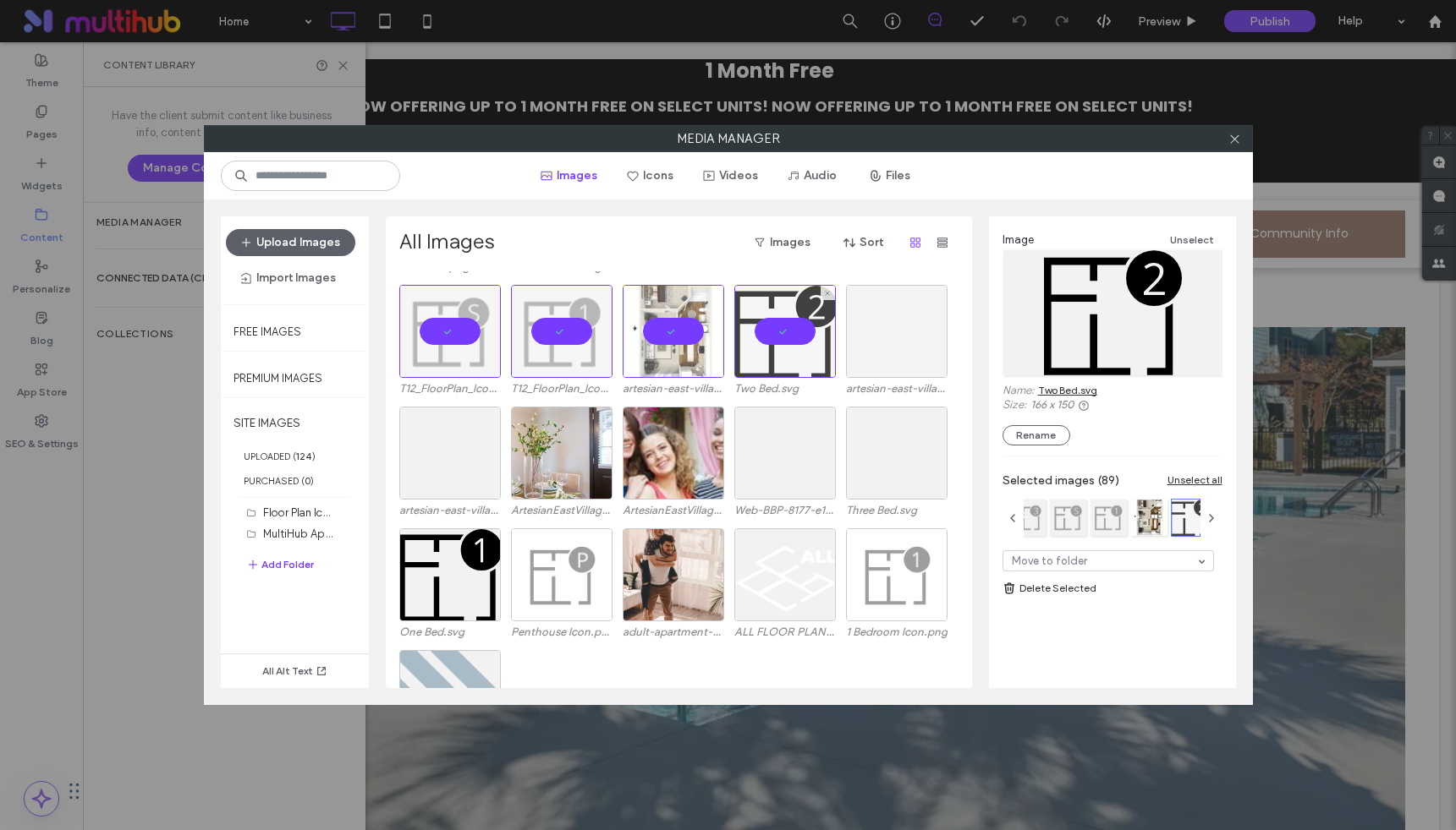
click at [878, 319] on div at bounding box center [897, 331] width 102 height 93
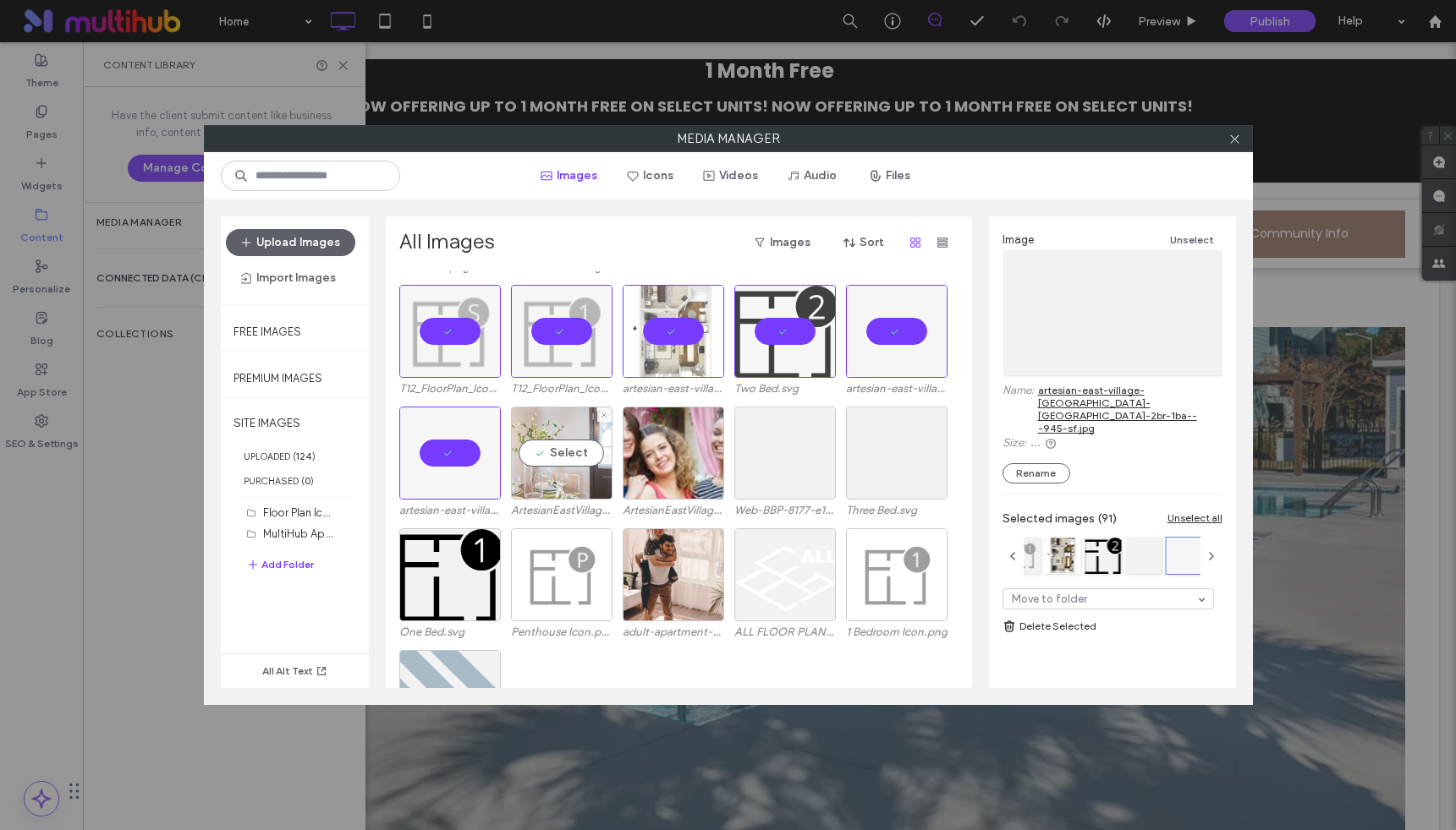
click at [574, 443] on div "Select" at bounding box center [561, 454] width 102 height 93
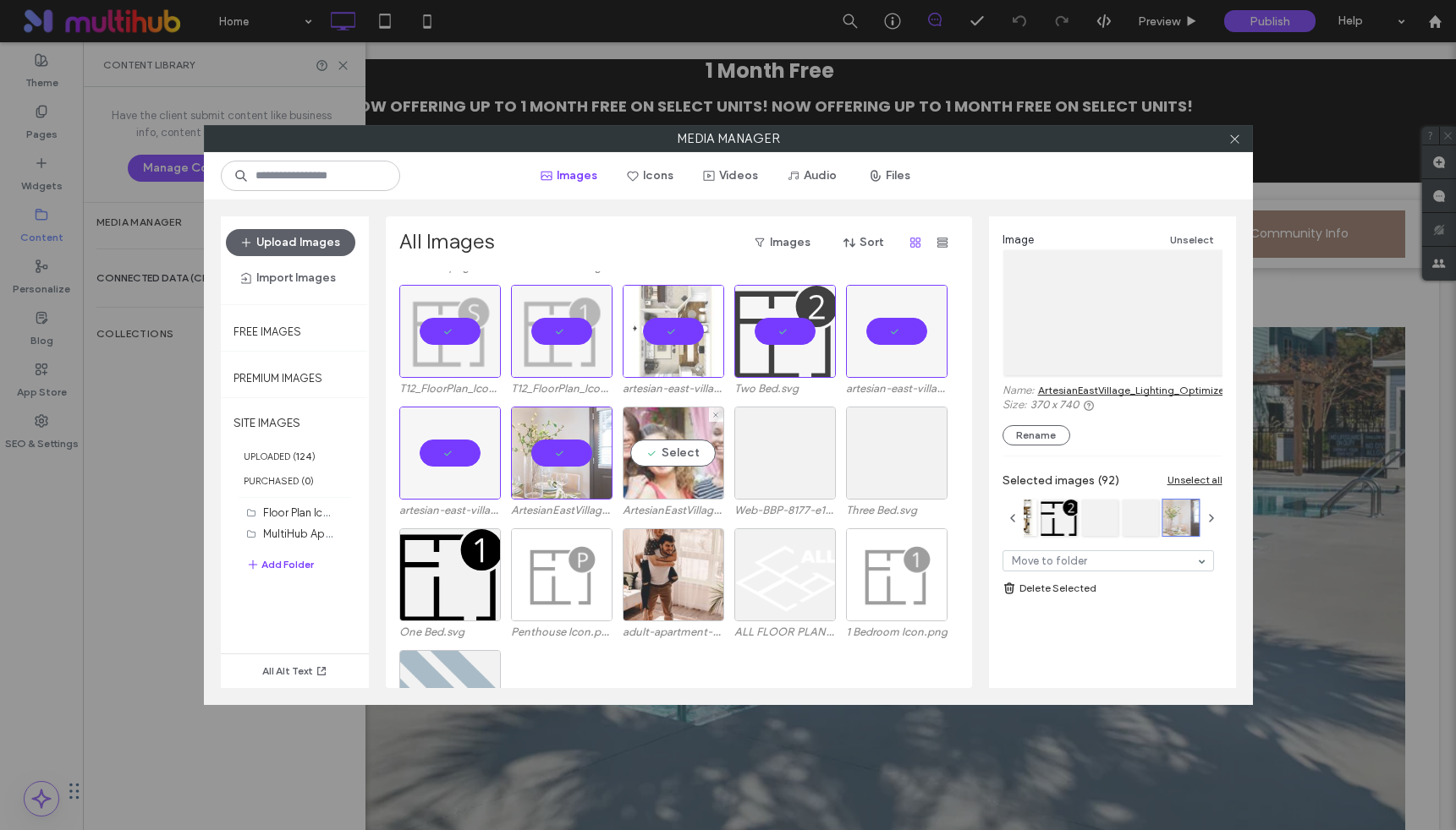
click at [654, 458] on div "Select" at bounding box center [673, 454] width 102 height 93
click at [788, 458] on div "Select" at bounding box center [785, 454] width 102 height 93
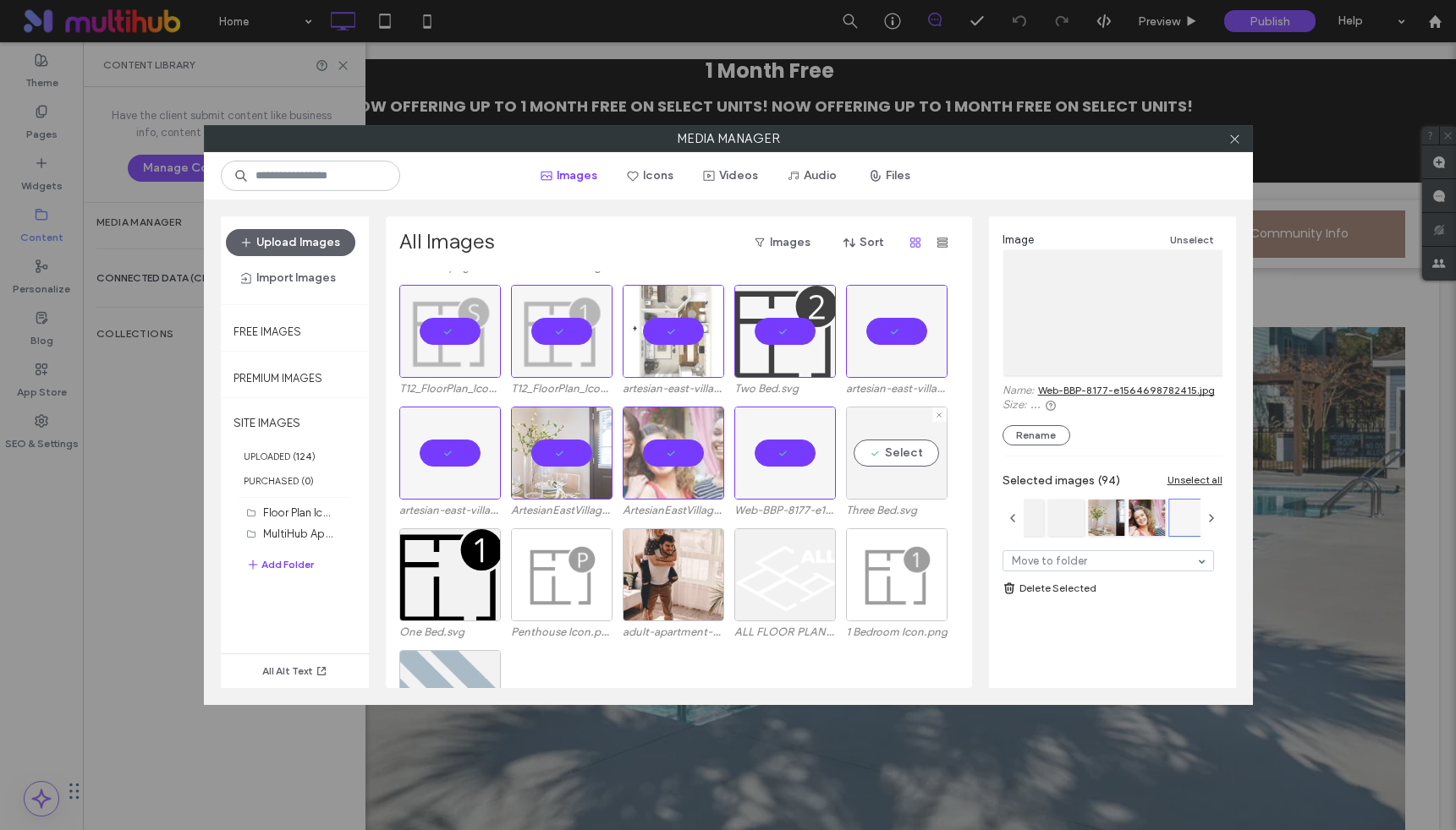
click at [893, 450] on div "Select" at bounding box center [897, 454] width 102 height 93
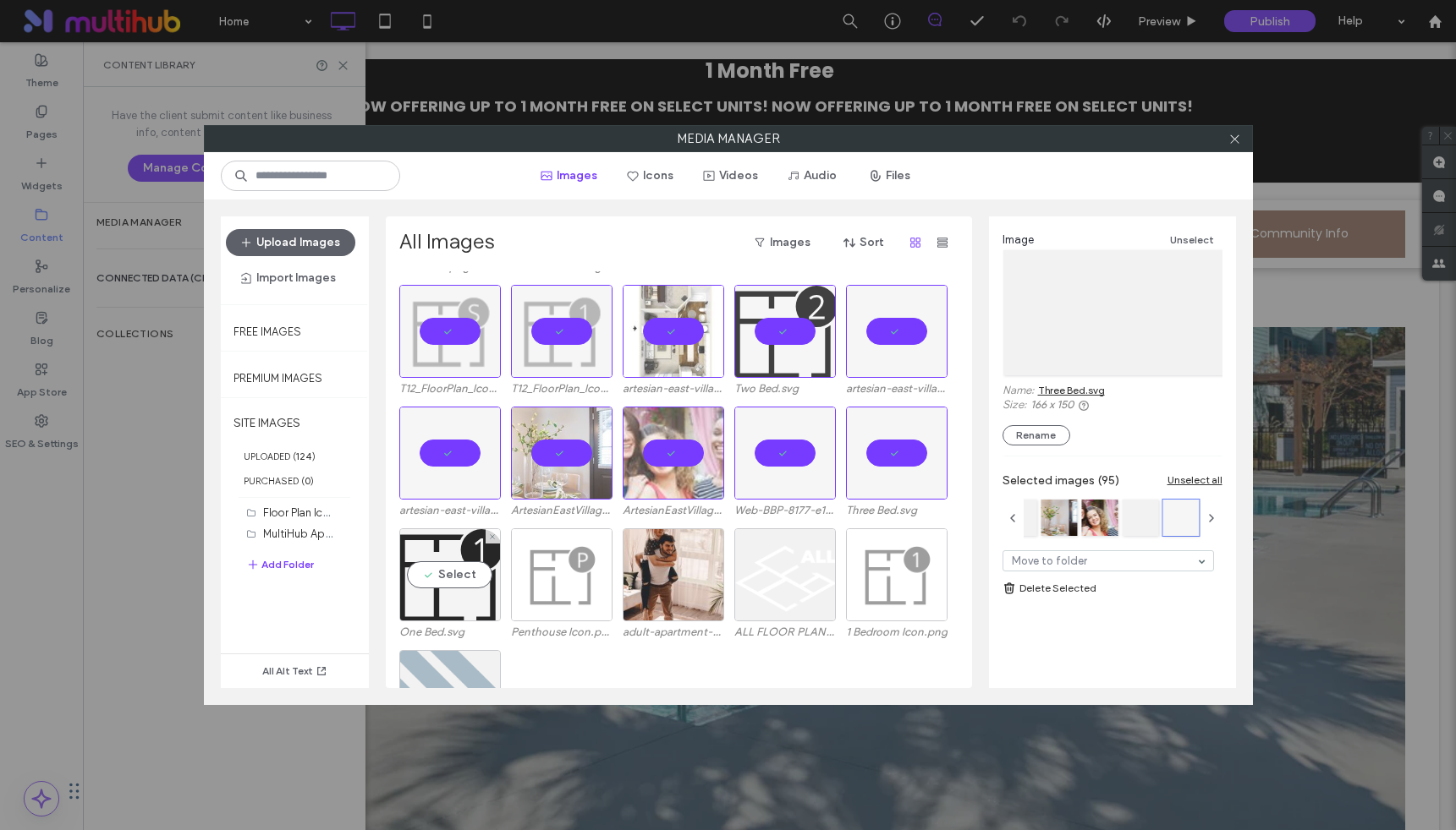
click at [454, 565] on div "Select" at bounding box center [450, 575] width 102 height 93
click at [569, 577] on div "Select" at bounding box center [561, 575] width 102 height 93
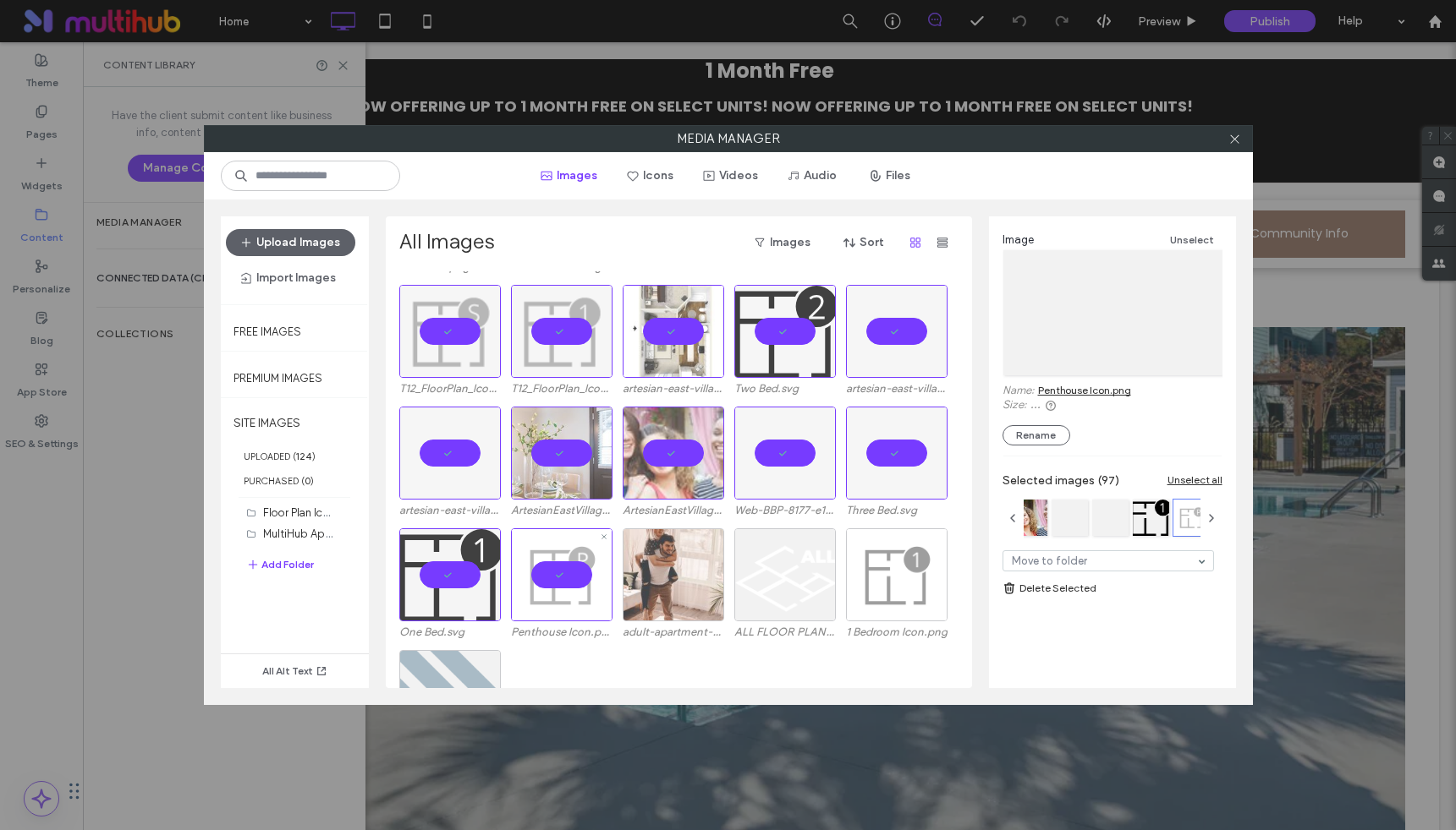
click at [679, 574] on div at bounding box center [673, 575] width 102 height 93
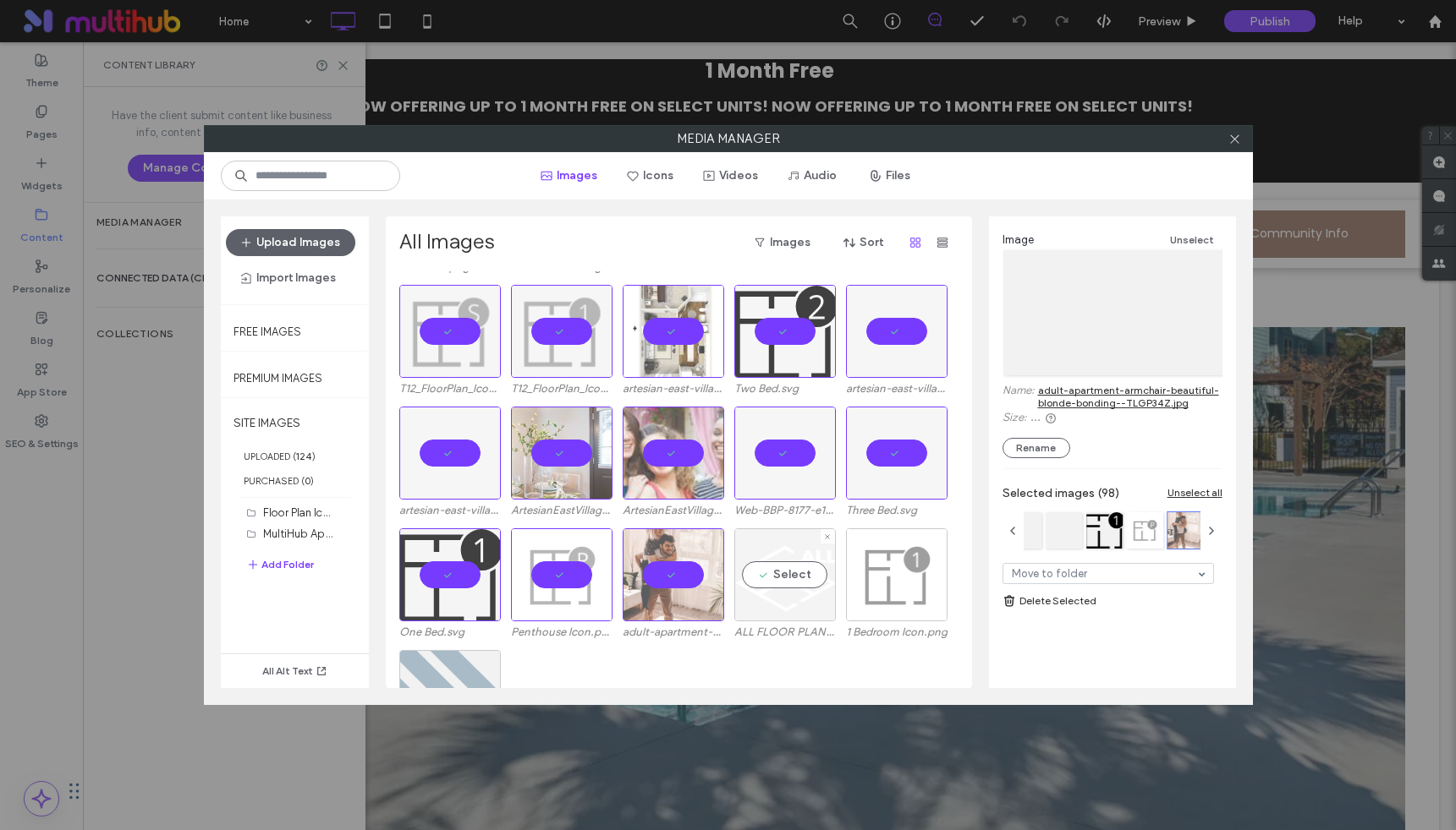
click at [772, 576] on div "Select" at bounding box center [785, 575] width 102 height 93
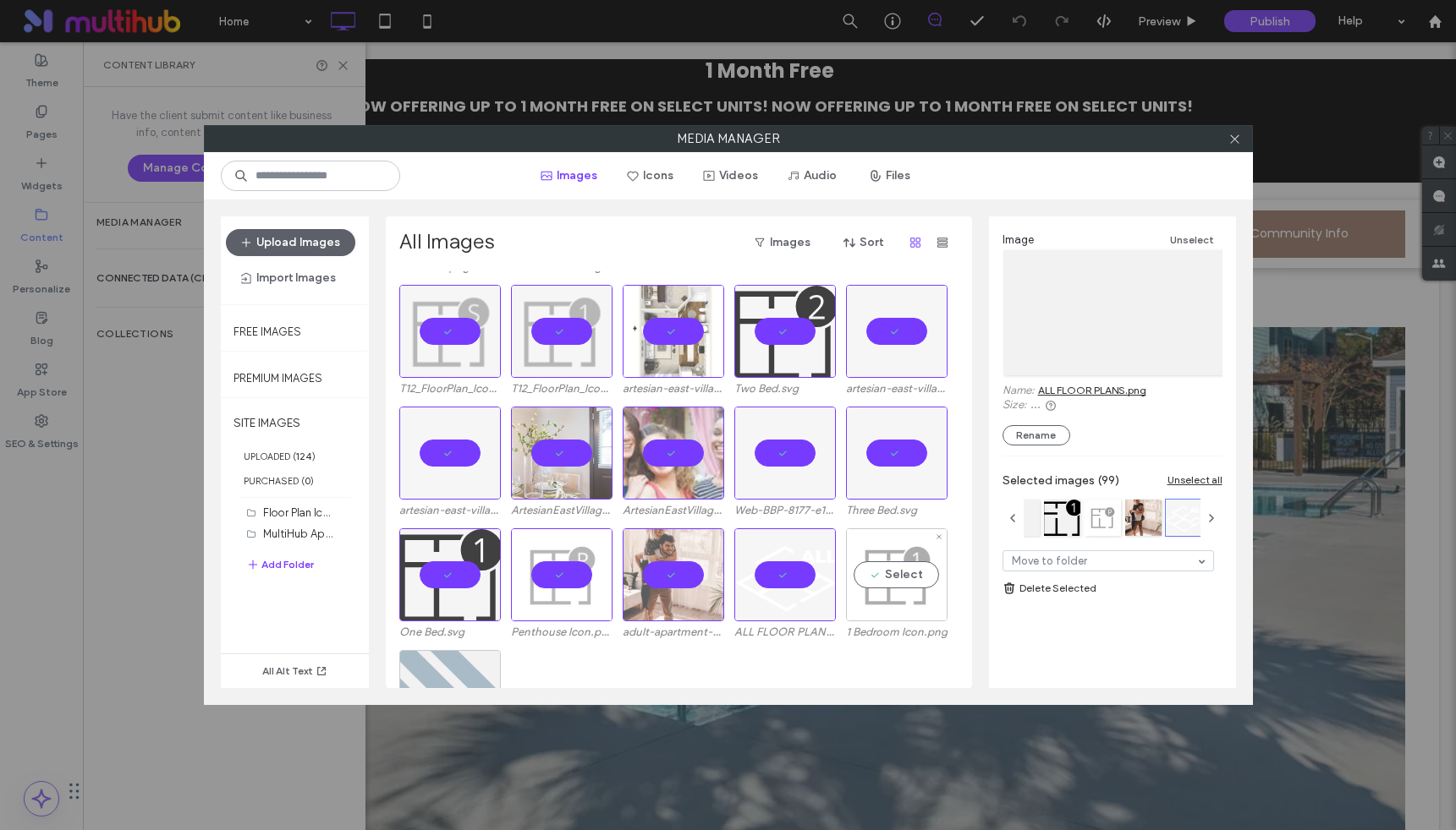
click at [883, 576] on div "Select" at bounding box center [897, 575] width 102 height 93
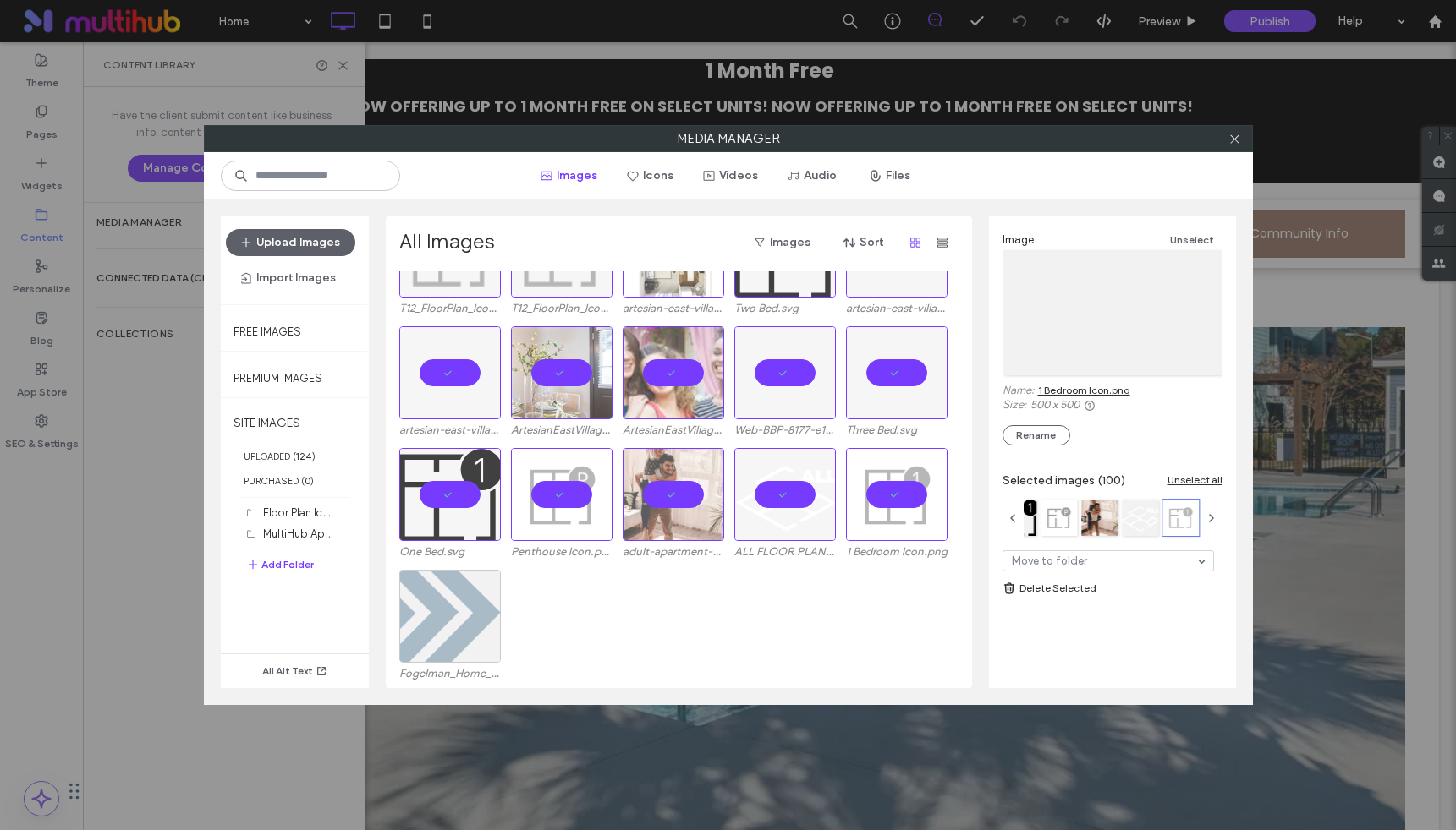
scroll to position [2555, 0]
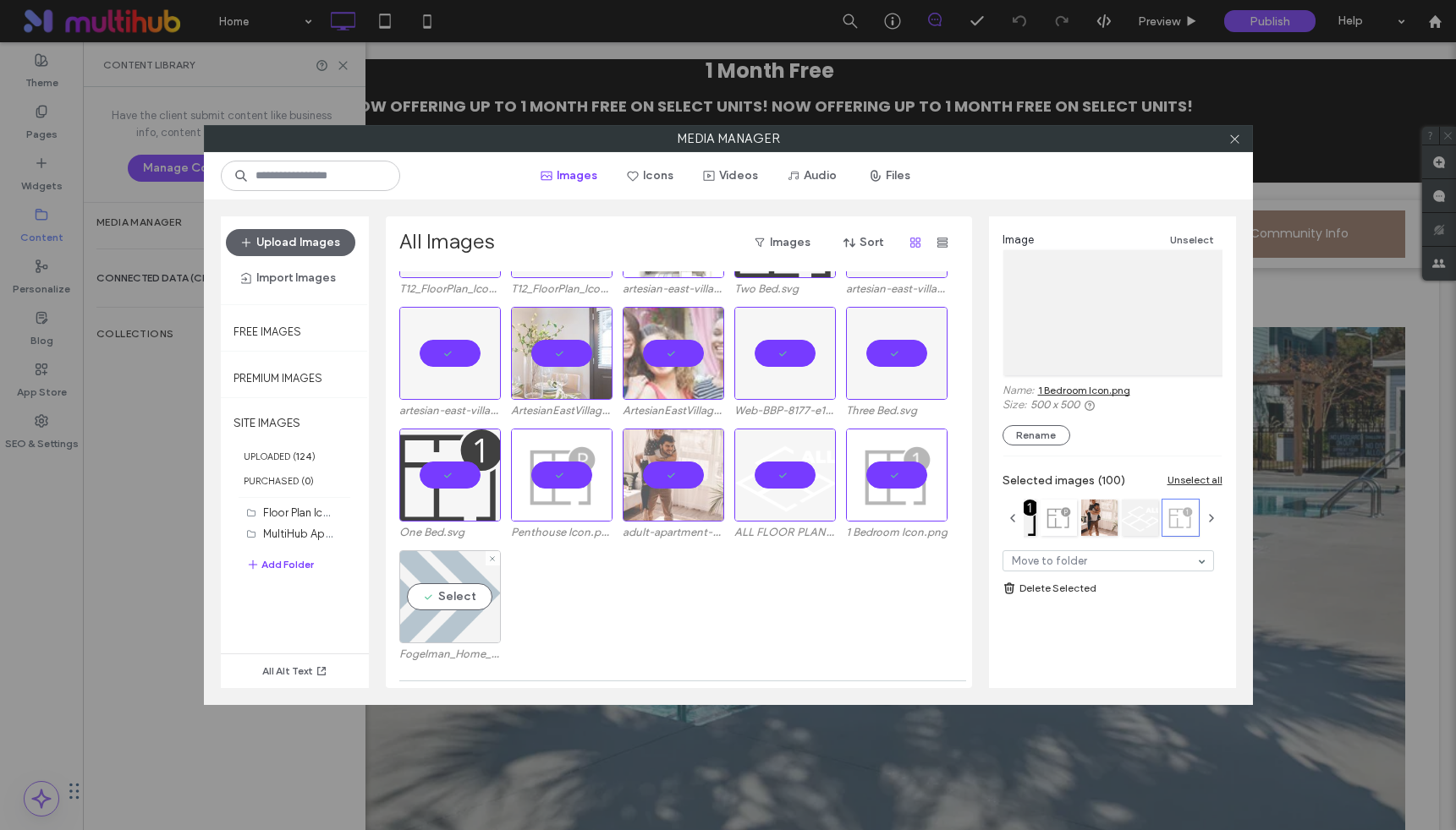
click at [455, 584] on div "Select" at bounding box center [450, 597] width 102 height 93
click at [1070, 581] on link "Delete Selected" at bounding box center [1112, 588] width 220 height 17
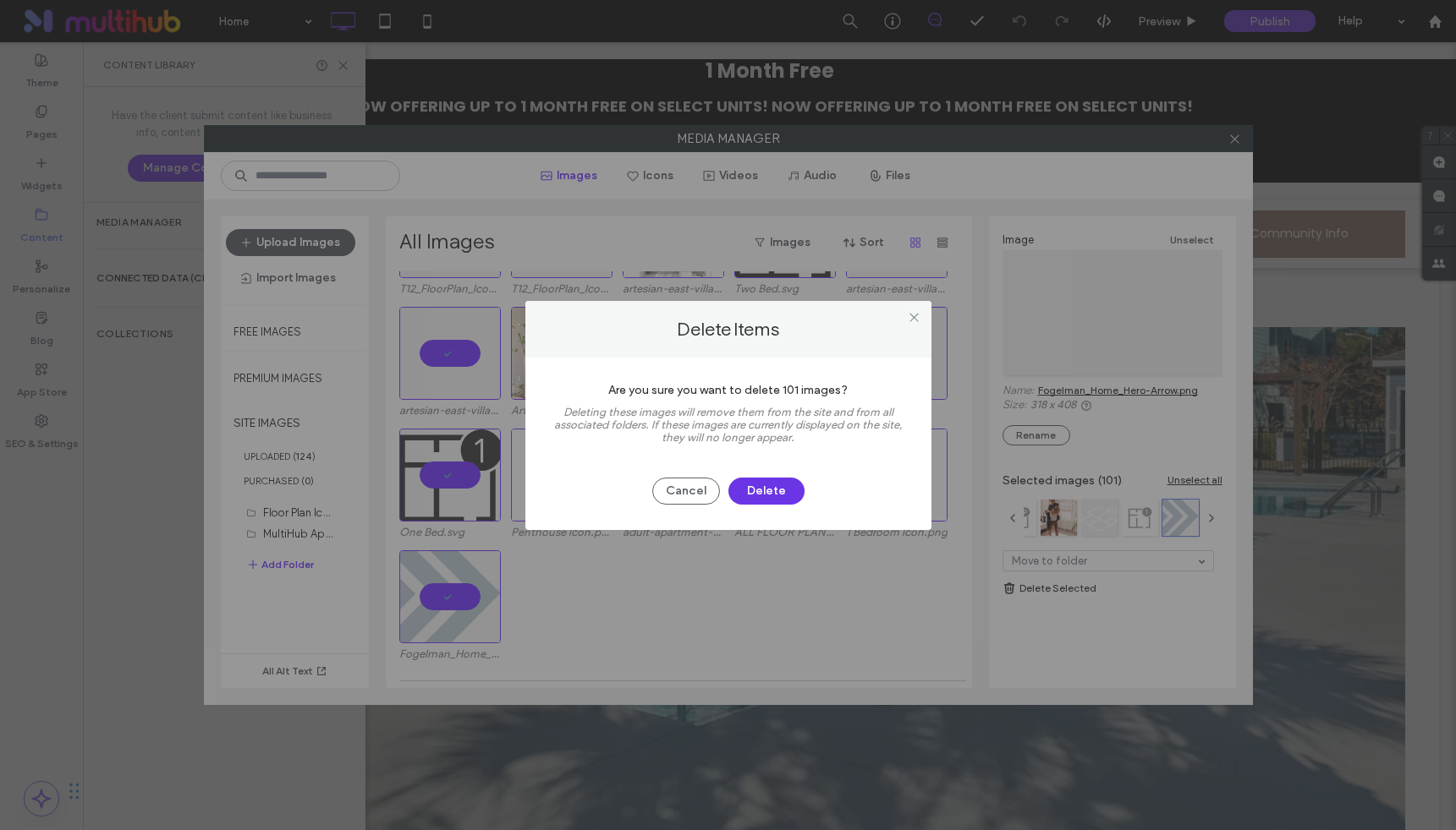
click at [767, 494] on button "Delete" at bounding box center [766, 491] width 76 height 27
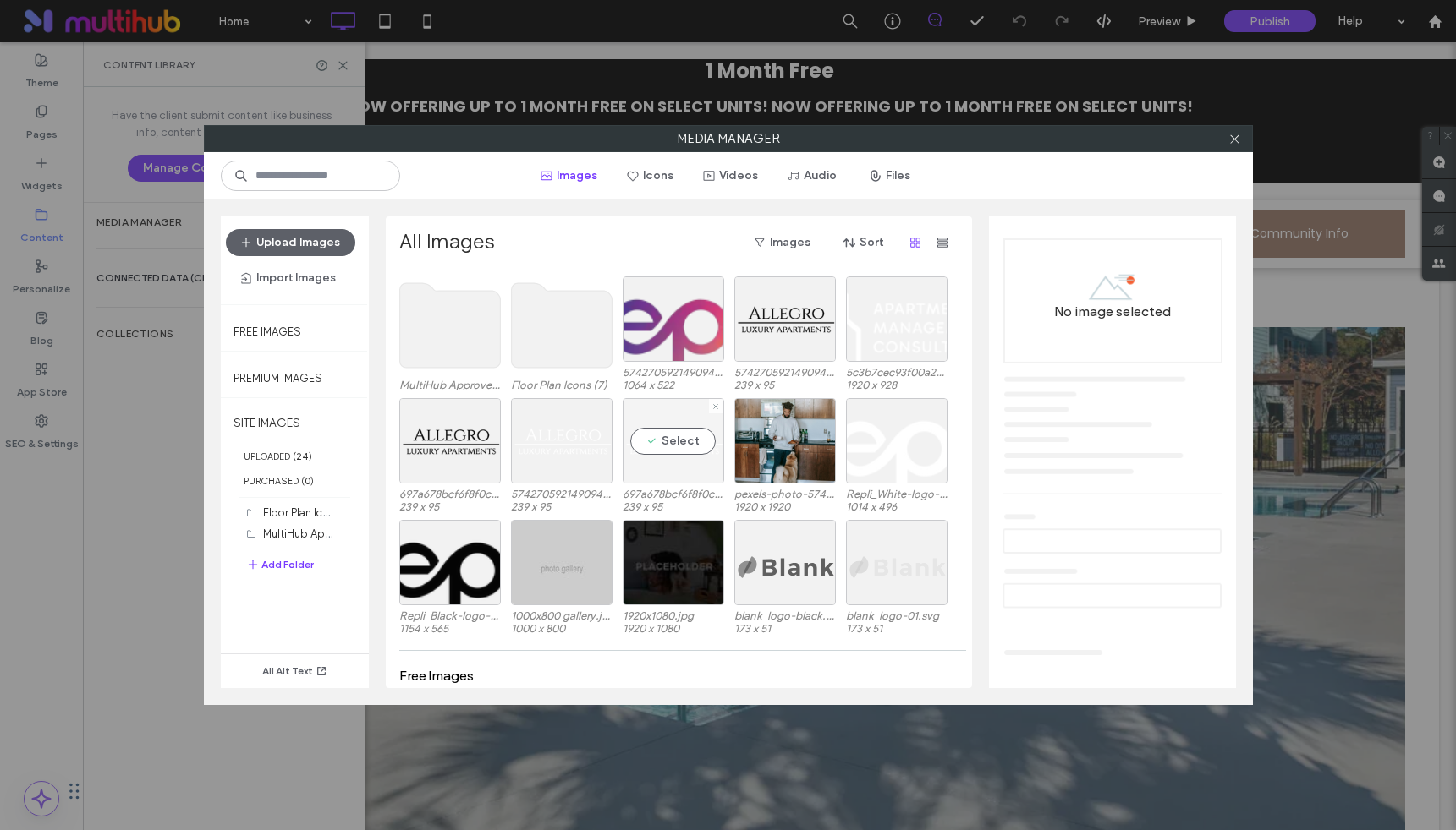
scroll to position [0, 0]
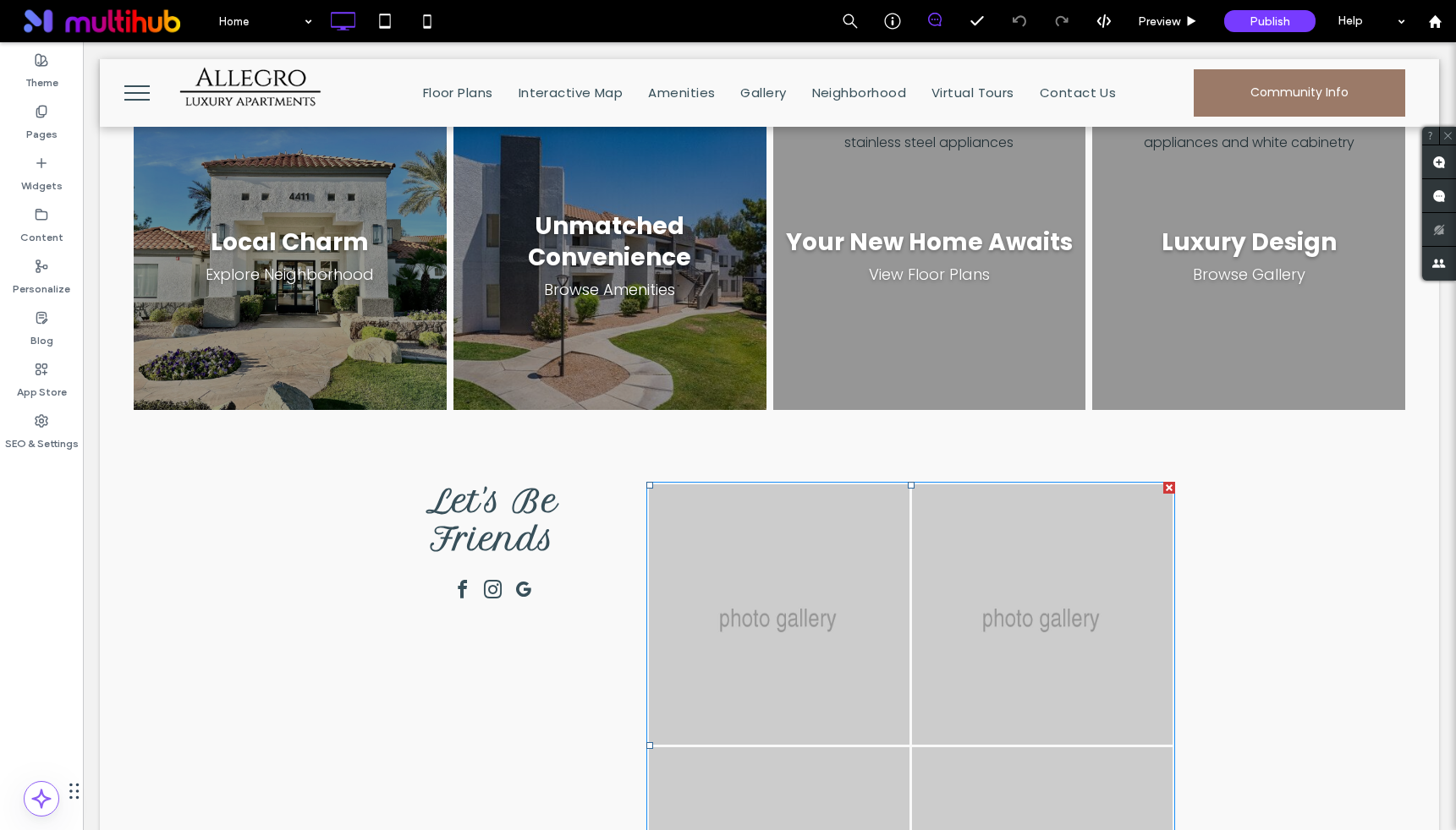
scroll to position [2118, 0]
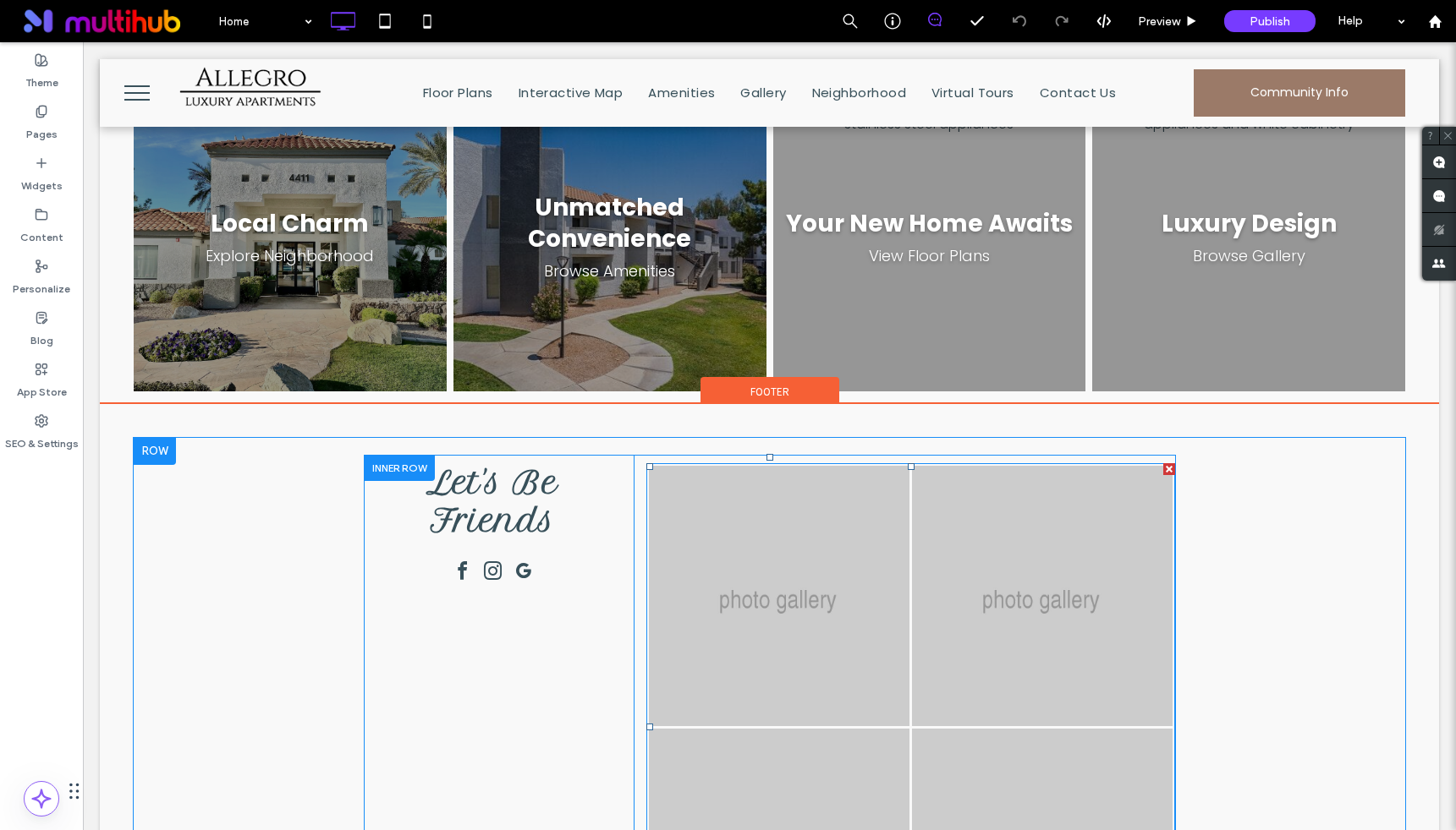
click at [877, 475] on link at bounding box center [779, 597] width 261 height 261
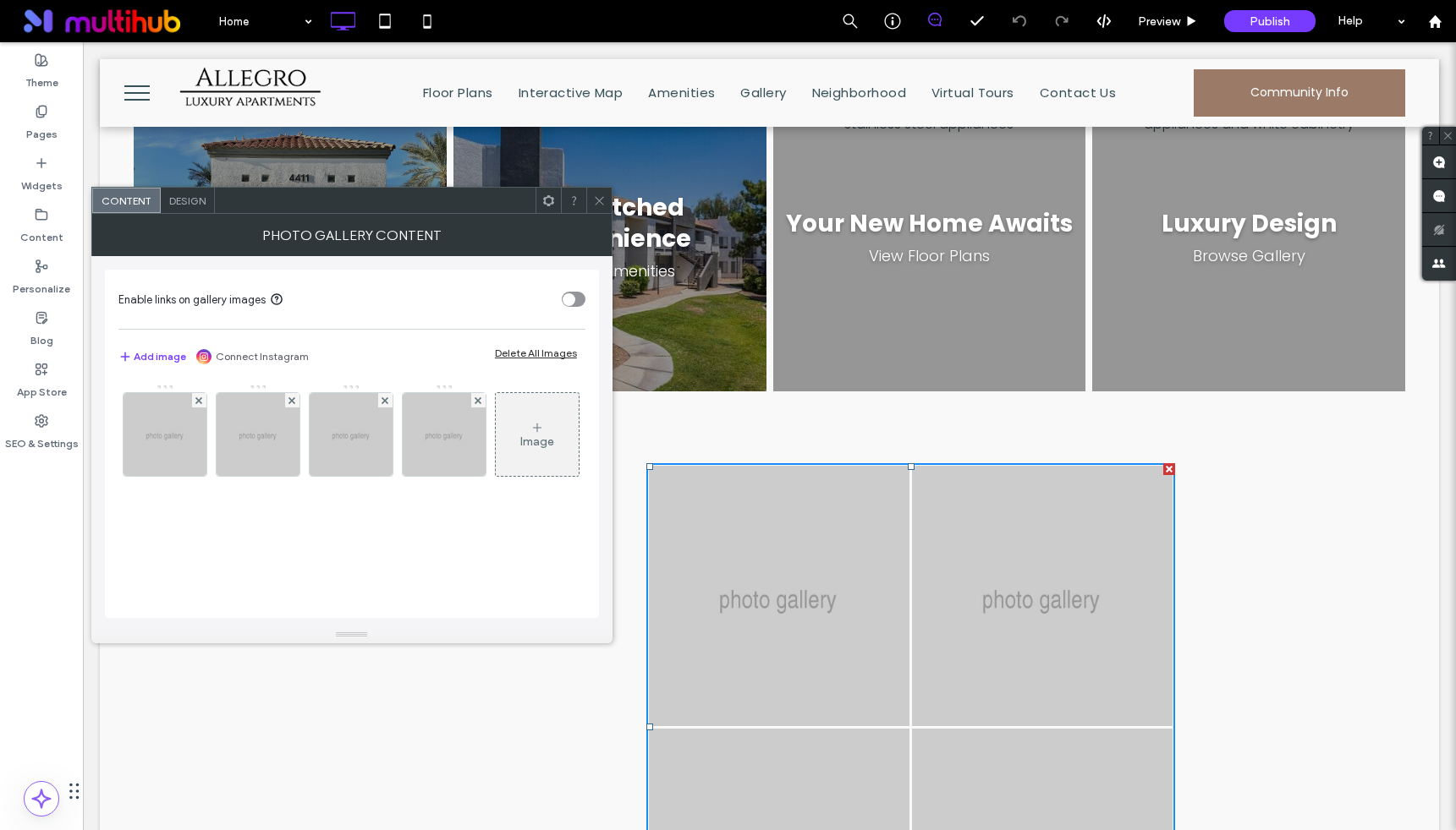
click at [1320, 438] on div "Let's Be Friends Click To Paste Button Button Button Button Click To Paste Cont…" at bounding box center [769, 814] width 1271 height 753
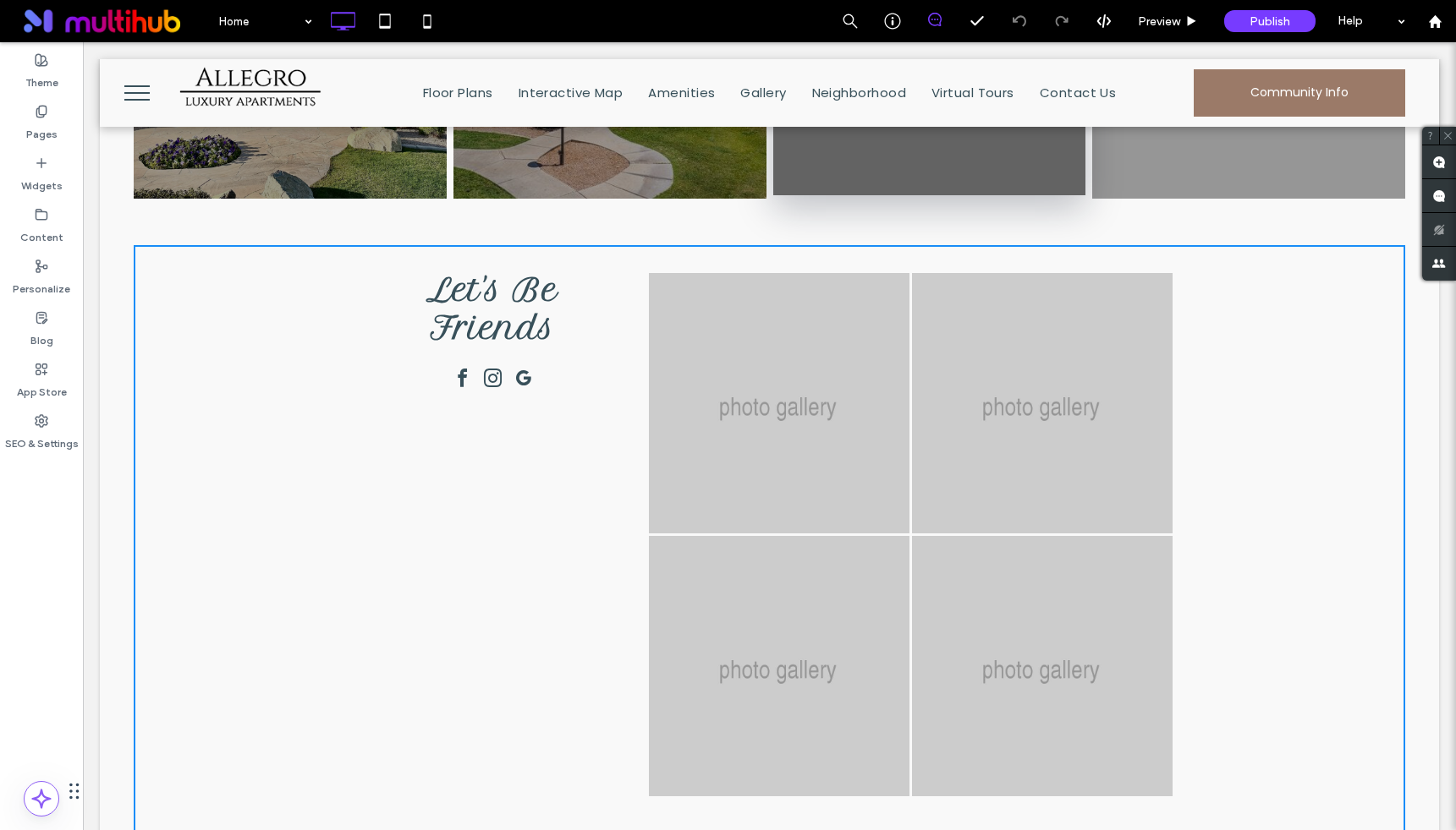
scroll to position [2399, 0]
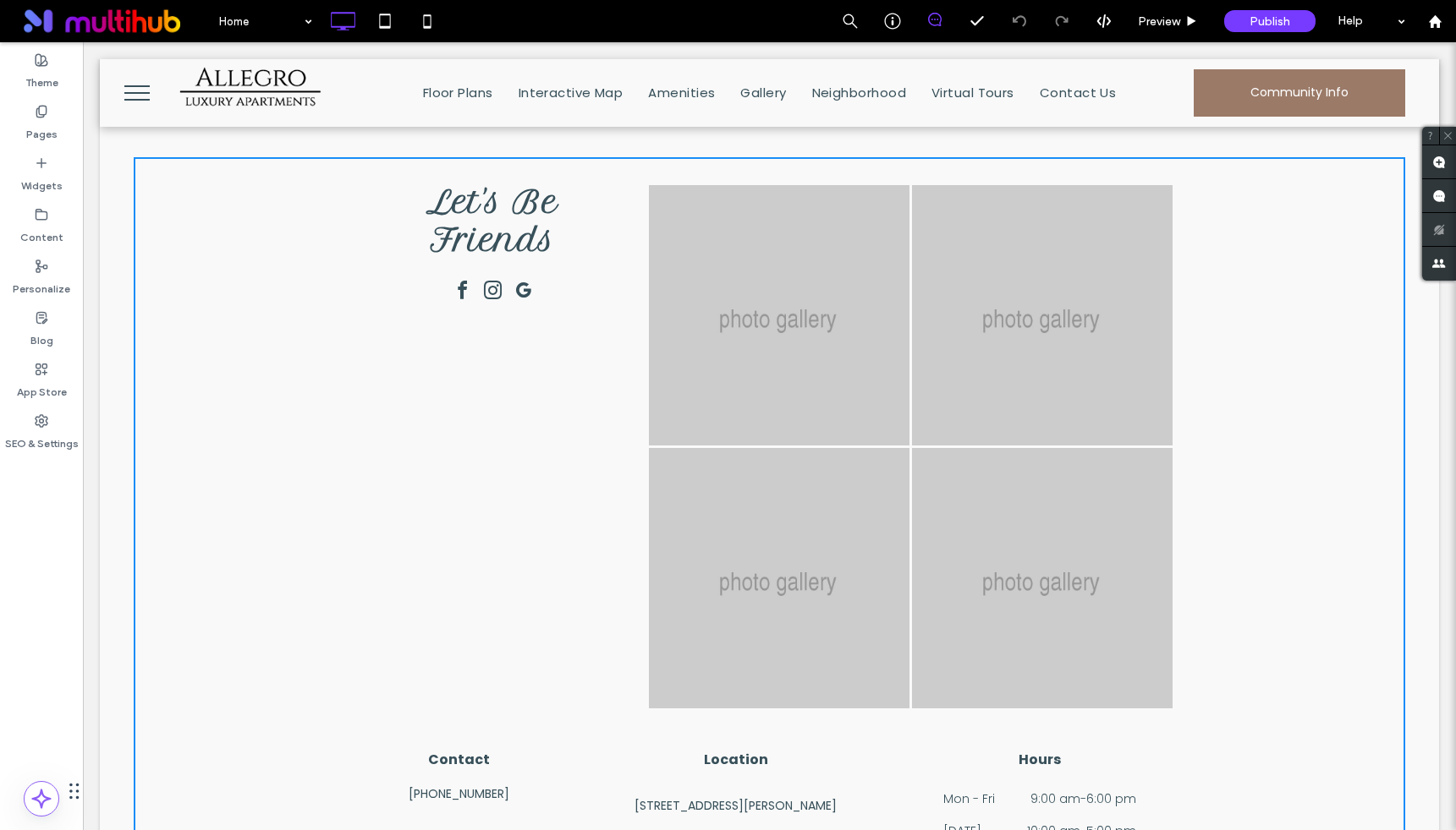
click at [1069, 449] on link at bounding box center [1043, 579] width 261 height 261
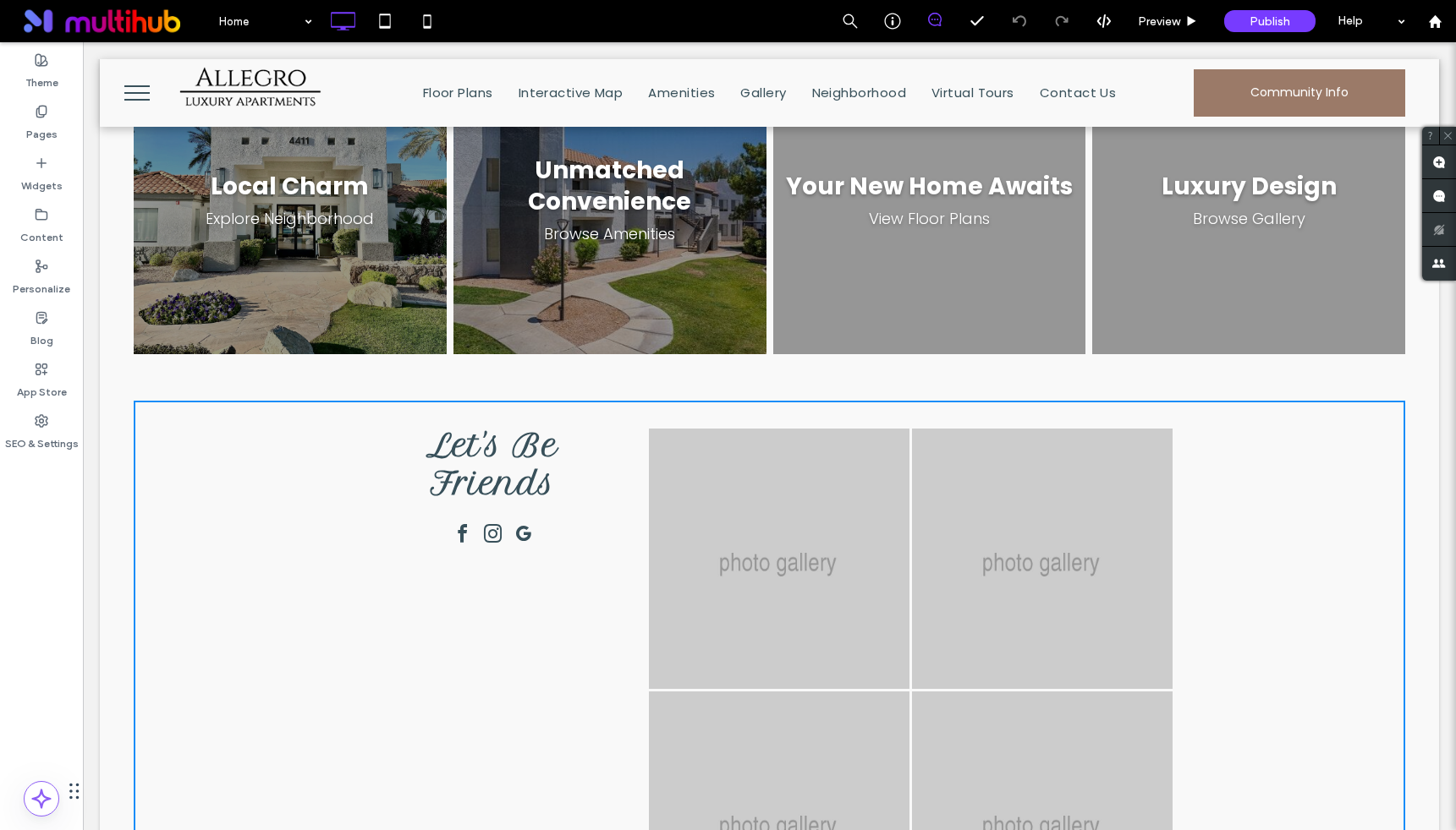
scroll to position [2033, 0]
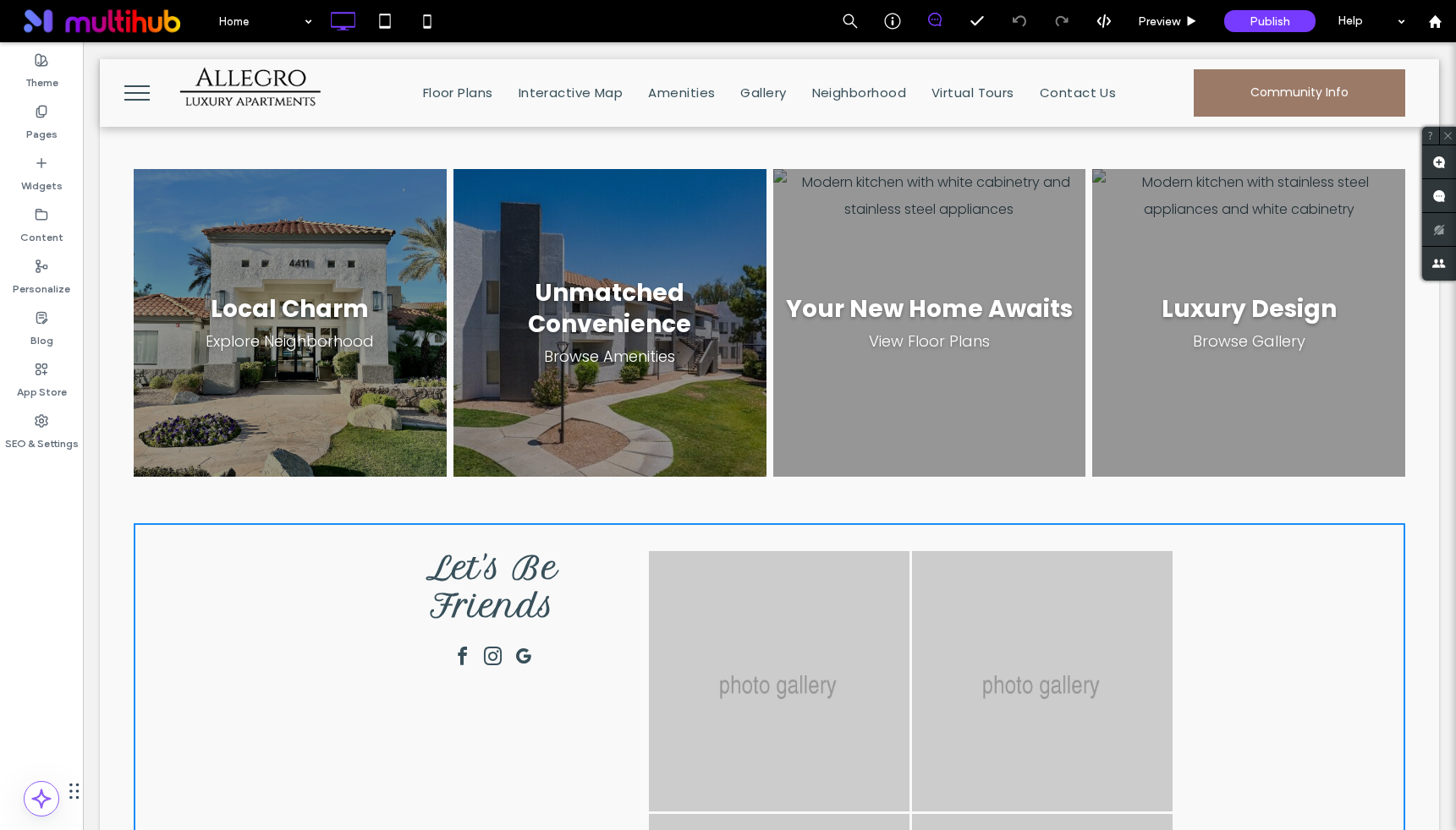
click at [531, 548] on span "Let's Be Friends" at bounding box center [492, 586] width 132 height 76
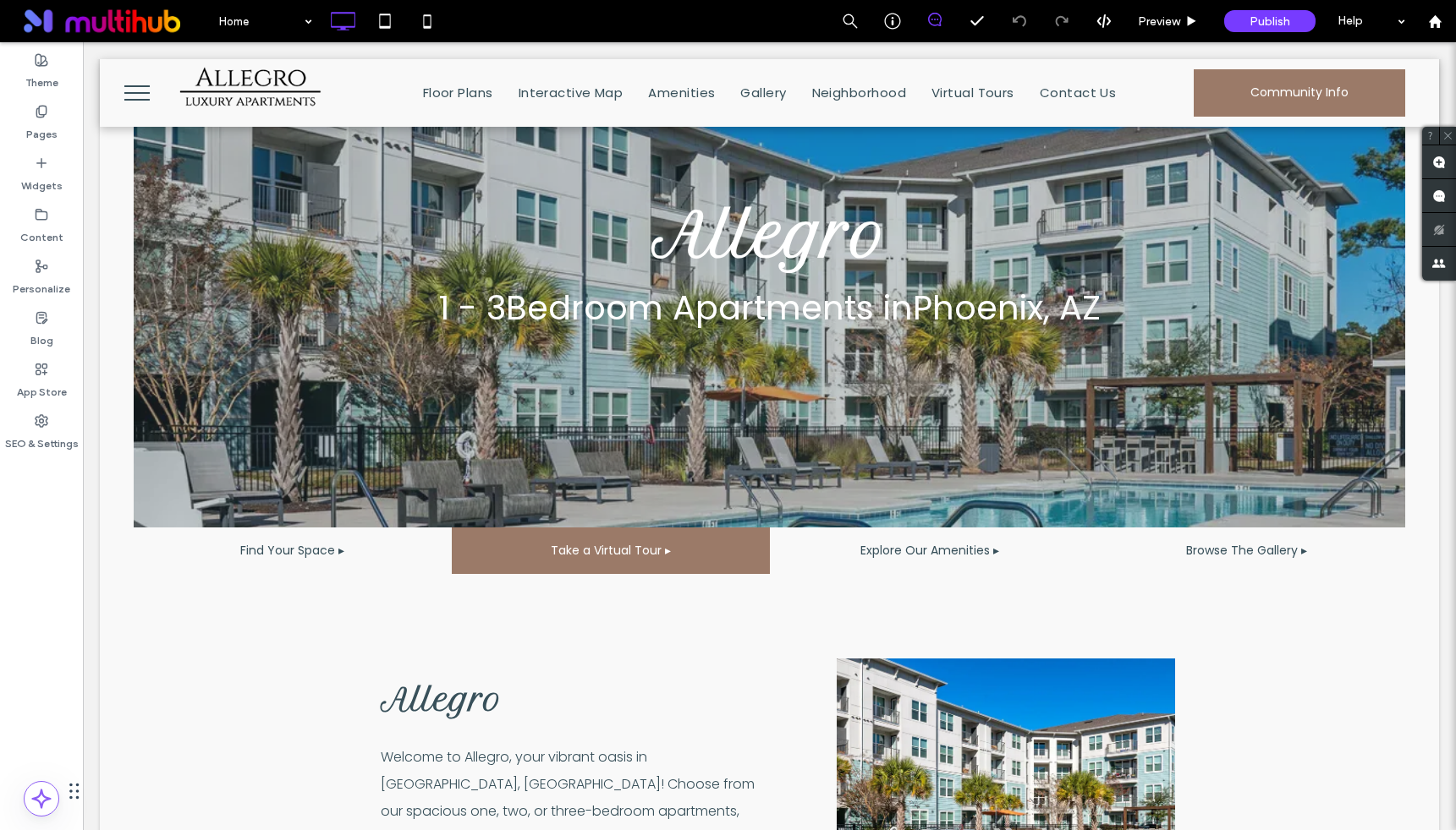
scroll to position [0, 0]
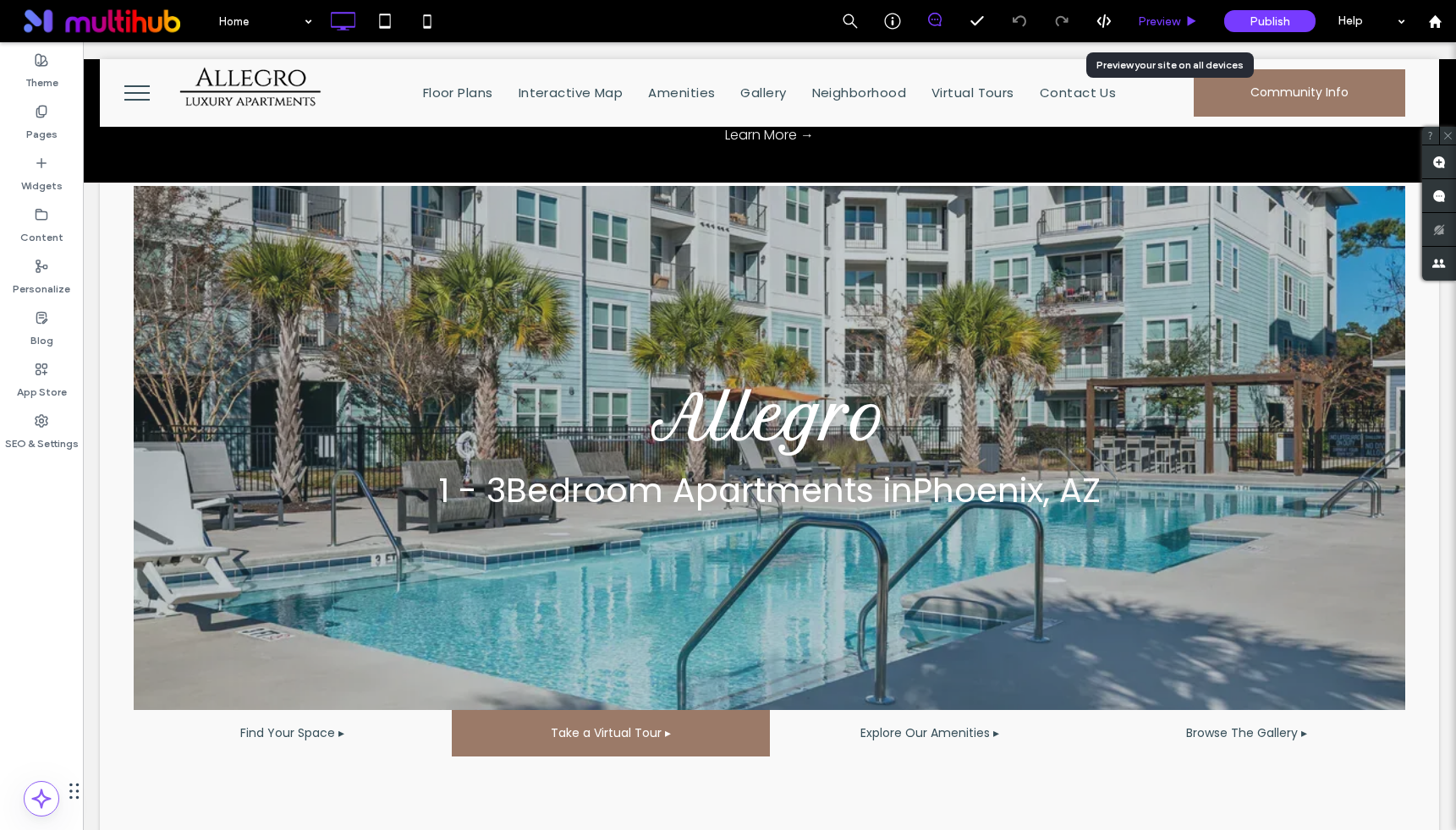
click at [1167, 15] on span "Preview" at bounding box center [1158, 22] width 43 height 15
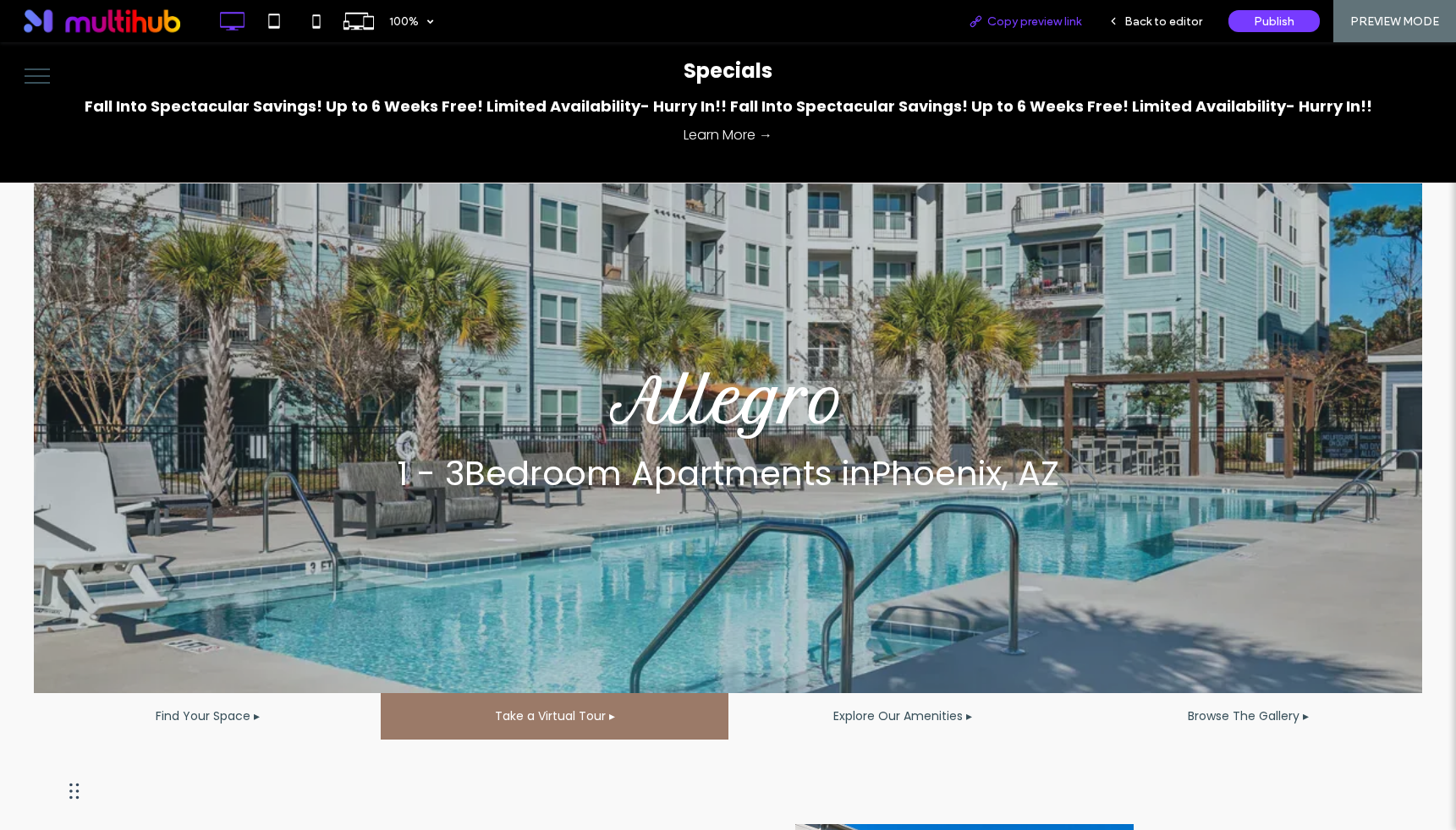
click at [1002, 27] on span "Copy preview link" at bounding box center [1034, 22] width 94 height 15
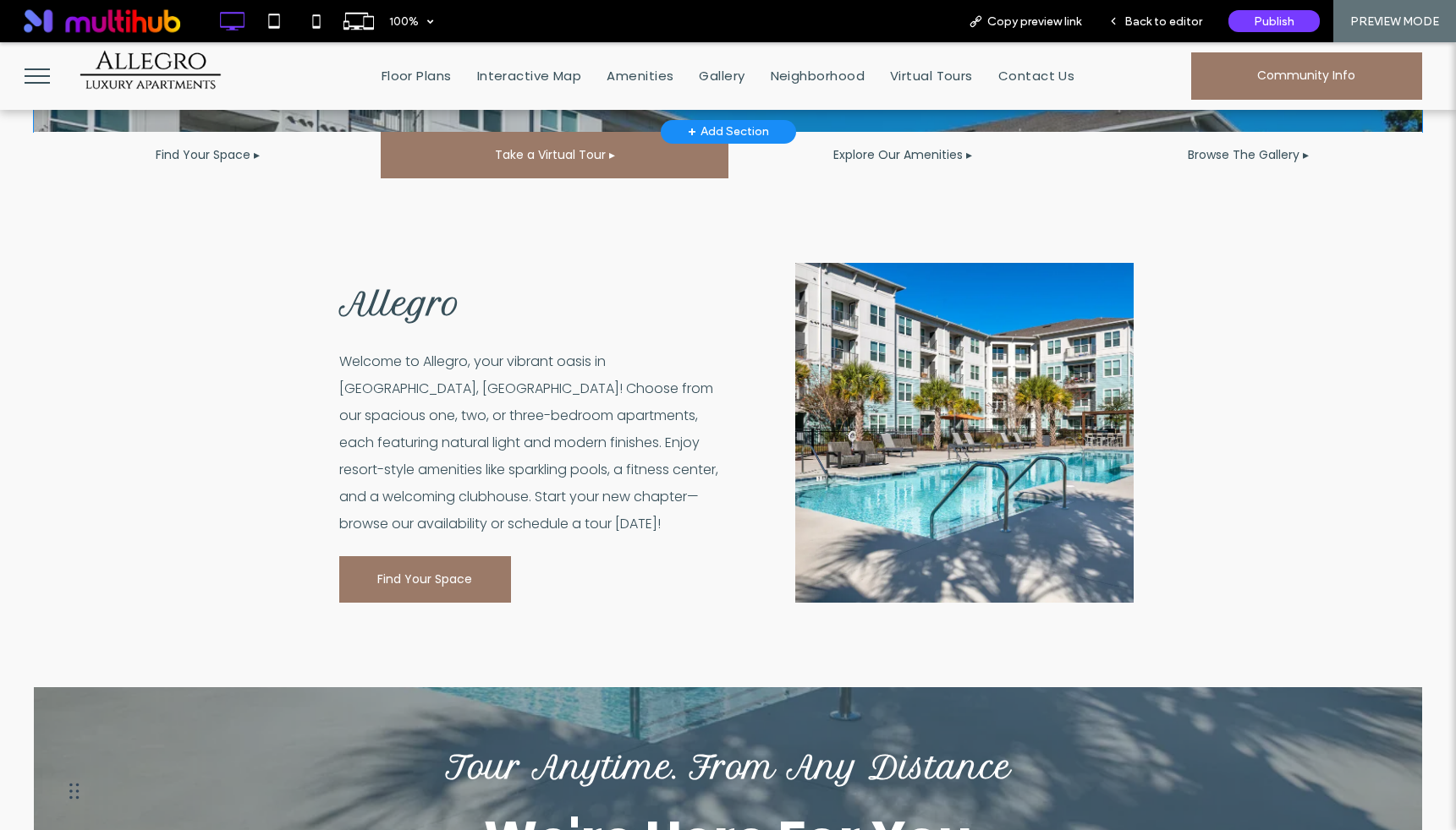
scroll to position [801, 0]
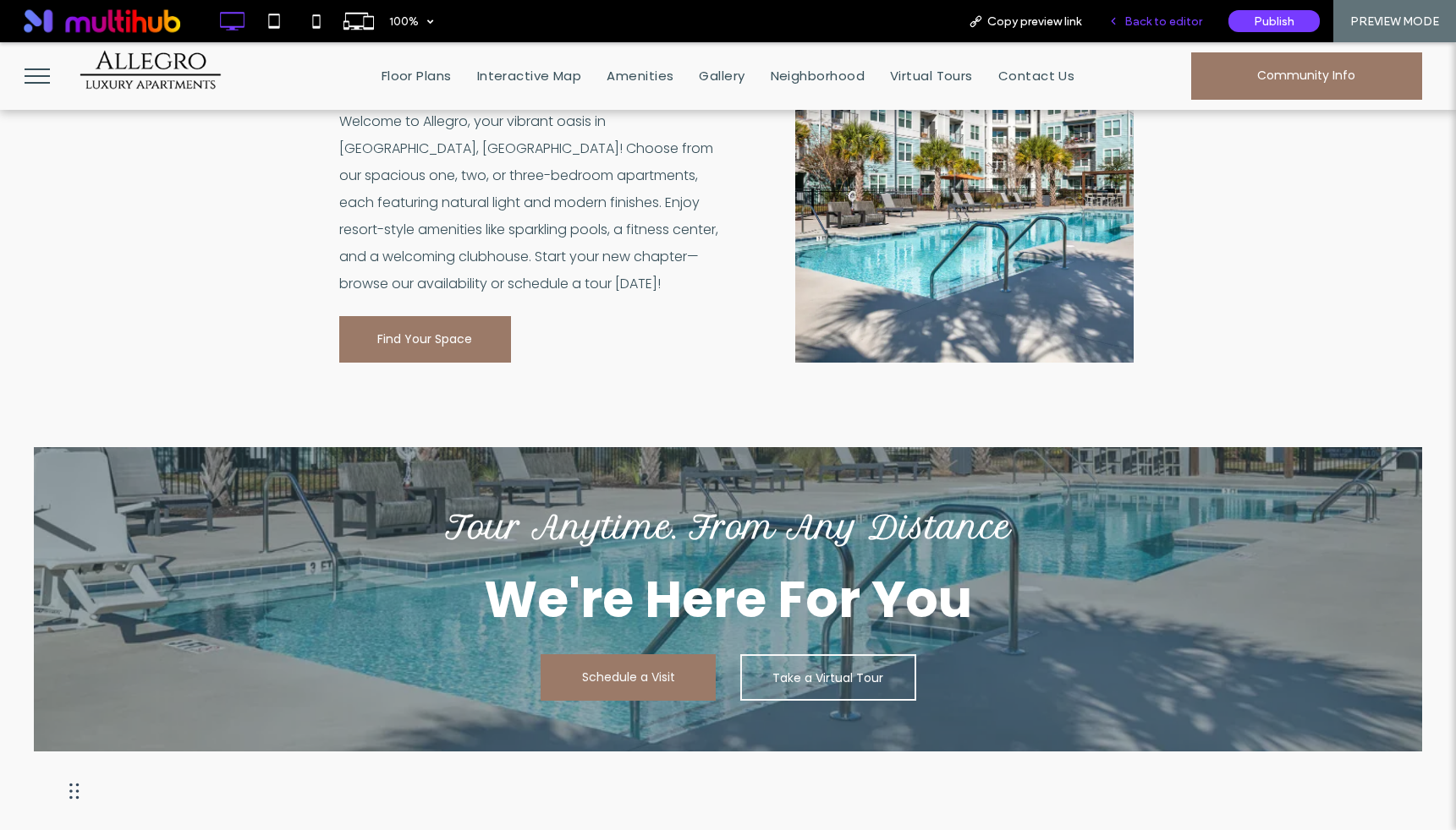
click at [1139, 9] on div "Back to editor" at bounding box center [1155, 21] width 121 height 42
click at [1180, 21] on span "Back to editor" at bounding box center [1162, 22] width 78 height 15
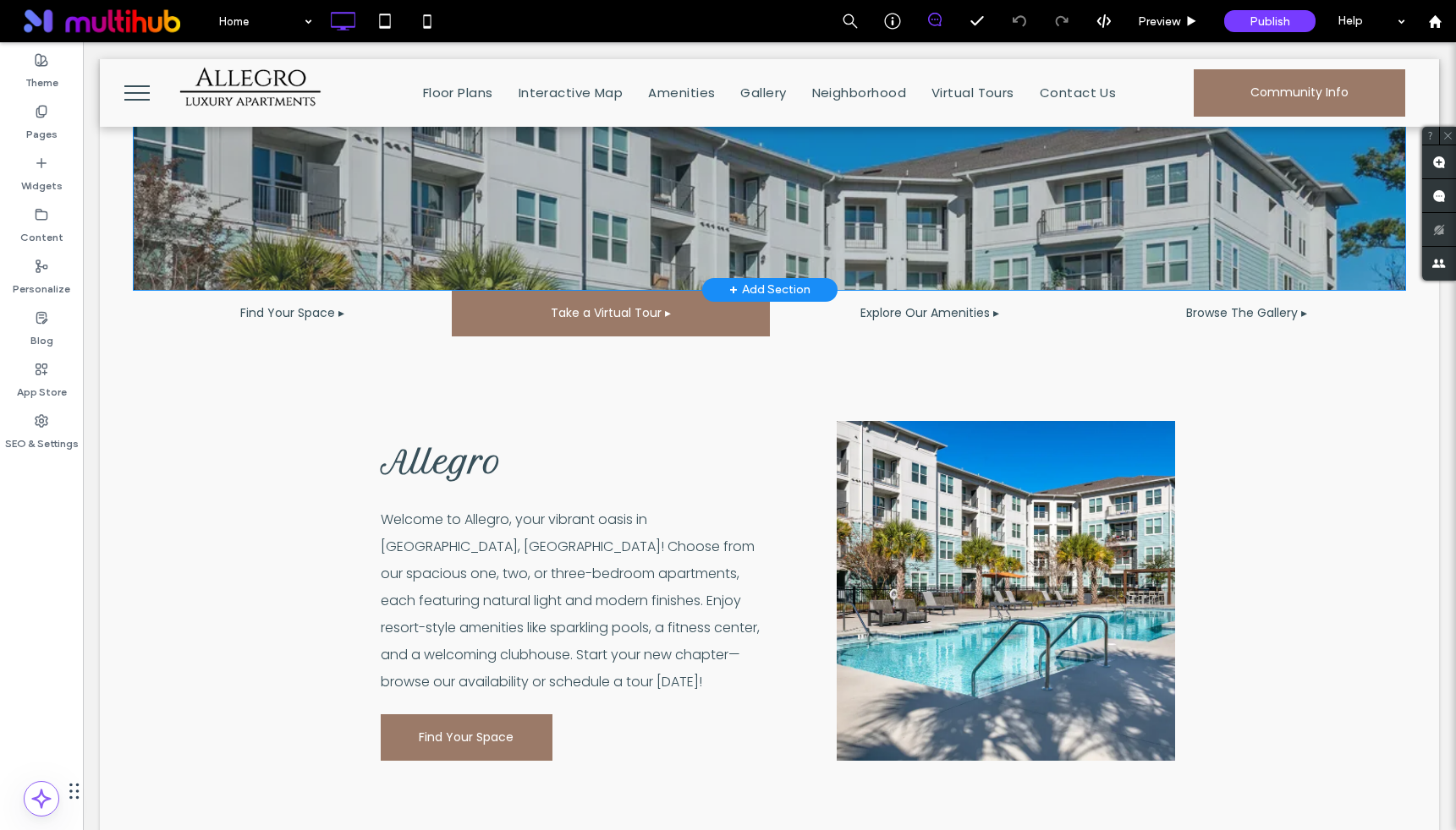
scroll to position [476, 0]
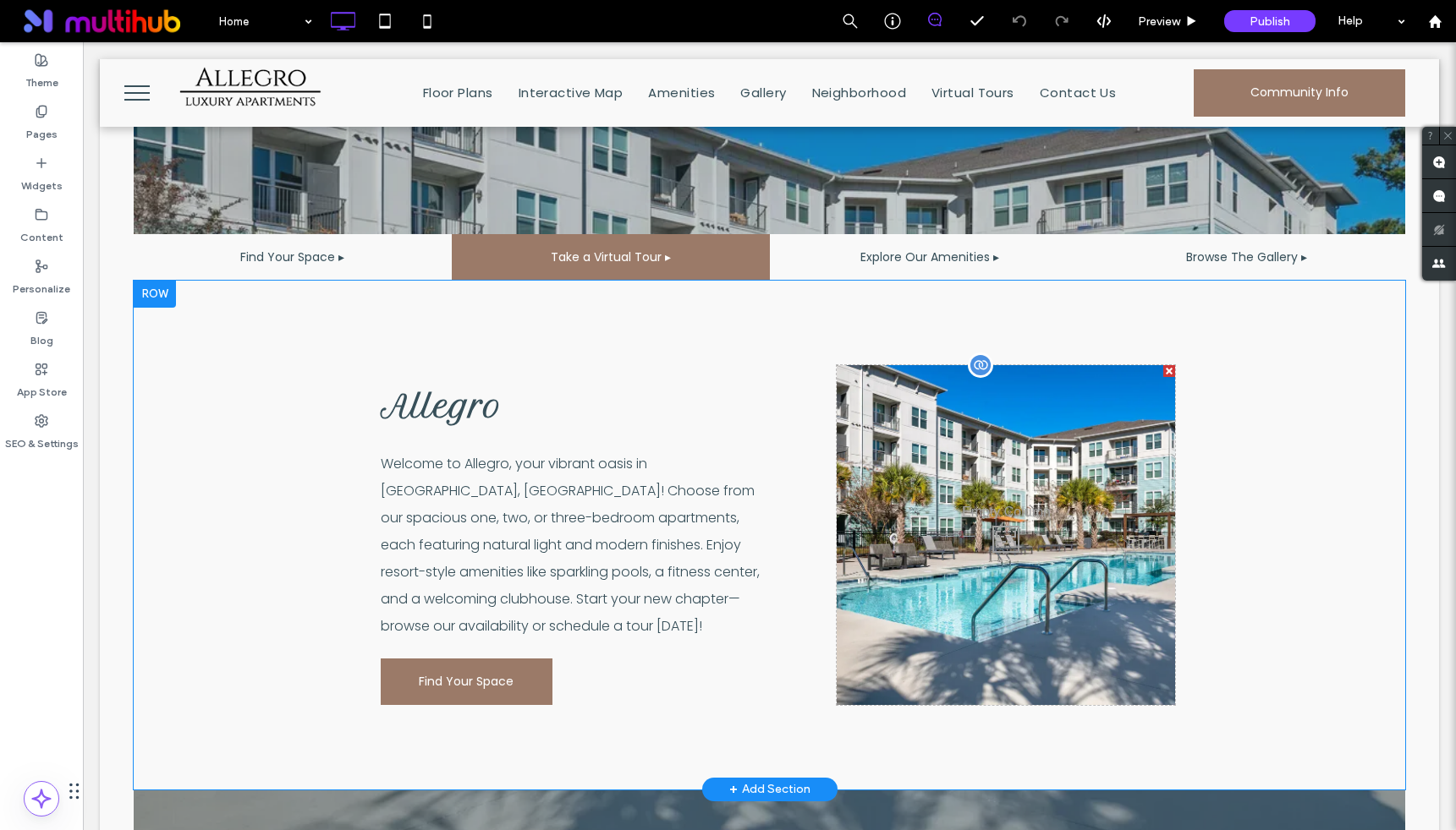
click at [979, 365] on div at bounding box center [981, 366] width 26 height 26
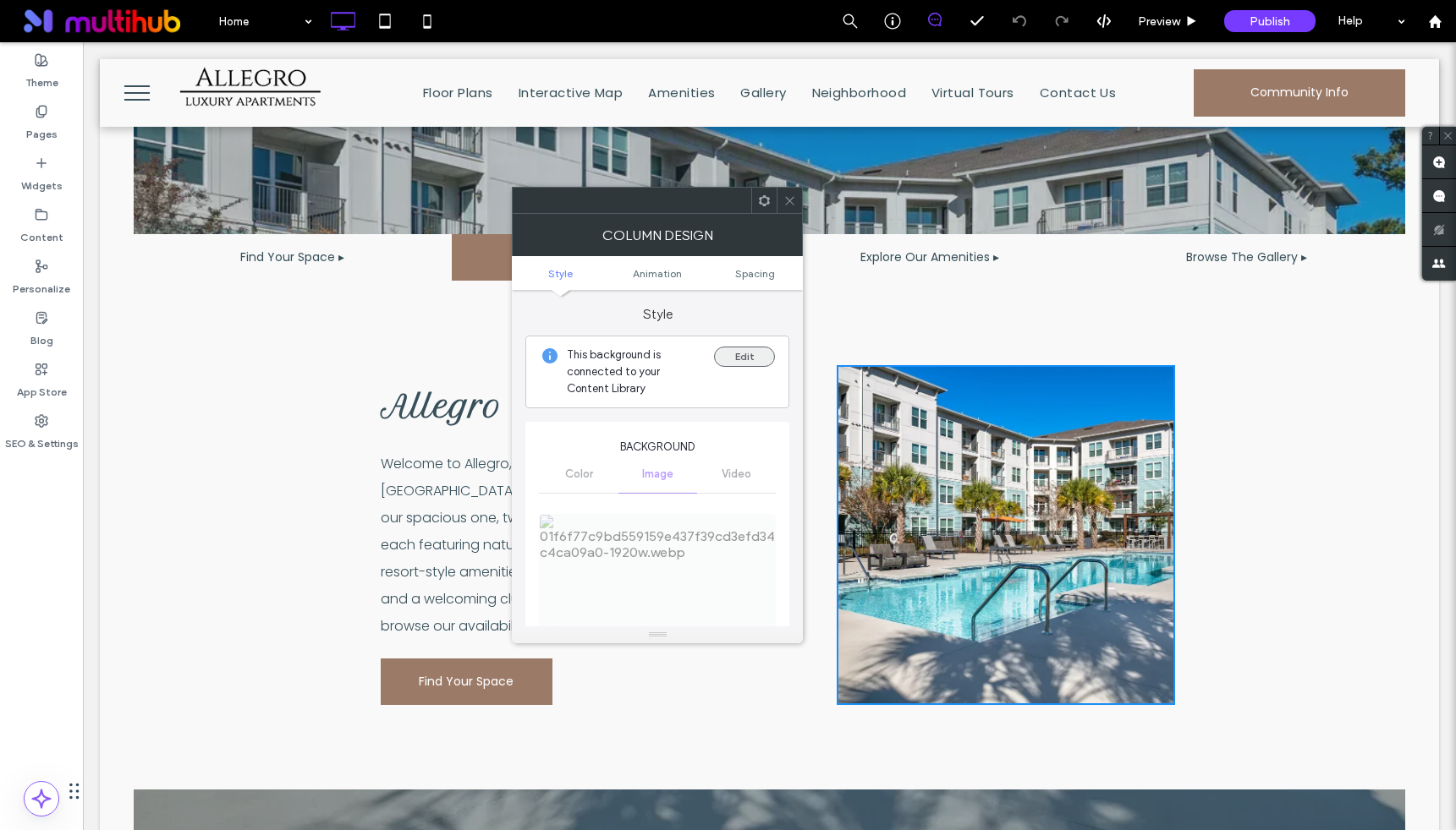
click at [741, 362] on button "Edit" at bounding box center [744, 357] width 61 height 21
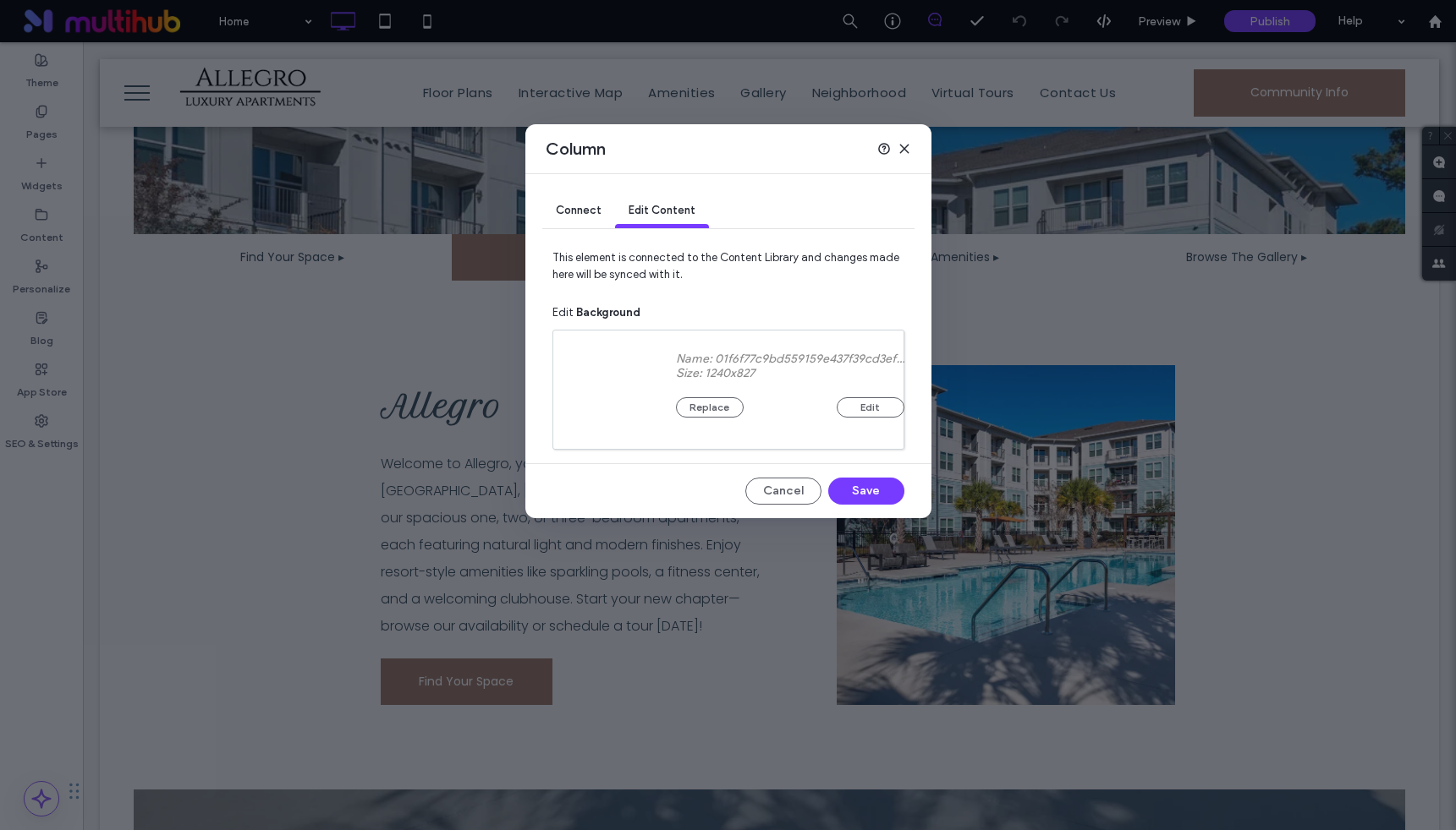
click at [587, 213] on span "Connect" at bounding box center [578, 209] width 45 height 13
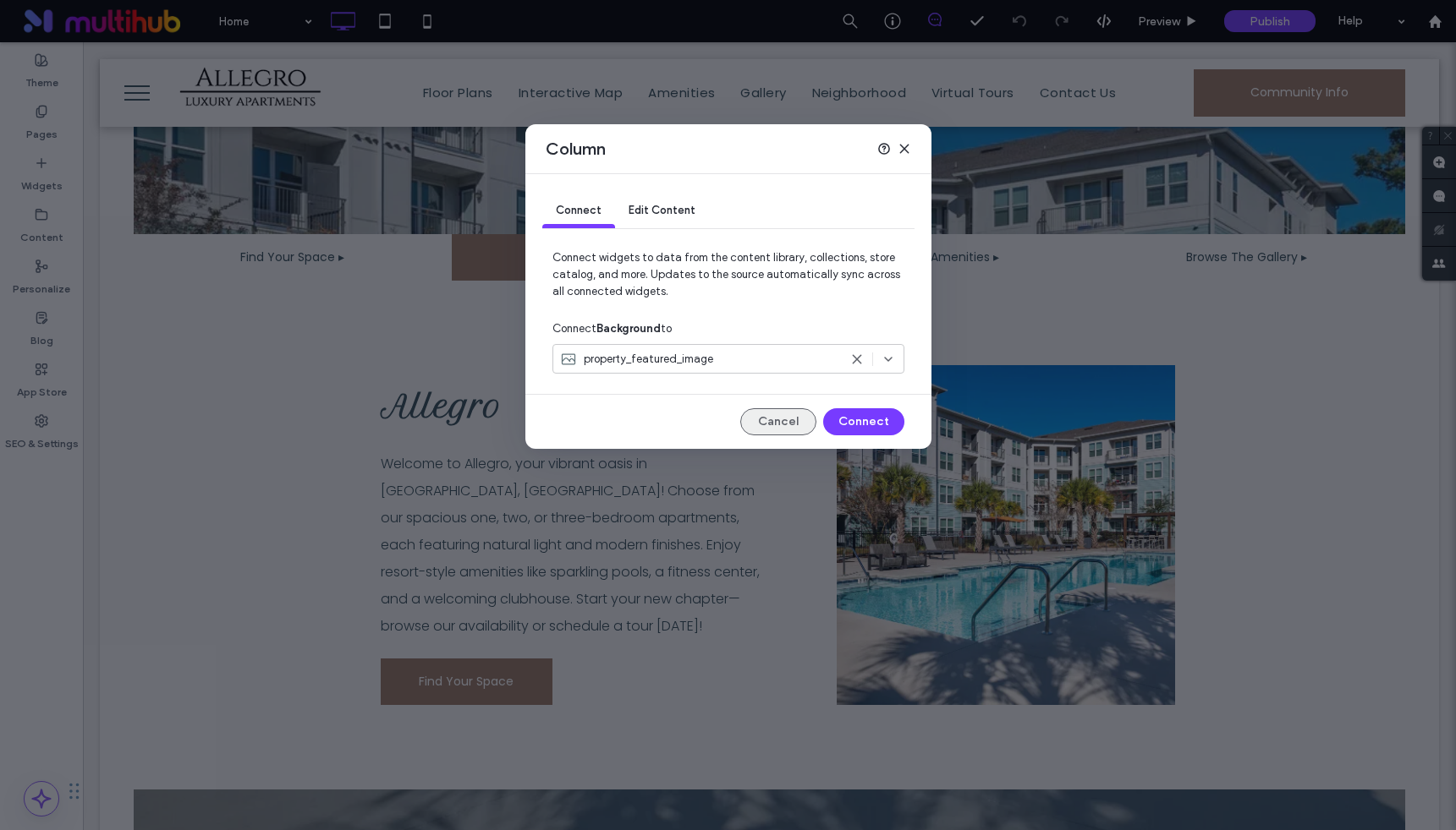
click at [768, 414] on button "Cancel" at bounding box center [778, 421] width 76 height 27
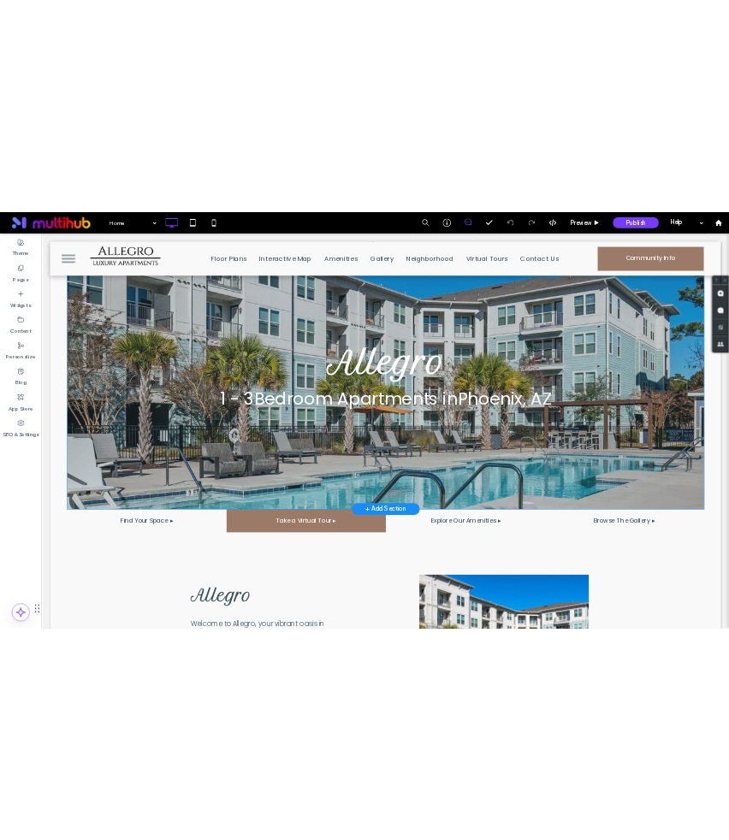
scroll to position [0, 0]
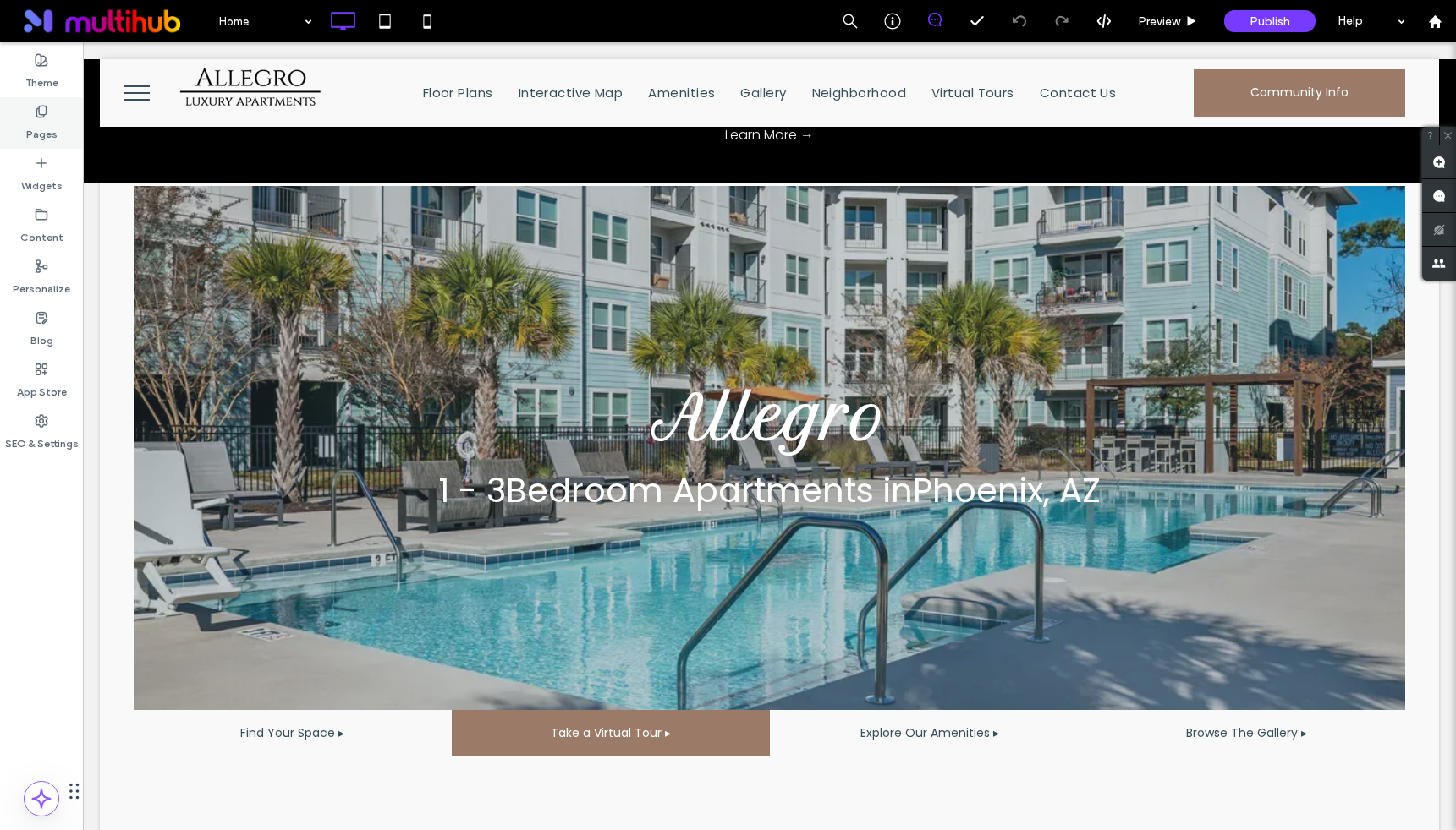
click at [31, 104] on div "Pages" at bounding box center [42, 123] width 83 height 51
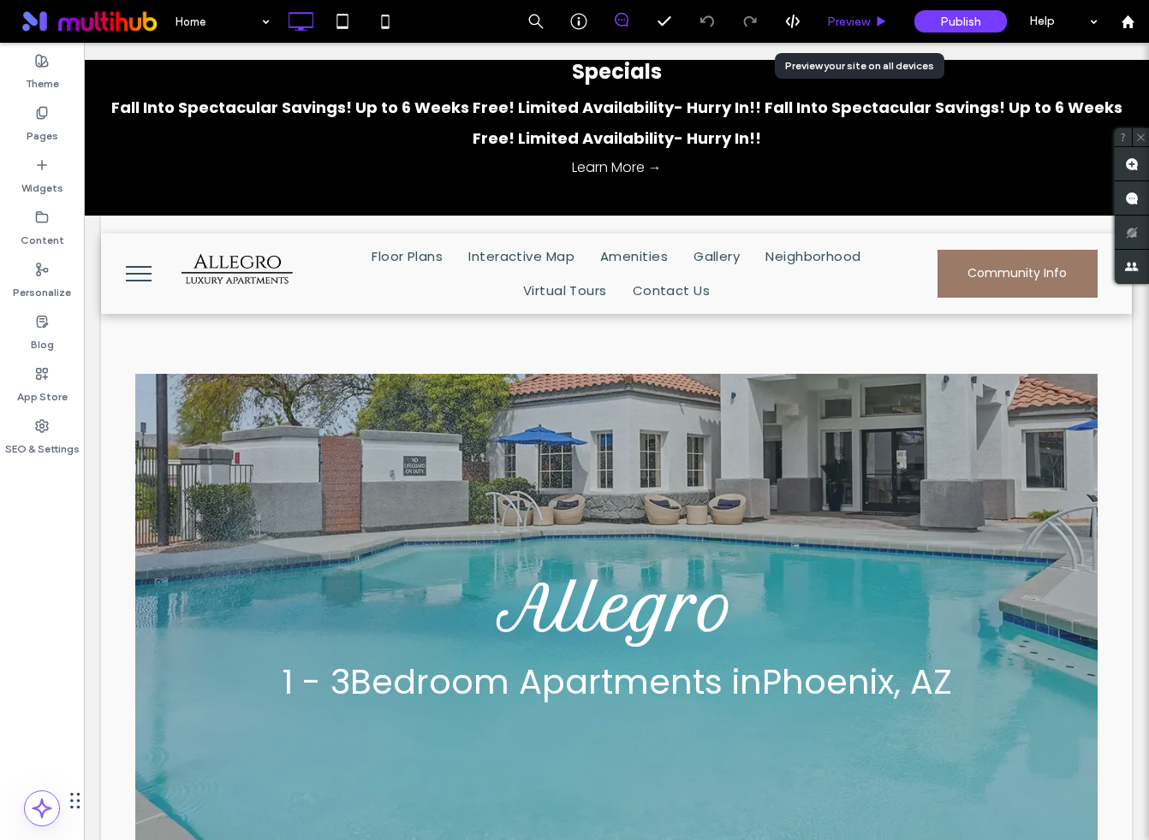
click at [836, 25] on span "Preview" at bounding box center [848, 22] width 43 height 15
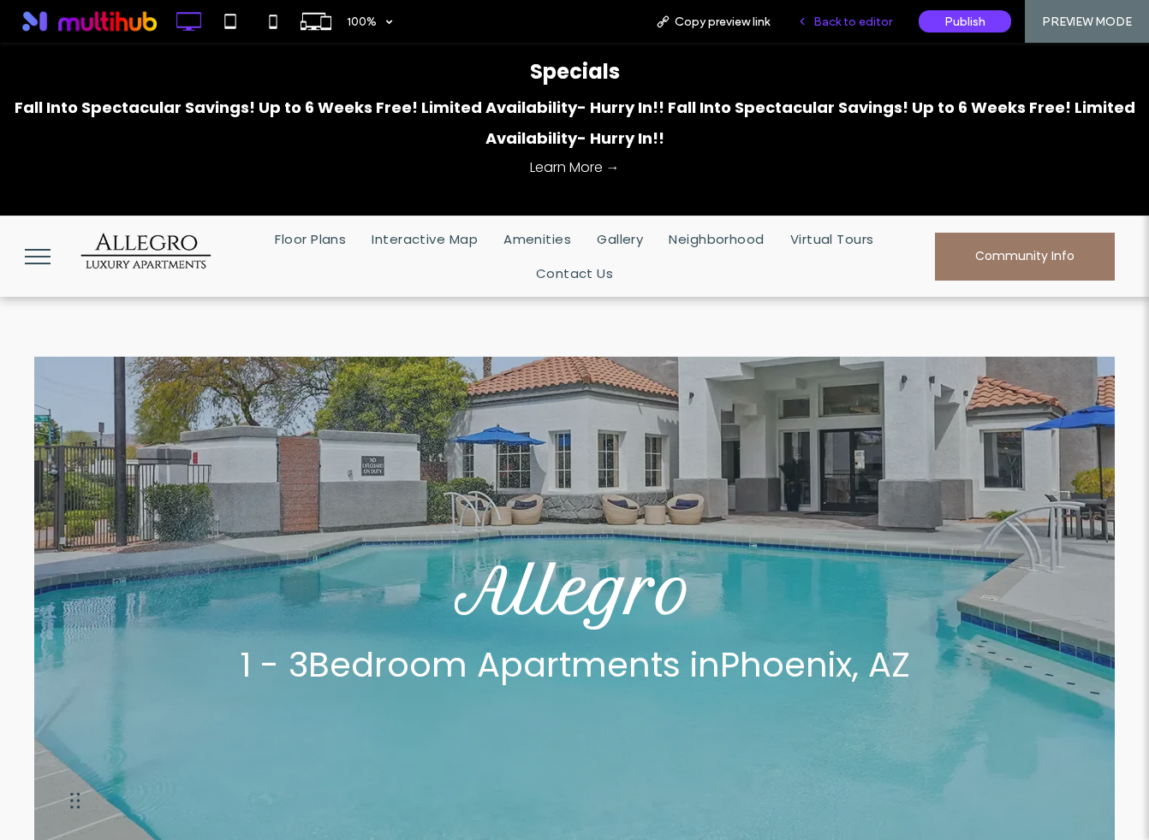
click at [836, 19] on span "Back to editor" at bounding box center [852, 22] width 79 height 15
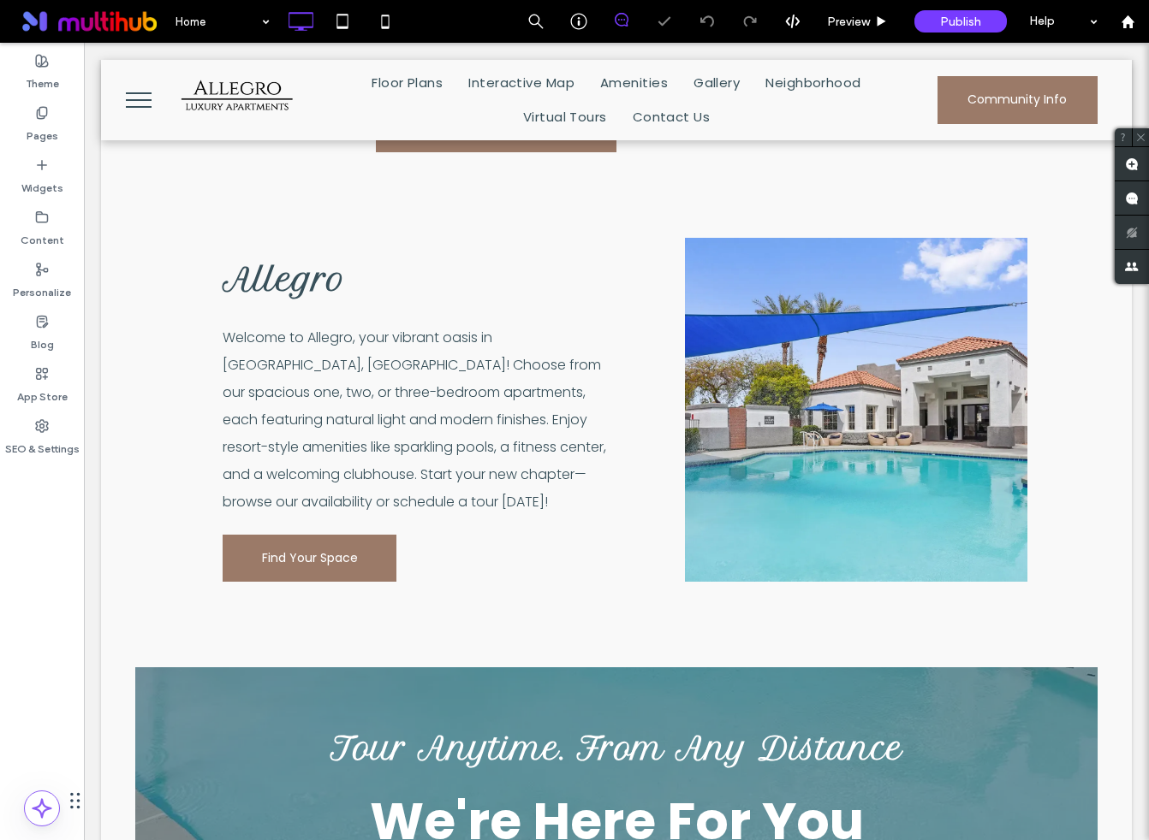
scroll to position [527, 0]
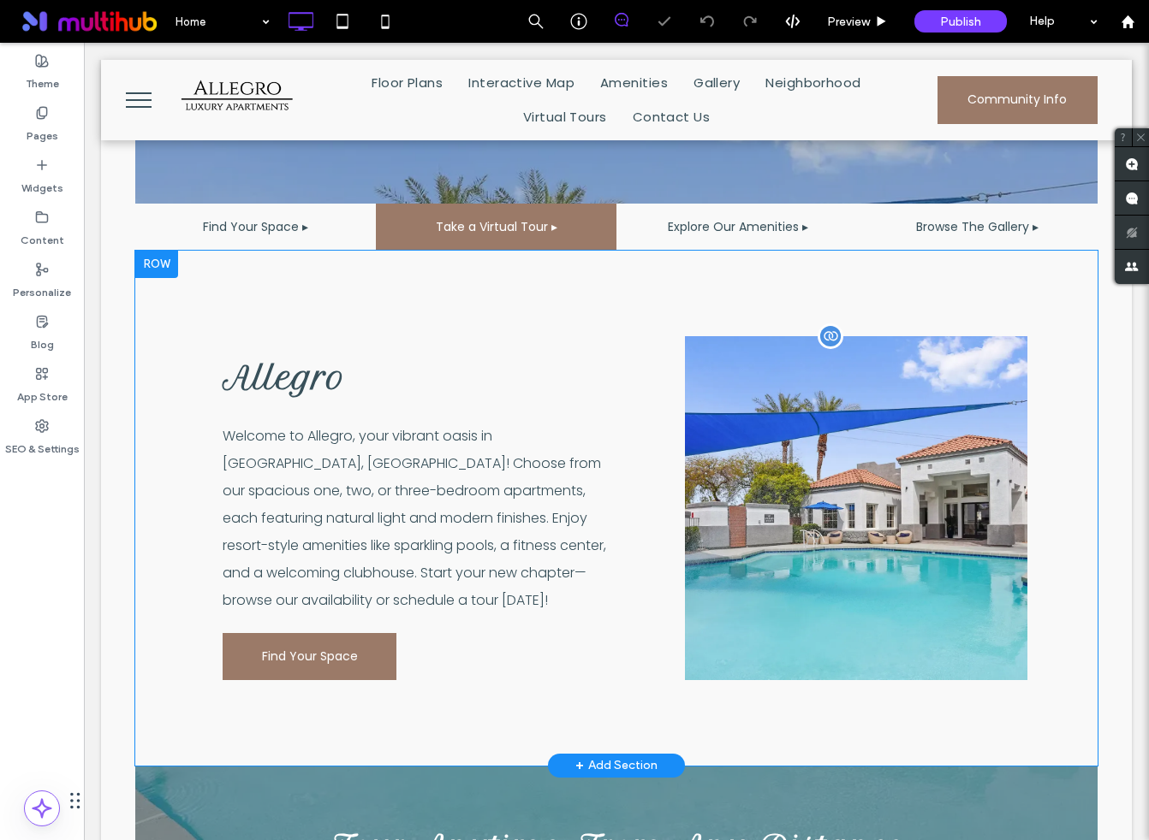
click at [840, 347] on div "Click To Paste" at bounding box center [856, 508] width 342 height 344
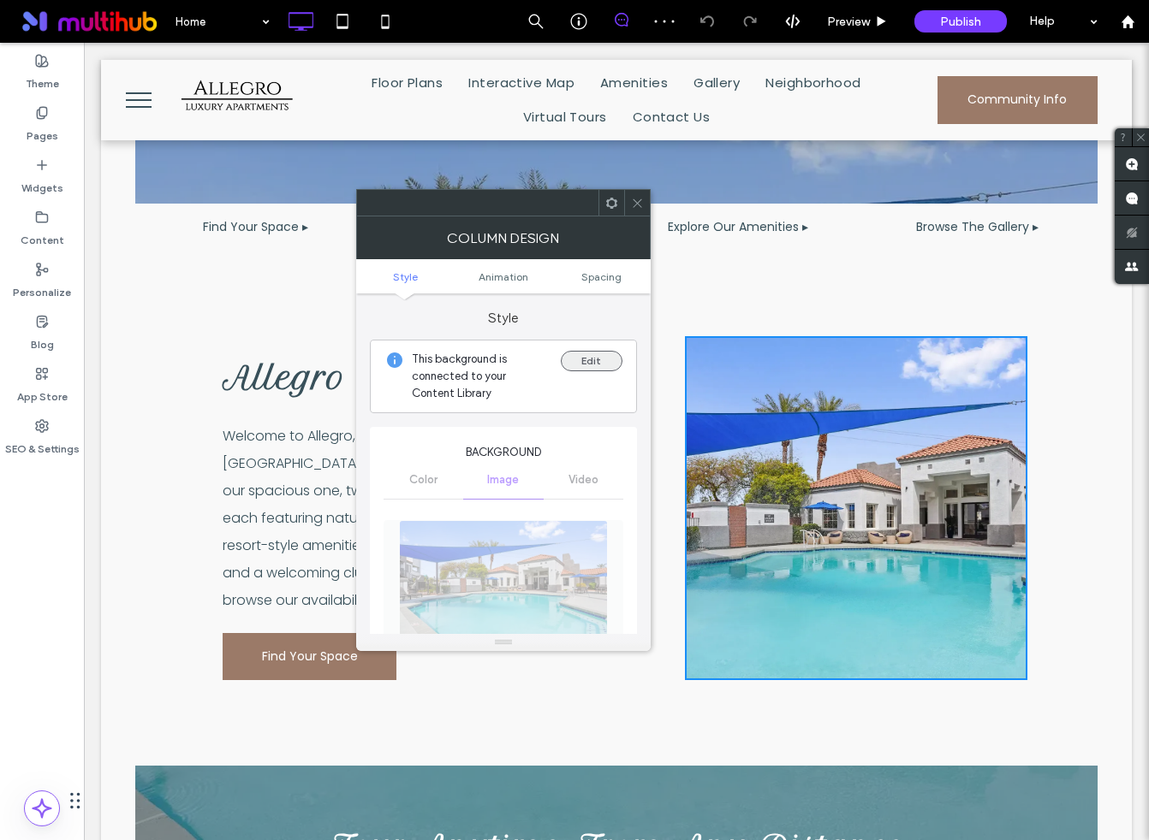
click at [591, 363] on button "Edit" at bounding box center [592, 361] width 62 height 21
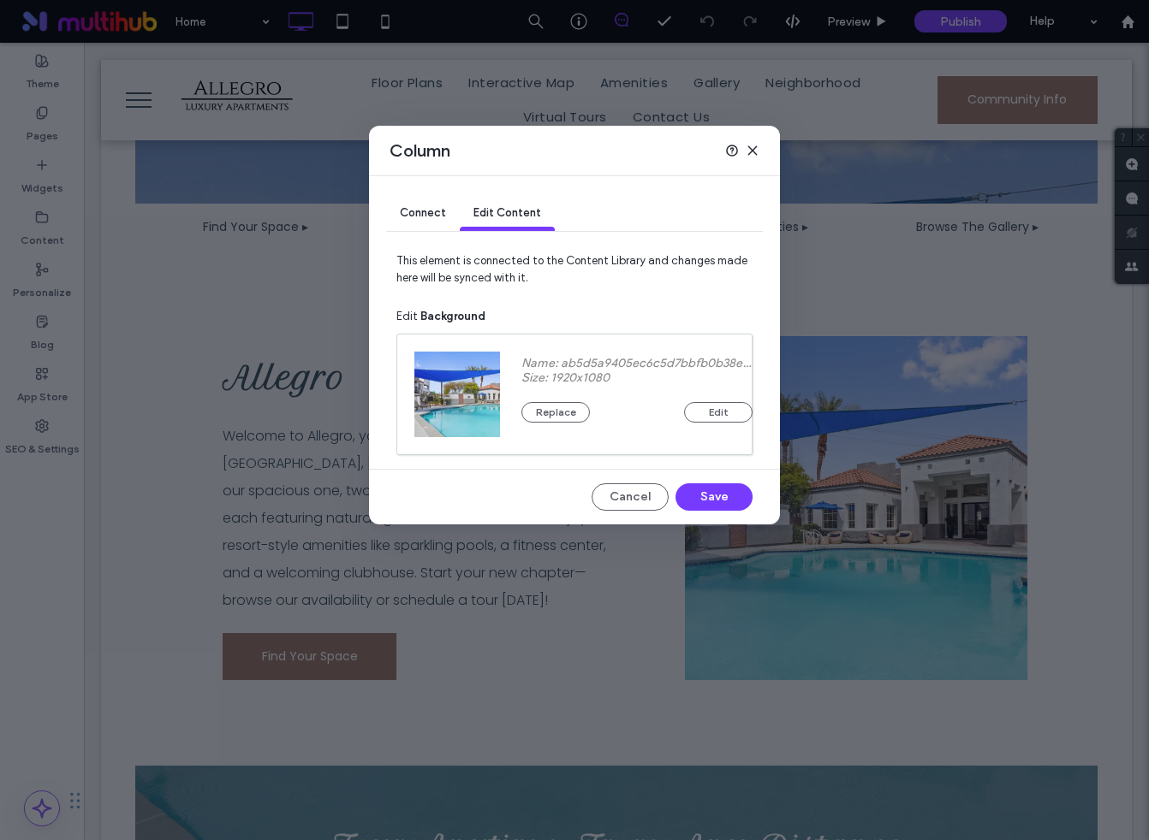
click at [436, 205] on div "Connect" at bounding box center [423, 214] width 74 height 34
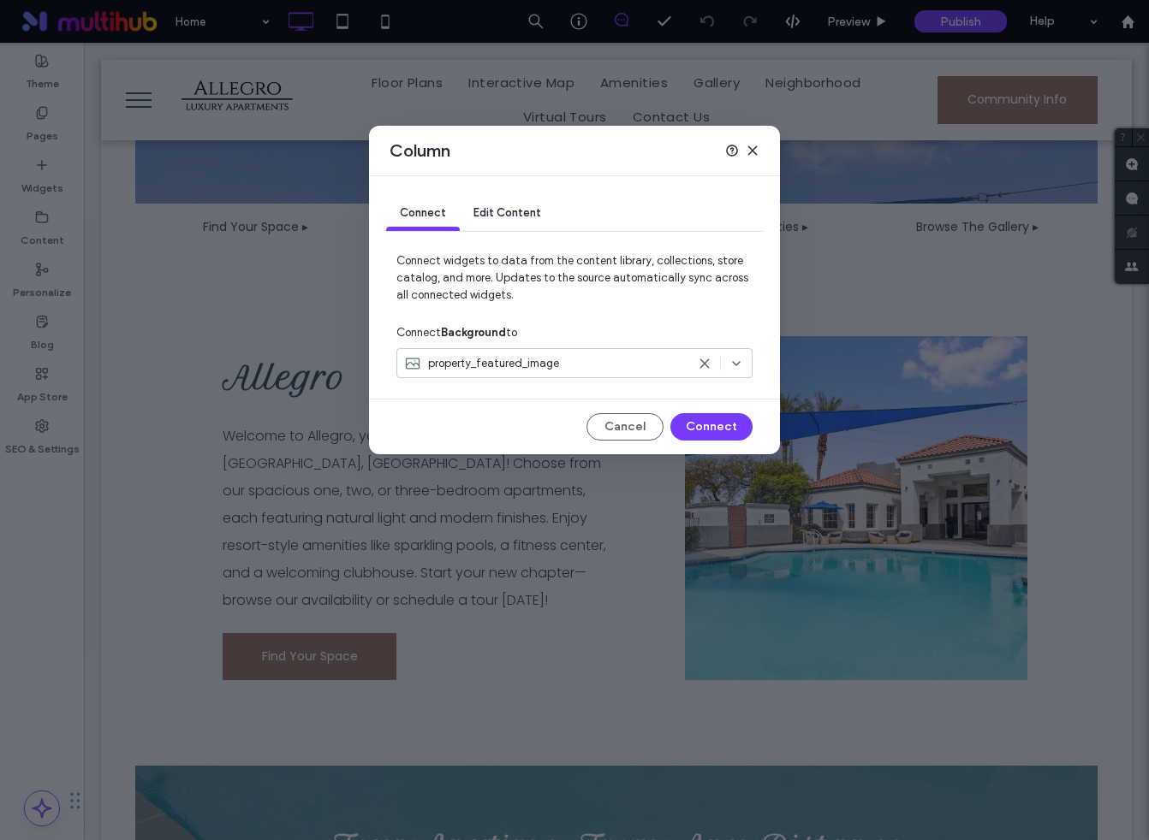
click at [756, 144] on icon at bounding box center [752, 151] width 14 height 14
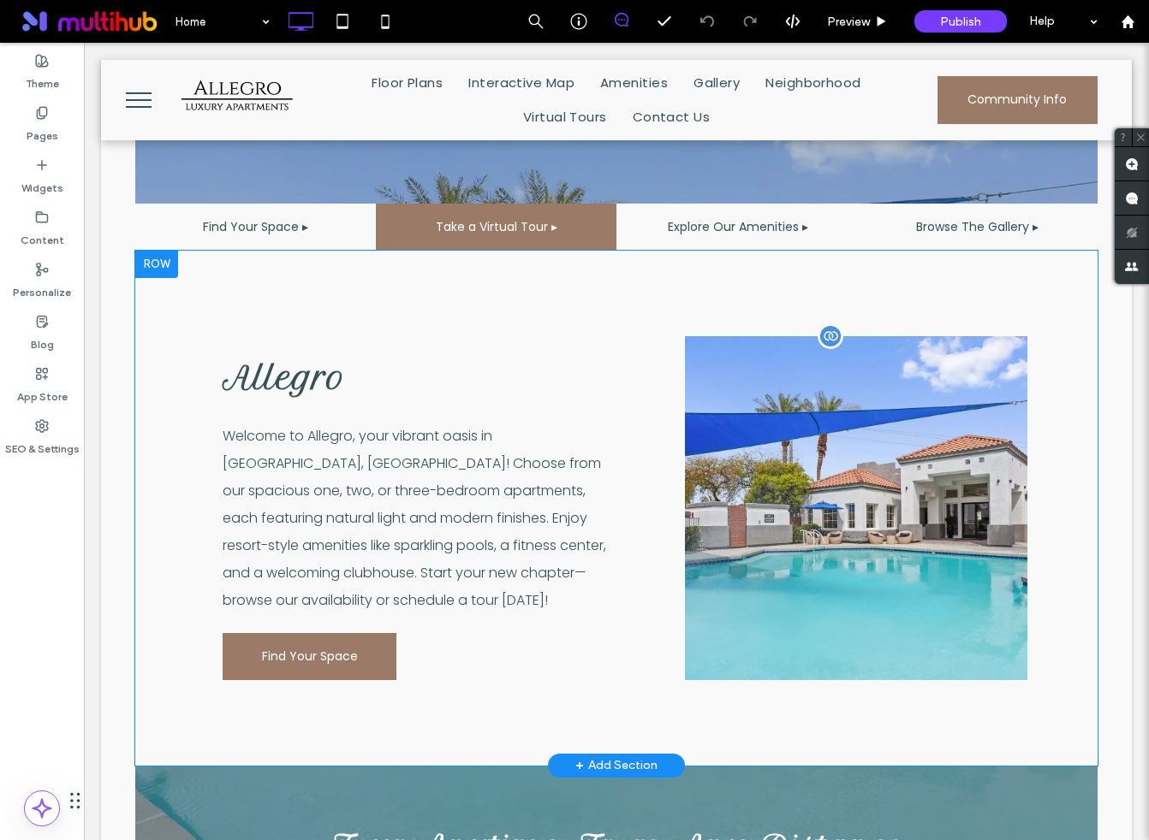
click at [836, 338] on div at bounding box center [830, 337] width 26 height 26
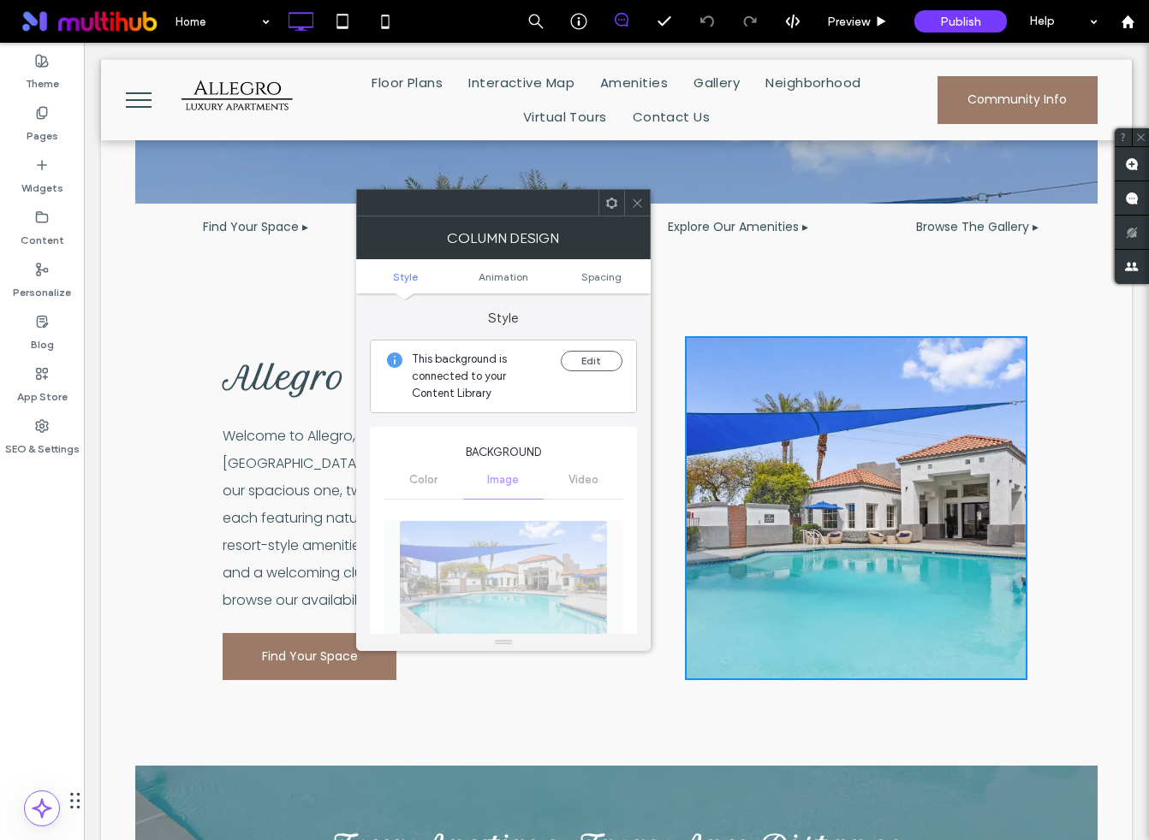
click at [634, 204] on icon at bounding box center [637, 203] width 13 height 13
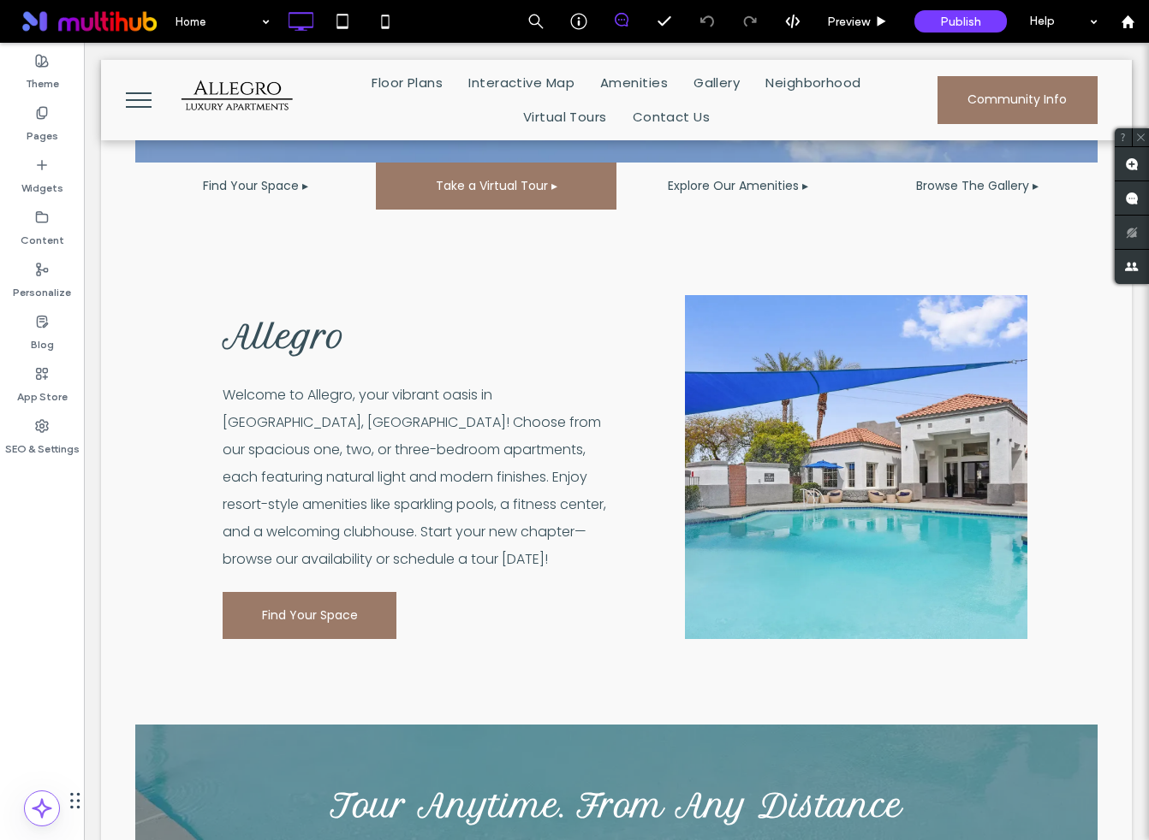
scroll to position [566, 0]
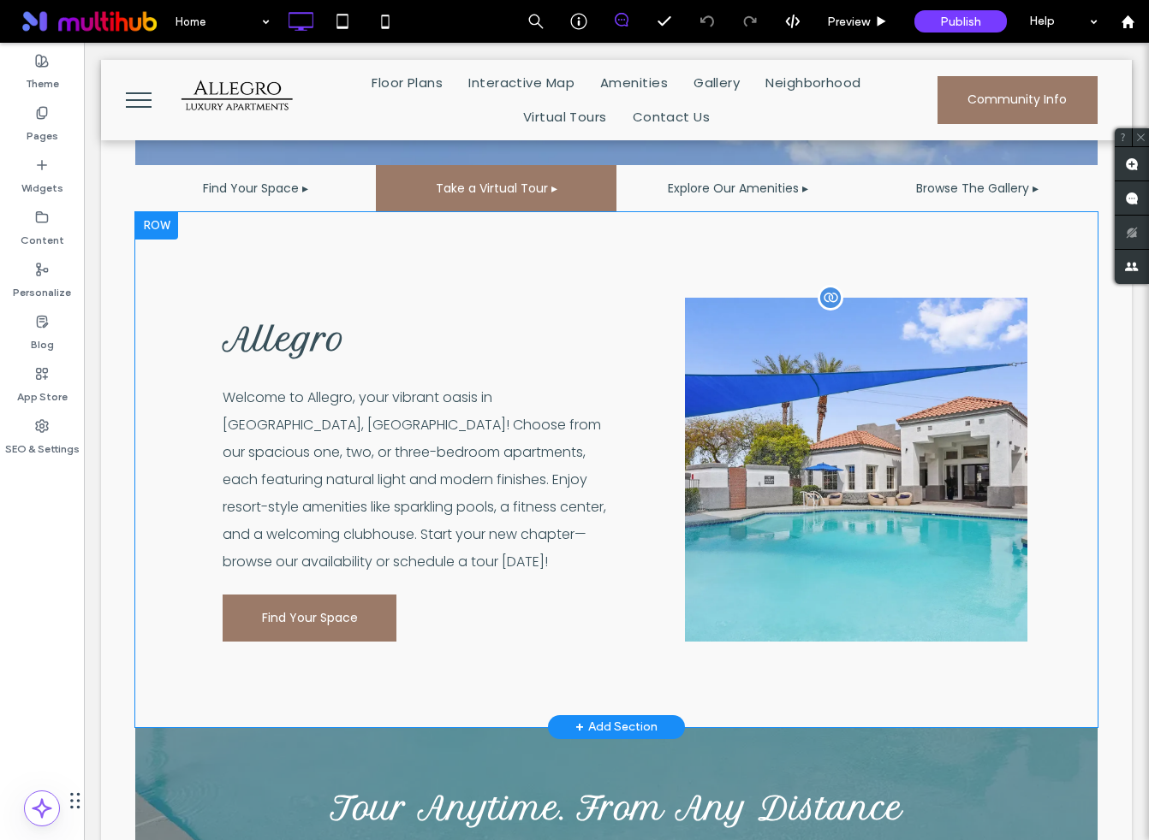
click at [828, 345] on div "Click To Paste" at bounding box center [856, 470] width 342 height 344
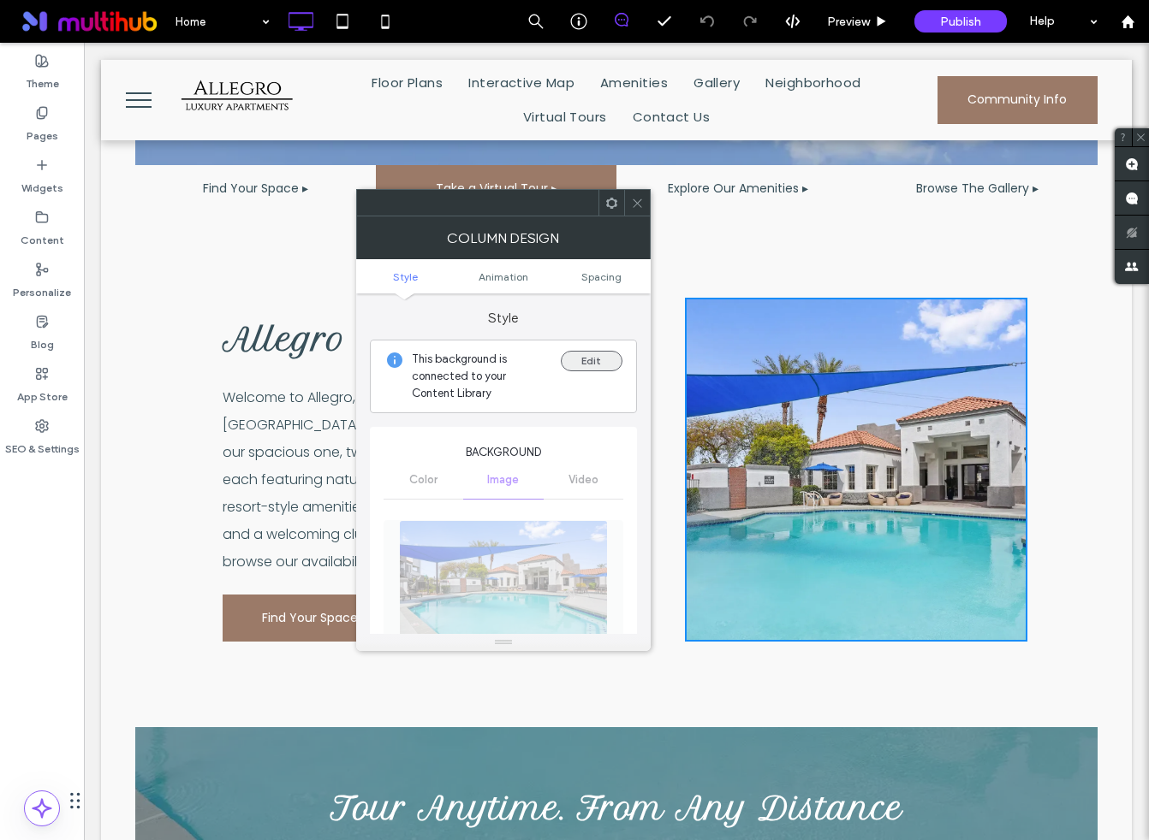
click at [602, 358] on button "Edit" at bounding box center [592, 361] width 62 height 21
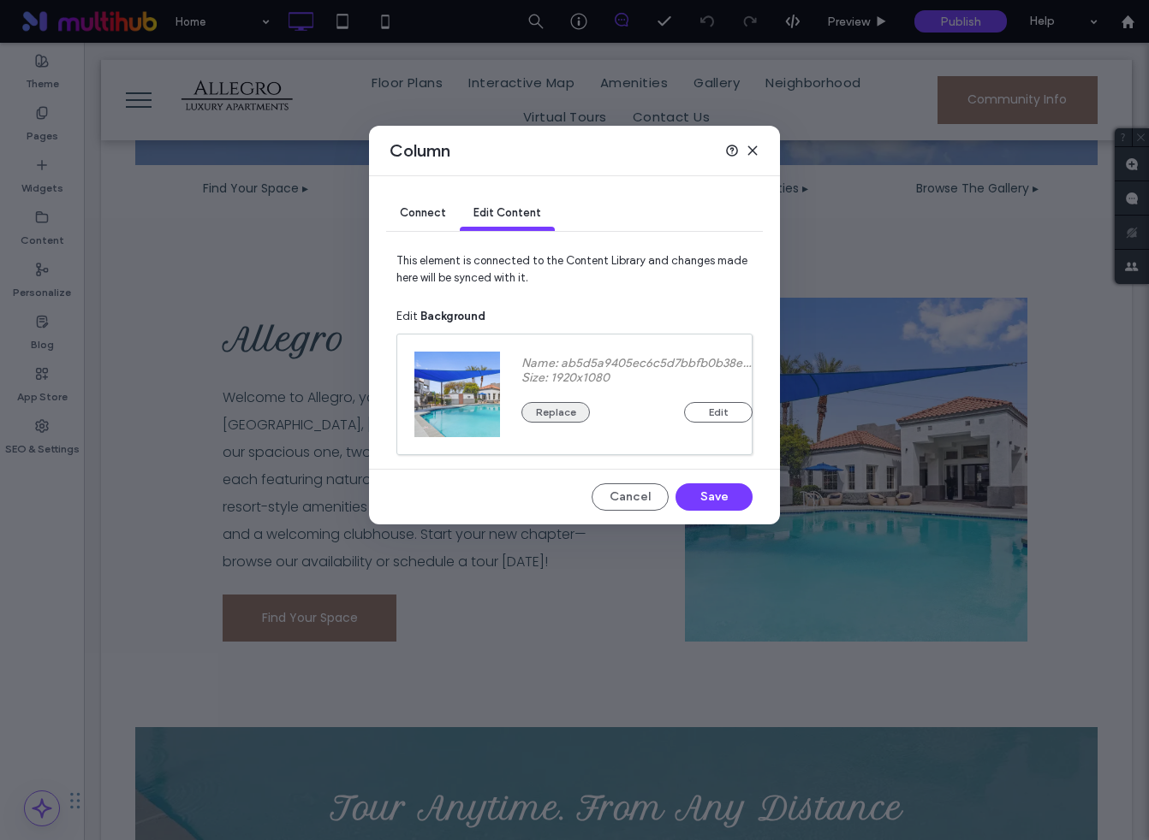
click at [558, 418] on button "Replace" at bounding box center [555, 412] width 68 height 21
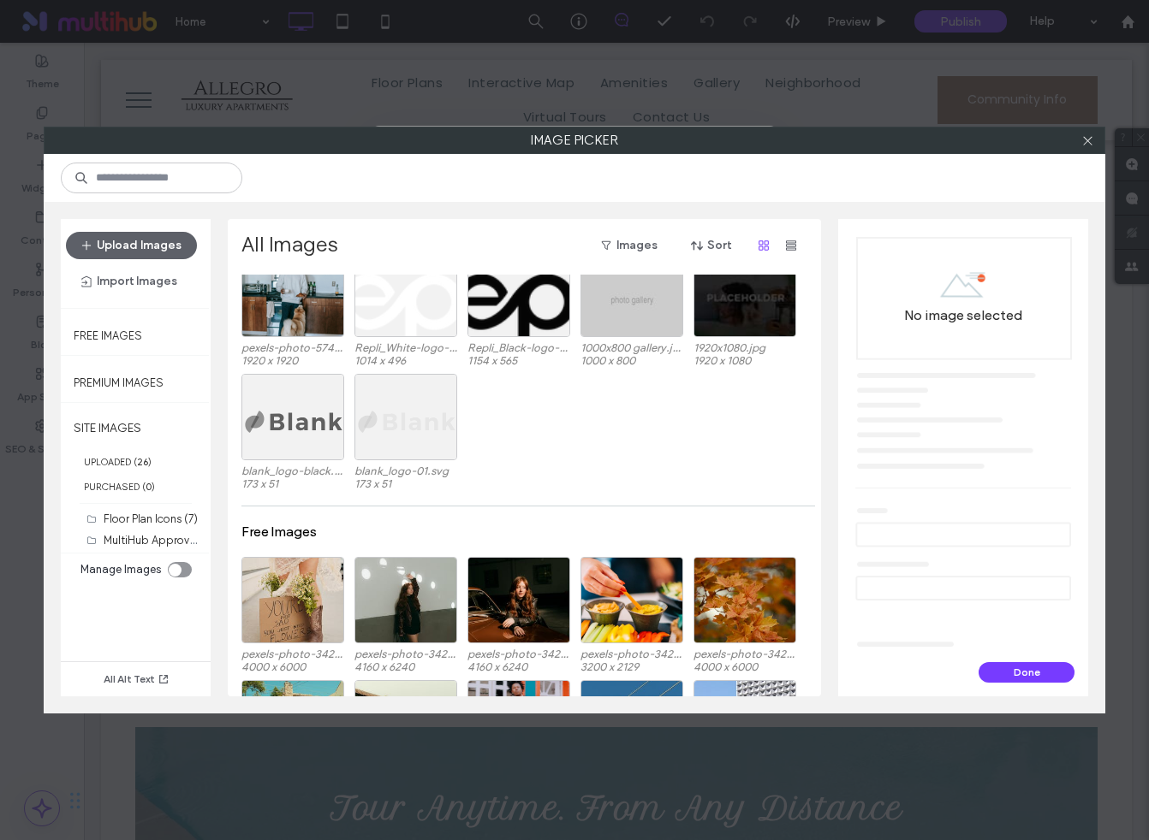
scroll to position [0, 0]
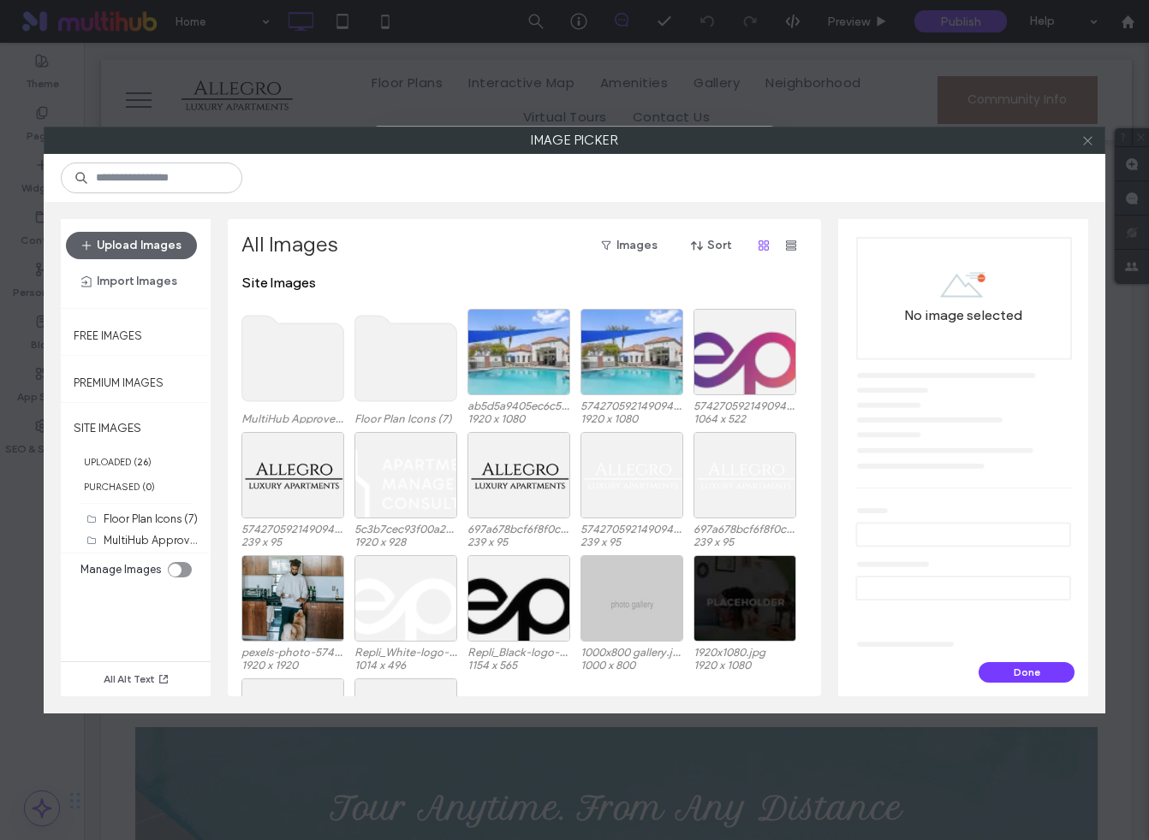
click at [1083, 139] on icon at bounding box center [1087, 140] width 13 height 13
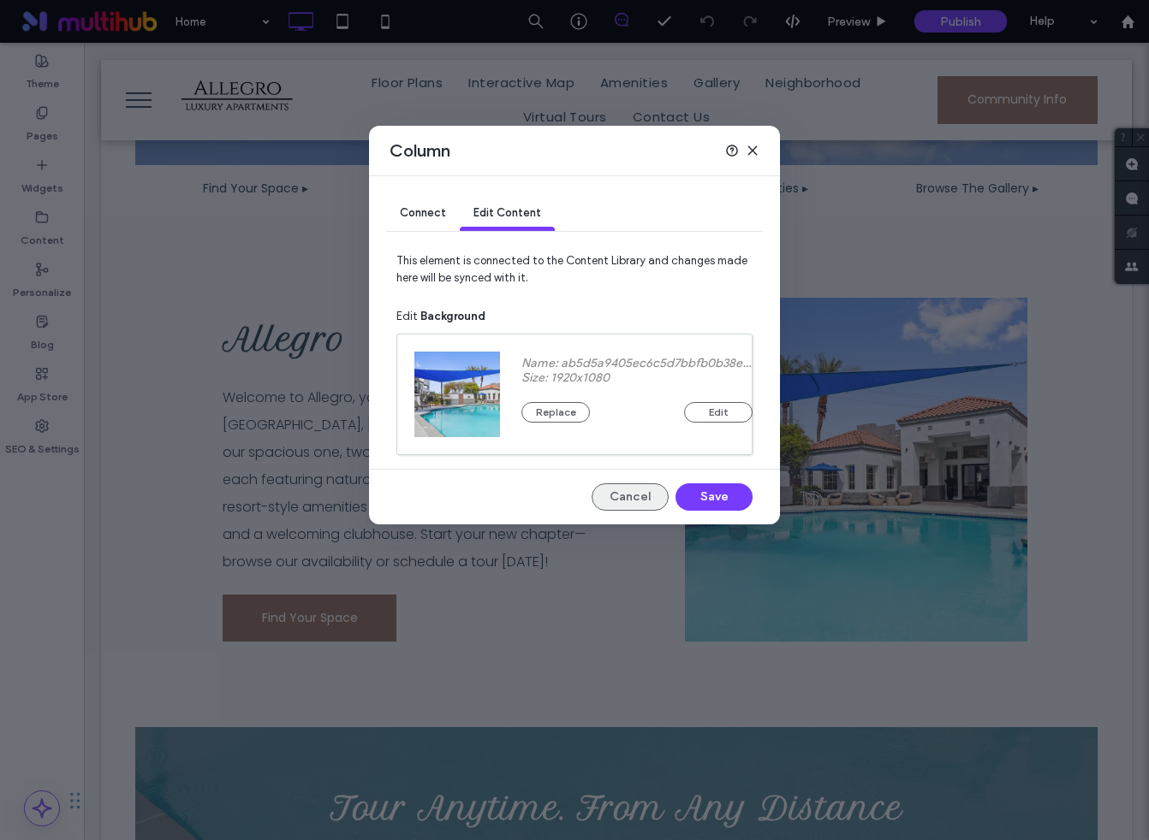
click at [630, 491] on button "Cancel" at bounding box center [629, 497] width 77 height 27
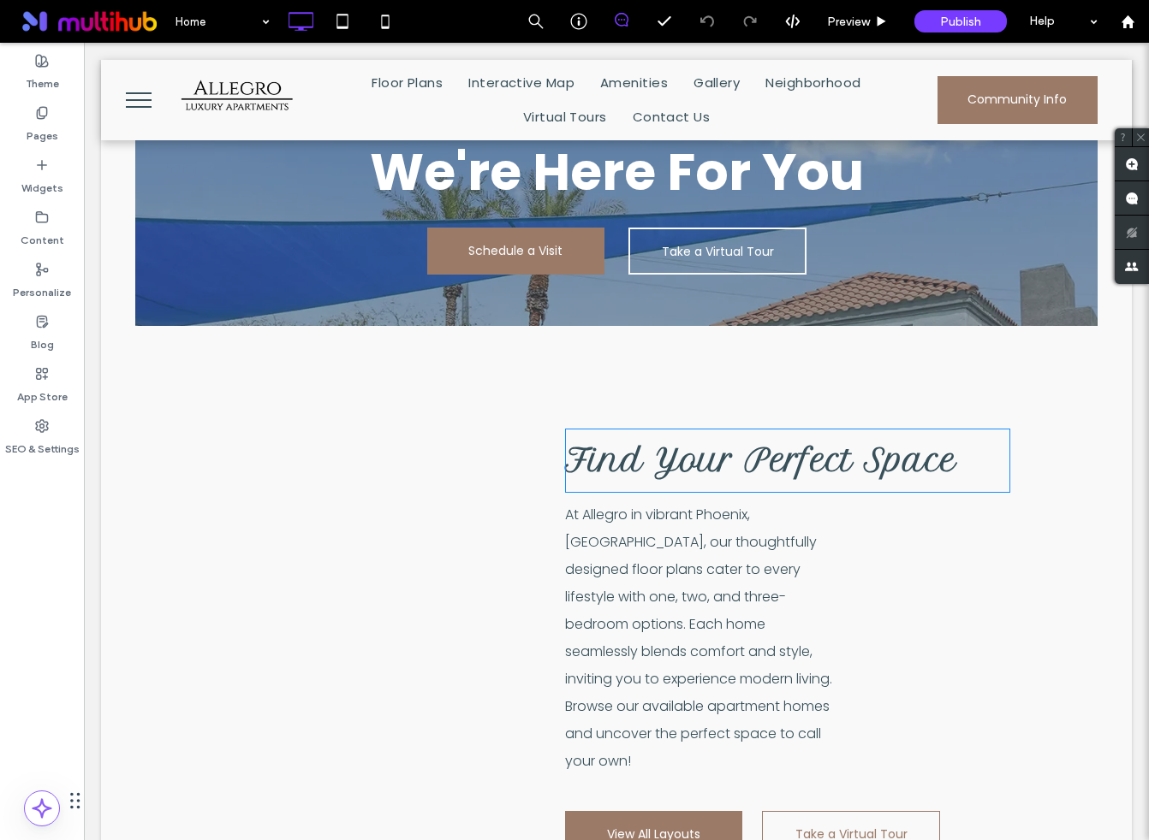
scroll to position [1095, 0]
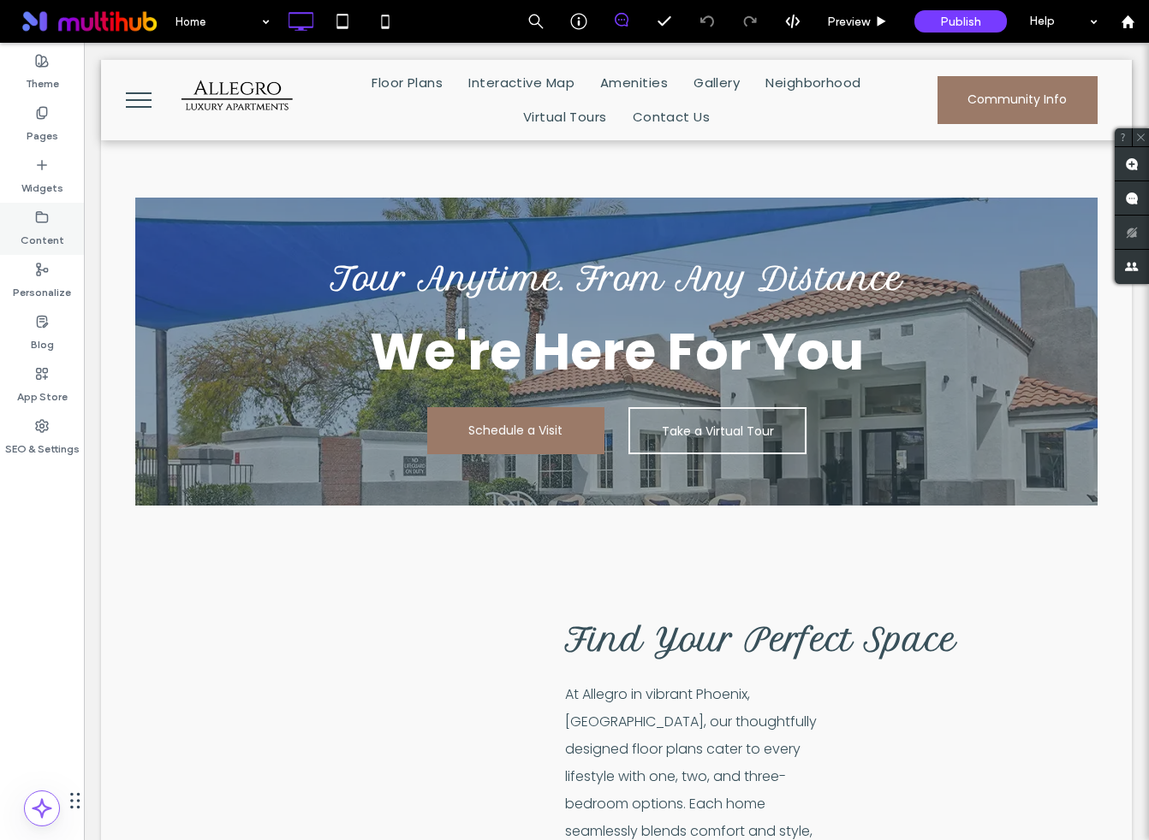
click at [50, 218] on div "Content" at bounding box center [42, 229] width 84 height 52
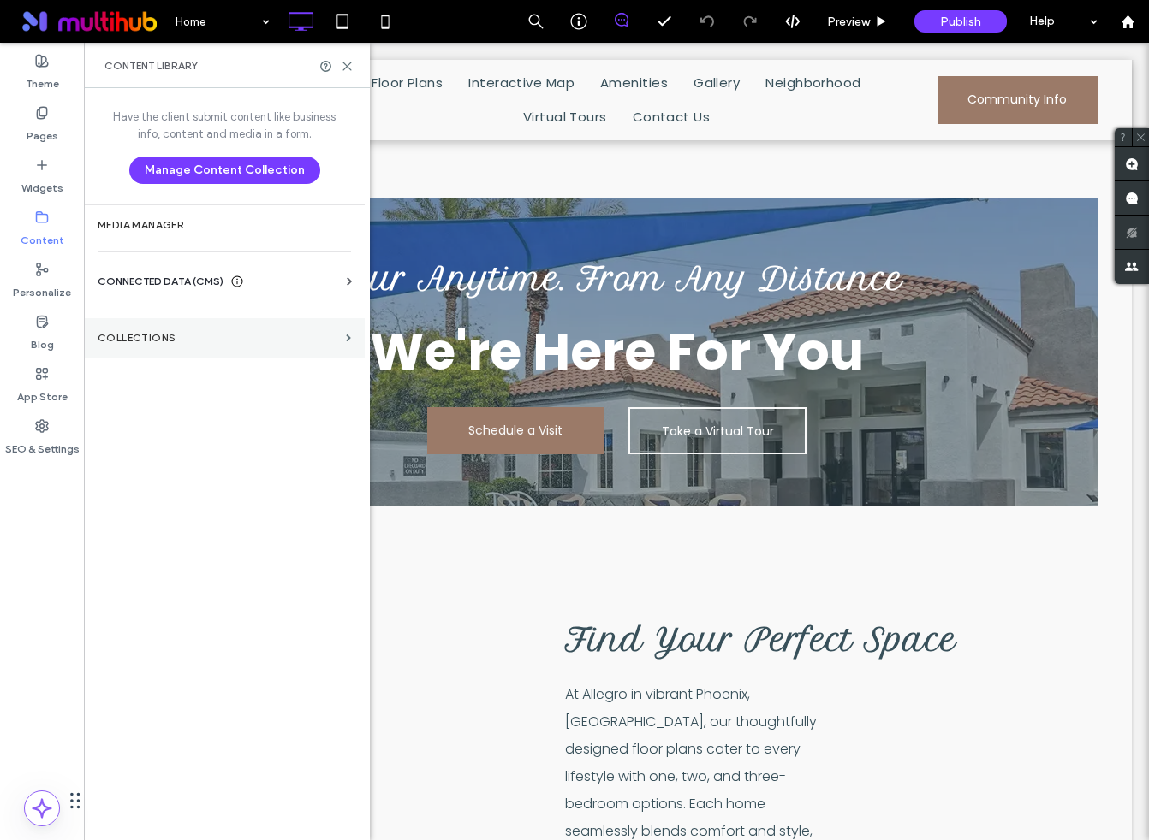
click at [192, 325] on section "Collections" at bounding box center [224, 337] width 281 height 39
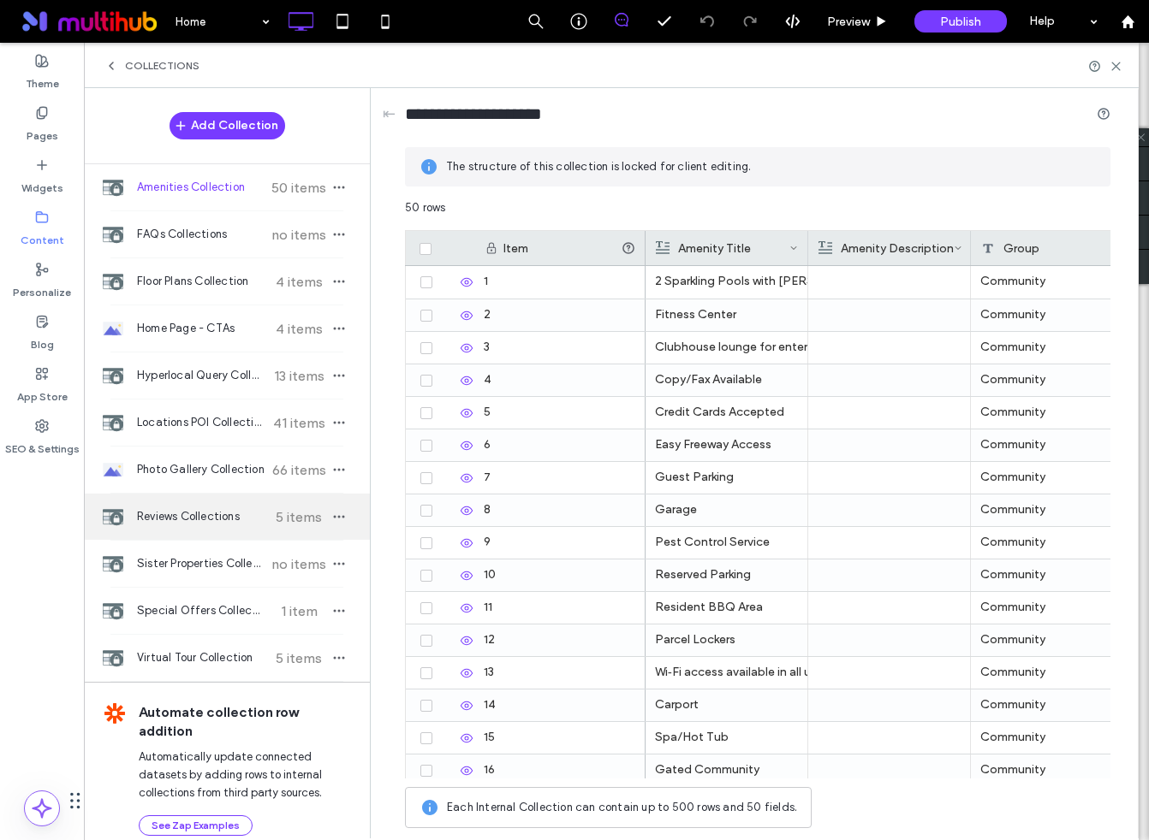
click at [169, 517] on span "Reviews Collections" at bounding box center [201, 516] width 128 height 17
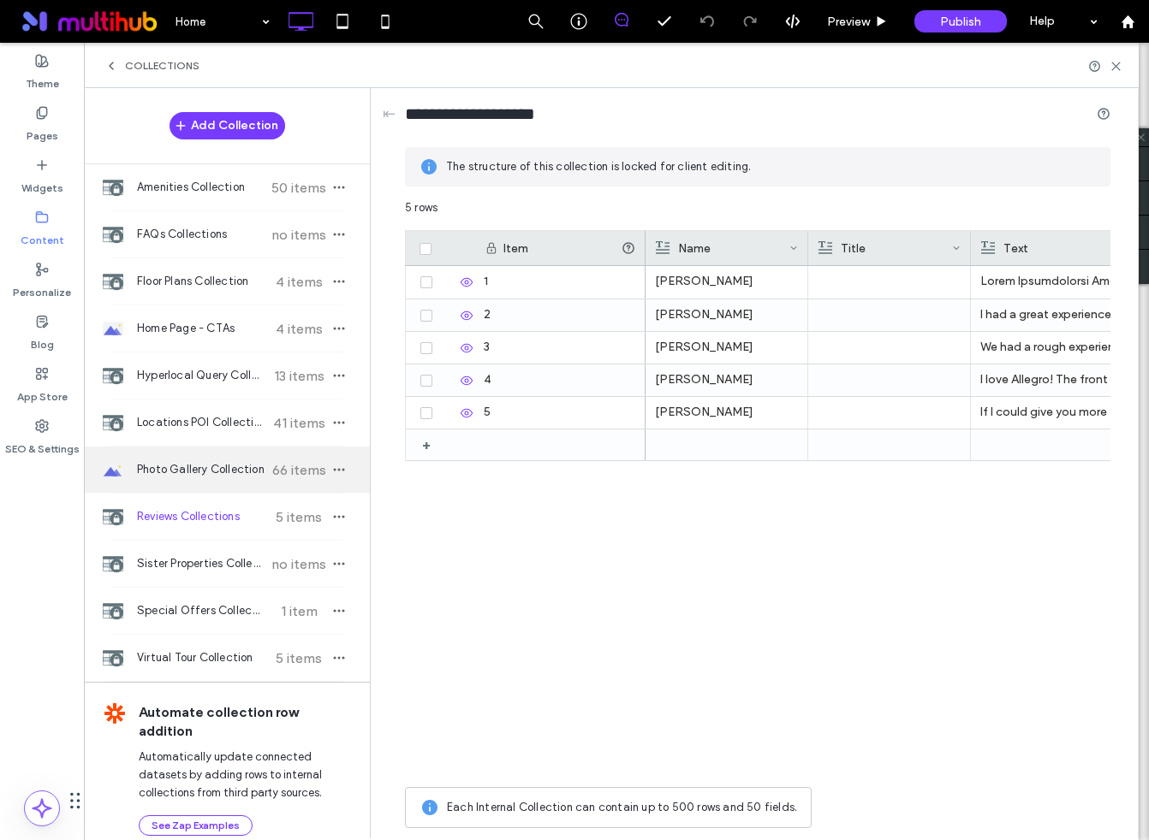
click at [169, 472] on span "Photo Gallery Collection" at bounding box center [201, 469] width 128 height 17
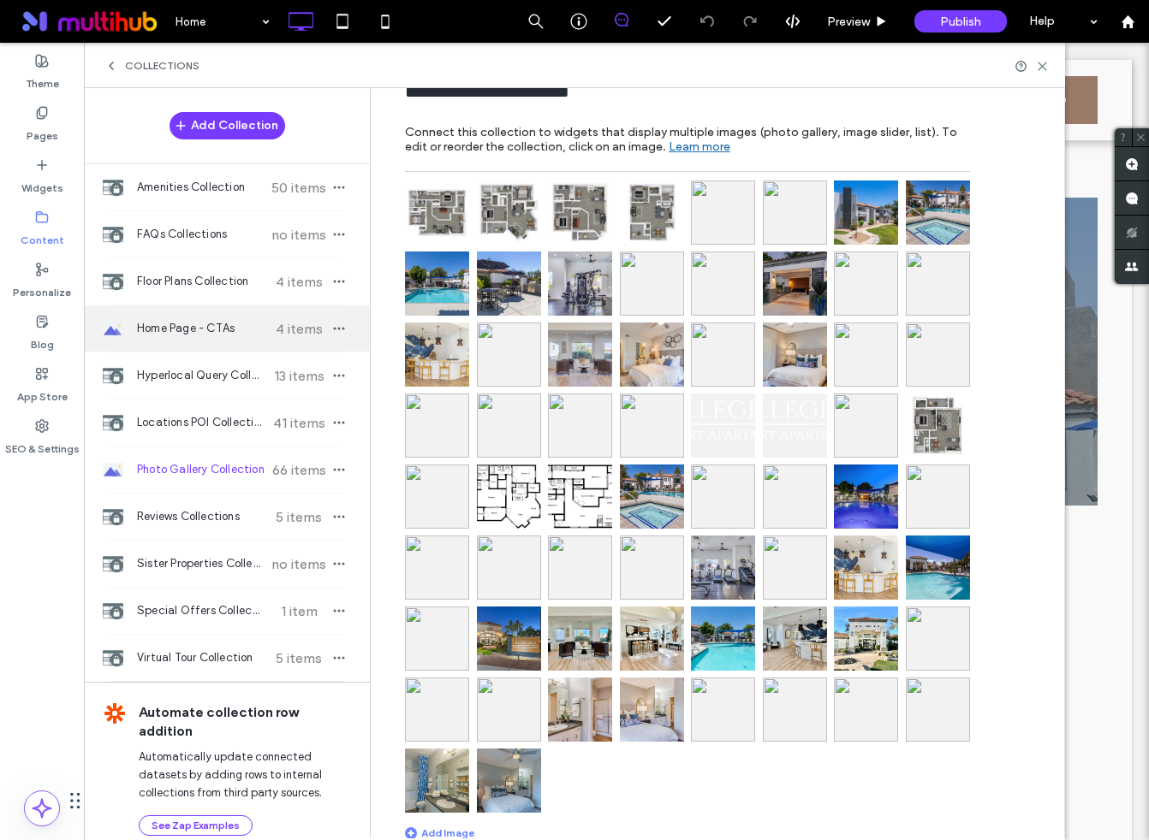
scroll to position [20, 0]
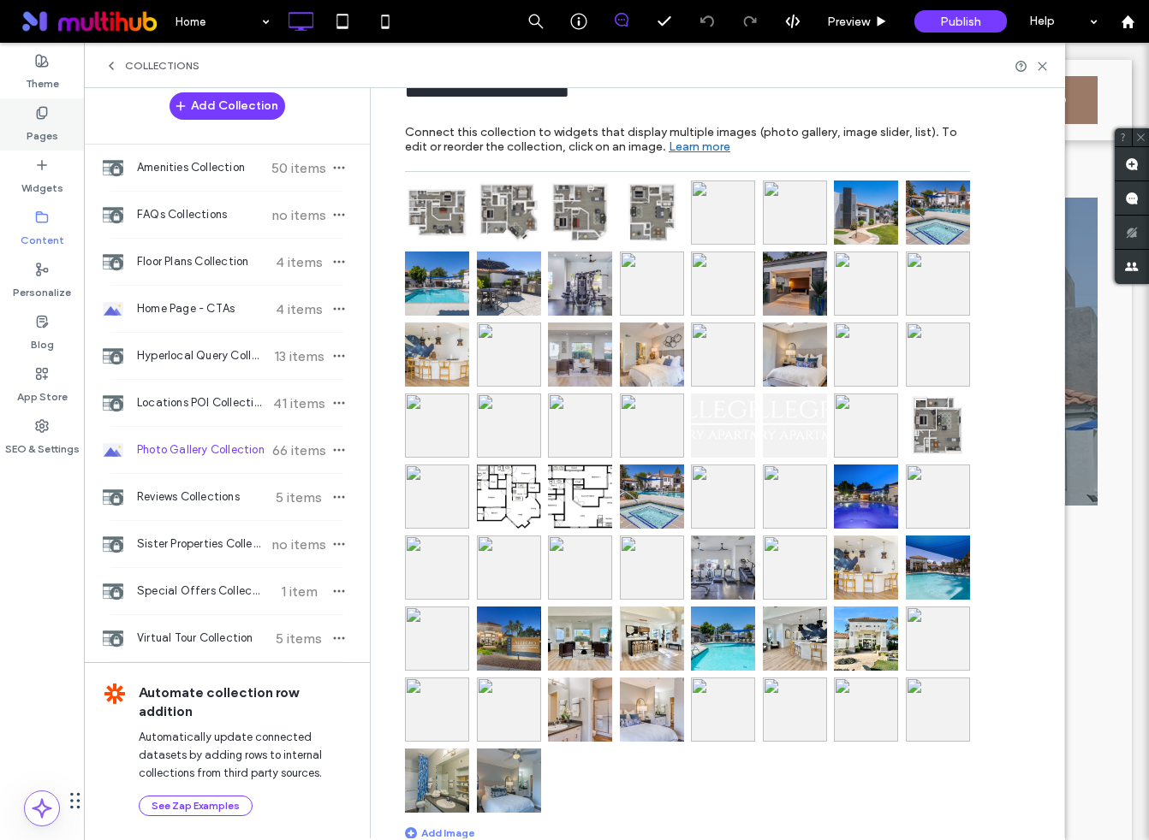
click at [50, 114] on div "Pages" at bounding box center [42, 124] width 84 height 52
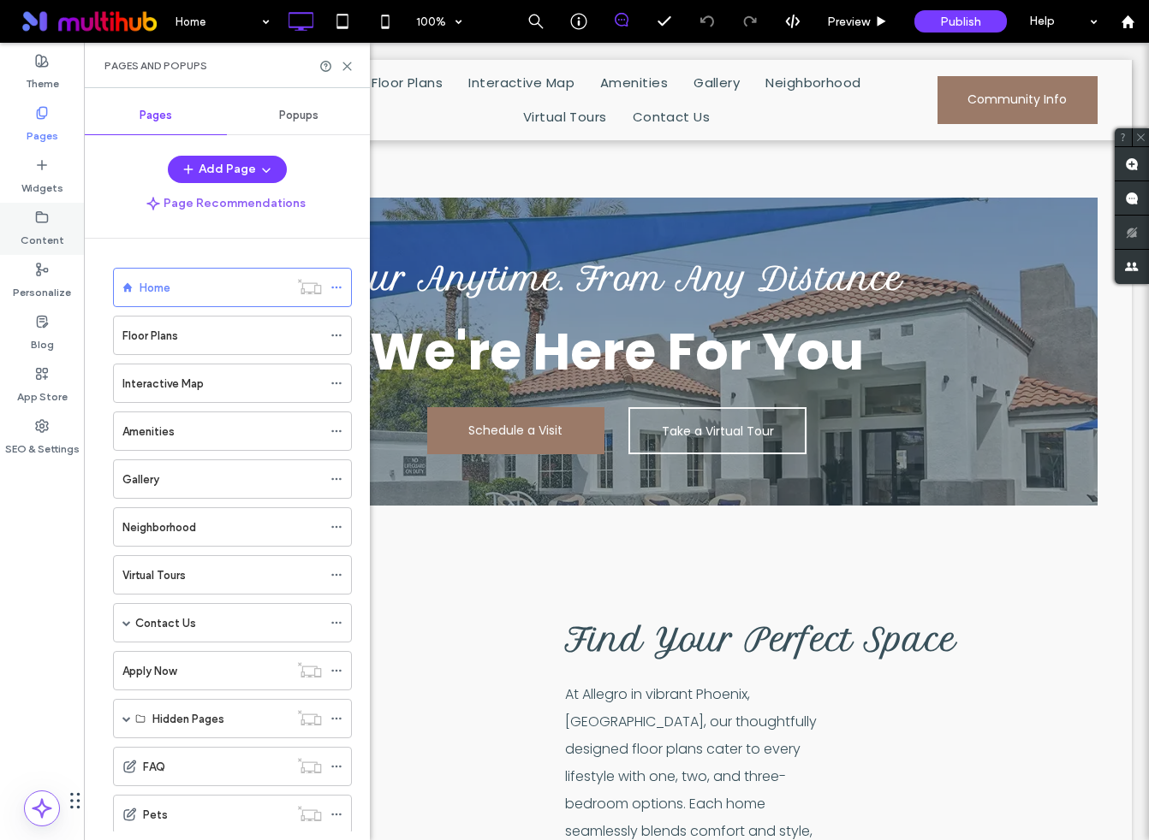
click at [49, 225] on label "Content" at bounding box center [43, 236] width 44 height 24
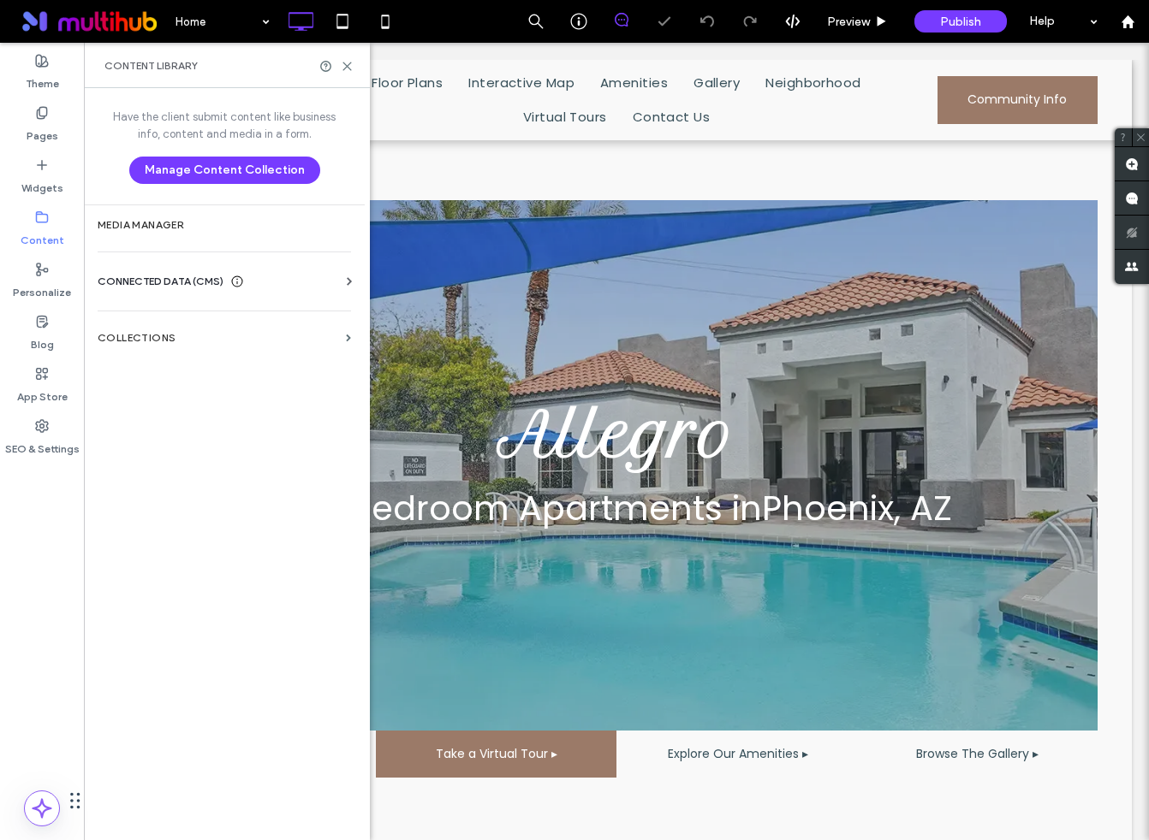
scroll to position [0, 0]
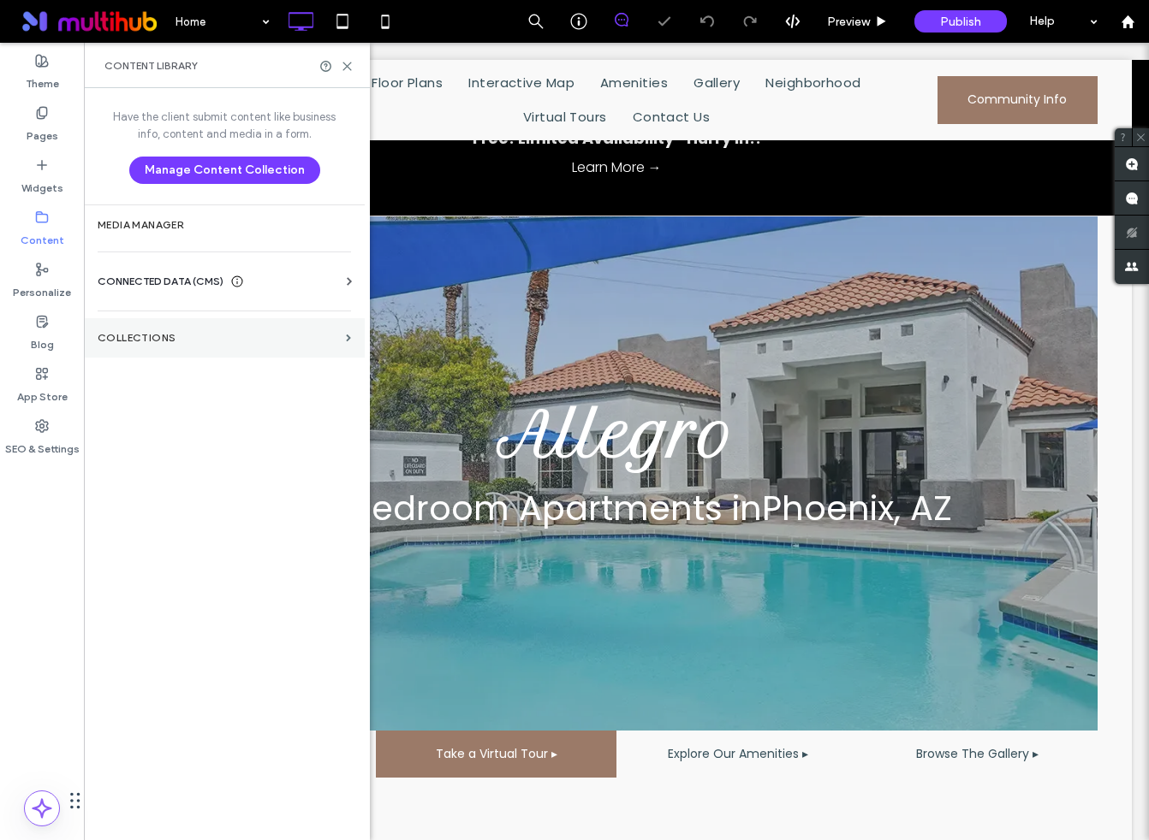
click at [191, 335] on label "Collections" at bounding box center [218, 338] width 241 height 12
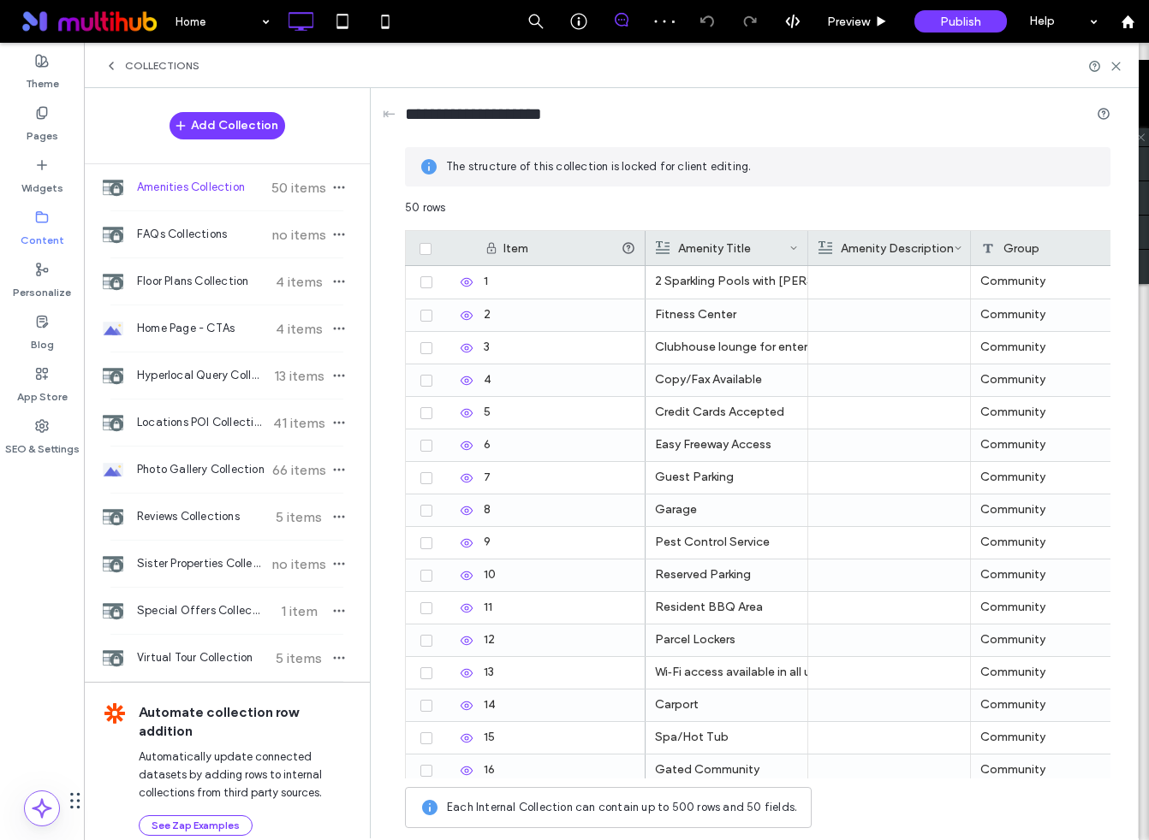
click at [163, 63] on span "Collections" at bounding box center [162, 66] width 74 height 14
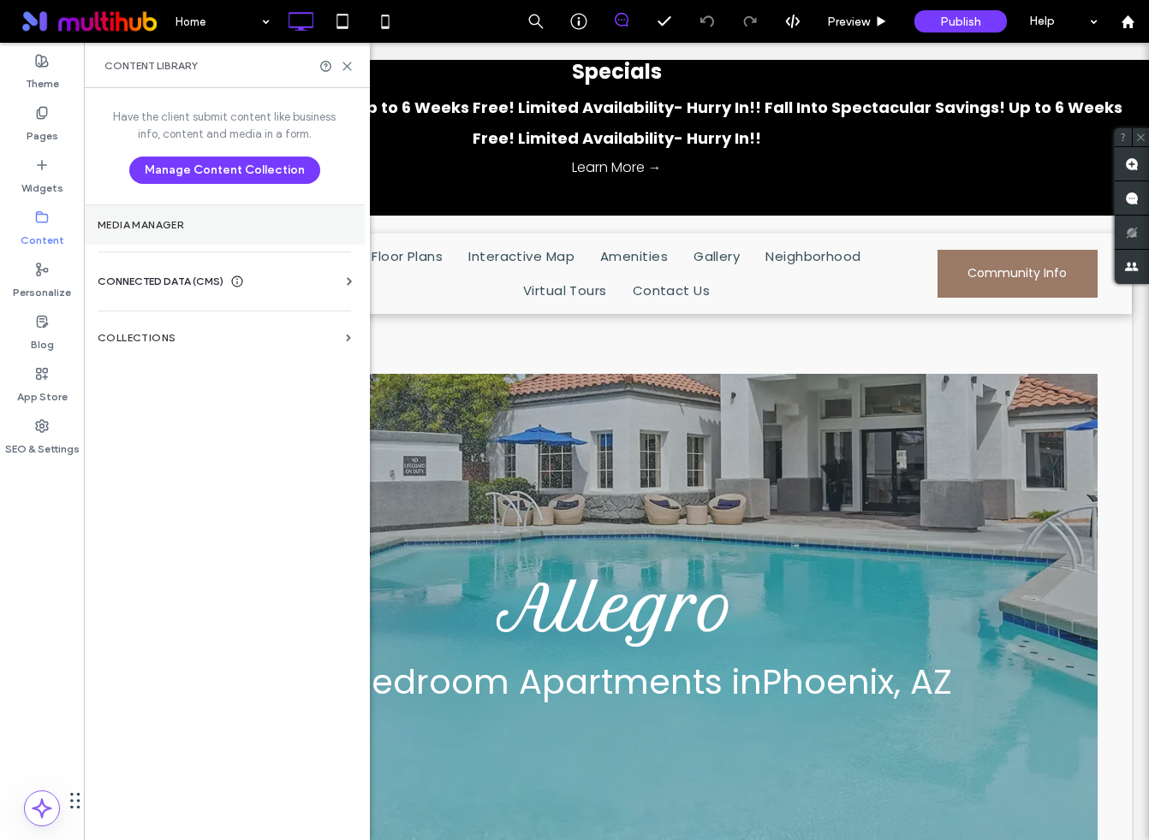
click at [179, 225] on label "Media Manager" at bounding box center [224, 225] width 253 height 12
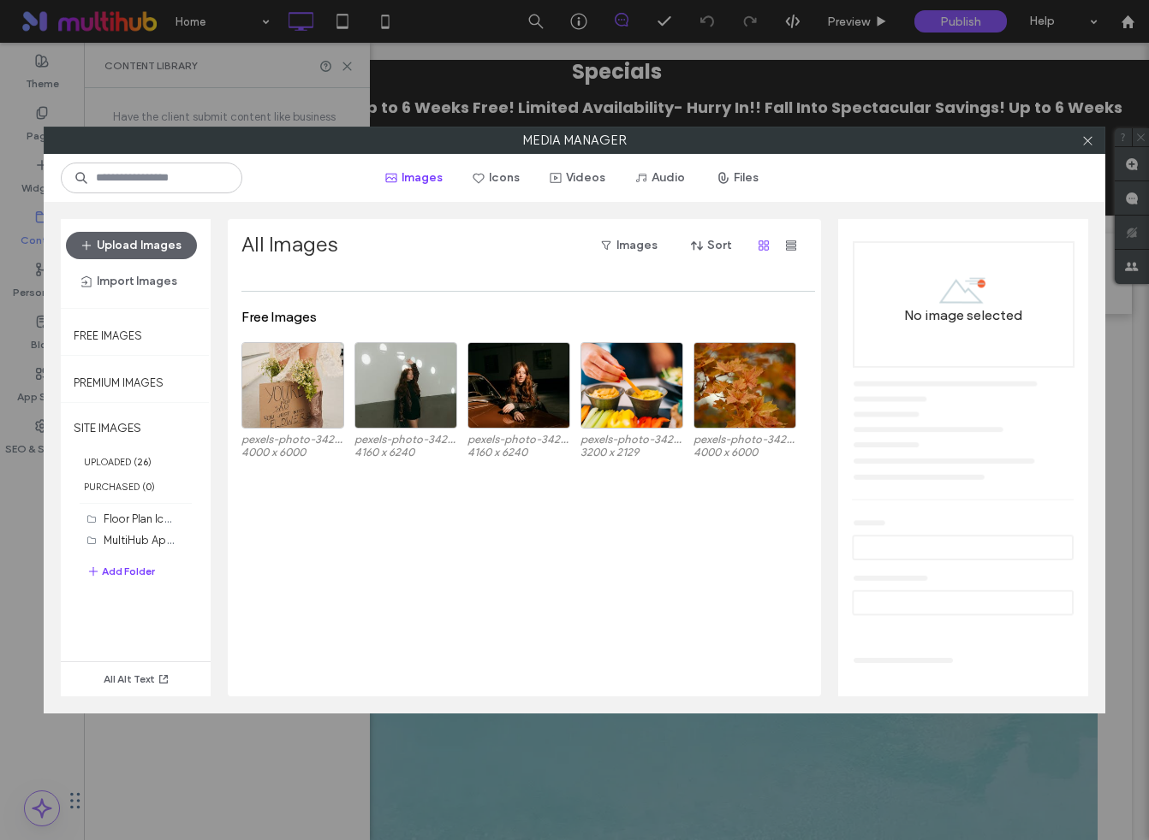
scroll to position [786, 0]
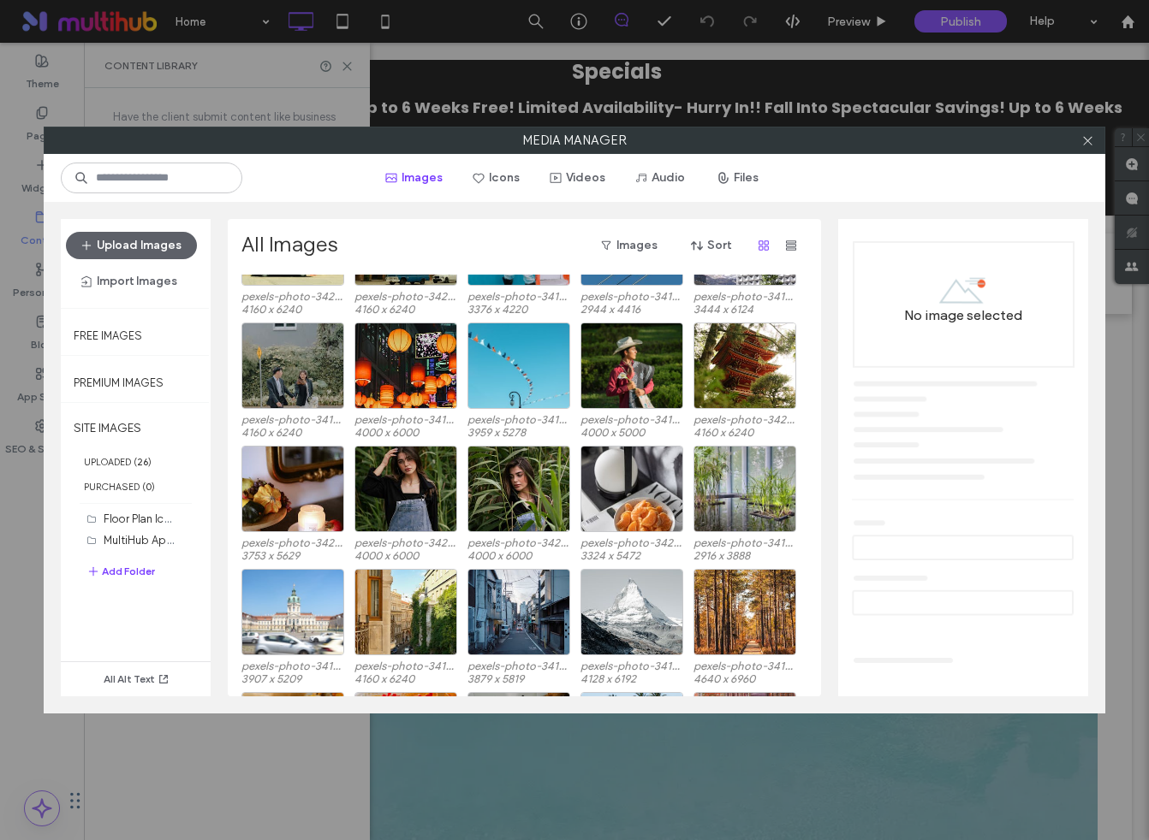
click at [658, 715] on div "Media Manager Images Icons Videos Audio Files Upload Images Import Images Free …" at bounding box center [574, 420] width 1149 height 840
click at [117, 339] on label "Free Images" at bounding box center [108, 331] width 68 height 21
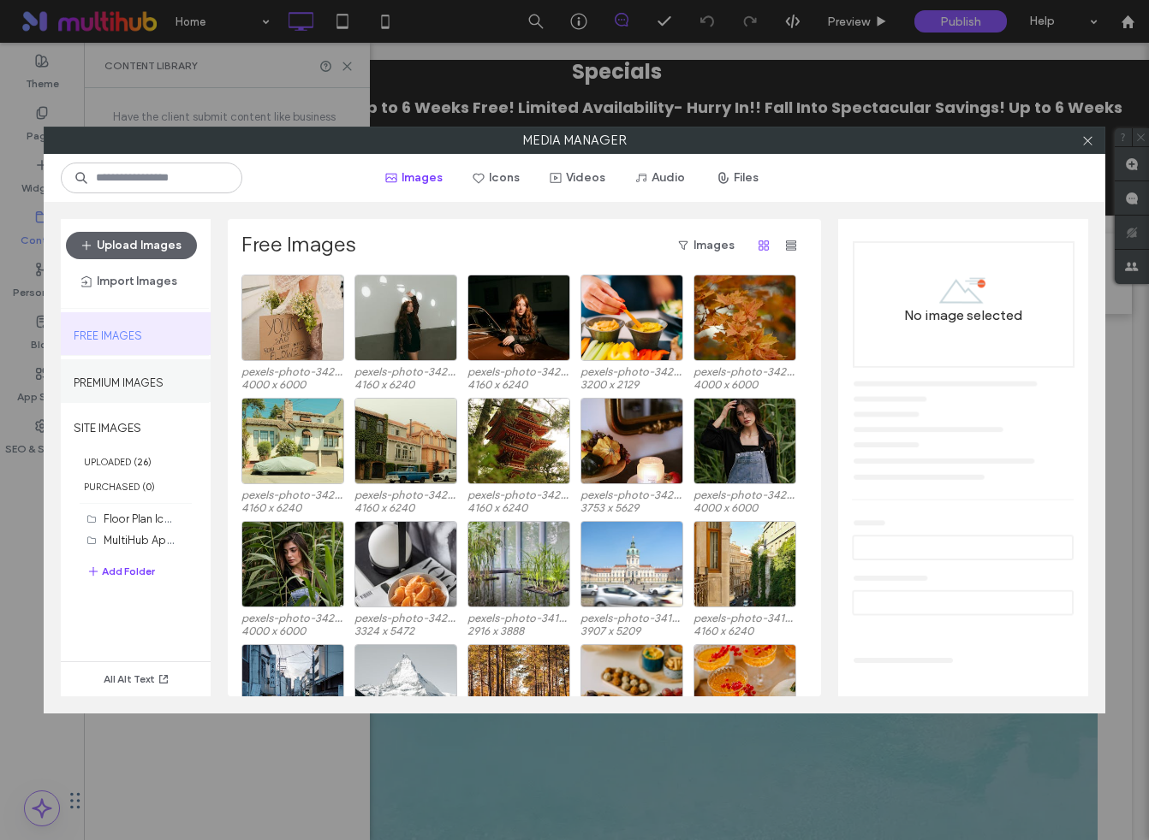
click at [105, 377] on label "Premium Images" at bounding box center [119, 378] width 90 height 21
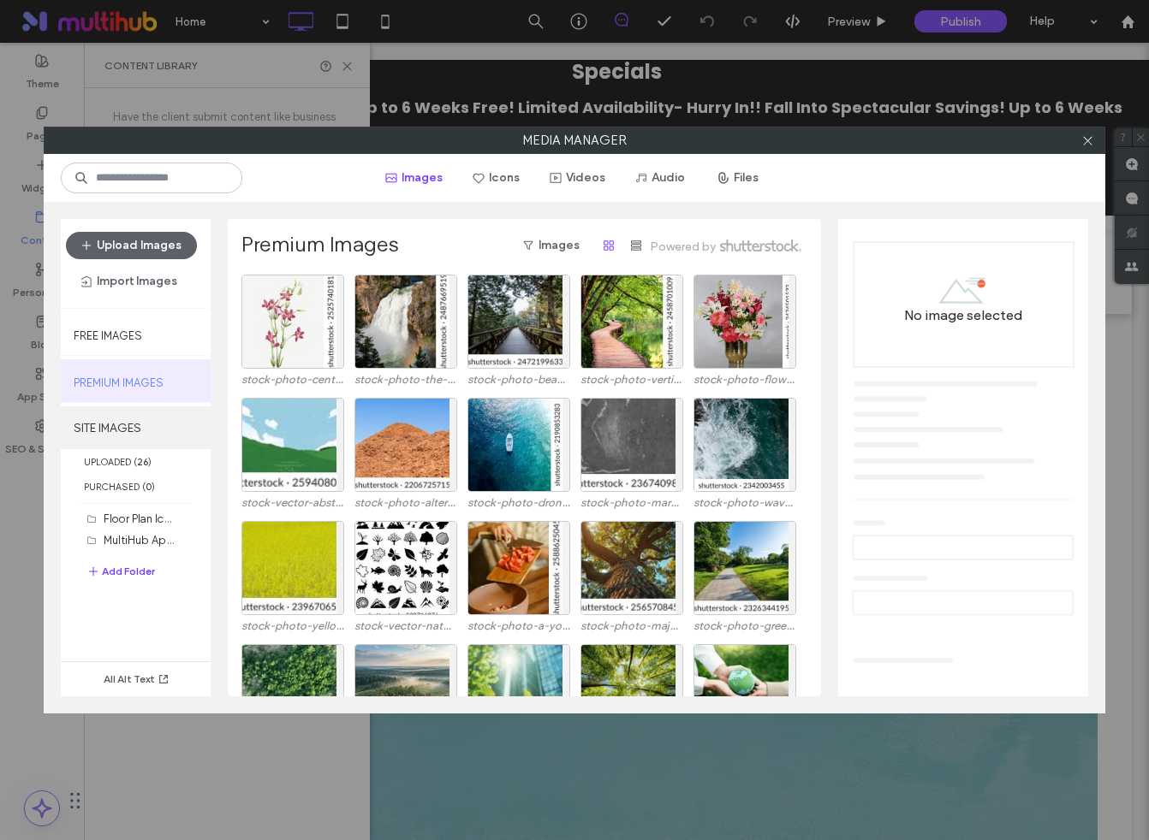
click at [98, 436] on label "SITE IMAGES" at bounding box center [136, 428] width 150 height 43
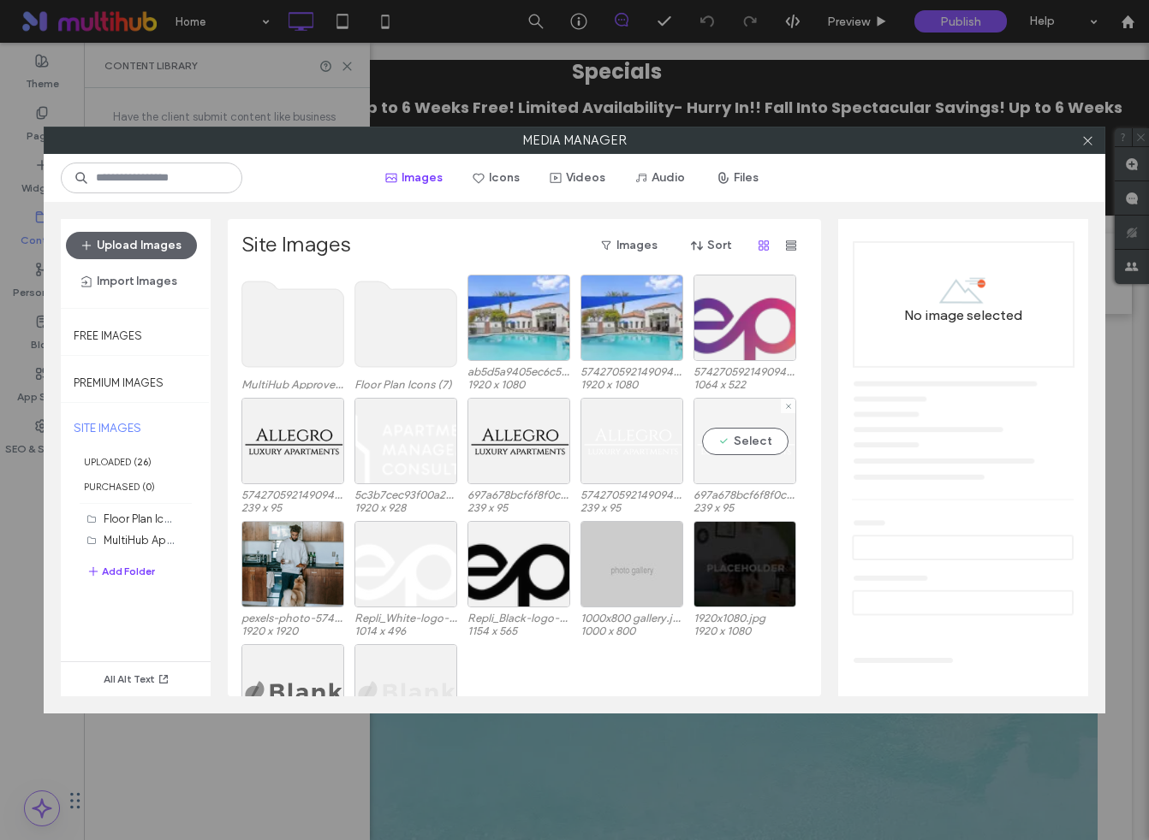
scroll to position [71, 0]
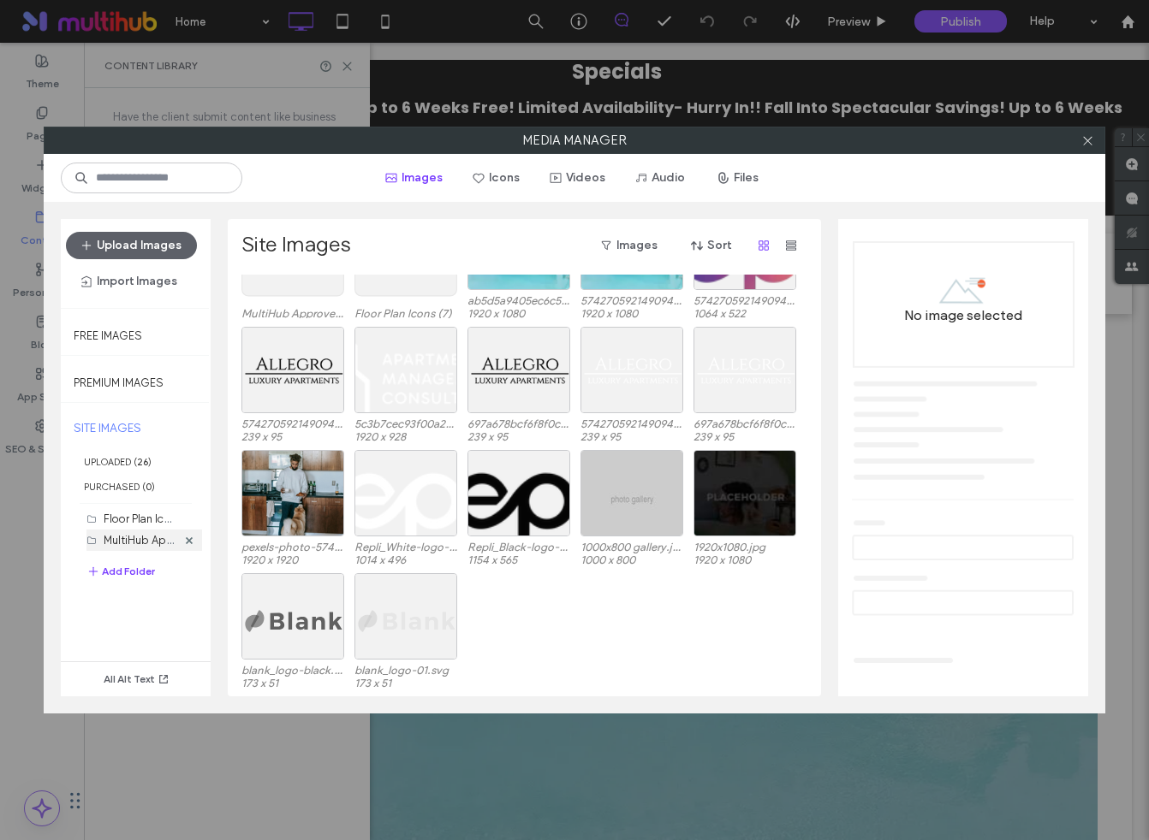
click at [141, 531] on div "MultiHub Approved Logos (4)" at bounding box center [140, 540] width 73 height 18
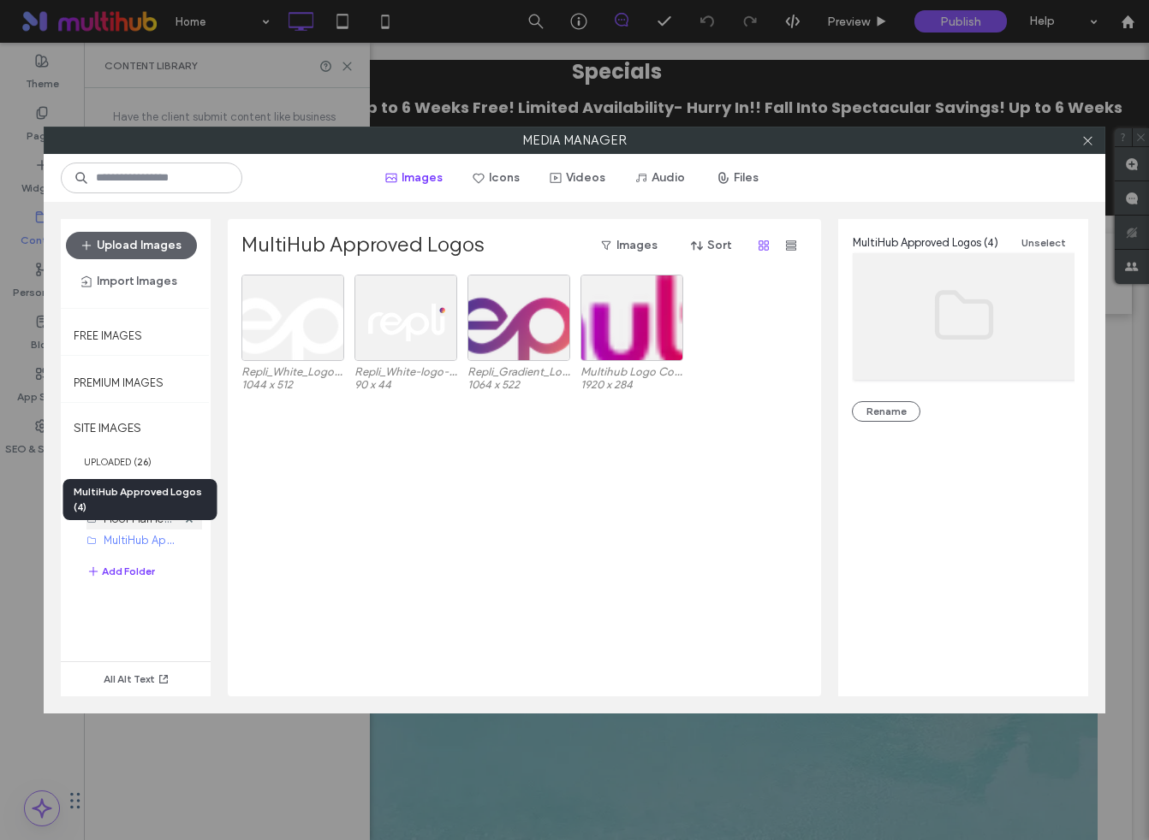
click at [123, 523] on label "Floor Plan Icons (7)" at bounding box center [151, 518] width 94 height 16
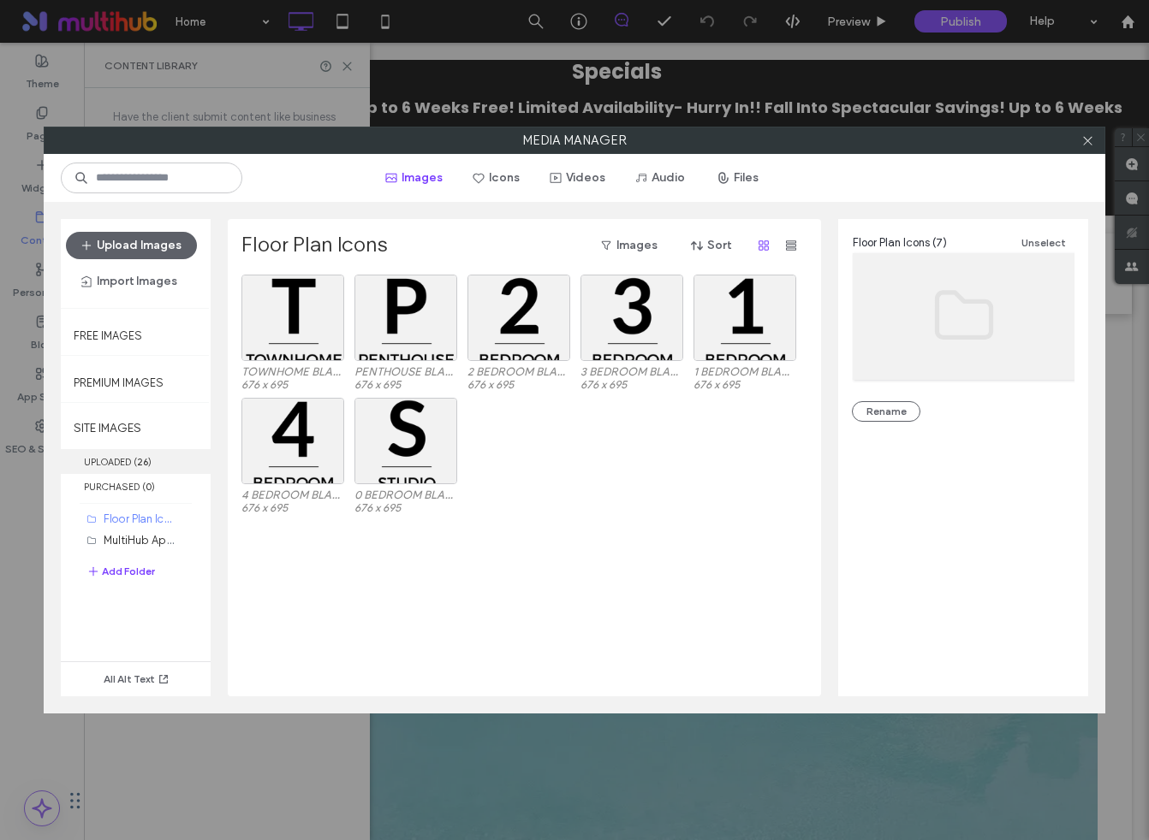
click at [105, 459] on label "UPLOADED ( 26 )" at bounding box center [136, 461] width 150 height 25
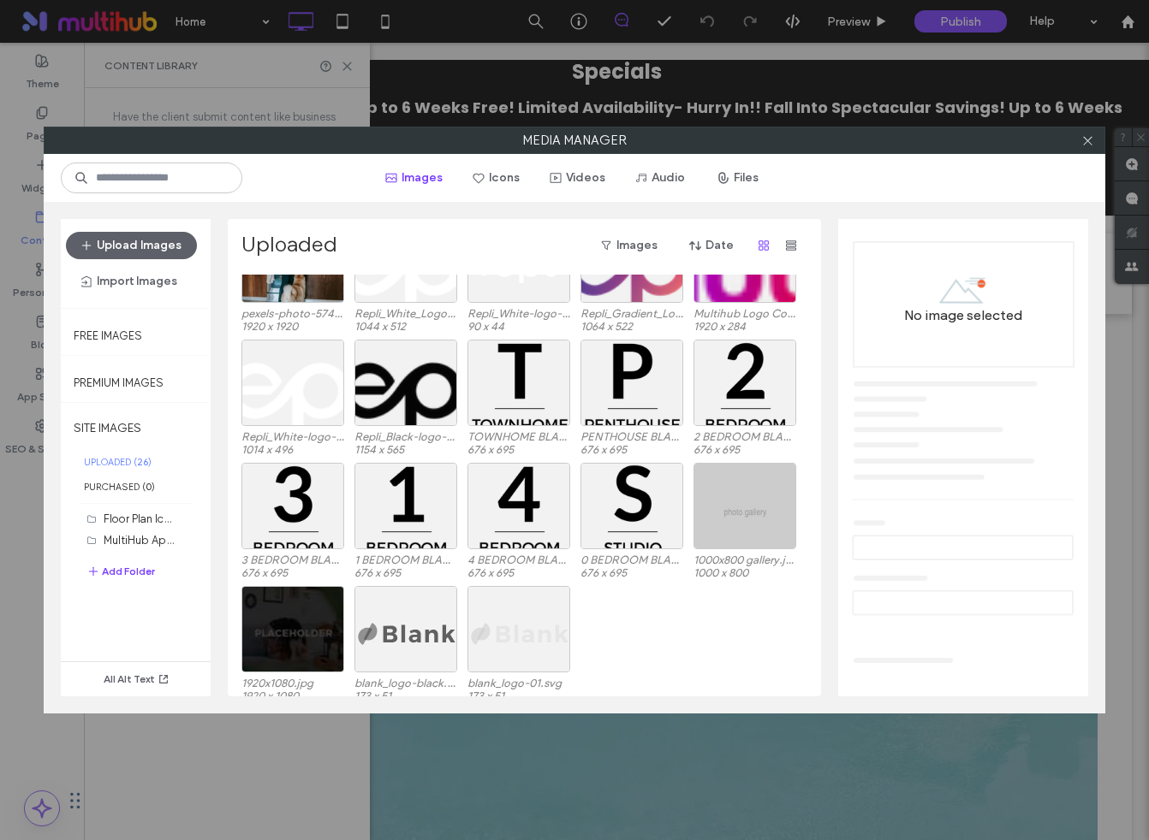
scroll to position [318, 0]
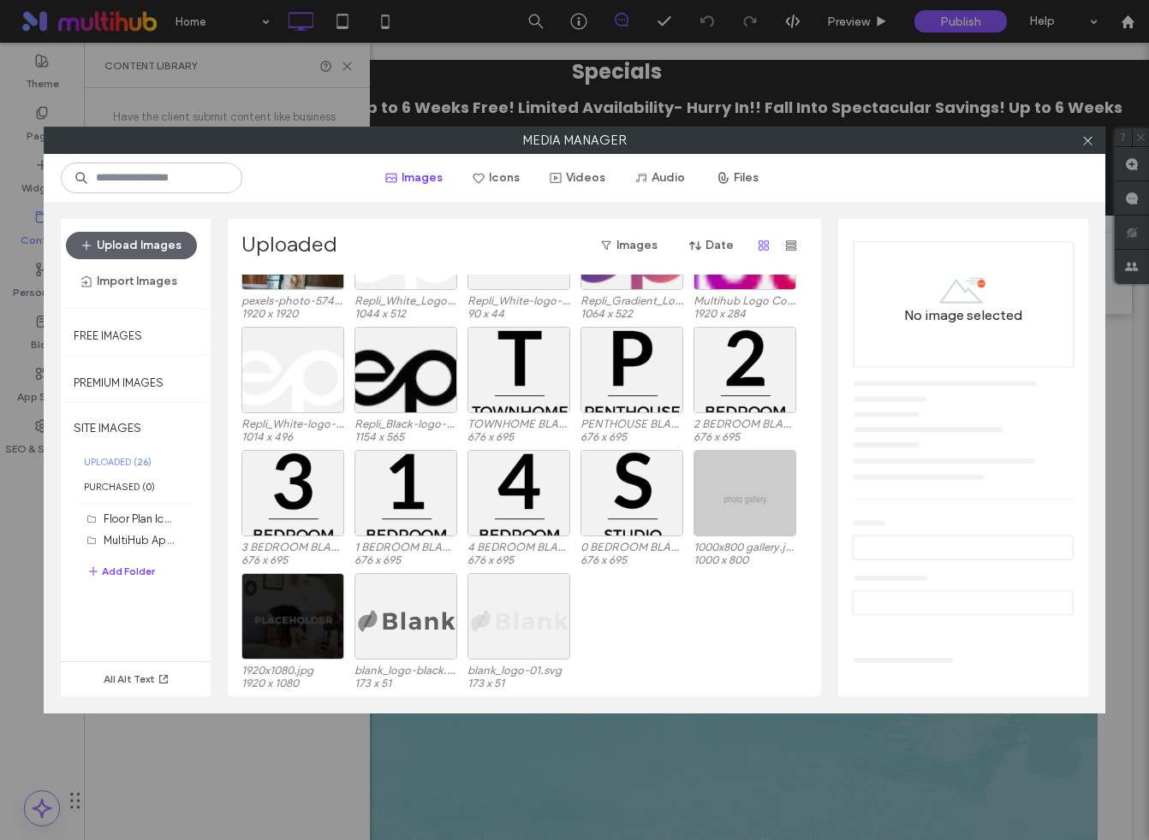
click at [602, 759] on div "Media Manager Images Icons Videos Audio Files Upload Images Import Images Free …" at bounding box center [574, 420] width 1149 height 840
click at [1088, 128] on span at bounding box center [1087, 141] width 13 height 26
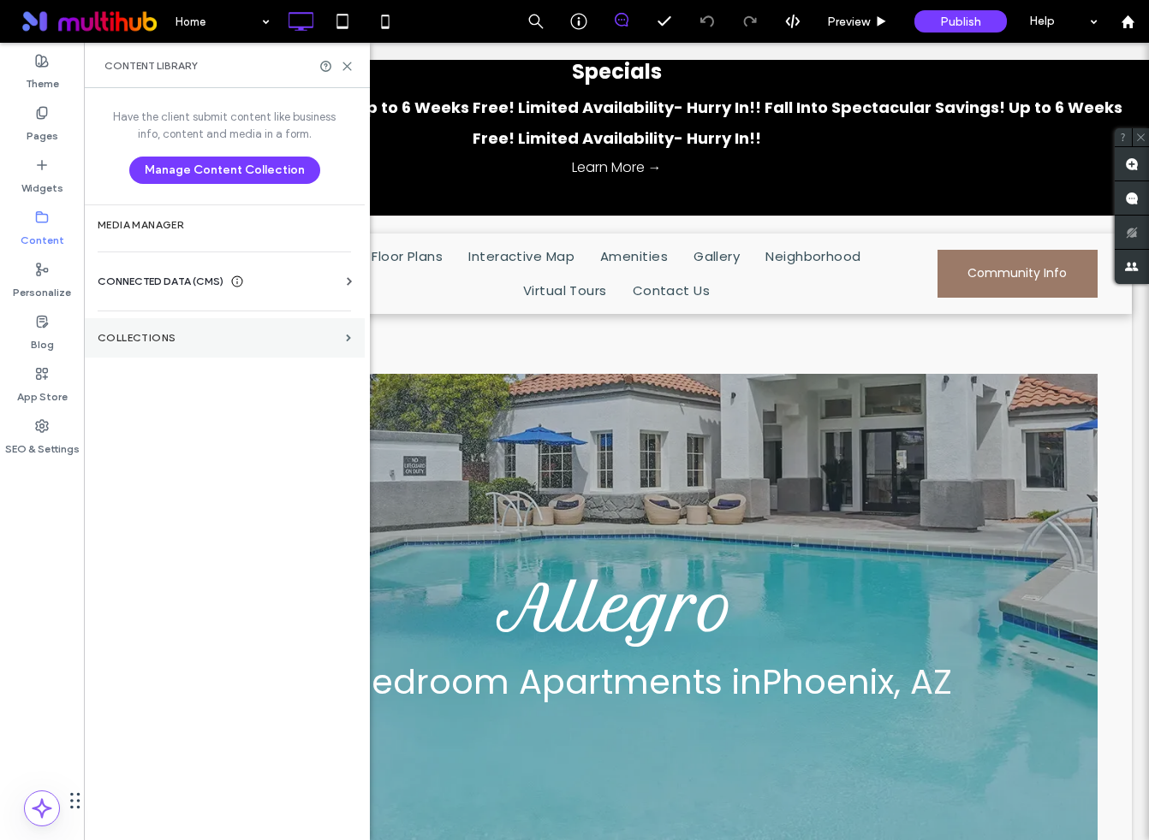
click at [238, 353] on section "Collections" at bounding box center [224, 337] width 281 height 39
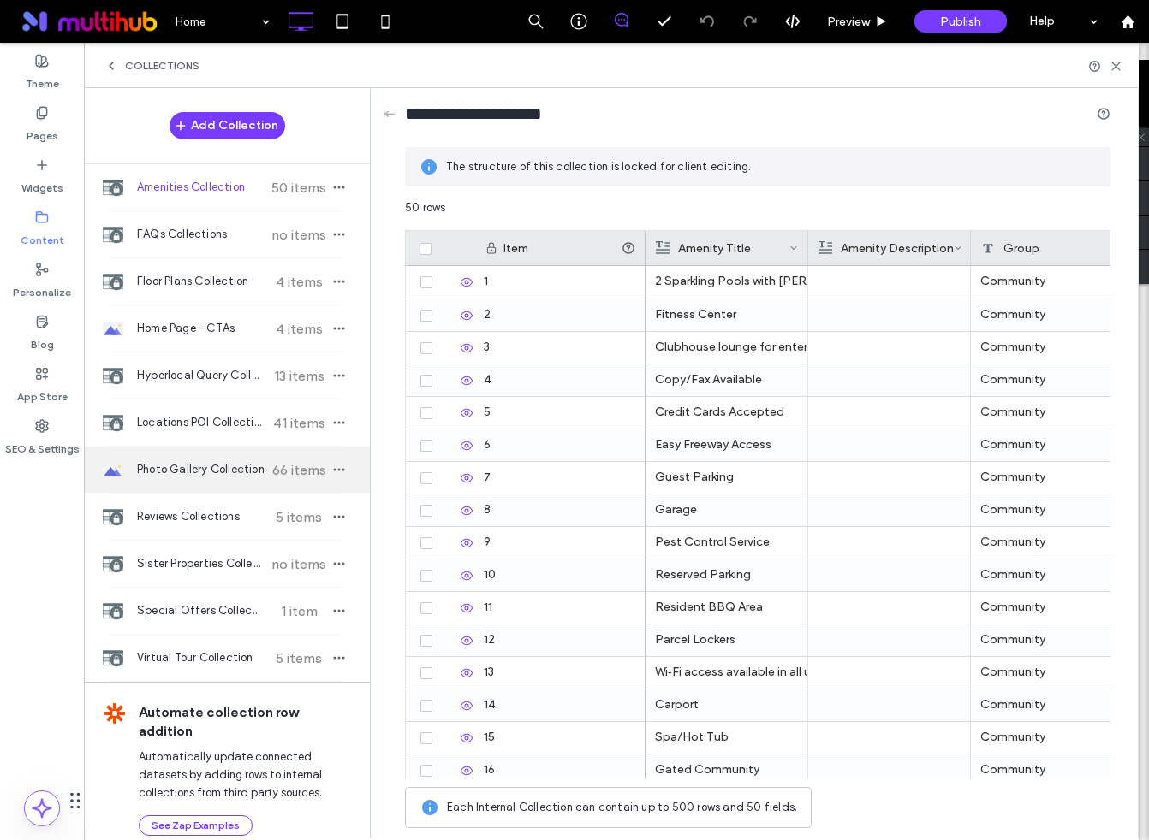
click at [199, 467] on span "Photo Gallery Collection" at bounding box center [201, 469] width 128 height 17
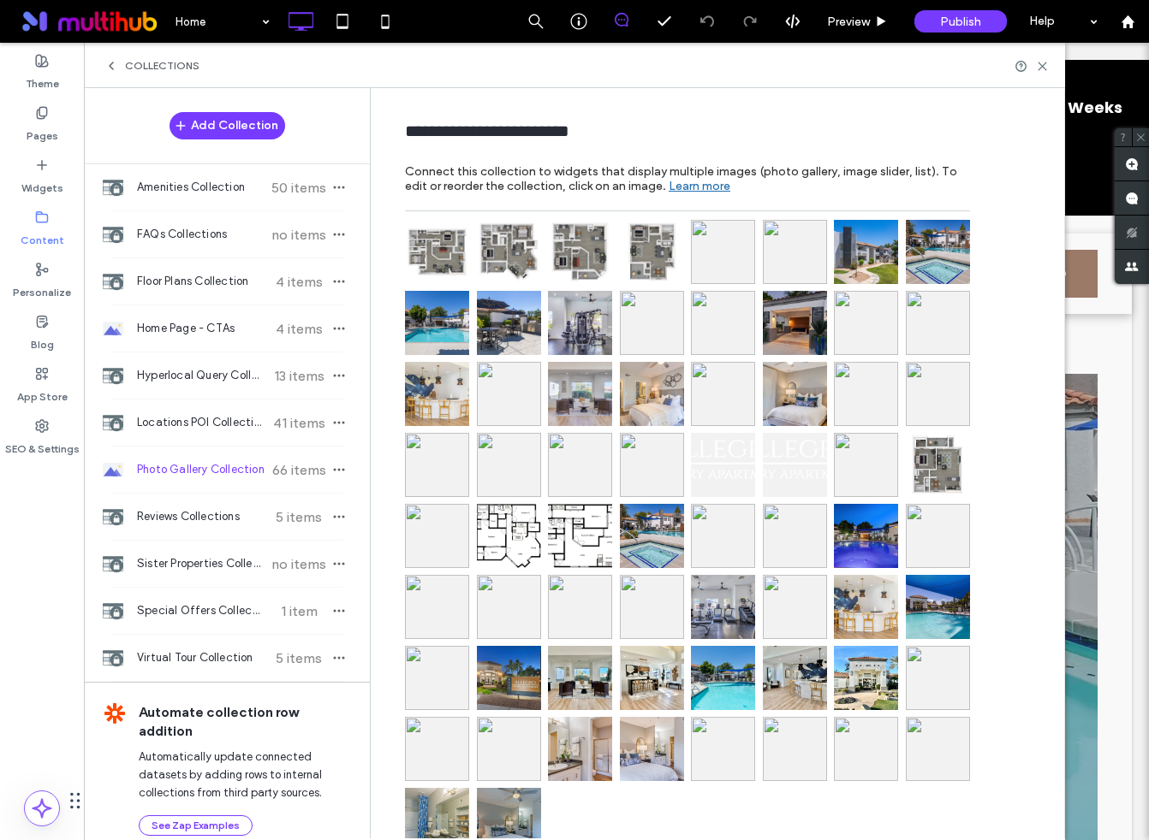
scroll to position [39, 0]
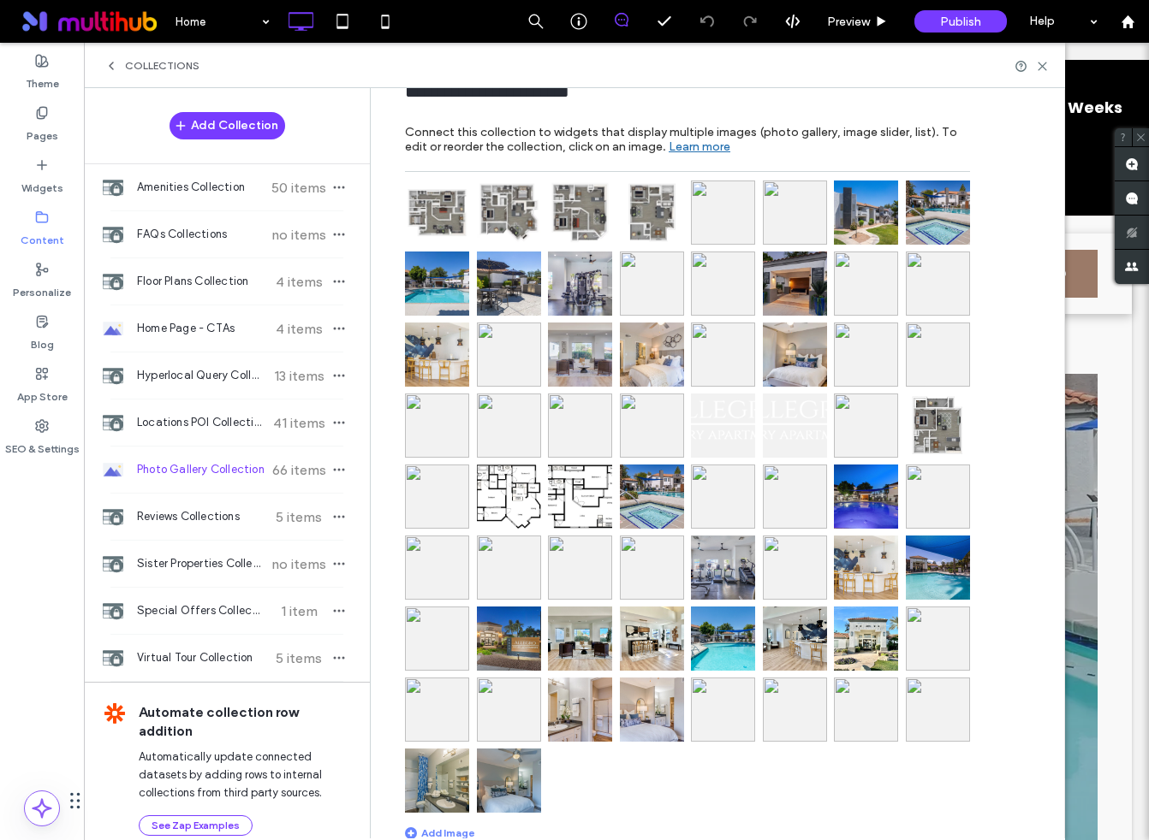
click at [29, 216] on div "Content" at bounding box center [42, 229] width 84 height 52
click at [50, 229] on label "Content" at bounding box center [43, 236] width 44 height 24
click at [120, 62] on div "Collections" at bounding box center [151, 66] width 95 height 14
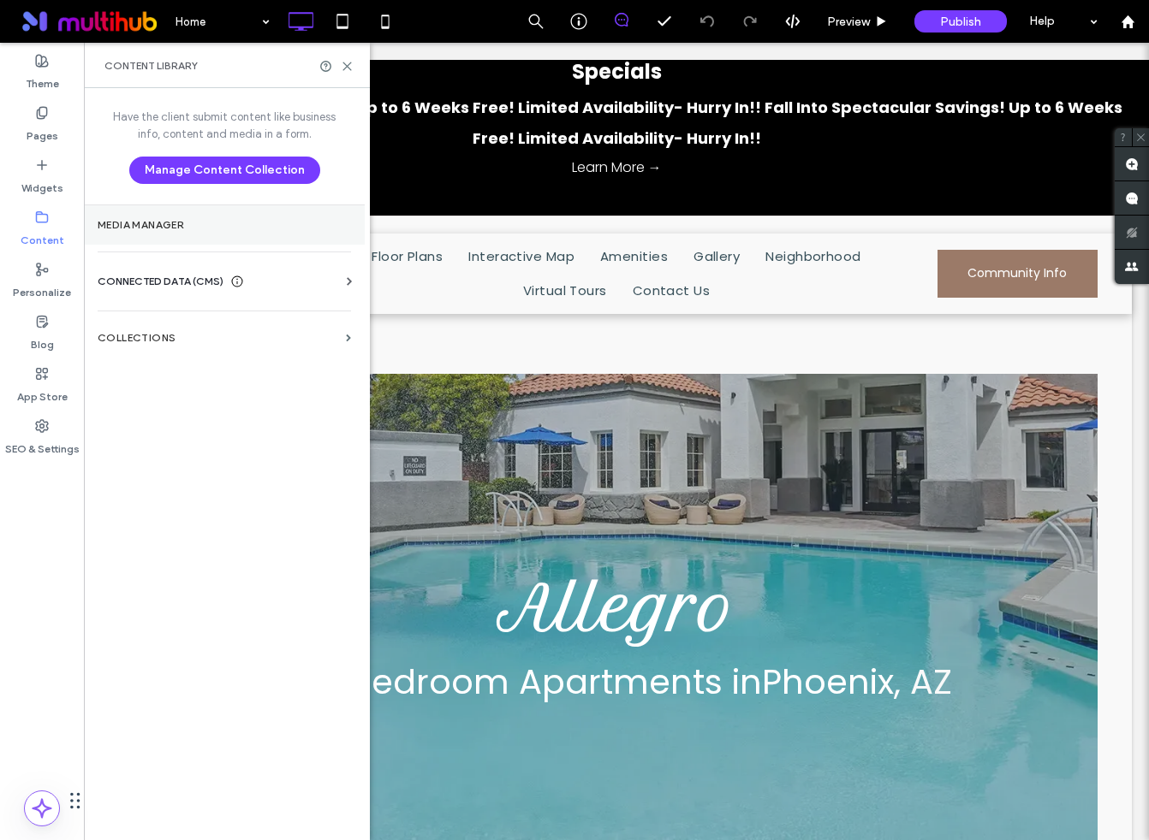
click at [180, 211] on section "Media Manager" at bounding box center [224, 224] width 281 height 39
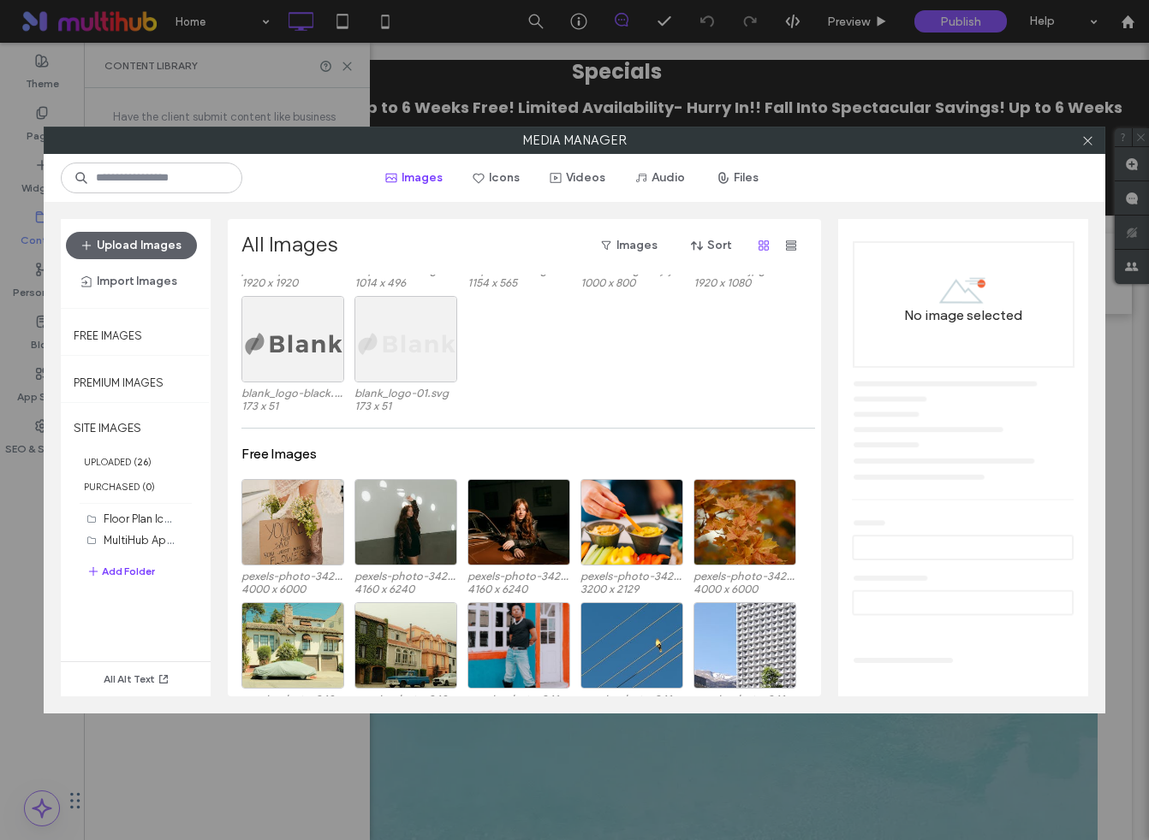
scroll to position [674, 0]
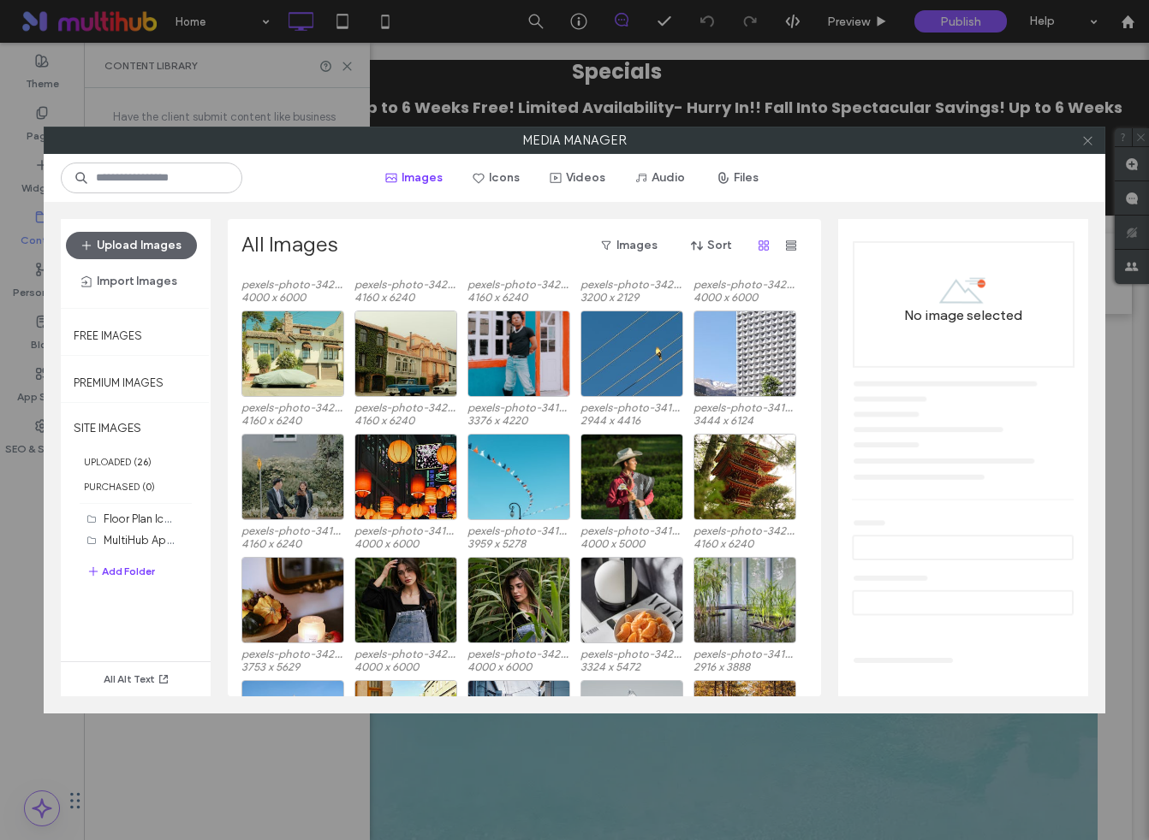
click at [1086, 140] on use at bounding box center [1087, 140] width 9 height 9
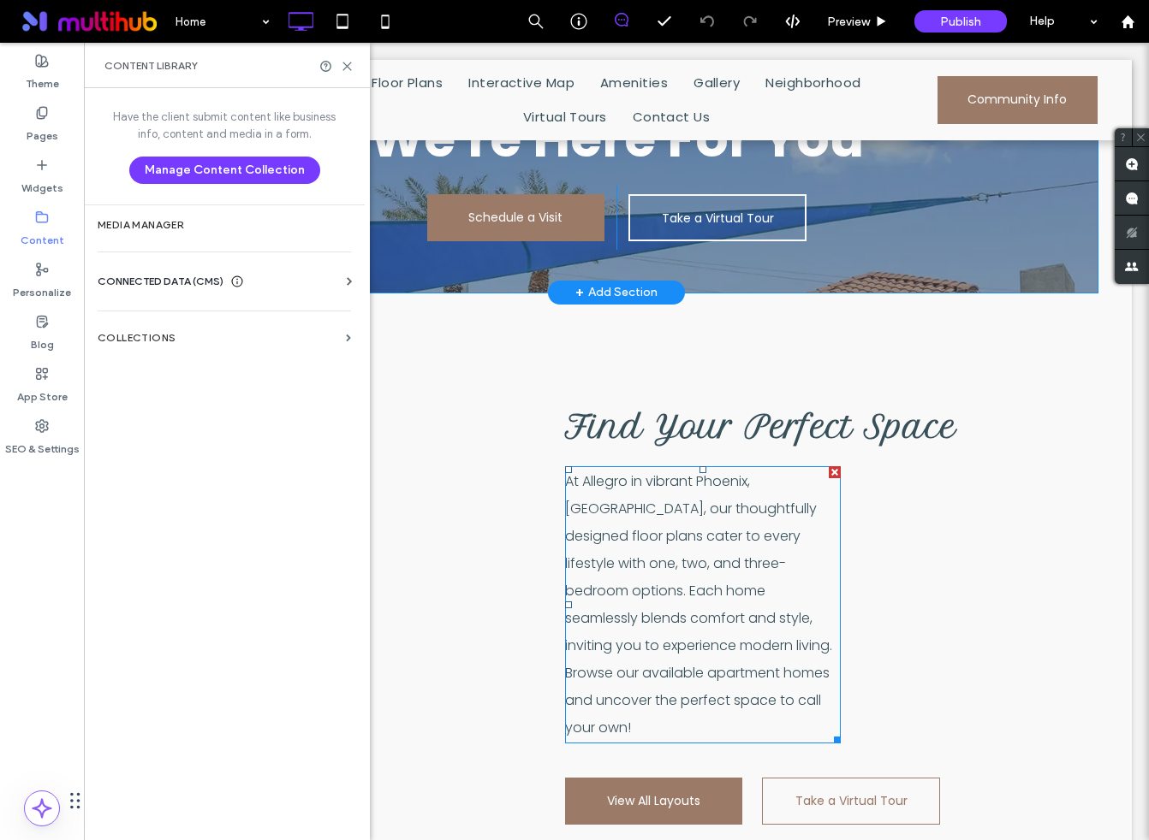
scroll to position [1366, 0]
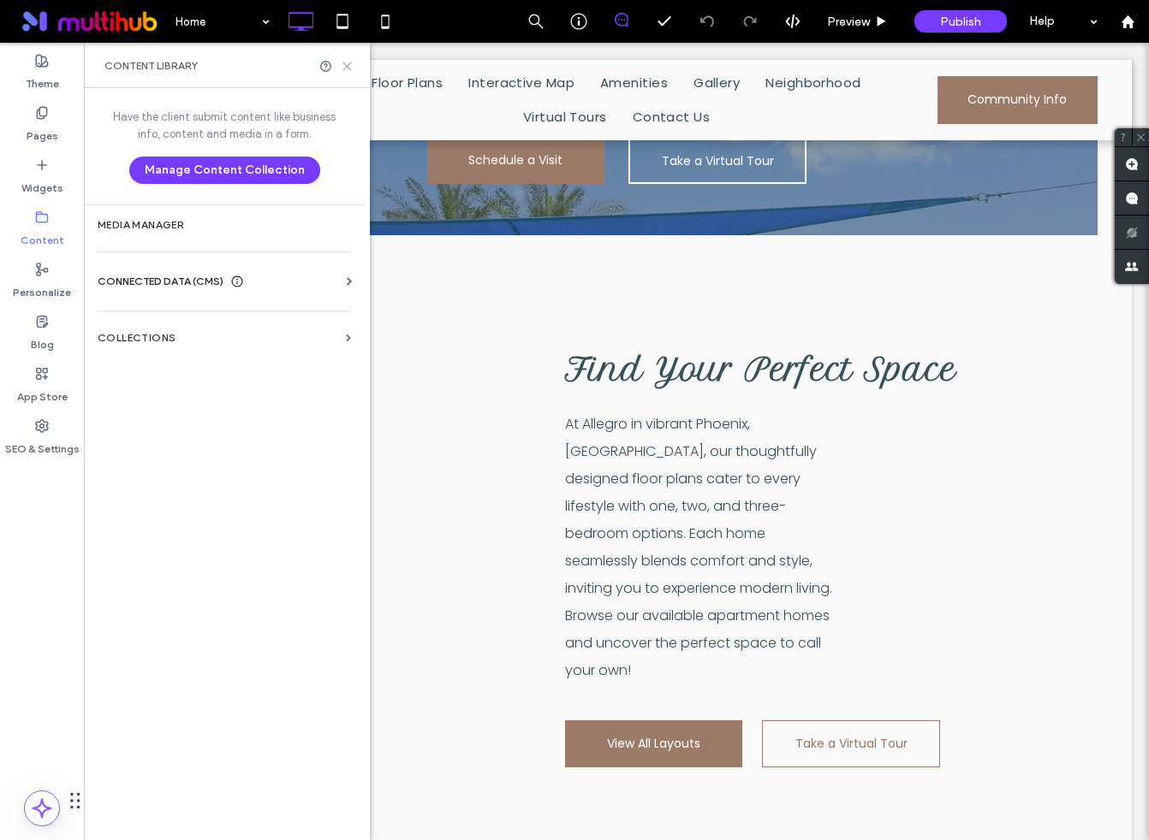
click at [350, 65] on icon at bounding box center [347, 66] width 13 height 13
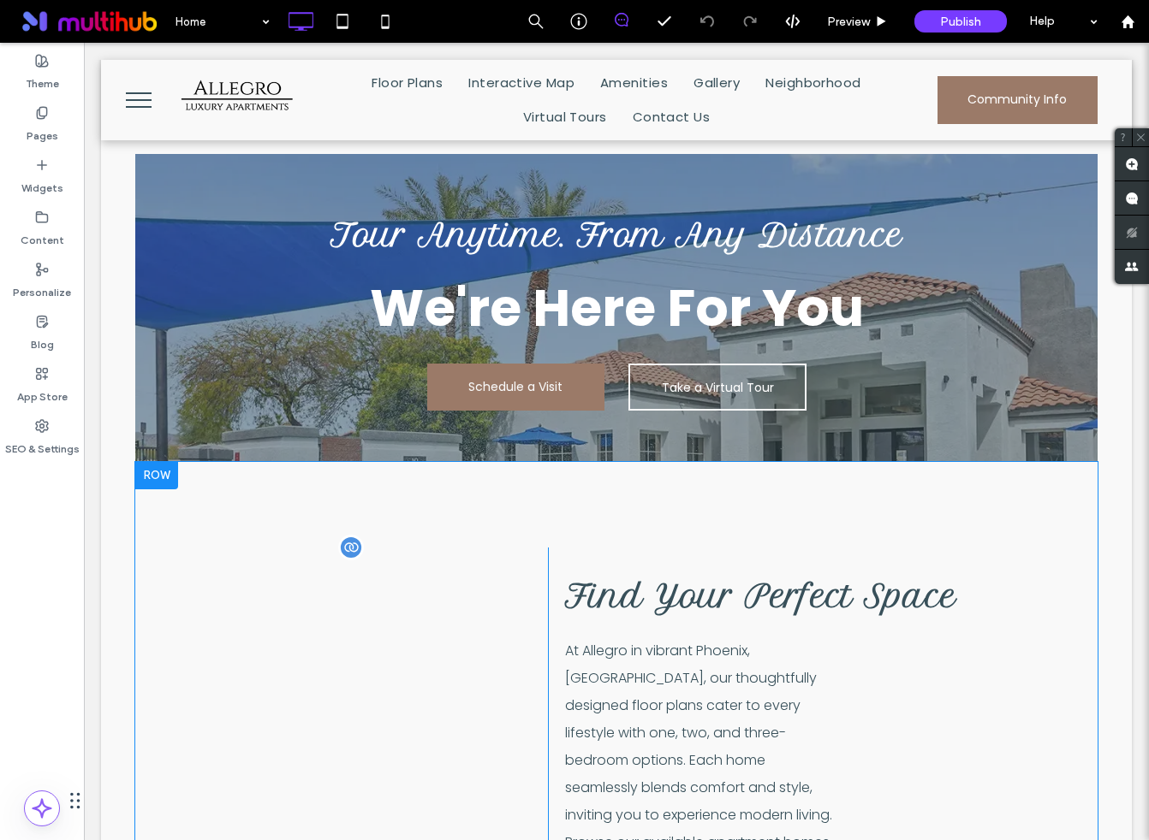
scroll to position [1284, 0]
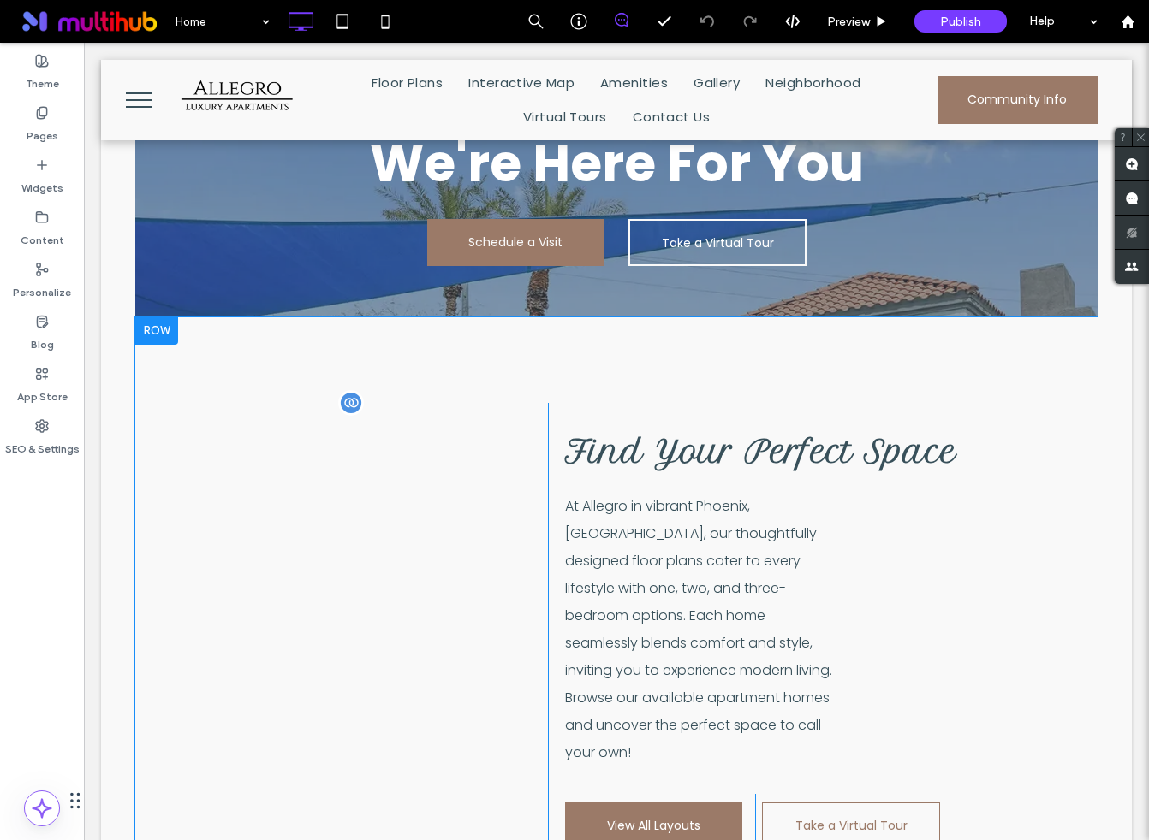
click at [352, 390] on div at bounding box center [351, 403] width 26 height 26
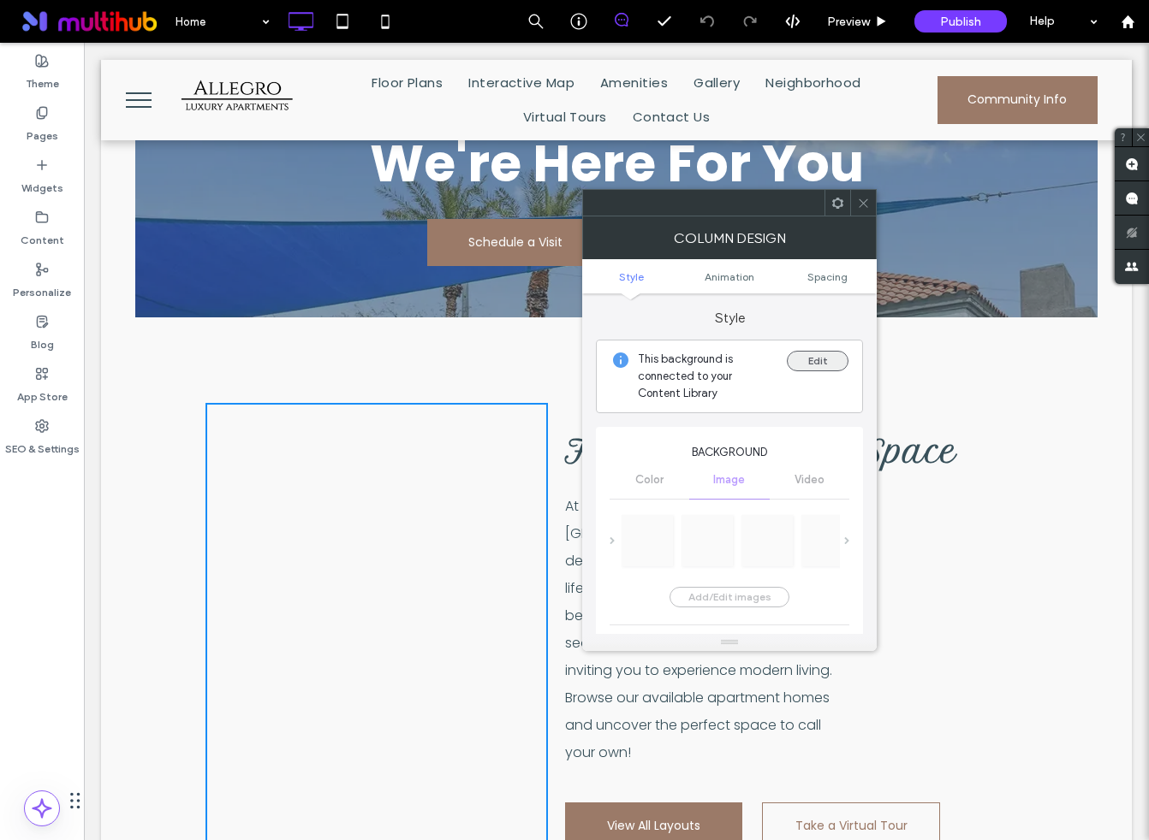
click at [803, 365] on button "Edit" at bounding box center [817, 361] width 62 height 21
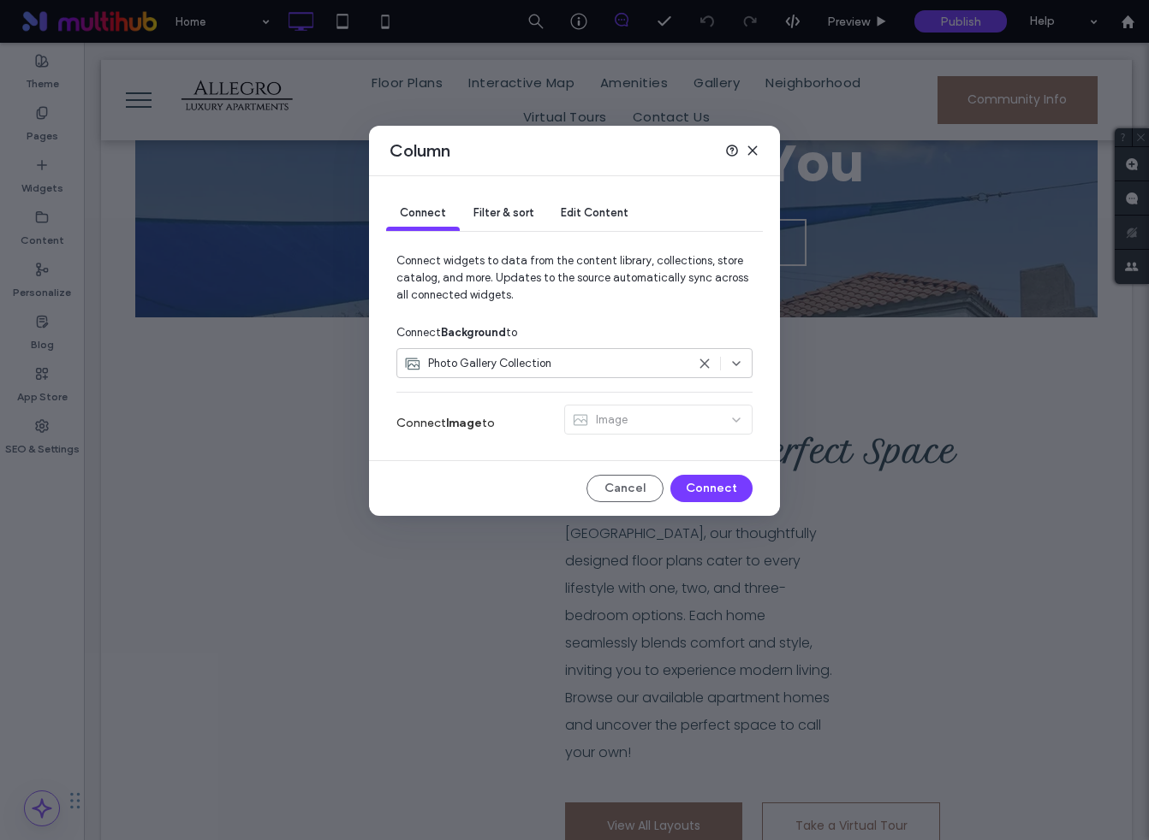
click at [752, 139] on div "Column" at bounding box center [574, 151] width 411 height 50
click at [751, 149] on use at bounding box center [752, 151] width 8 height 8
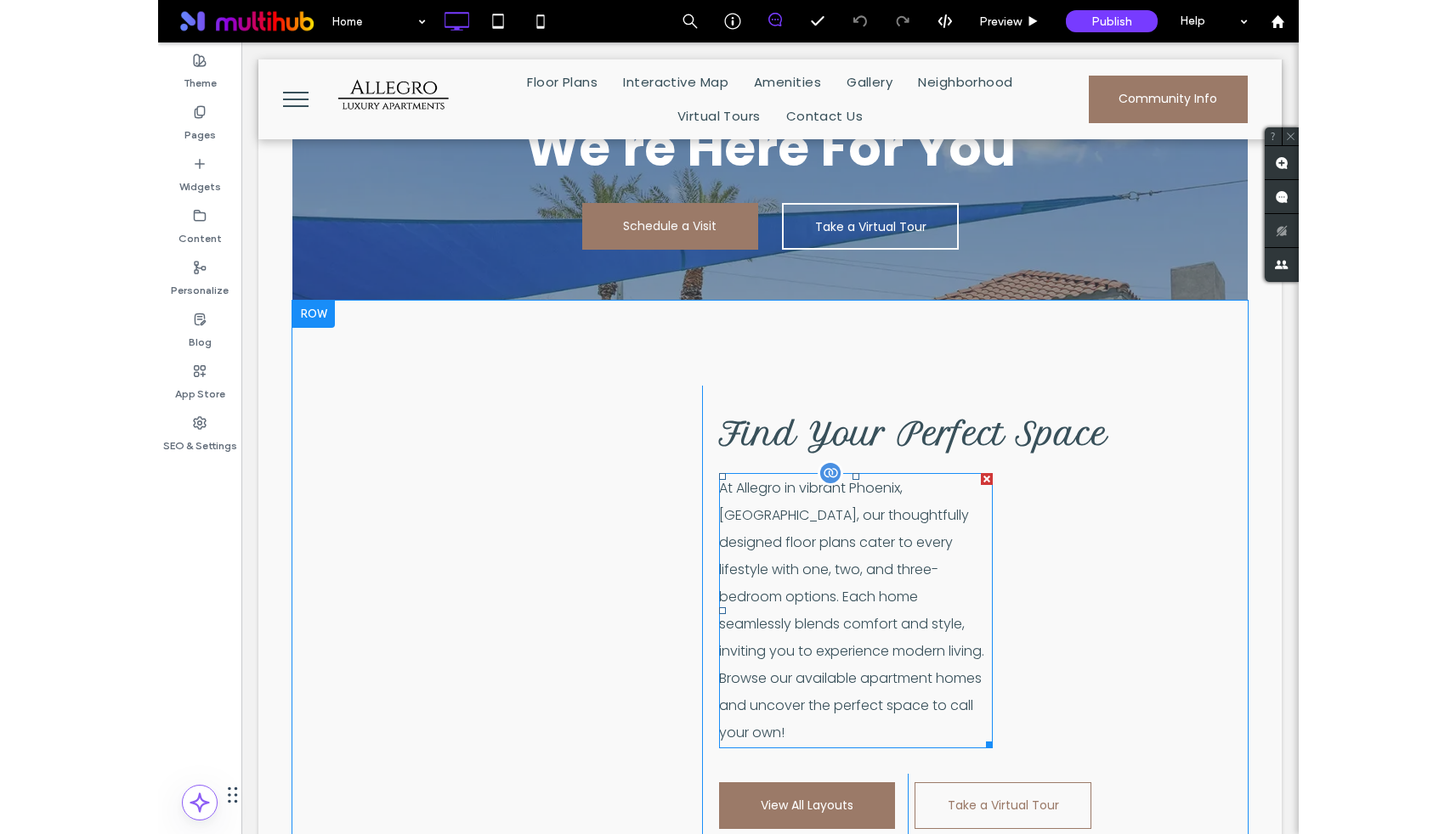
scroll to position [1291, 0]
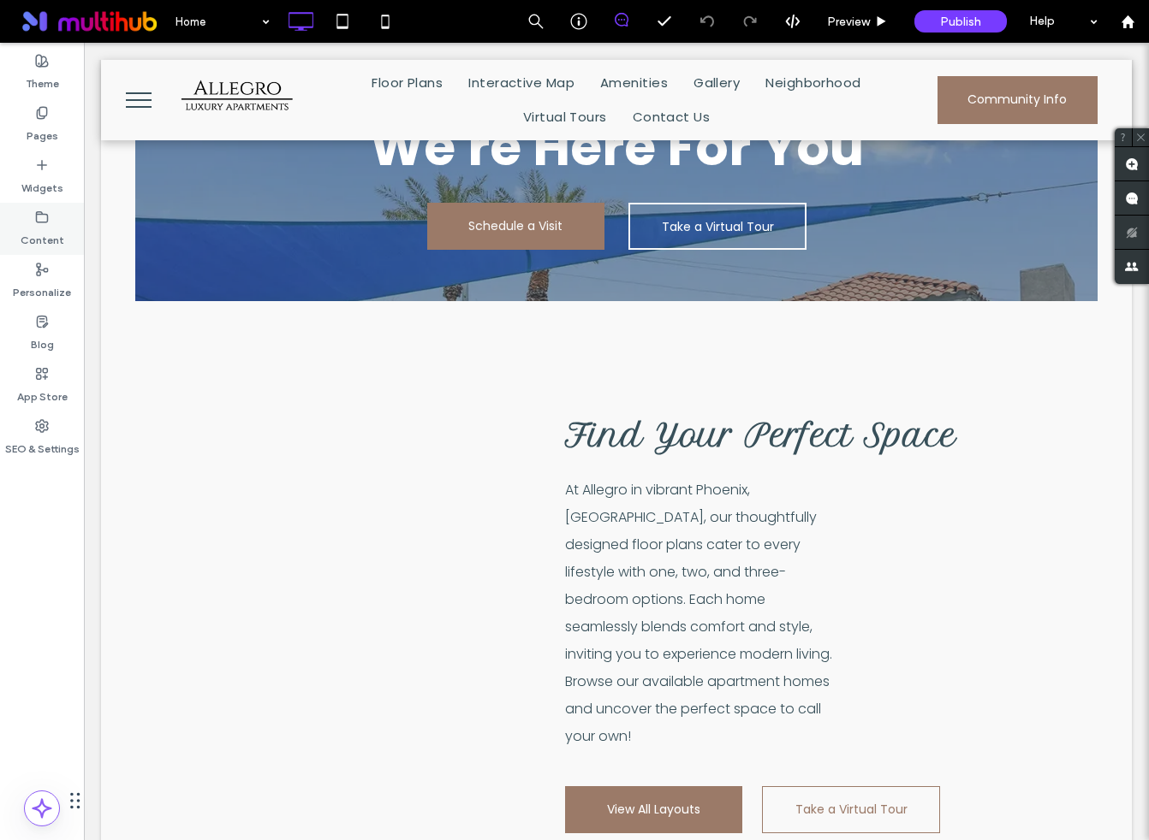
click at [44, 211] on icon at bounding box center [42, 218] width 14 height 14
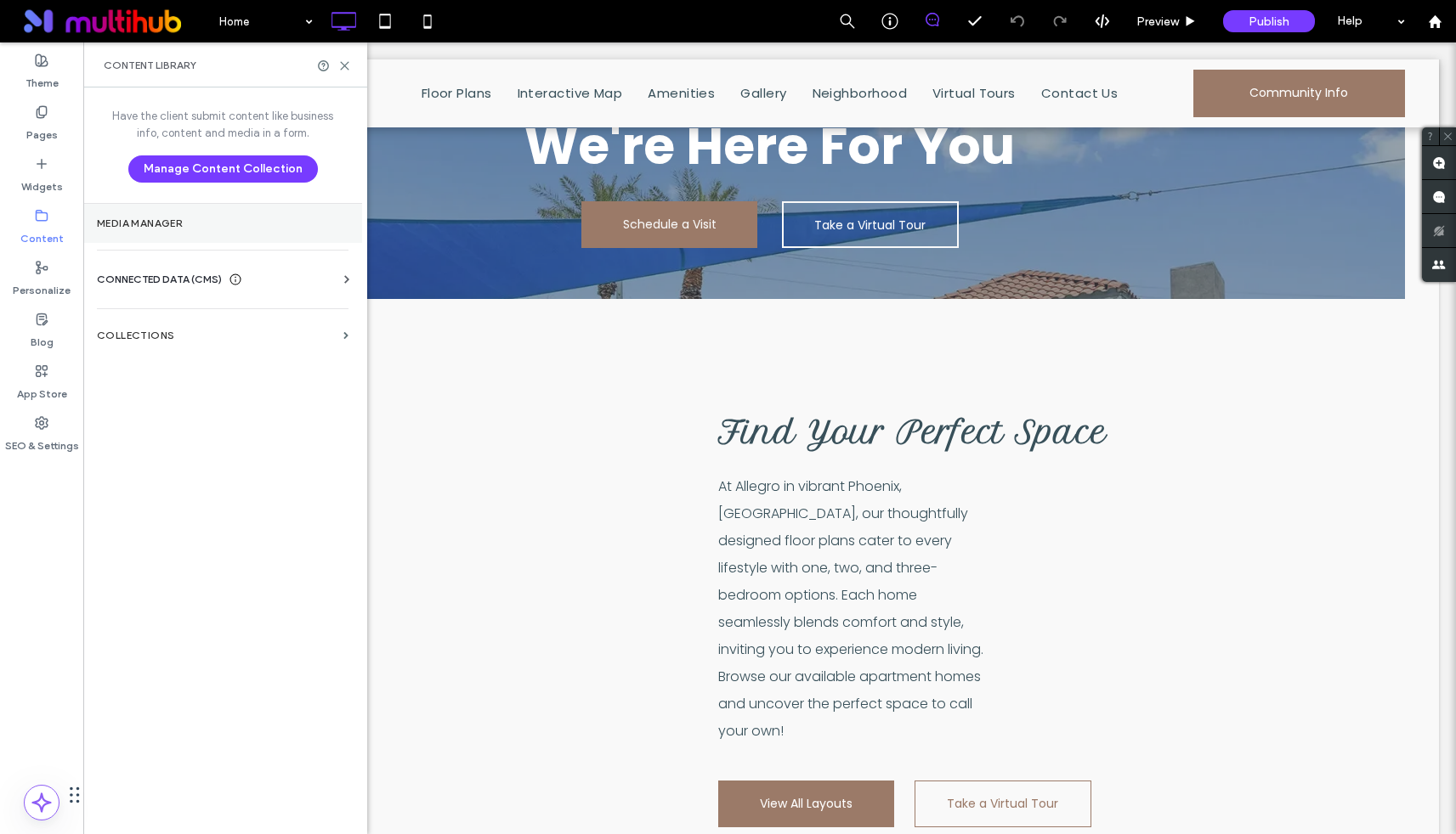
click at [212, 213] on section "Media Manager" at bounding box center [222, 222] width 279 height 39
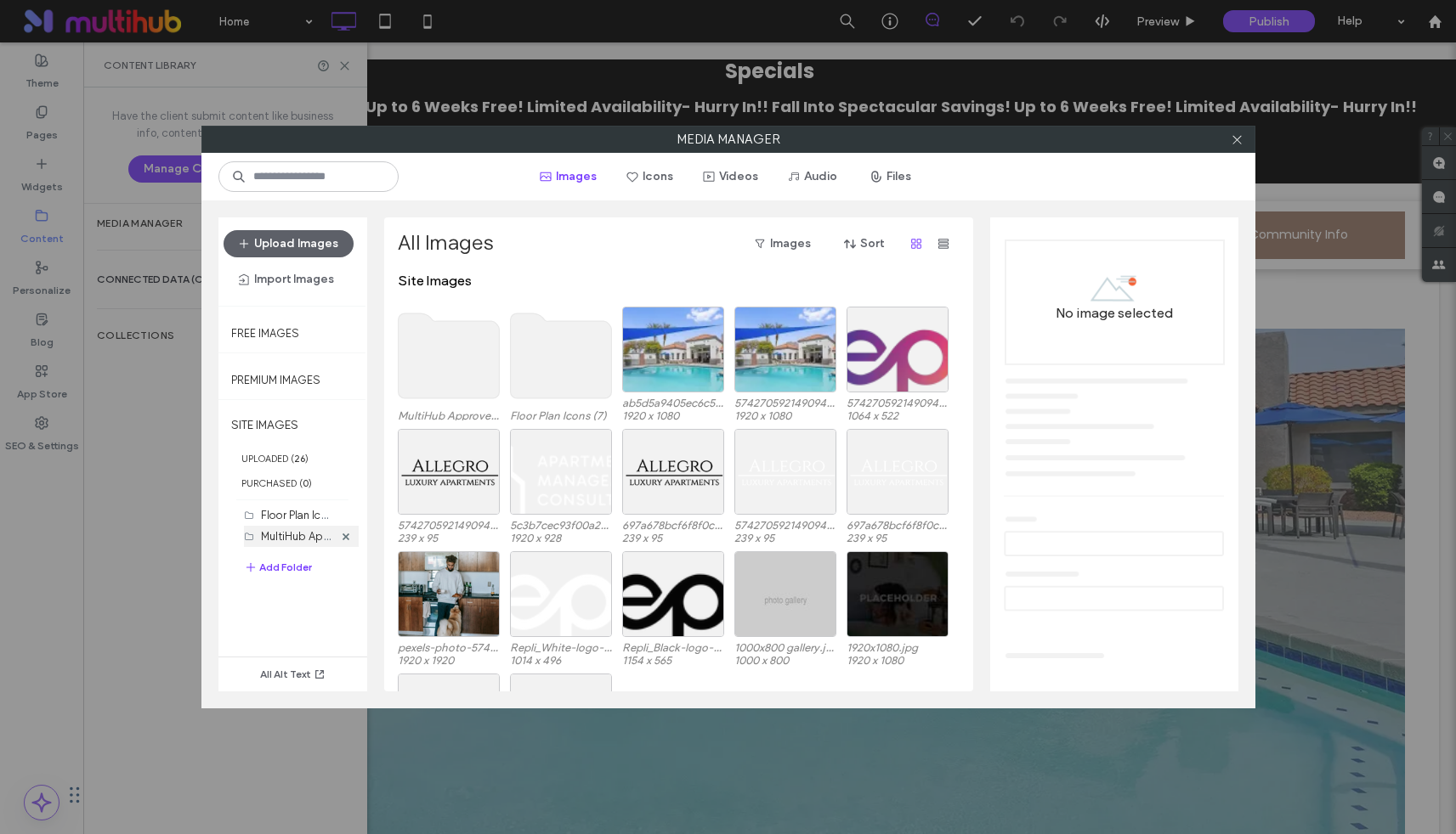
click at [285, 536] on label "MultiHub Approved Logos (4)" at bounding box center [336, 535] width 150 height 16
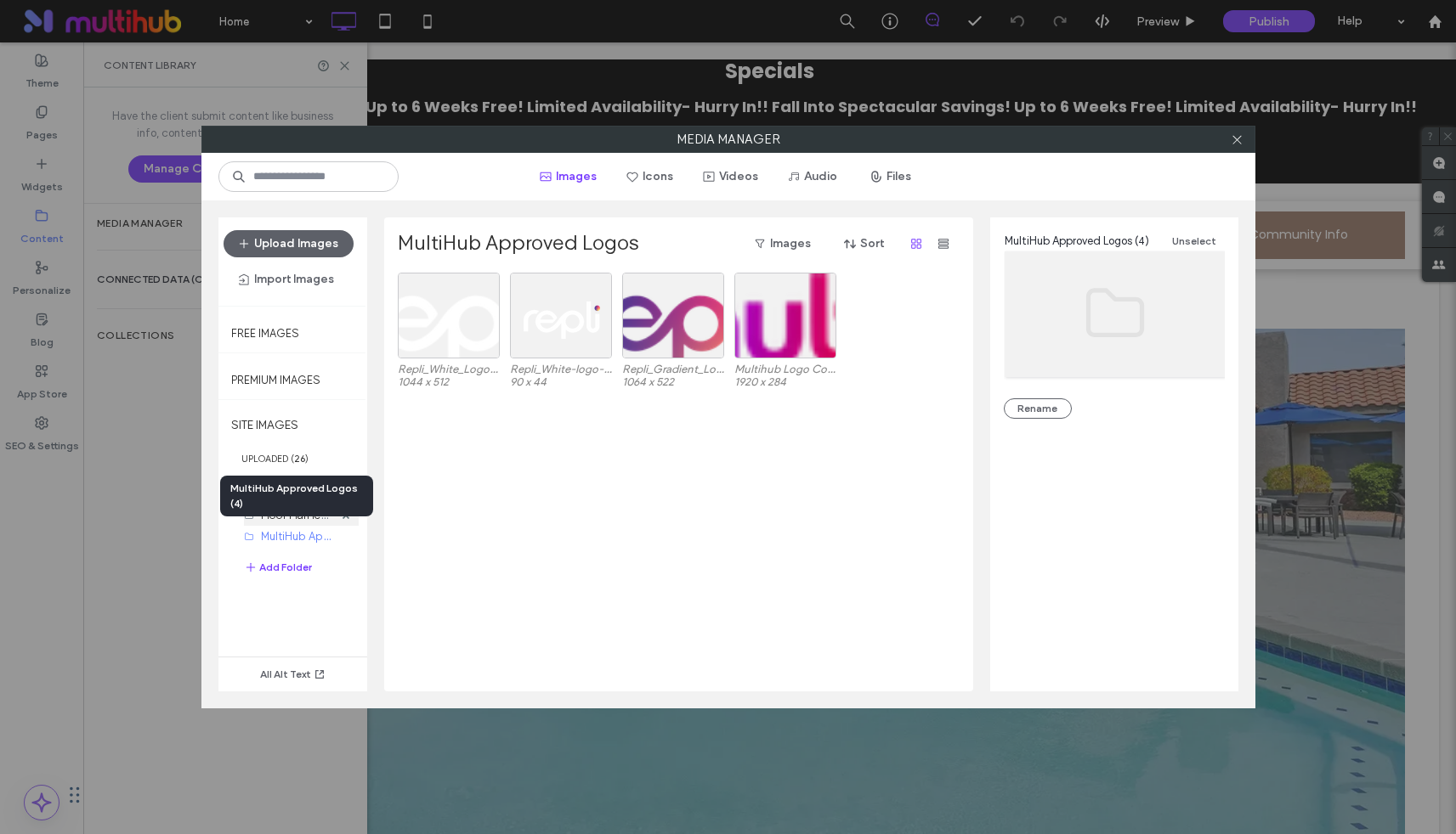
click at [281, 519] on label "Floor Plan Icons (7)" at bounding box center [308, 514] width 93 height 16
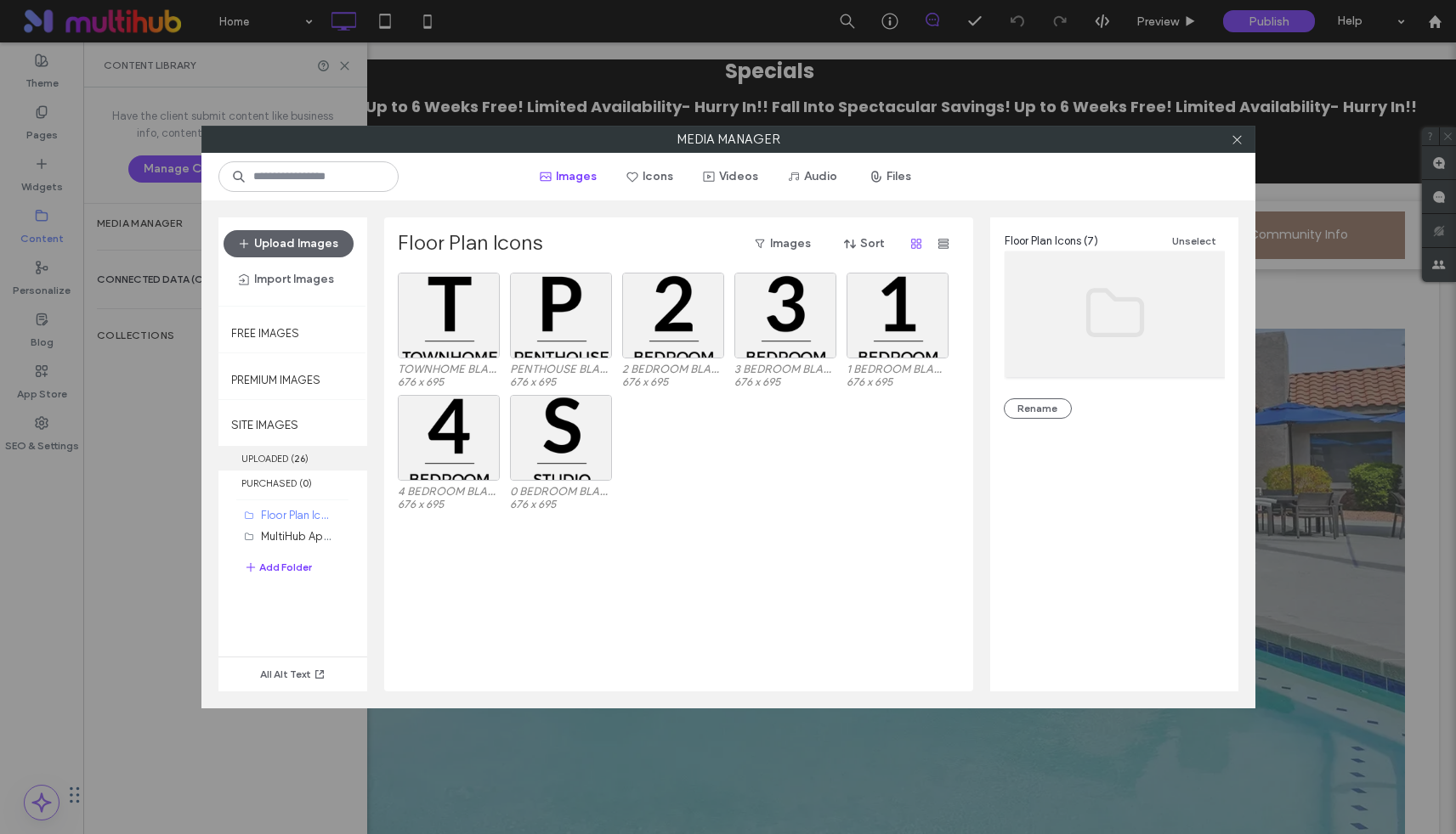
click at [274, 459] on label "UPLOADED ( 26 )" at bounding box center [293, 458] width 149 height 25
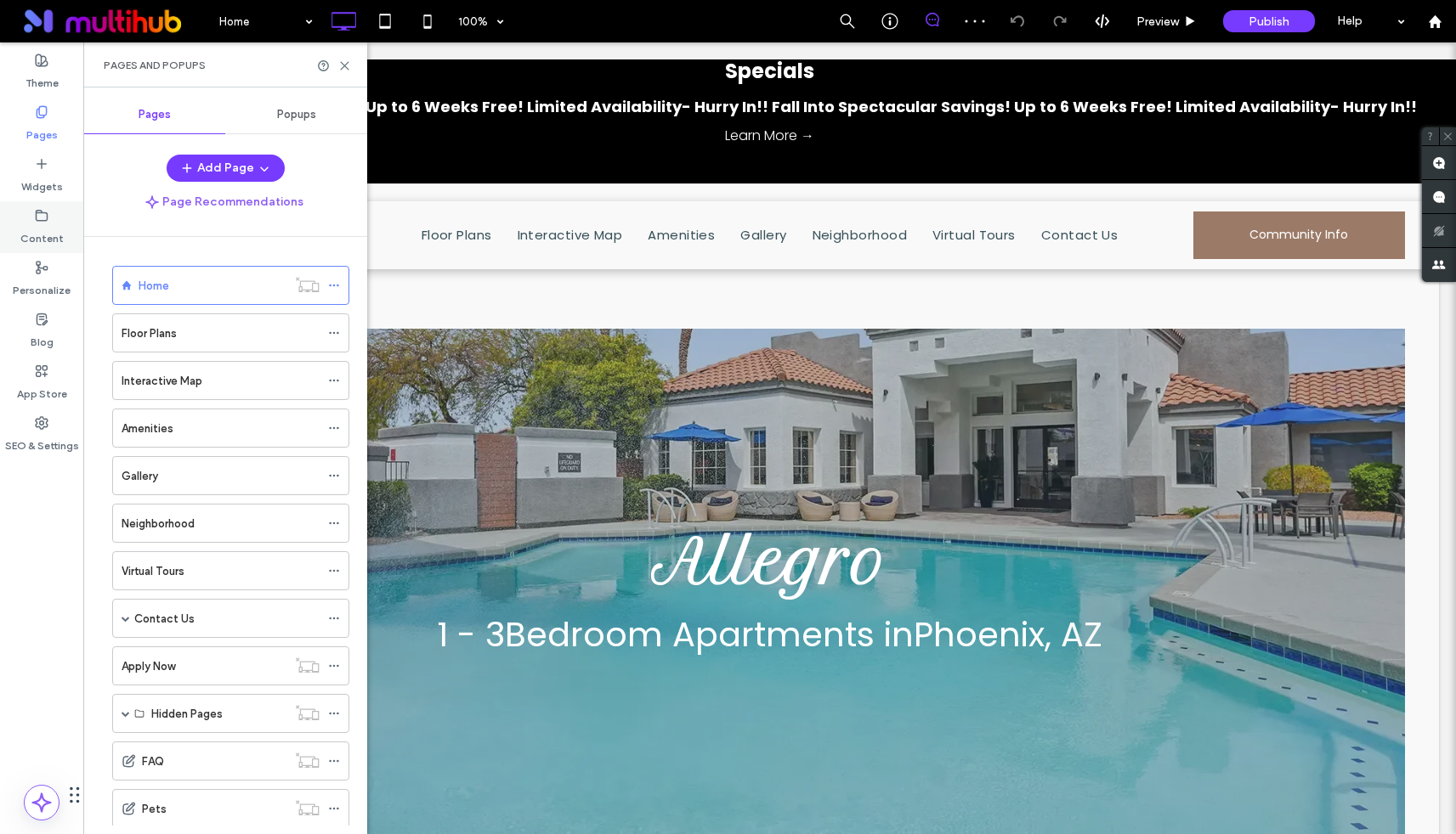
click at [42, 209] on icon at bounding box center [42, 216] width 14 height 14
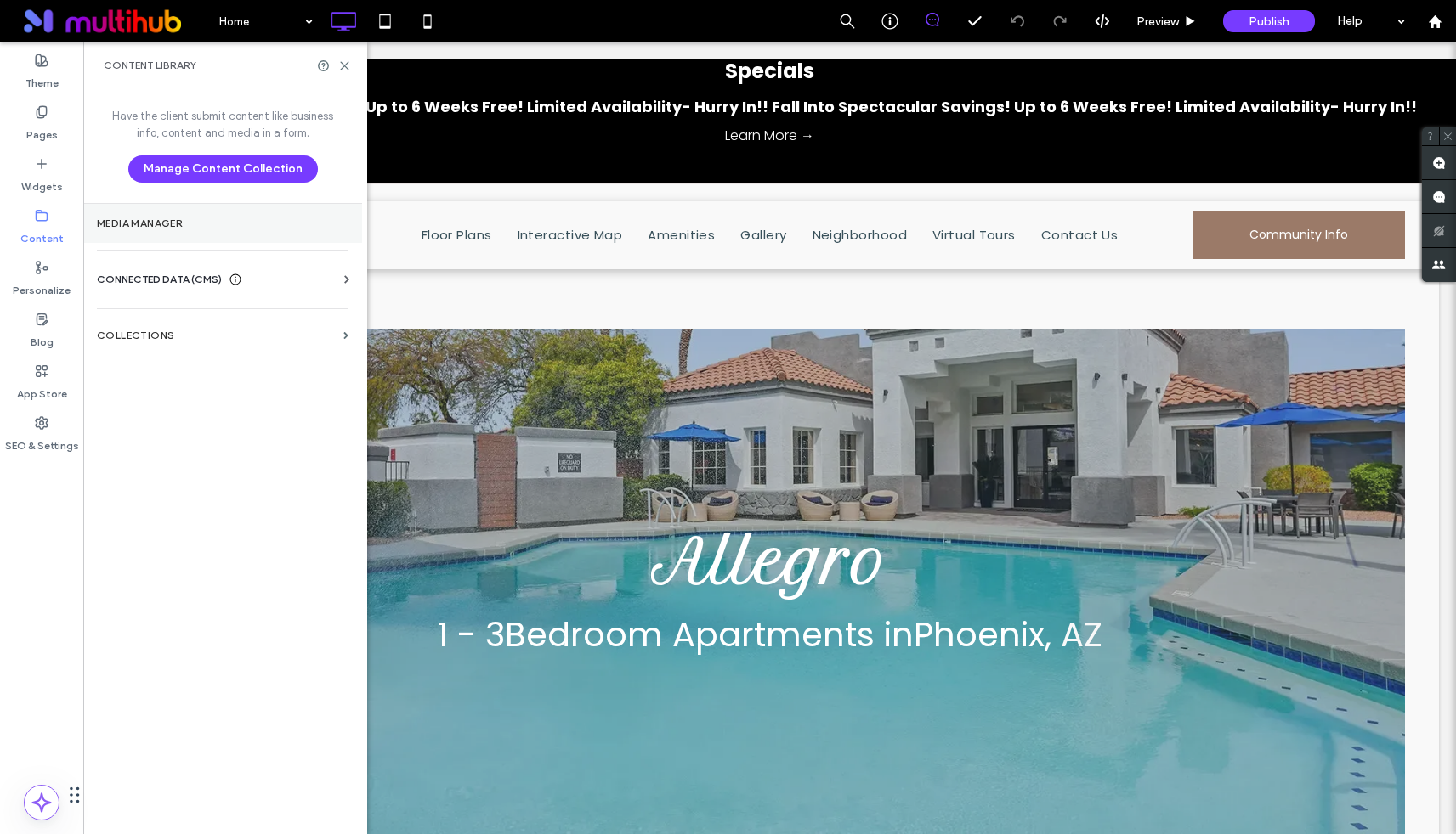
click at [189, 221] on label "Media Manager" at bounding box center [222, 223] width 251 height 12
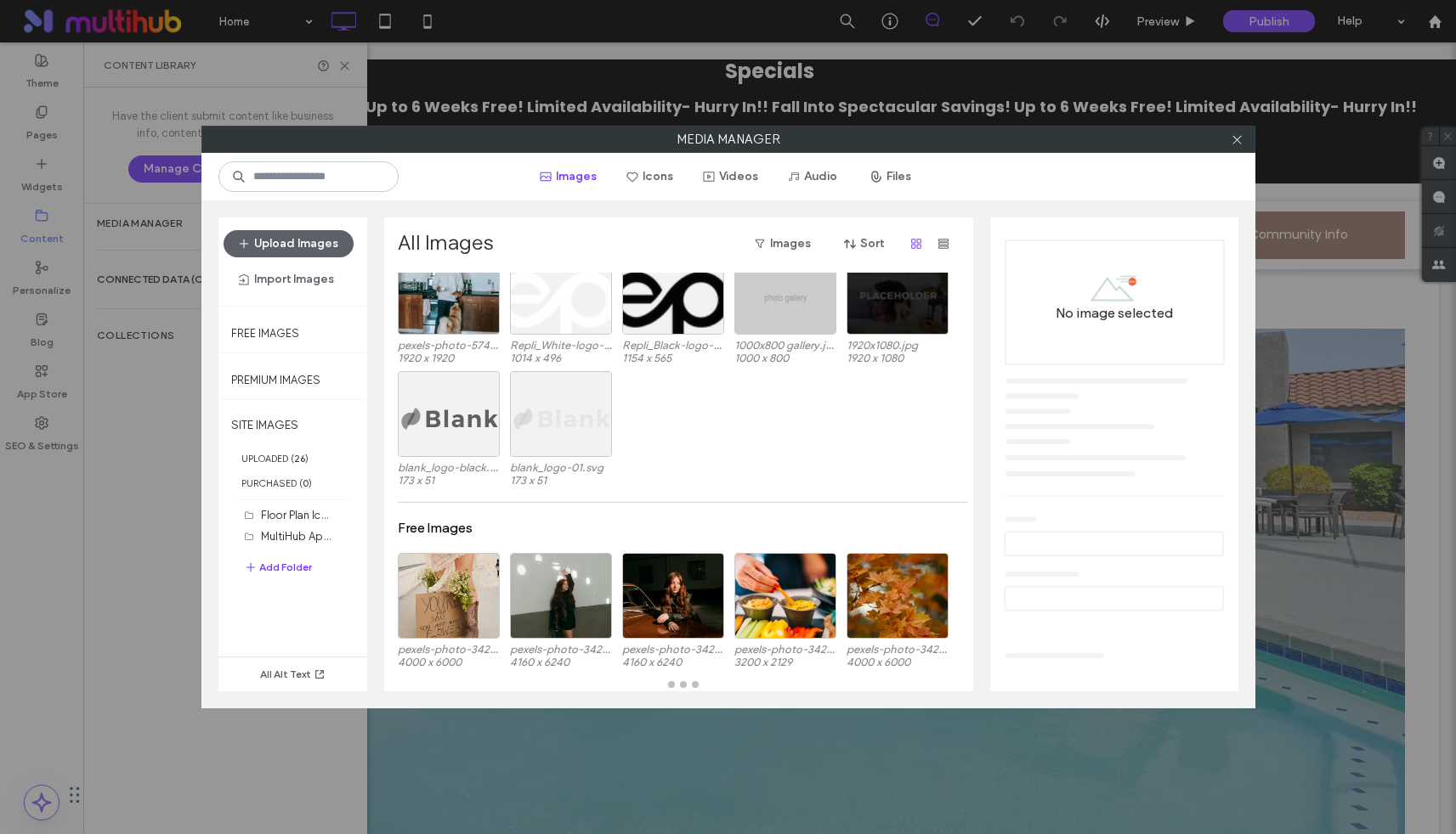
scroll to position [303, 0]
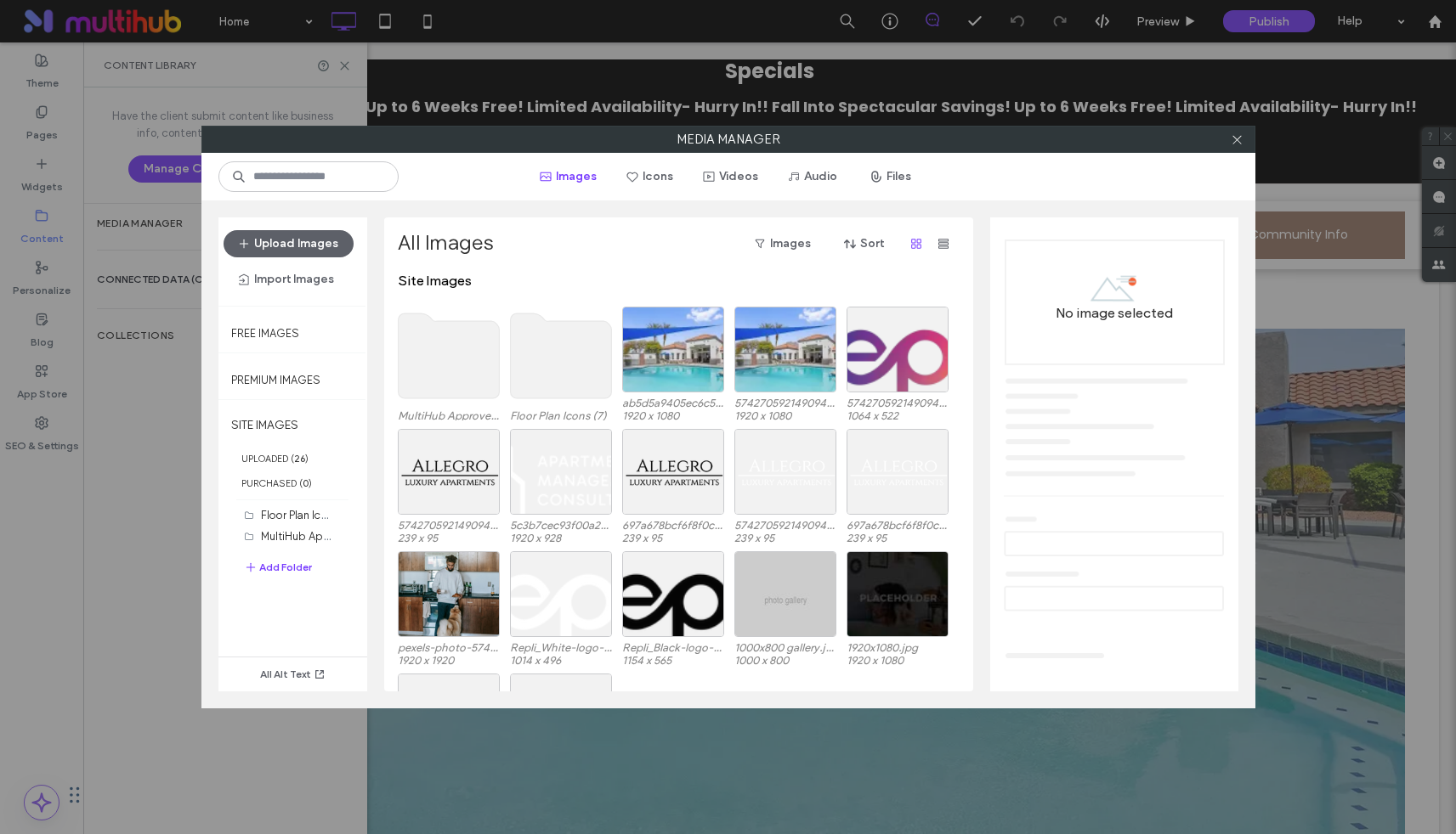
click at [128, 356] on div "Media Manager Images Icons Videos Audio Files Upload Images Import Images Free …" at bounding box center [728, 417] width 1456 height 834
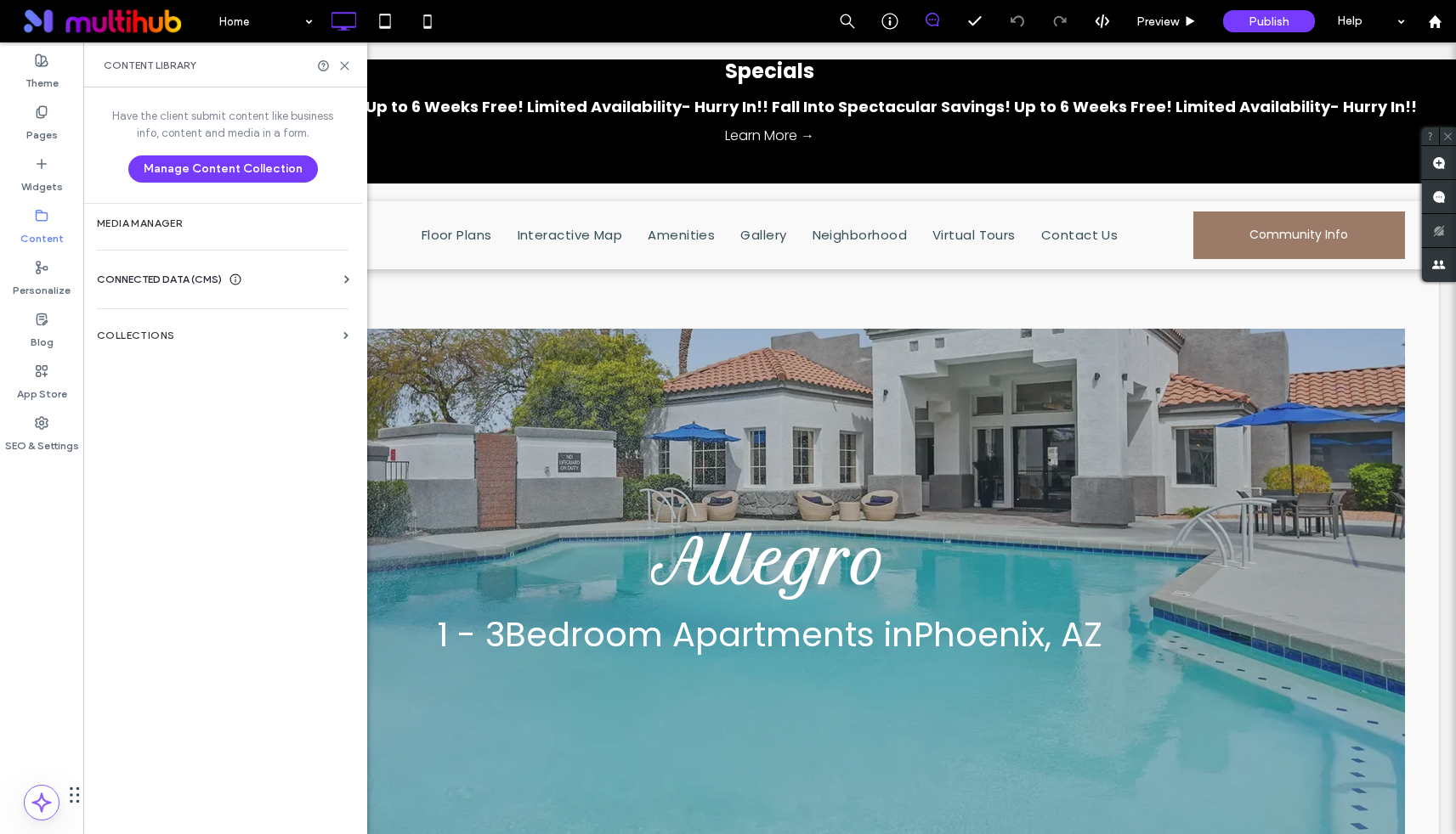
click at [39, 226] on label "Content" at bounding box center [43, 234] width 44 height 24
click at [162, 327] on section "Collections" at bounding box center [222, 335] width 279 height 39
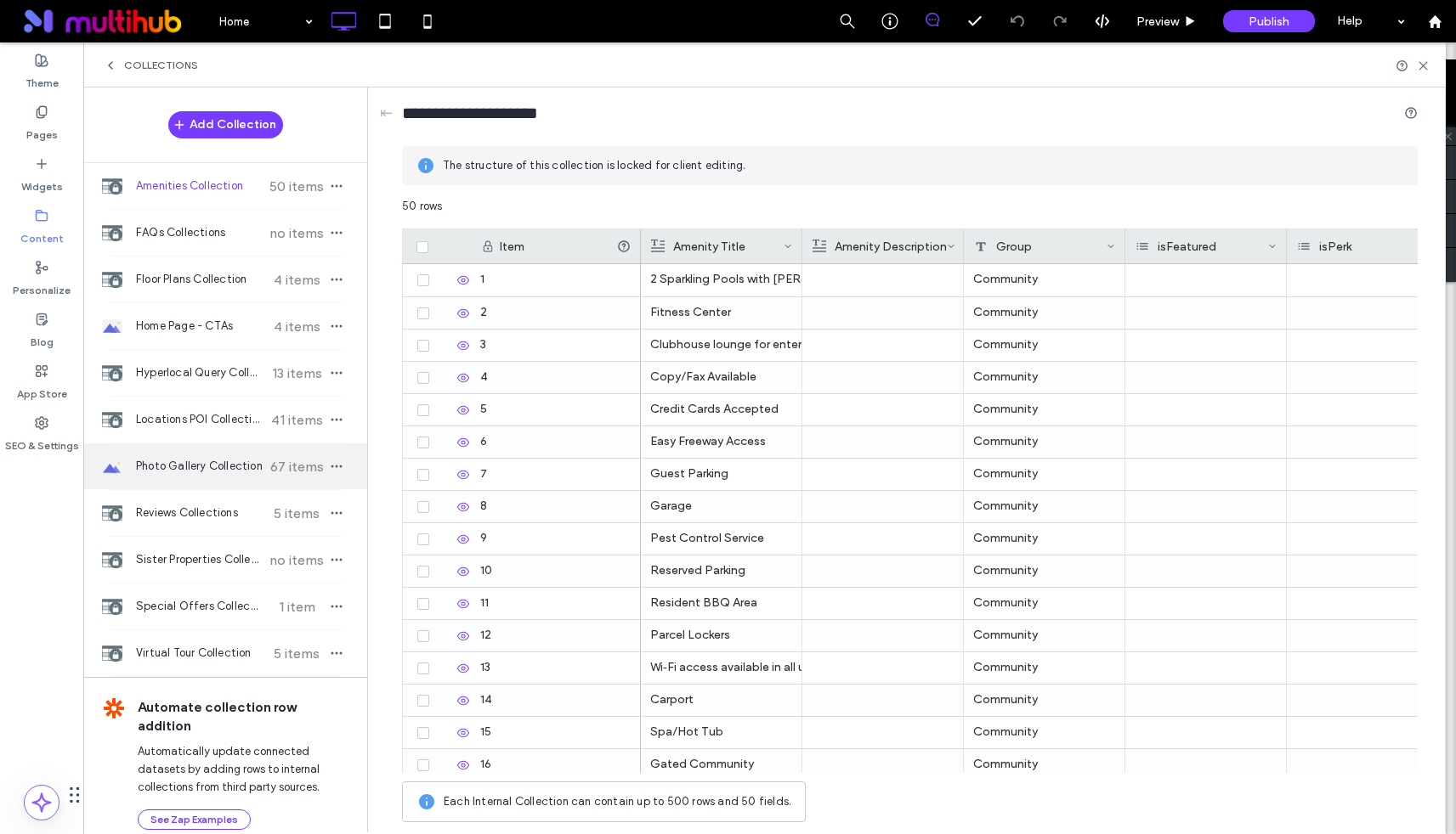
click at [189, 467] on span "Photo Gallery Collection" at bounding box center [200, 466] width 127 height 17
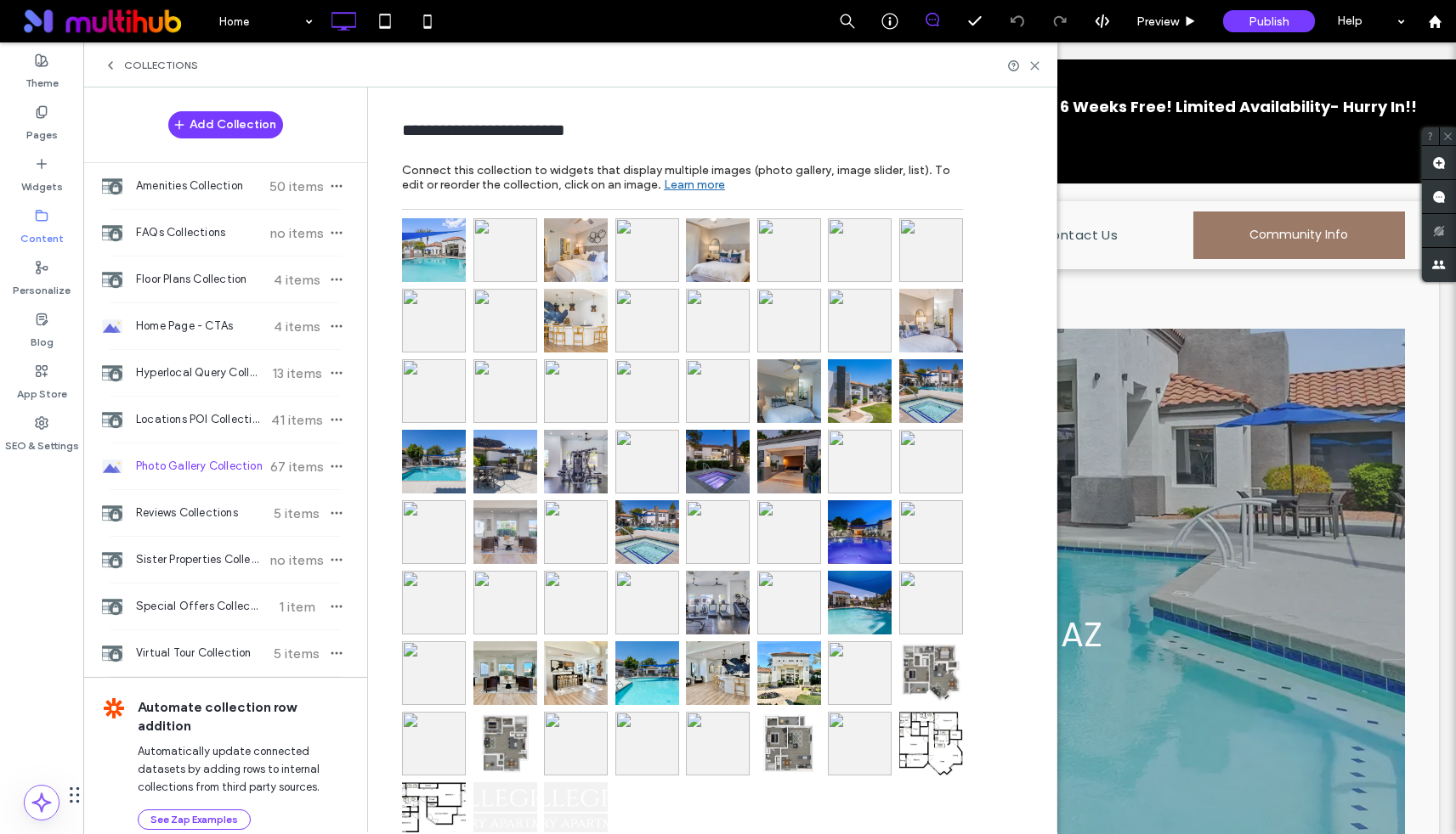
click at [44, 217] on icon at bounding box center [42, 216] width 14 height 14
click at [116, 73] on div "Collections" at bounding box center [570, 65] width 974 height 45
click at [109, 66] on use at bounding box center [110, 65] width 3 height 7
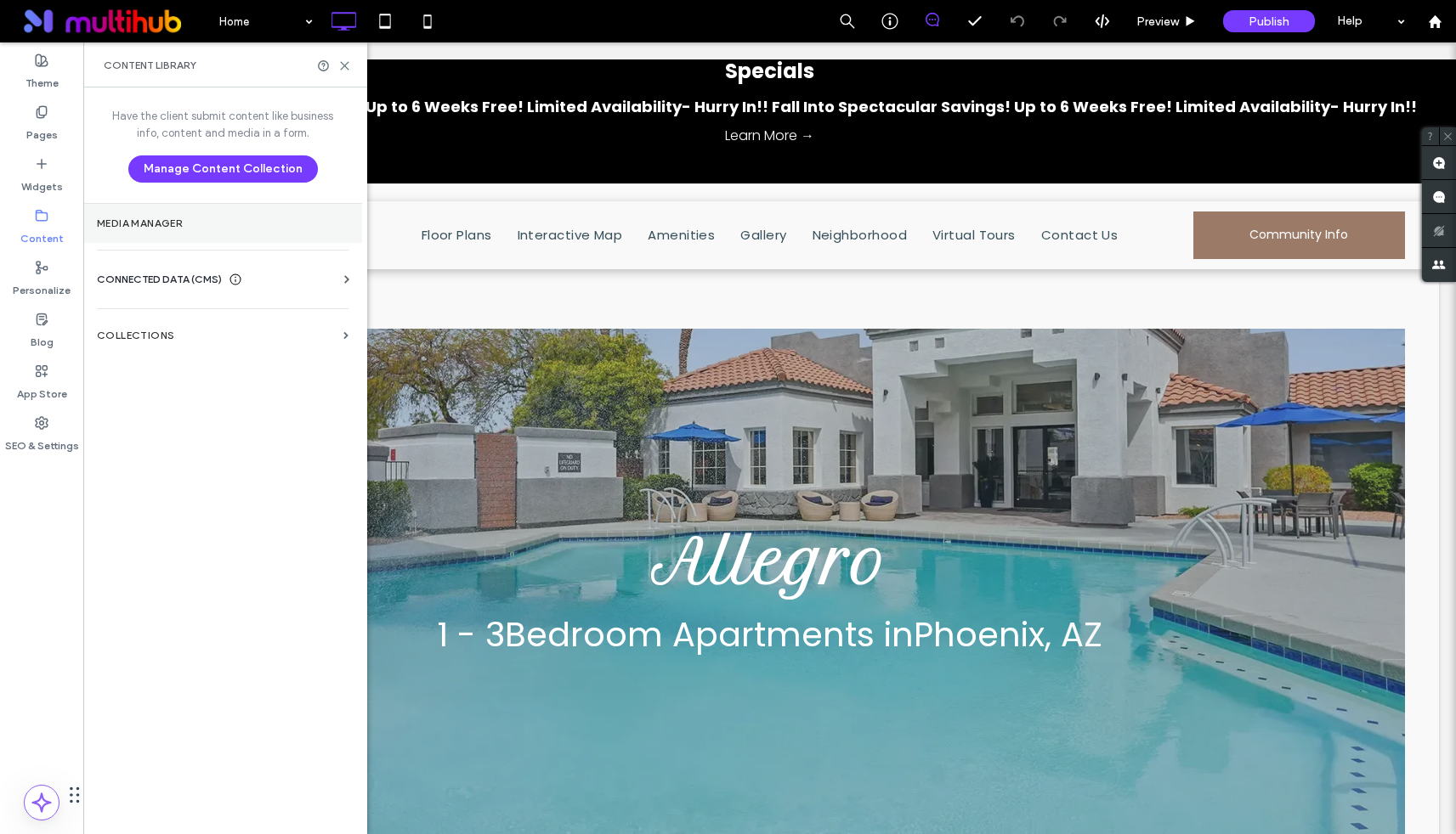
click at [156, 227] on label "Media Manager" at bounding box center [222, 223] width 251 height 12
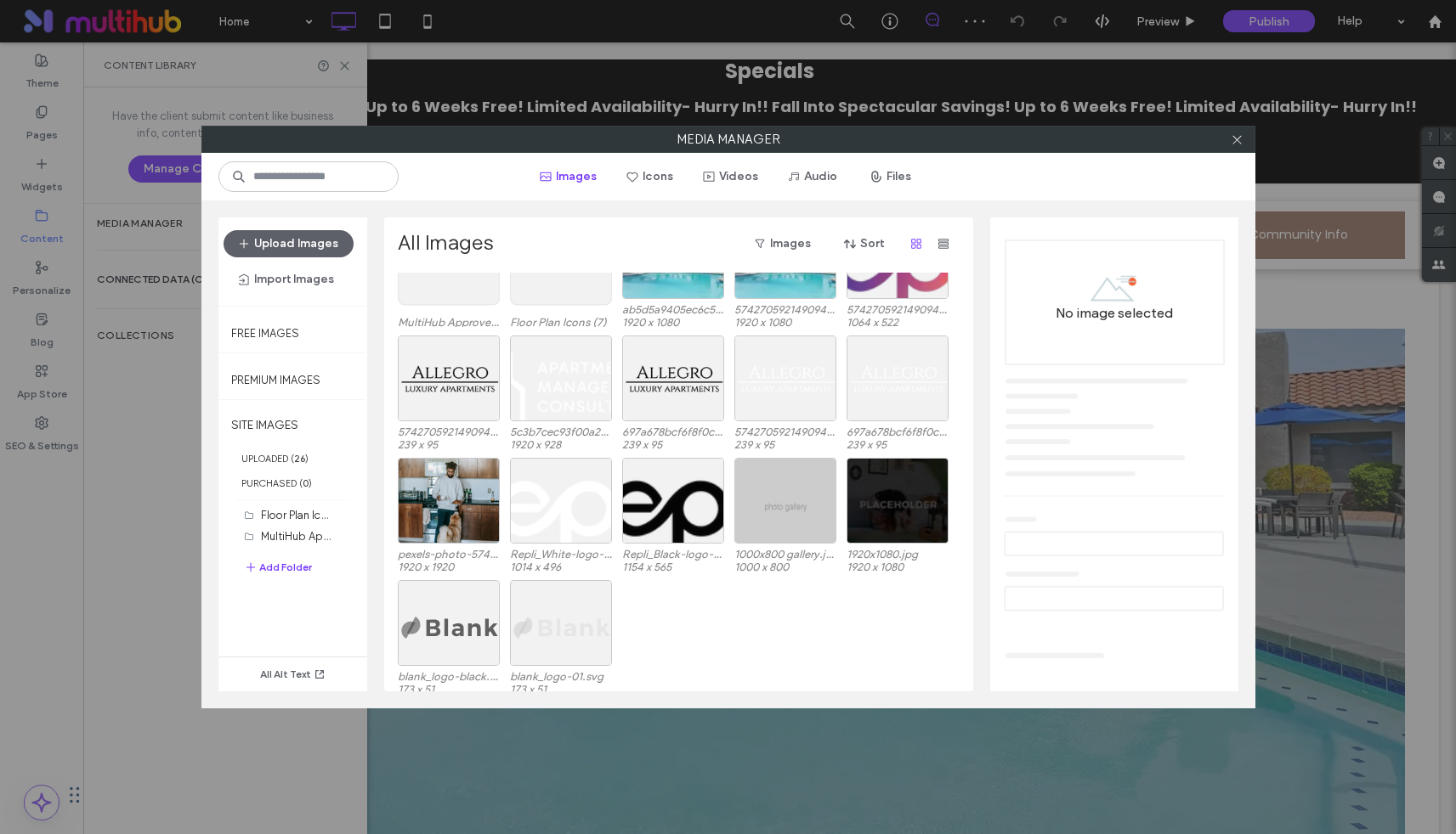
scroll to position [79, 0]
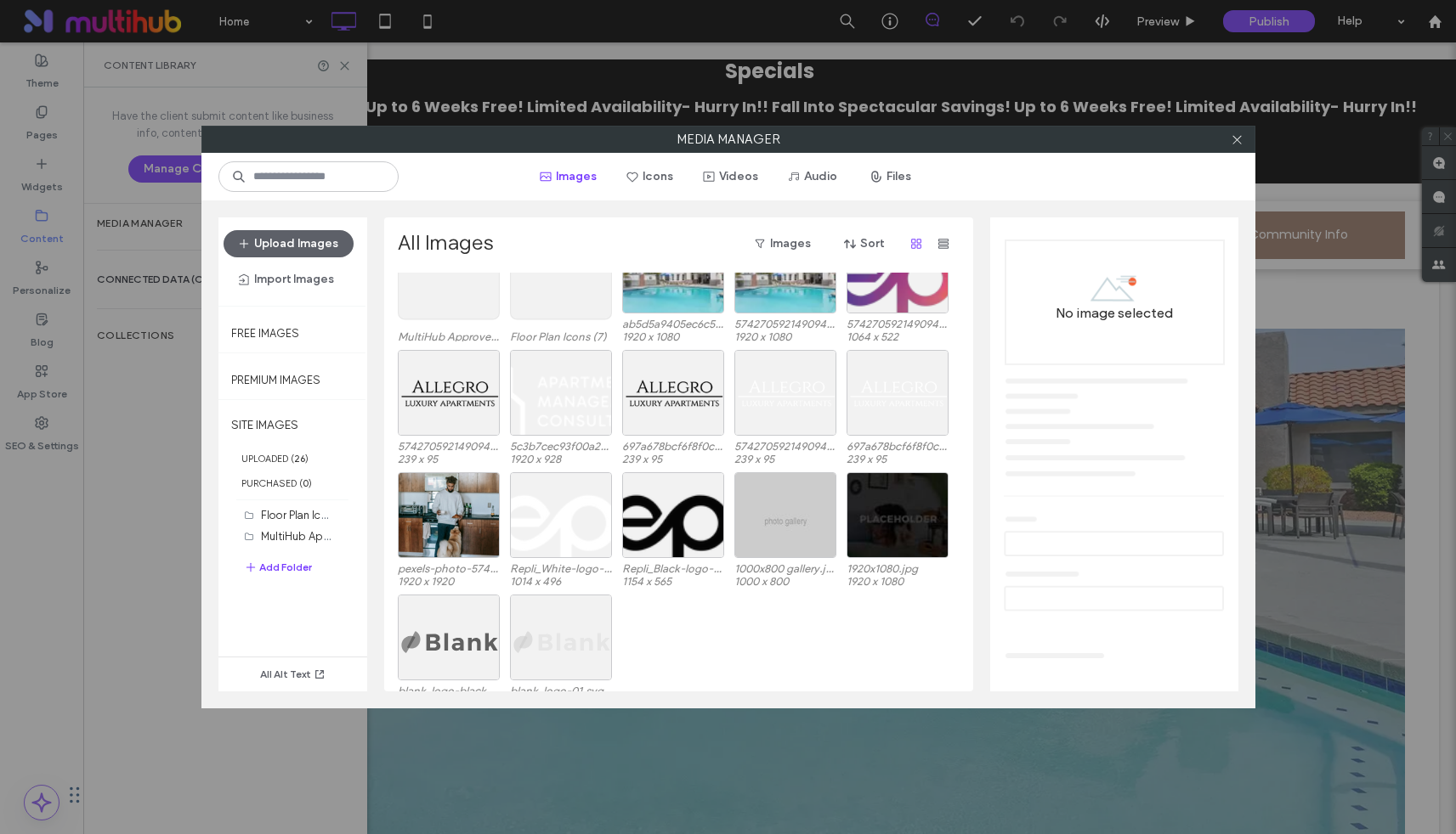
click at [136, 509] on div "Media Manager Images Icons Videos Audio Files Upload Images Import Images Free …" at bounding box center [728, 417] width 1456 height 834
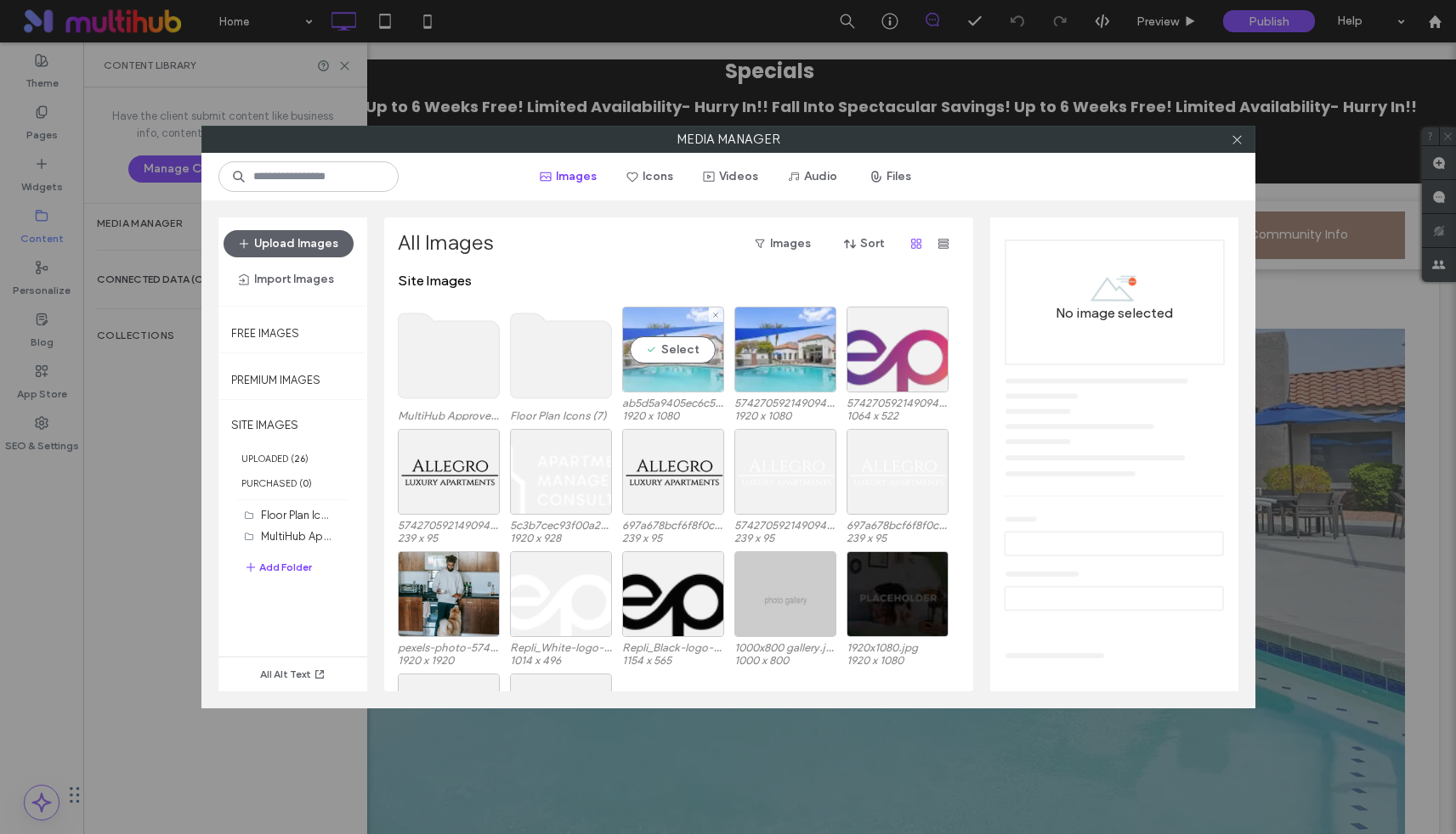
click at [685, 354] on div "Select" at bounding box center [672, 349] width 102 height 85
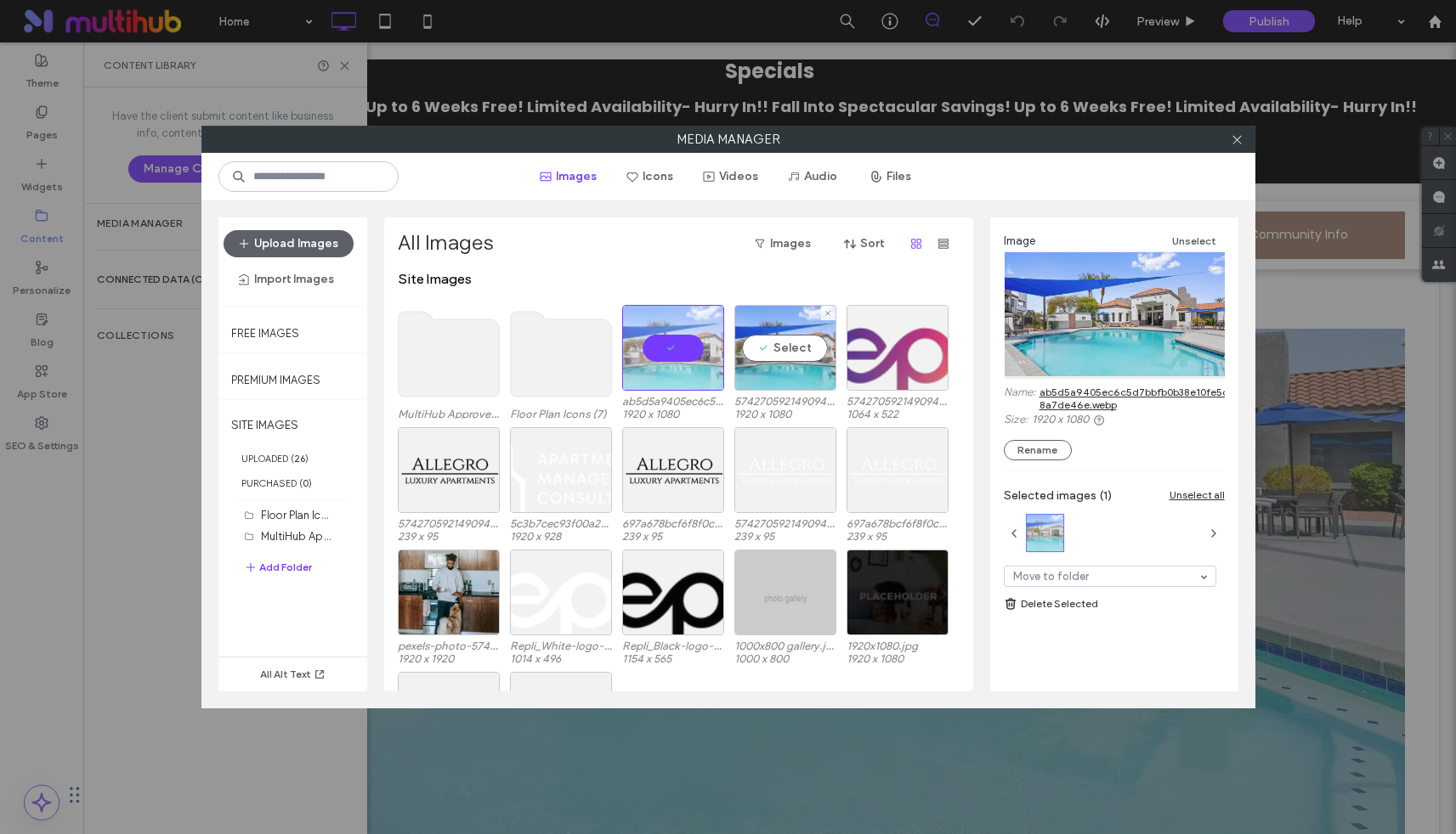
scroll to position [3, 0]
click at [659, 348] on div at bounding box center [672, 347] width 102 height 85
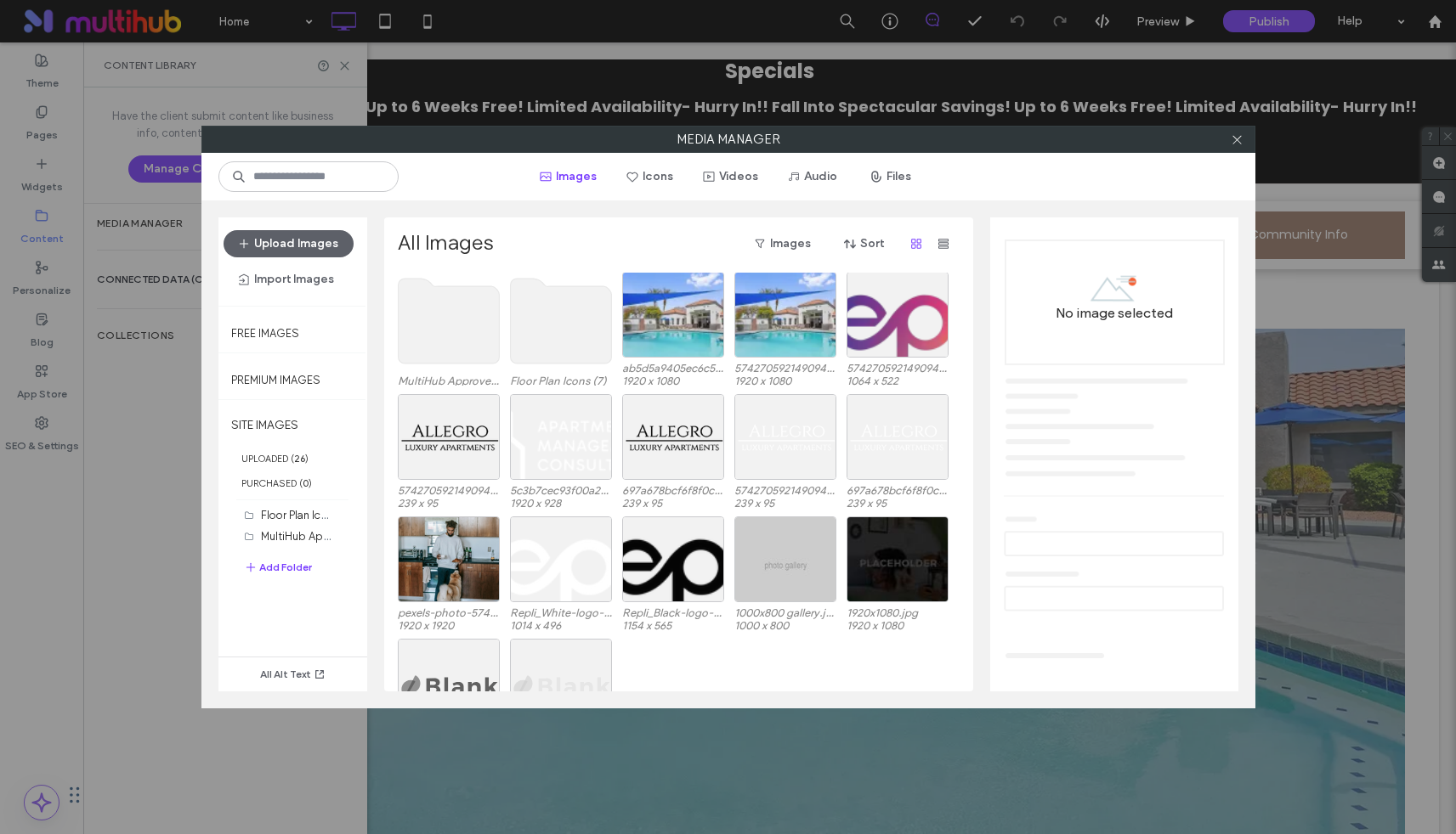
scroll to position [23, 0]
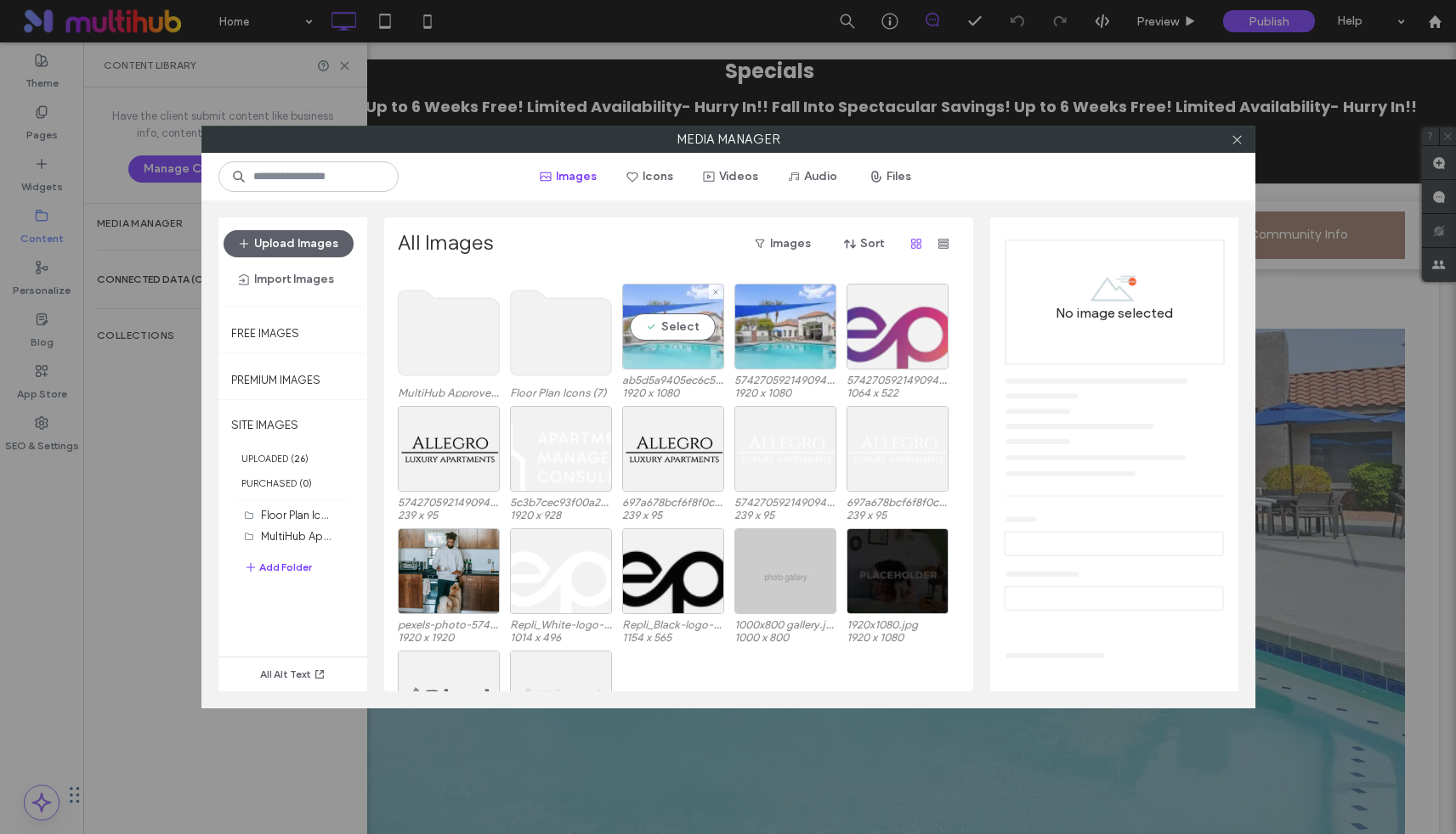
click at [667, 329] on div "Select" at bounding box center [672, 327] width 102 height 85
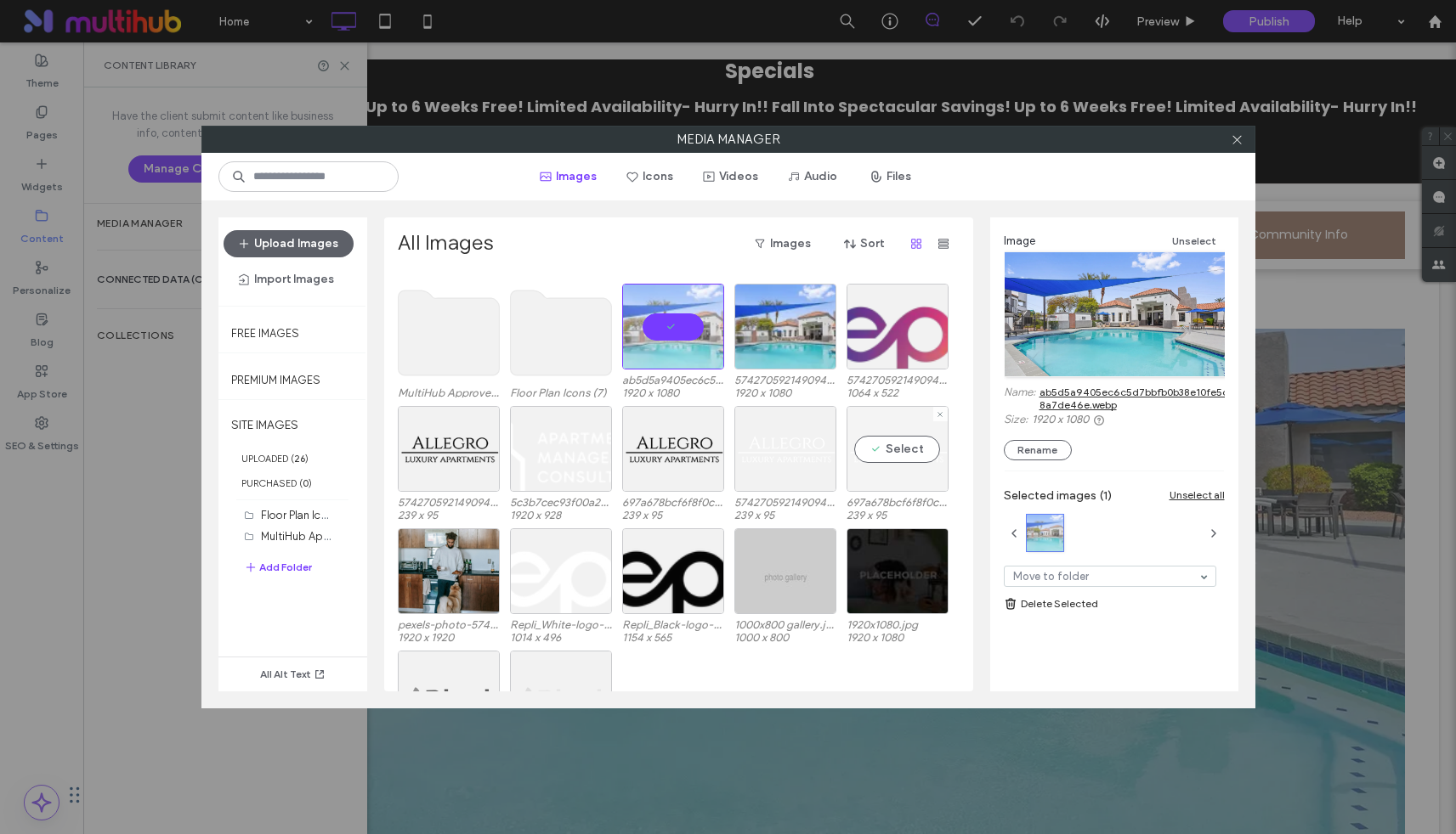
click at [882, 450] on div "Select" at bounding box center [897, 449] width 102 height 85
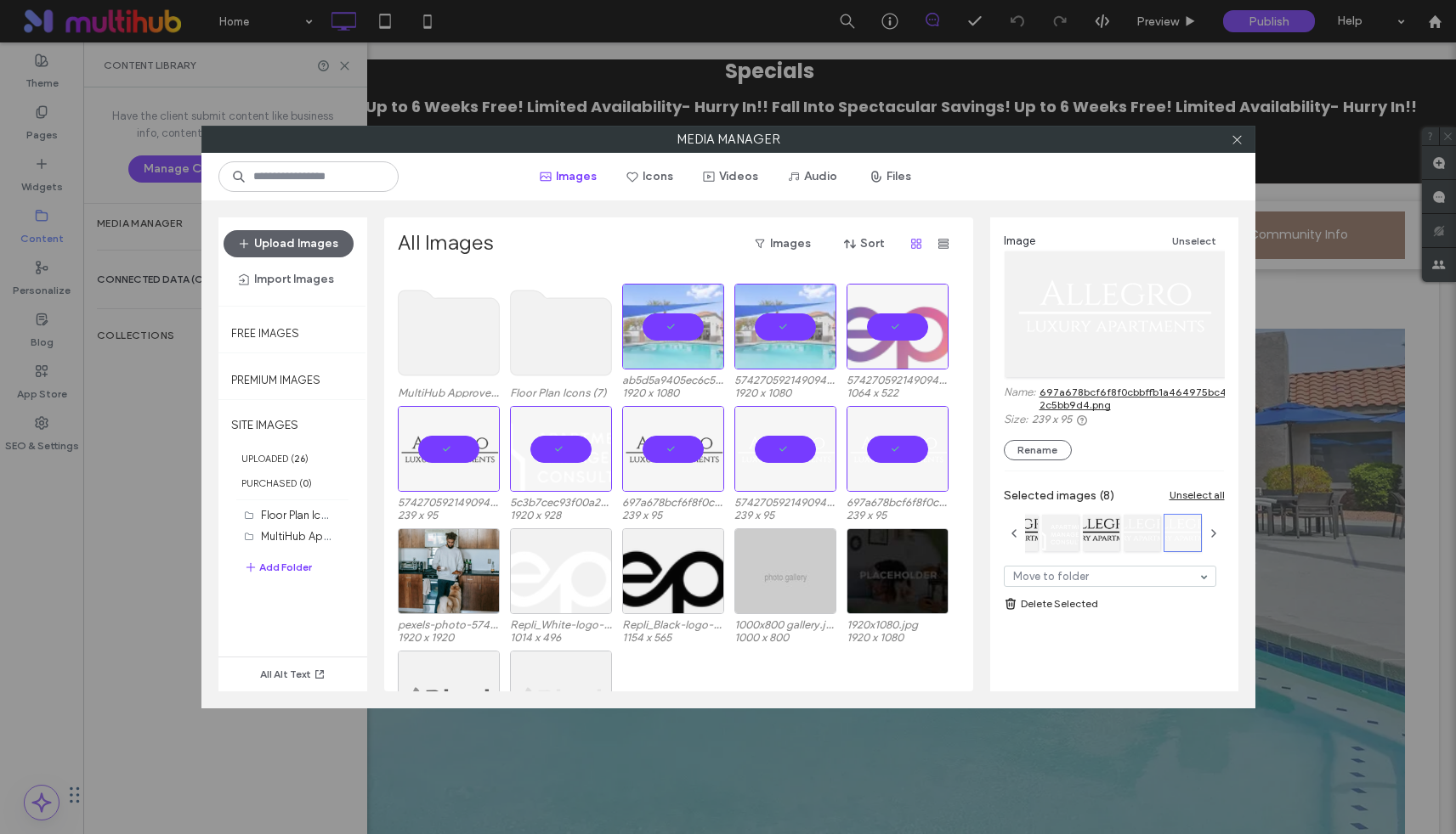
click at [898, 273] on div "Site Images" at bounding box center [683, 267] width 571 height 34
click at [917, 333] on div at bounding box center [897, 327] width 102 height 85
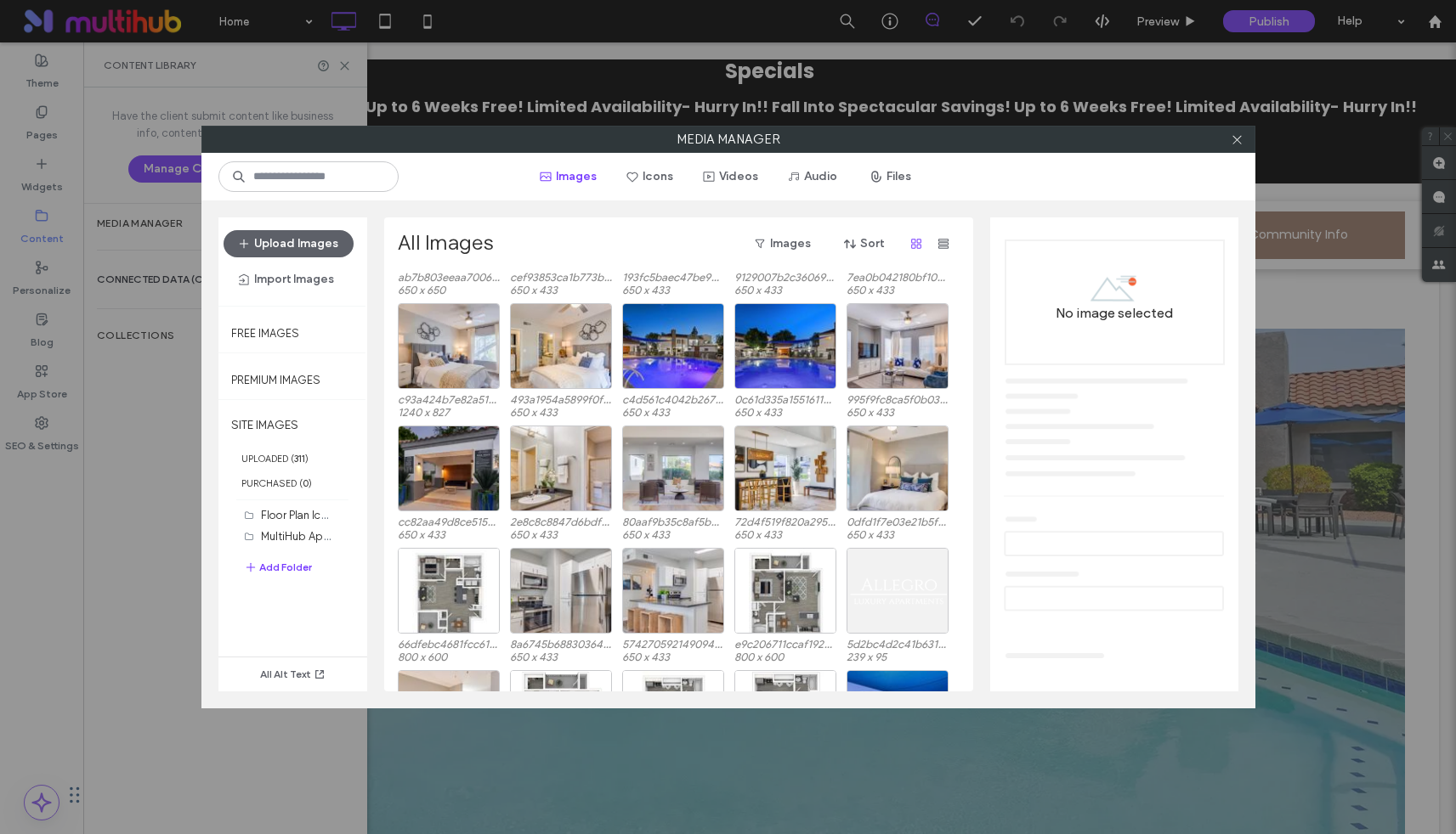
scroll to position [1836, 0]
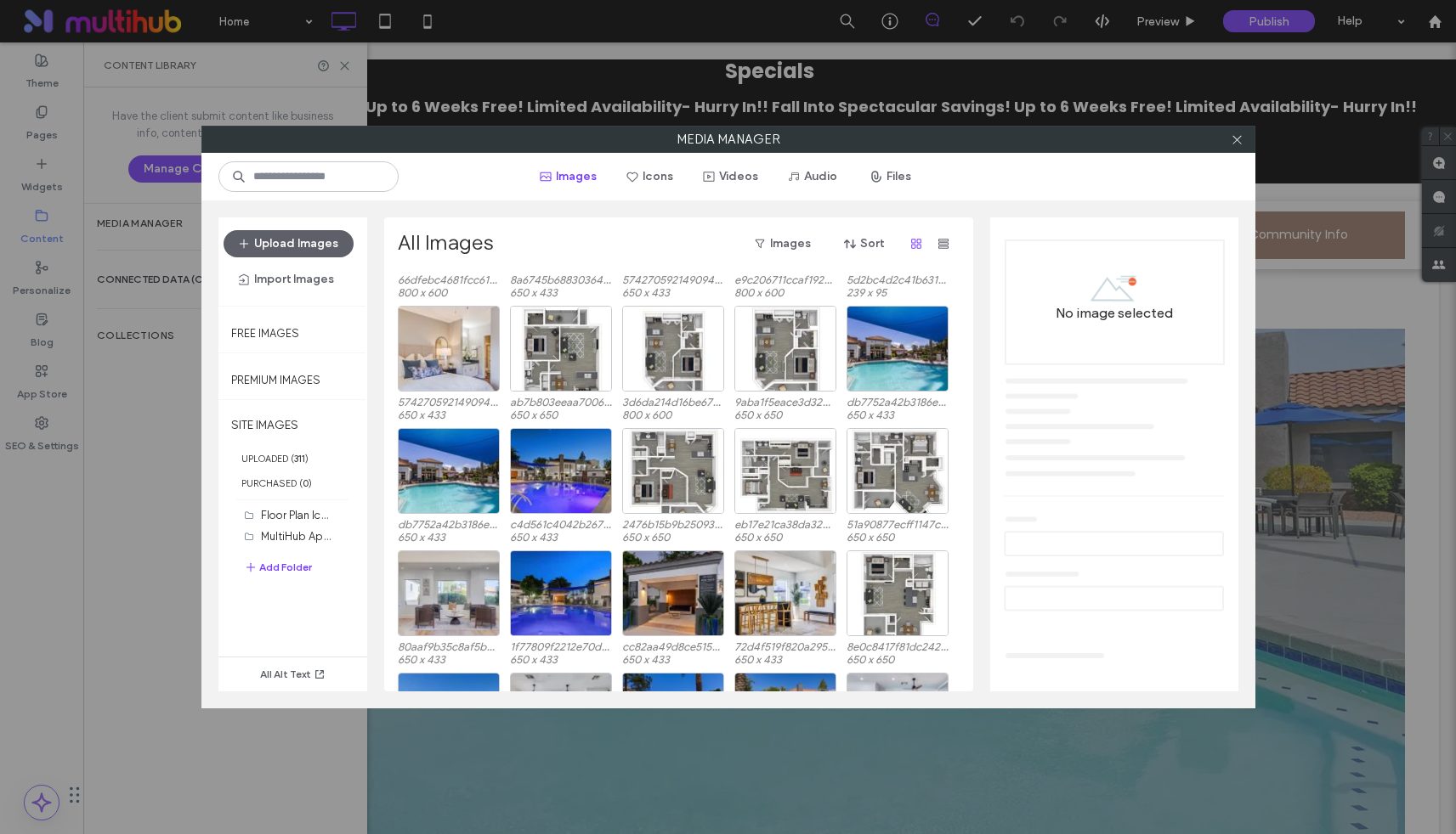
click at [134, 683] on div "Media Manager Images Icons Videos Audio Files Upload Images Import Images Free …" at bounding box center [728, 417] width 1456 height 834
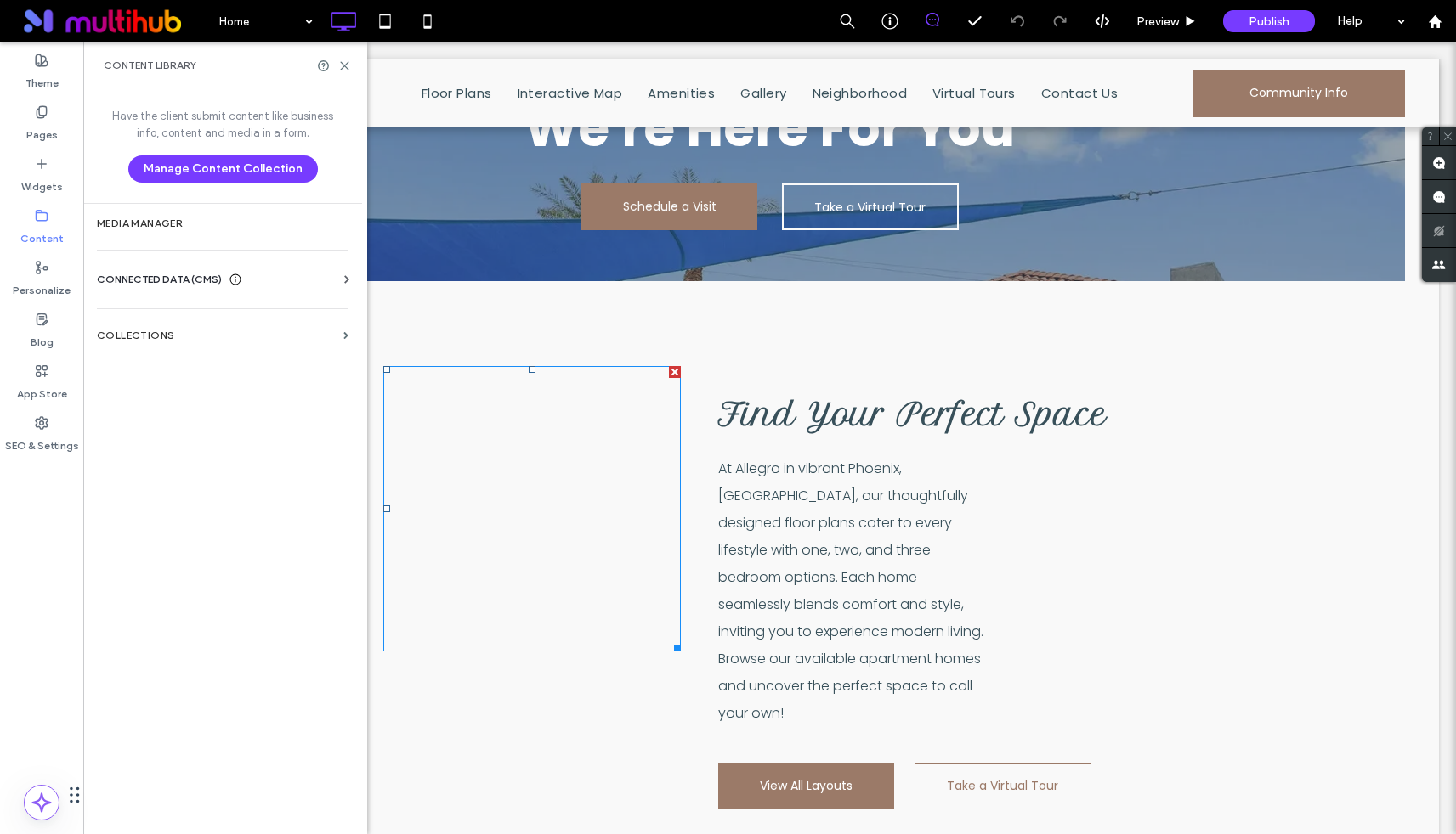
scroll to position [1329, 0]
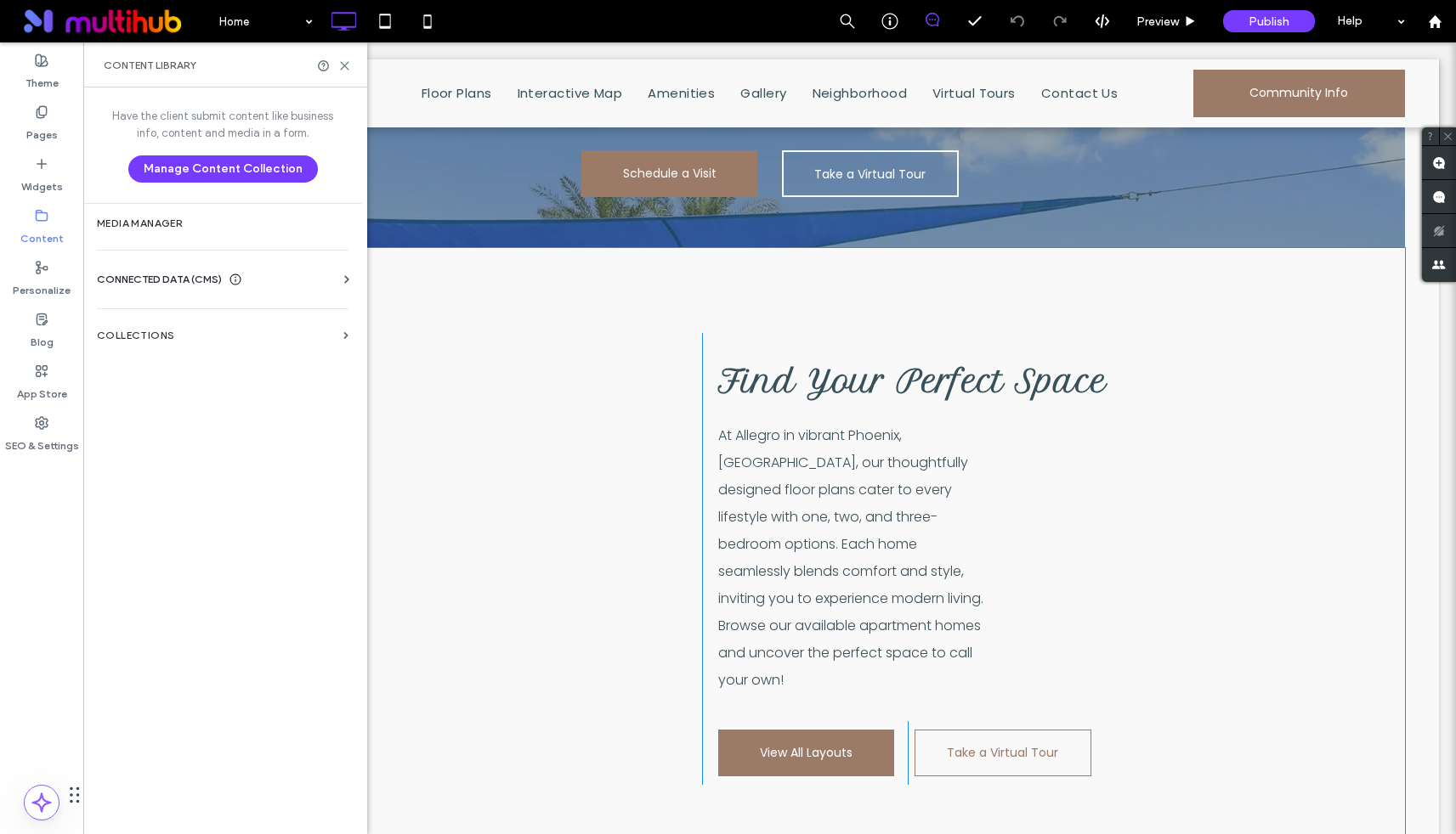
click at [562, 740] on div "Click To Paste Find Your Perfect Space At Allegro in vibrant Phoenix, [GEOGRAPH…" at bounding box center [769, 559] width 1270 height 622
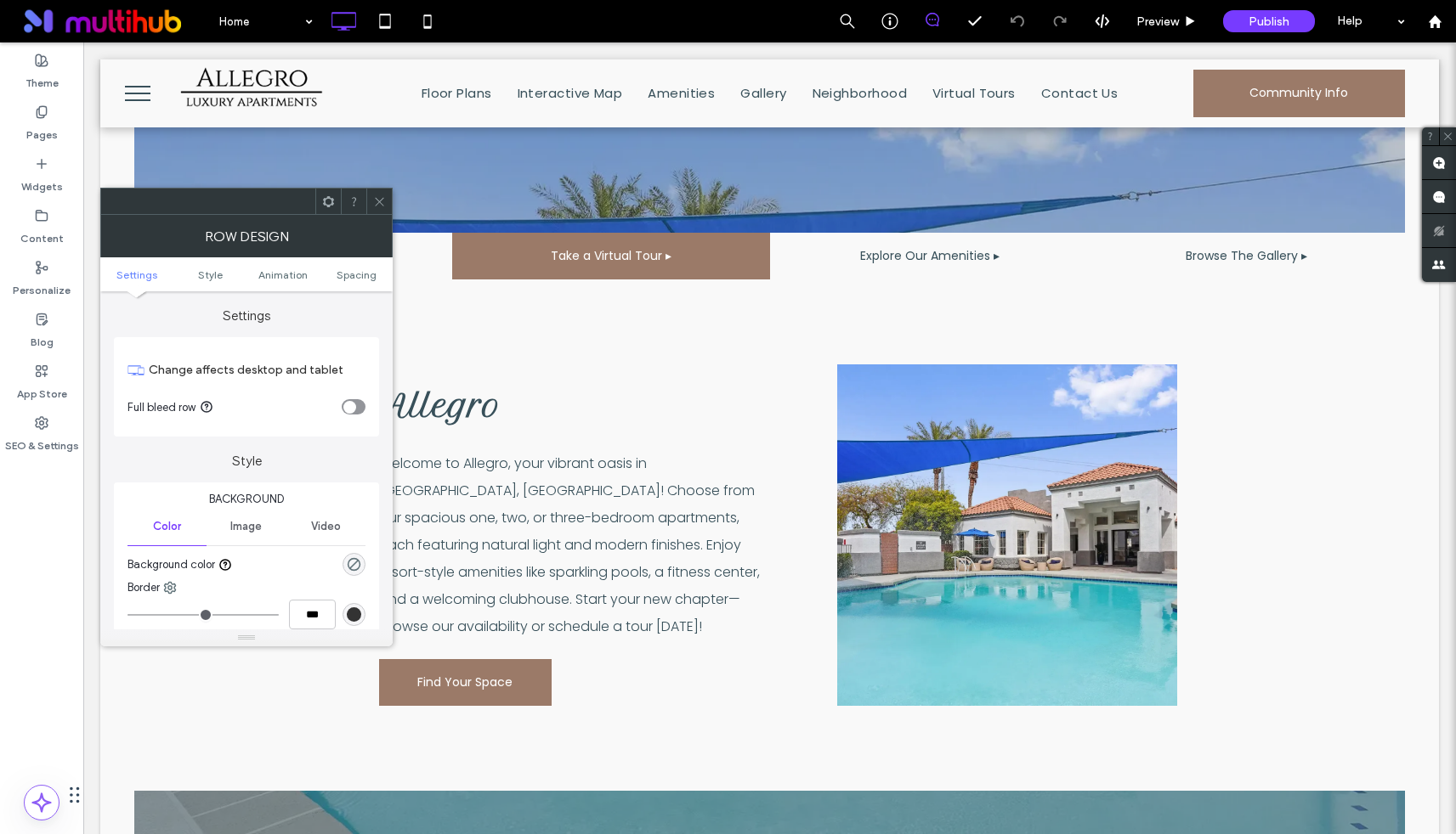
scroll to position [387, 0]
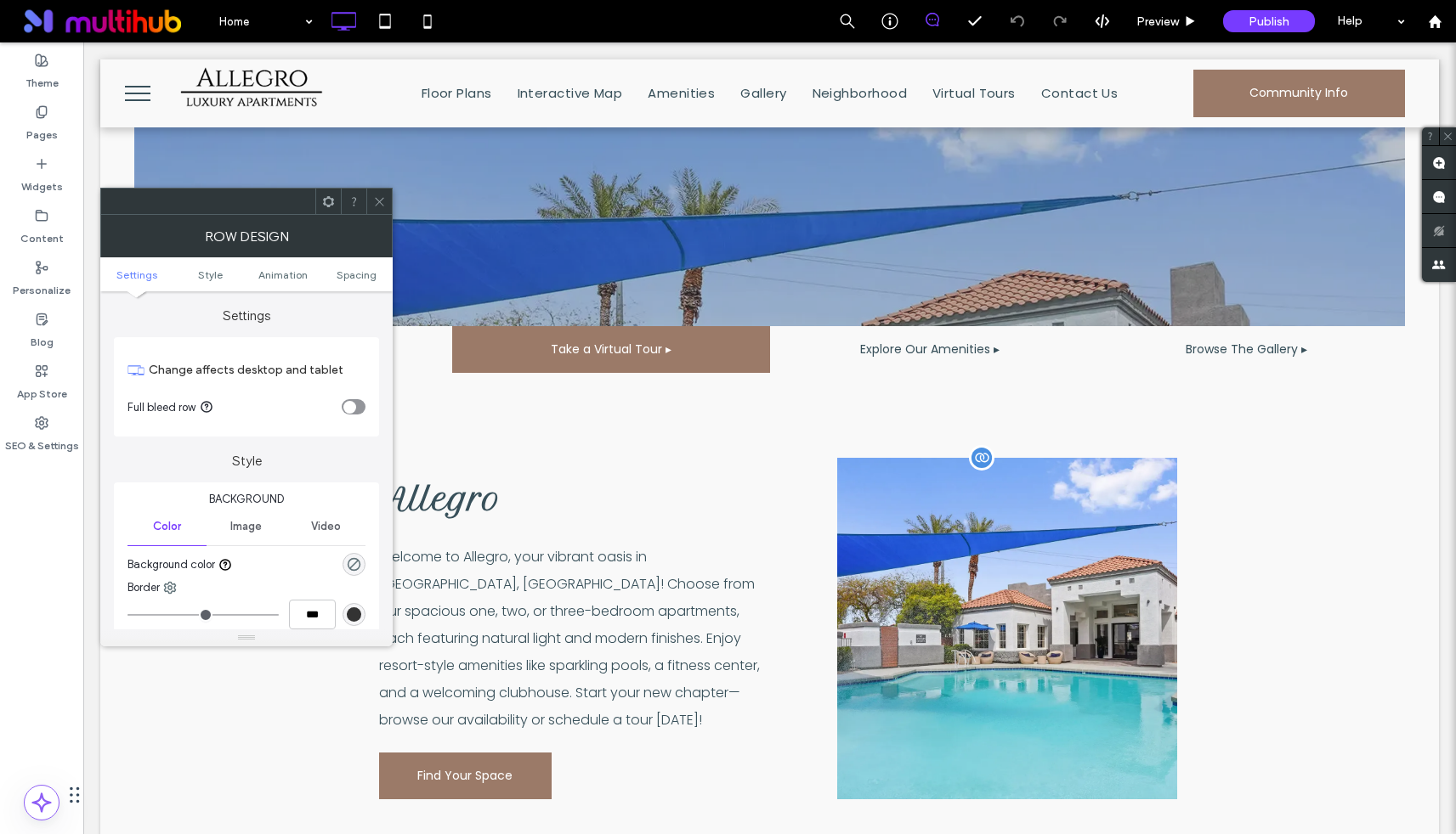
click at [1024, 509] on div "Click To Paste" at bounding box center [1007, 628] width 340 height 342
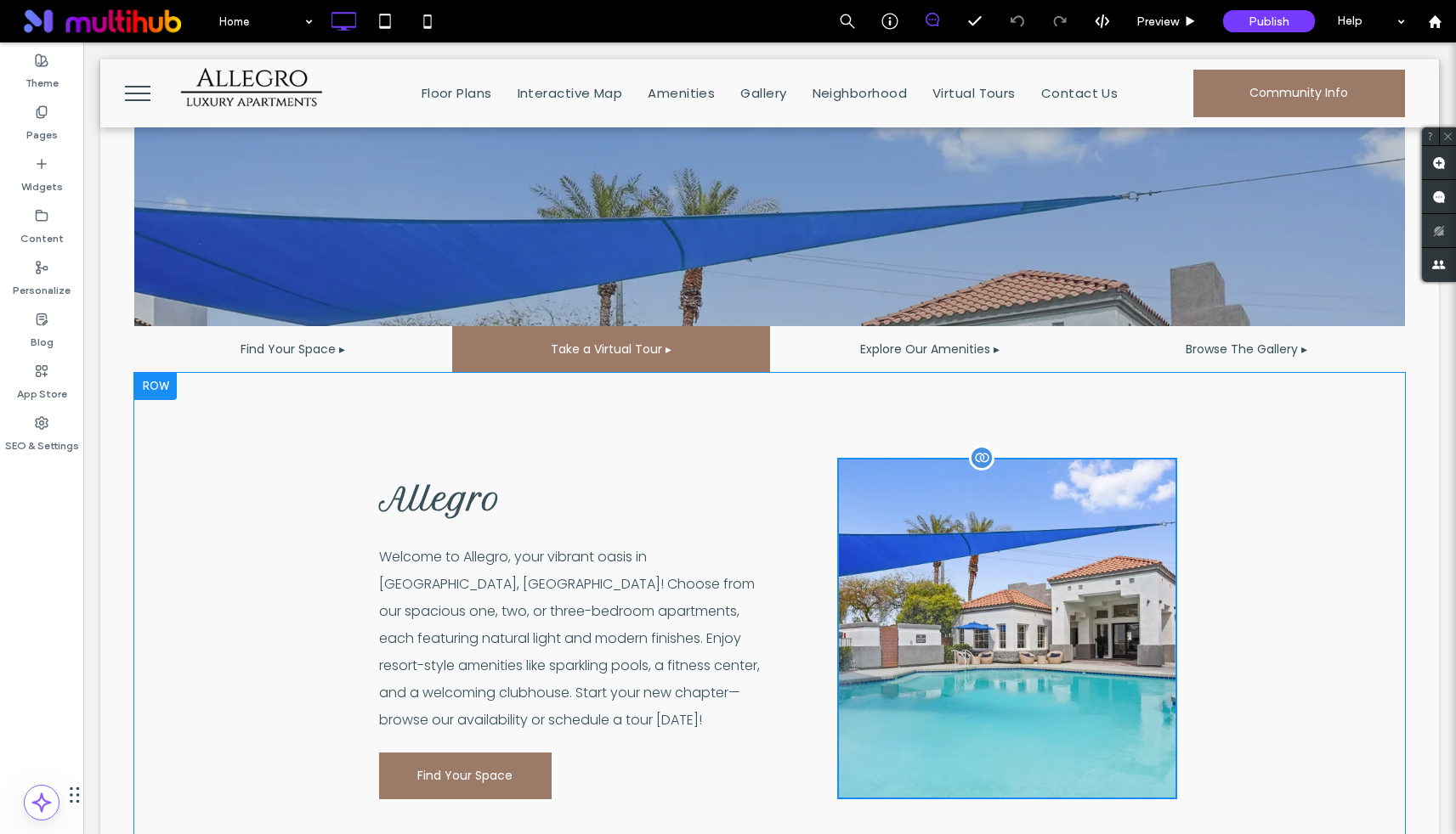
click at [950, 546] on div "Click To Paste" at bounding box center [1007, 628] width 340 height 342
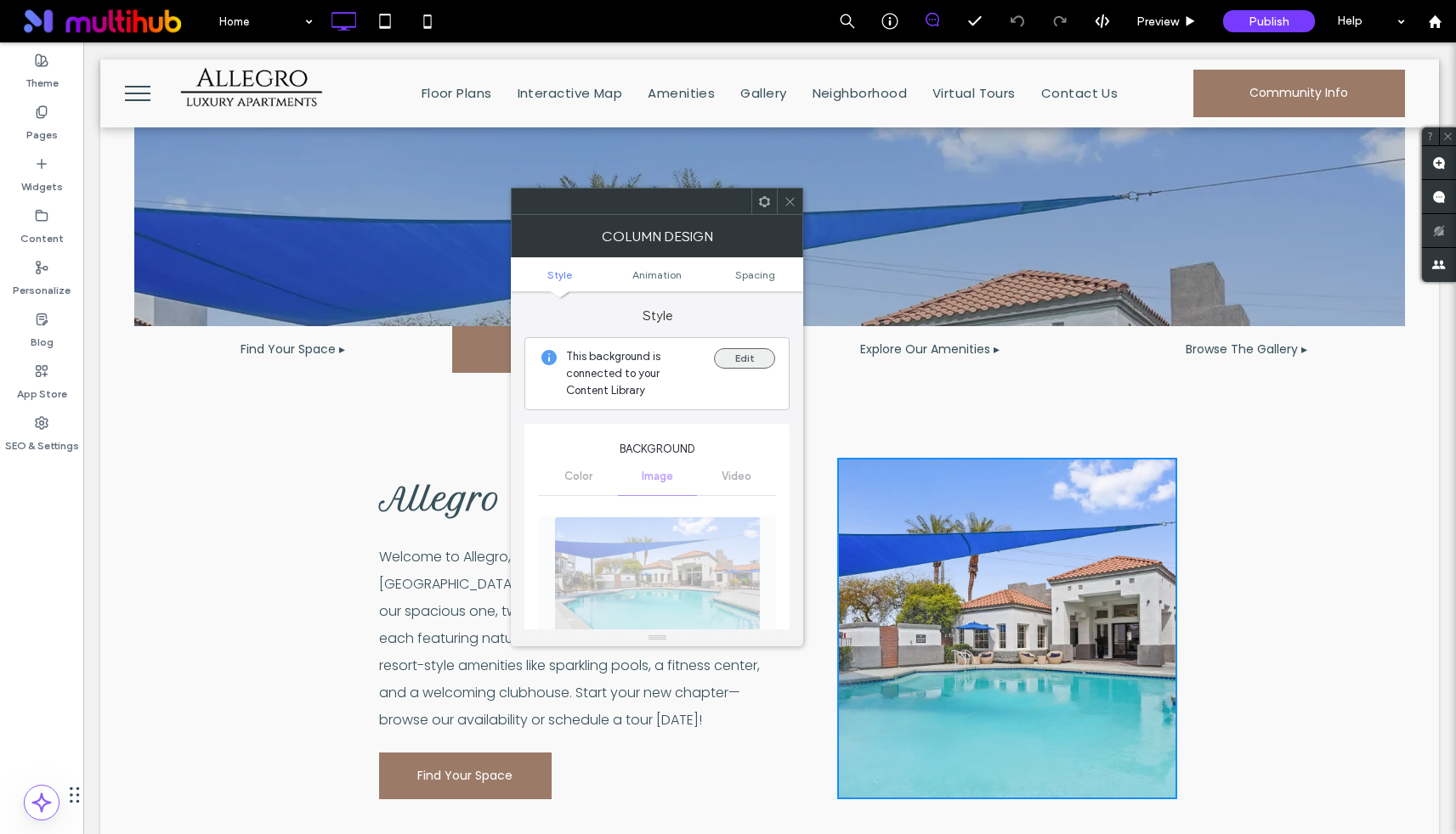
click at [764, 354] on button "Edit" at bounding box center [745, 358] width 62 height 21
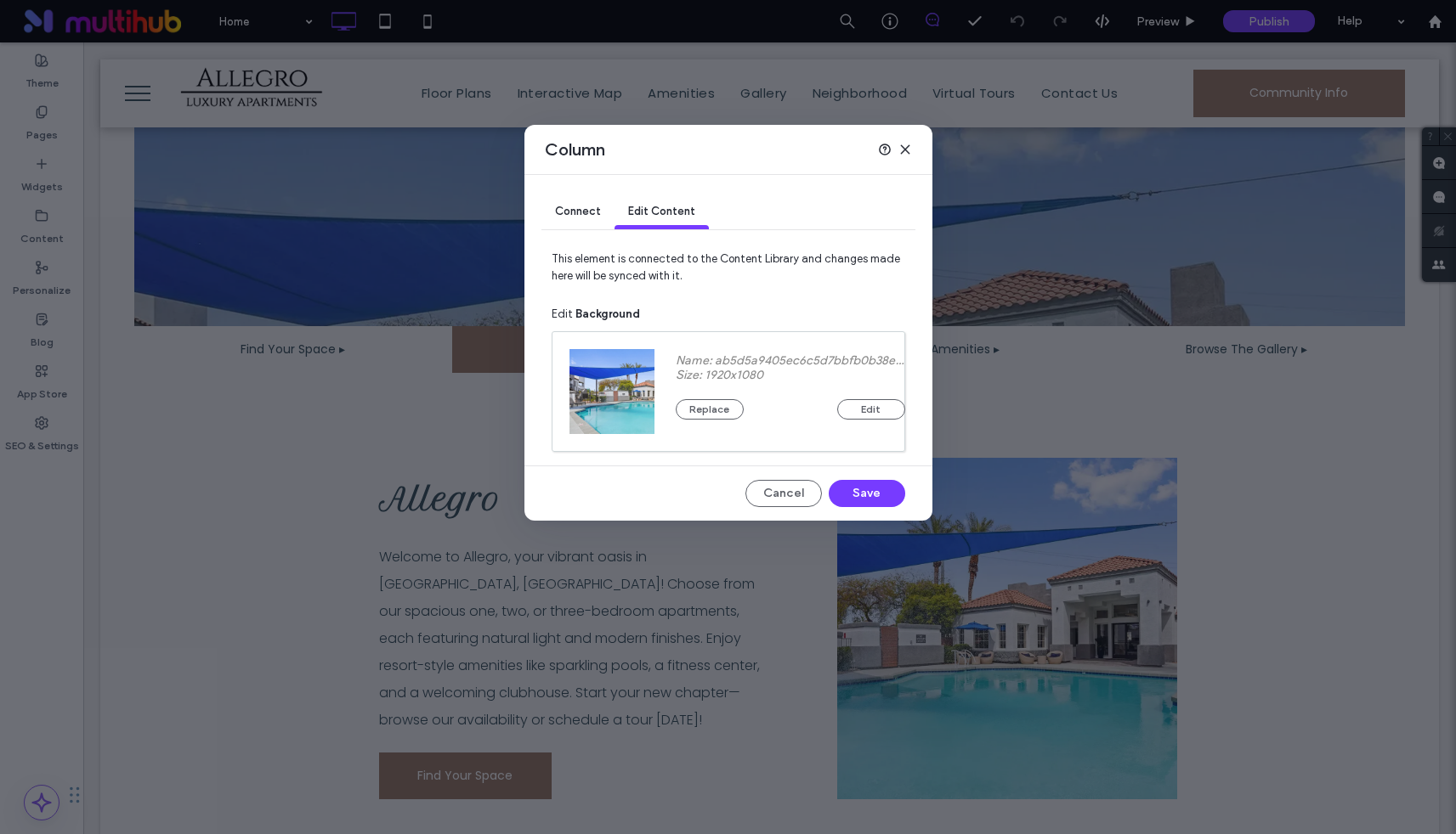
click at [579, 212] on span "Connect" at bounding box center [578, 210] width 46 height 13
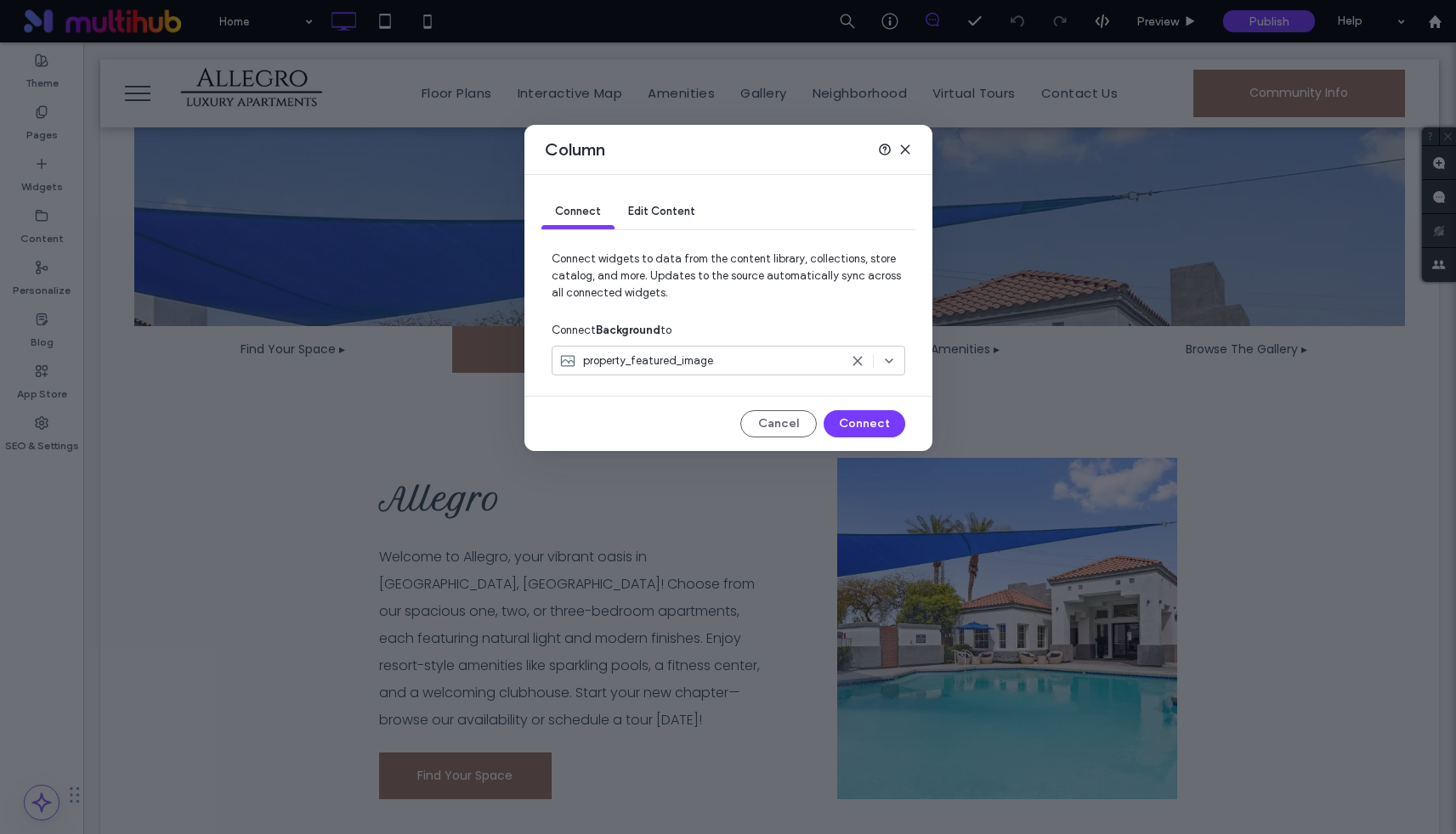
click at [700, 374] on div "property_featured_image" at bounding box center [728, 360] width 354 height 30
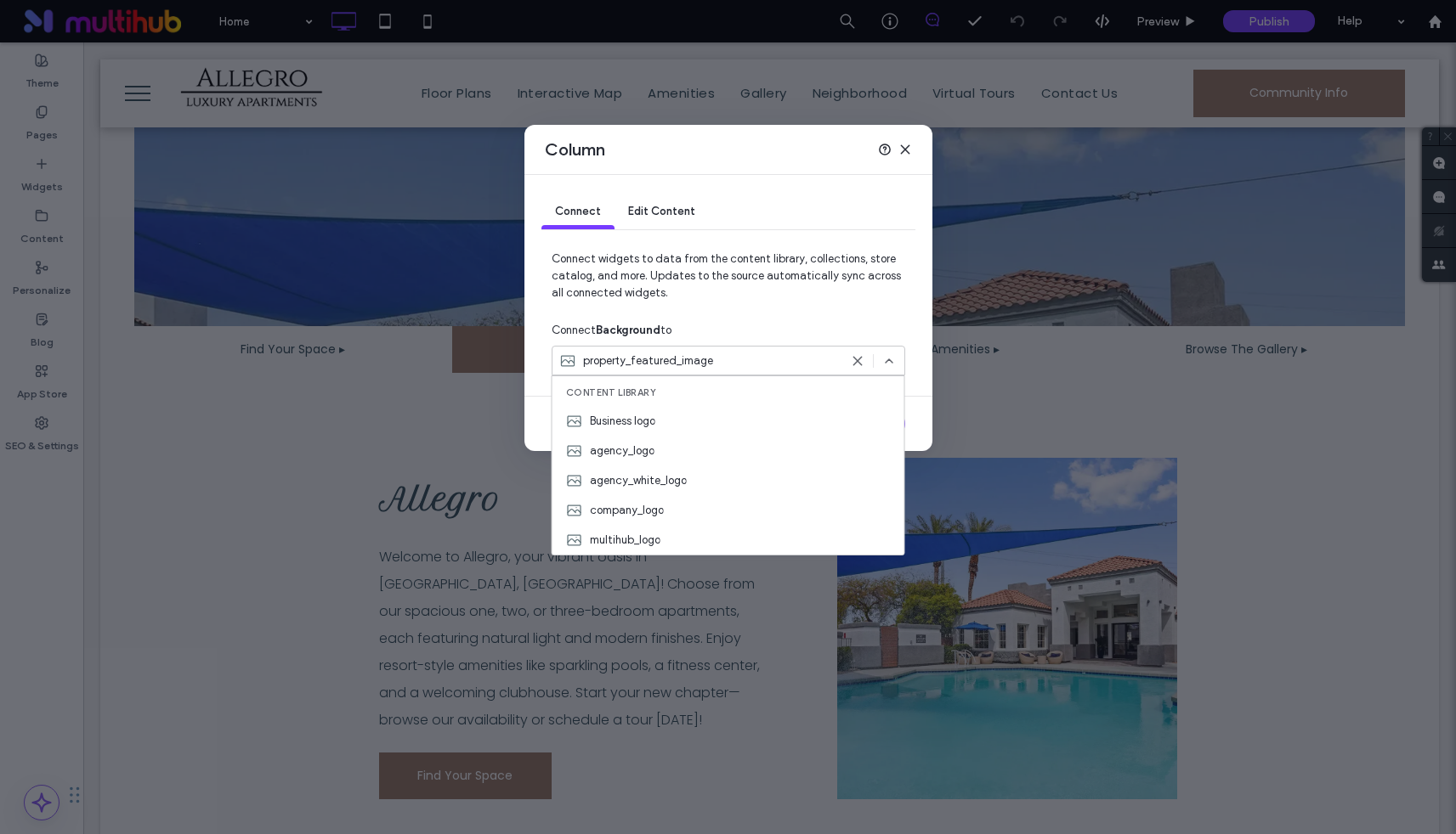
click at [660, 238] on div "Connect Edit Content" at bounding box center [728, 212] width 374 height 75
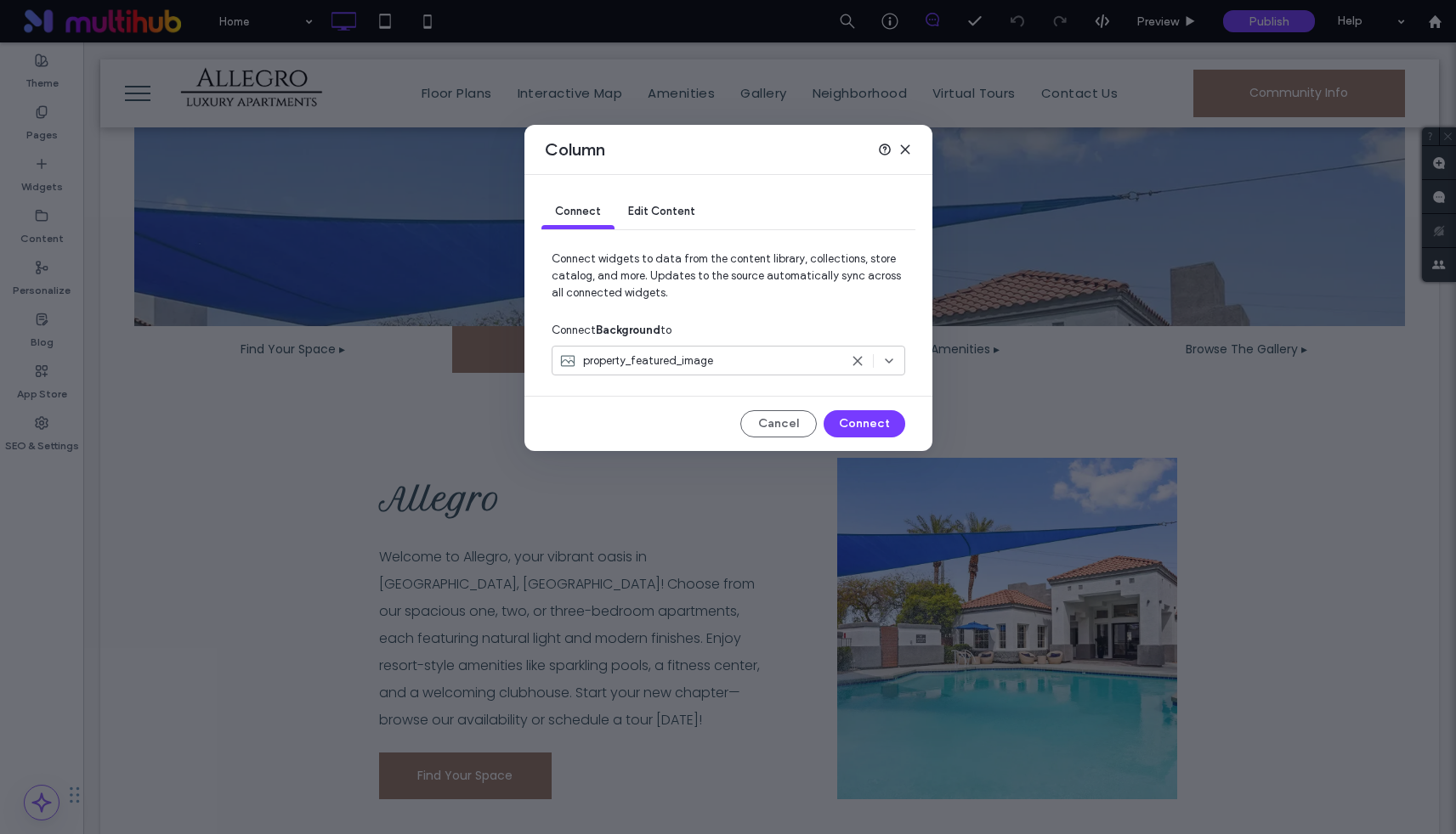
click at [651, 204] on div "Edit Content" at bounding box center [661, 212] width 94 height 34
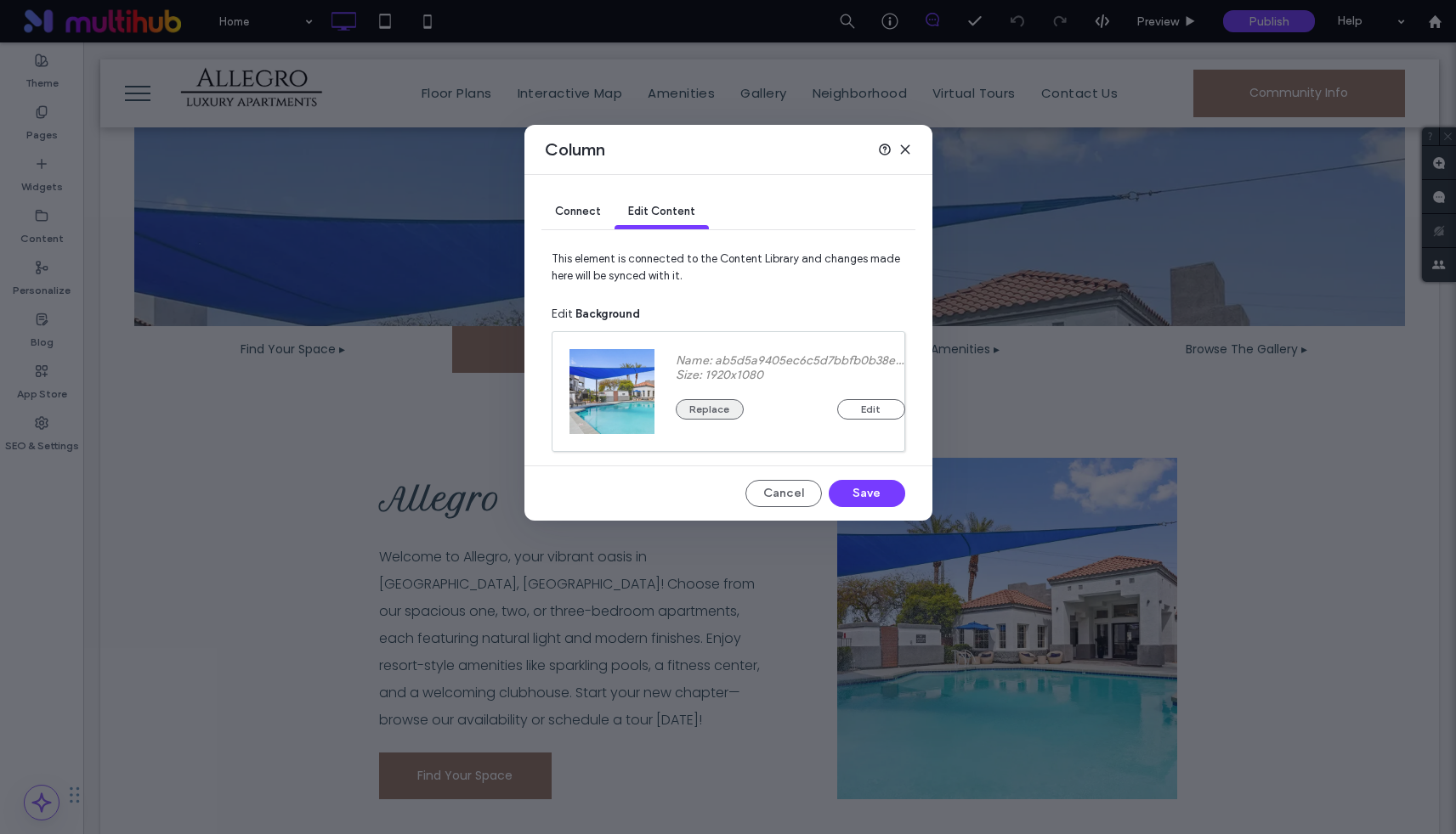
click at [708, 407] on button "Replace" at bounding box center [709, 409] width 68 height 21
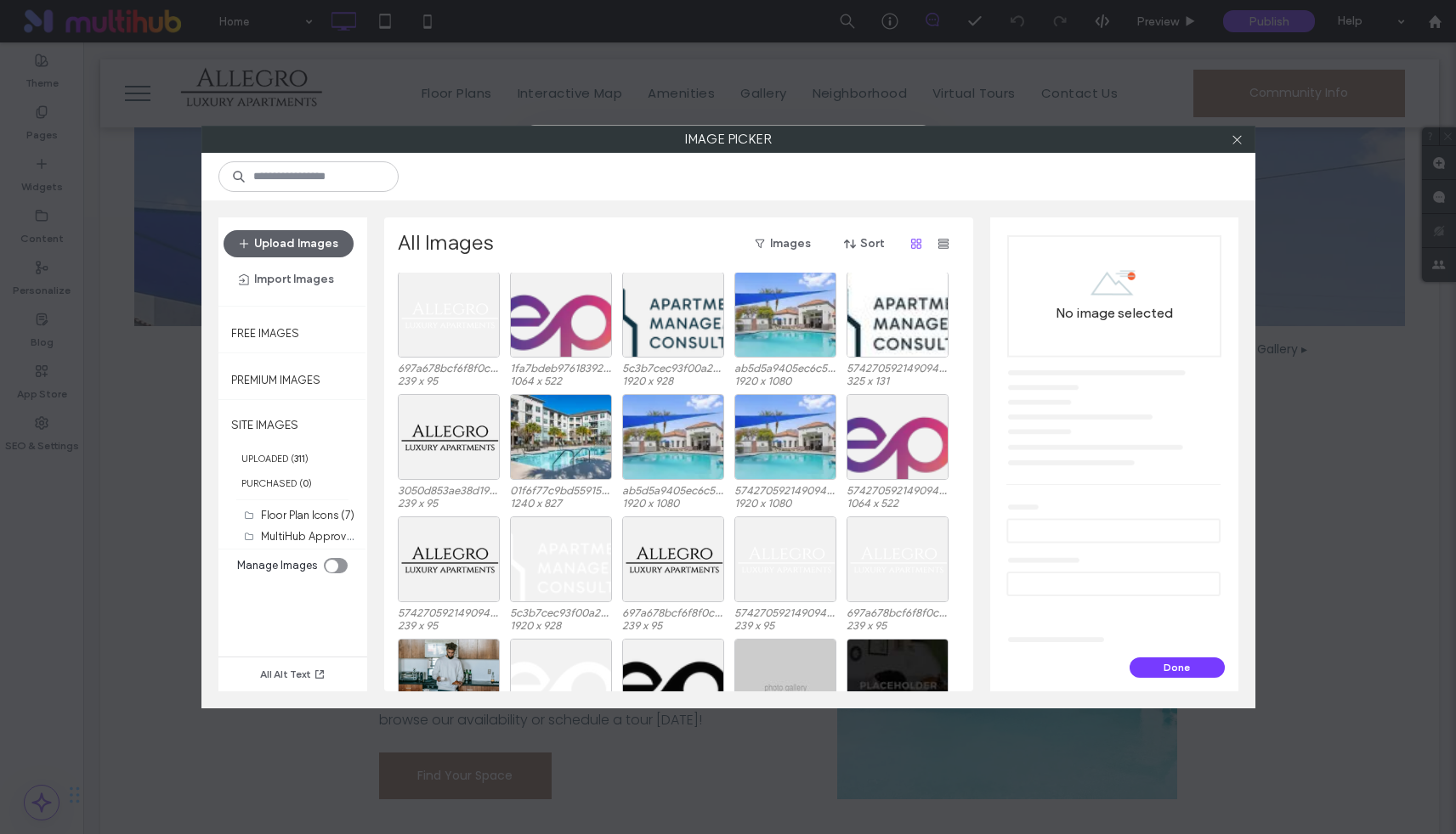
scroll to position [6745, 0]
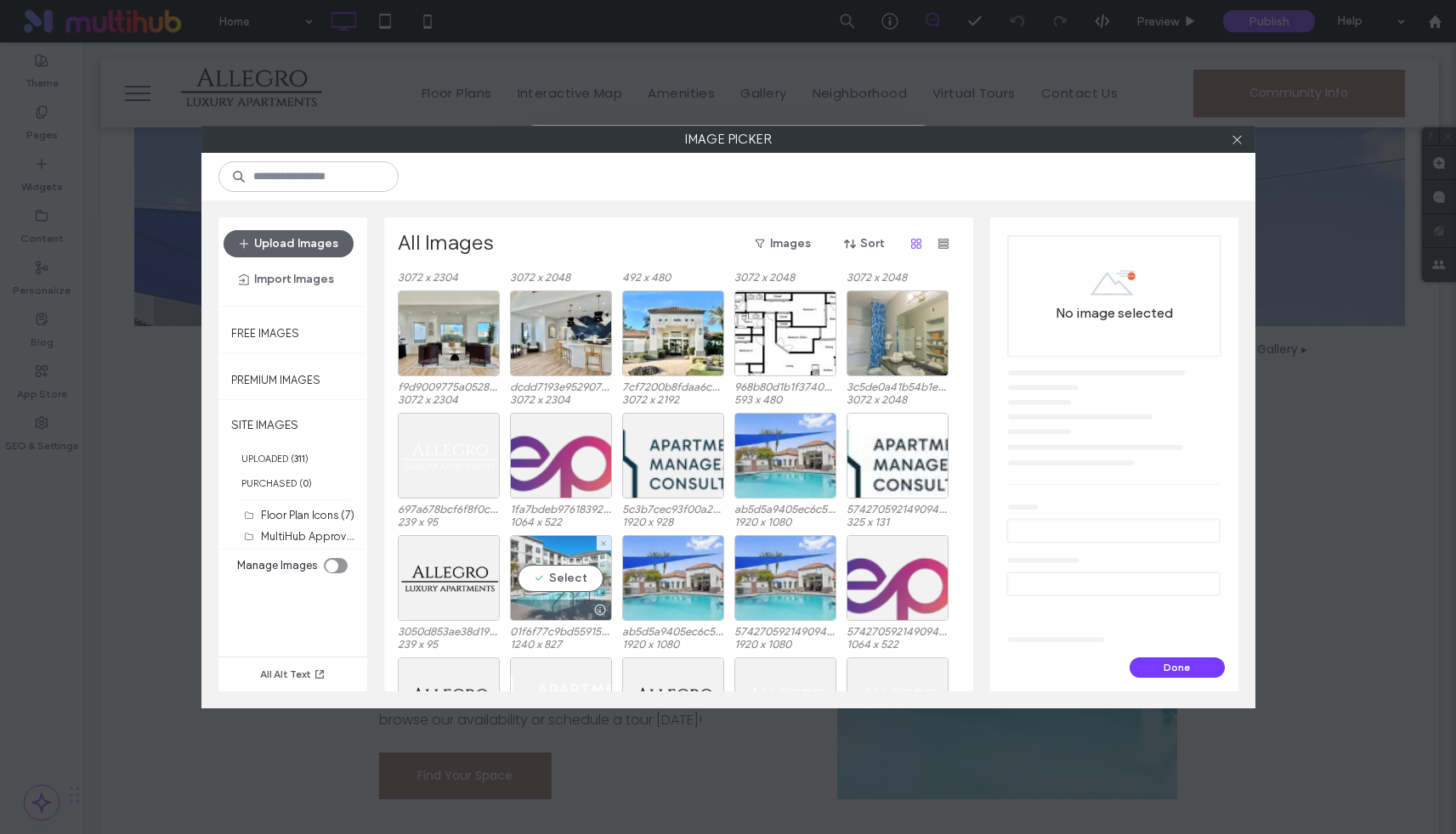
click at [558, 581] on div "Select" at bounding box center [560, 578] width 102 height 85
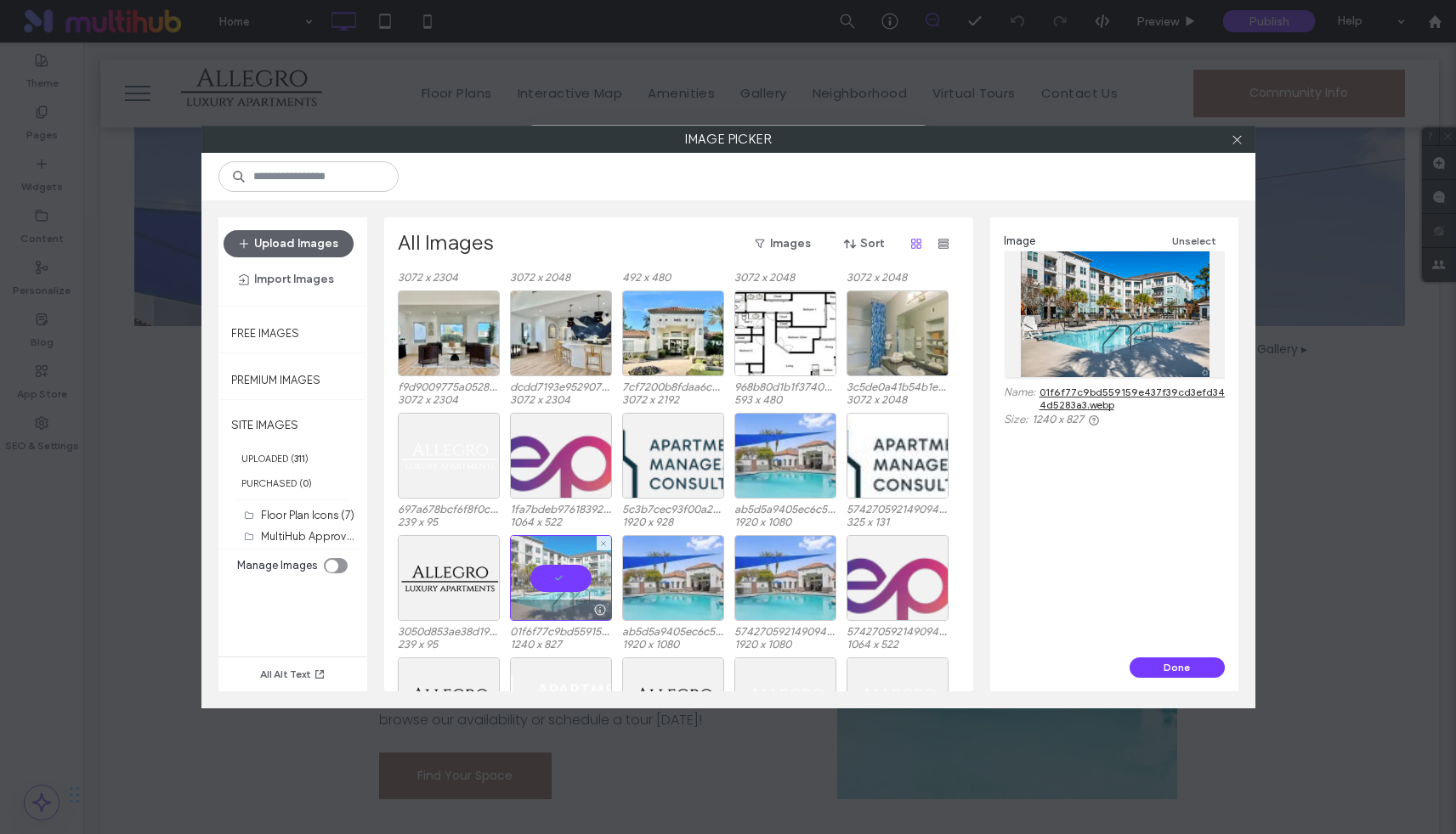
click at [551, 564] on div at bounding box center [560, 578] width 102 height 85
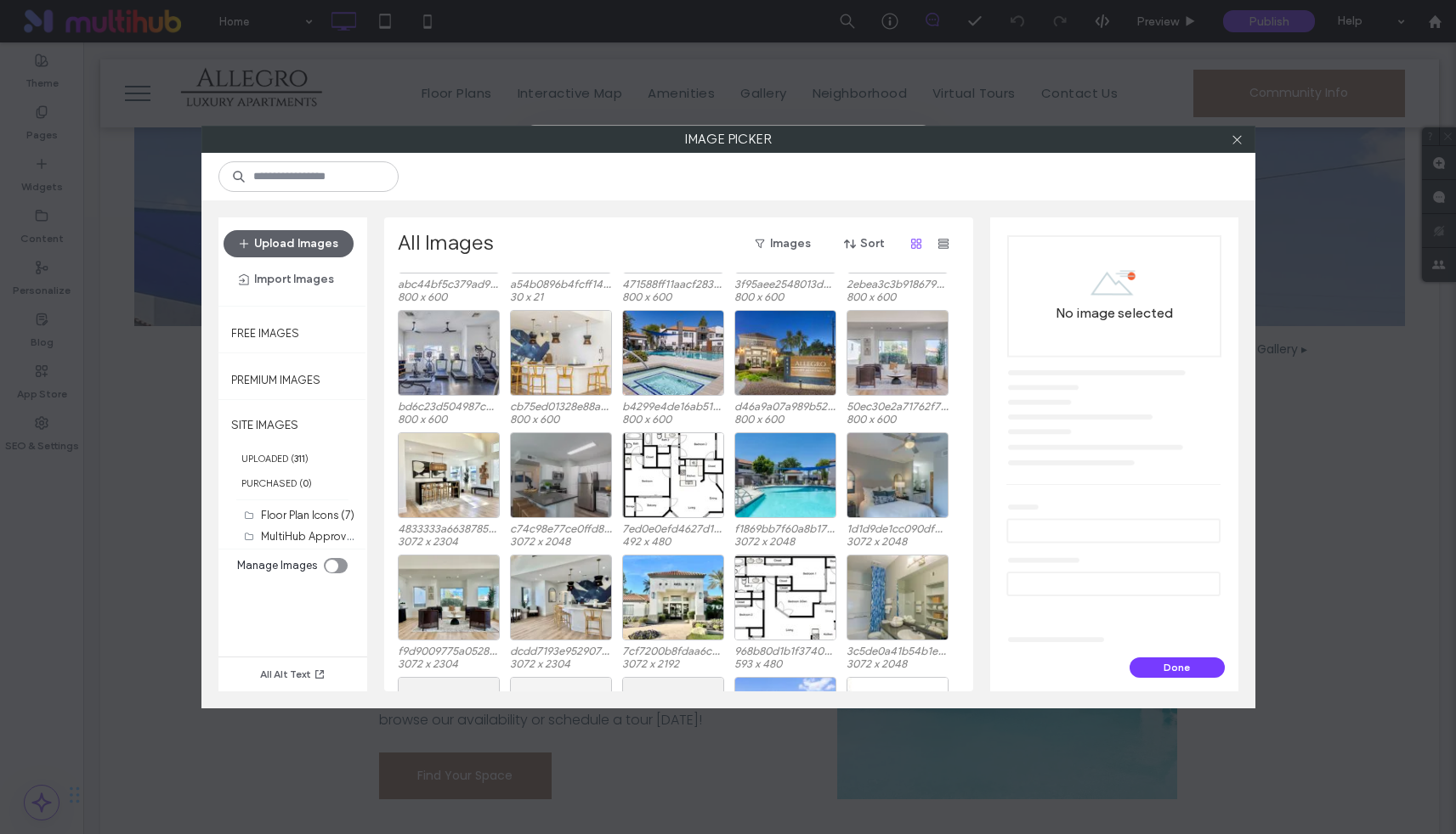
scroll to position [6464, 0]
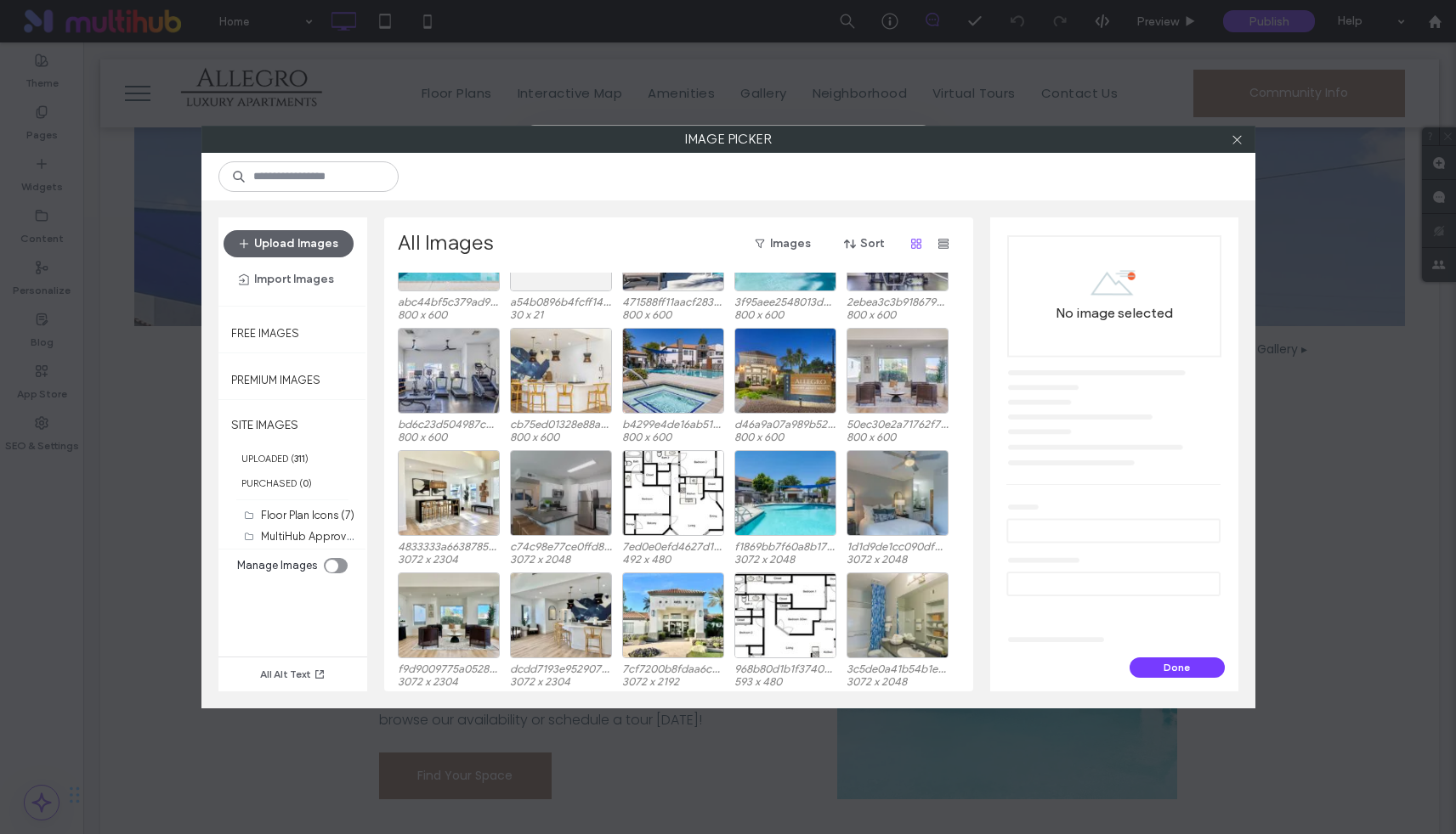
click at [417, 85] on div "Image Picker Upload Images Import Images Free Images Premium Images SITE IMAGES…" at bounding box center [728, 417] width 1456 height 834
click at [1235, 136] on icon at bounding box center [1237, 139] width 13 height 13
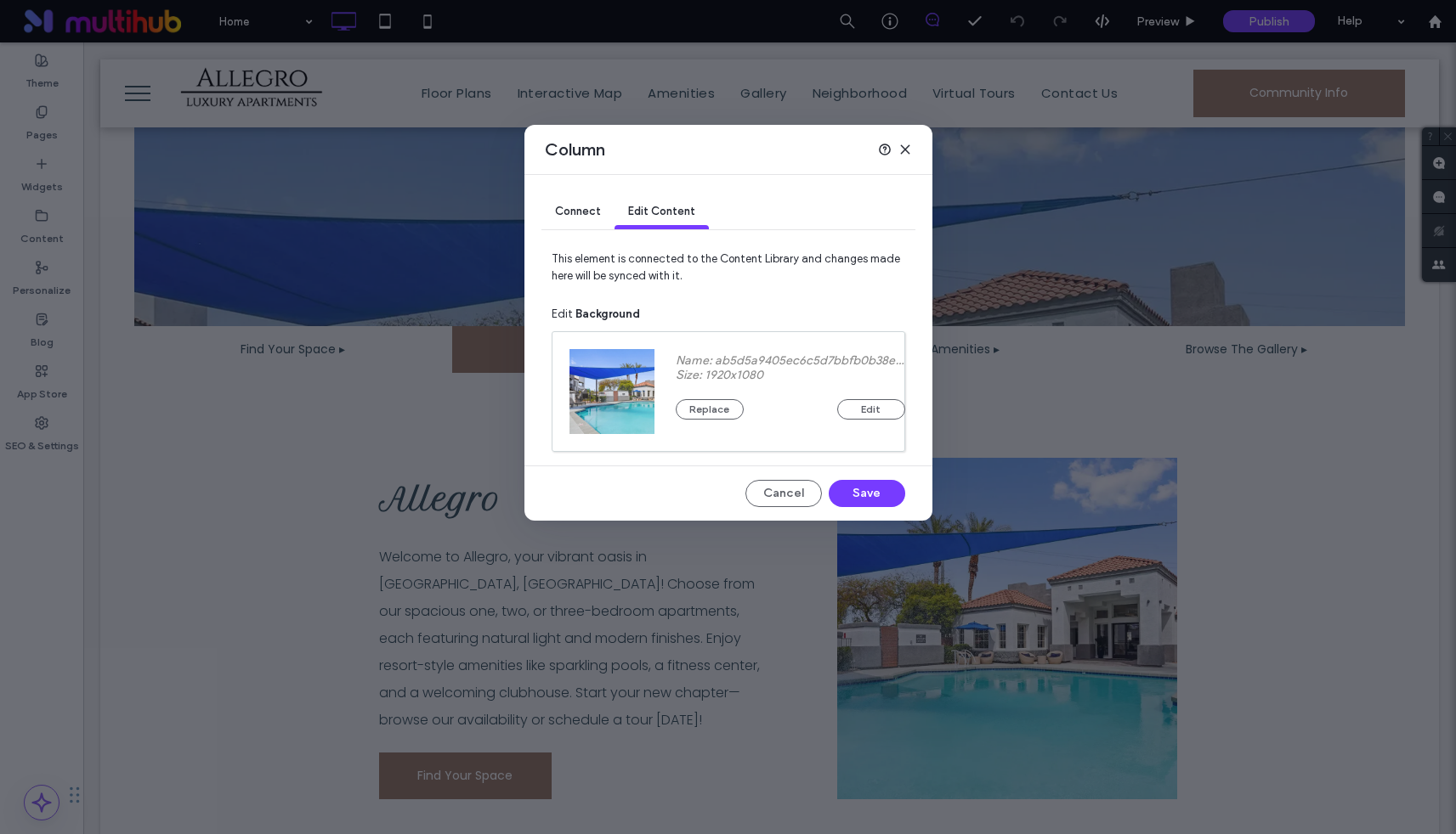
click at [906, 145] on icon at bounding box center [906, 150] width 14 height 14
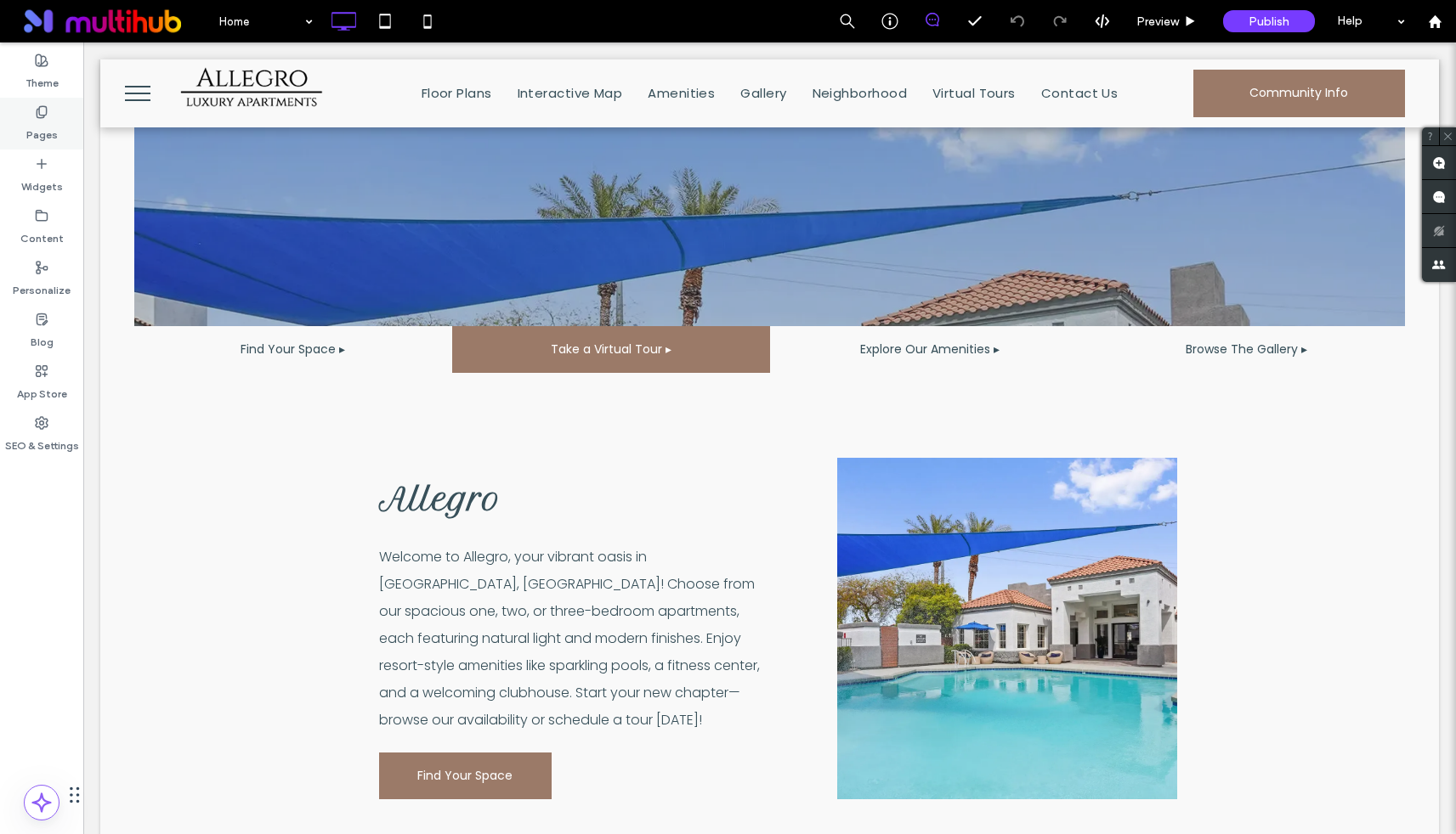
click at [35, 114] on icon at bounding box center [42, 112] width 14 height 14
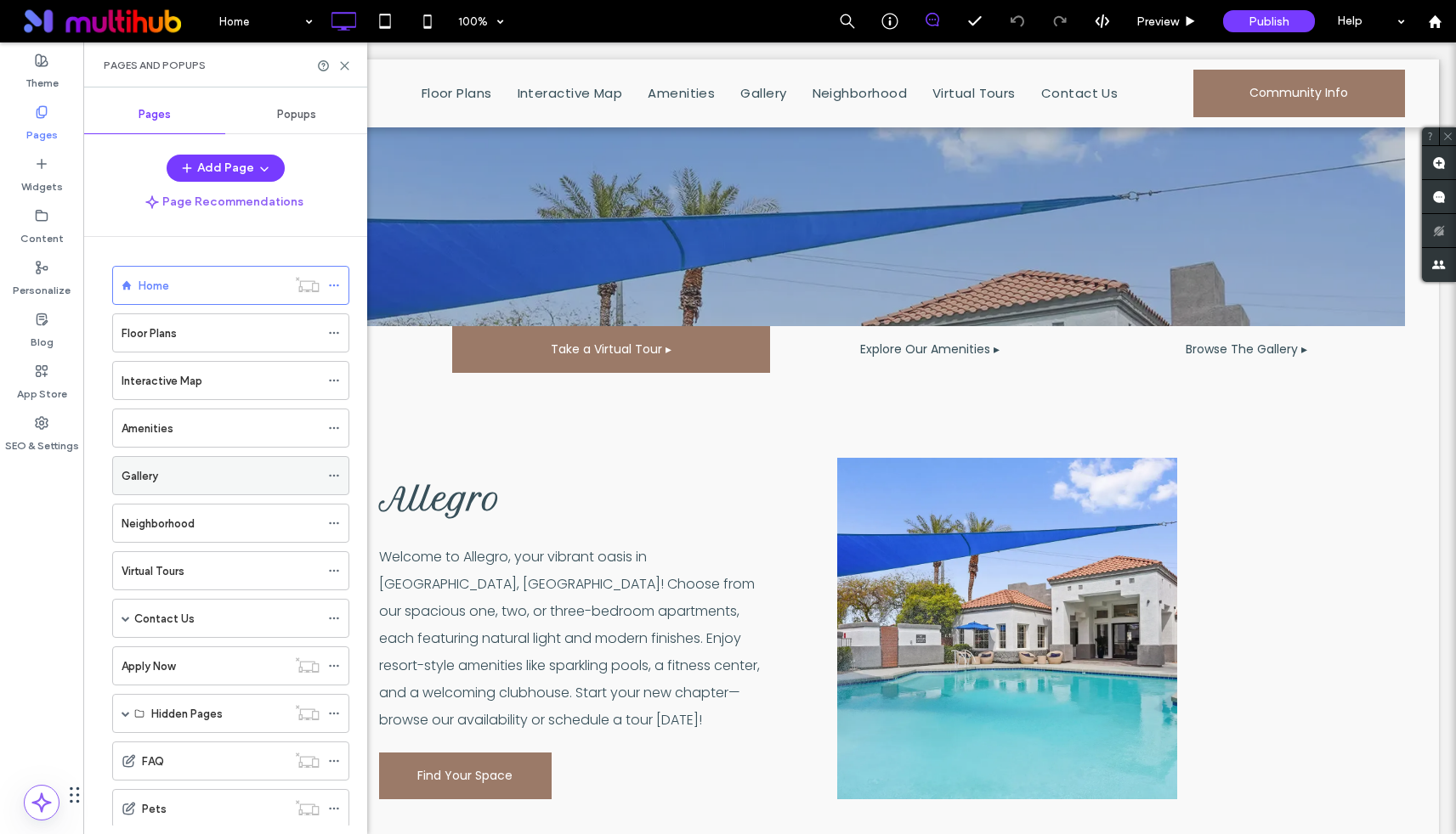
click at [176, 482] on div "Gallery" at bounding box center [219, 477] width 198 height 18
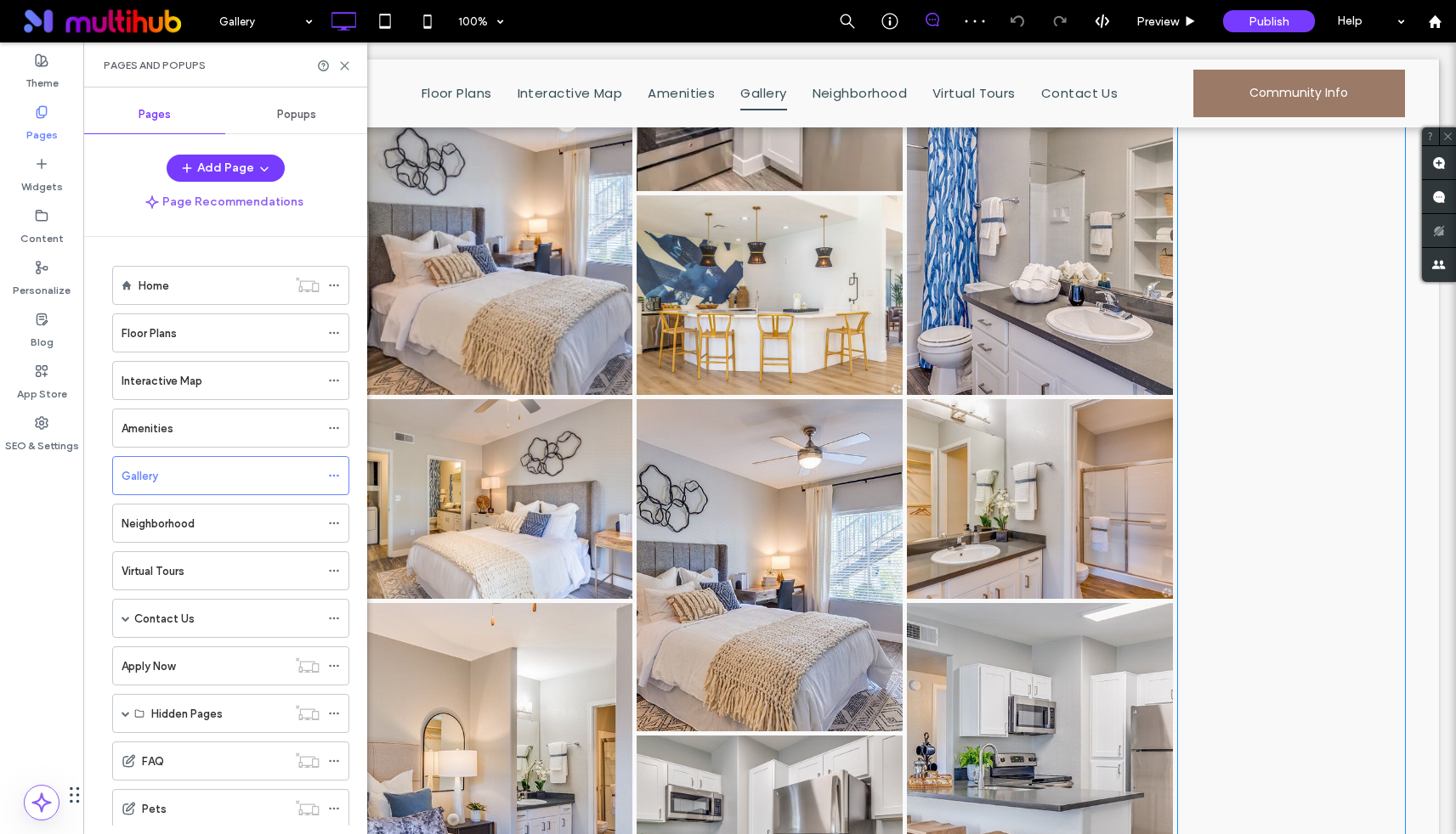
scroll to position [1383, 0]
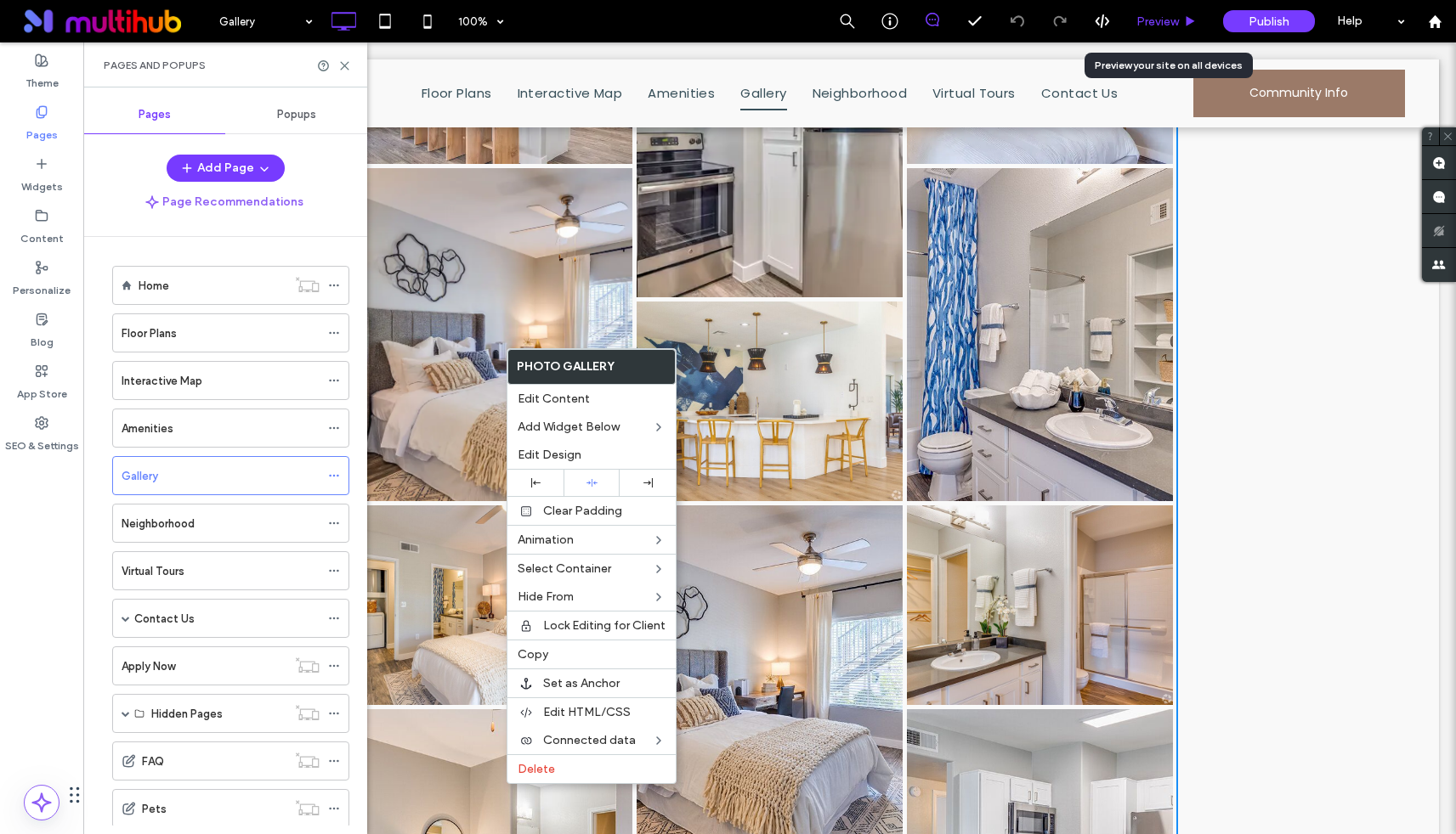
click at [1180, 11] on div "Preview" at bounding box center [1166, 21] width 86 height 43
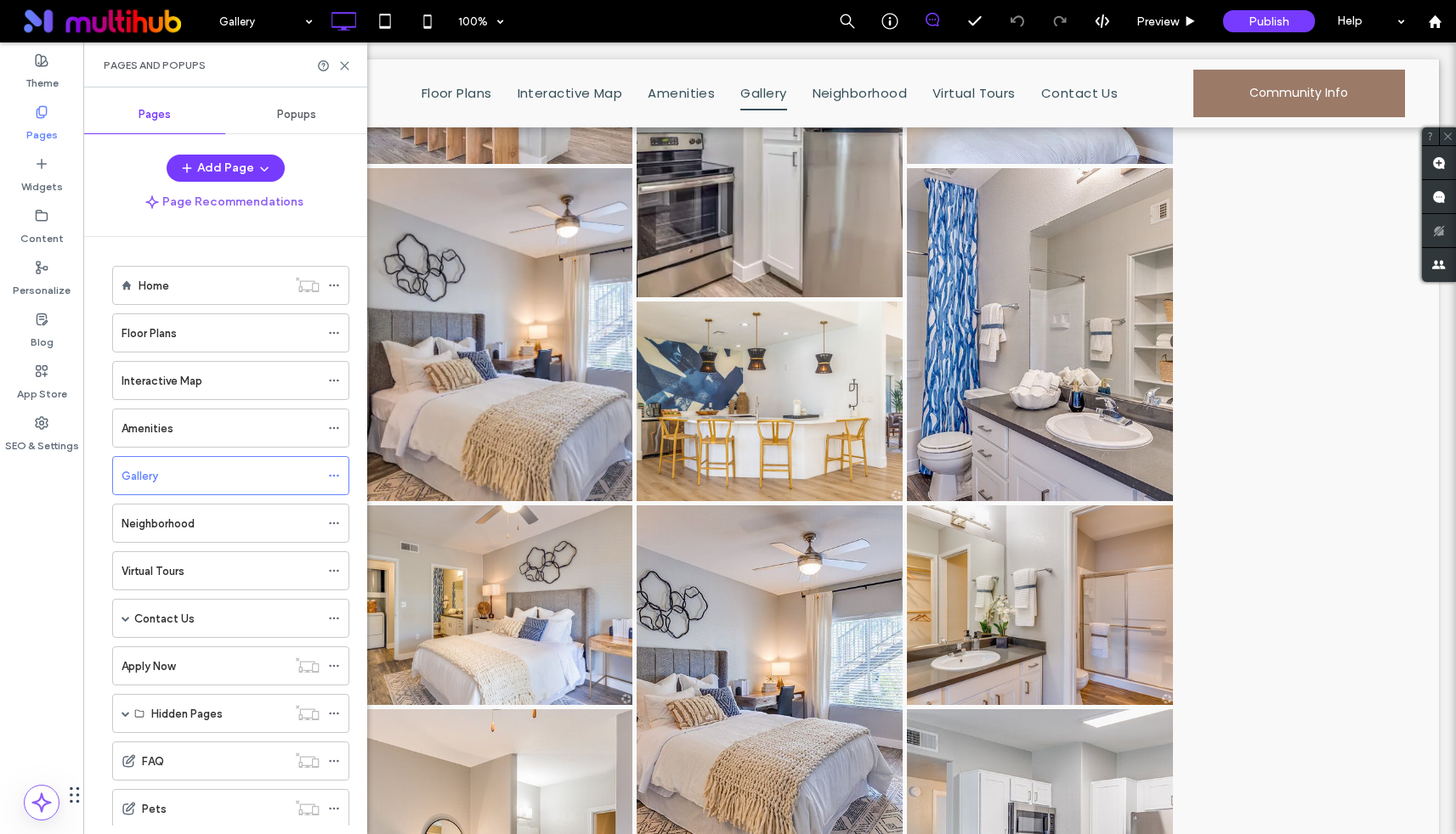
click at [356, 58] on div "Pages and Popups" at bounding box center [225, 65] width 284 height 45
click at [351, 60] on icon at bounding box center [345, 66] width 13 height 13
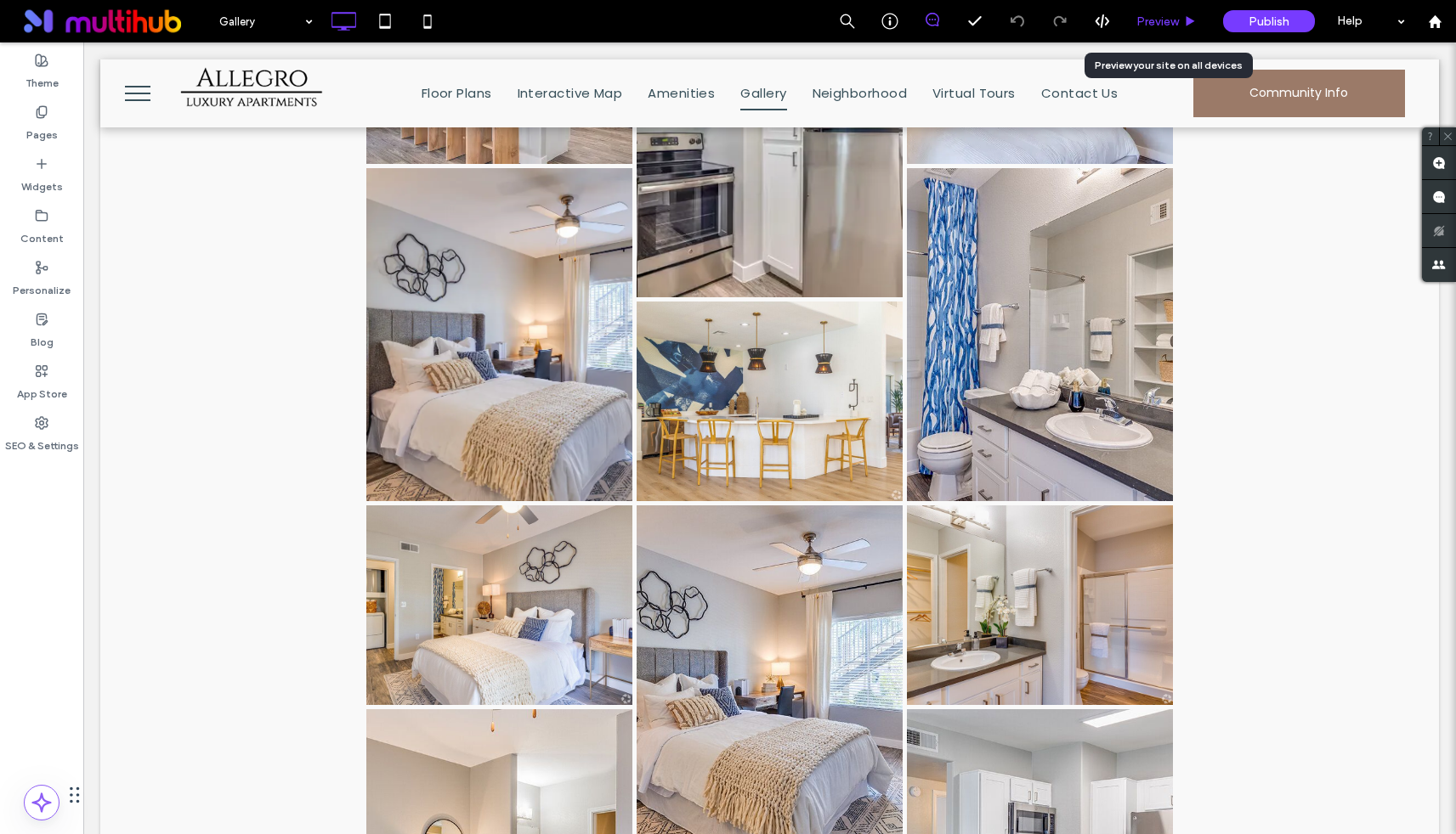
click at [1163, 27] on span "Preview" at bounding box center [1157, 22] width 43 height 15
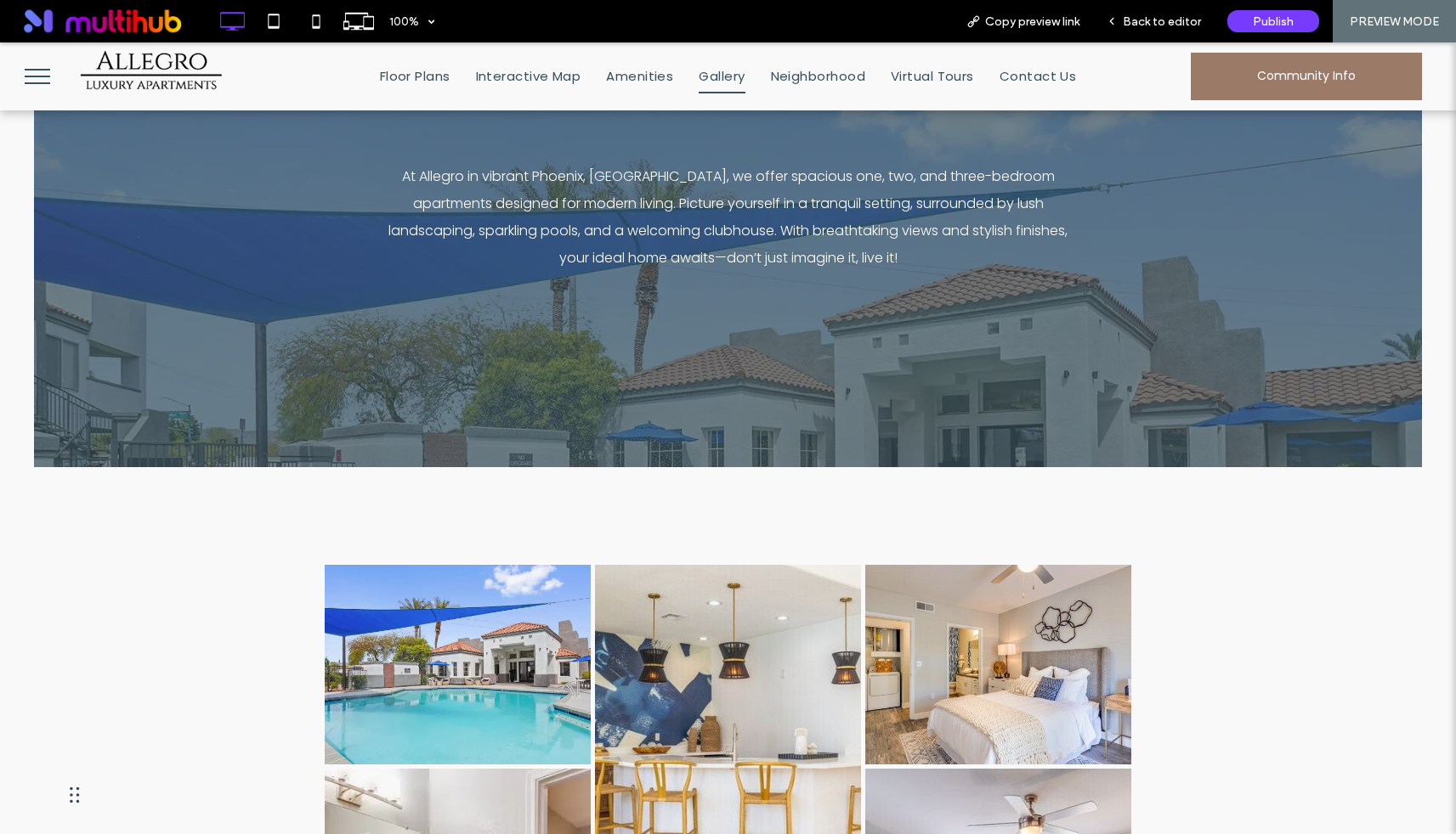
scroll to position [265, 0]
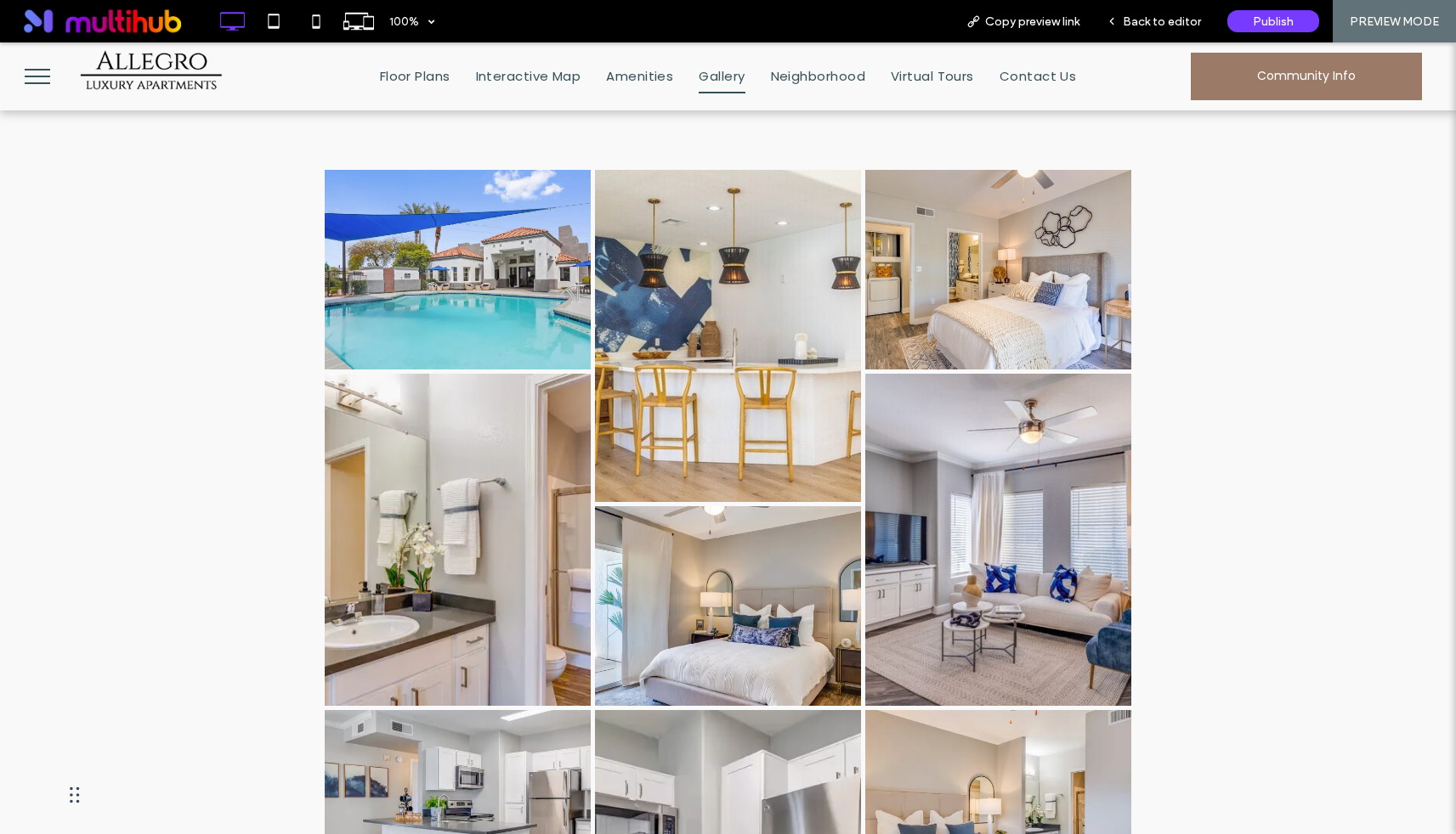
scroll to position [773, 0]
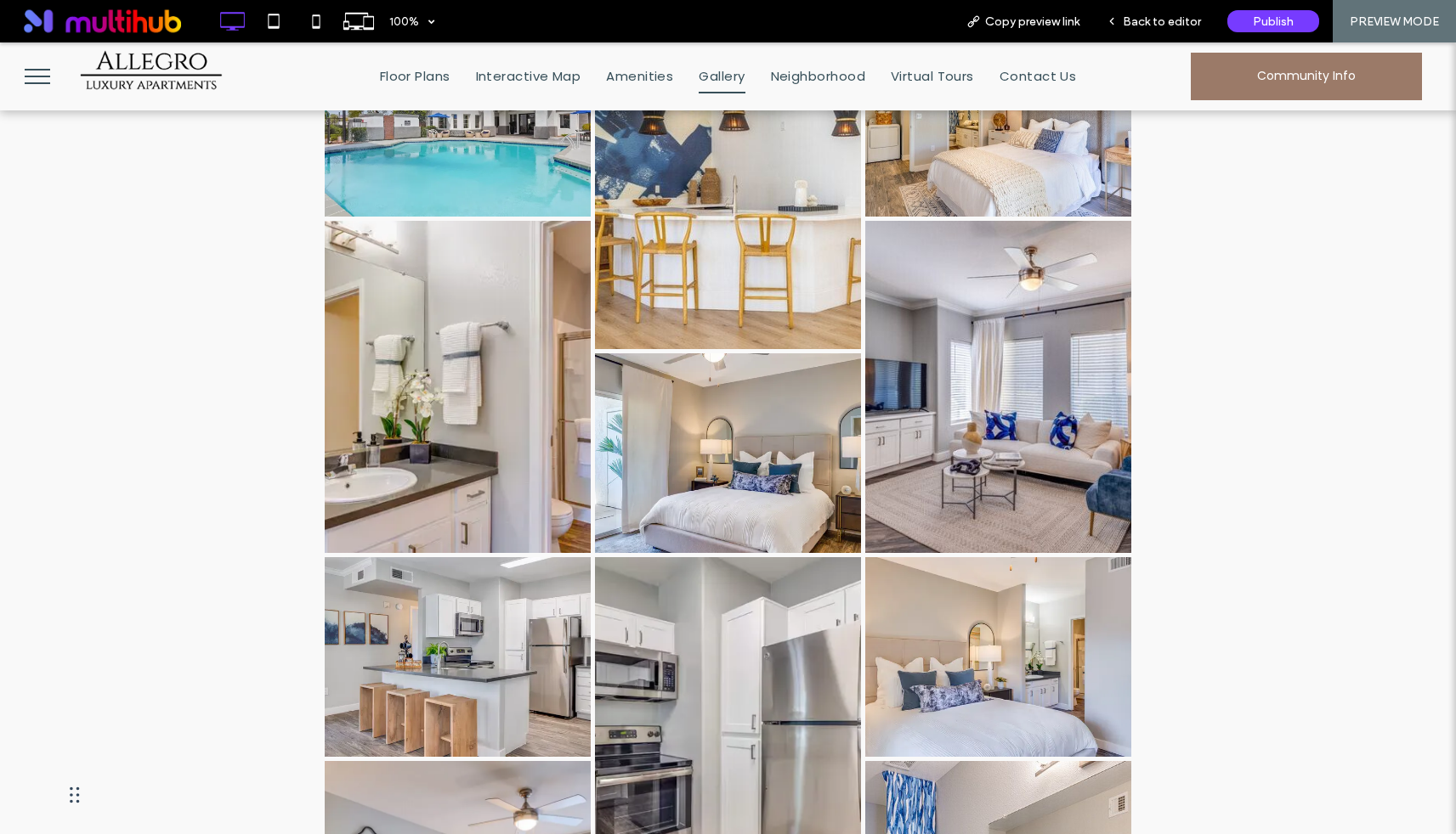
click at [435, 446] on link at bounding box center [457, 386] width 282 height 352
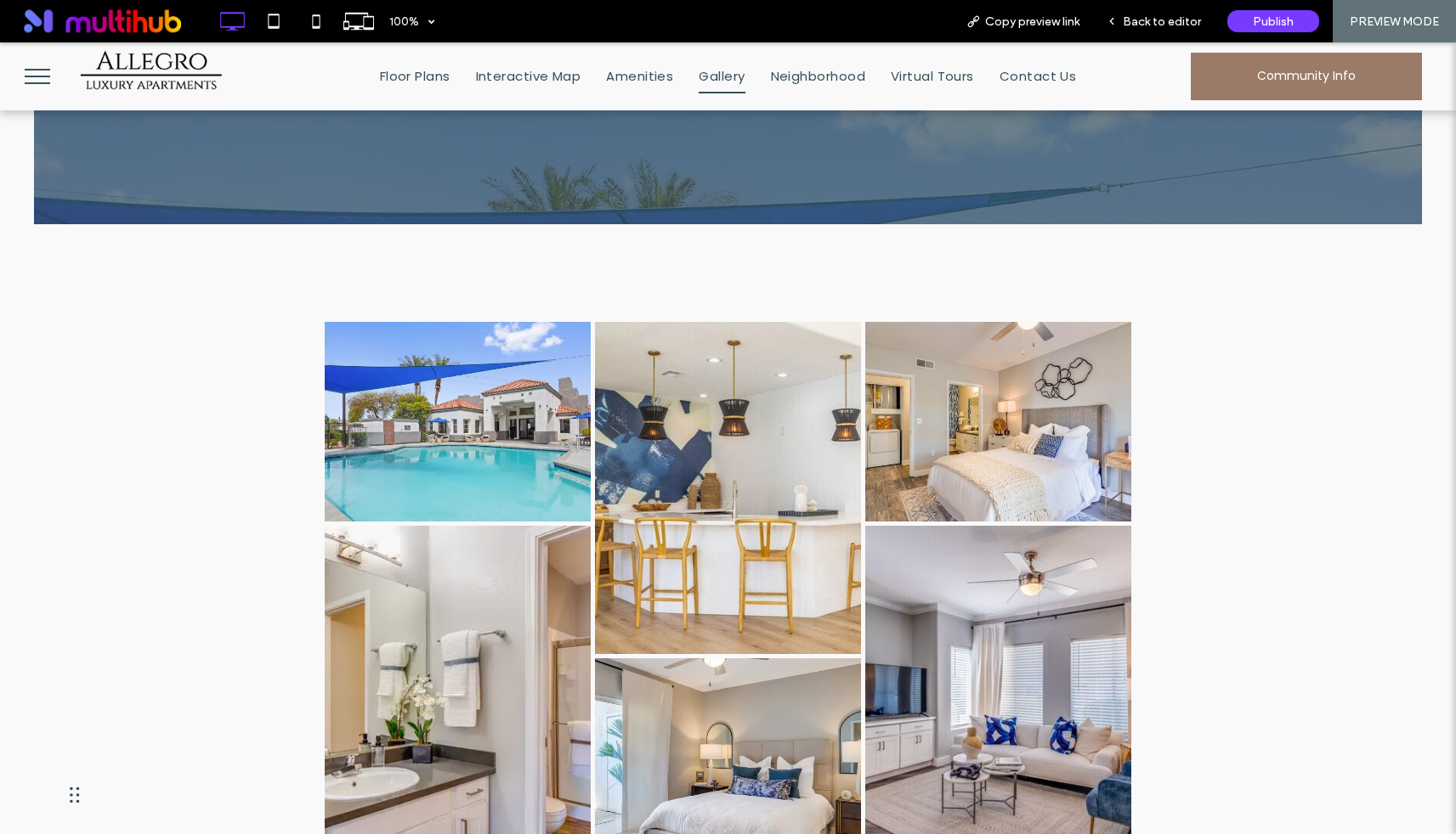
scroll to position [271, 0]
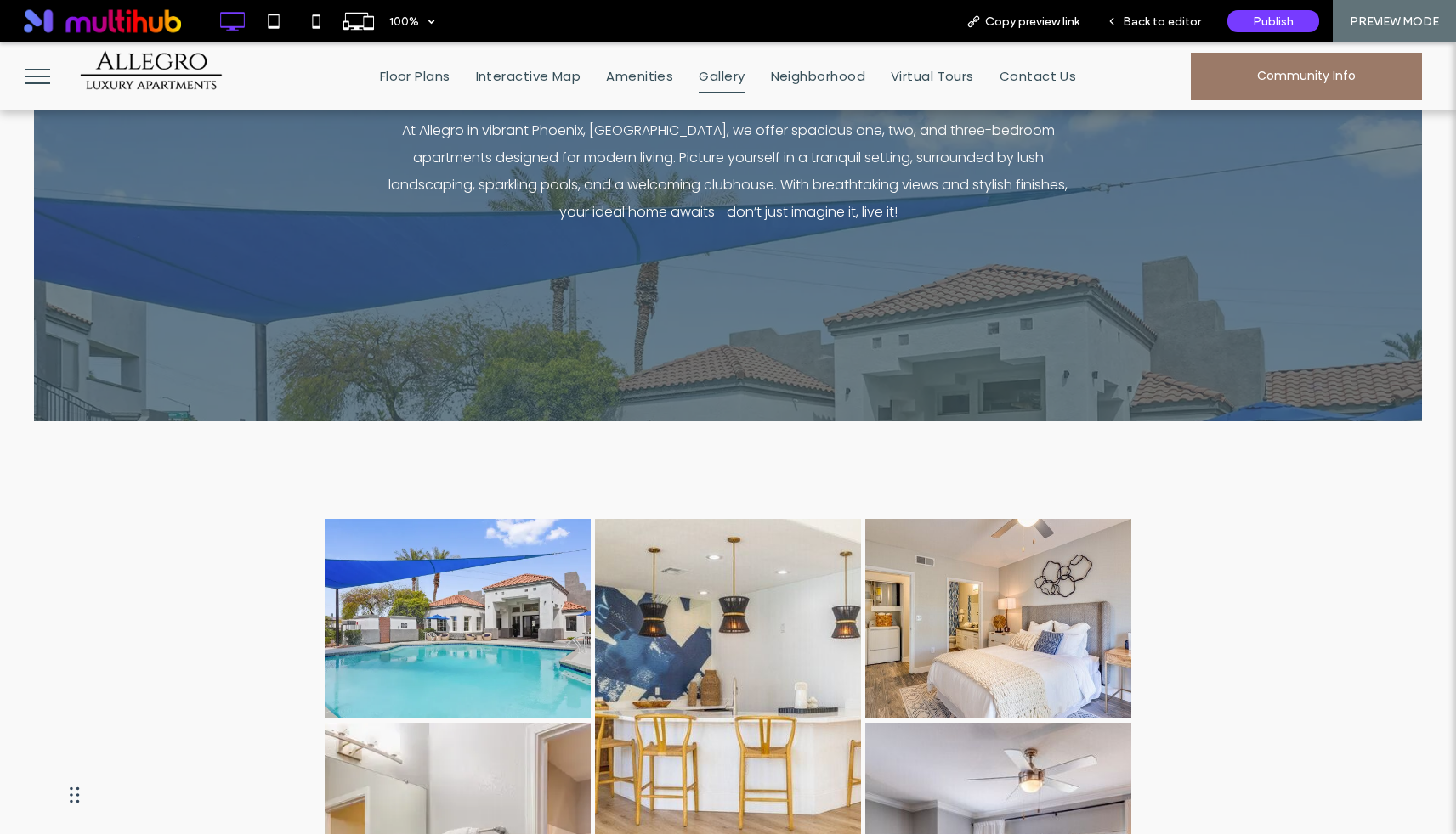
click at [441, 624] on link at bounding box center [457, 618] width 282 height 211
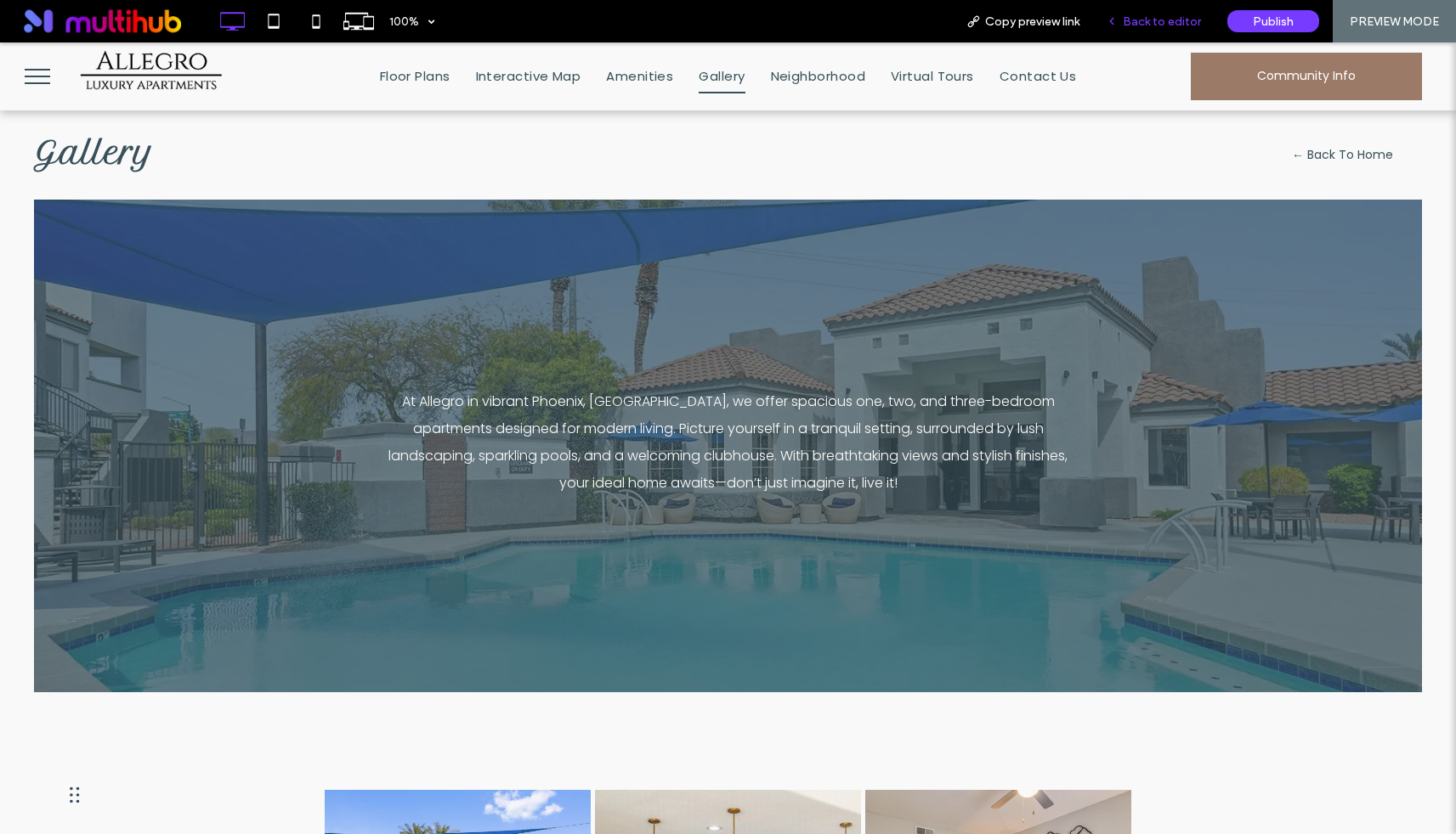
click at [1173, 23] on span "Back to editor" at bounding box center [1162, 22] width 78 height 15
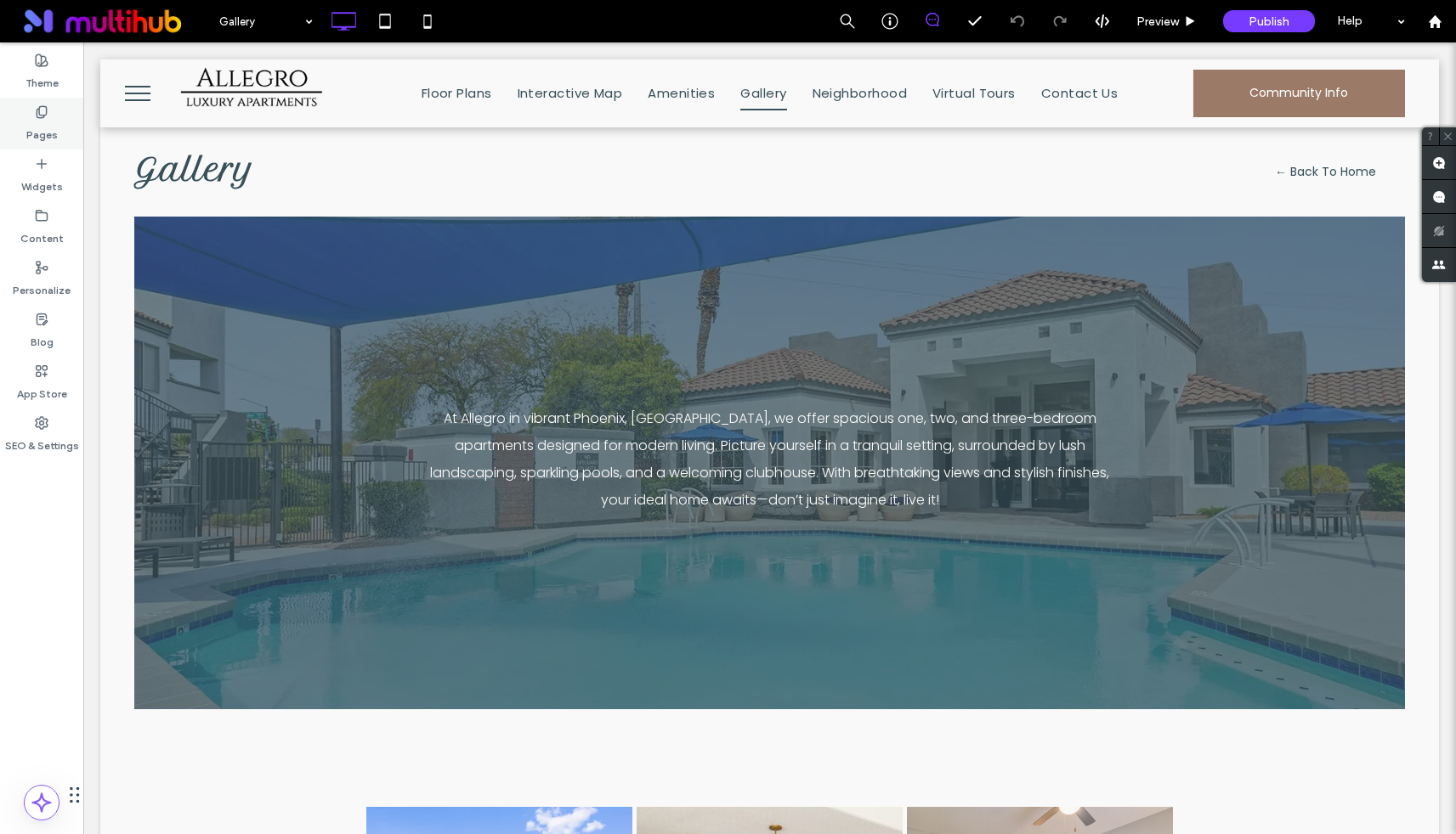
click at [49, 138] on label "Pages" at bounding box center [43, 131] width 32 height 24
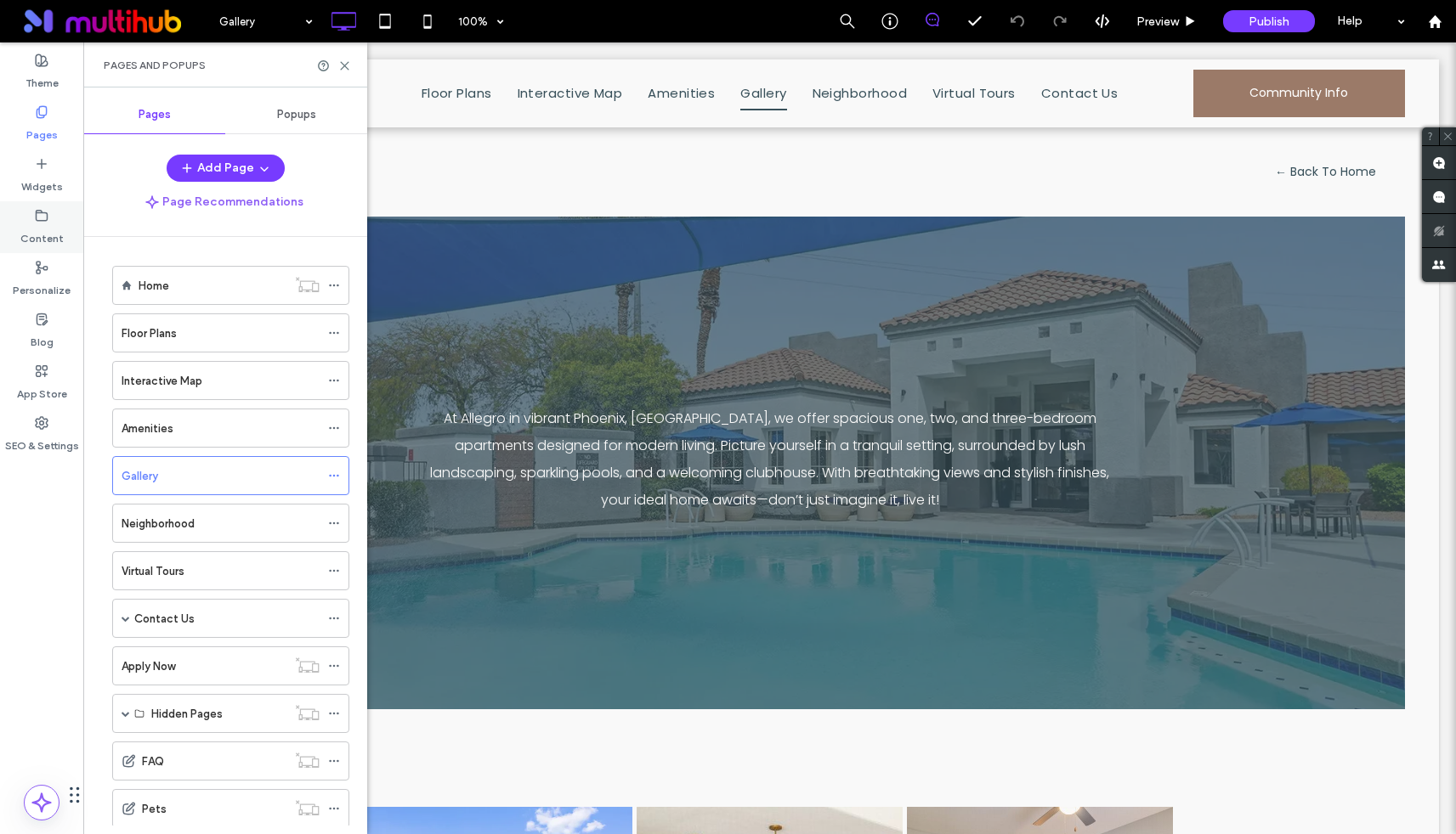
click at [56, 223] on label "Content" at bounding box center [43, 234] width 44 height 24
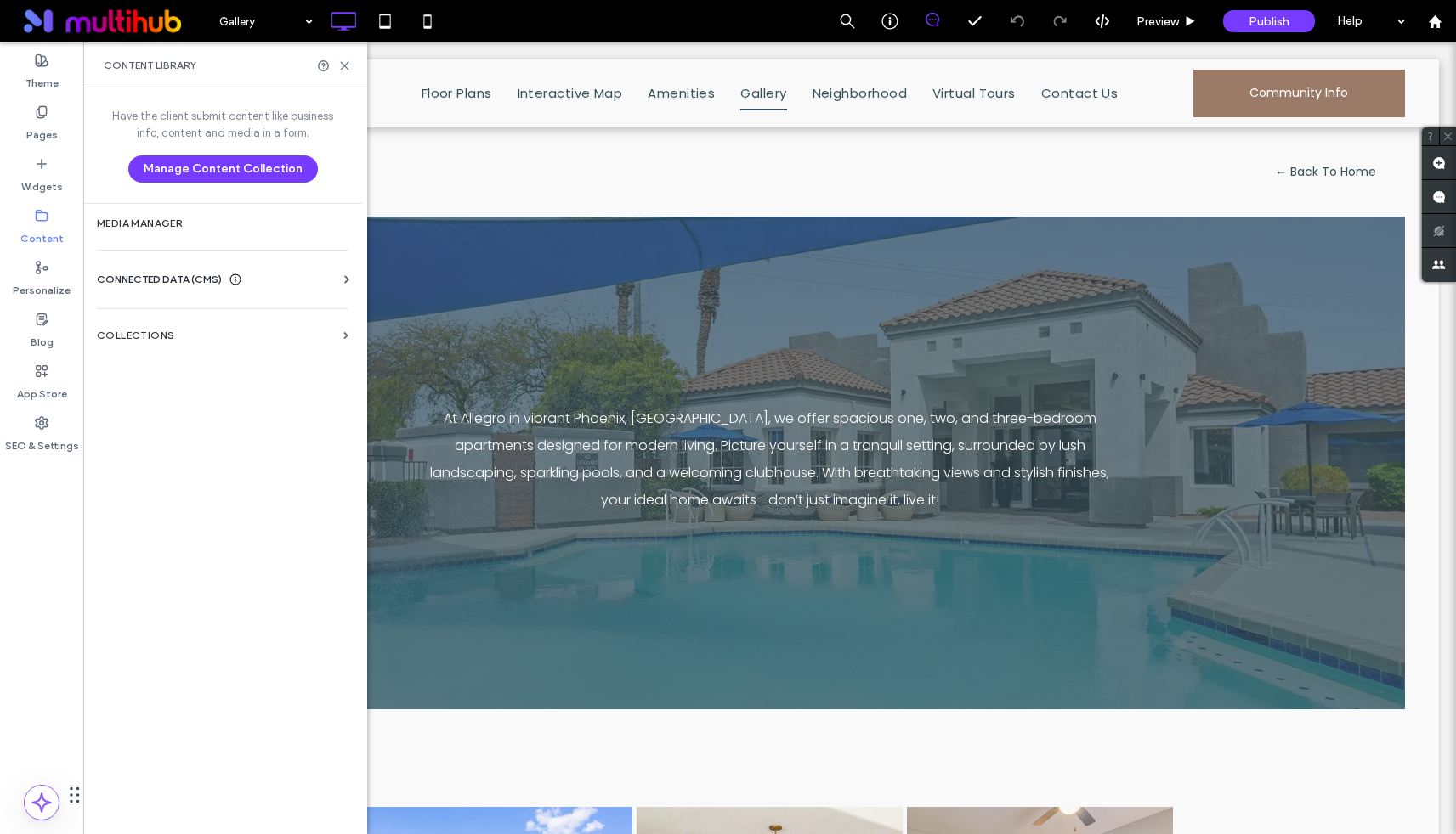
click at [170, 356] on div "Have the client submit content like business info, content and media in a form.…" at bounding box center [222, 459] width 279 height 744
click at [153, 336] on label "Collections" at bounding box center [217, 336] width 239 height 12
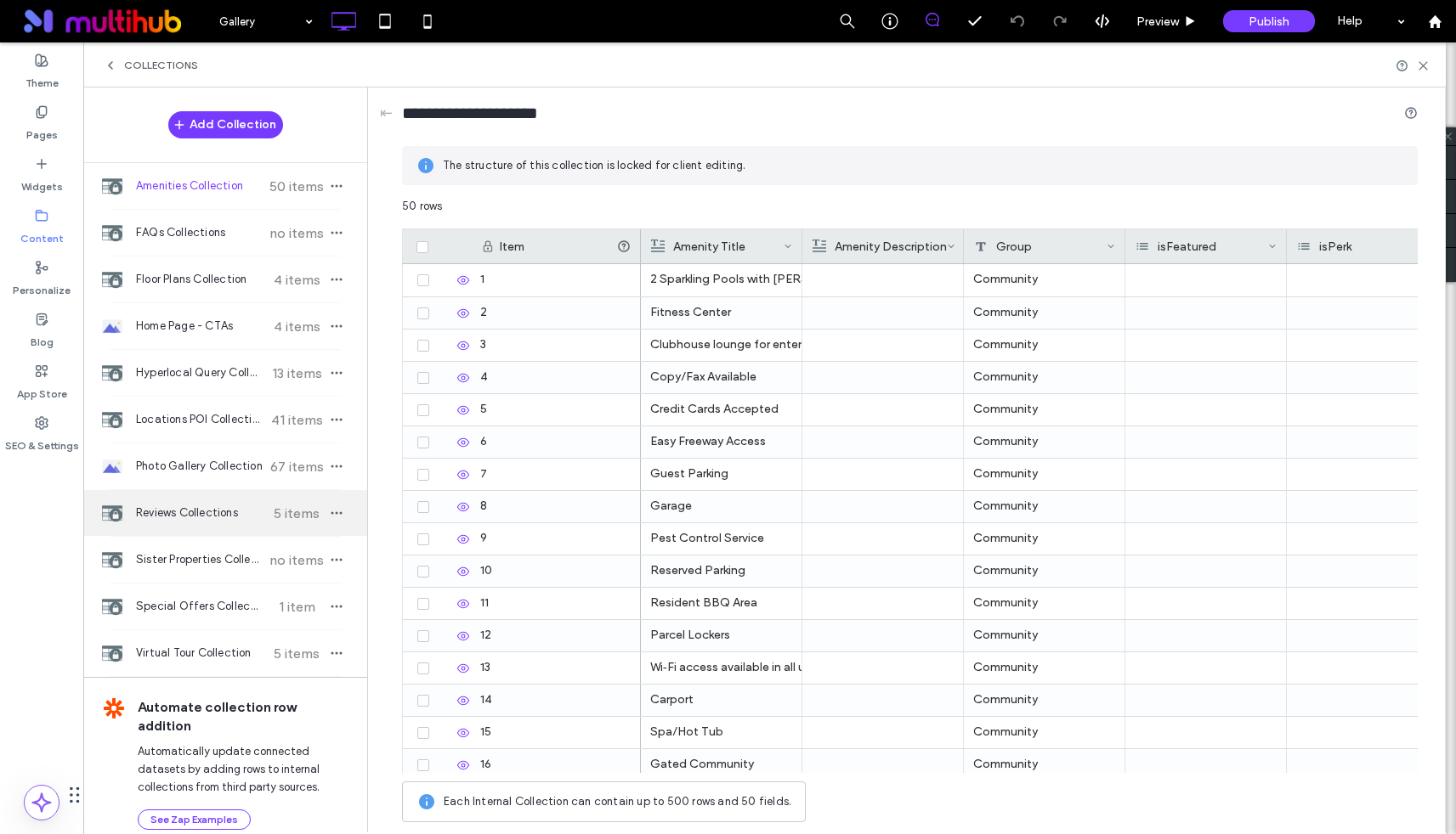
click at [173, 507] on span "Reviews Collections" at bounding box center [200, 512] width 127 height 17
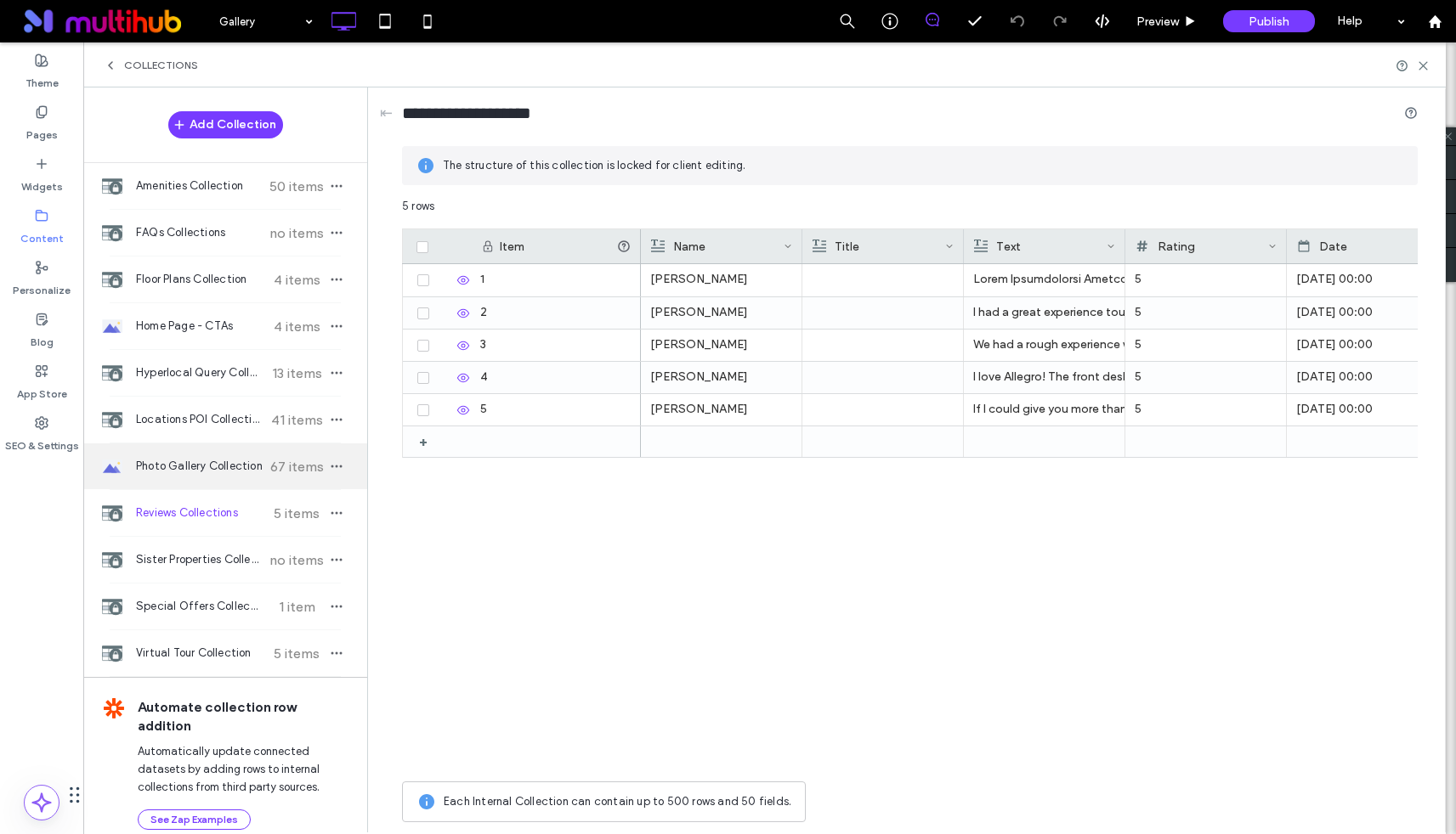
click at [167, 465] on span "Photo Gallery Collection" at bounding box center [200, 466] width 127 height 17
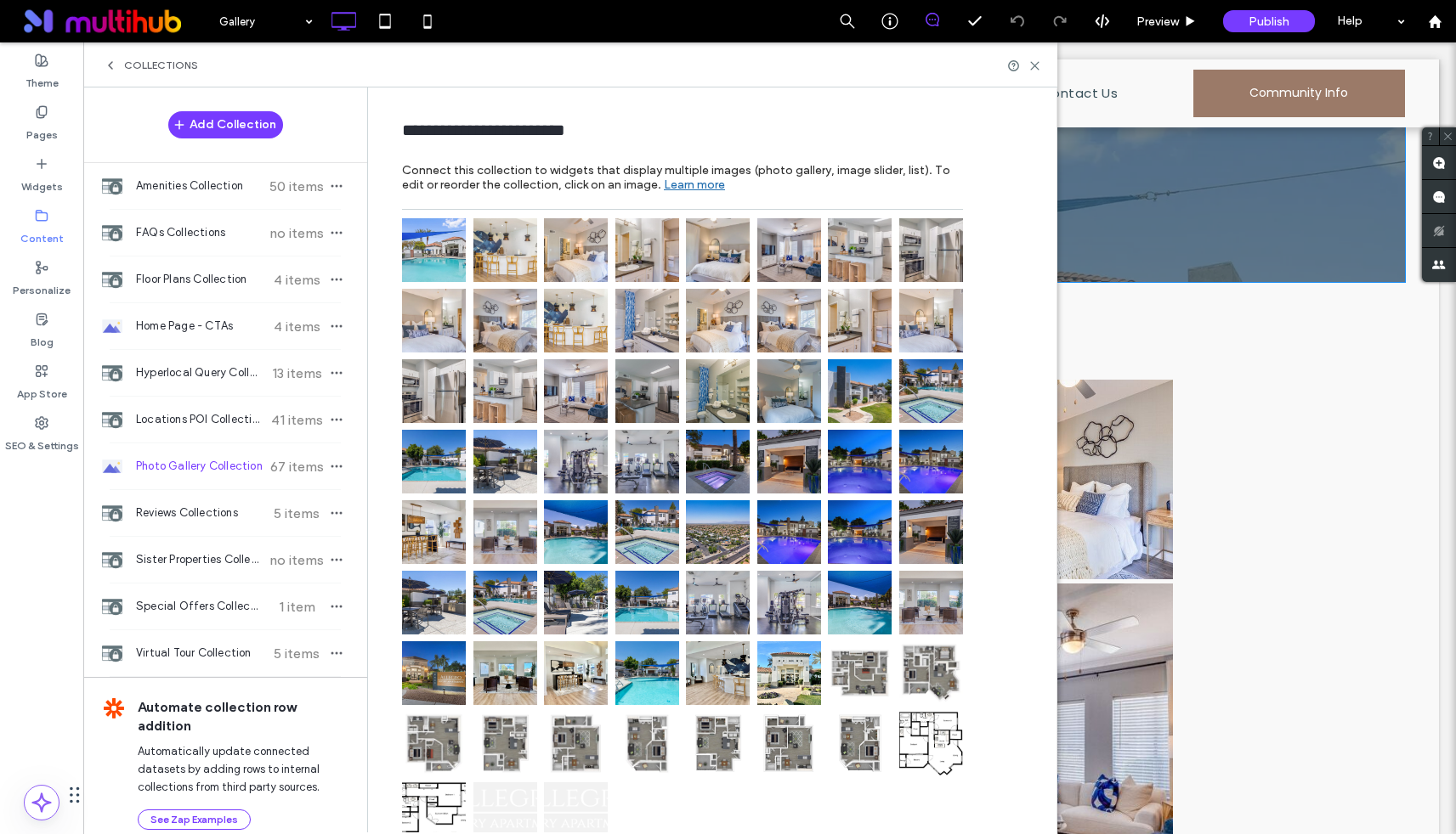
scroll to position [471, 0]
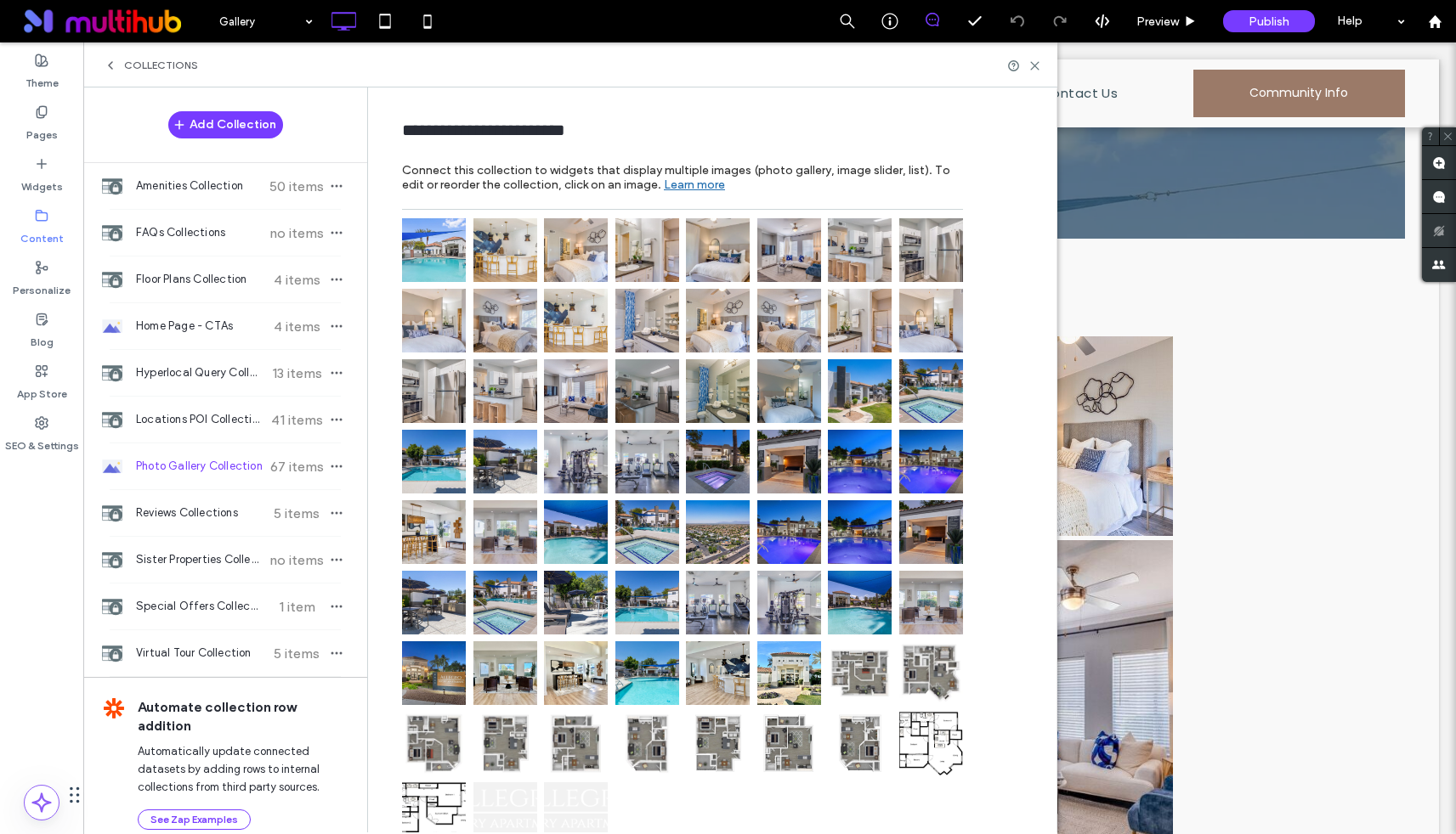
click at [409, 244] on img at bounding box center [434, 250] width 64 height 64
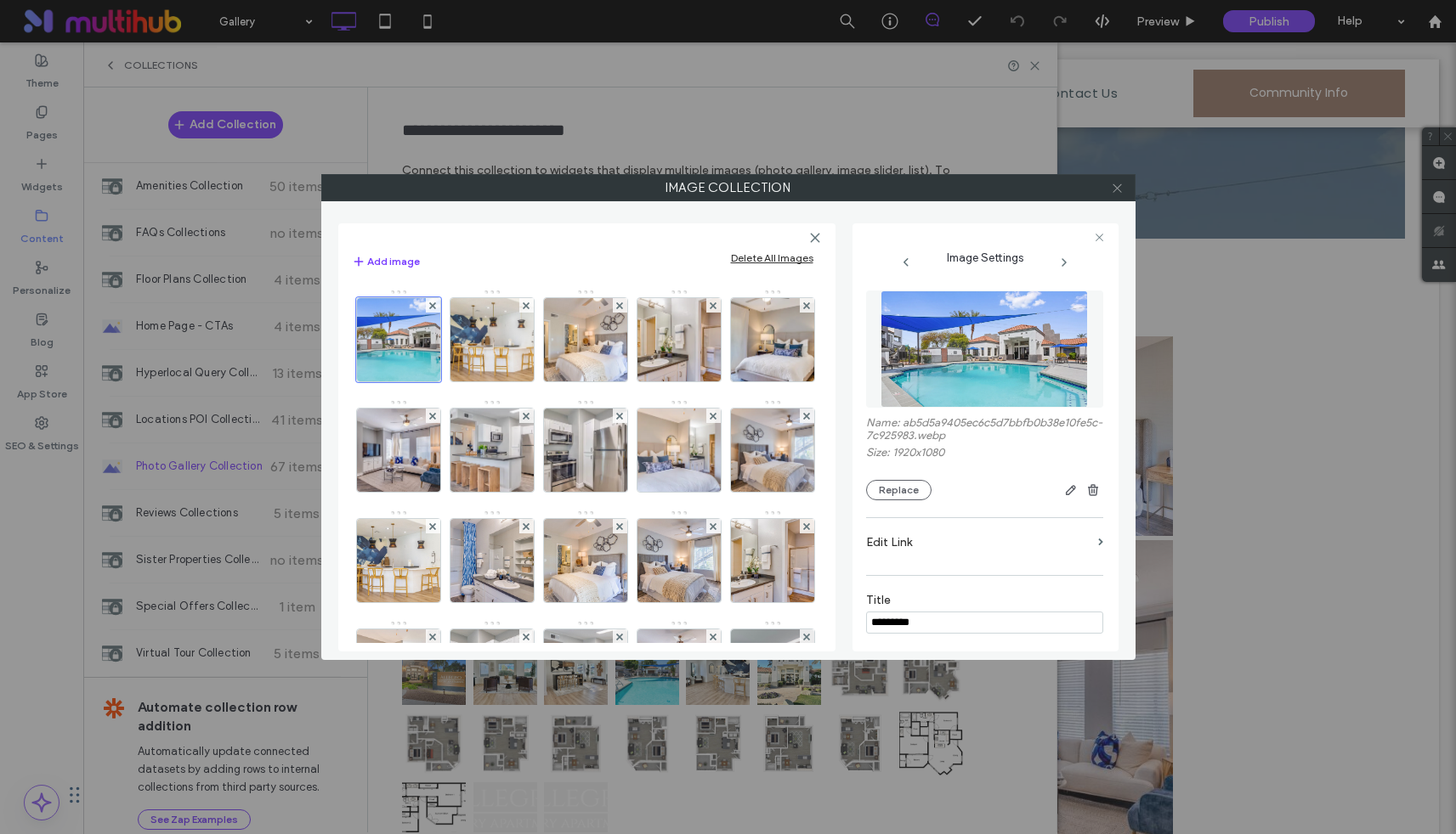
click at [1117, 192] on icon at bounding box center [1117, 188] width 13 height 13
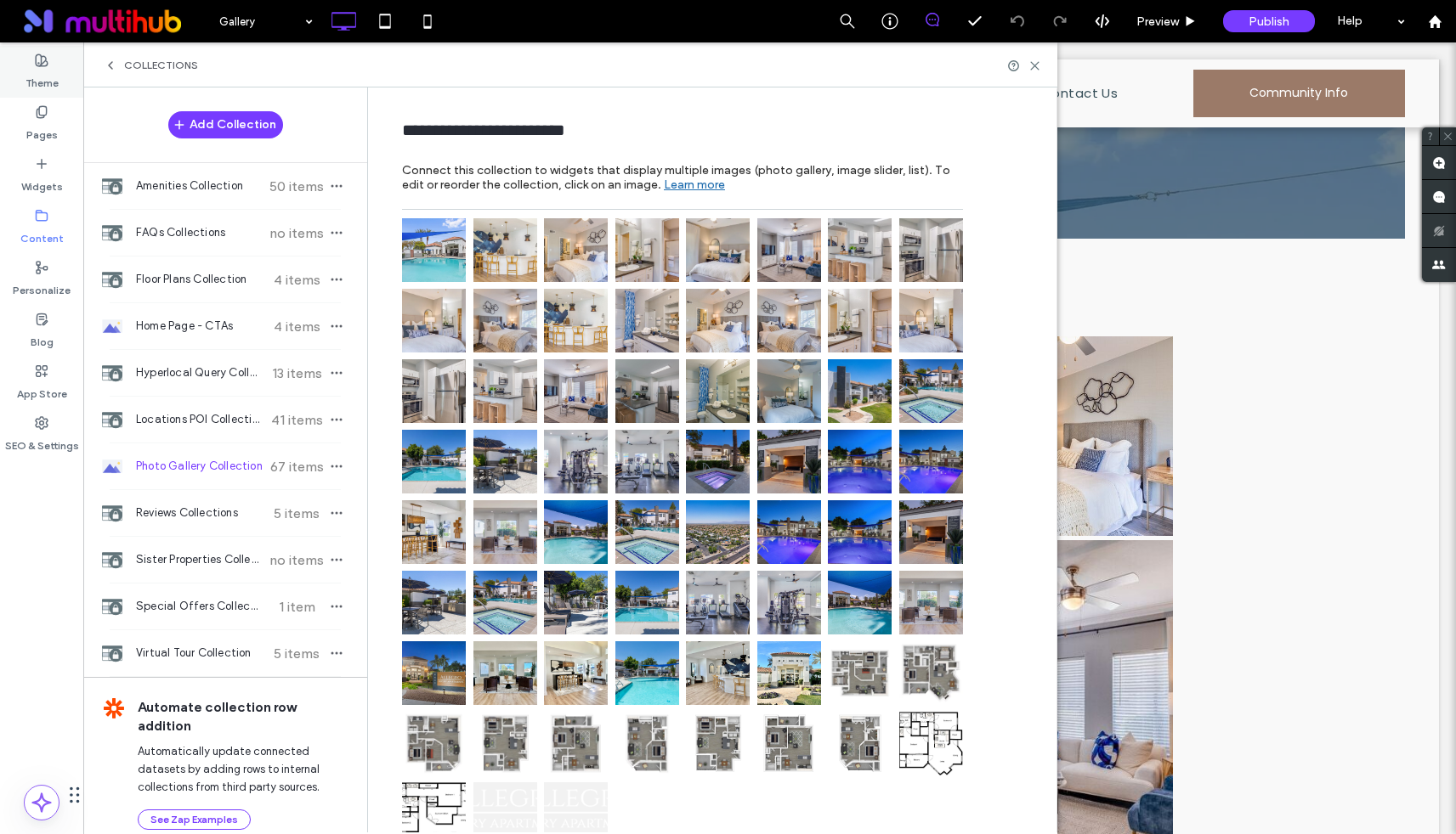
click at [41, 70] on label "Theme" at bounding box center [42, 79] width 33 height 24
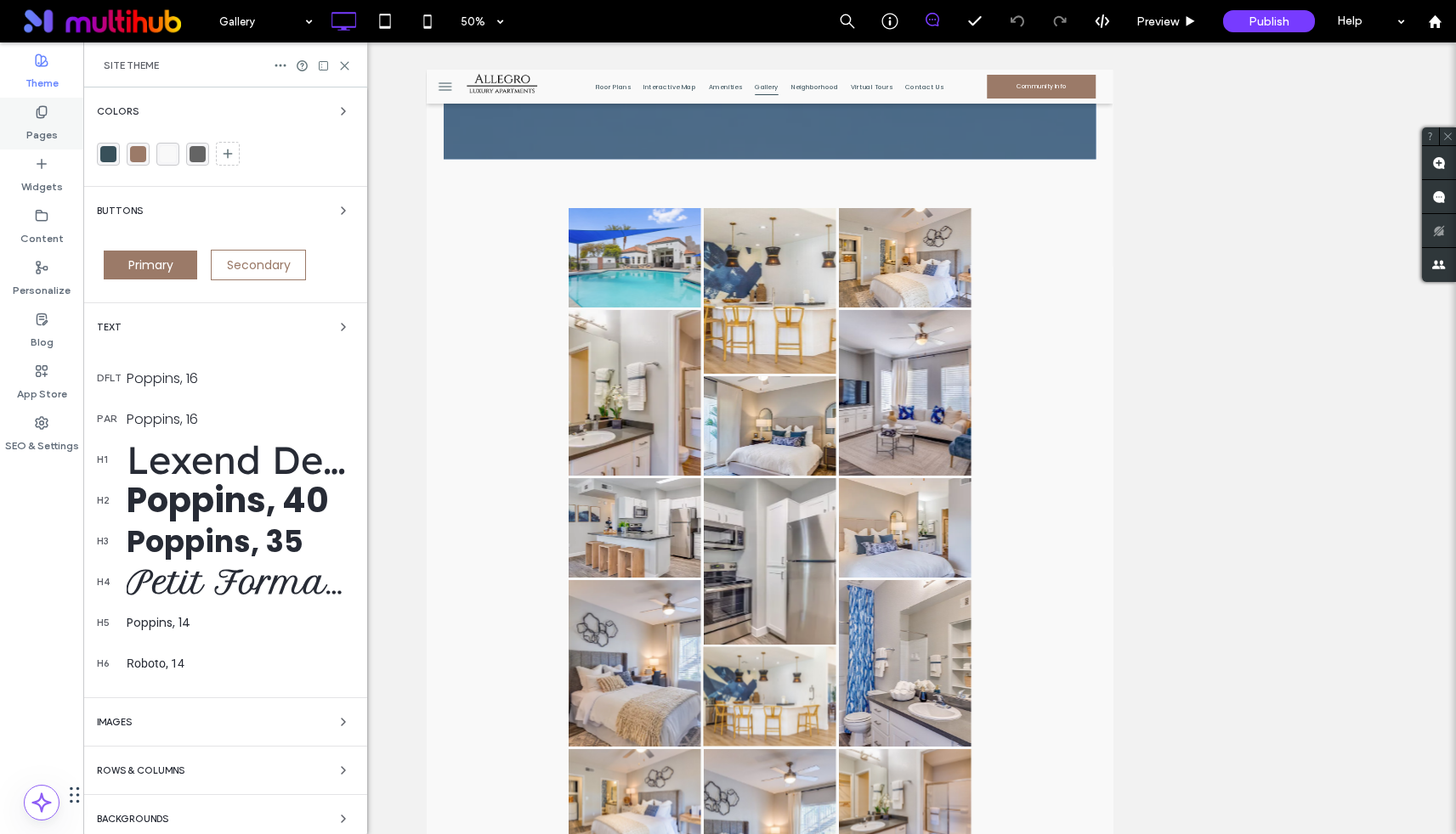
click at [37, 114] on use at bounding box center [41, 111] width 9 height 11
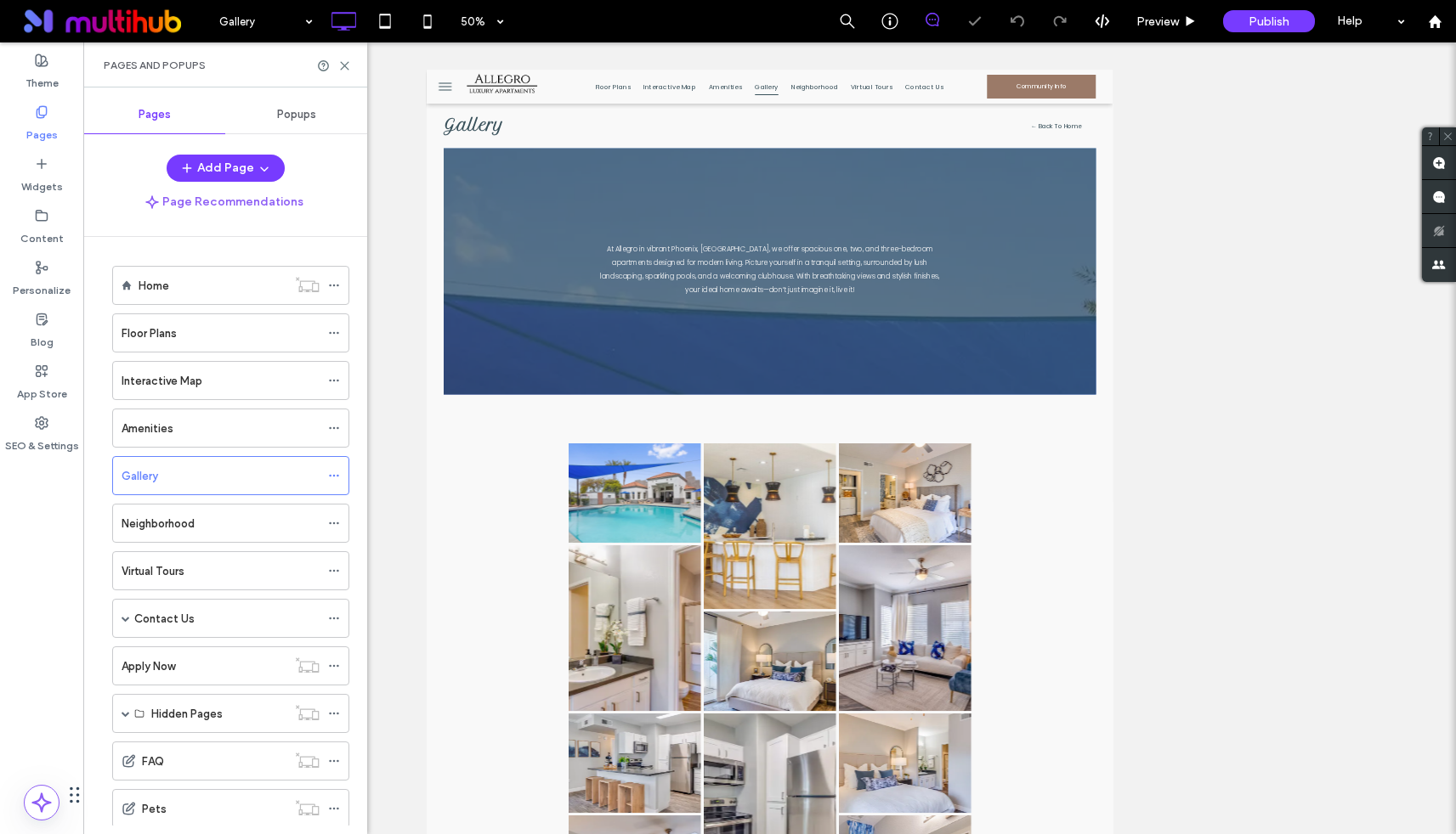
scroll to position [0, 0]
click at [41, 115] on icon at bounding box center [42, 112] width 14 height 14
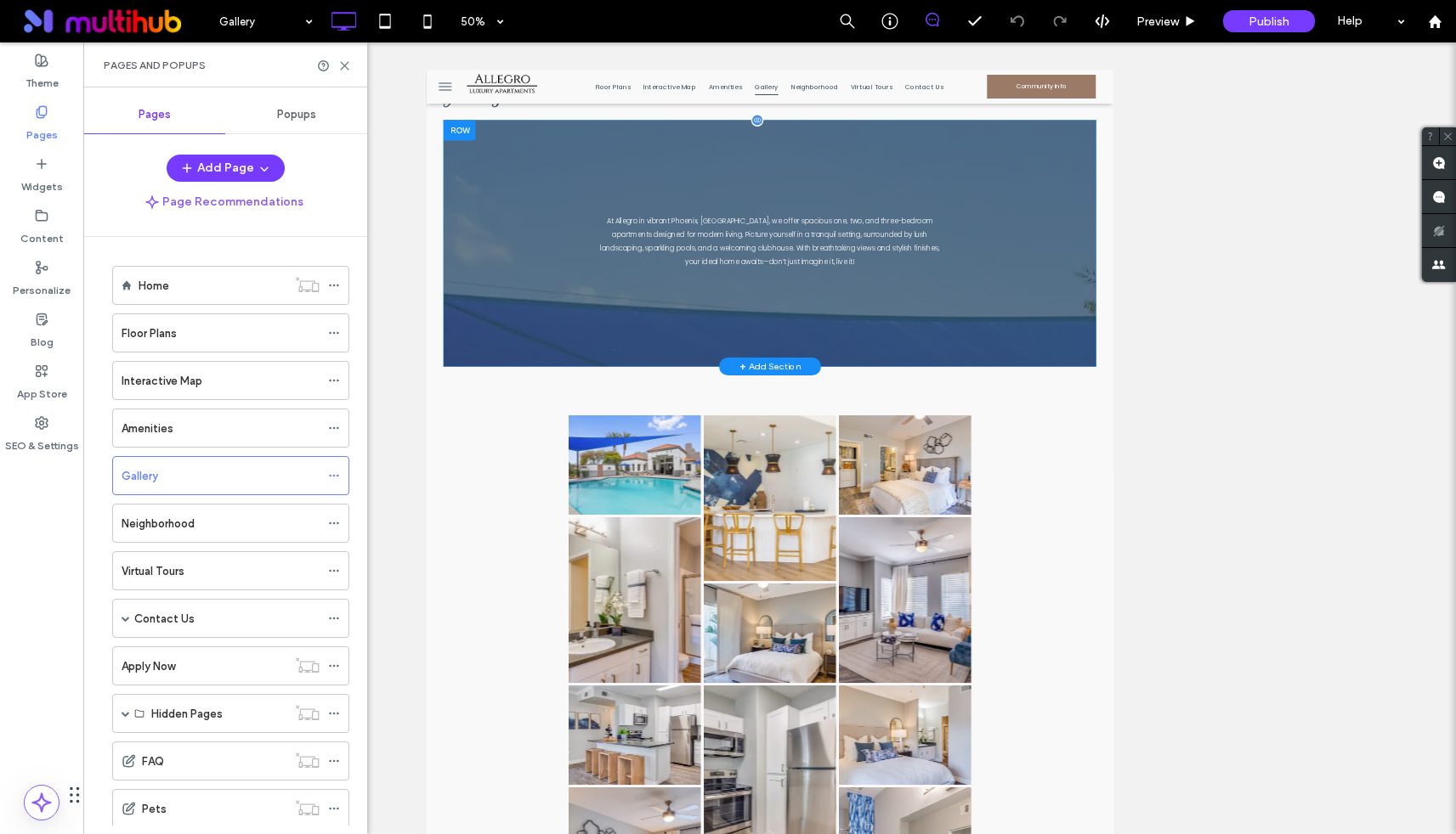
scroll to position [63, 0]
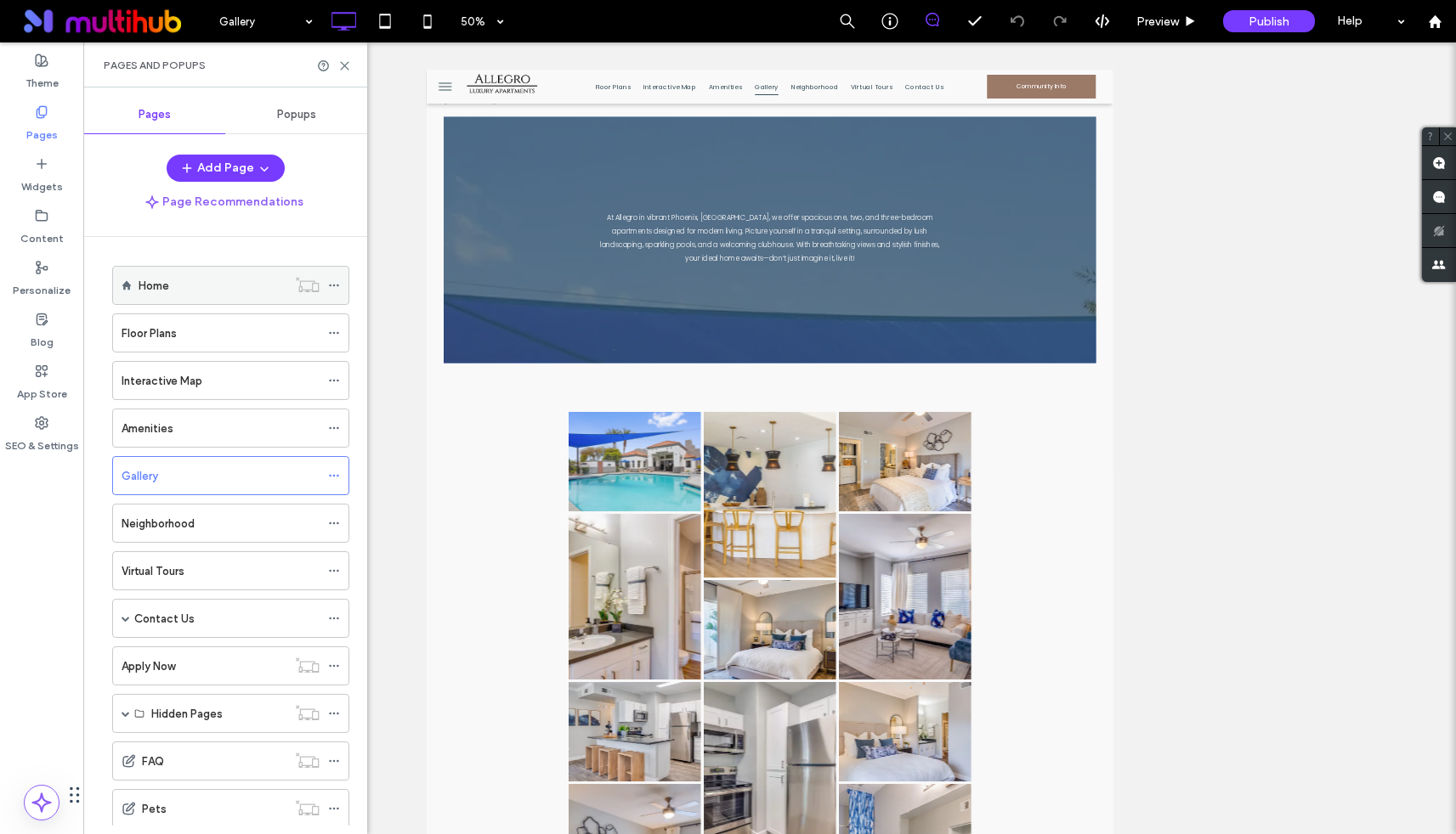
click at [177, 282] on div "Home" at bounding box center [212, 286] width 148 height 18
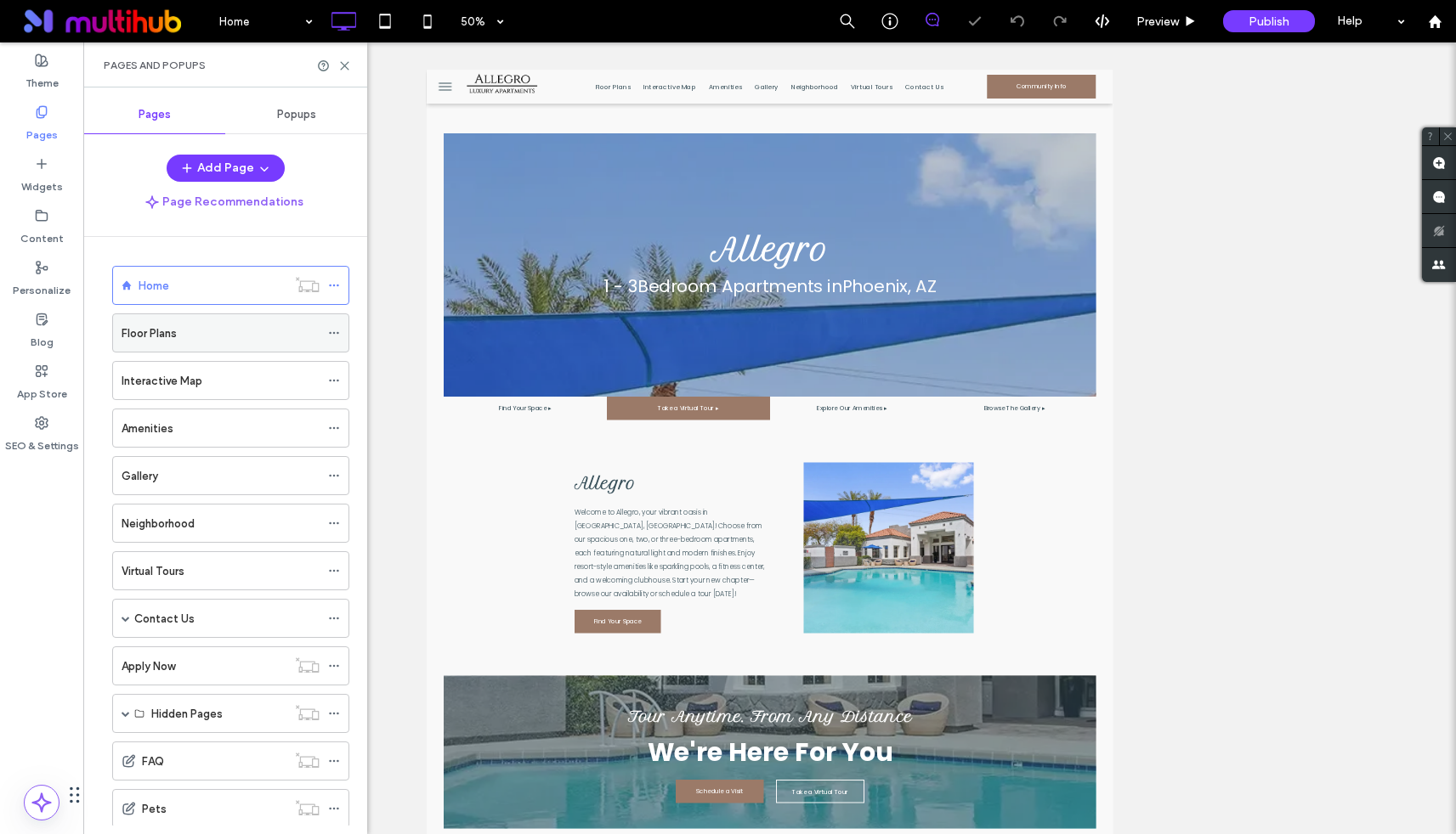
click at [176, 332] on label "Floor Plans" at bounding box center [149, 334] width 56 height 30
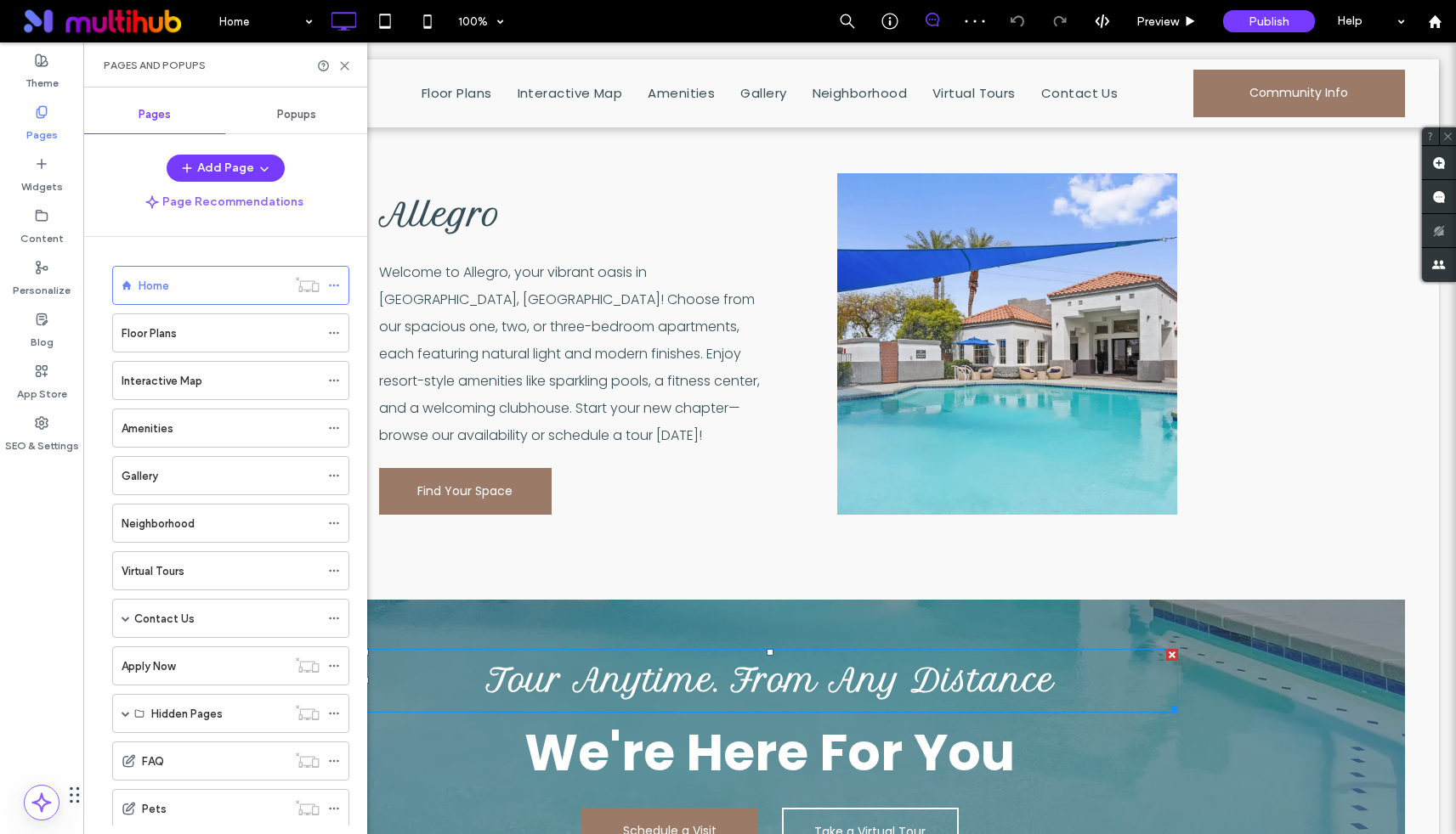
scroll to position [659, 0]
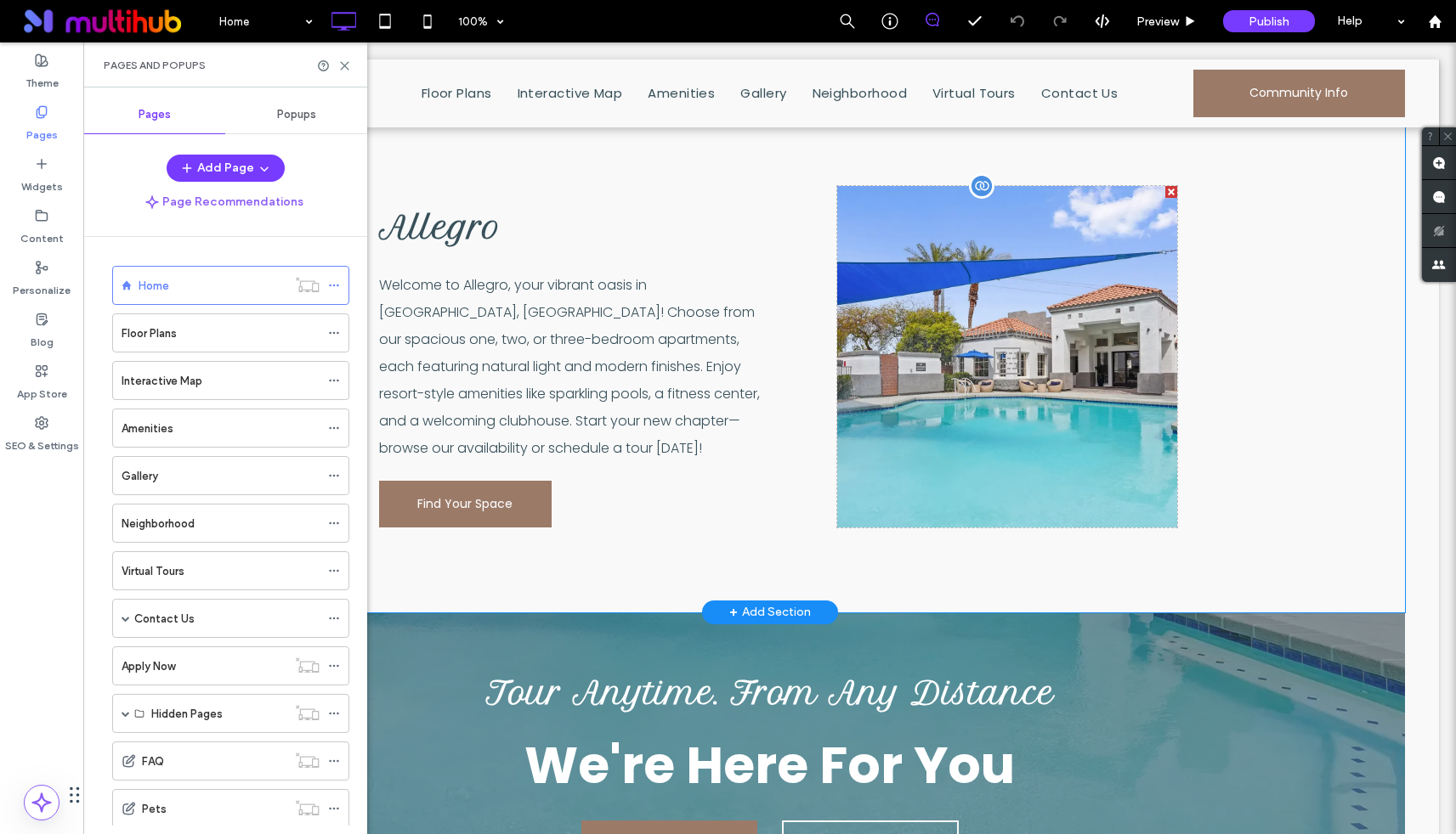
click at [1013, 312] on div "Click To Paste" at bounding box center [1007, 356] width 340 height 342
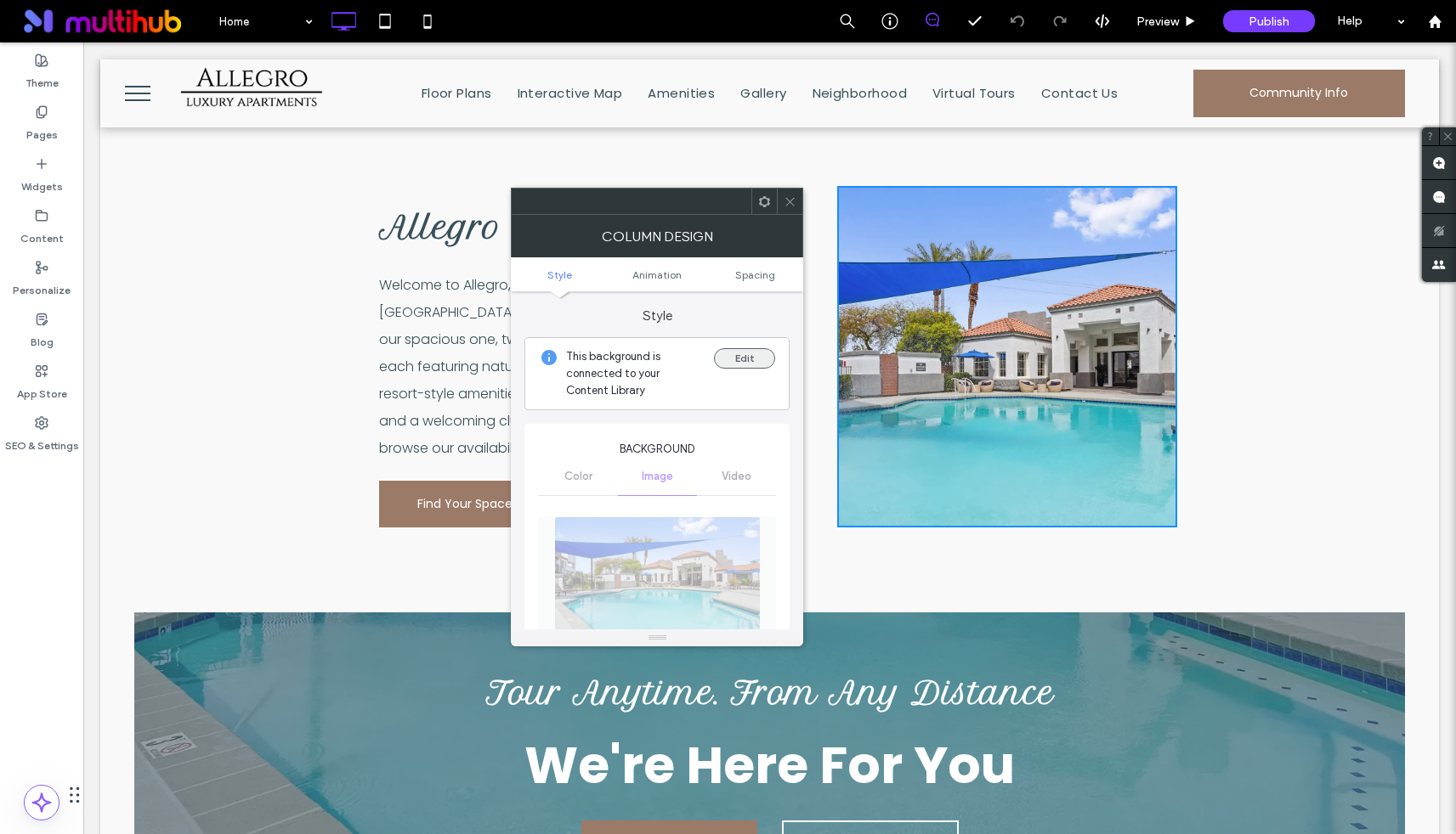
click at [750, 359] on button "Edit" at bounding box center [745, 358] width 62 height 21
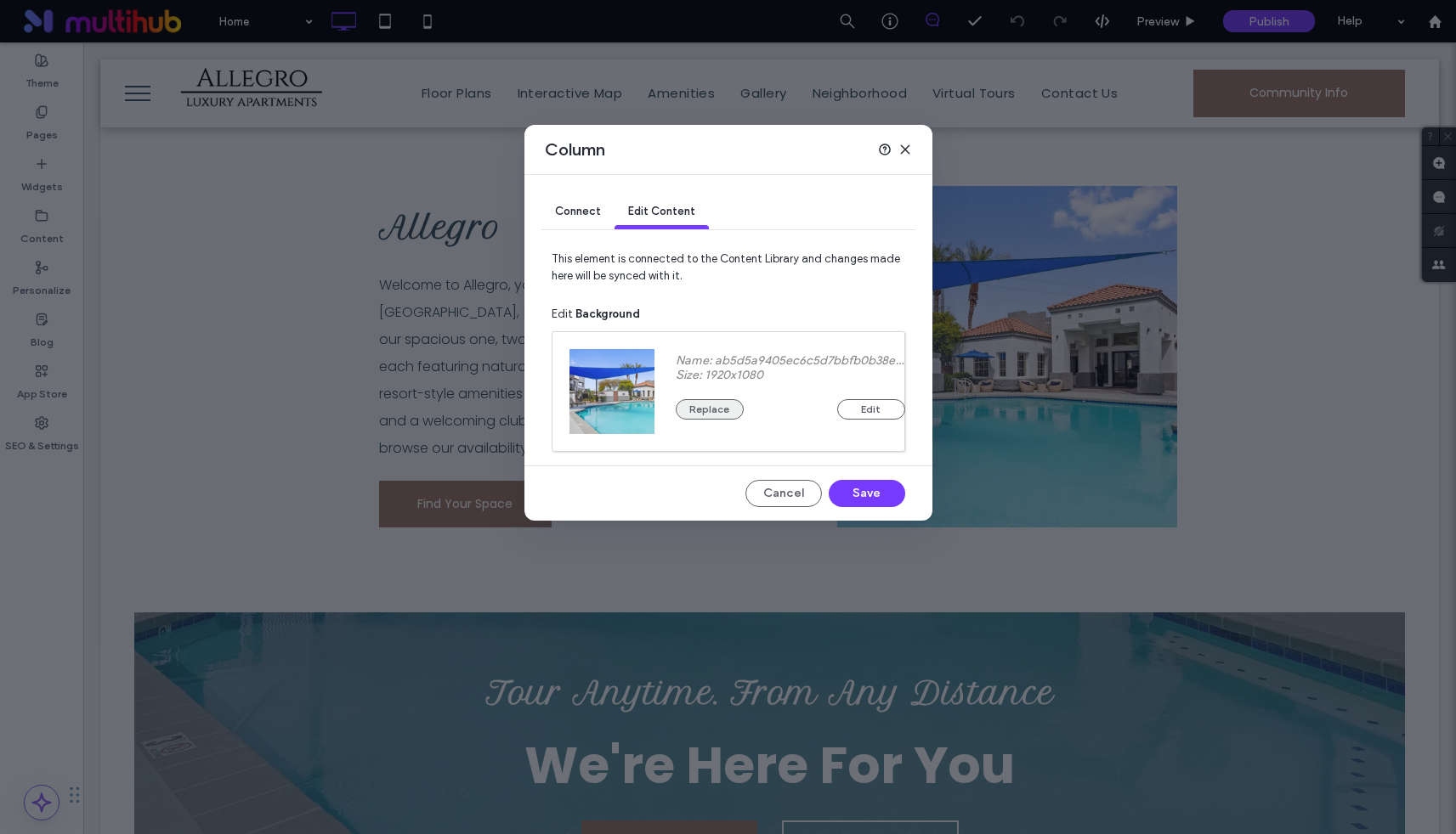
click at [694, 403] on button "Replace" at bounding box center [709, 409] width 68 height 21
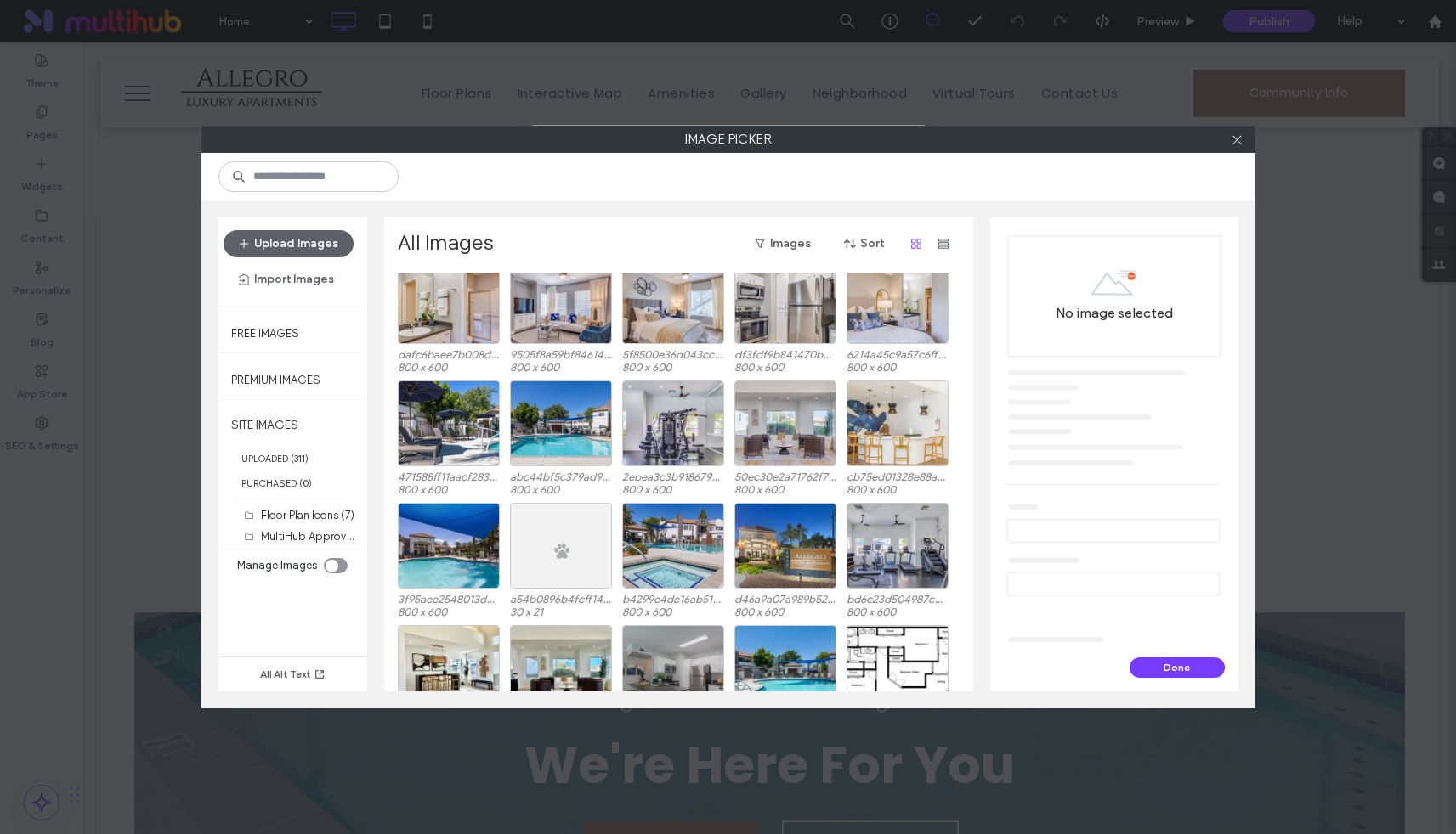
scroll to position [2868, 0]
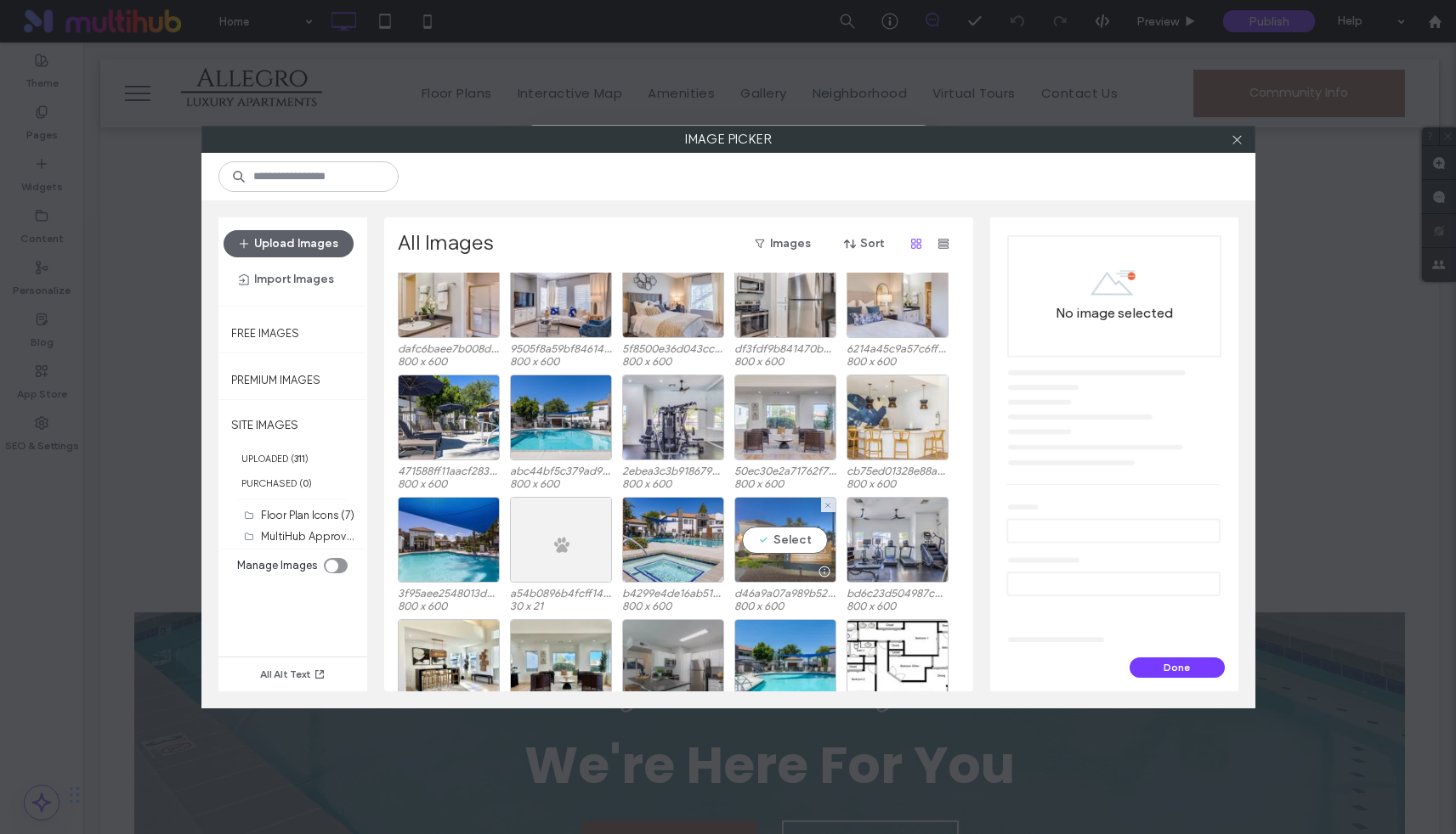
click at [777, 543] on div "Select" at bounding box center [785, 540] width 102 height 85
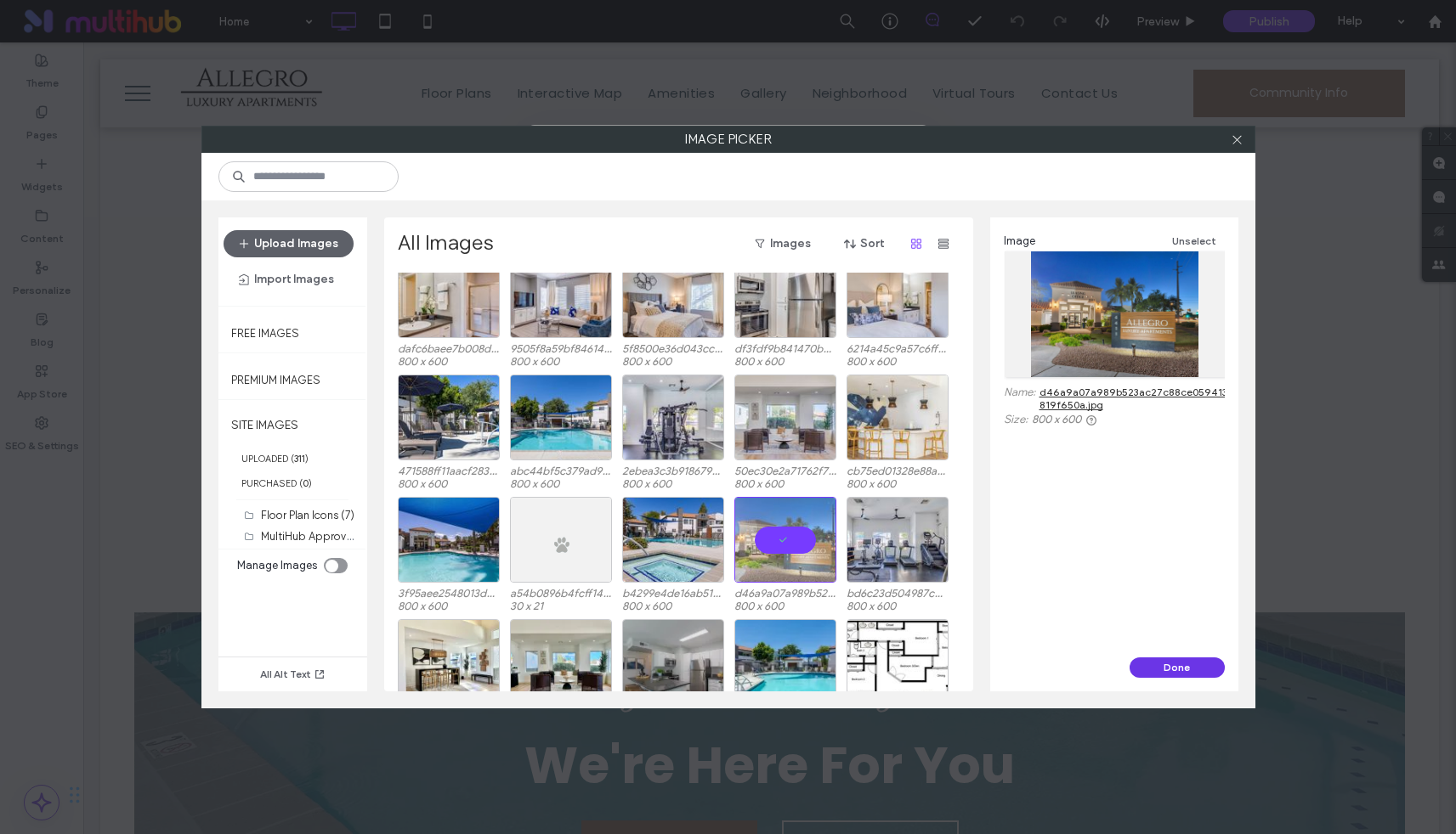
click at [1187, 666] on button "Done" at bounding box center [1177, 667] width 95 height 21
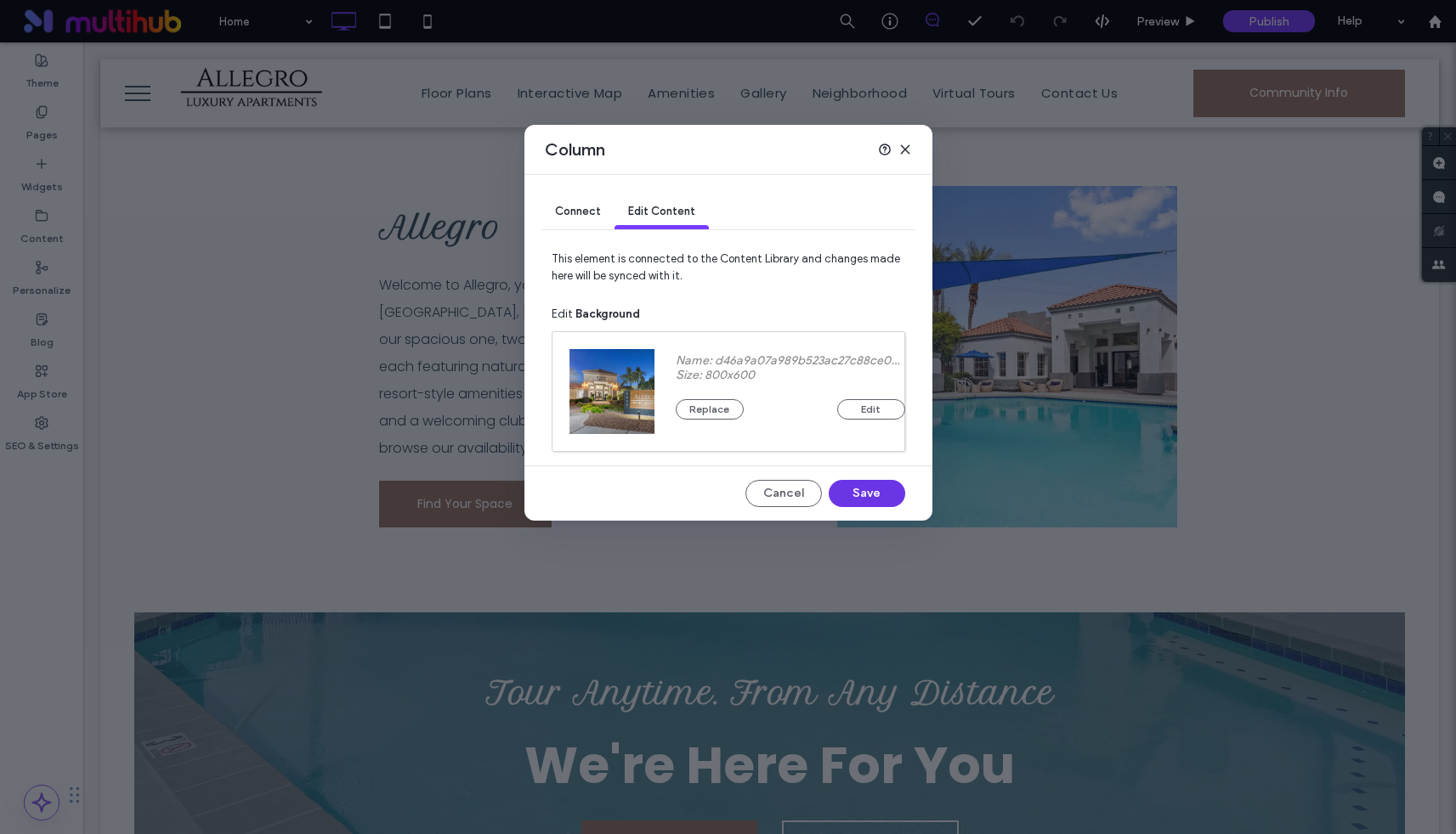
click at [859, 492] on button "Save" at bounding box center [866, 493] width 76 height 27
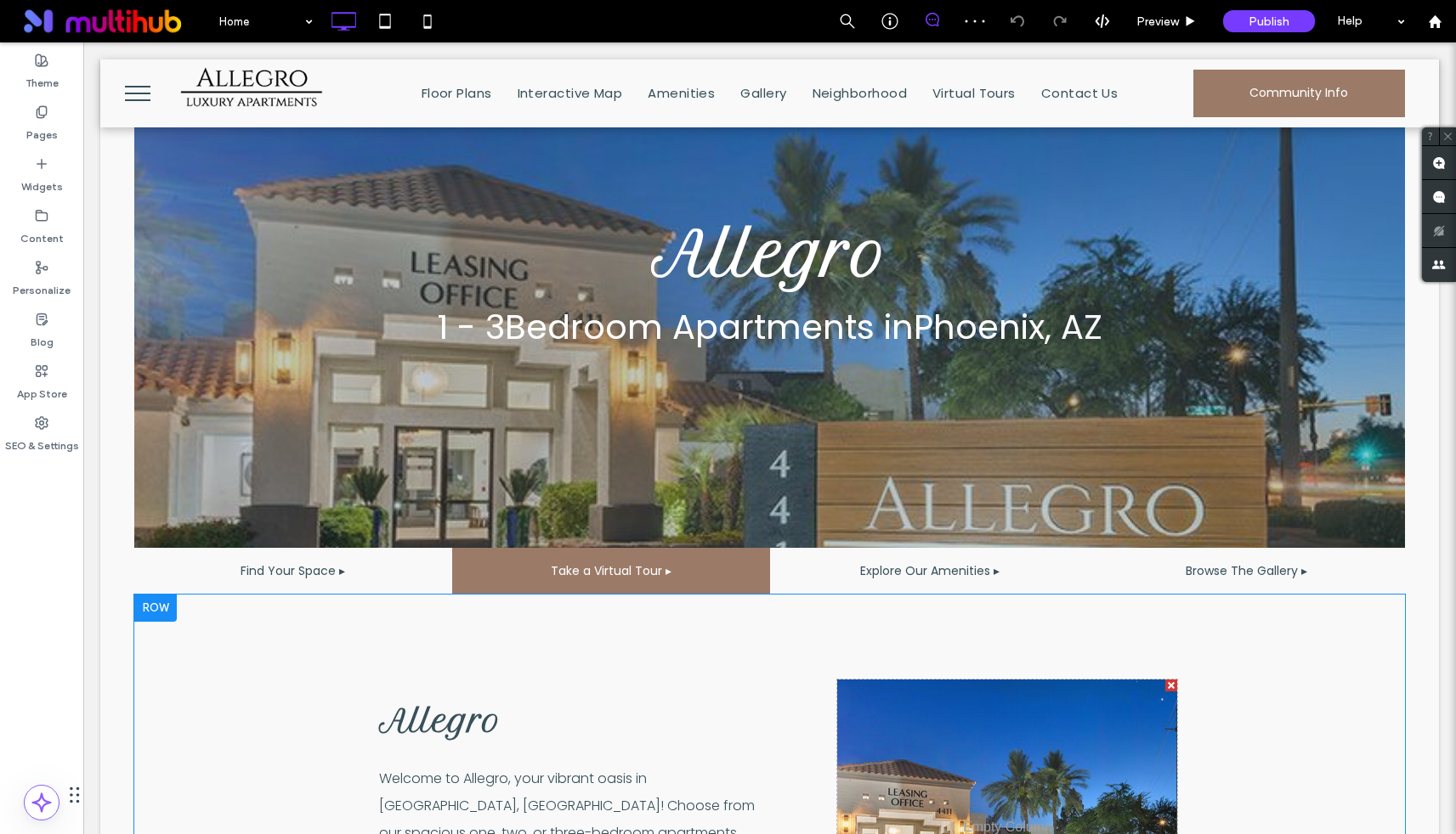
scroll to position [0, 0]
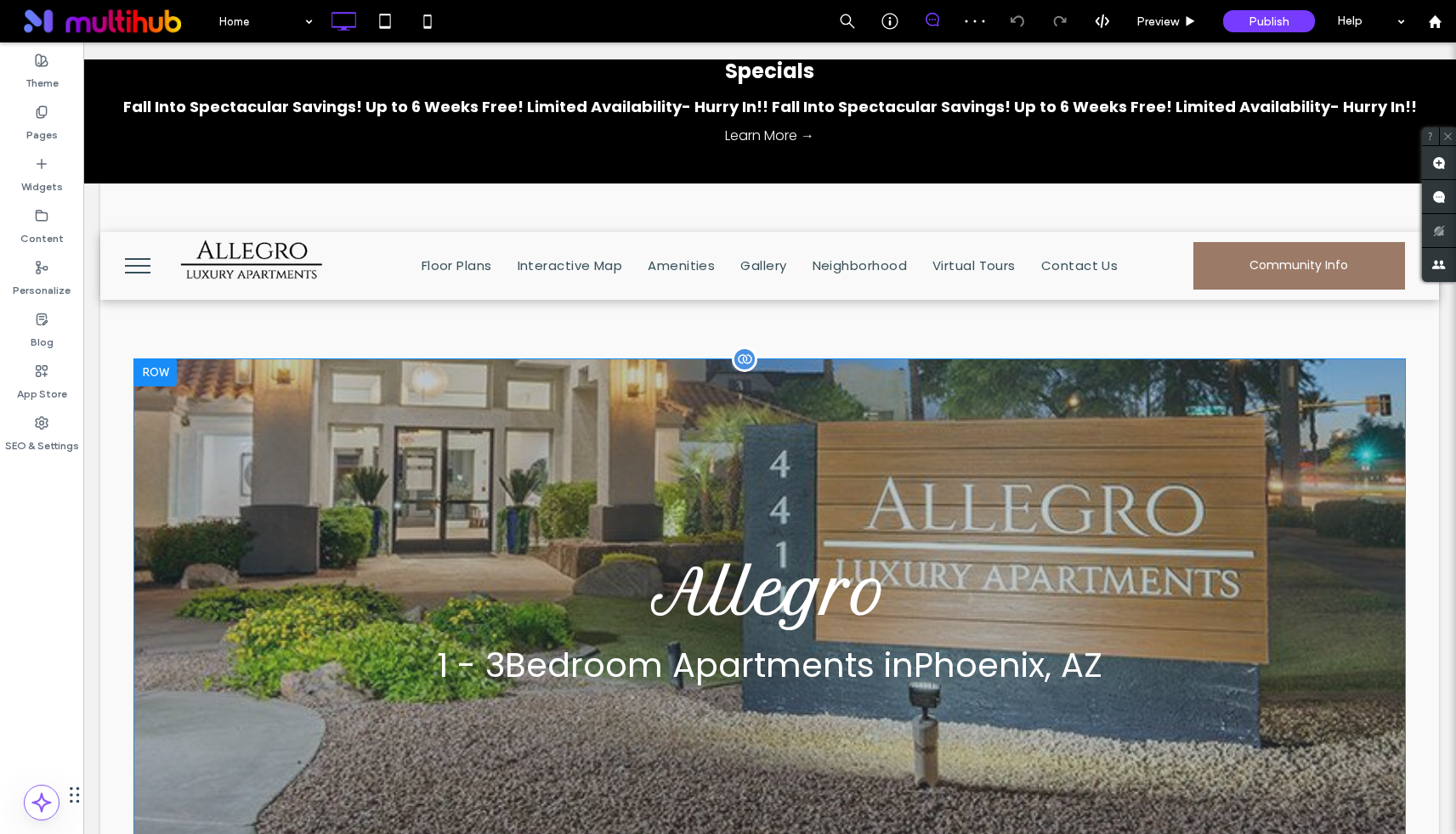
click at [737, 356] on div at bounding box center [745, 359] width 26 height 26
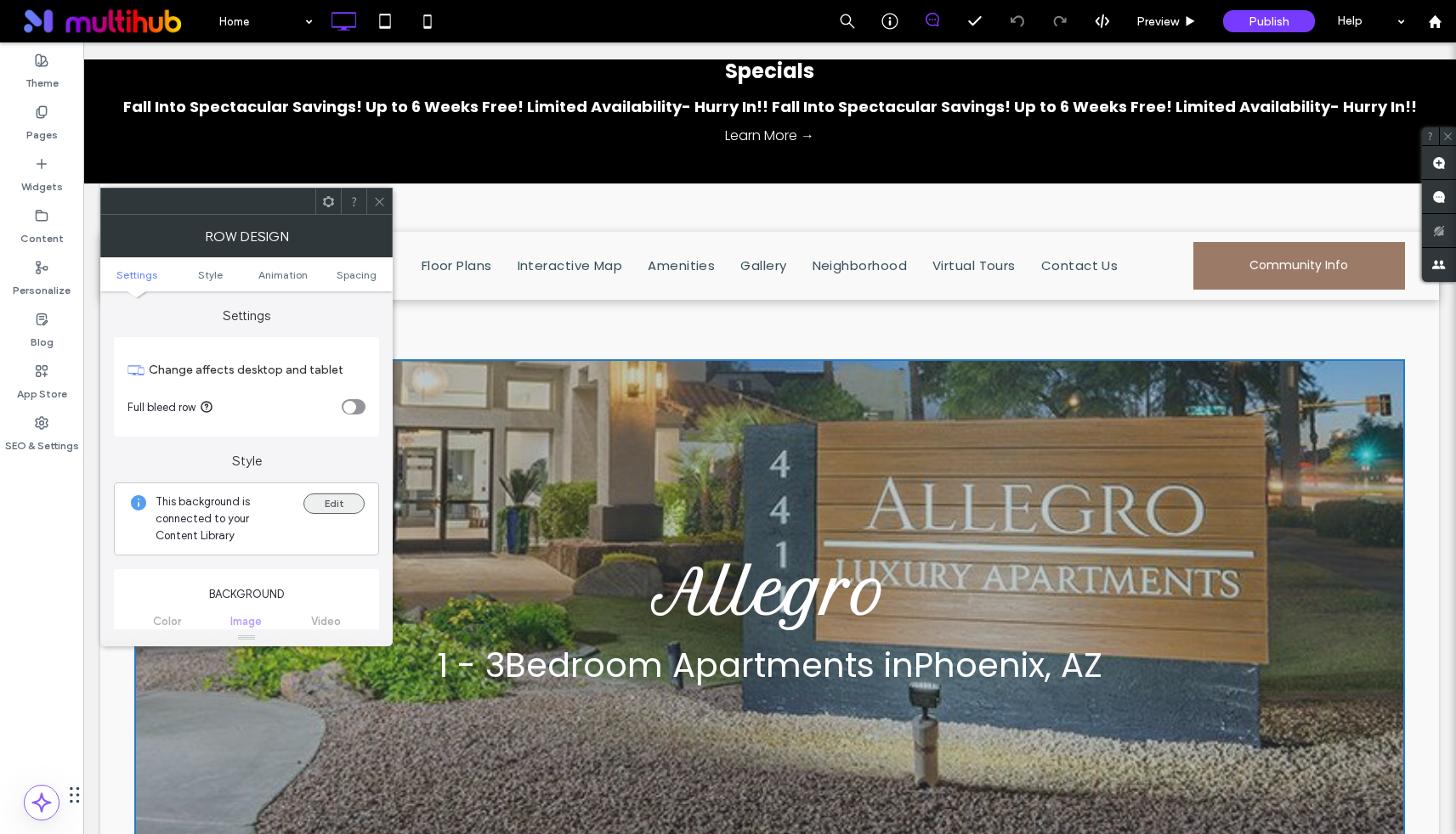
click at [339, 503] on button "Edit" at bounding box center [335, 503] width 62 height 21
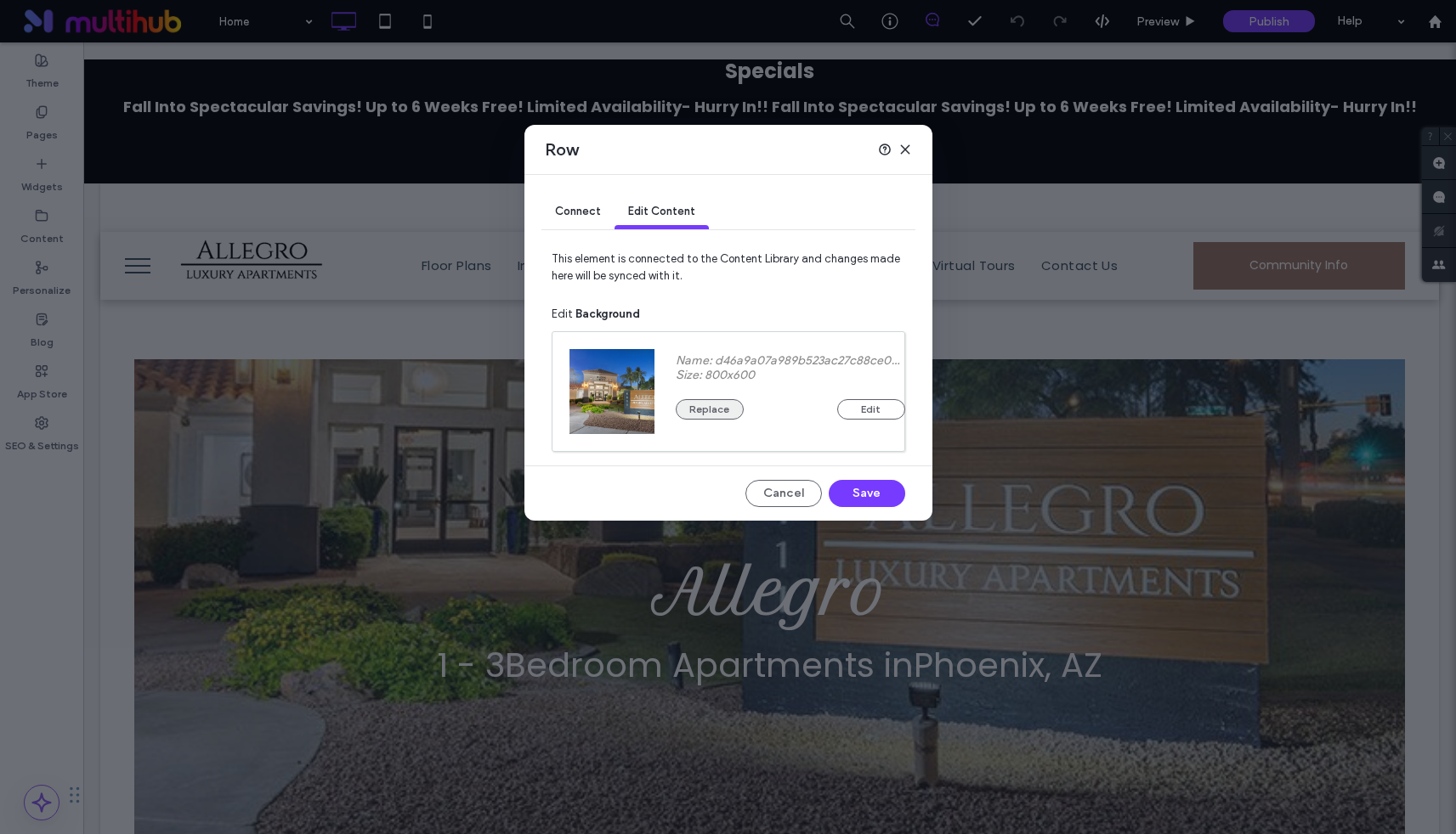
click at [704, 405] on button "Replace" at bounding box center [709, 409] width 68 height 21
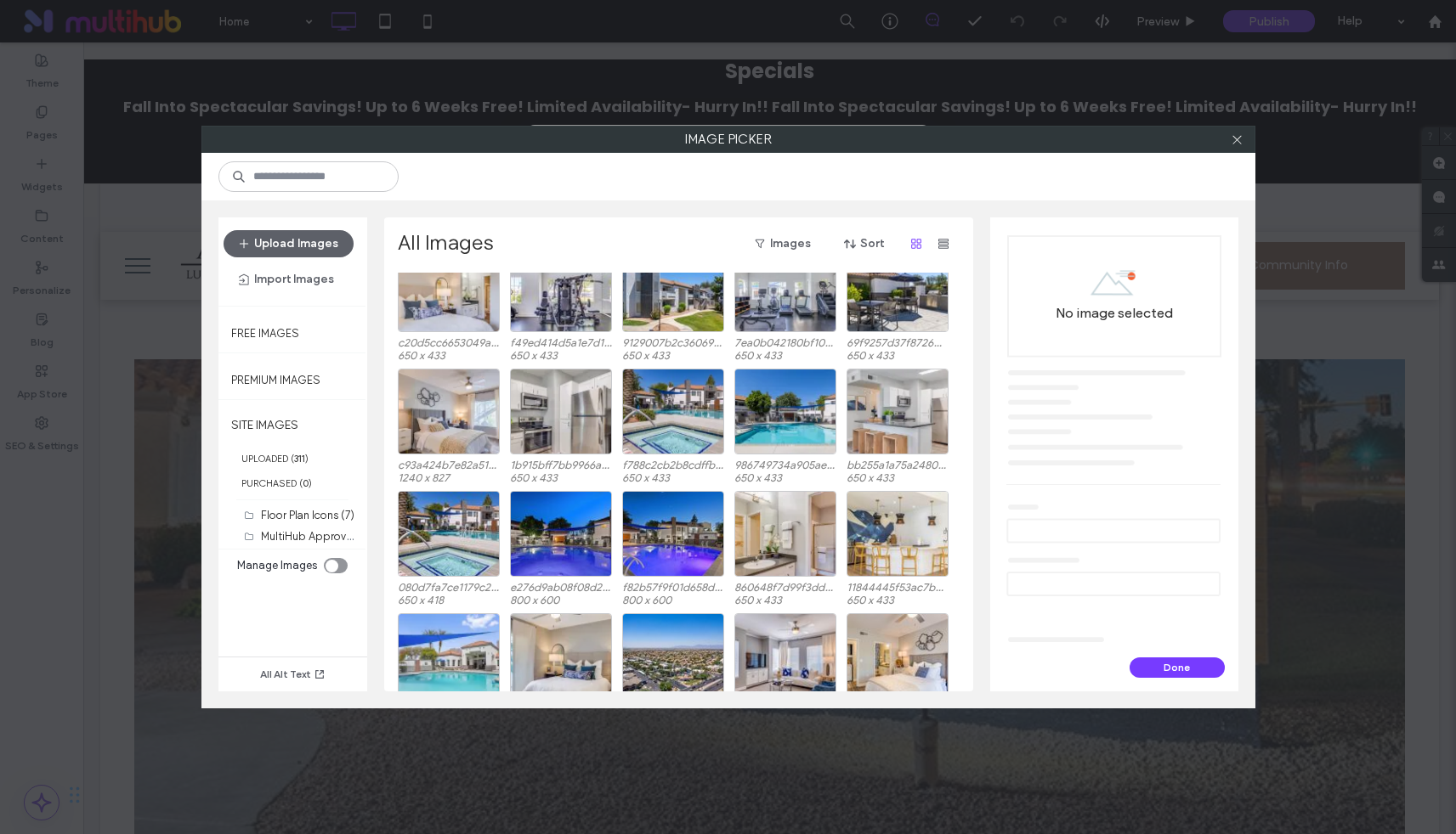
scroll to position [5815, 0]
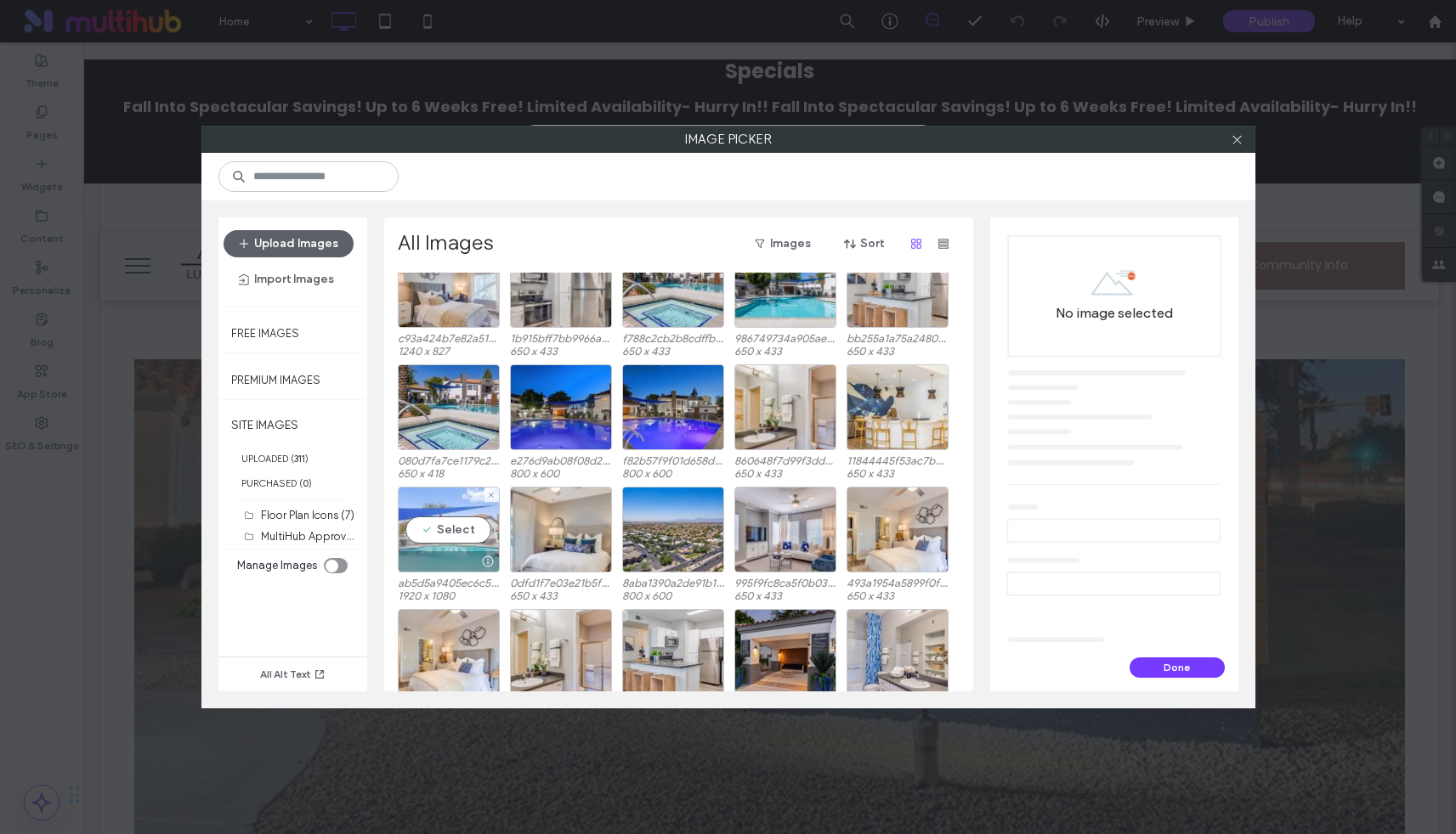
click at [445, 525] on div "Select" at bounding box center [449, 529] width 102 height 85
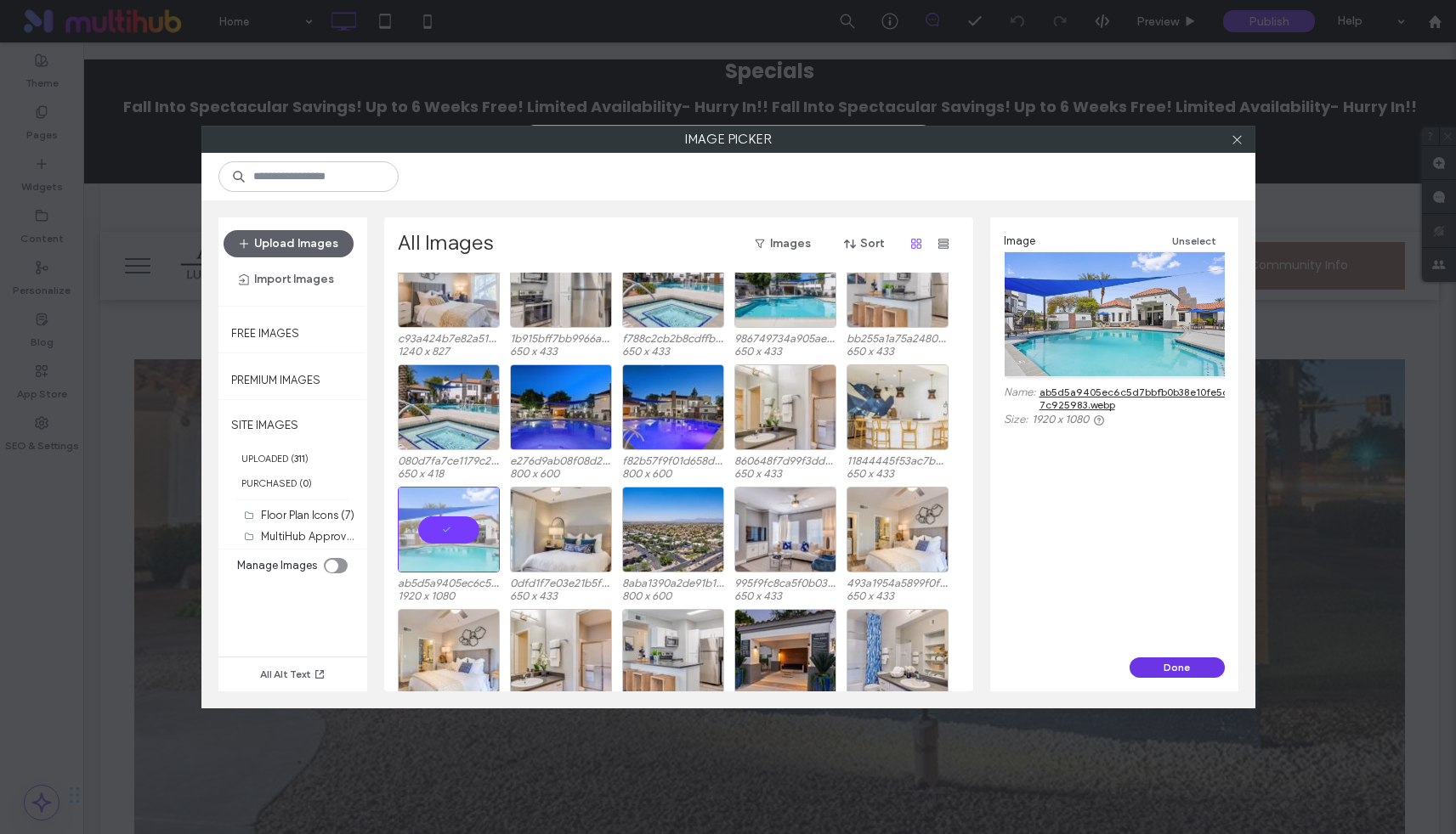
click at [1207, 672] on button "Done" at bounding box center [1177, 667] width 95 height 21
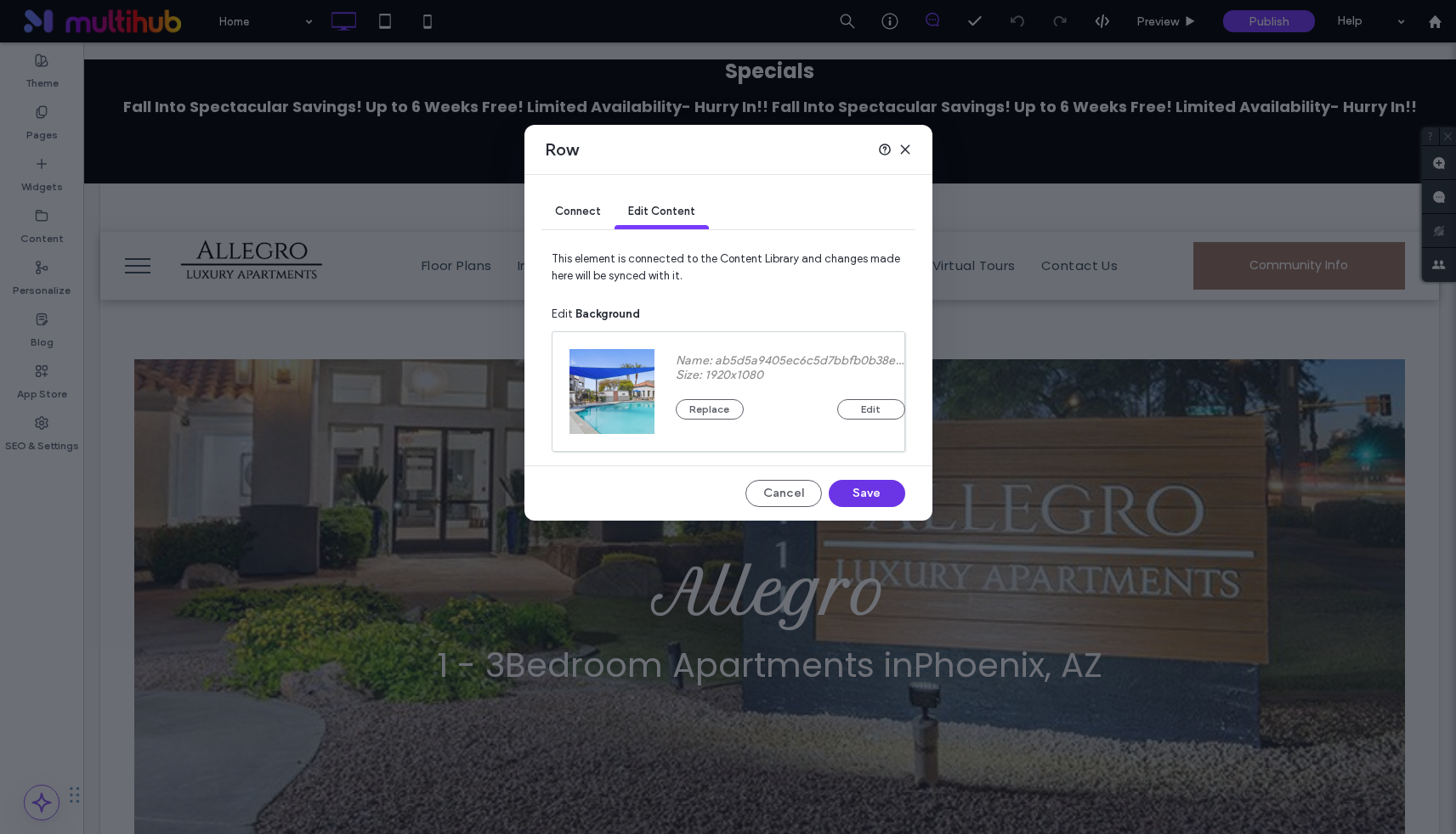
click at [889, 490] on button "Save" at bounding box center [866, 493] width 76 height 27
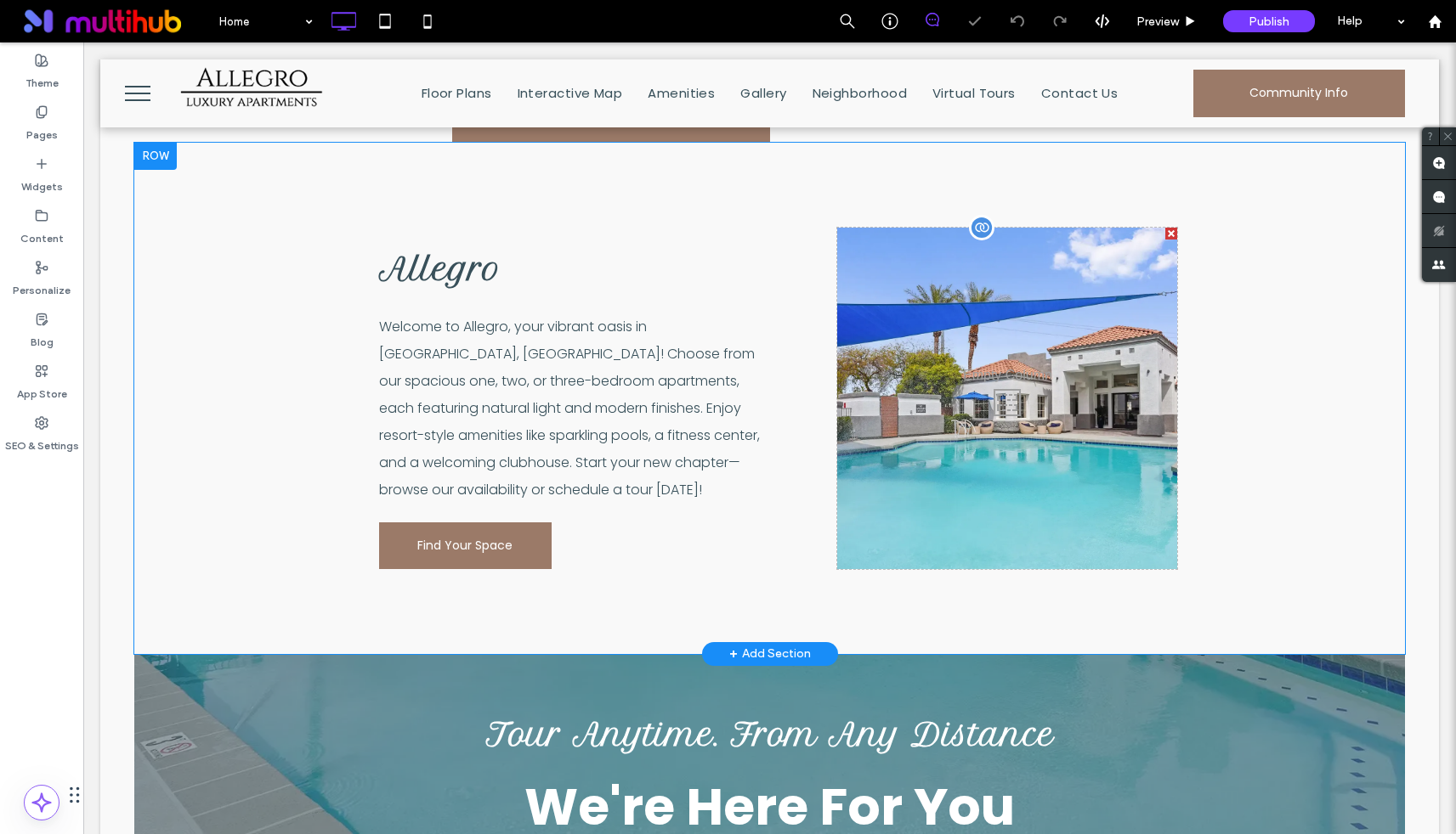
scroll to position [588, 0]
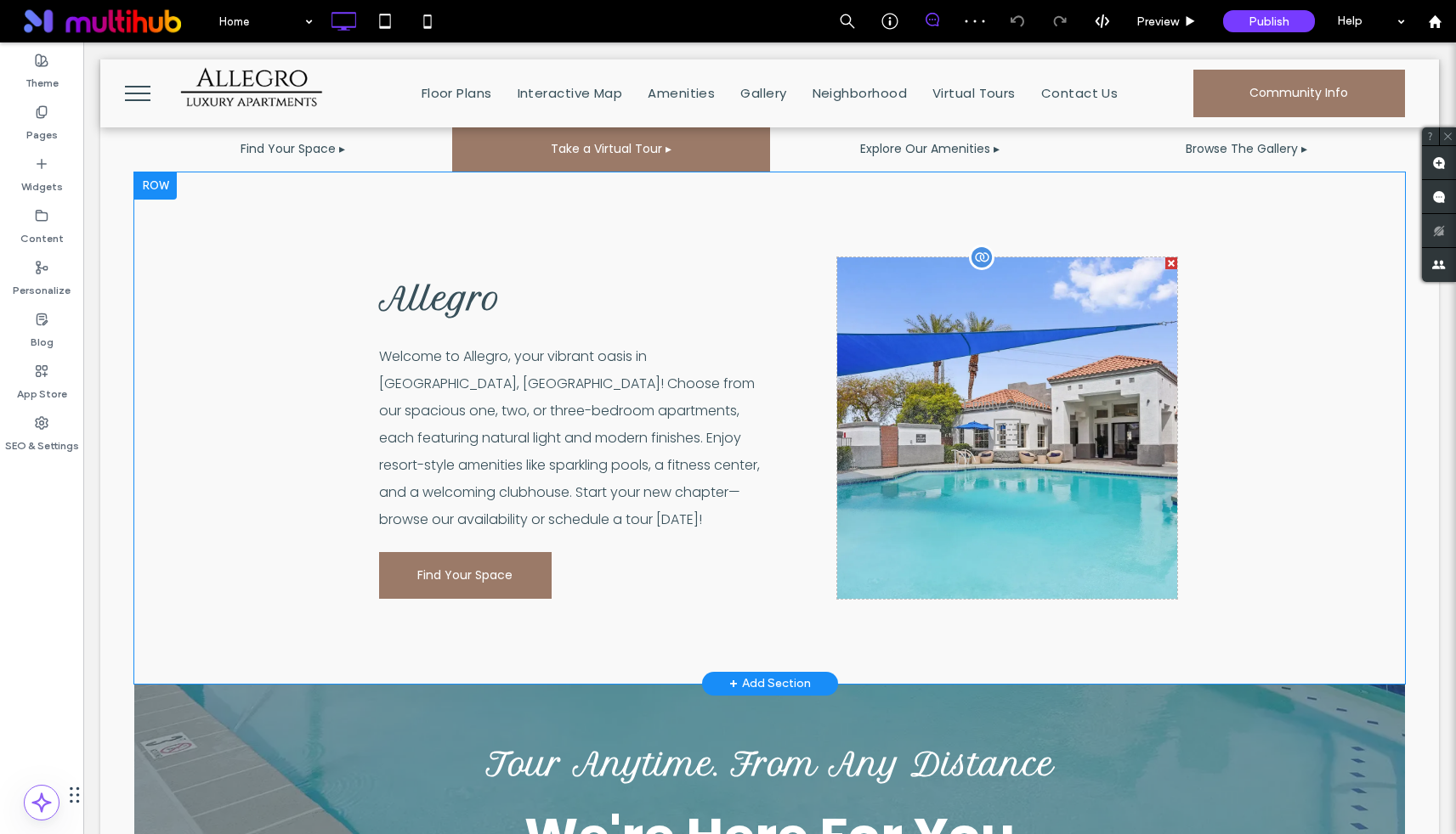
click at [1098, 356] on div "Click To Paste" at bounding box center [1007, 428] width 340 height 342
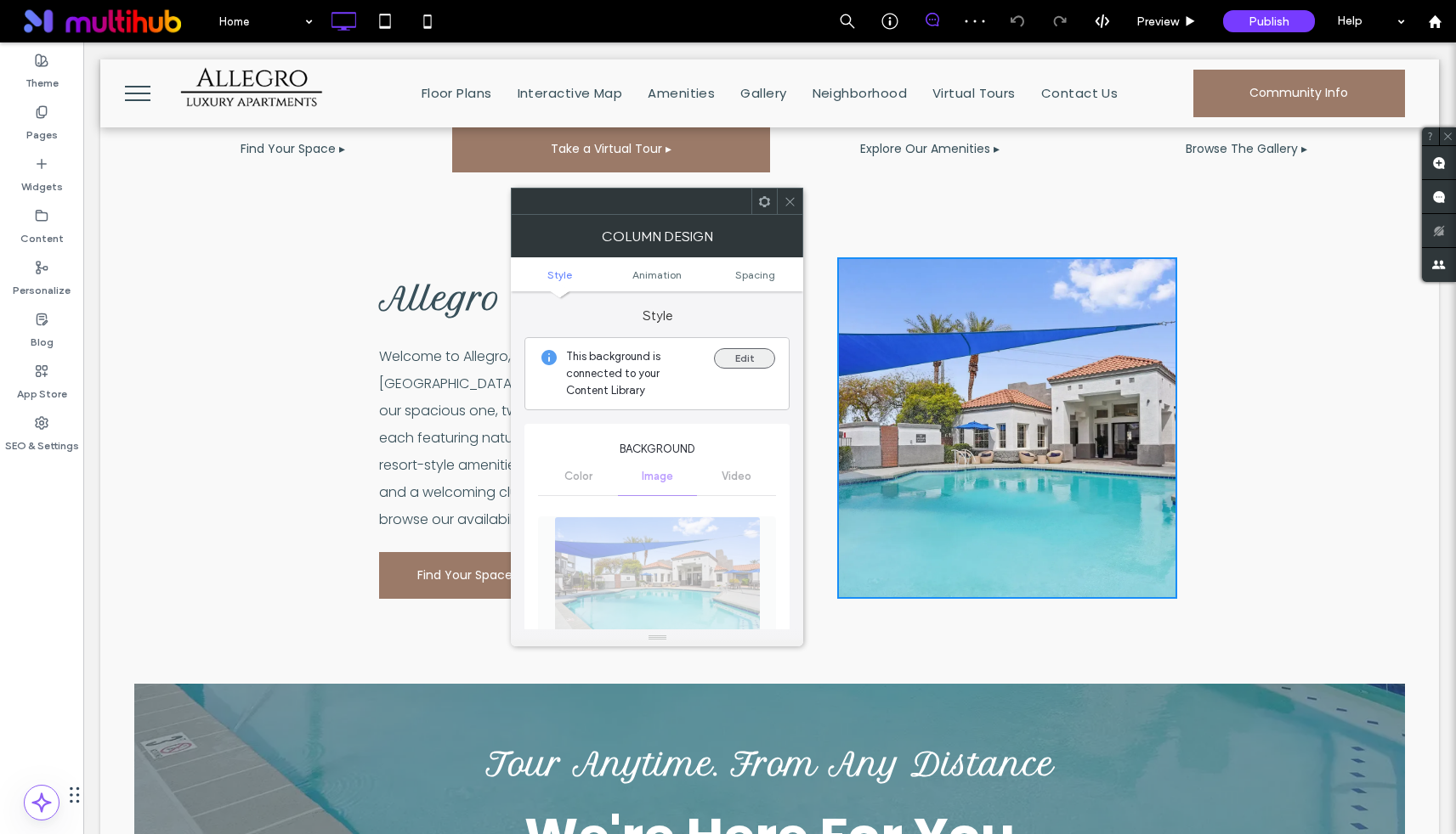
click at [752, 362] on button "Edit" at bounding box center [745, 358] width 62 height 21
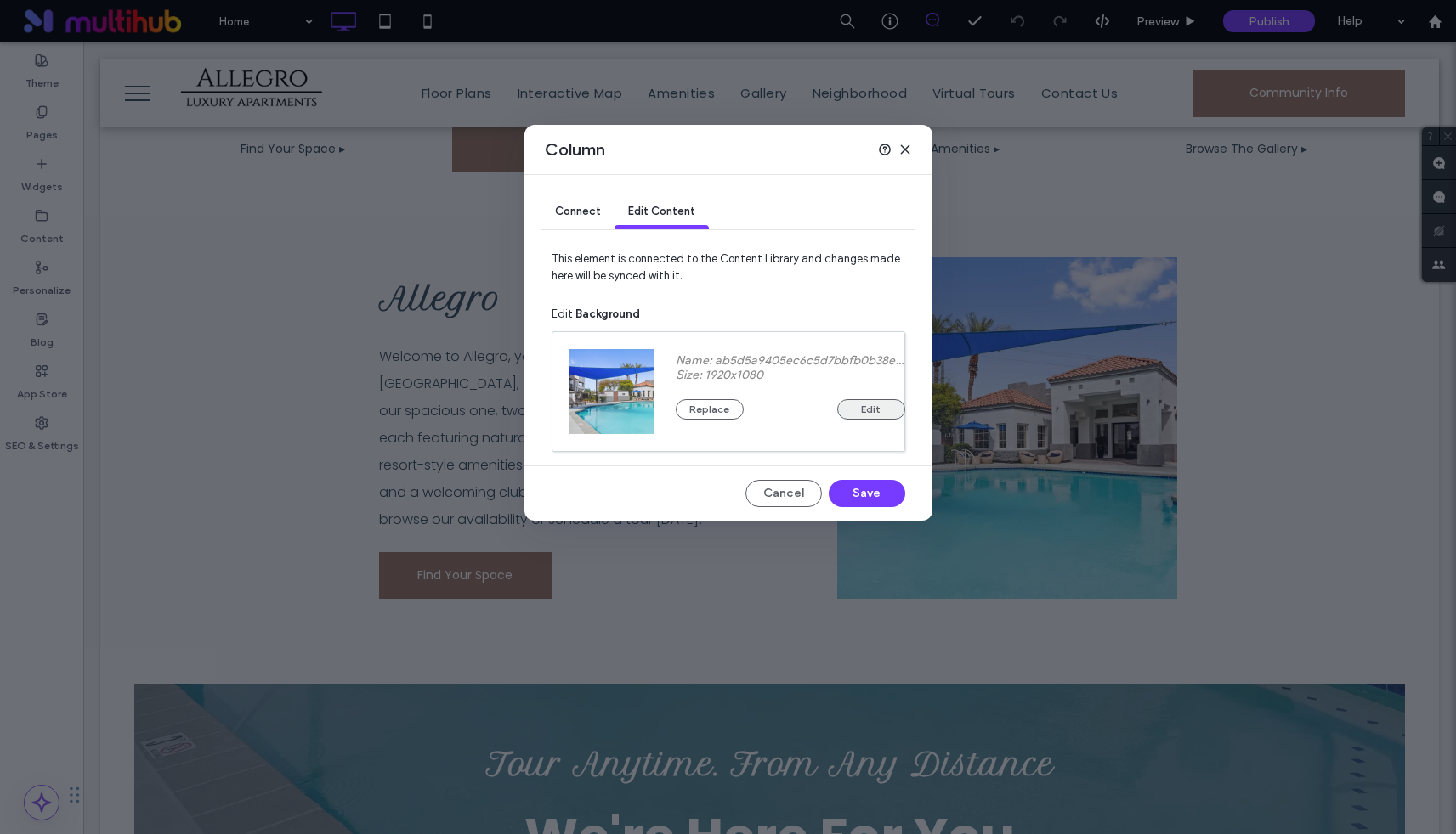
click at [885, 409] on button "Edit" at bounding box center [871, 409] width 68 height 21
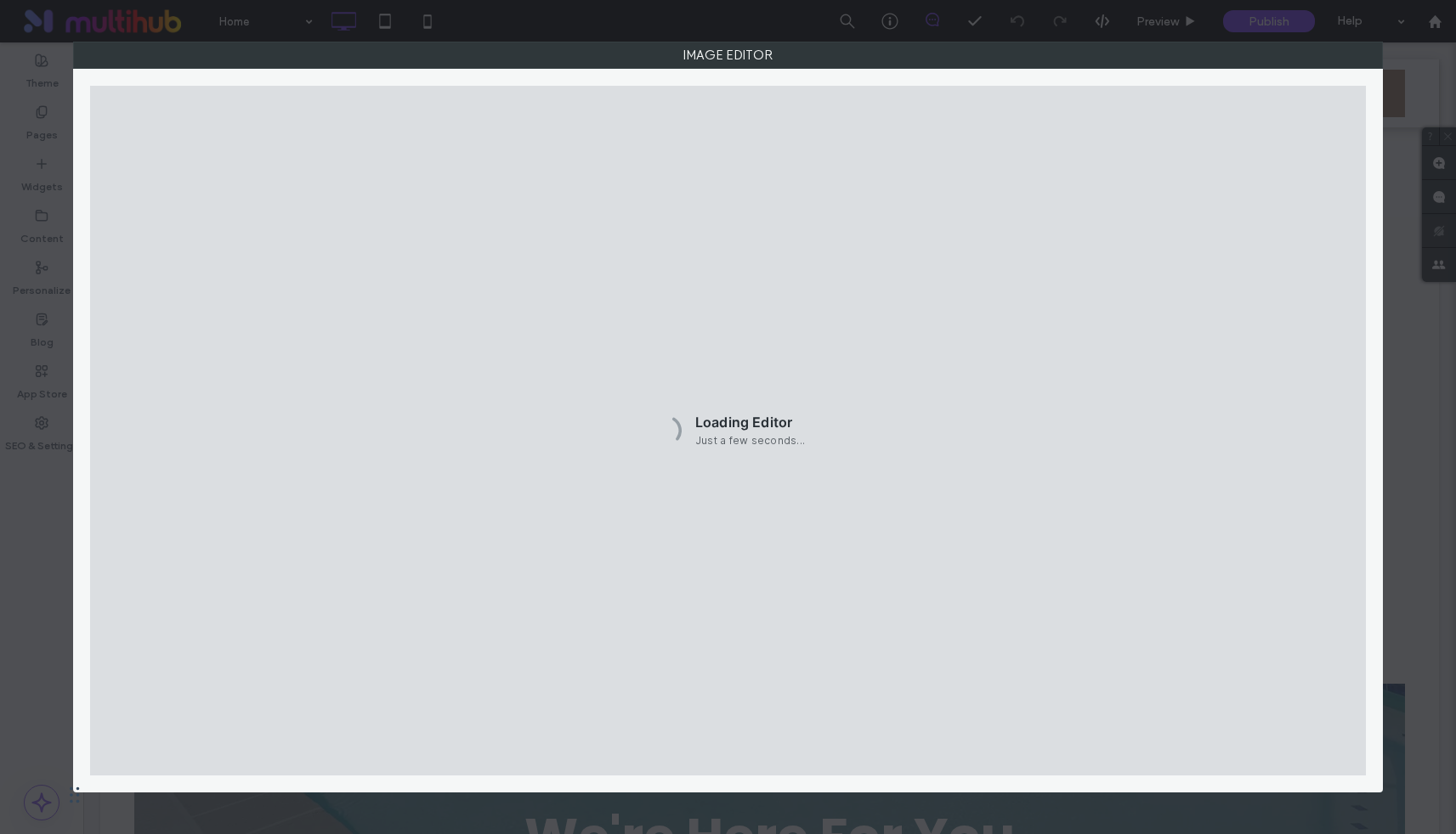
click at [1399, 42] on div "Image Editor" at bounding box center [728, 417] width 1456 height 834
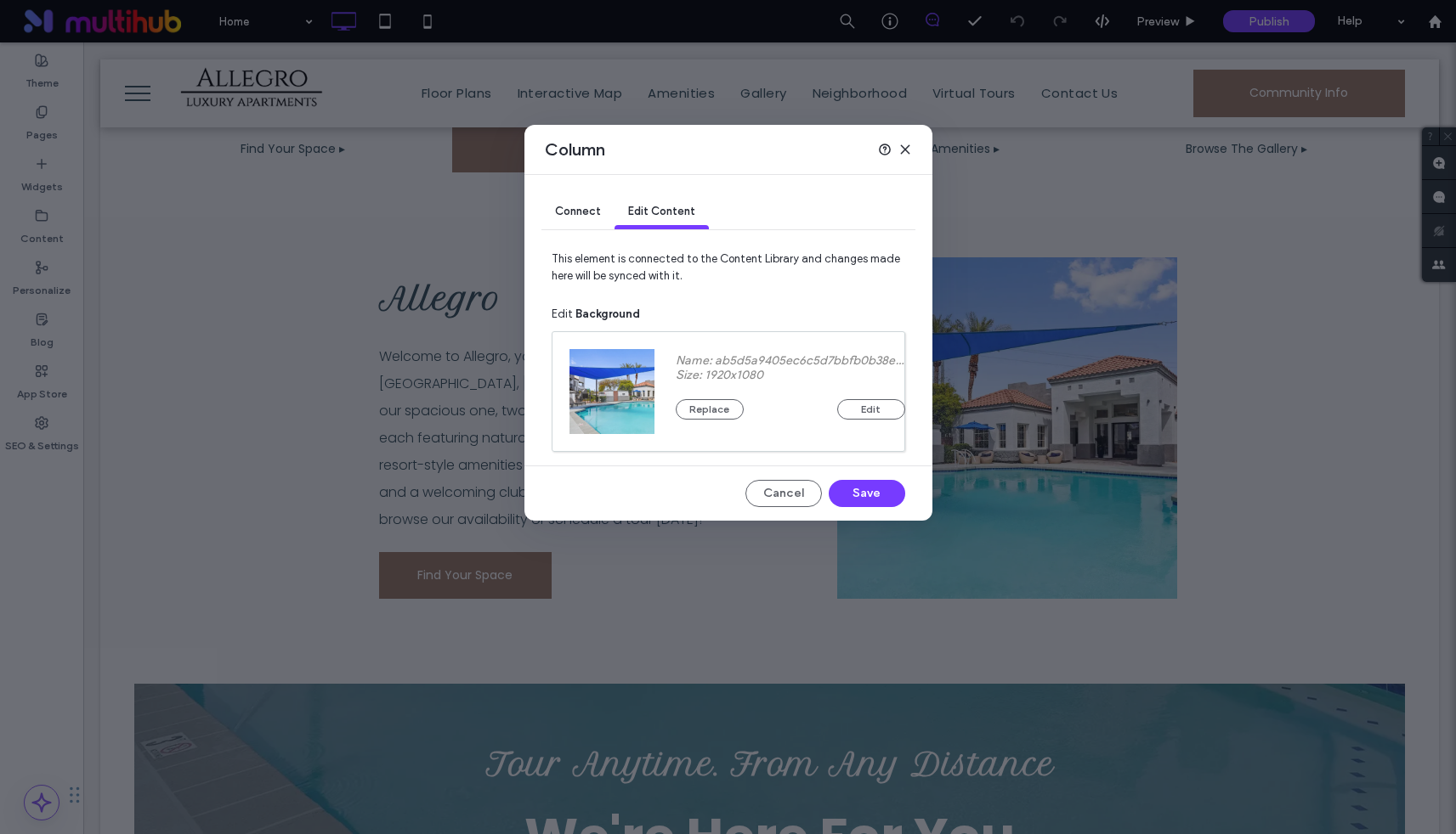
click at [595, 210] on span "Connect" at bounding box center [578, 210] width 46 height 13
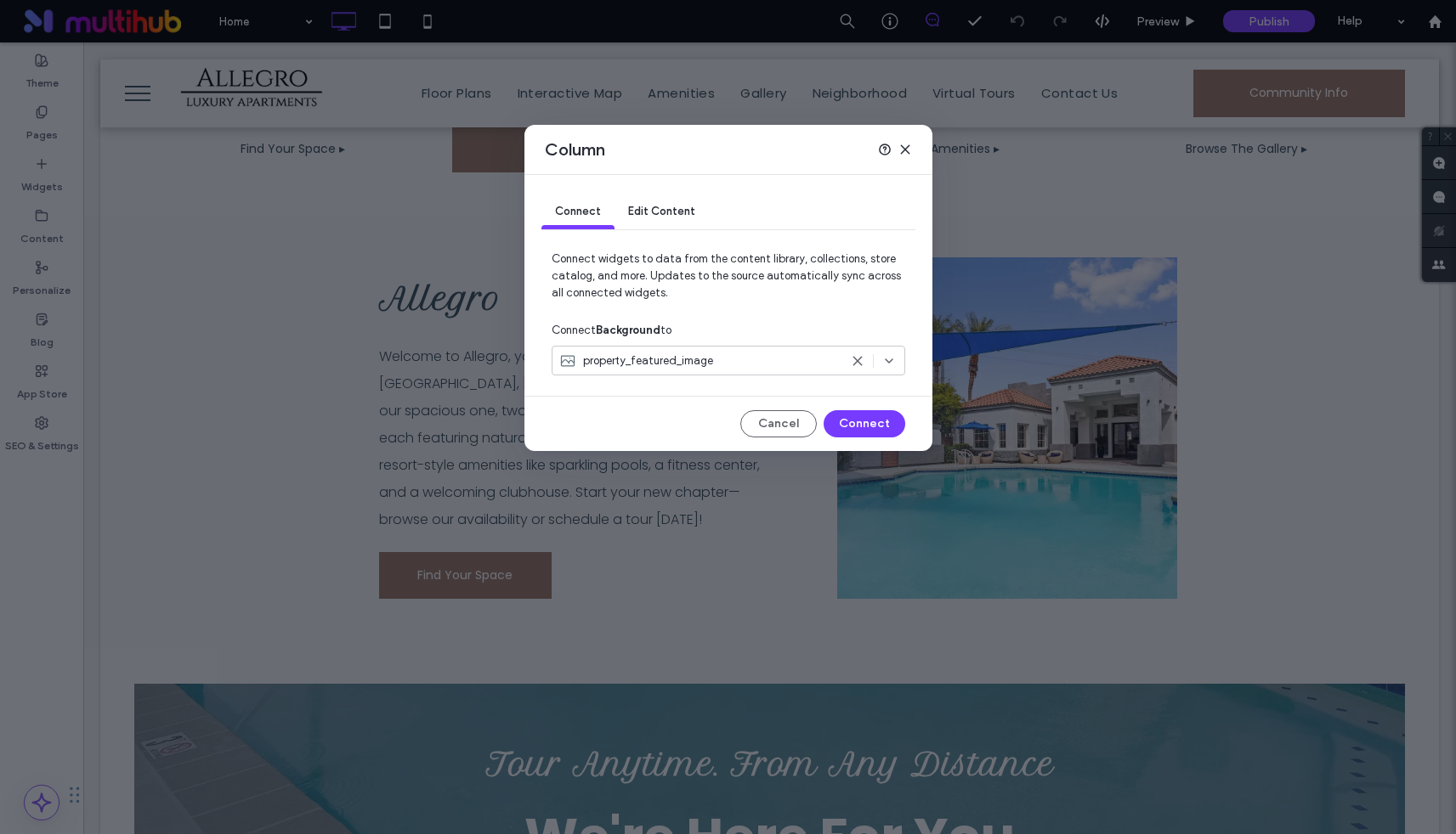
click at [857, 362] on icon at bounding box center [858, 361] width 14 height 14
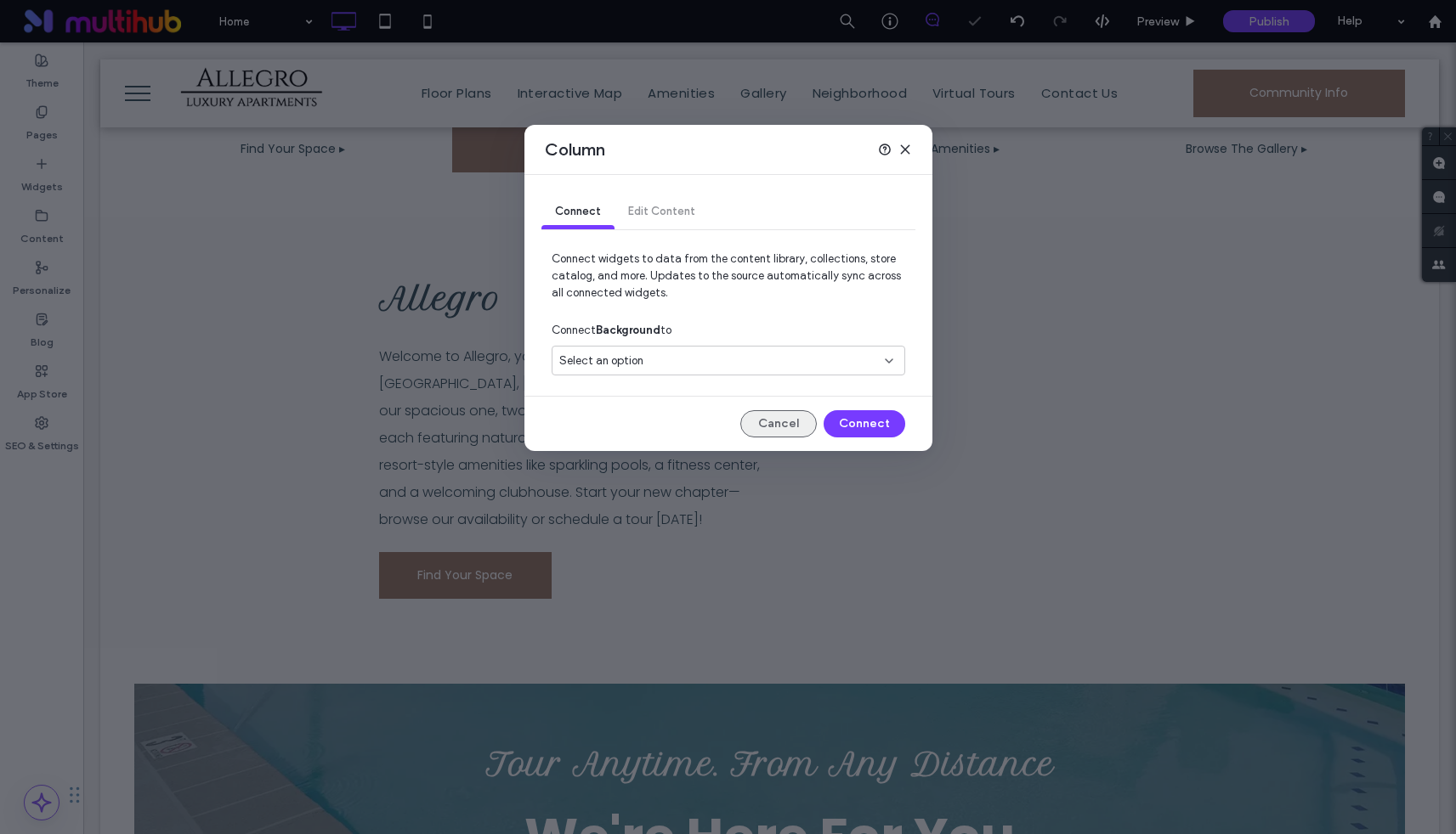
click at [777, 422] on button "Cancel" at bounding box center [778, 423] width 76 height 27
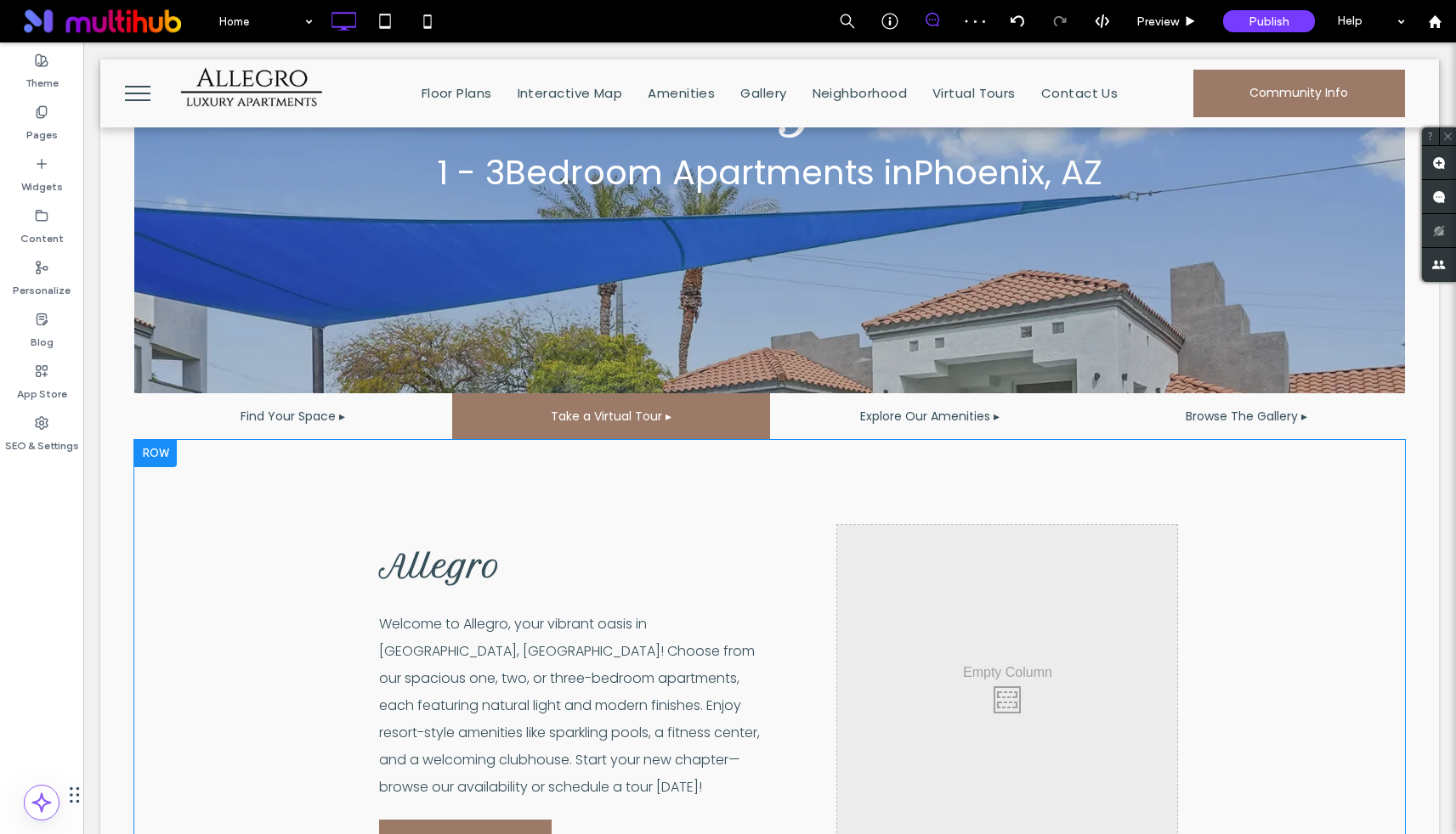
scroll to position [521, 0]
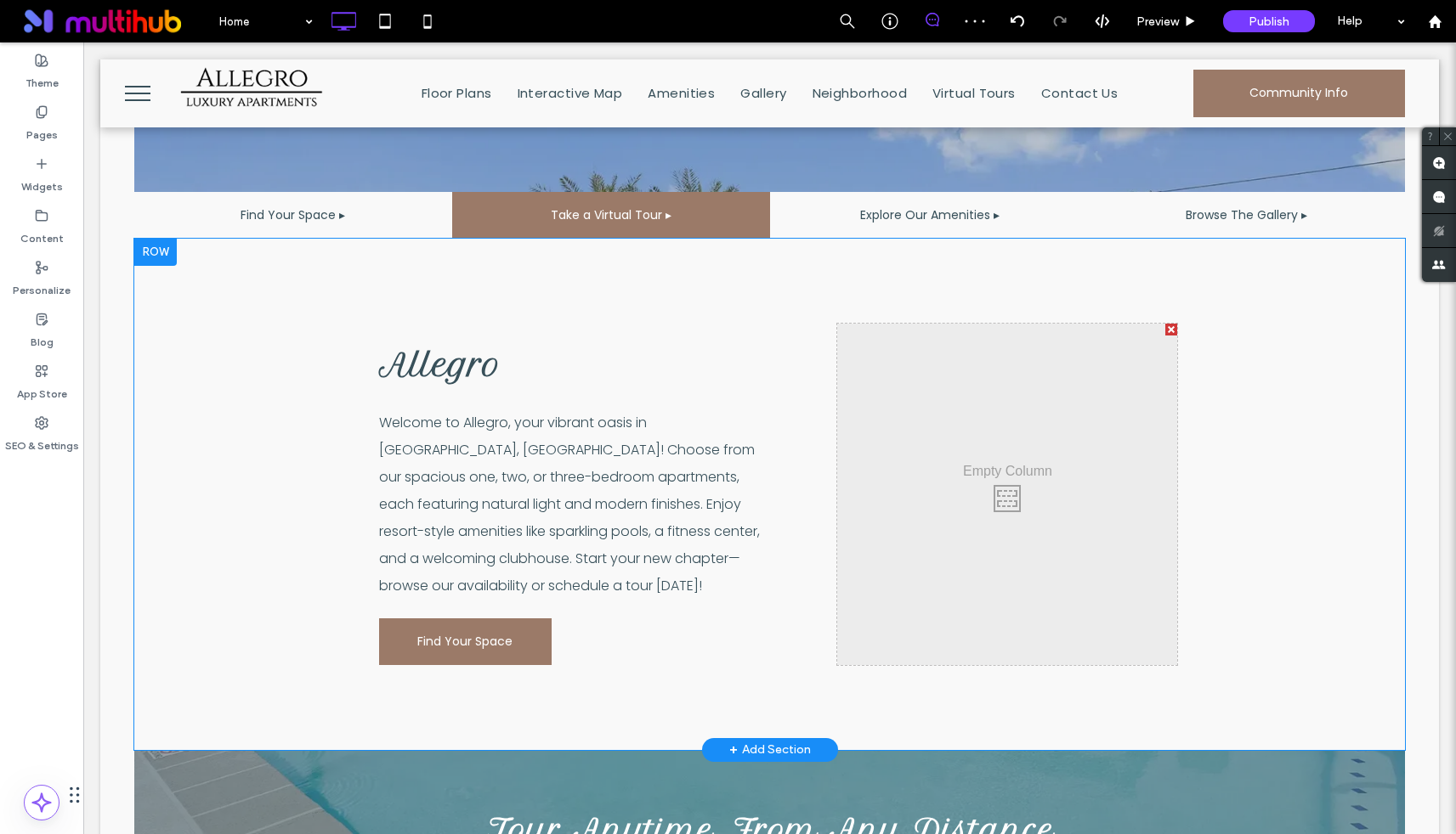
click at [947, 442] on div "Click To Paste" at bounding box center [1007, 494] width 340 height 342
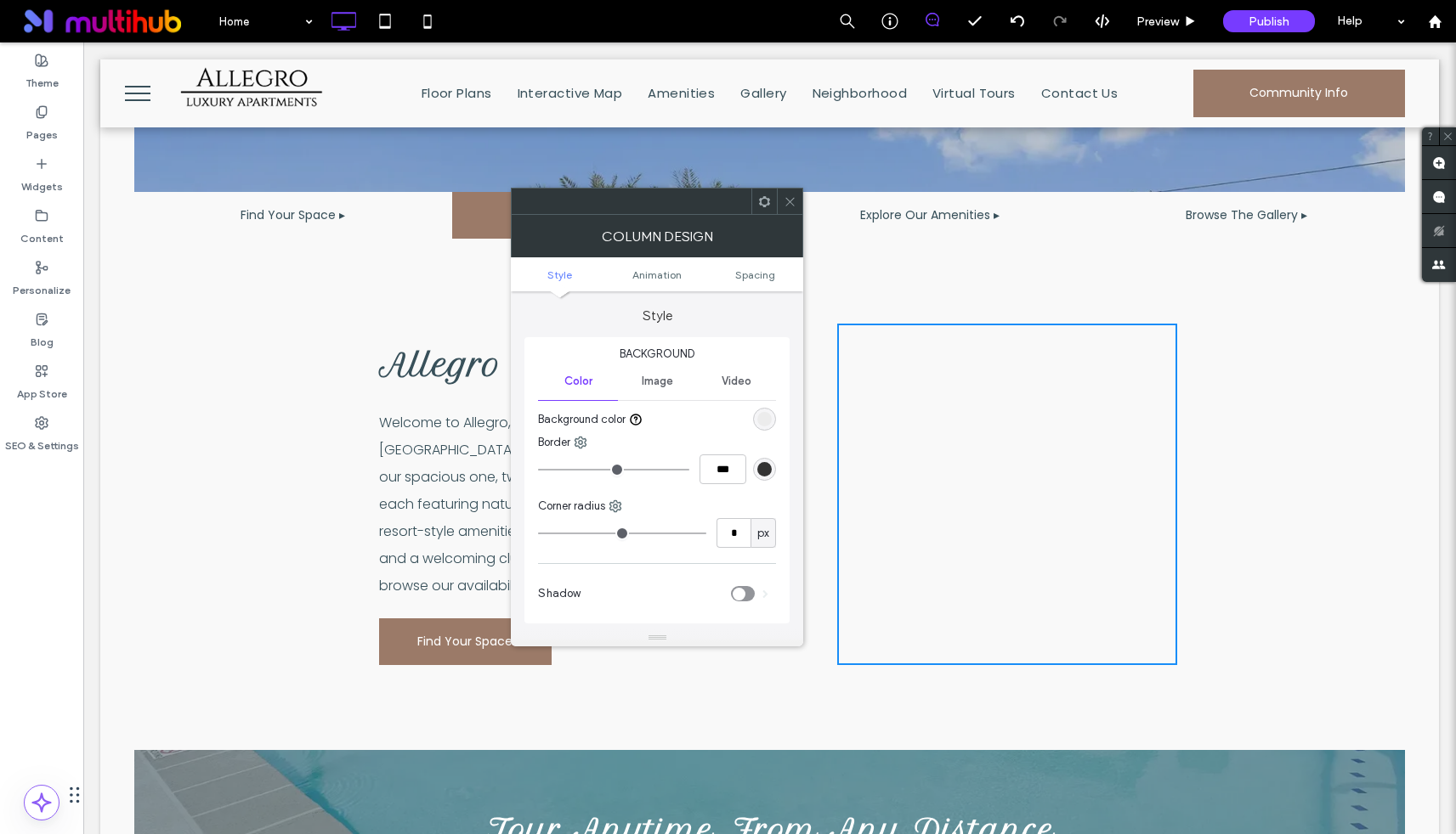
click at [666, 394] on div "Image" at bounding box center [657, 381] width 79 height 38
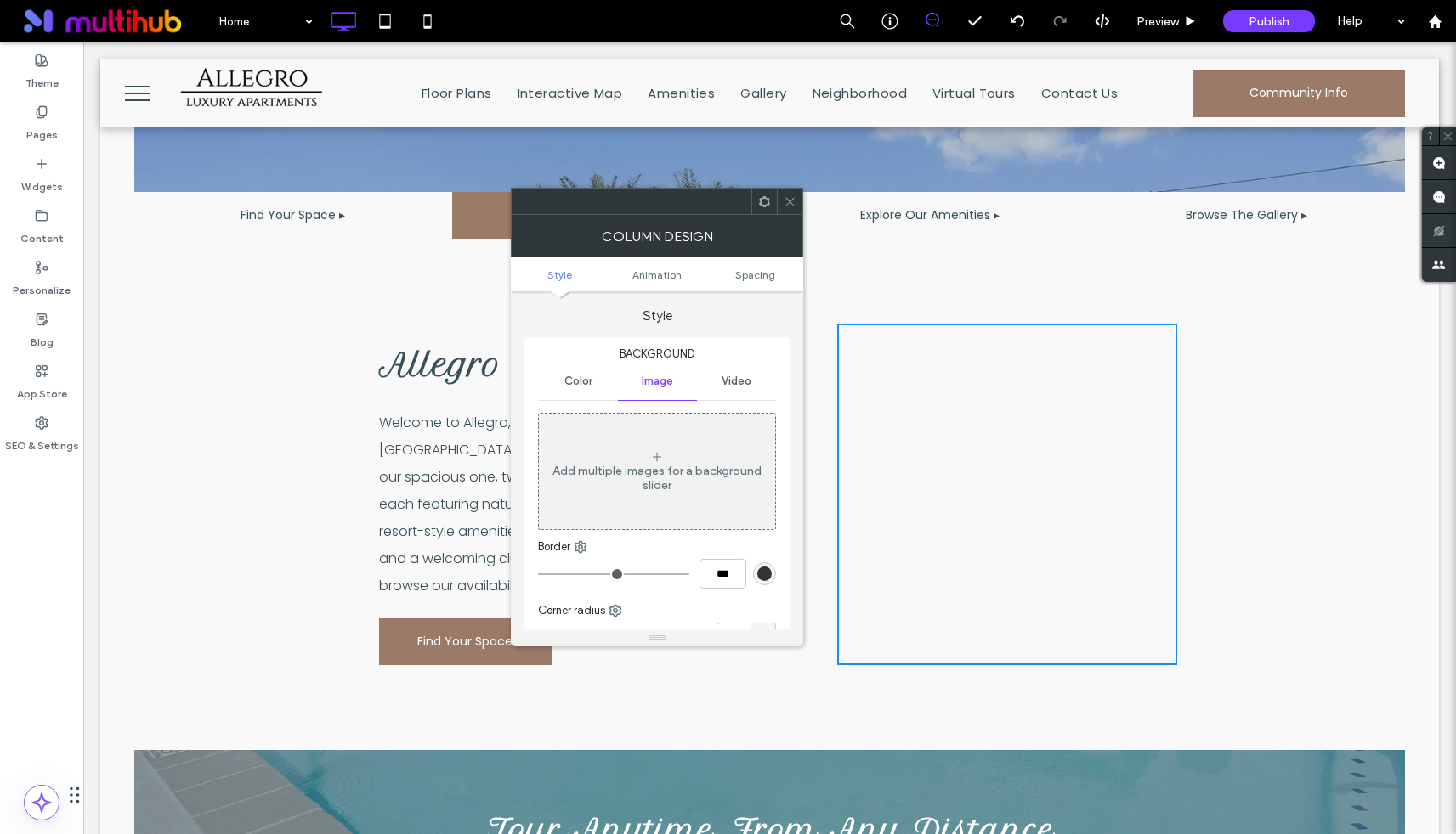
click at [641, 474] on div "Add multiple images for a background slider" at bounding box center [657, 478] width 236 height 29
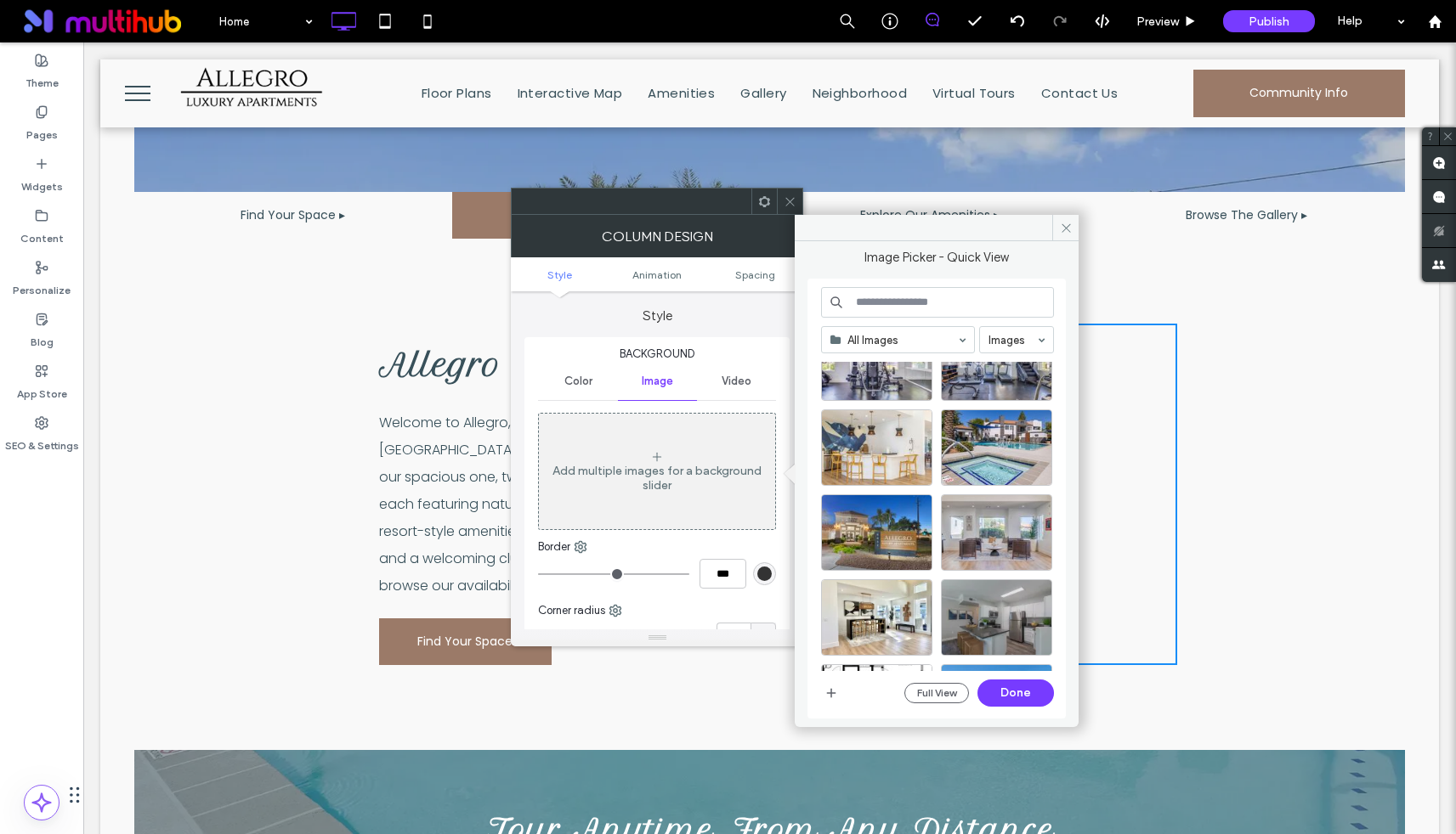
scroll to position [11164, 0]
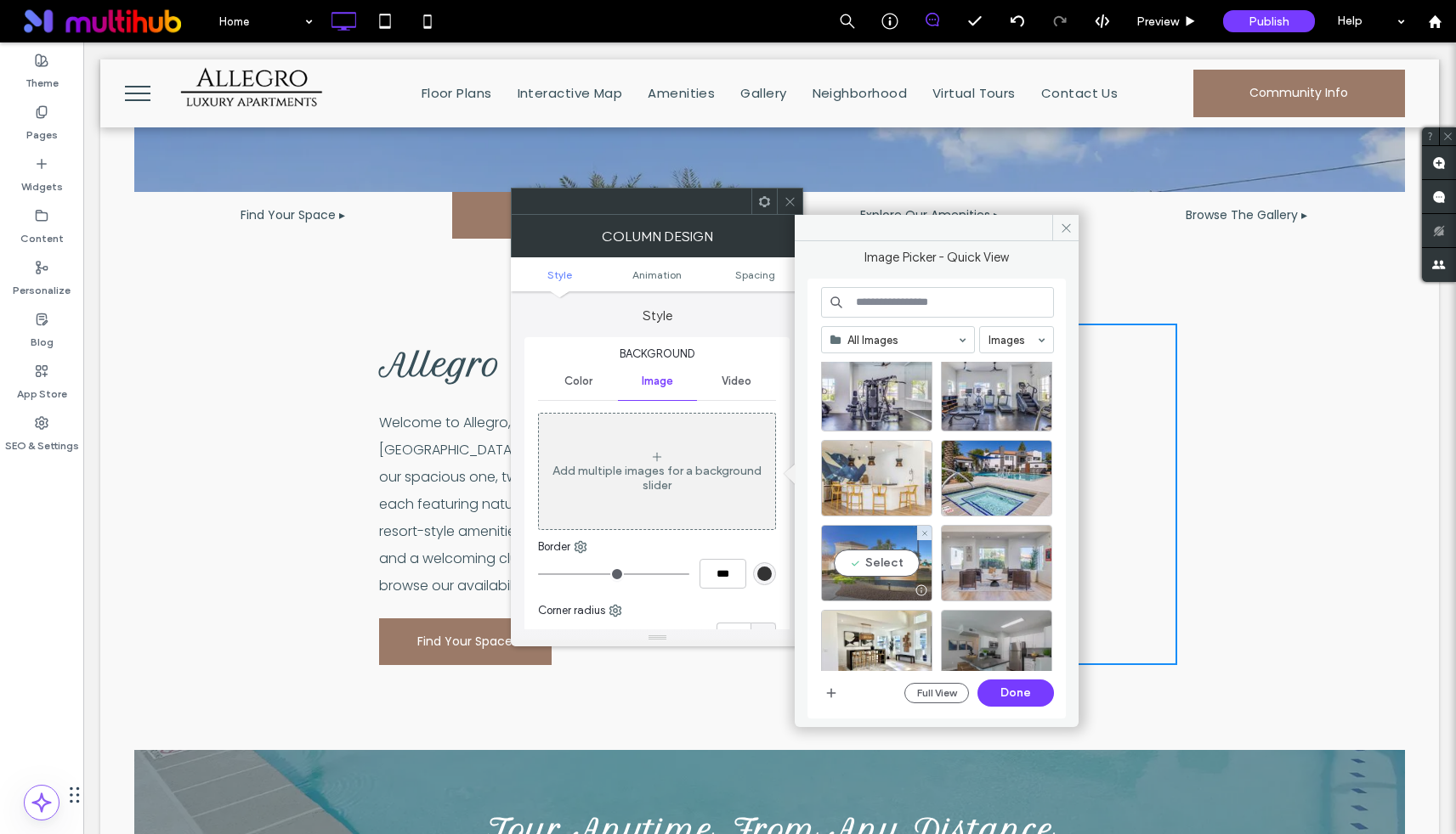
click at [899, 545] on div "Select" at bounding box center [877, 563] width 111 height 76
click at [1021, 698] on button "Done" at bounding box center [1015, 693] width 76 height 27
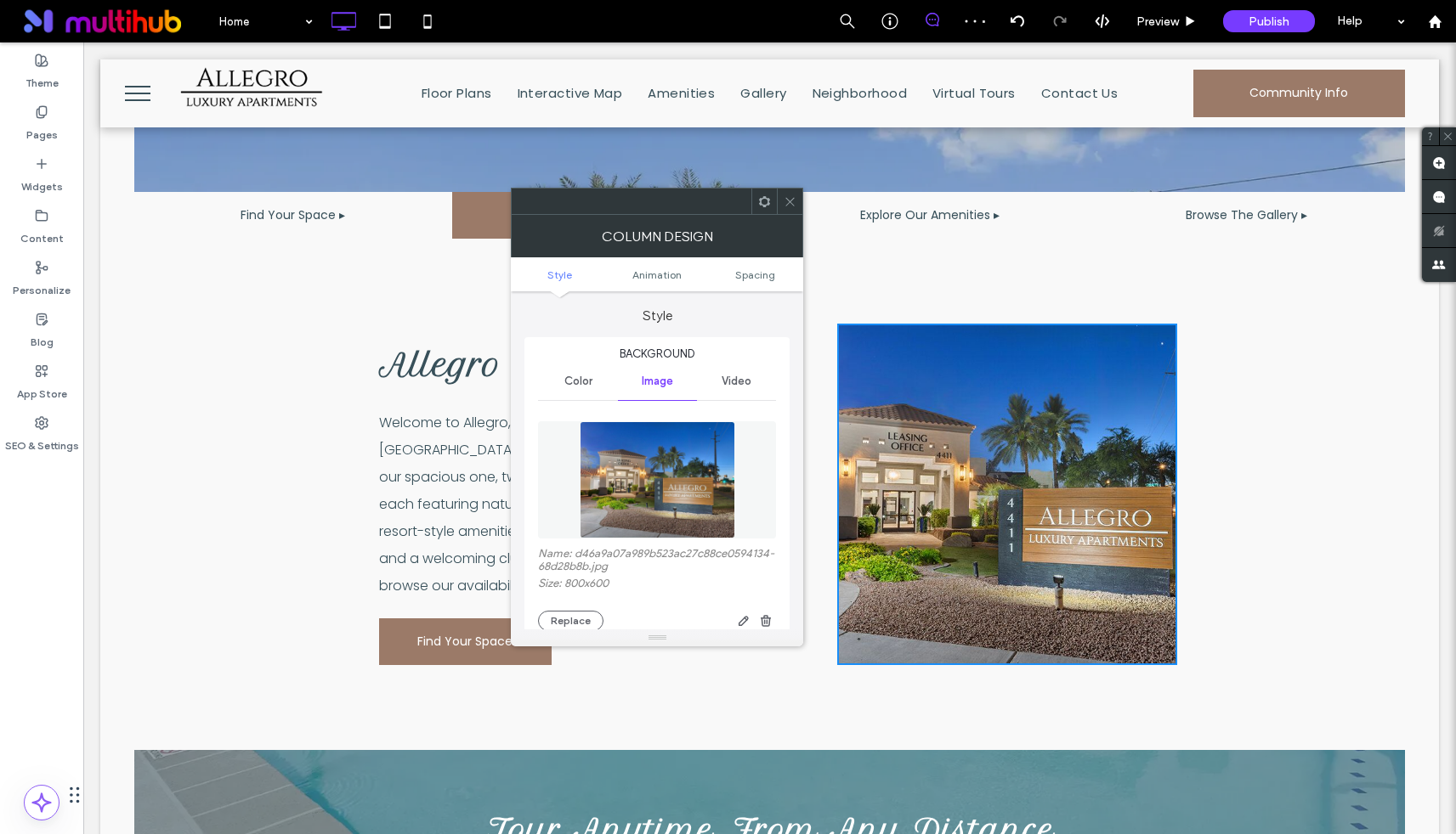
click at [788, 198] on icon at bounding box center [790, 202] width 13 height 13
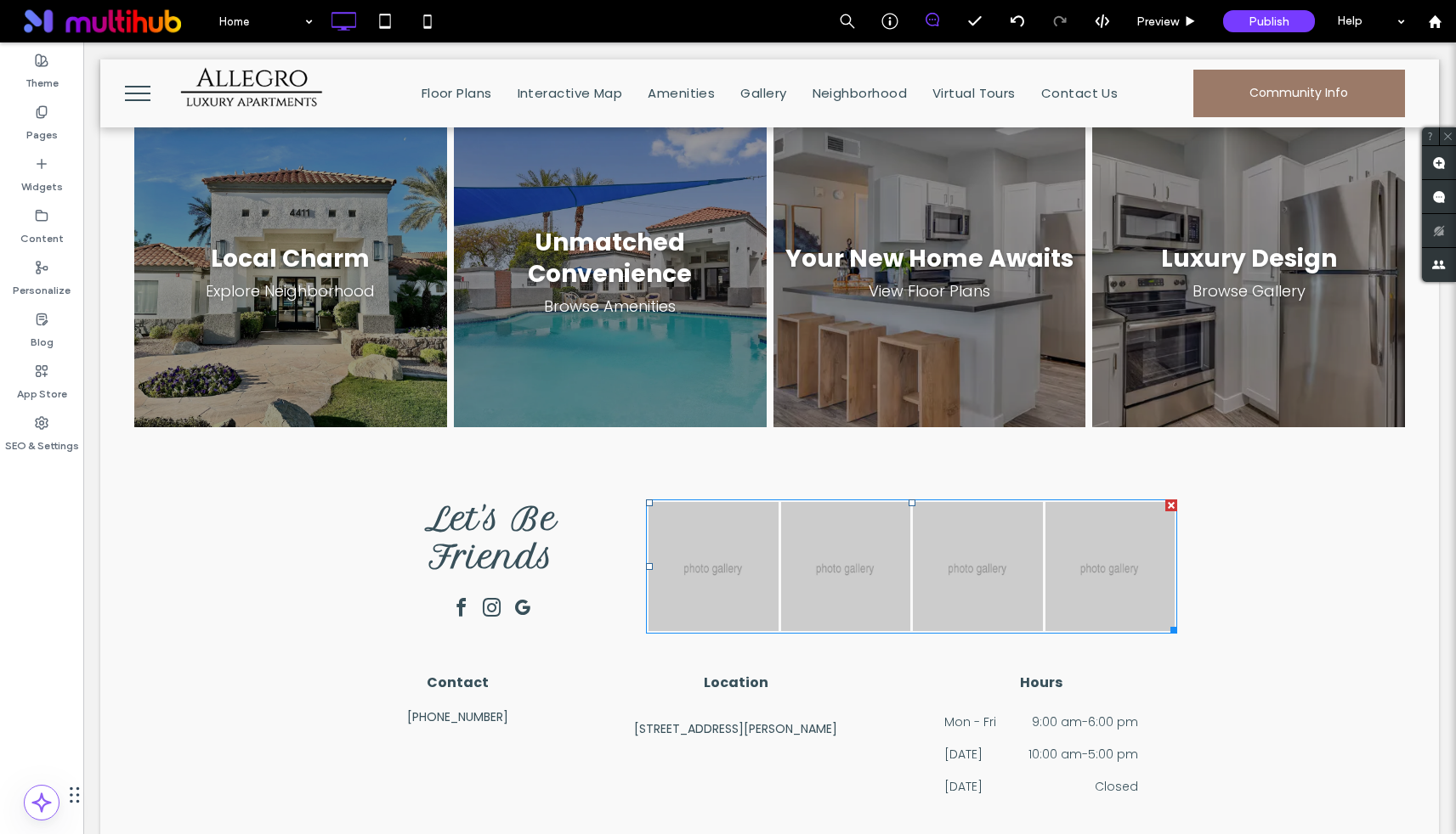
scroll to position [1860, 0]
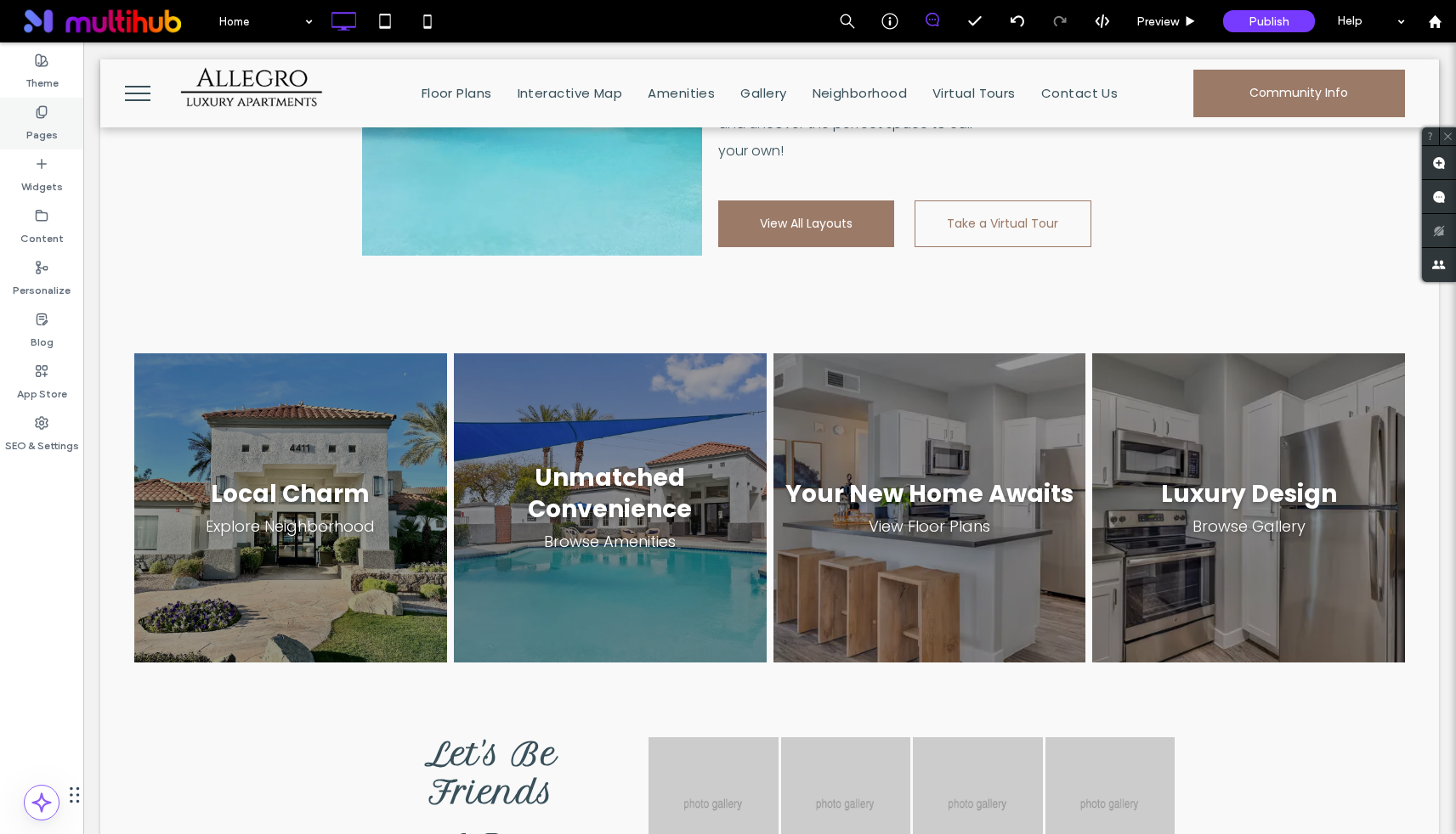
click at [39, 125] on label "Pages" at bounding box center [43, 131] width 32 height 24
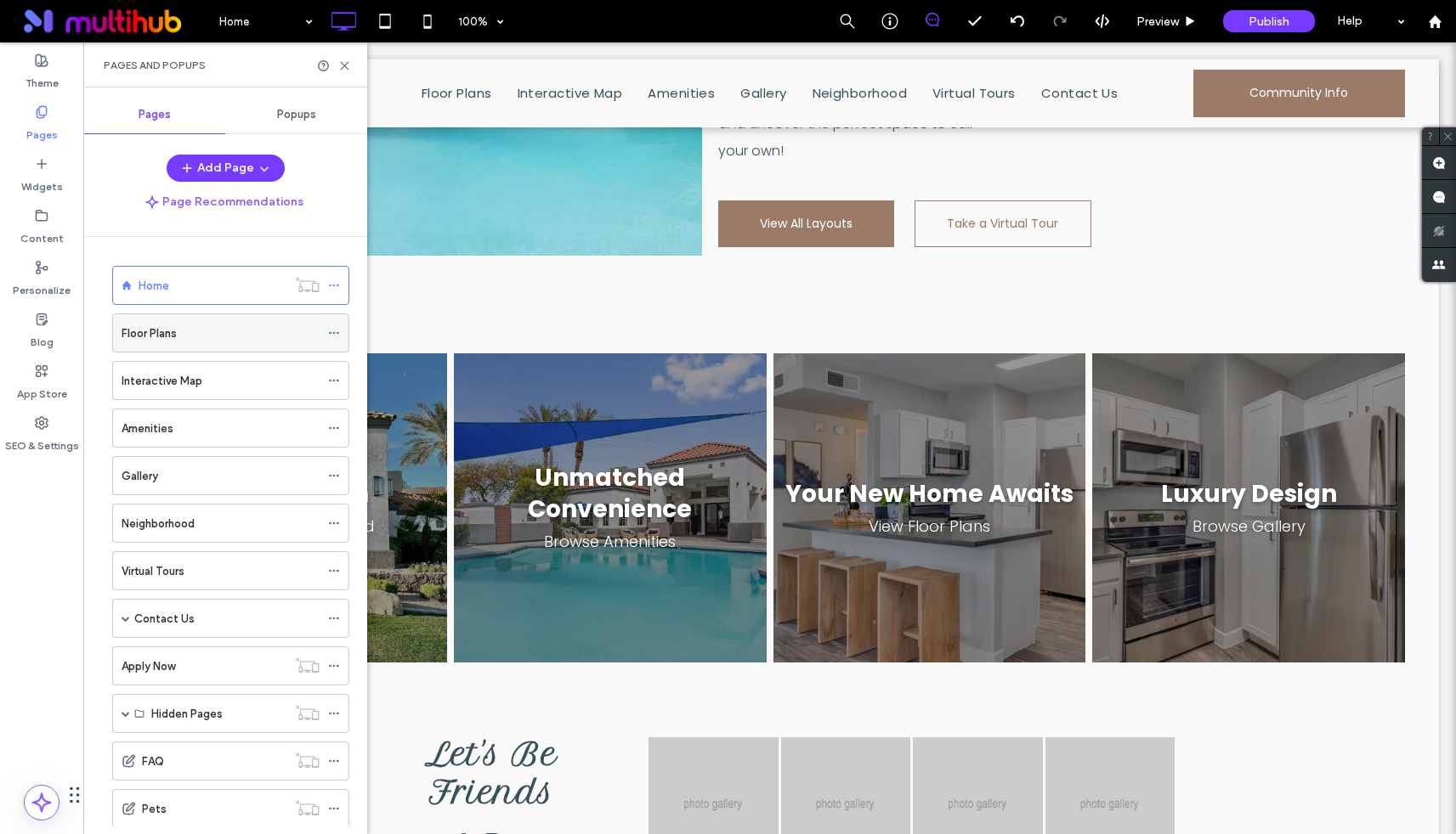
click at [206, 325] on div "Floor Plans" at bounding box center [219, 334] width 198 height 18
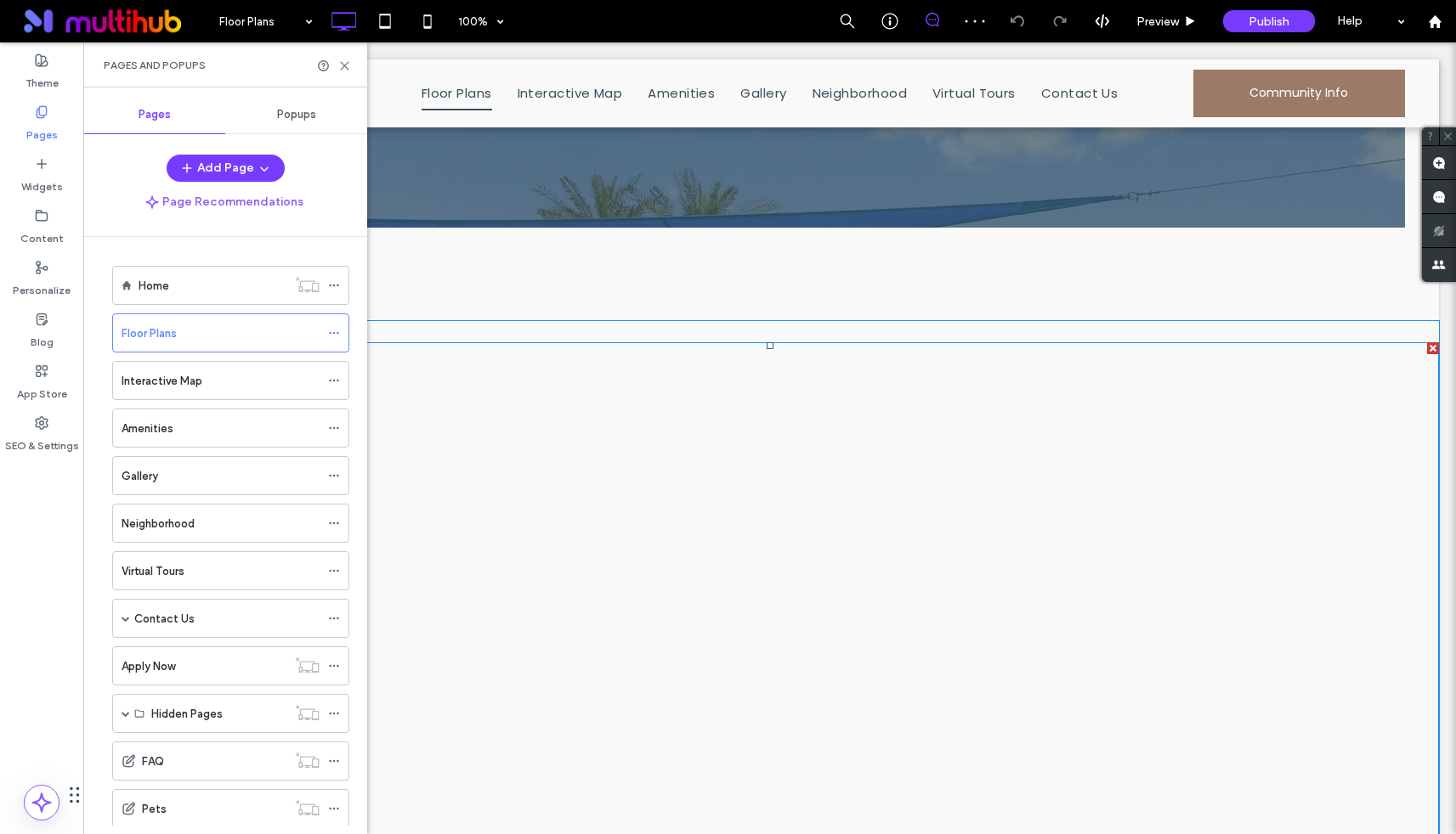
scroll to position [452, 0]
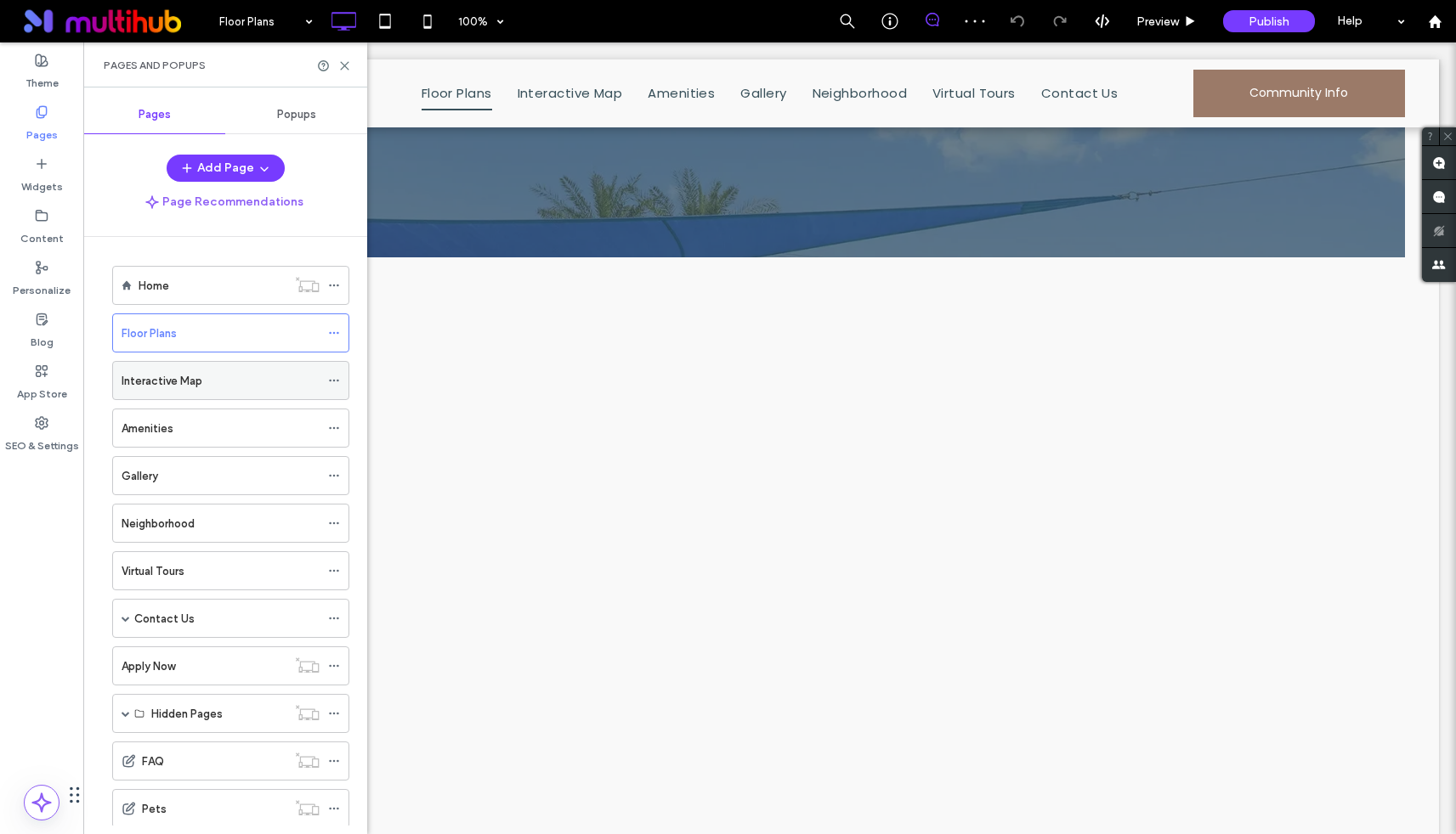
click at [144, 378] on label "Interactive Map" at bounding box center [161, 381] width 80 height 30
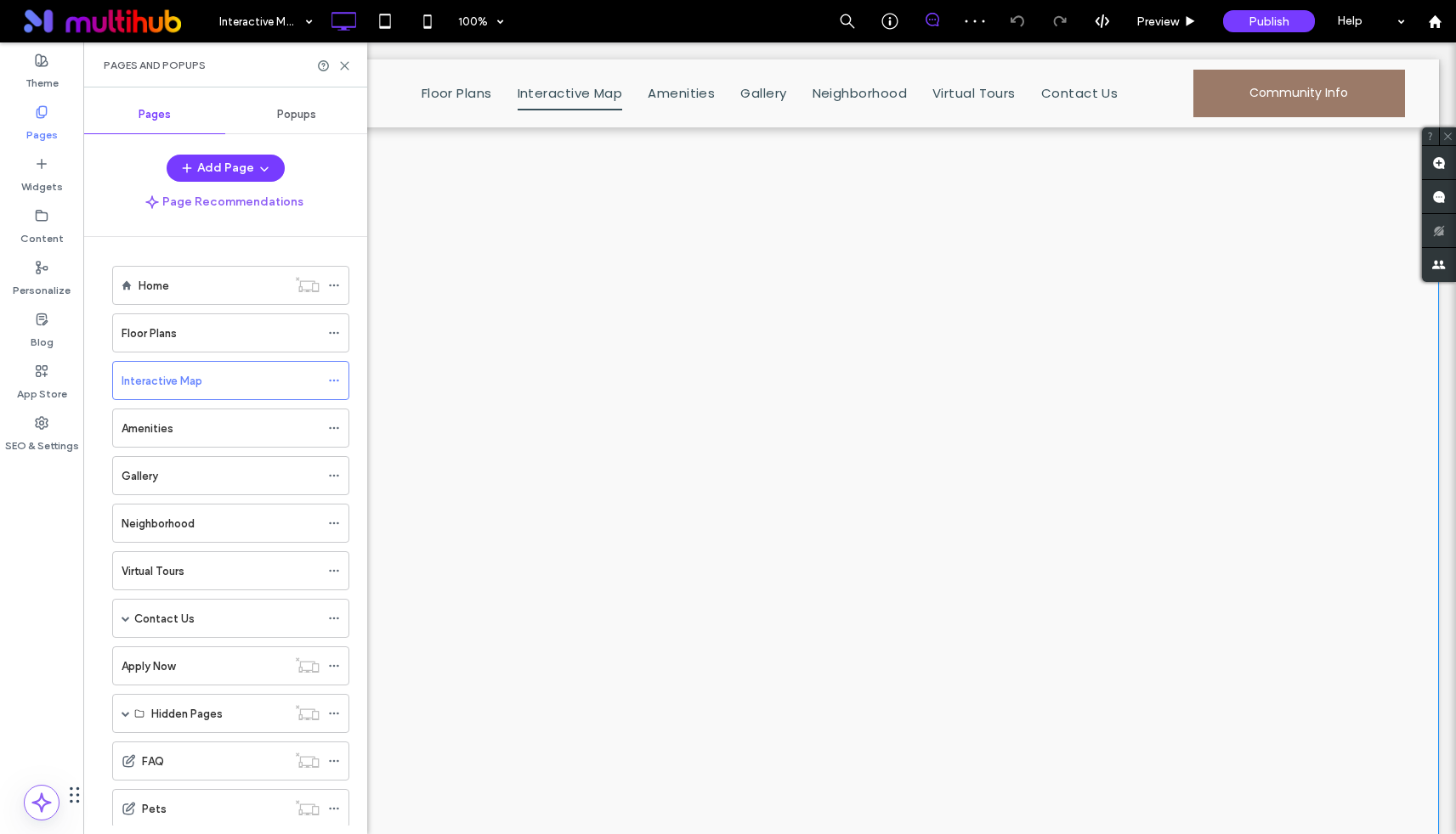
scroll to position [1575, 0]
click at [192, 424] on div "Amenities" at bounding box center [219, 429] width 198 height 18
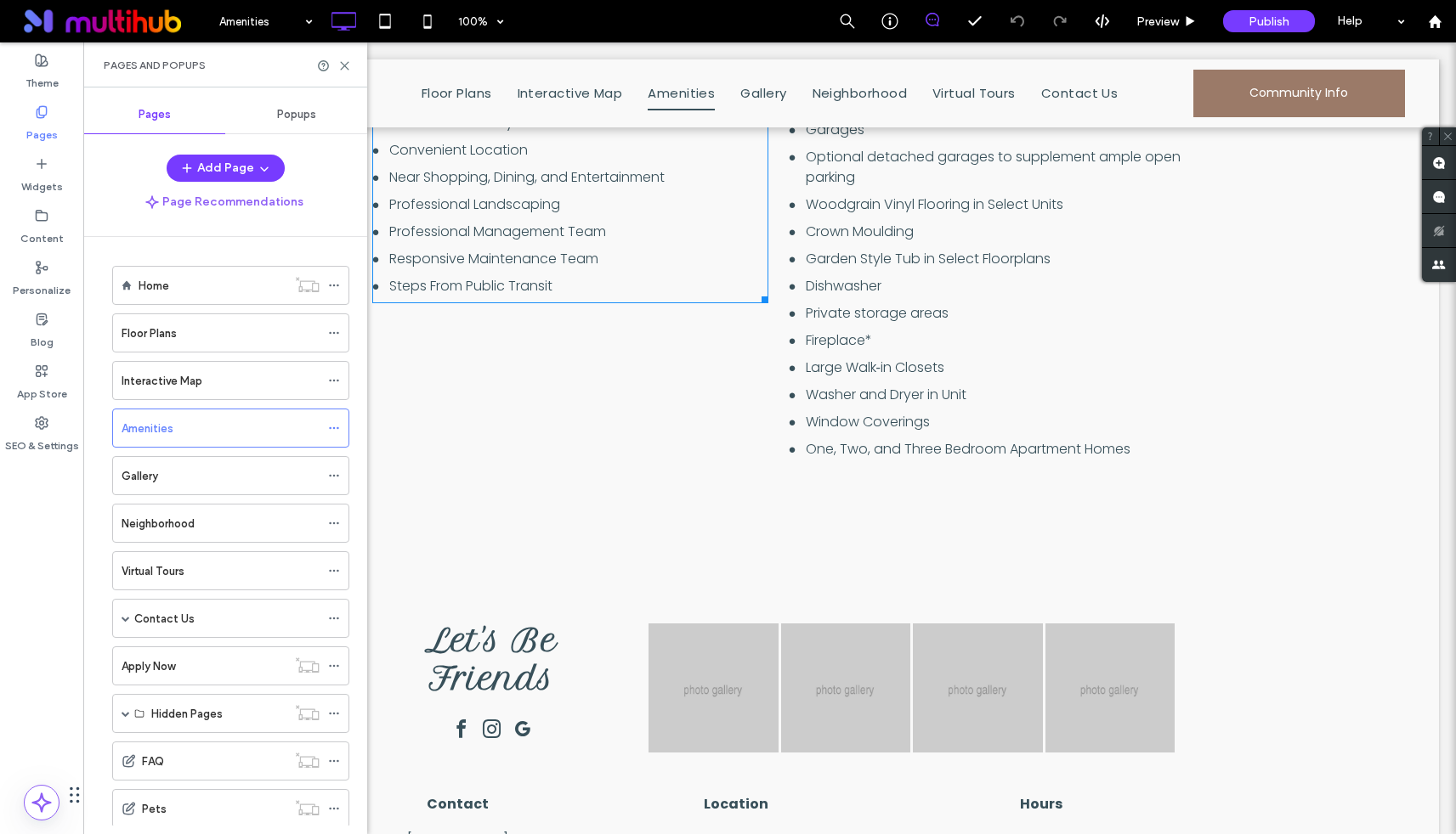
scroll to position [1493, 0]
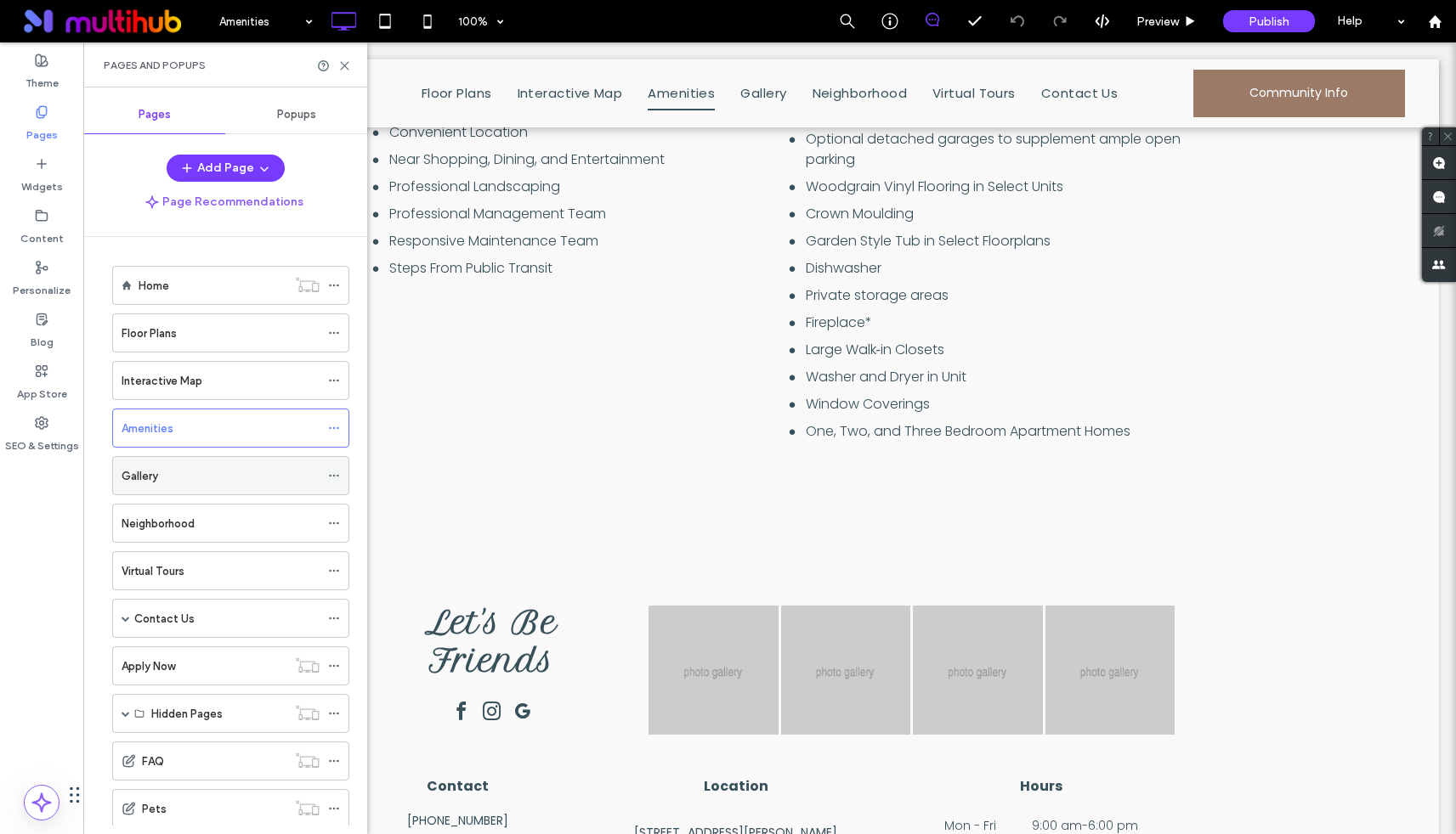
click at [232, 488] on div "Gallery" at bounding box center [219, 476] width 198 height 38
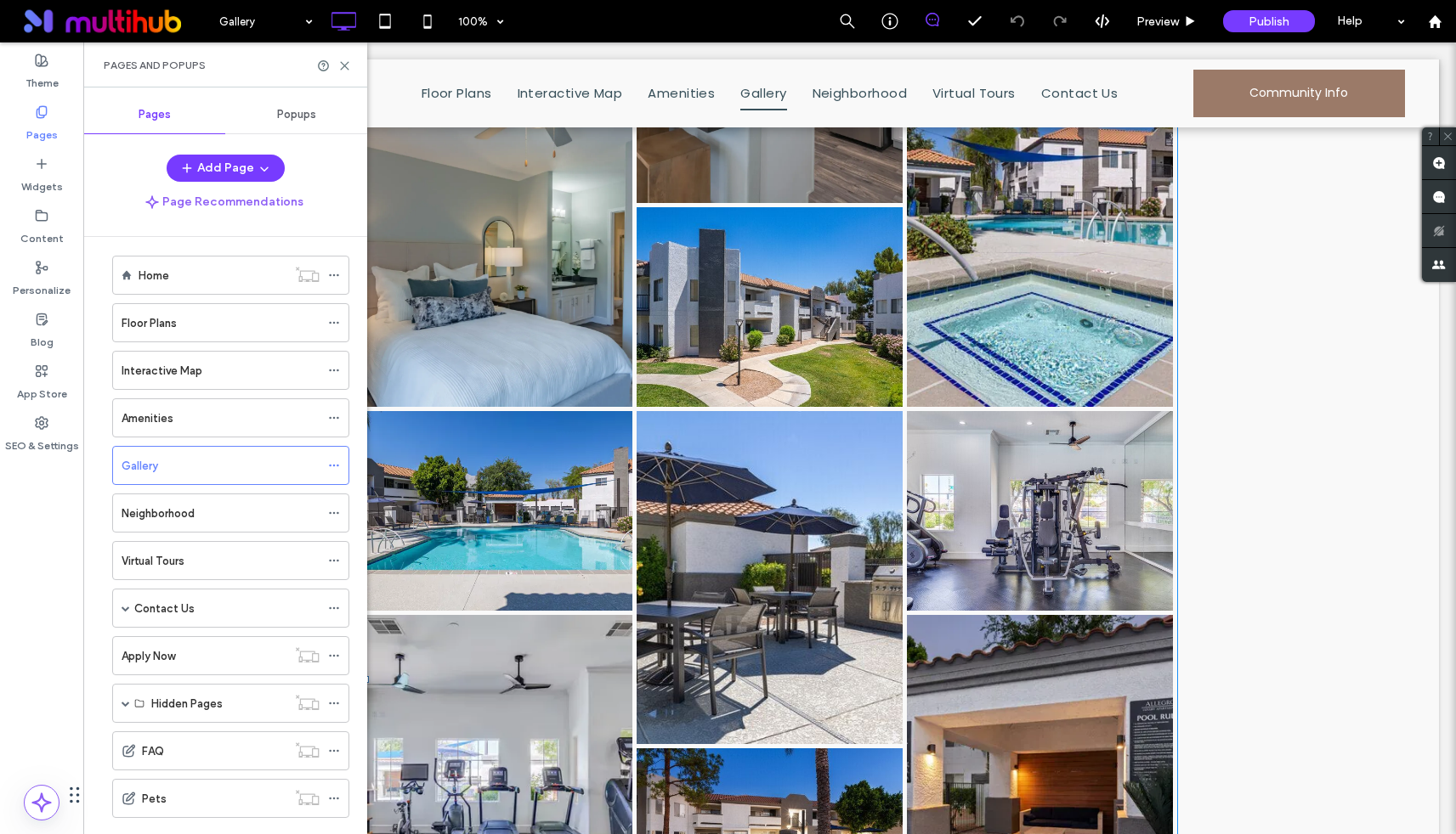
scroll to position [2869, 0]
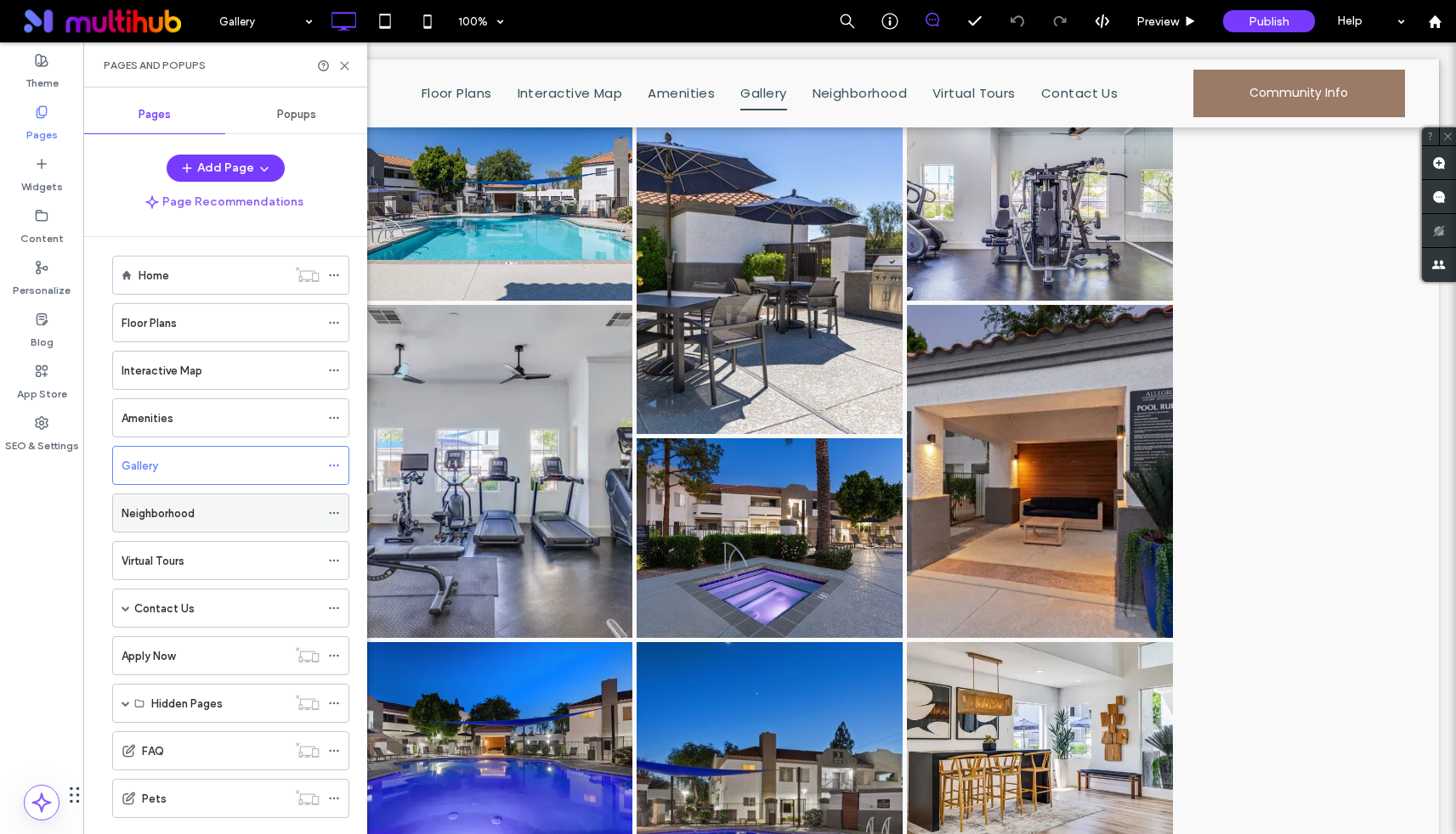
click at [233, 516] on div "Neighborhood" at bounding box center [219, 513] width 198 height 18
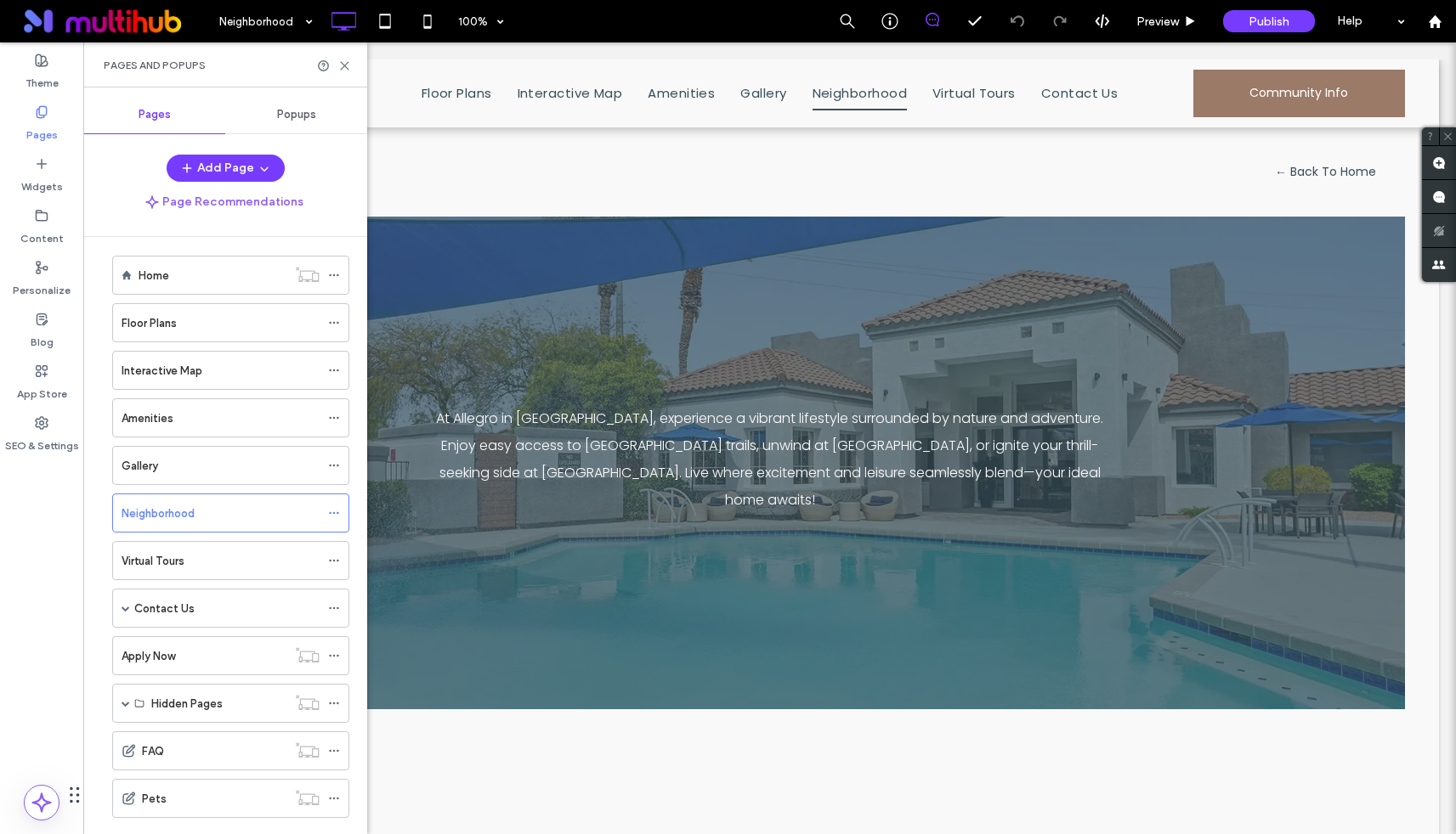
scroll to position [0, 0]
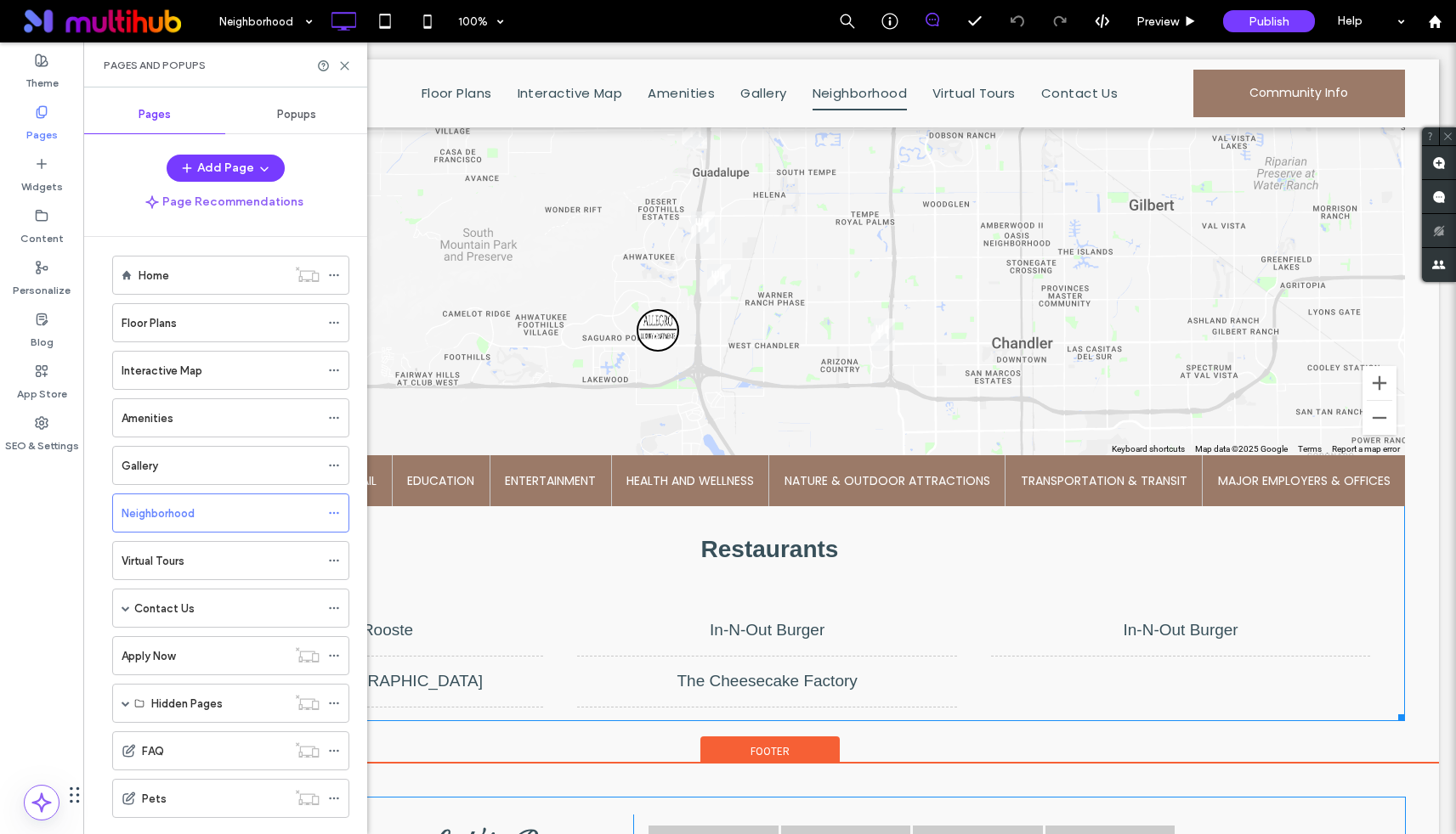
scroll to position [577, 0]
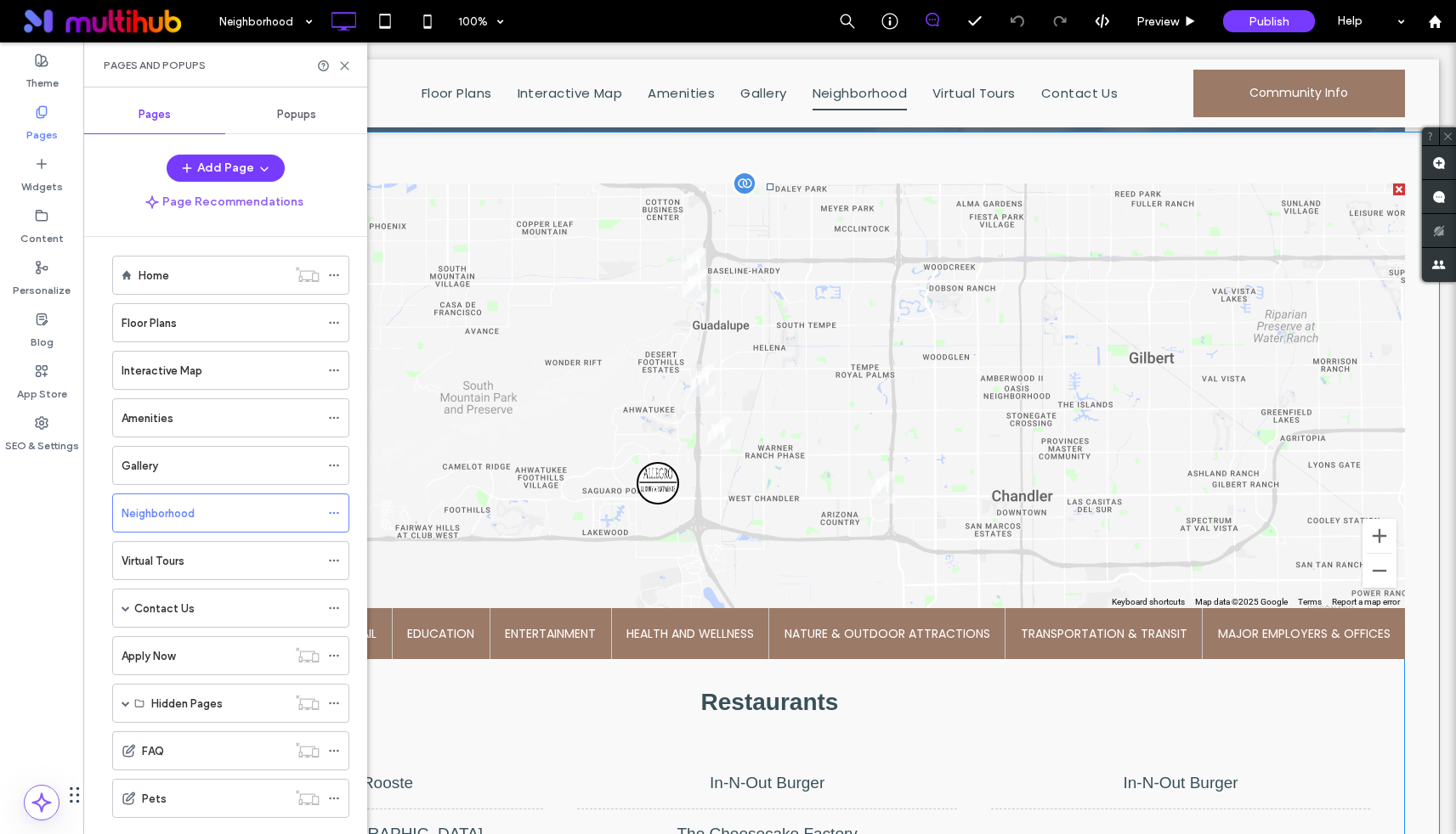
click at [726, 424] on span at bounding box center [769, 529] width 1270 height 691
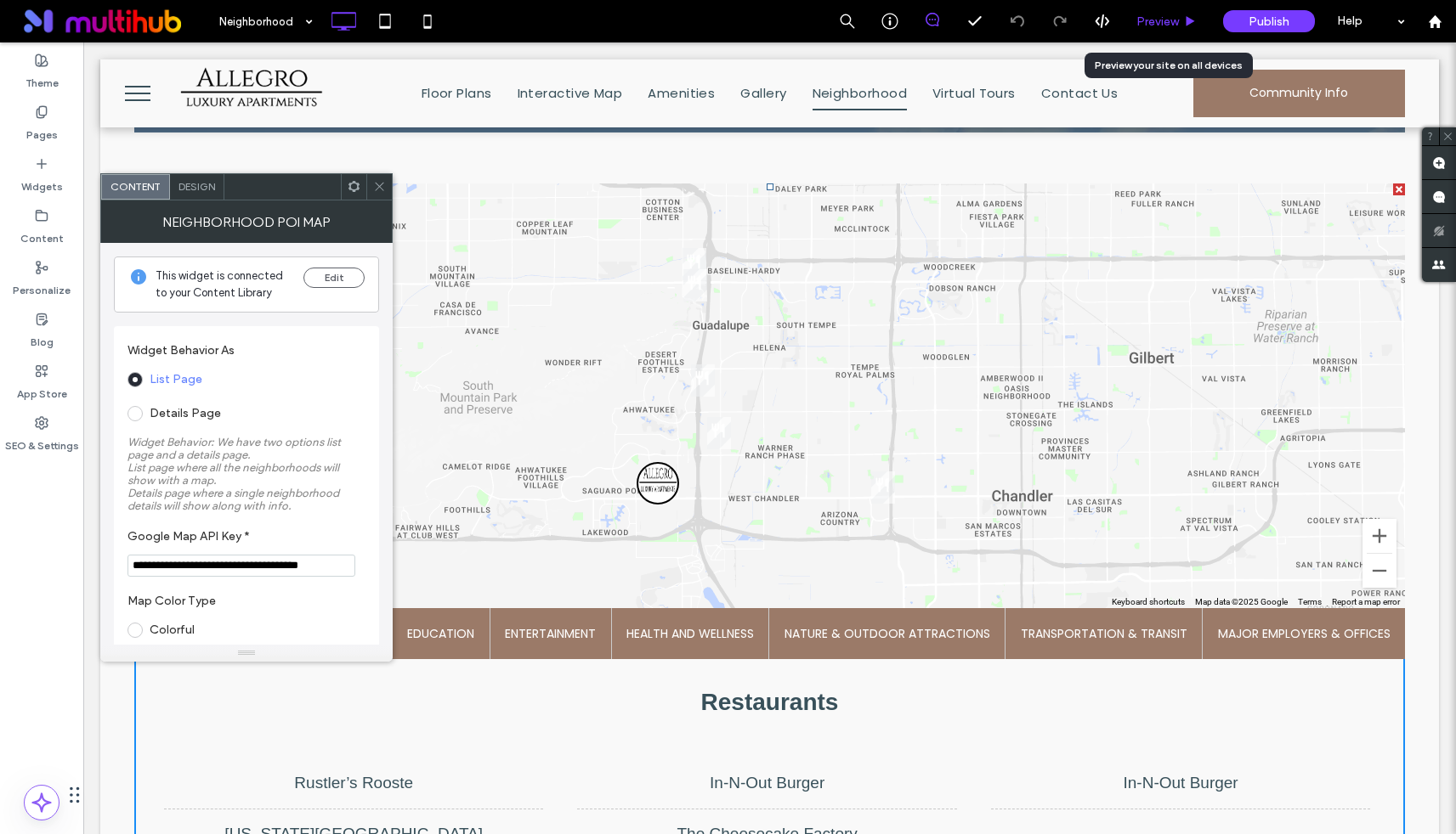
click at [1175, 21] on span "Preview" at bounding box center [1157, 22] width 43 height 15
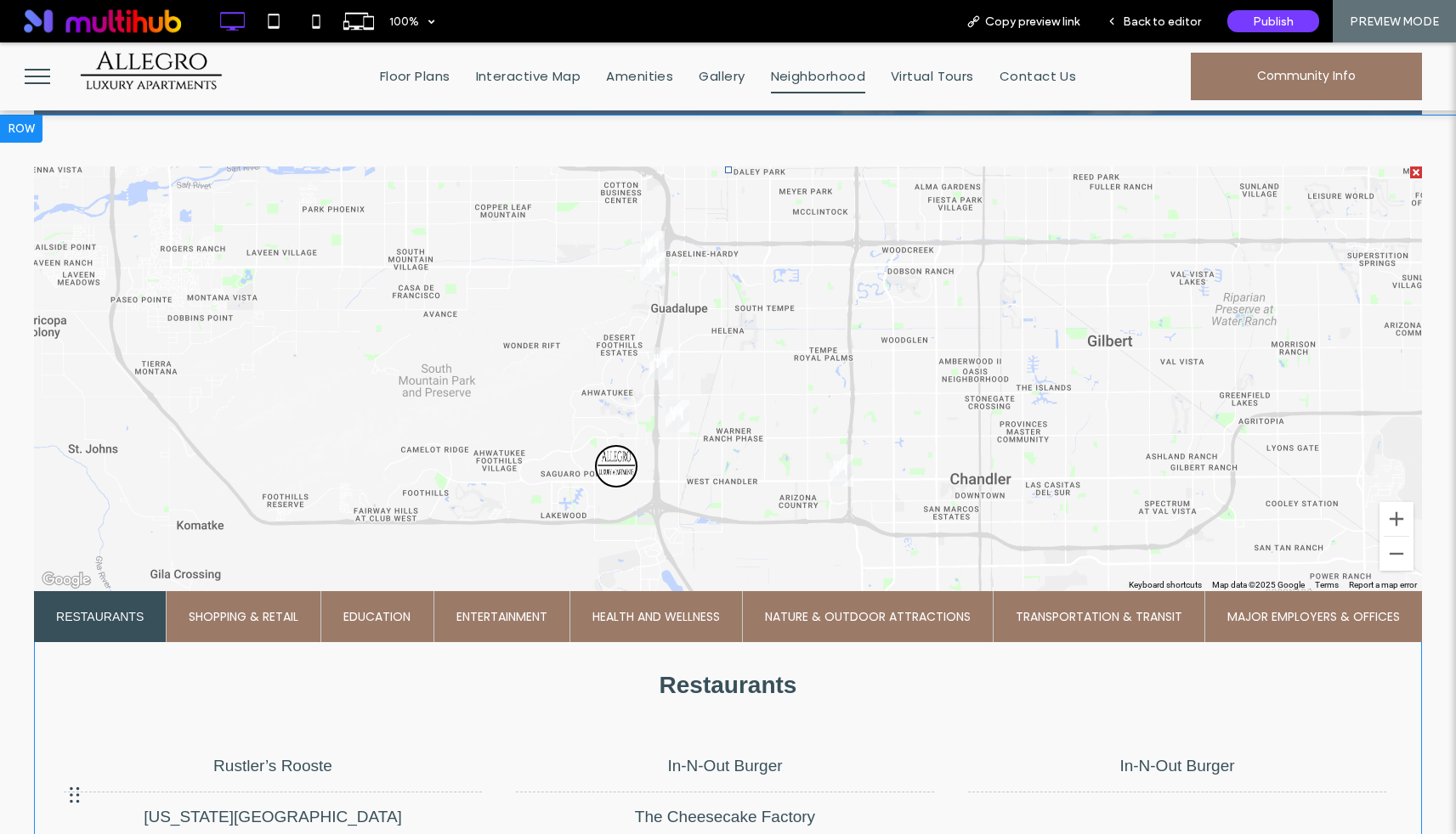
click at [679, 410] on span at bounding box center [728, 512] width 1388 height 691
click at [655, 260] on span at bounding box center [728, 512] width 1388 height 691
click at [655, 229] on span at bounding box center [728, 512] width 1388 height 691
click at [839, 464] on span at bounding box center [728, 512] width 1388 height 691
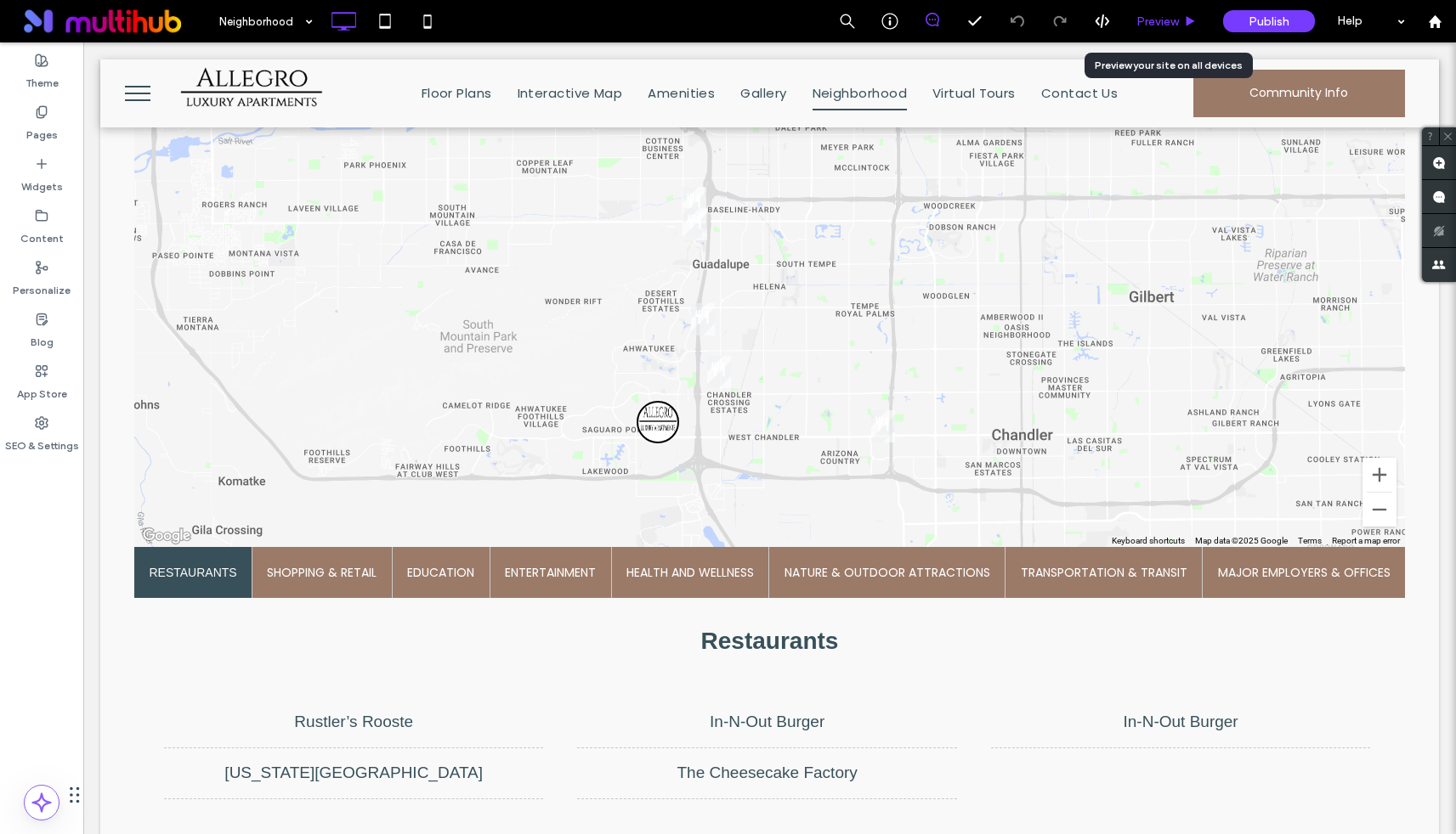
click at [1176, 25] on span "Preview" at bounding box center [1157, 22] width 43 height 15
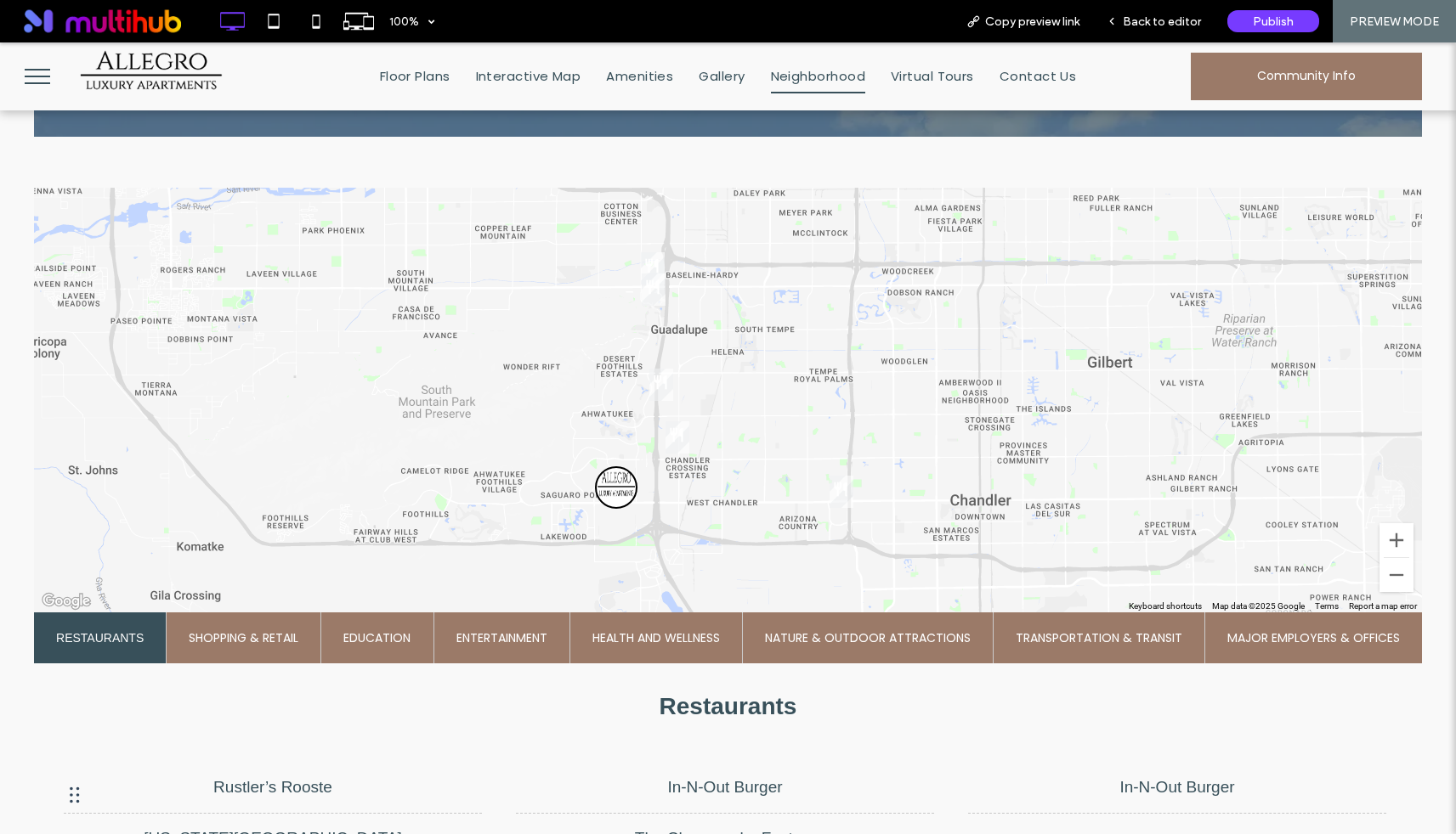
scroll to position [542, 0]
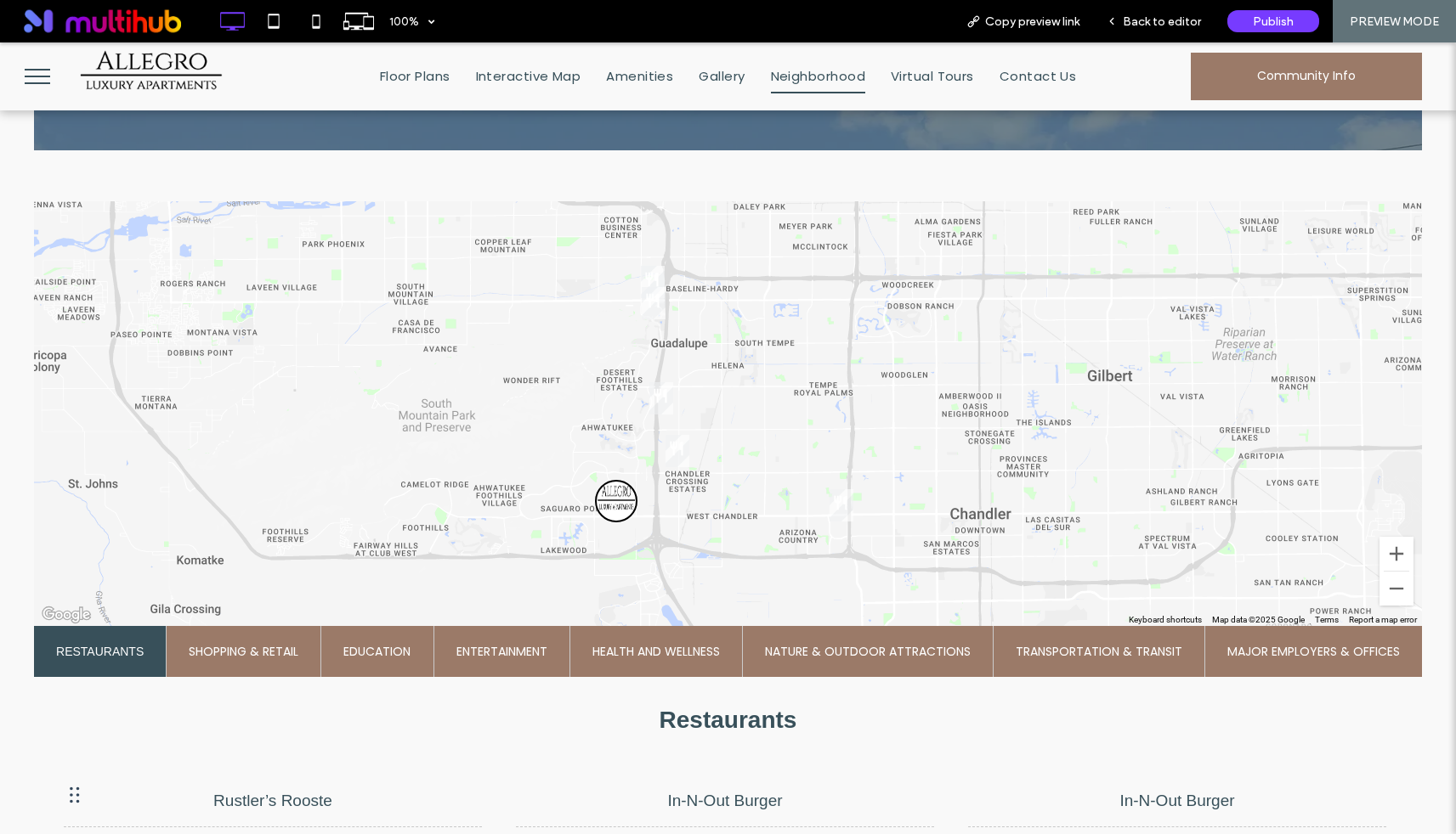
click at [665, 404] on img "Texas Roadhouse" at bounding box center [661, 398] width 24 height 33
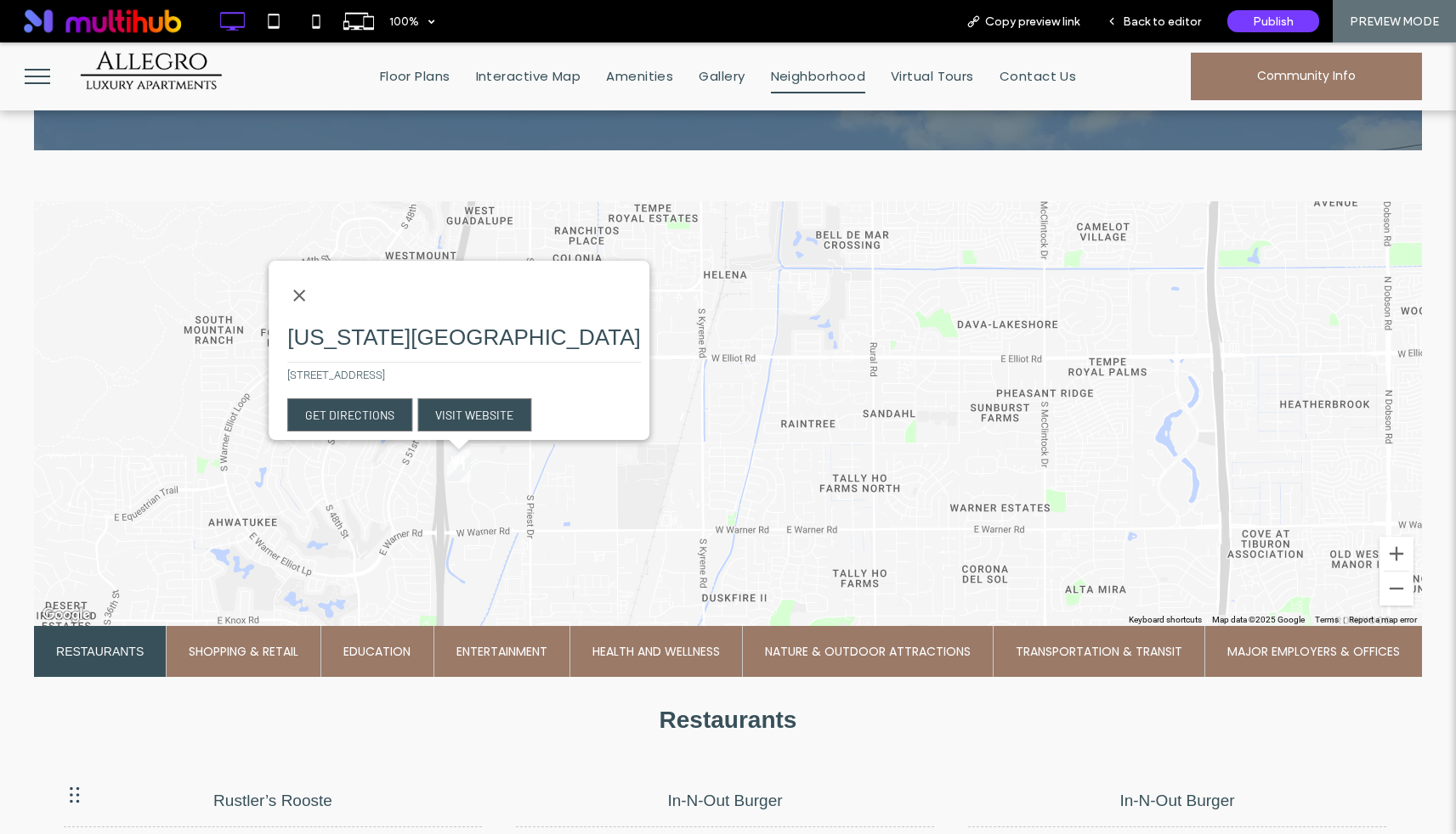
click at [511, 638] on span "Entertainment" at bounding box center [503, 651] width 91 height 51
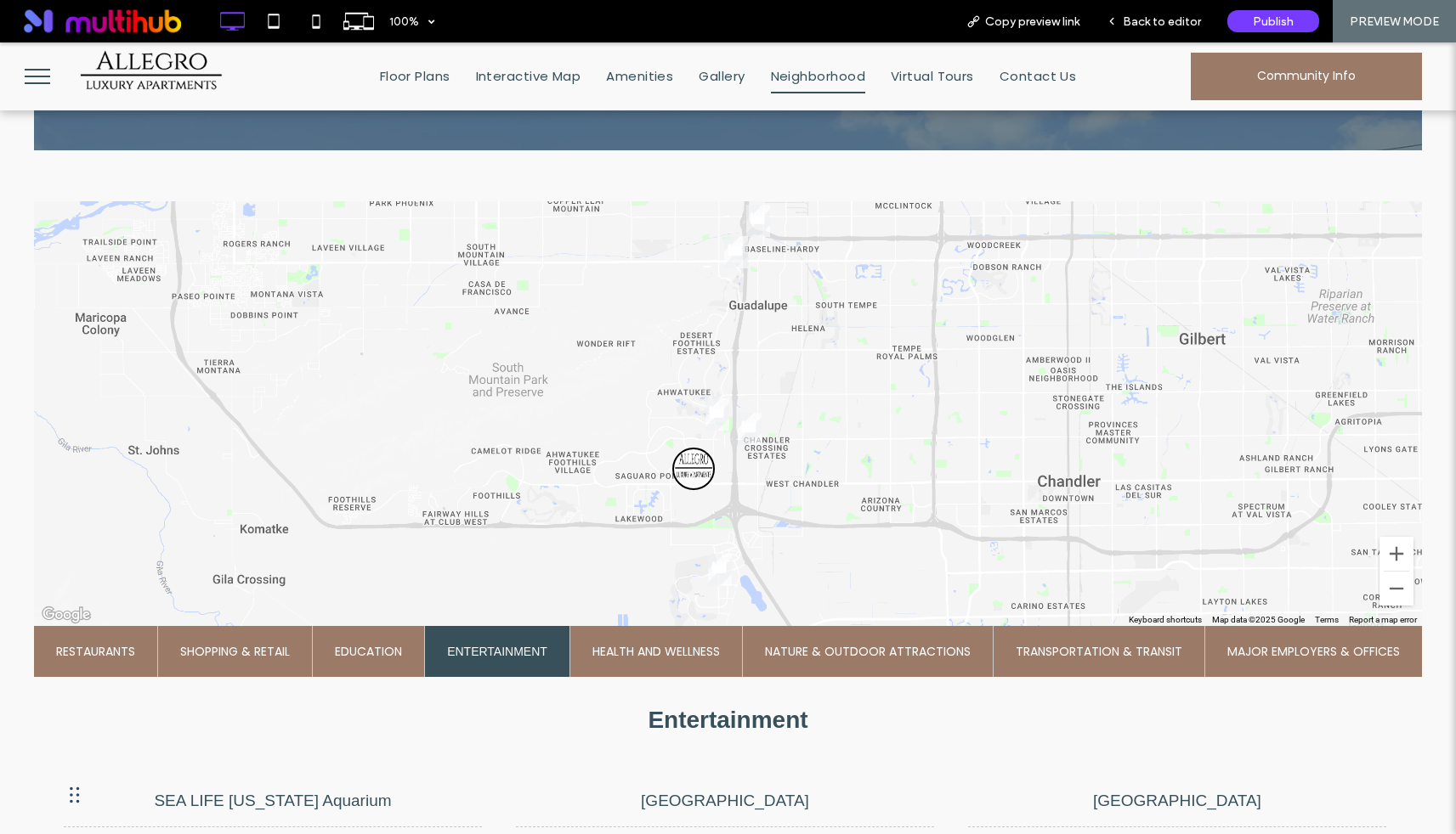
scroll to position [562, 0]
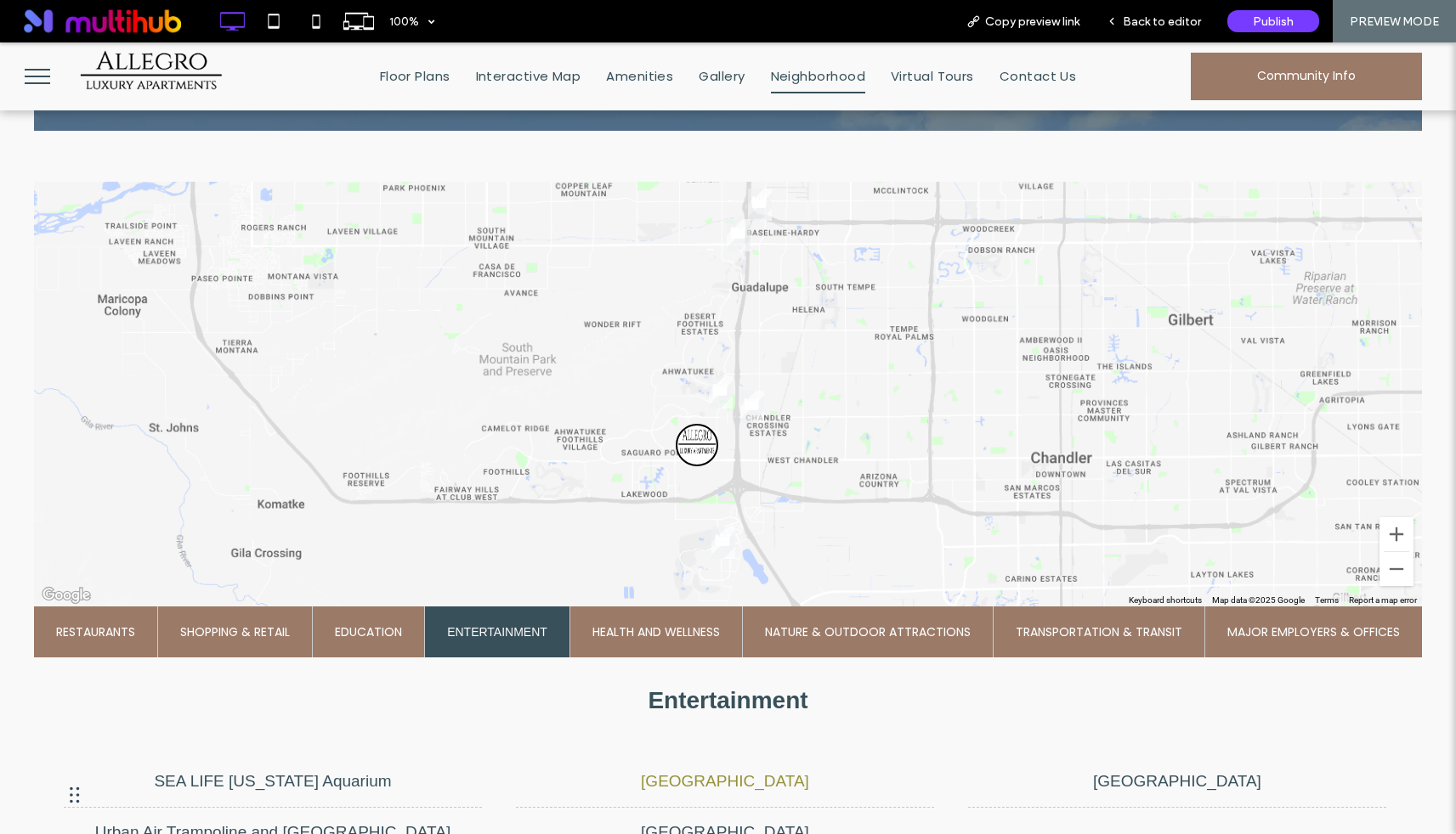
click at [735, 791] on li "[GEOGRAPHIC_DATA]" at bounding box center [724, 782] width 418 height 52
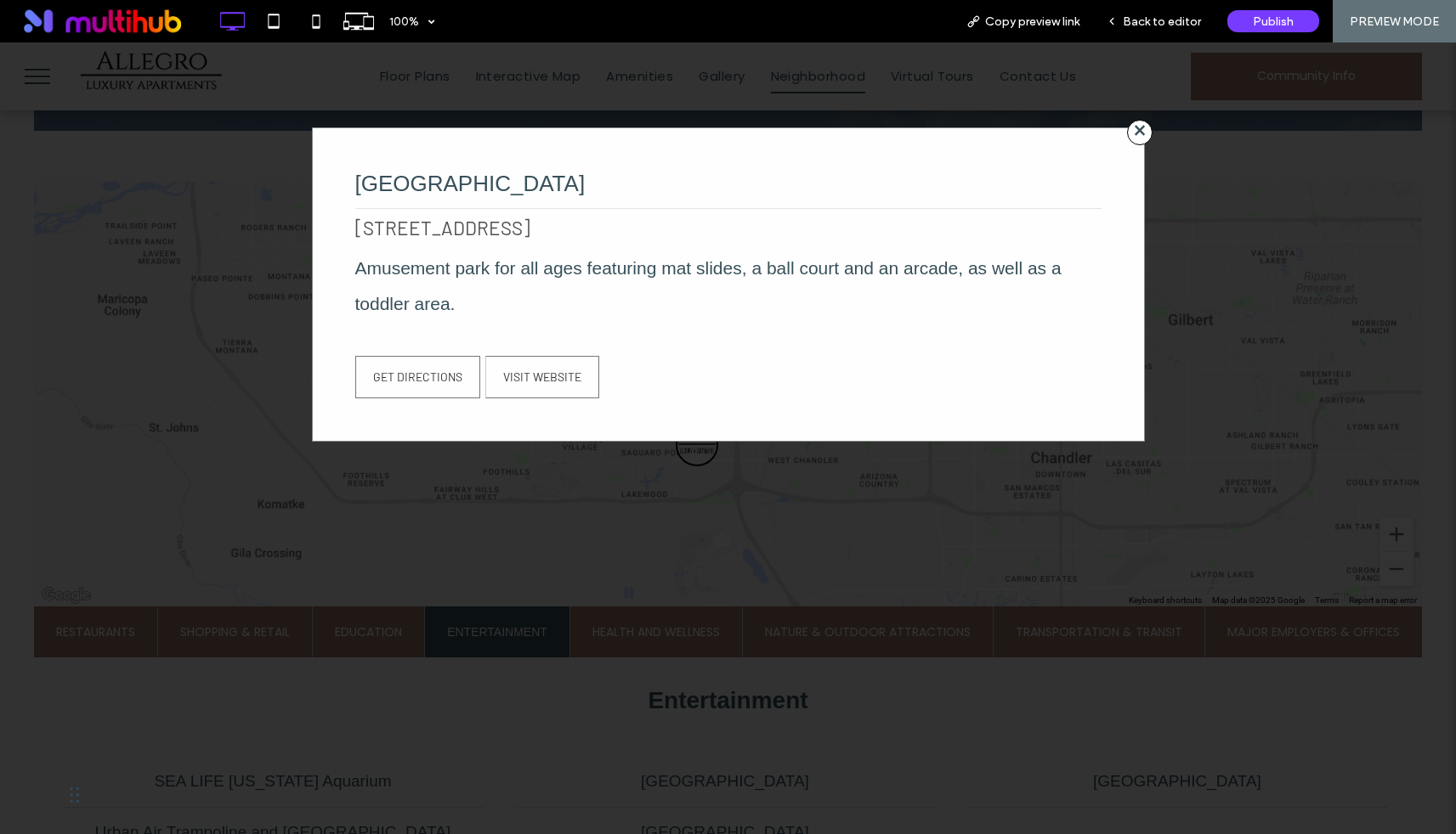
click at [353, 764] on div "× [GEOGRAPHIC_DATA] [STREET_ADDRESS] Amusement park for all ages featuring mat …" at bounding box center [728, 439] width 1456 height 792
click at [1137, 141] on span "×" at bounding box center [1140, 133] width 26 height 26
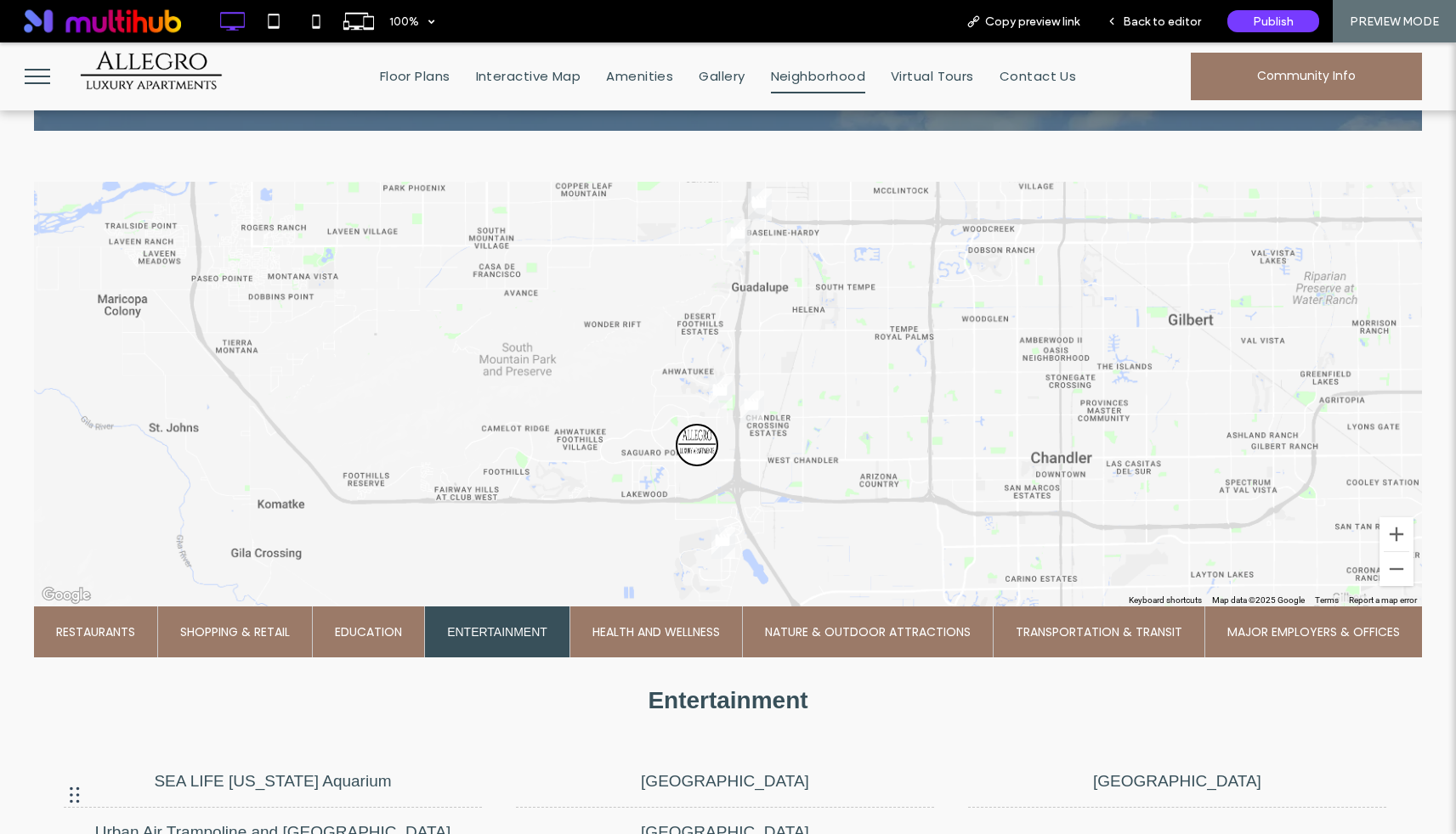
click at [380, 651] on span "Education" at bounding box center [368, 631] width 68 height 51
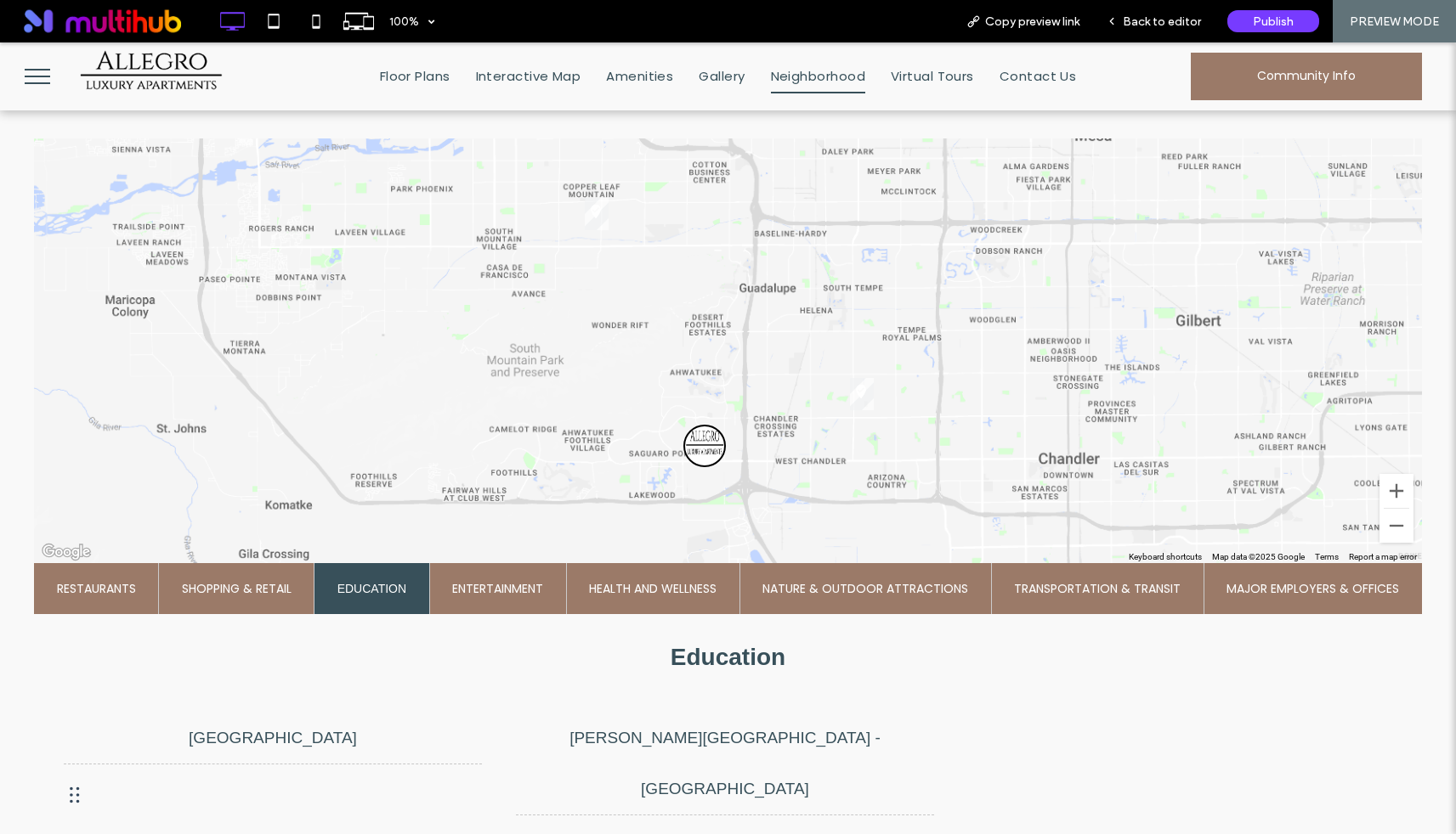
scroll to position [602, 0]
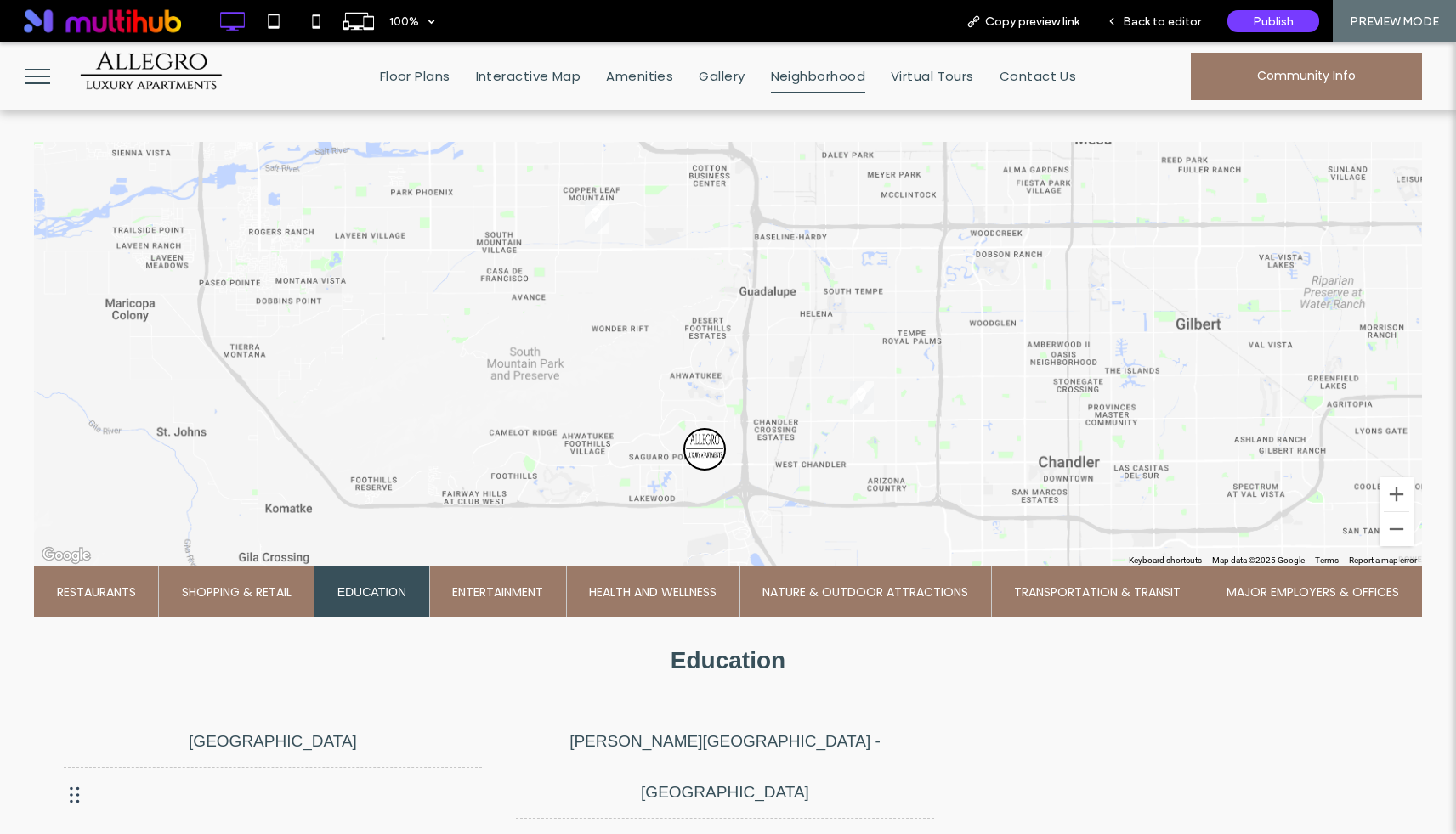
click at [858, 391] on img "Chandler Public Library - Sunset" at bounding box center [862, 397] width 24 height 33
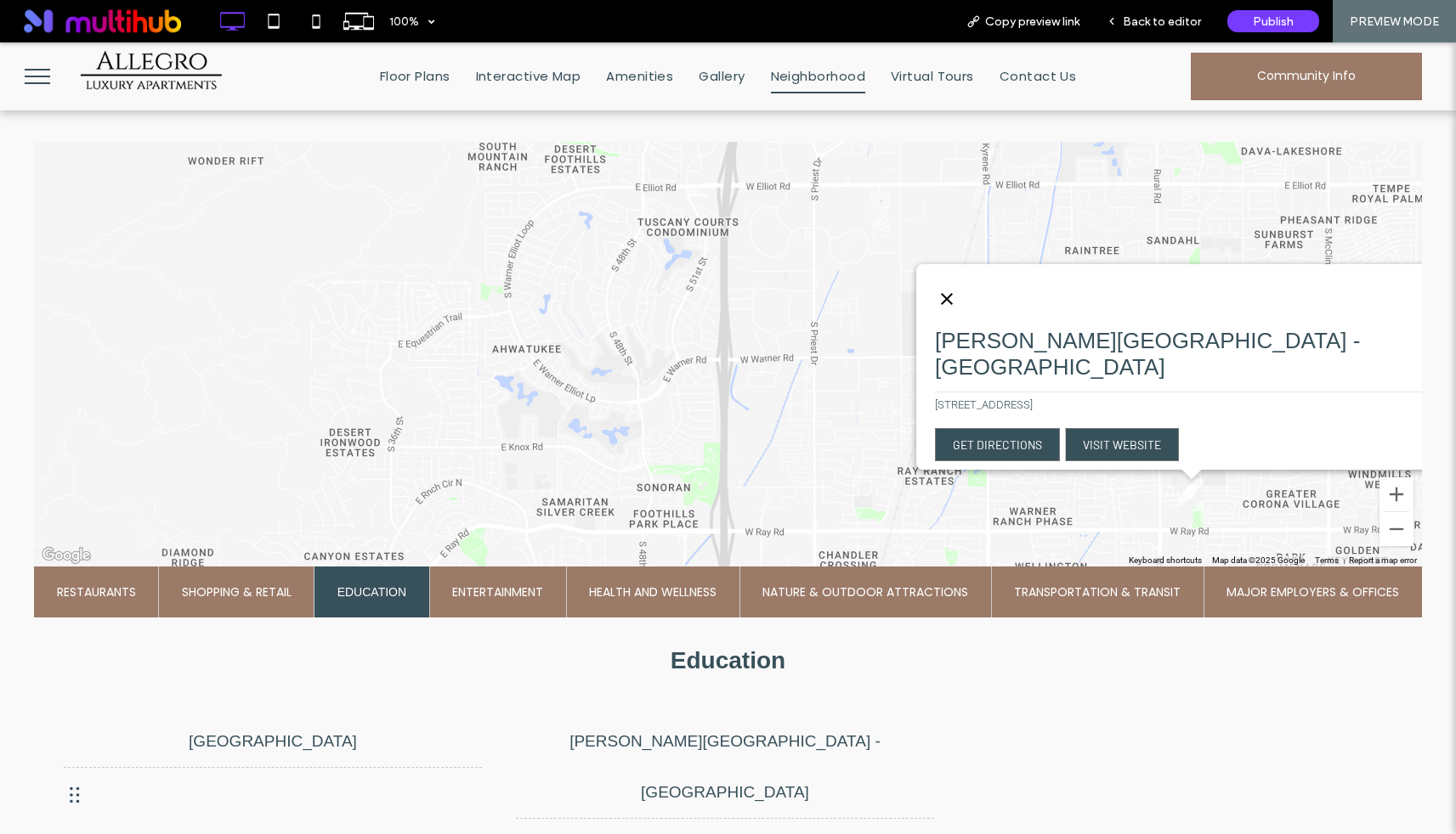
click at [967, 315] on button "Close" at bounding box center [946, 299] width 41 height 41
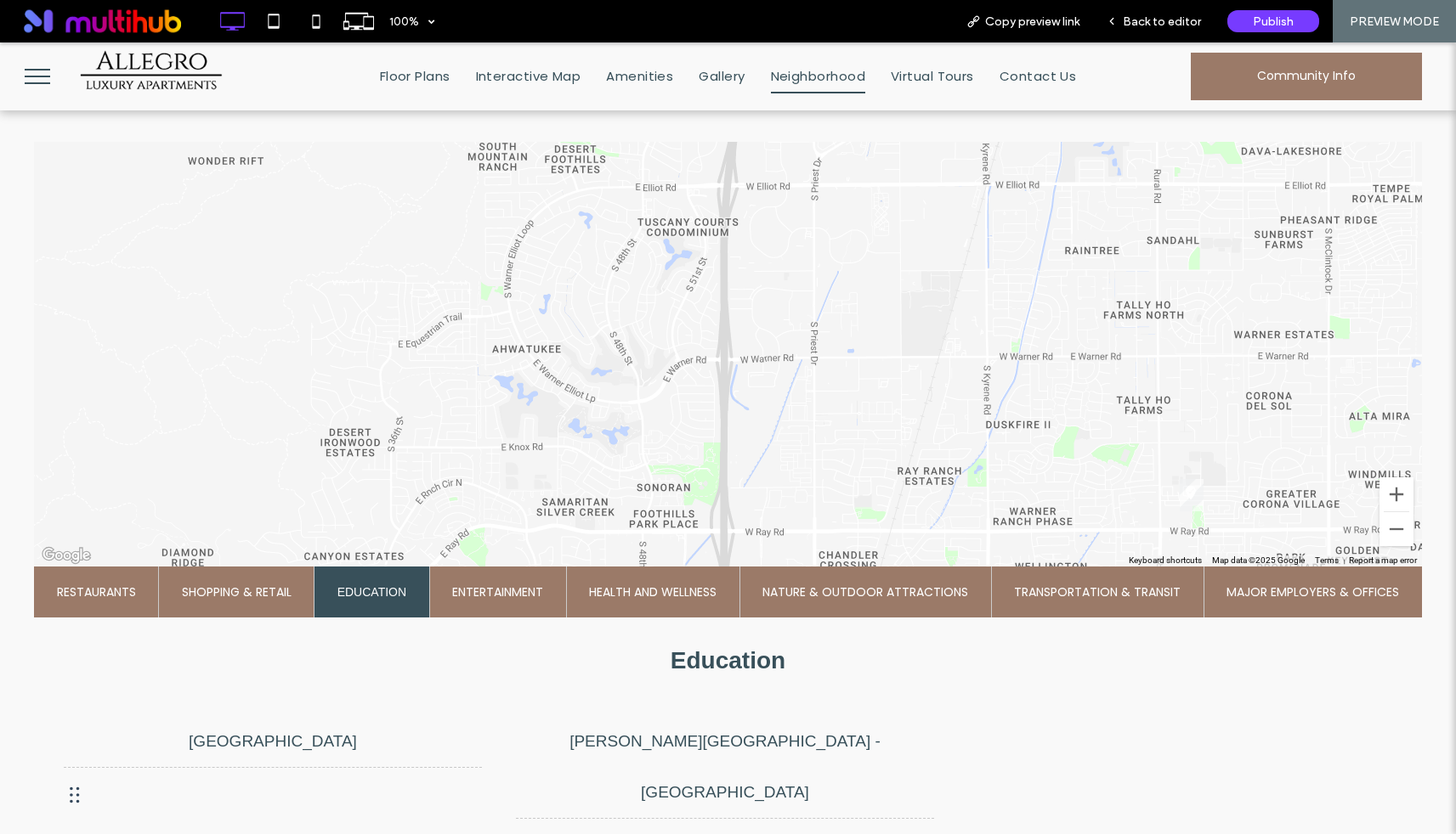
scroll to position [600, 0]
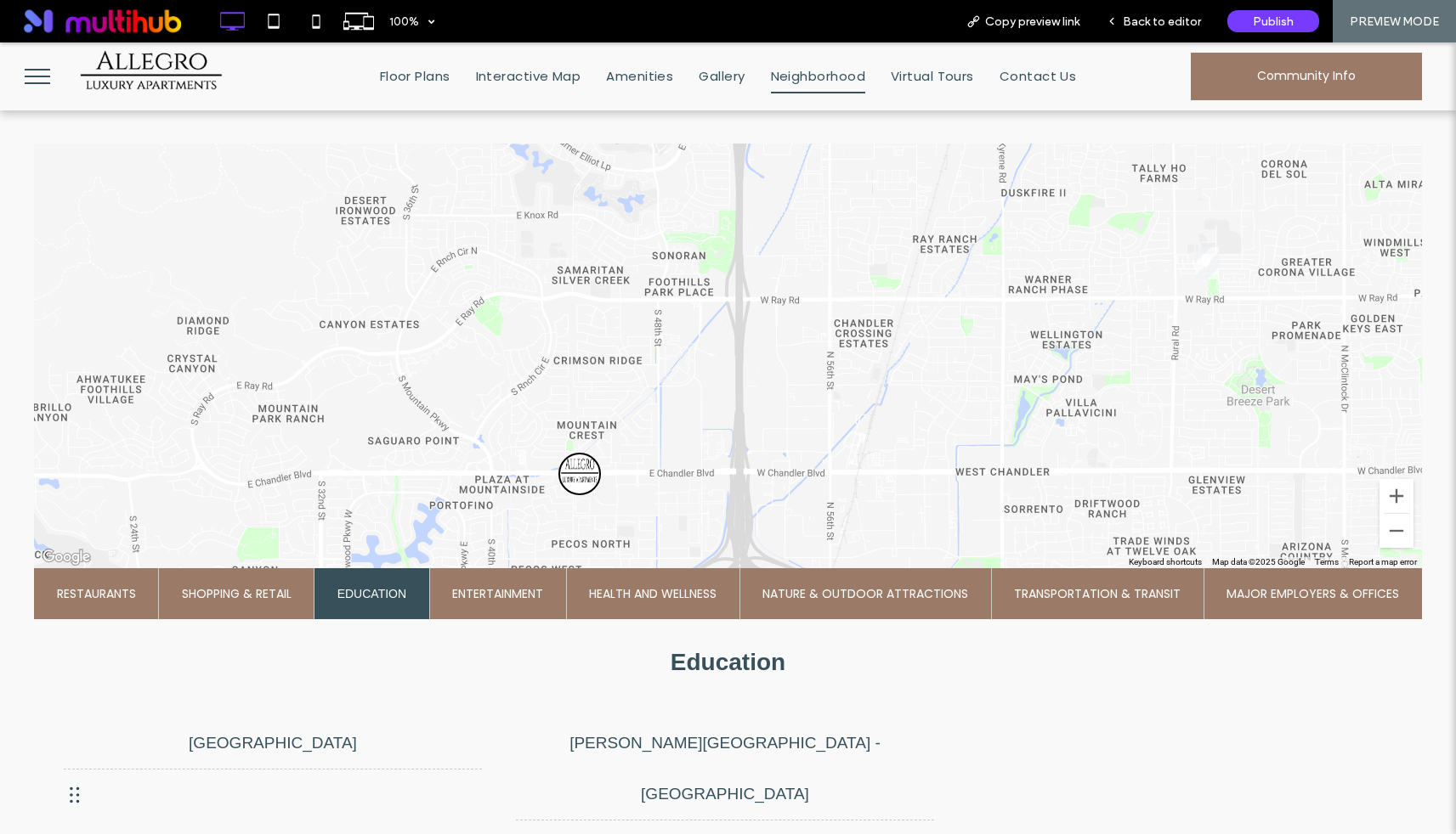
drag, startPoint x: 992, startPoint y: 409, endPoint x: 1047, endPoint y: 195, distance: 221.0
click at [1047, 195] on div at bounding box center [728, 356] width 1388 height 425
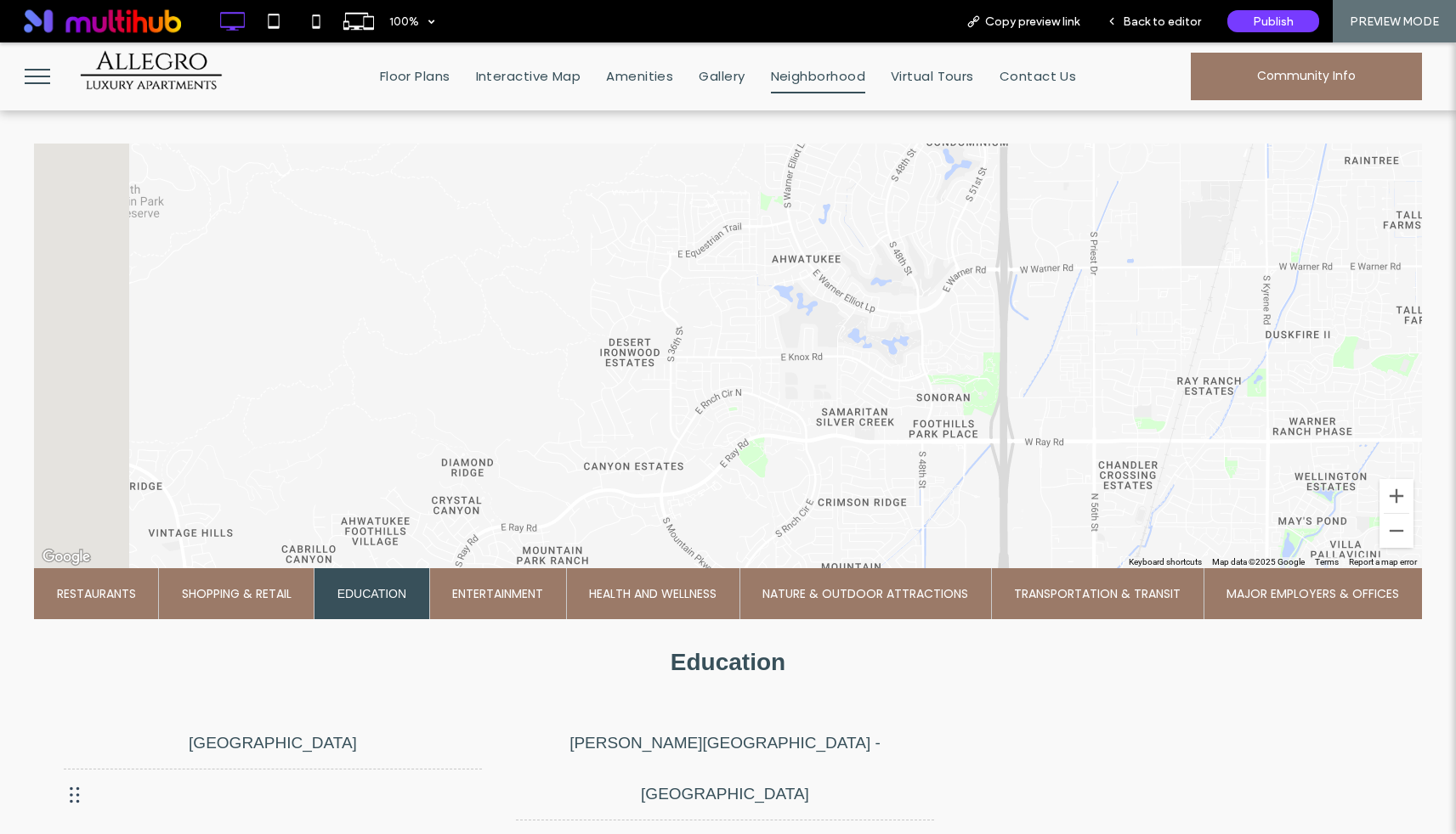
drag, startPoint x: 823, startPoint y: 275, endPoint x: 1052, endPoint y: 415, distance: 268.4
click at [1049, 414] on div at bounding box center [728, 356] width 1388 height 425
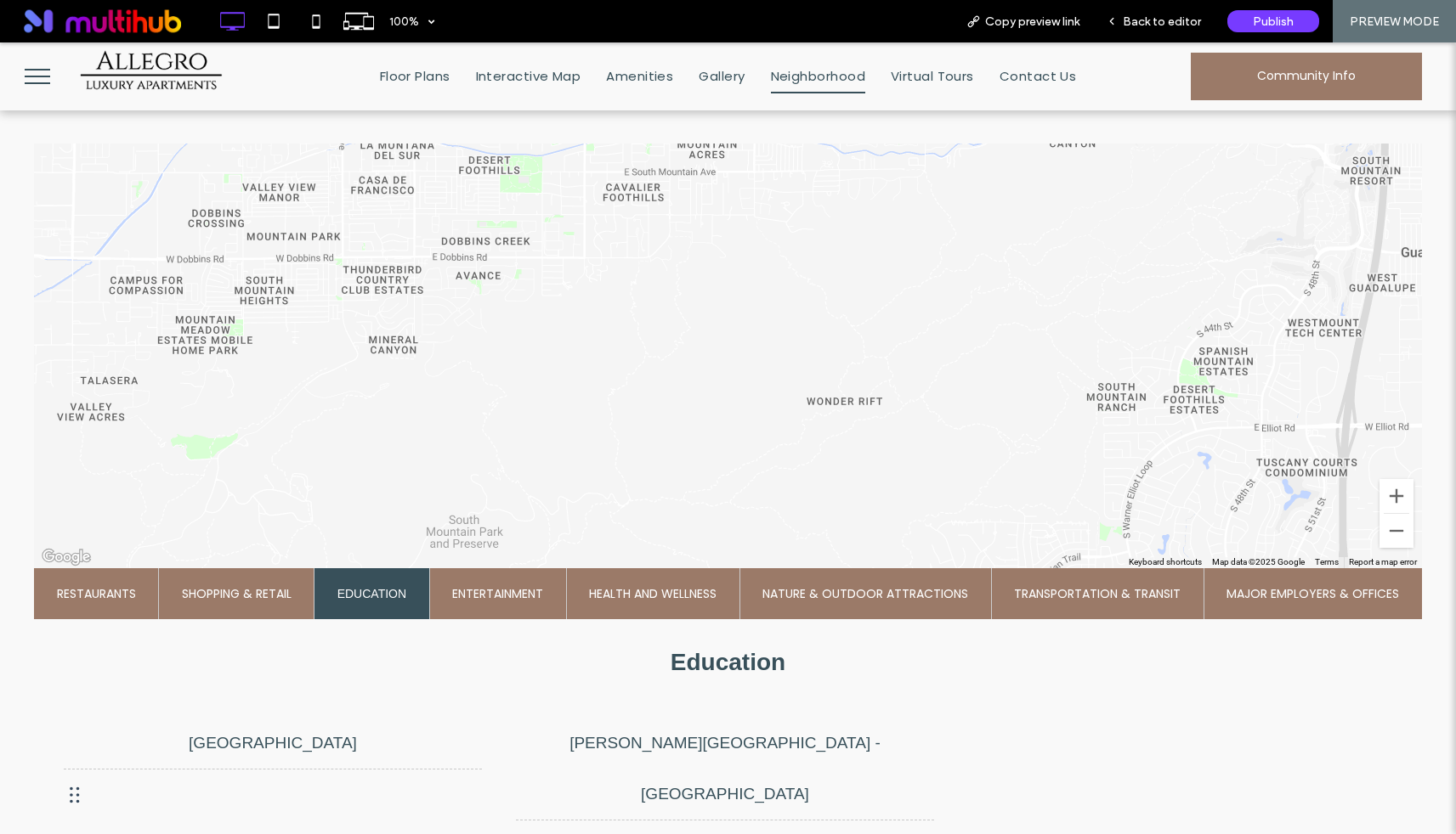
drag, startPoint x: 1047, startPoint y: 412, endPoint x: 961, endPoint y: 461, distance: 99.0
click at [961, 461] on div at bounding box center [728, 356] width 1388 height 425
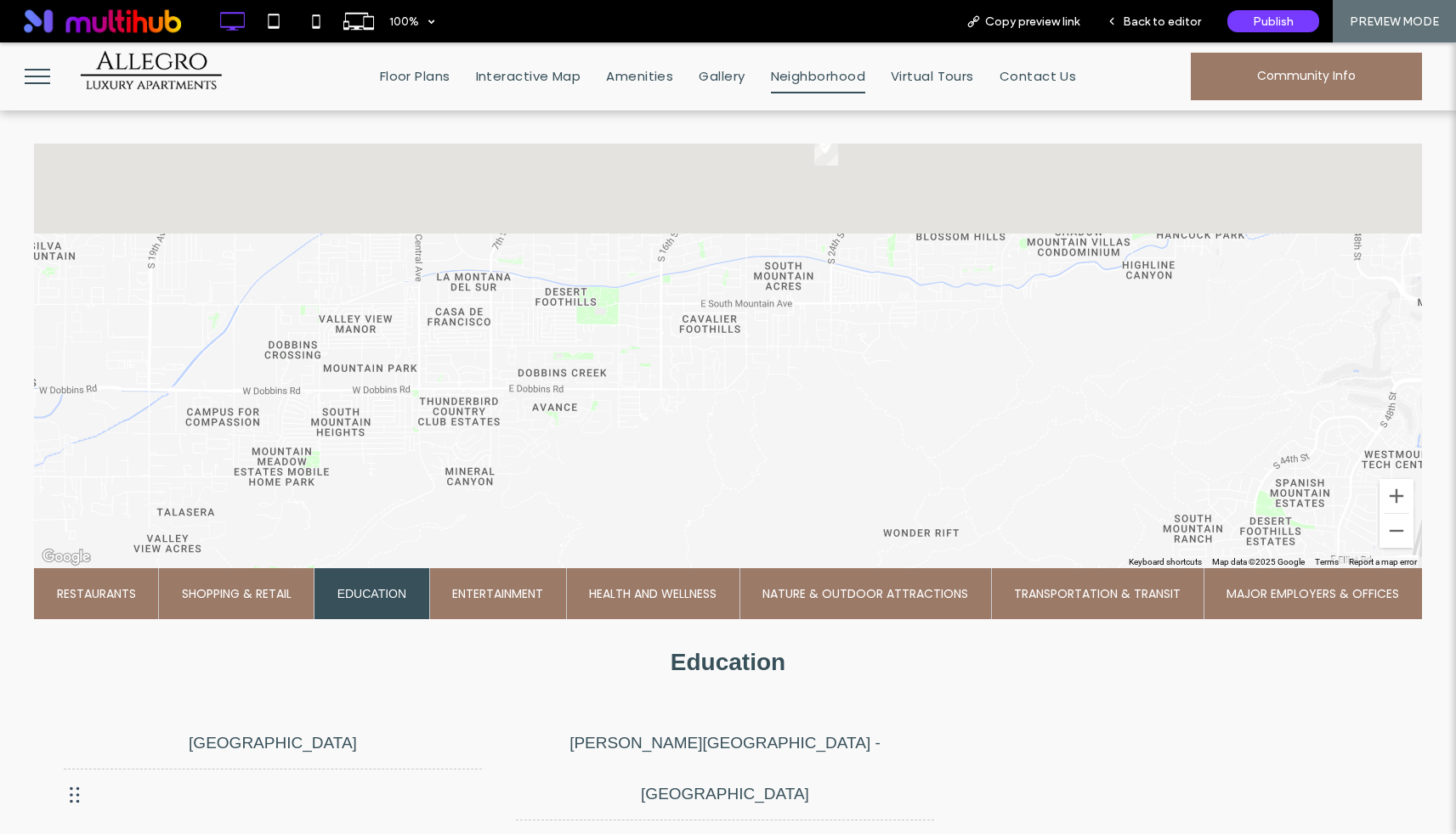
drag, startPoint x: 879, startPoint y: 352, endPoint x: 957, endPoint y: 515, distance: 180.7
click at [957, 515] on div at bounding box center [728, 356] width 1388 height 425
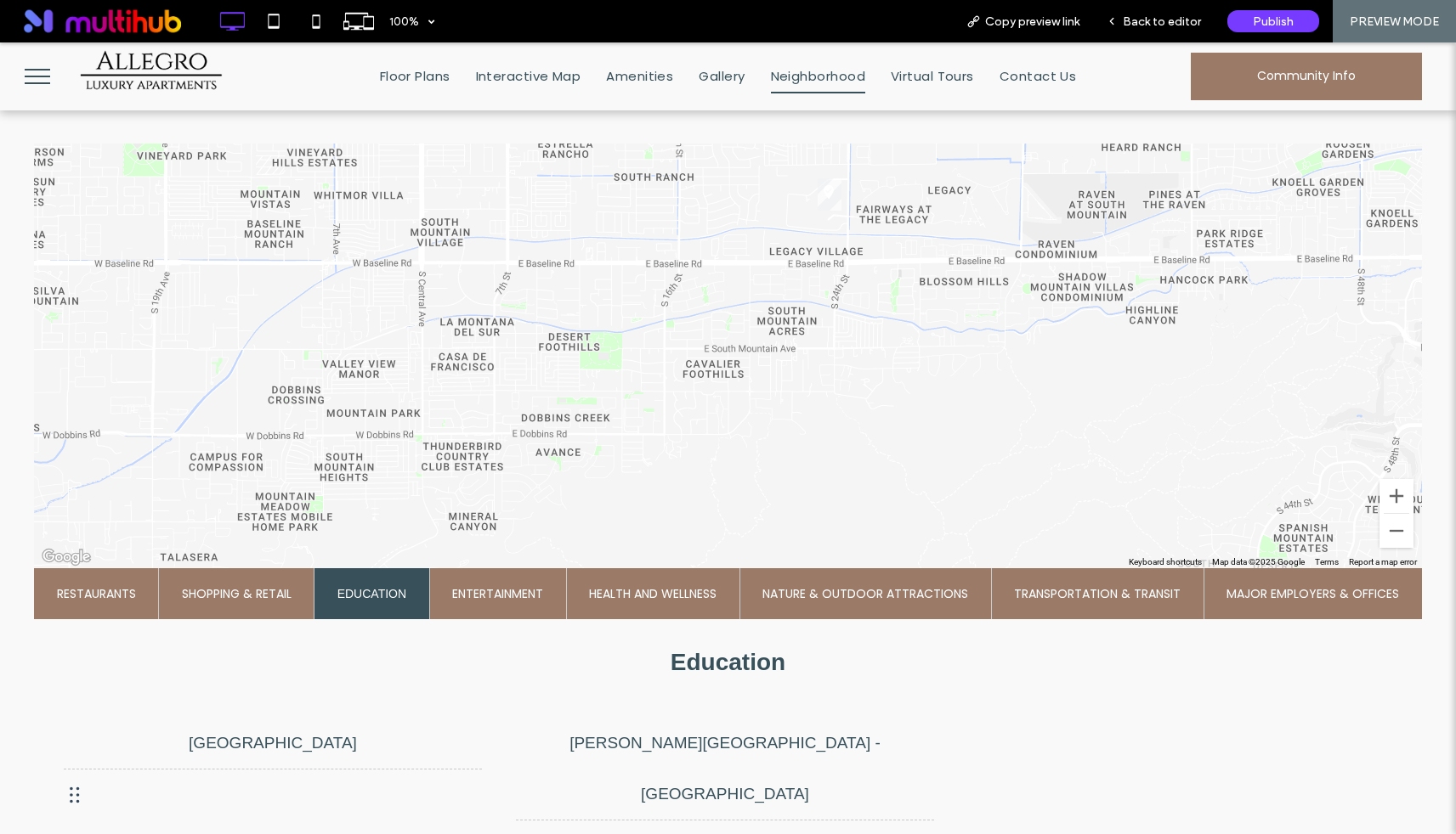
click at [825, 192] on img "South Mountain Community College" at bounding box center [829, 195] width 24 height 33
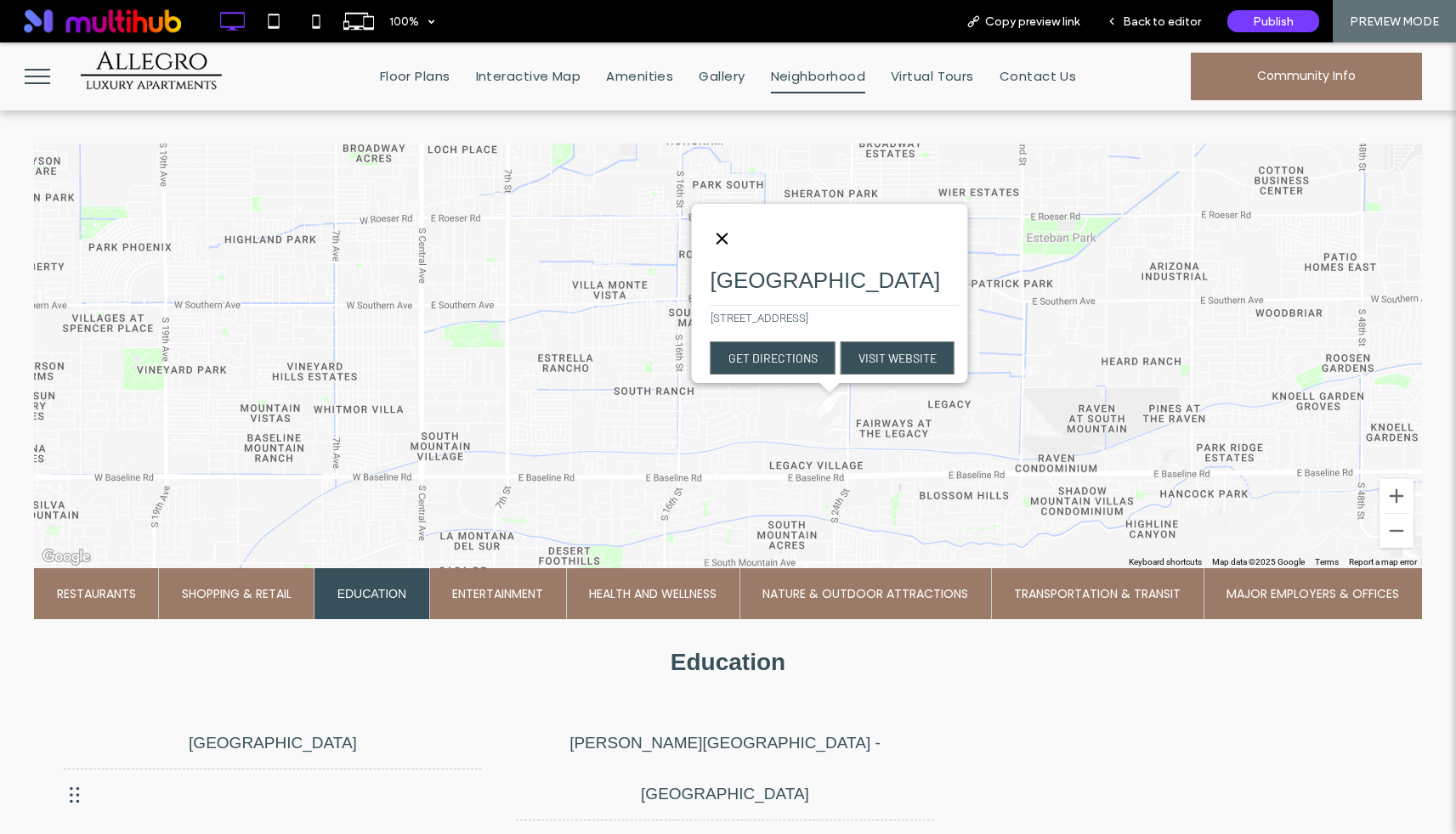
click at [701, 218] on button "Close" at bounding box center [721, 238] width 41 height 41
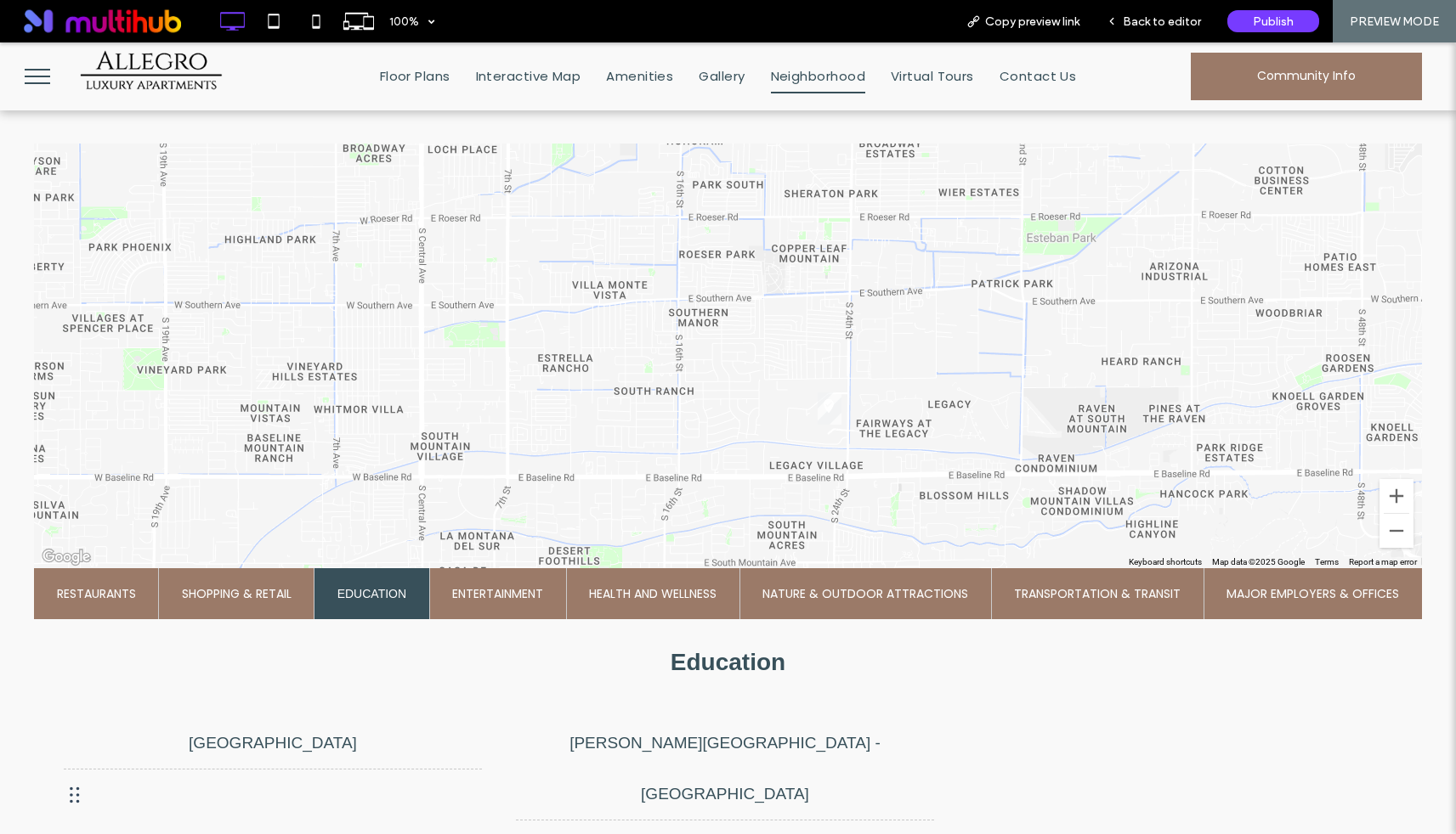
click at [861, 580] on span "Nature & Outdoor Attractions" at bounding box center [865, 594] width 206 height 51
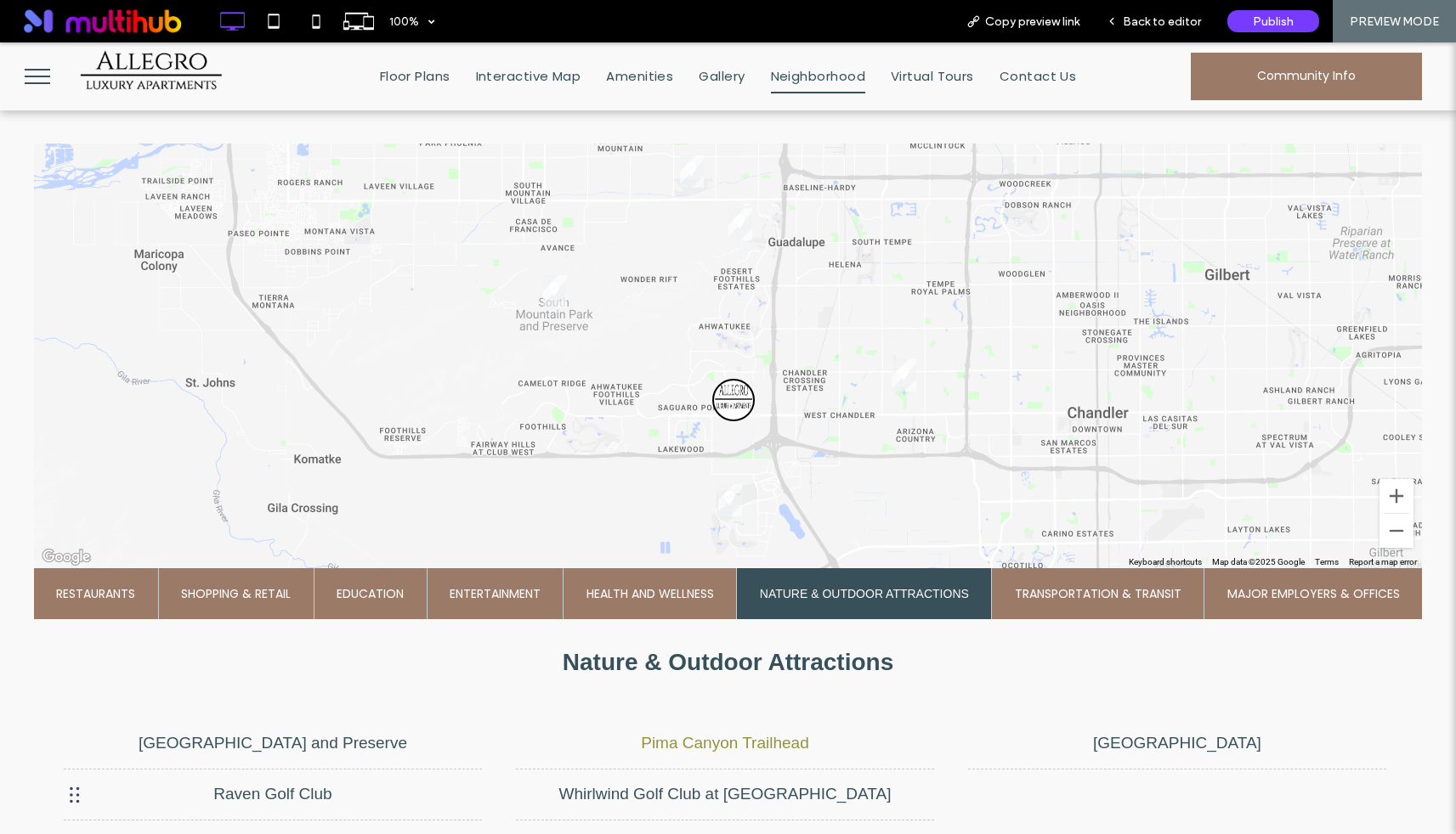
click at [764, 740] on li "Pima Canyon Trailhead" at bounding box center [724, 744] width 418 height 52
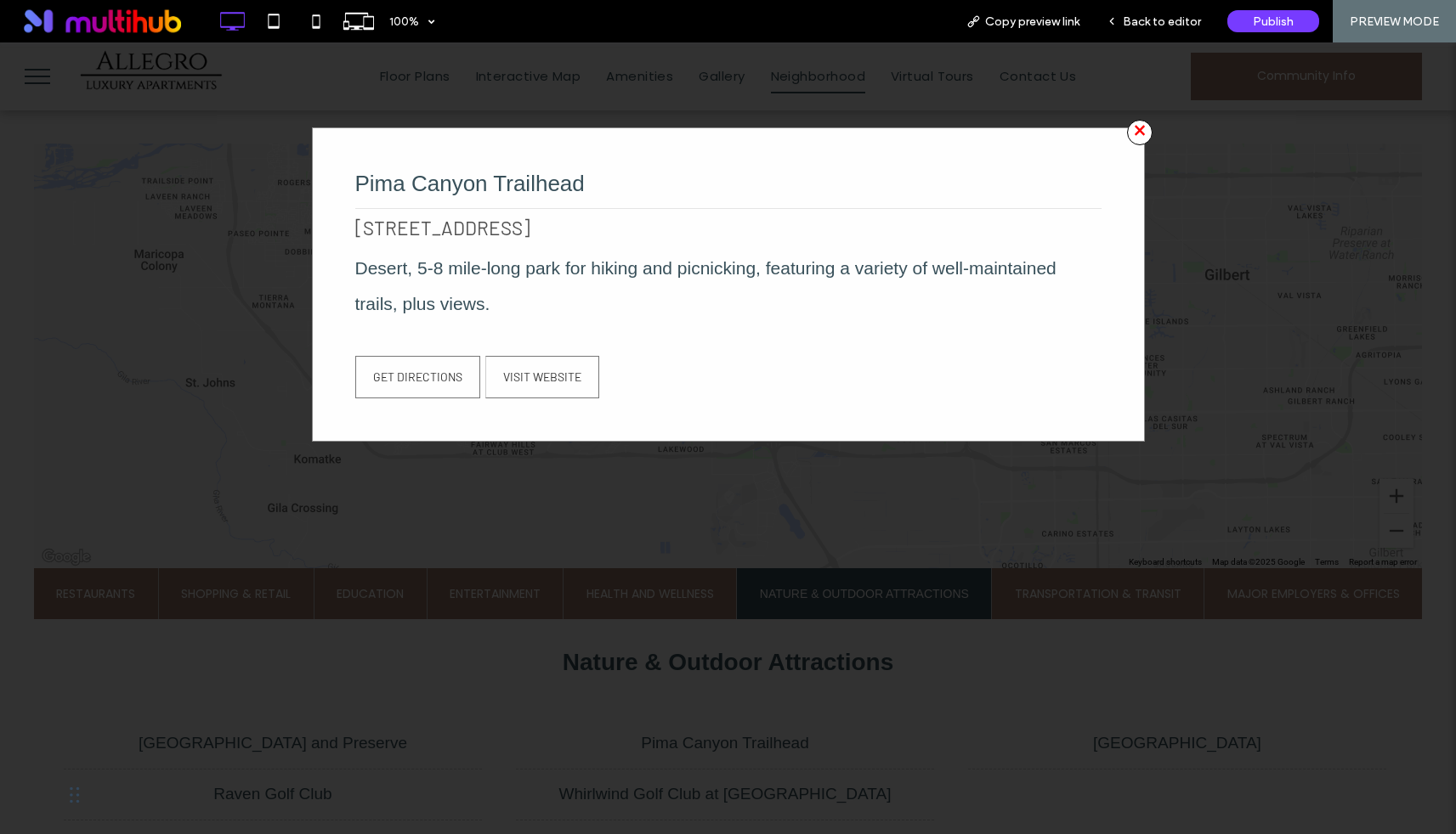
click at [1138, 128] on span "×" at bounding box center [1140, 133] width 26 height 26
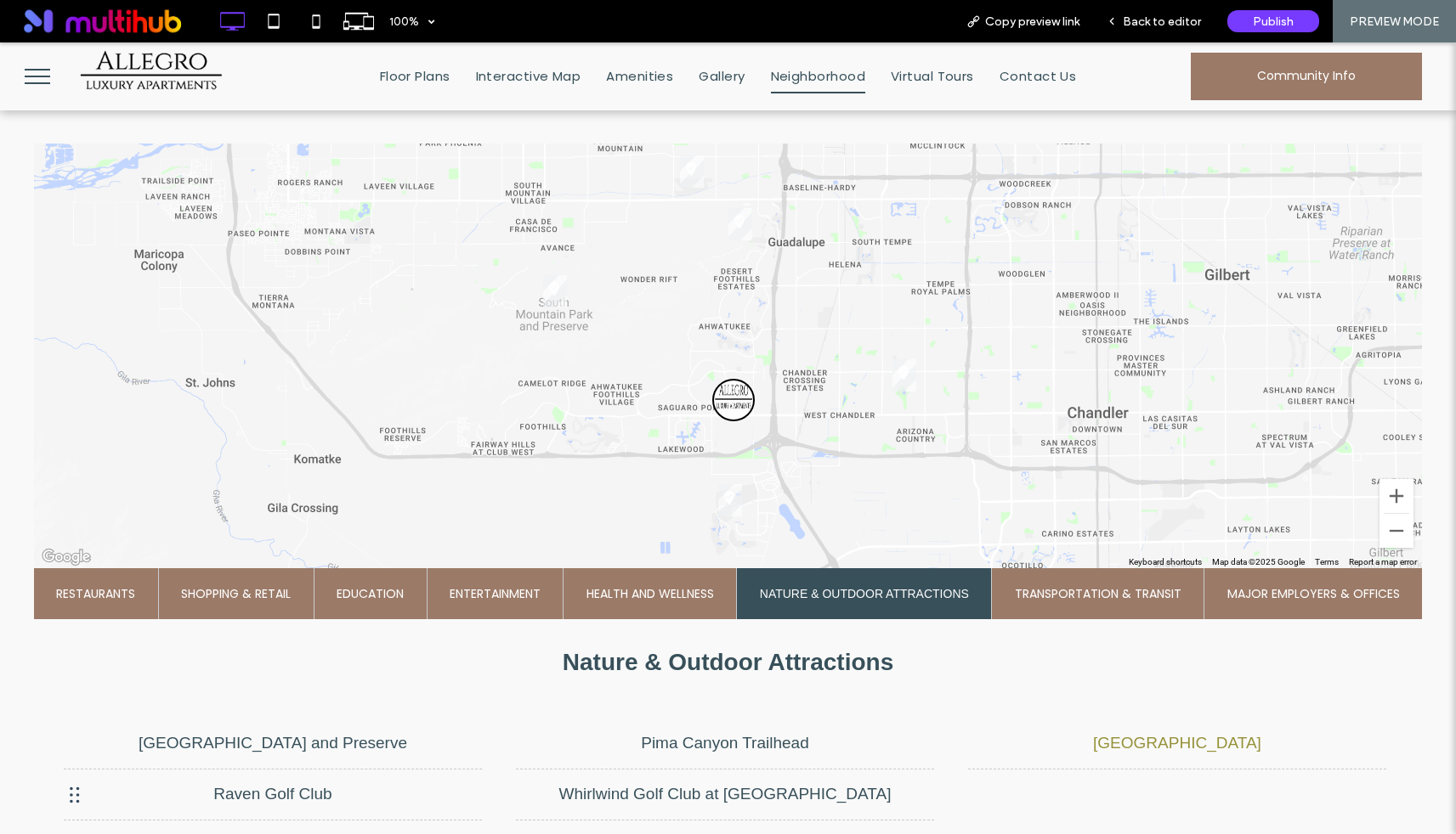
click at [1159, 728] on li "Desert Breeze Park" at bounding box center [1177, 744] width 418 height 52
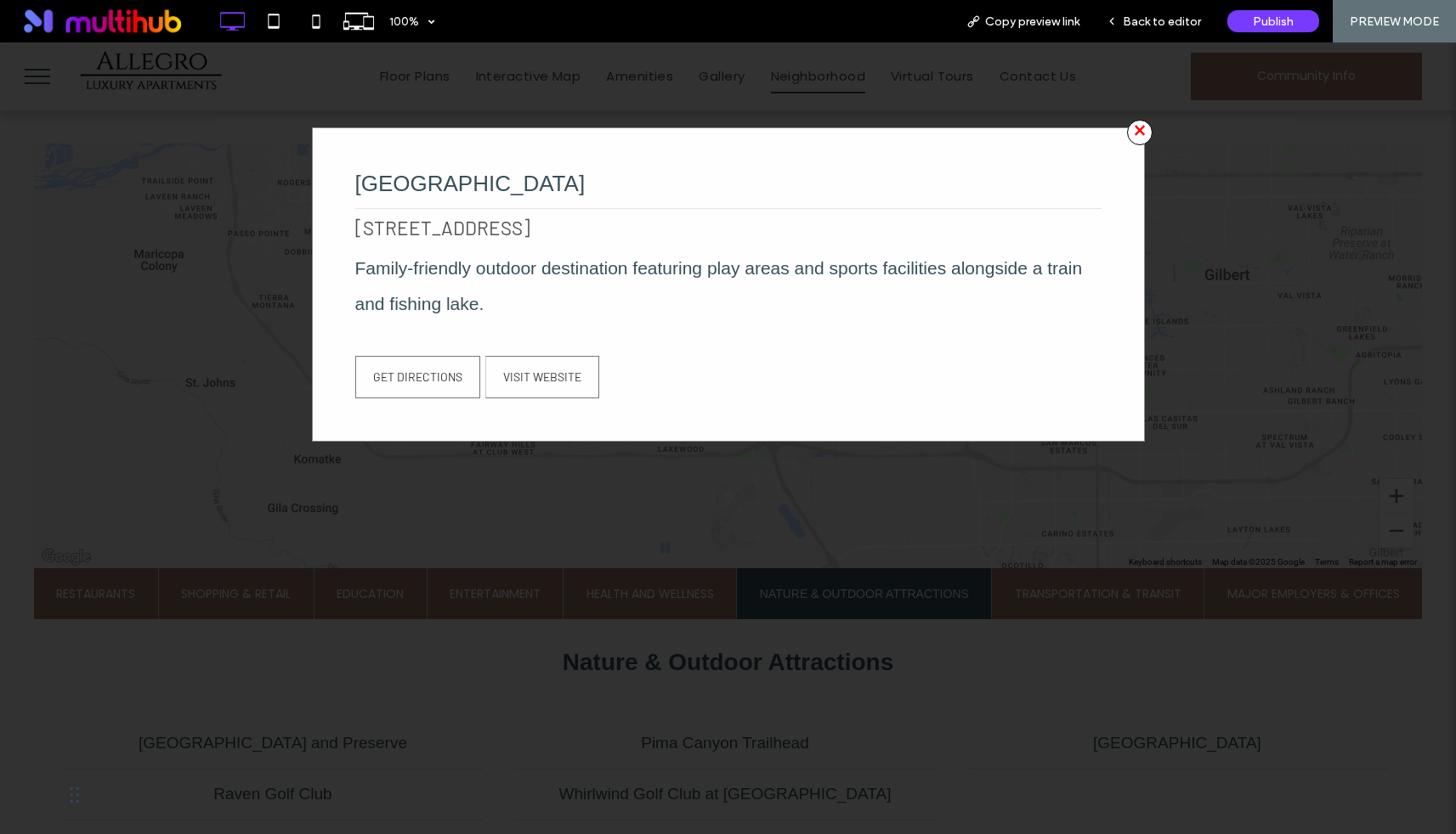
click at [1139, 126] on span "×" at bounding box center [1140, 133] width 26 height 26
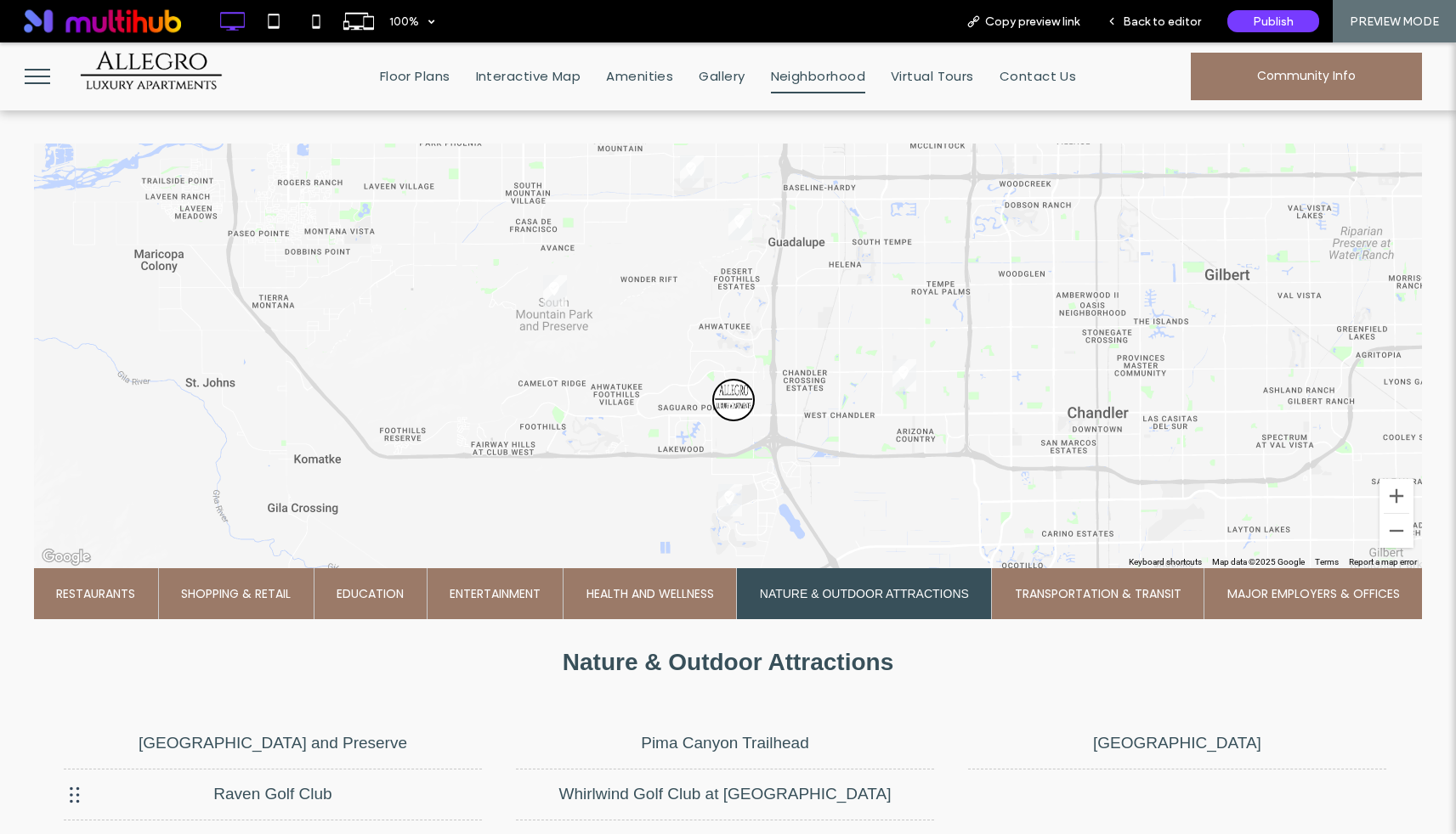
click at [907, 377] on img "Desert Breeze Park" at bounding box center [905, 375] width 24 height 33
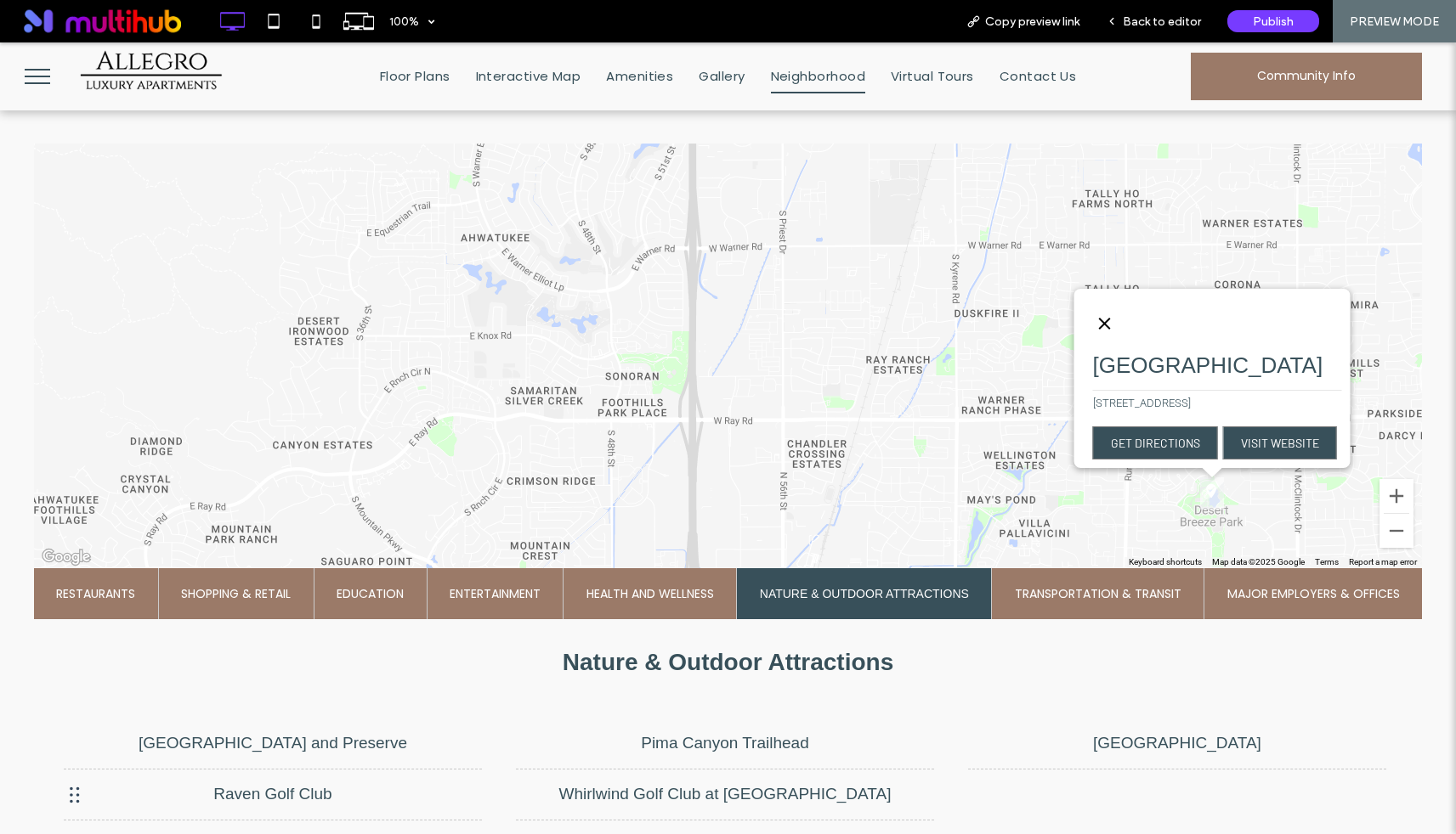
click at [1084, 309] on button "Close" at bounding box center [1103, 324] width 41 height 41
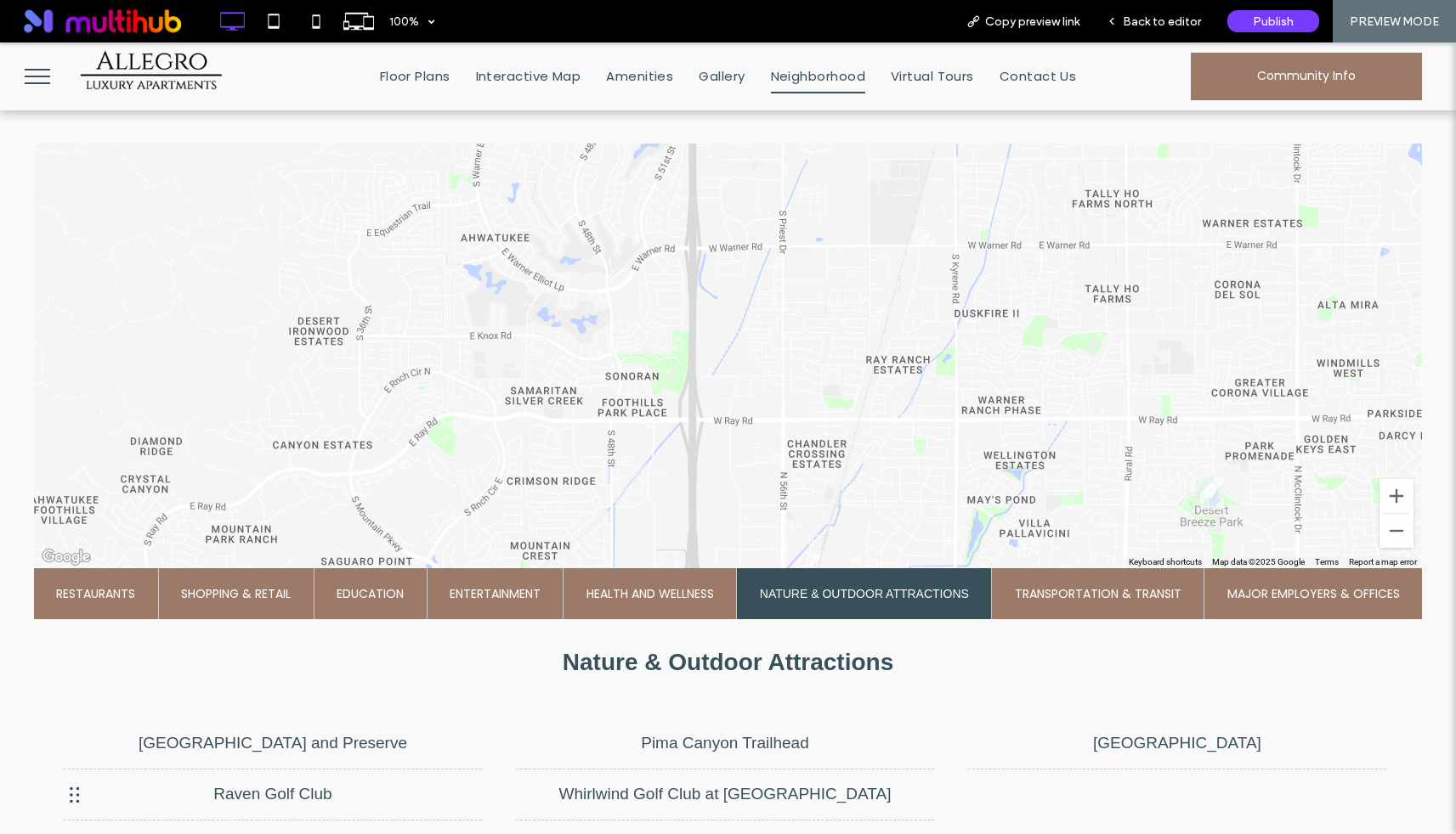
click at [126, 593] on span "Restaurants" at bounding box center [95, 594] width 79 height 51
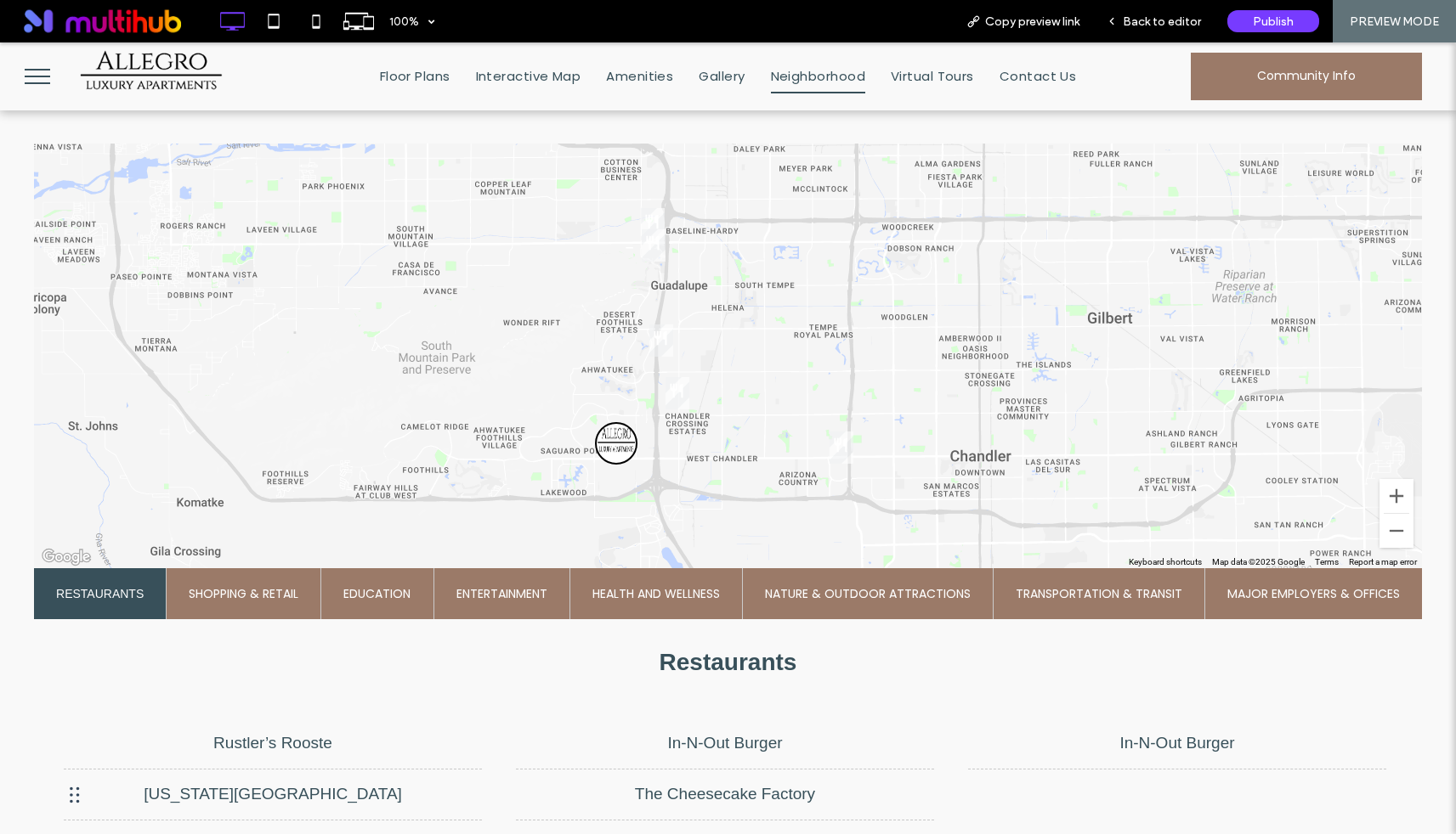
click at [1308, 599] on span "Major Employers & Offices" at bounding box center [1314, 594] width 173 height 51
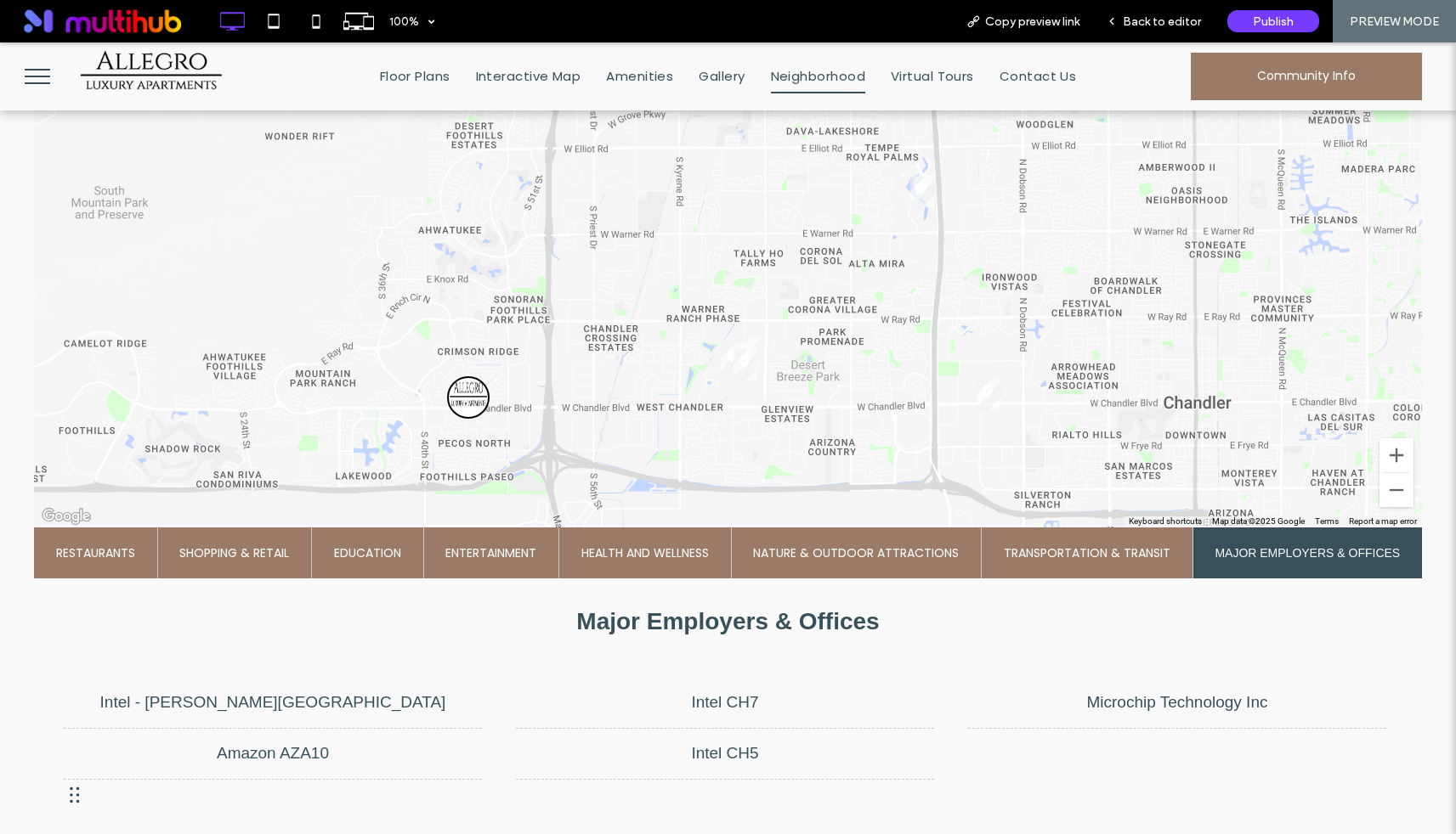
scroll to position [623, 0]
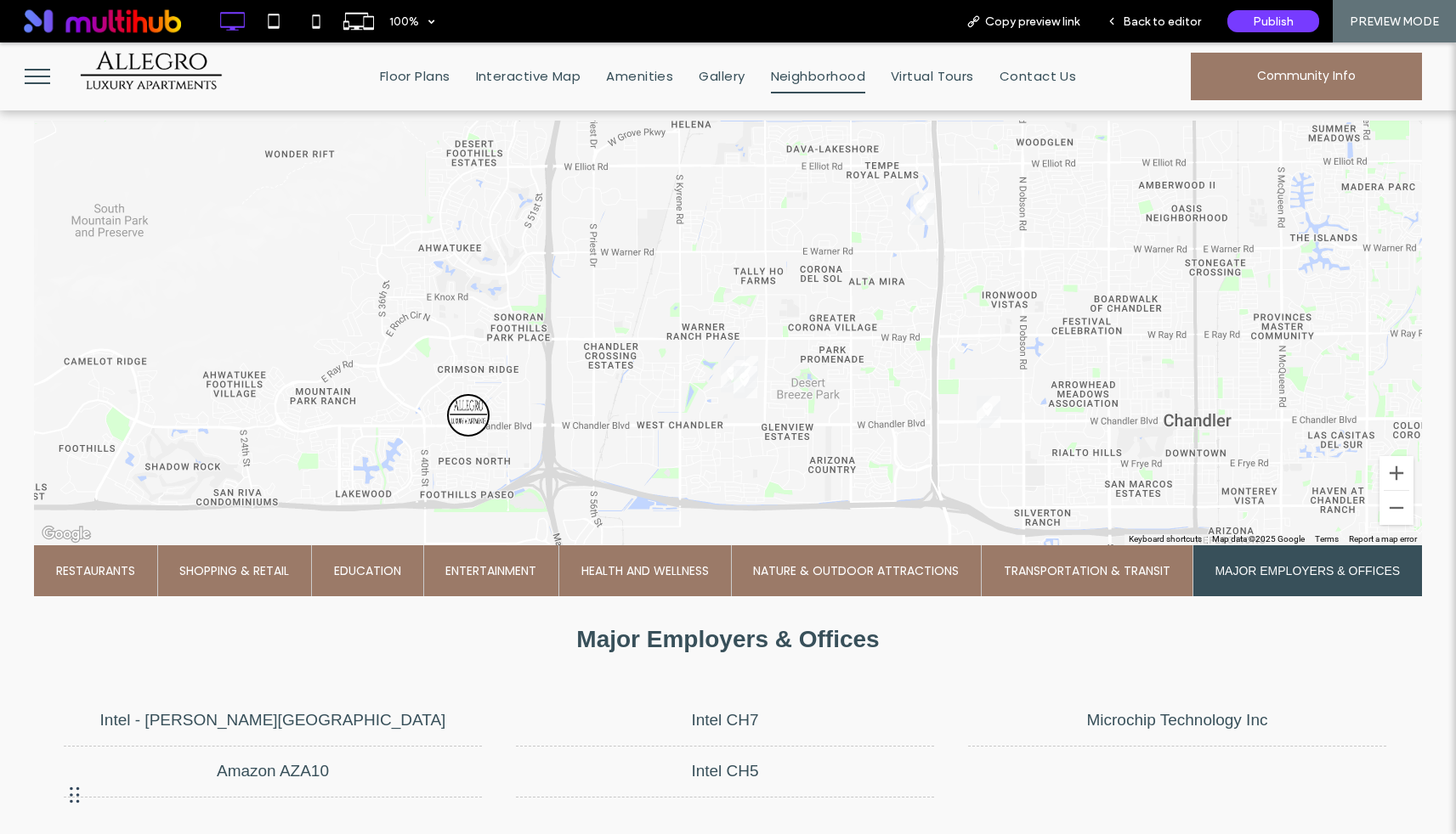
click at [1085, 588] on span "Transportation & Transit" at bounding box center [1088, 570] width 167 height 51
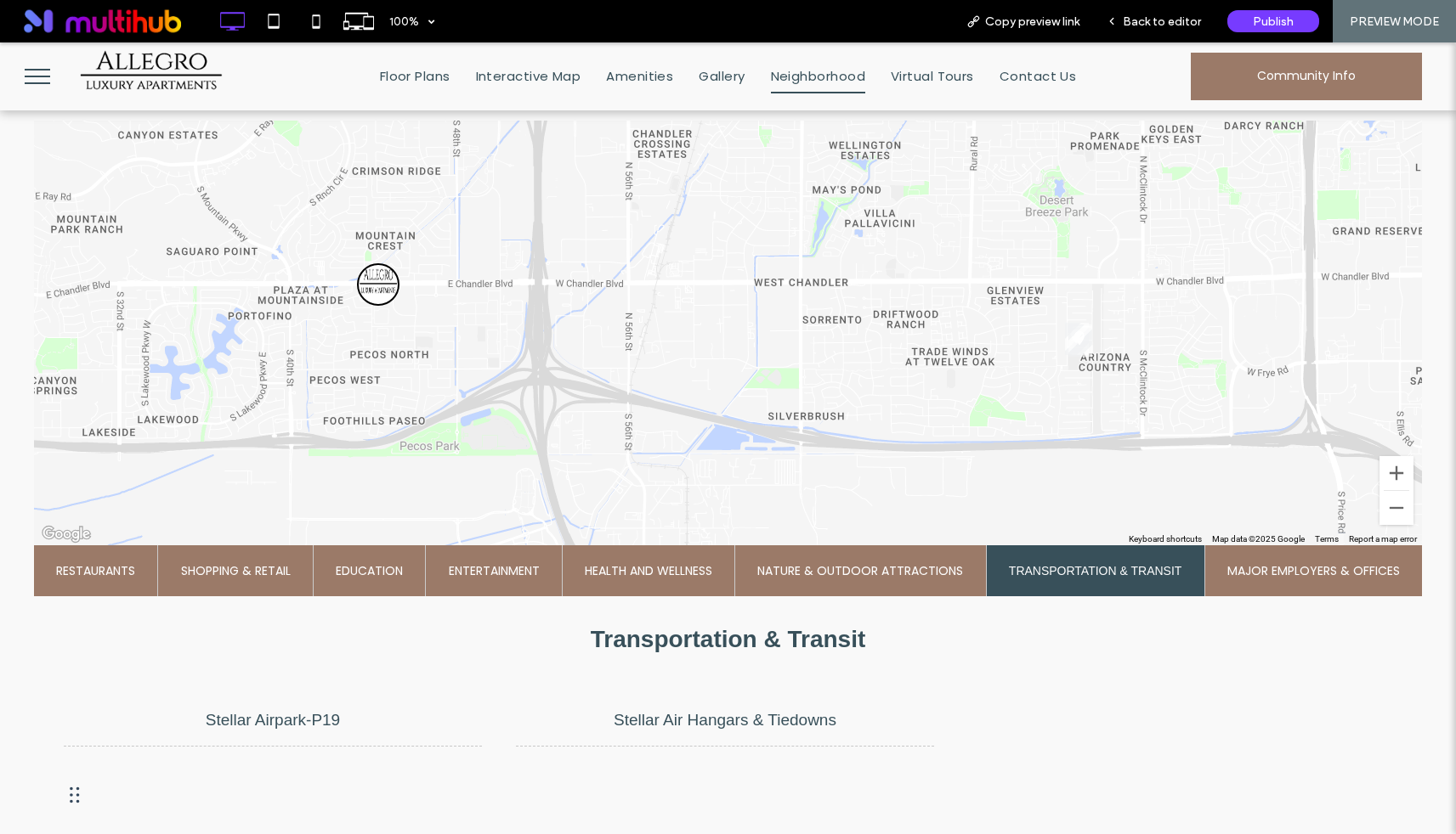
click at [820, 578] on span "Nature & Outdoor Attractions" at bounding box center [860, 570] width 206 height 51
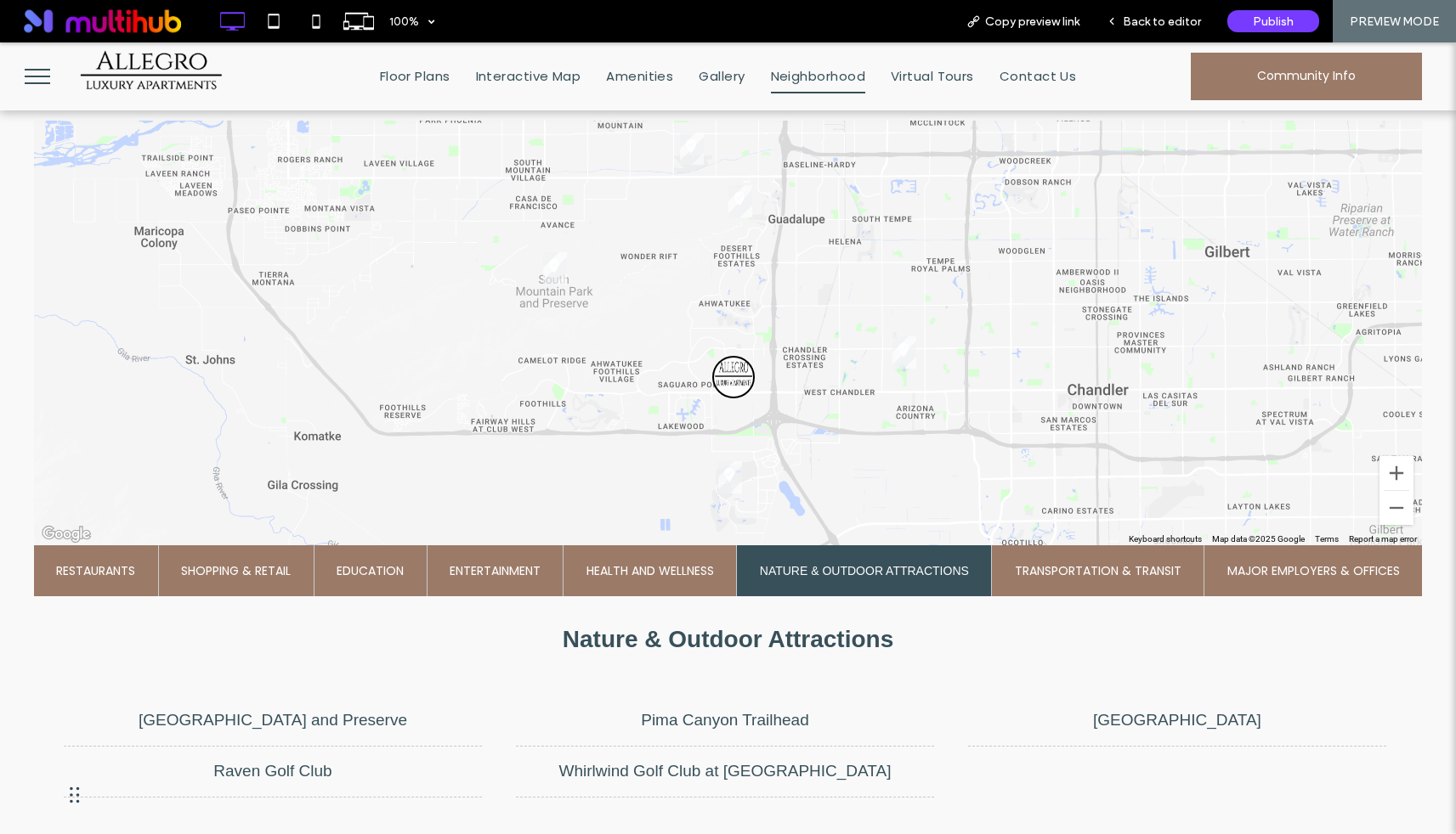
click at [640, 563] on span "Health and Wellness" at bounding box center [651, 570] width 127 height 51
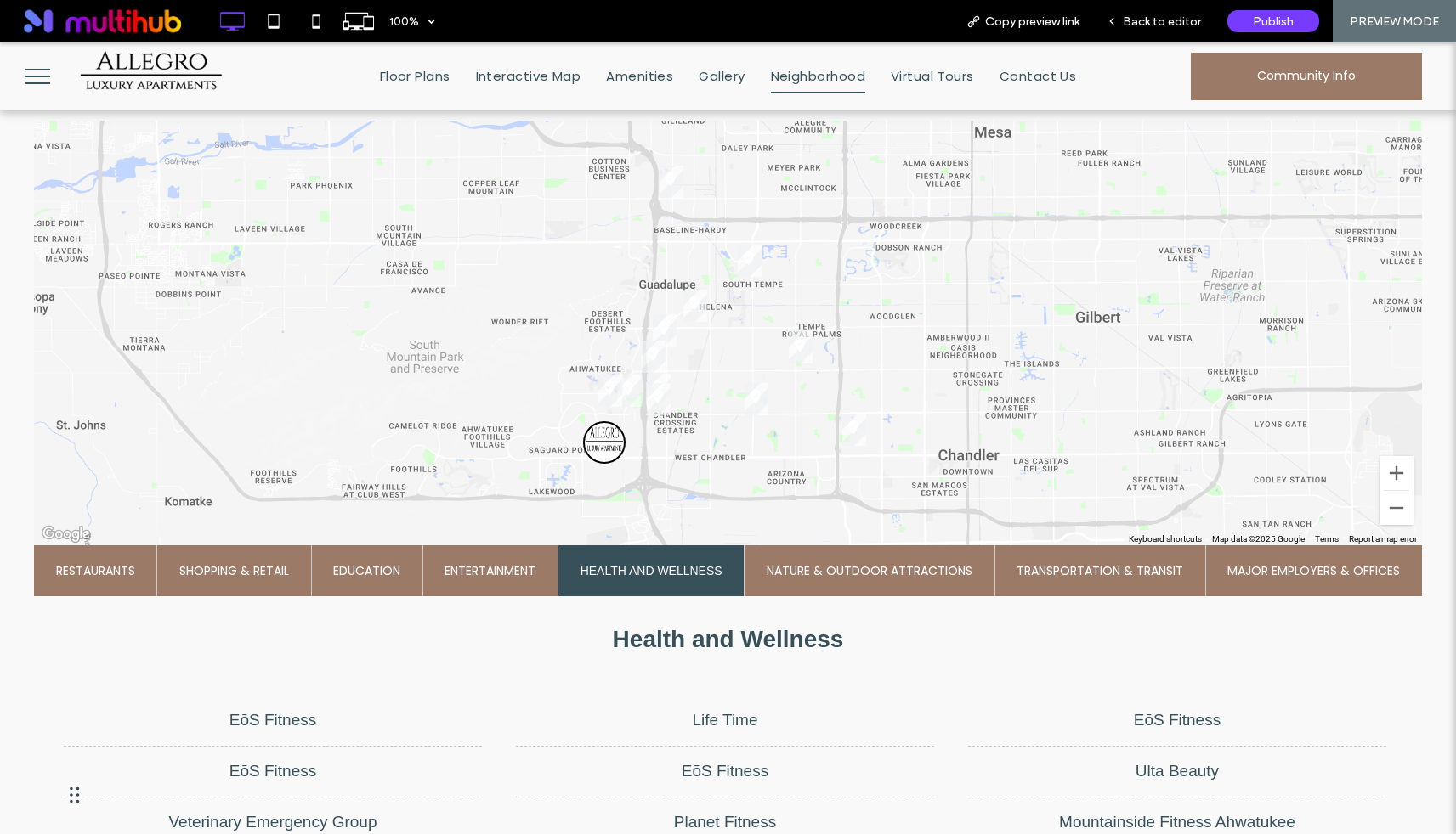
click at [504, 560] on span "Entertainment" at bounding box center [491, 570] width 91 height 51
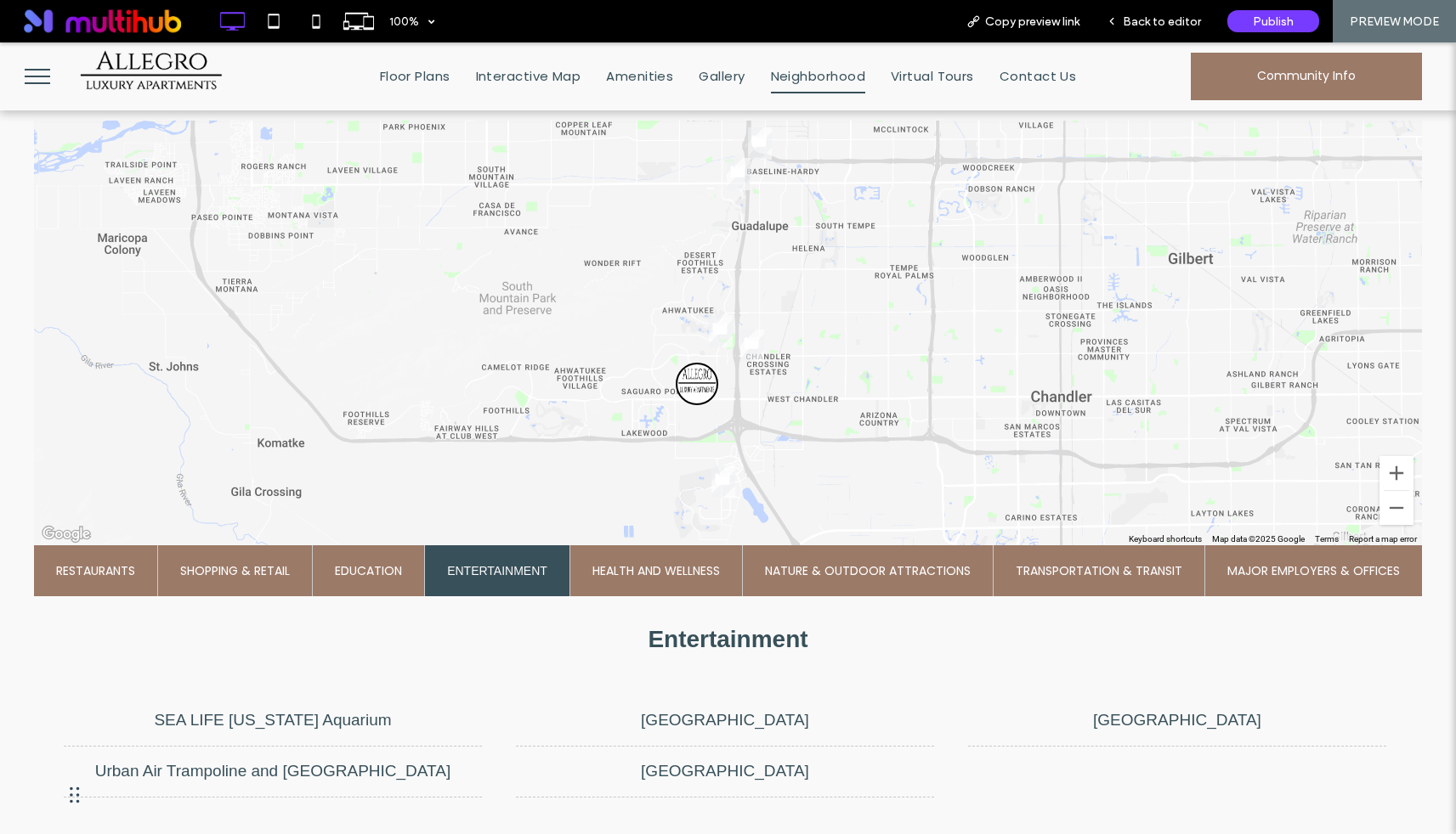
click at [401, 563] on span "Education" at bounding box center [368, 570] width 68 height 51
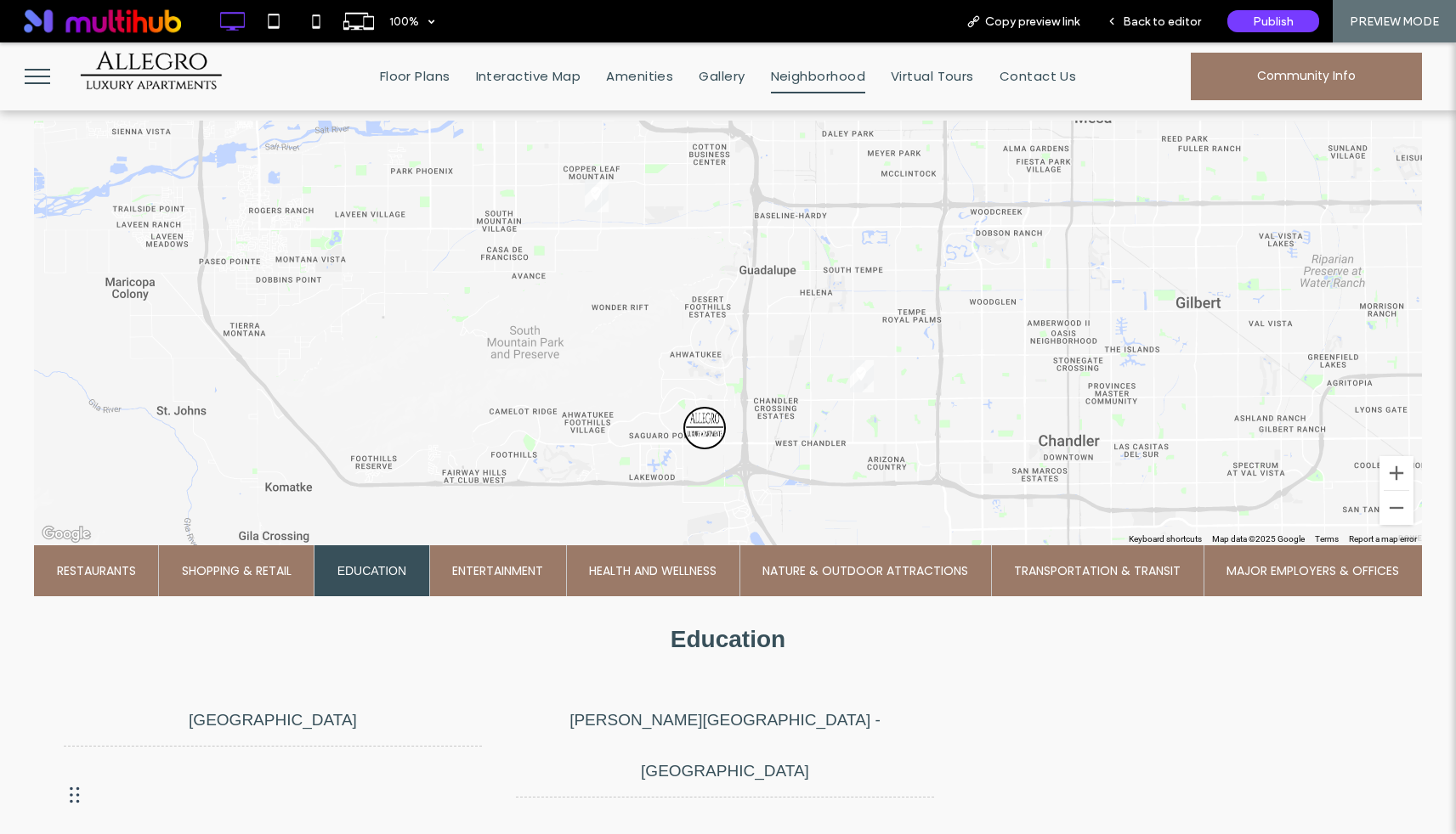
click at [244, 560] on span "Shopping & Retail" at bounding box center [236, 570] width 109 height 51
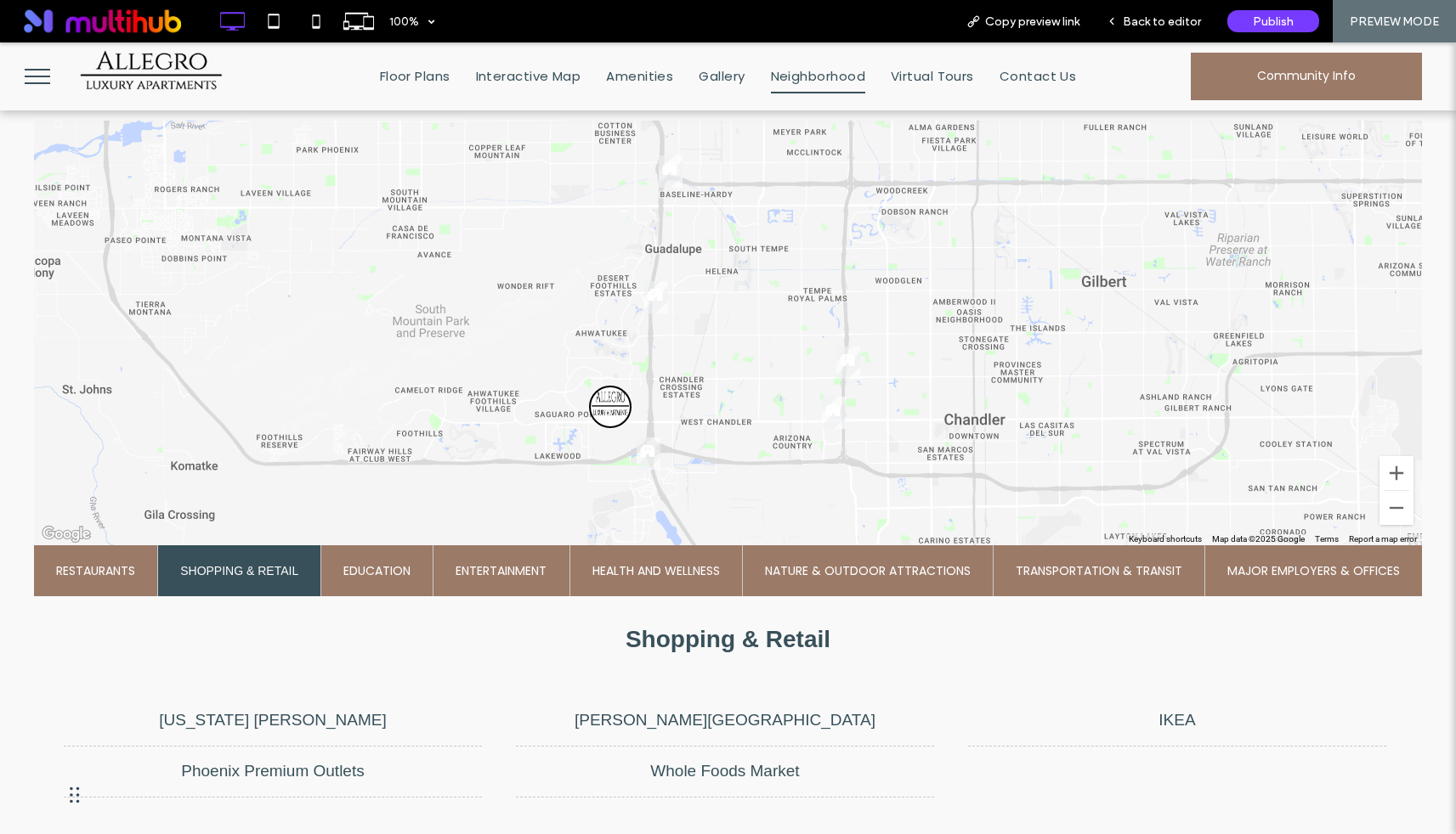
click at [114, 568] on span "Restaurants" at bounding box center [95, 570] width 79 height 51
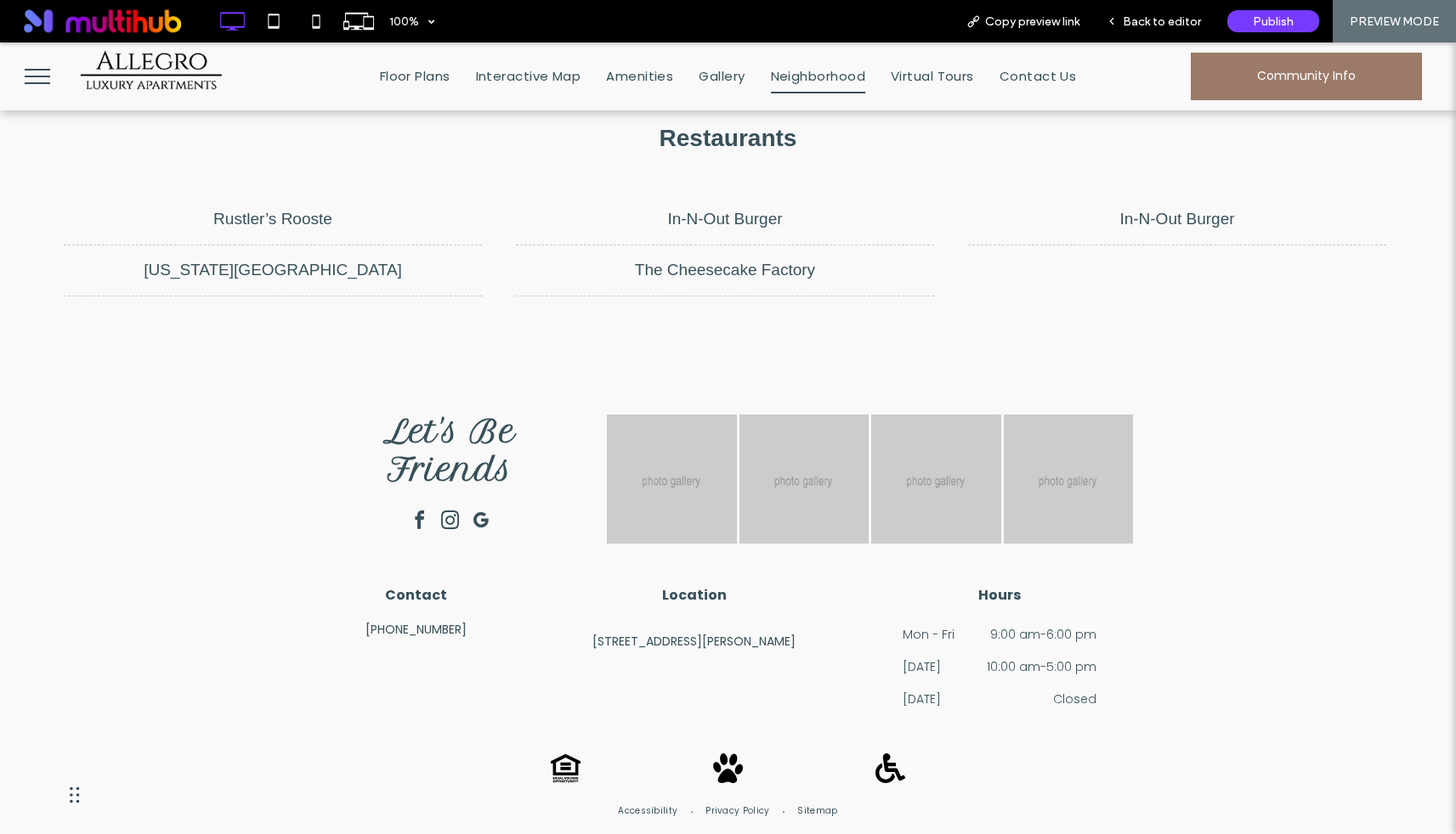
scroll to position [1212, 0]
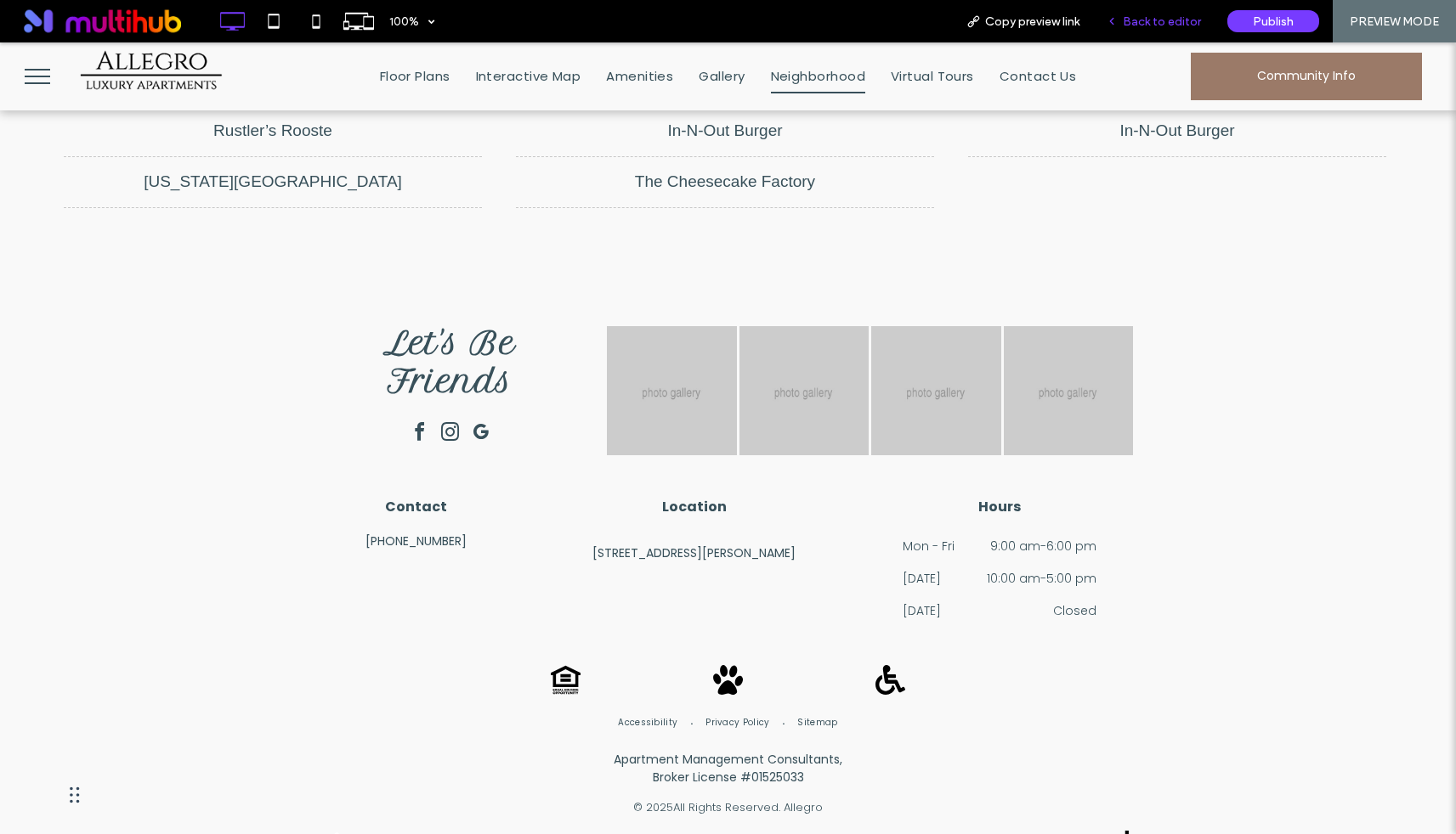
click at [1177, 16] on span "Back to editor" at bounding box center [1162, 22] width 78 height 15
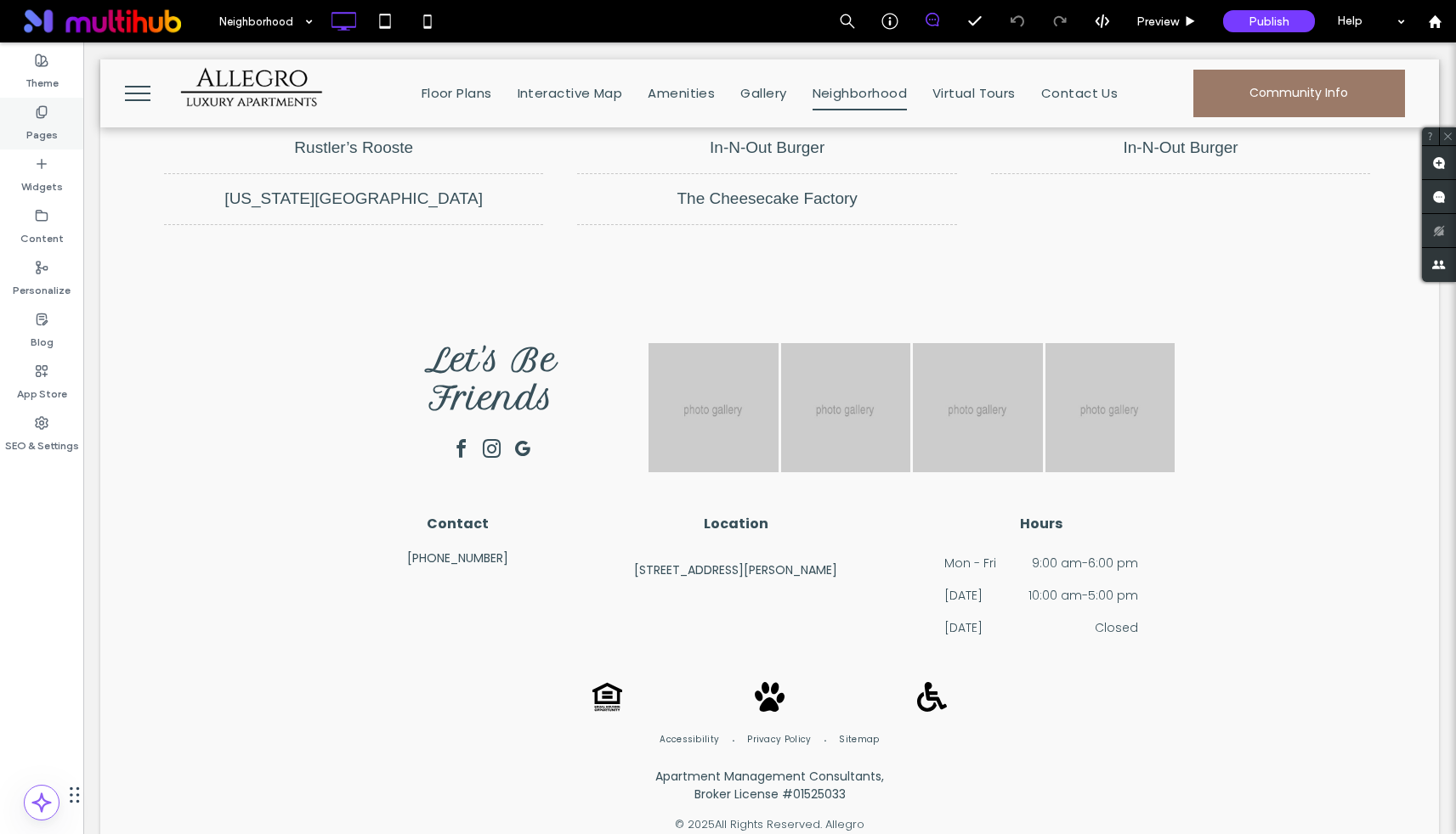
click at [45, 135] on label "Pages" at bounding box center [43, 131] width 32 height 24
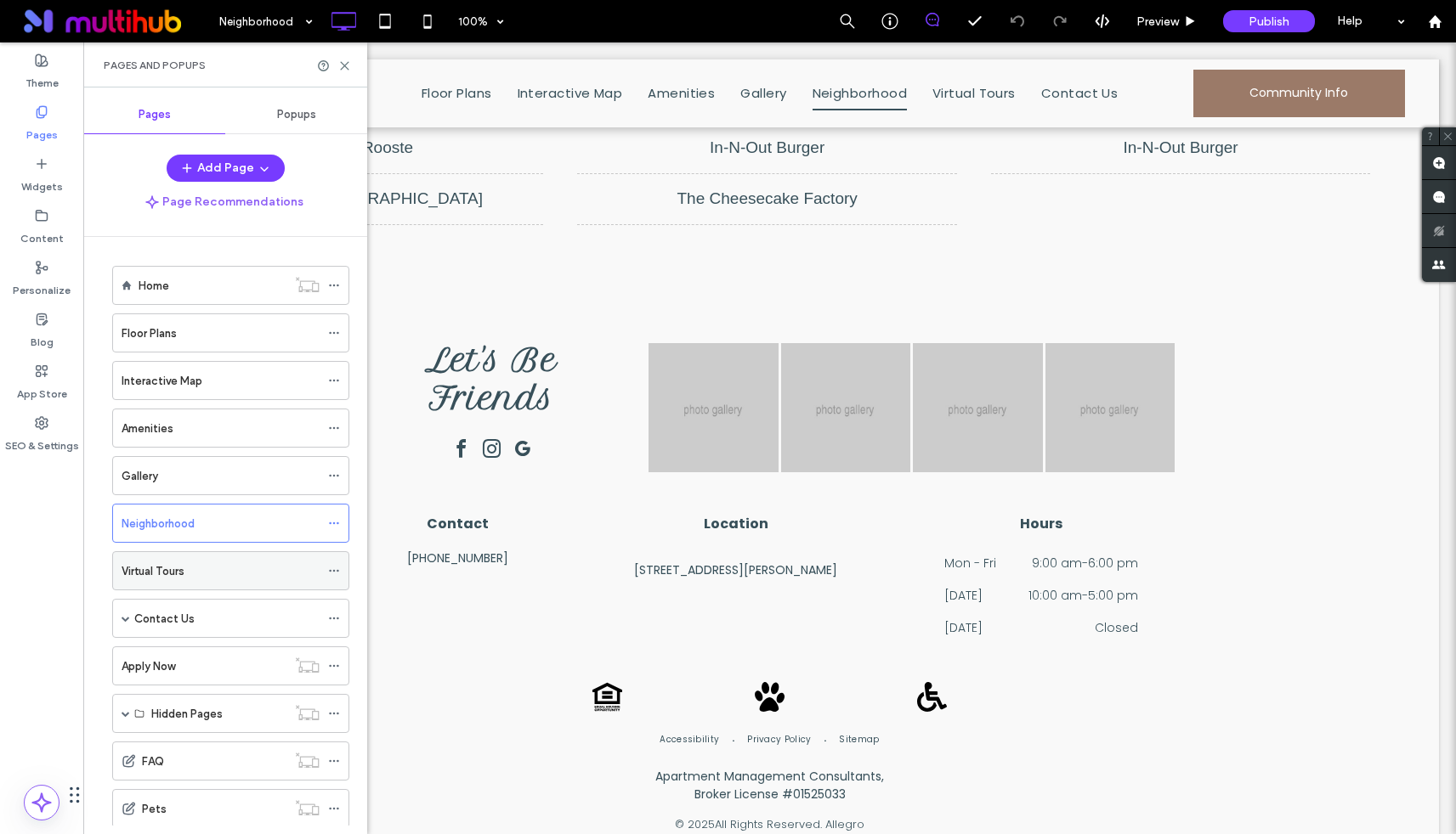
click at [199, 571] on div "Virtual Tours" at bounding box center [219, 572] width 198 height 18
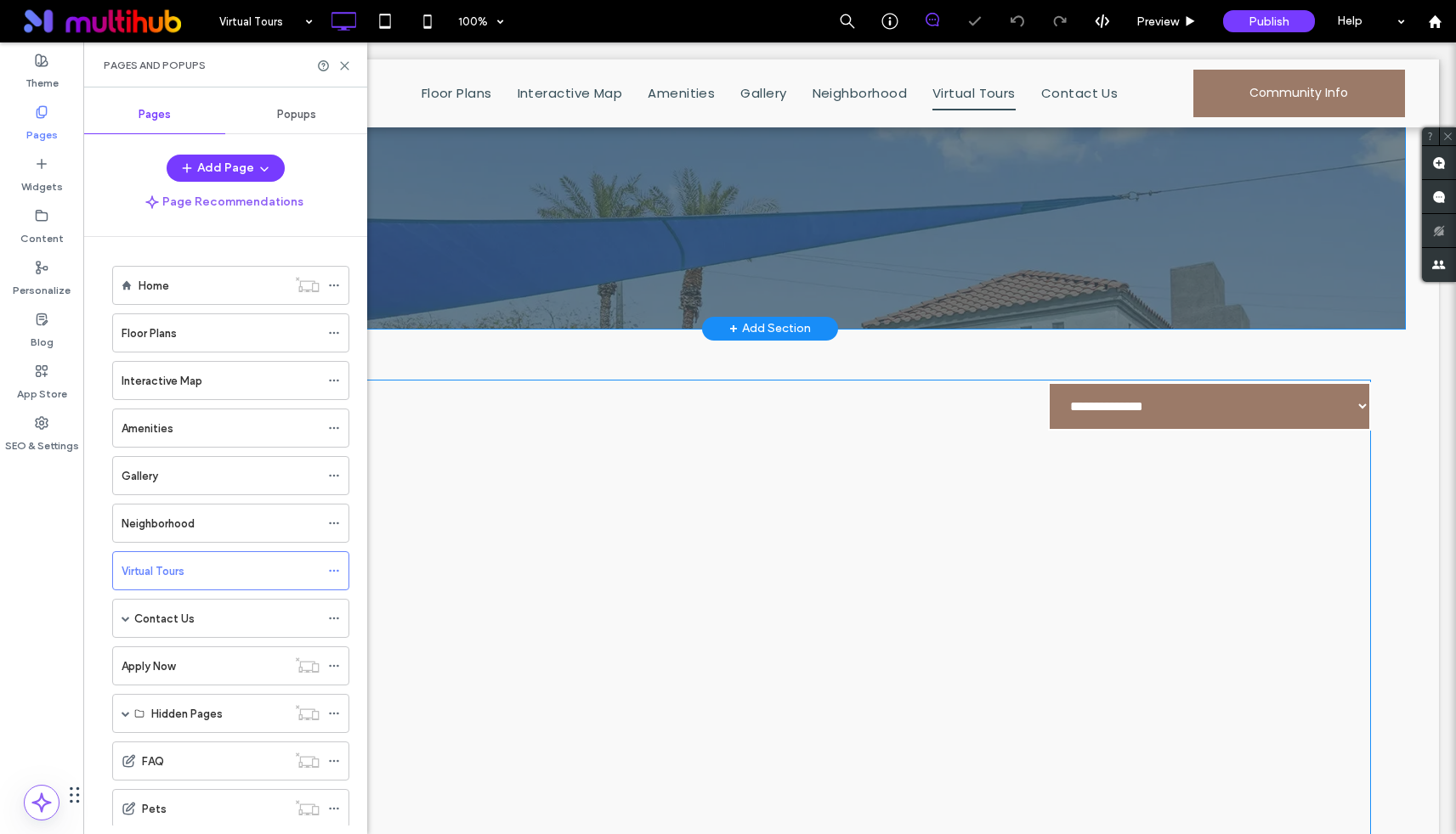
scroll to position [609, 0]
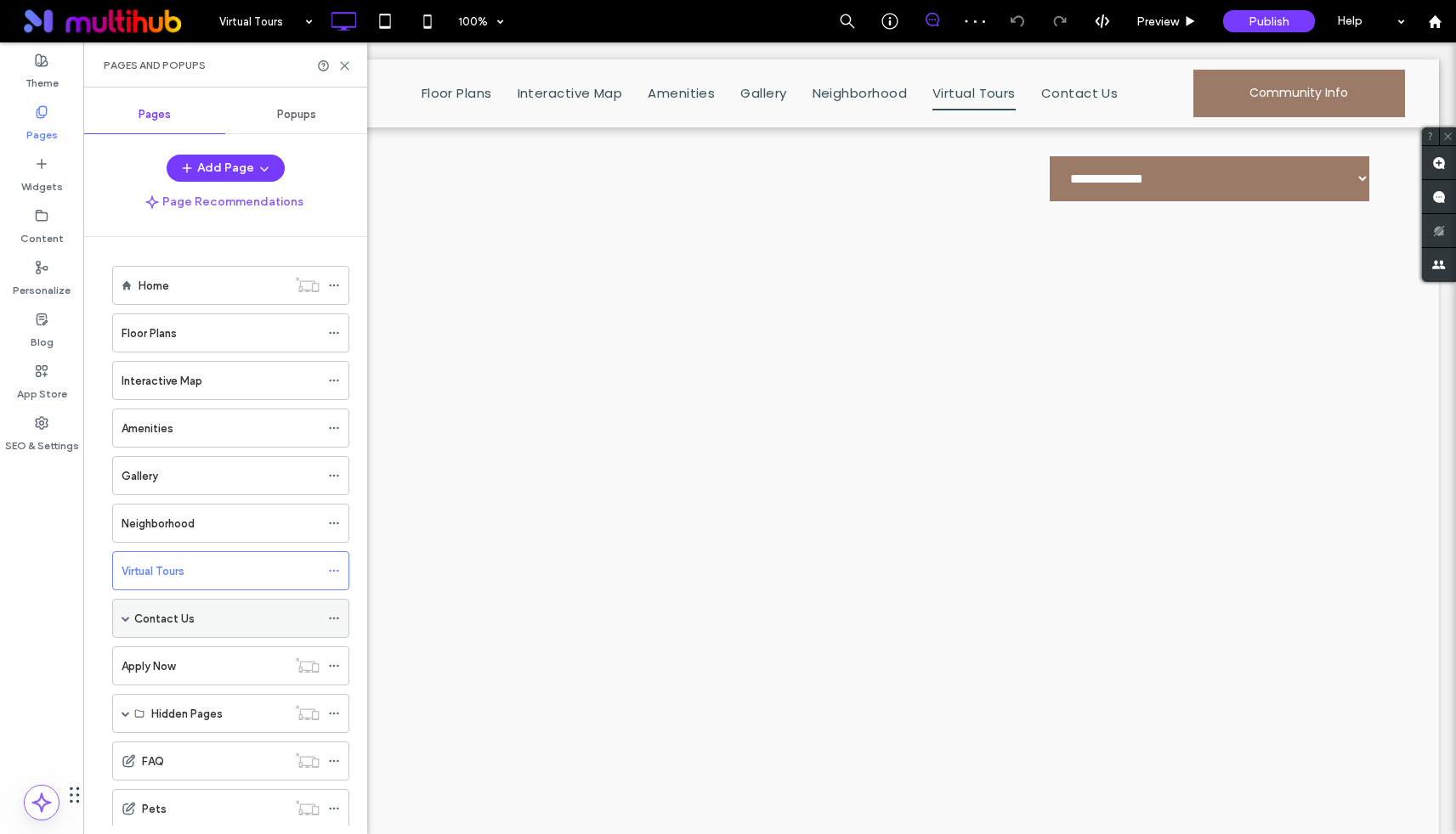
click at [185, 620] on label "Contact Us" at bounding box center [164, 619] width 61 height 30
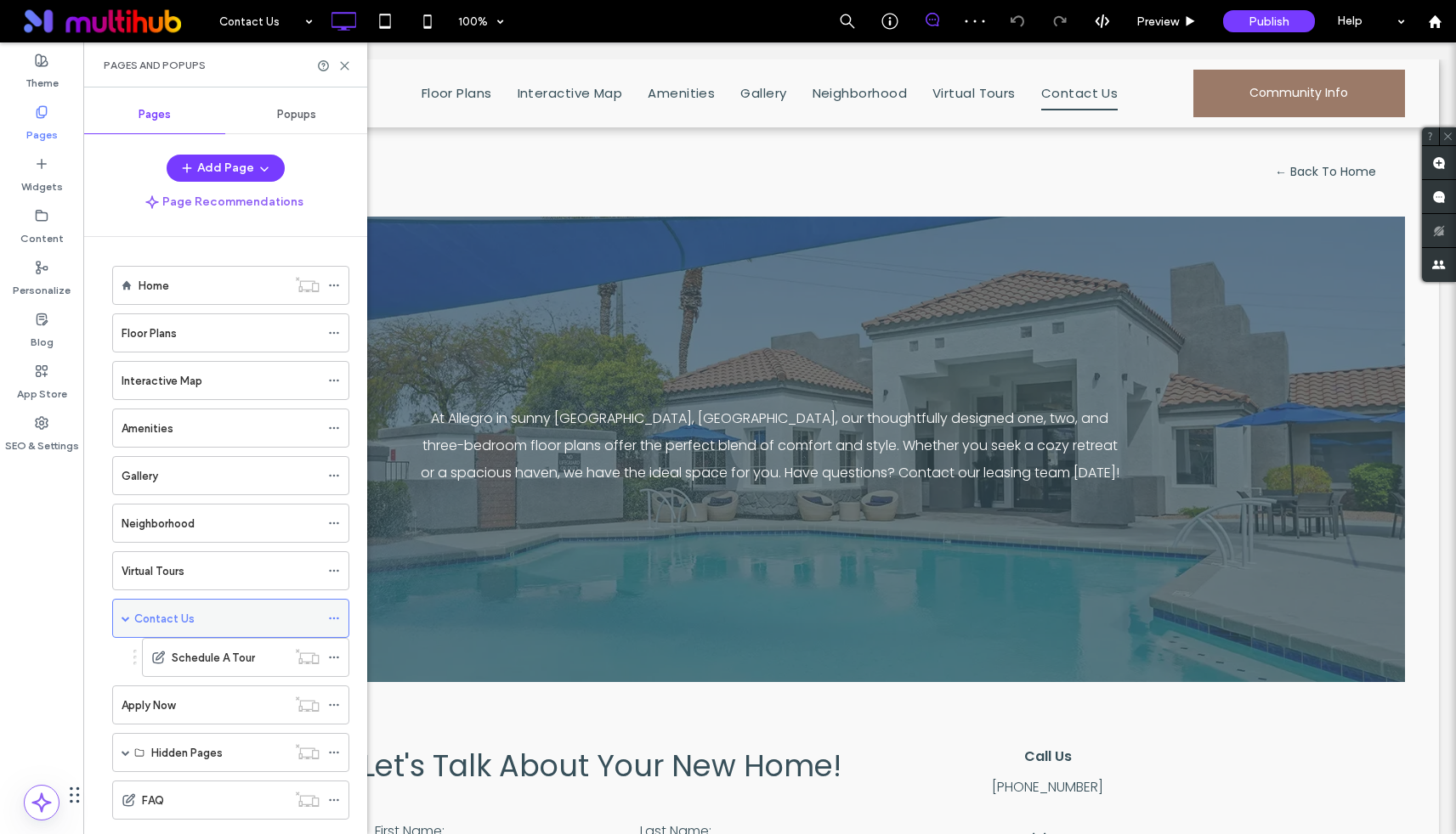
scroll to position [0, 0]
click at [202, 663] on label "Schedule A Tour" at bounding box center [214, 658] width 83 height 30
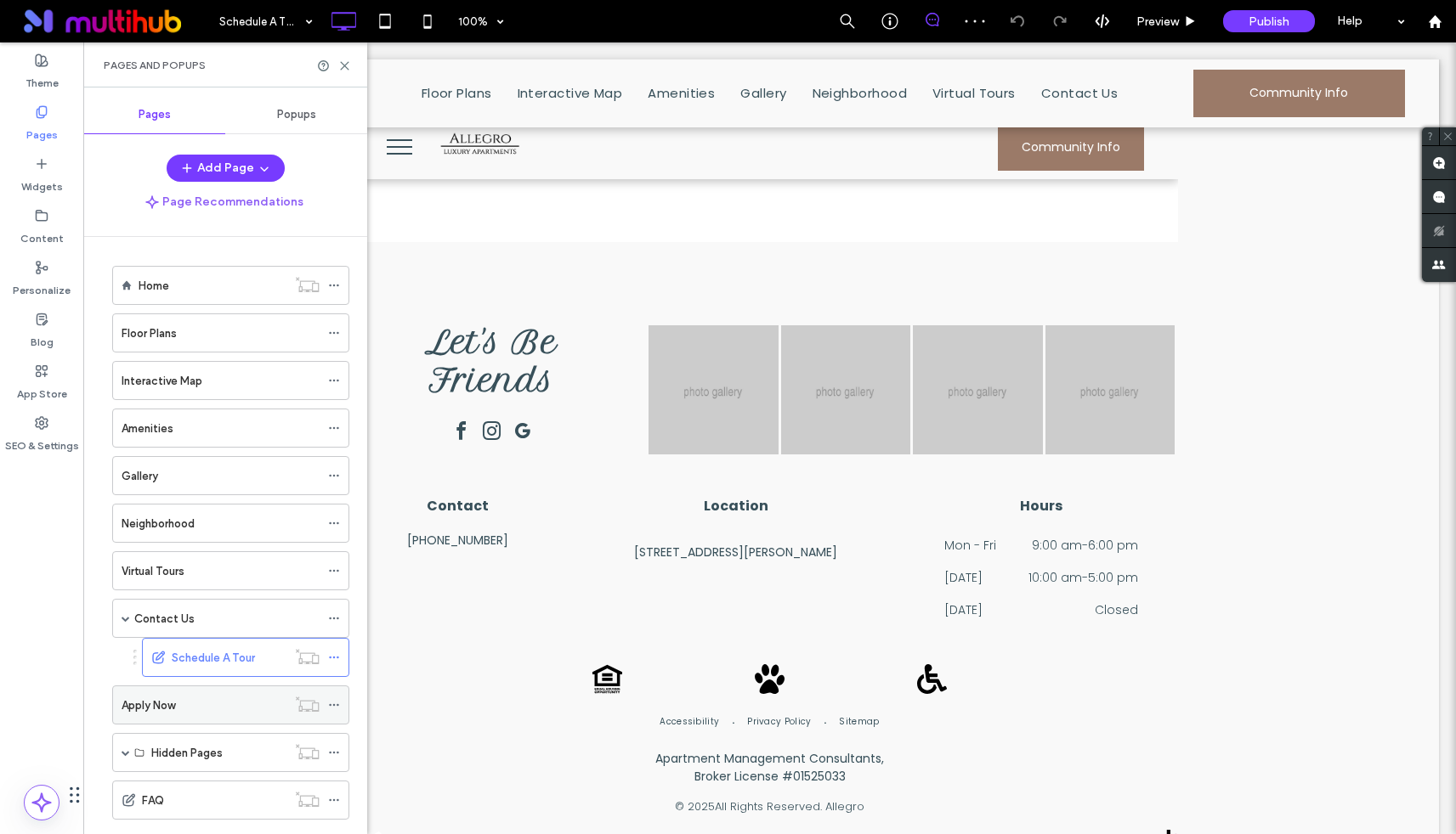
click at [159, 698] on label "Apply Now" at bounding box center [148, 706] width 54 height 30
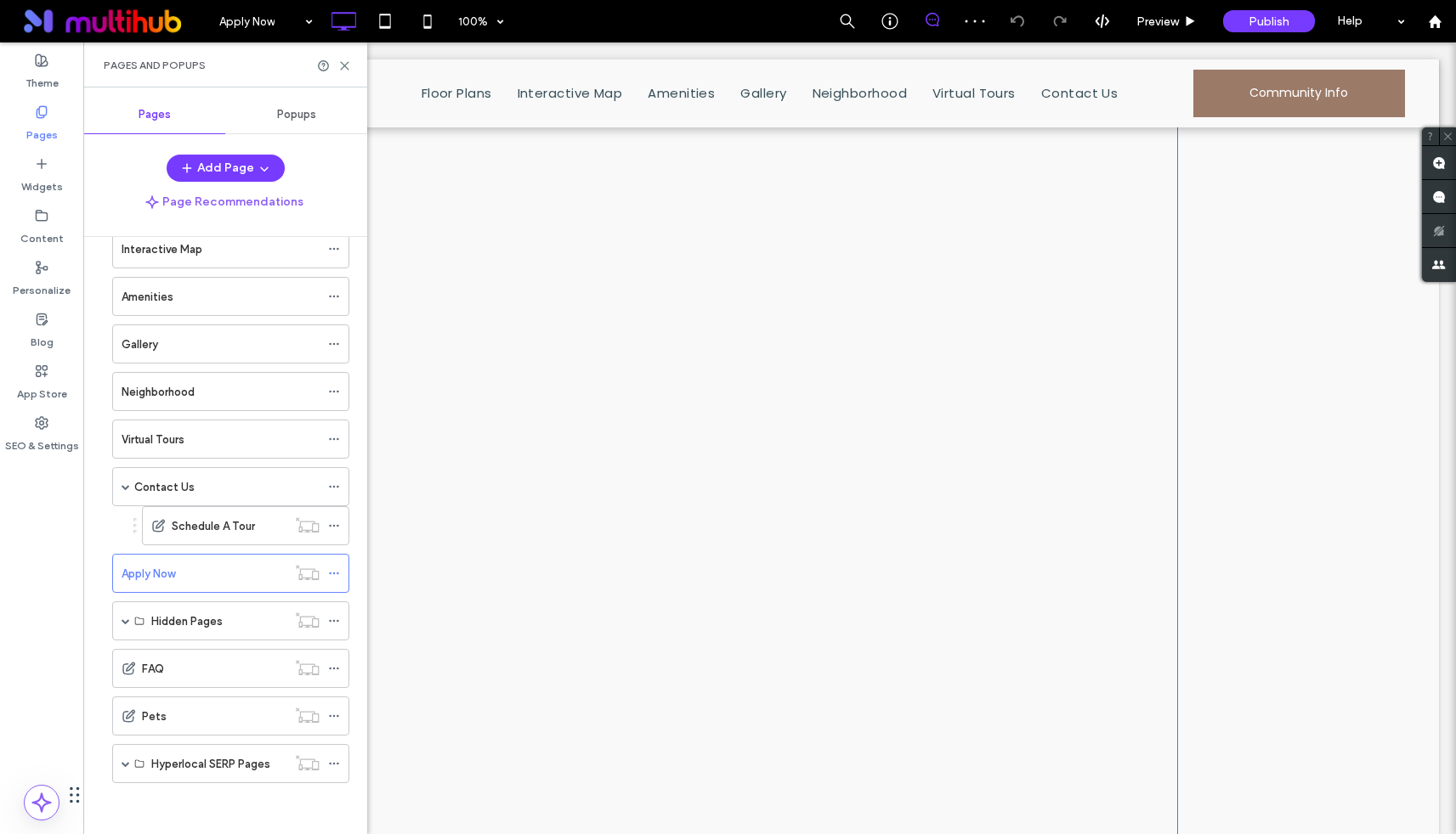
scroll to position [1323, 0]
click at [215, 613] on label "Hidden Pages" at bounding box center [187, 622] width 72 height 30
click at [130, 624] on div "Hidden Pages" at bounding box center [230, 621] width 237 height 39
click at [124, 618] on span at bounding box center [125, 621] width 9 height 9
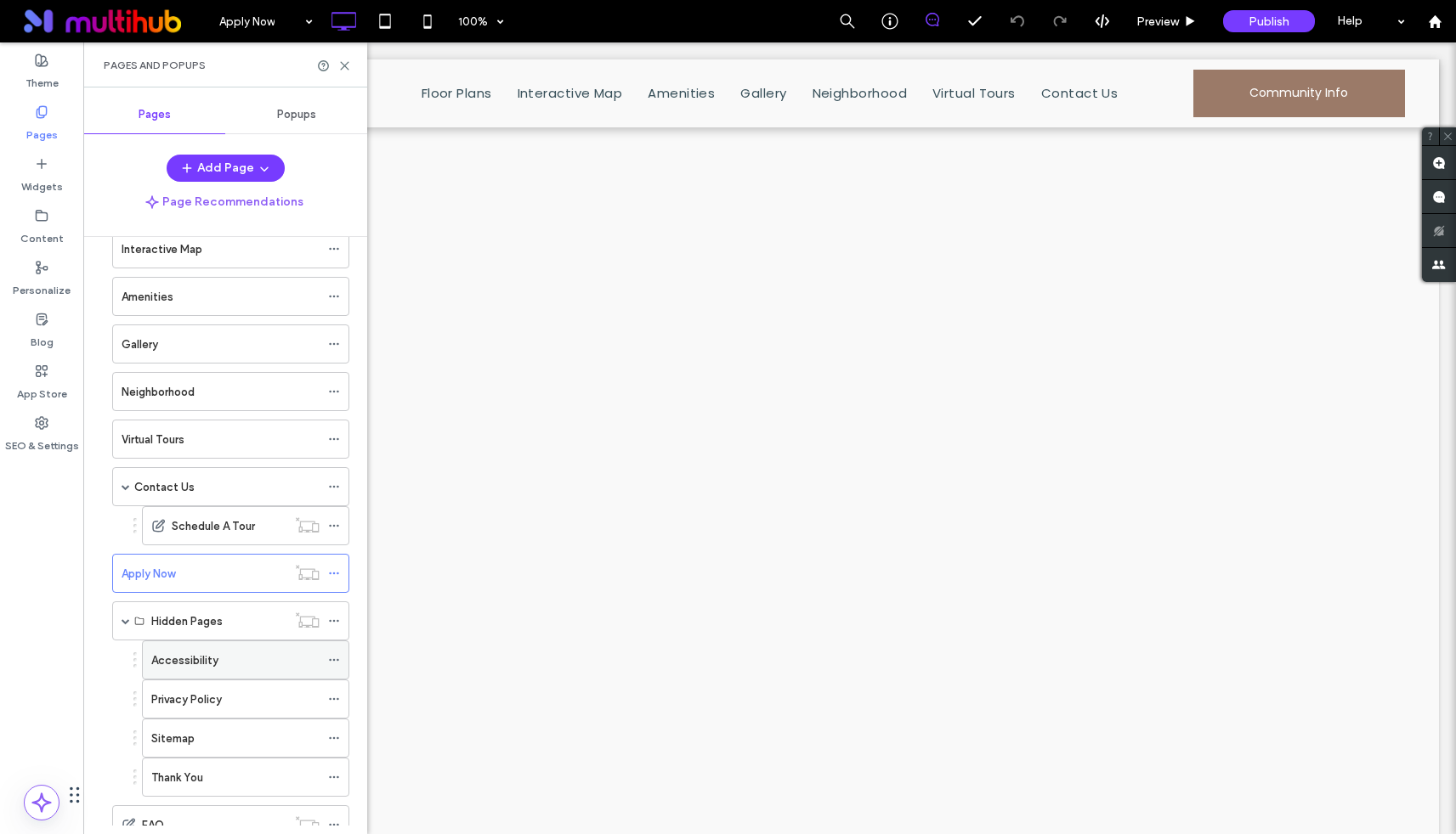
scroll to position [288, 0]
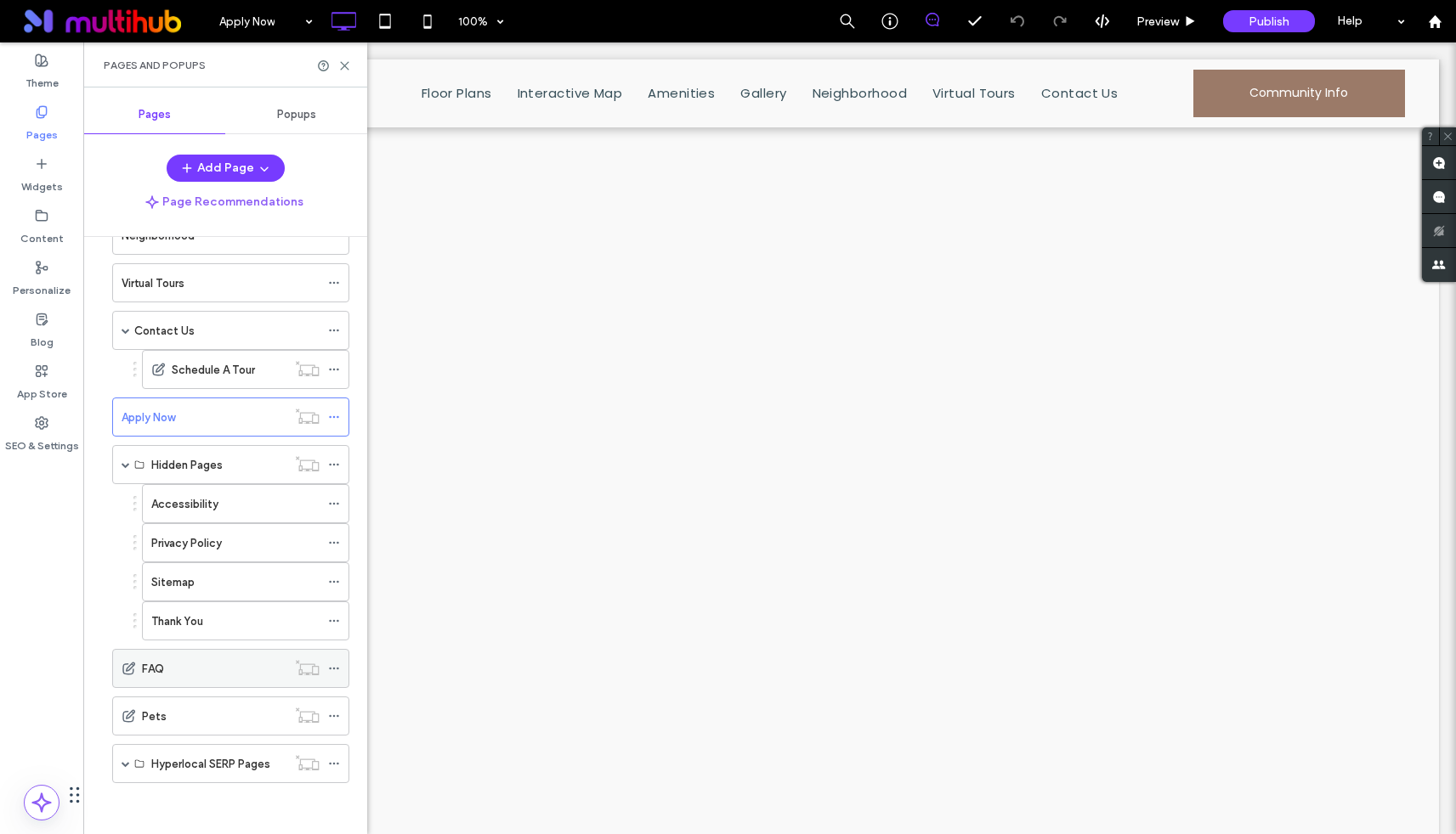
click at [154, 675] on label "FAQ" at bounding box center [153, 669] width 22 height 30
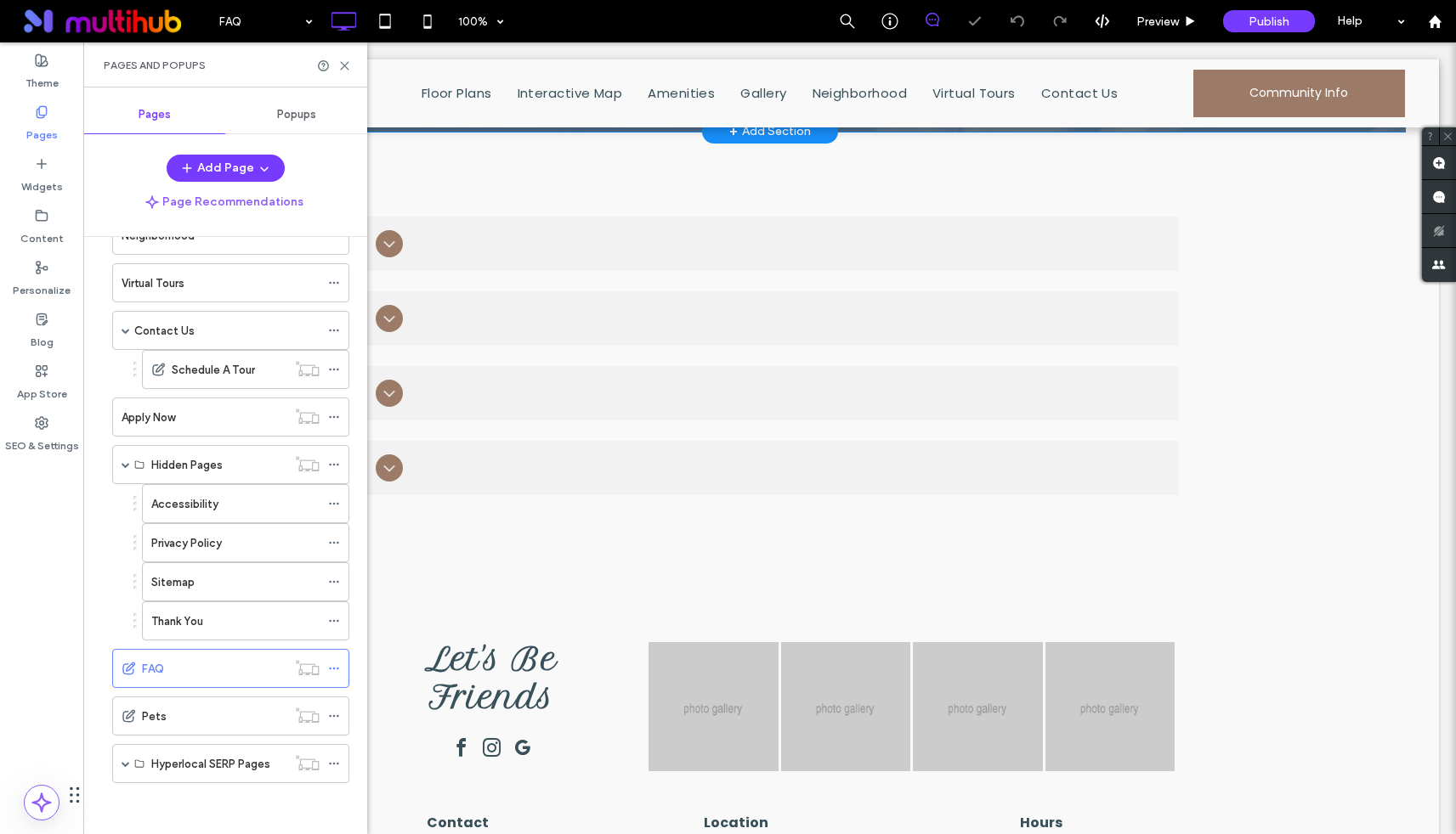
scroll to position [734, 0]
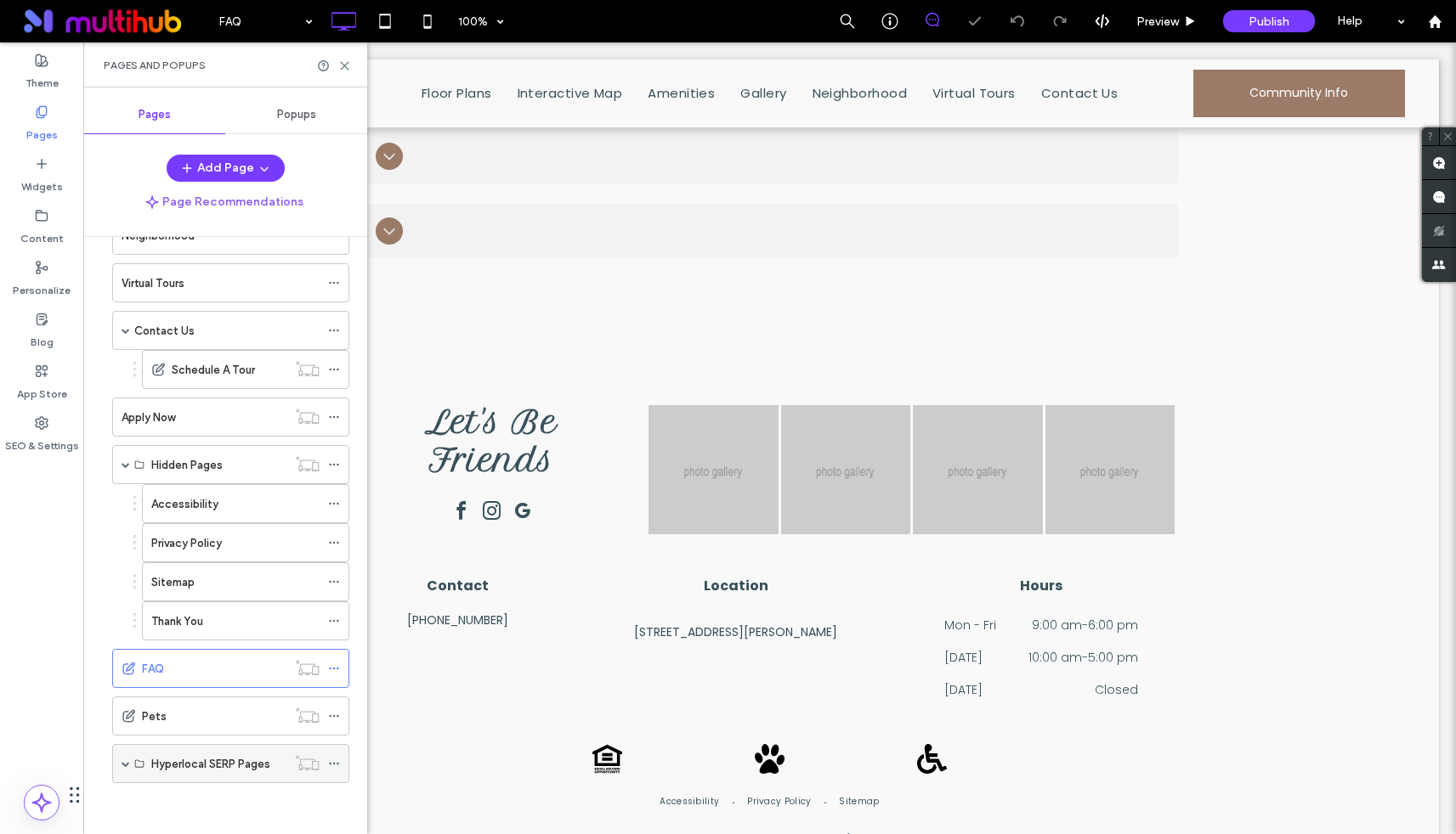
click at [200, 769] on label "Hyperlocal SERP Pages" at bounding box center [211, 764] width 119 height 30
click at [127, 771] on span at bounding box center [125, 764] width 9 height 38
click at [227, 808] on div "featuring" at bounding box center [218, 803] width 92 height 18
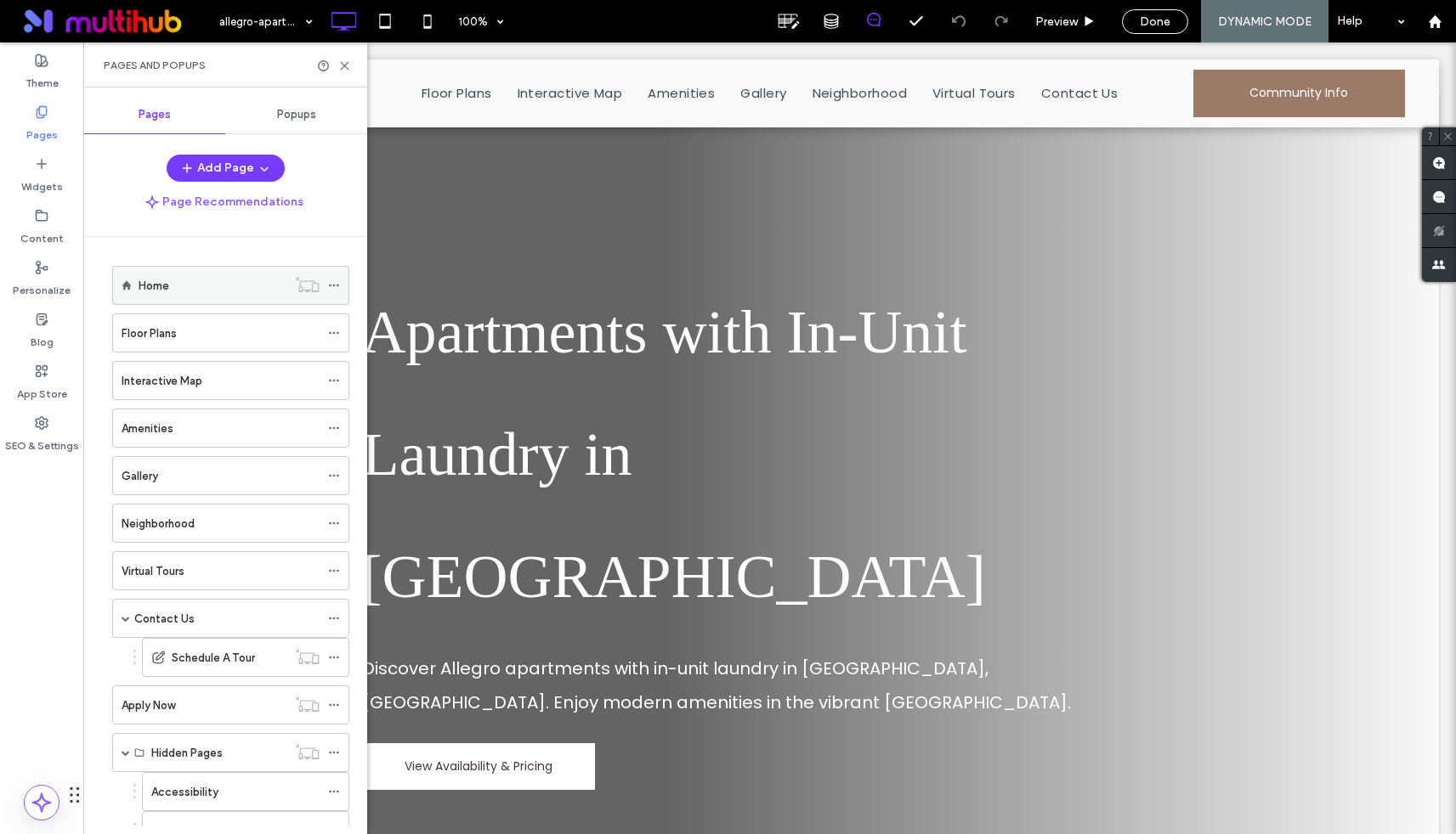
click at [174, 282] on div "Home" at bounding box center [212, 286] width 148 height 18
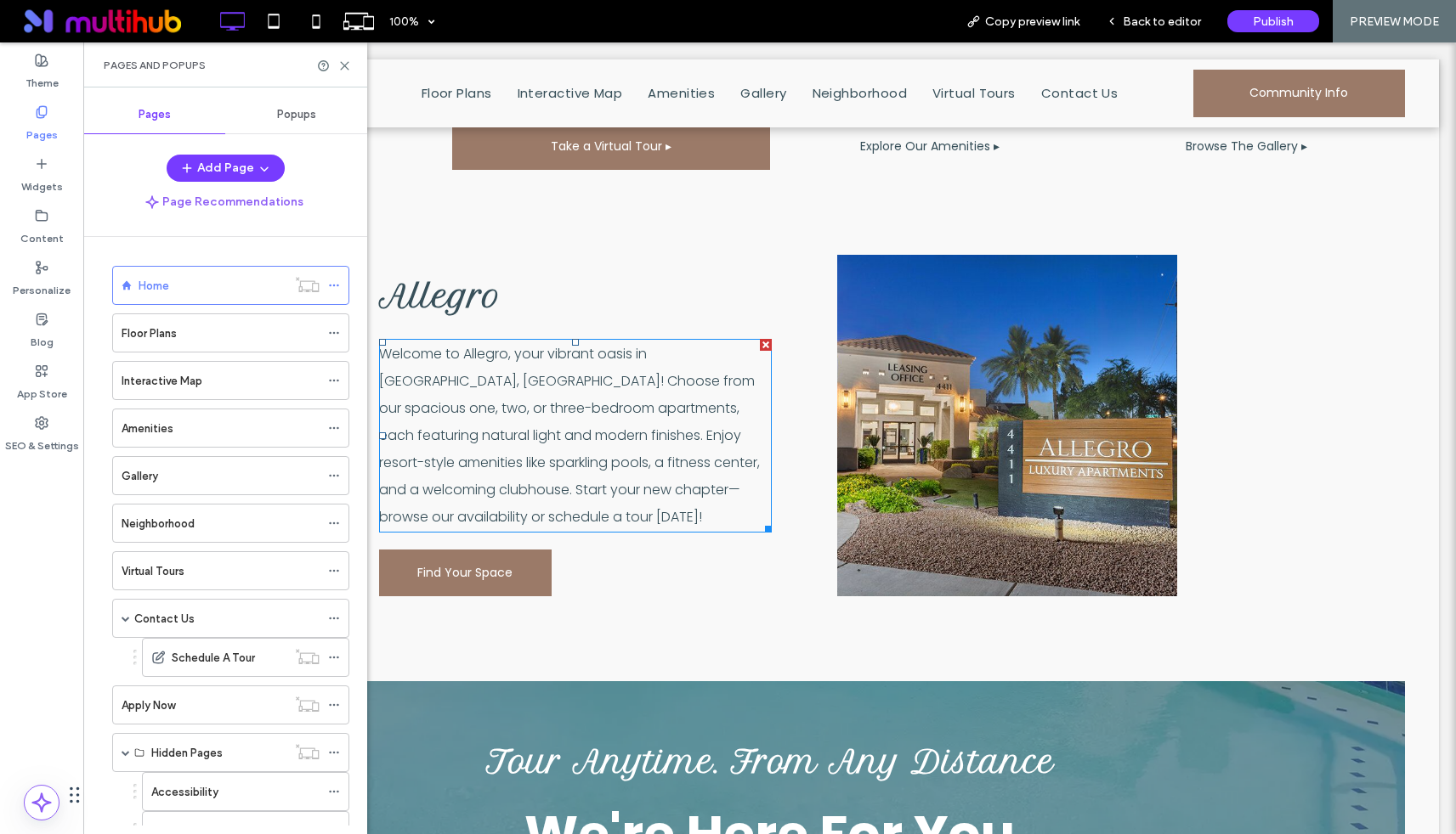
scroll to position [447, 0]
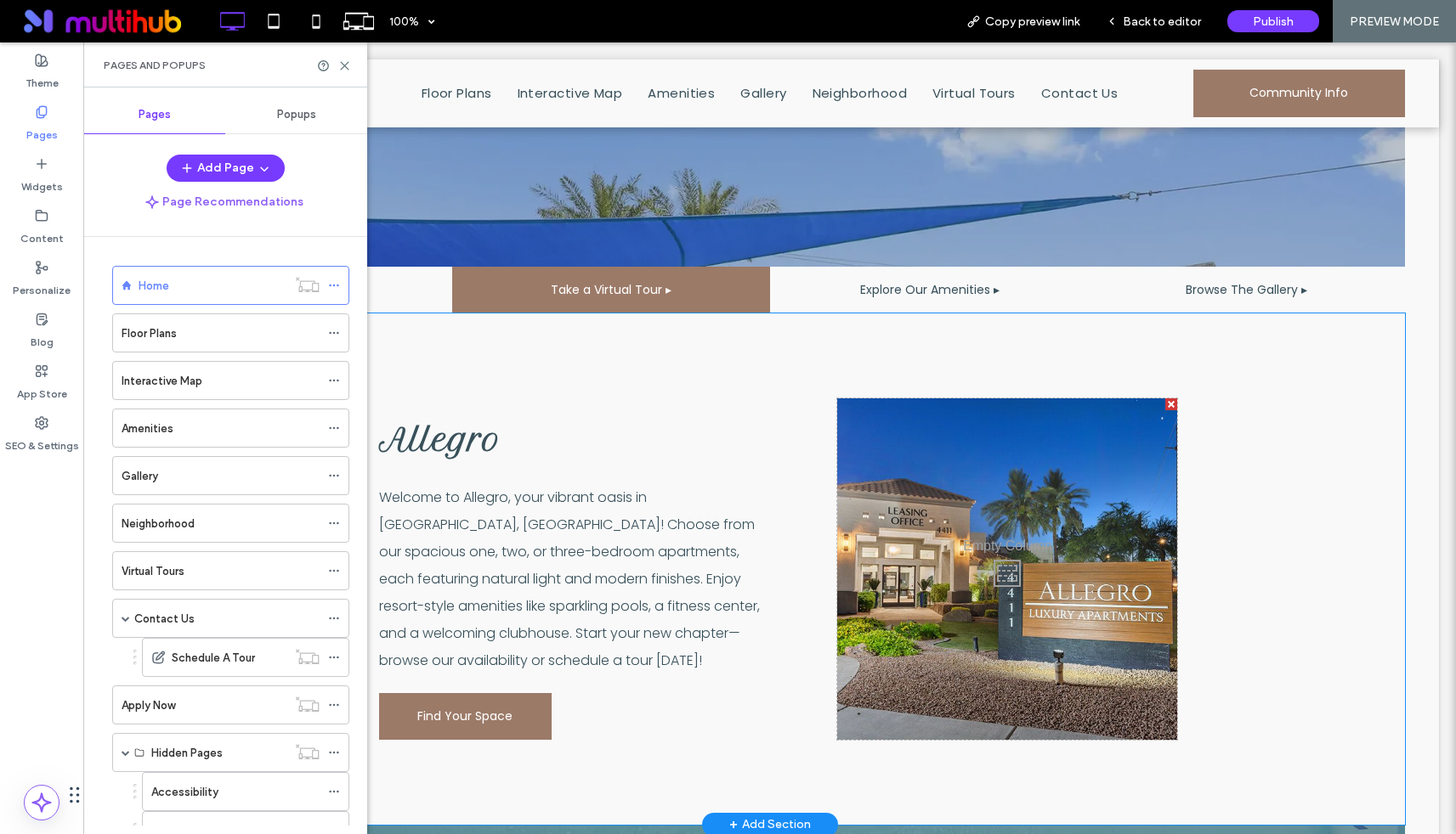
click at [984, 531] on div "Click To Paste" at bounding box center [1007, 569] width 340 height 342
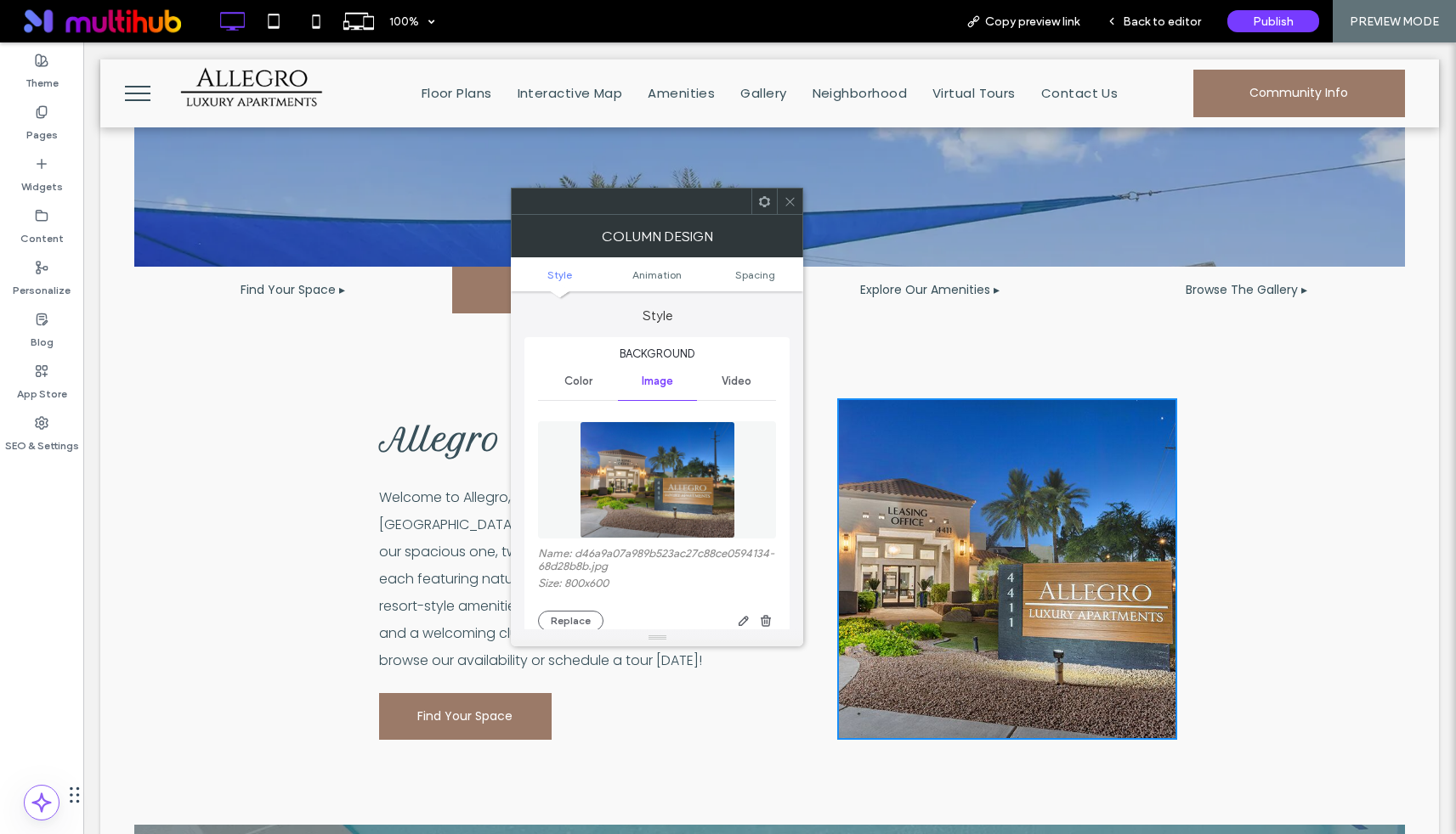
scroll to position [73, 0]
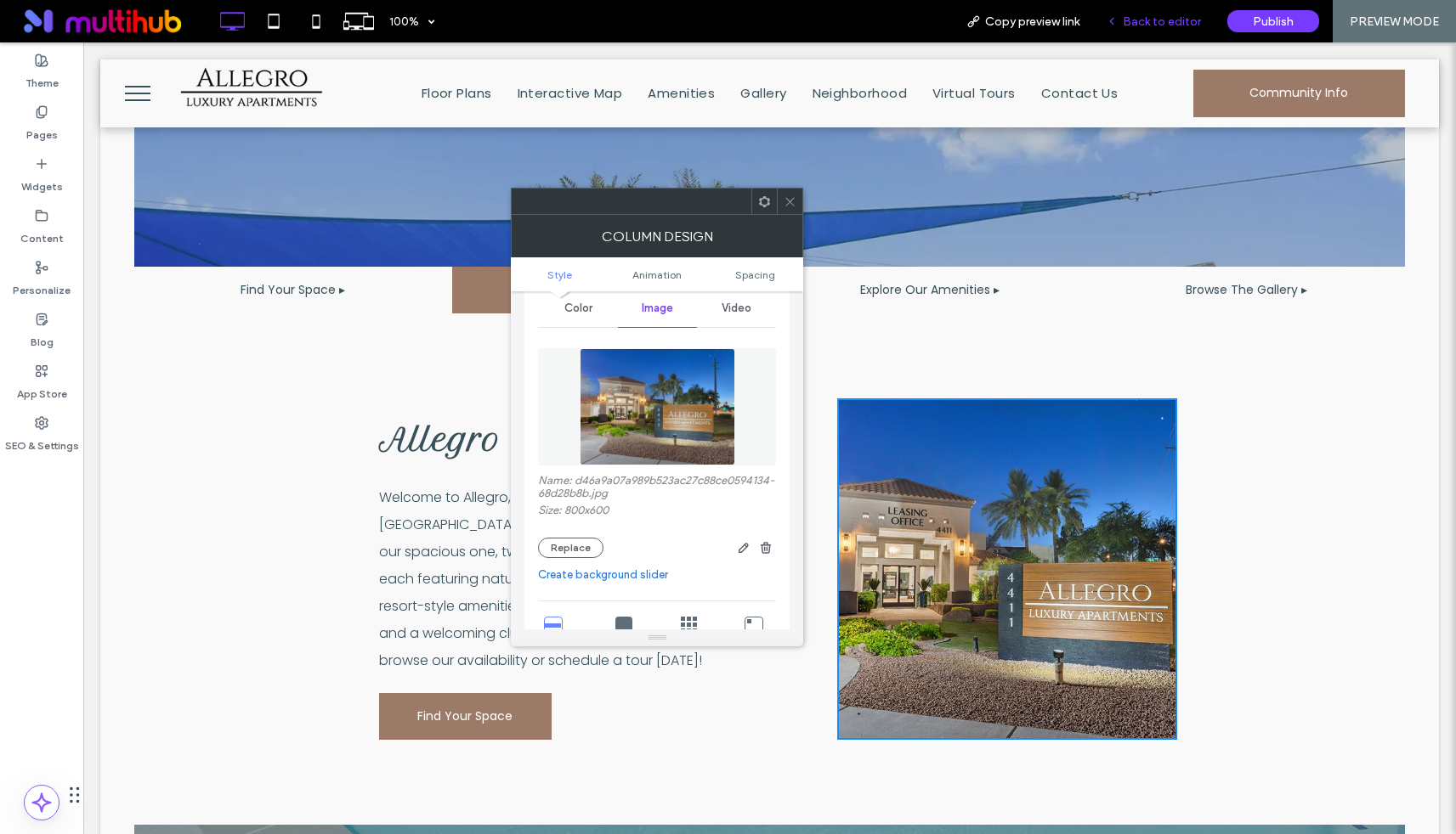
click at [1126, 32] on div "Back to editor" at bounding box center [1154, 21] width 121 height 43
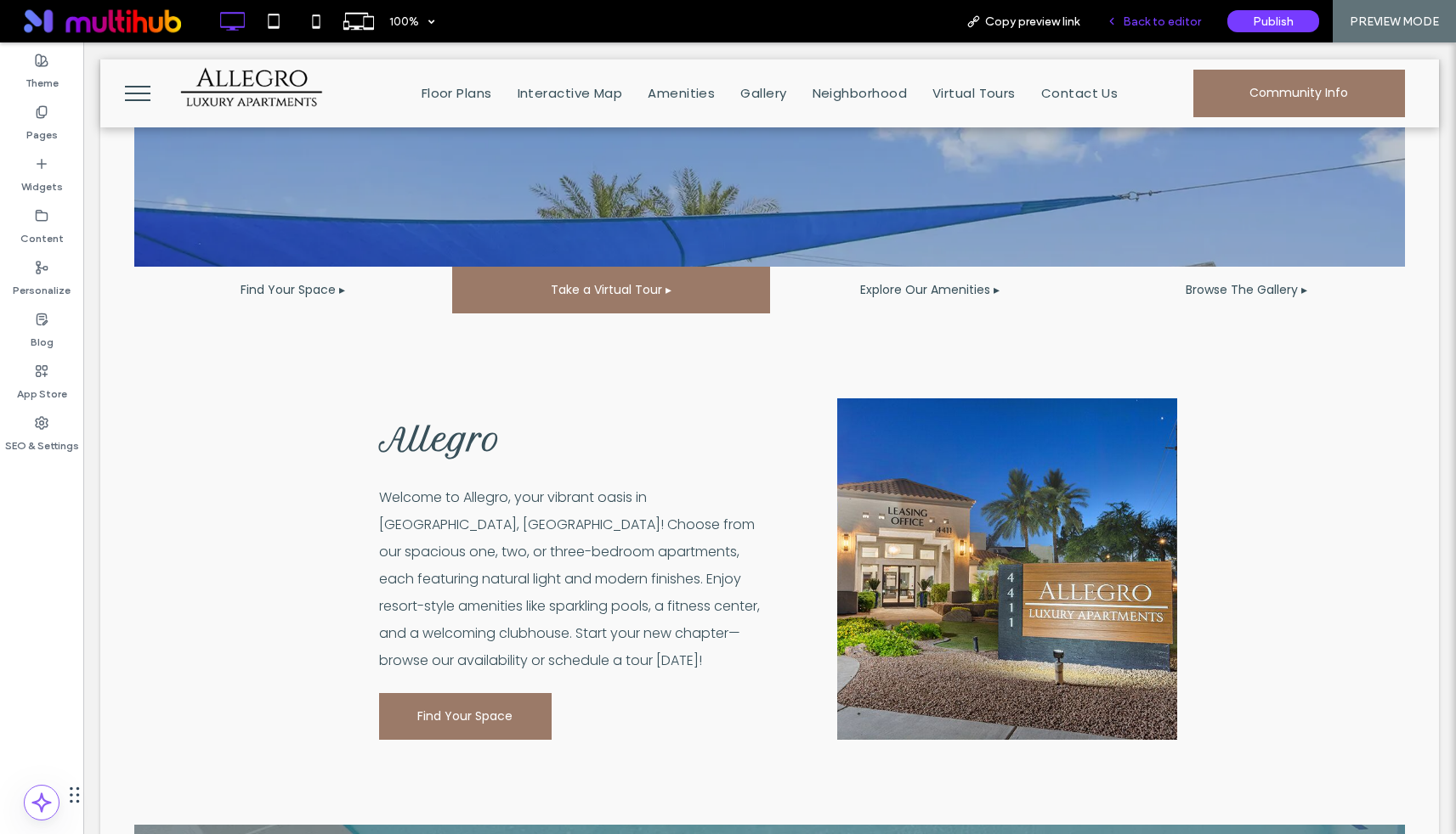
click at [1152, 3] on div "Back to editor" at bounding box center [1154, 21] width 121 height 43
click at [1147, 22] on span "Back to editor" at bounding box center [1162, 22] width 78 height 15
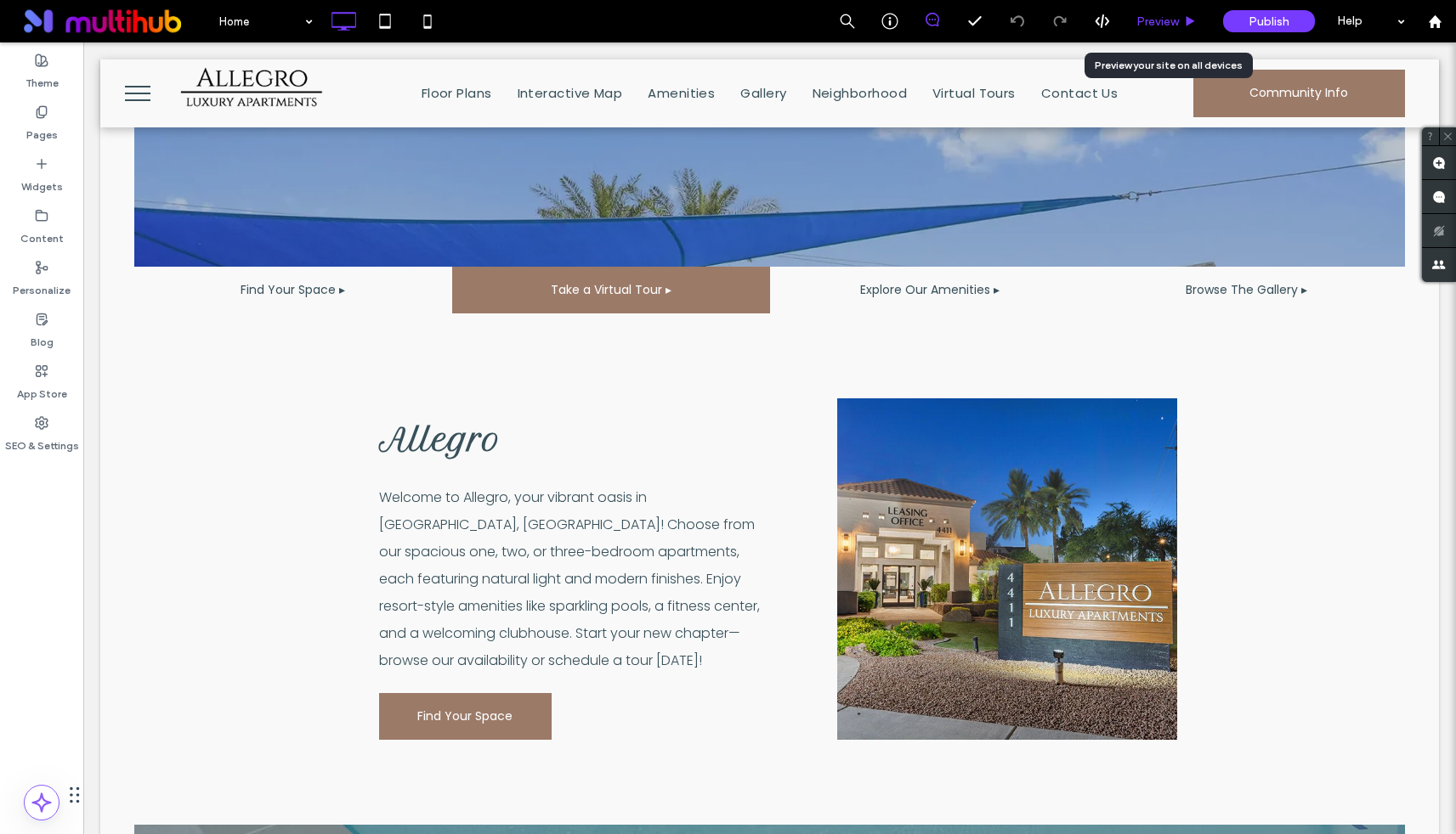
click at [1157, 13] on div "Preview" at bounding box center [1166, 21] width 86 height 43
click at [1160, 21] on span "Preview" at bounding box center [1157, 22] width 43 height 15
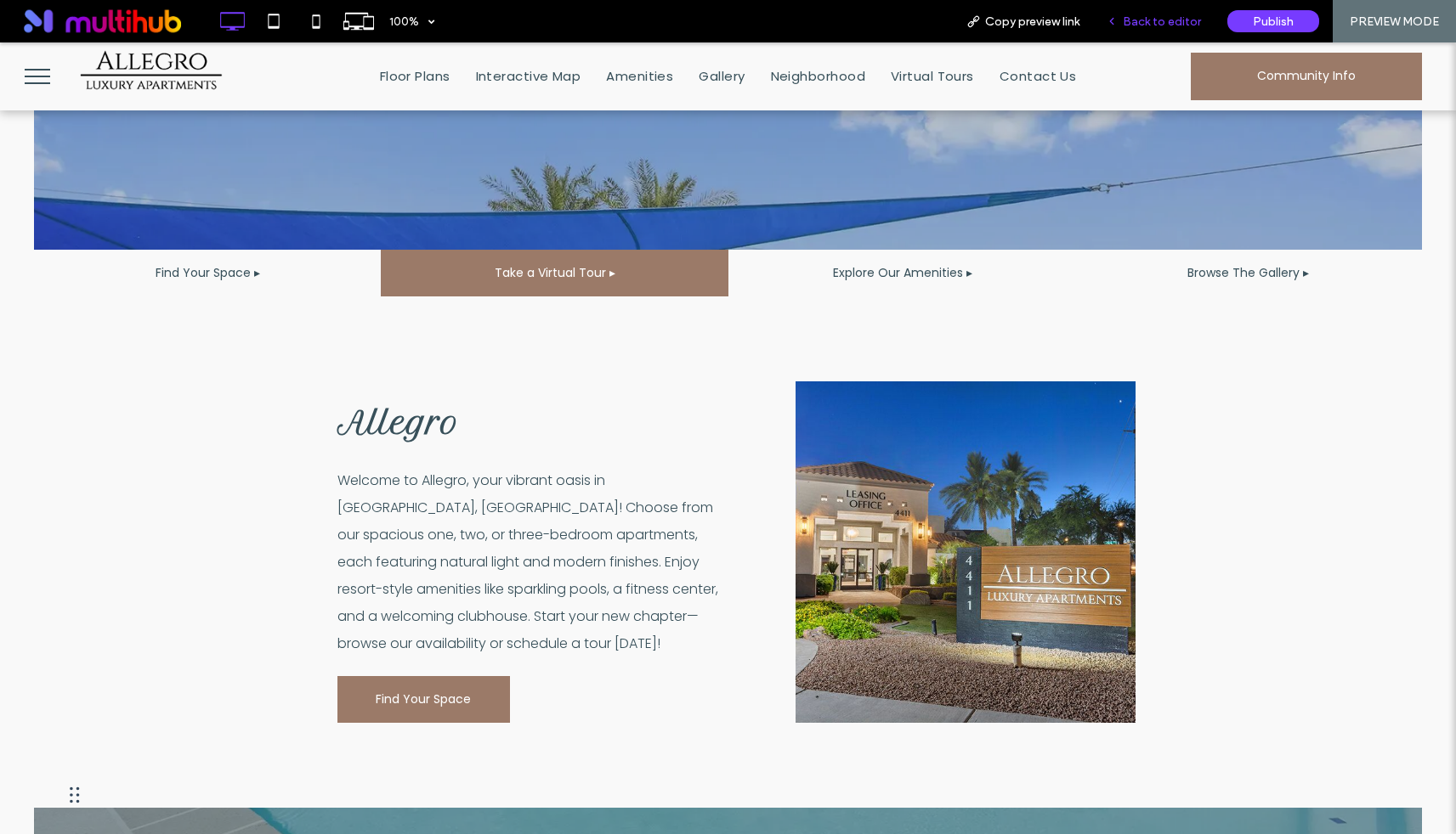
click at [1147, 27] on span "Back to editor" at bounding box center [1162, 22] width 78 height 15
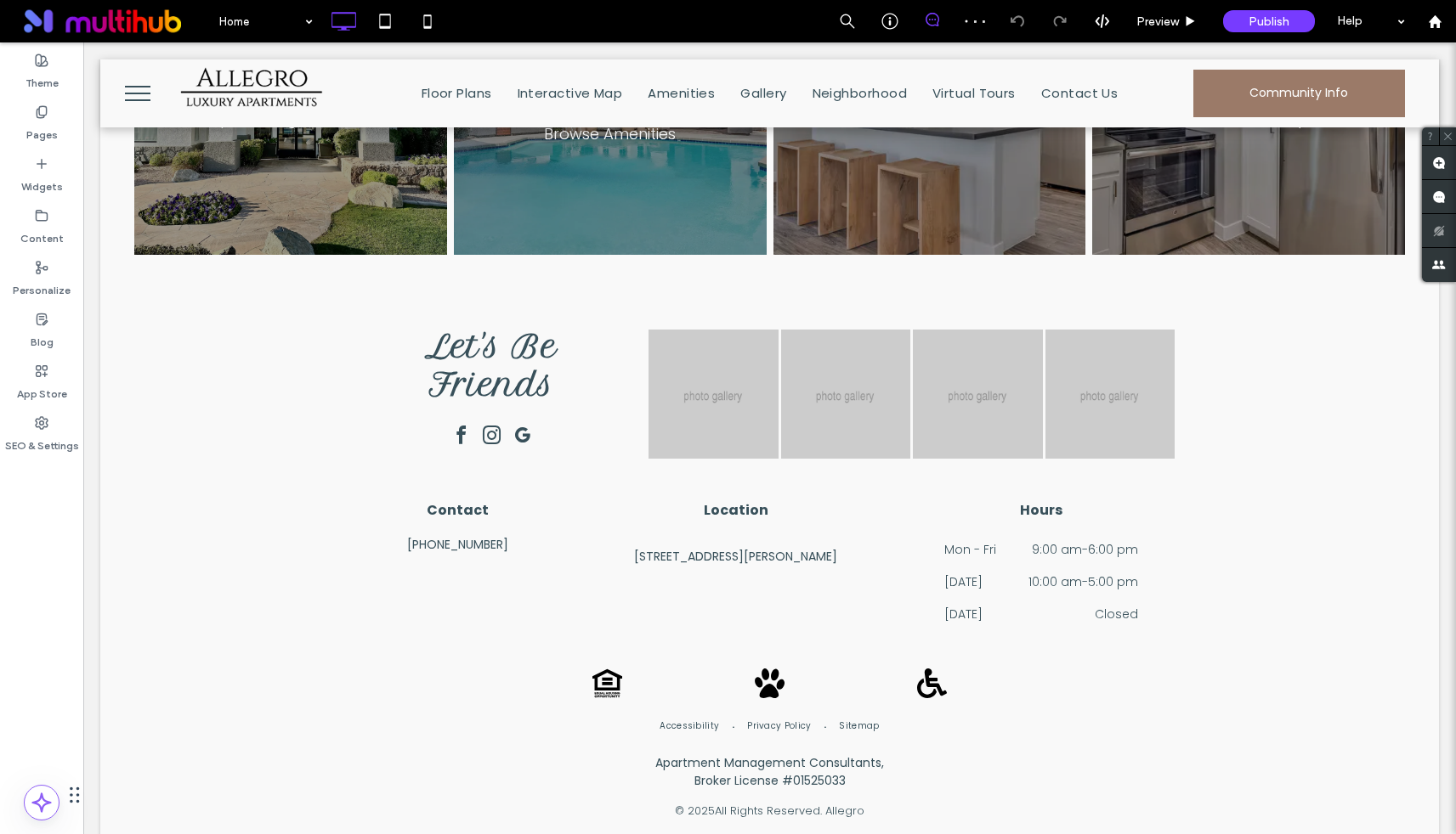
scroll to position [2290, 0]
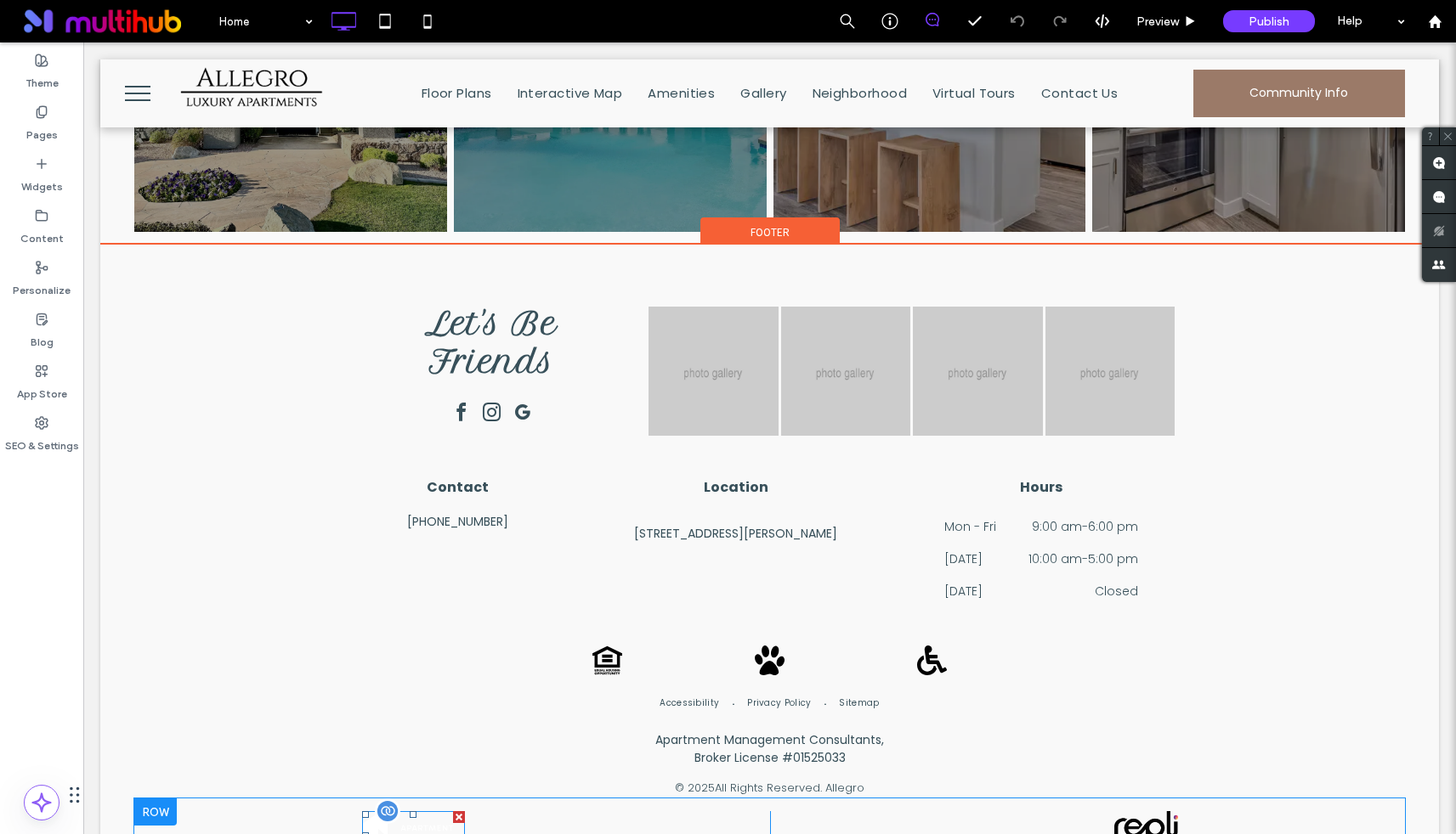
click at [388, 798] on div at bounding box center [387, 811] width 26 height 26
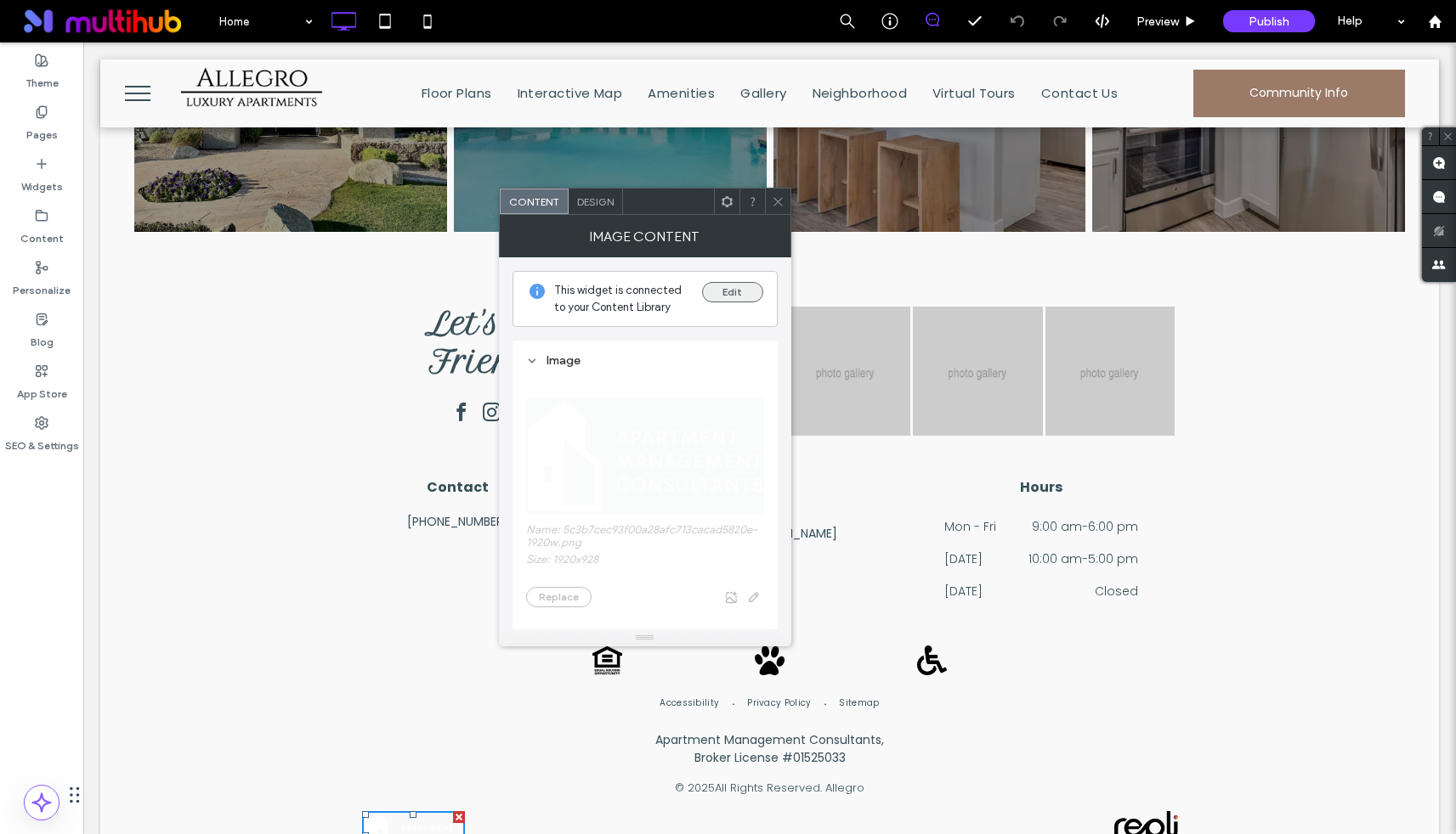
click at [717, 285] on button "Edit" at bounding box center [733, 292] width 62 height 21
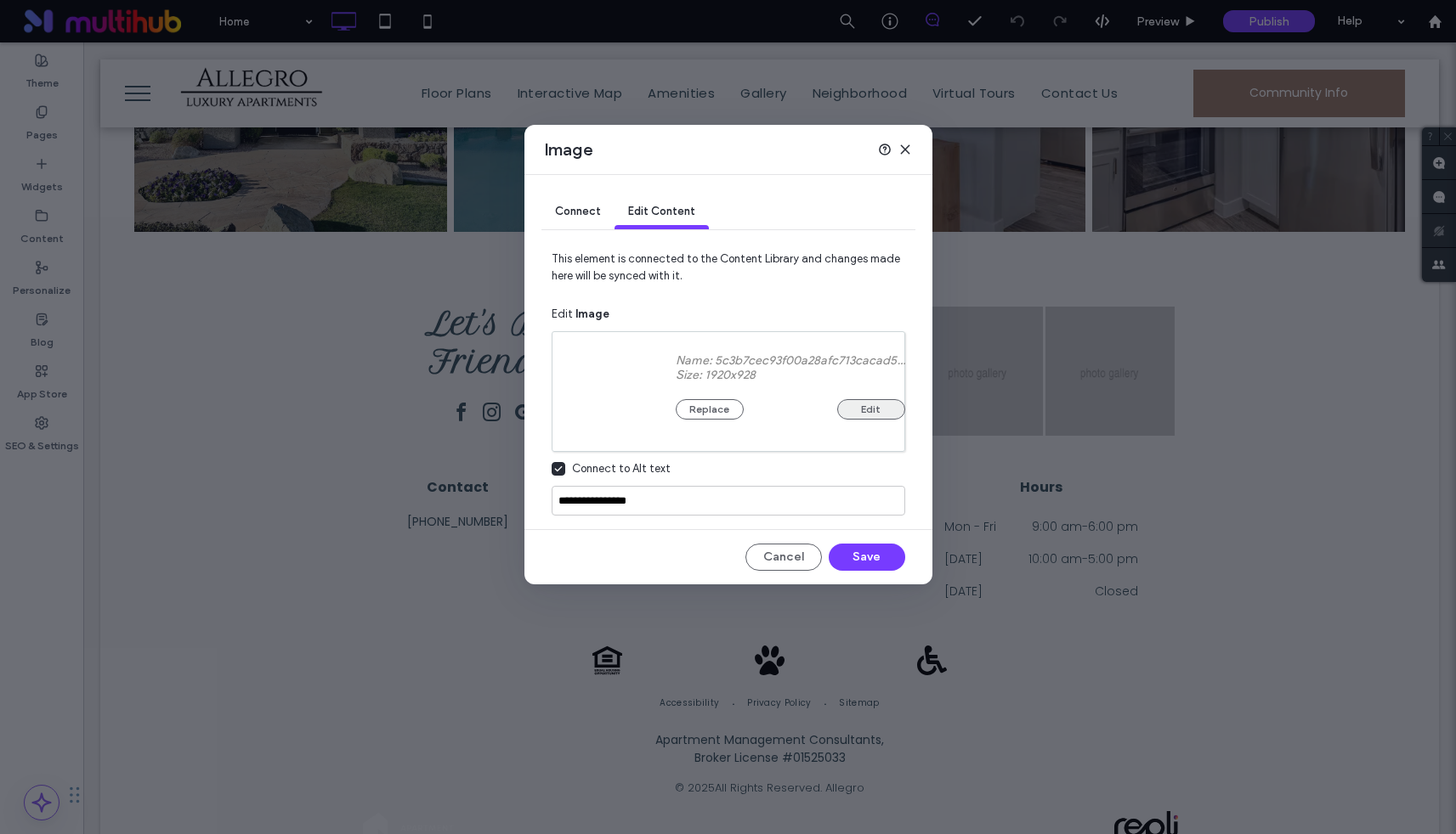
click at [869, 404] on button "Edit" at bounding box center [871, 409] width 68 height 21
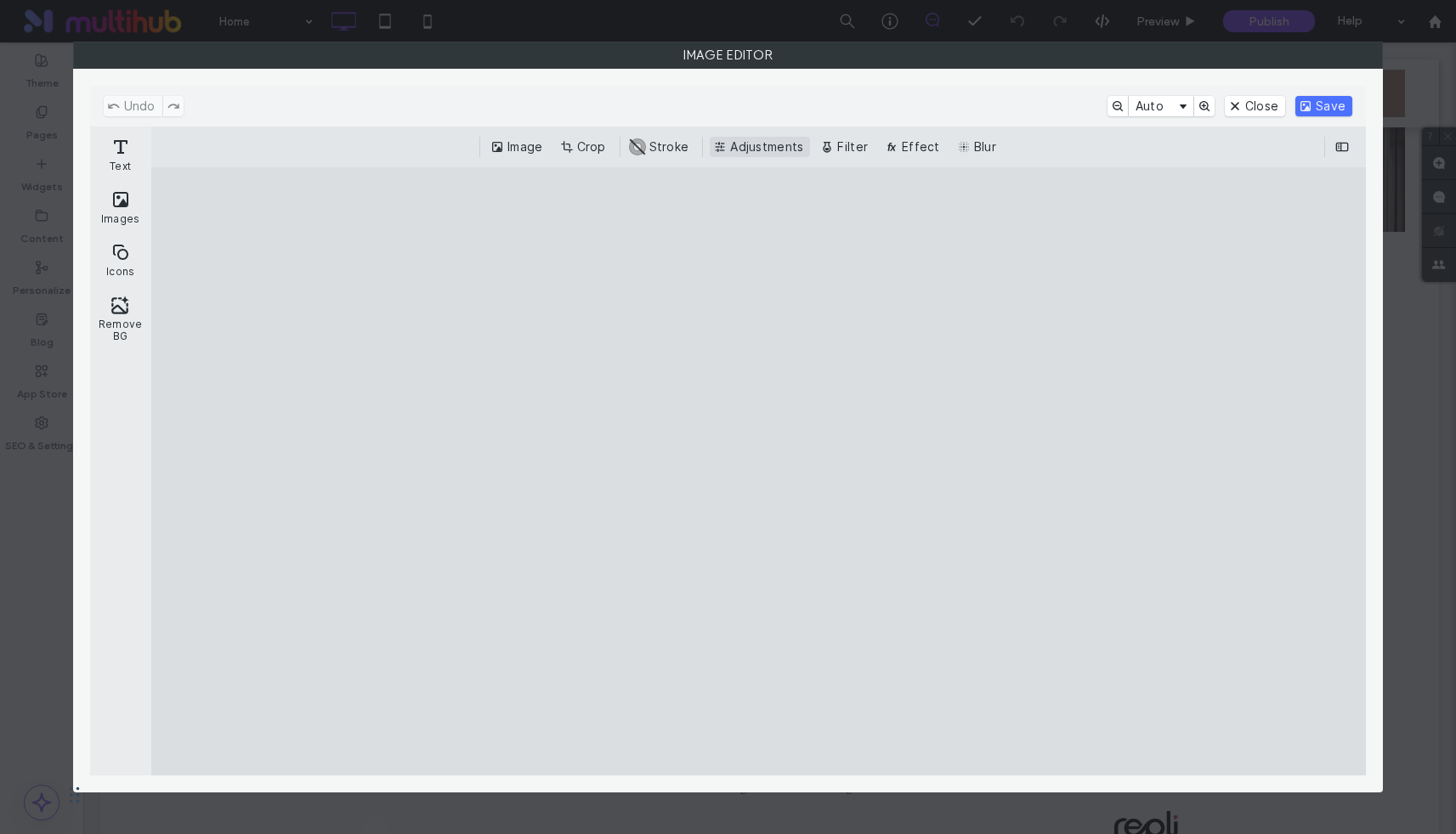
click at [758, 144] on button "Adjustments" at bounding box center [760, 147] width 100 height 21
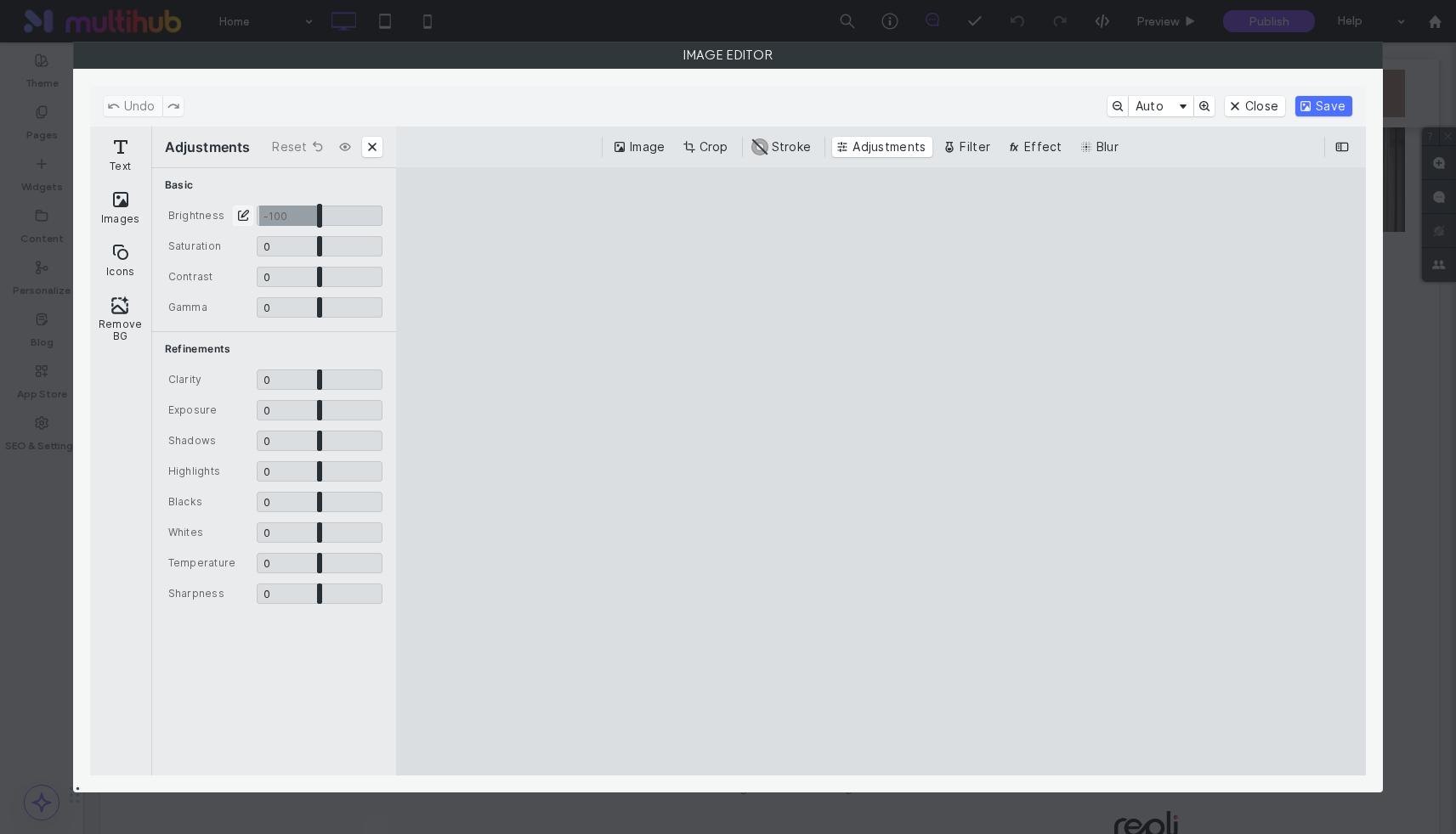
drag, startPoint x: 330, startPoint y: 216, endPoint x: 147, endPoint y: 221, distance: 183.1
type input "**"
click at [256, 221] on input "CE.SDK" at bounding box center [319, 215] width 126 height 21
click at [1325, 101] on button "Save" at bounding box center [1323, 106] width 57 height 21
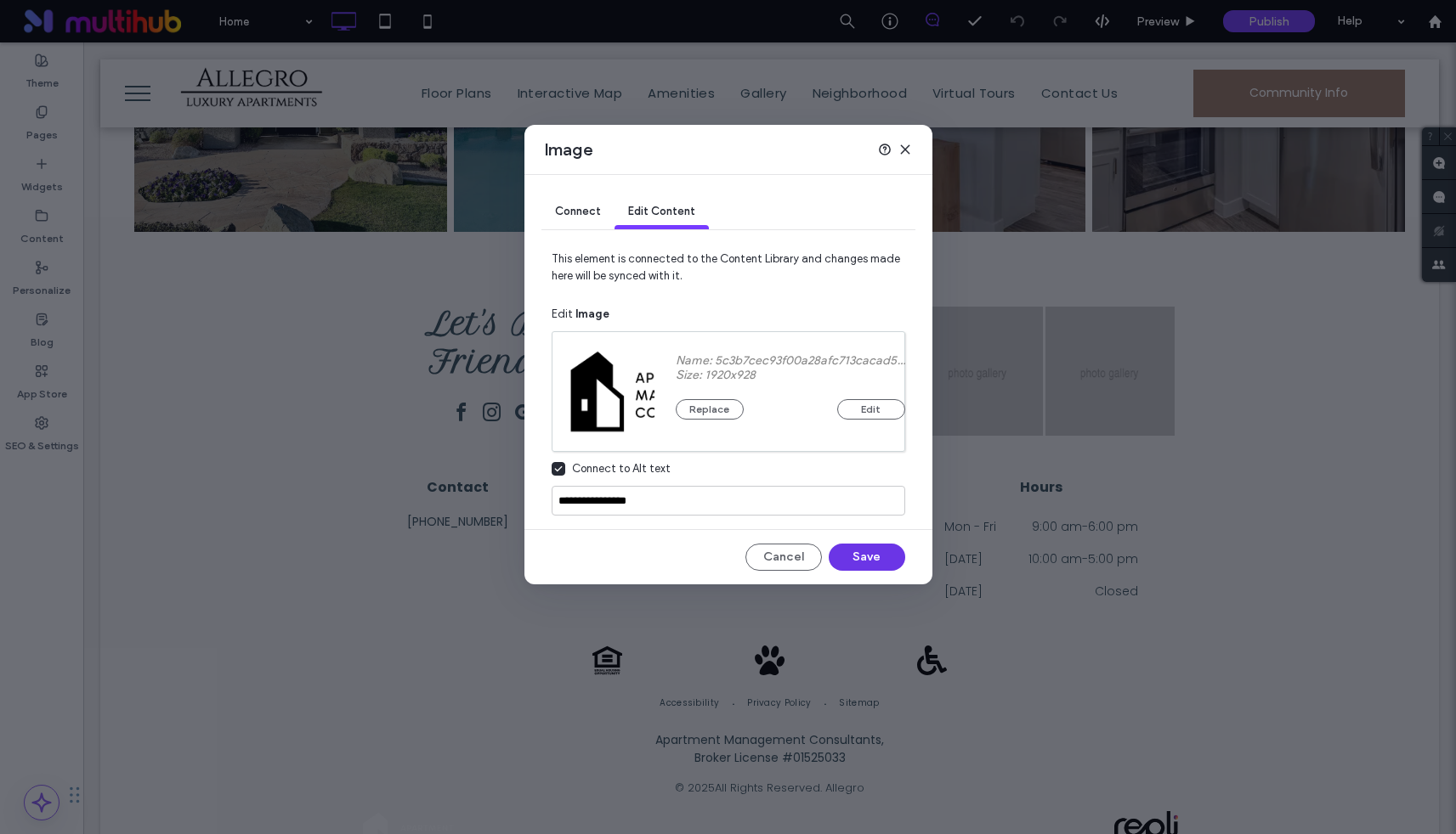
click at [849, 564] on button "Save" at bounding box center [866, 557] width 76 height 27
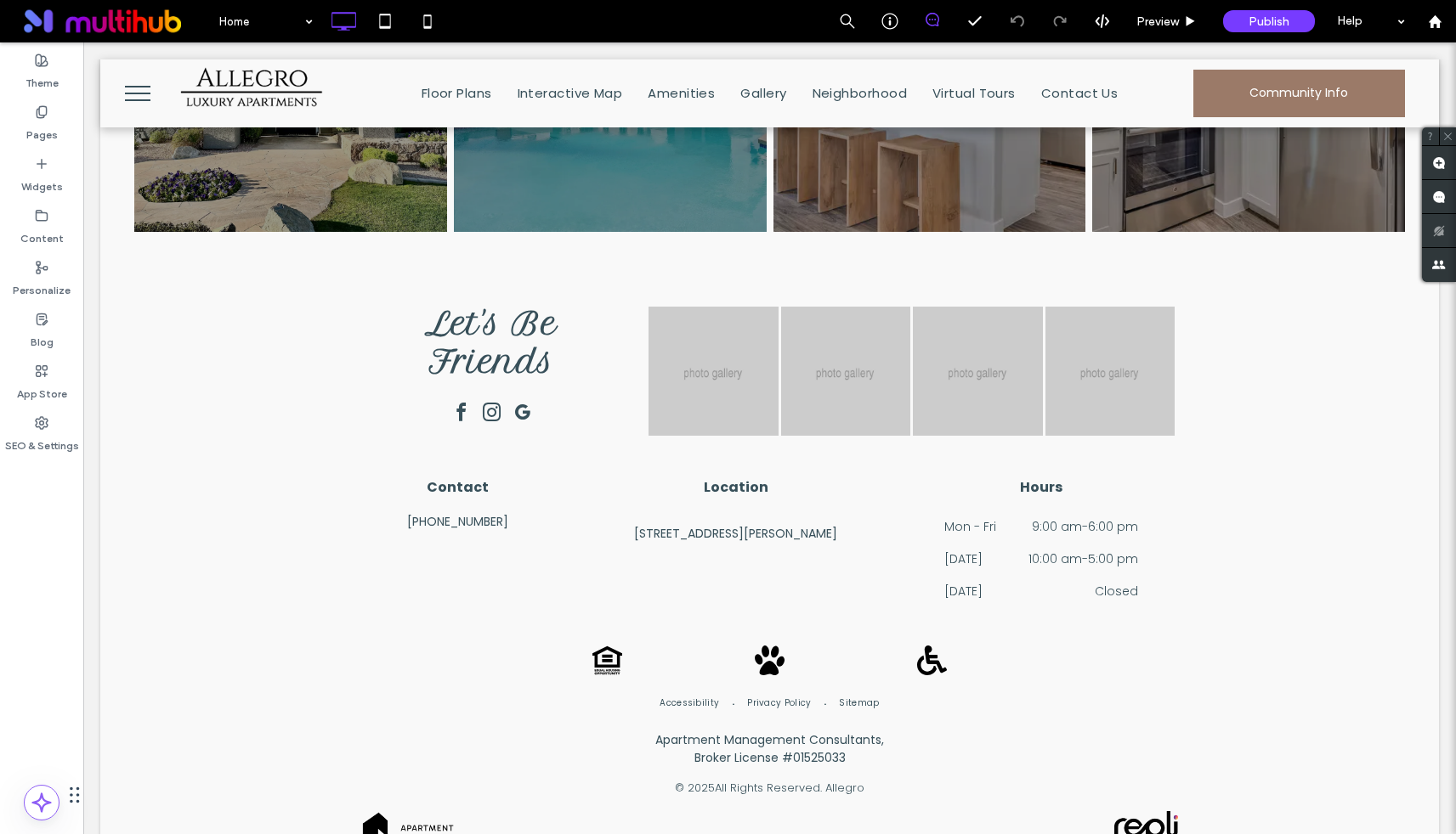
click at [141, 99] on span "menu" at bounding box center [138, 100] width 26 height 2
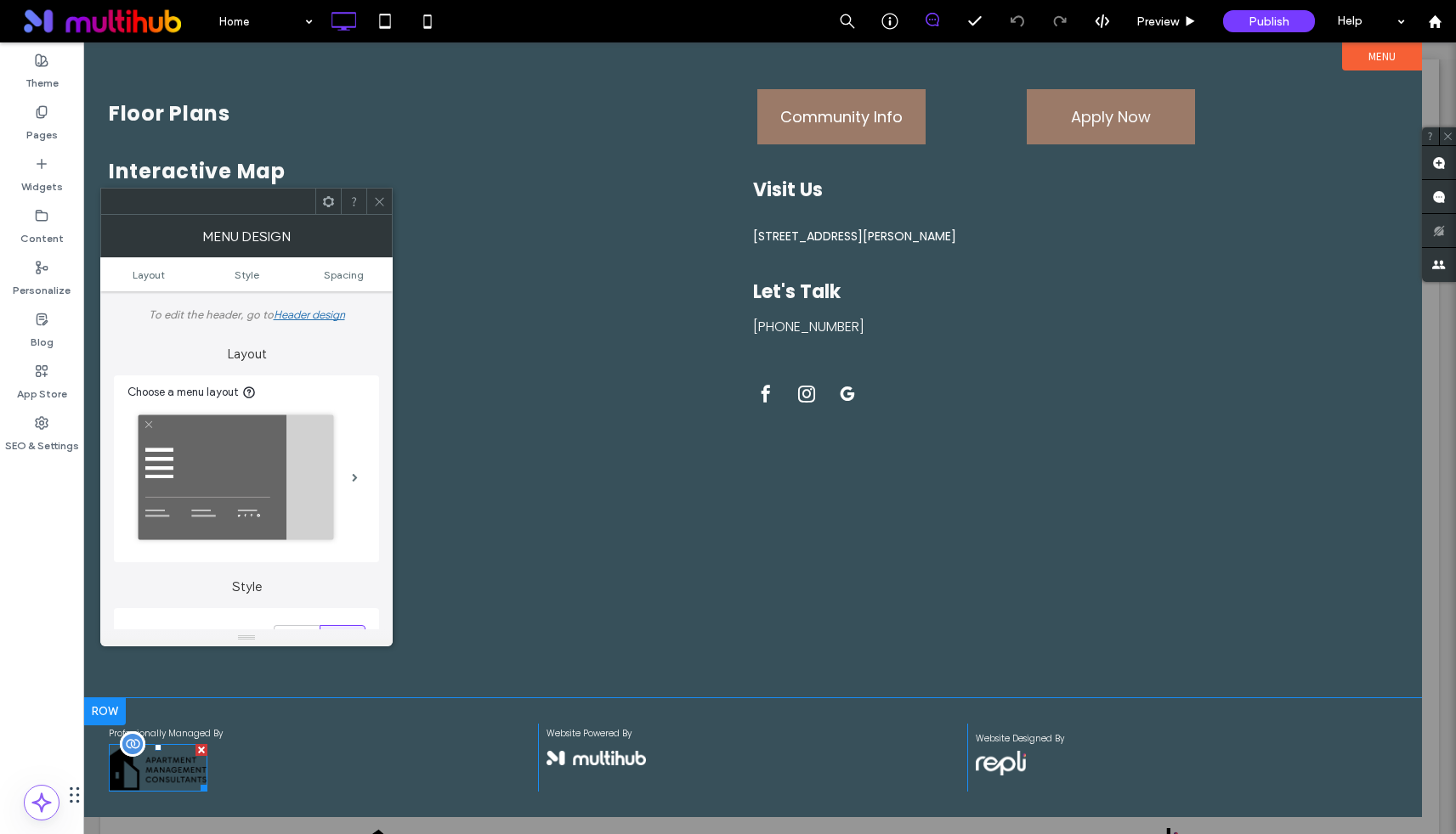
click at [171, 769] on img at bounding box center [158, 768] width 98 height 48
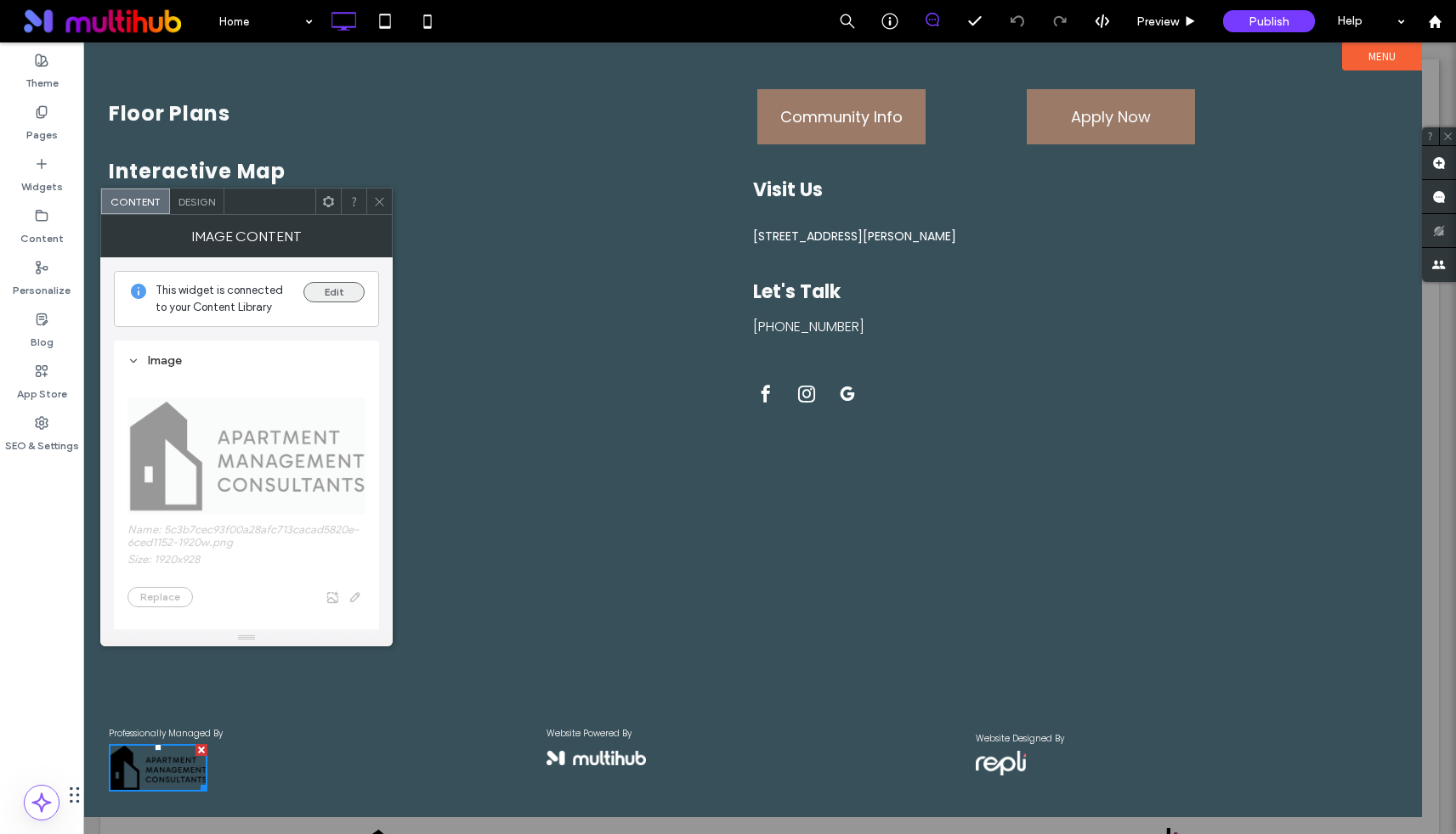
click at [334, 292] on button "Edit" at bounding box center [335, 292] width 62 height 21
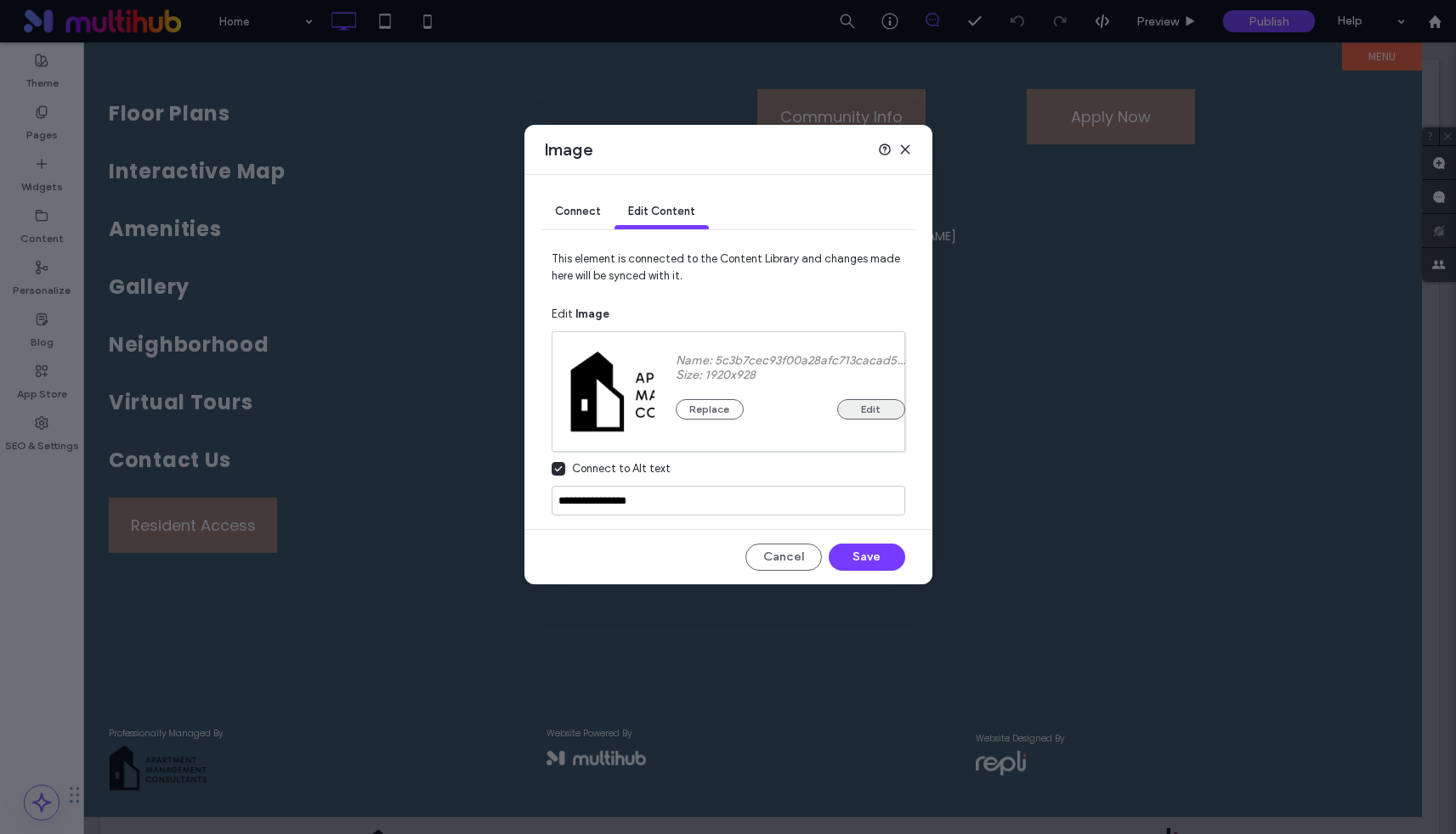
click at [868, 406] on button "Edit" at bounding box center [871, 409] width 68 height 21
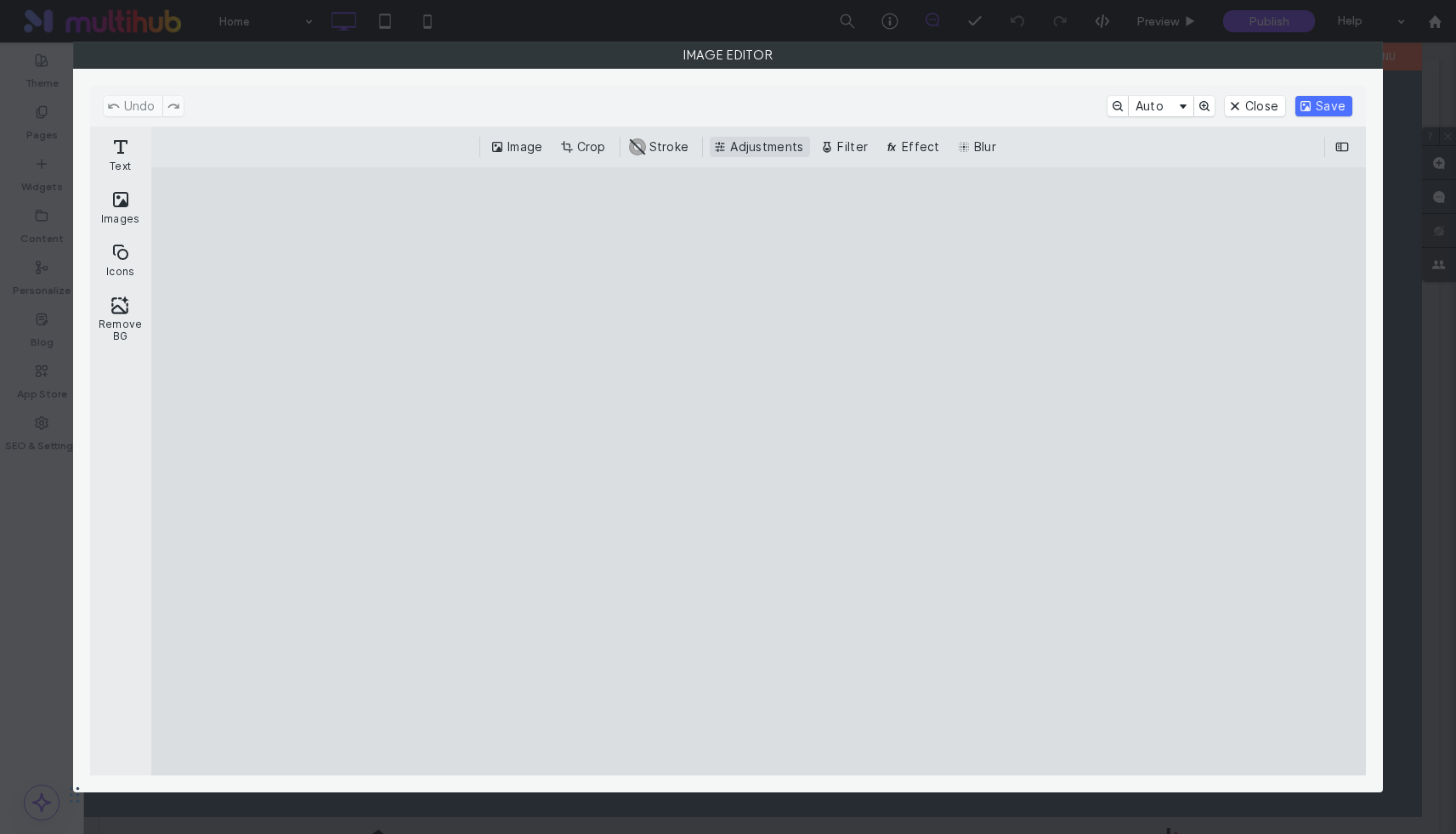
click at [740, 150] on button "Adjustments" at bounding box center [760, 147] width 100 height 21
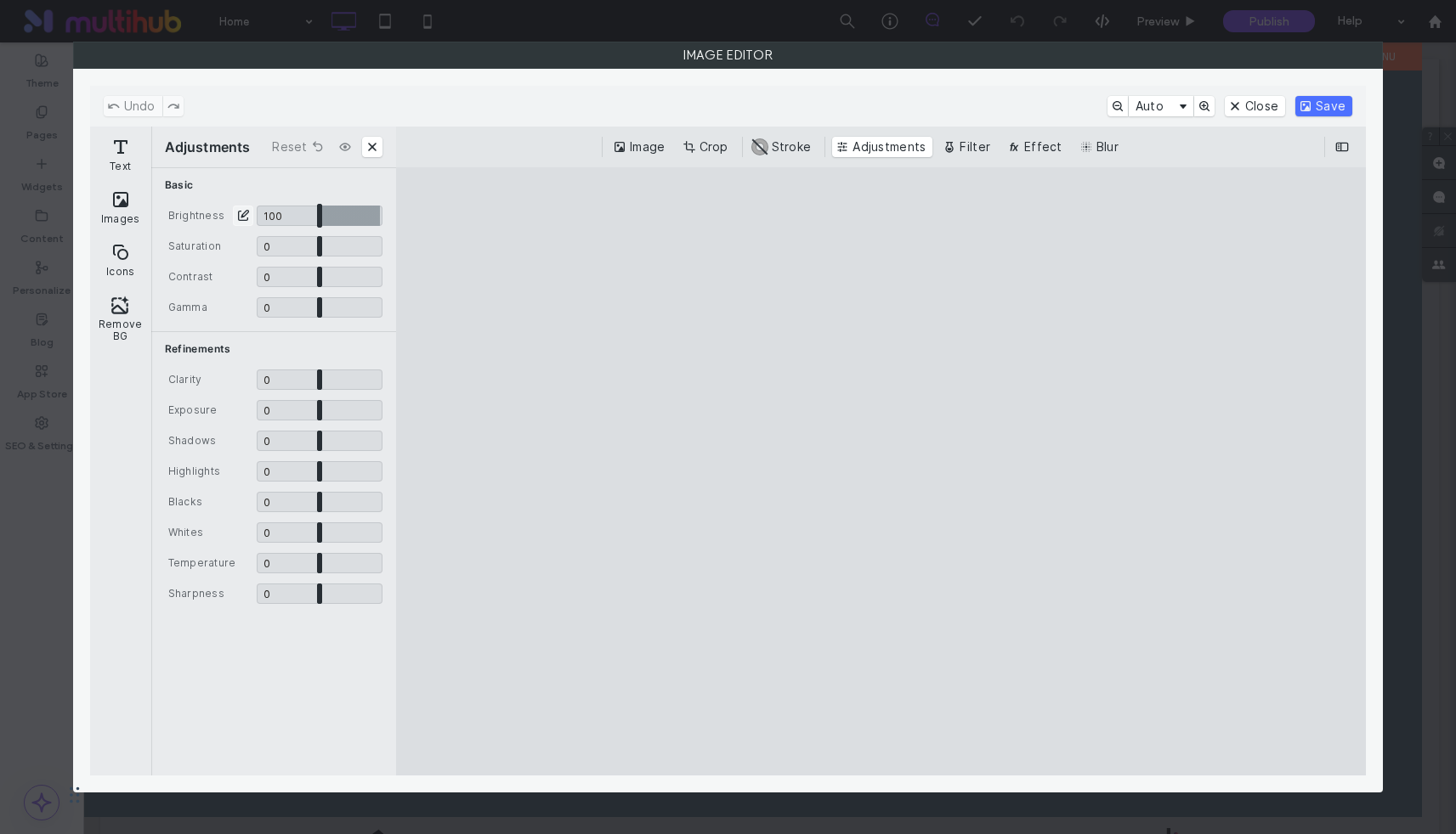
drag, startPoint x: 339, startPoint y: 214, endPoint x: 593, endPoint y: 220, distance: 254.1
type input "*"
click at [382, 220] on input "CE.SDK" at bounding box center [319, 215] width 126 height 21
click at [1318, 116] on div "Undo Auto Close Save" at bounding box center [728, 105] width 1276 height 41
click at [1318, 101] on button "Save" at bounding box center [1323, 106] width 57 height 21
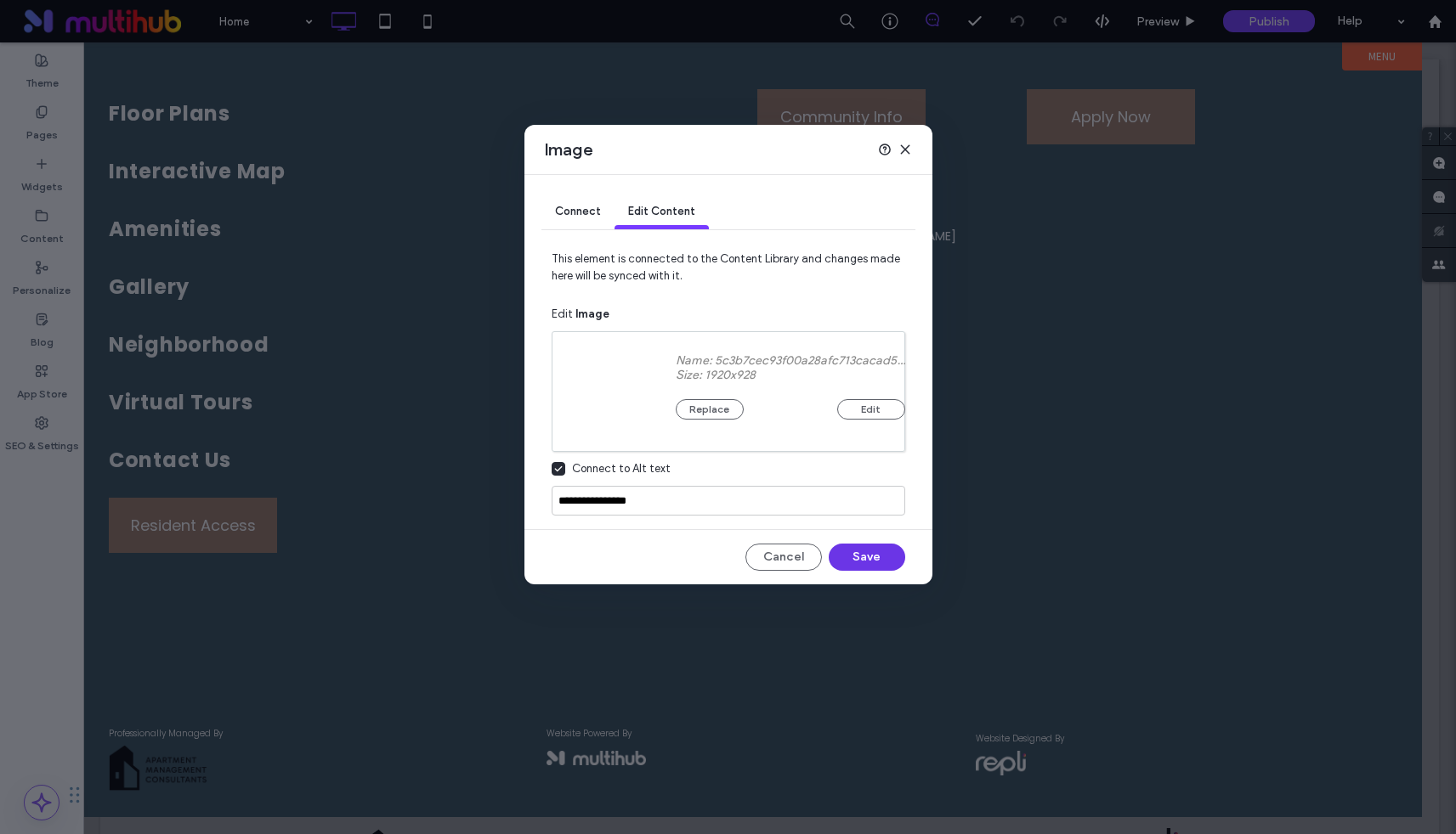
click at [857, 557] on button "Save" at bounding box center [866, 557] width 76 height 27
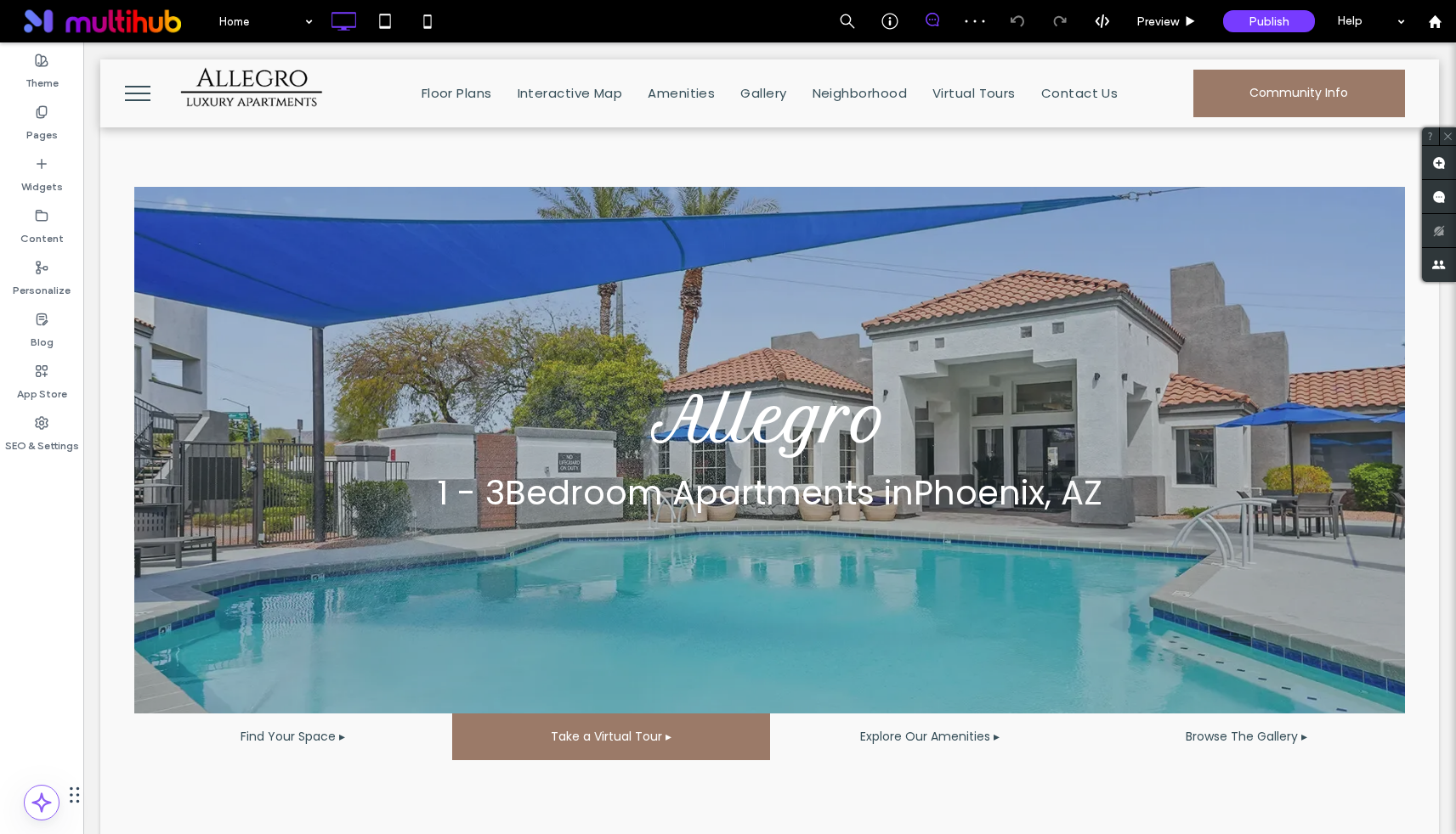
scroll to position [2272, 0]
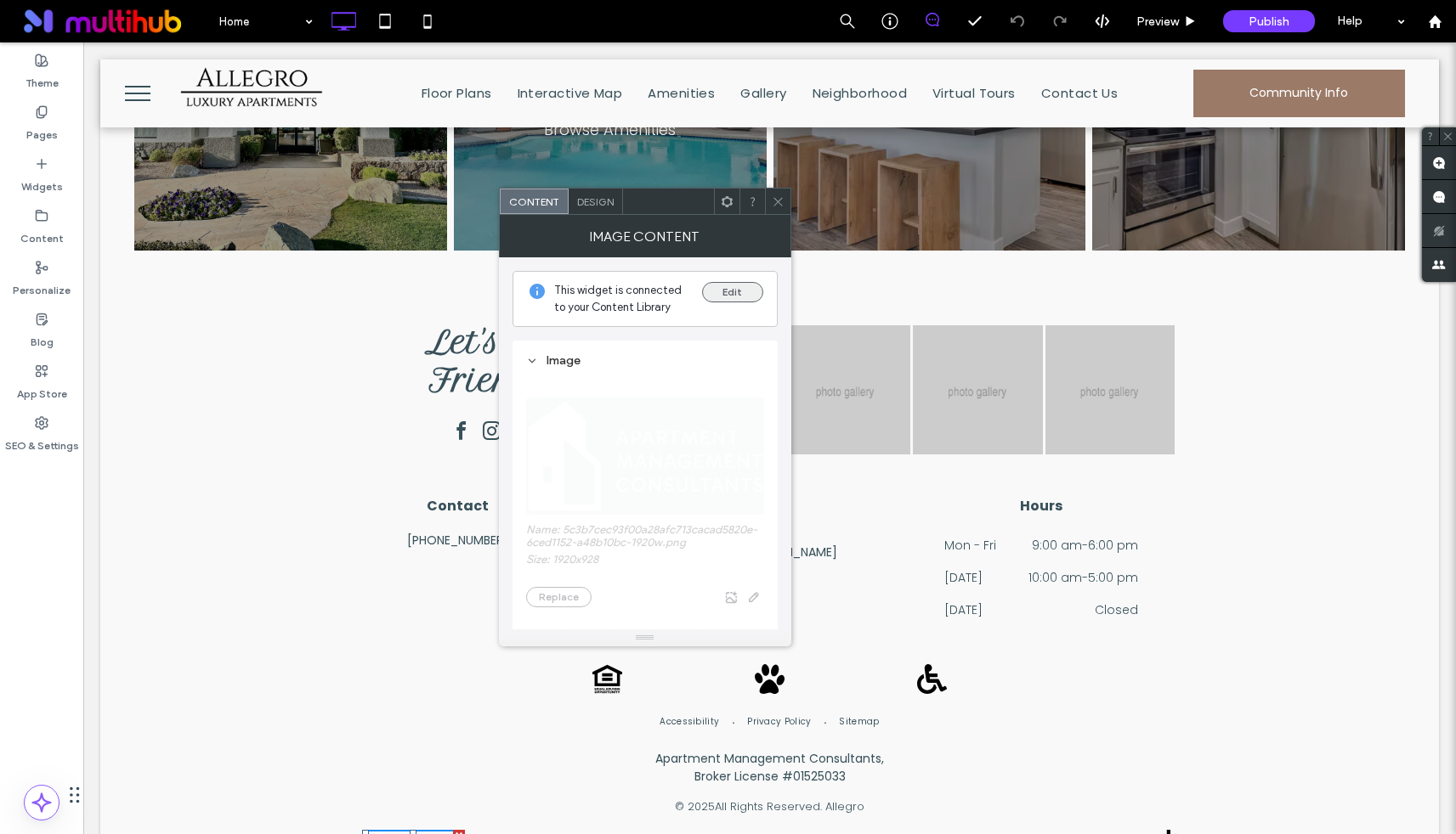
click at [746, 288] on button "Edit" at bounding box center [733, 292] width 62 height 21
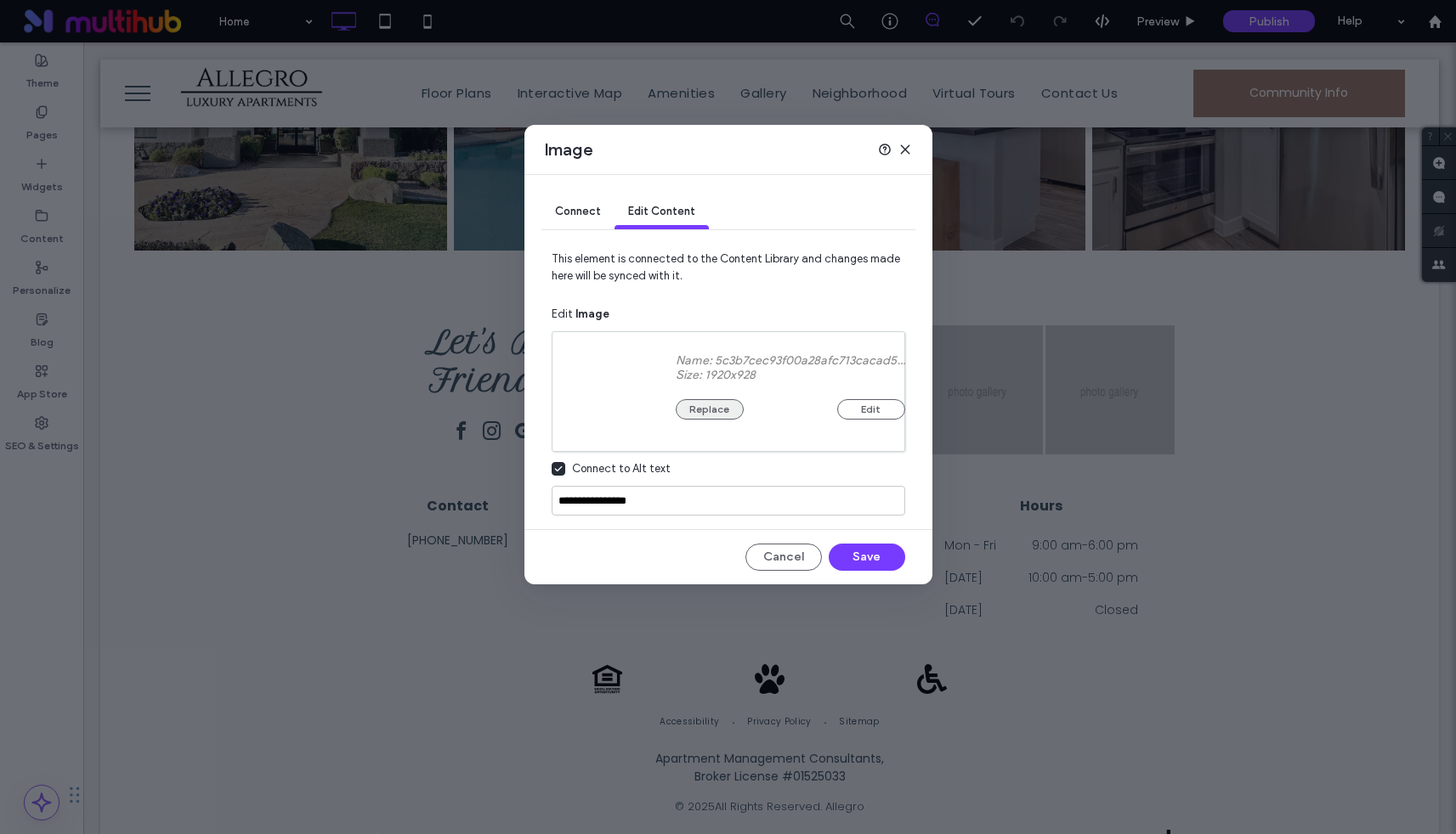
click at [724, 409] on button "Replace" at bounding box center [709, 409] width 68 height 21
click at [567, 227] on div "Connect" at bounding box center [578, 212] width 73 height 34
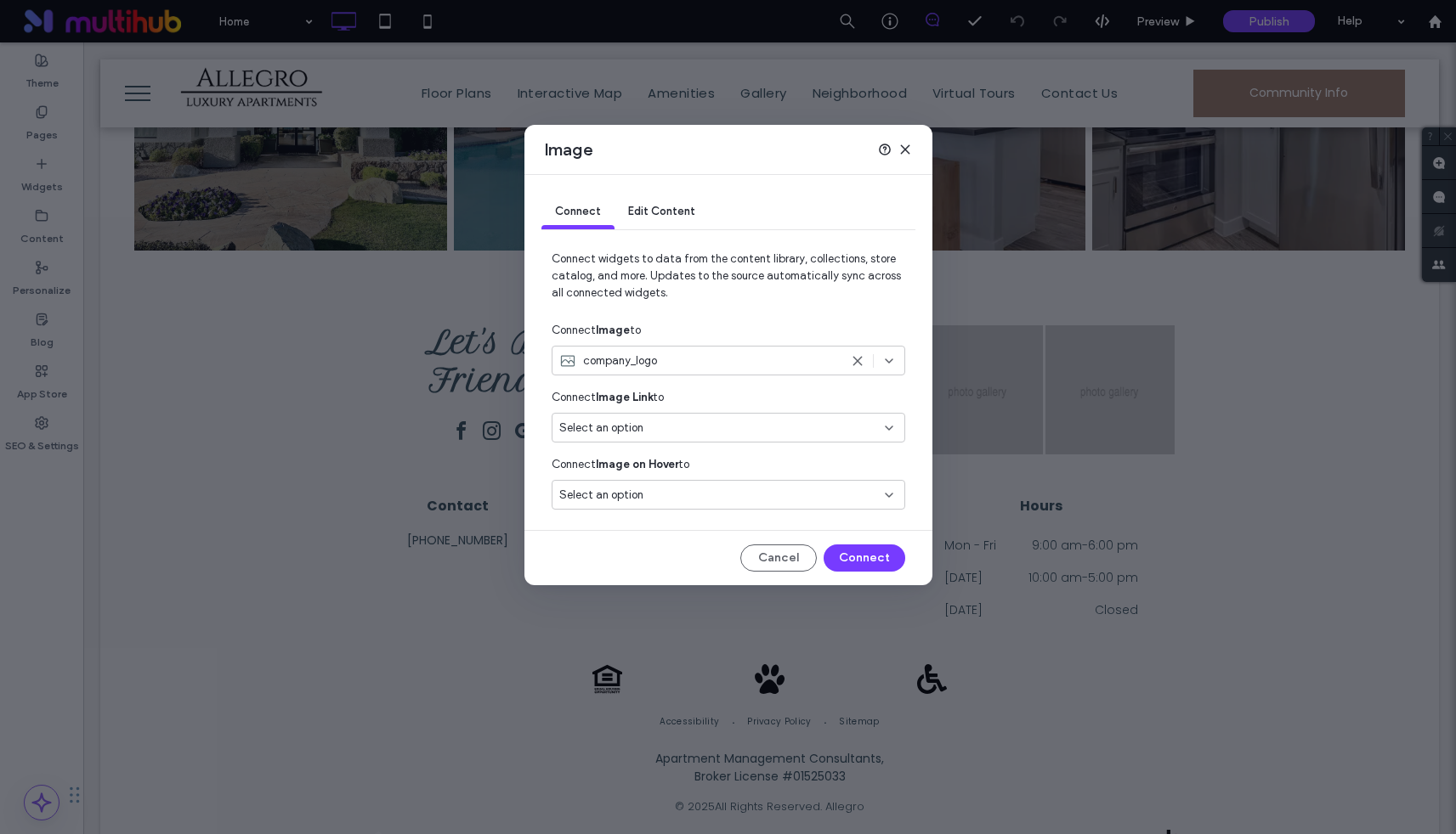
click at [864, 368] on div "company_logo" at bounding box center [728, 360] width 354 height 30
click at [857, 358] on icon at bounding box center [858, 361] width 14 height 14
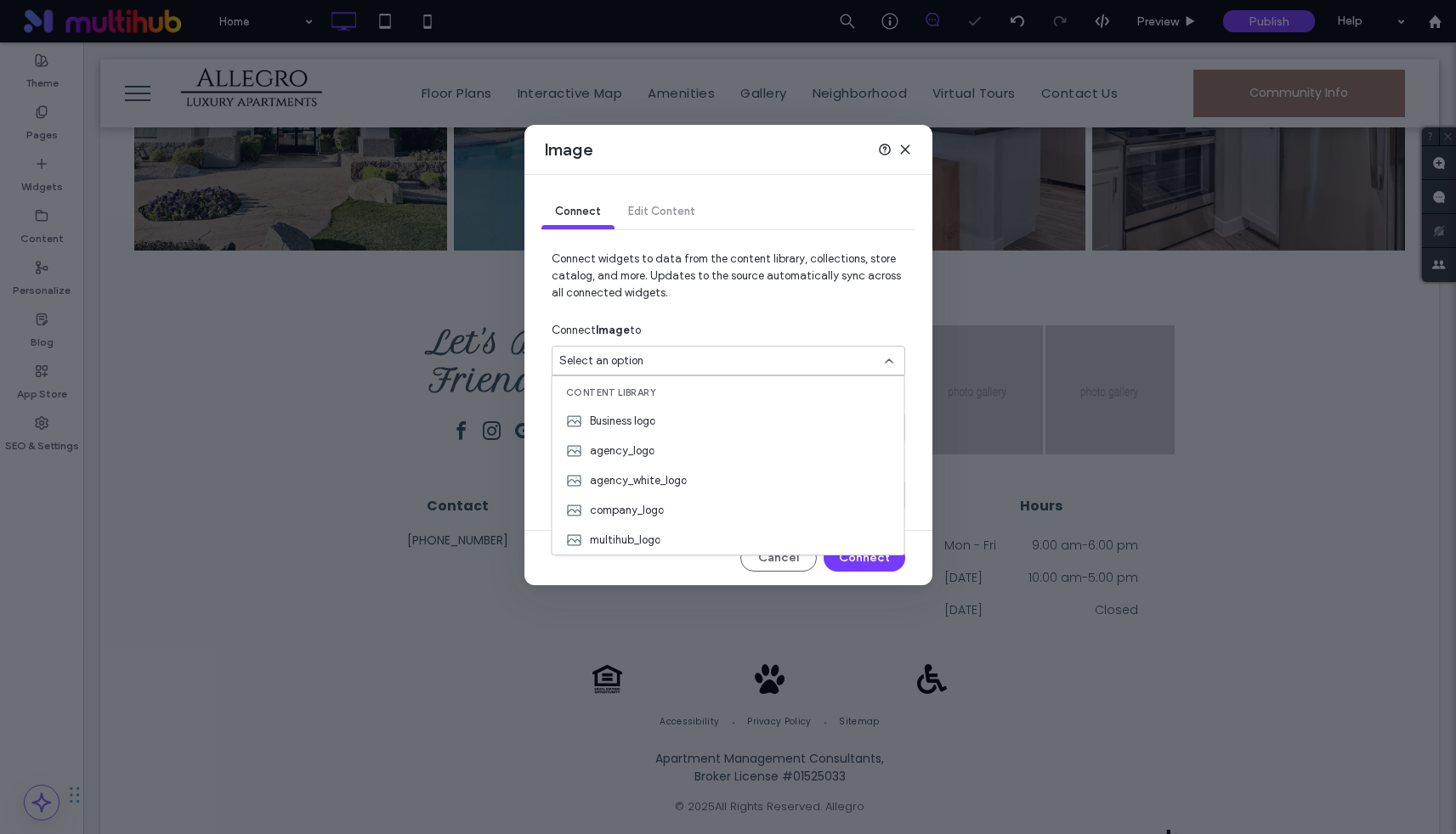
click at [859, 316] on div "Connect Image to" at bounding box center [728, 331] width 354 height 31
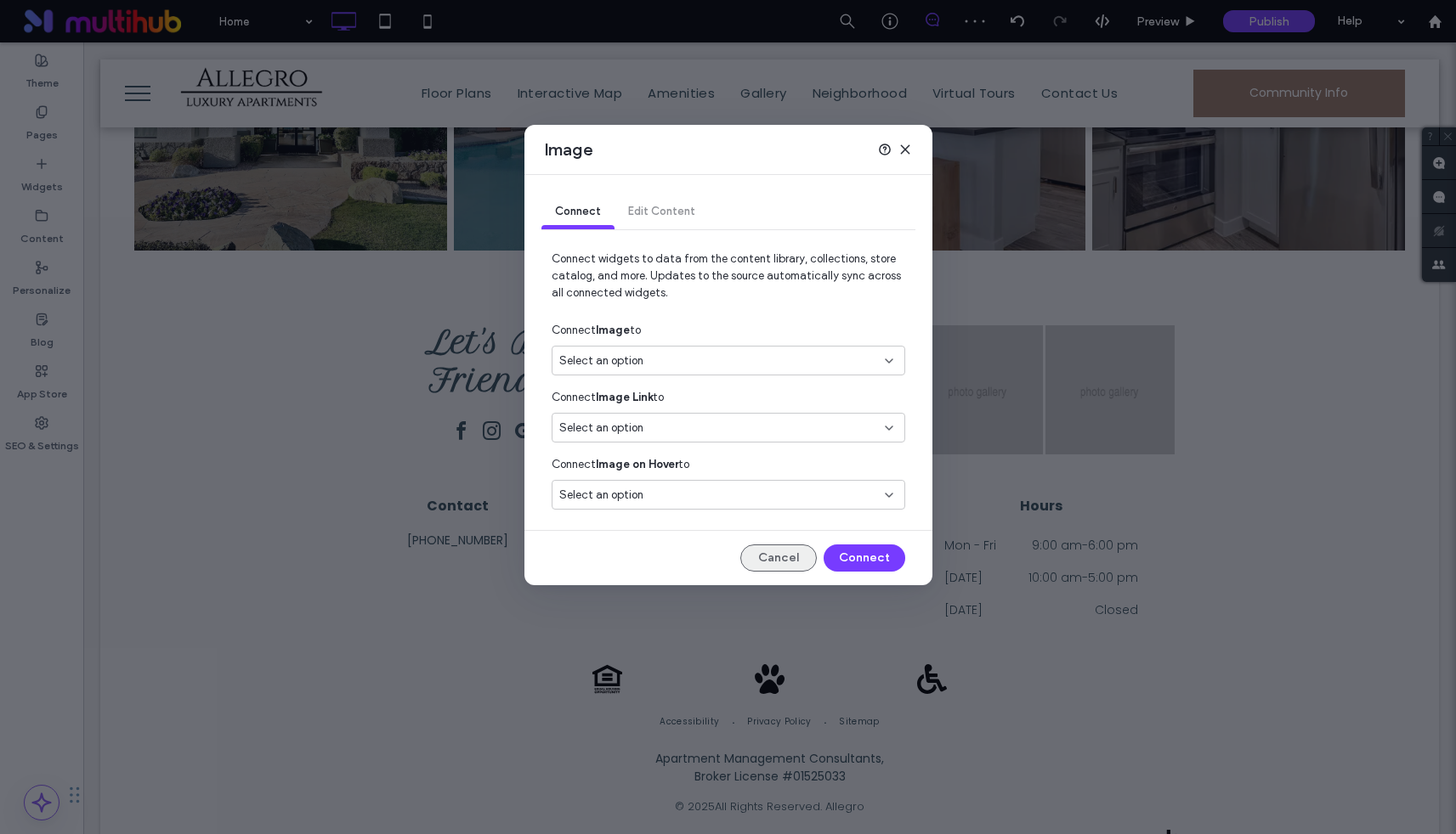
click at [781, 558] on button "Cancel" at bounding box center [778, 558] width 76 height 27
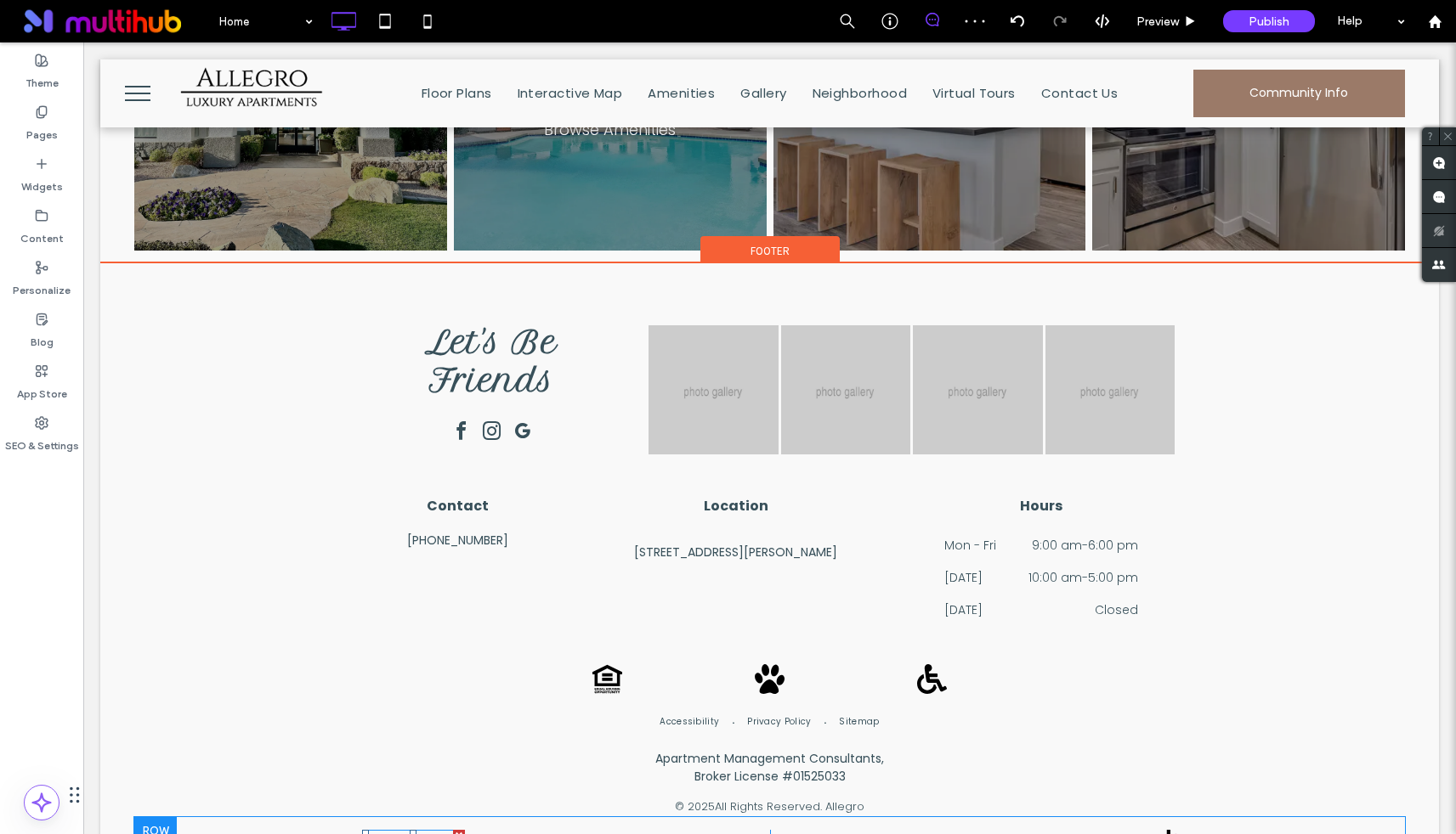
click at [447, 830] on img at bounding box center [414, 845] width 103 height 31
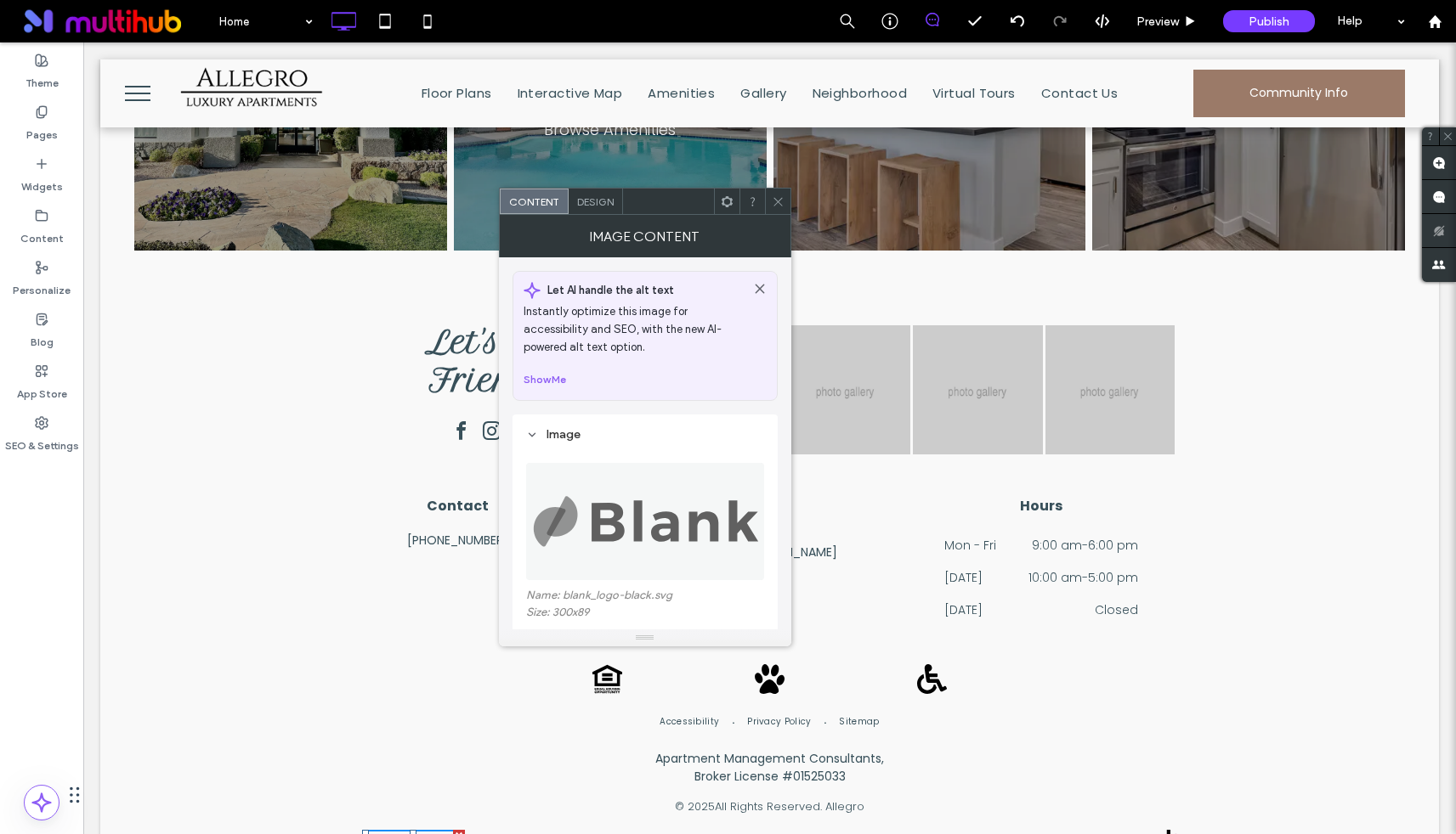
scroll to position [44, 0]
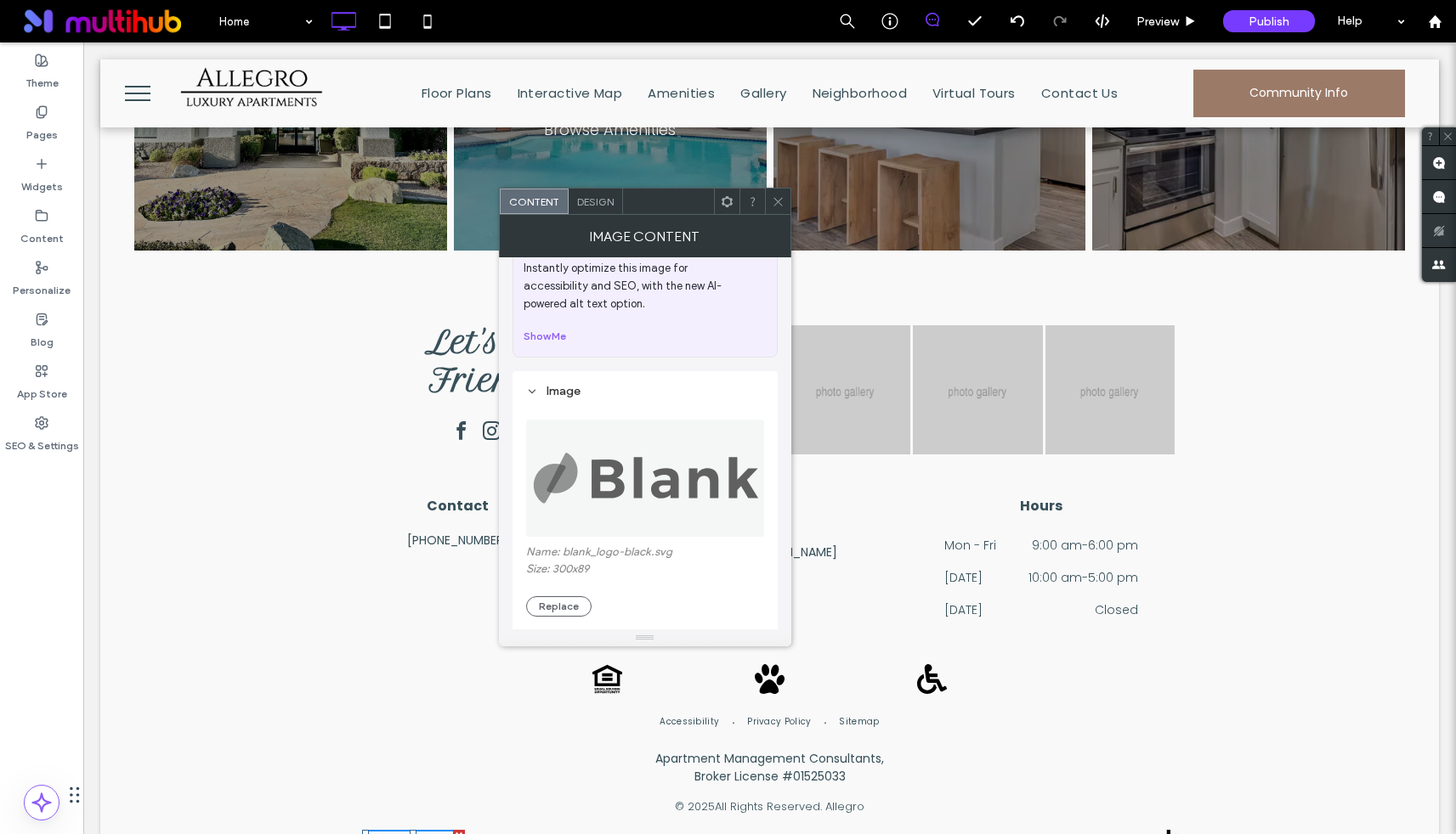
click at [585, 508] on img at bounding box center [646, 479] width 239 height 117
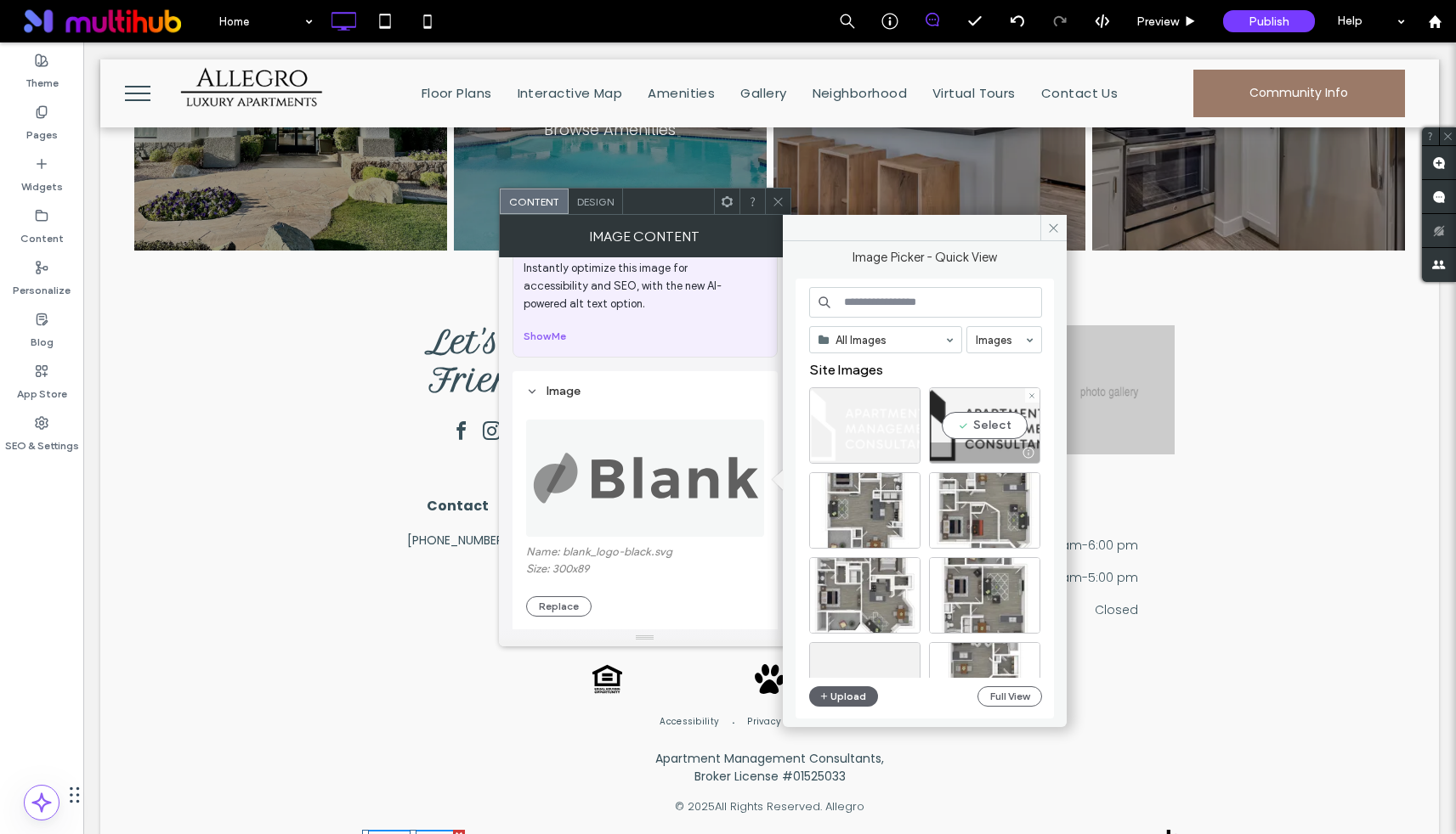
click at [996, 433] on div "Select" at bounding box center [984, 425] width 111 height 76
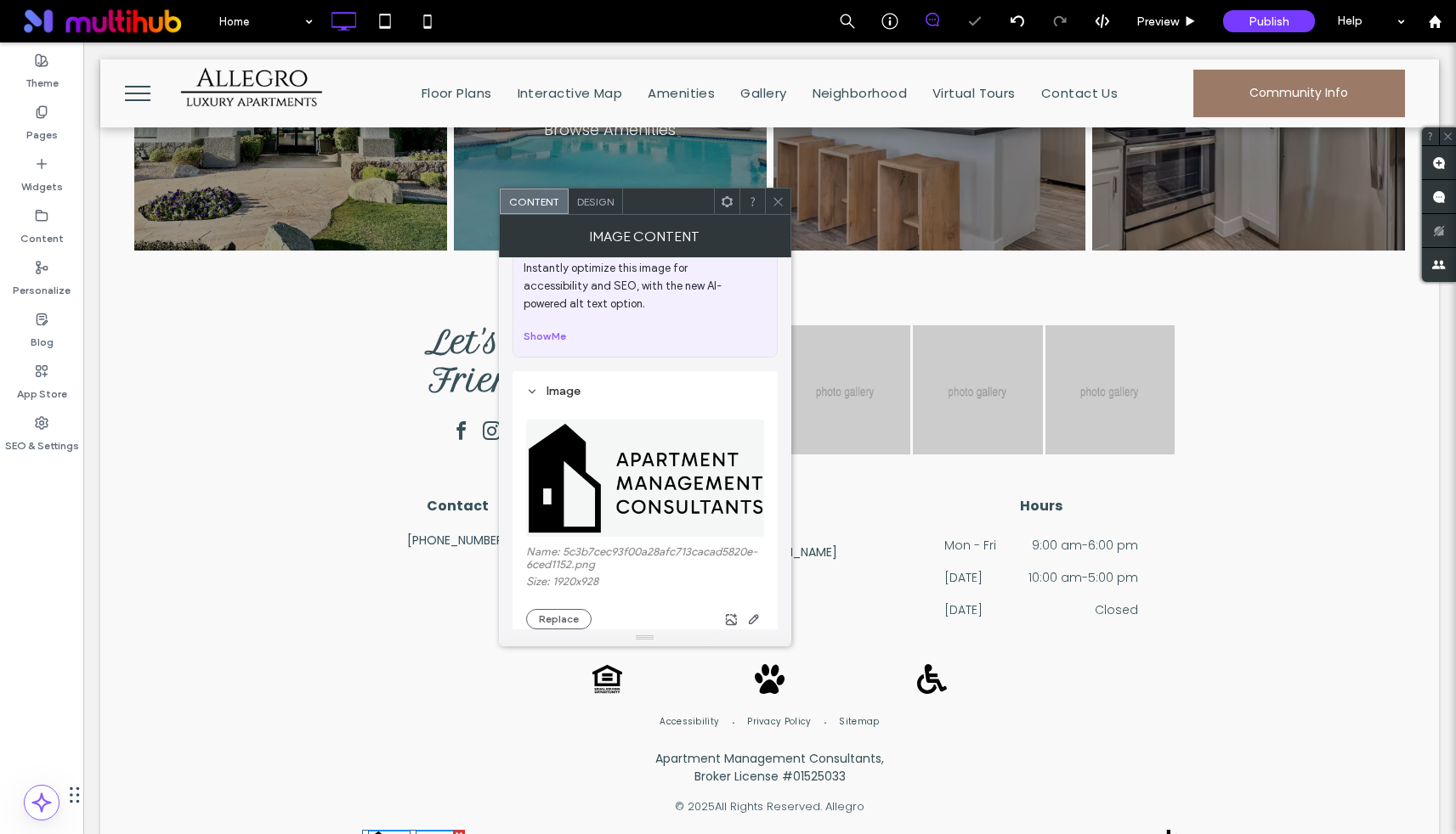
click at [779, 206] on icon at bounding box center [778, 202] width 13 height 13
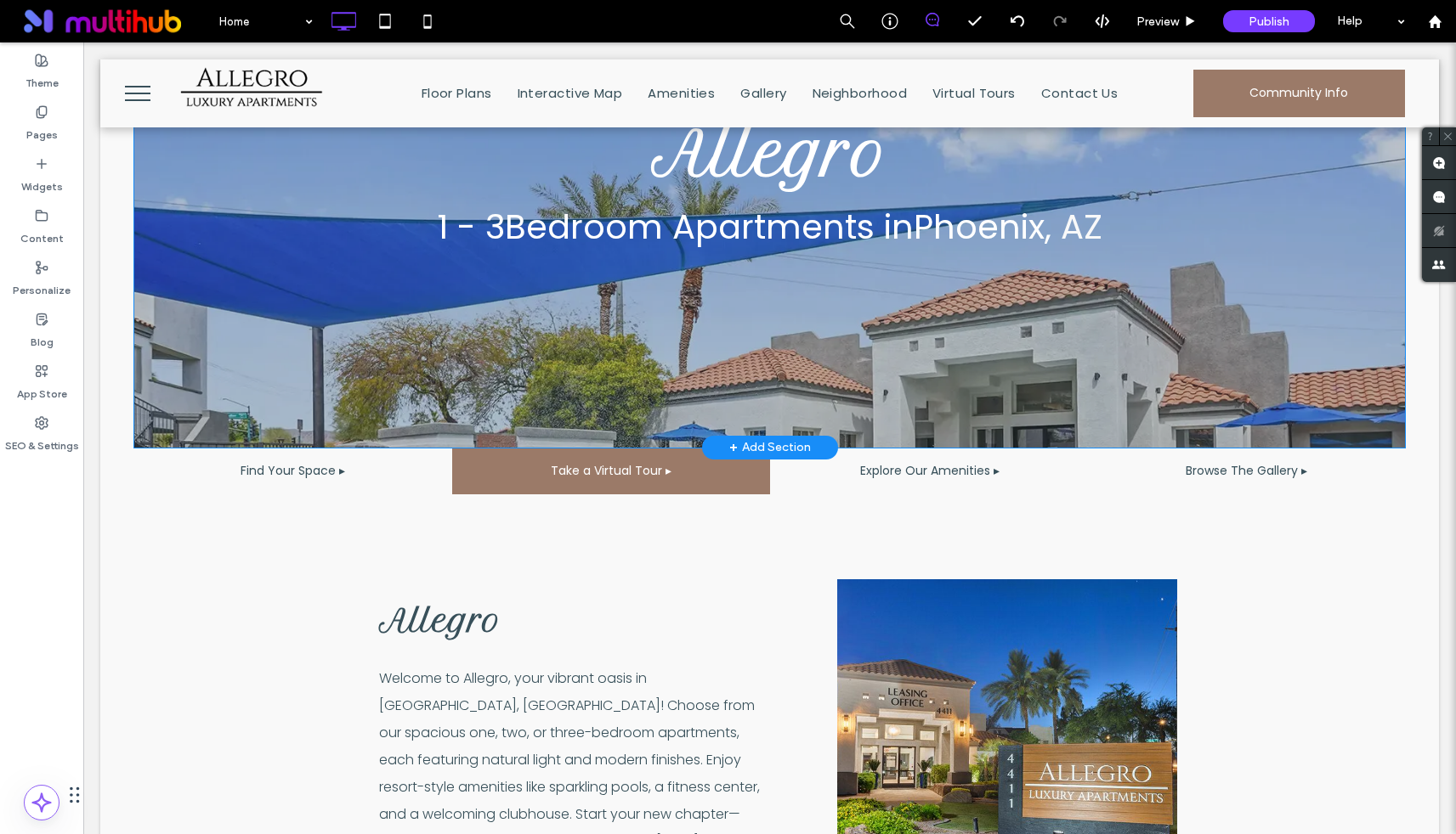
scroll to position [0, 0]
